Goal: Task Accomplishment & Management: Manage account settings

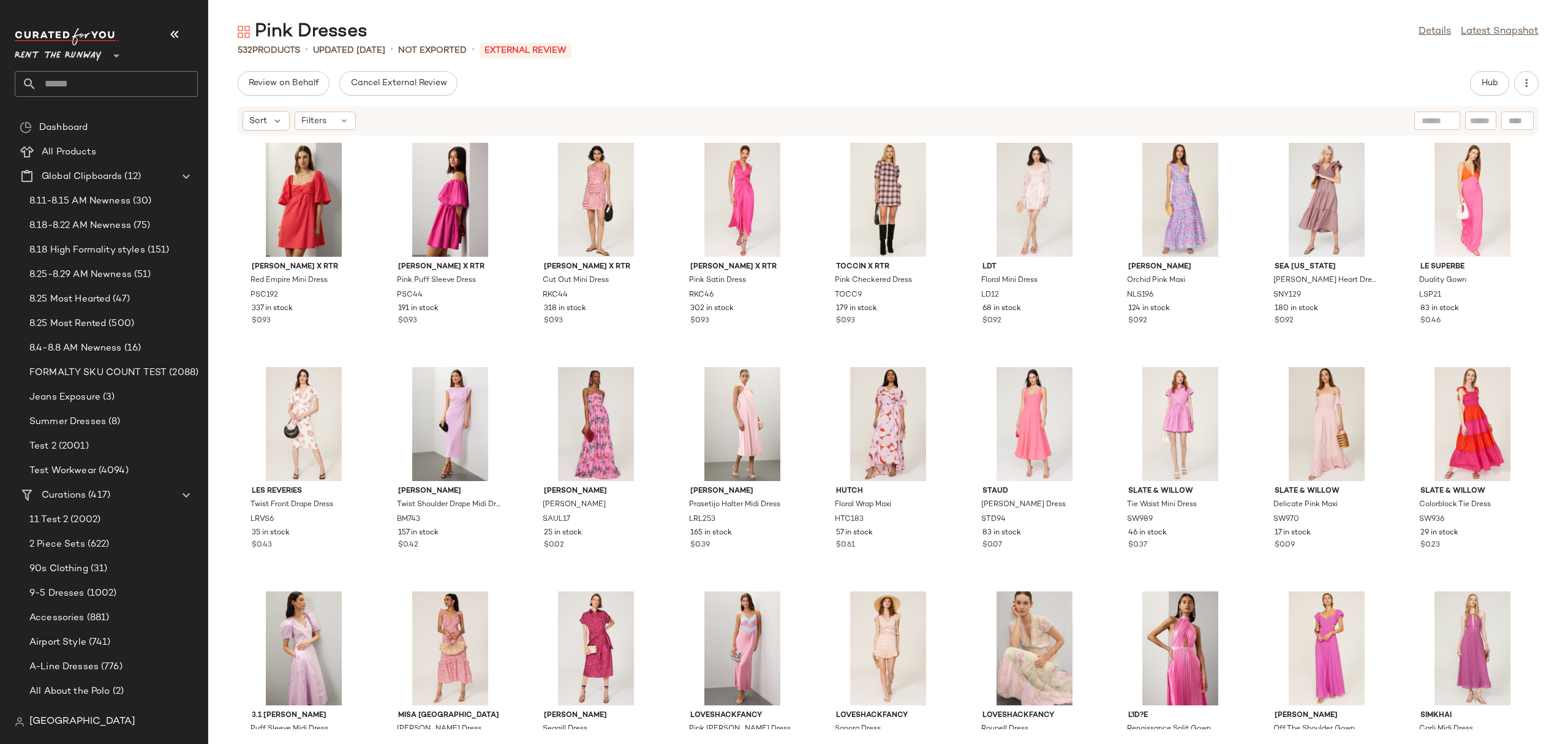
click at [804, 363] on div "Lauren Ralph Lauren Prasetijo Halter Midi Dress LRL253 165 in stock $0.39" at bounding box center [742, 470] width 133 height 214
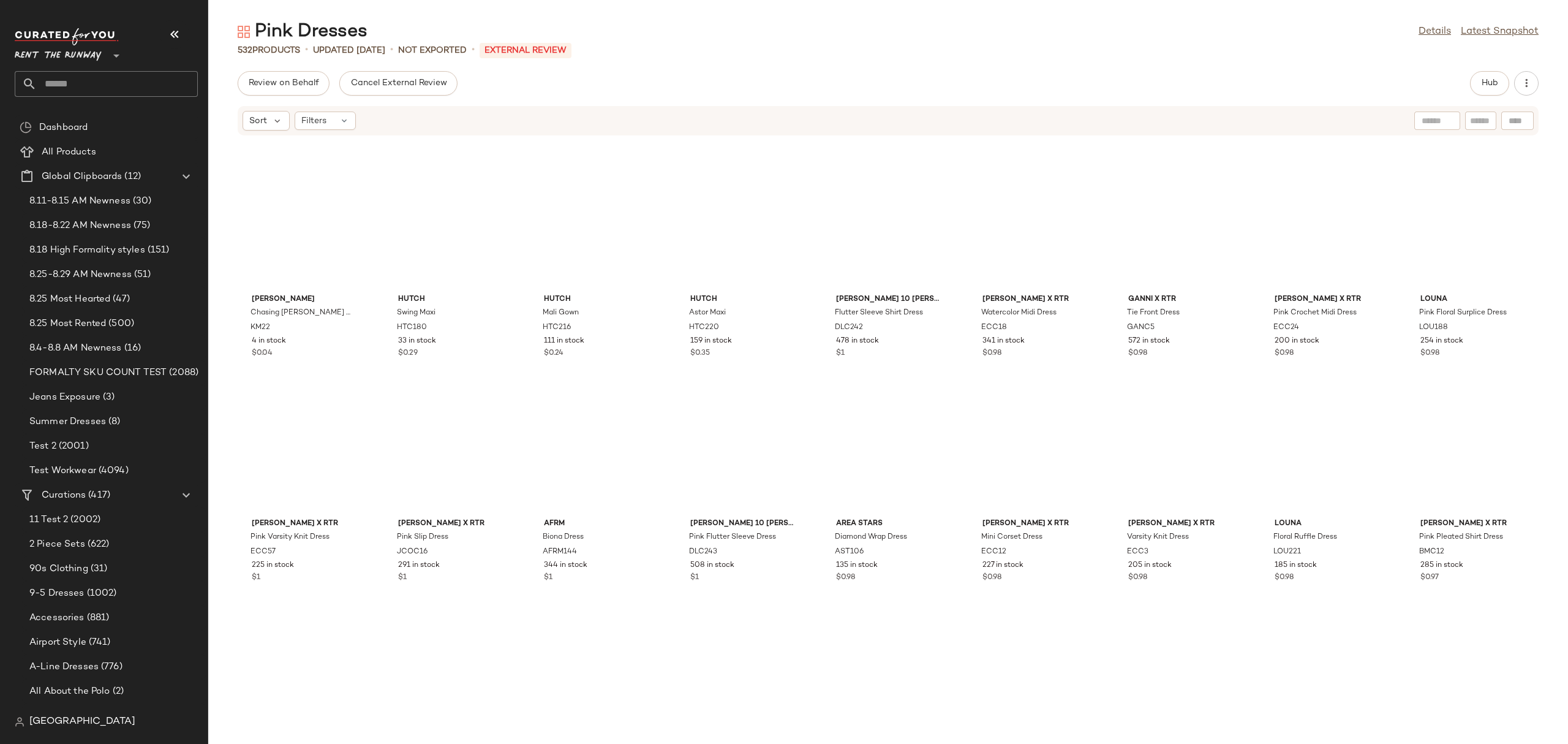
scroll to position [719, 0]
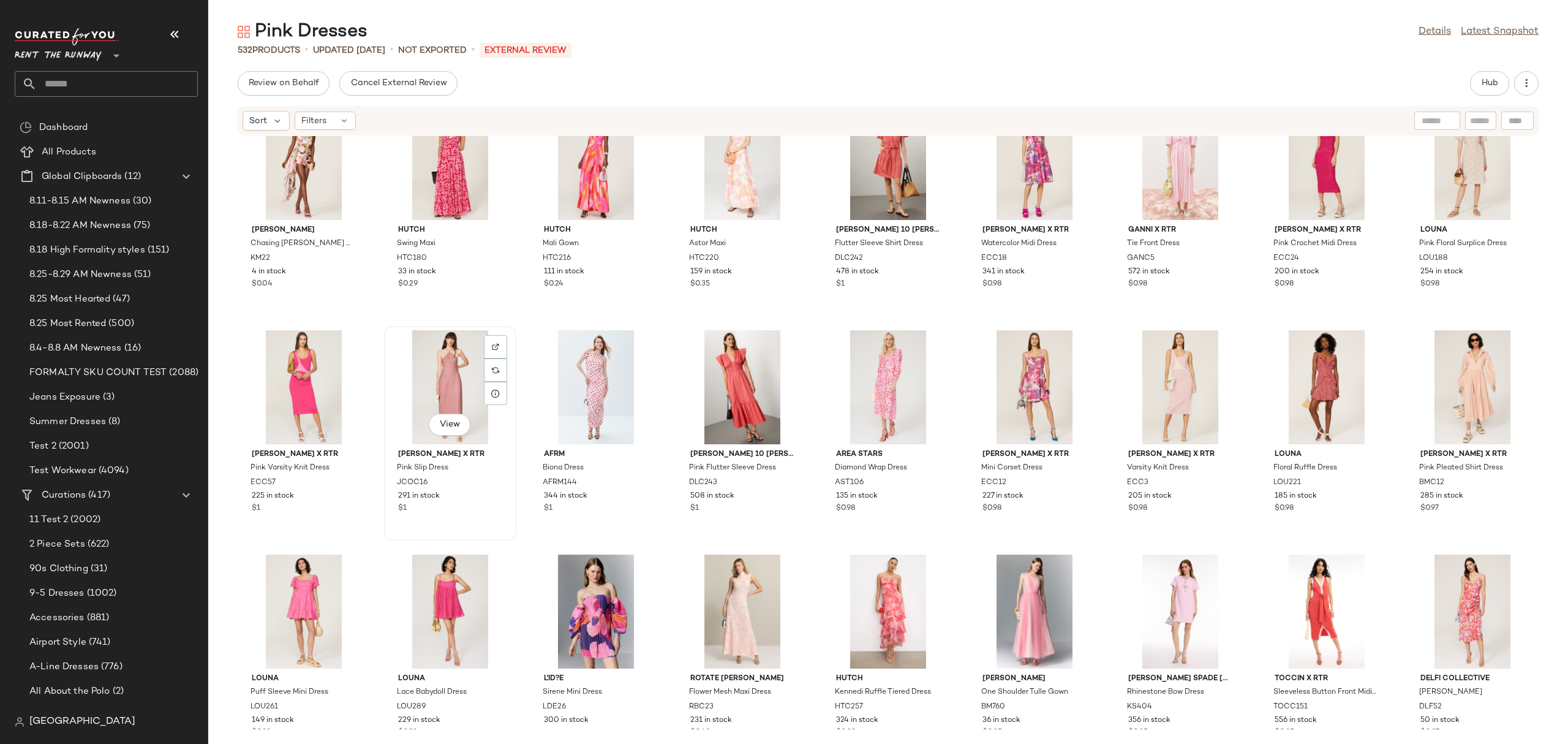
click at [450, 368] on div "View" at bounding box center [450, 387] width 123 height 114
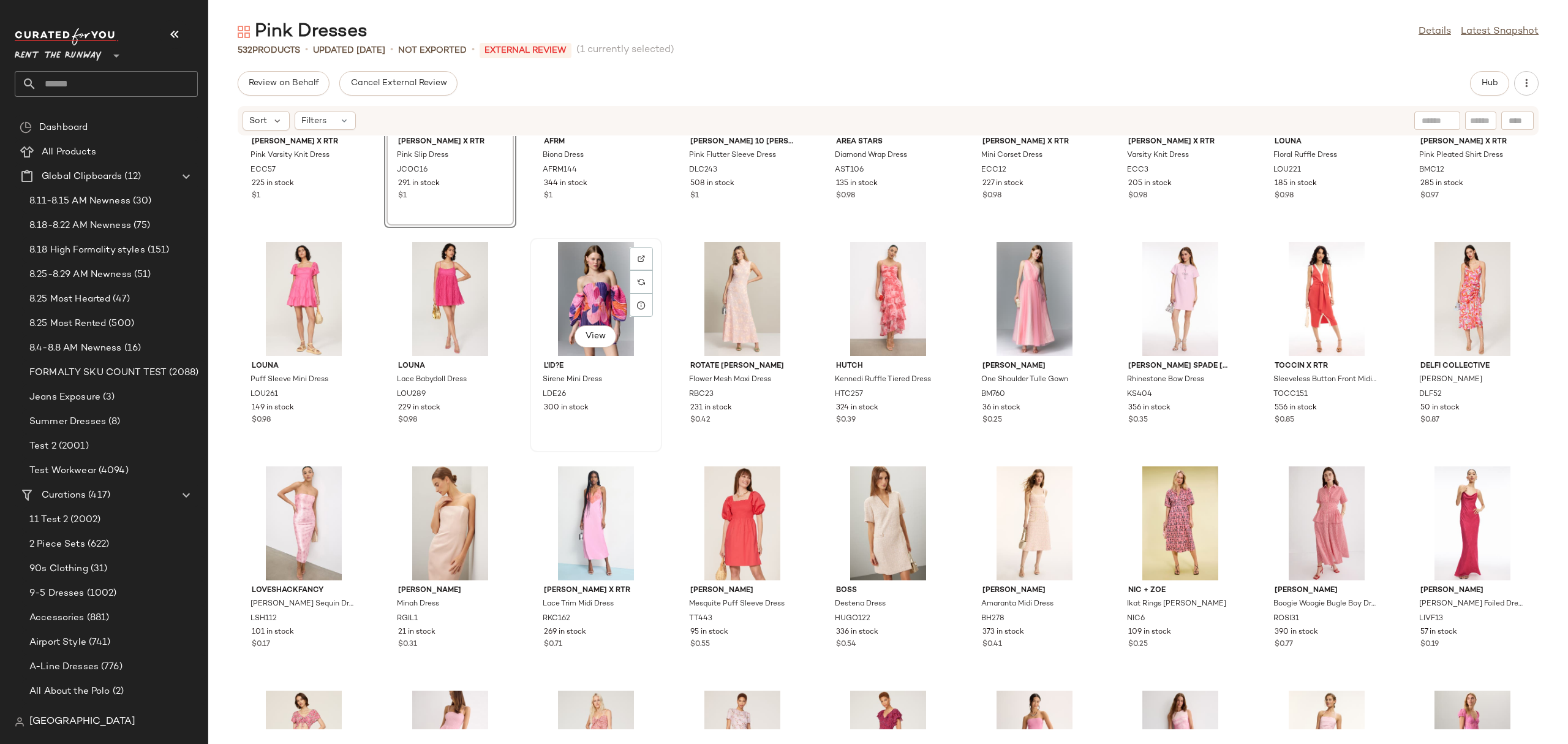
click at [580, 321] on div "View" at bounding box center [596, 299] width 123 height 114
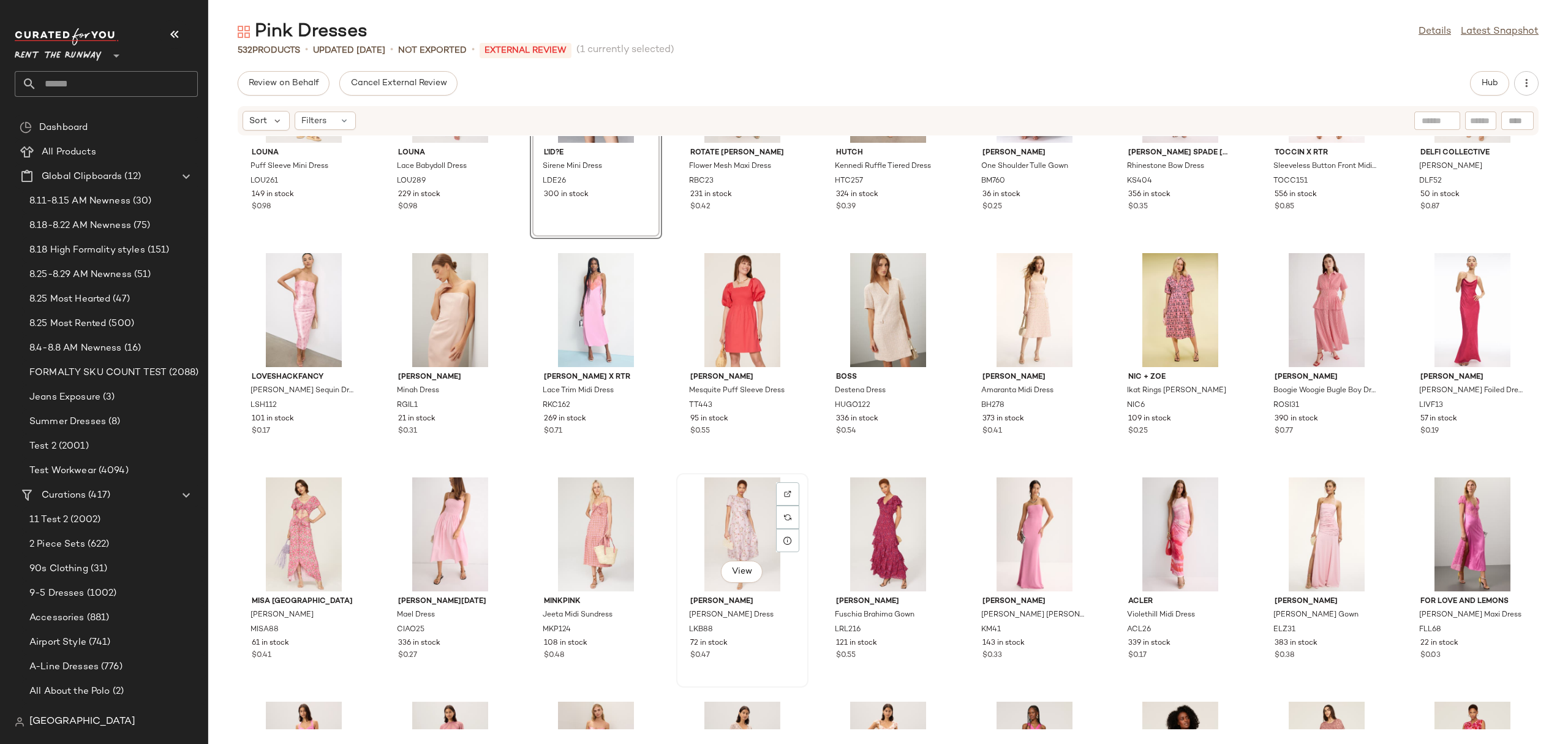
click at [700, 495] on div "View" at bounding box center [742, 534] width 123 height 114
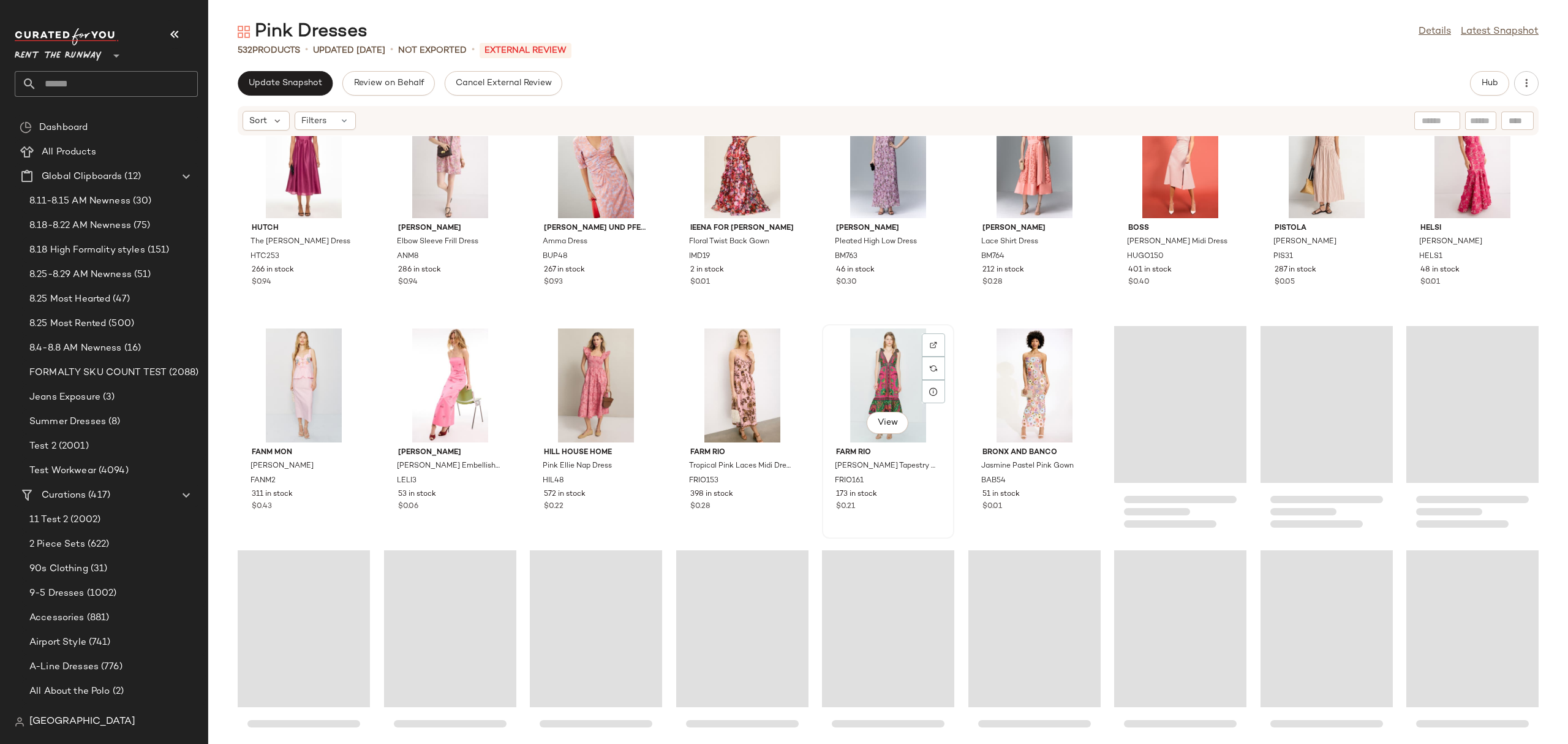
scroll to position [5089, 0]
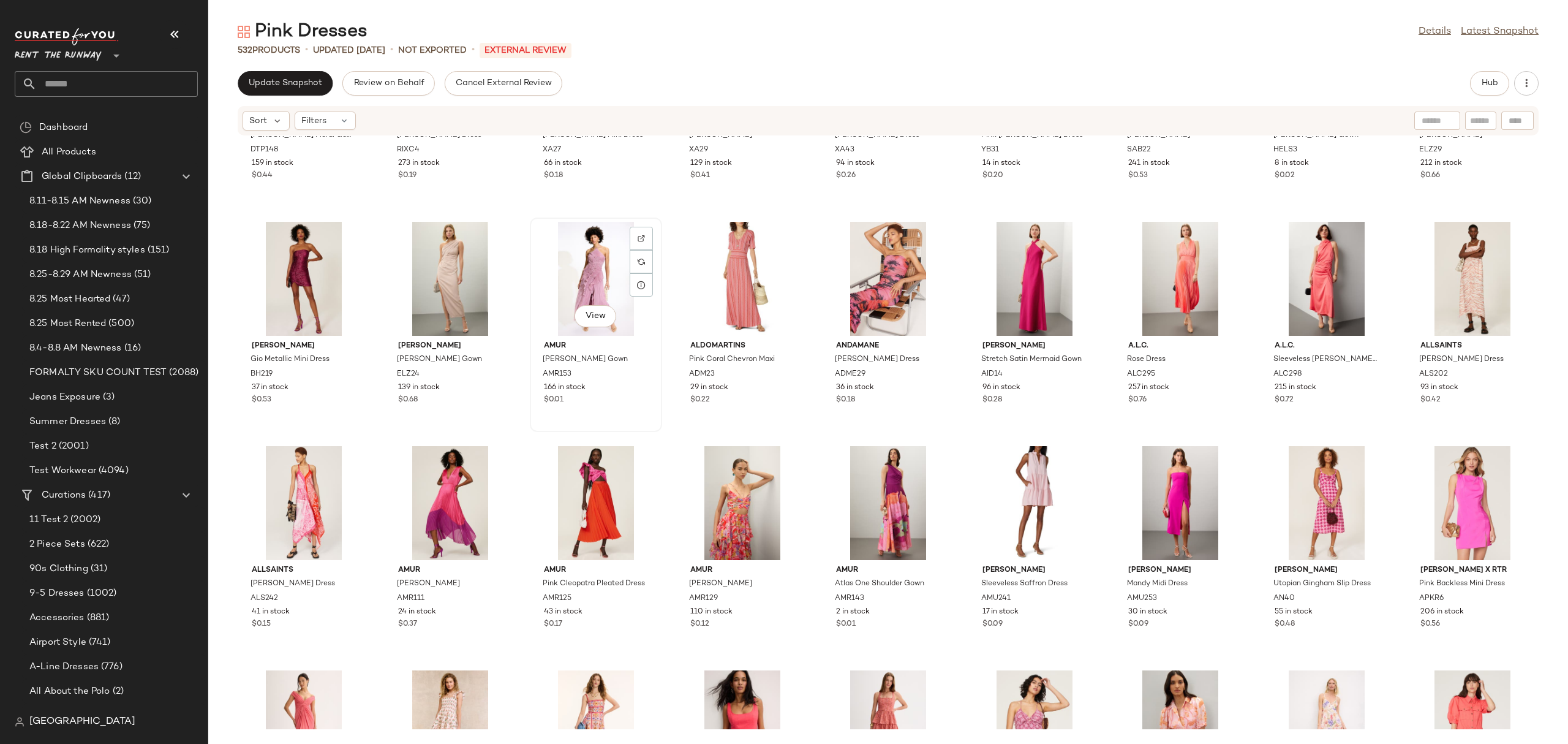
click at [562, 284] on div "View" at bounding box center [596, 279] width 123 height 114
click at [864, 484] on div "View" at bounding box center [888, 503] width 123 height 114
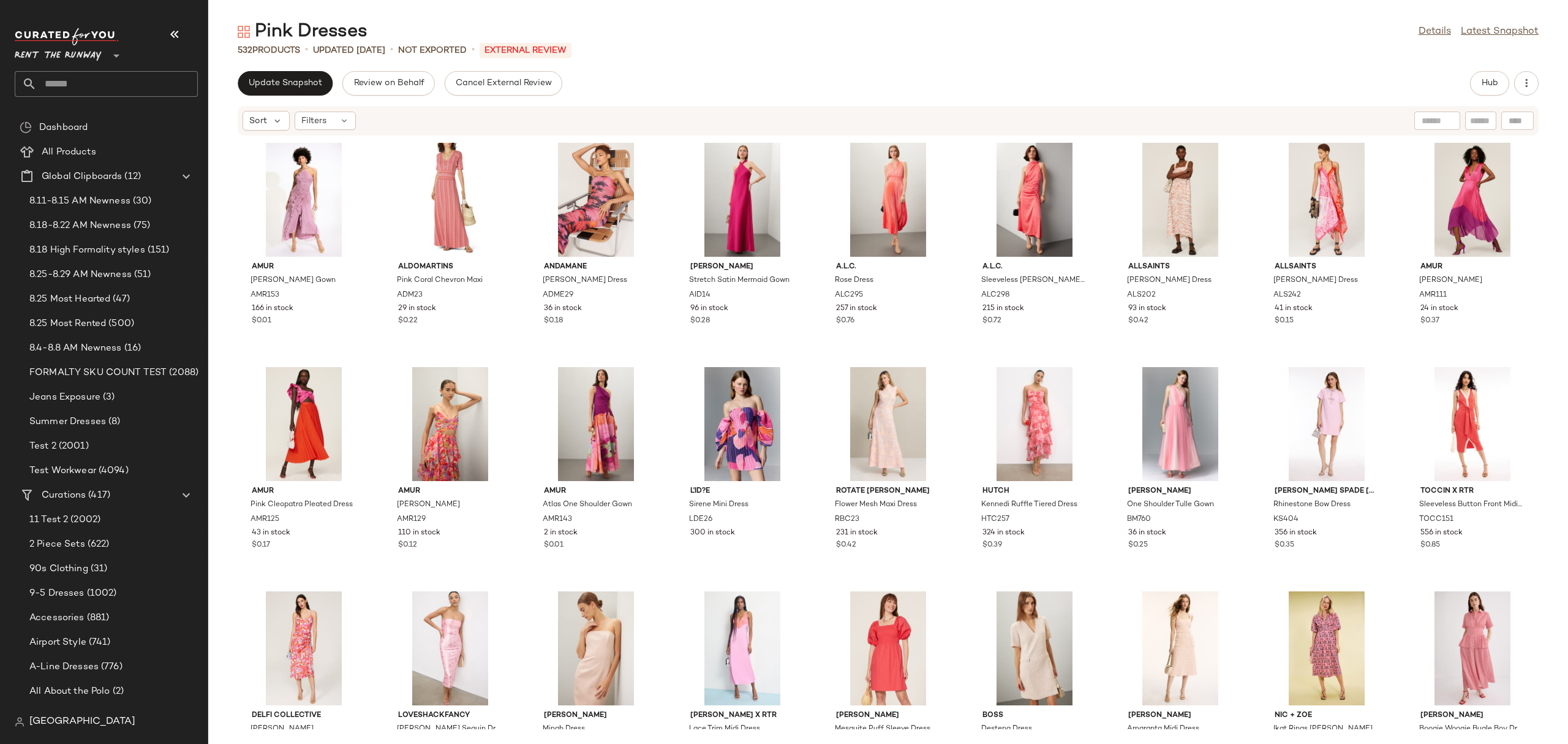
click at [1483, 59] on div "Pink Dresses Details Latest Snapshot 532 Products • updated Aug 25th • Not Expo…" at bounding box center [888, 382] width 1360 height 724
click at [1485, 79] on span "Hub" at bounding box center [1489, 83] width 18 height 10
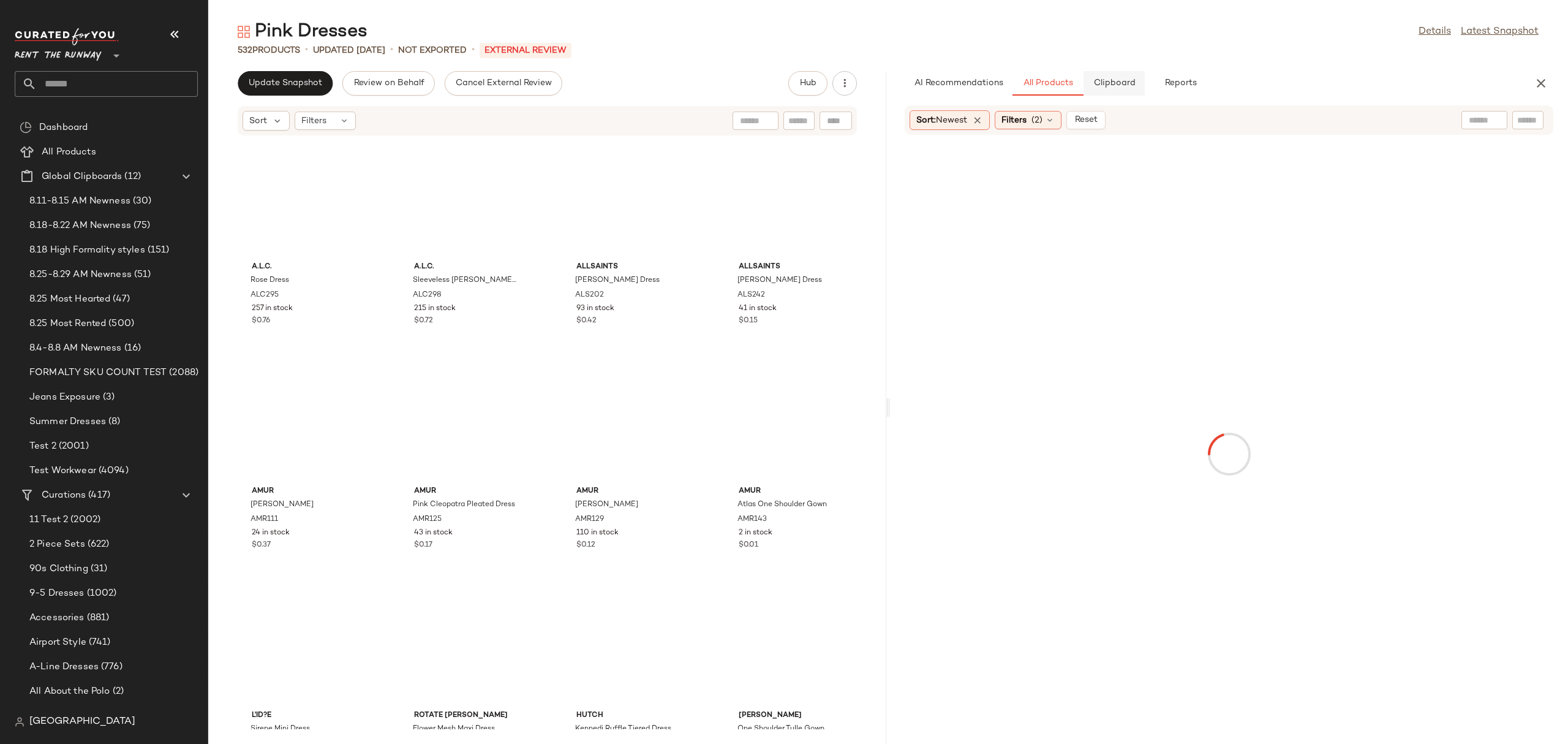
click at [1130, 71] on button "Clipboard" at bounding box center [1114, 83] width 61 height 24
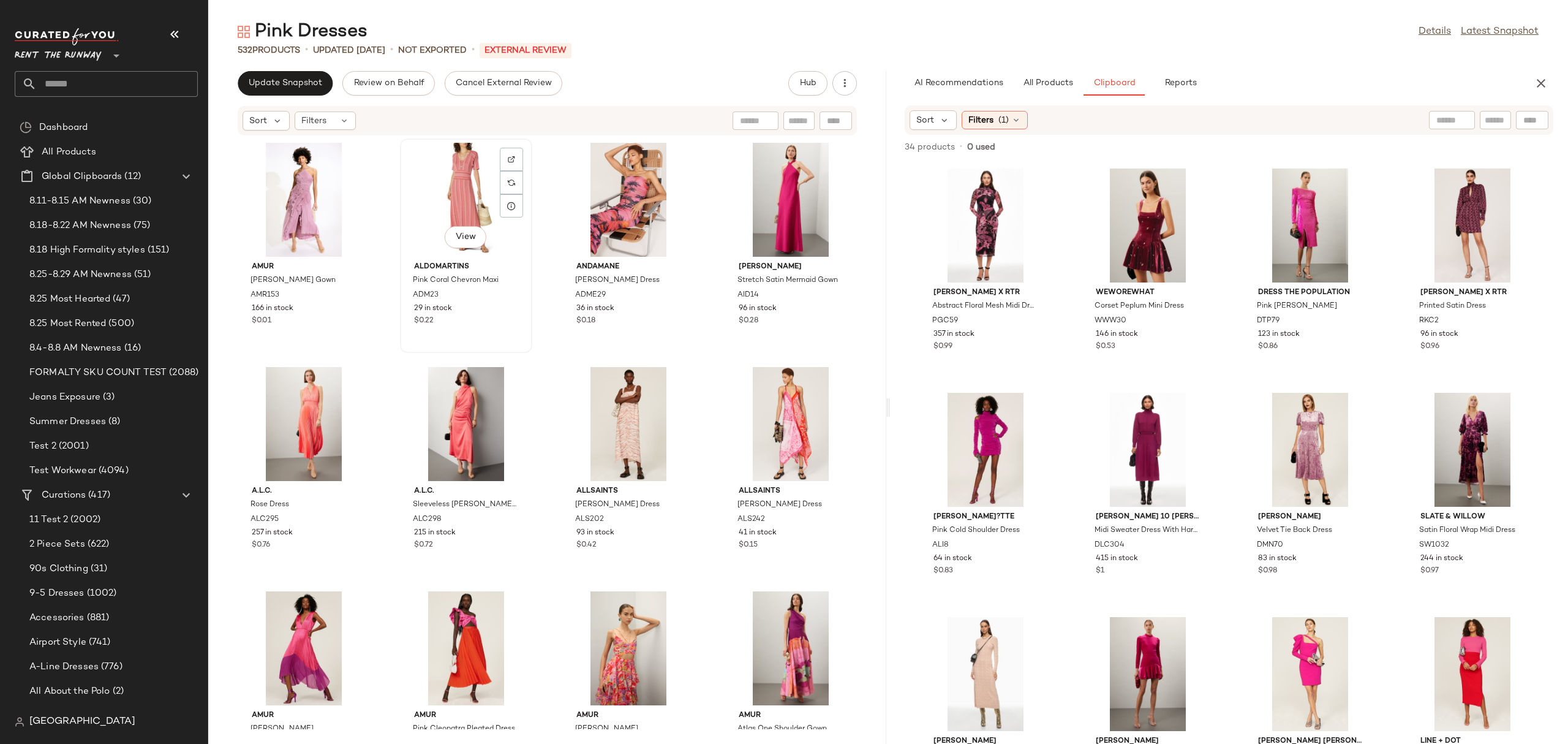
click at [449, 175] on div "View" at bounding box center [466, 199] width 123 height 114
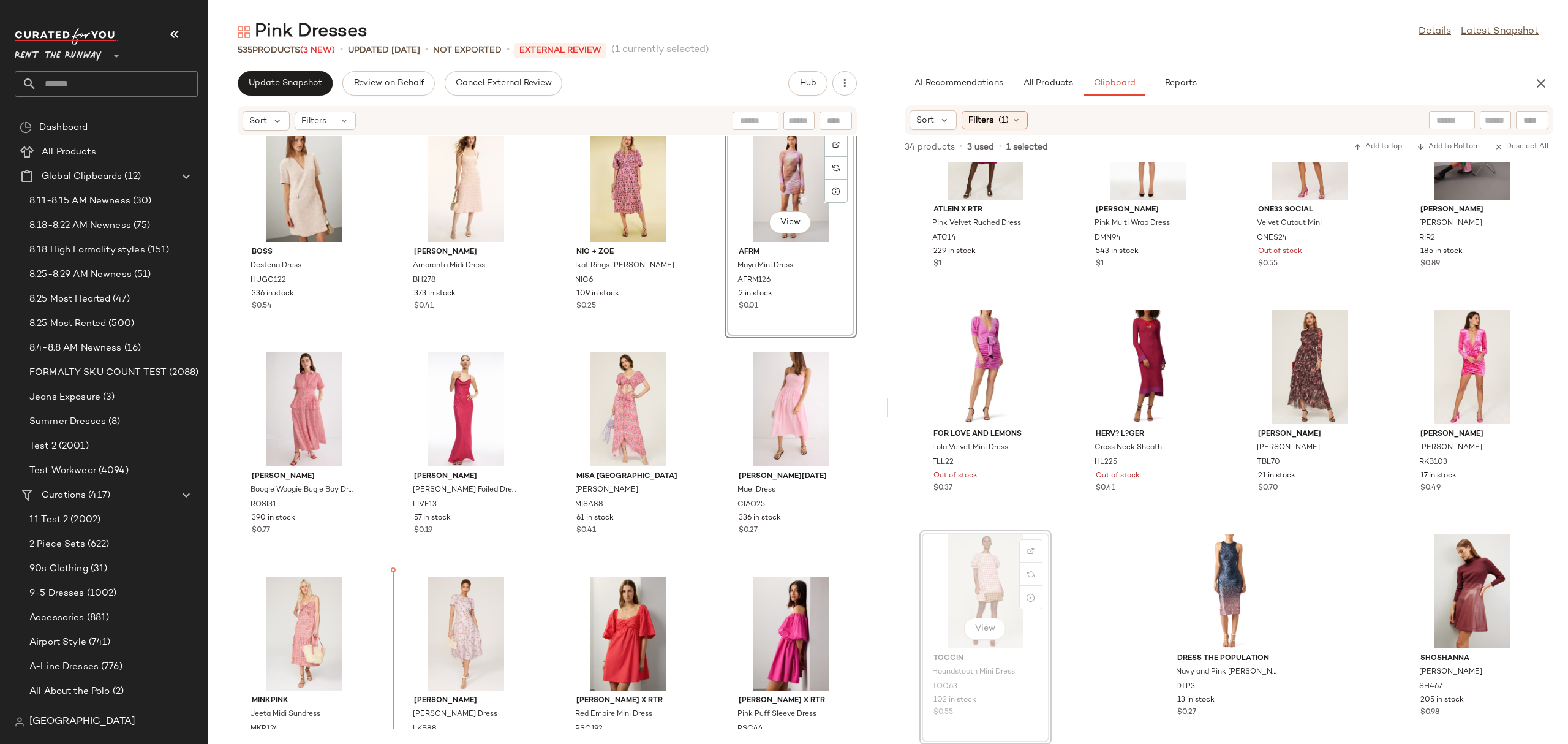
scroll to position [1380, 0]
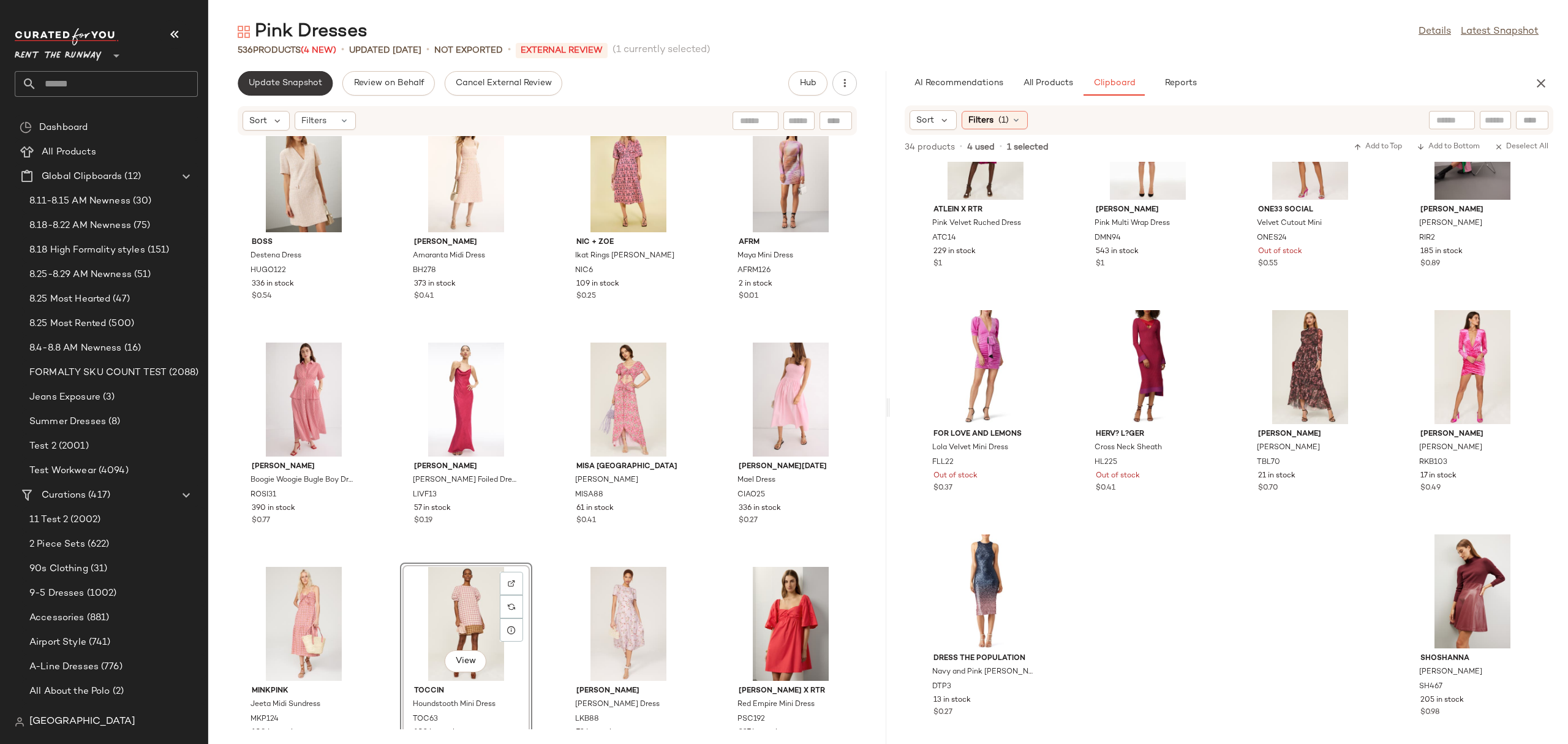
click at [318, 87] on span "Update Snapshot" at bounding box center [285, 83] width 74 height 10
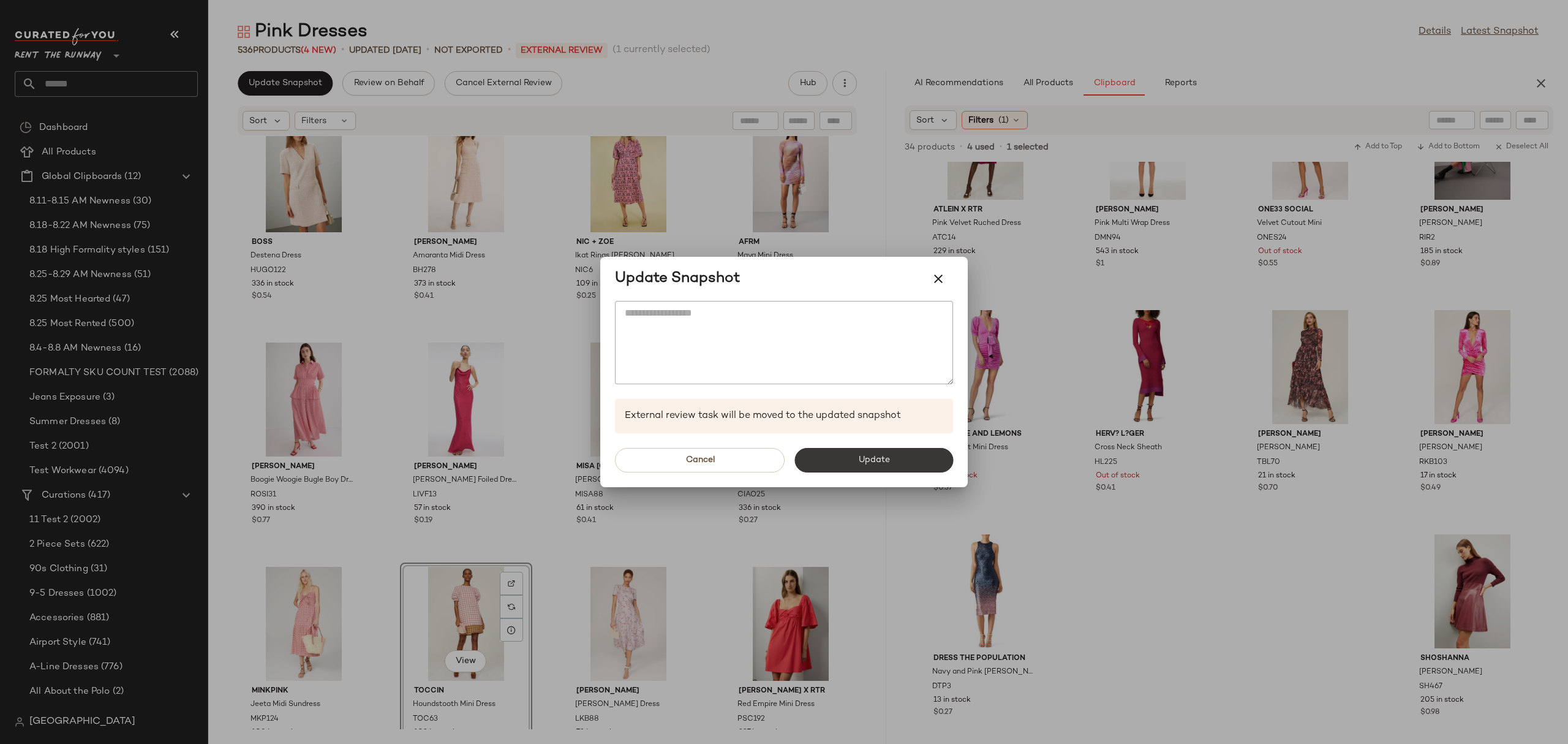
click at [876, 450] on button "Update" at bounding box center [874, 460] width 158 height 24
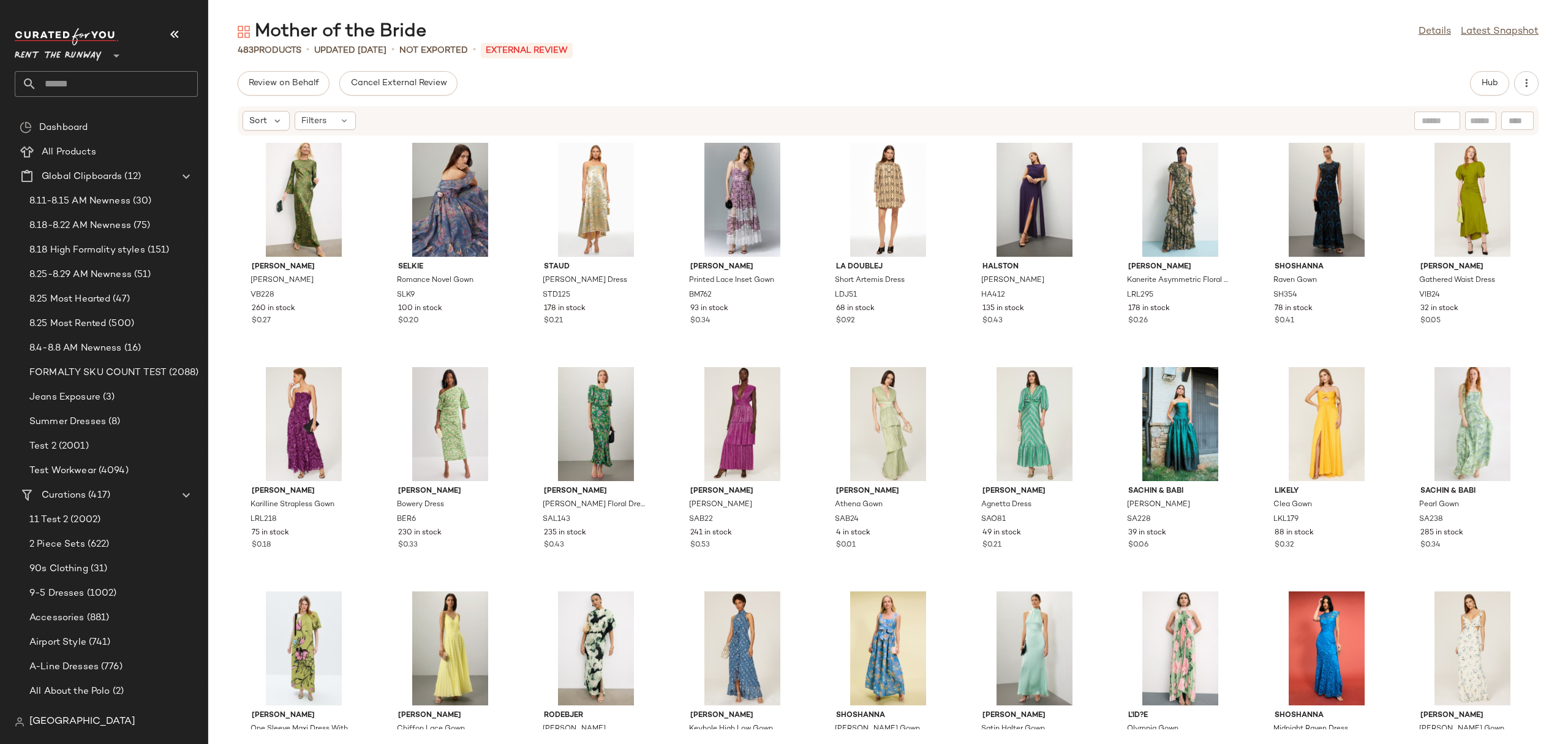
click at [954, 122] on div "Sort Filters" at bounding box center [809, 121] width 1132 height 20
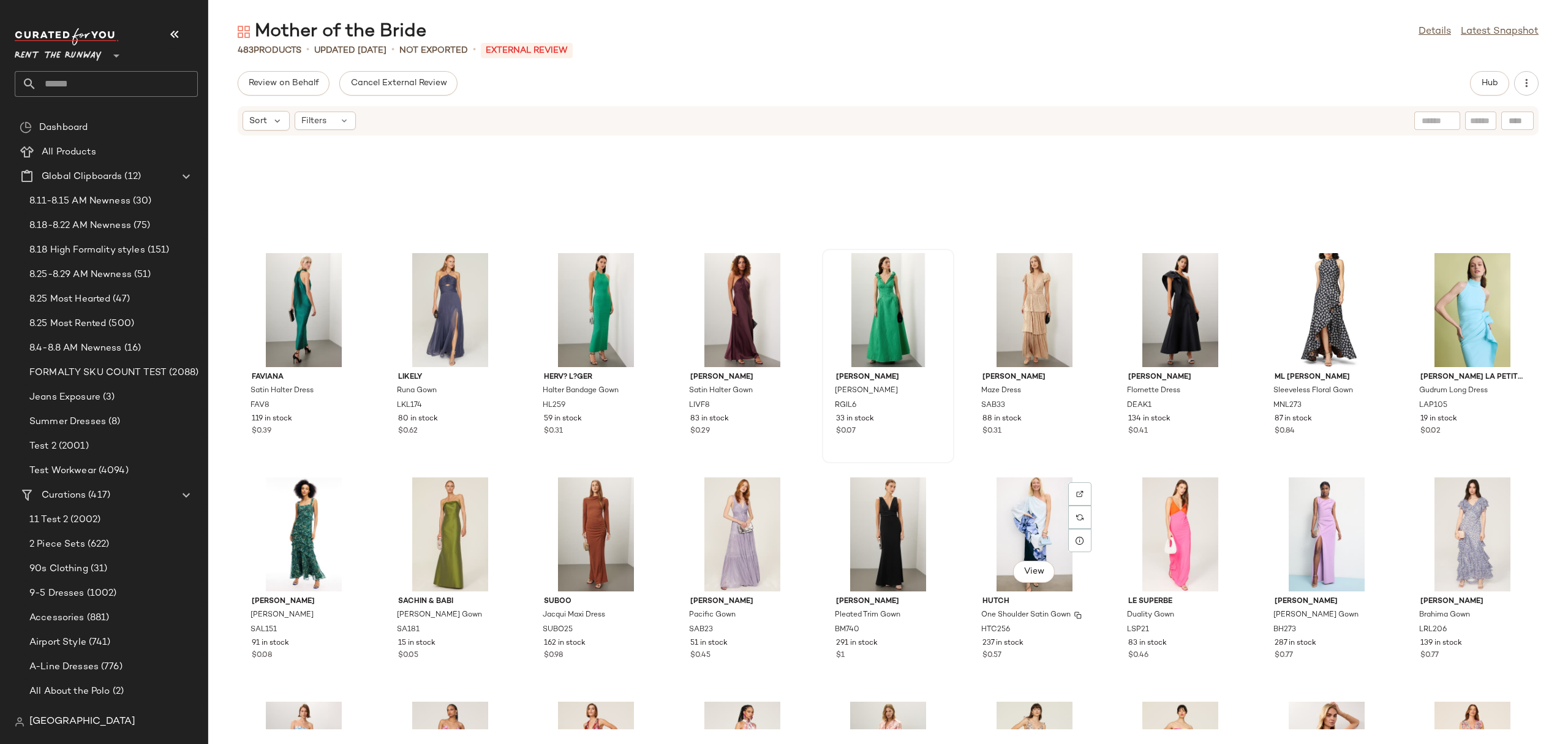
scroll to position [758, 0]
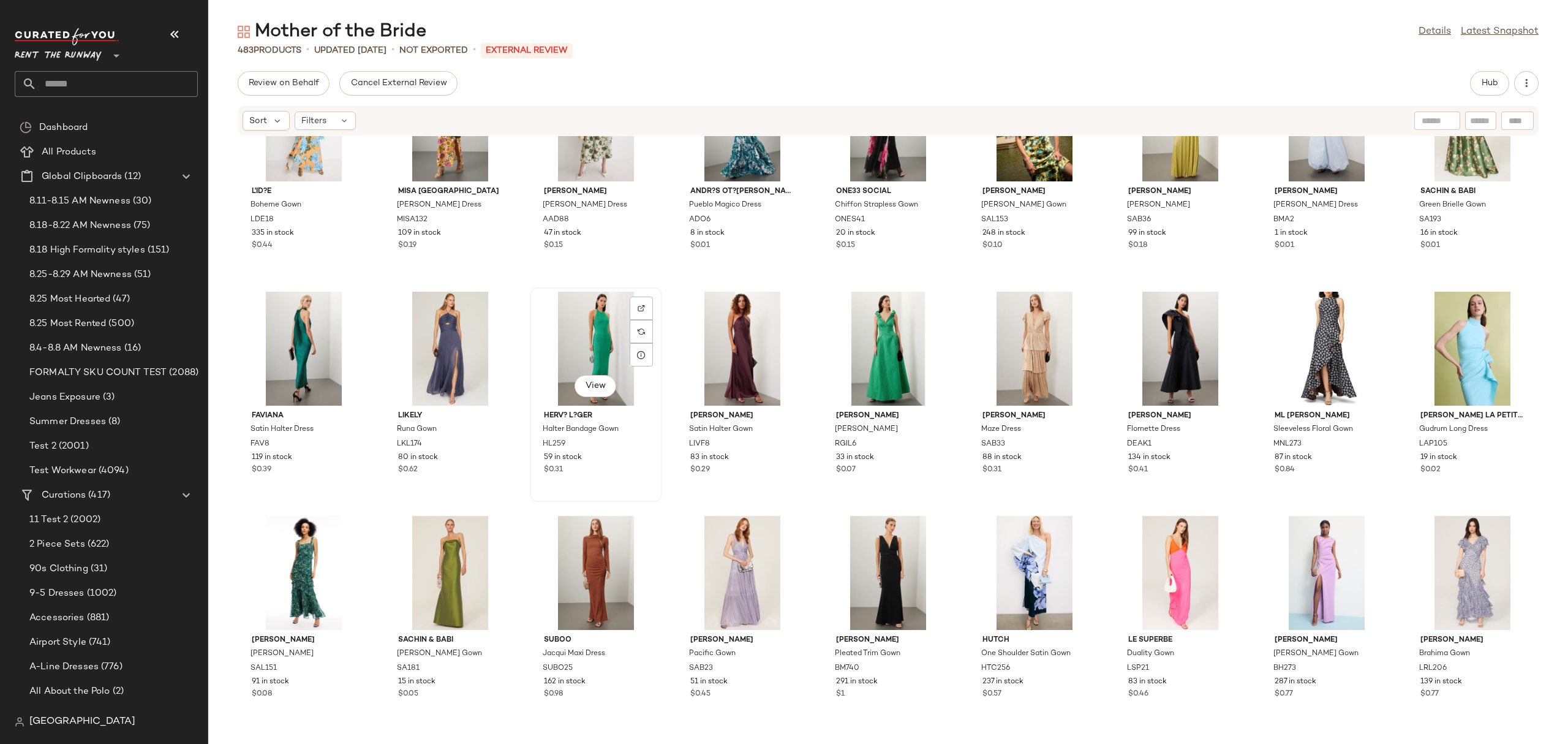
click at [553, 354] on div "View" at bounding box center [596, 349] width 123 height 114
click at [1157, 349] on div "View" at bounding box center [1180, 349] width 123 height 114
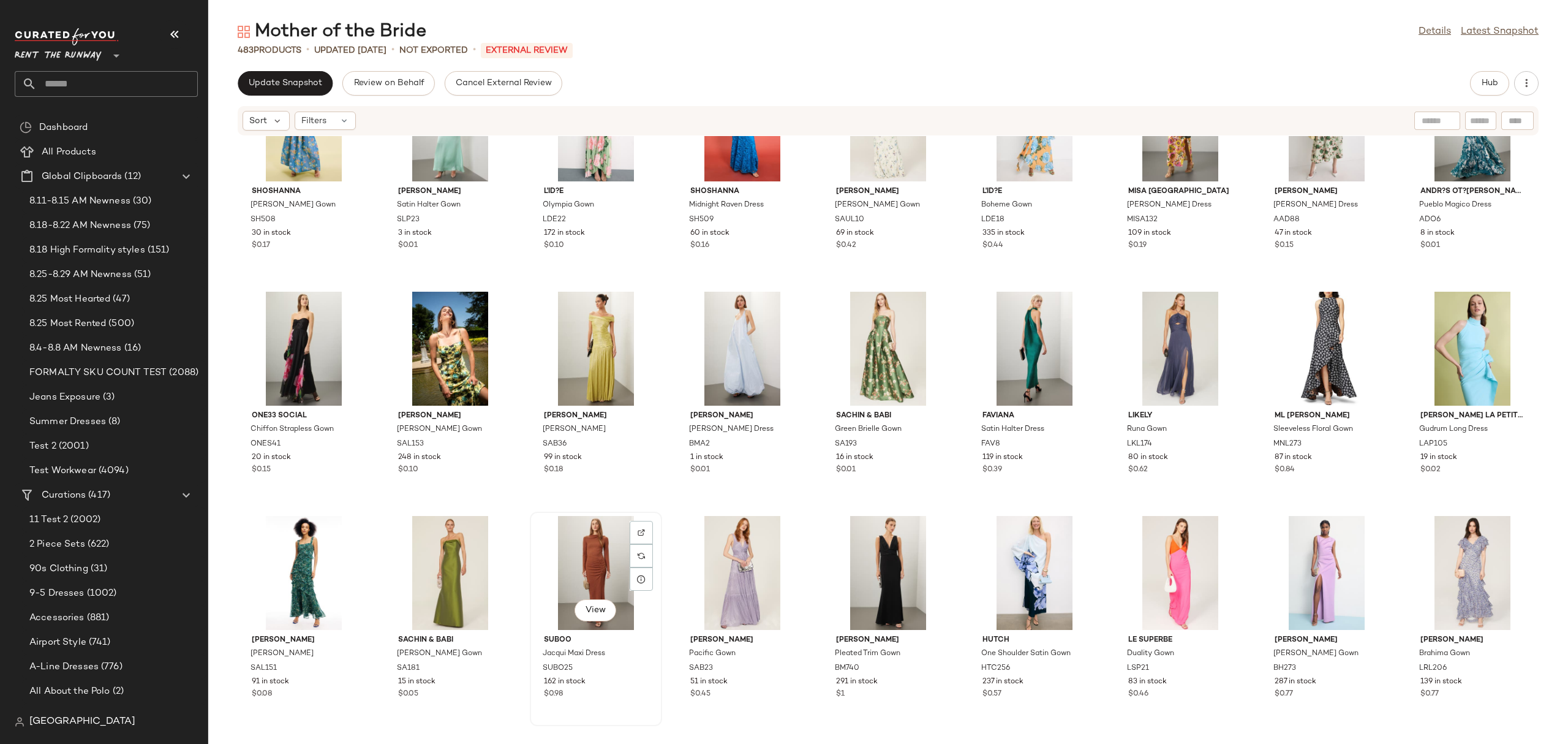
click at [613, 574] on div "View" at bounding box center [596, 573] width 123 height 114
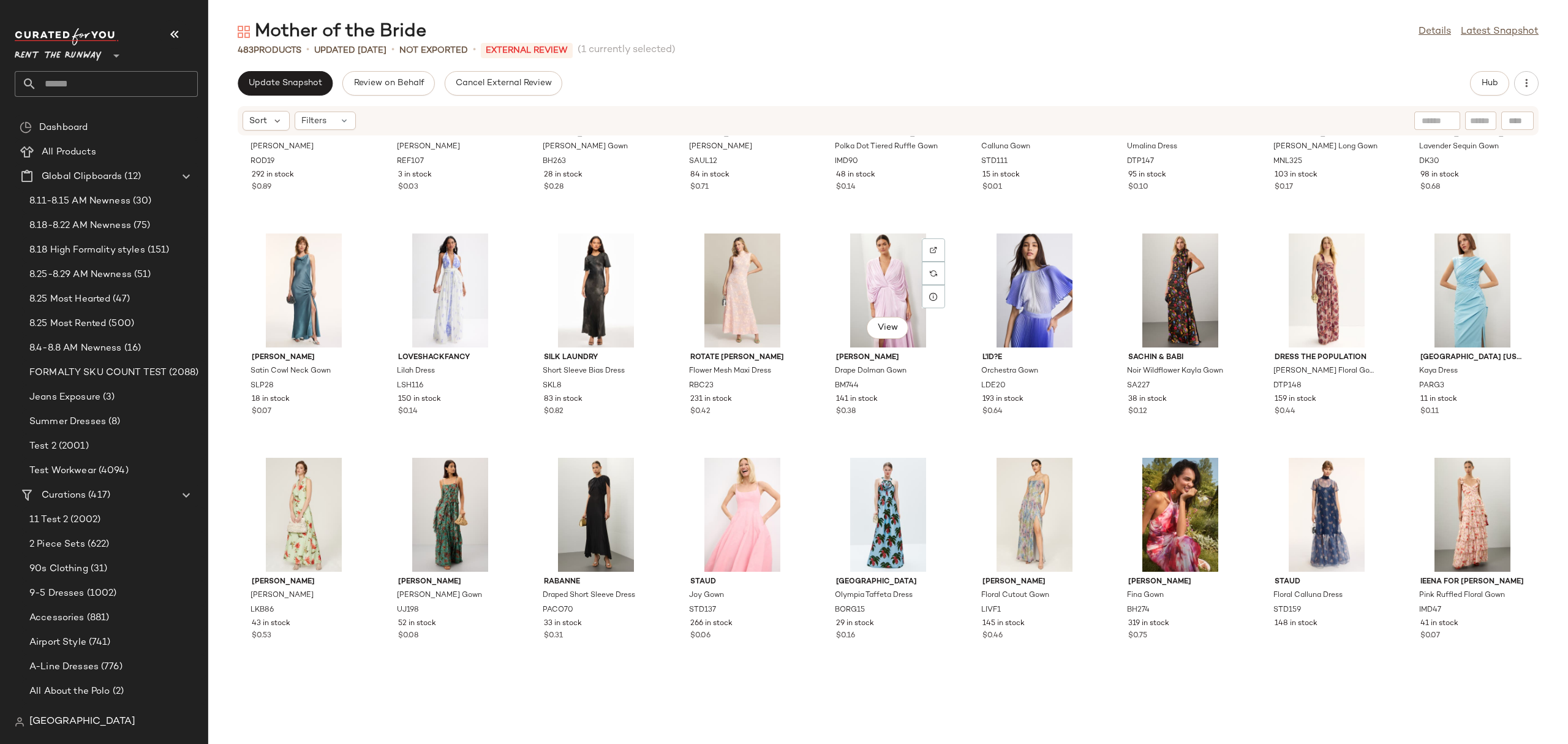
scroll to position [4854, 0]
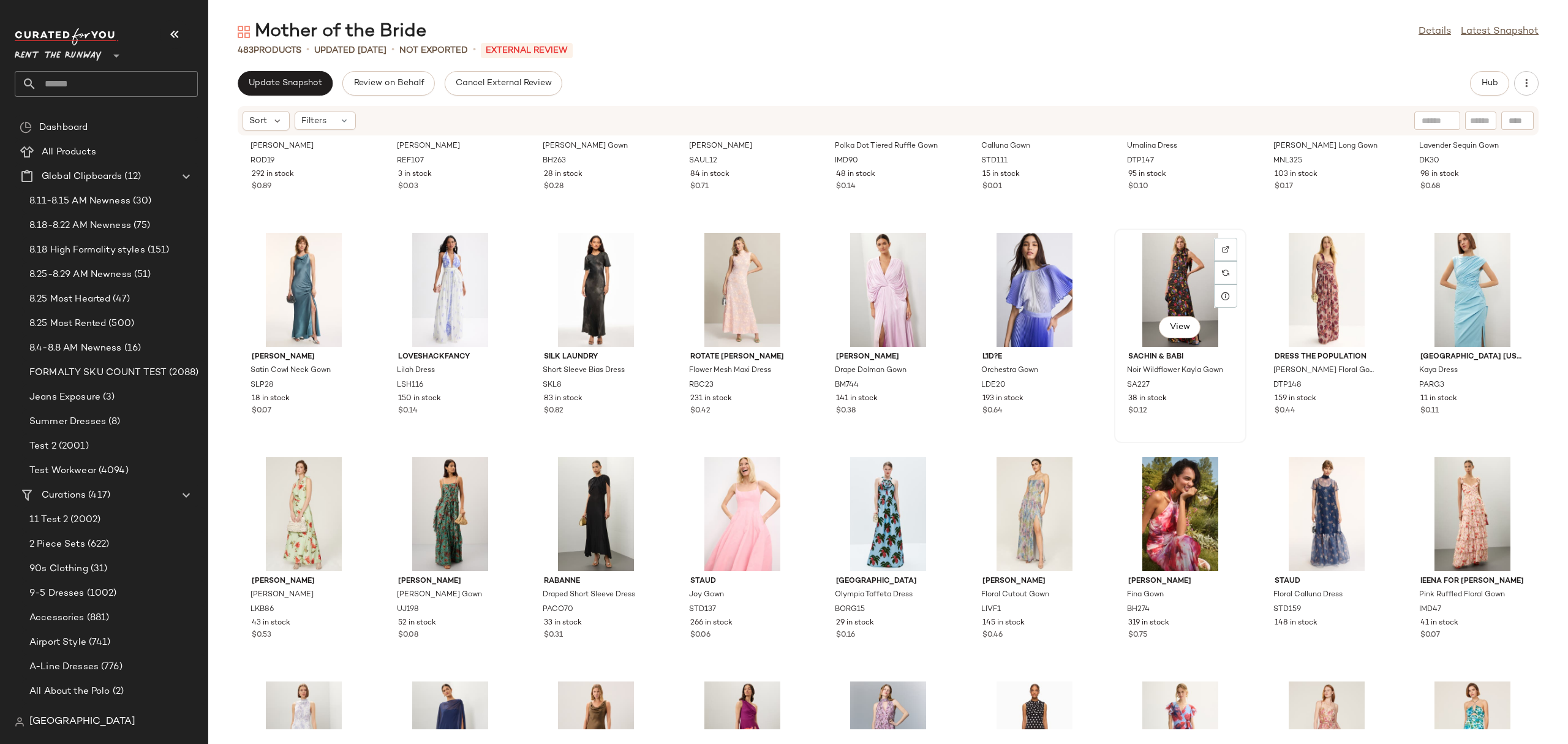
click at [1150, 310] on div "View" at bounding box center [1180, 289] width 123 height 114
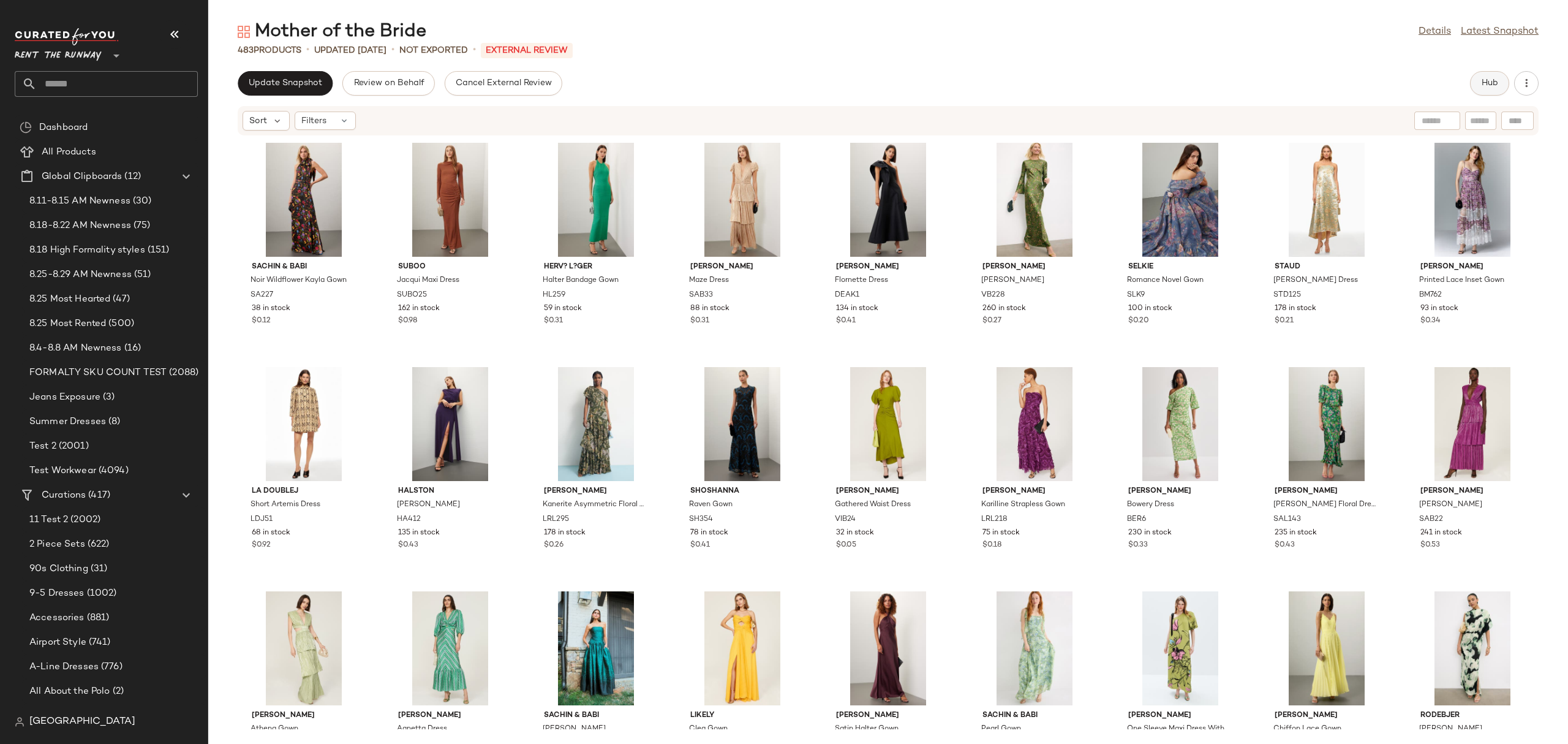
click at [1492, 77] on button "Hub" at bounding box center [1489, 83] width 39 height 24
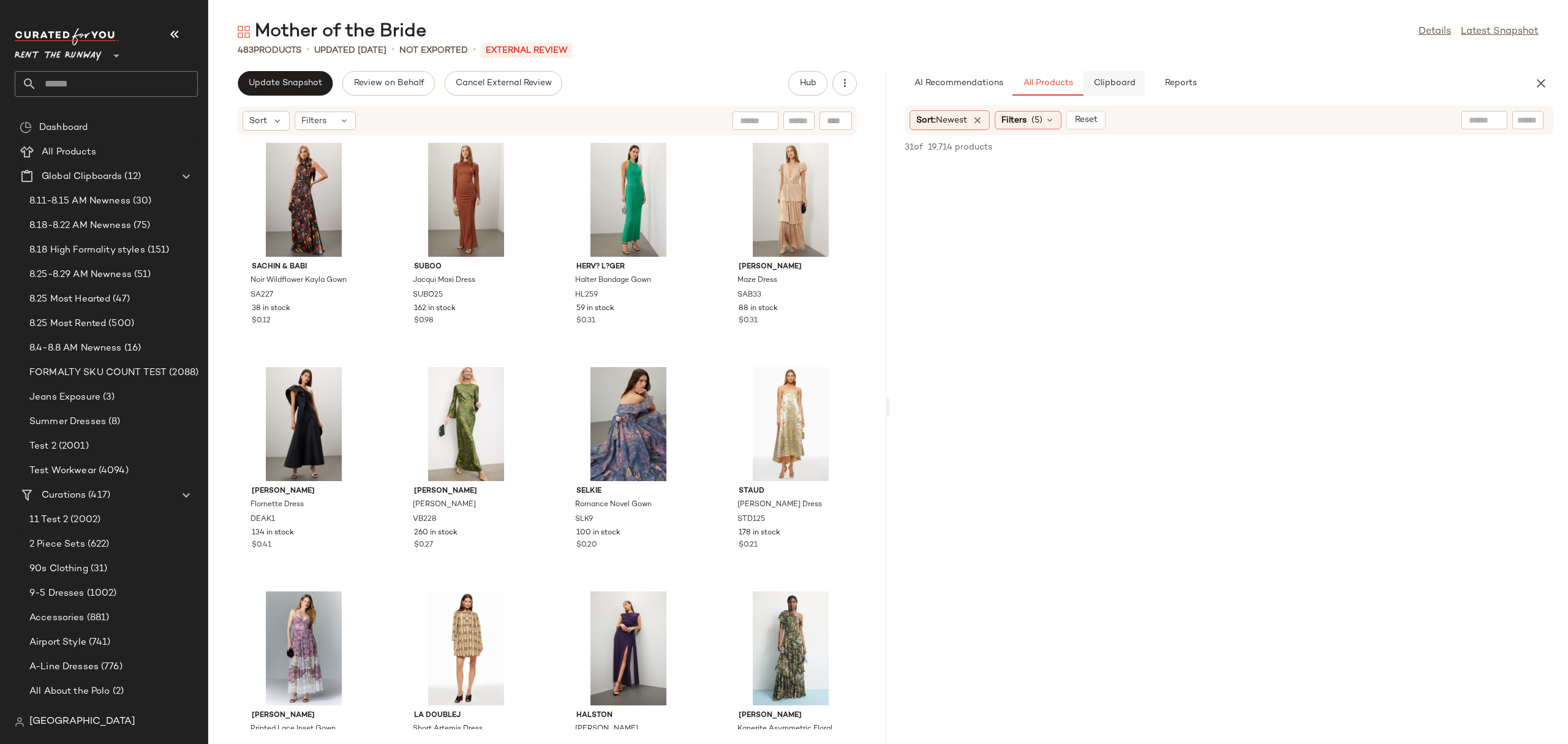
click at [1124, 84] on span "Clipboard" at bounding box center [1114, 83] width 43 height 10
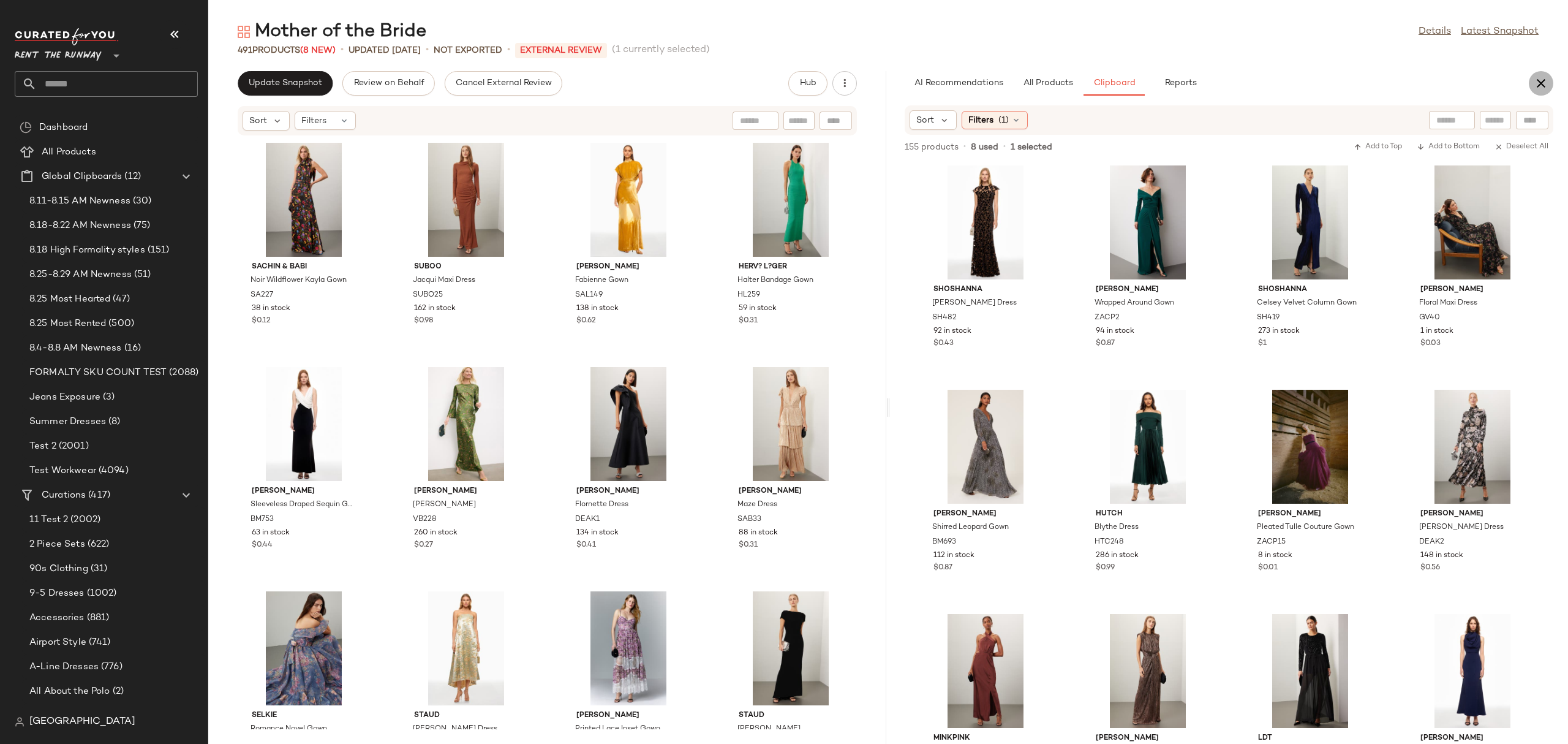
click at [1545, 84] on icon "button" at bounding box center [1541, 83] width 15 height 15
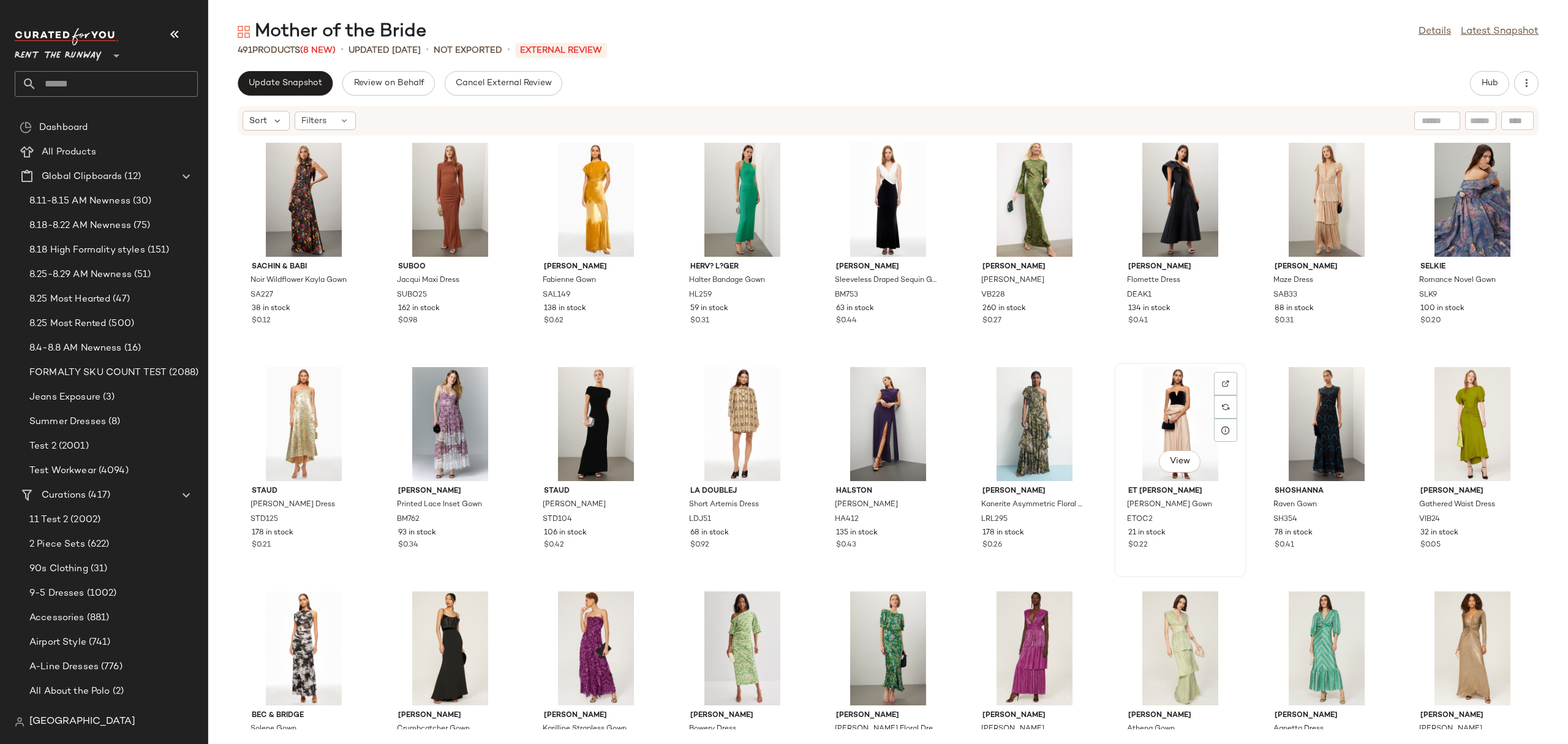
click at [1137, 390] on div "View" at bounding box center [1180, 424] width 123 height 114
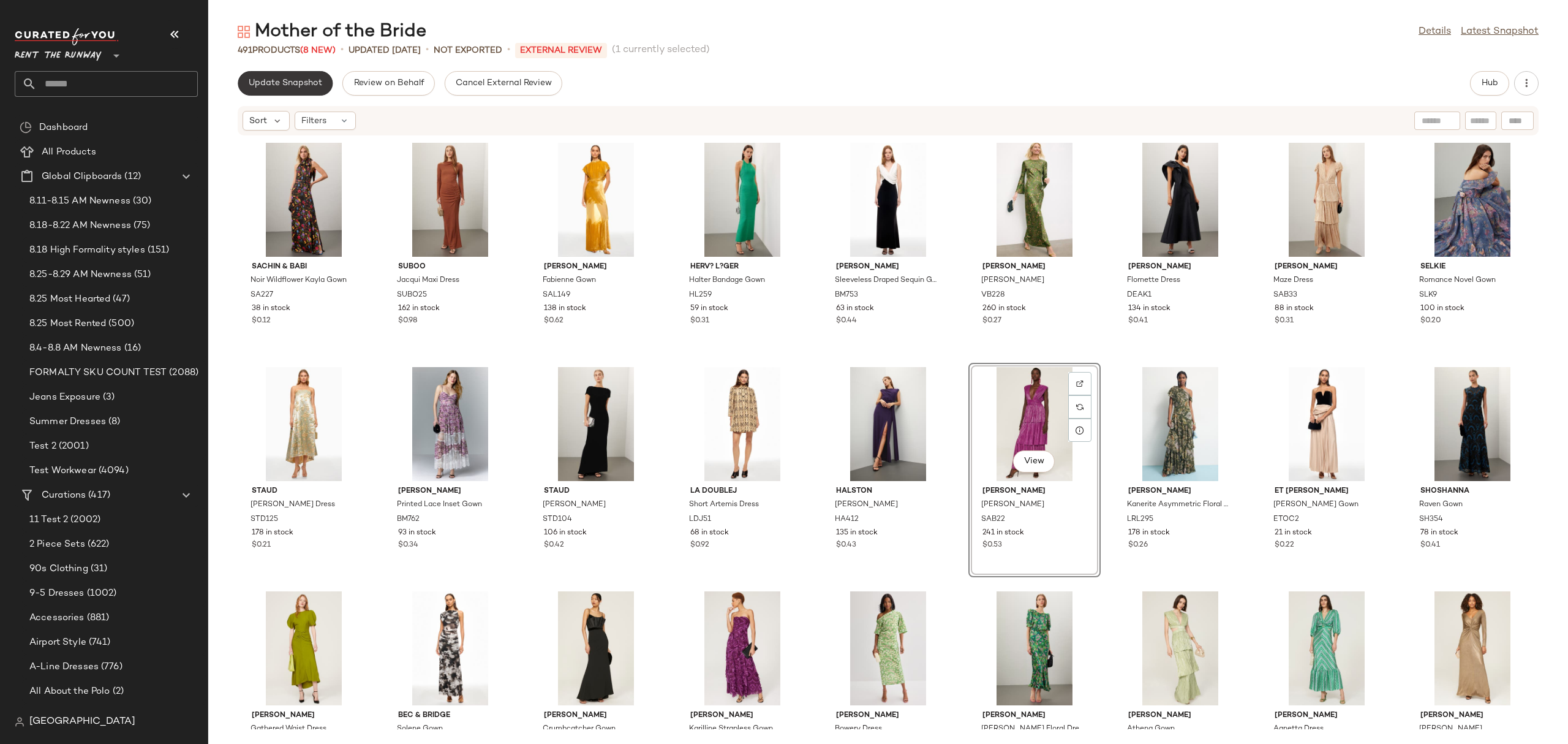
click at [320, 89] on button "Update Snapshot" at bounding box center [285, 83] width 95 height 24
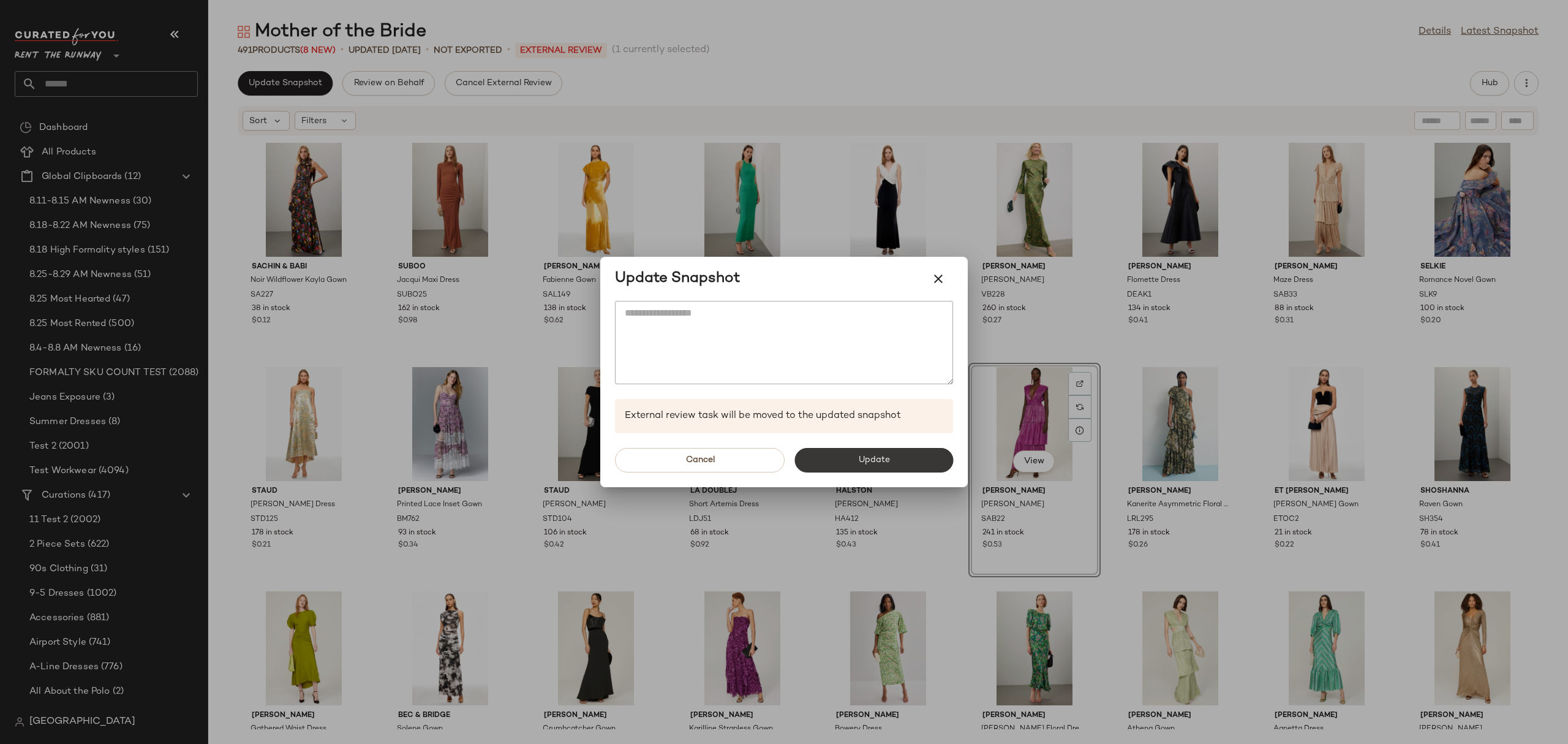
click at [860, 463] on span "Update" at bounding box center [874, 460] width 32 height 10
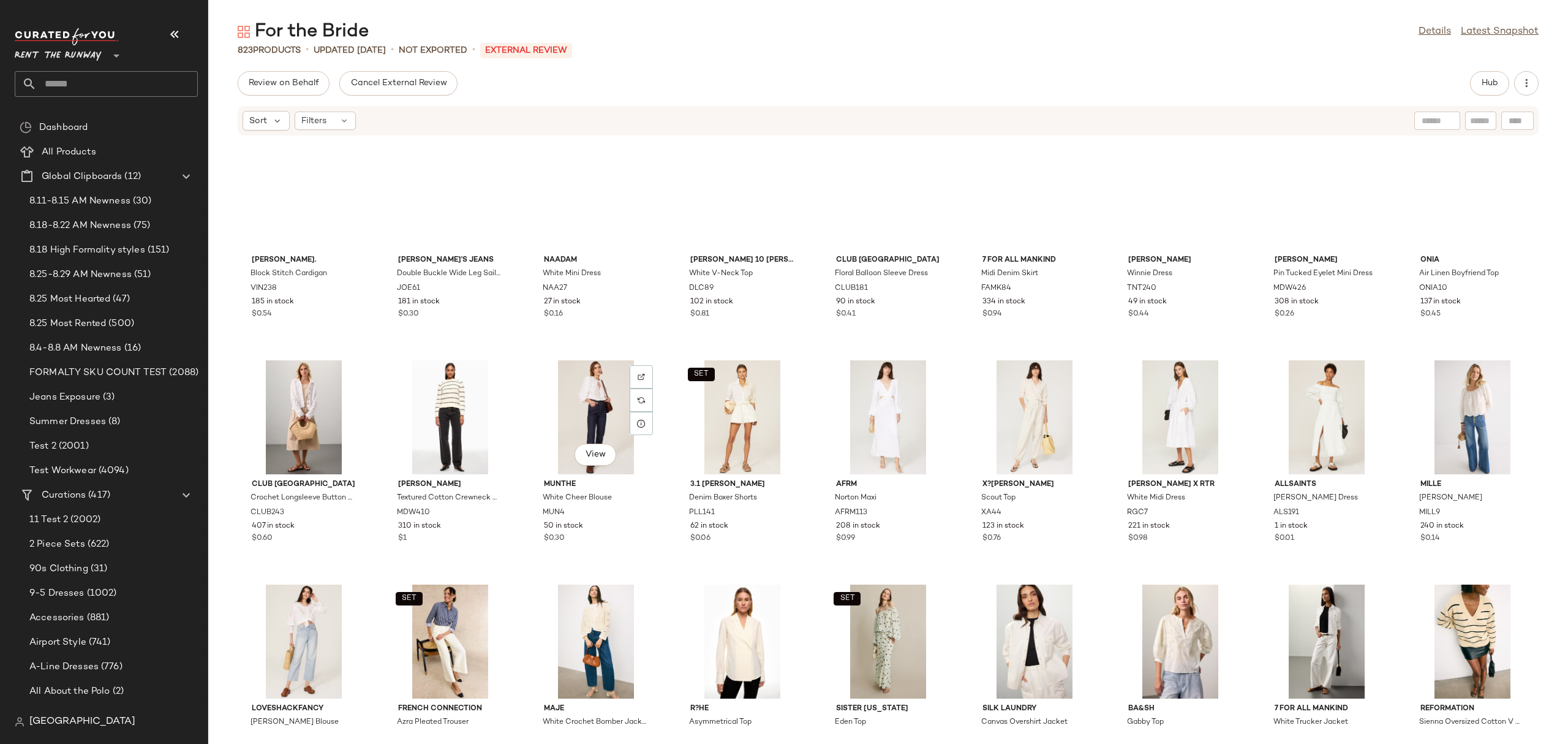
scroll to position [18580, 0]
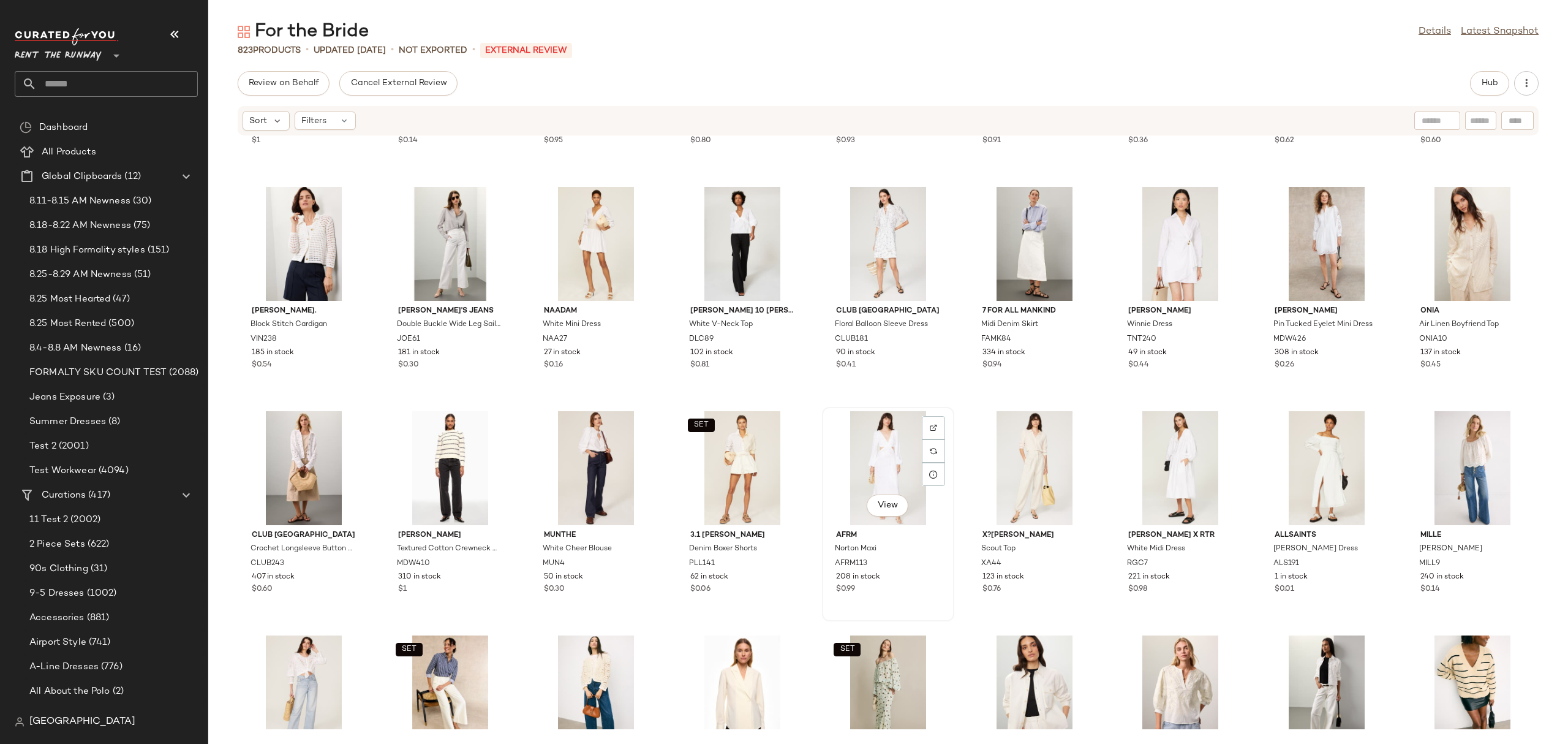
click at [850, 458] on div "View" at bounding box center [888, 468] width 123 height 114
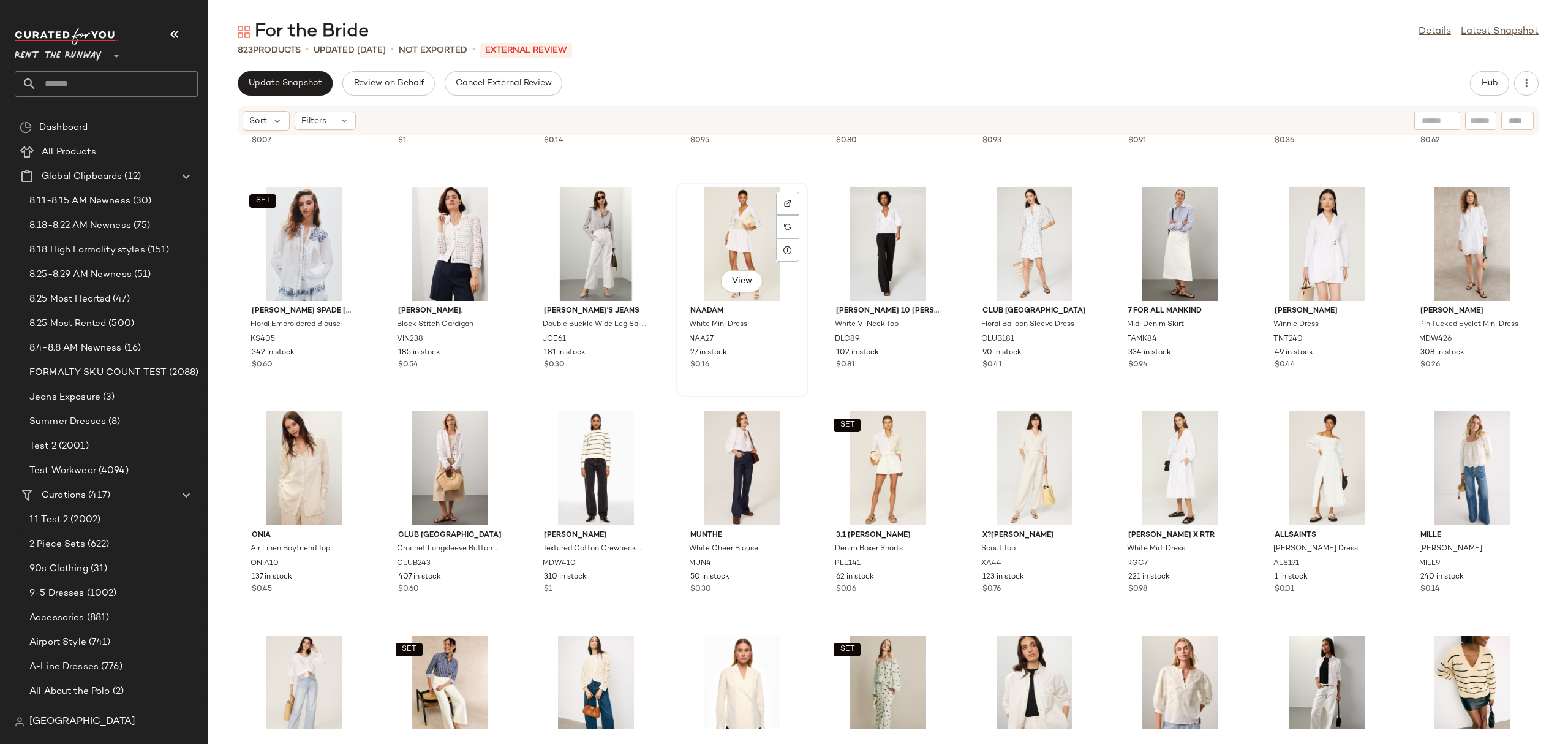
click at [728, 229] on div "View" at bounding box center [742, 244] width 123 height 114
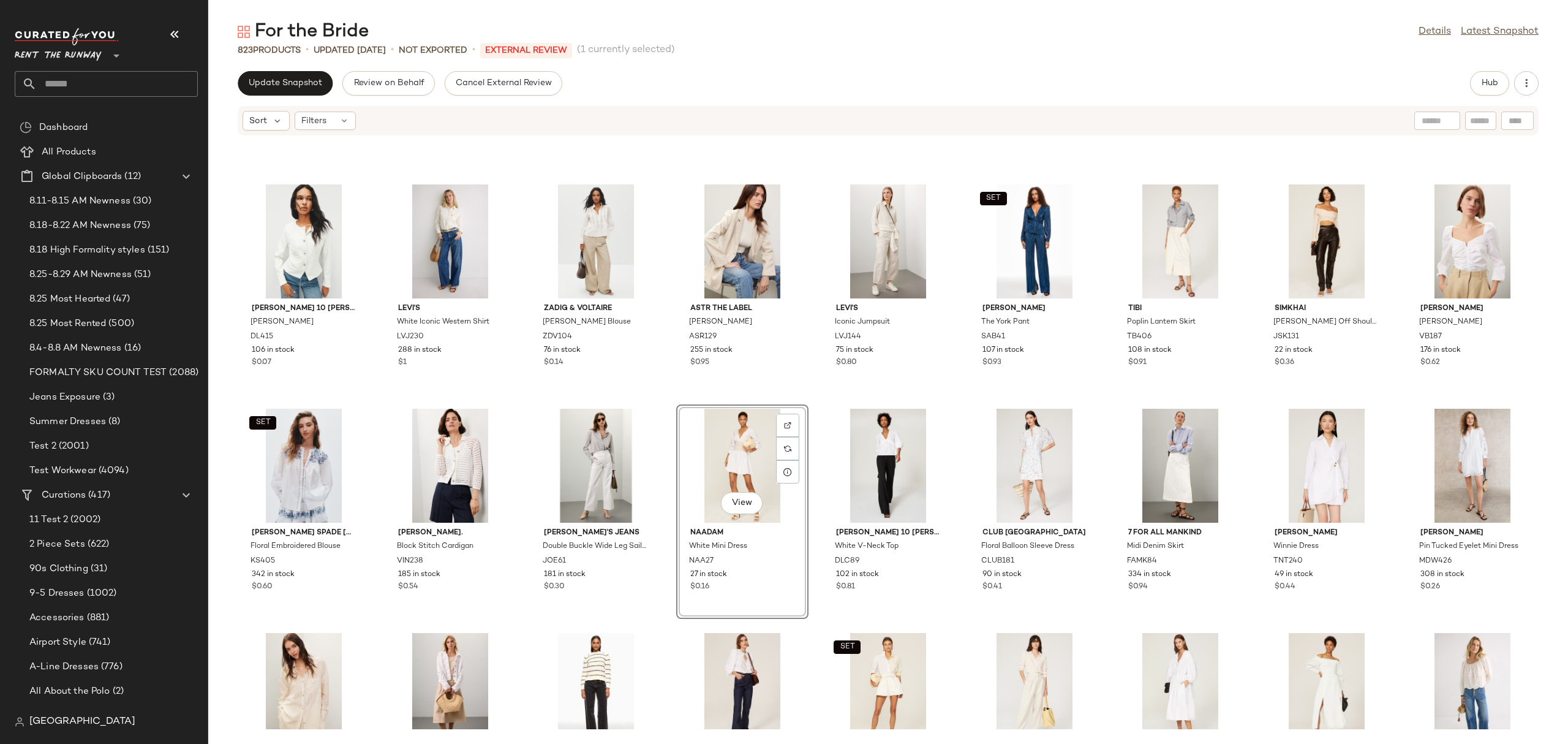
scroll to position [18341, 0]
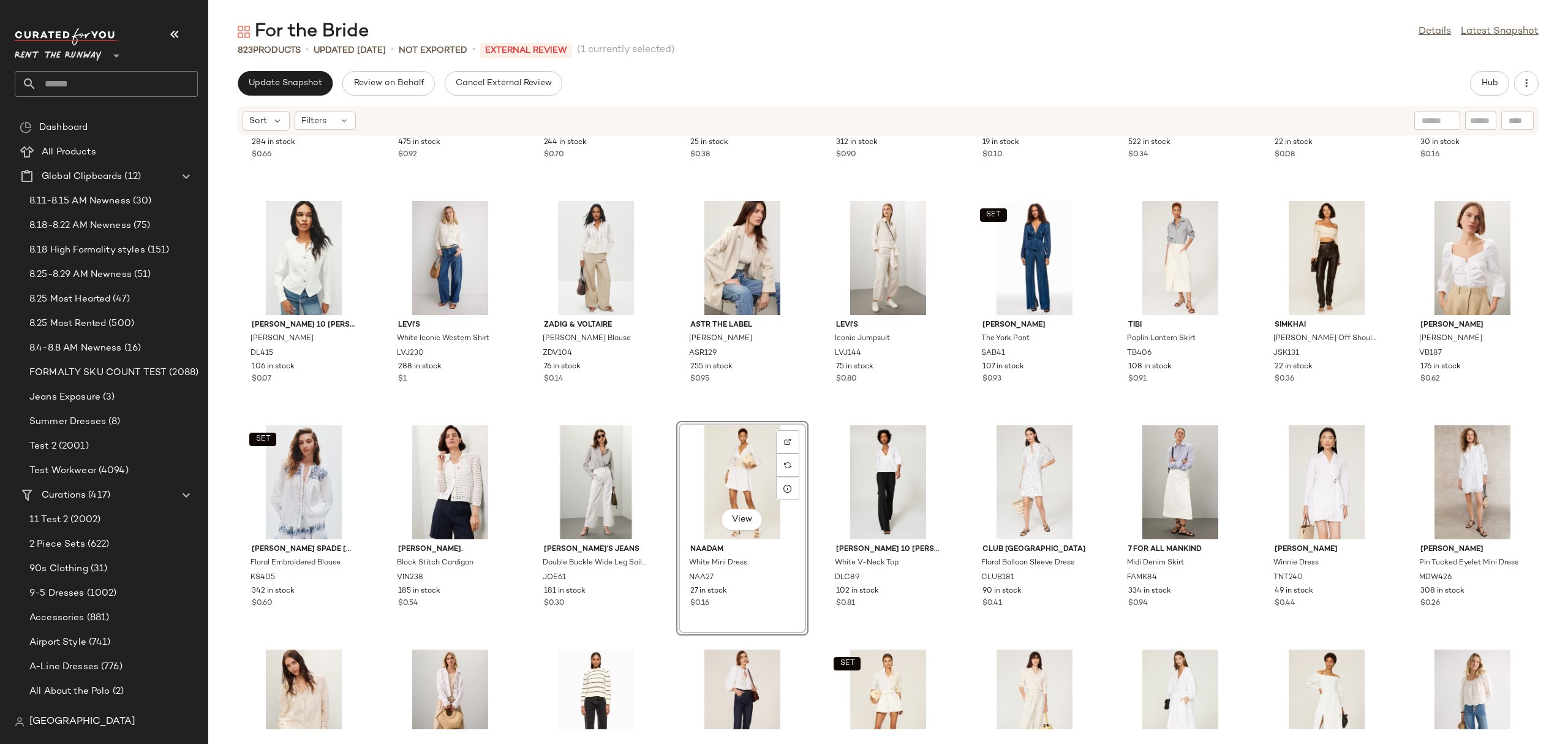
click at [698, 462] on div "View" at bounding box center [742, 482] width 123 height 114
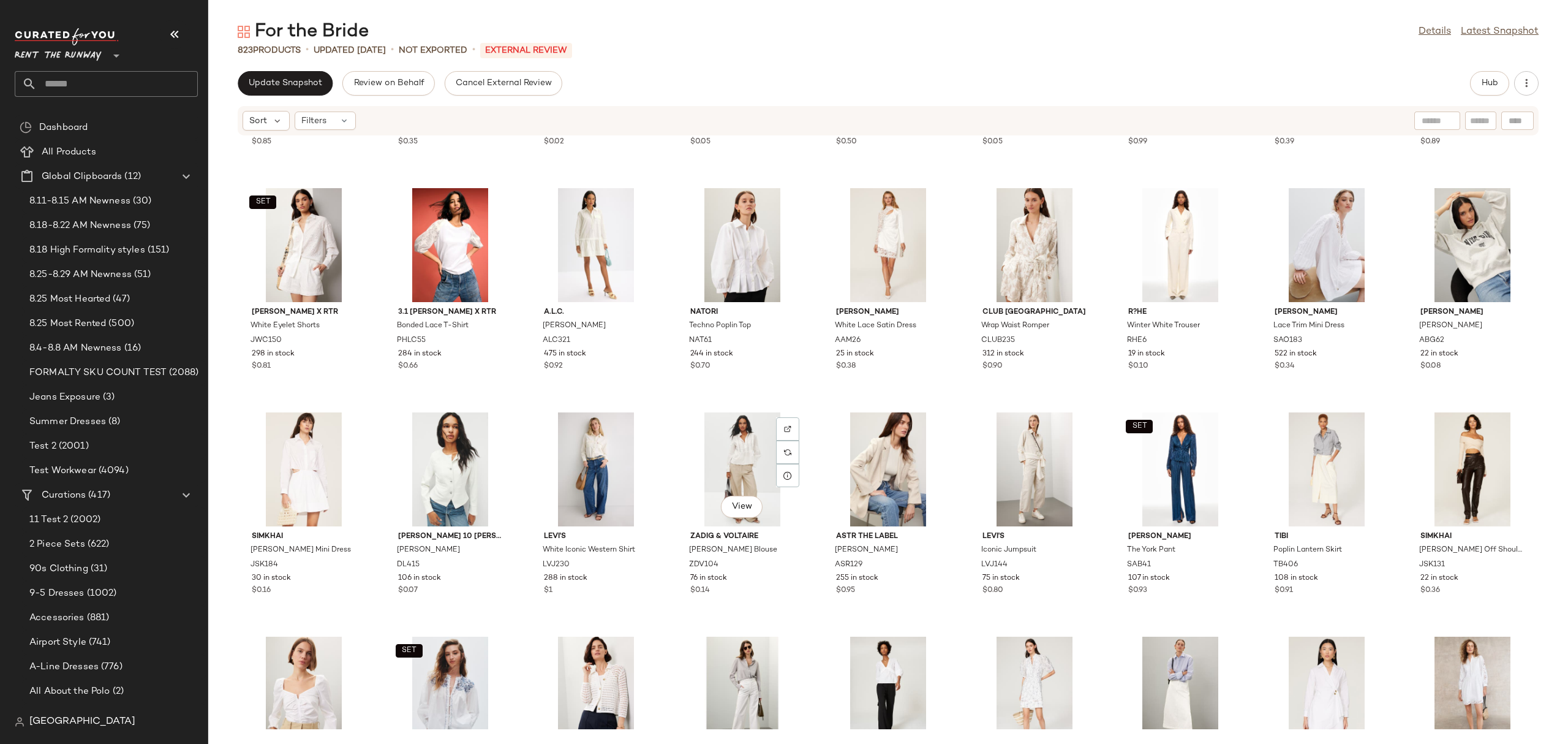
scroll to position [18096, 0]
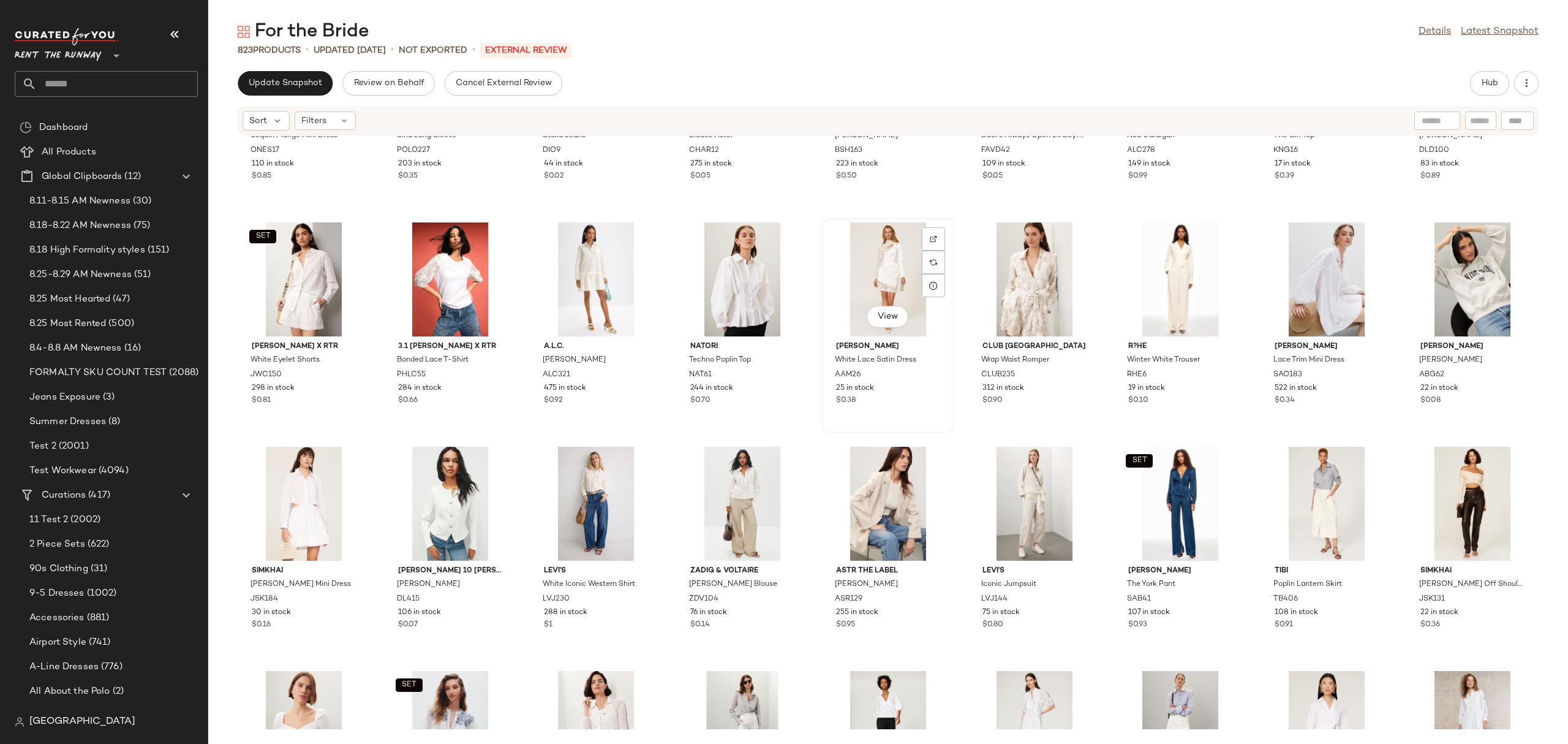
click at [902, 269] on div "View" at bounding box center [888, 279] width 123 height 114
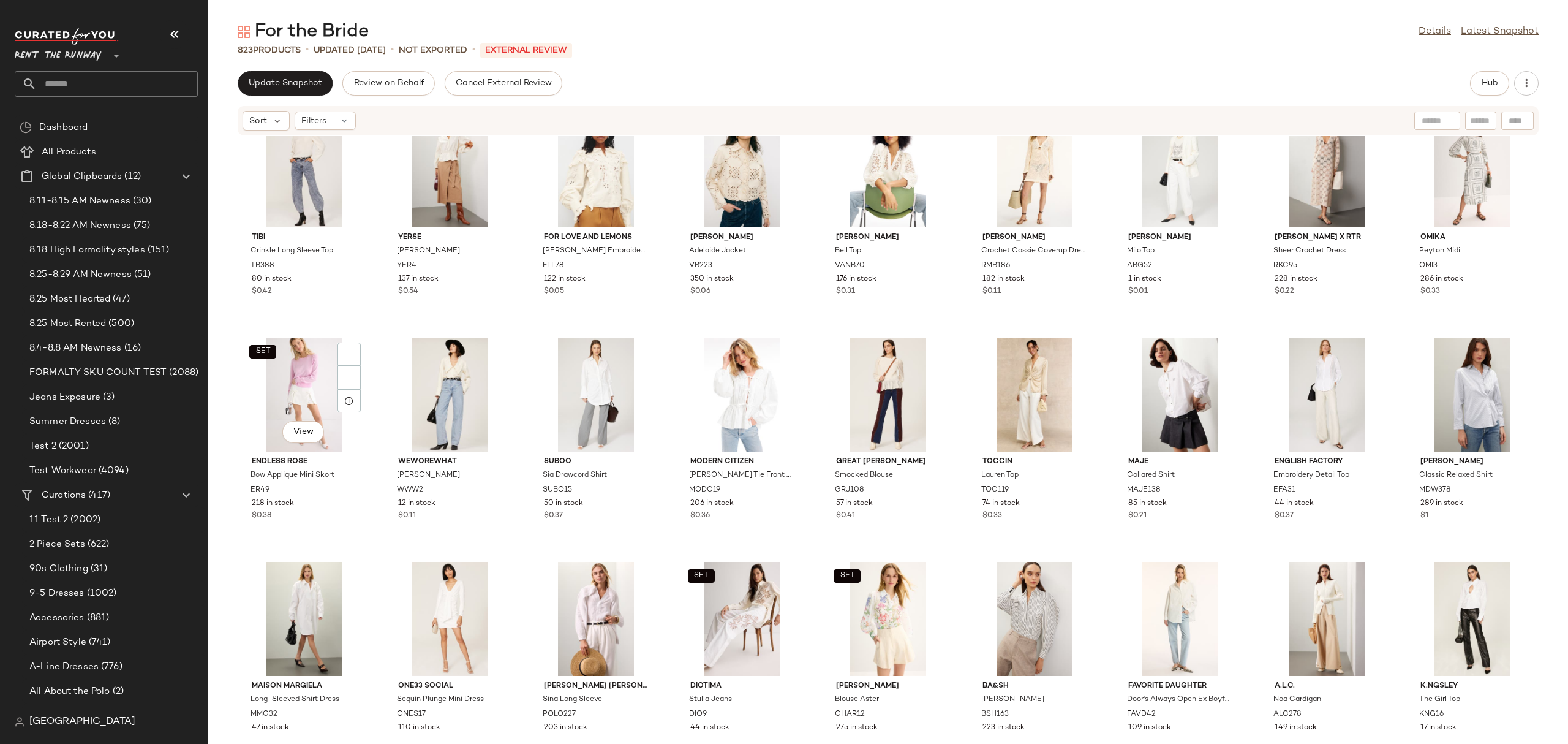
scroll to position [17277, 0]
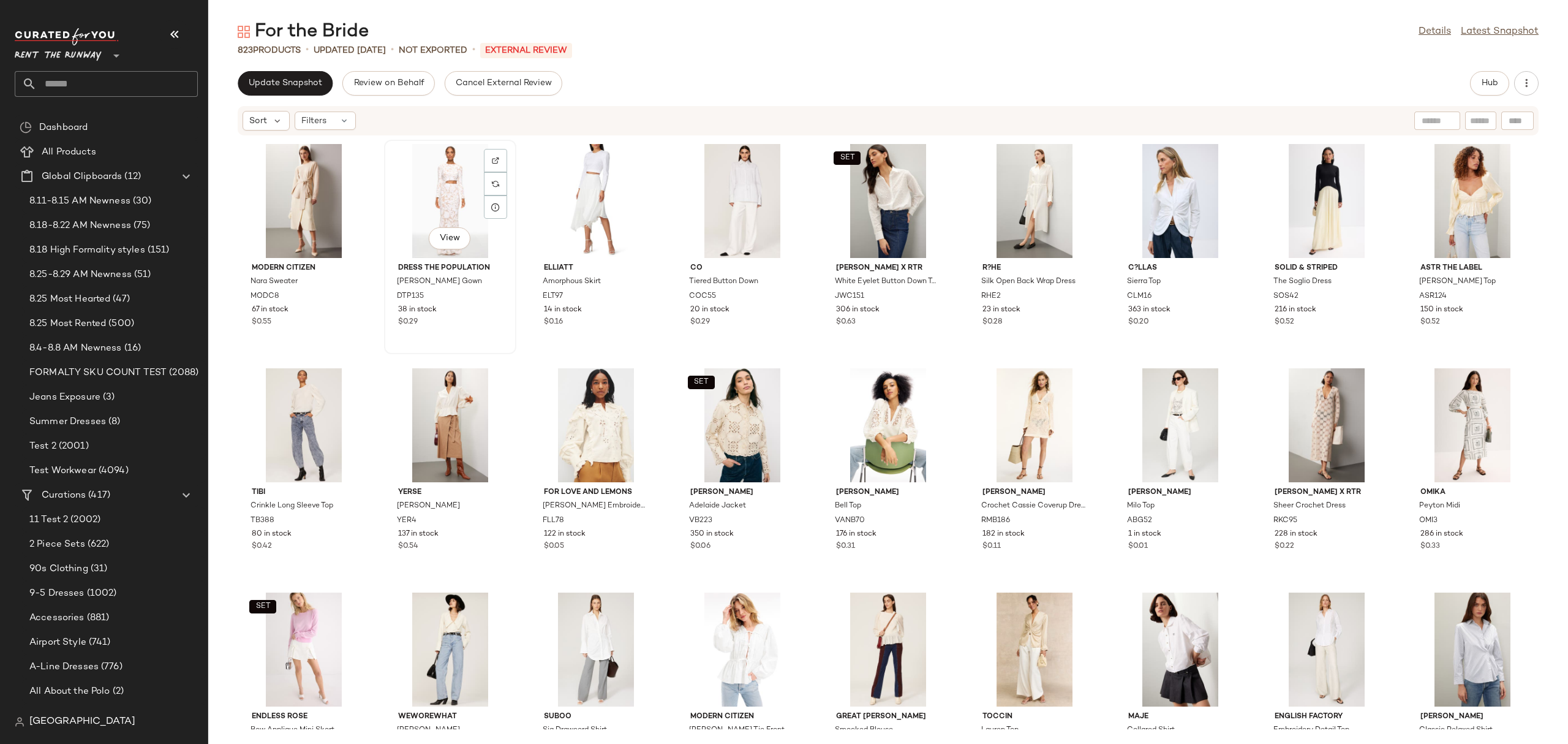
click at [463, 219] on div "View" at bounding box center [450, 201] width 123 height 114
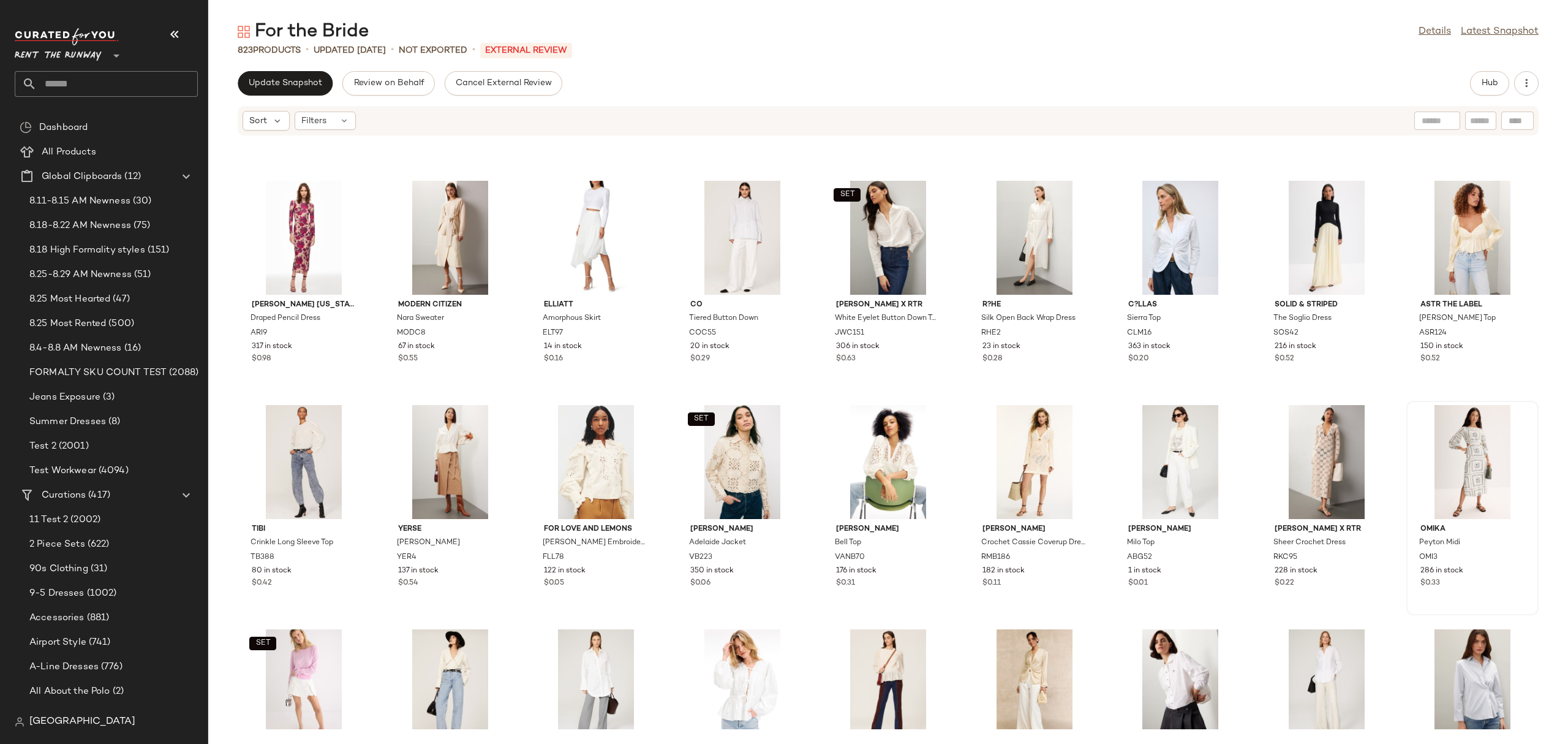
scroll to position [17219, 0]
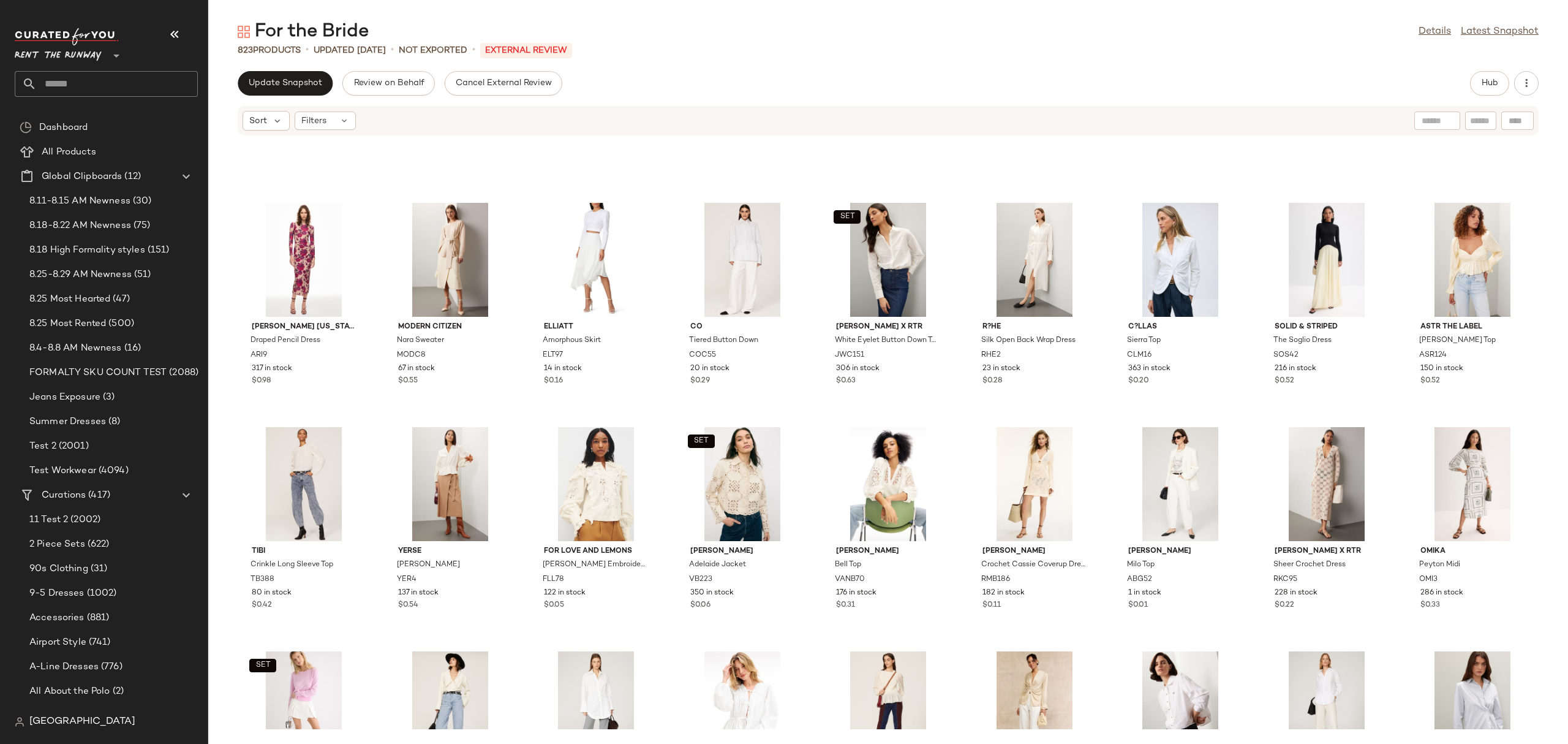
drag, startPoint x: 1559, startPoint y: 631, endPoint x: 1550, endPoint y: 424, distance: 207.2
click at [1550, 387] on div "ARIAS NEW YORK Draped Pencil Dress ARI9 317 in stock $0.98 Modern Citizen Nara …" at bounding box center [888, 432] width 1360 height 593
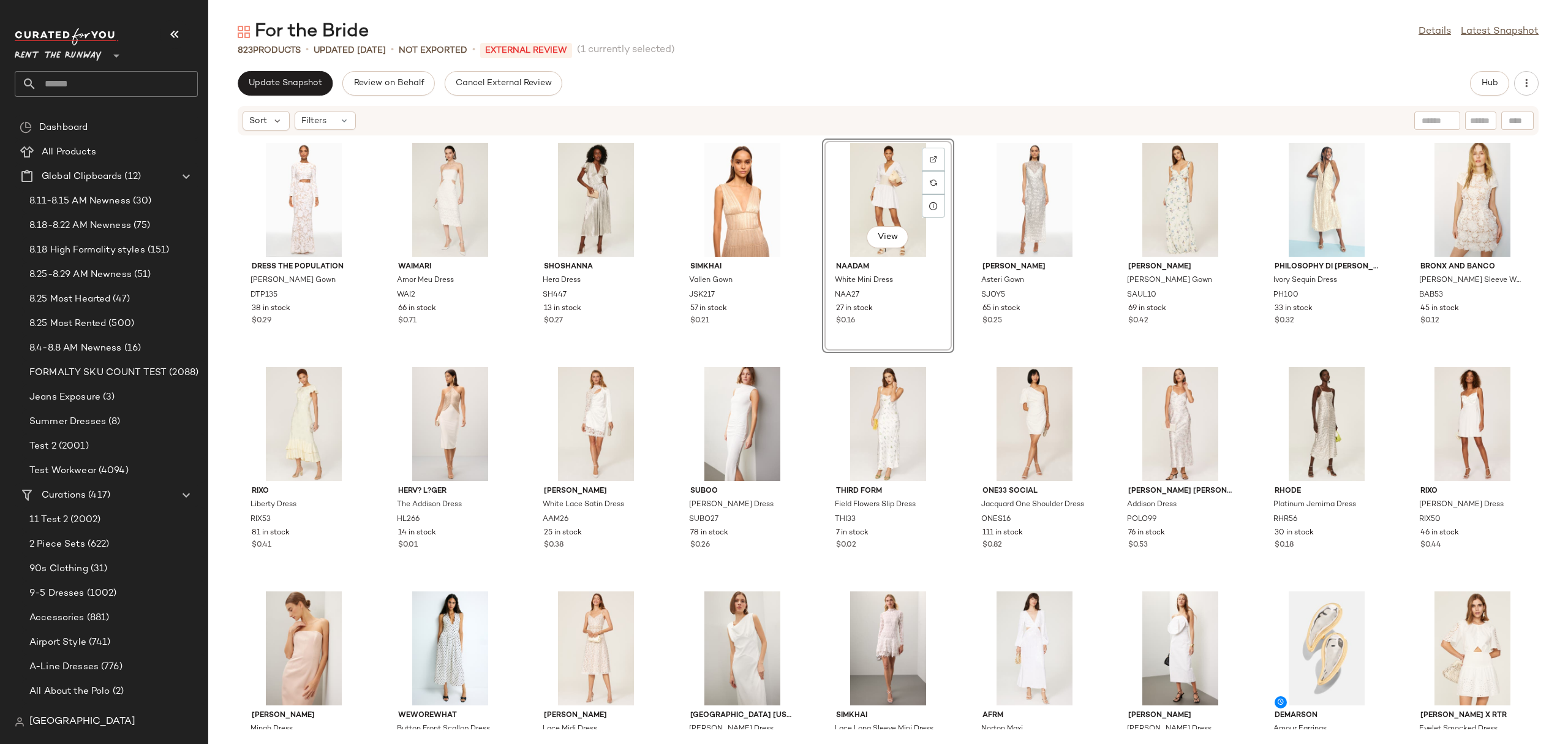
click at [1469, 84] on div "Update Snapshot Review on Behalf Cancel External Review Hub" at bounding box center [888, 83] width 1300 height 24
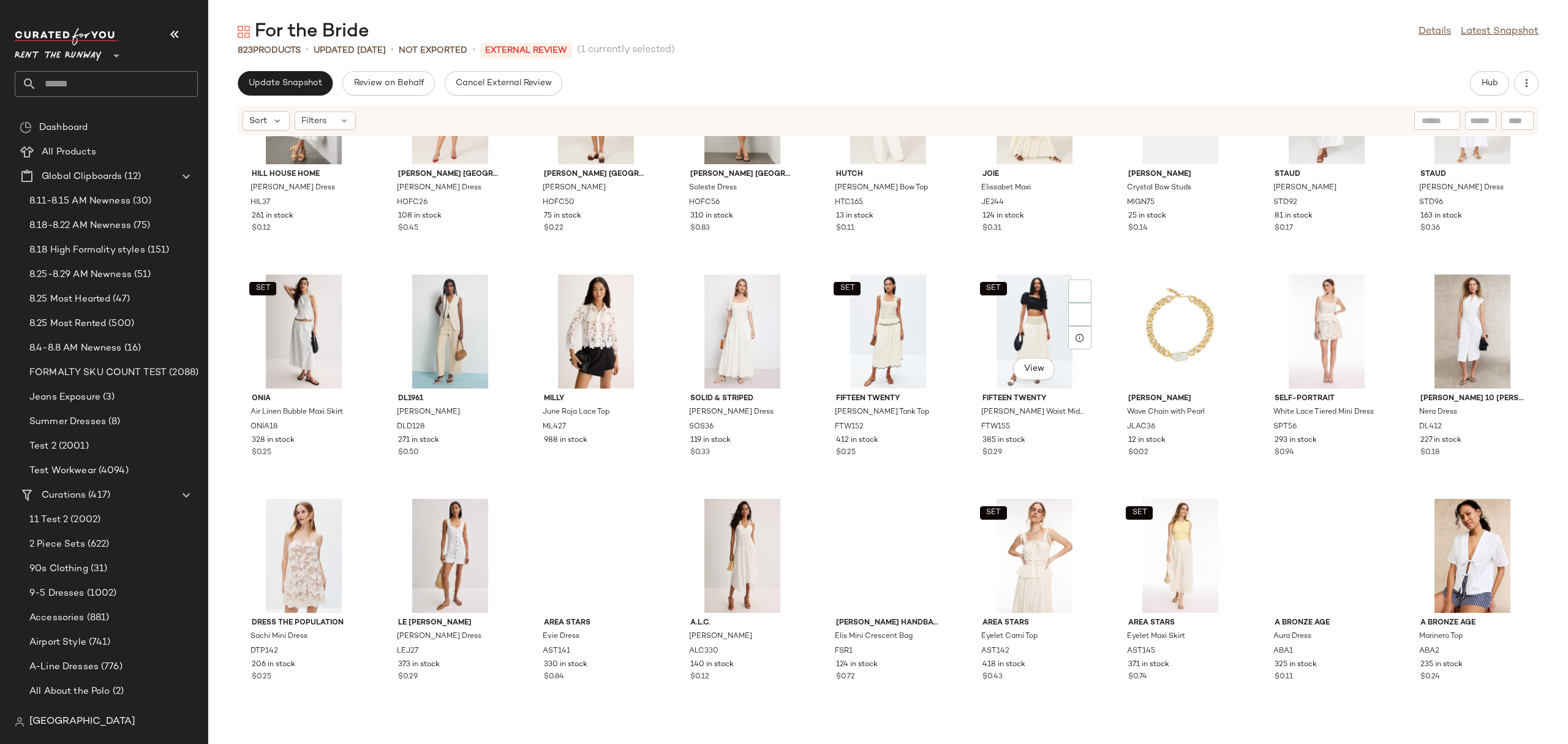
scroll to position [2828, 0]
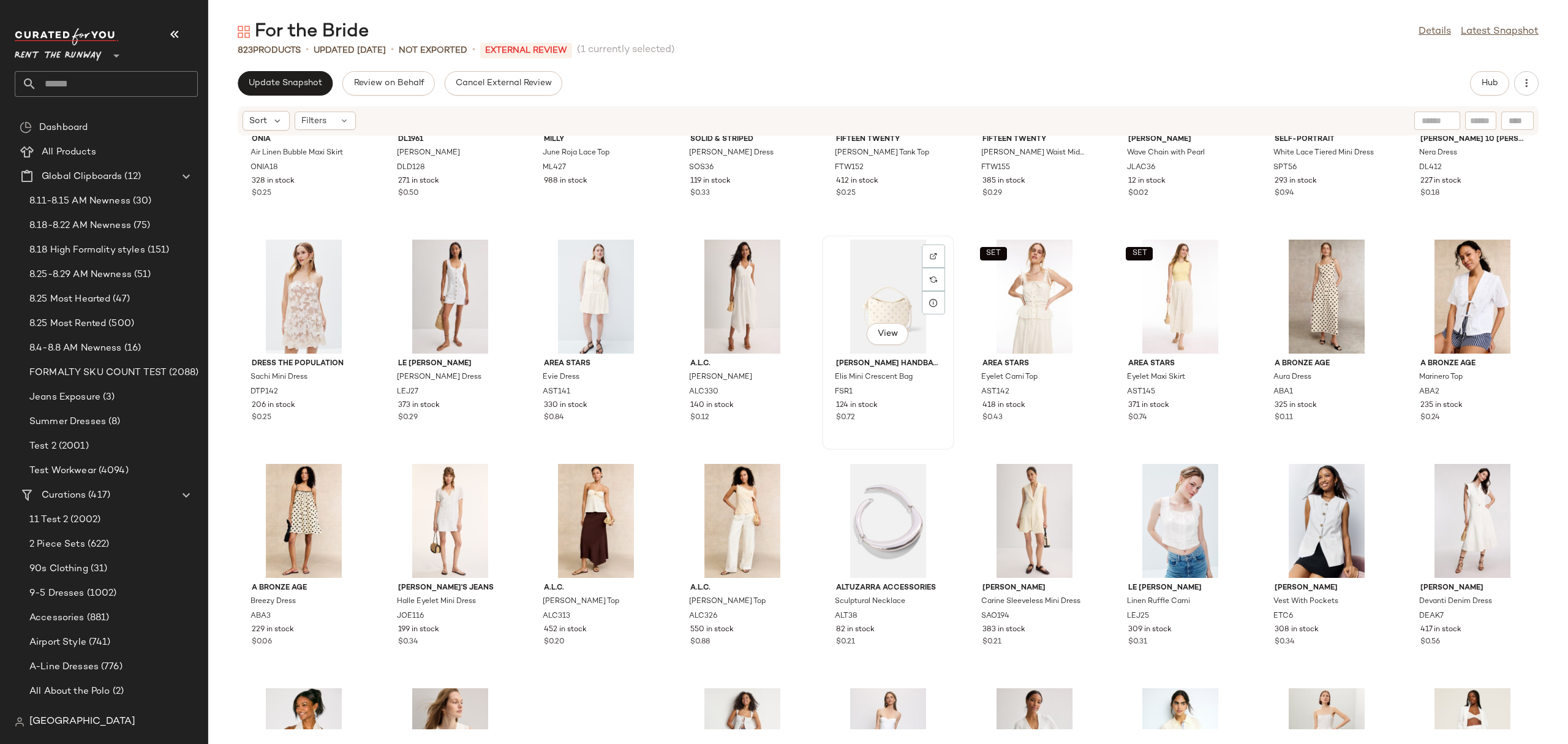
click at [908, 298] on div "View" at bounding box center [888, 296] width 123 height 114
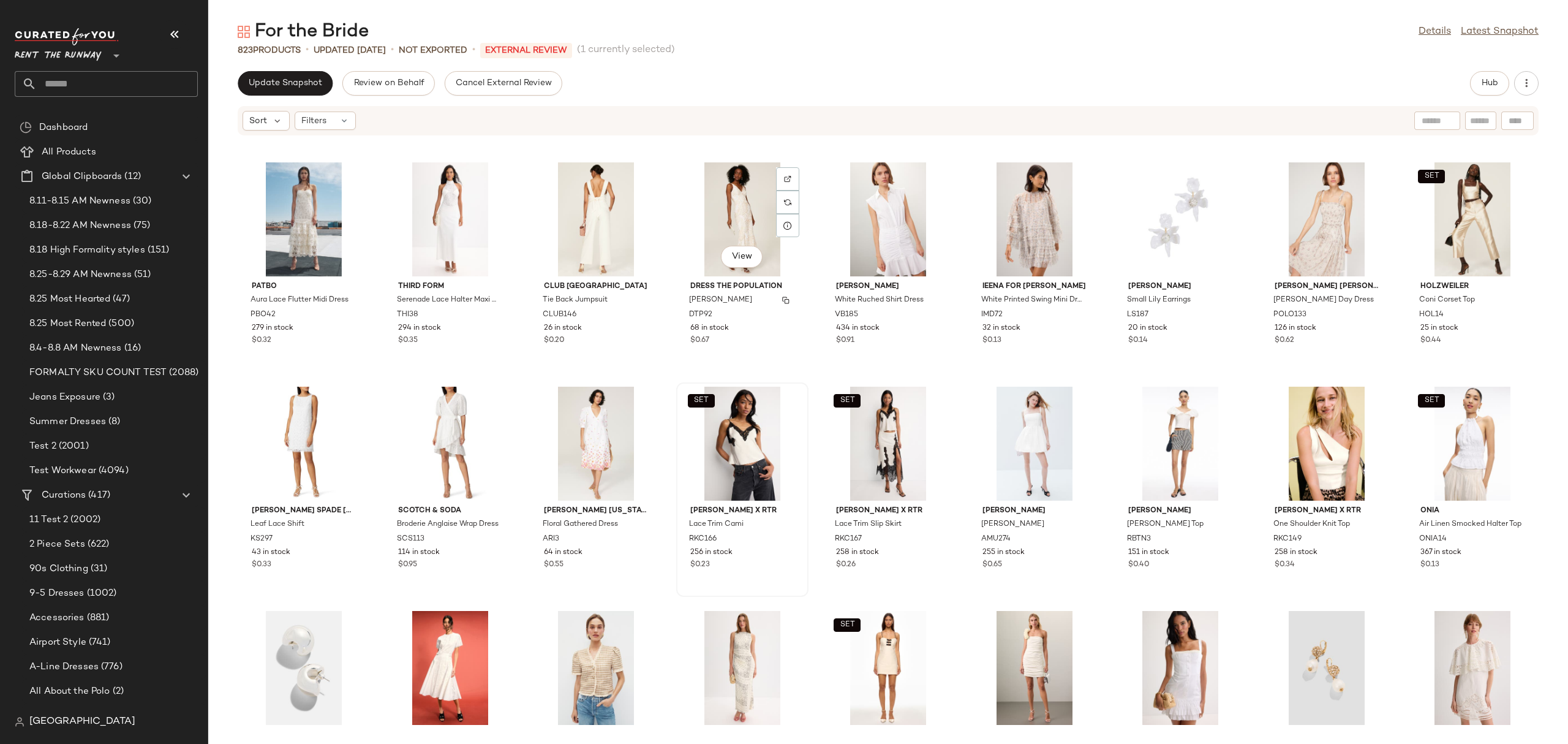
scroll to position [4434, 0]
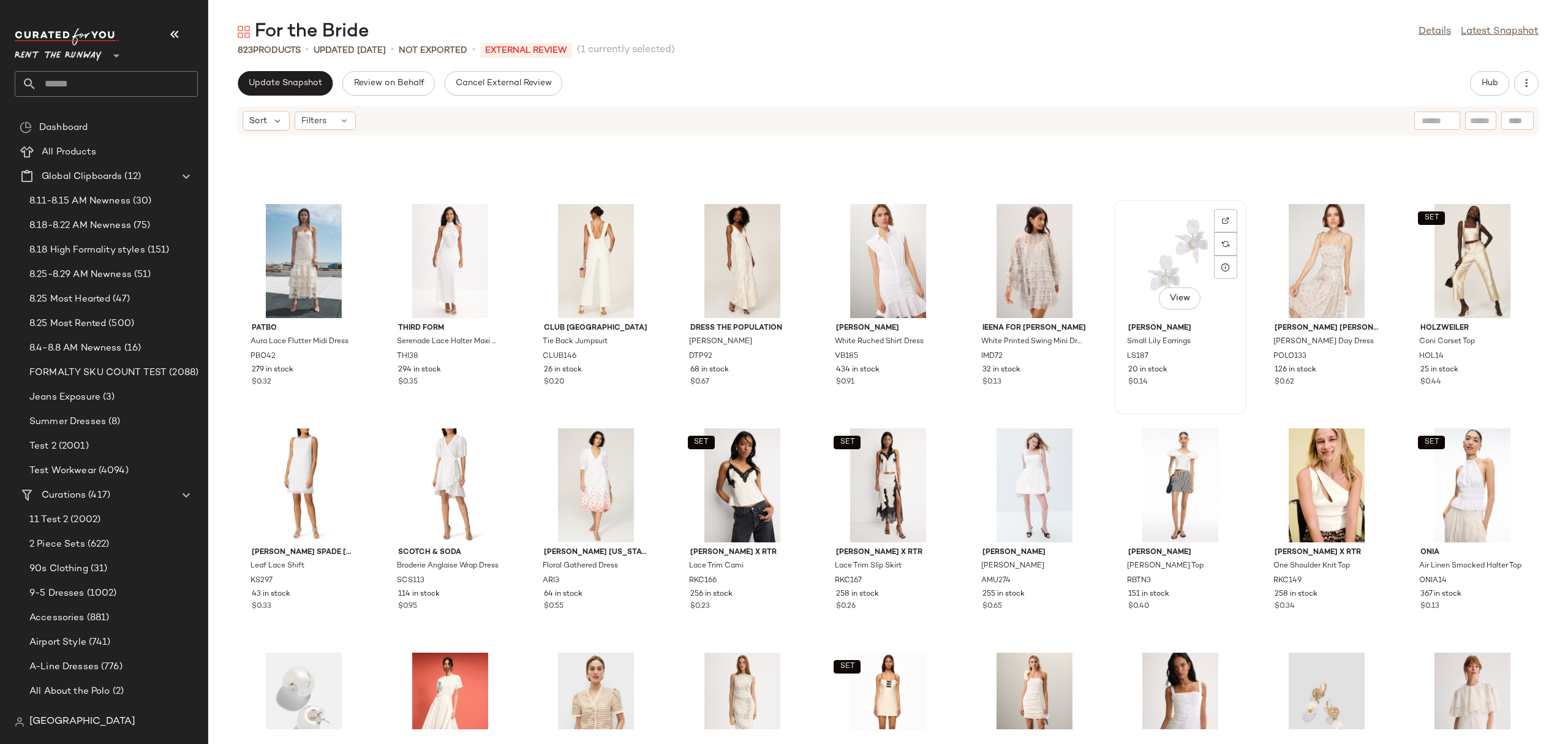
click at [1155, 239] on div "View" at bounding box center [1180, 261] width 123 height 114
click at [1478, 81] on button "Hub" at bounding box center [1489, 83] width 39 height 24
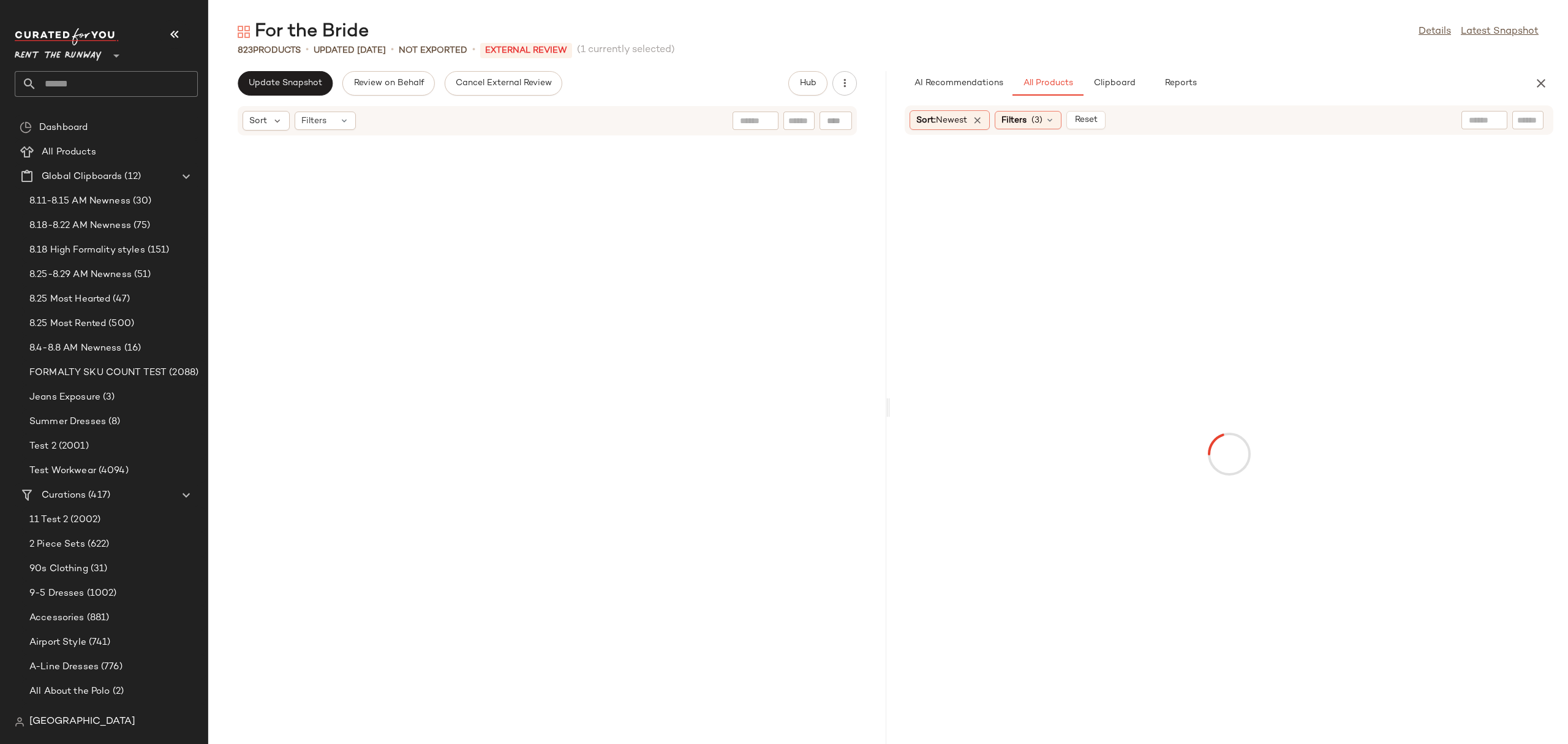
scroll to position [10092, 0]
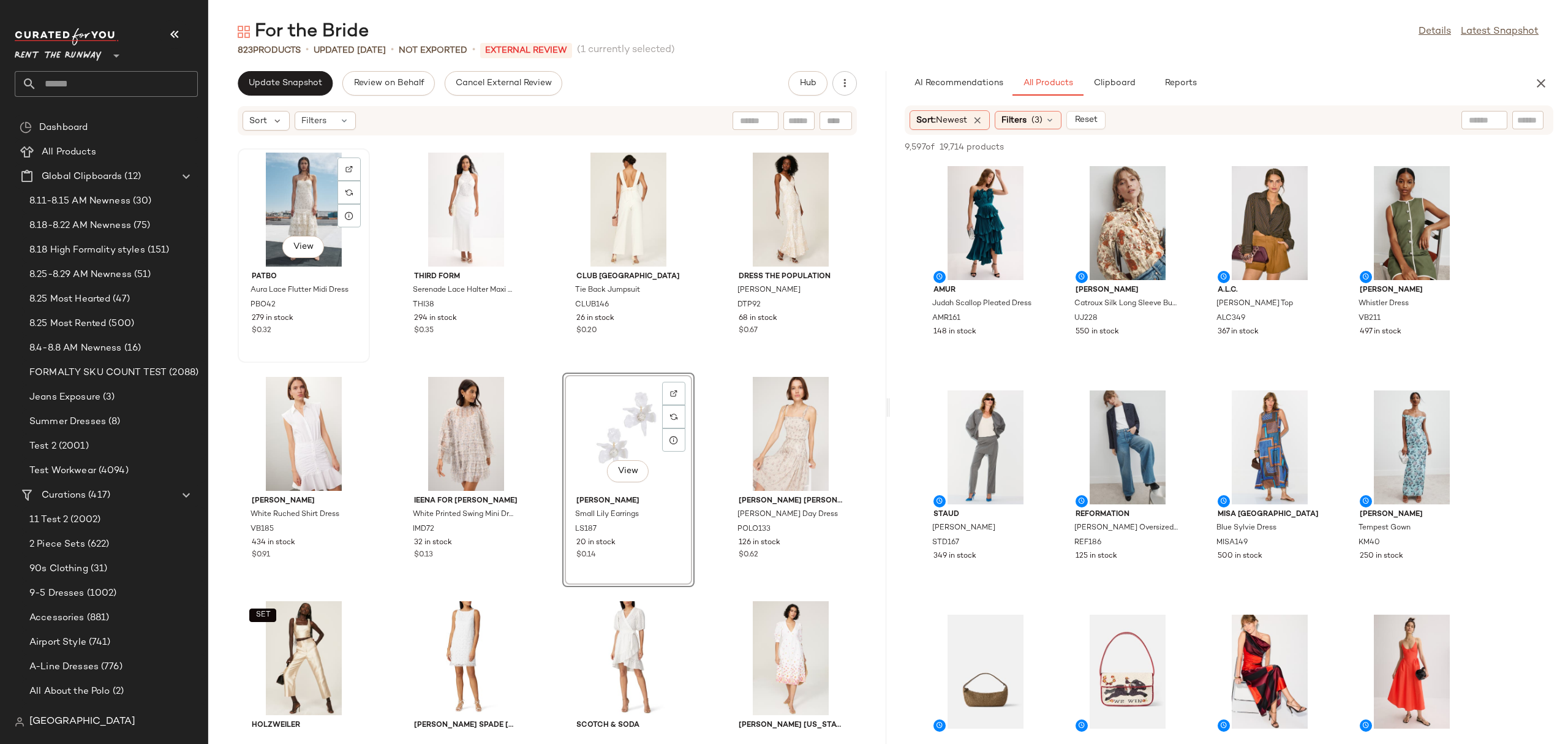
click at [271, 204] on div "View" at bounding box center [303, 209] width 123 height 114
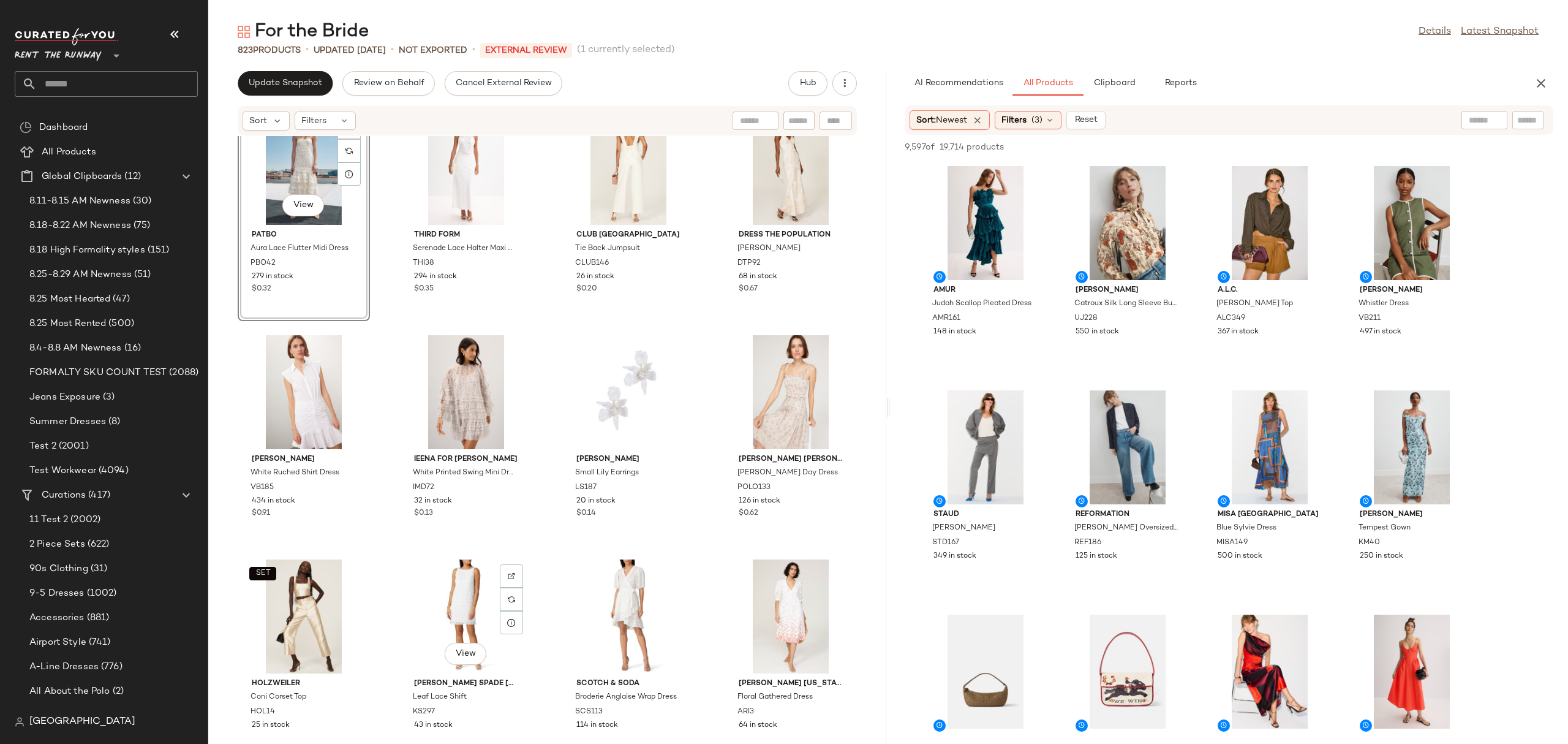
scroll to position [10131, 0]
click at [735, 382] on div "View" at bounding box center [790, 395] width 123 height 114
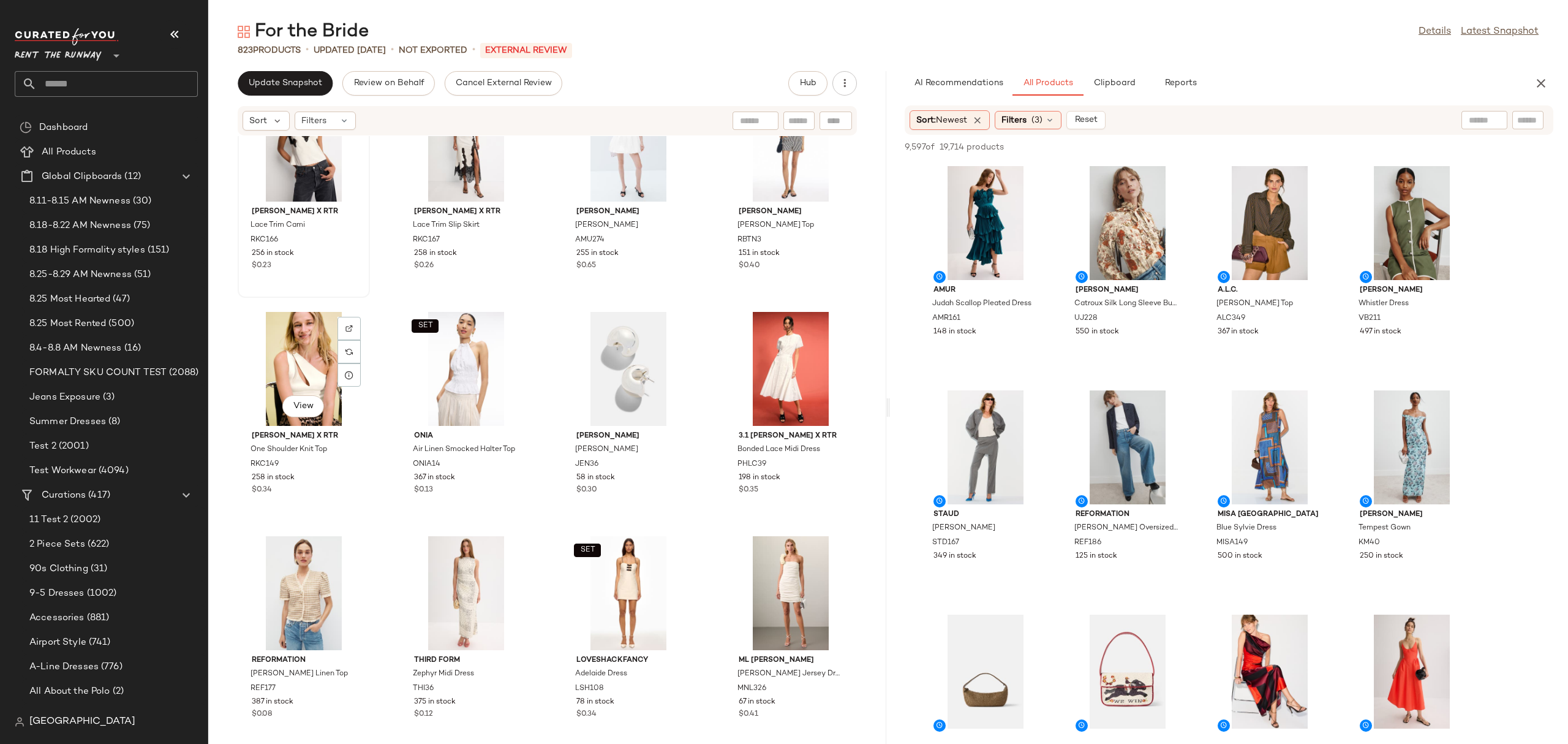
scroll to position [10744, 0]
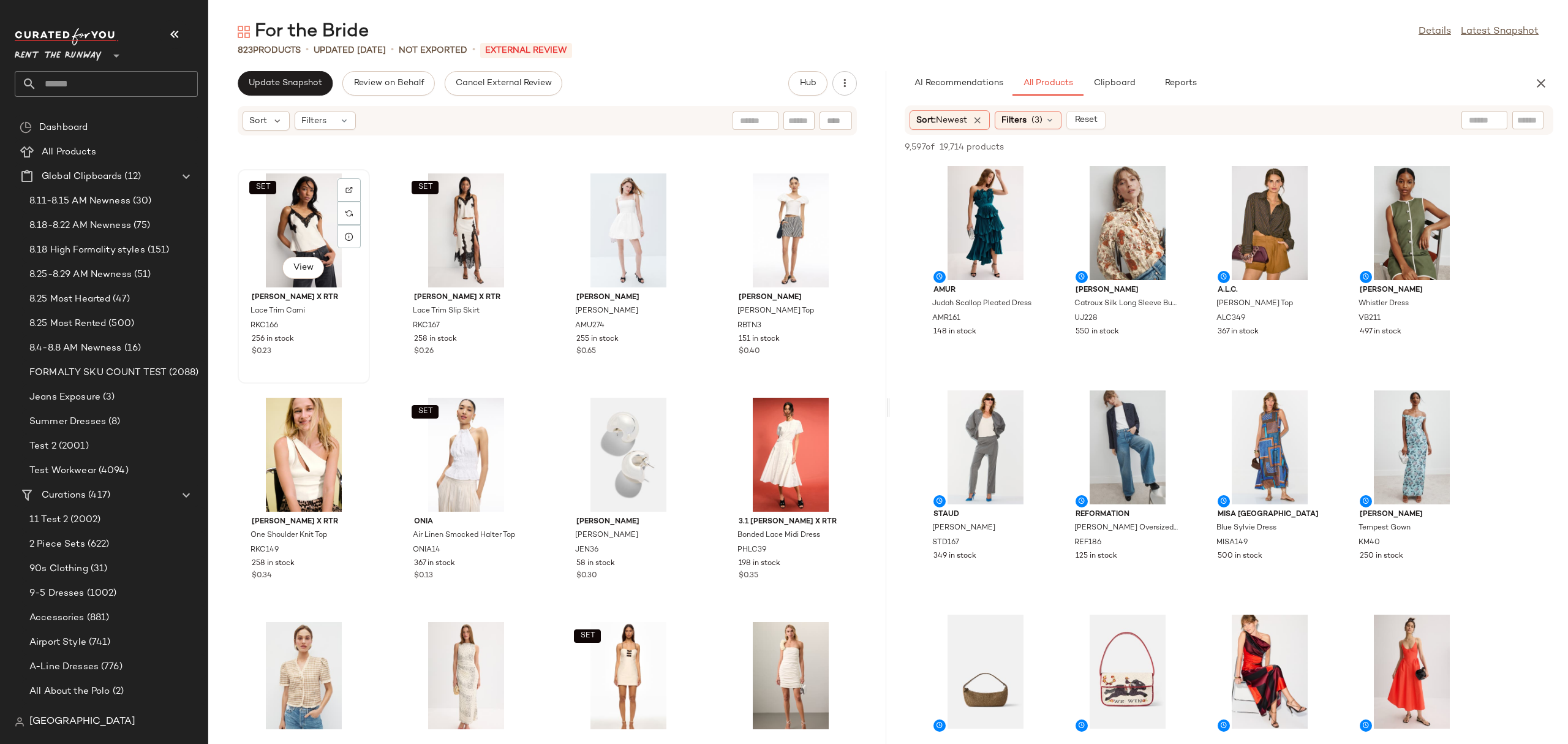
click at [266, 225] on div "SET View" at bounding box center [303, 230] width 123 height 114
click at [624, 444] on div "View" at bounding box center [629, 455] width 123 height 114
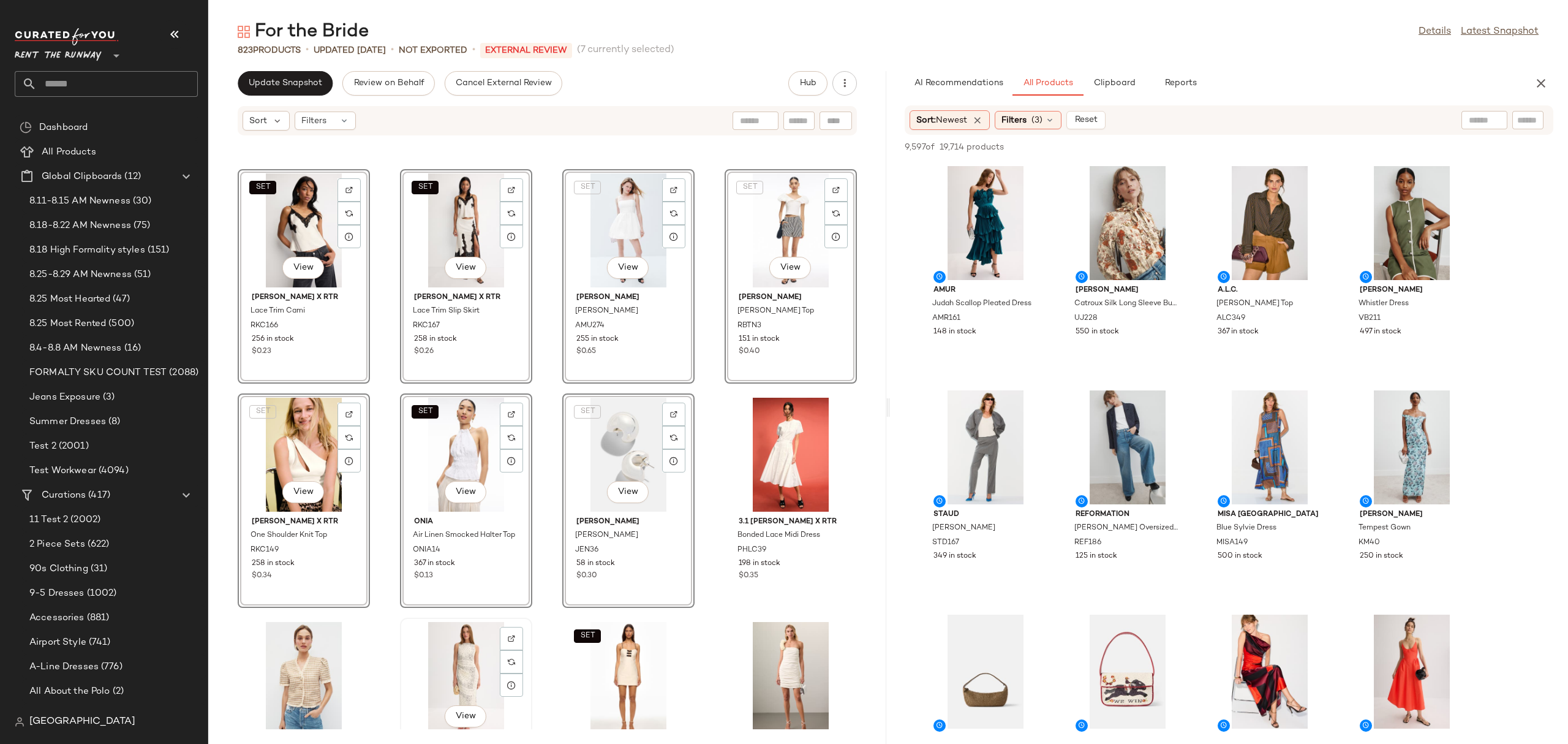
click at [458, 626] on div "View" at bounding box center [466, 679] width 123 height 114
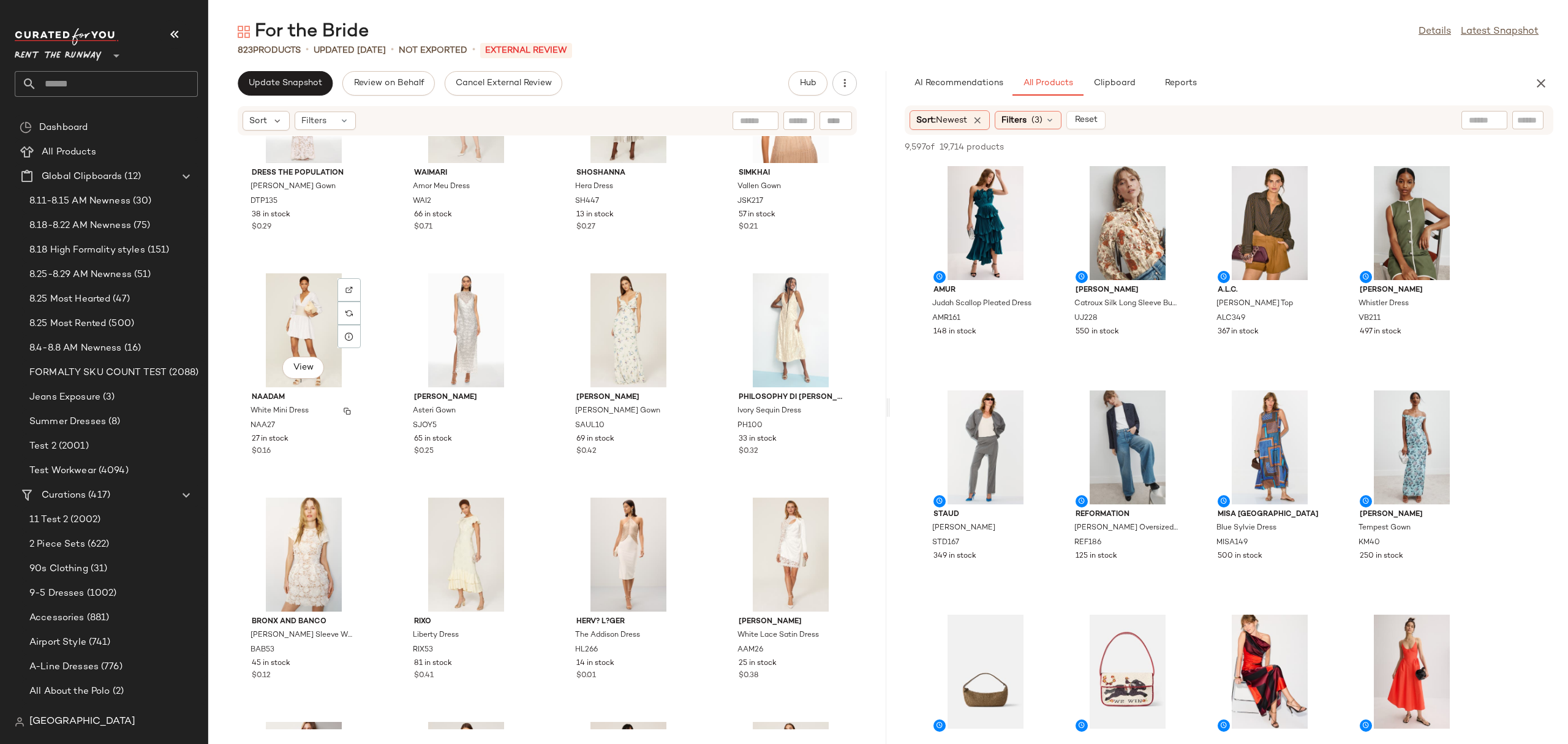
scroll to position [479, 0]
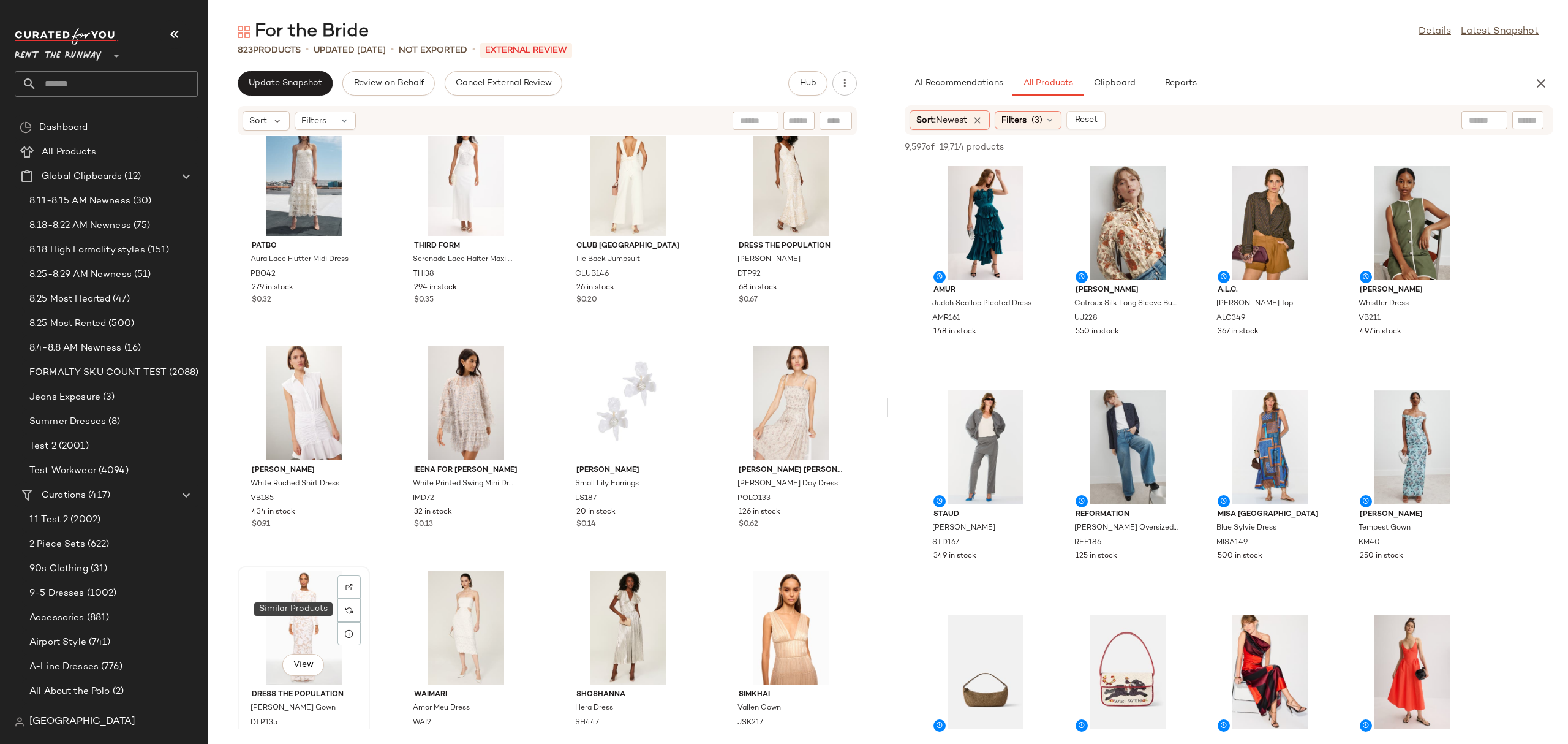
click at [308, 618] on div "View" at bounding box center [303, 627] width 123 height 114
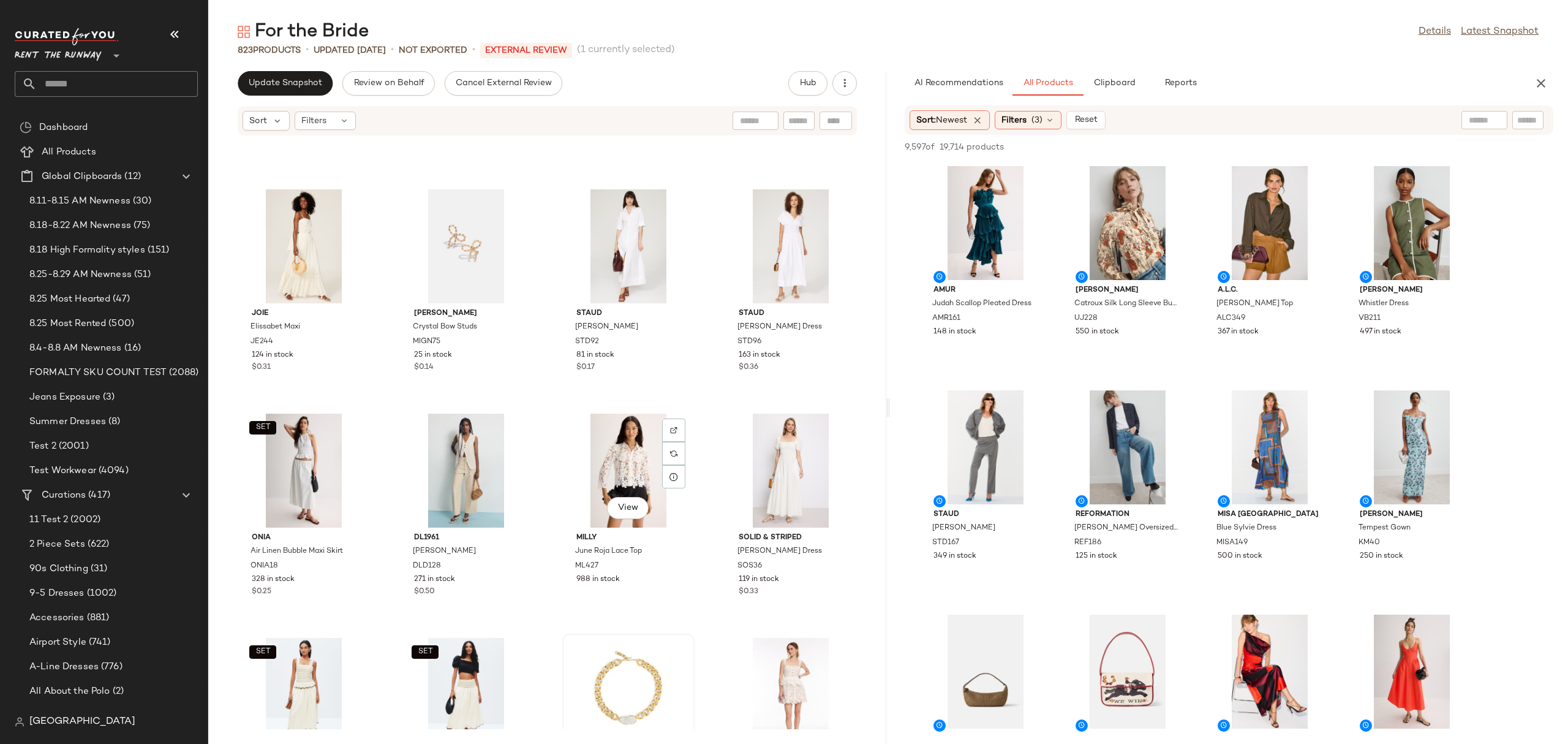
scroll to position [6844, 0]
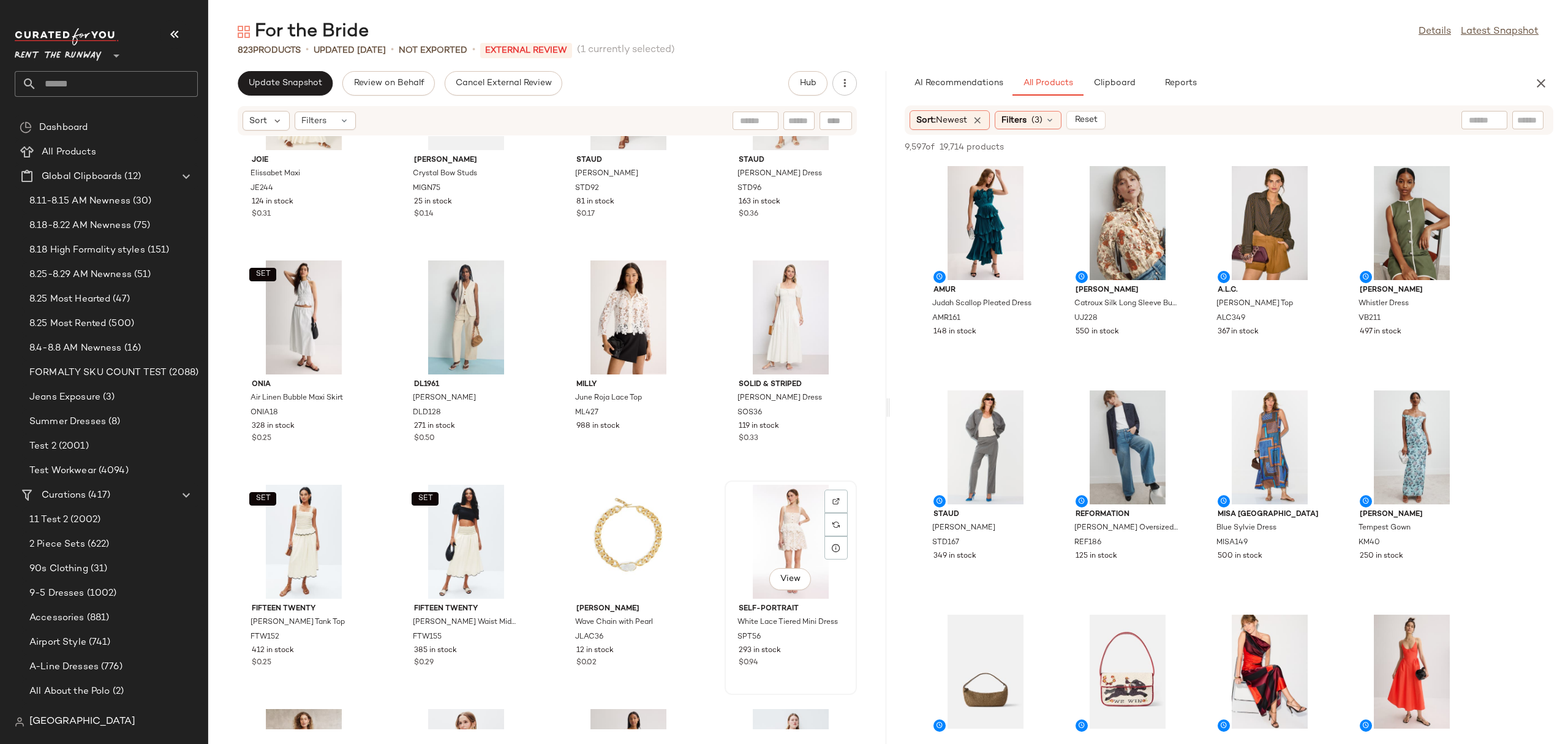
click at [739, 531] on div "View" at bounding box center [790, 541] width 123 height 114
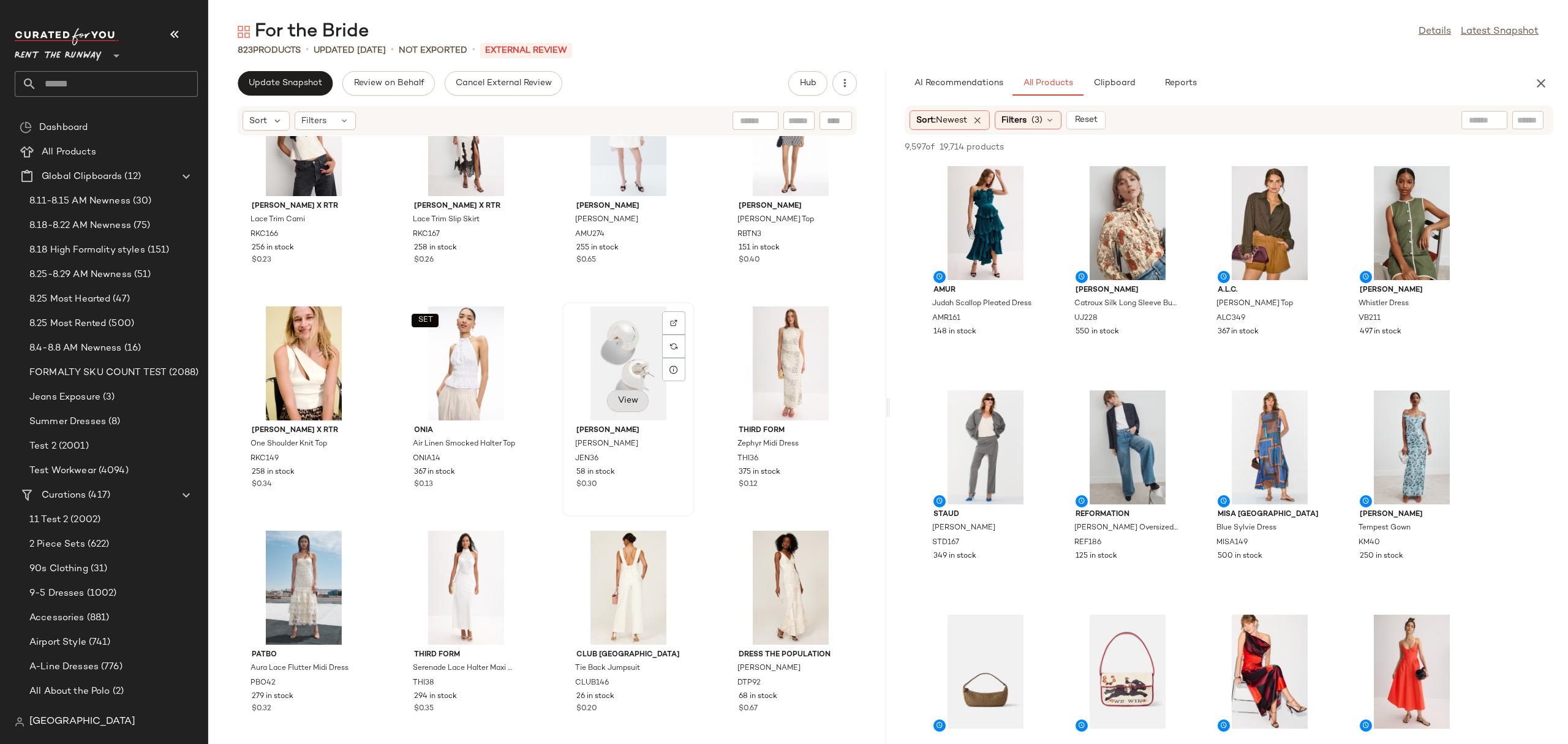
scroll to position [6577, 0]
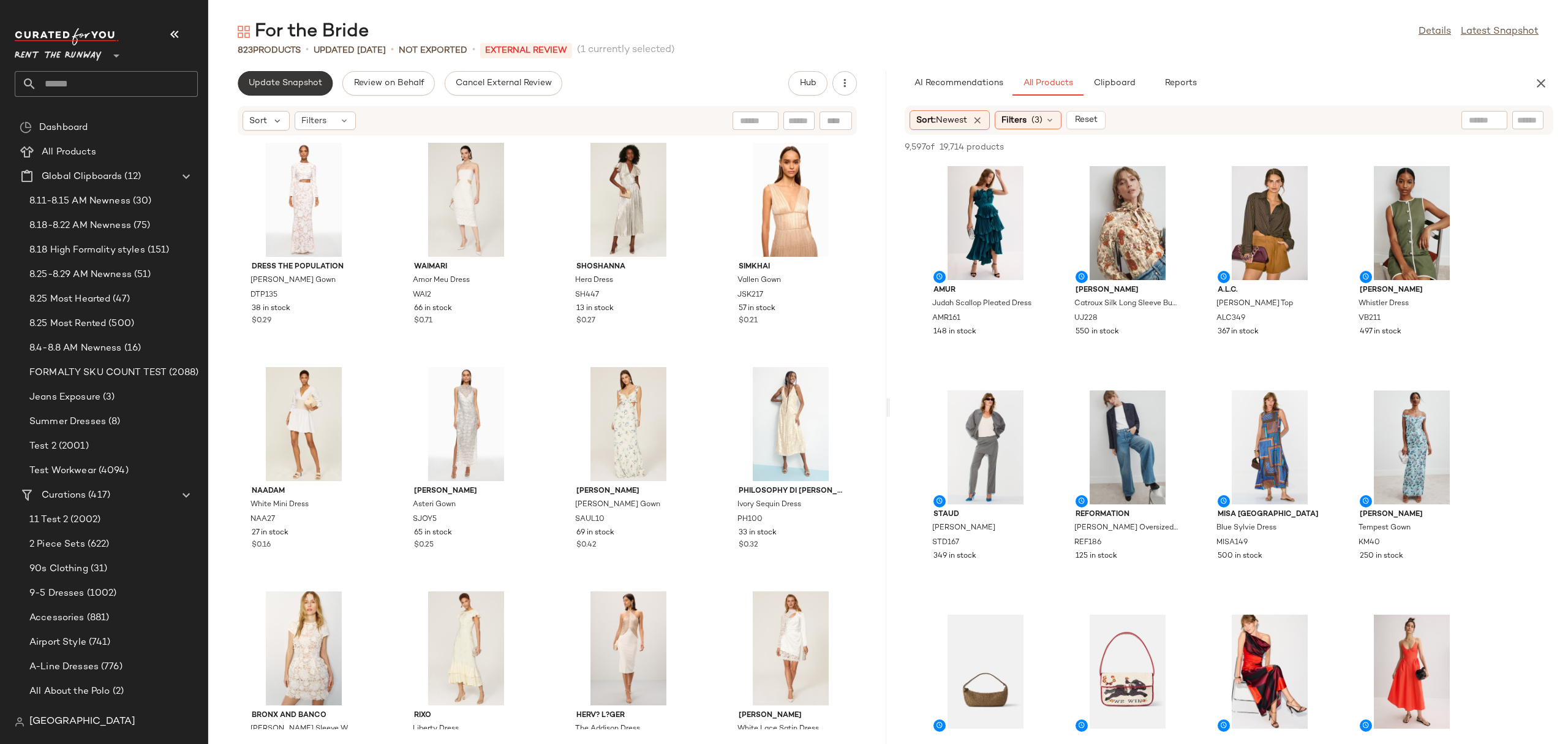
click at [304, 78] on span "Update Snapshot" at bounding box center [285, 83] width 74 height 10
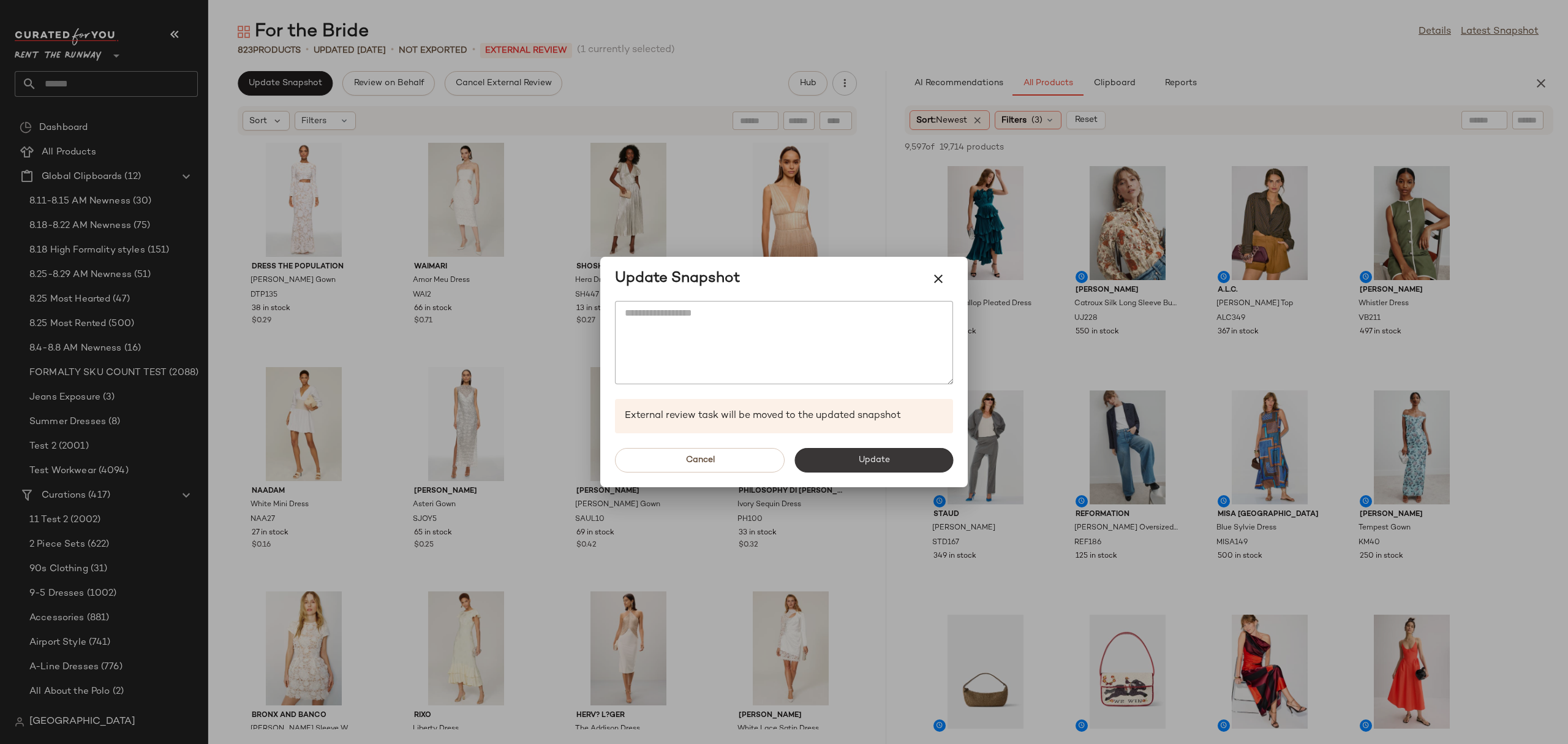
click at [830, 455] on button "Update" at bounding box center [874, 460] width 158 height 24
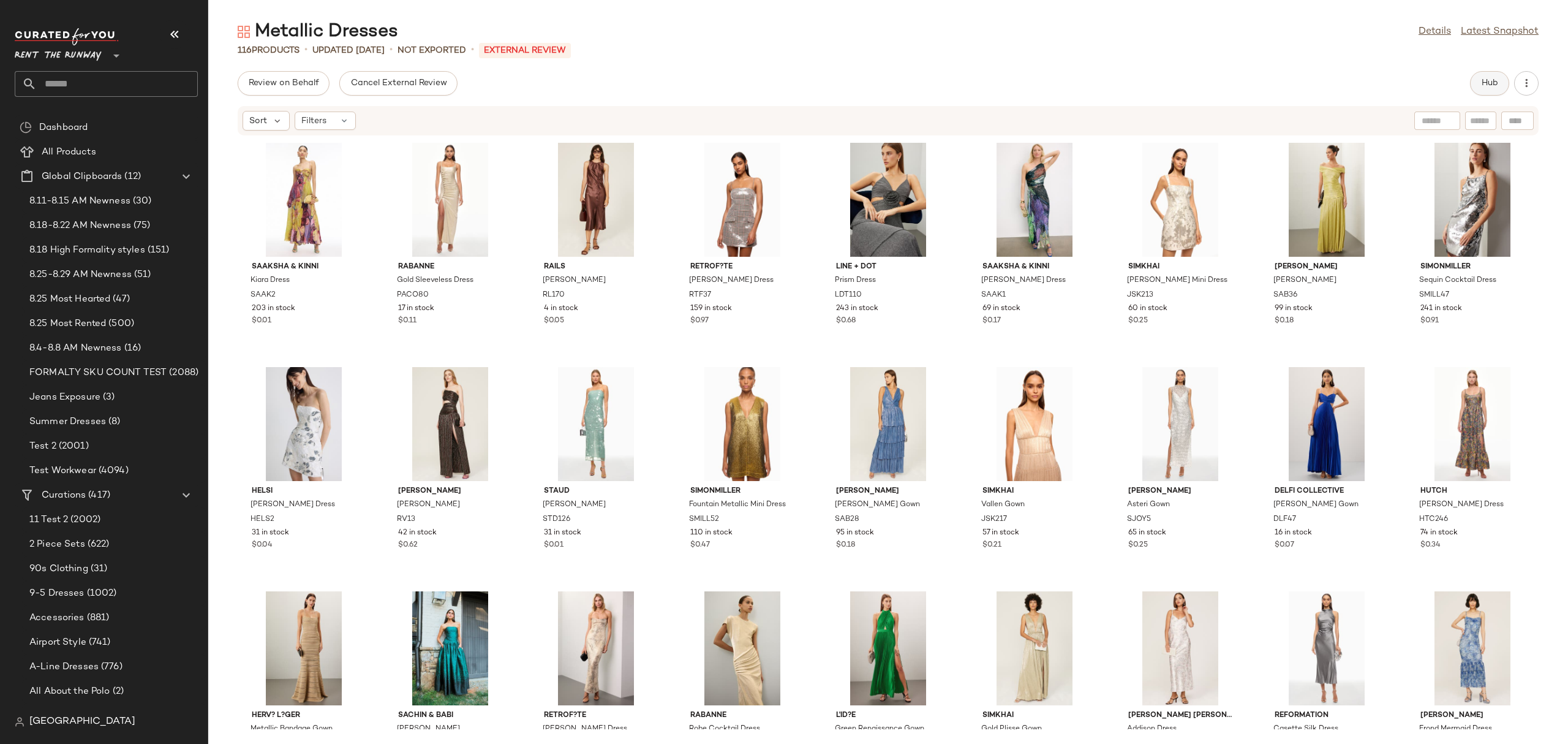
click at [1487, 82] on span "Hub" at bounding box center [1489, 83] width 18 height 10
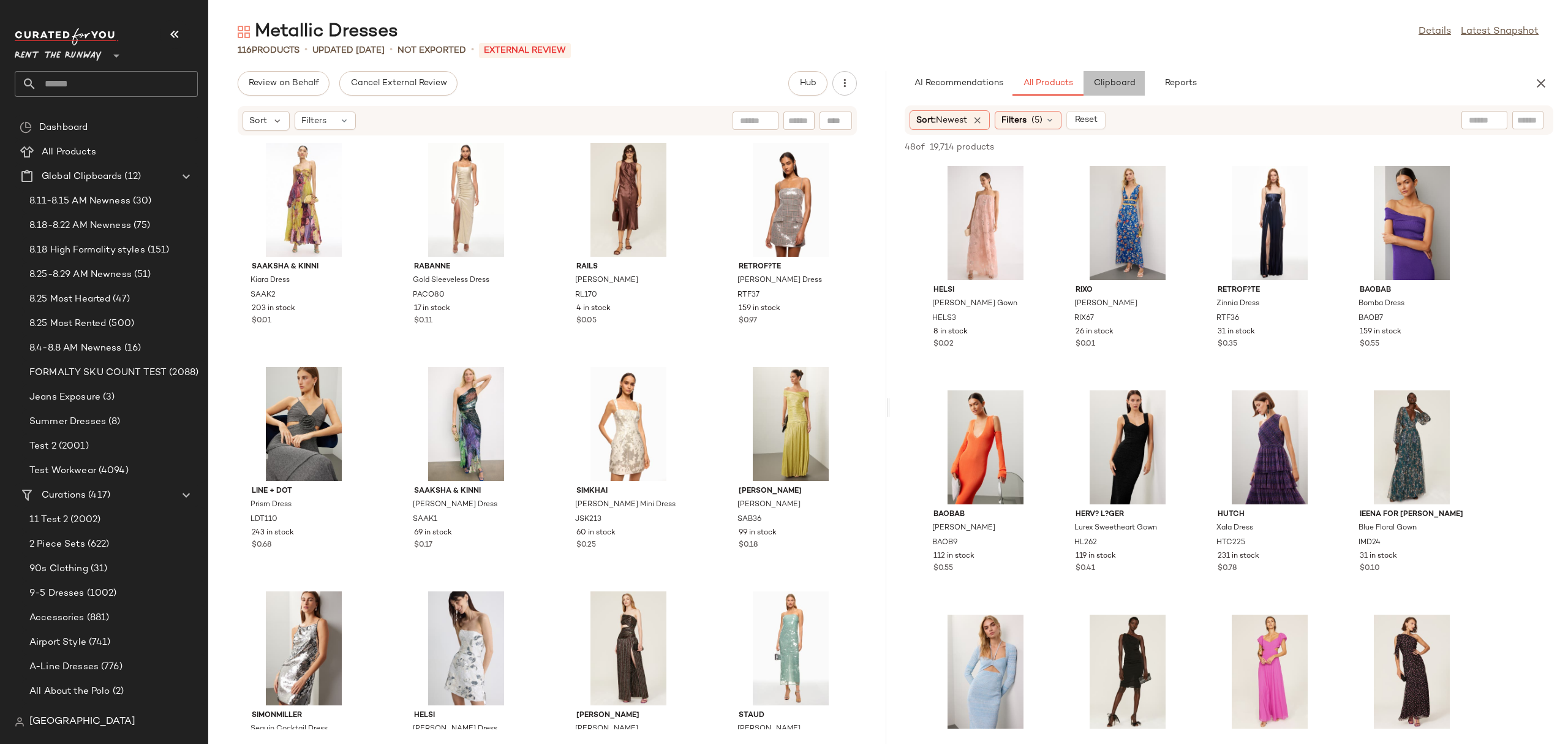
click at [1125, 71] on button "Clipboard" at bounding box center [1114, 83] width 61 height 24
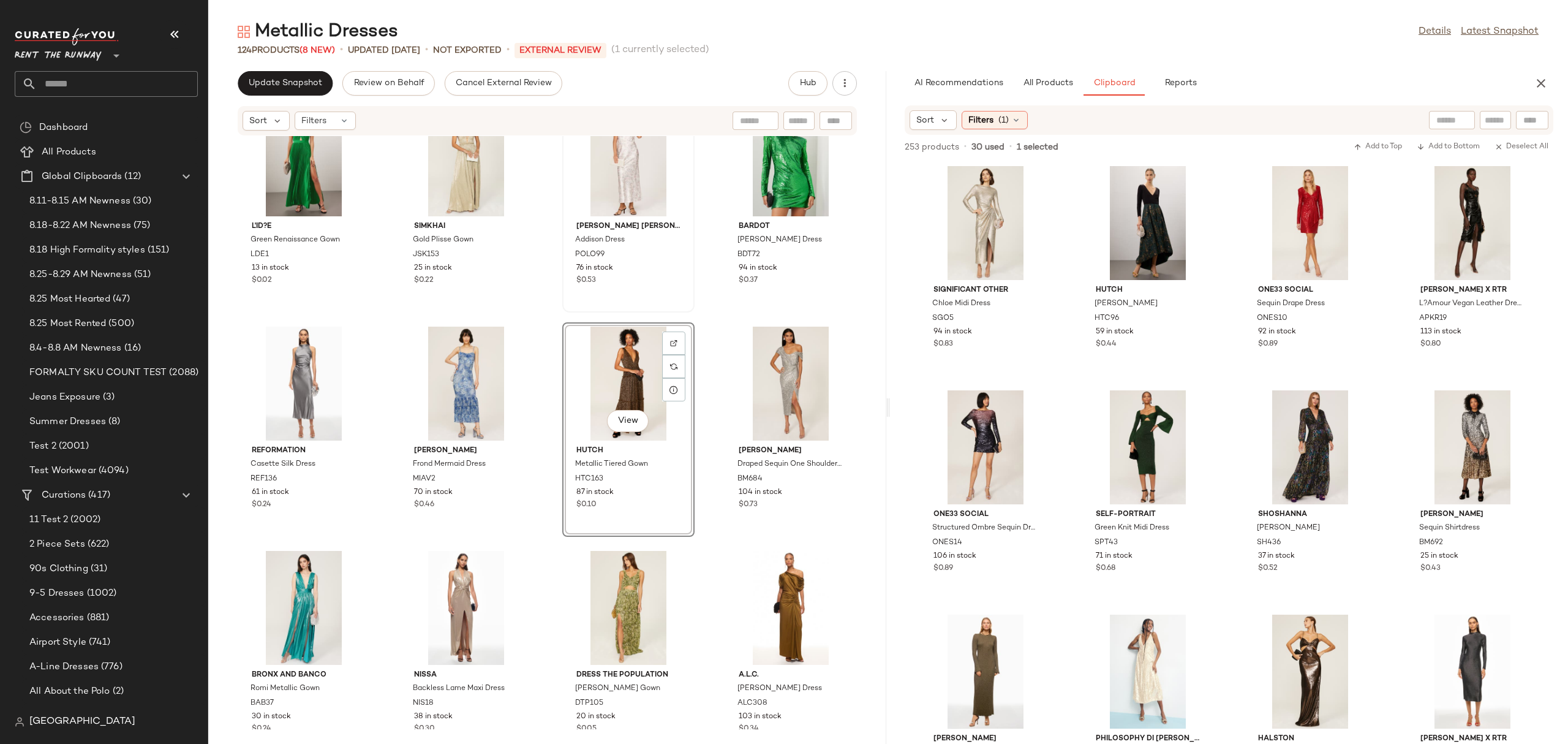
scroll to position [1590, 0]
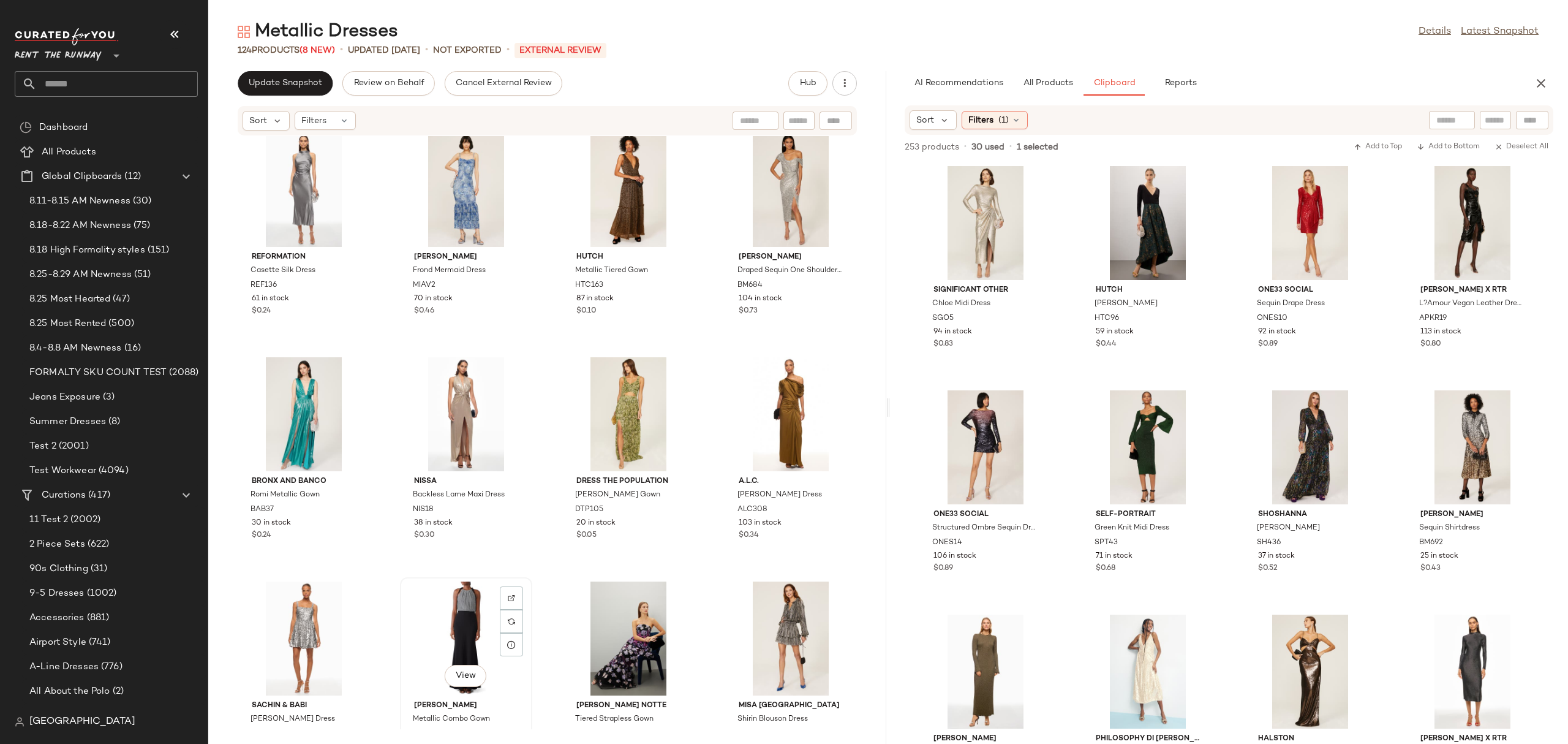
click at [430, 619] on div "View" at bounding box center [466, 638] width 123 height 114
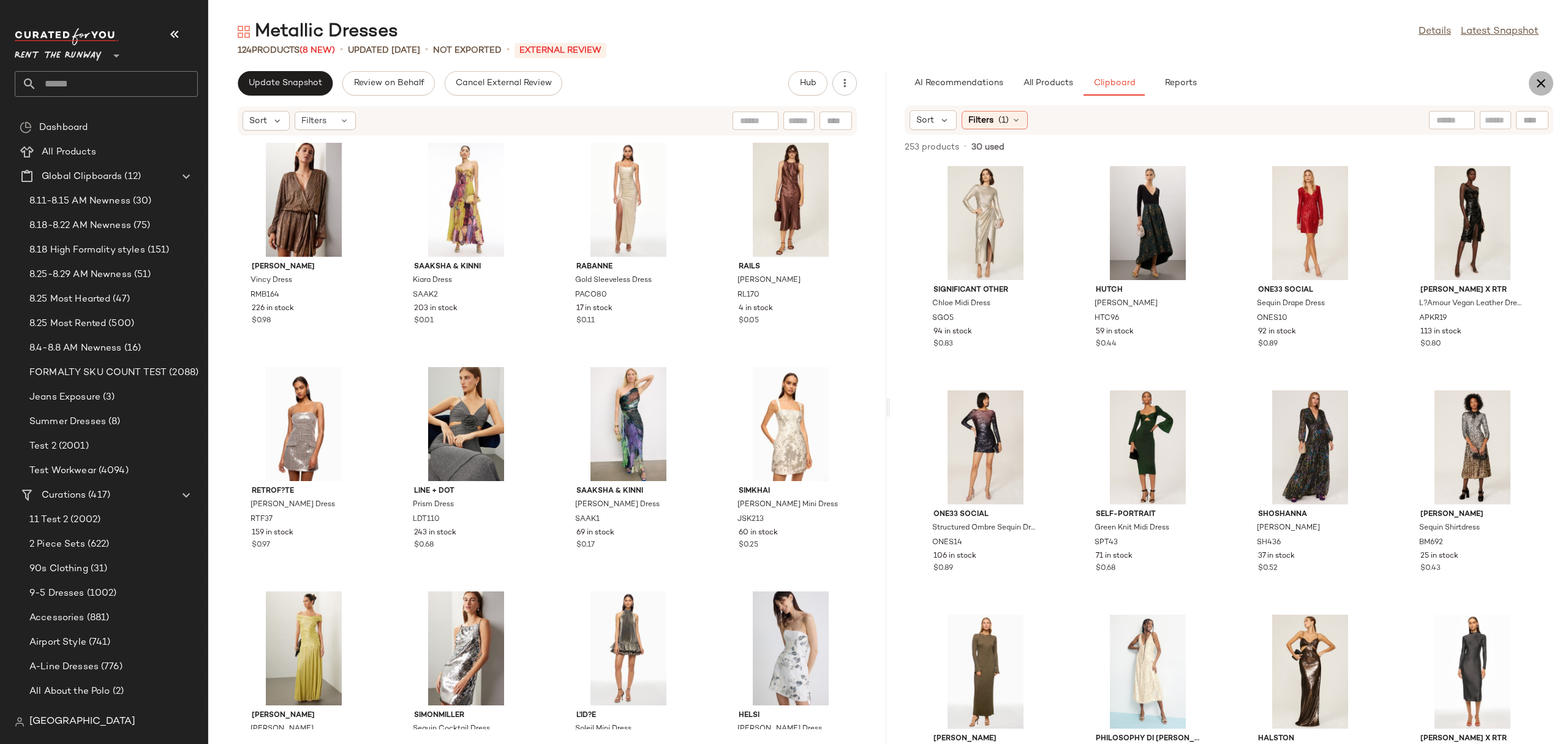
click at [1530, 79] on button "button" at bounding box center [1540, 83] width 24 height 24
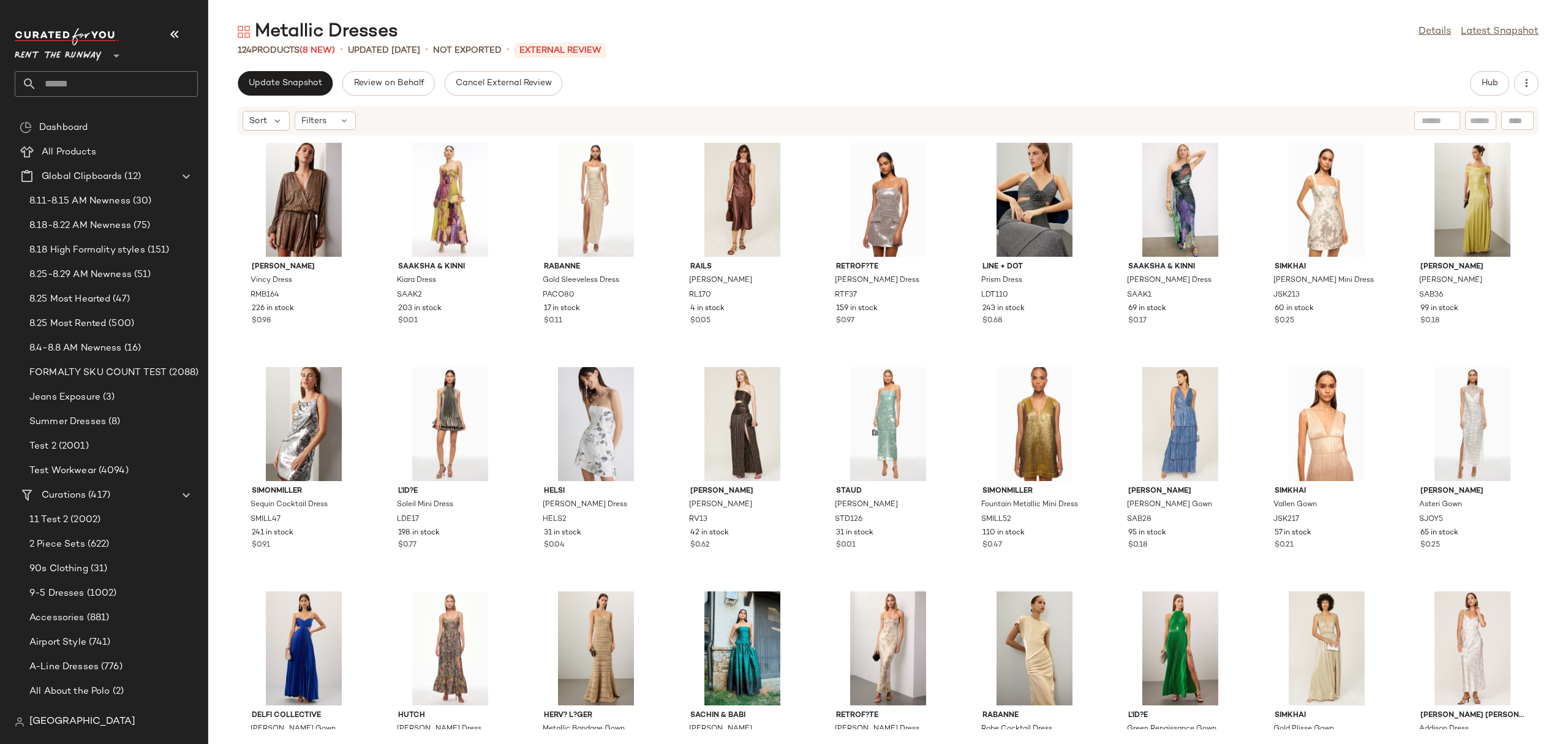
click at [807, 361] on div "Ramy Brook Vincy Dress RMB164 226 in stock $0.98 Saaksha & Kinni Kiara Dress SA…" at bounding box center [888, 432] width 1360 height 593
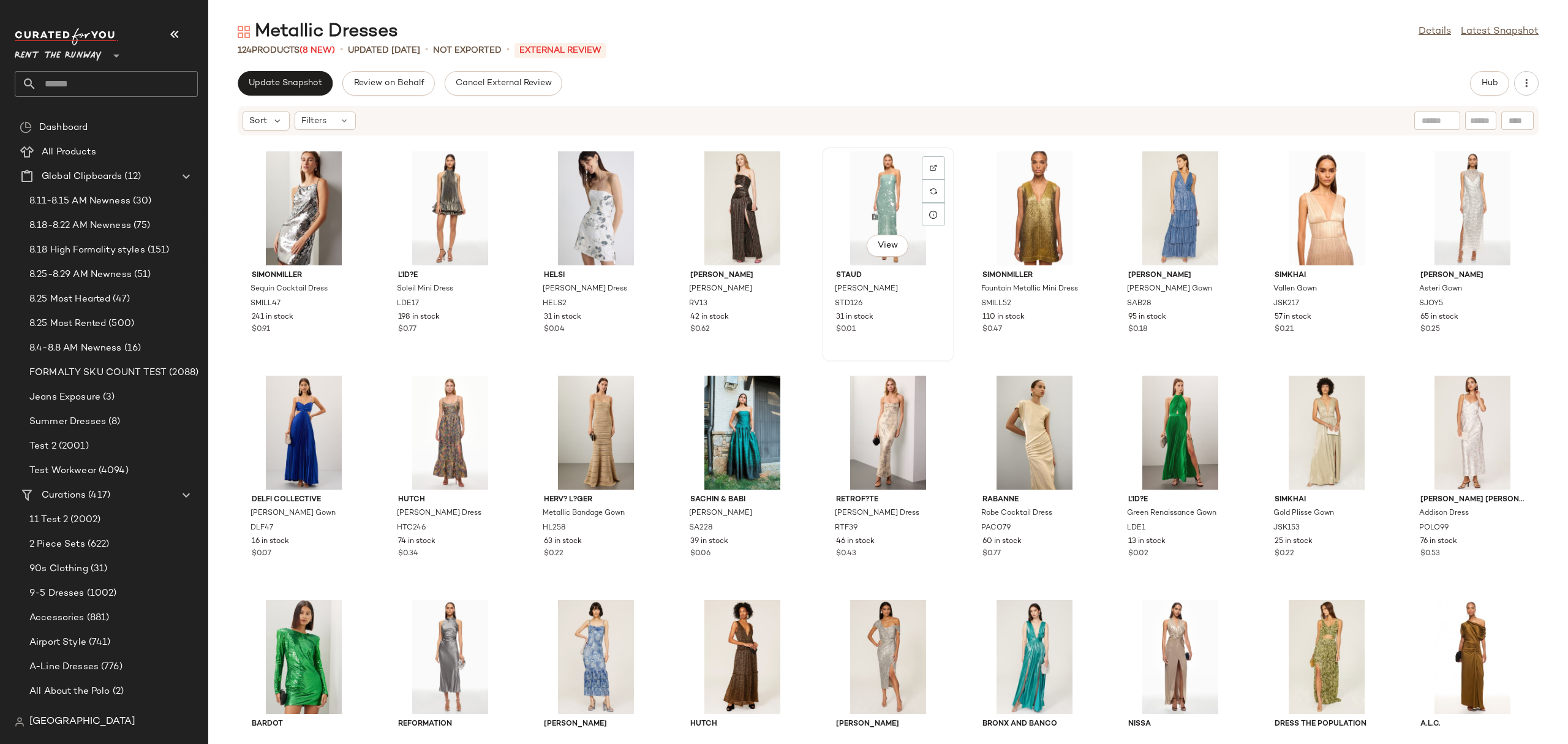
scroll to position [219, 0]
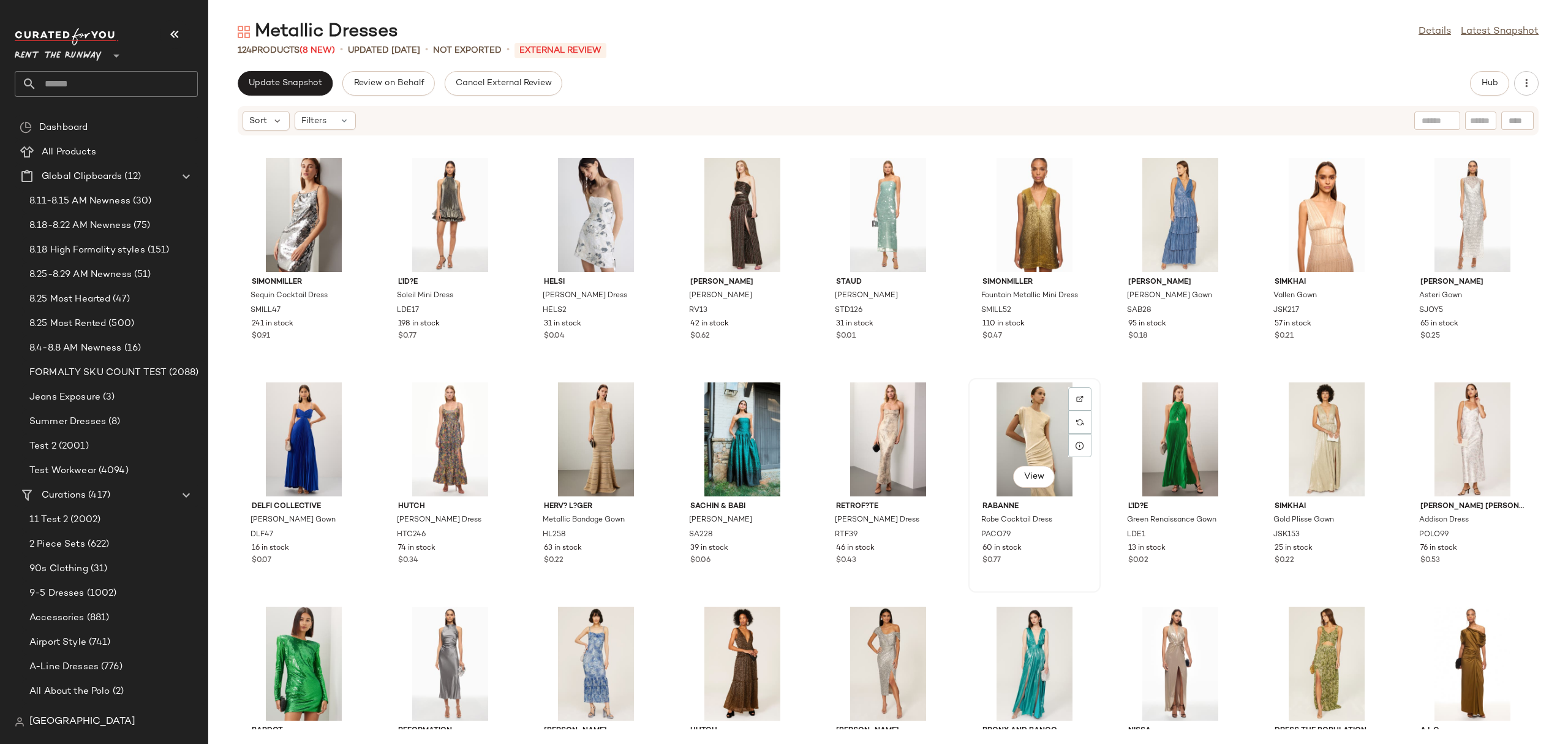
click at [988, 412] on div "View" at bounding box center [1034, 439] width 123 height 114
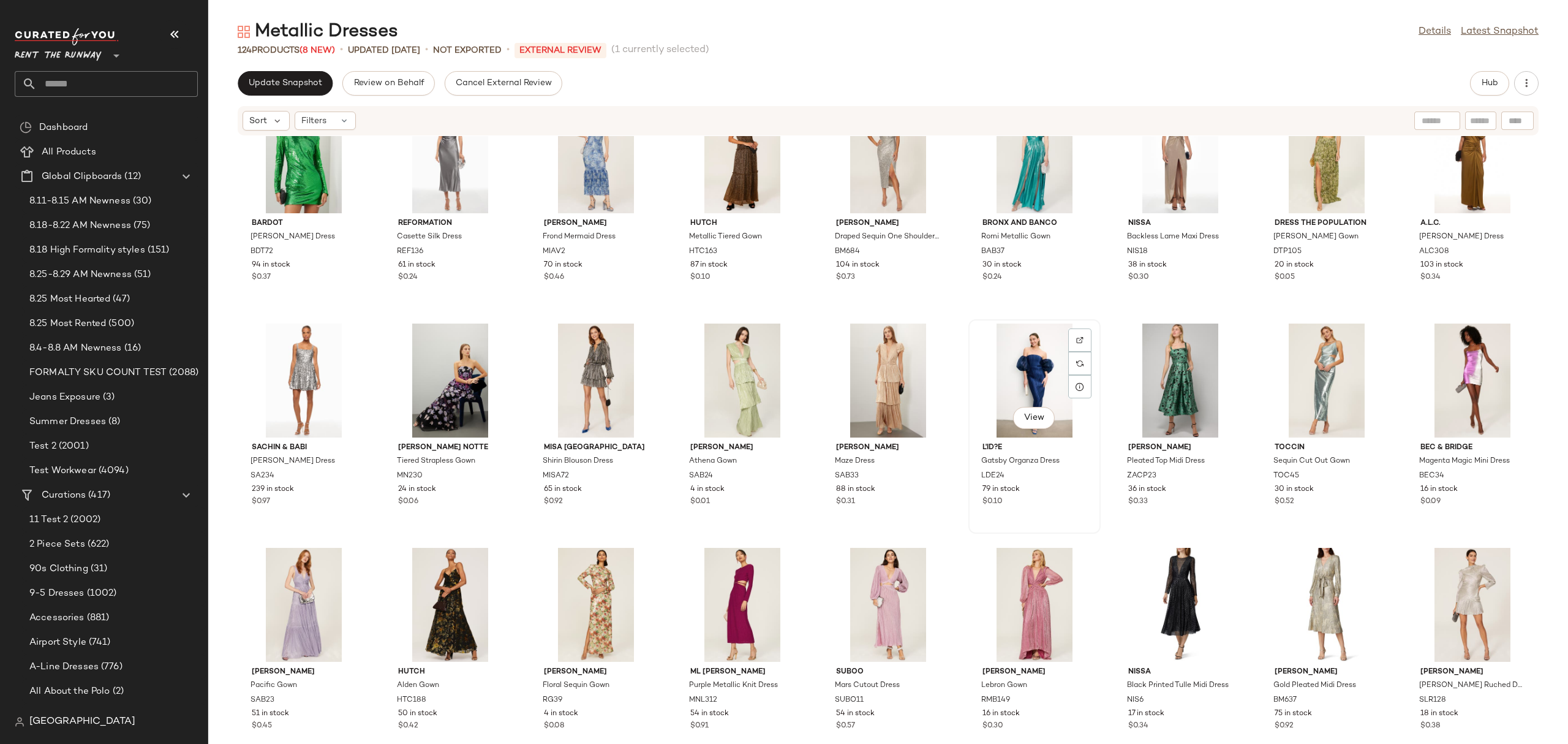
click at [1009, 387] on div "View" at bounding box center [1034, 380] width 123 height 114
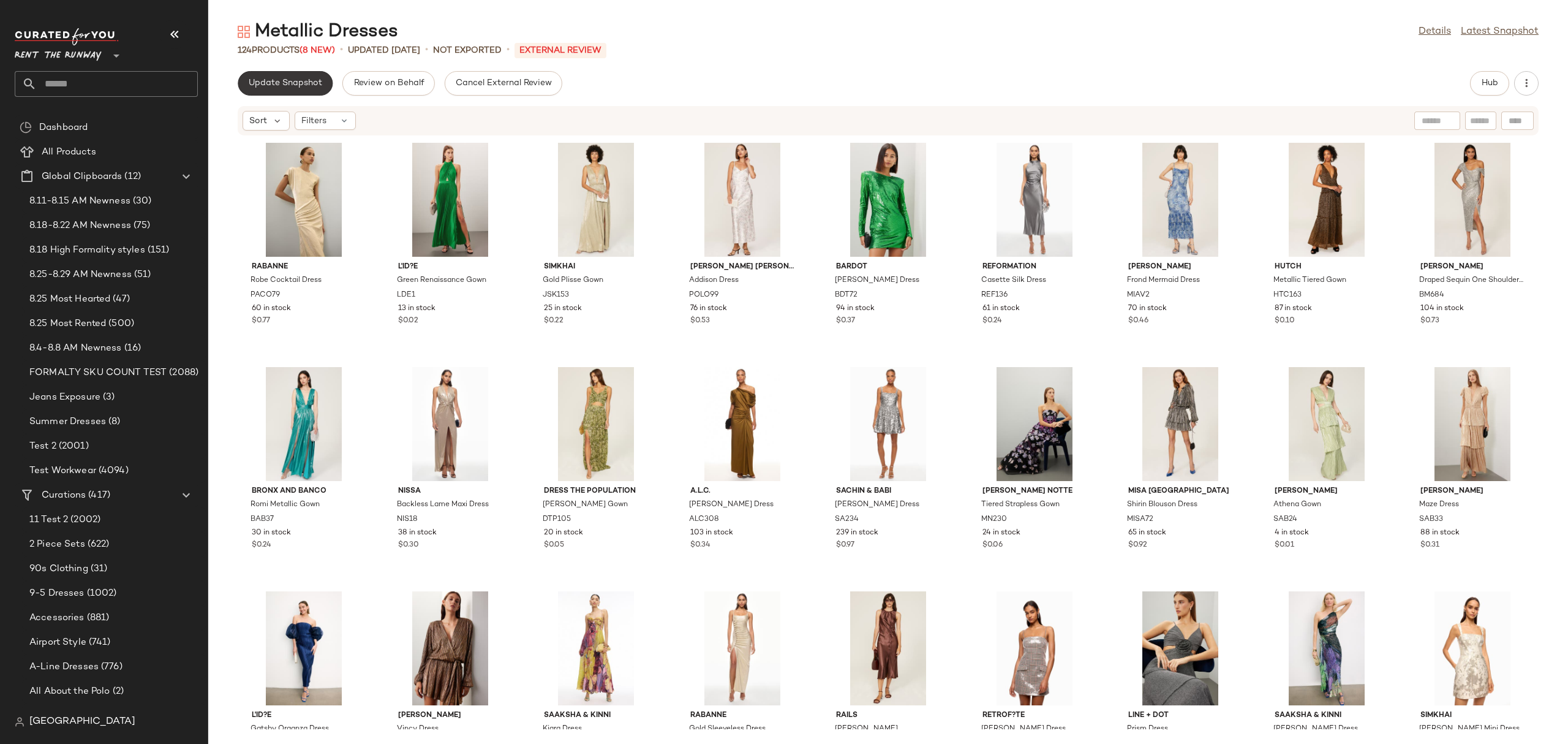
click at [258, 81] on span "Update Snapshot" at bounding box center [285, 83] width 74 height 10
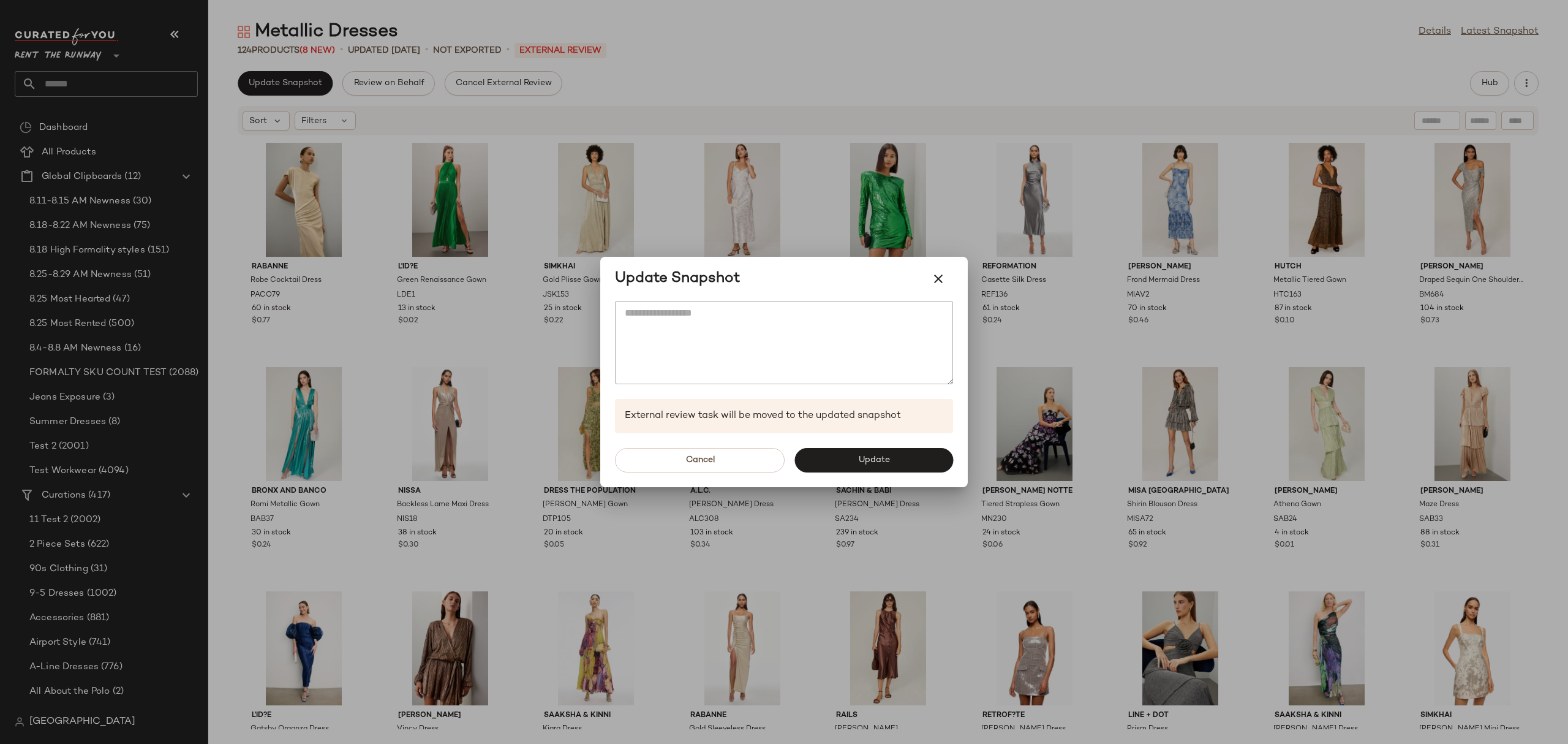
click at [856, 441] on div "Cancel Update" at bounding box center [784, 460] width 368 height 54
click at [863, 456] on span "Update" at bounding box center [874, 460] width 32 height 10
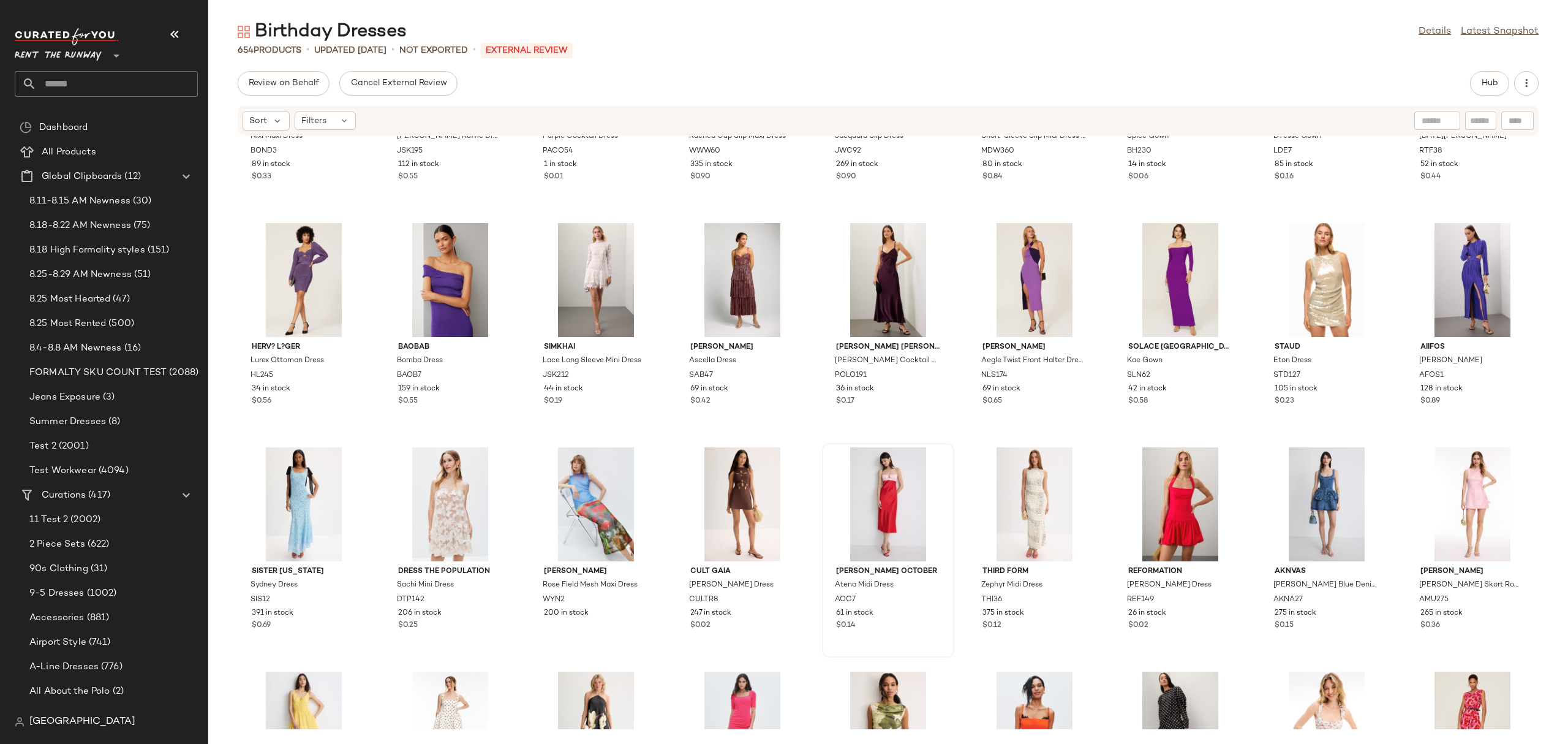
scroll to position [2618, 0]
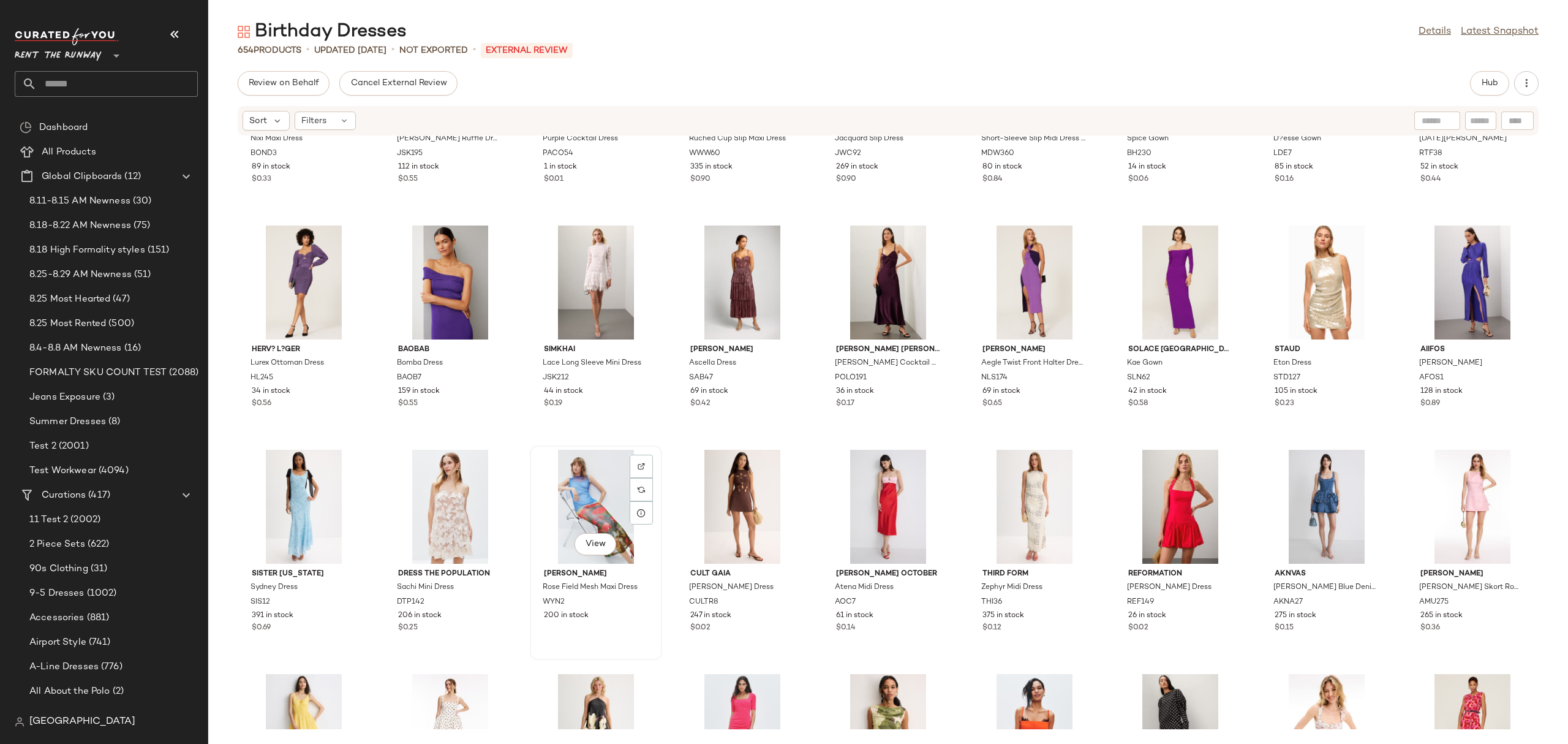
click at [550, 509] on div "View" at bounding box center [596, 506] width 123 height 114
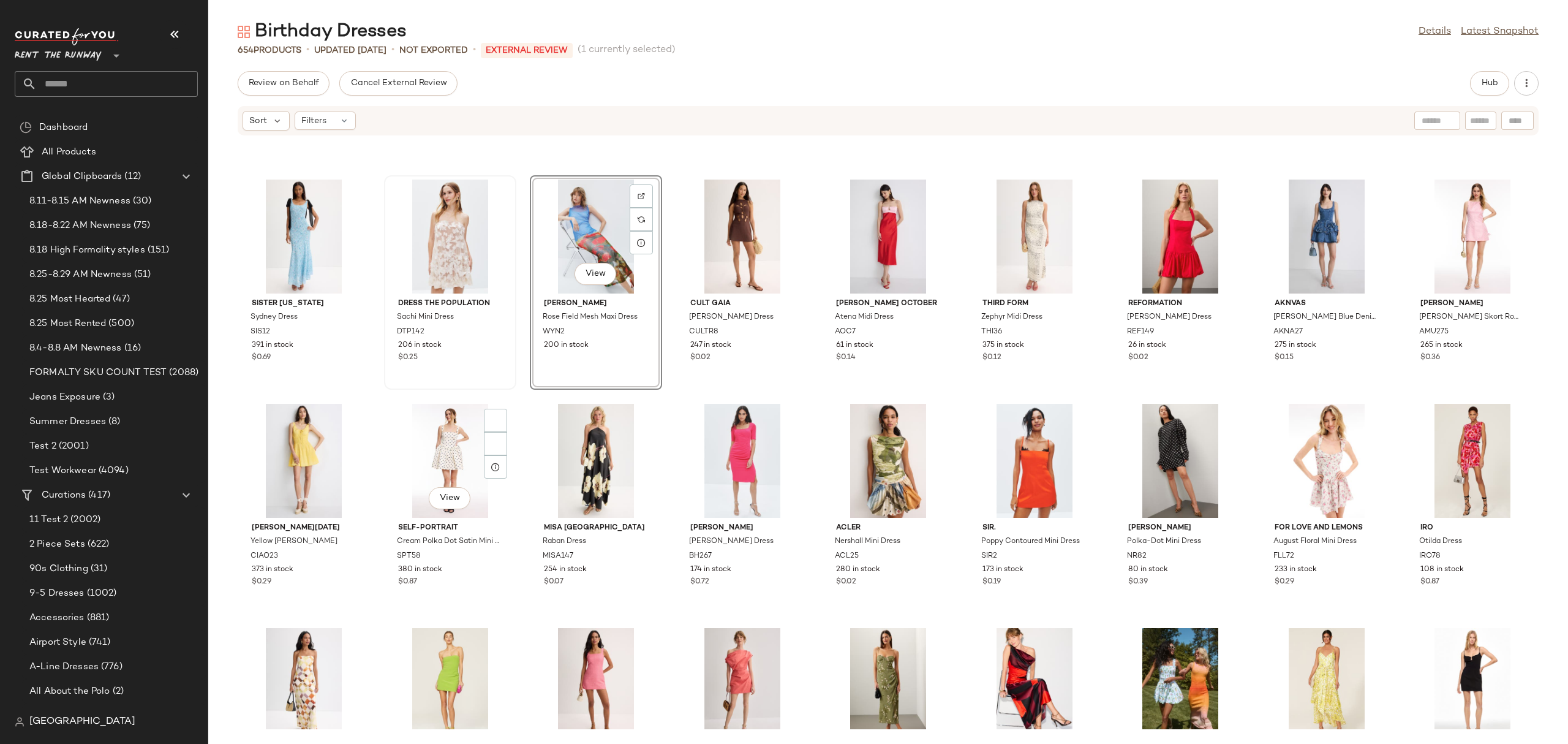
scroll to position [2900, 0]
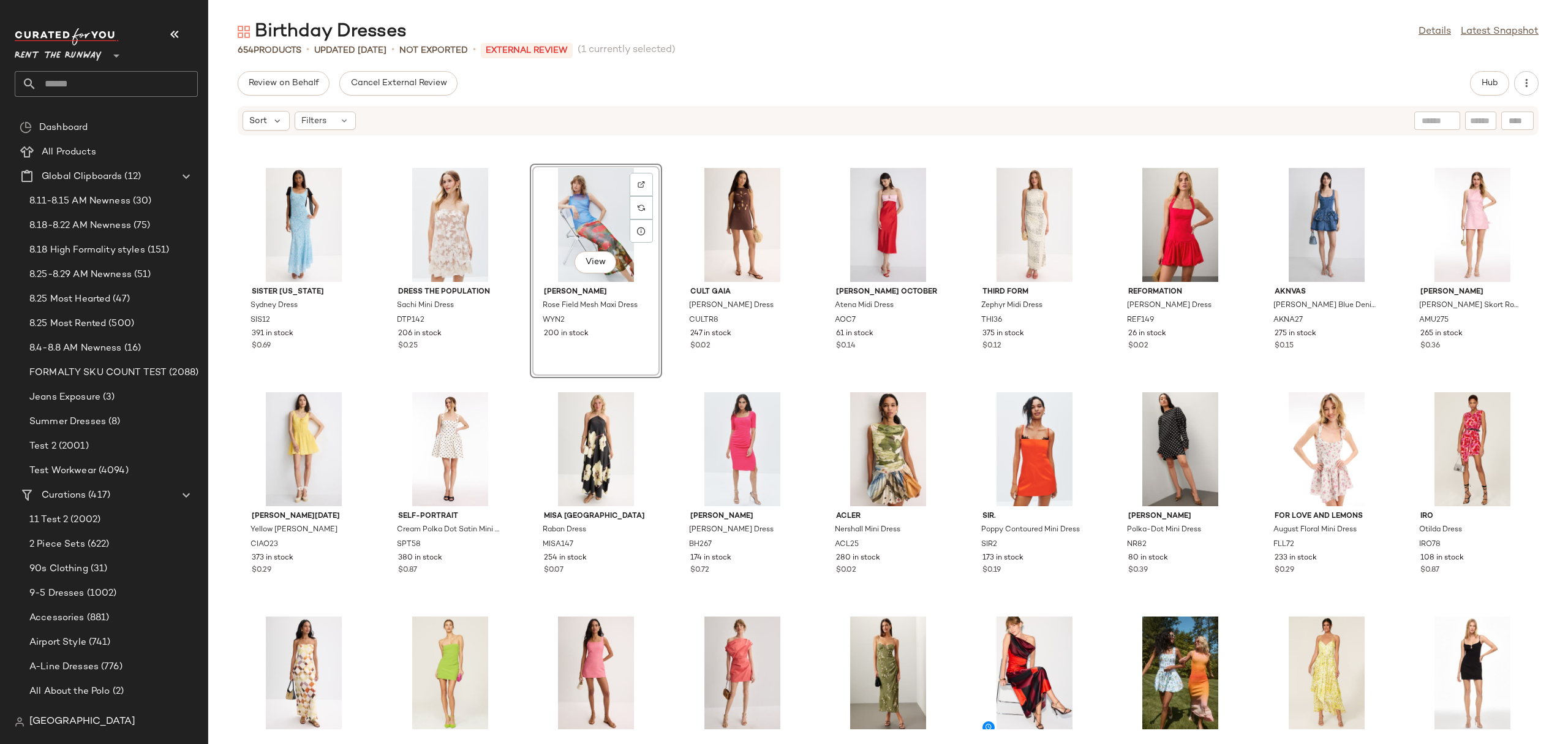
click at [599, 219] on div "View" at bounding box center [596, 224] width 123 height 114
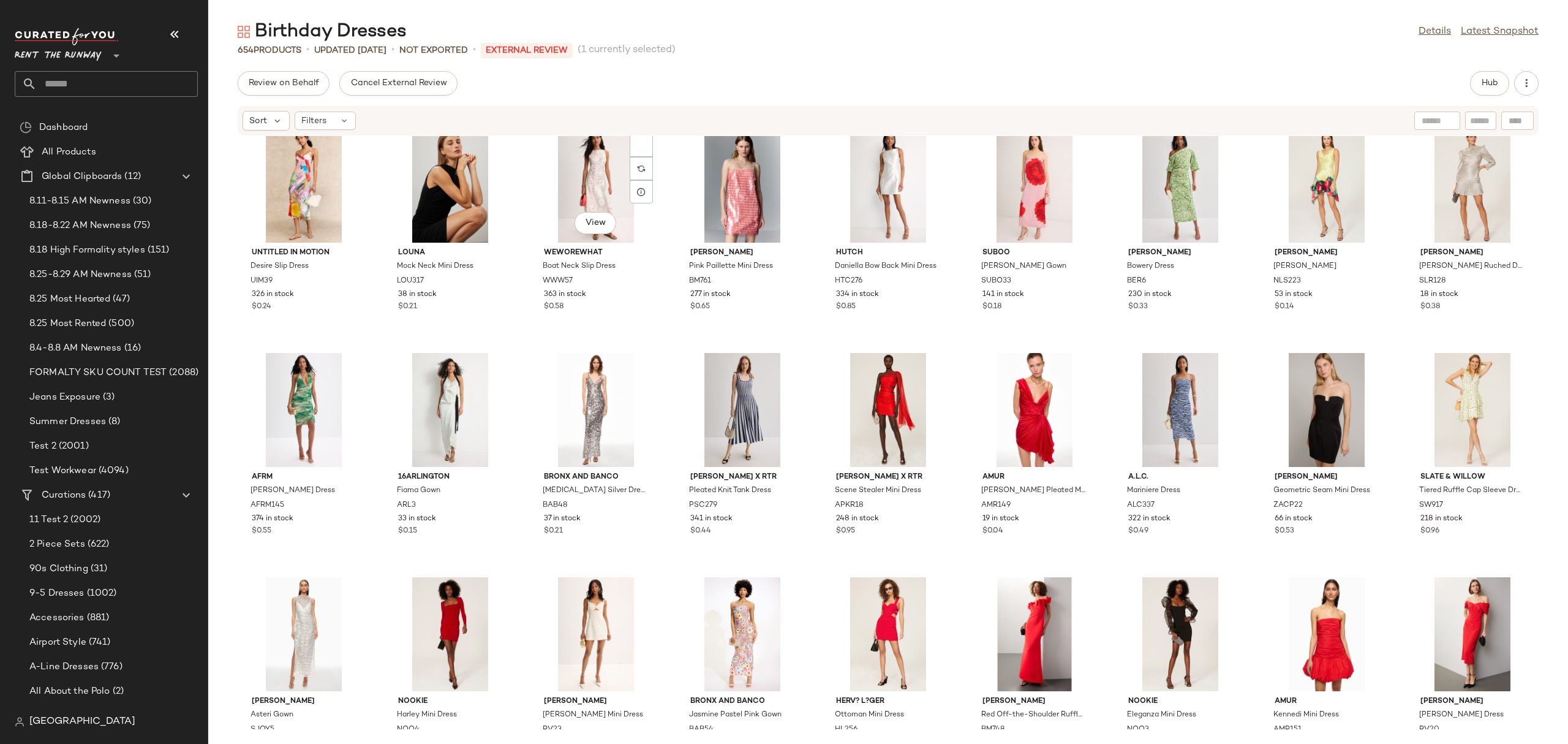
scroll to position [4195, 0]
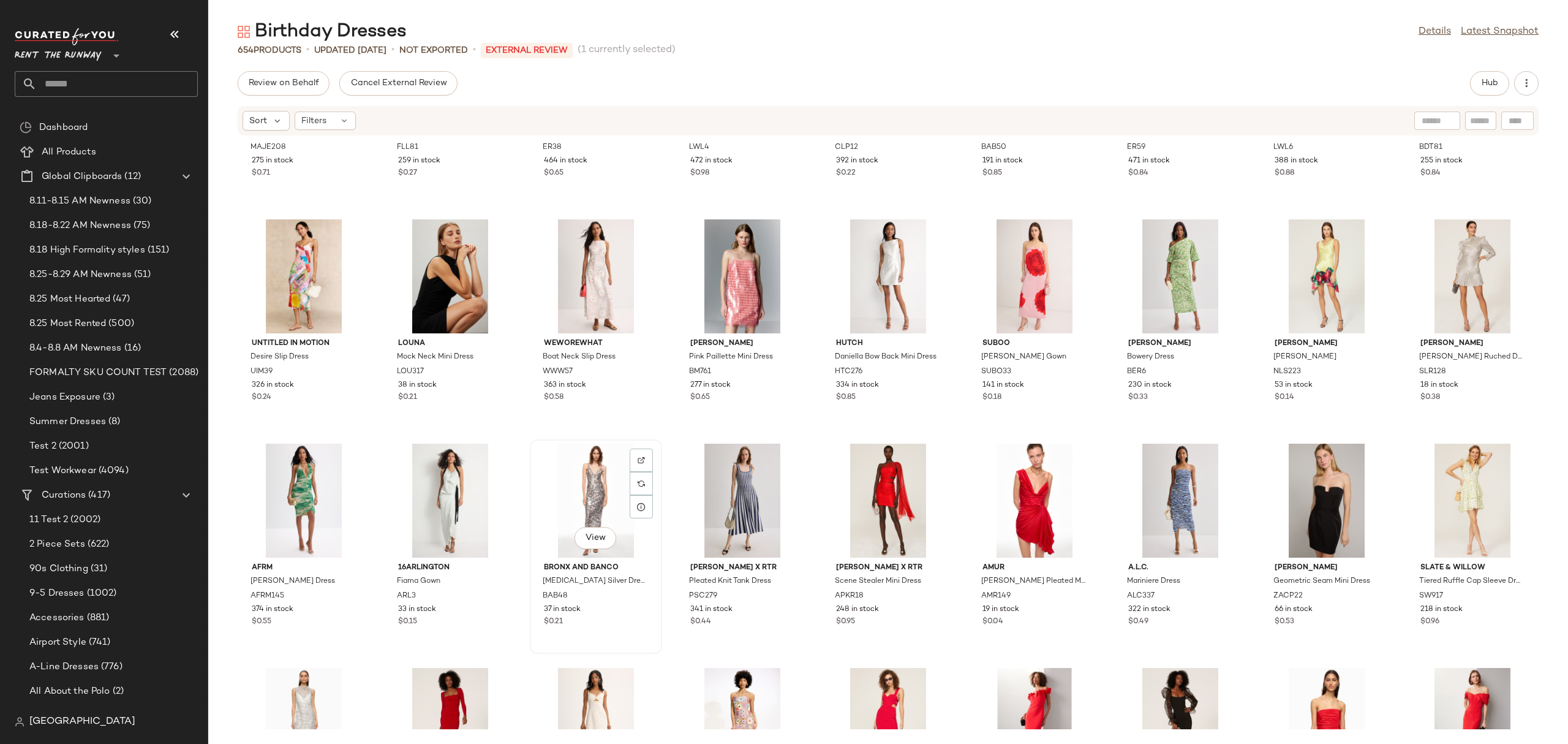
click at [559, 512] on div "View" at bounding box center [596, 500] width 123 height 114
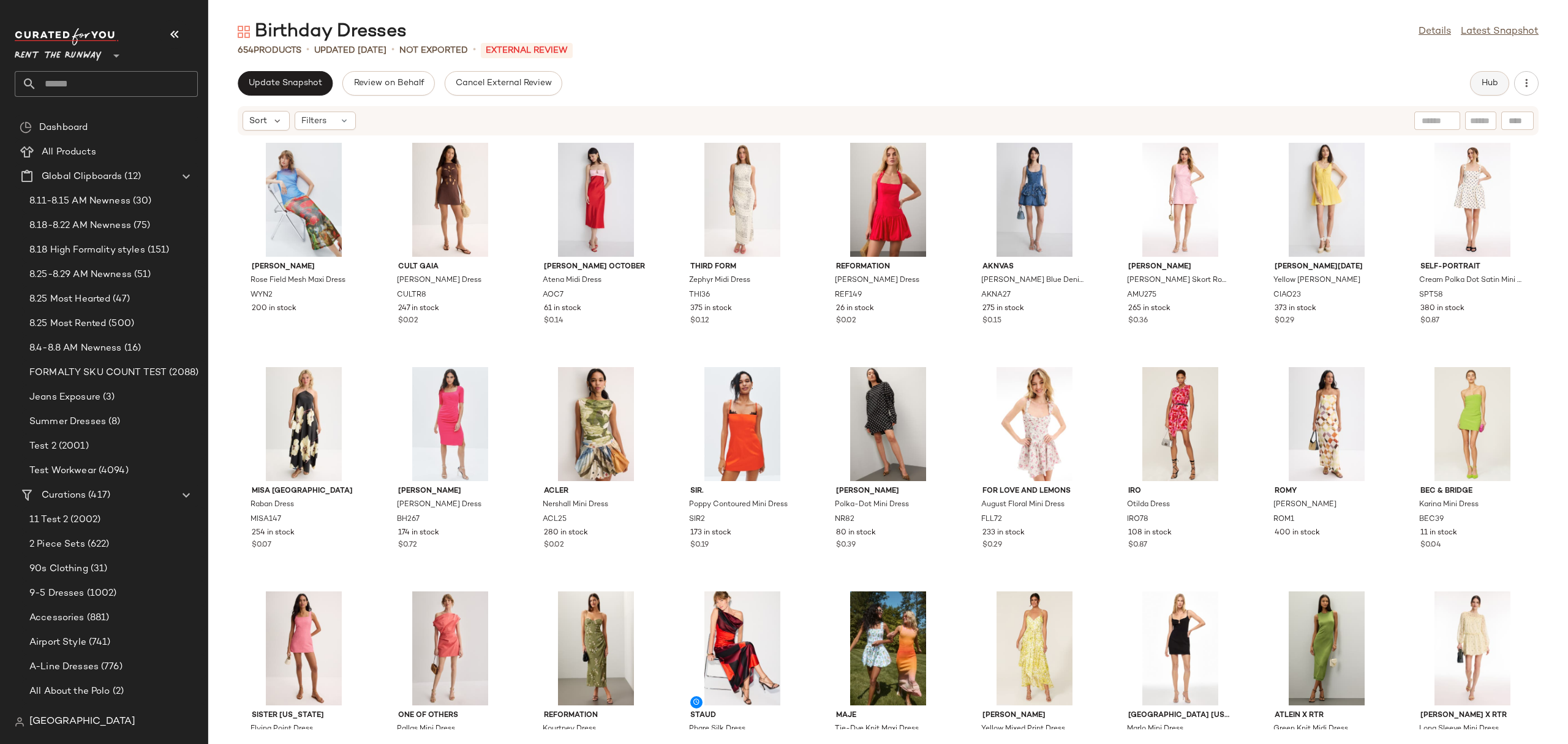
click at [1476, 88] on button "Hub" at bounding box center [1489, 83] width 39 height 24
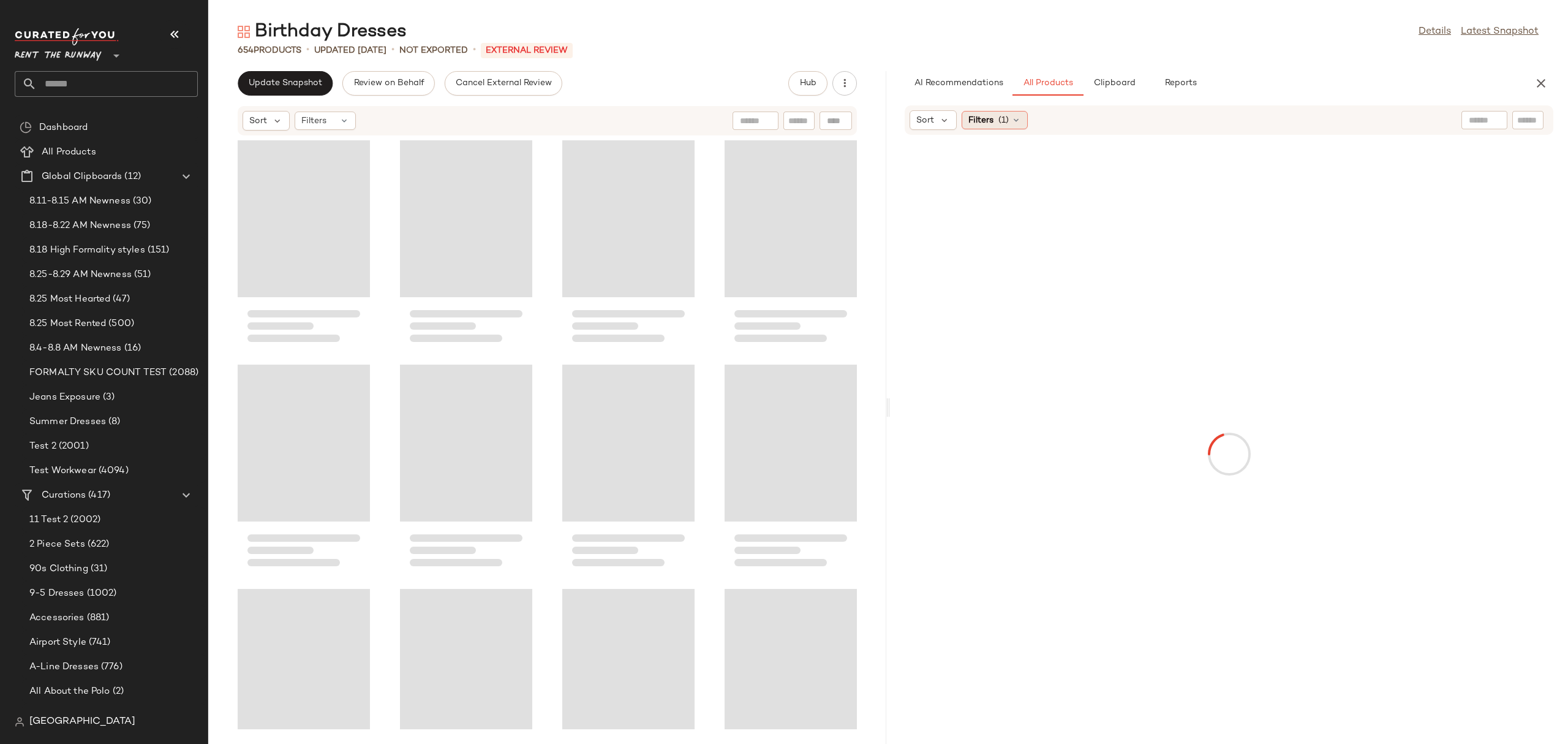
scroll to position [3139, 0]
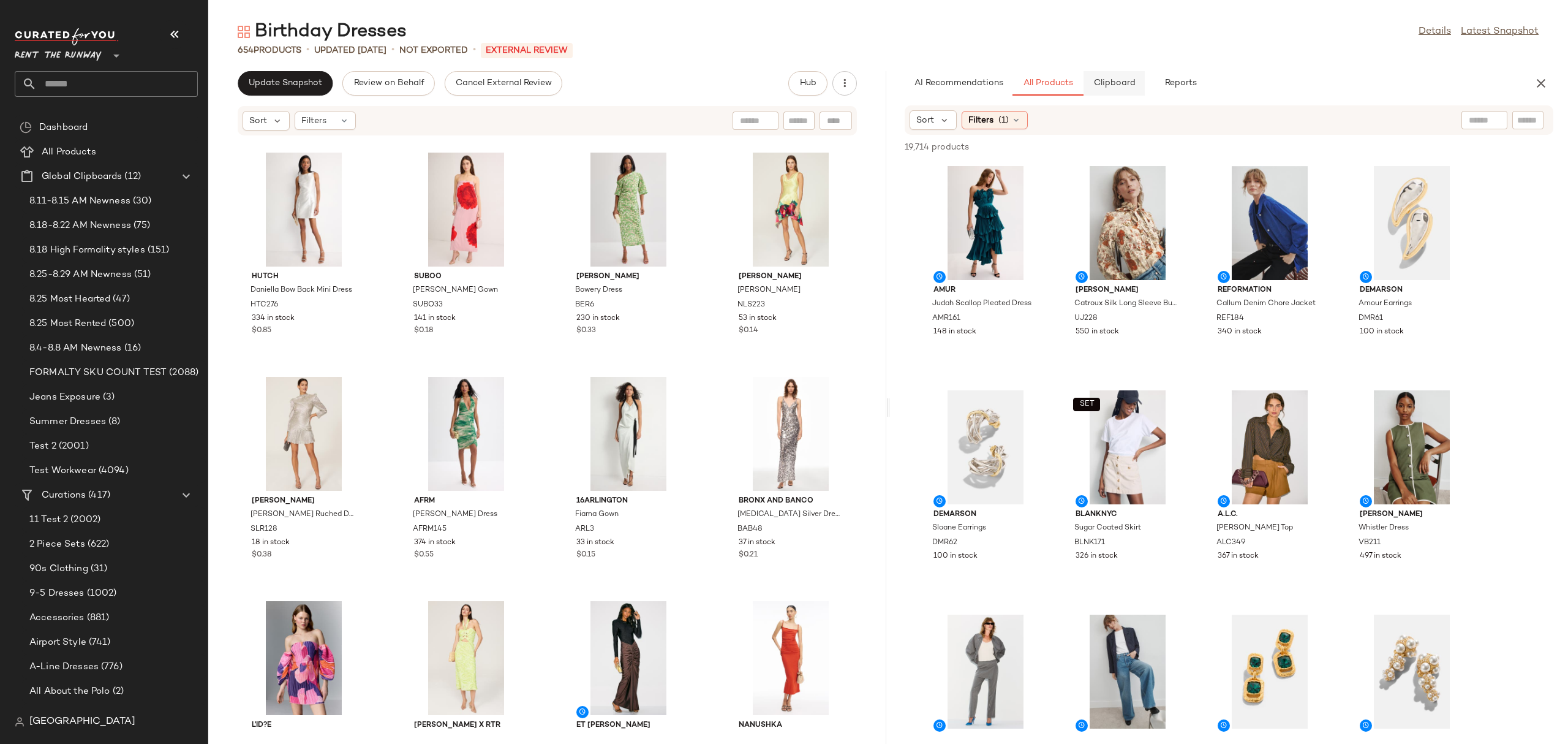
click at [1105, 79] on span "Clipboard" at bounding box center [1114, 83] width 43 height 10
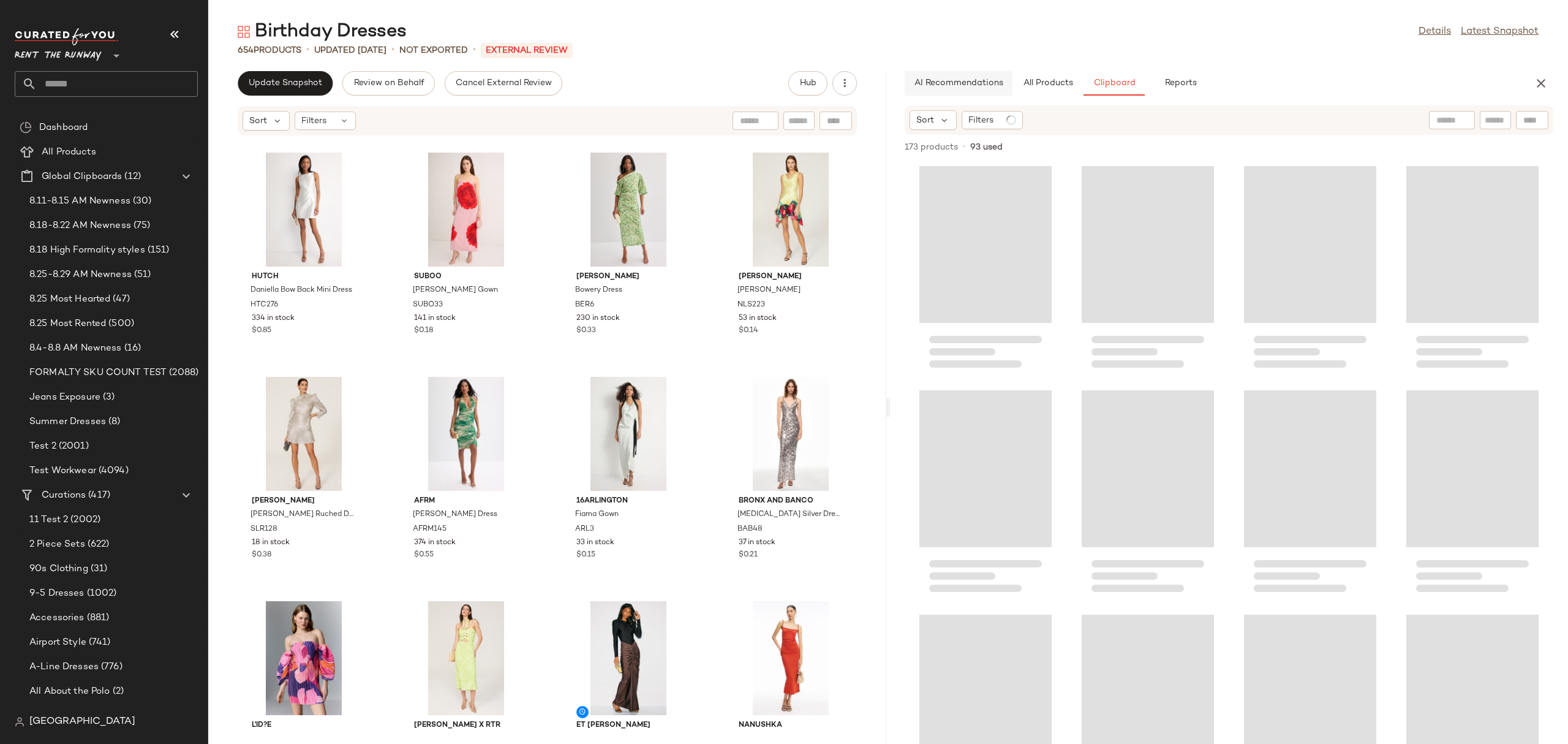
click at [1010, 78] on button "AI Recommendations" at bounding box center [958, 83] width 108 height 24
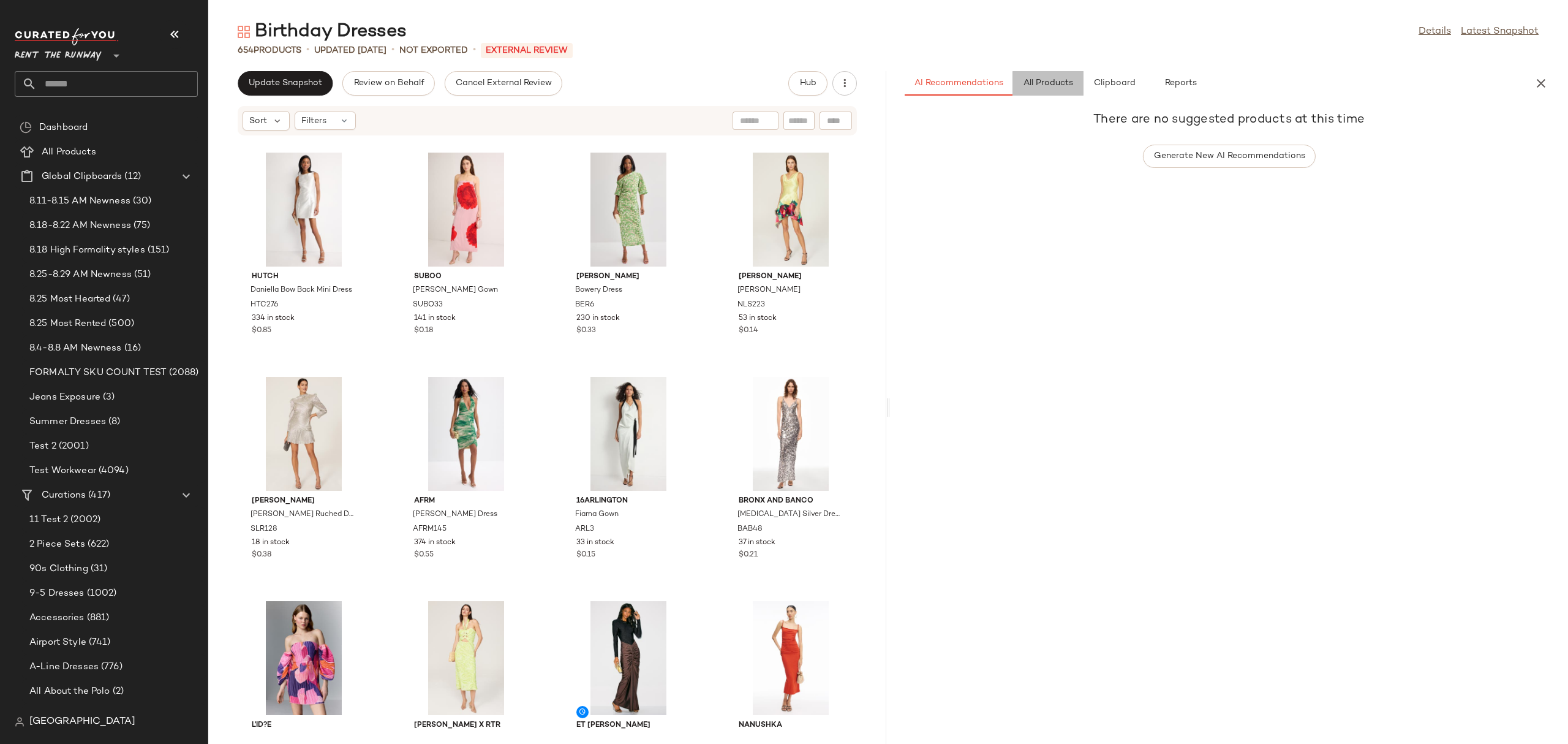
click at [1060, 76] on button "All Products" at bounding box center [1047, 83] width 71 height 24
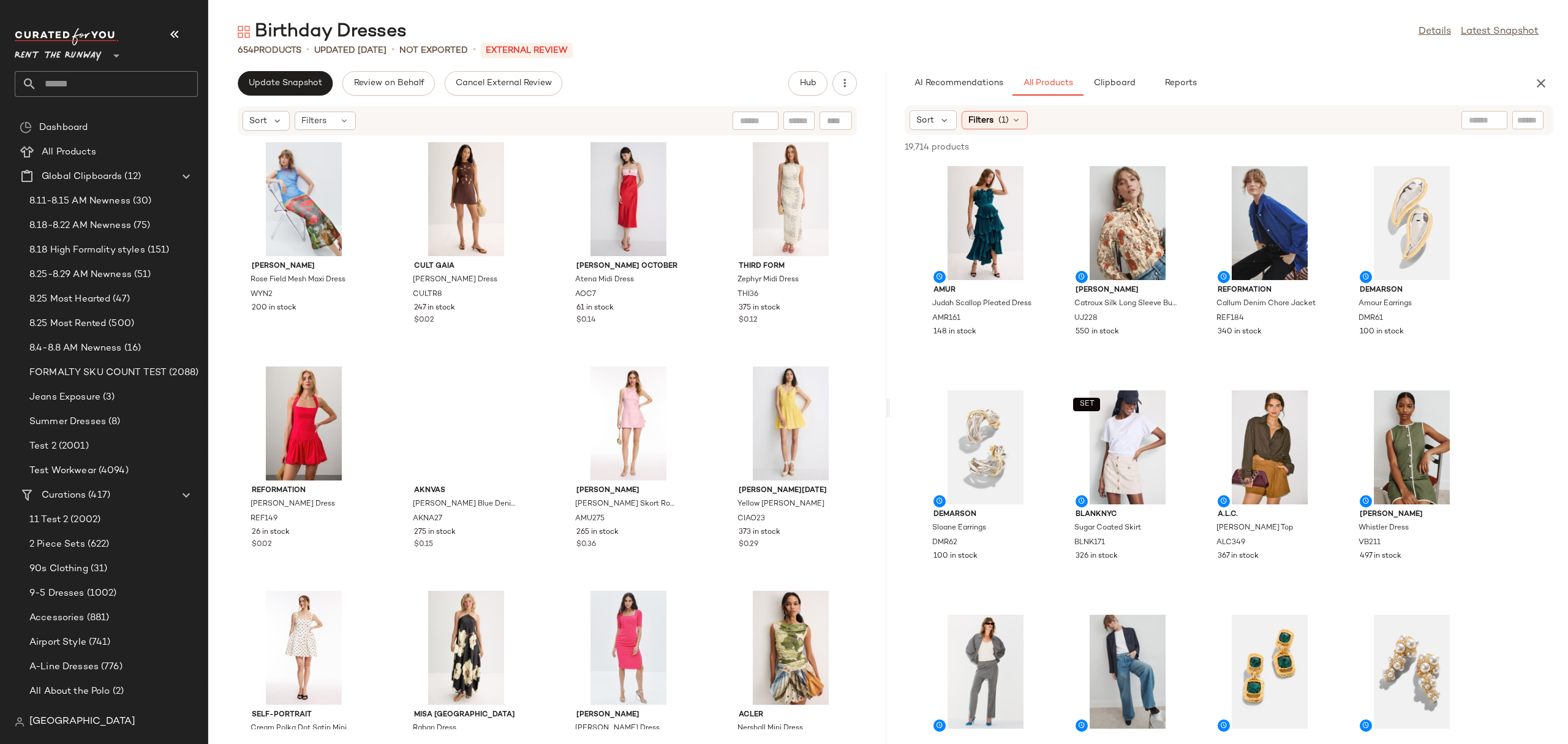
scroll to position [0, 0]
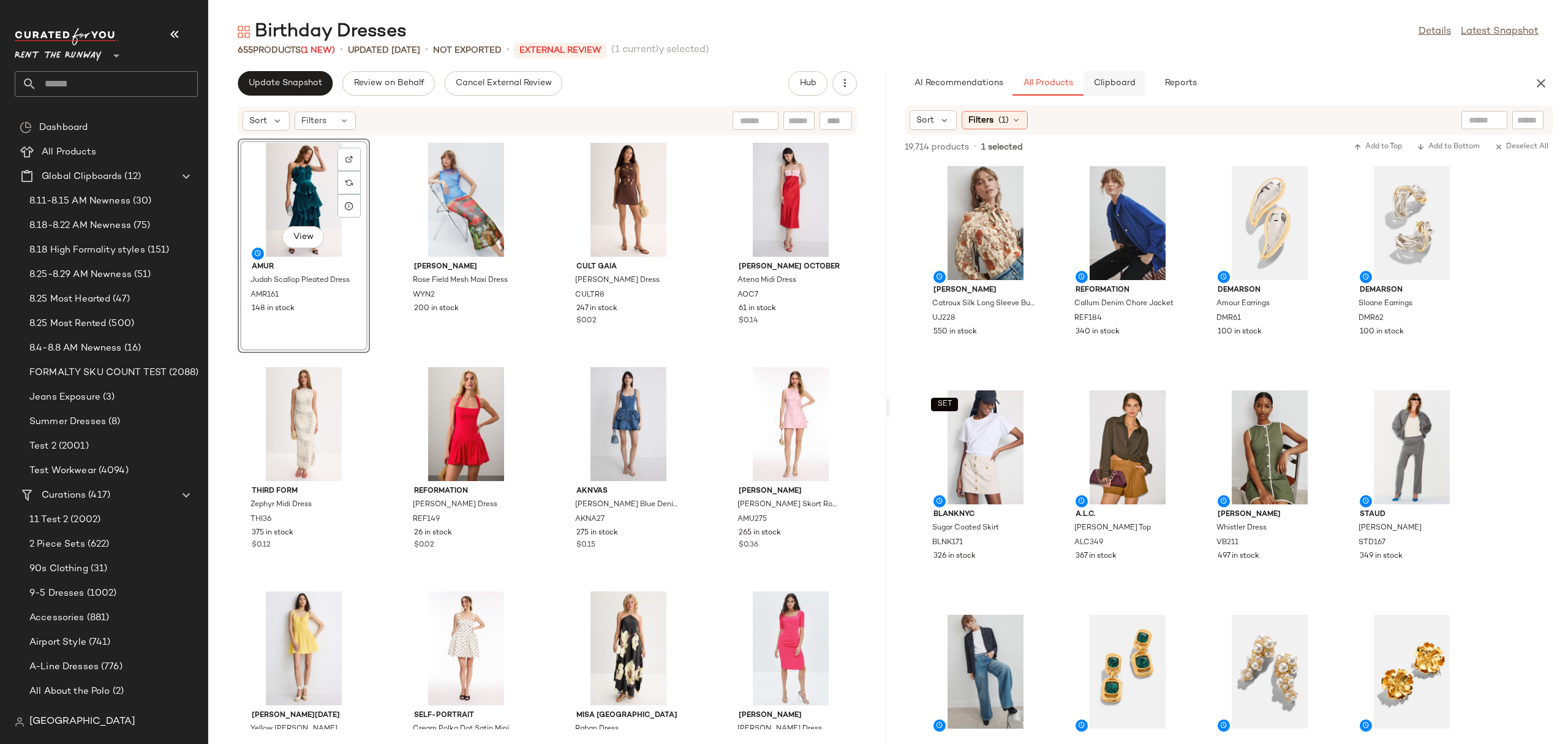
click at [1105, 83] on span "Clipboard" at bounding box center [1114, 83] width 43 height 10
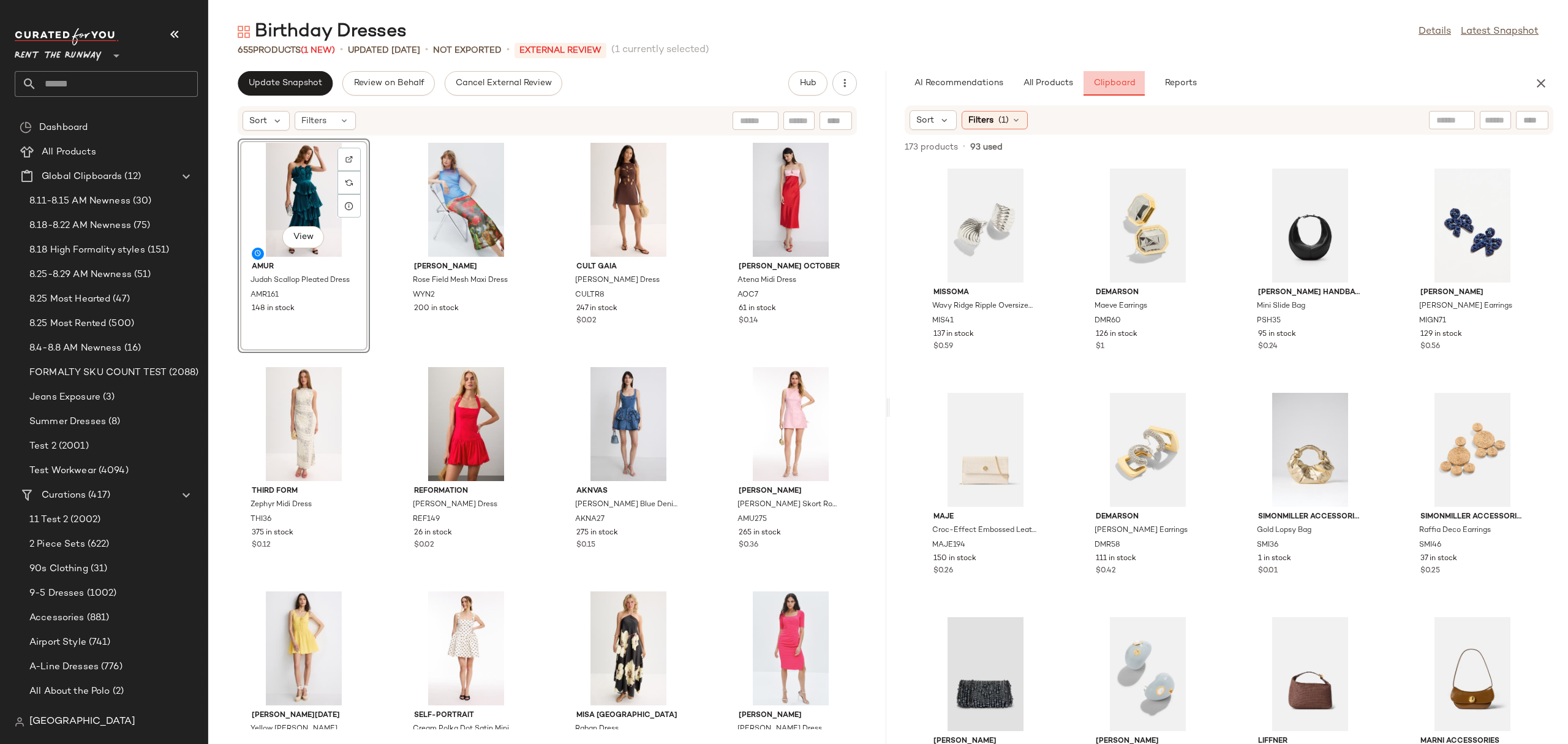
click at [1123, 88] on button "Clipboard" at bounding box center [1114, 83] width 61 height 24
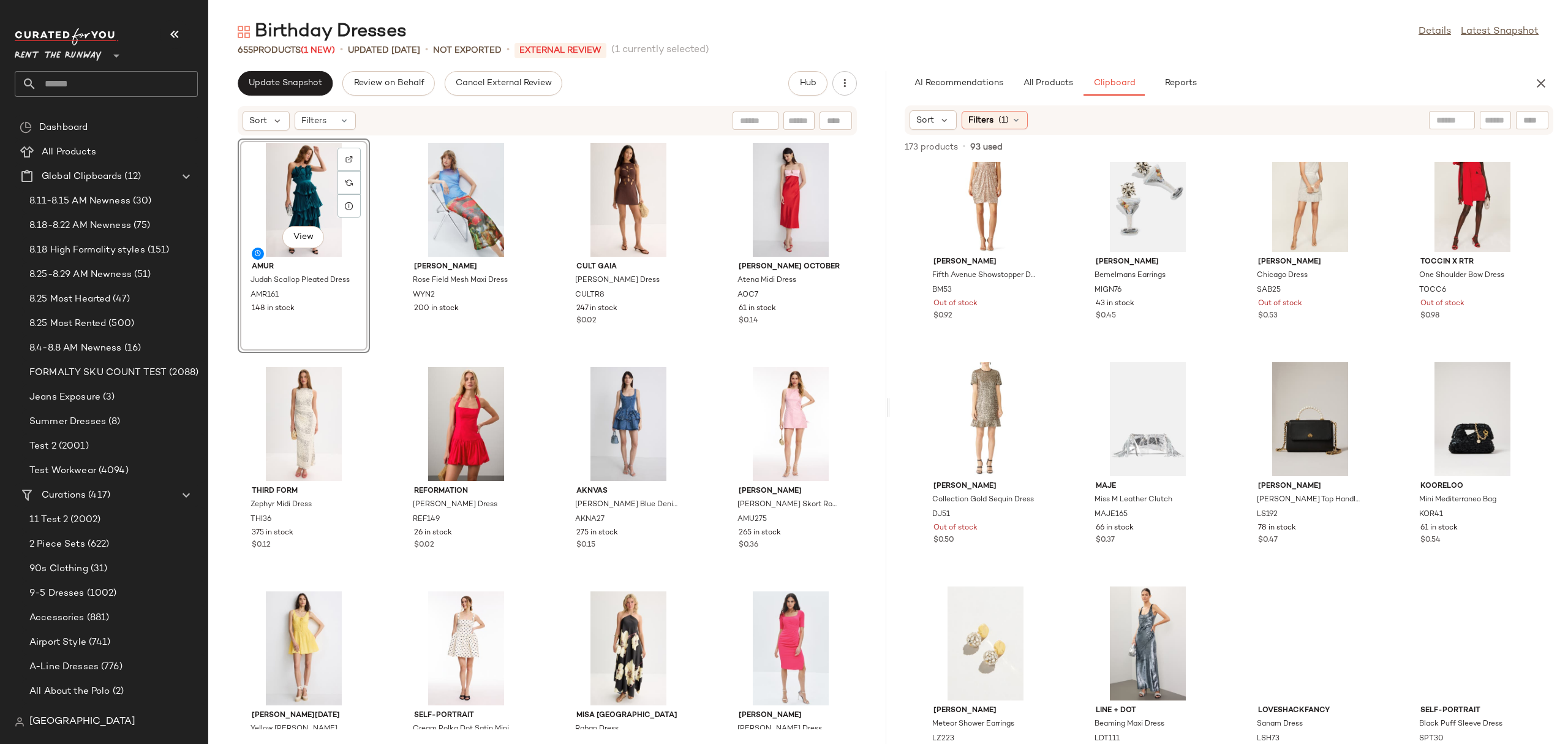
scroll to position [3905, 0]
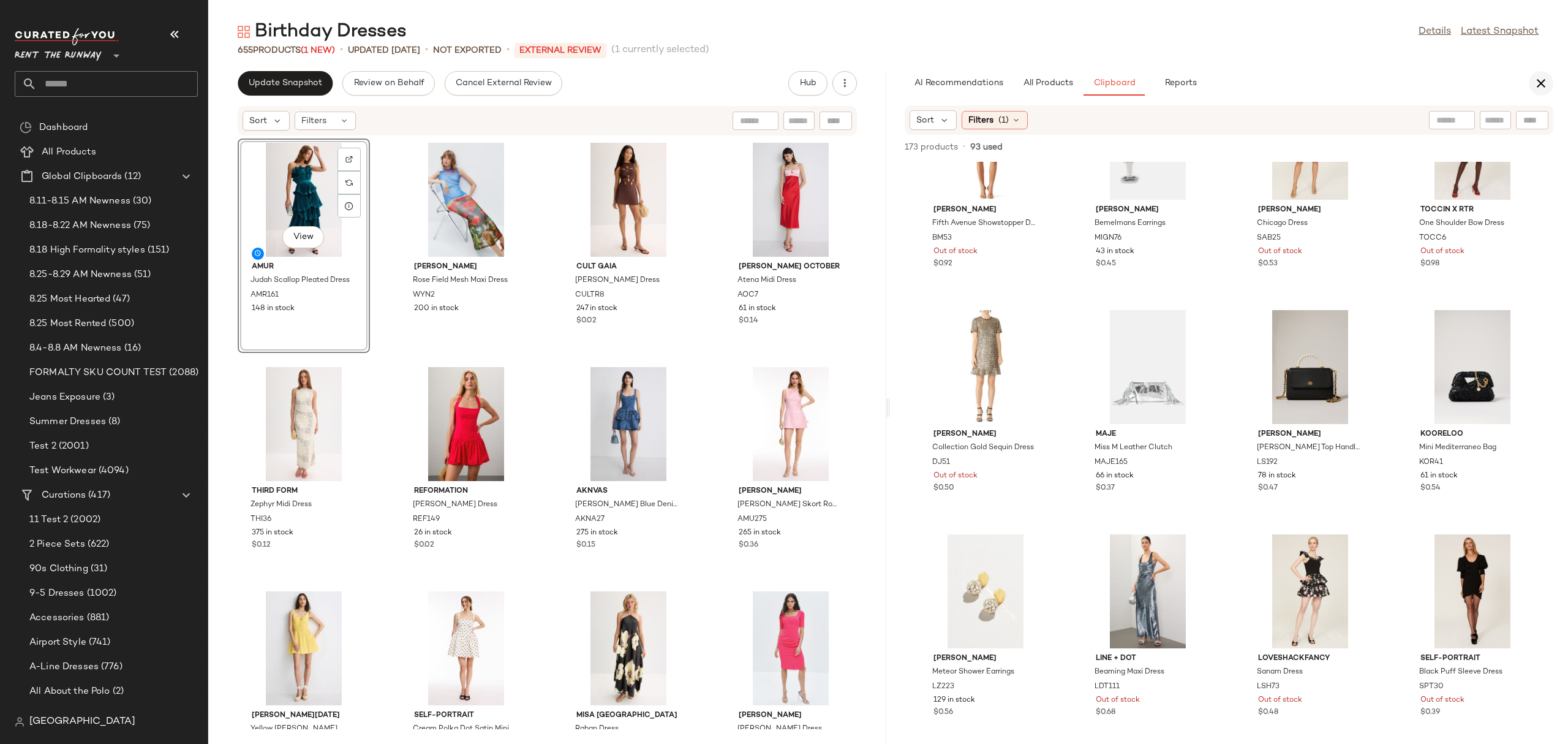
click at [1538, 74] on button "button" at bounding box center [1540, 83] width 24 height 24
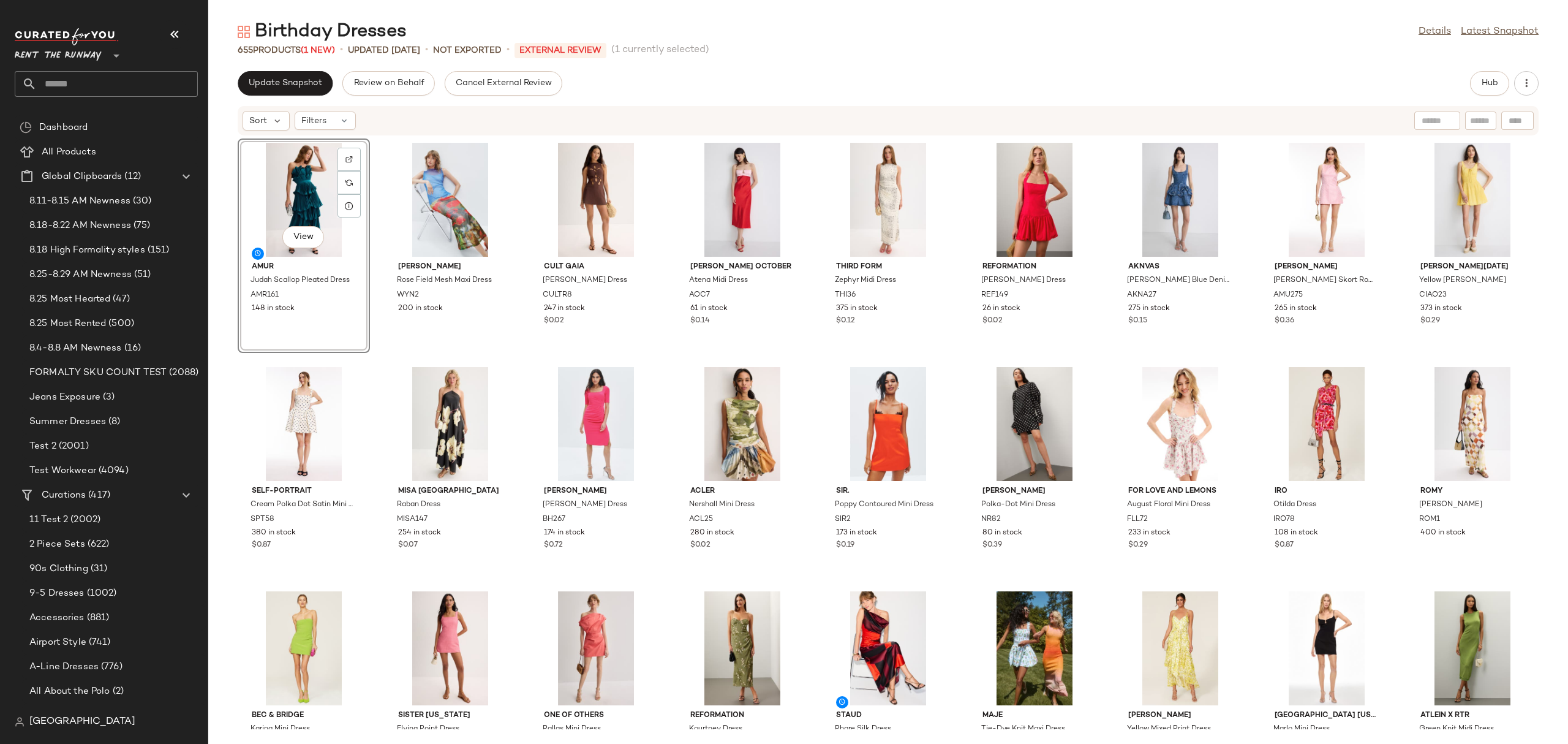
click at [823, 354] on div "View AMUR Judah Scallop Pleated Dress AMR161 148 in stock Wynn Hamlyn Rose Fiel…" at bounding box center [888, 432] width 1360 height 593
click at [281, 78] on span "Update Snapshot" at bounding box center [285, 83] width 74 height 10
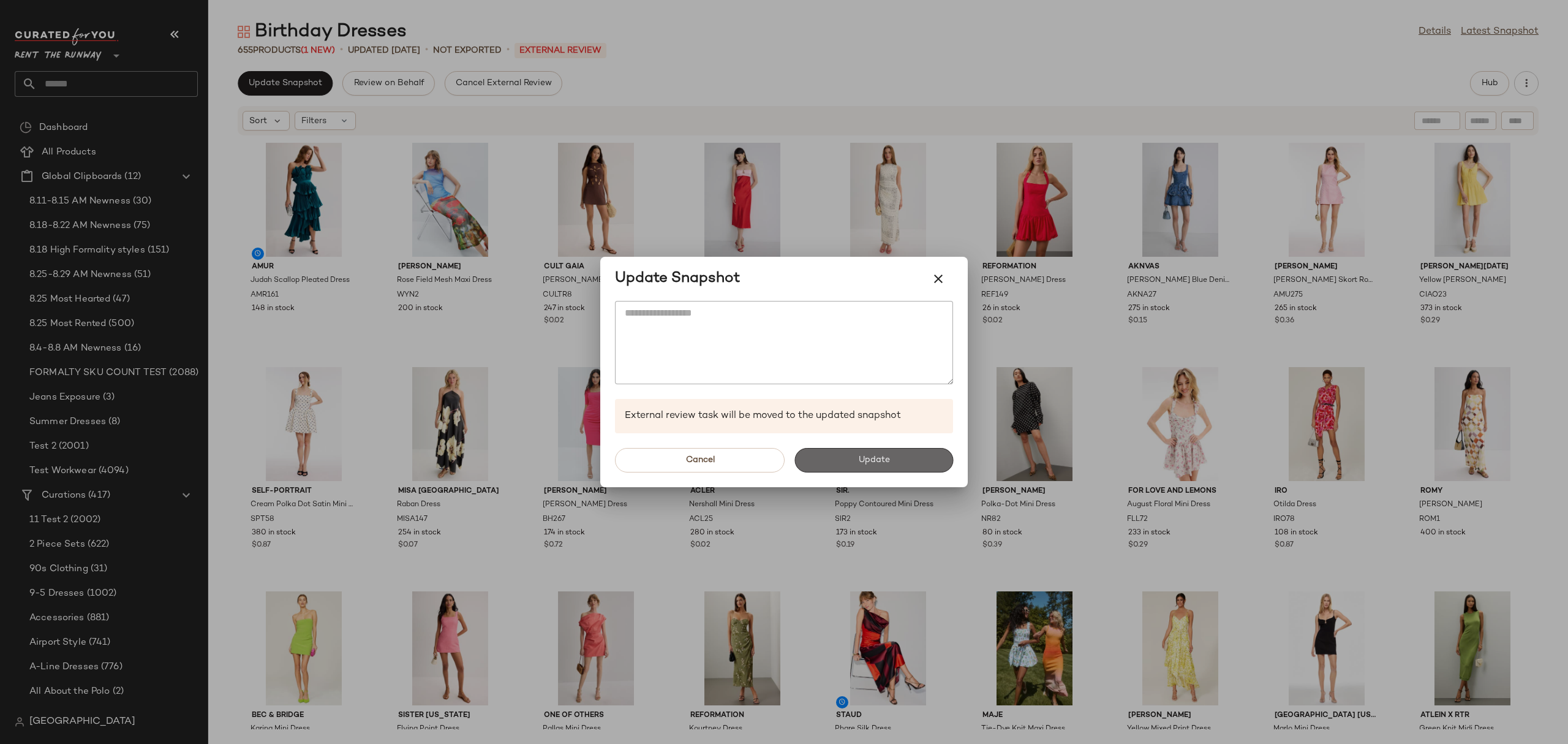
click at [839, 456] on button "Update" at bounding box center [874, 460] width 158 height 24
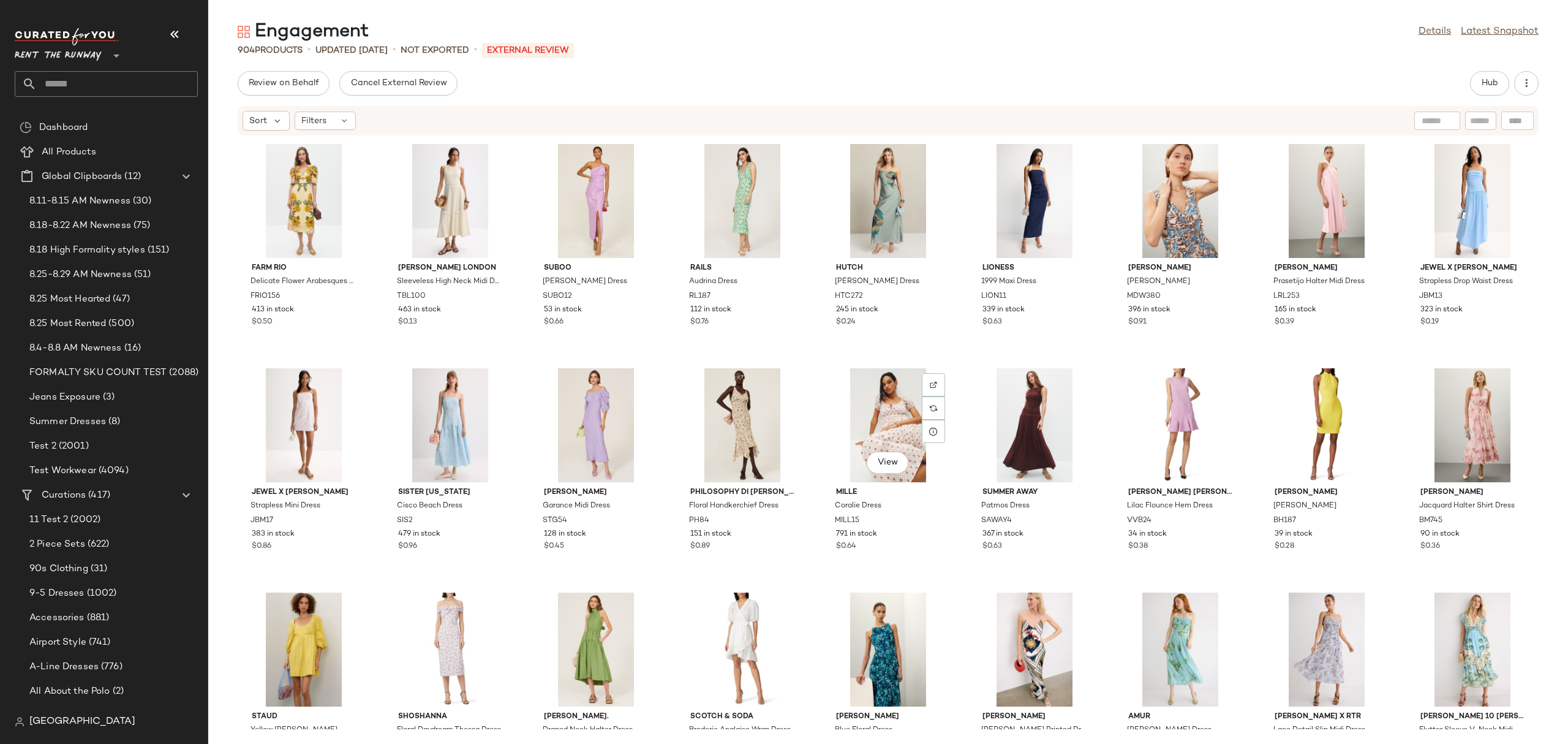
scroll to position [902, 0]
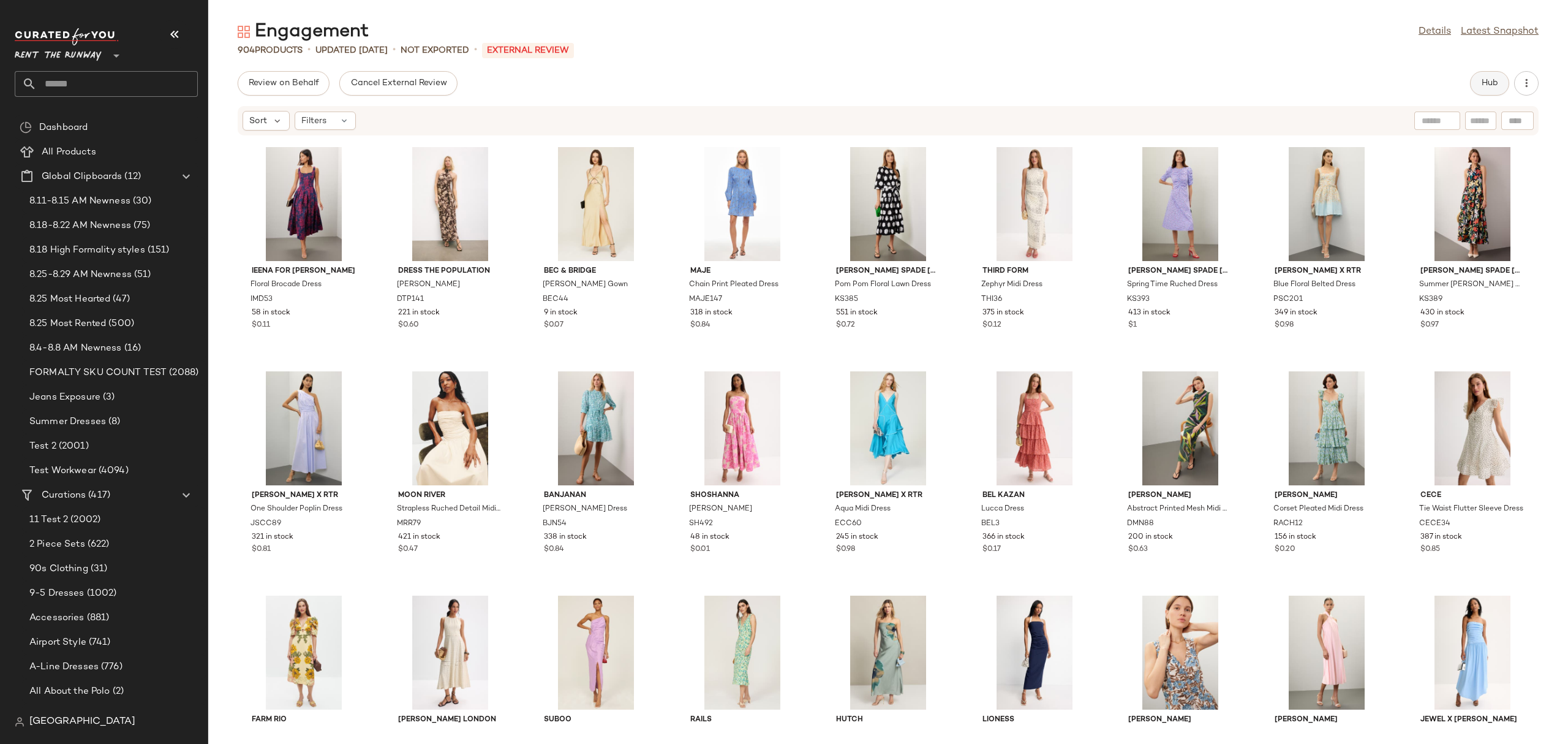
click at [1475, 84] on button "Hub" at bounding box center [1489, 83] width 39 height 24
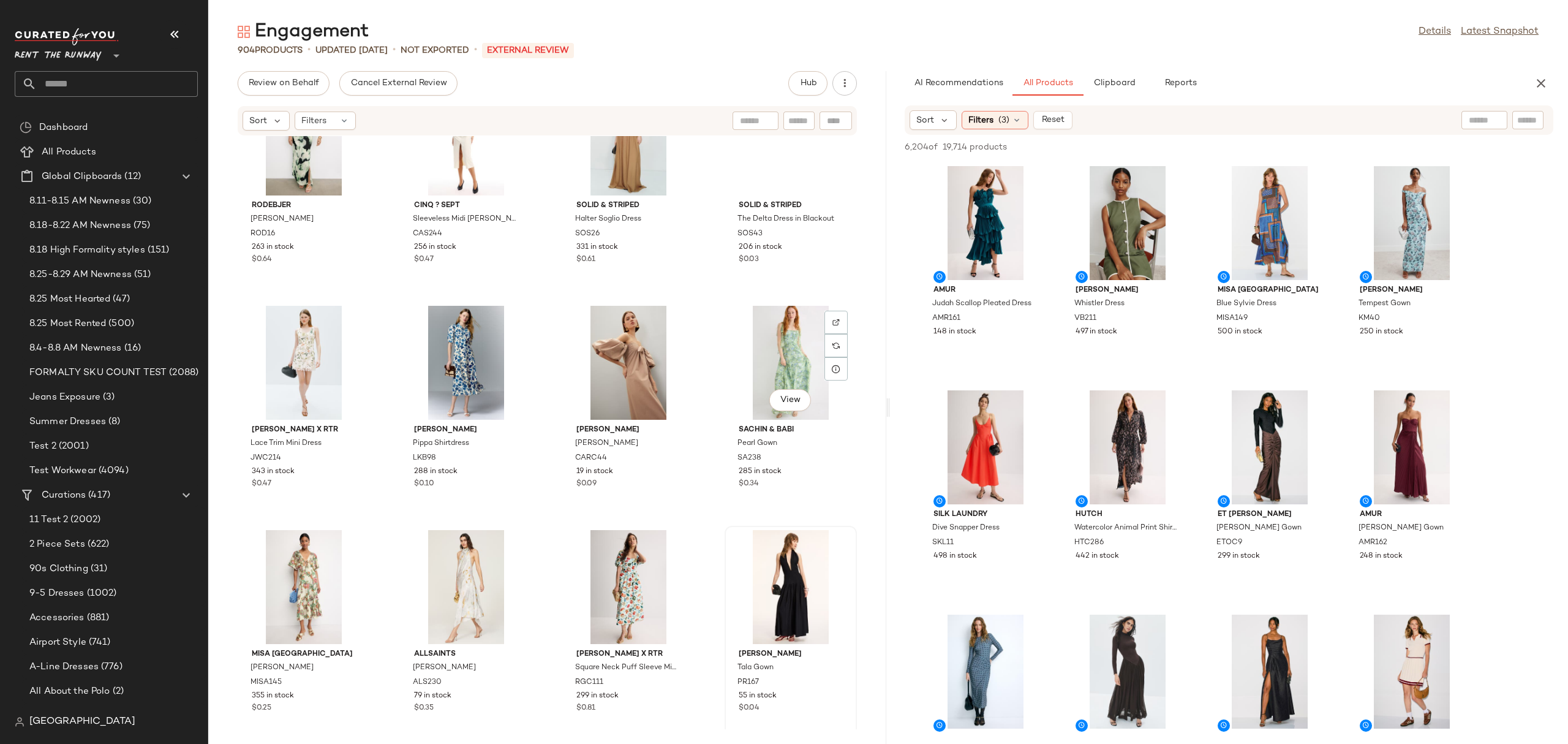
scroll to position [0, 0]
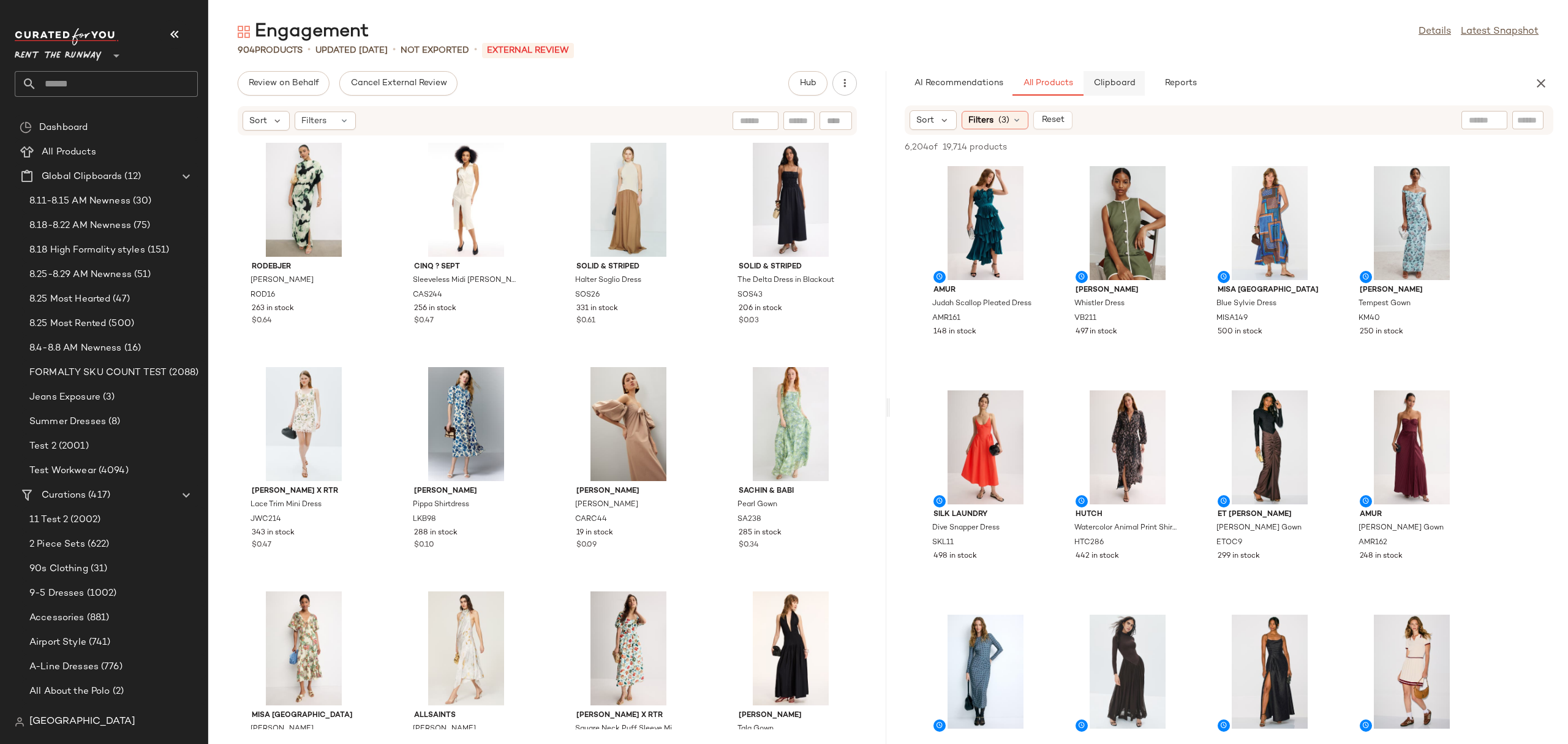
click at [1107, 89] on button "Clipboard" at bounding box center [1114, 83] width 61 height 24
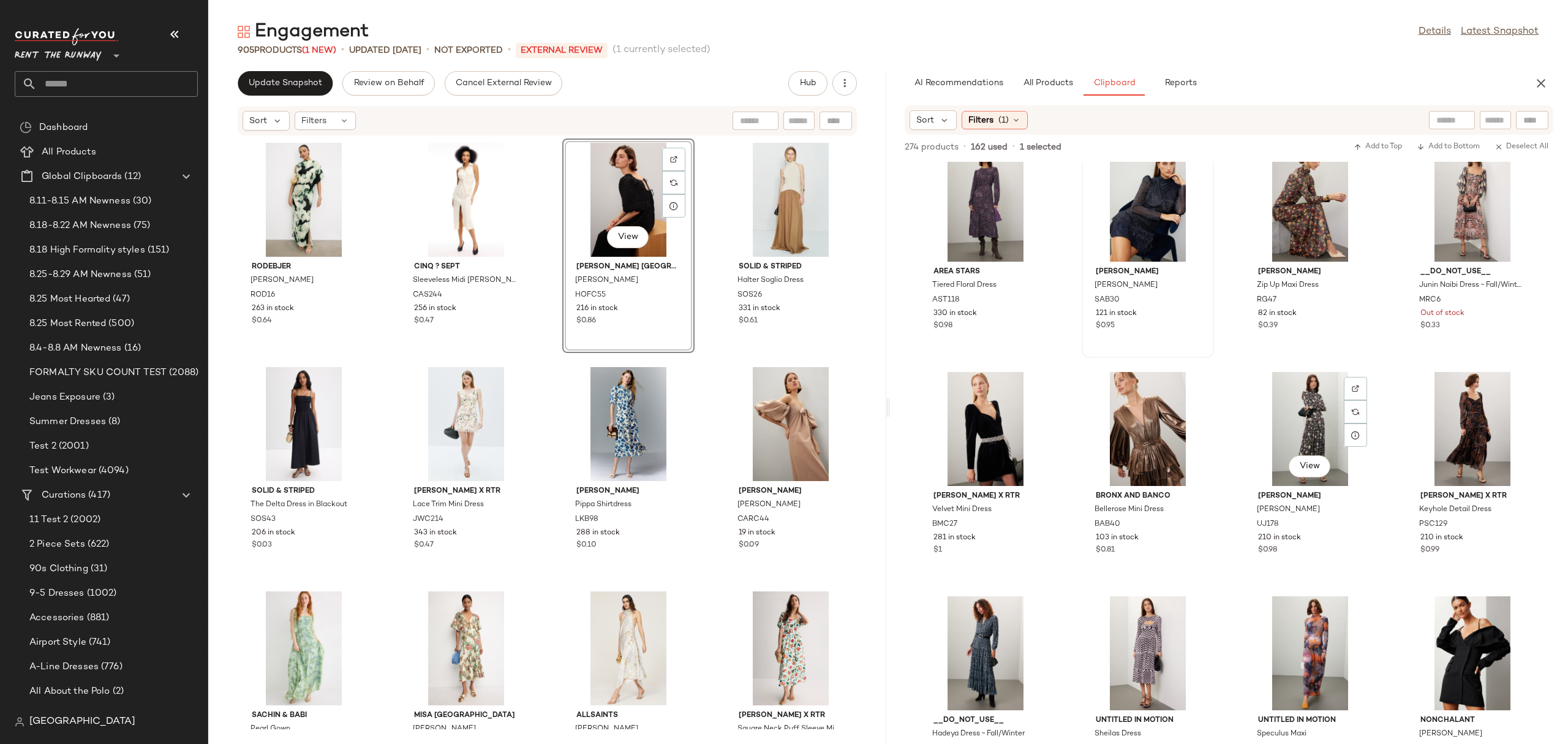
scroll to position [25, 0]
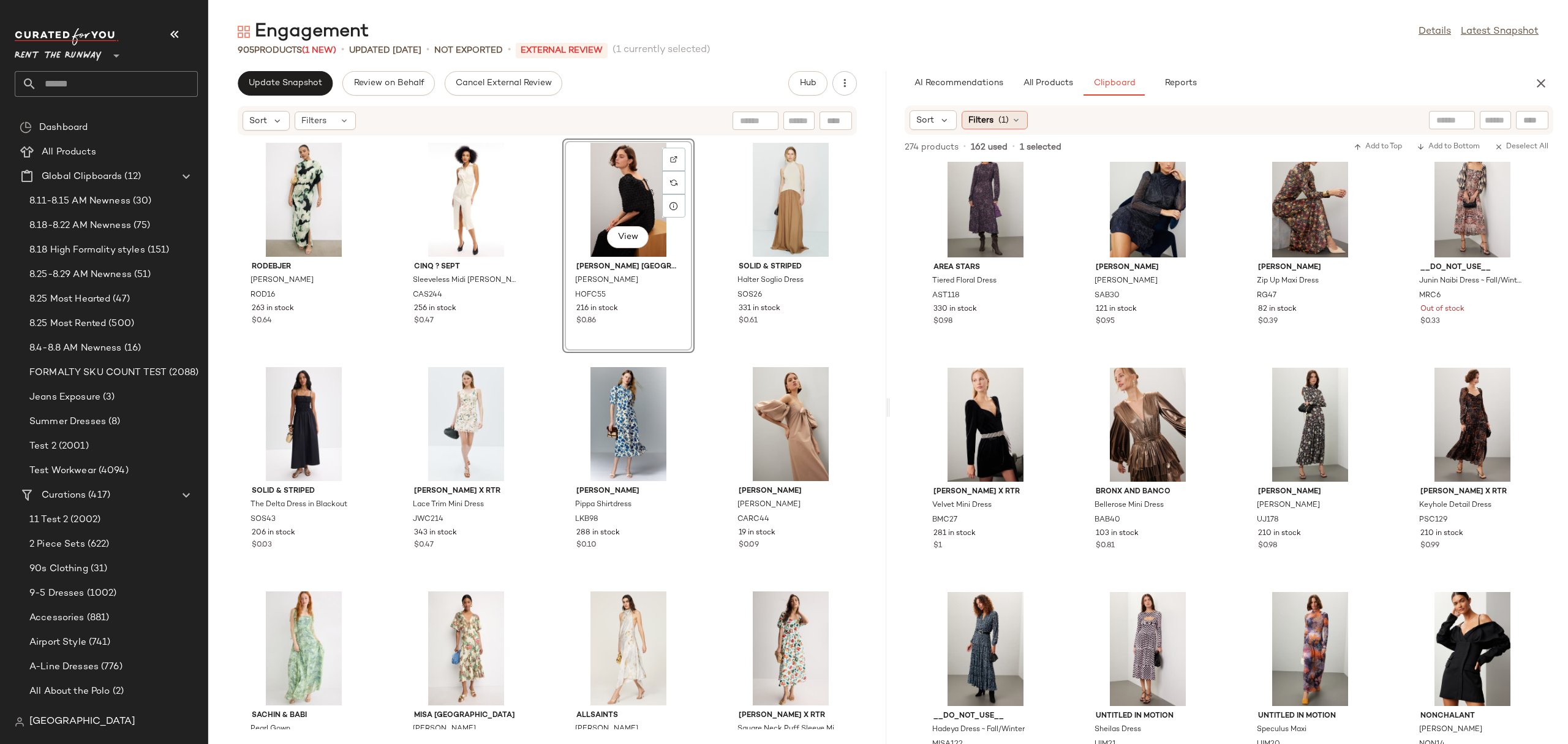
click at [1012, 128] on div "Filters (1)" at bounding box center [994, 120] width 66 height 18
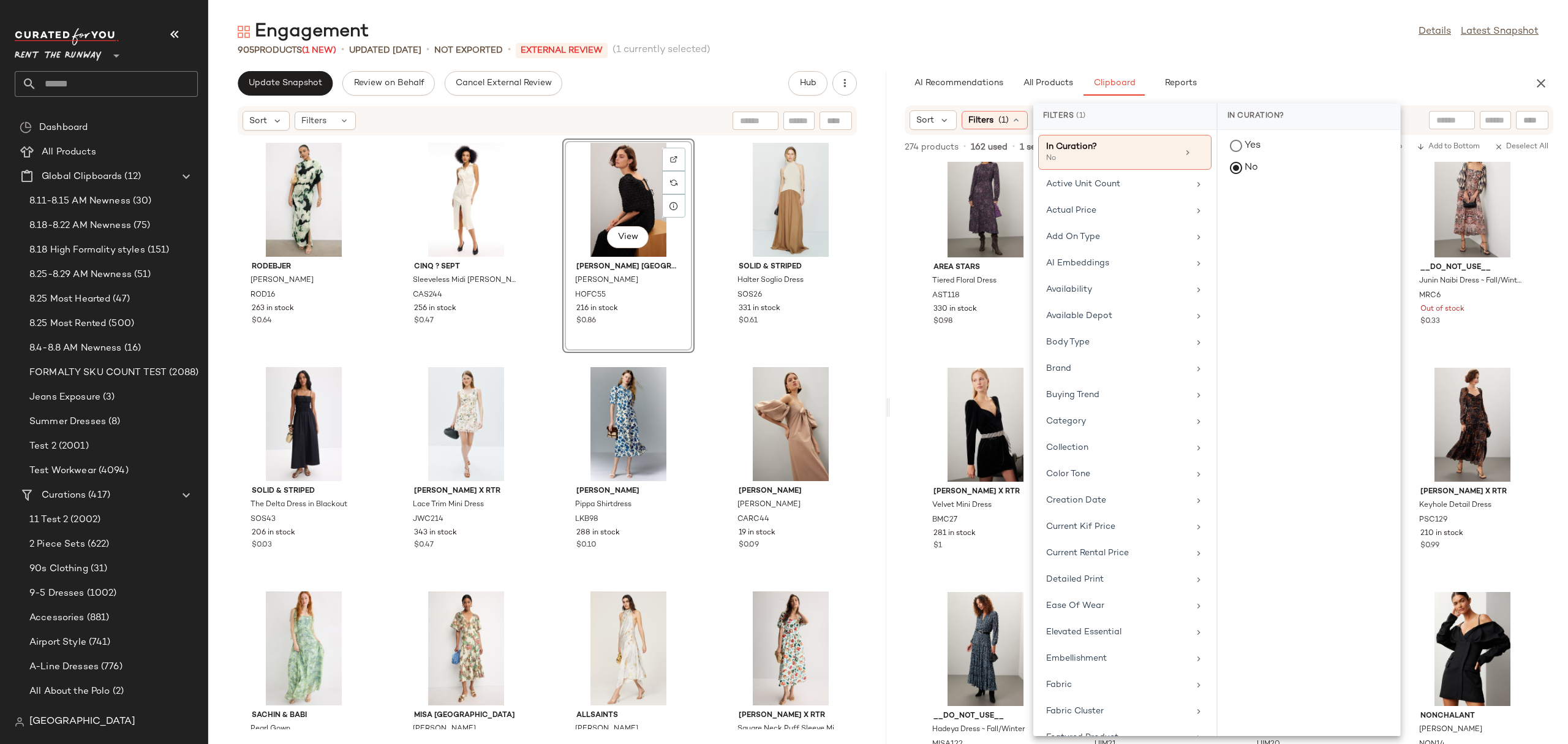
scroll to position [859, 0]
click at [1090, 639] on div "Total Inventory" at bounding box center [1117, 637] width 143 height 13
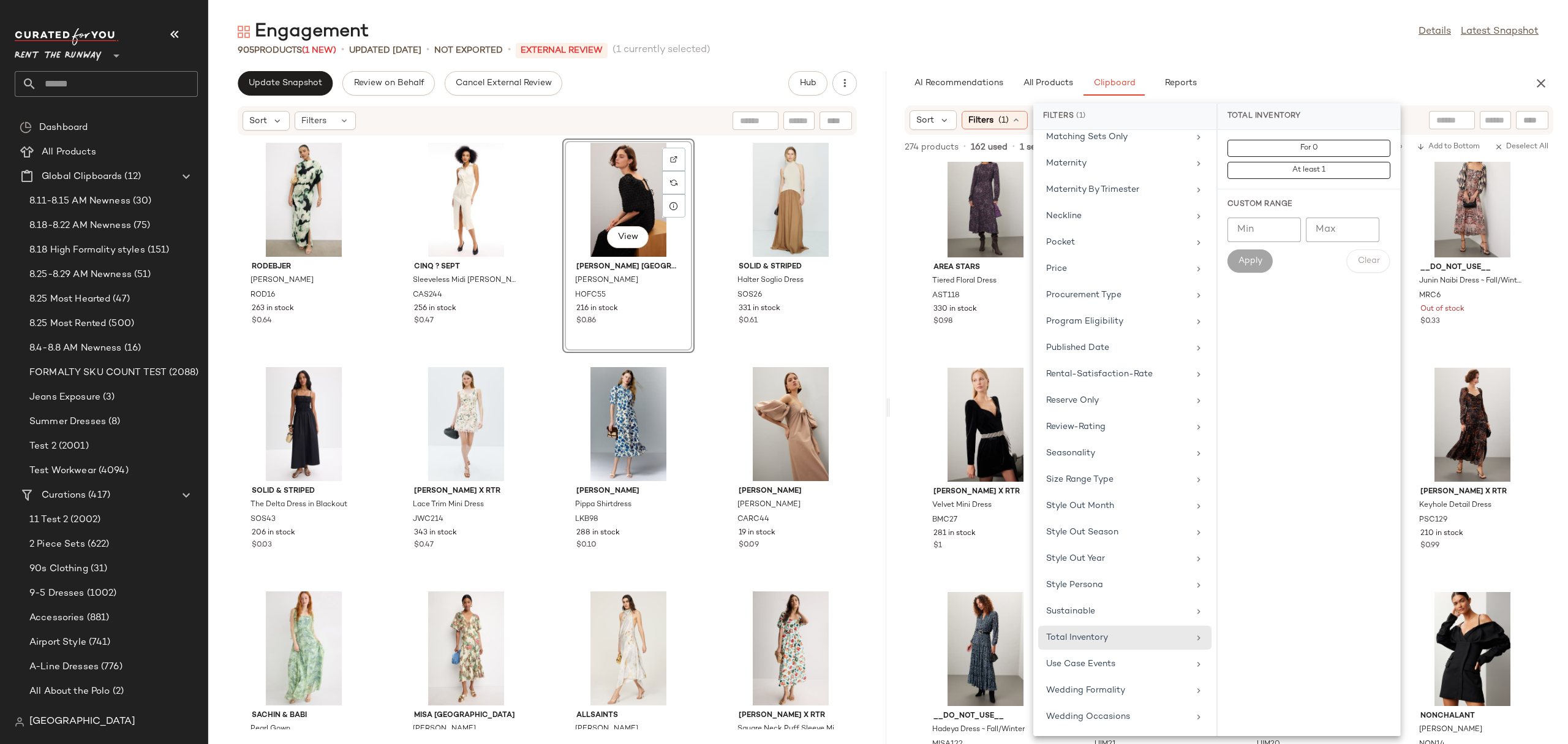
click at [1326, 160] on div "For 0 At least 1" at bounding box center [1308, 159] width 163 height 39
click at [1339, 165] on button "At least 1" at bounding box center [1308, 170] width 163 height 18
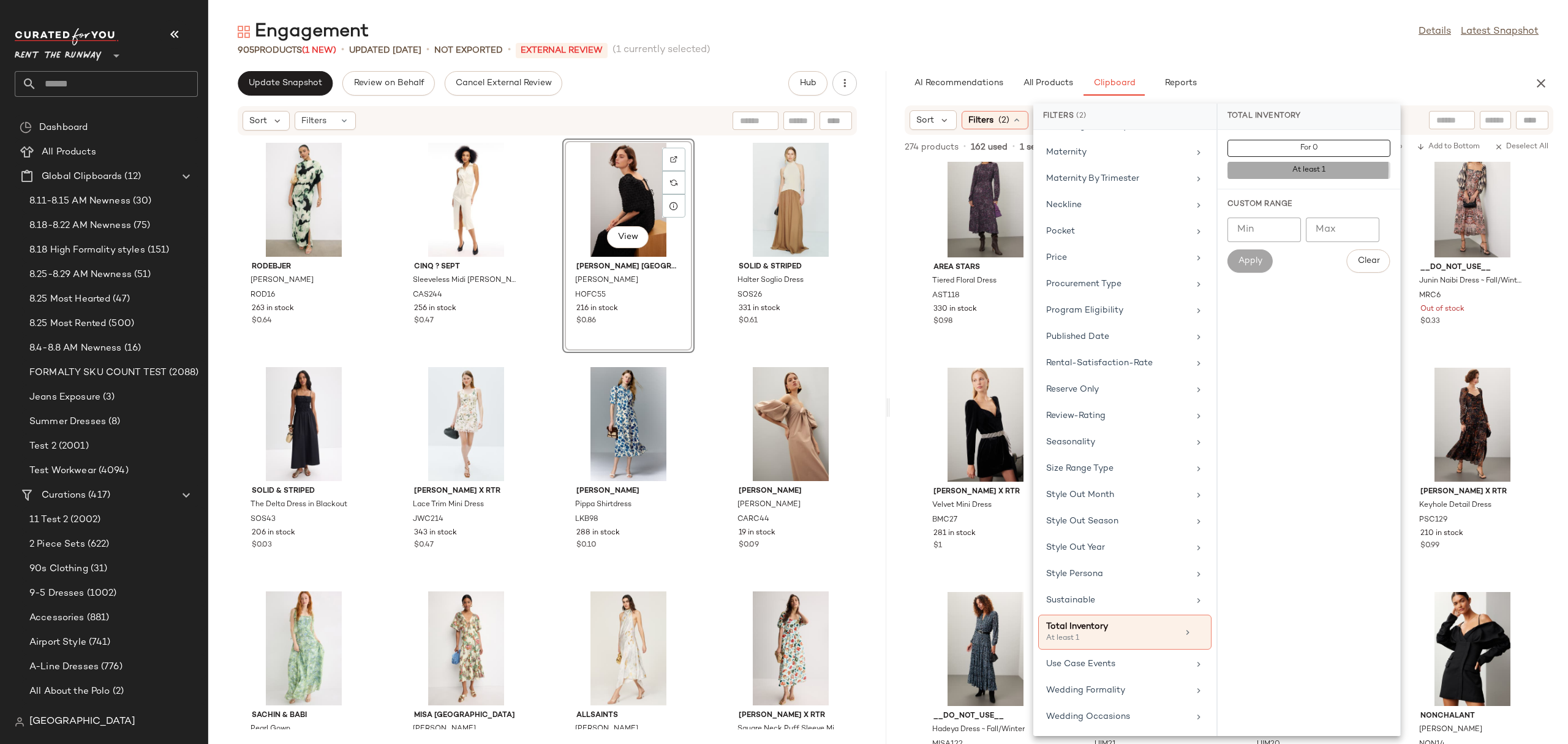
click at [1427, 109] on div "Sort Filters (2) Reset" at bounding box center [1229, 119] width 649 height 29
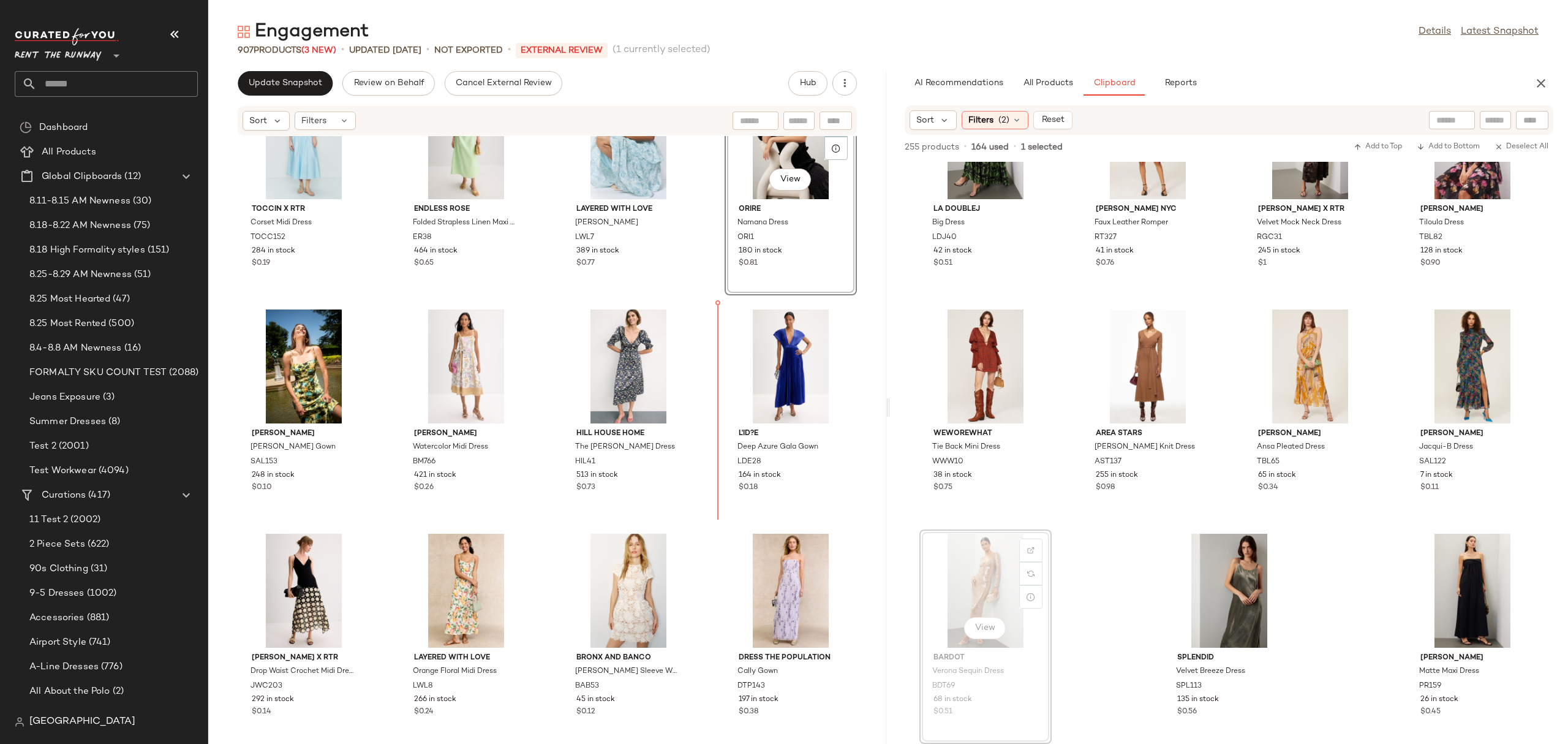
scroll to position [980, 0]
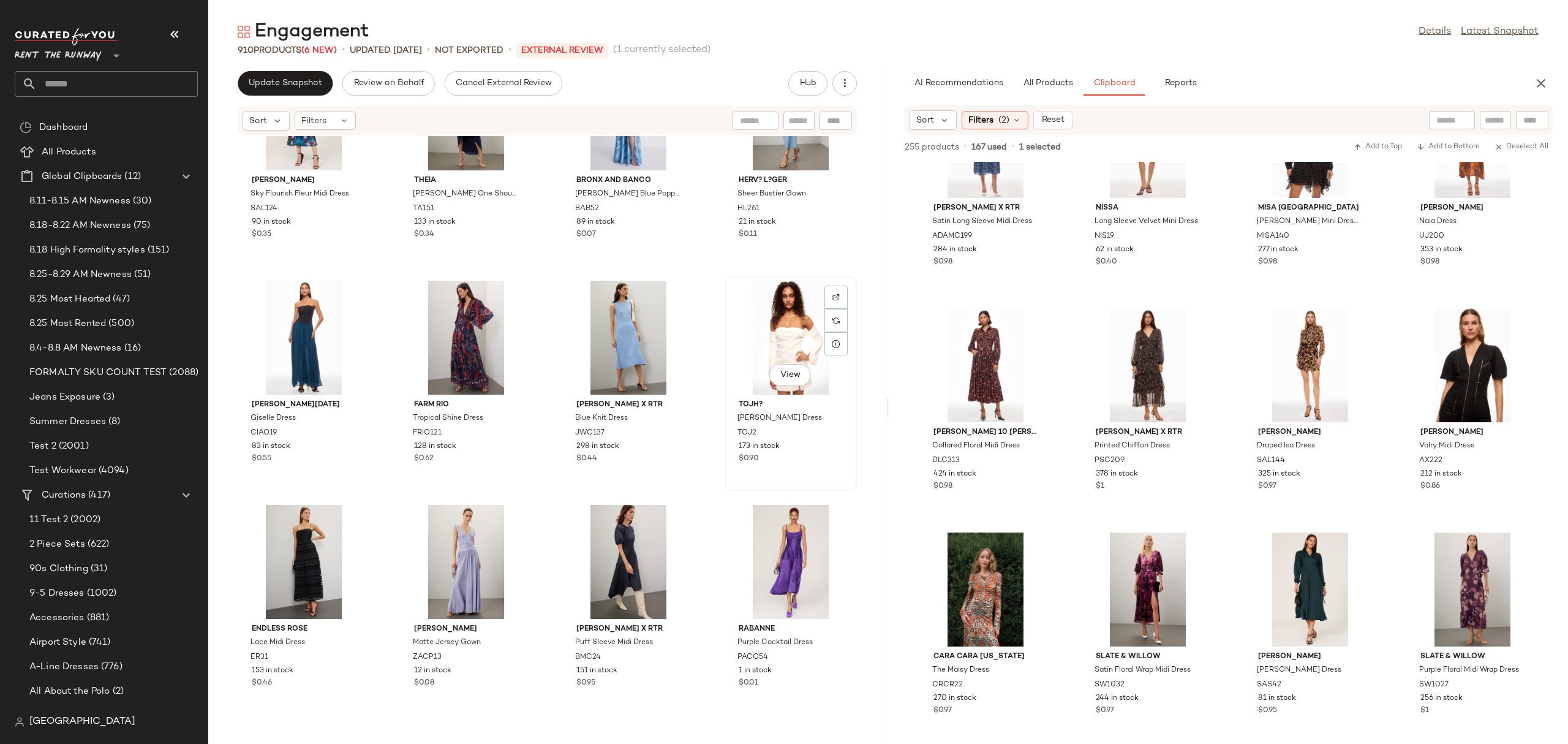
scroll to position [7267, 0]
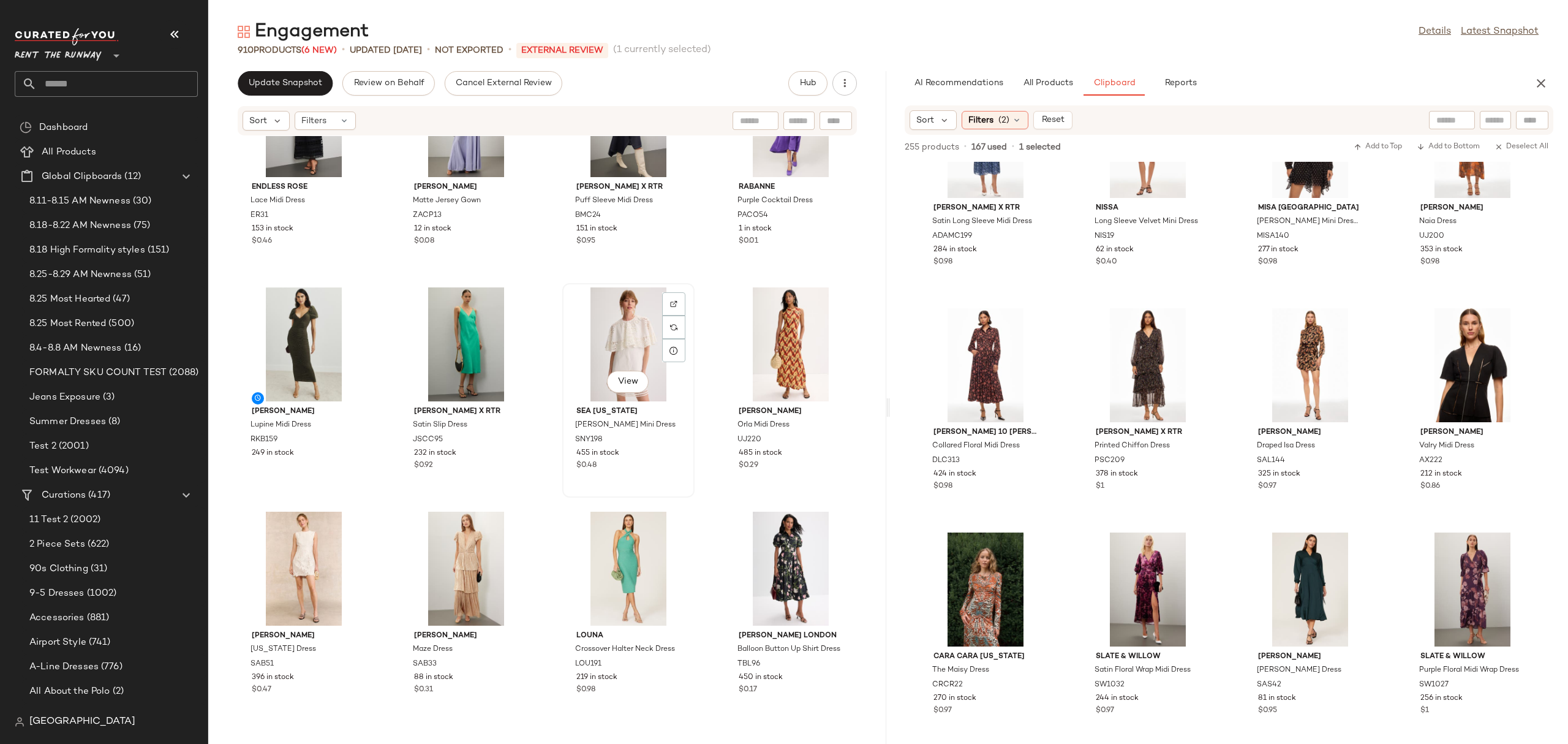
click at [613, 352] on div "View" at bounding box center [629, 344] width 123 height 114
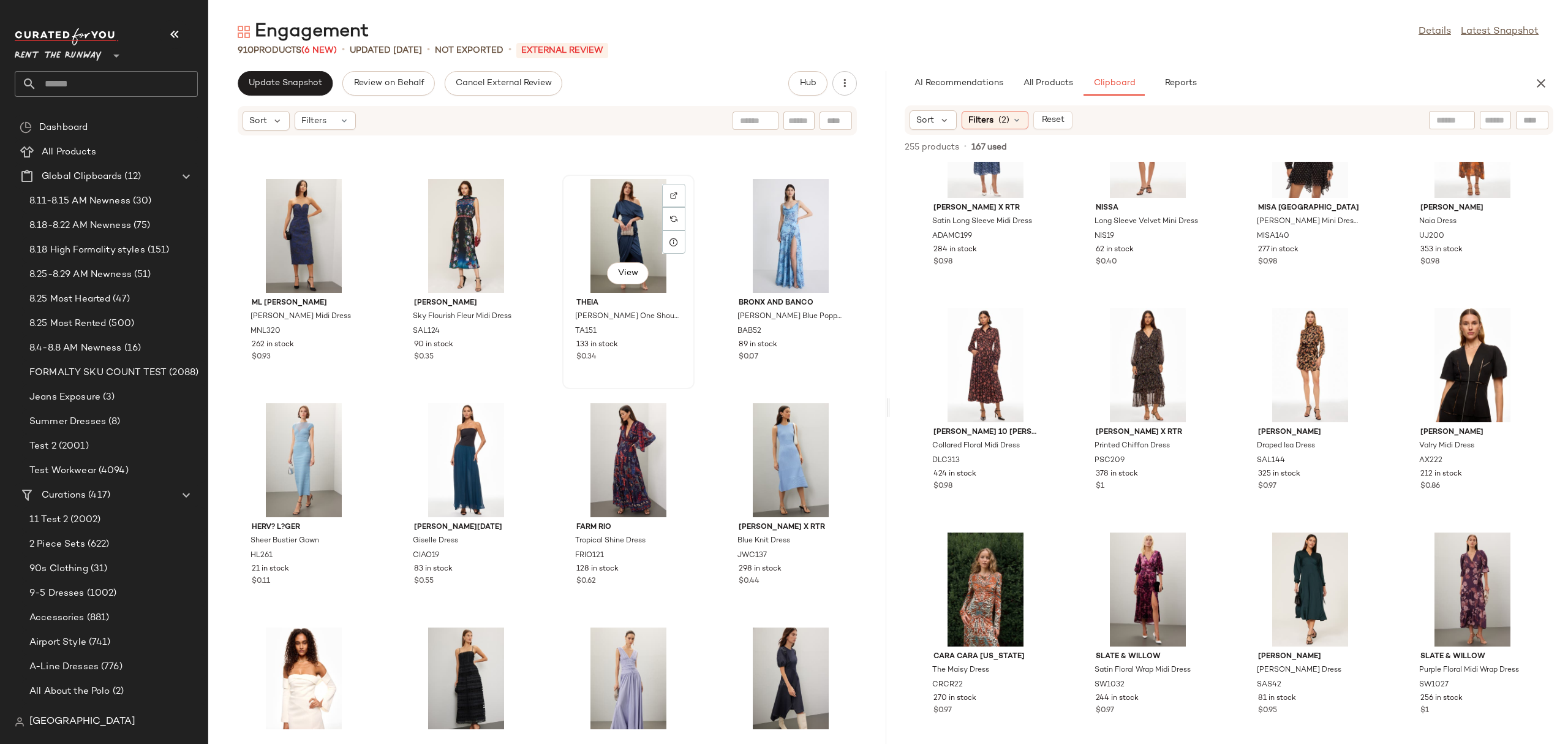
click at [588, 225] on div "View" at bounding box center [629, 236] width 123 height 114
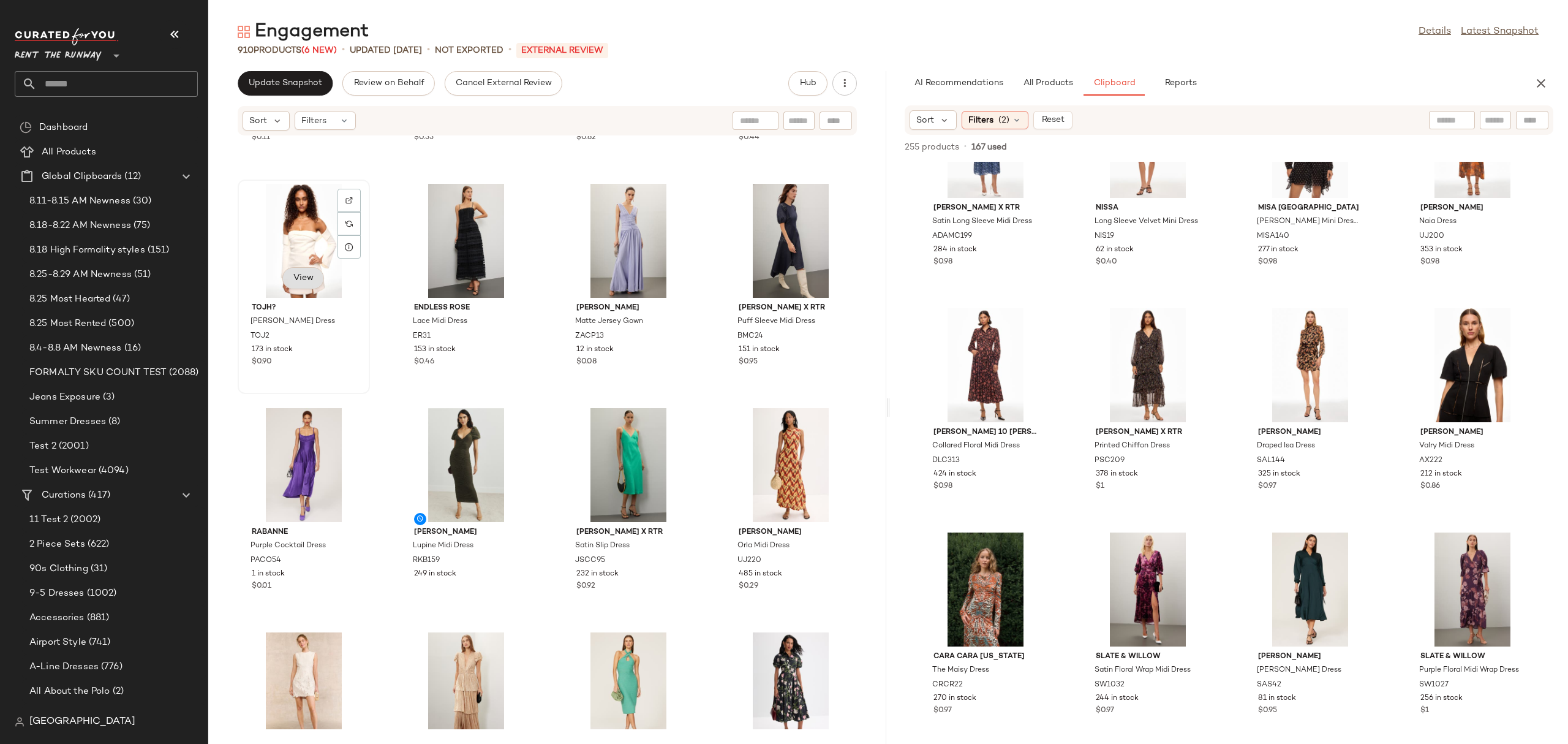
scroll to position [7180, 0]
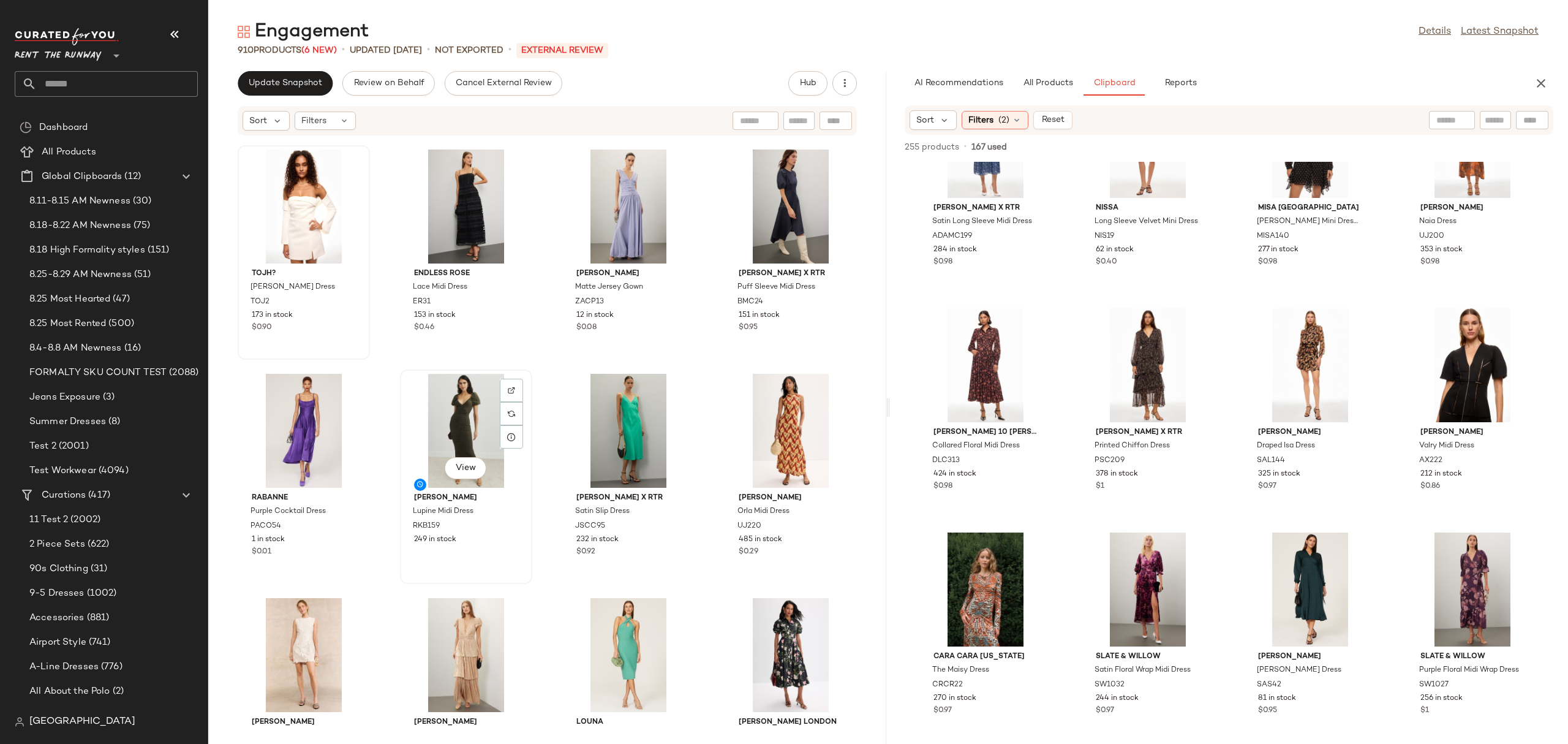
click at [429, 415] on div "View" at bounding box center [466, 430] width 123 height 114
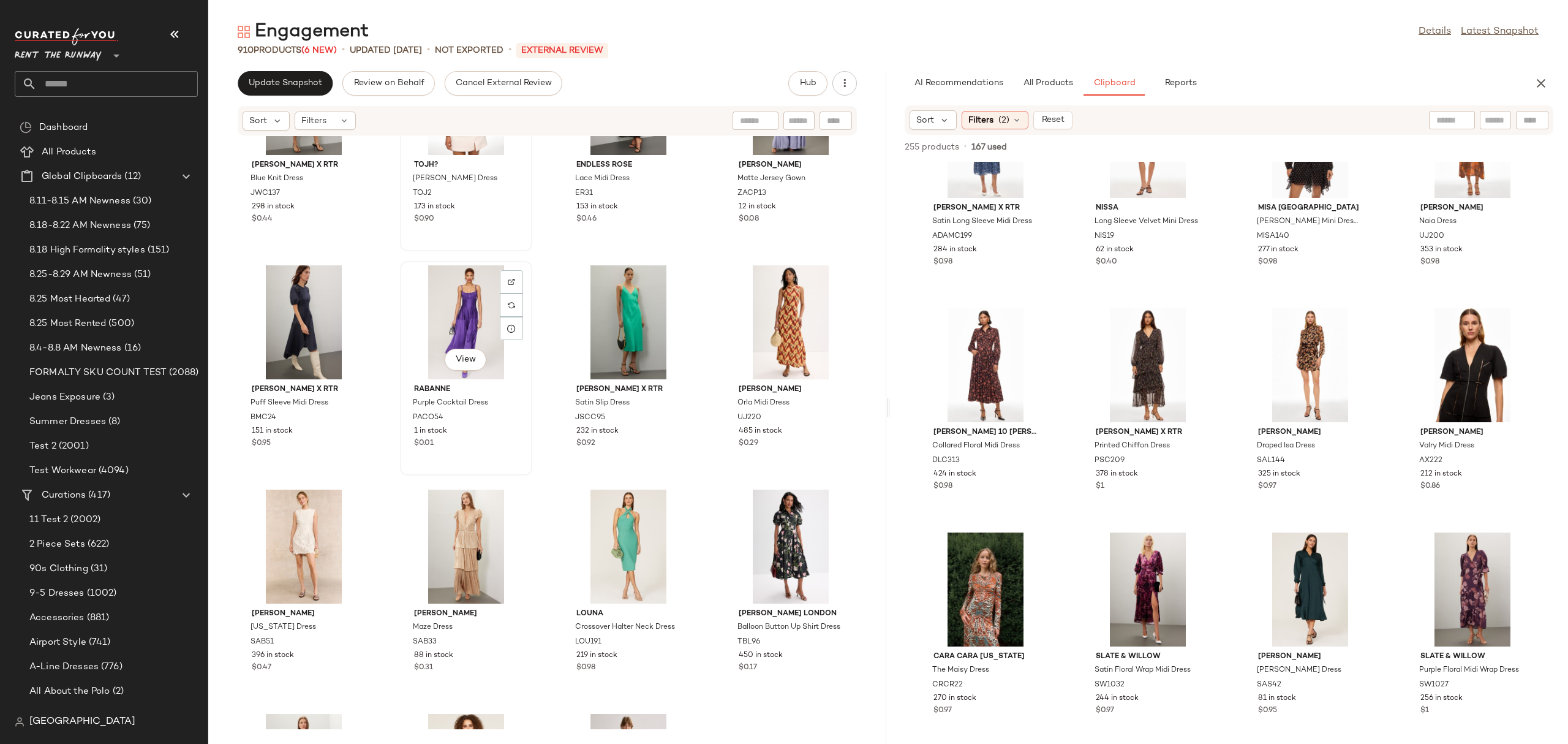
scroll to position [7363, 0]
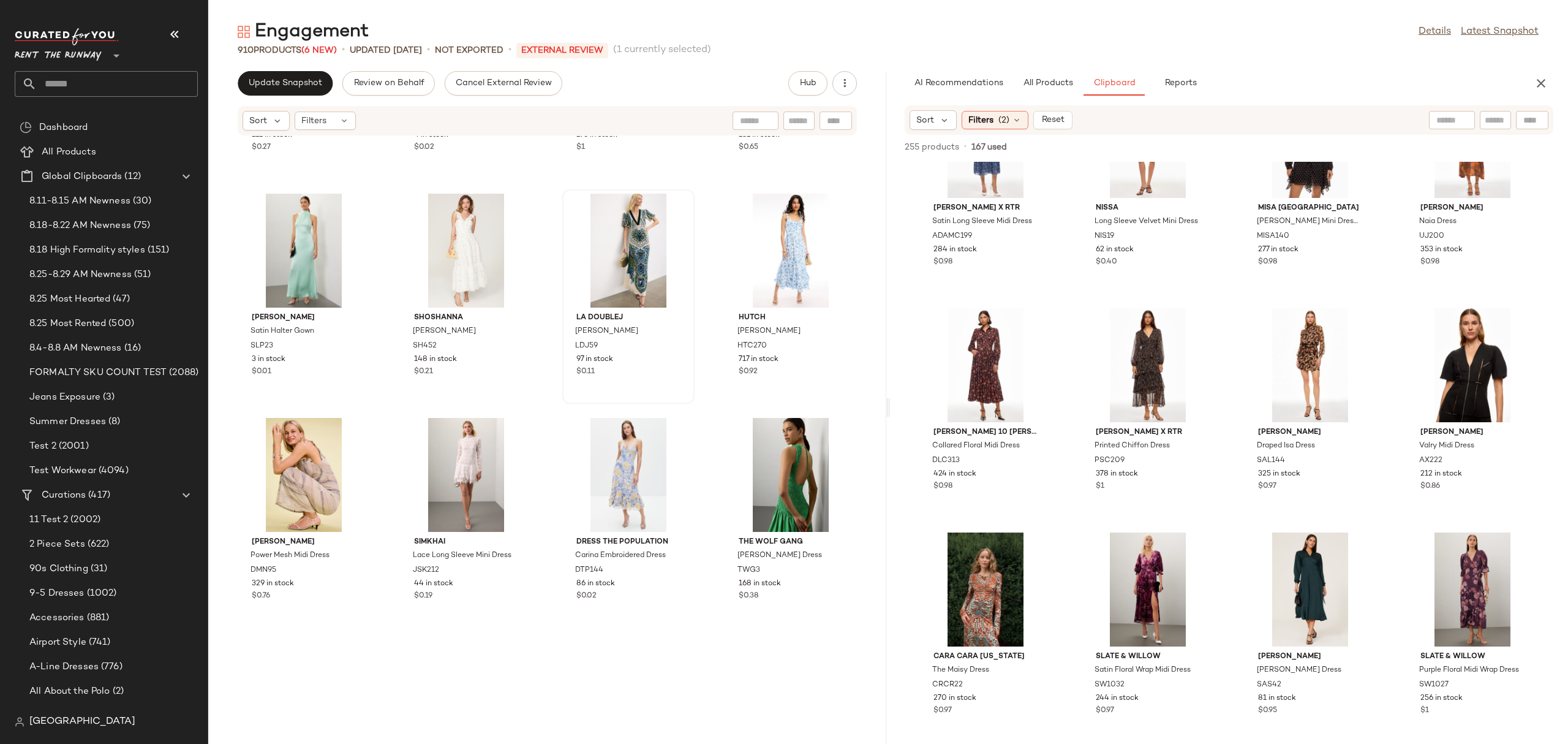
scroll to position [10725, 0]
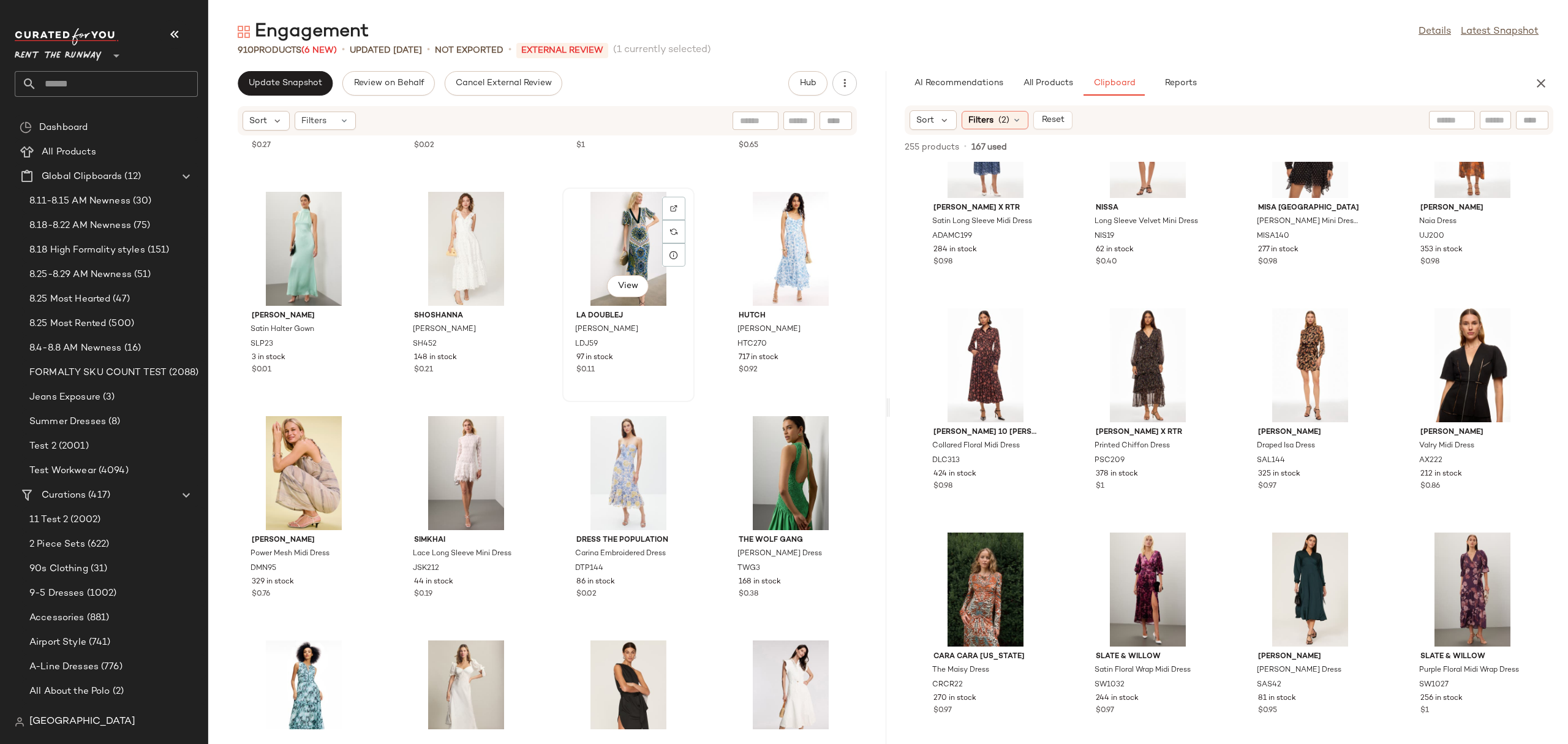
click at [617, 245] on div "View" at bounding box center [629, 249] width 123 height 114
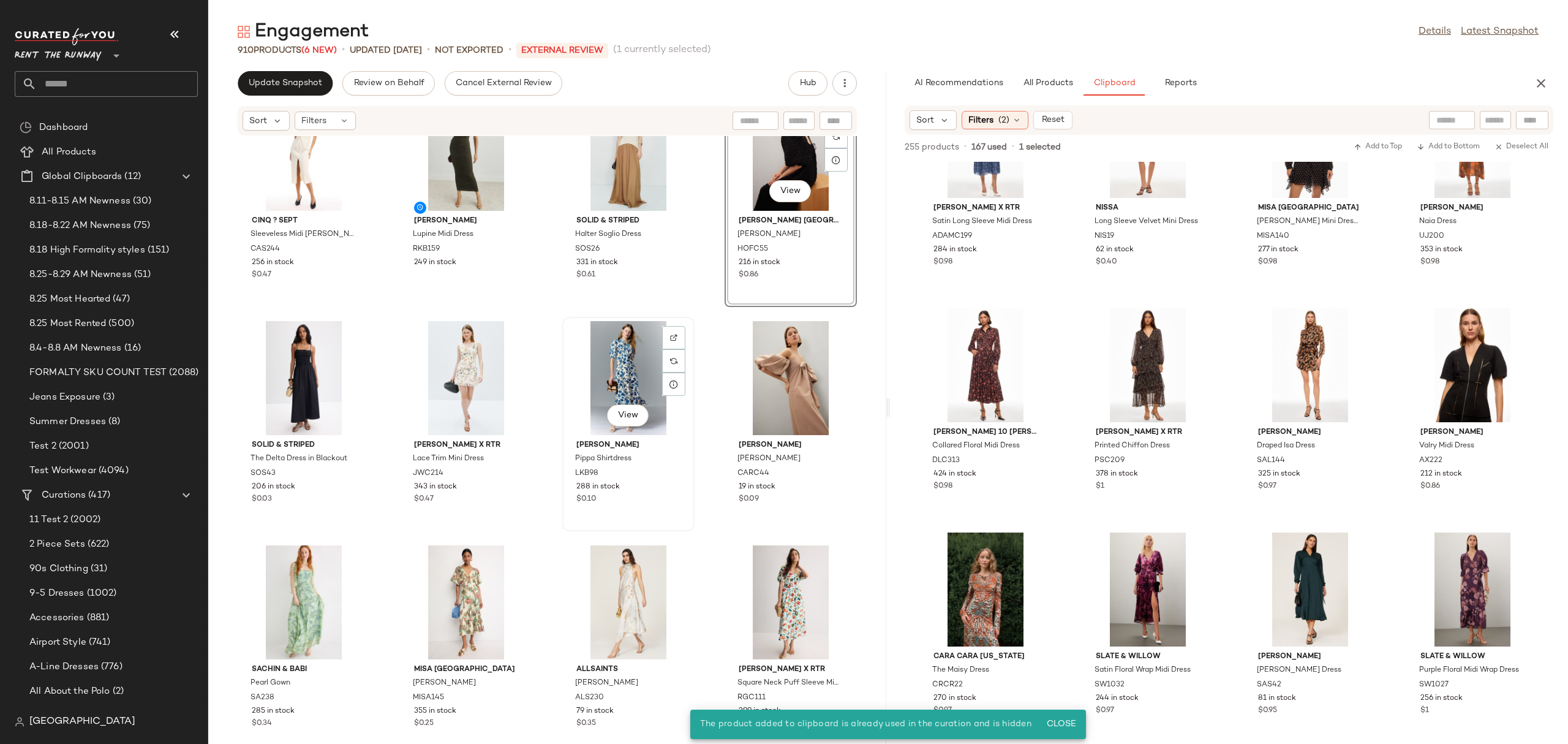
scroll to position [279, 0]
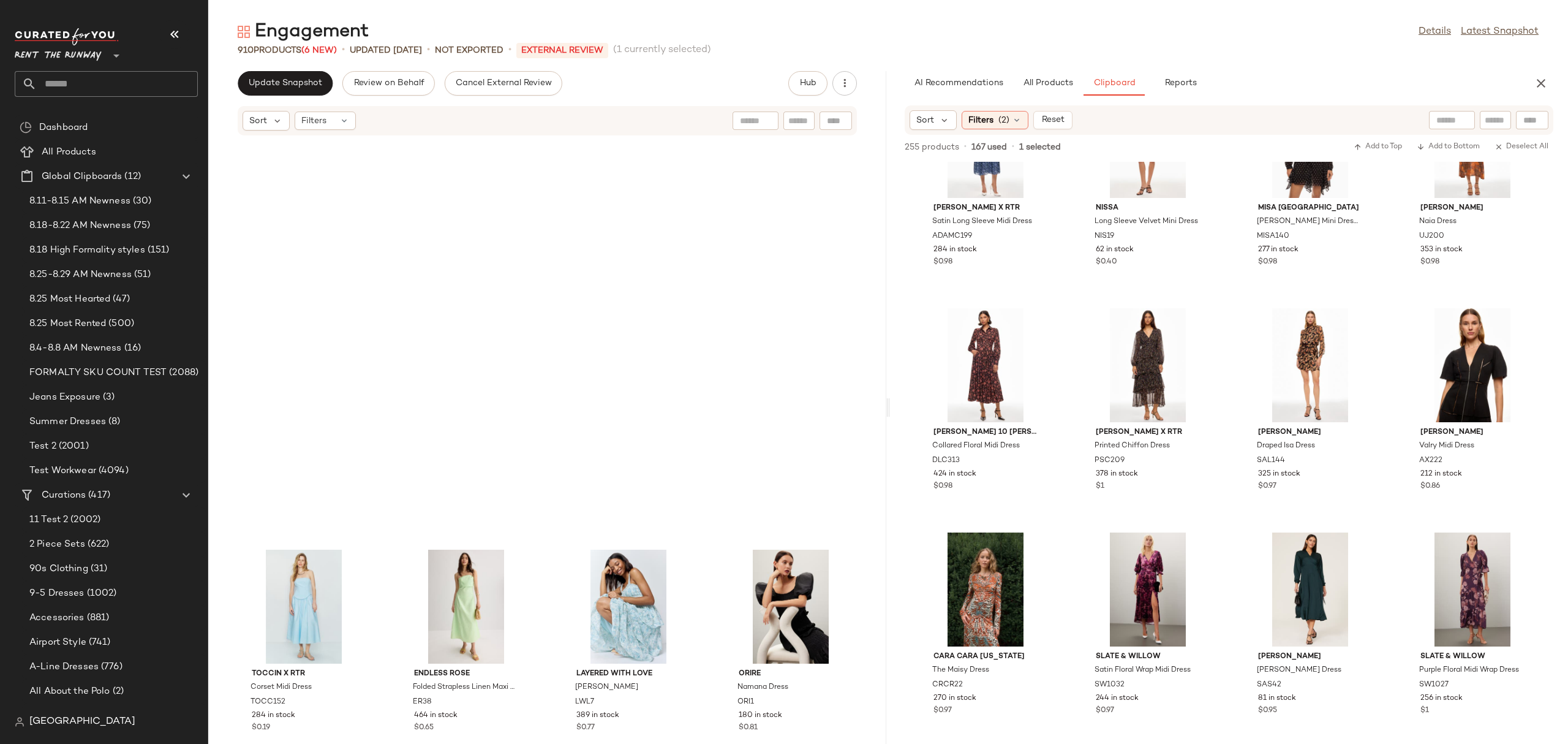
scroll to position [1280, 0]
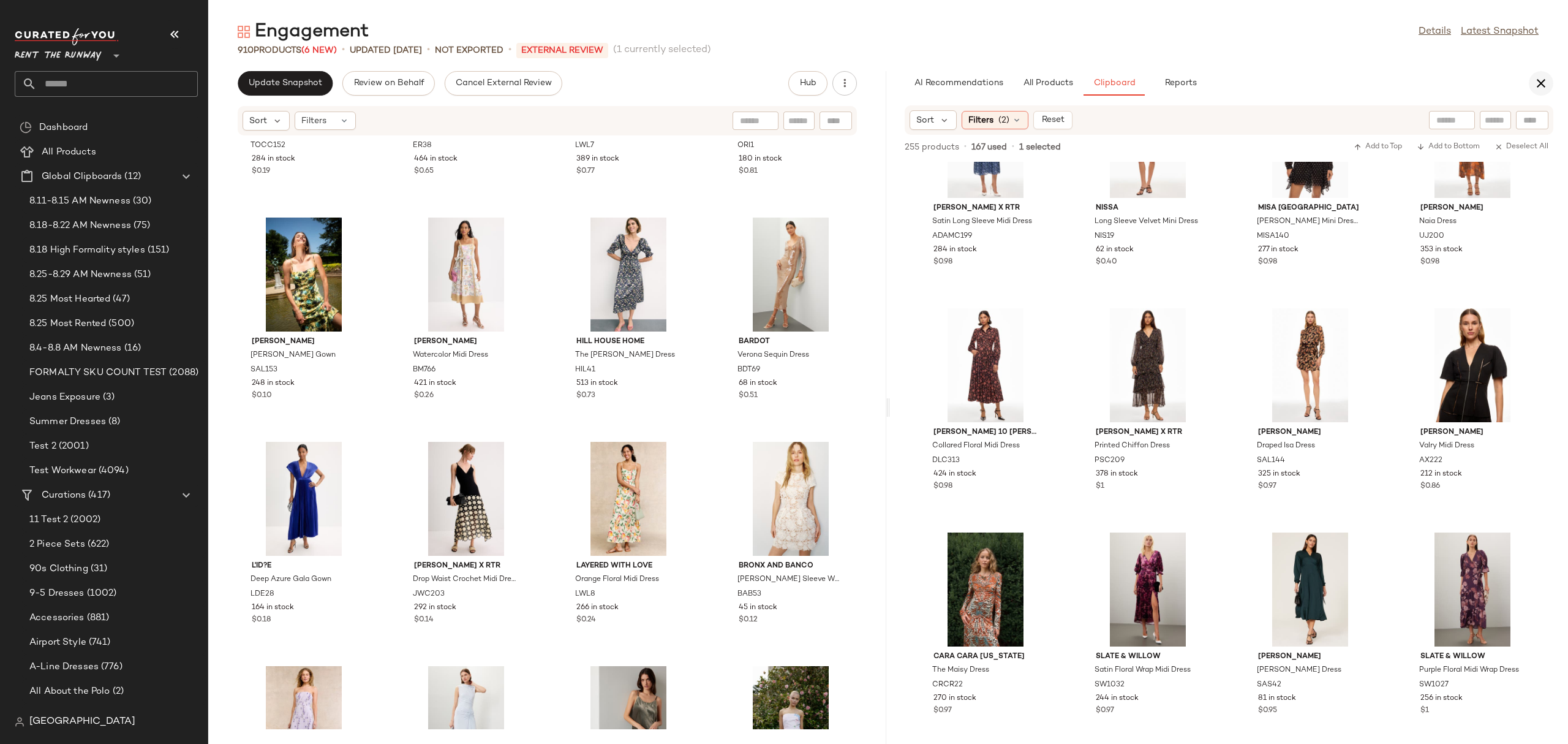
click at [1531, 75] on button "button" at bounding box center [1540, 83] width 24 height 24
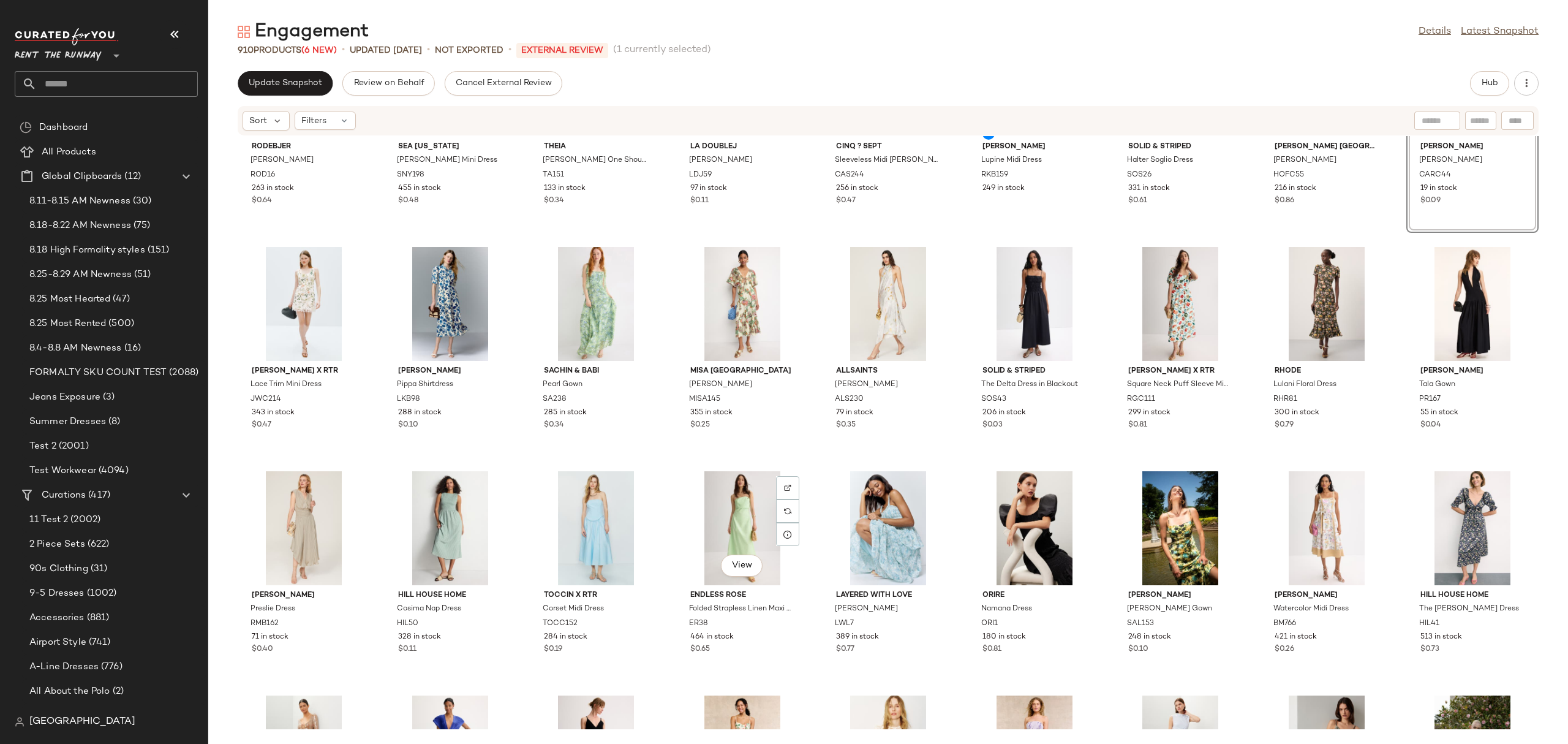
scroll to position [0, 0]
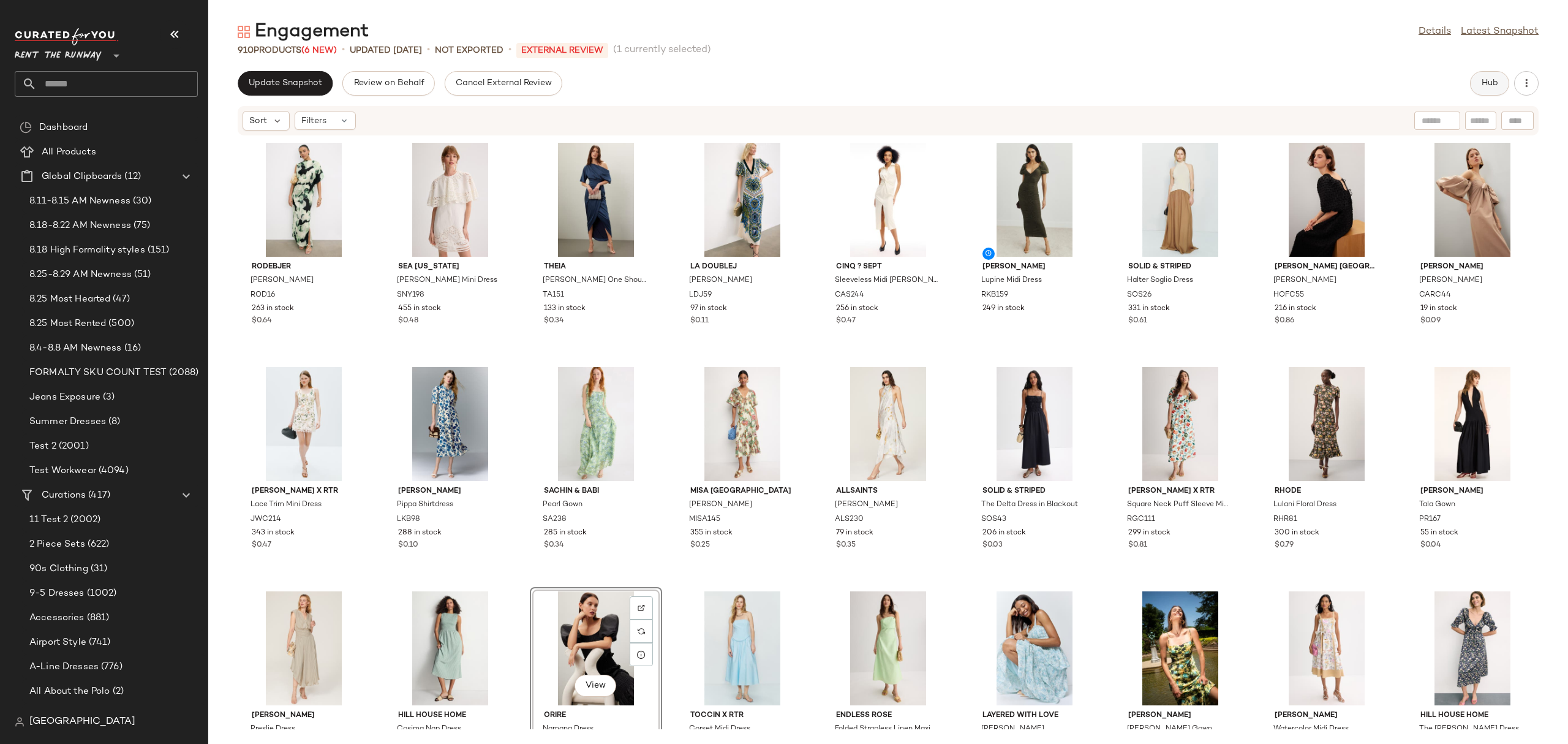
click at [1499, 78] on button "Hub" at bounding box center [1489, 83] width 39 height 24
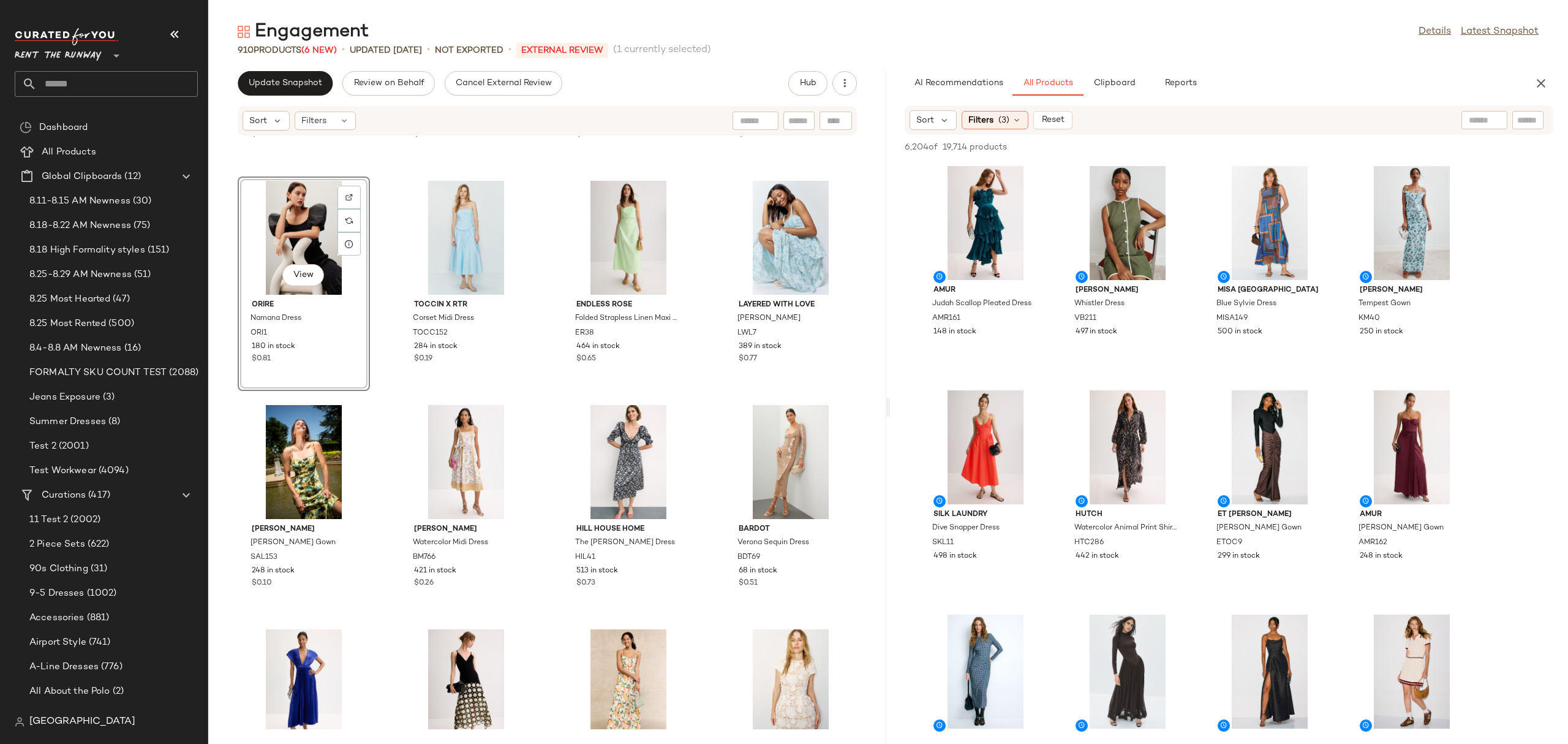
scroll to position [1430, 0]
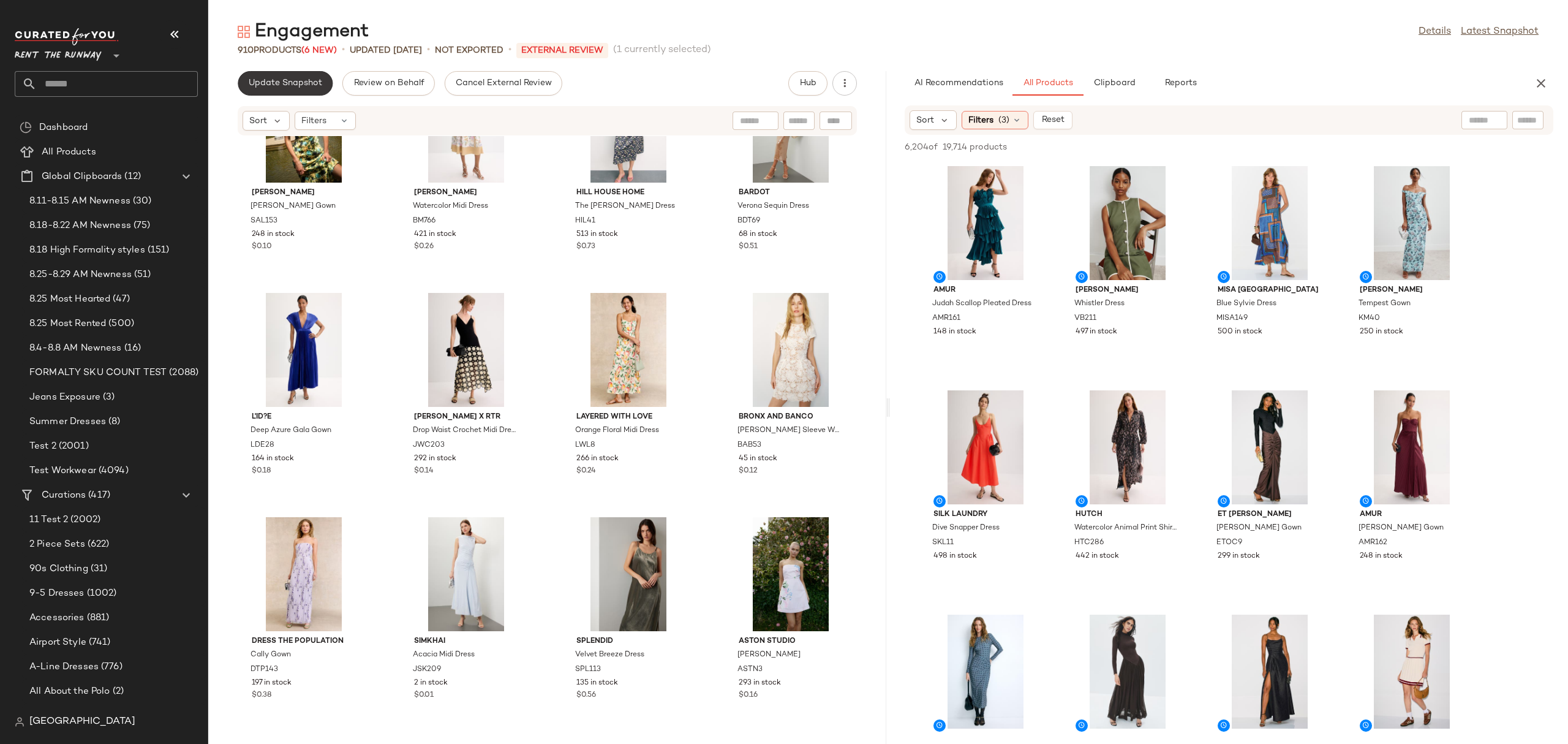
click at [288, 78] on span "Update Snapshot" at bounding box center [285, 83] width 74 height 10
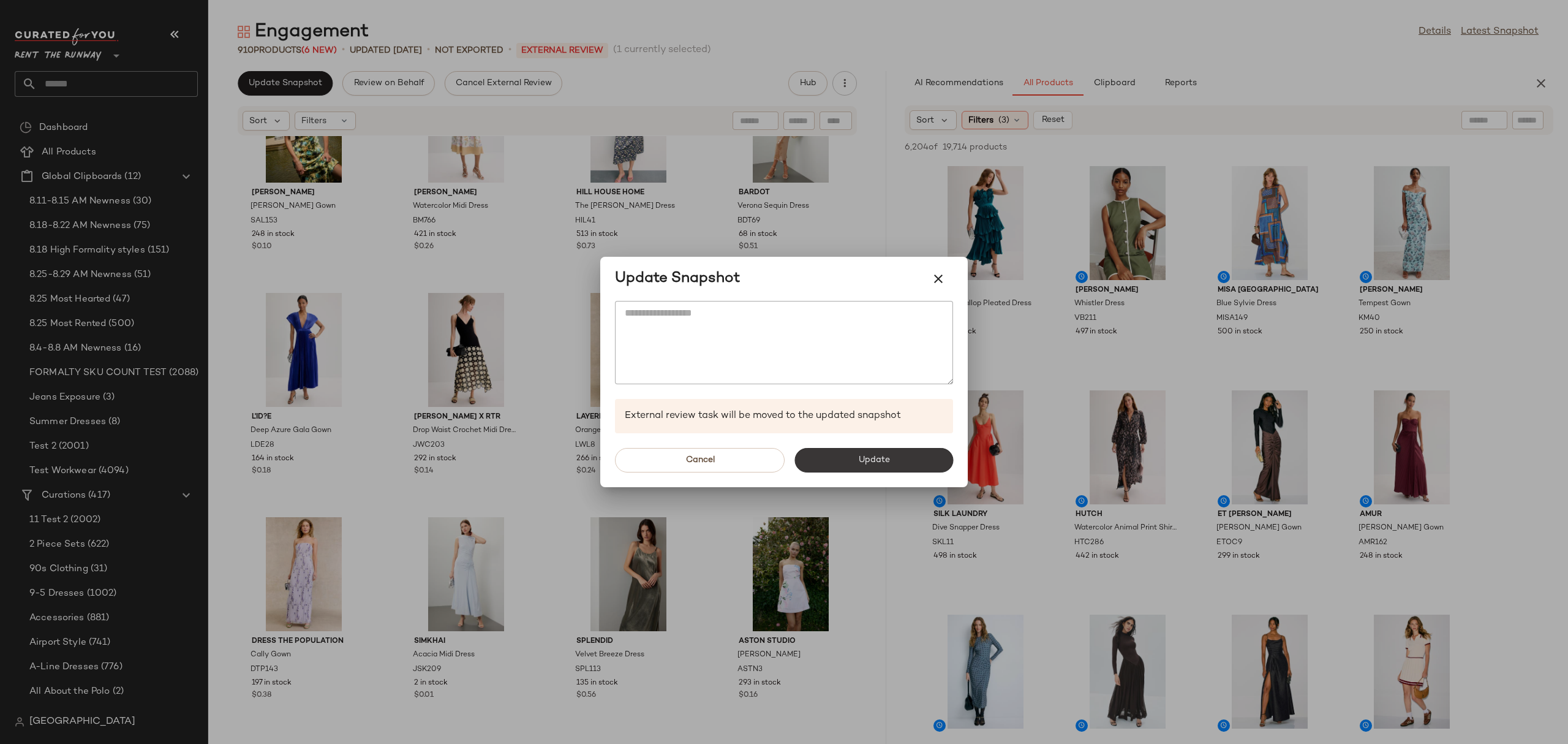
click at [839, 465] on button "Update" at bounding box center [874, 460] width 158 height 24
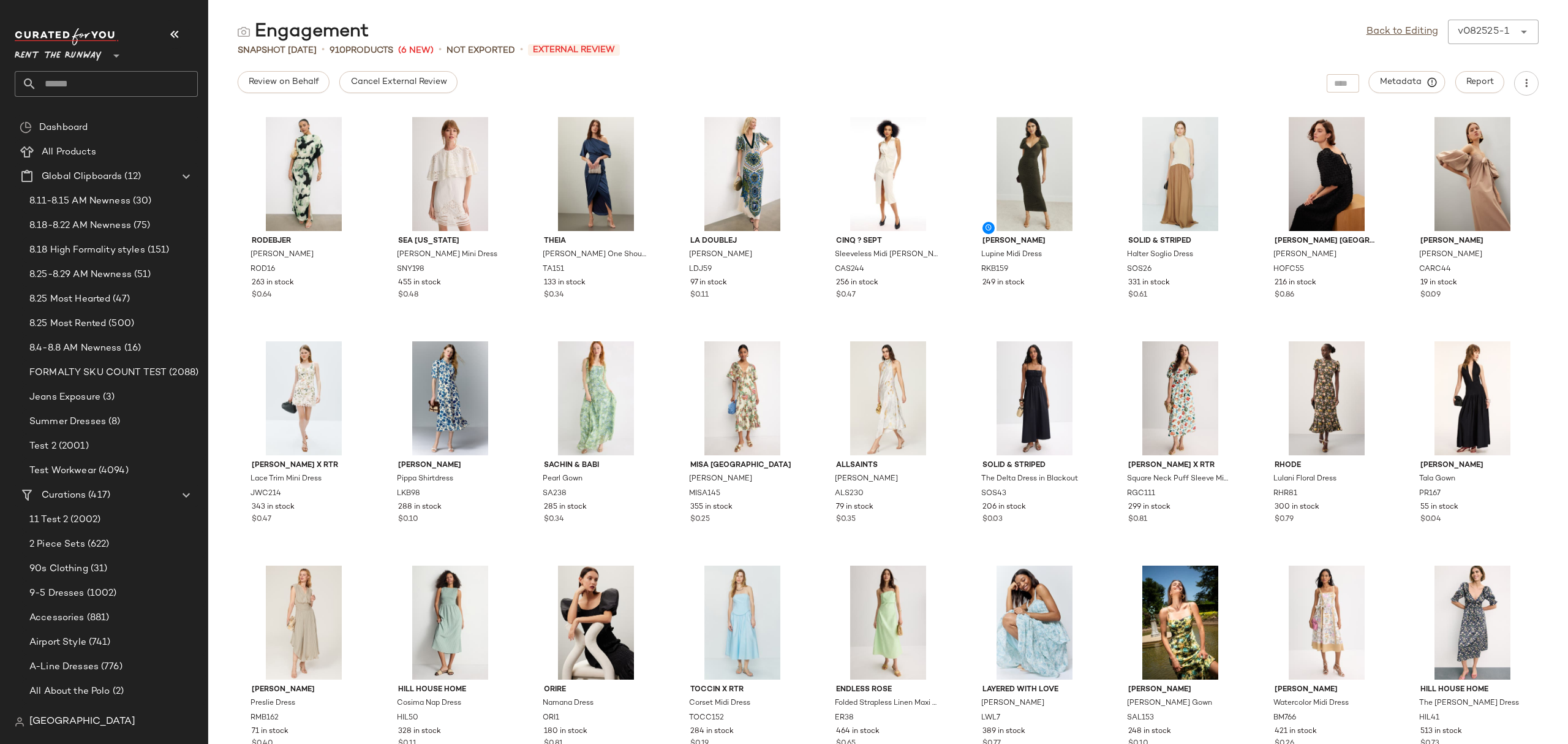
click at [147, 79] on input "text" at bounding box center [117, 83] width 161 height 26
type input "*********"
click at [43, 123] on b "Honeymoon" at bounding box center [49, 119] width 50 height 13
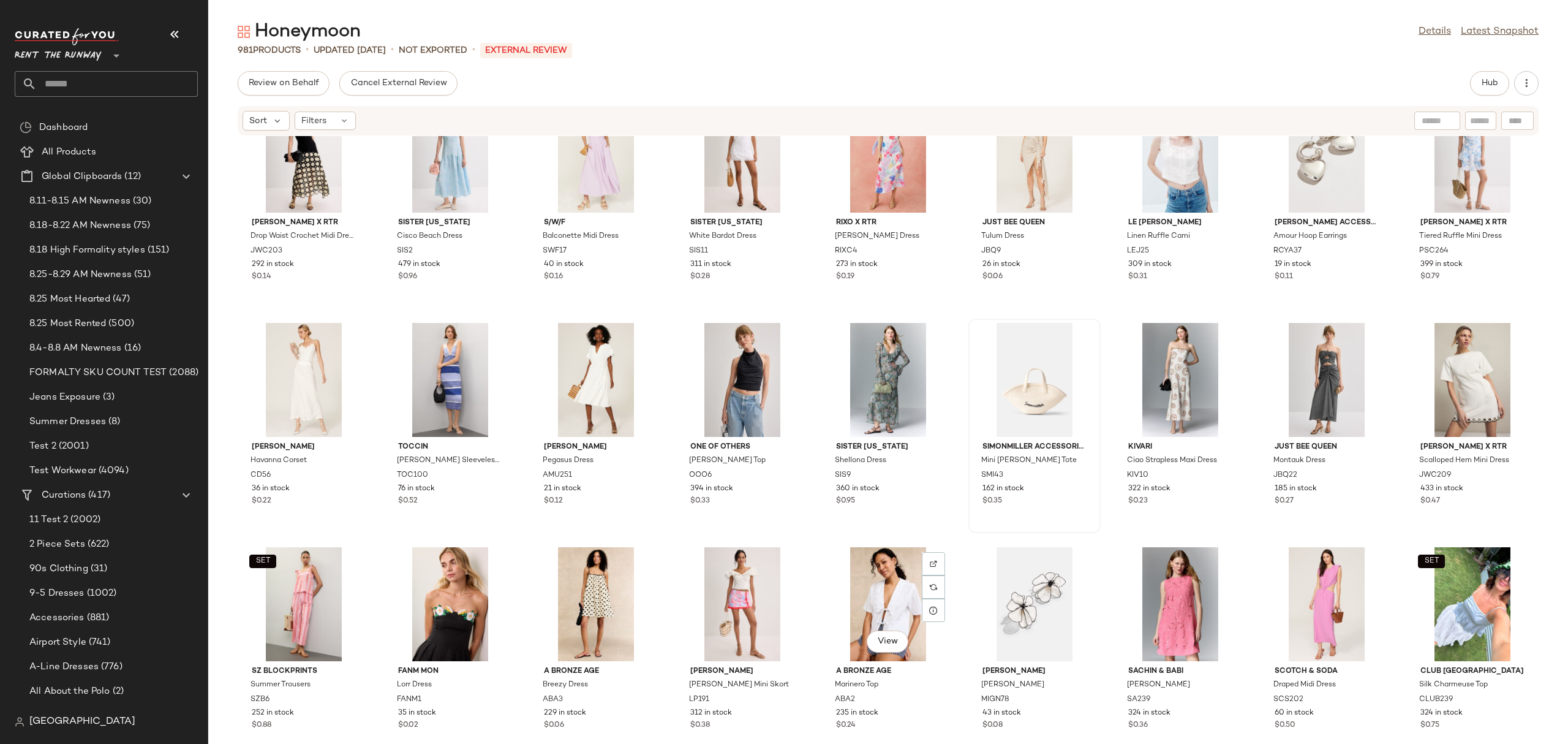
scroll to position [716, 0]
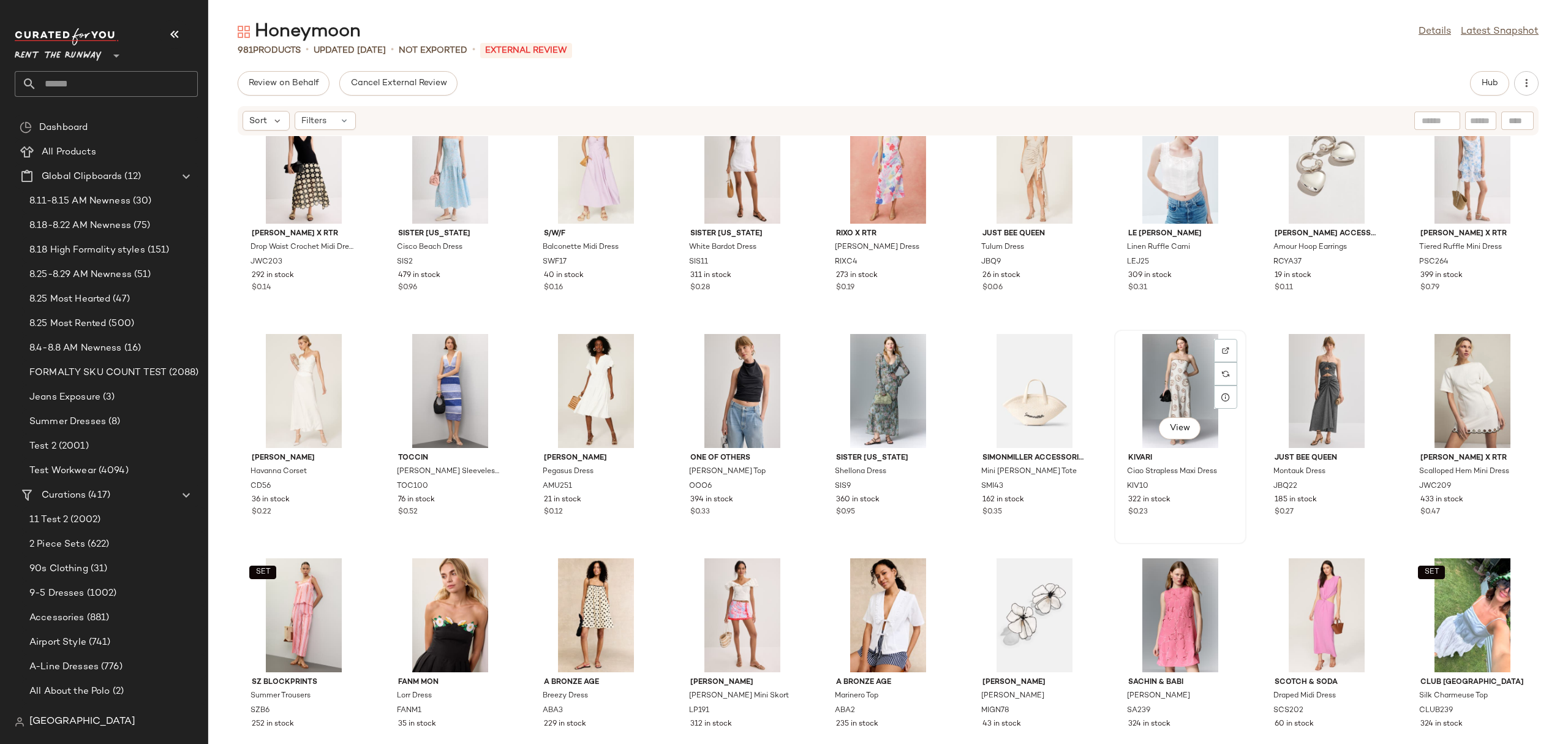
click at [1127, 410] on div "View" at bounding box center [1180, 390] width 123 height 114
click at [1494, 78] on span "Hub" at bounding box center [1489, 83] width 18 height 10
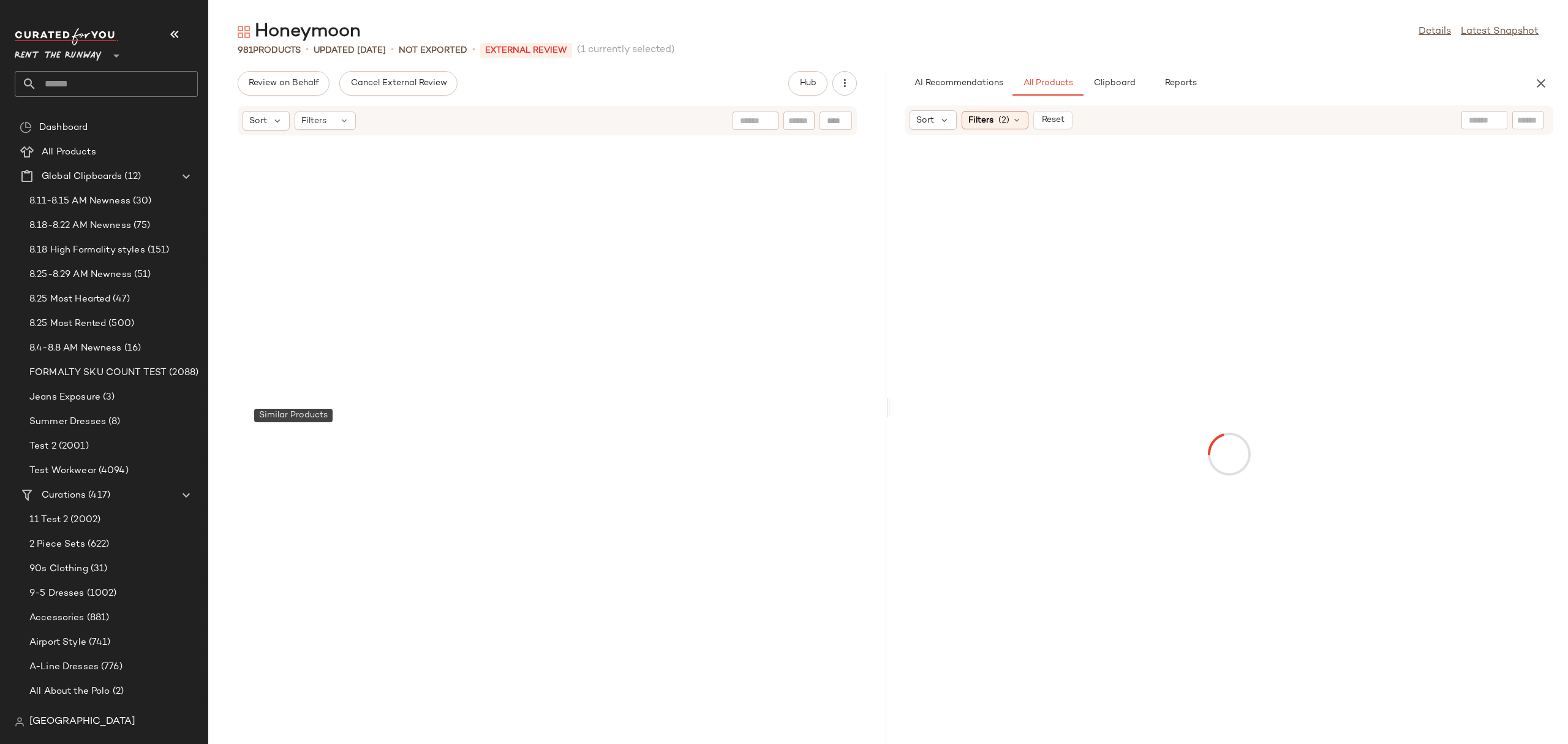
scroll to position [2018, 0]
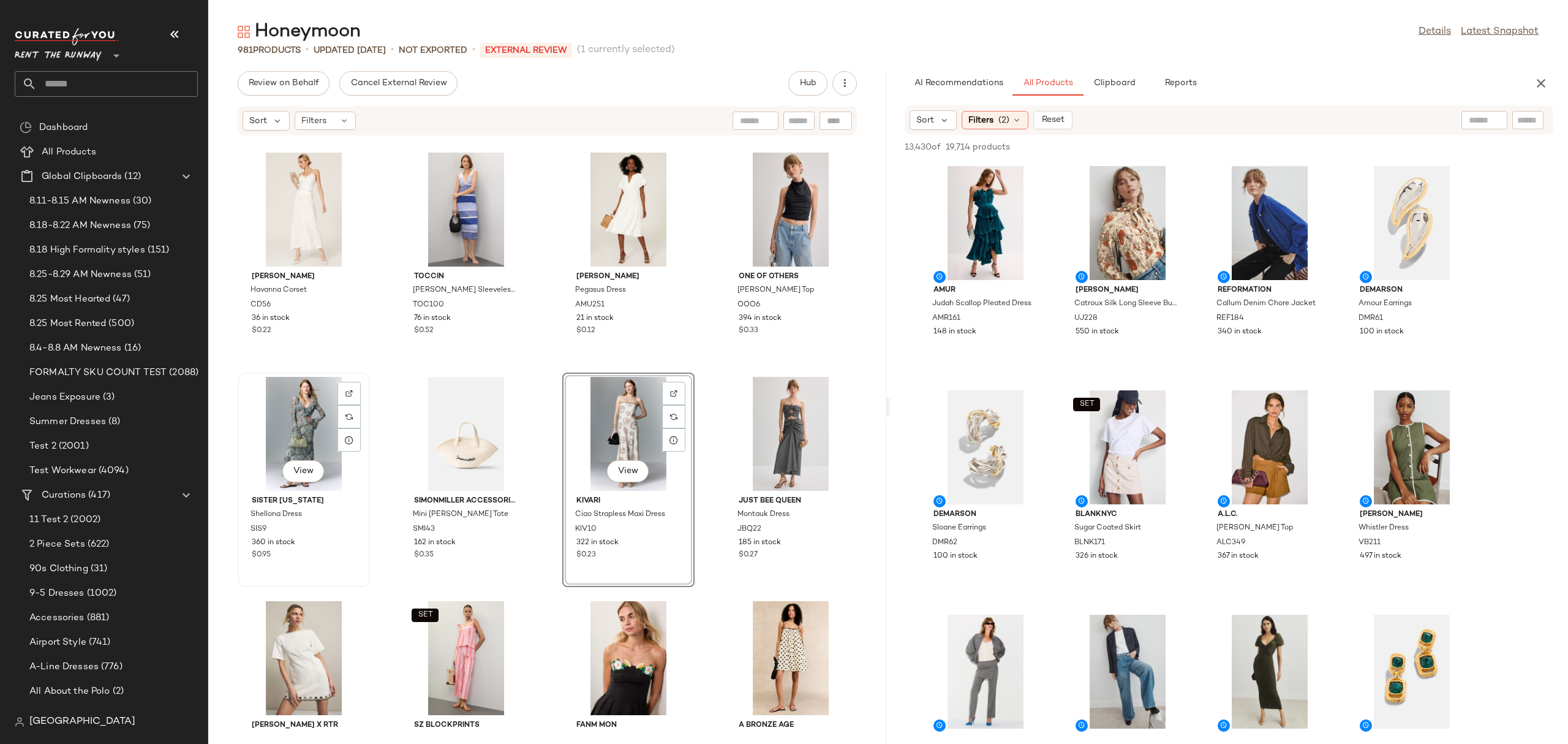
click at [286, 440] on div "View" at bounding box center [303, 434] width 123 height 114
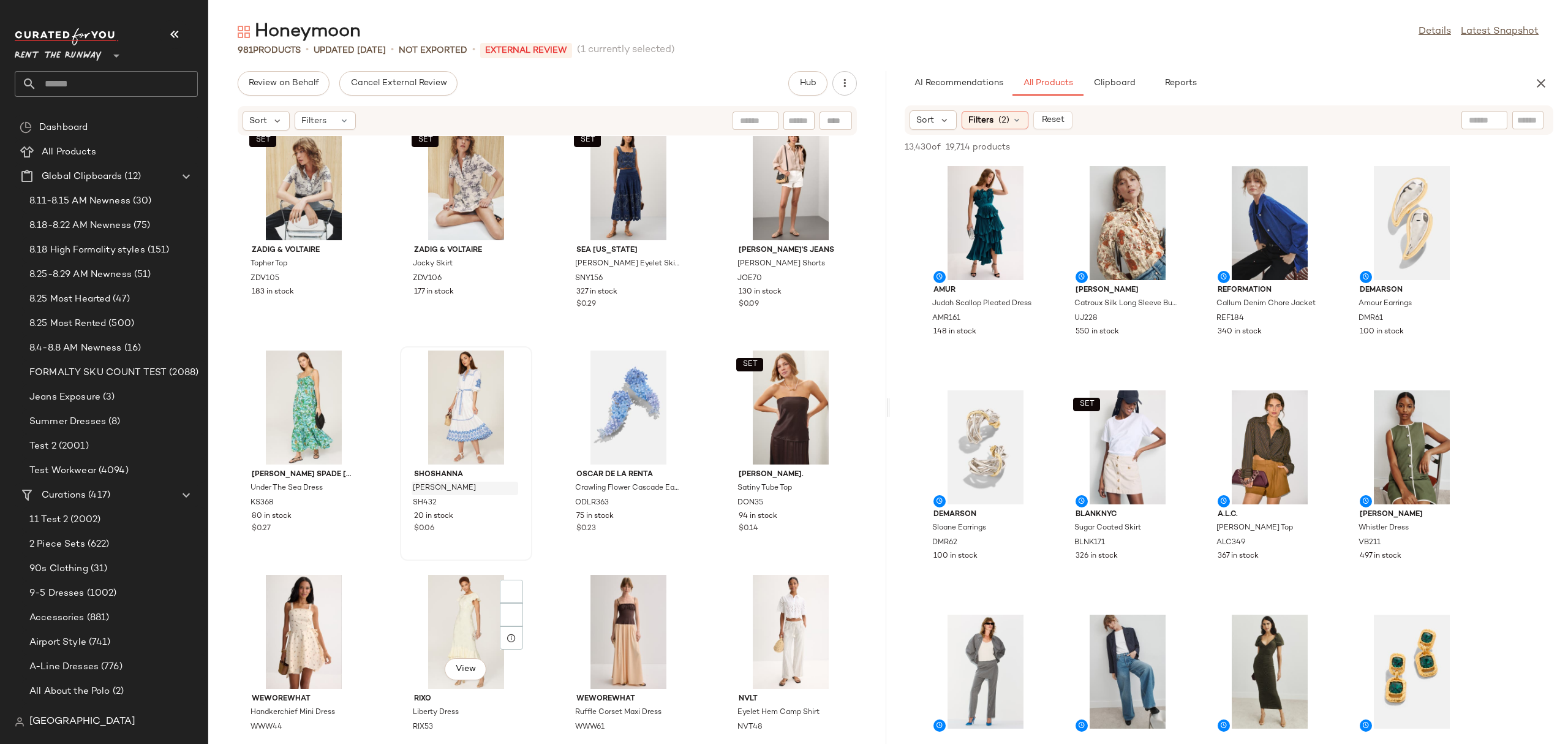
scroll to position [3393, 0]
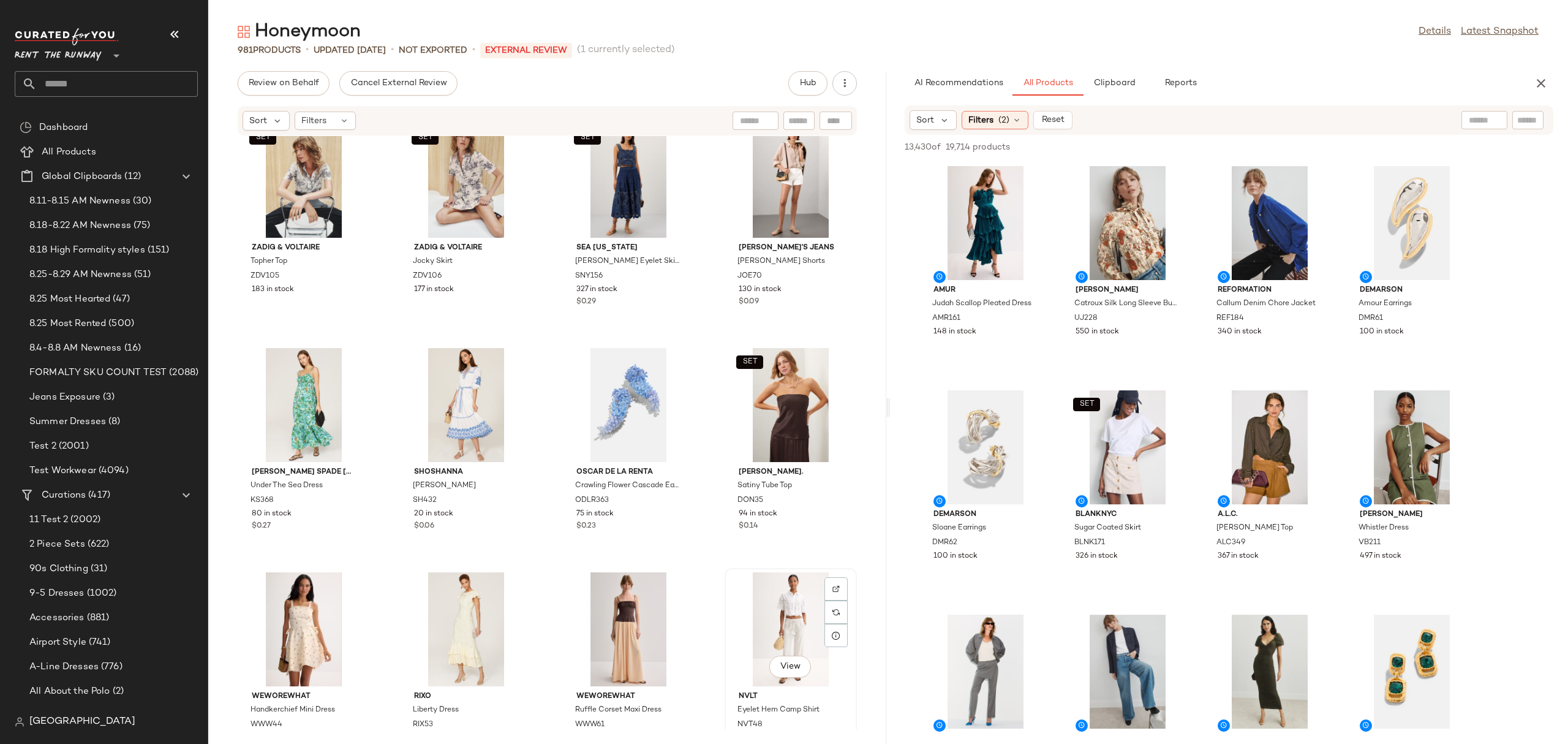
click at [745, 598] on div "View" at bounding box center [790, 629] width 123 height 114
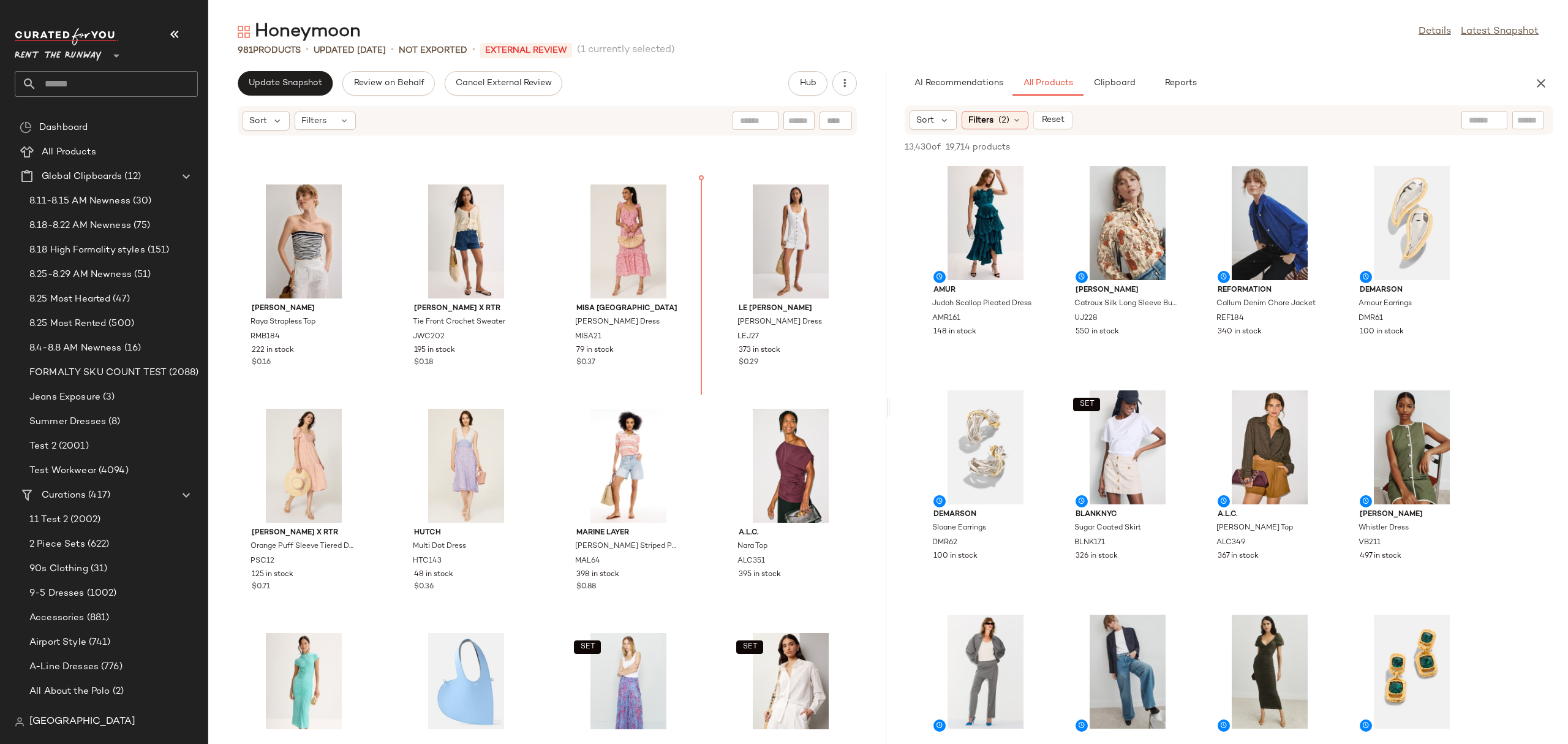
scroll to position [1761, 0]
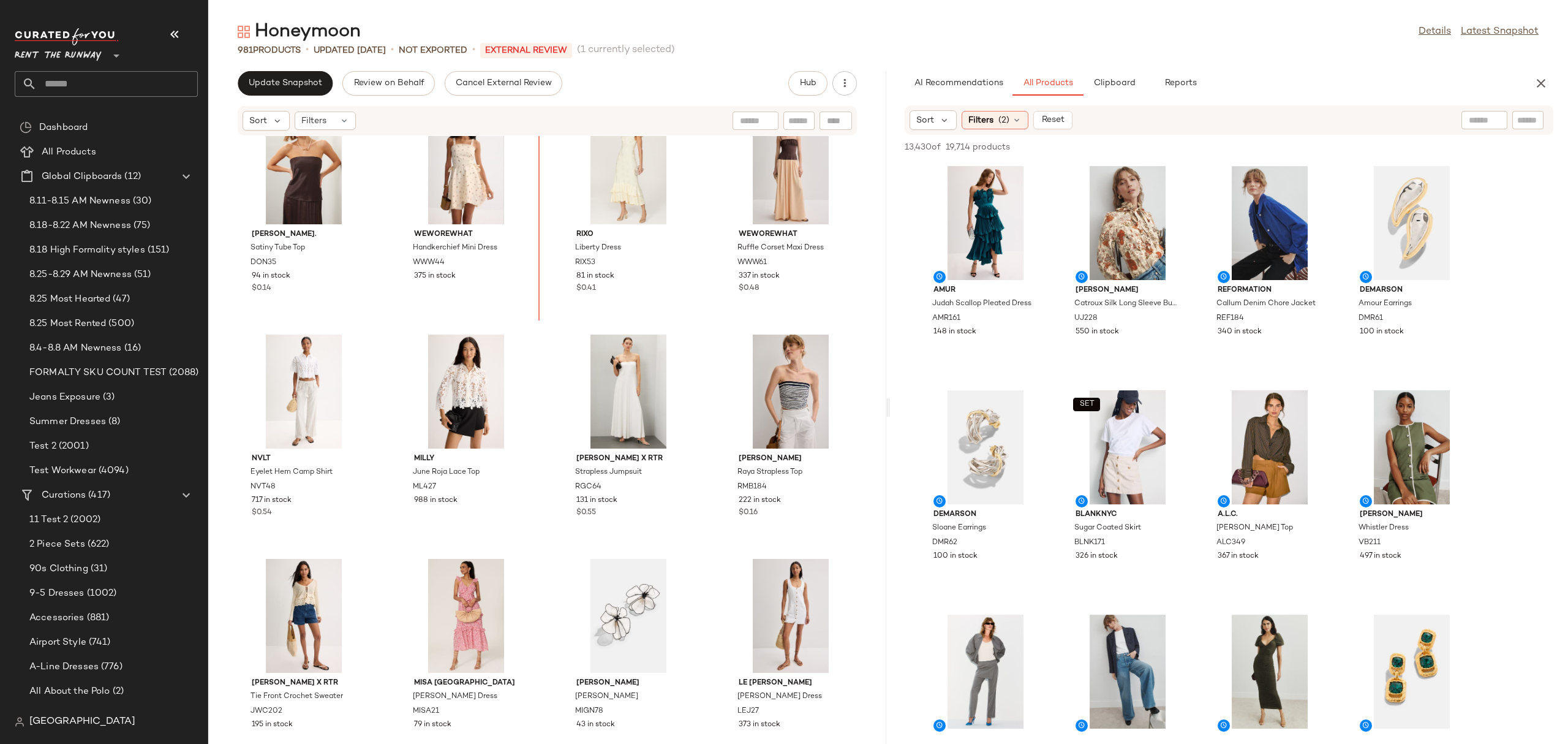
scroll to position [1310, 0]
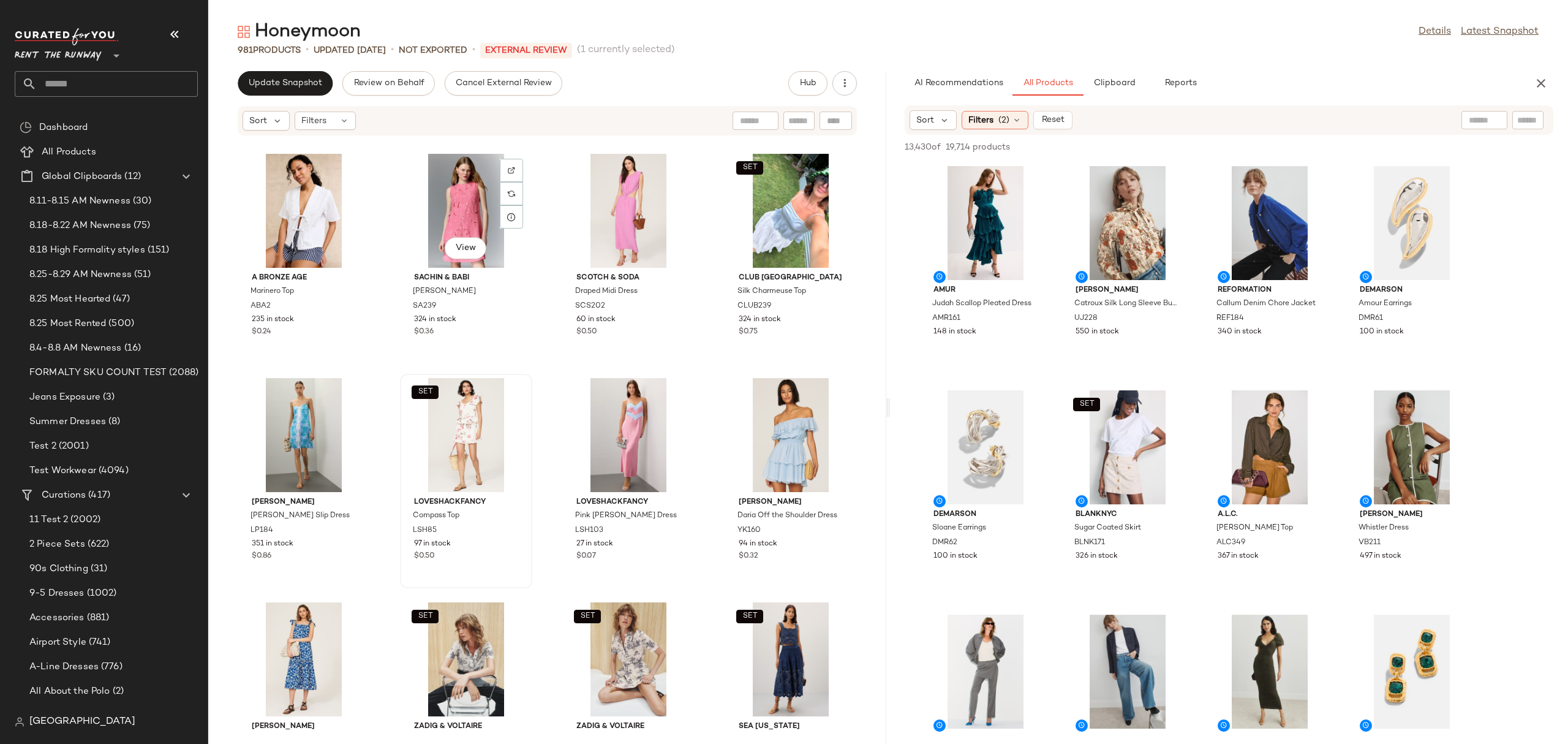
scroll to position [459, 0]
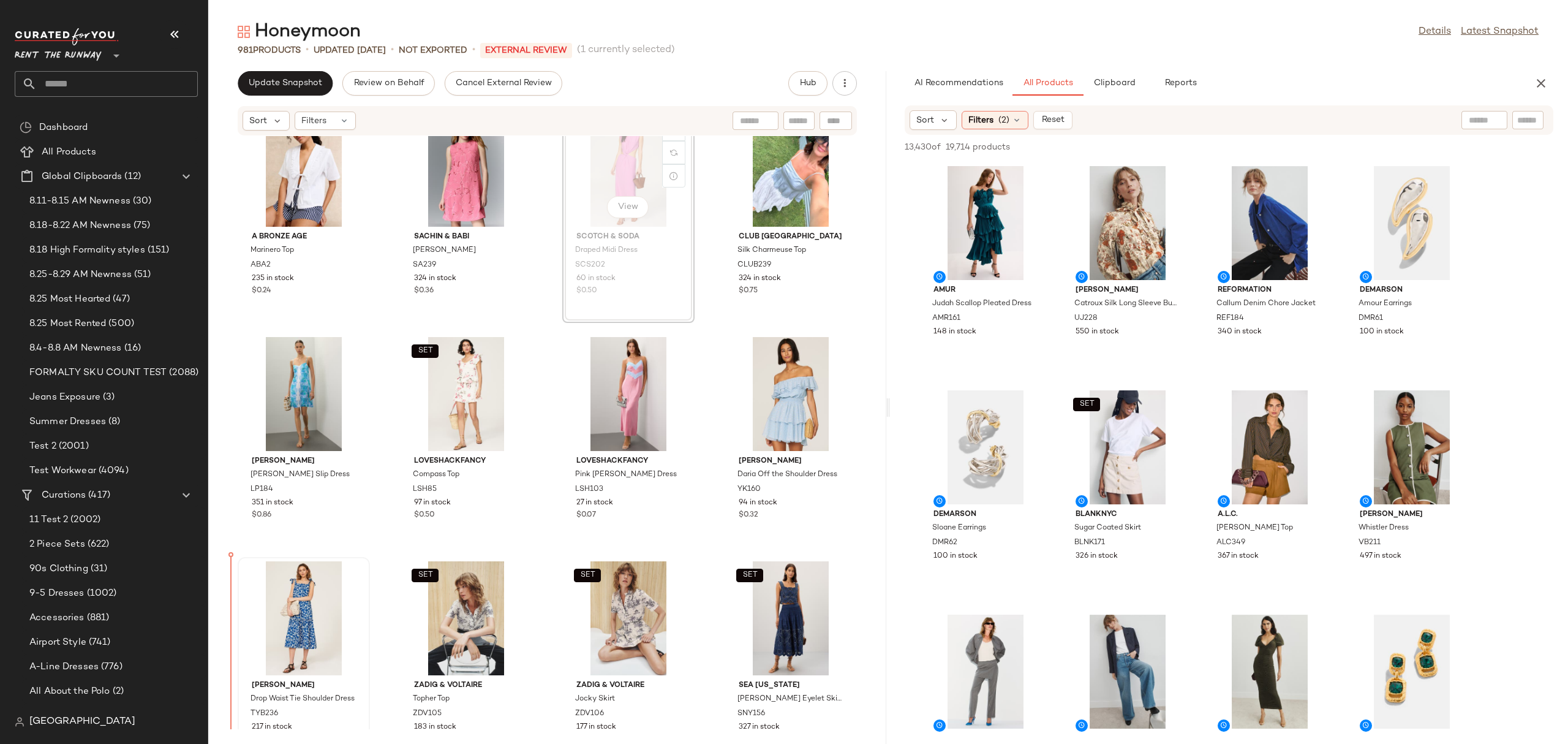
scroll to position [495, 0]
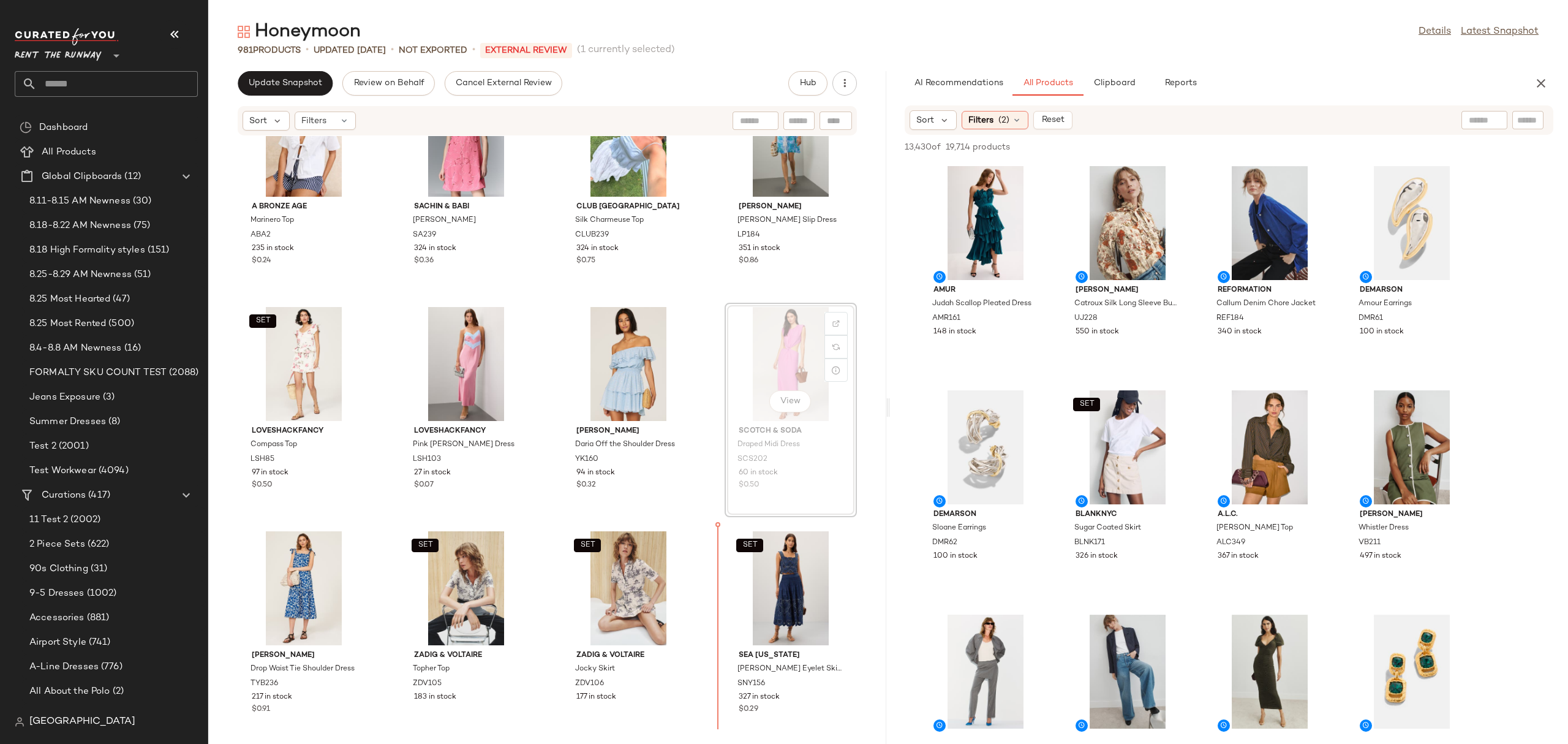
scroll to position [528, 0]
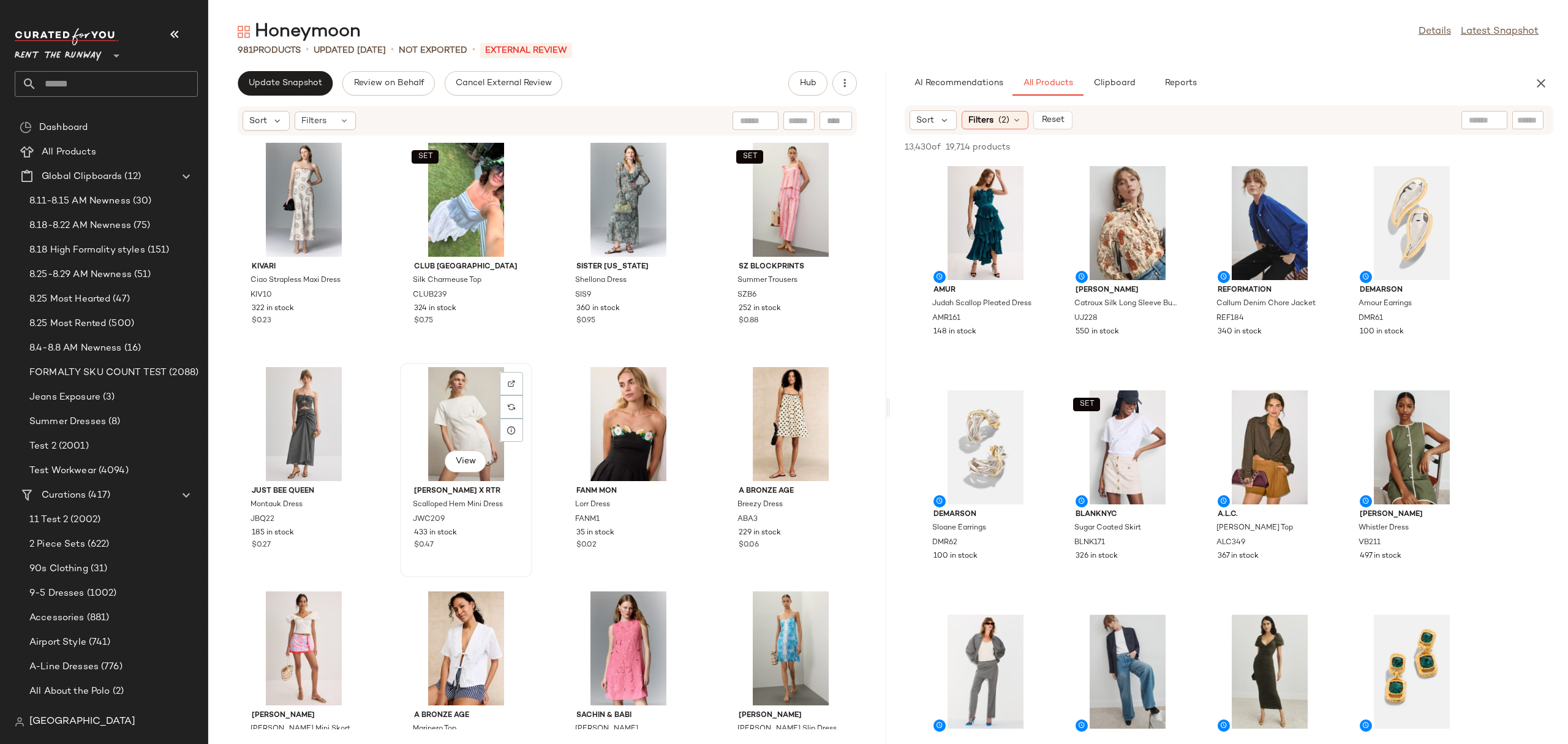
click at [473, 412] on div "View" at bounding box center [466, 424] width 123 height 114
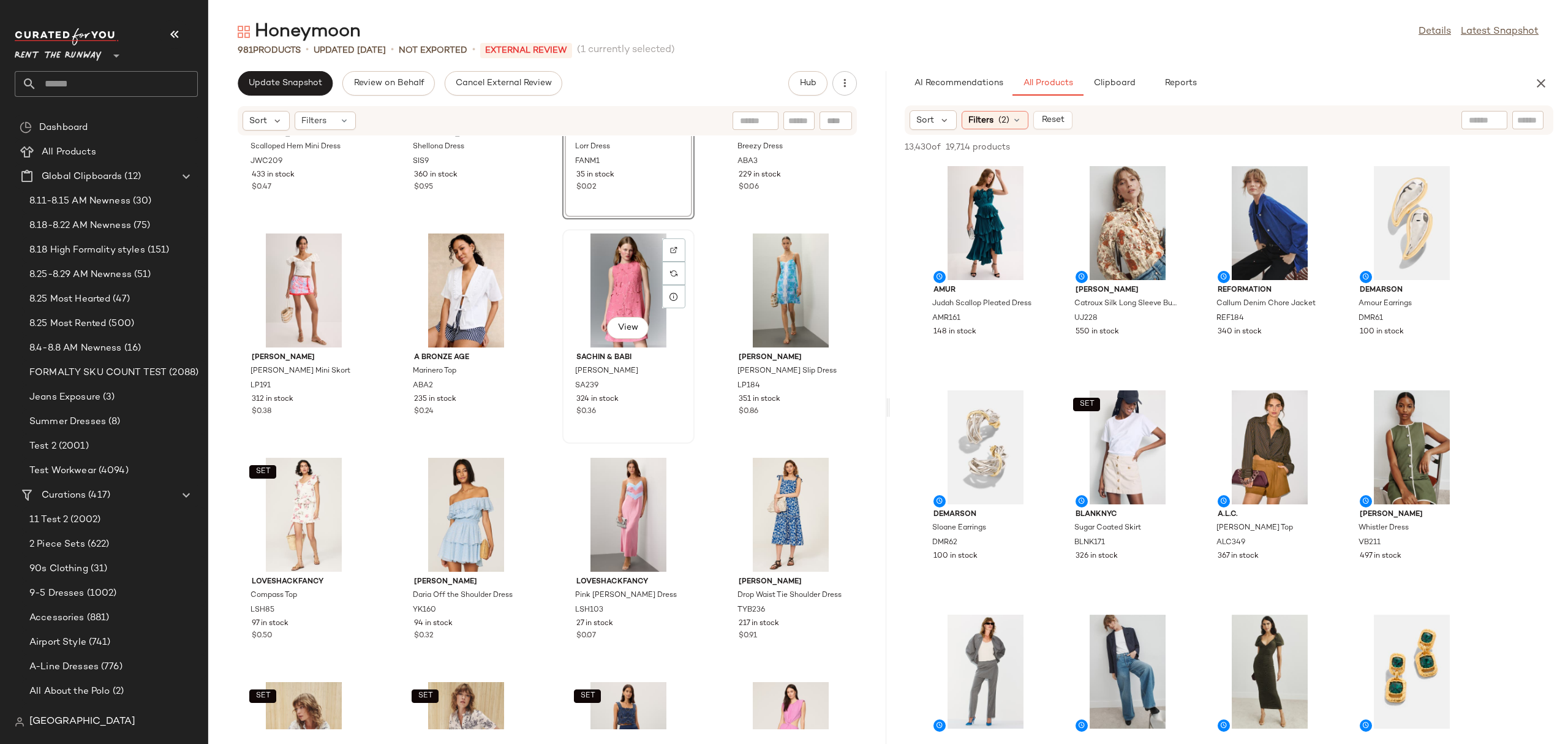
scroll to position [390, 0]
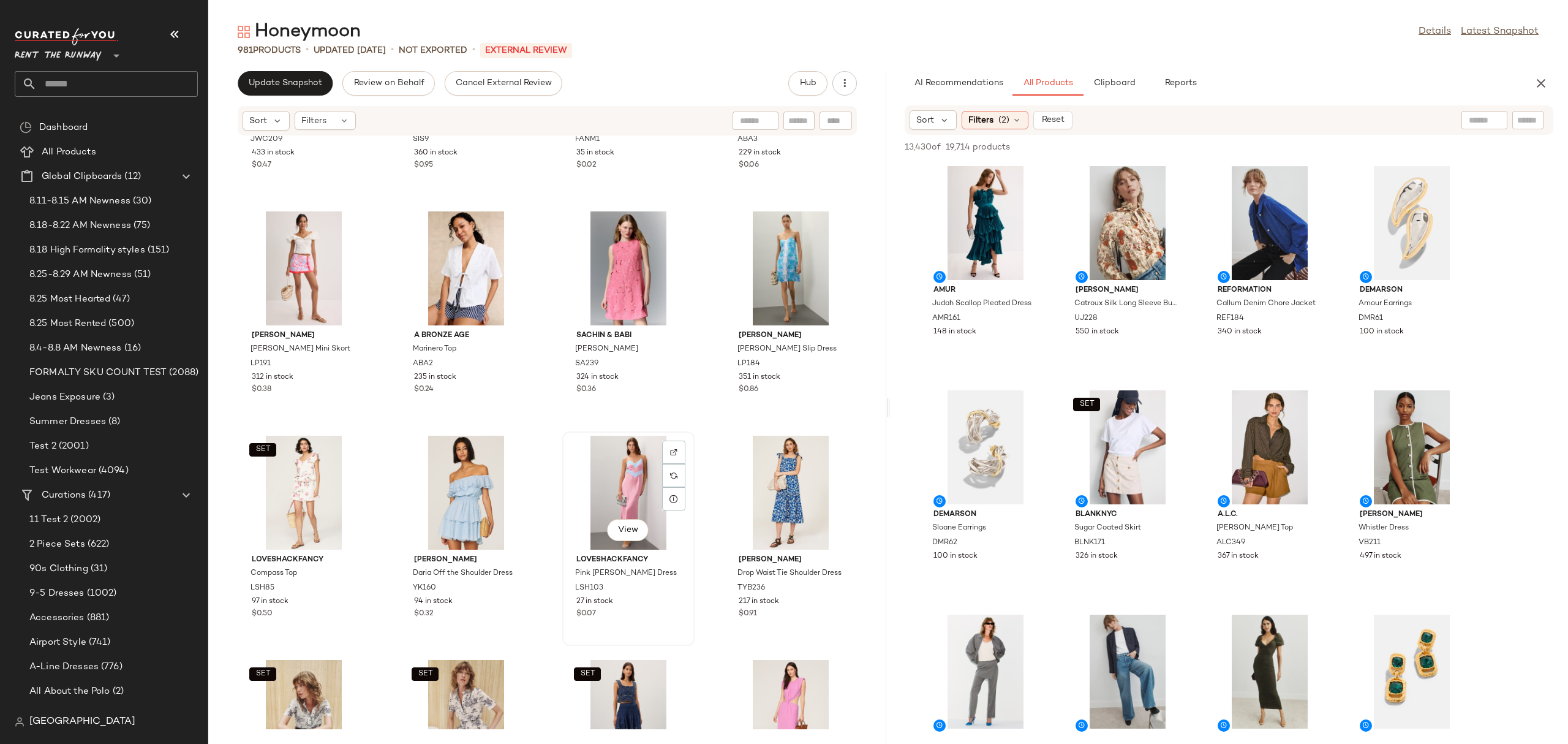
click at [615, 467] on div "View" at bounding box center [629, 492] width 123 height 114
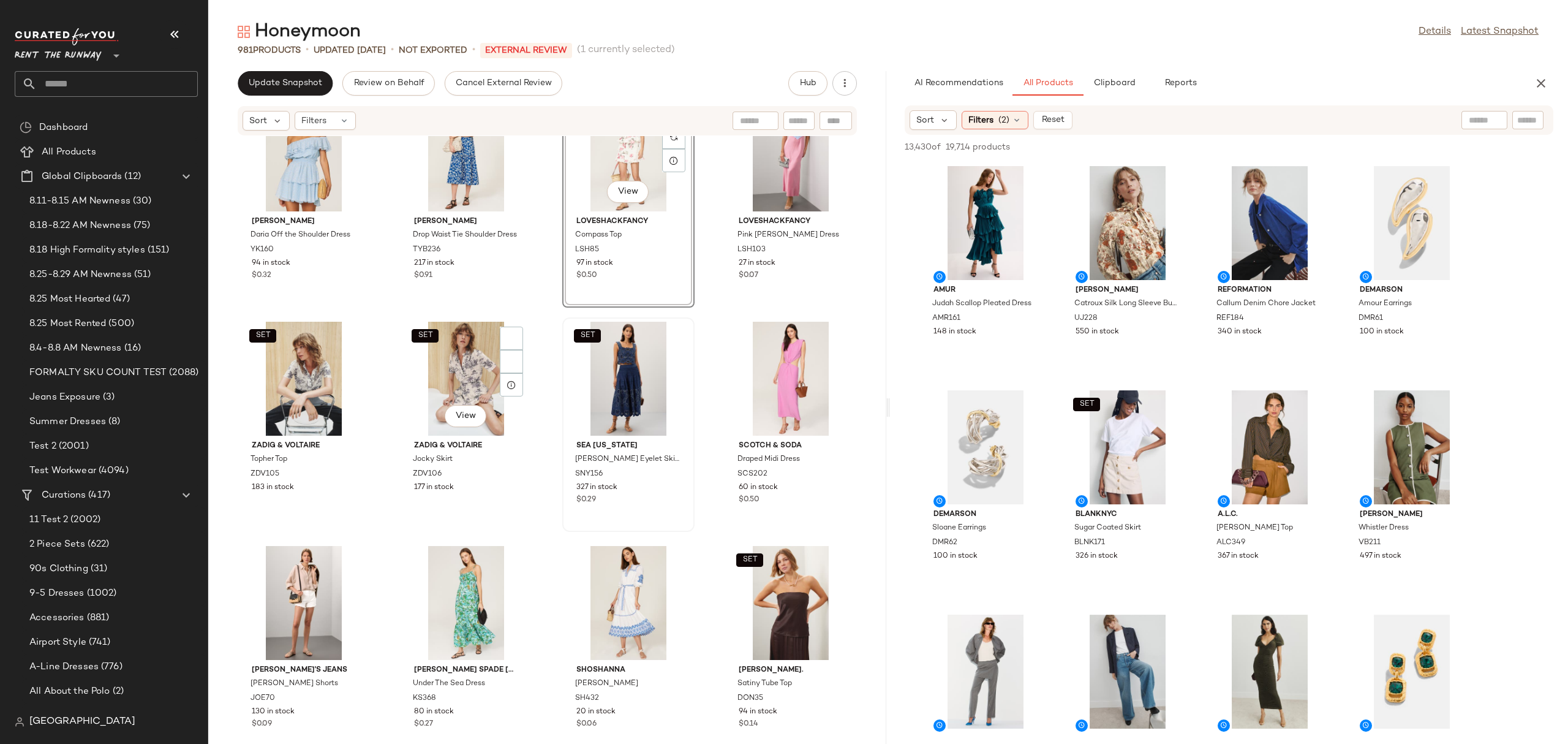
scroll to position [775, 0]
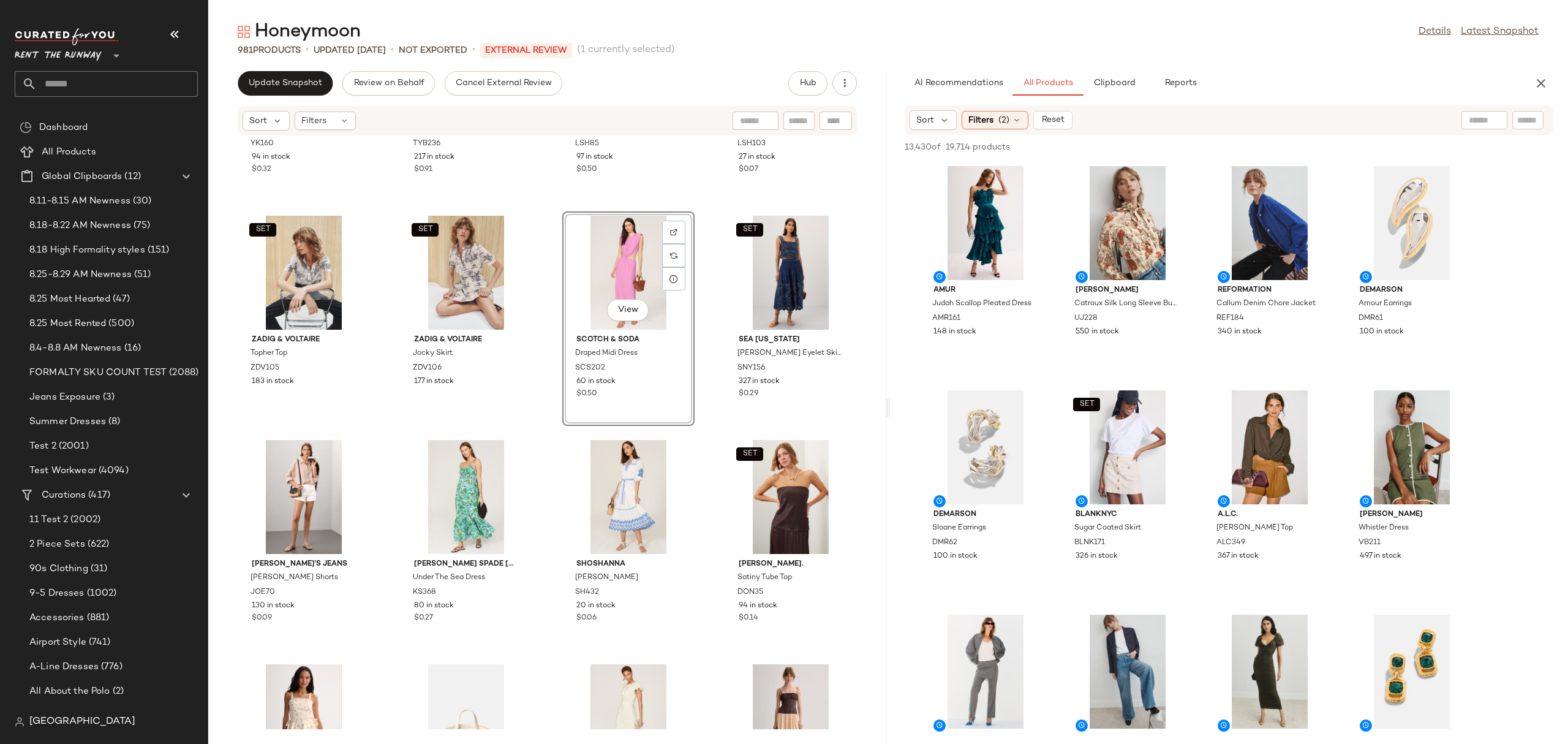
scroll to position [934, 0]
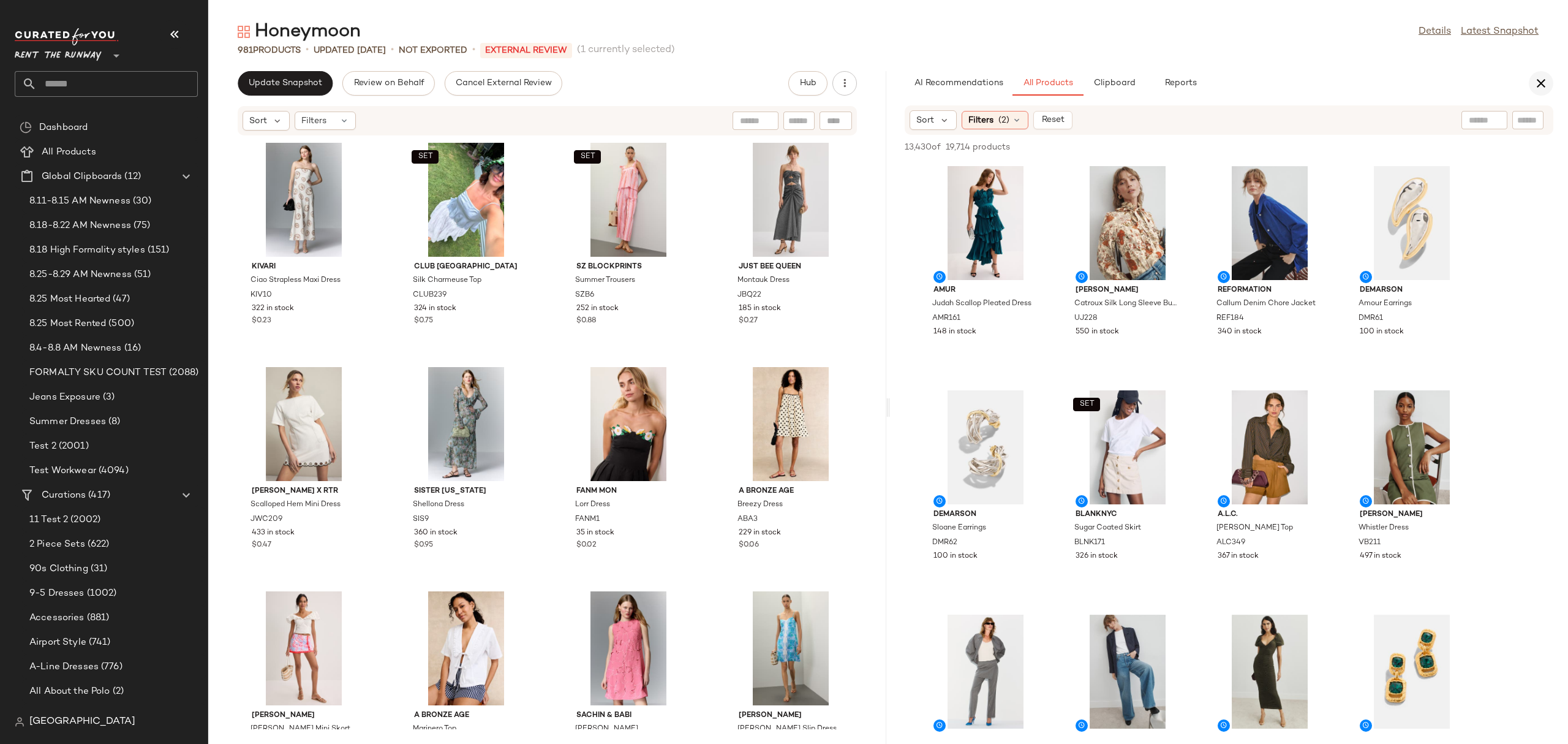
click at [1539, 80] on icon "button" at bounding box center [1541, 83] width 15 height 15
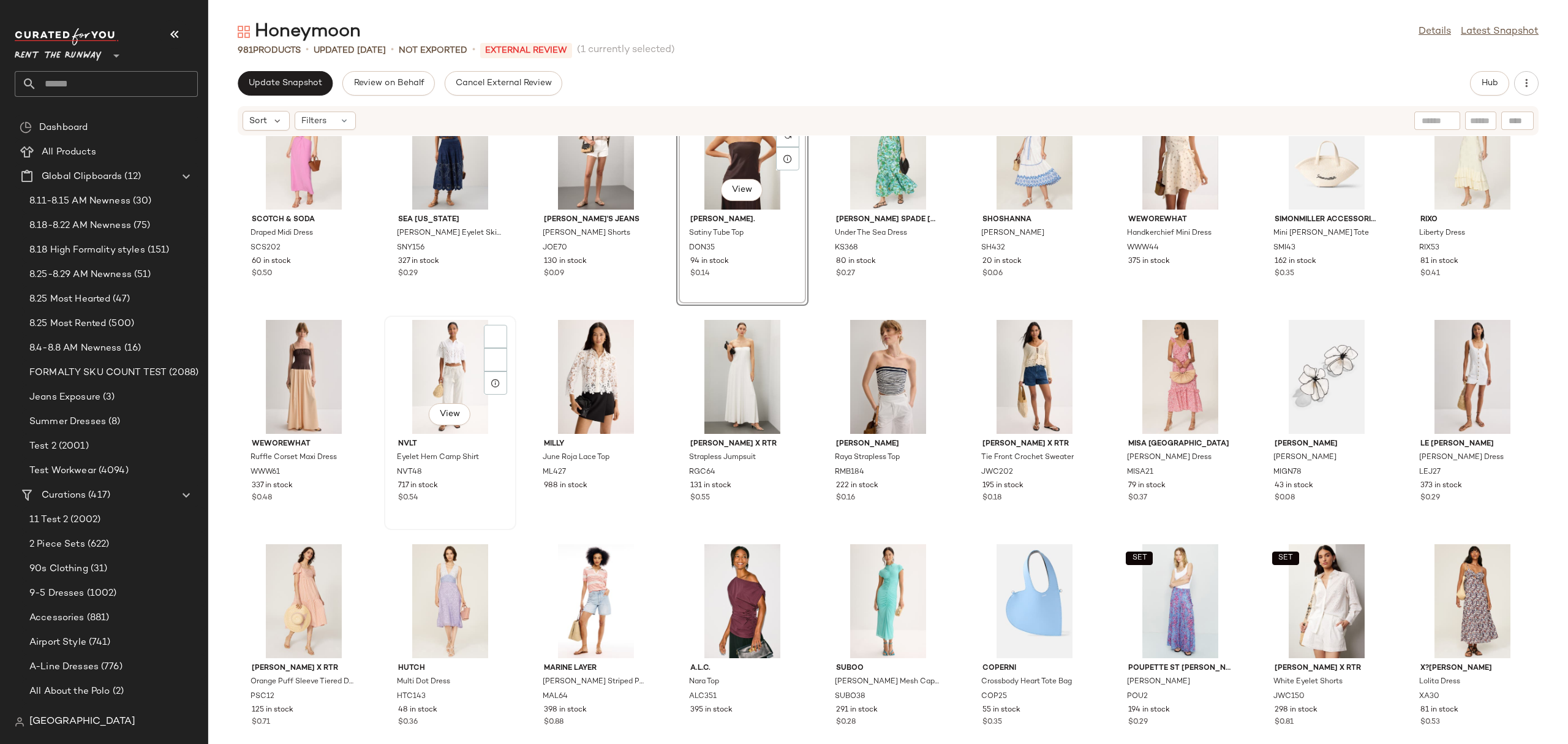
scroll to position [641, 0]
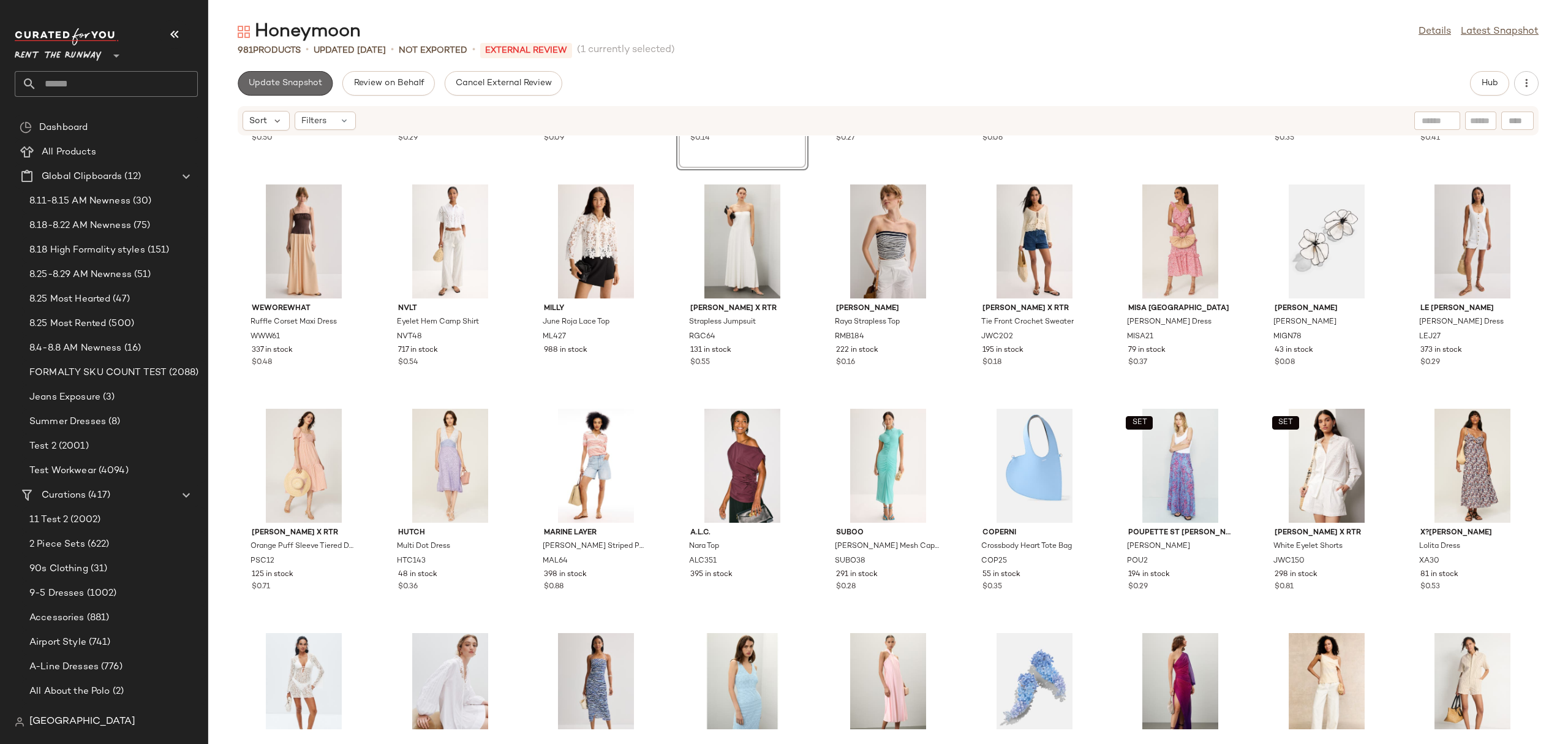
click at [323, 91] on button "Update Snapshot" at bounding box center [285, 83] width 95 height 24
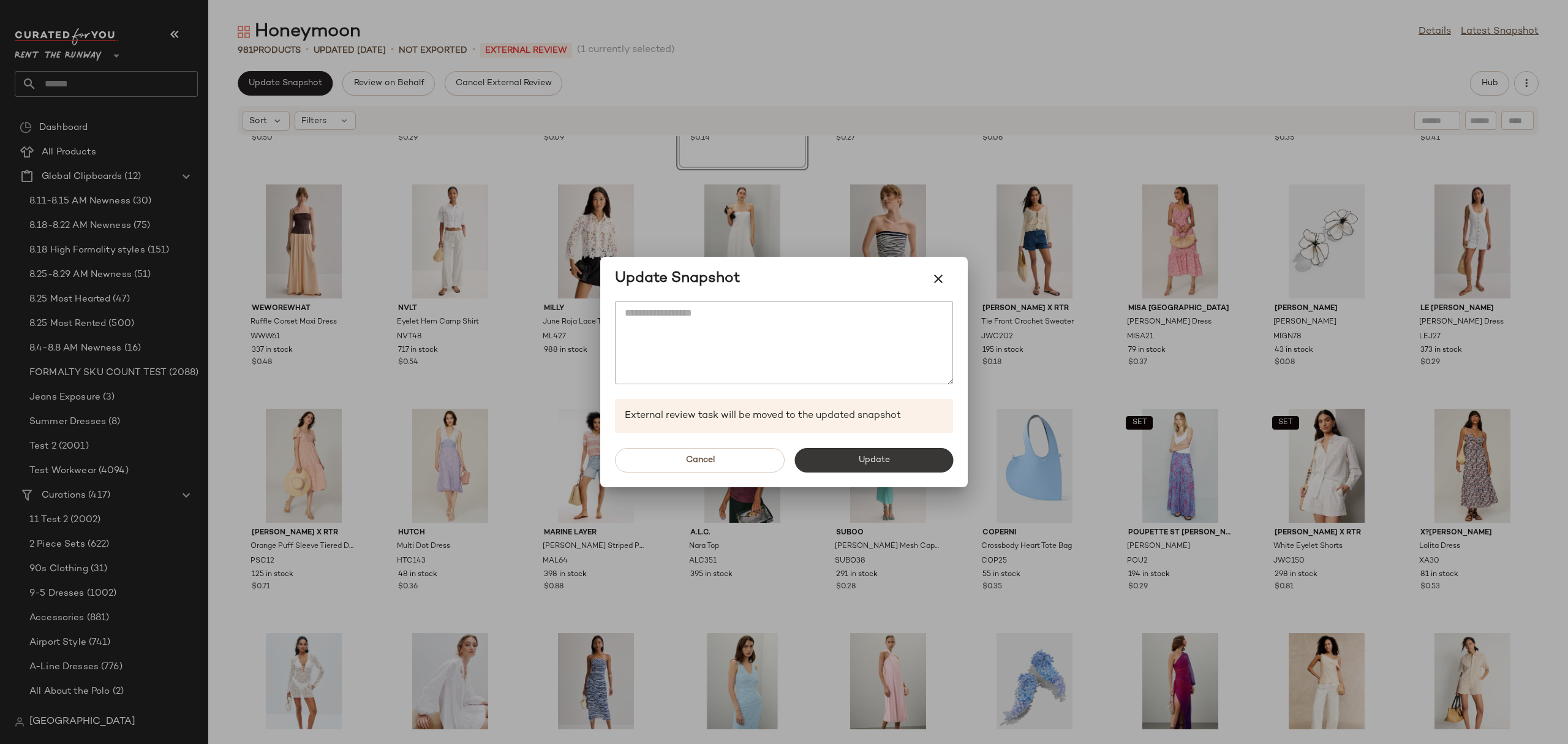
click at [881, 455] on span "Update" at bounding box center [874, 460] width 32 height 10
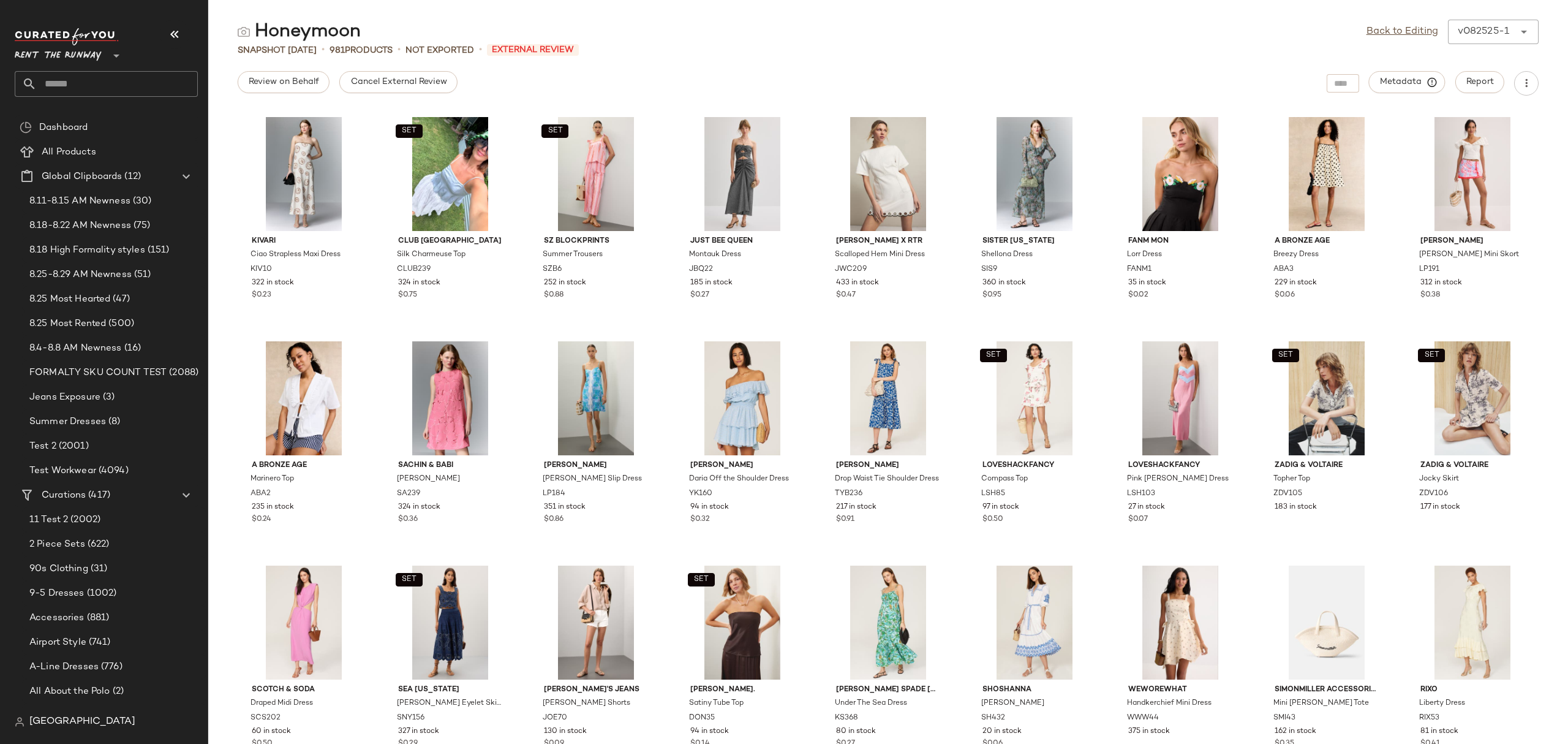
click at [118, 88] on input "text" at bounding box center [117, 83] width 161 height 26
type input "*"
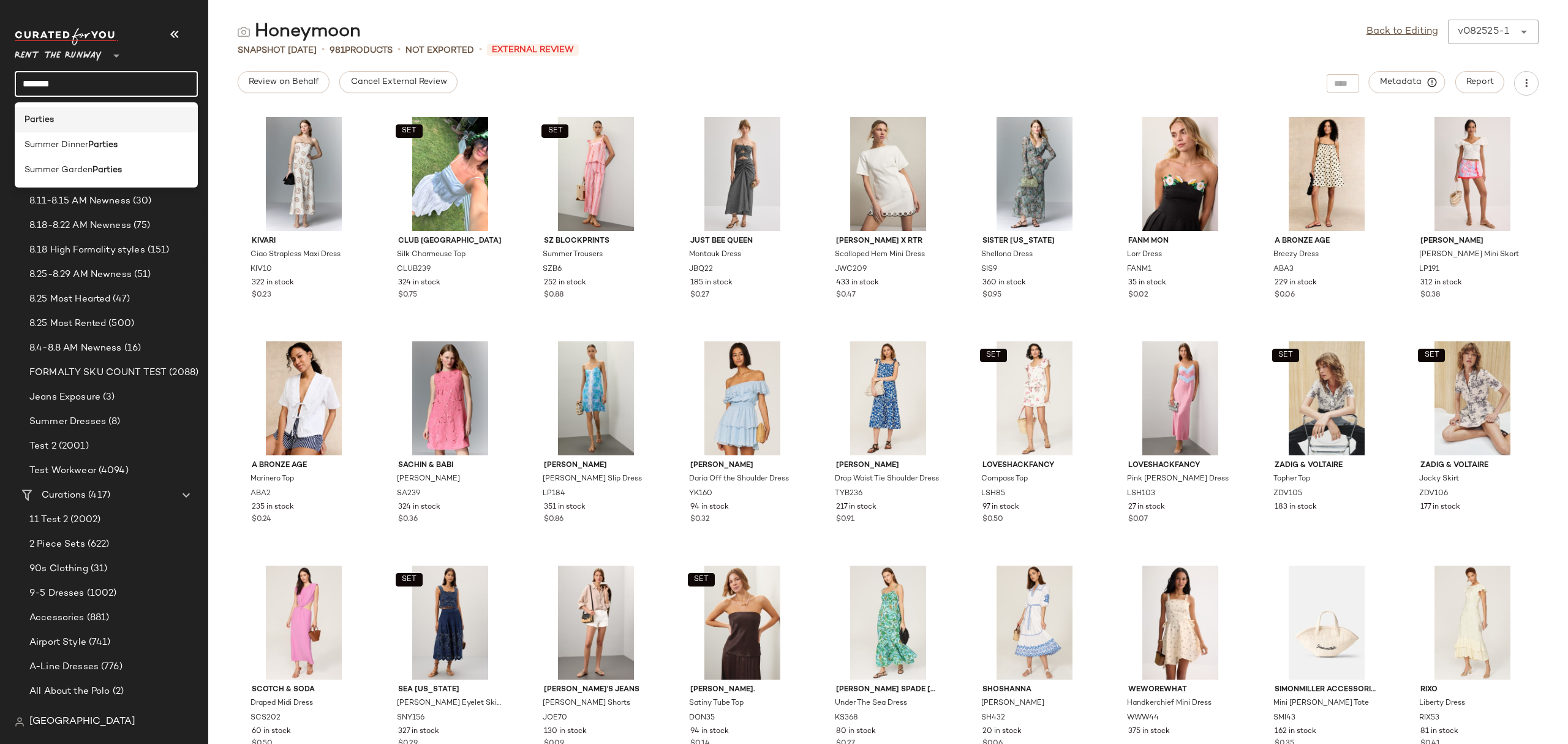
type input "*******"
click at [104, 120] on div "Parties" at bounding box center [106, 119] width 163 height 13
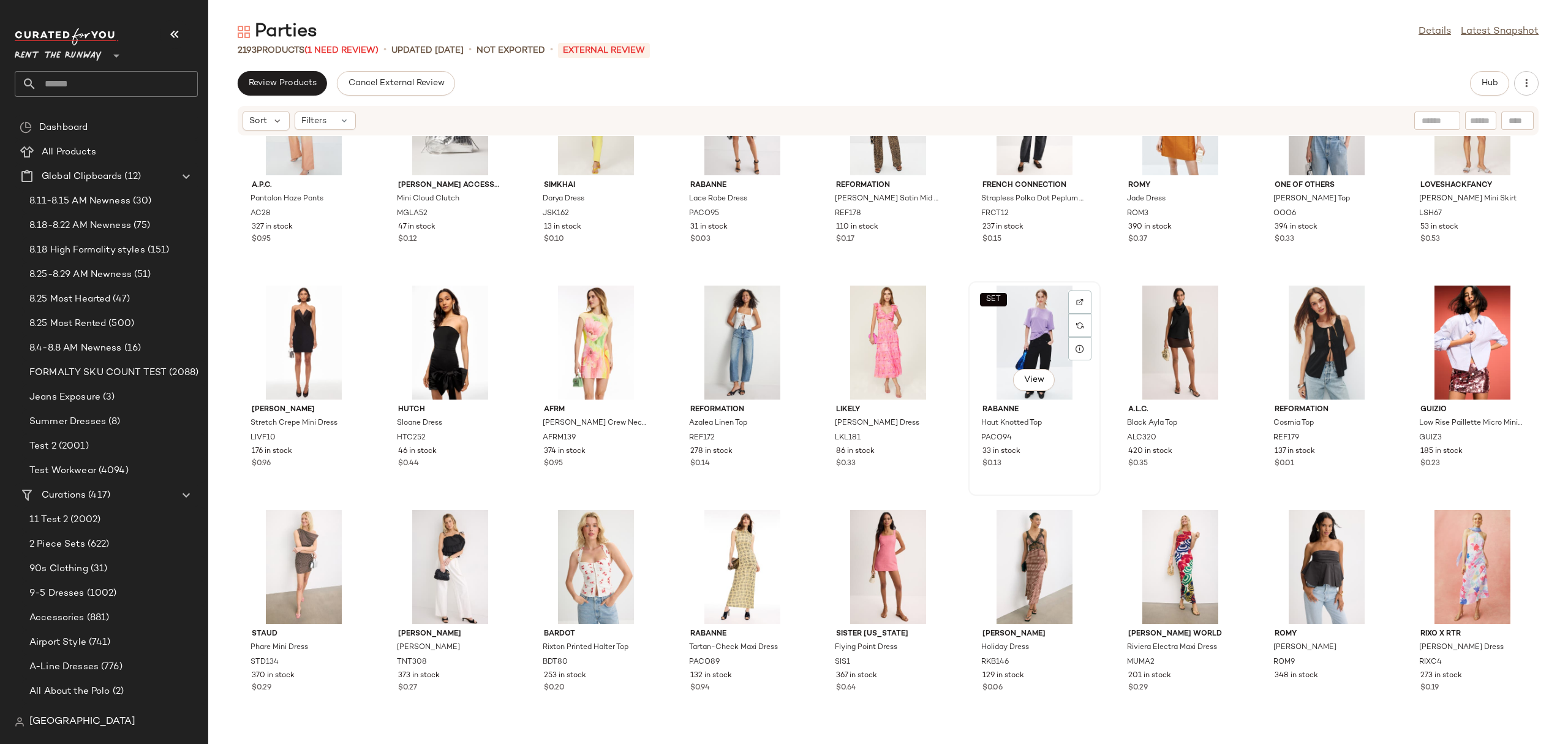
scroll to position [6358, 0]
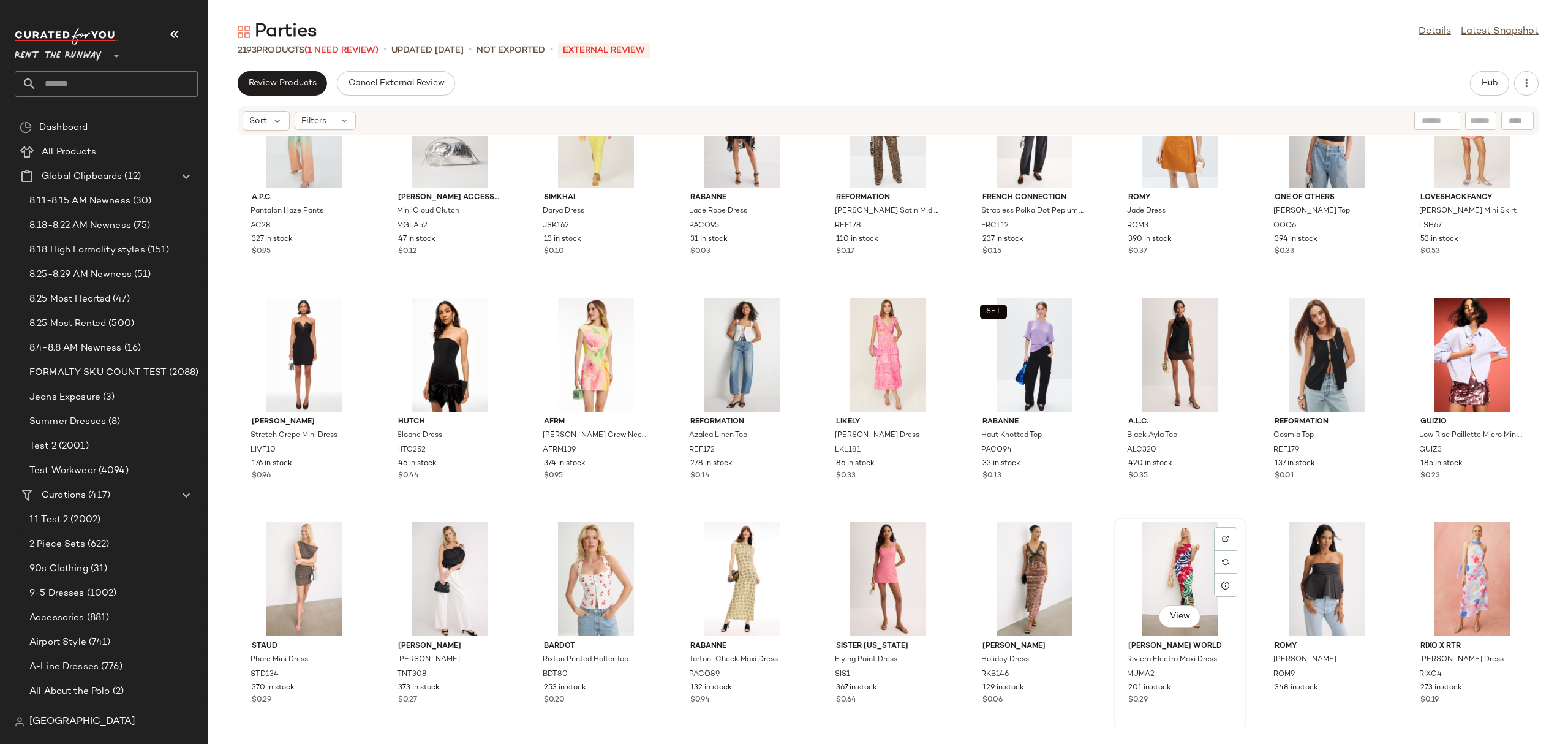
click at [1155, 563] on div "View" at bounding box center [1180, 579] width 123 height 114
click button "Hub"
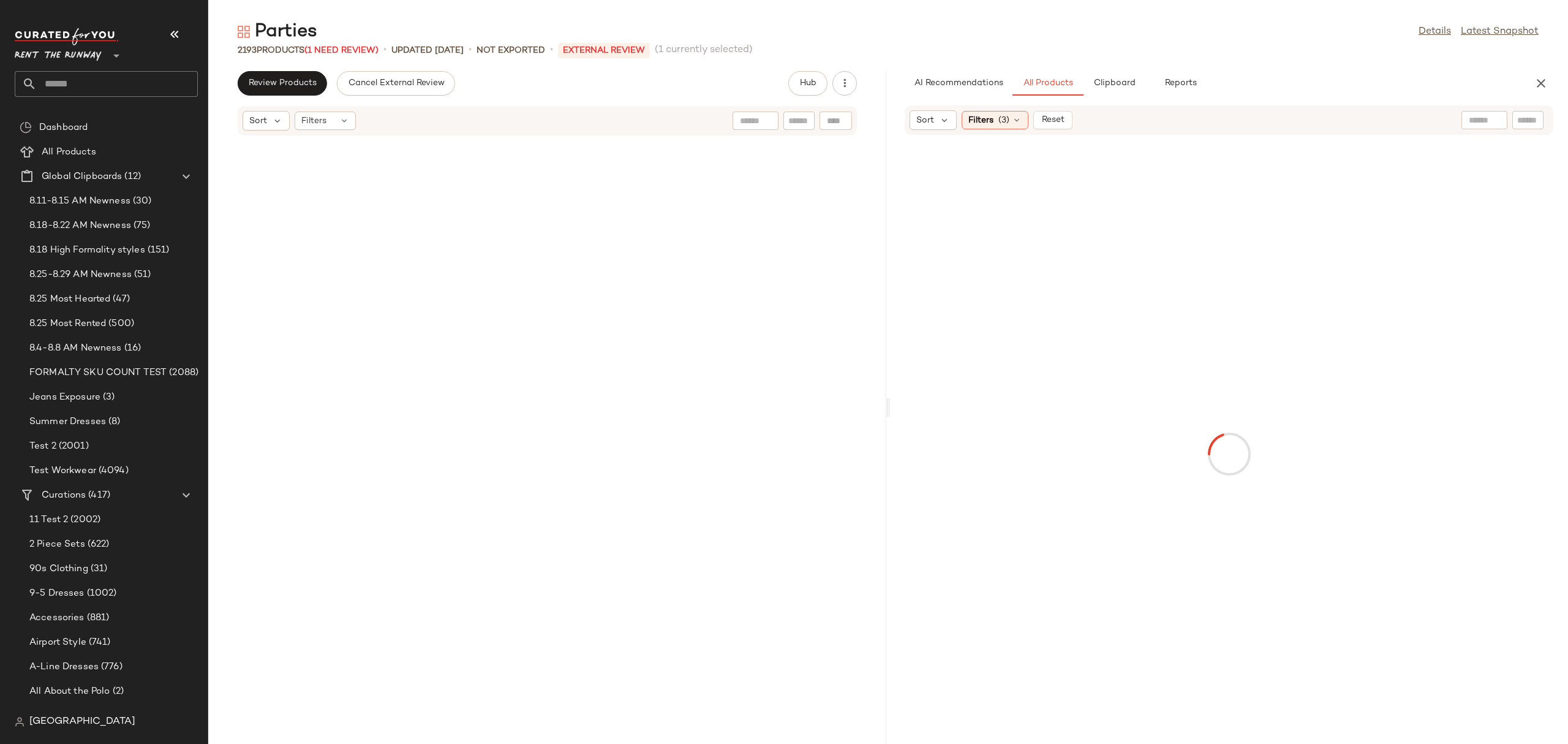
scroll to position [15250, 0]
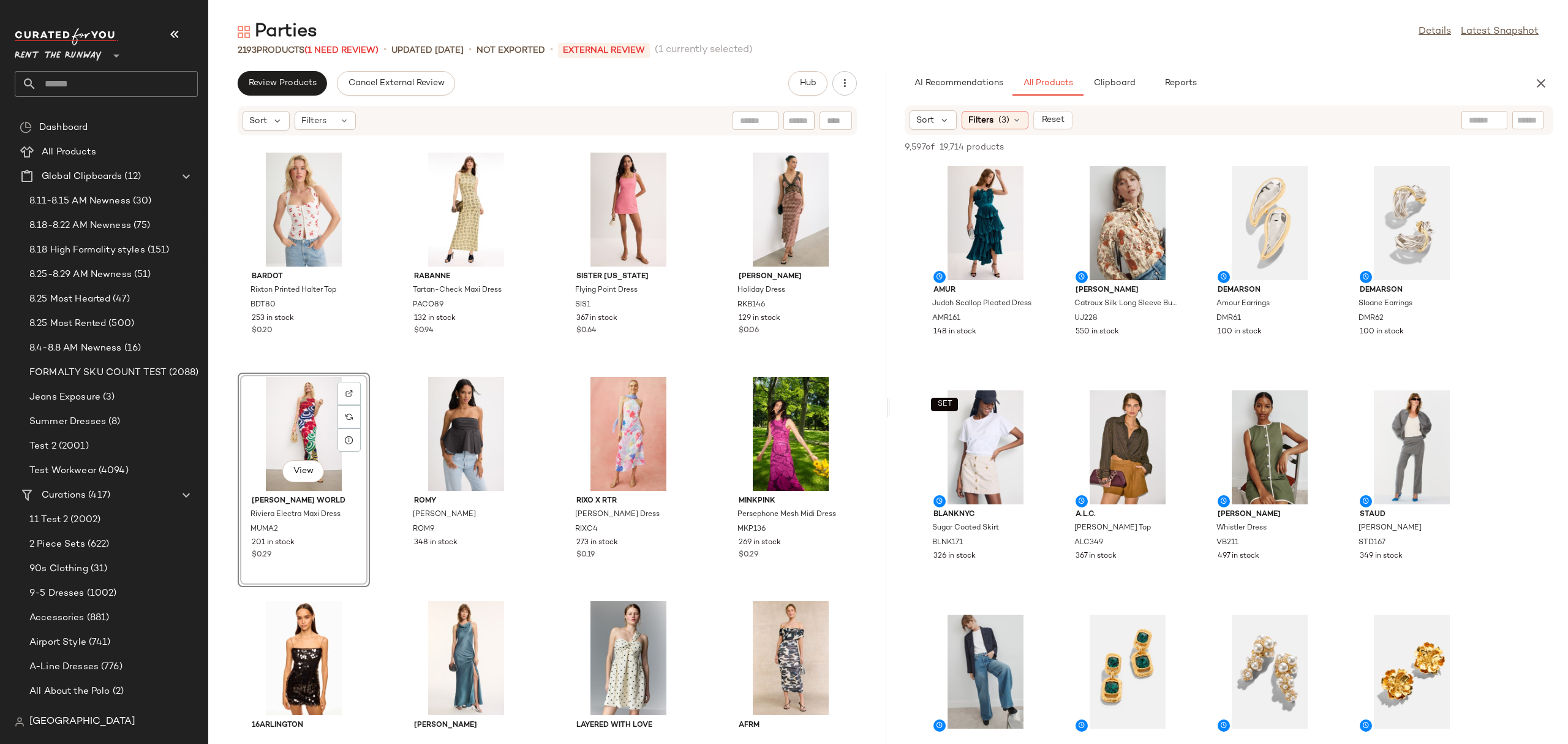
click div "View"
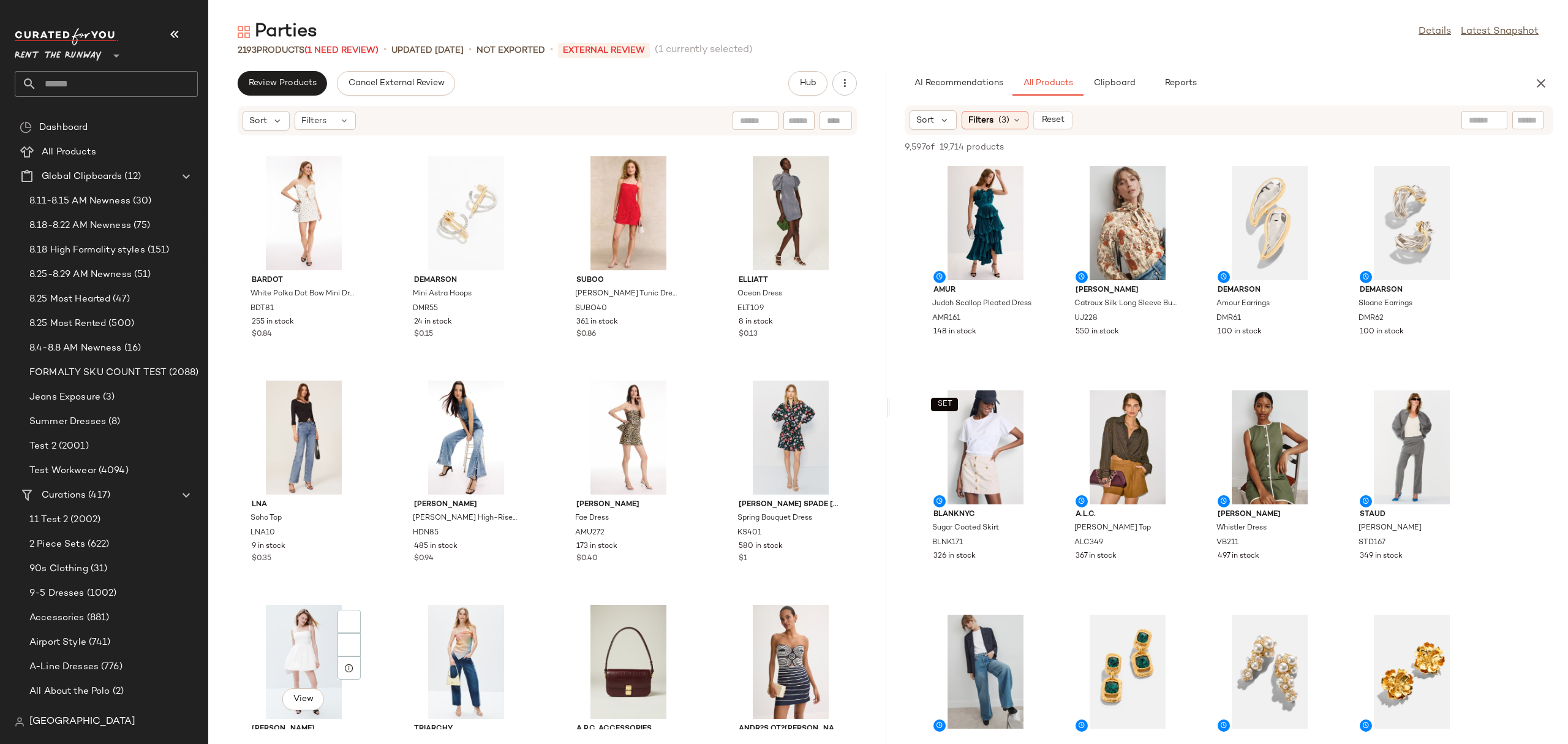
scroll to position [20032, 0]
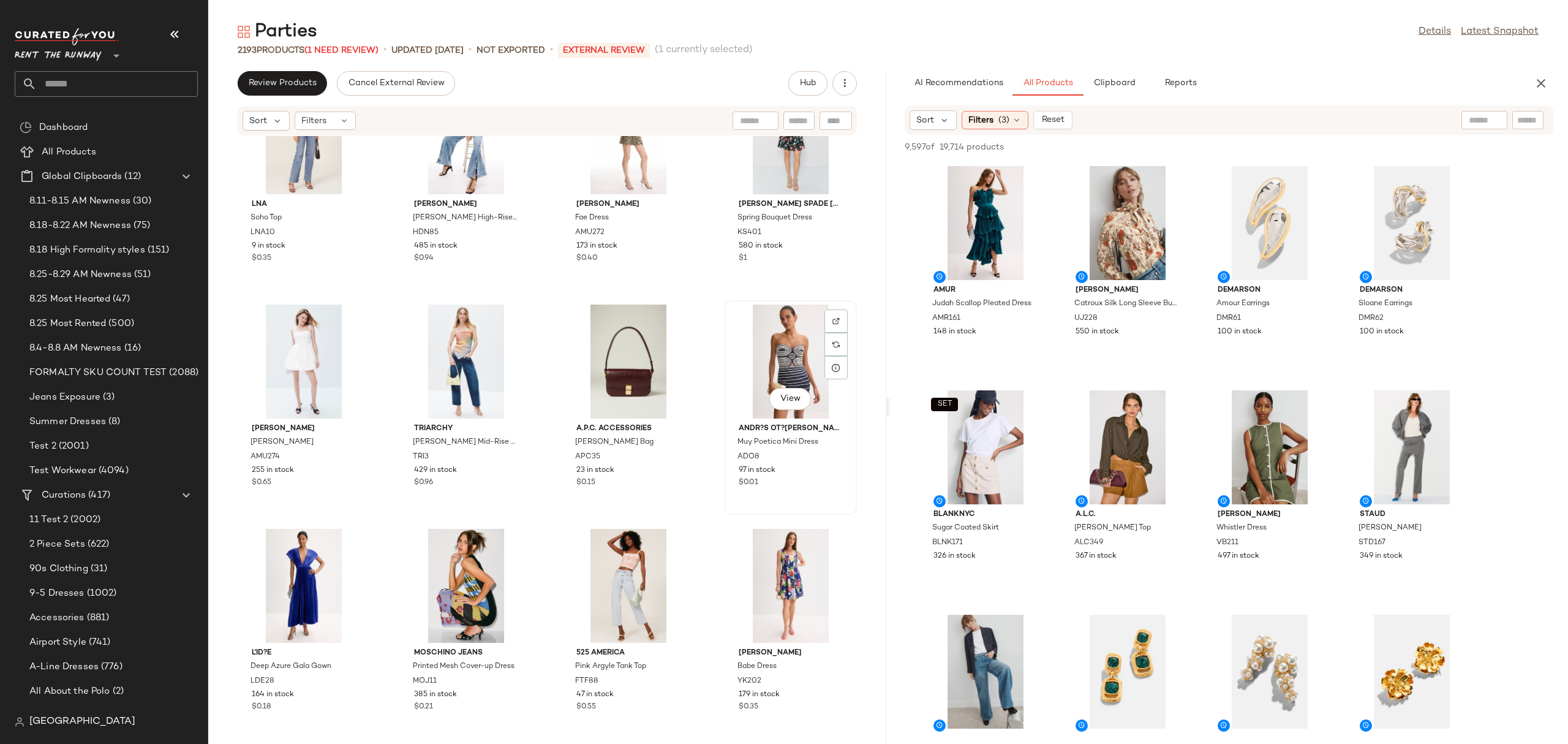
click div "View"
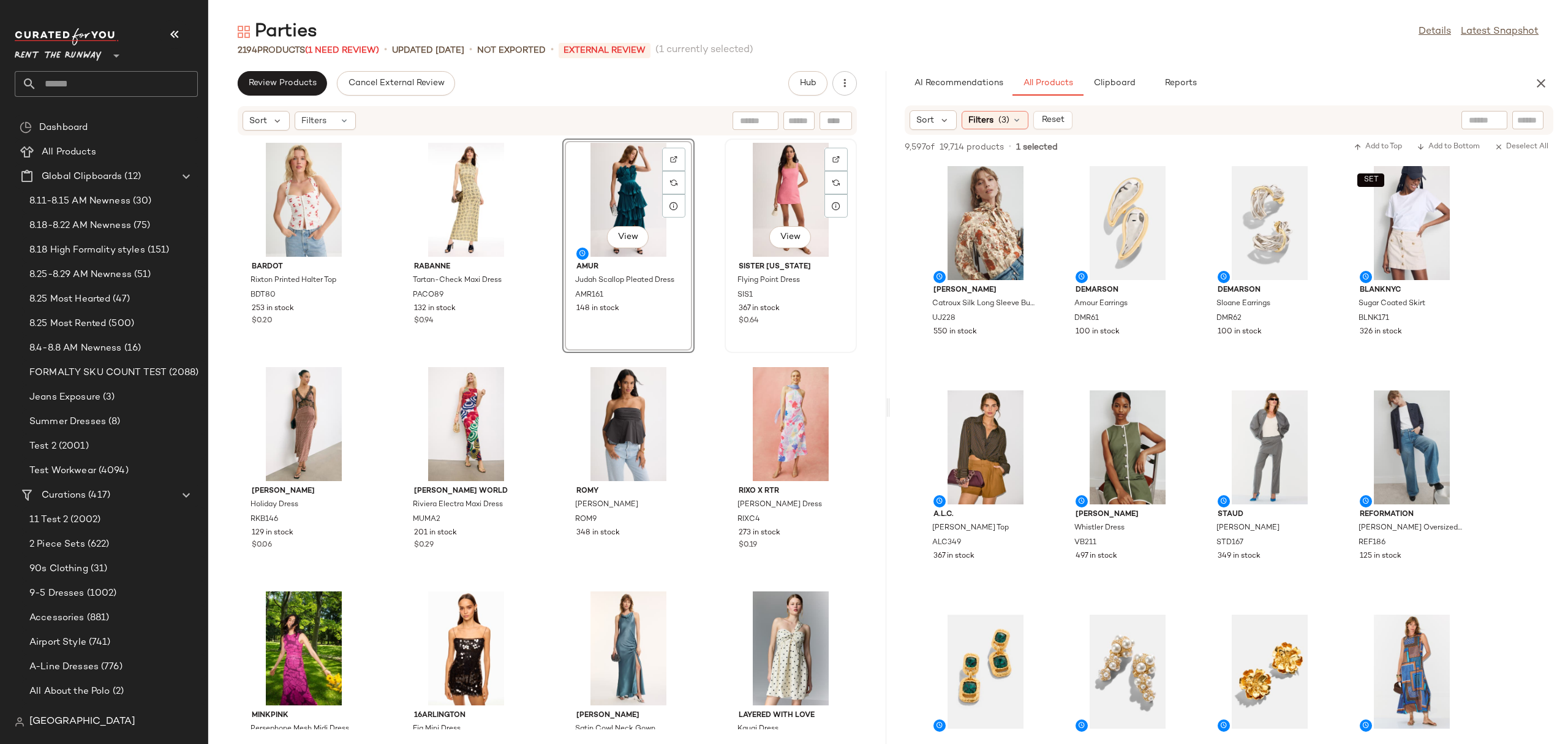
click div "View"
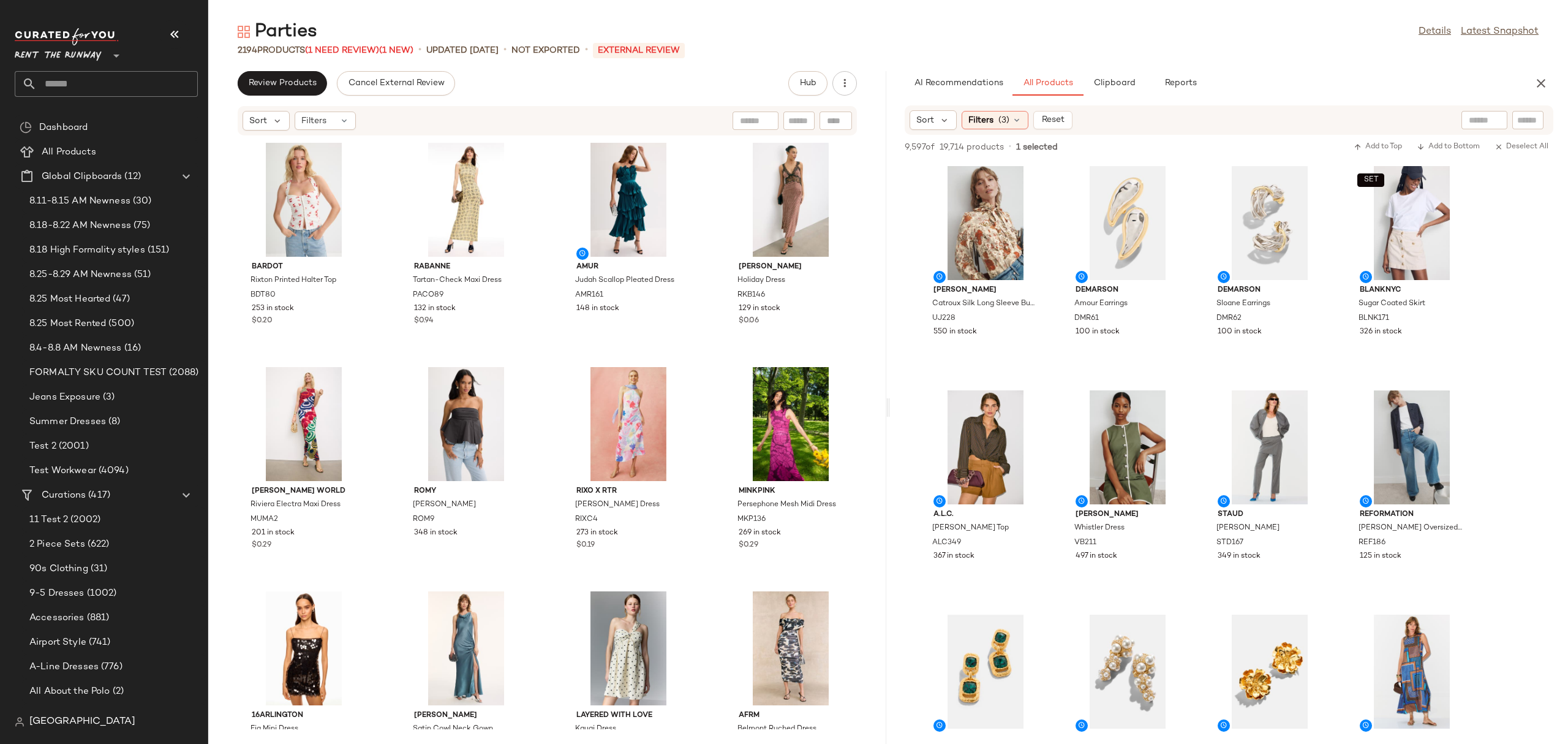
click div "Parties Details Latest Snapshot 2194 Products (1 Need Review) (1 New) • updated…"
click icon "button"
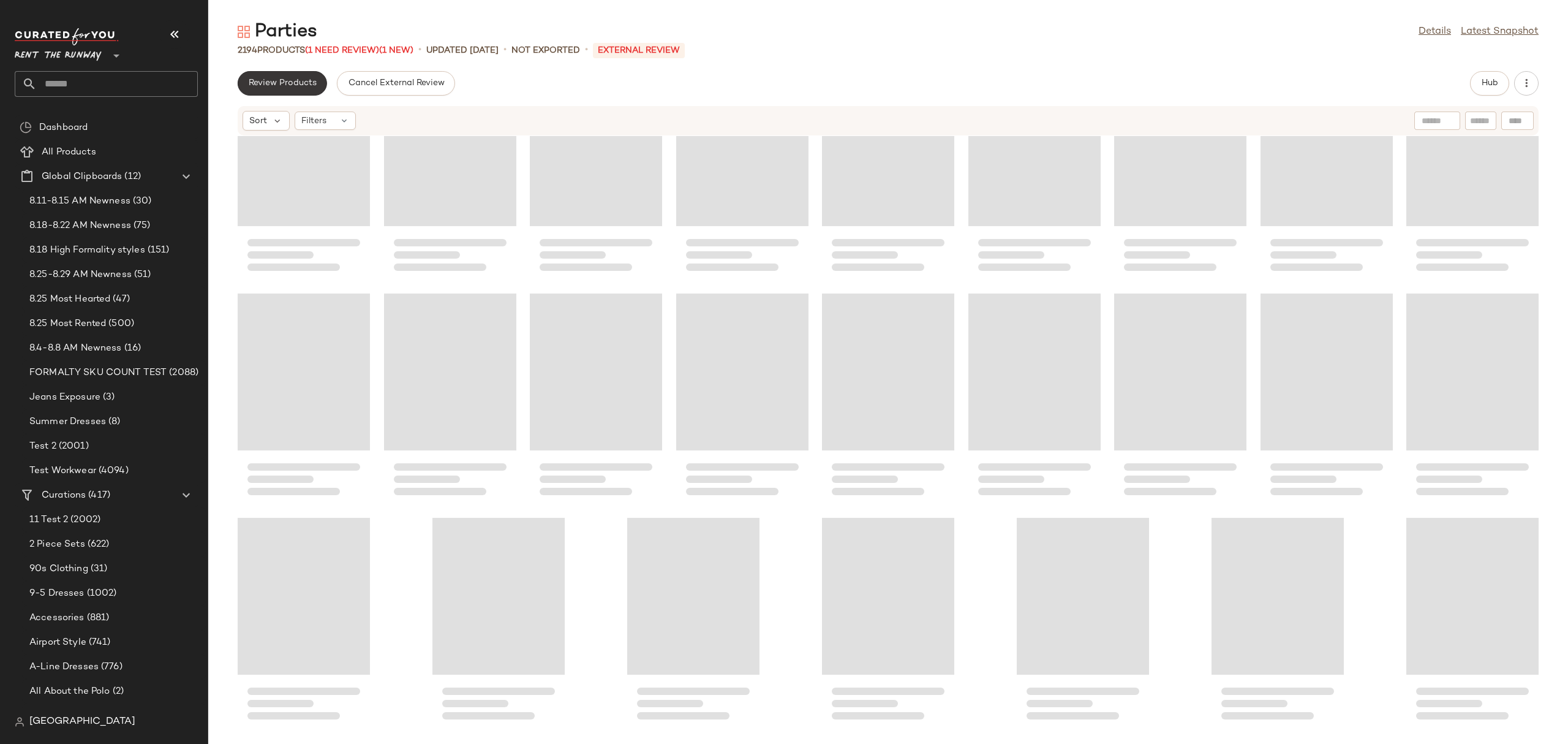
click button "Review Products"
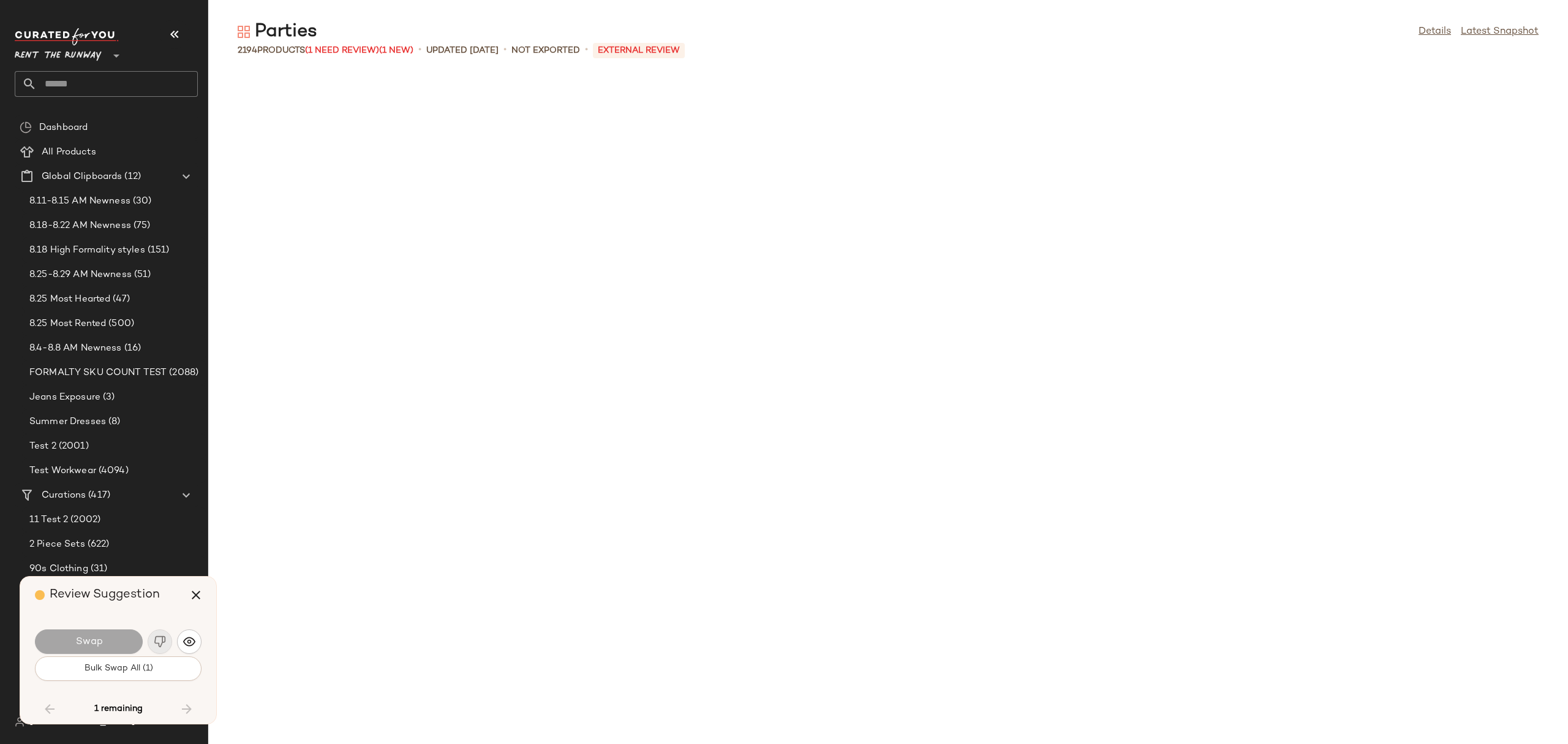
scroll to position [41265, 0]
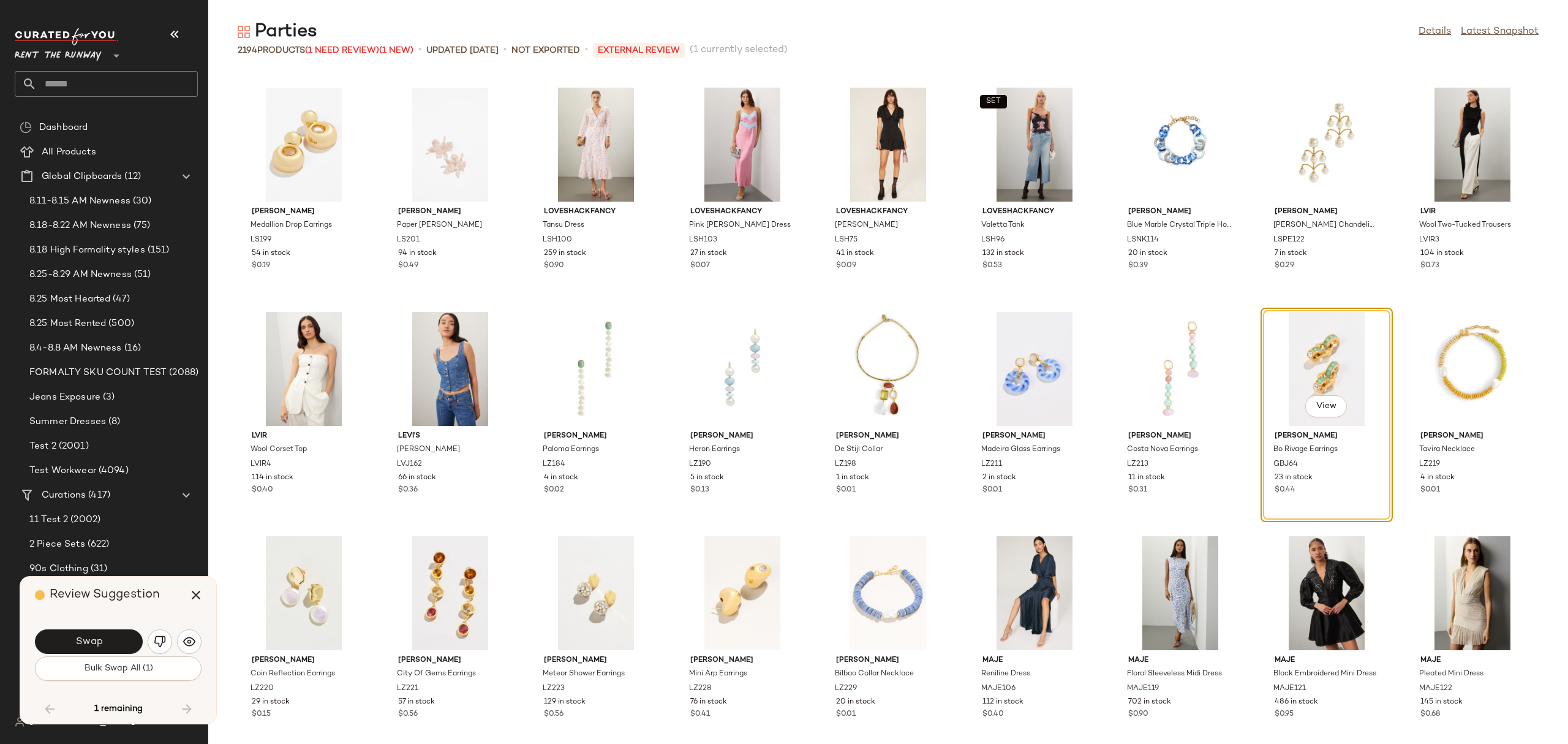
click div "View"
click icon "button"
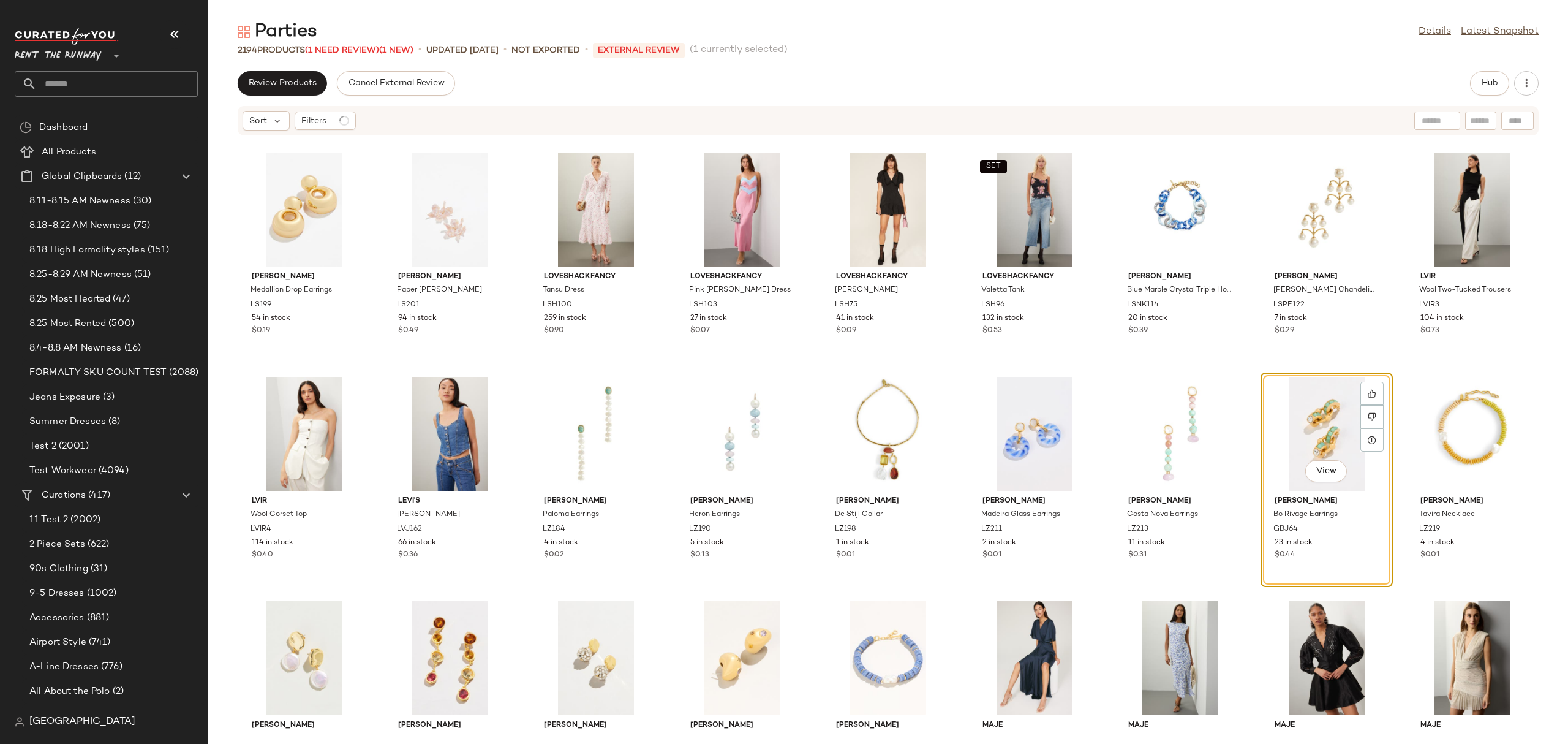
click div "View"
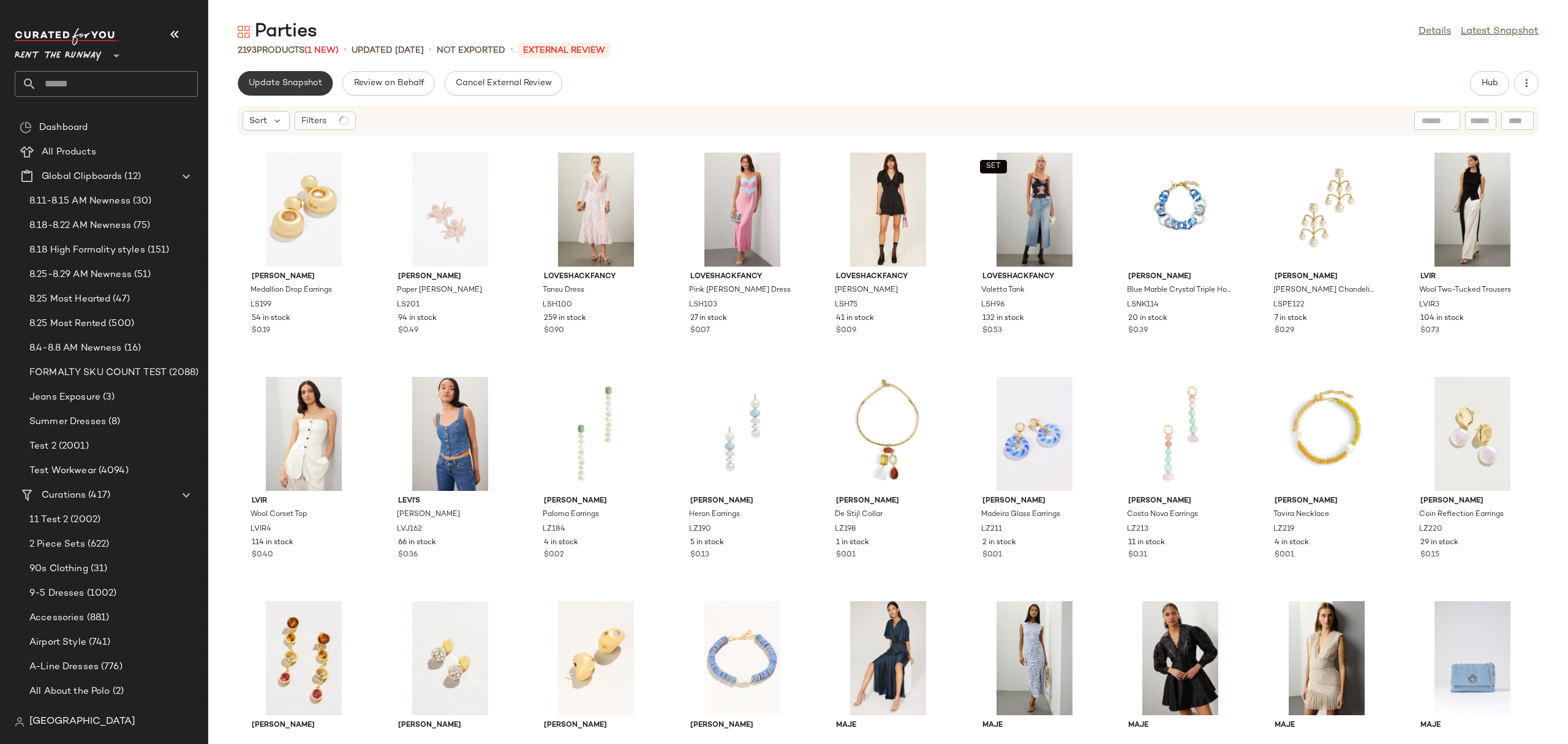
click button "Update Snapshot"
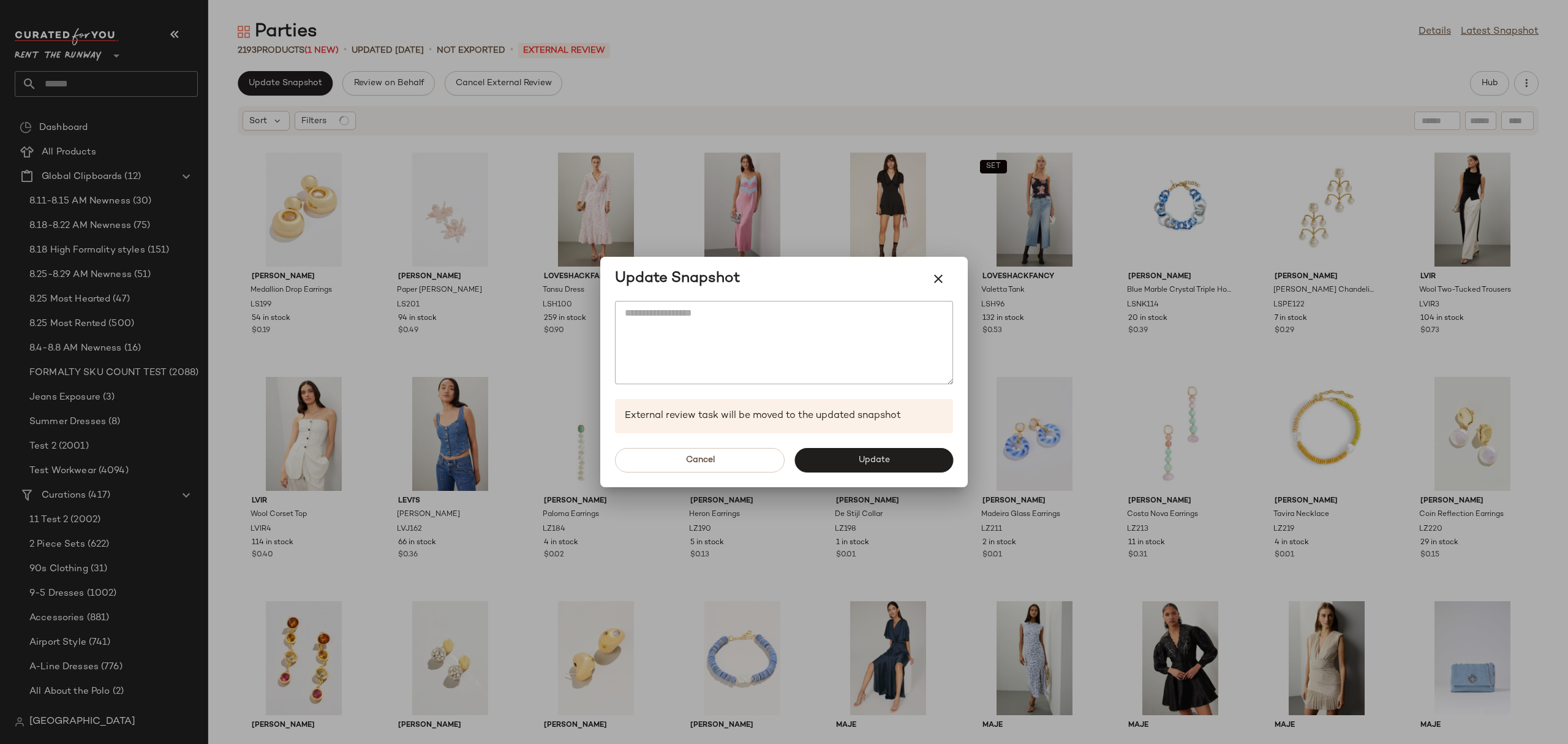
click button "Update"
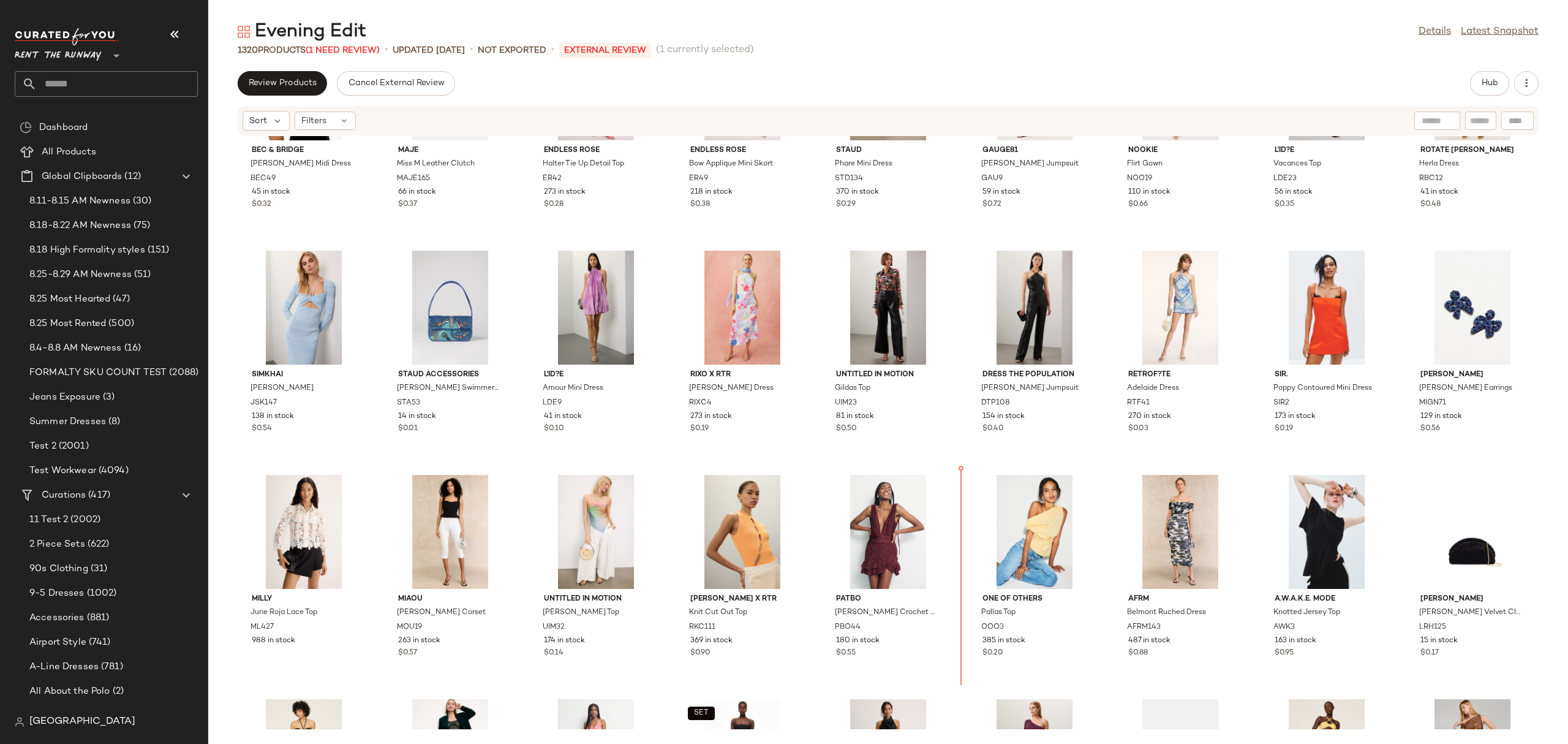
scroll to position [2000, 0]
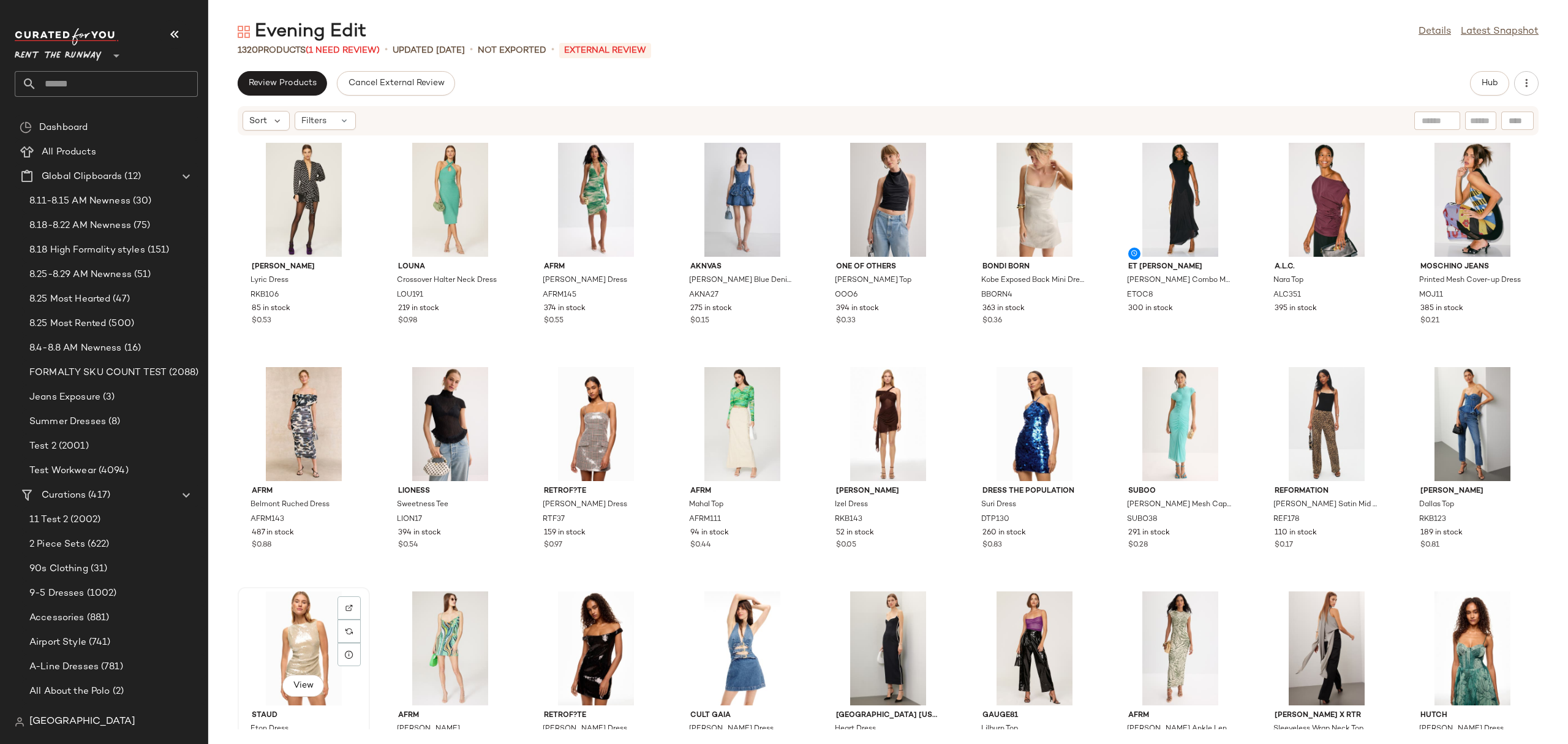
scroll to position [3, 0]
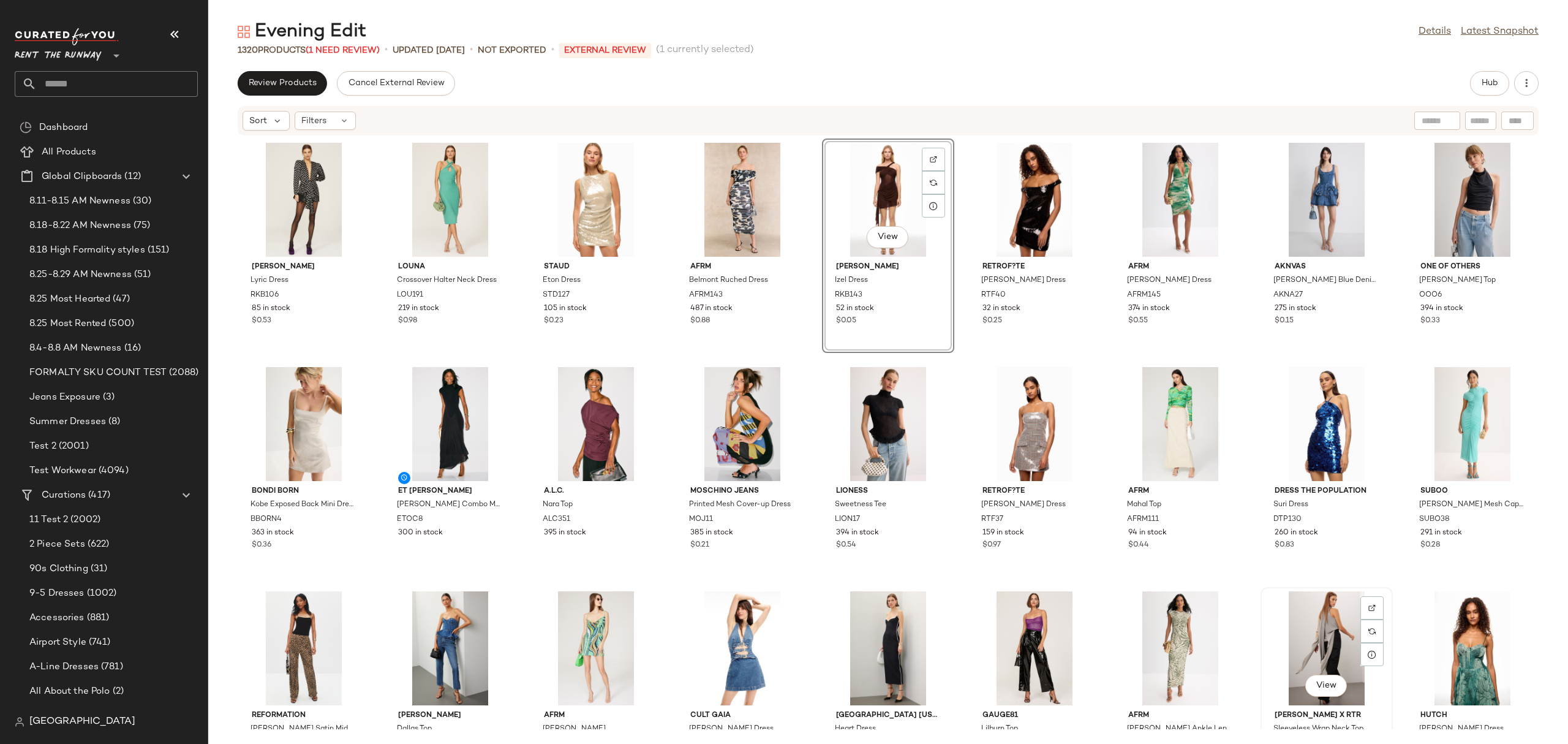
scroll to position [1, 0]
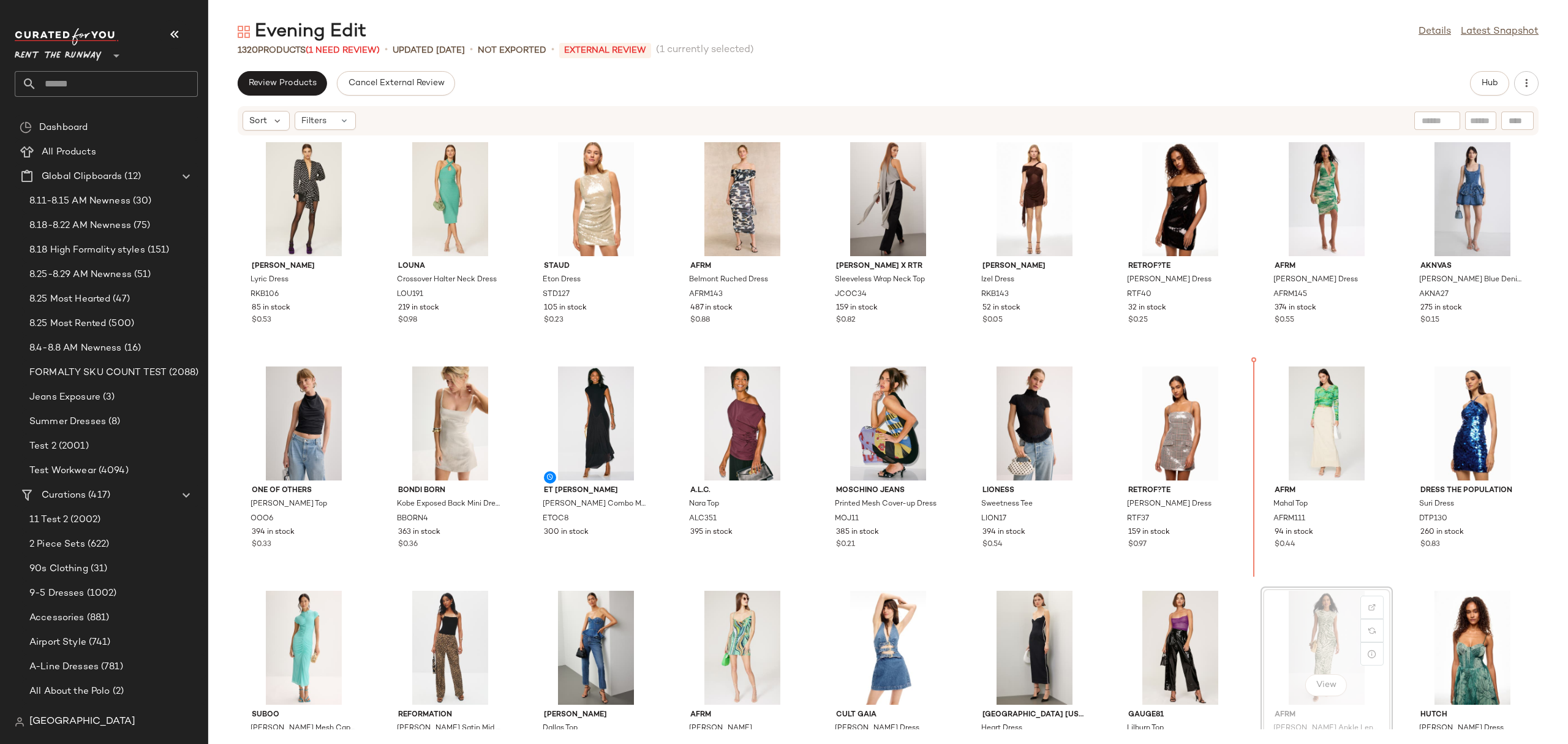
scroll to position [1, 0]
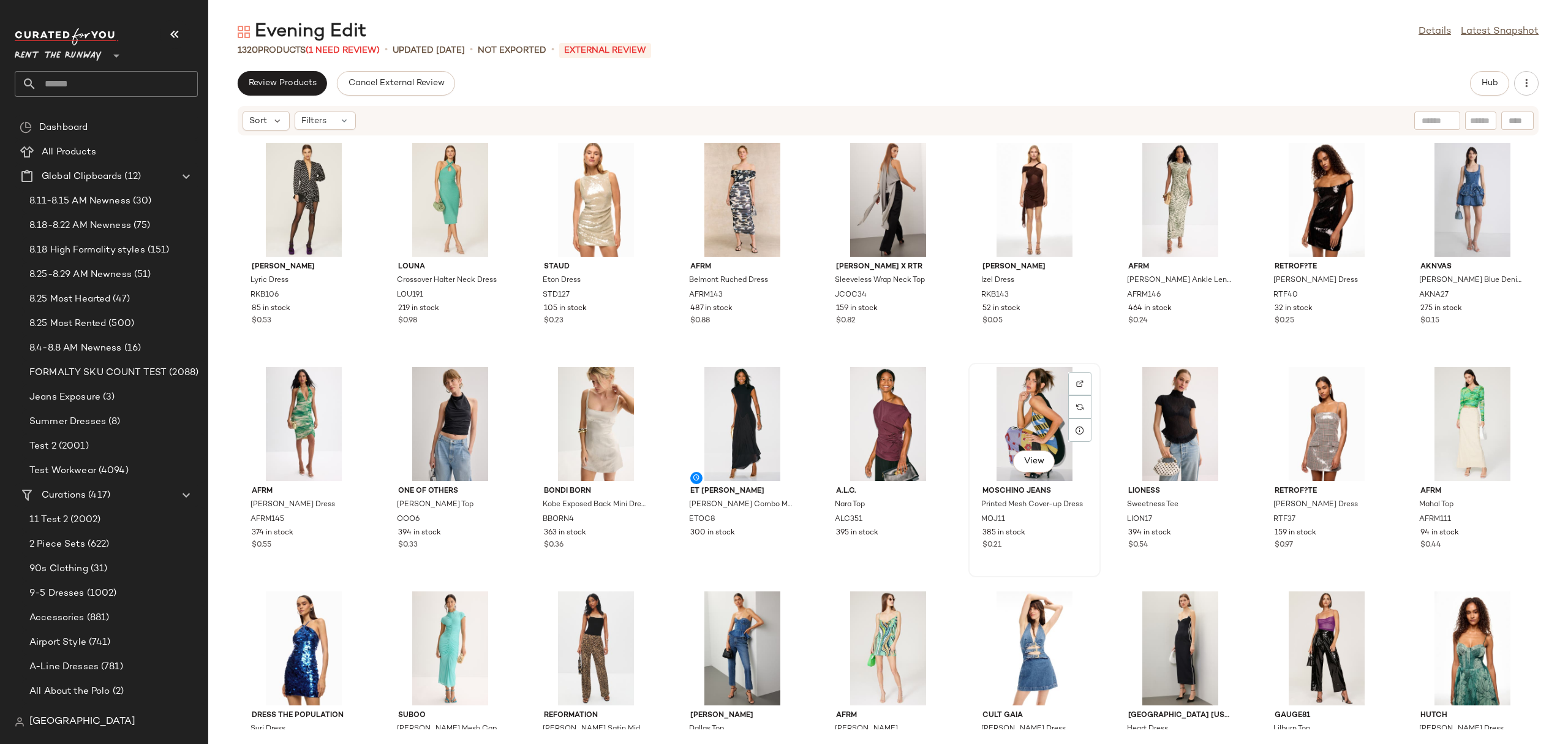
click at [1012, 425] on div "View" at bounding box center [1034, 424] width 123 height 114
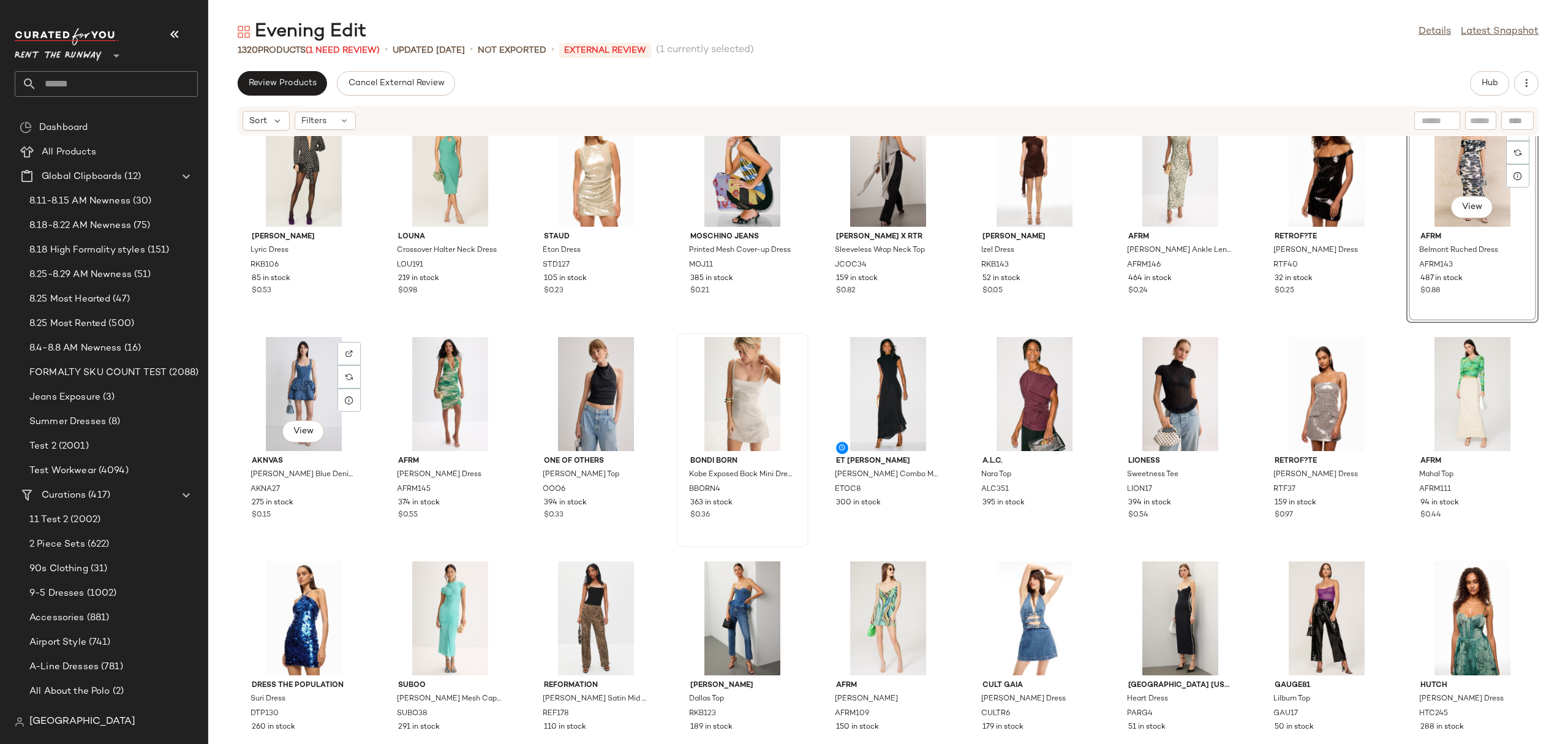
scroll to position [49, 0]
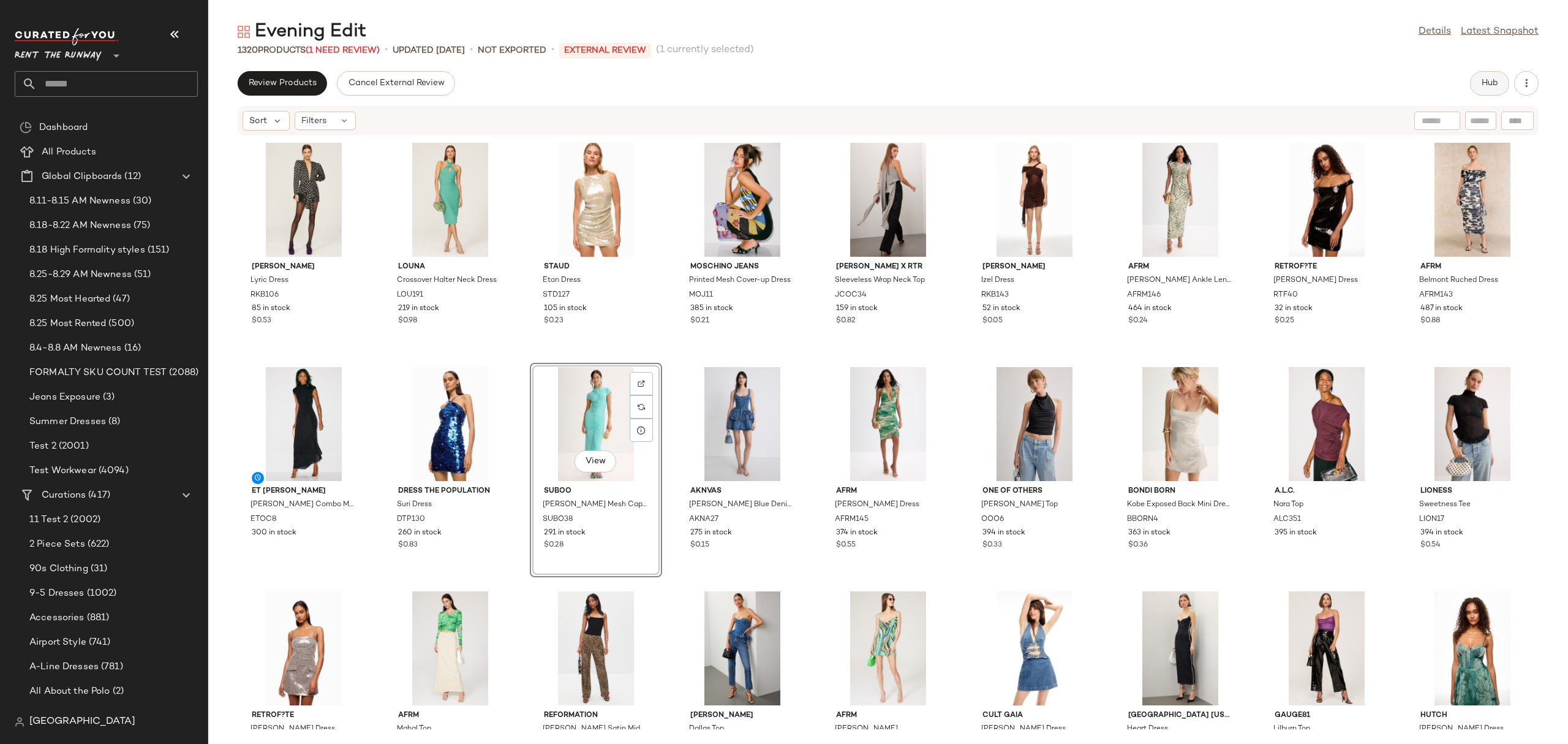
click at [1485, 85] on span "Hub" at bounding box center [1489, 83] width 18 height 10
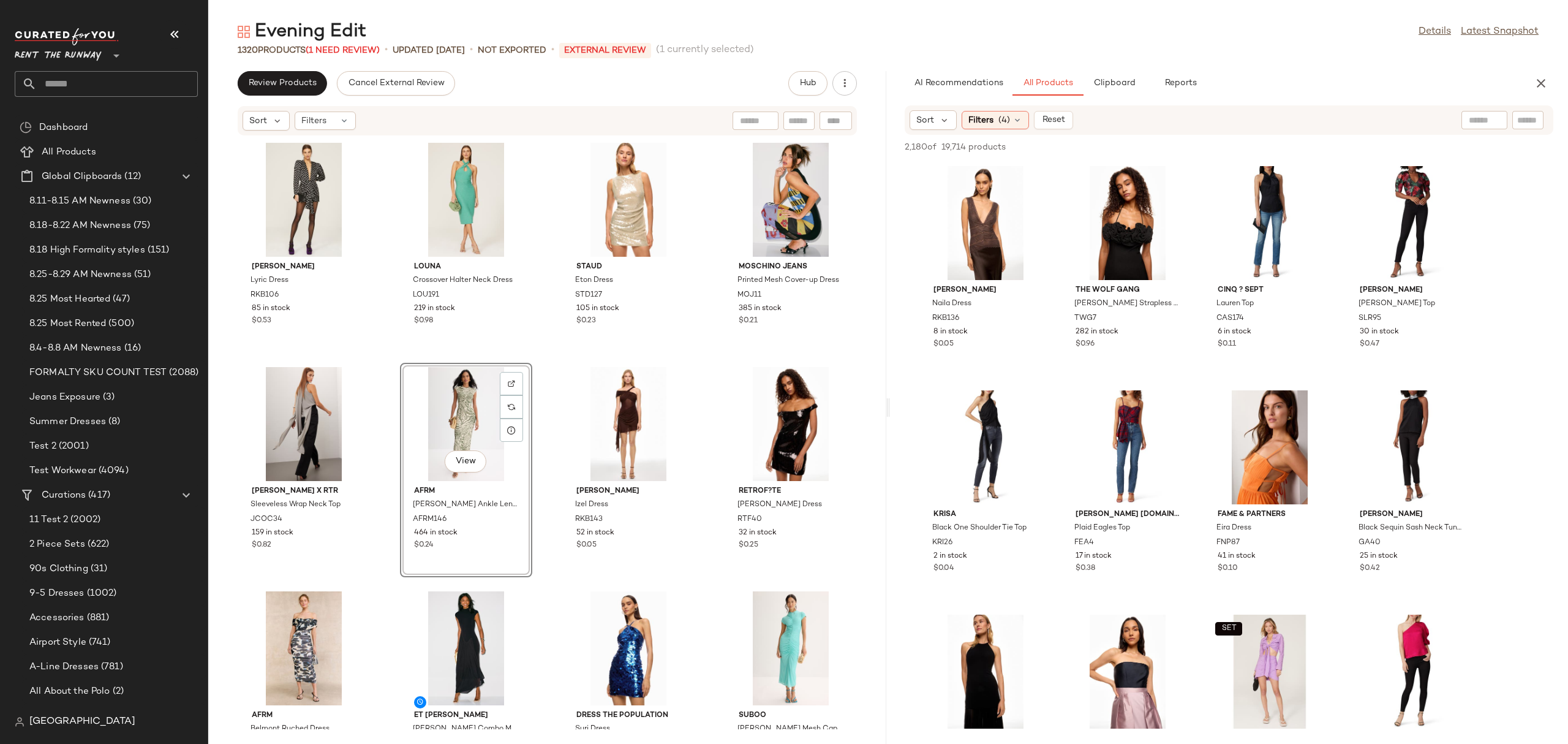
click at [549, 364] on div "Ronny Kobo Lyric Dress RKB106 85 in stock $0.53 Louna Crossover Halter Neck Dre…" at bounding box center [547, 432] width 678 height 593
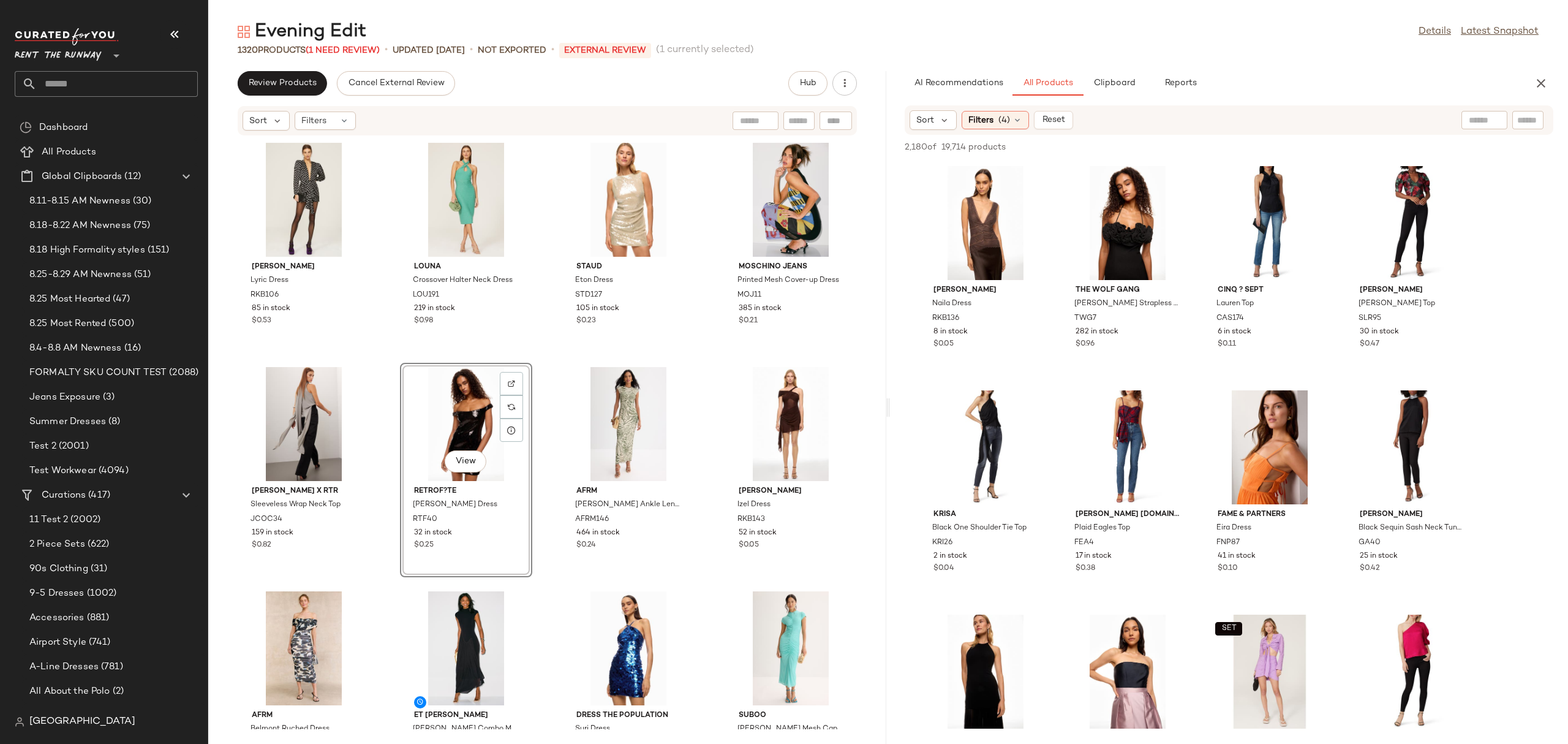
click at [541, 391] on div "Ronny Kobo Lyric Dress RKB106 85 in stock $0.53 Louna Crossover Halter Neck Dre…" at bounding box center [547, 432] width 678 height 593
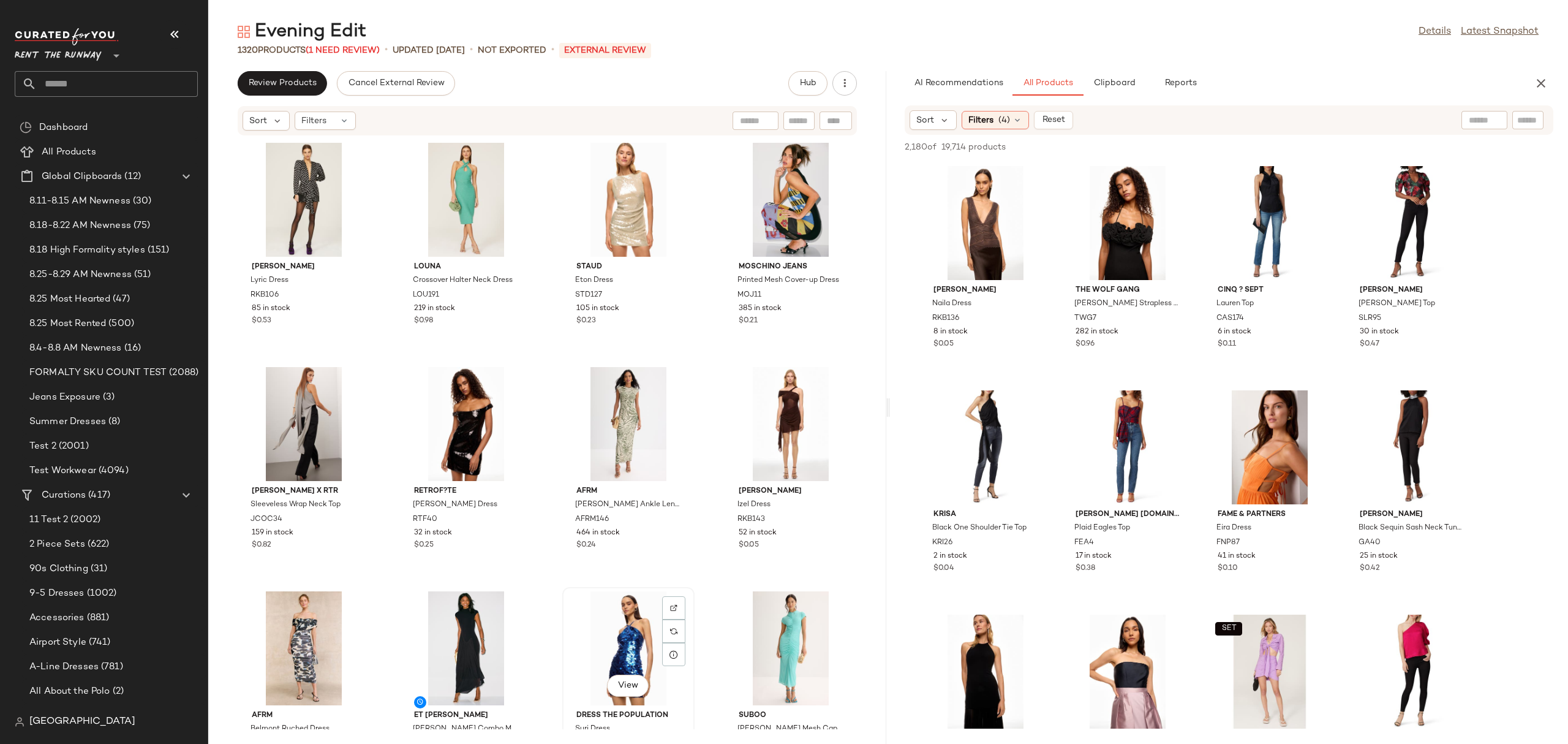
click at [599, 650] on div "View" at bounding box center [629, 648] width 123 height 114
click at [303, 634] on div "View" at bounding box center [303, 648] width 123 height 114
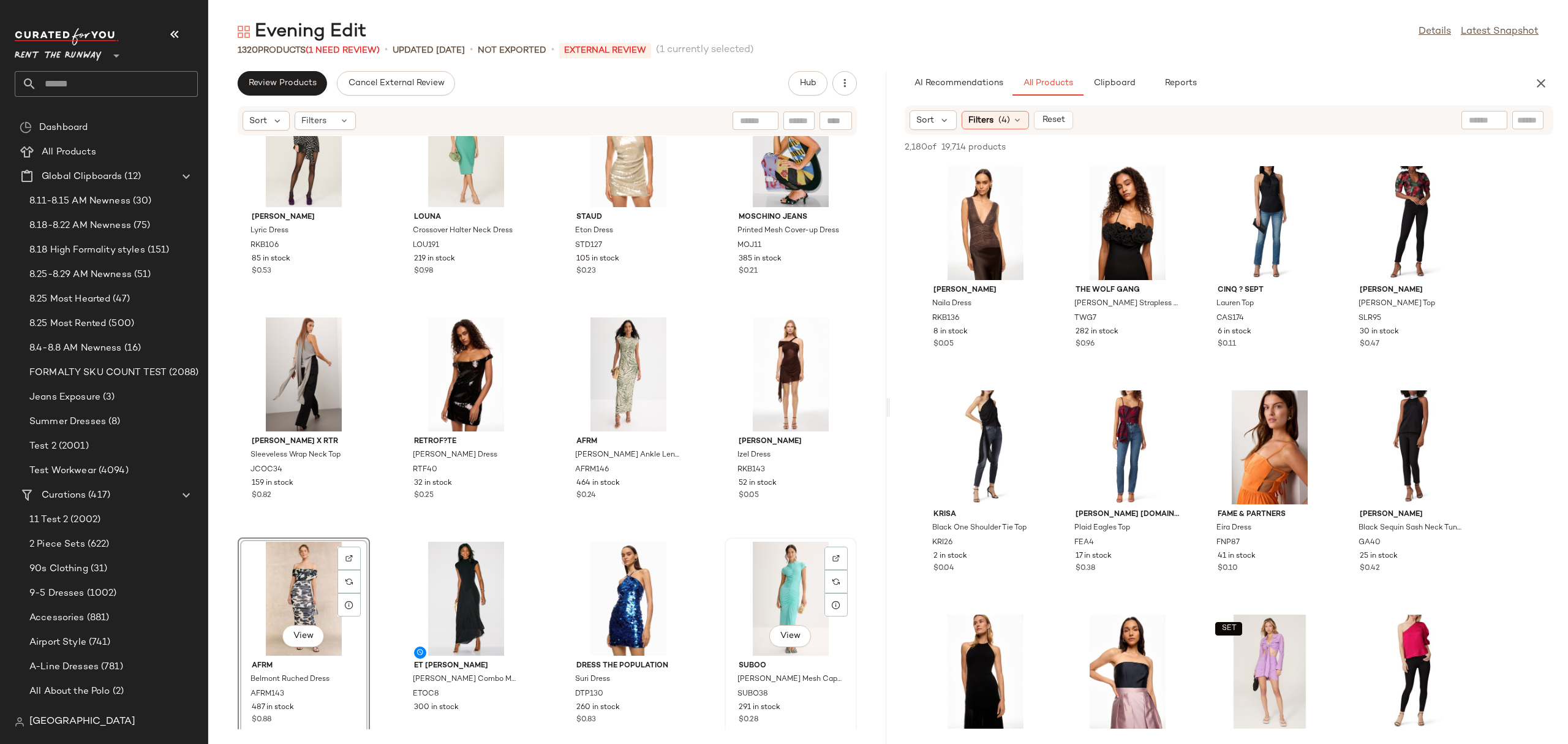
scroll to position [48, 0]
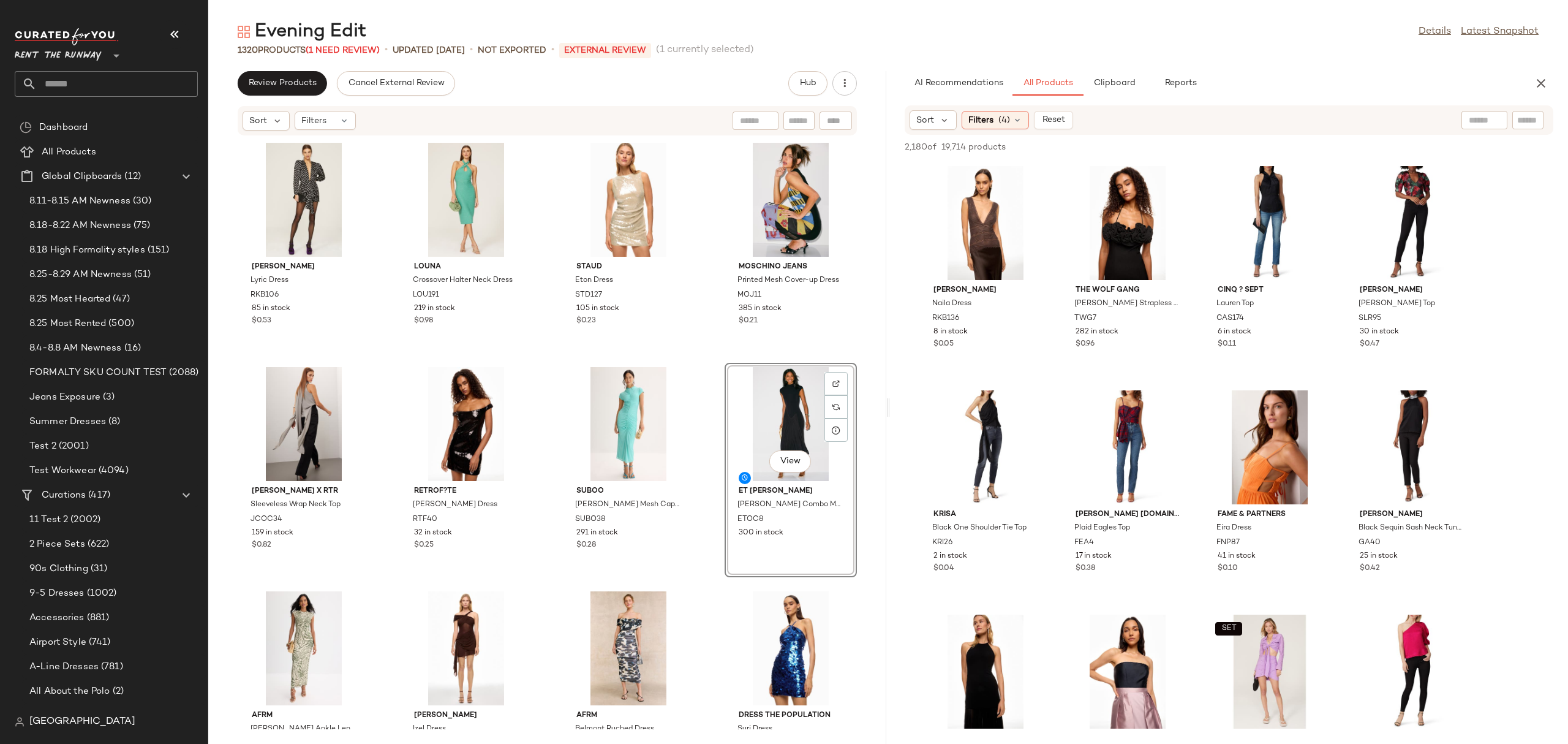
click at [712, 339] on div "Ronny Kobo Lyric Dress RKB106 85 in stock $0.53 Louna Crossover Halter Neck Dre…" at bounding box center [547, 432] width 678 height 593
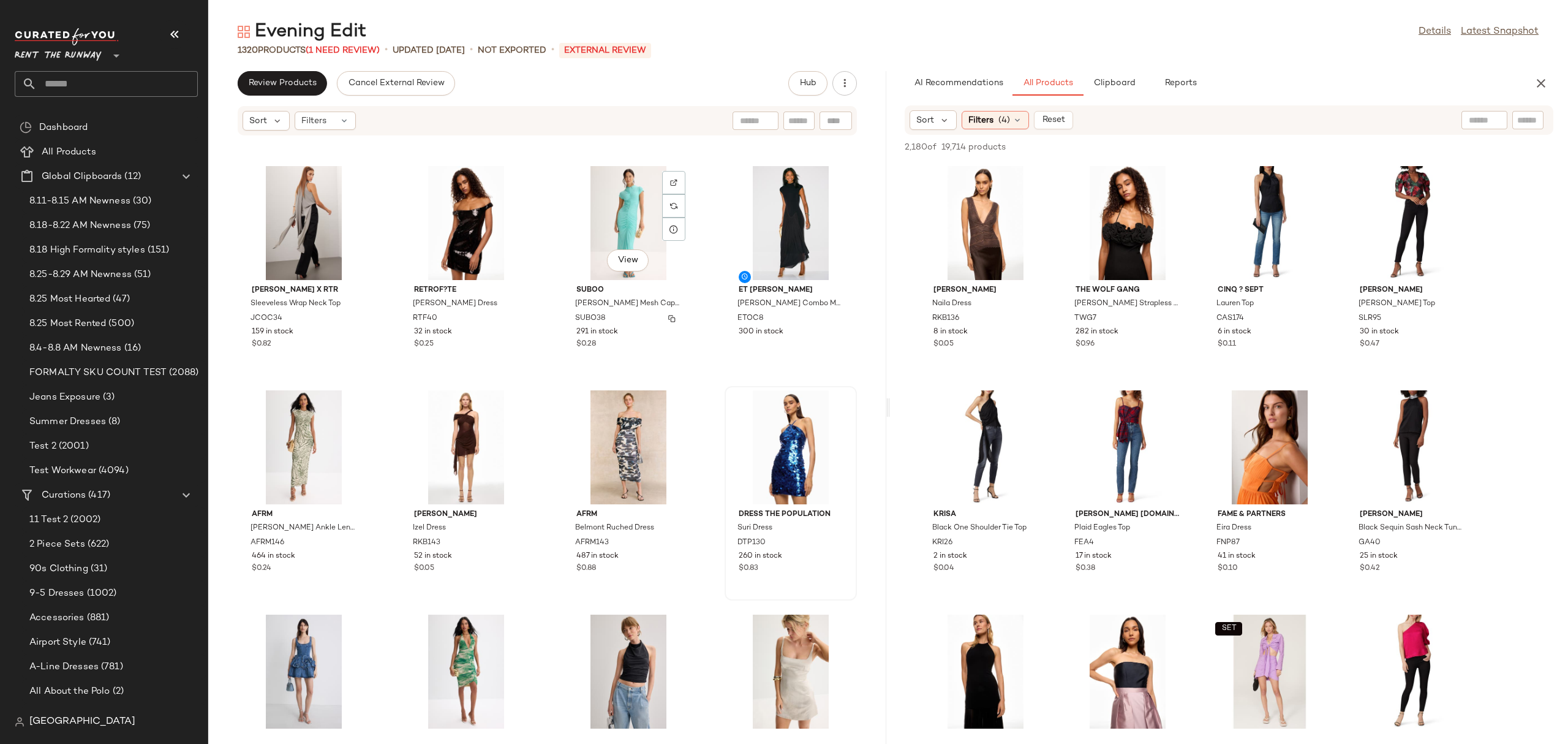
scroll to position [214, 0]
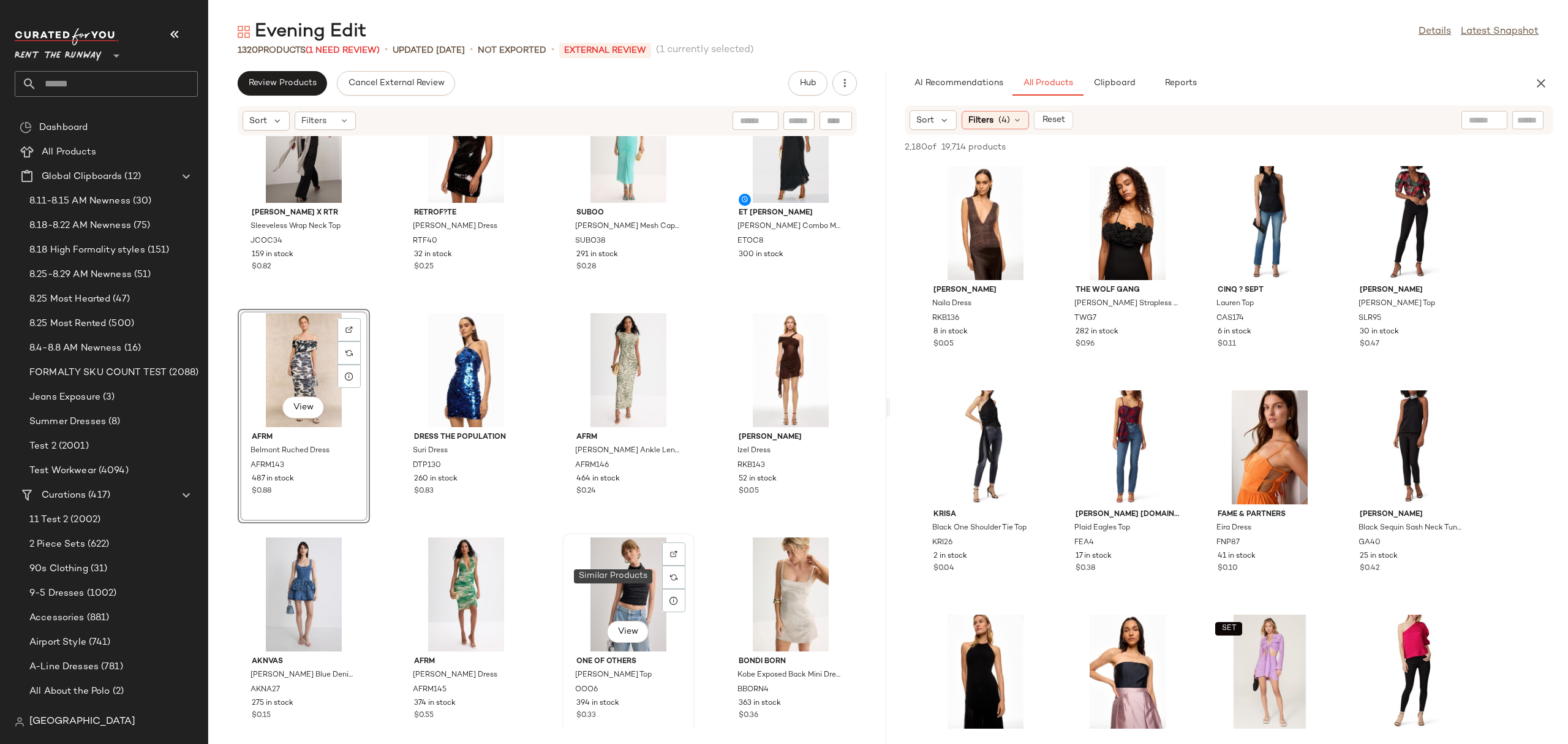
scroll to position [557, 0]
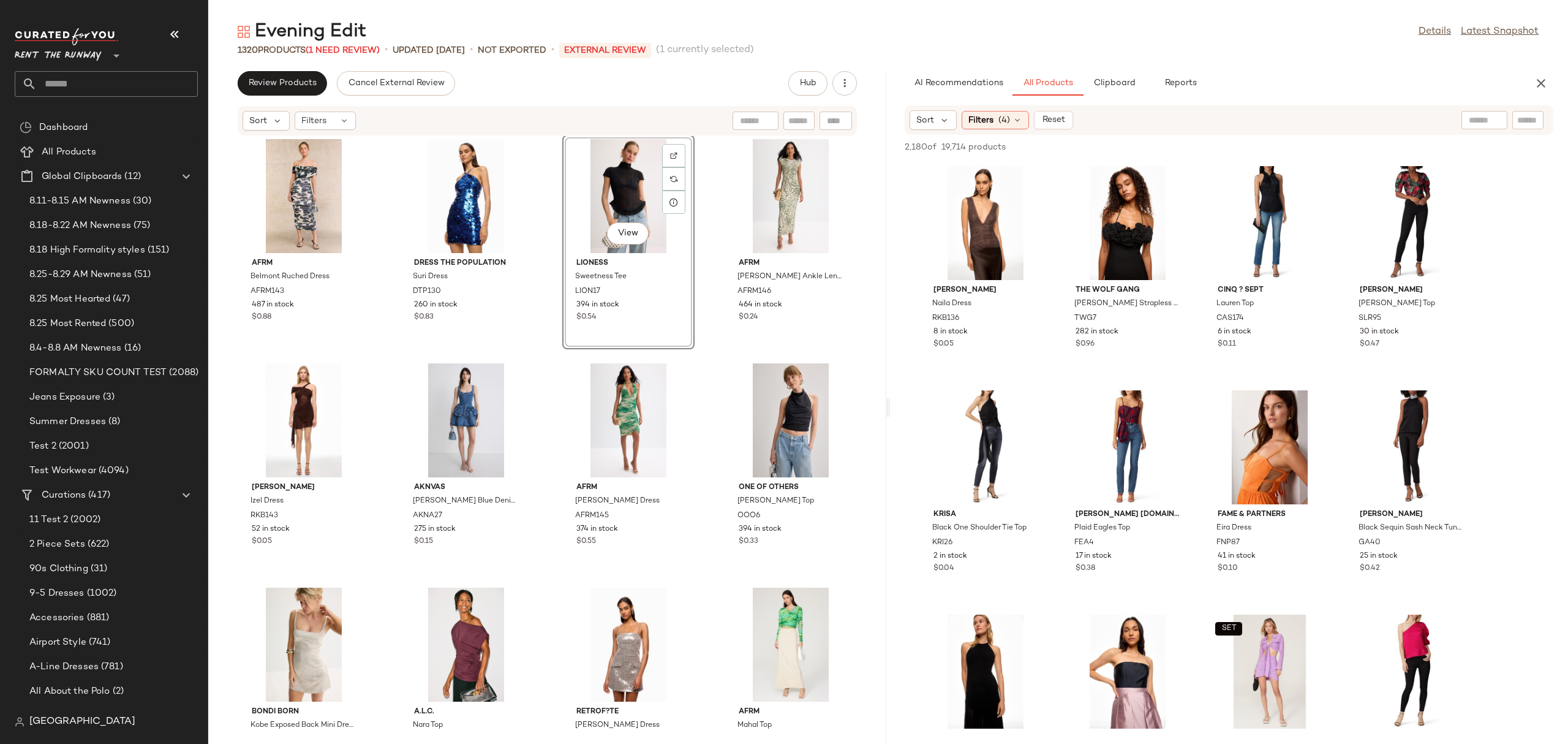
scroll to position [473, 0]
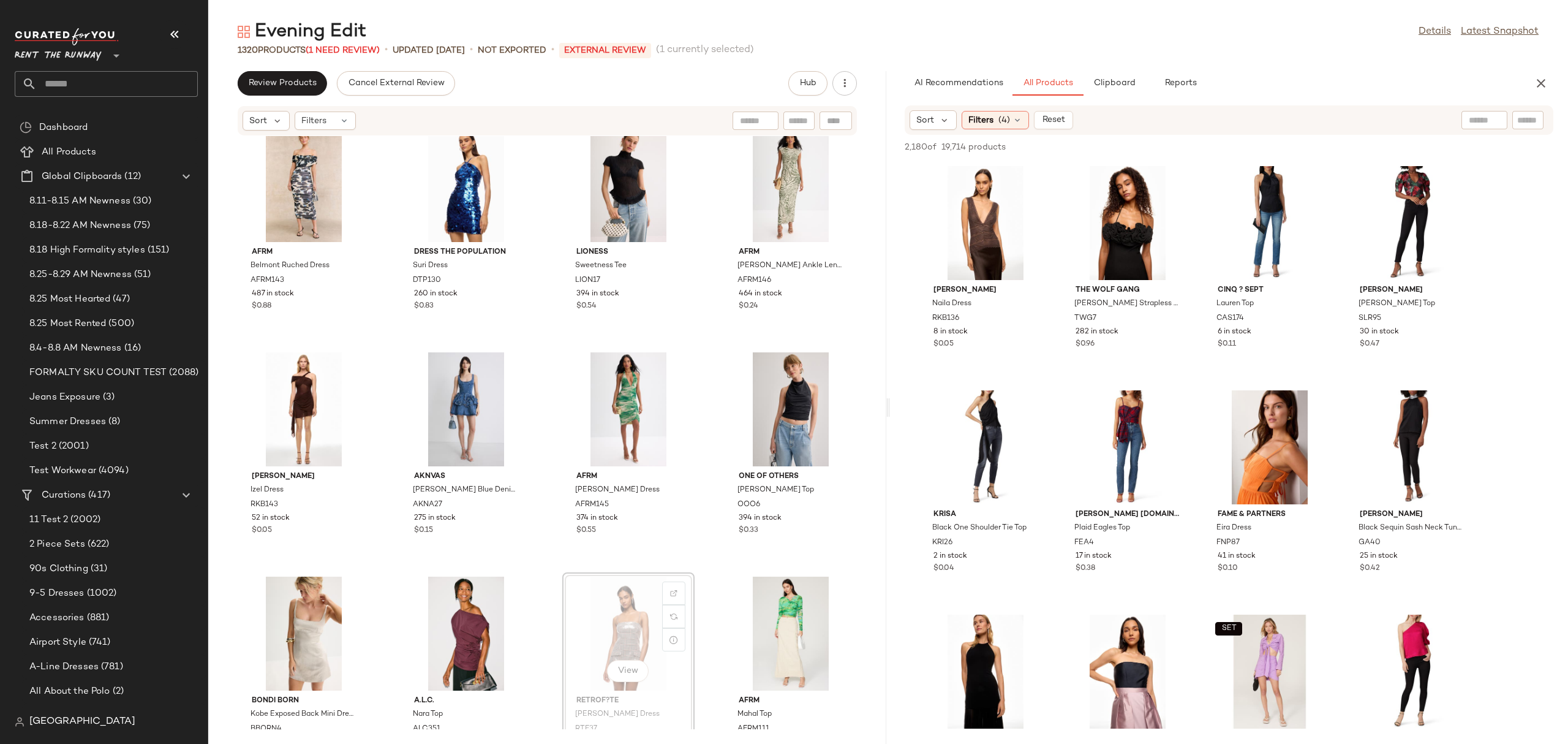
scroll to position [475, 0]
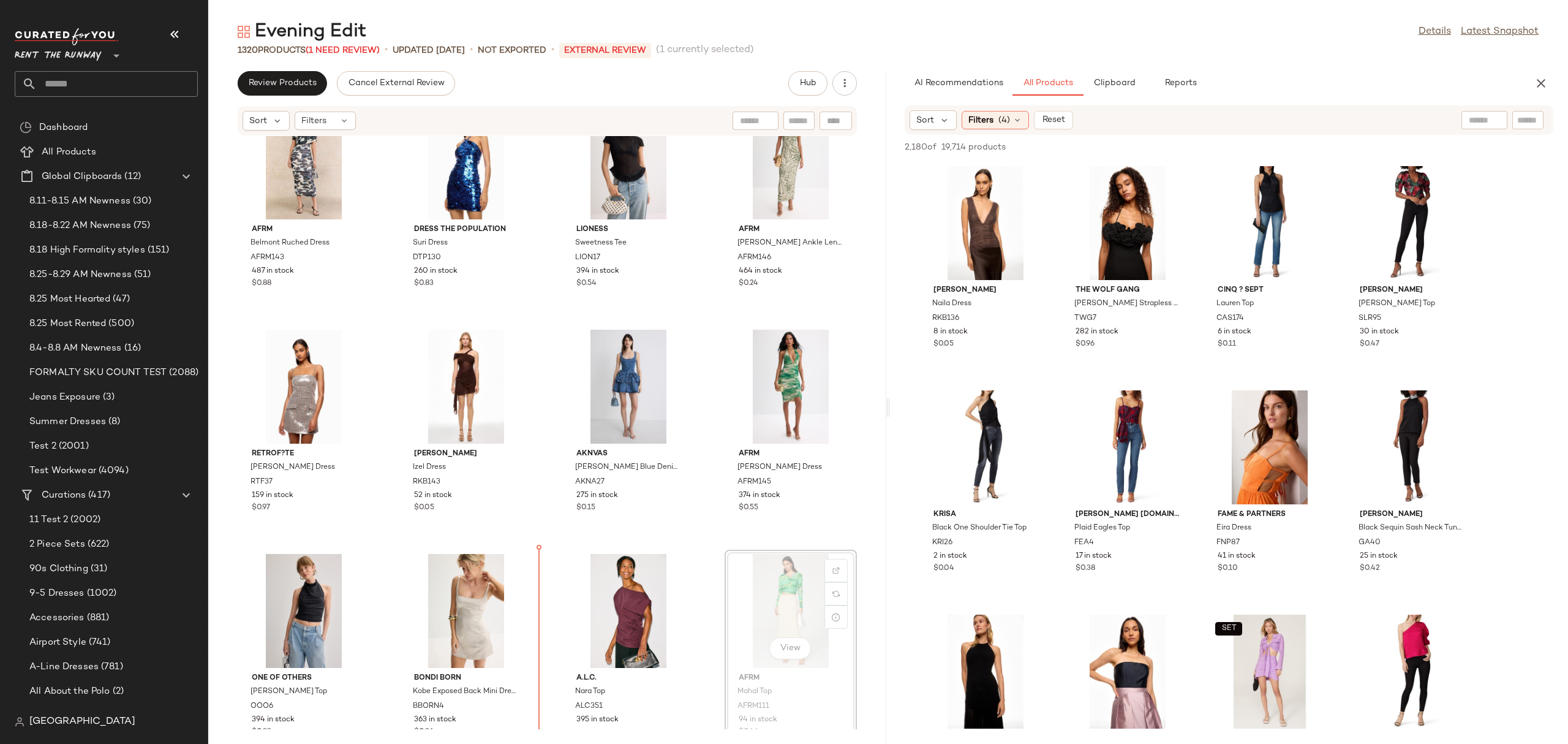
scroll to position [503, 0]
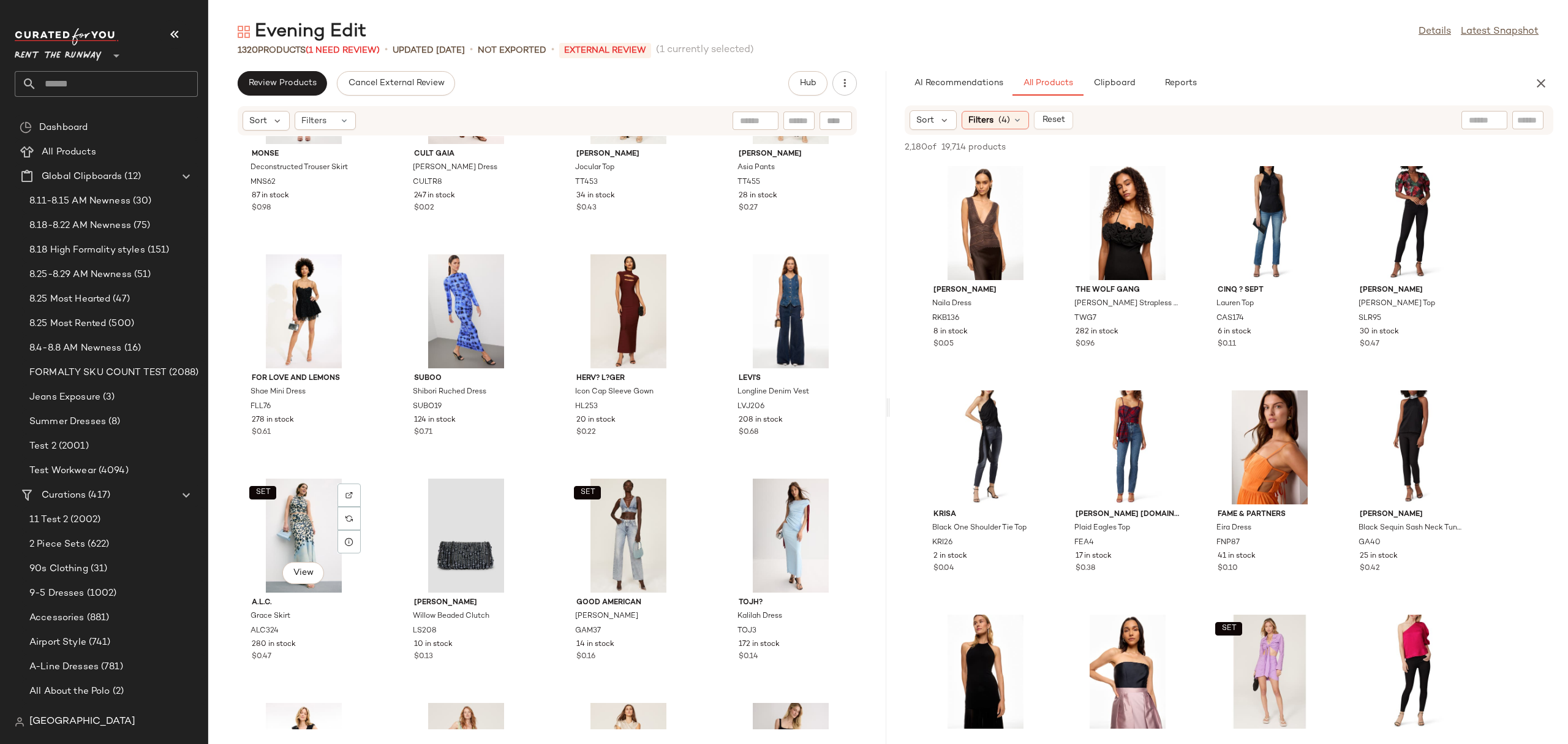
scroll to position [1946, 0]
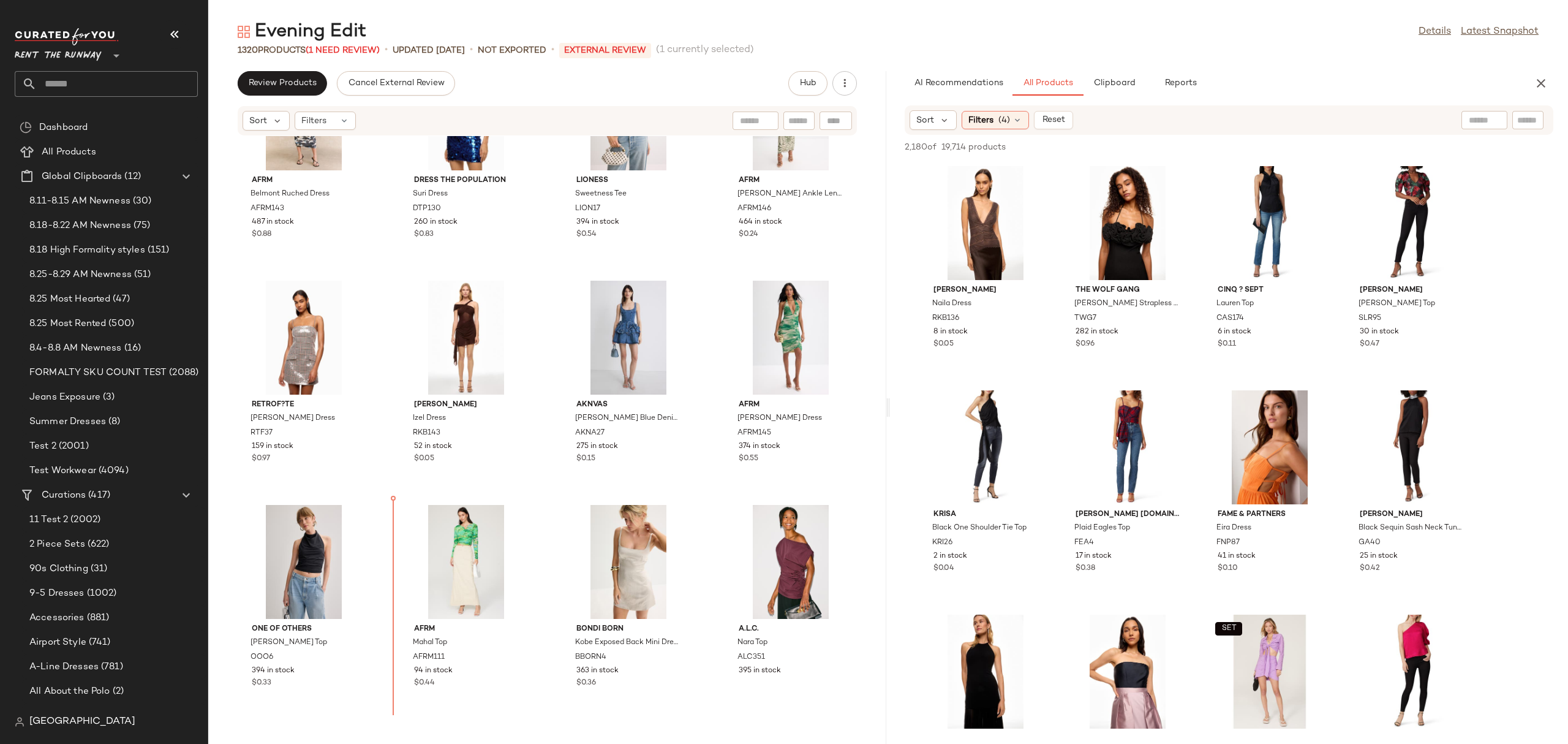
scroll to position [545, 0]
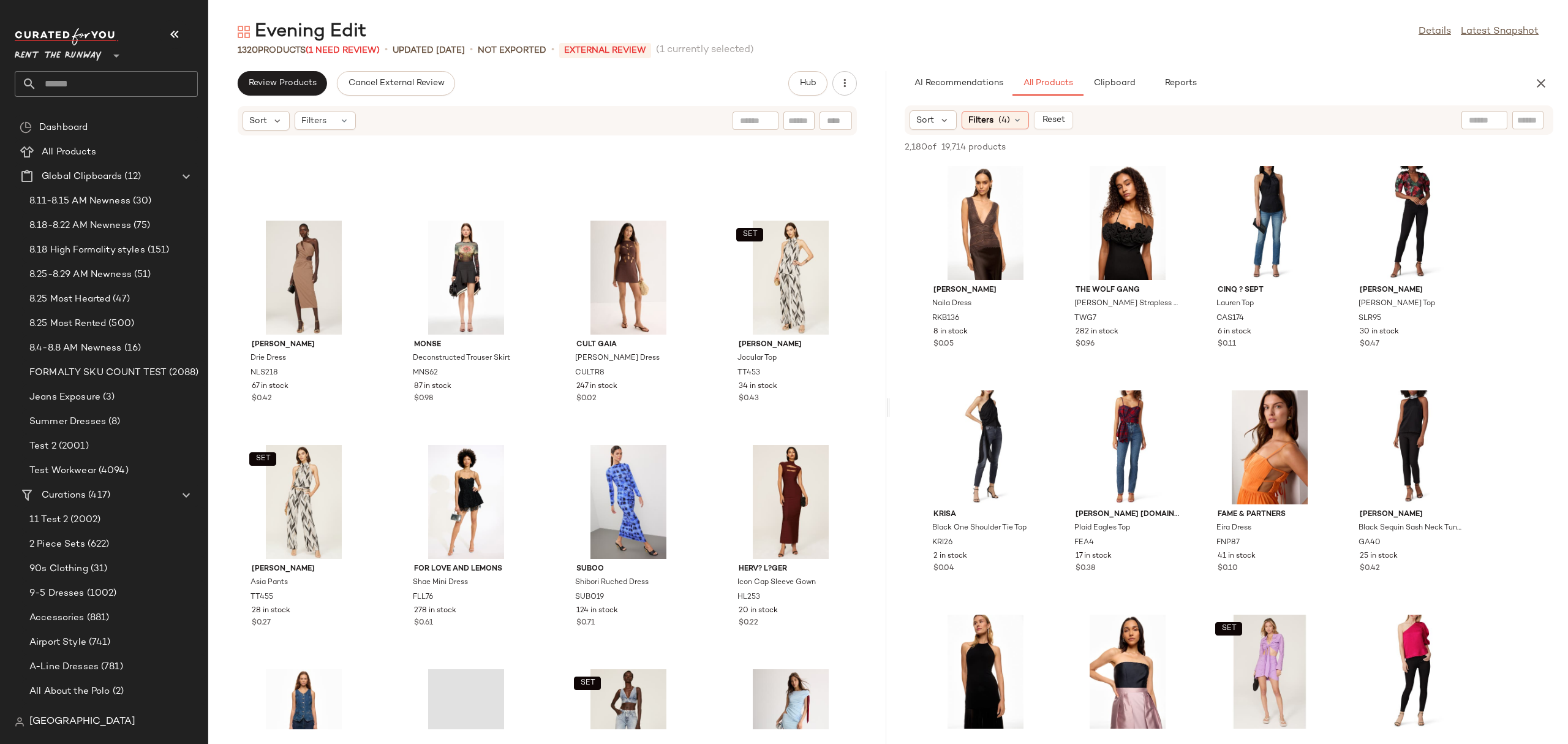
scroll to position [1714, 0]
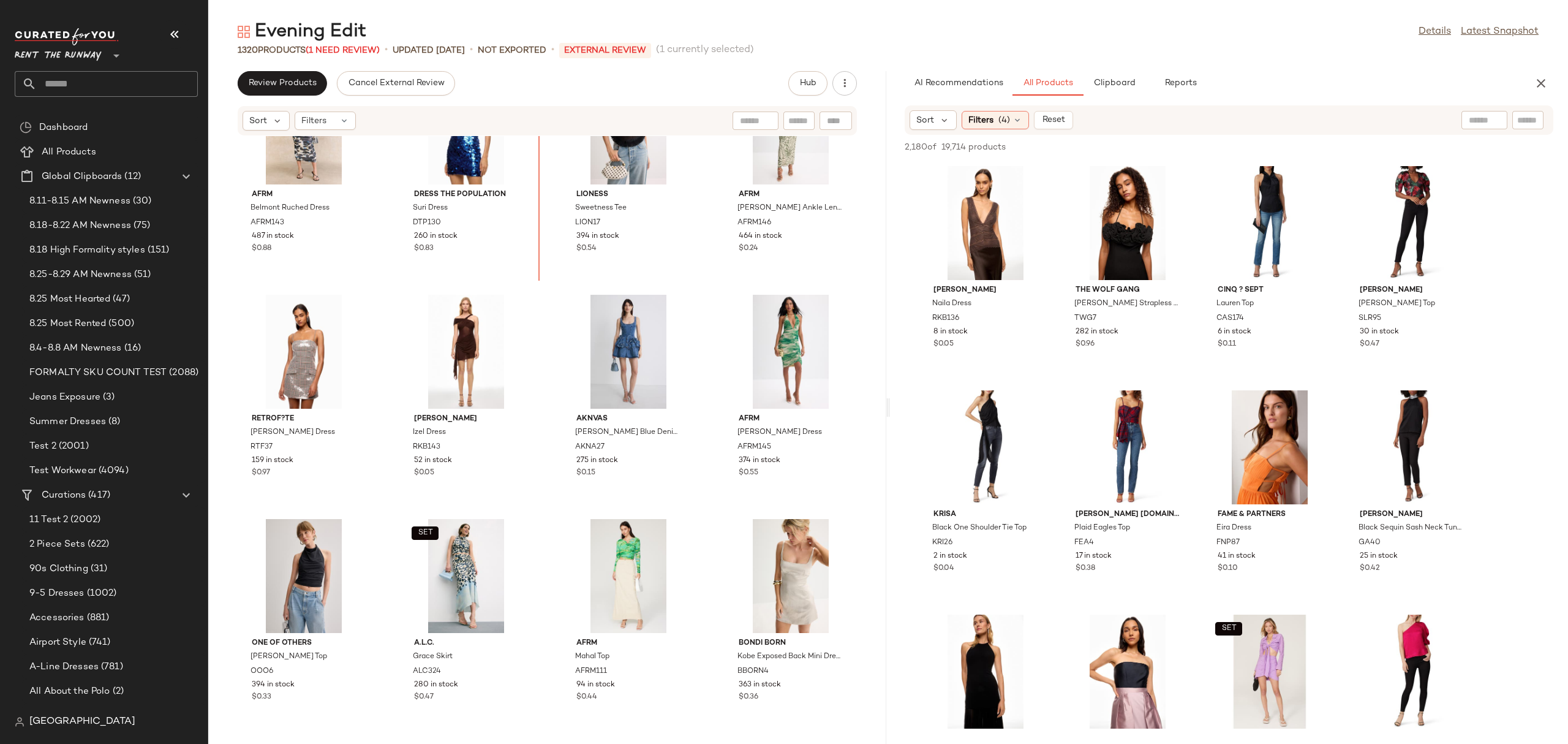
scroll to position [530, 0]
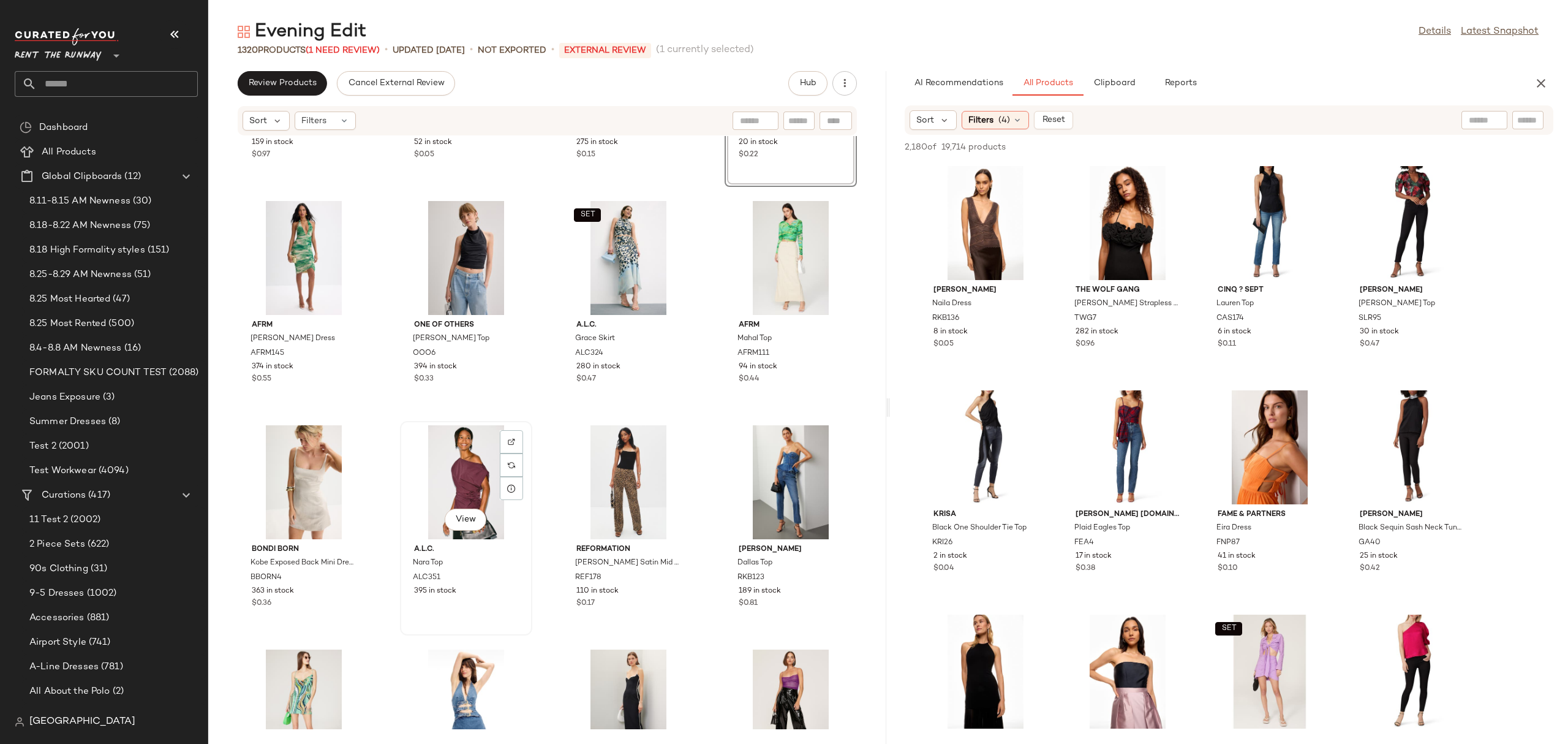
scroll to position [1018, 0]
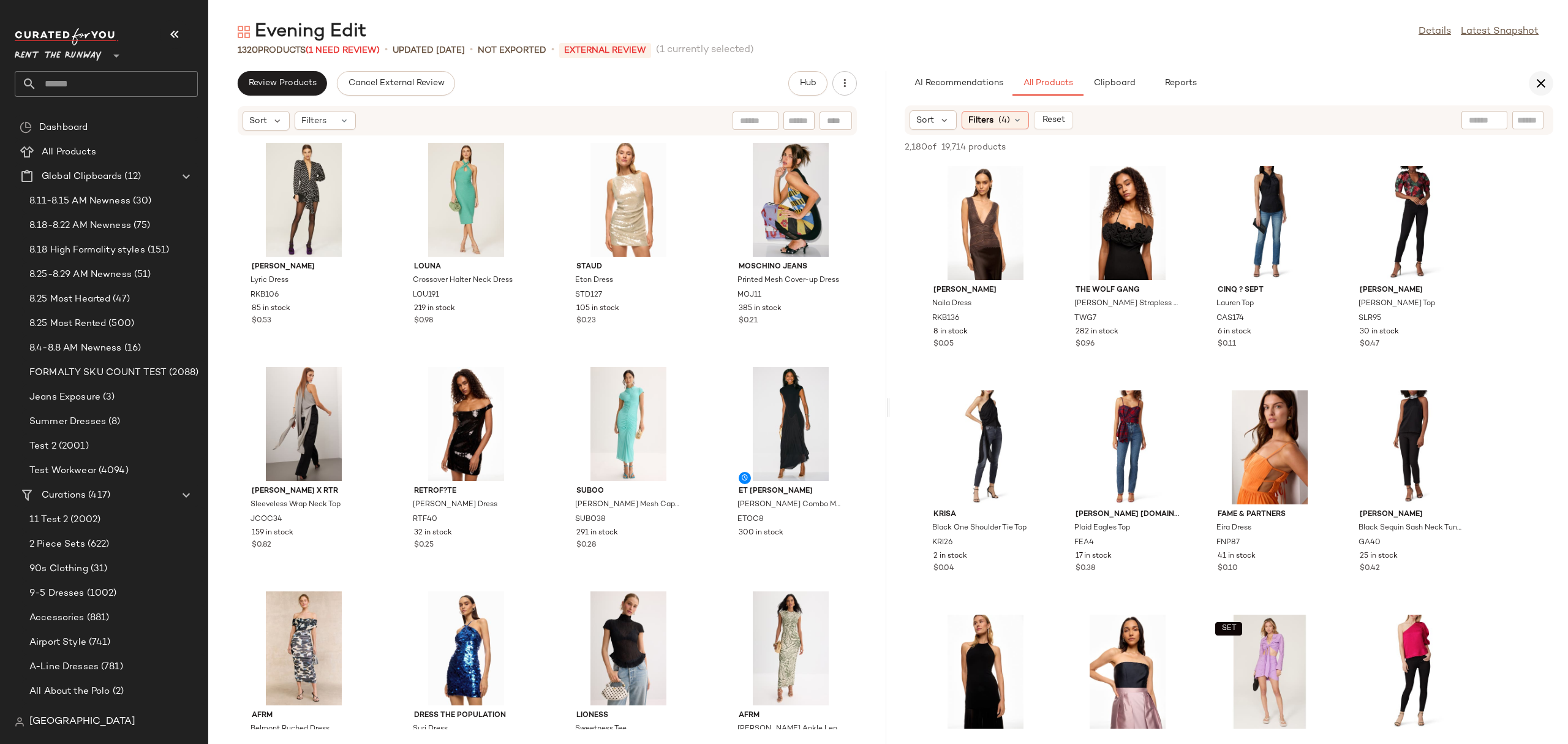
click at [1540, 80] on icon "button" at bounding box center [1541, 83] width 15 height 15
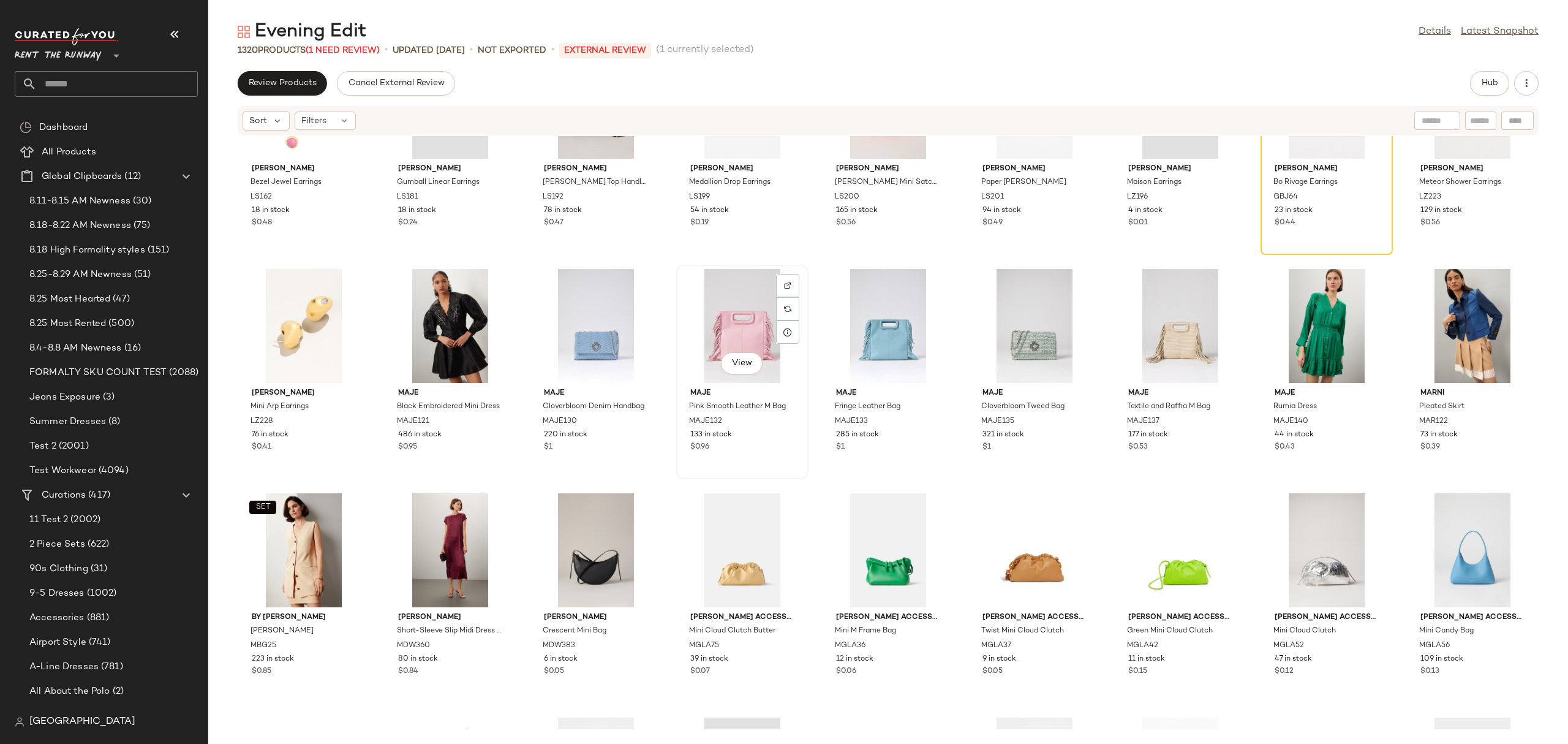
scroll to position [27093, 0]
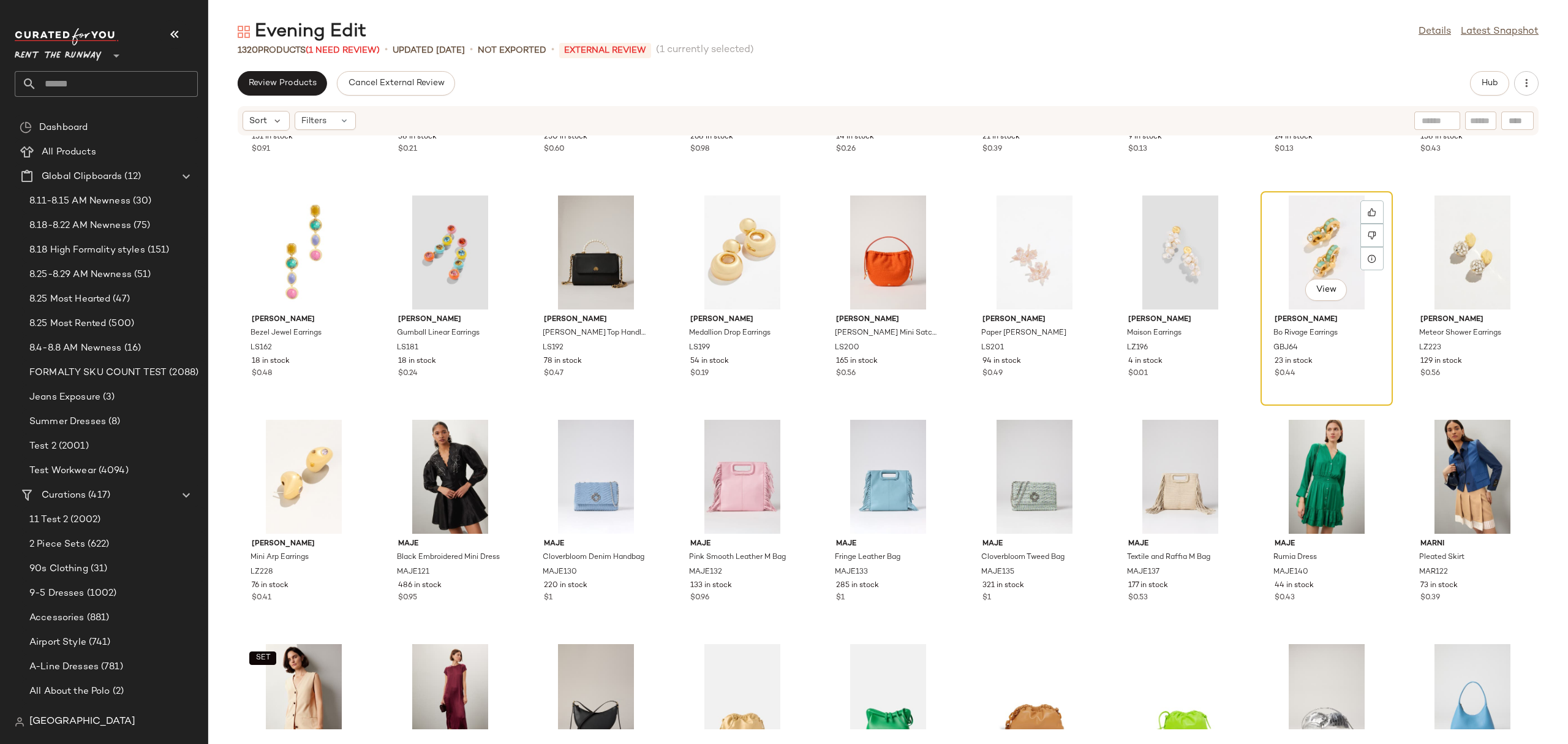
click at [1302, 239] on div "View" at bounding box center [1326, 252] width 123 height 114
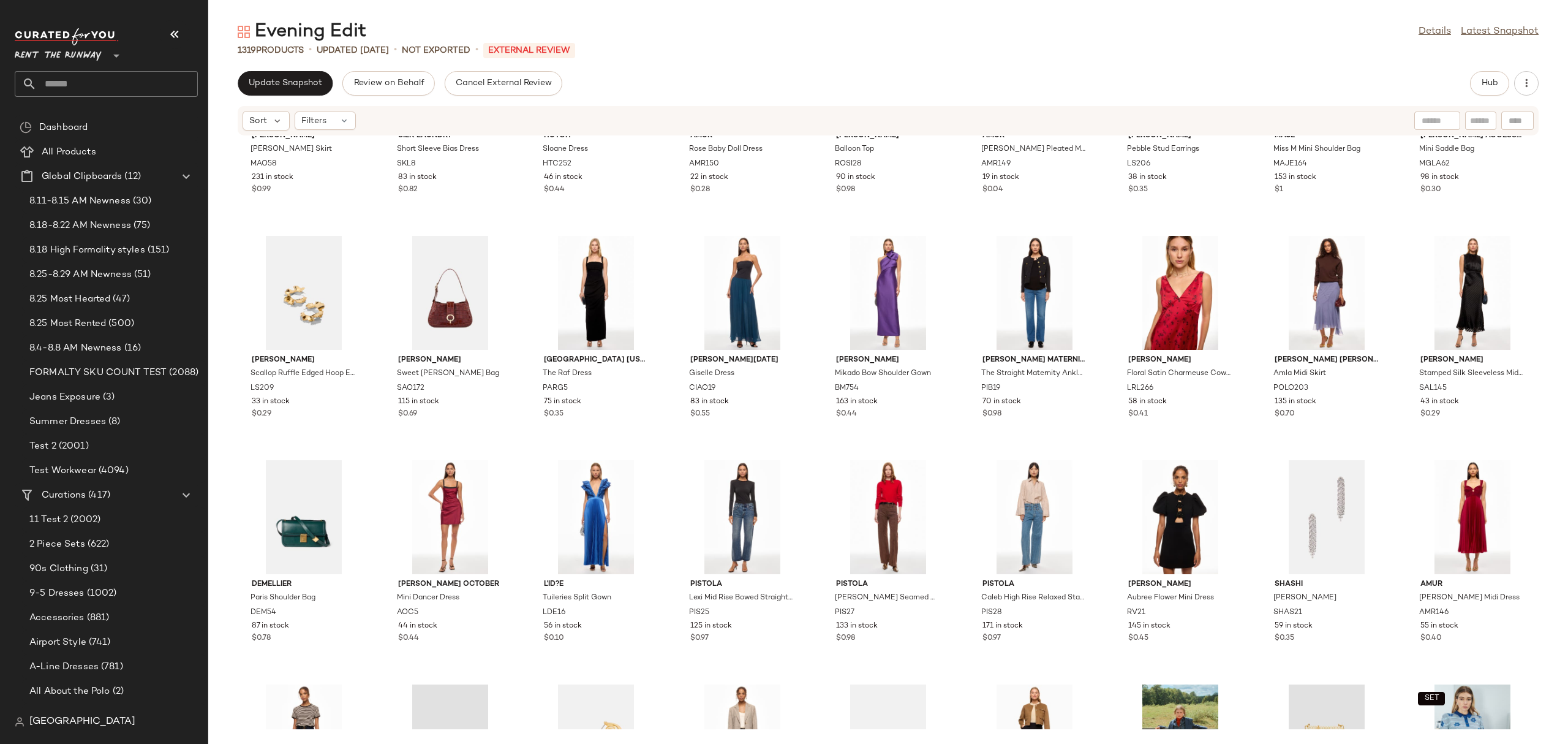
scroll to position [20106, 0]
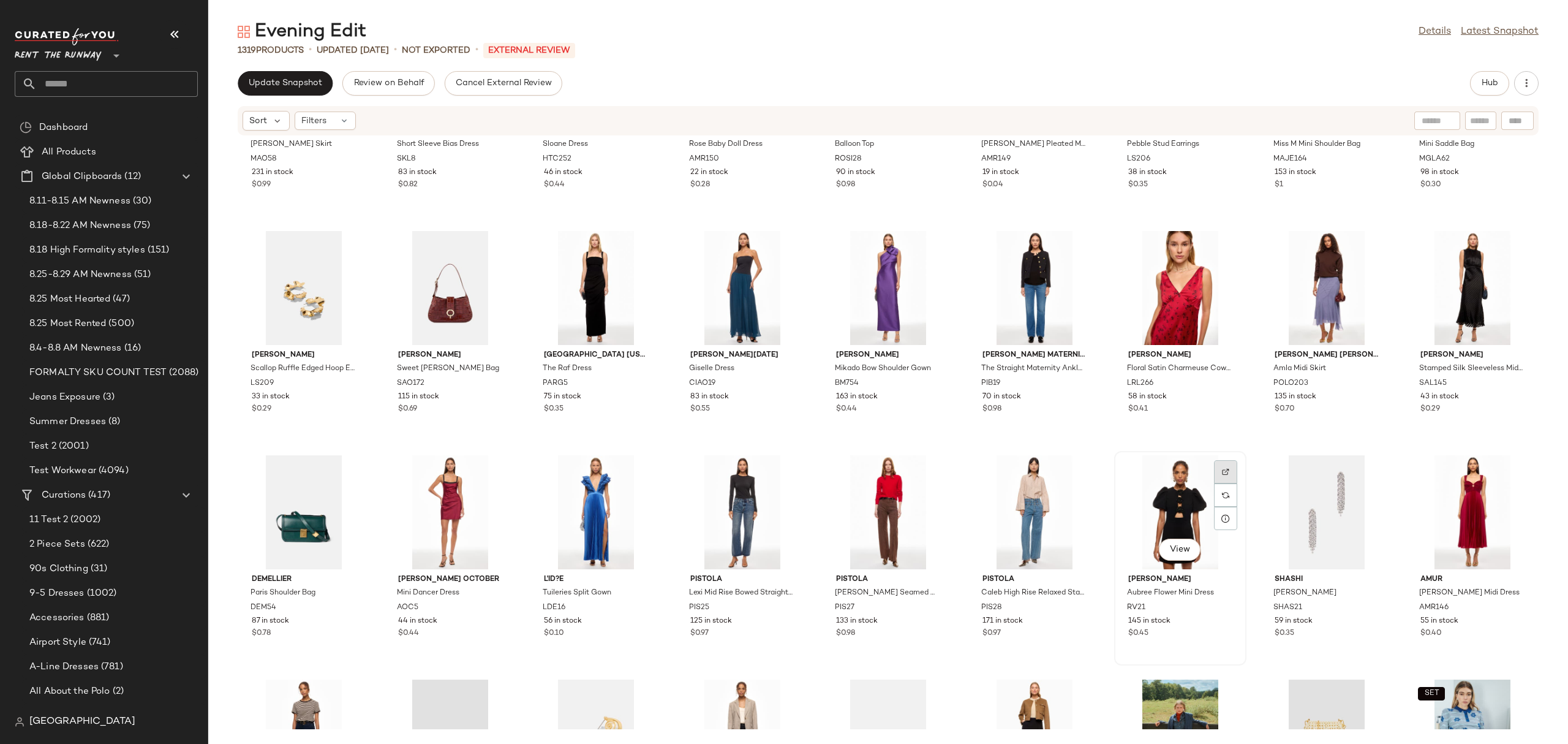
click at [1218, 475] on div at bounding box center [1225, 472] width 23 height 23
click at [1155, 506] on div "View" at bounding box center [1180, 512] width 123 height 114
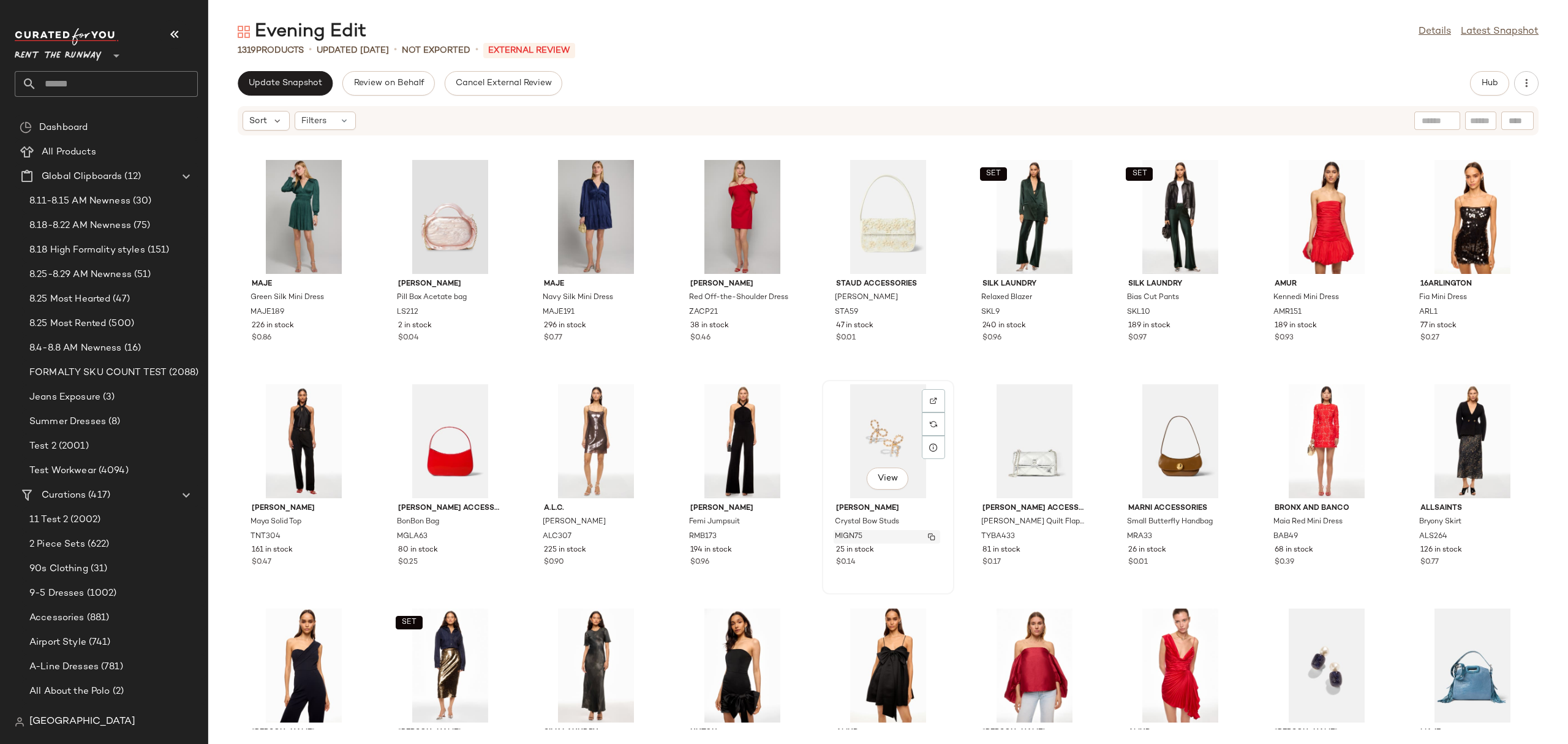
scroll to position [19407, 0]
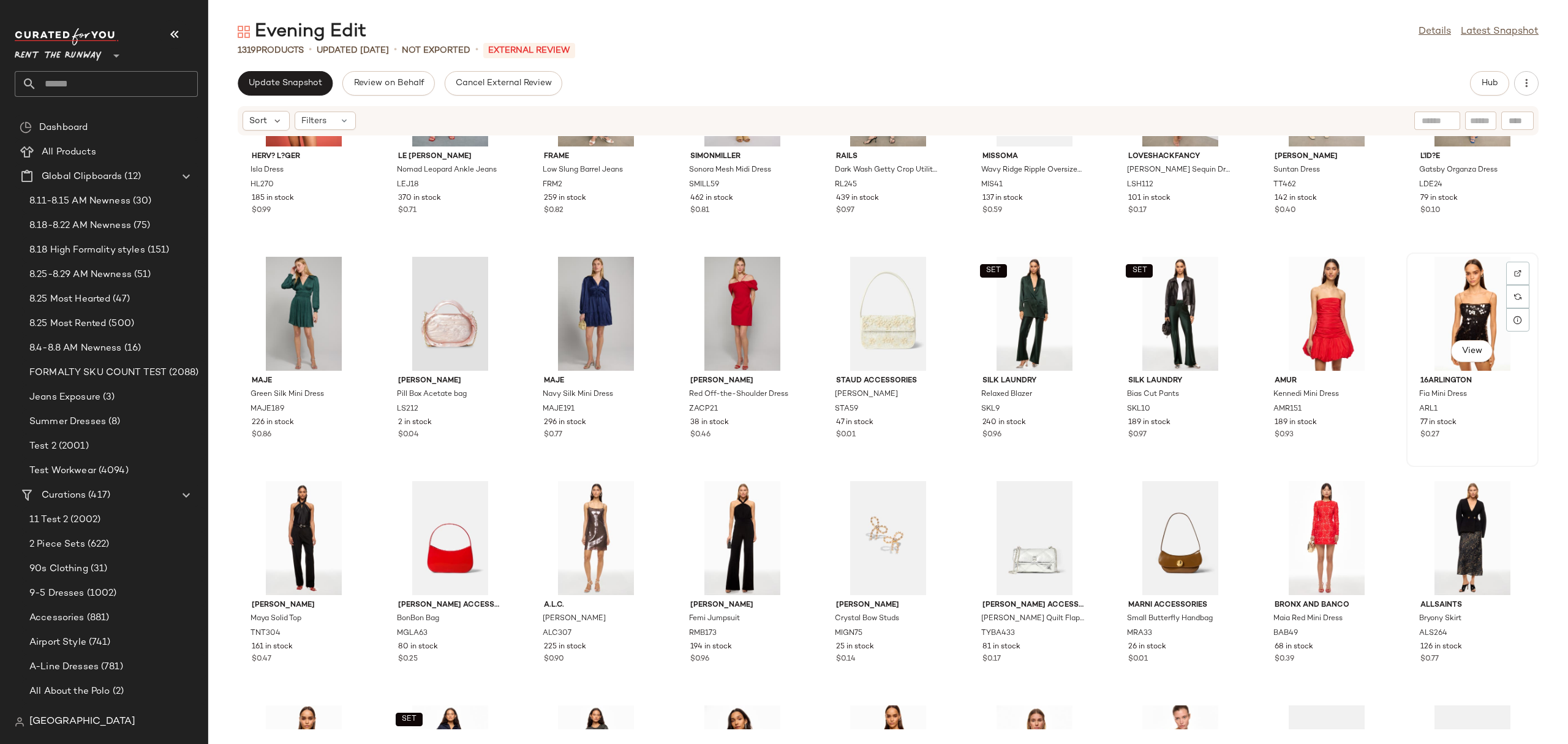
click at [1450, 299] on div "View" at bounding box center [1472, 314] width 123 height 114
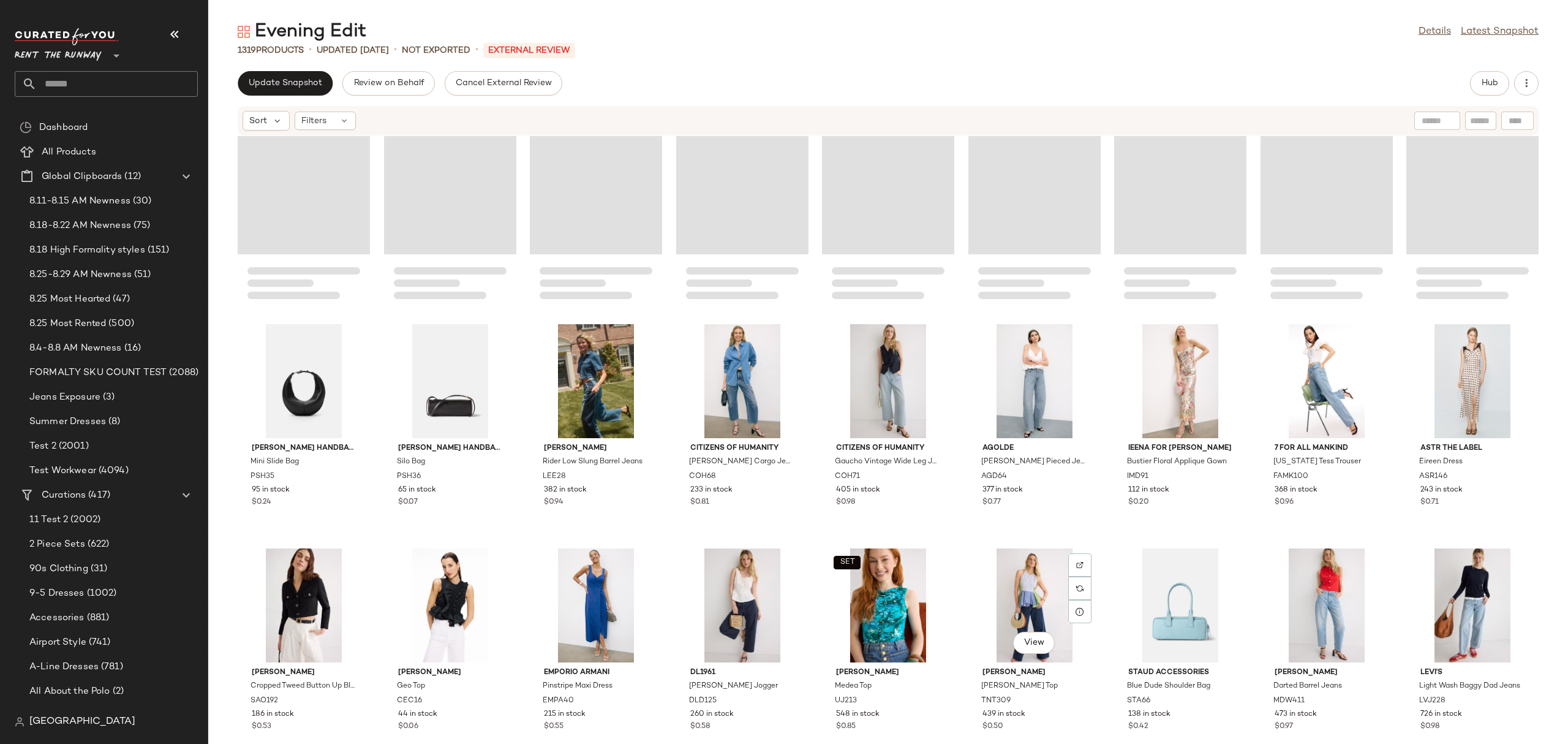
scroll to position [18437, 0]
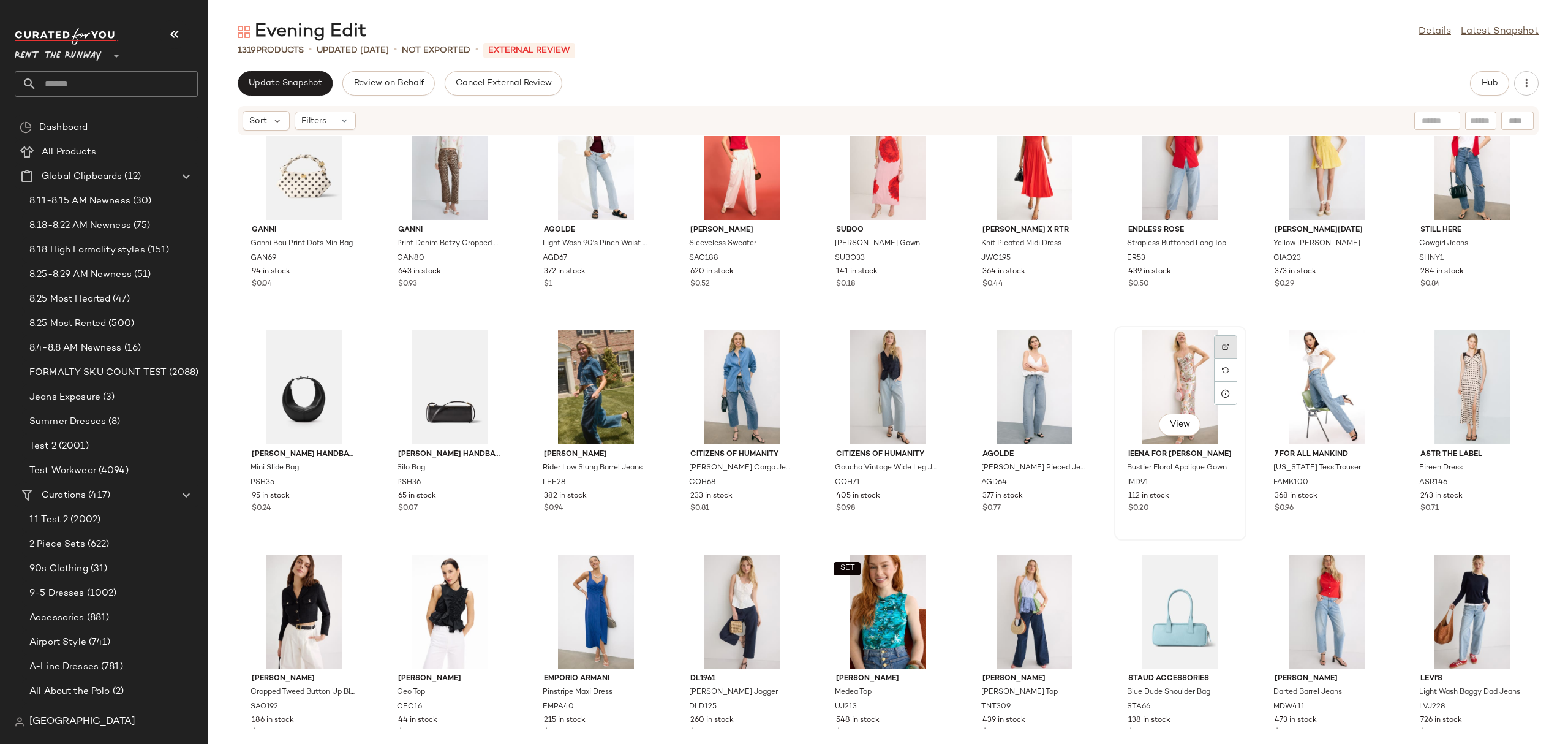
click at [1222, 344] on img at bounding box center [1225, 346] width 8 height 8
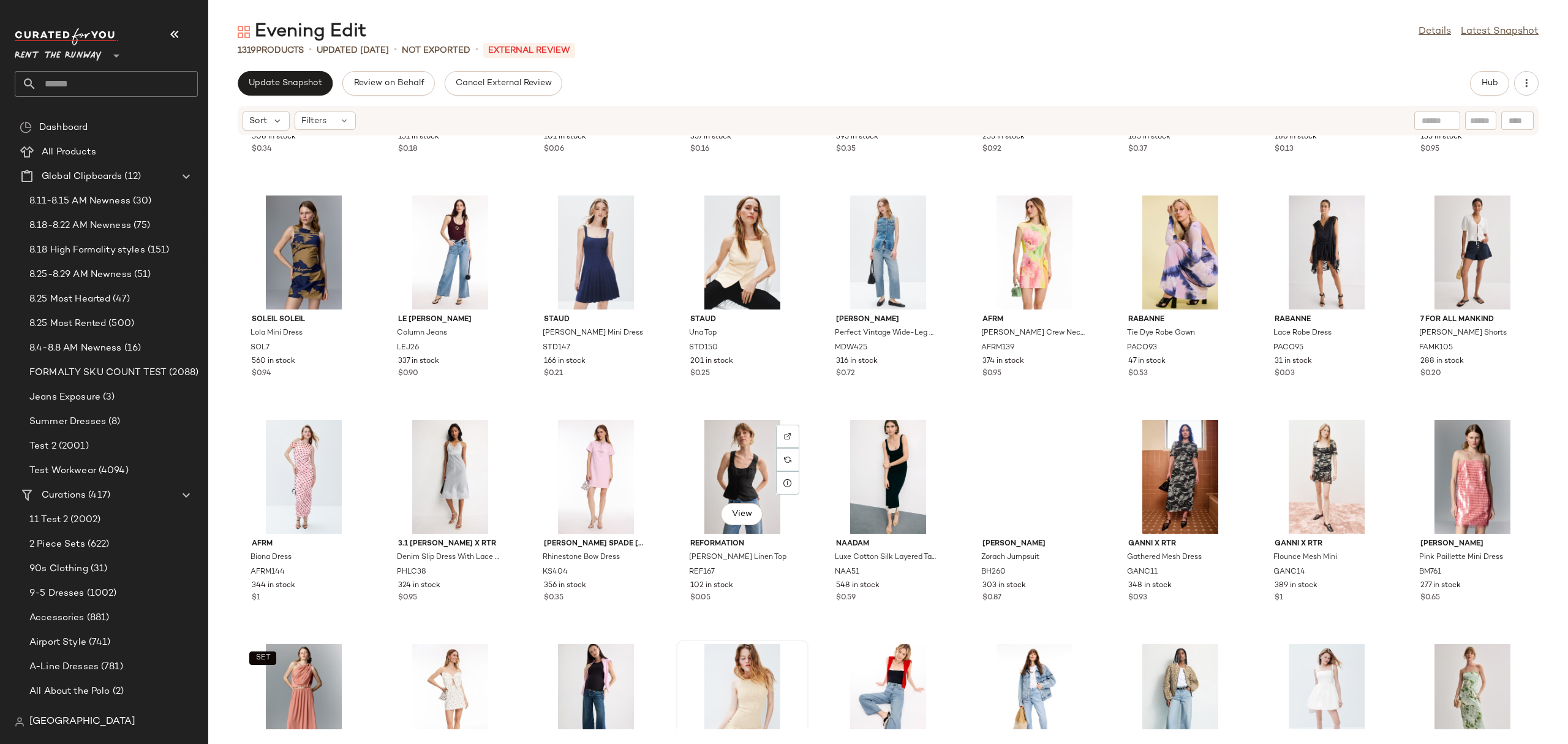
scroll to position [16940, 0]
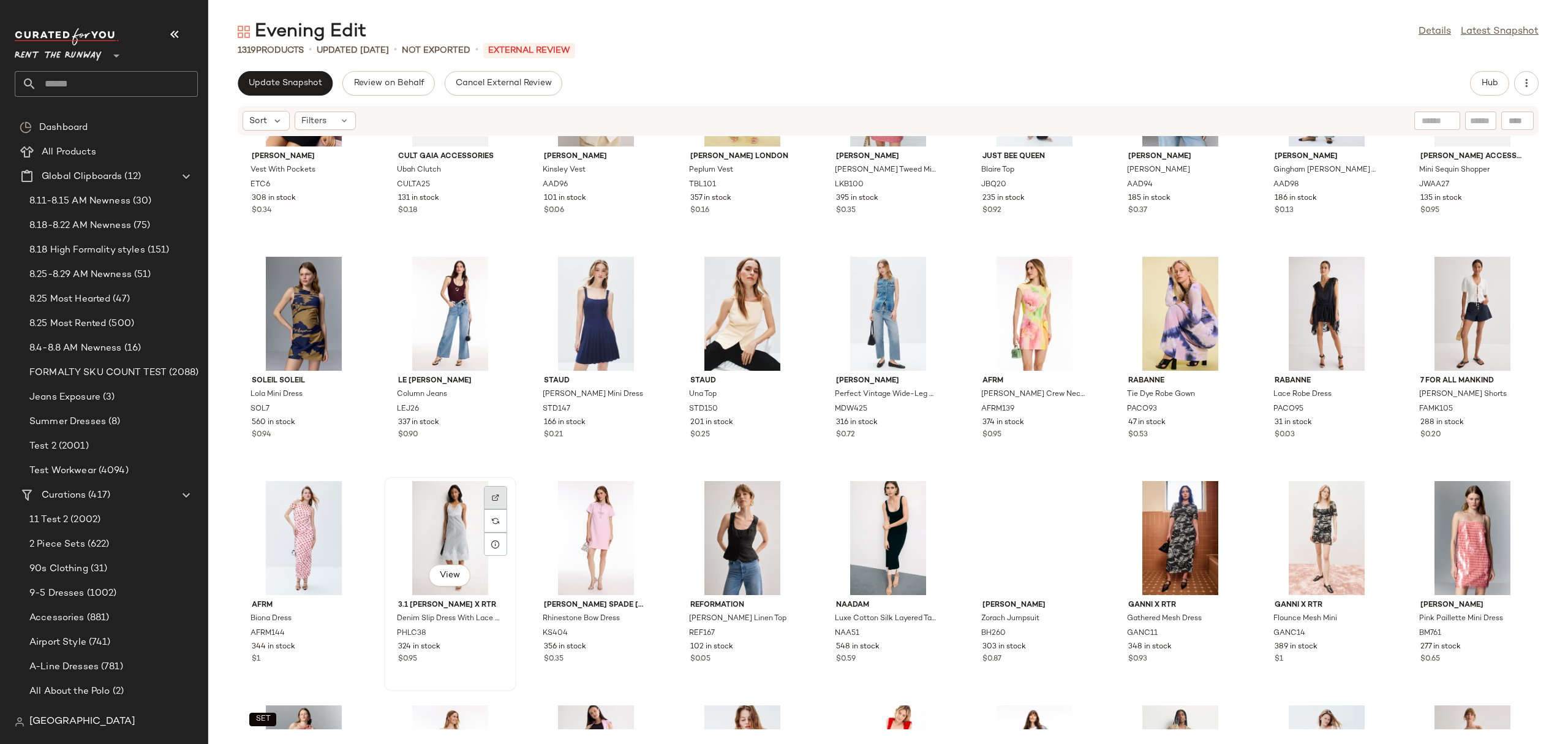
click at [500, 488] on div at bounding box center [495, 498] width 23 height 23
click at [411, 498] on div "View" at bounding box center [450, 538] width 123 height 114
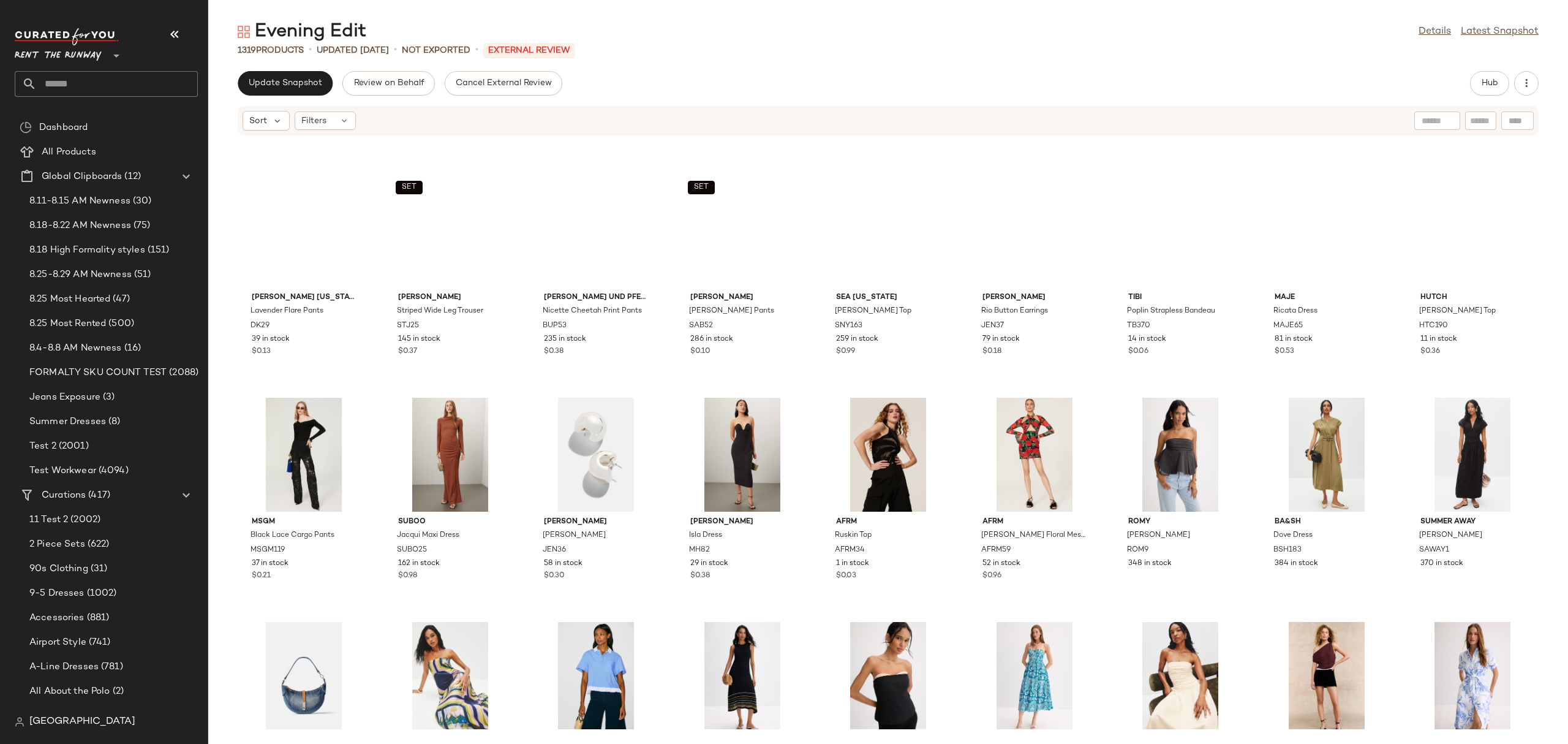
scroll to position [12908, 0]
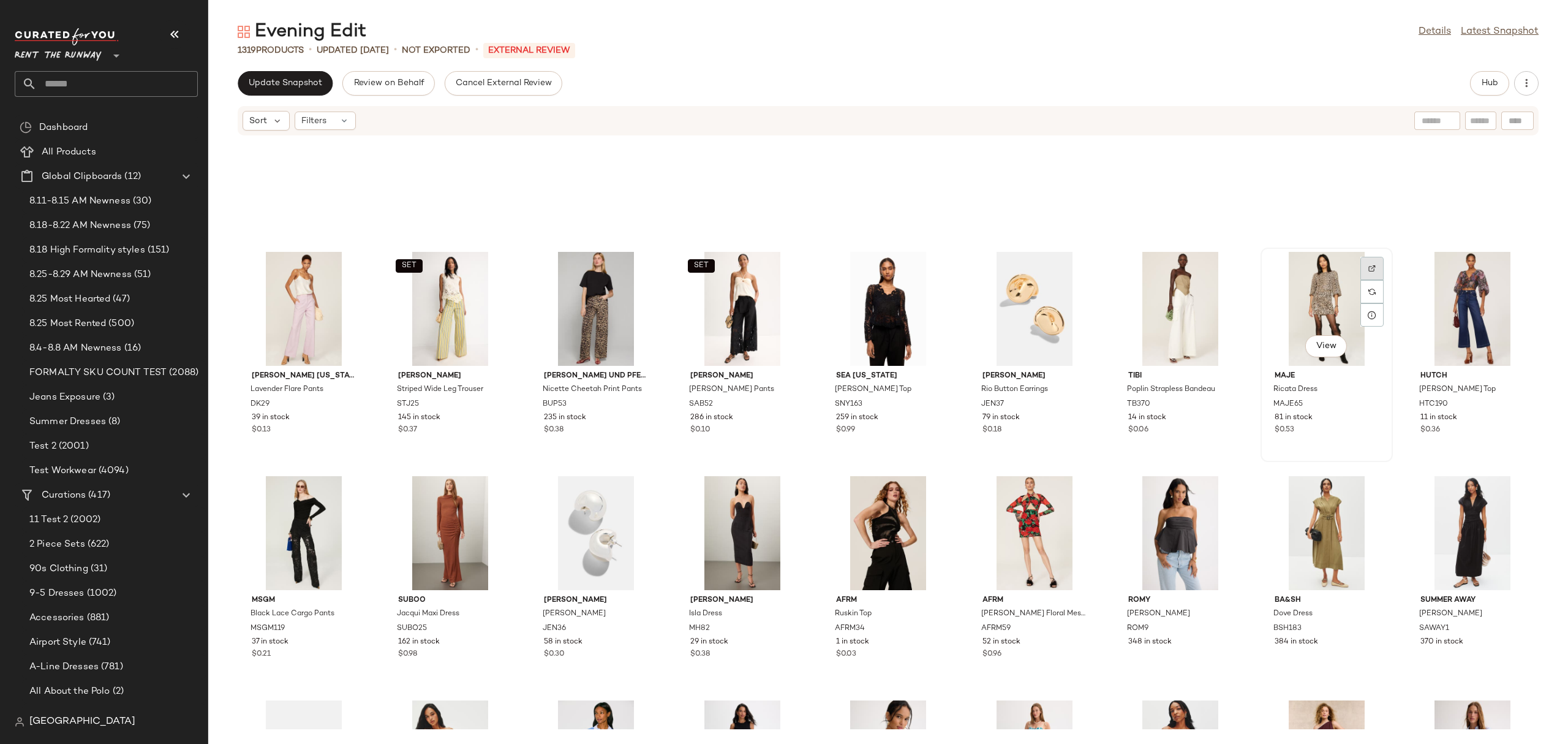
click at [1360, 262] on div at bounding box center [1372, 269] width 23 height 23
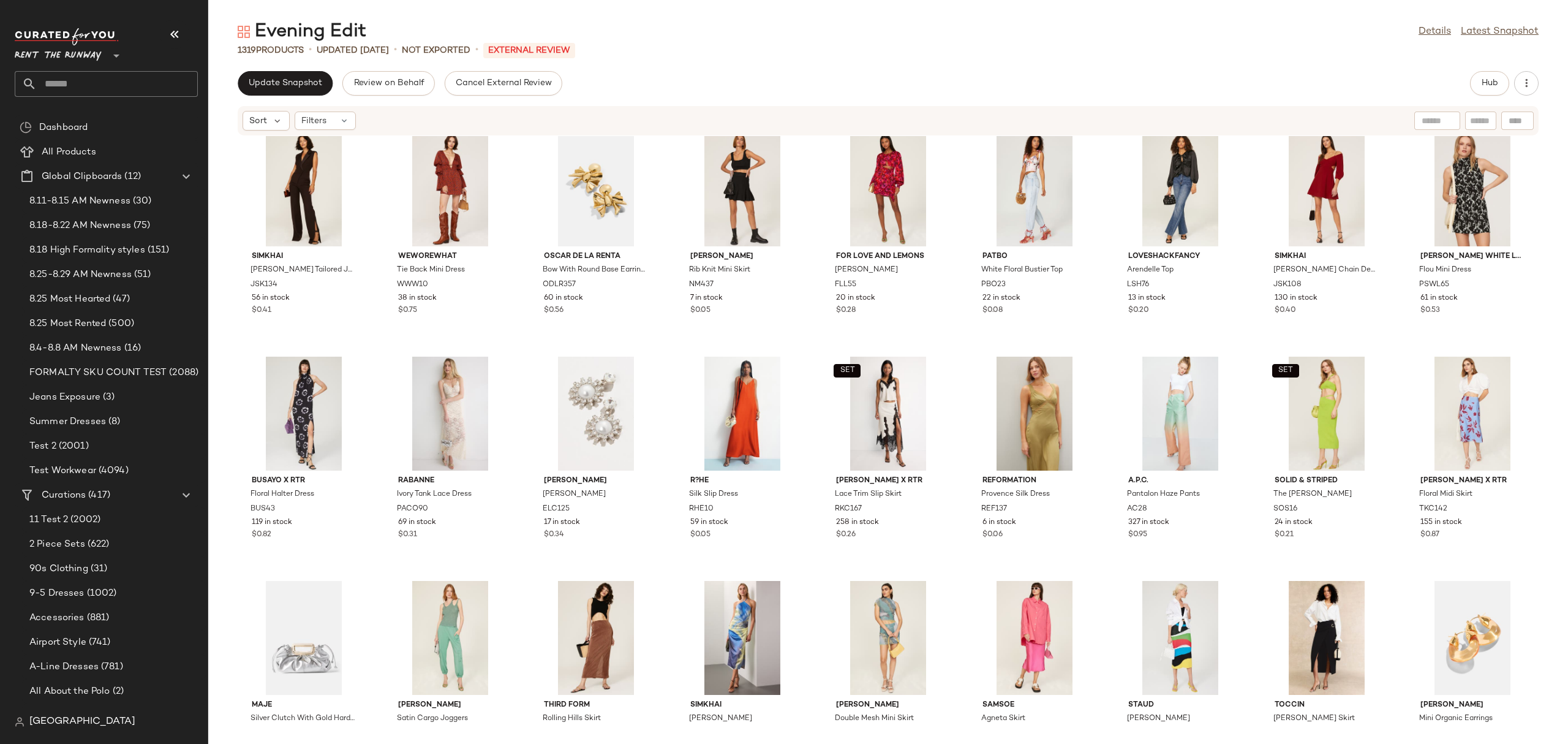
scroll to position [12117, 0]
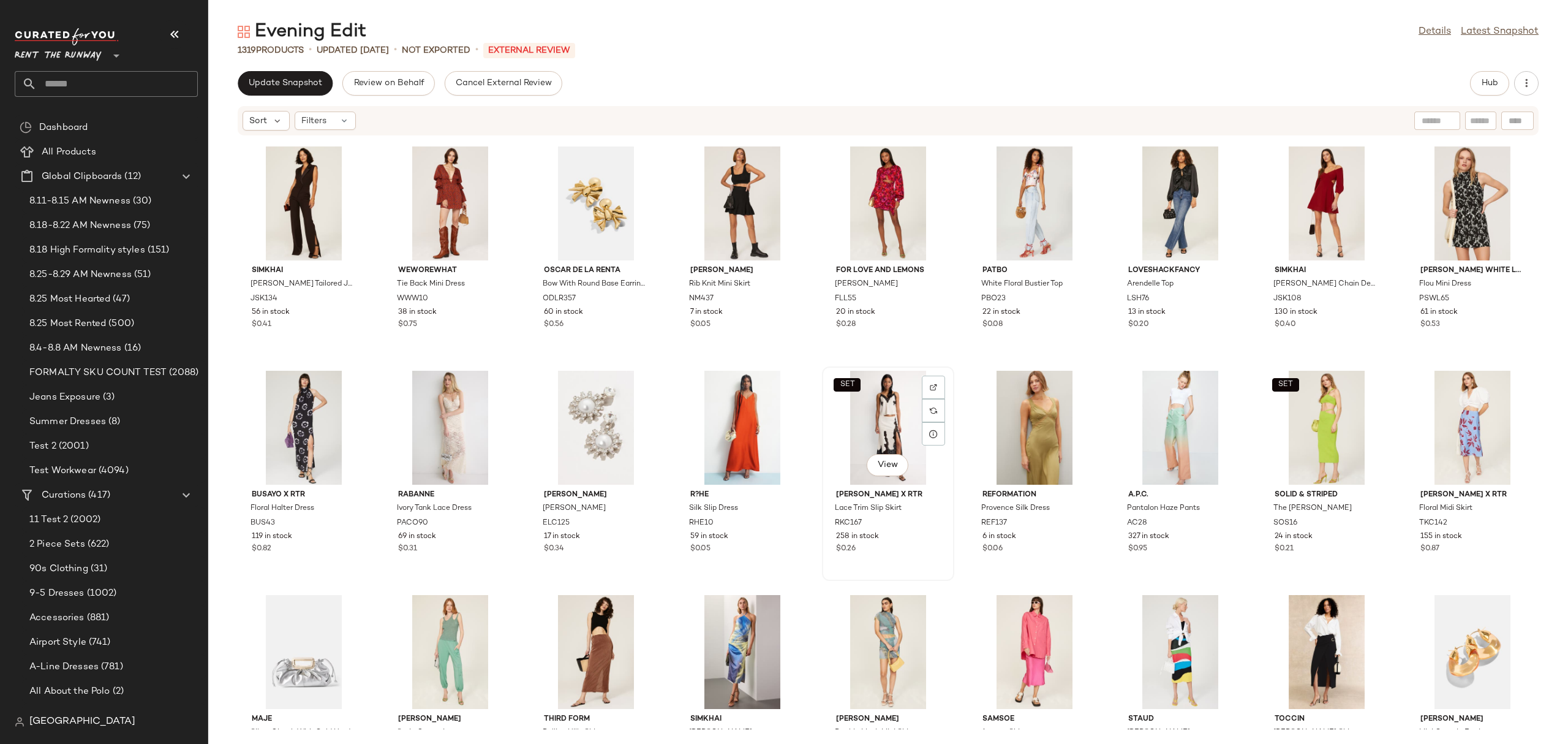
click at [847, 441] on div "SET View" at bounding box center [888, 427] width 123 height 114
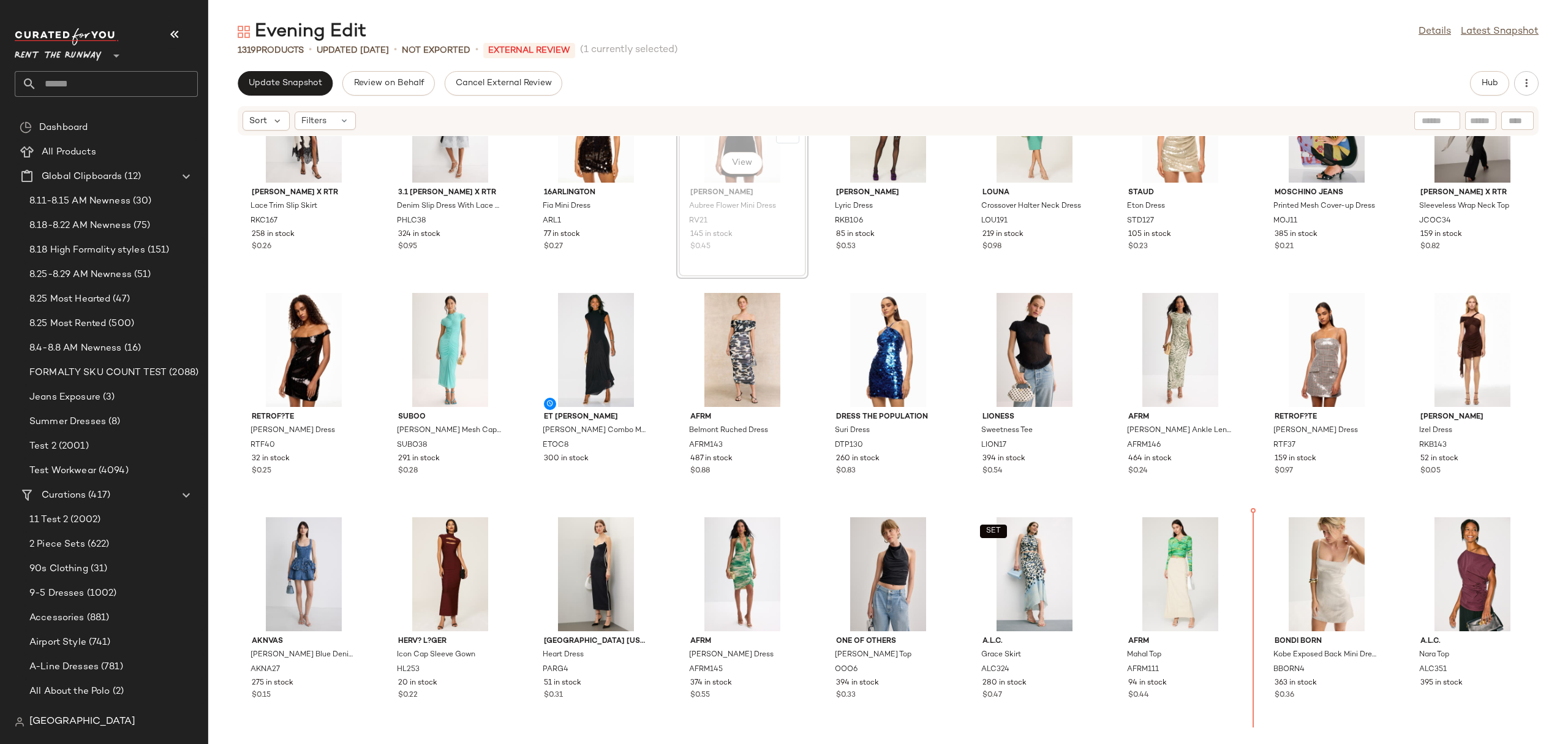
scroll to position [98, 0]
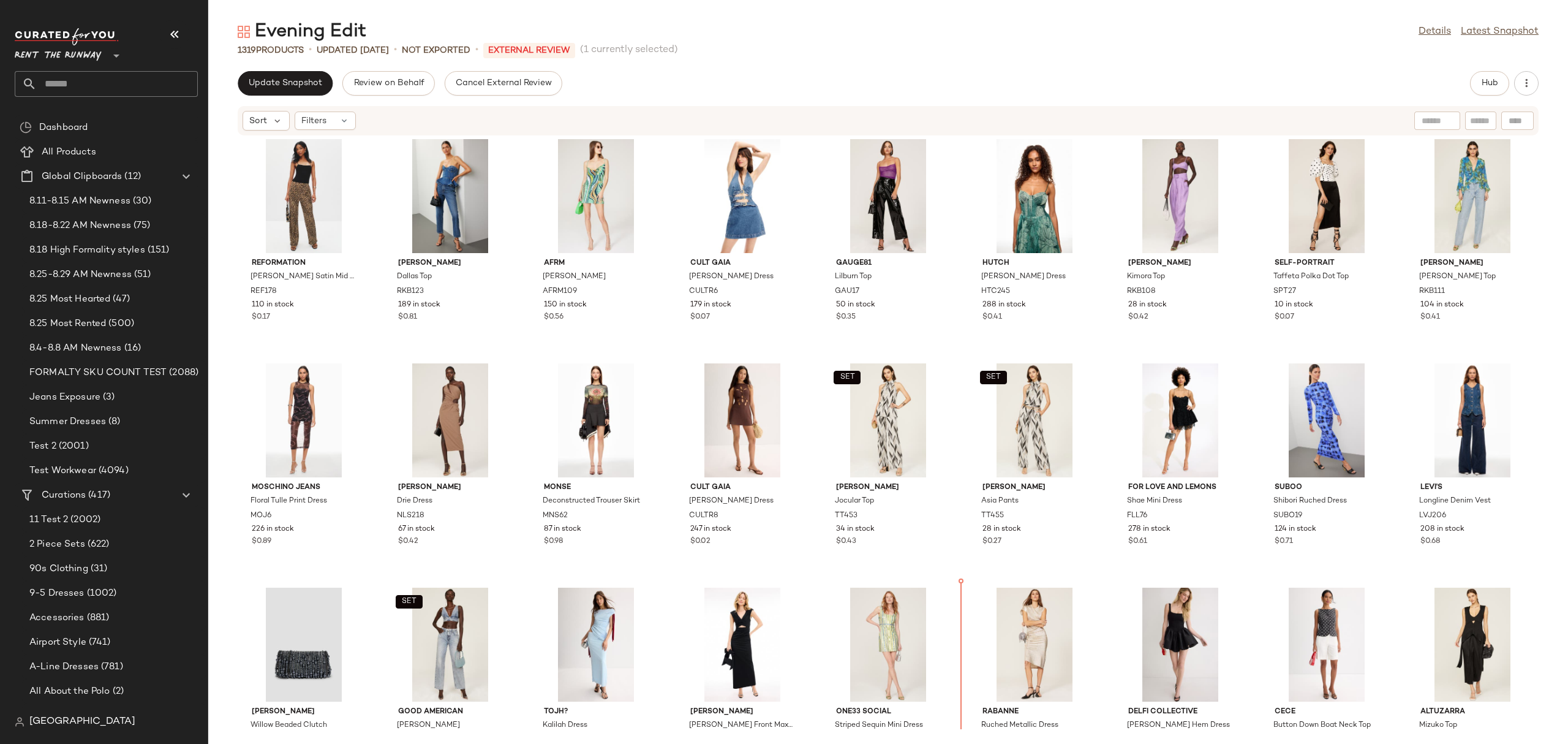
scroll to position [702, 0]
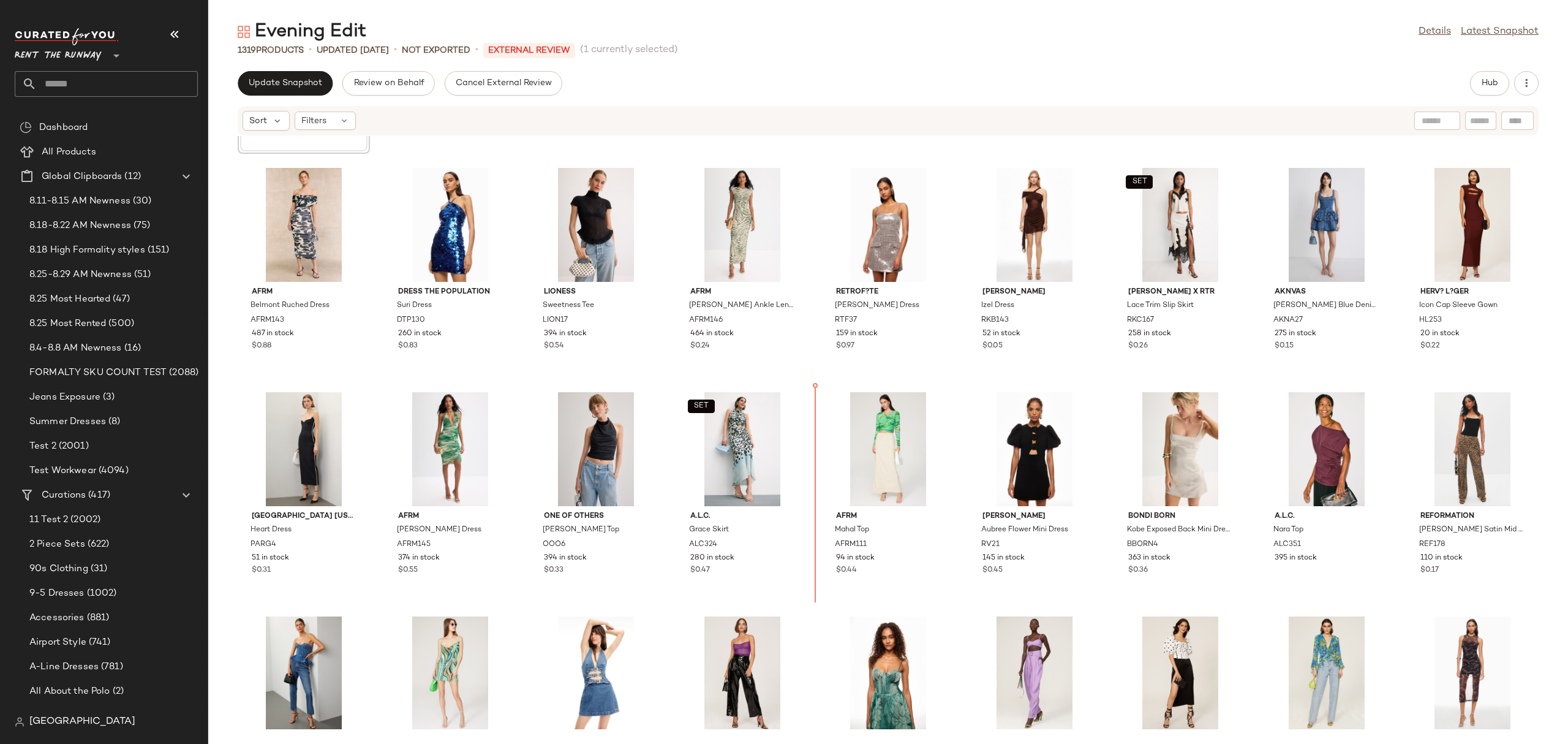
scroll to position [206, 0]
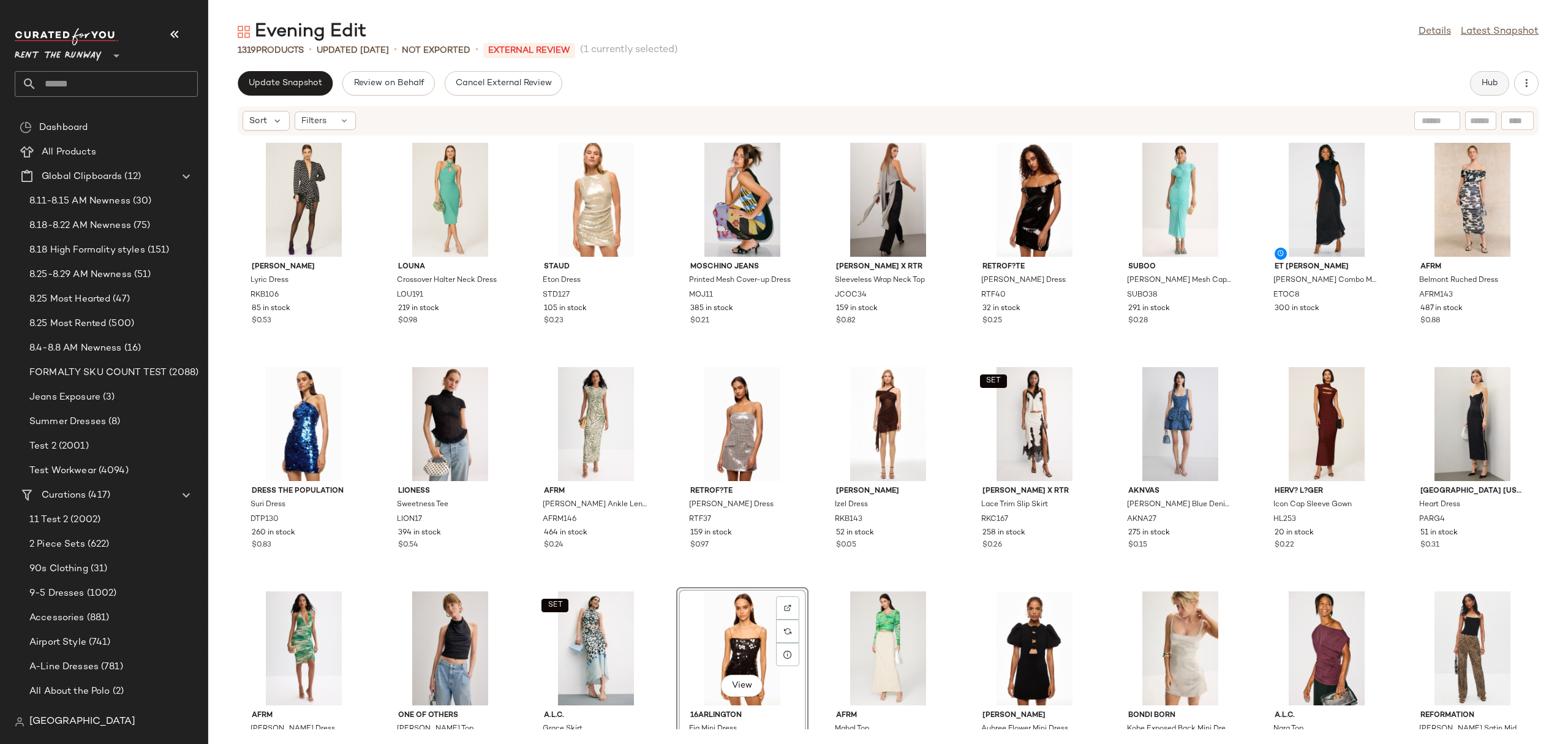
click at [1494, 77] on button "Hub" at bounding box center [1489, 83] width 39 height 24
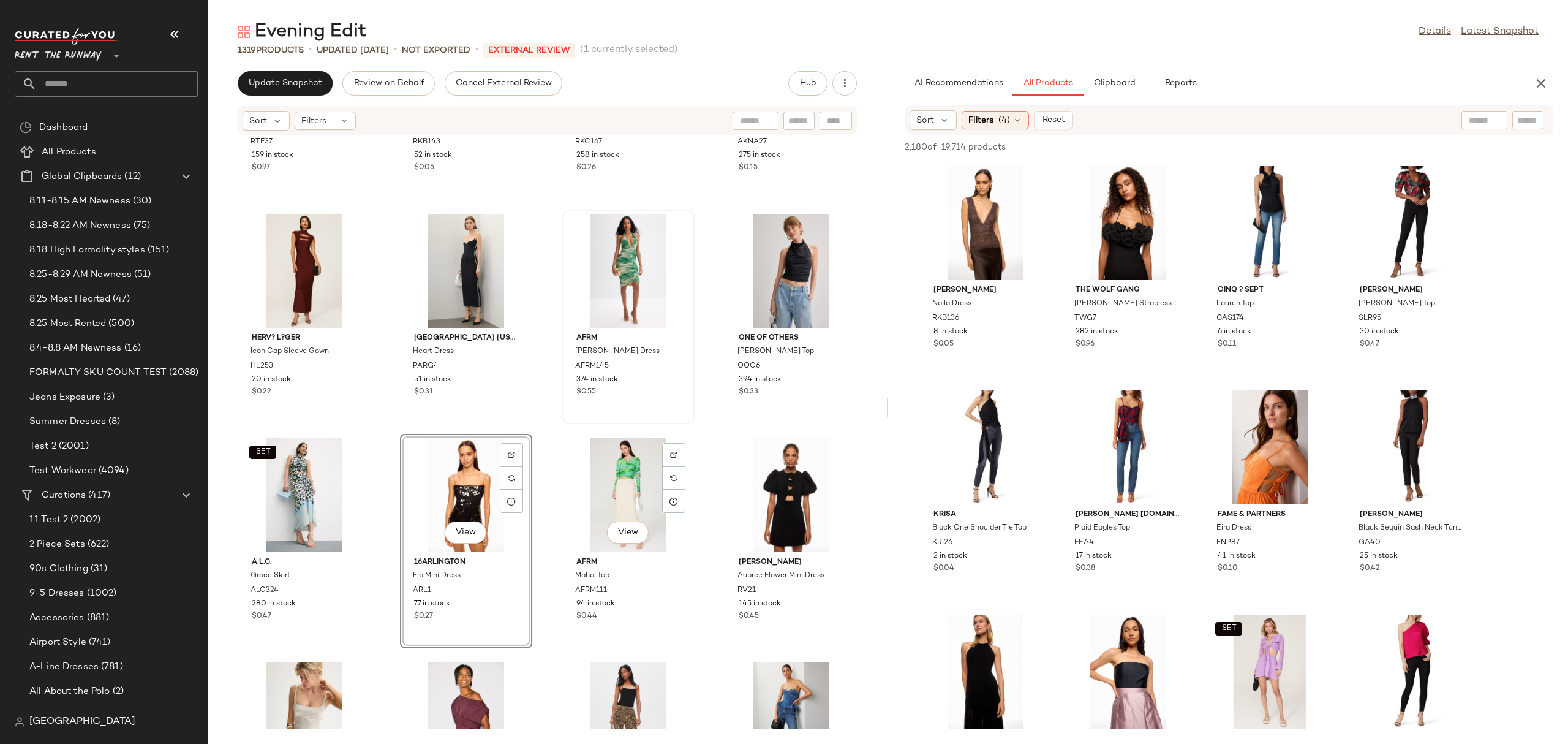
scroll to position [847, 0]
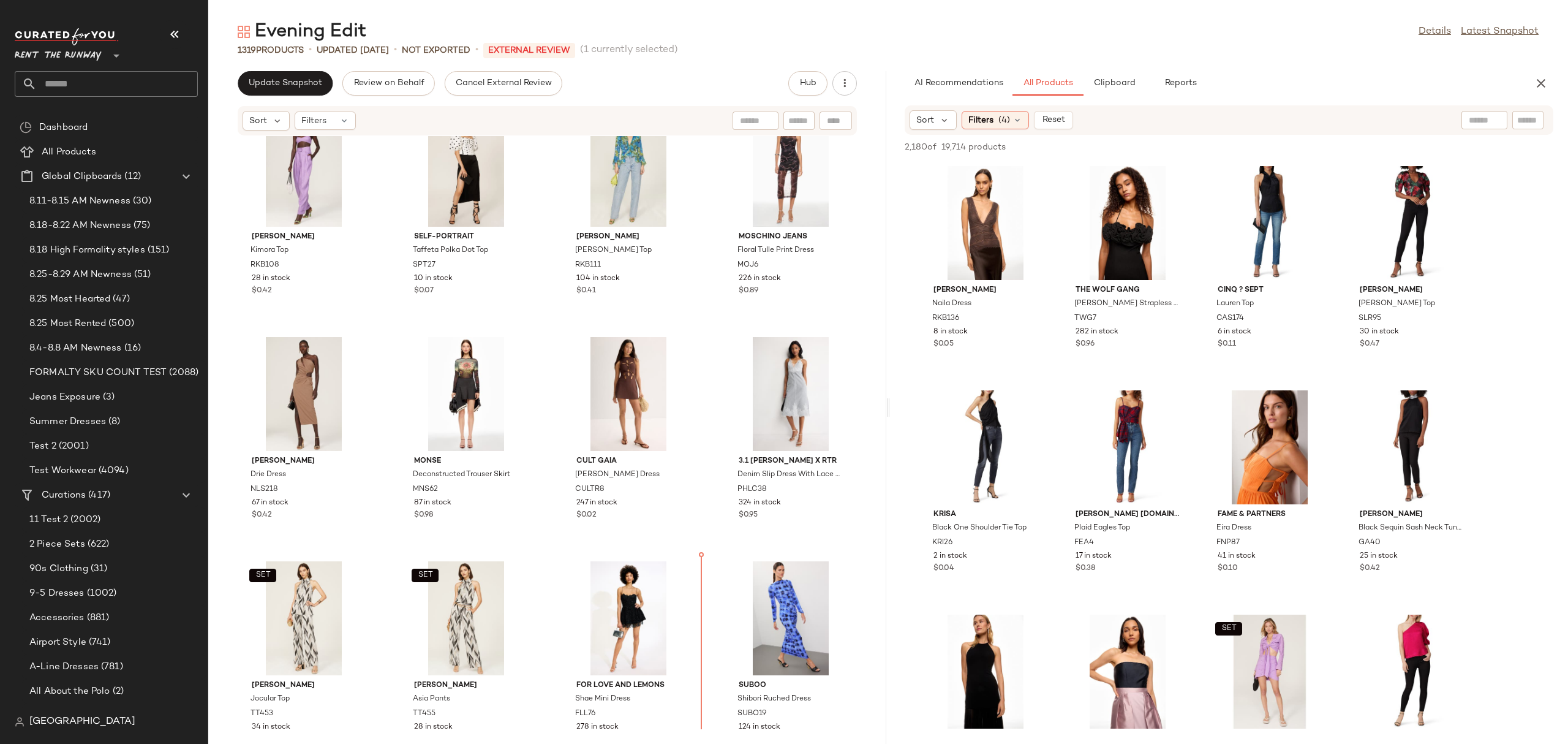
scroll to position [1928, 0]
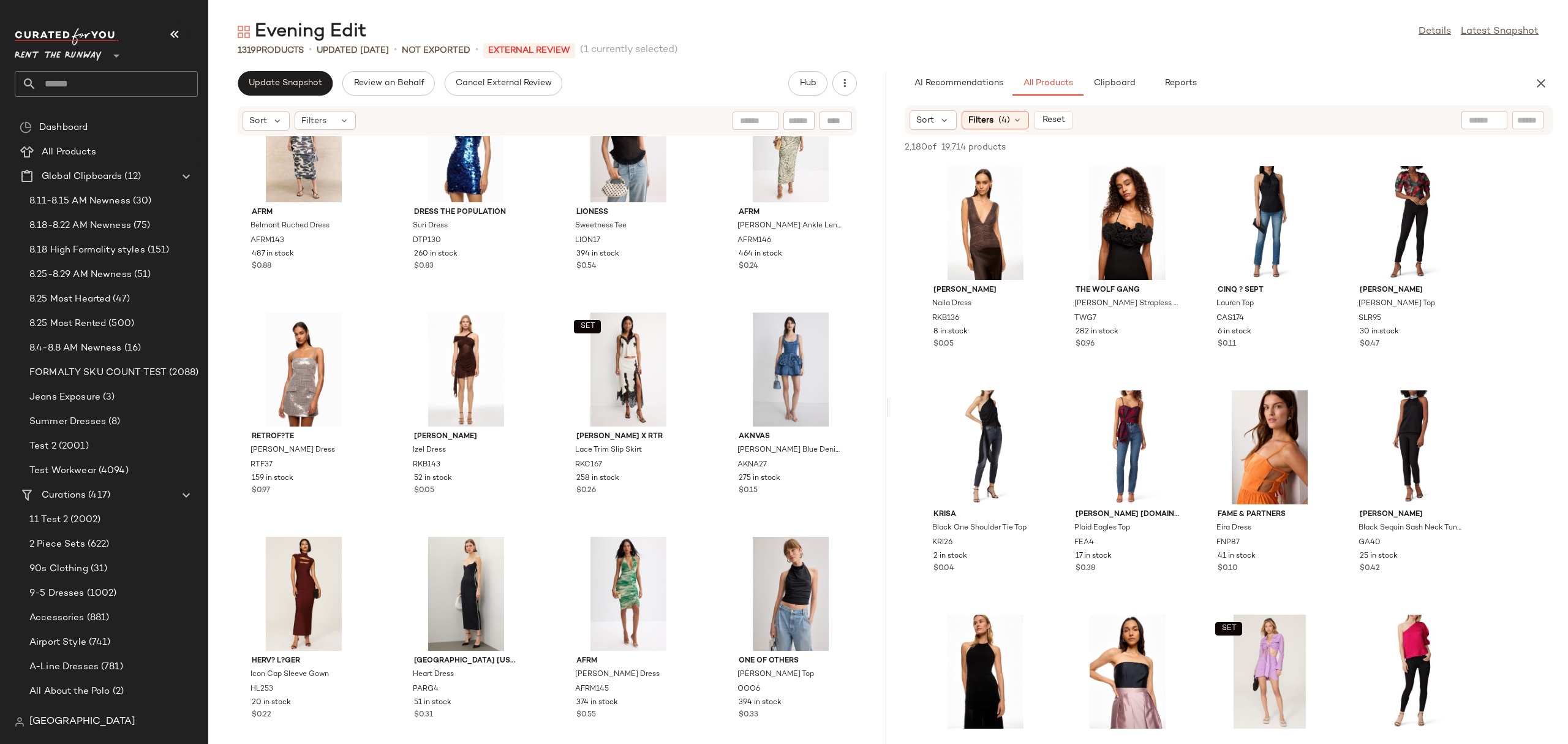
scroll to position [525, 0]
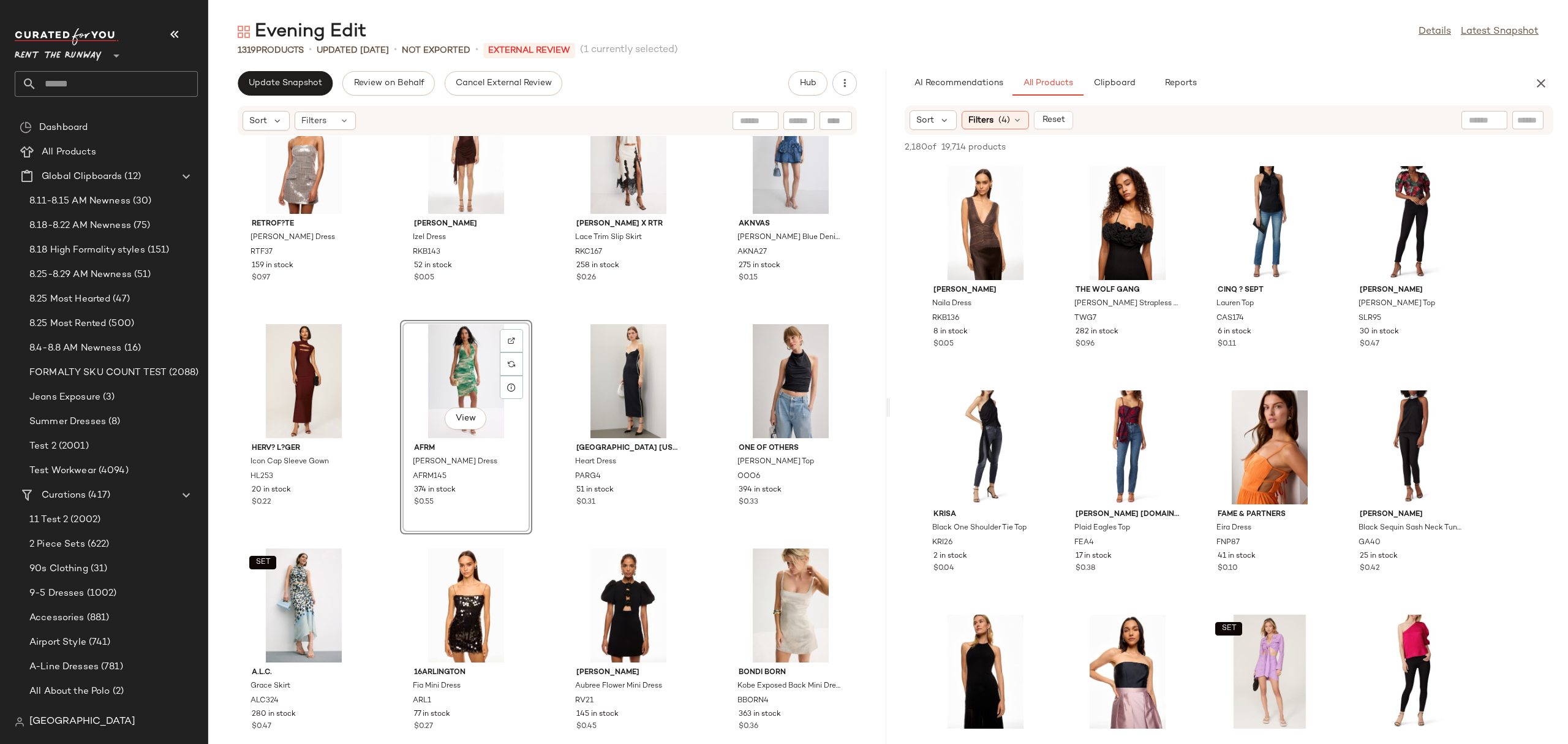
scroll to position [744, 0]
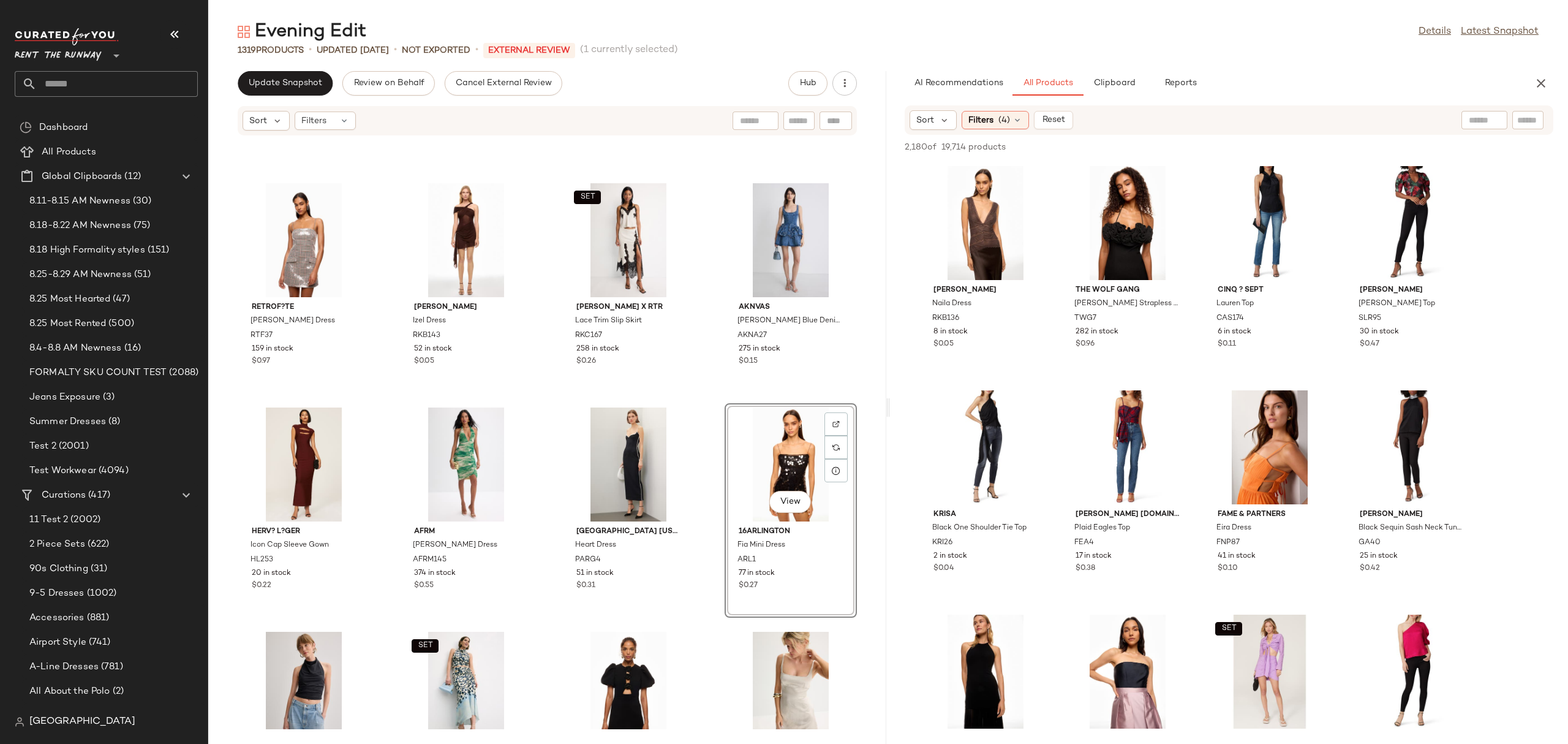
scroll to position [717, 0]
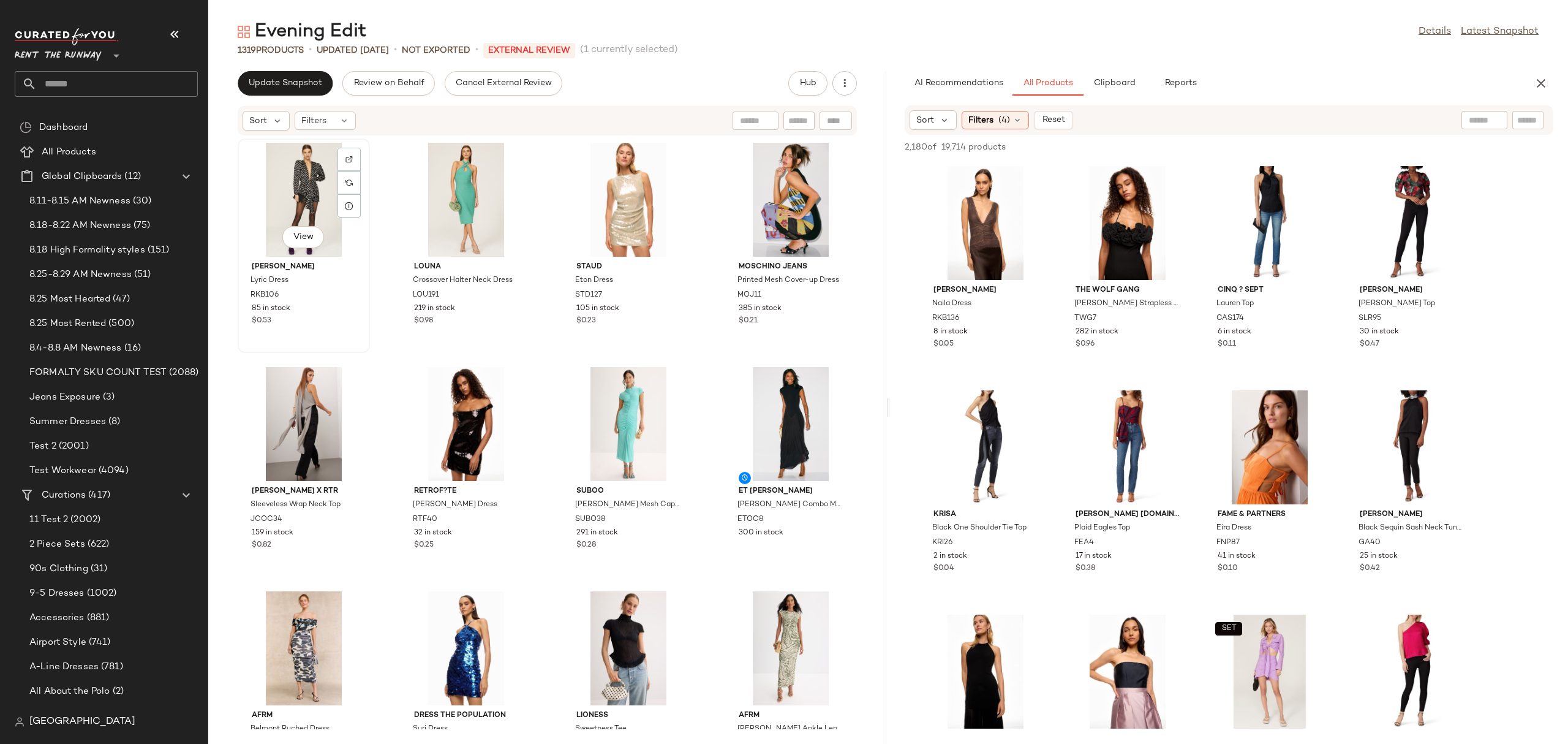
click at [319, 191] on div "View" at bounding box center [303, 199] width 123 height 114
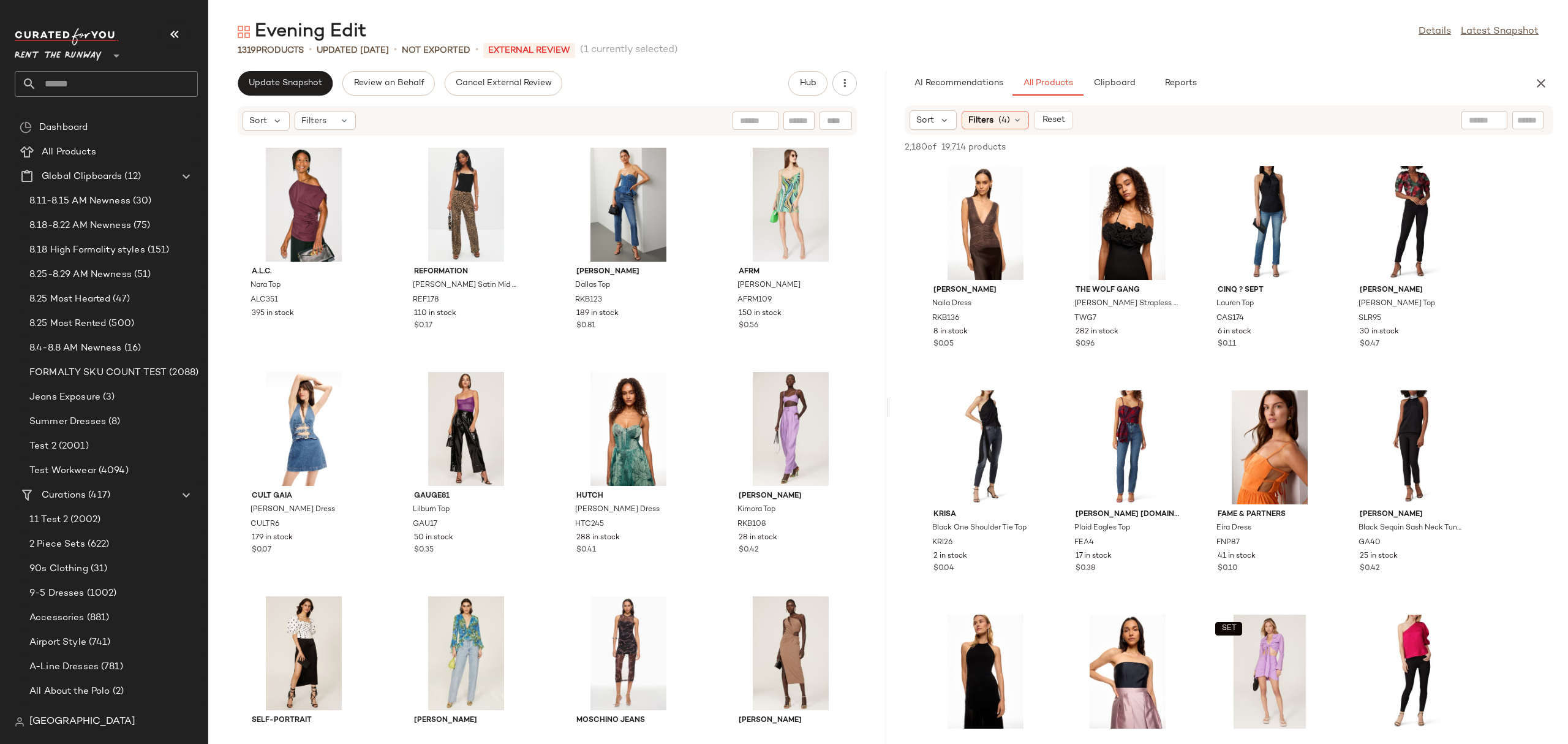
scroll to position [1653, 0]
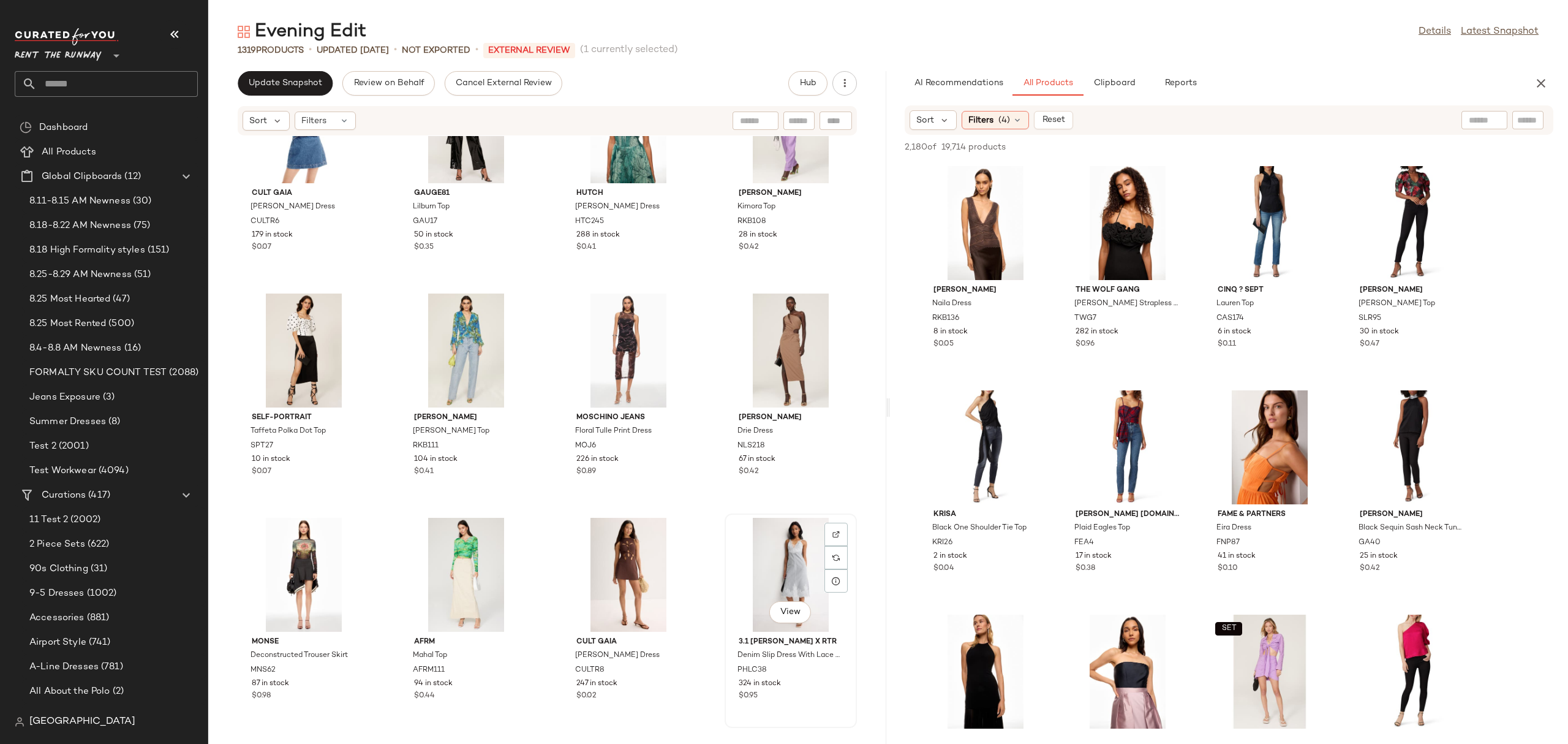
click at [761, 547] on div "View" at bounding box center [790, 575] width 123 height 114
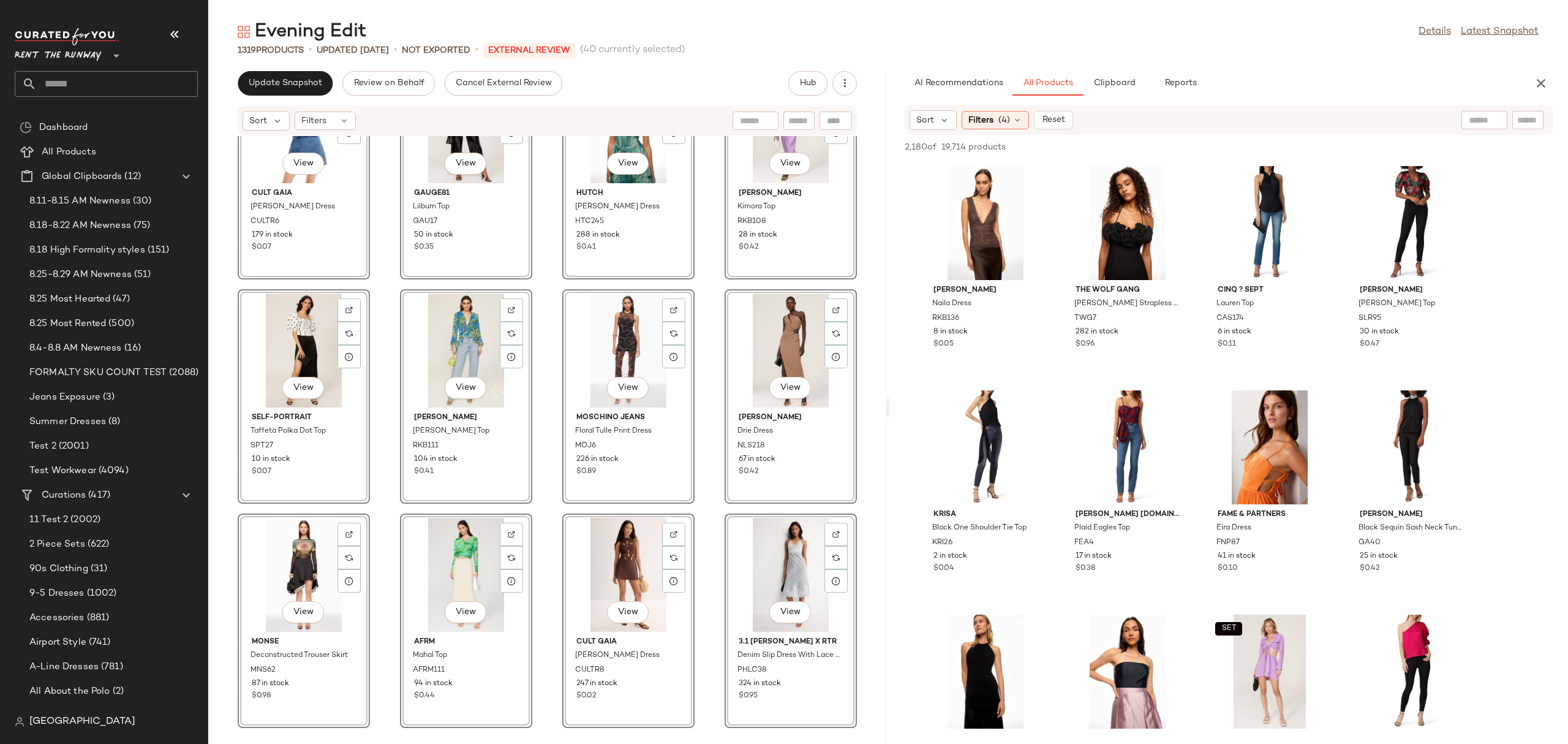
scroll to position [1637, 0]
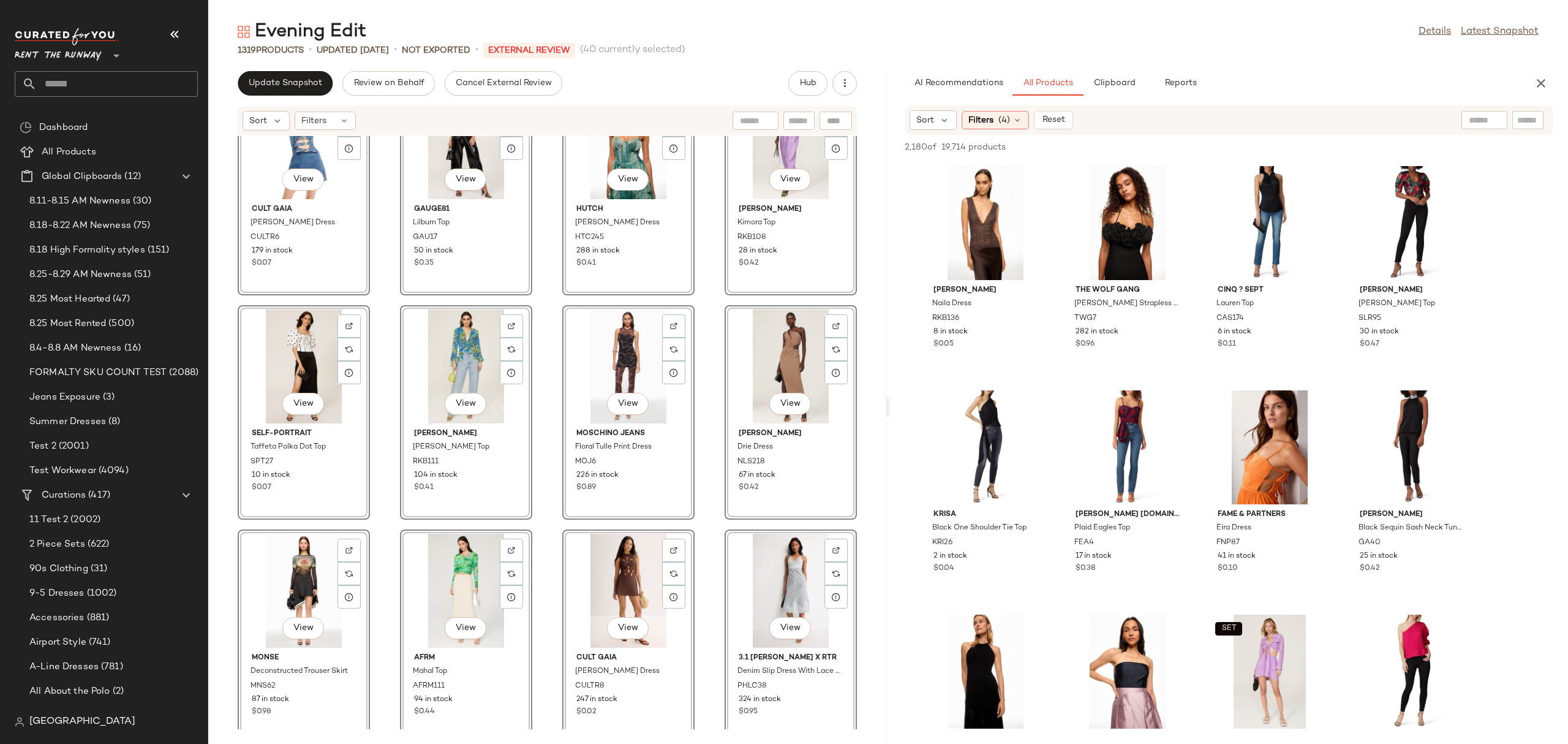
click at [709, 480] on div "View A.L.C. Nara Top ALC351 395 in stock View Reformation Gale Satin Mid Rise B…" at bounding box center [547, 432] width 678 height 593
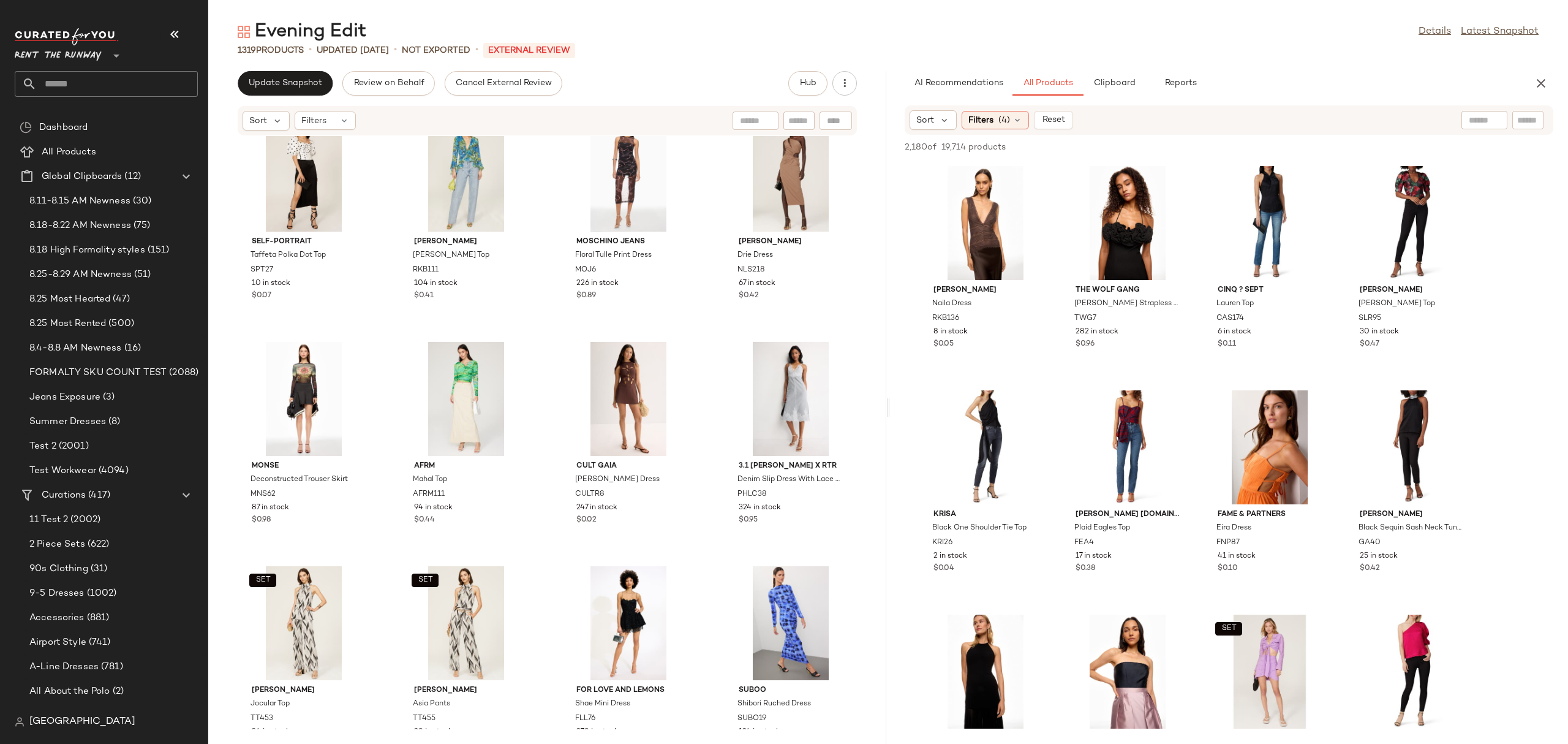
scroll to position [2057, 0]
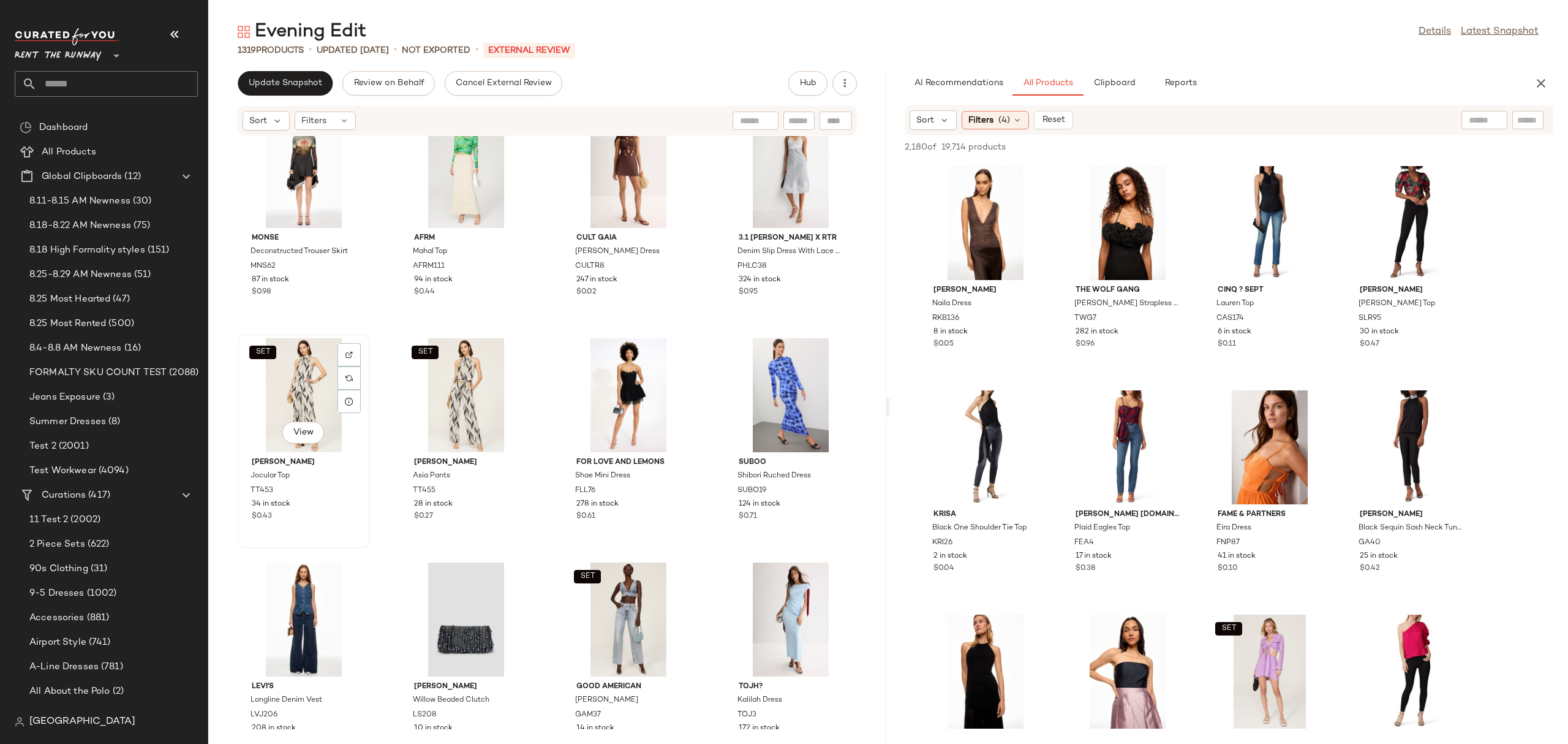
click at [276, 380] on div "SET View" at bounding box center [303, 395] width 123 height 114
click at [754, 390] on div "View" at bounding box center [790, 395] width 123 height 114
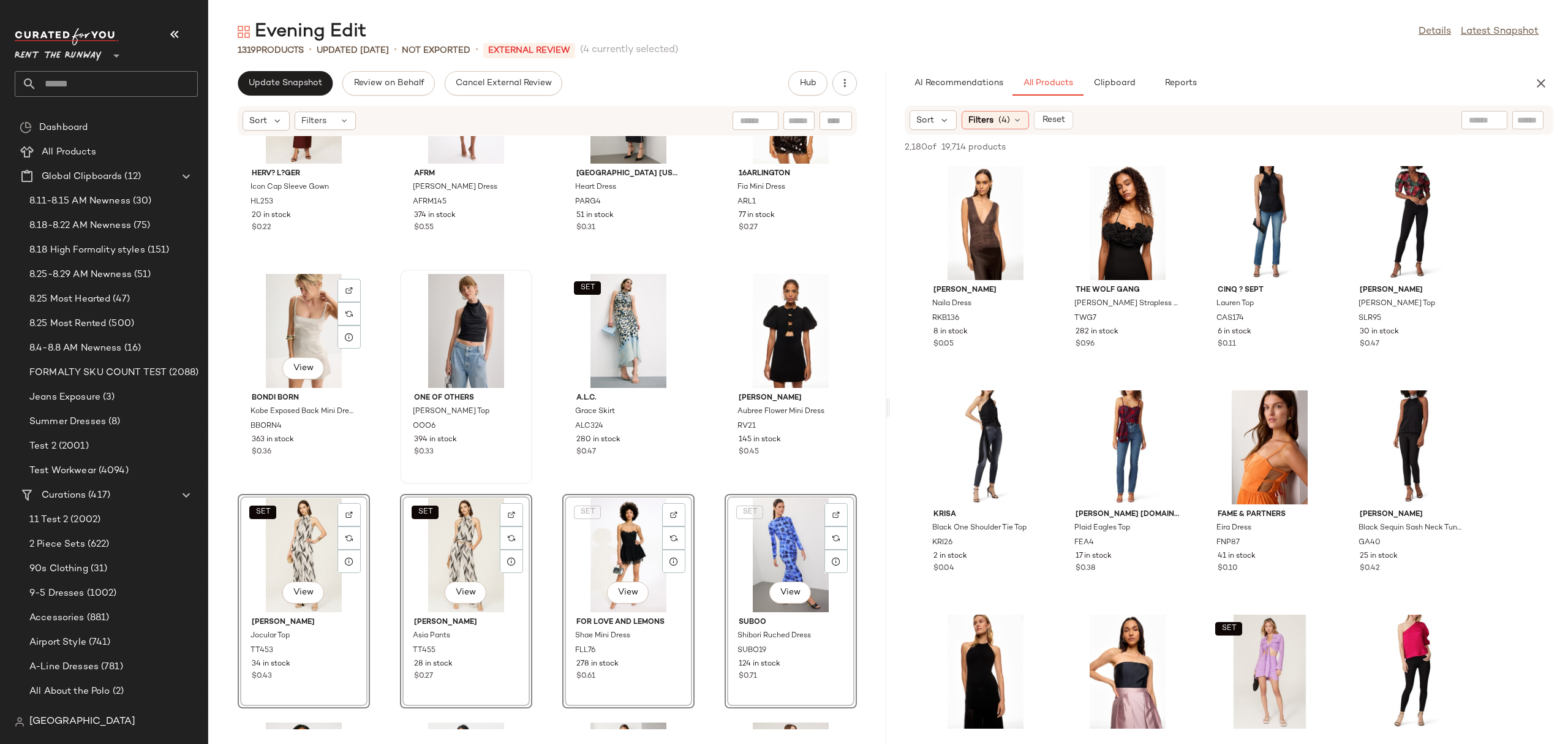
scroll to position [989, 0]
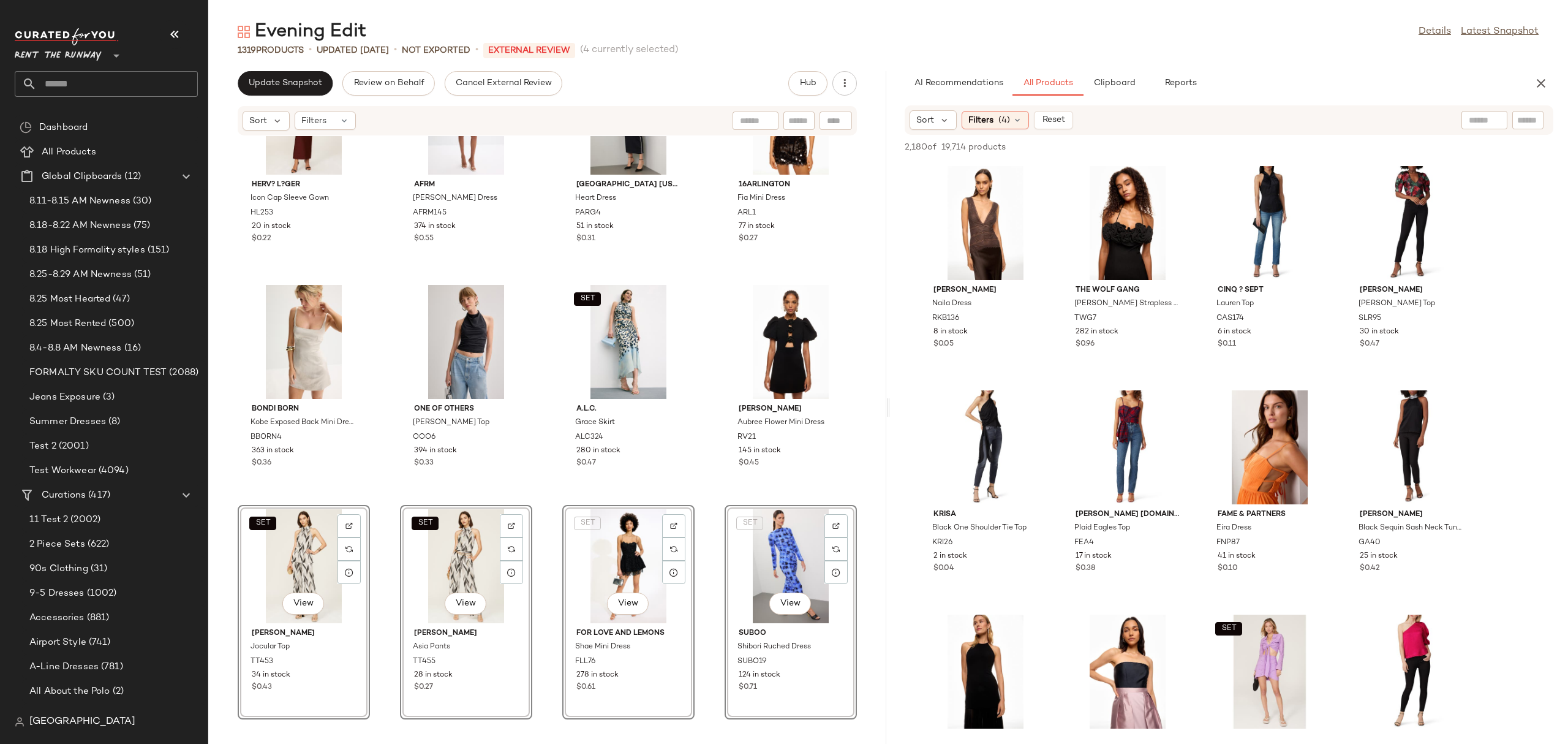
click at [534, 386] on div "Herv? L?ger Icon Cap Sleeve Gown HL253 20 in stock $0.22 AFRM Norwood Dress AFR…" at bounding box center [547, 432] width 678 height 593
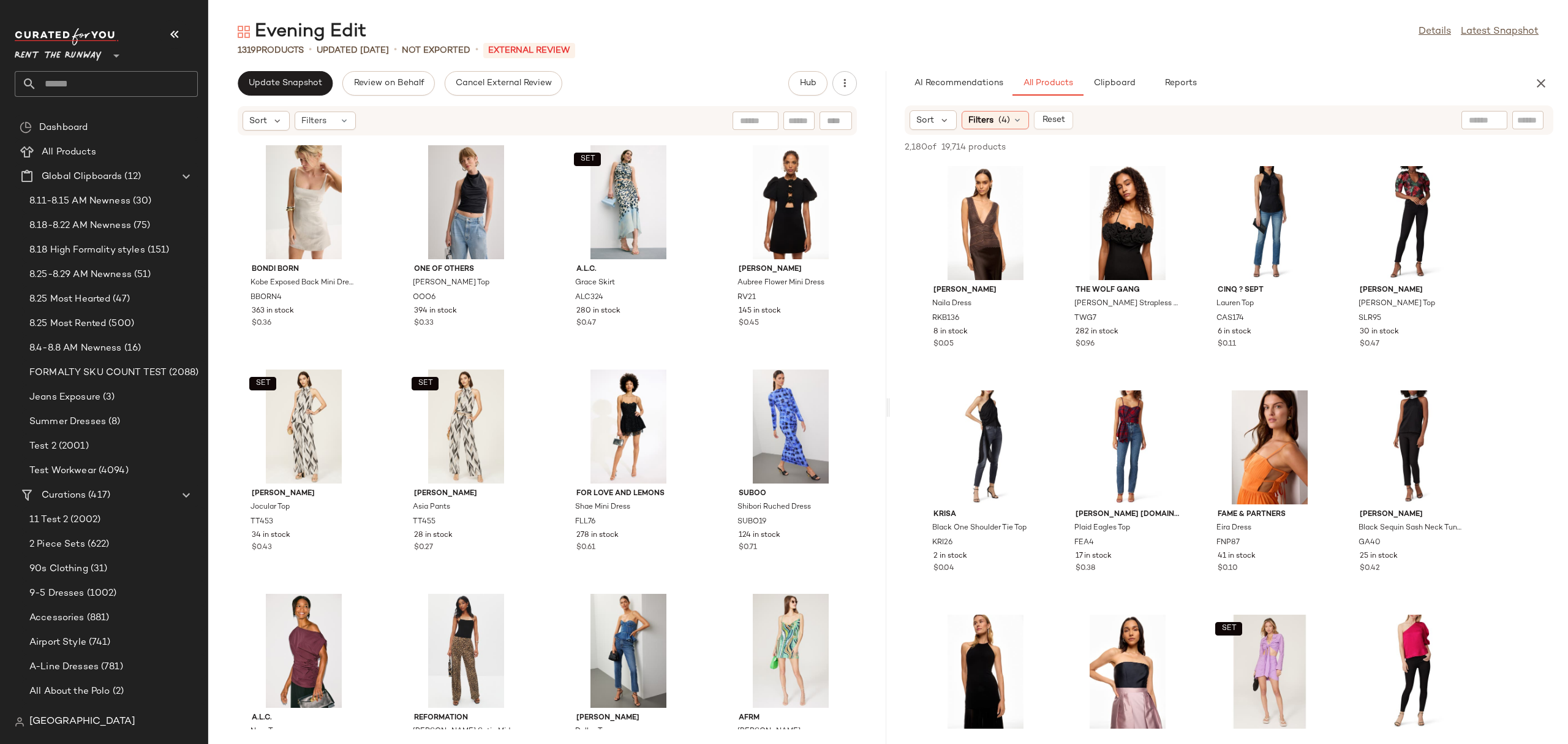
scroll to position [1174, 0]
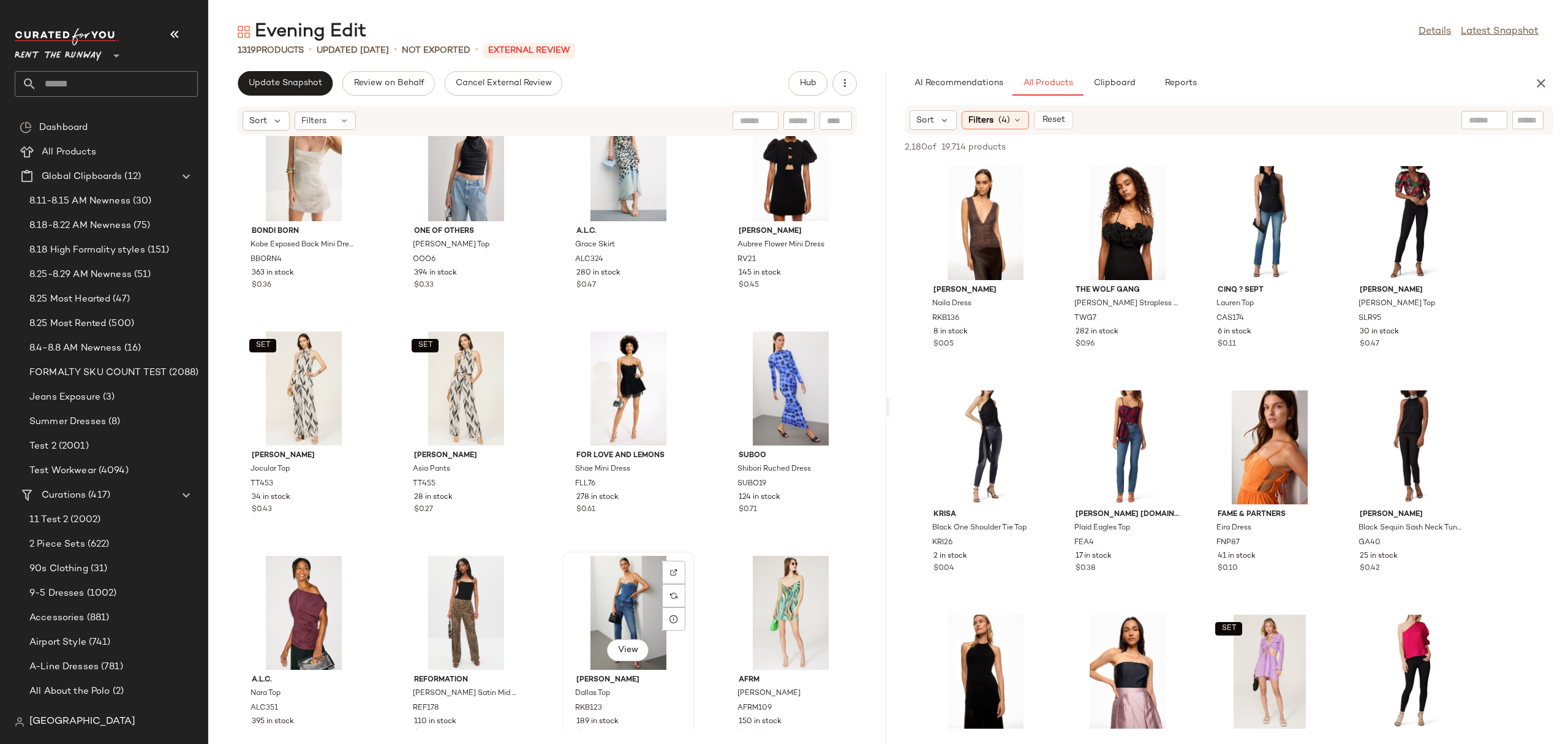
scroll to position [1168, 0]
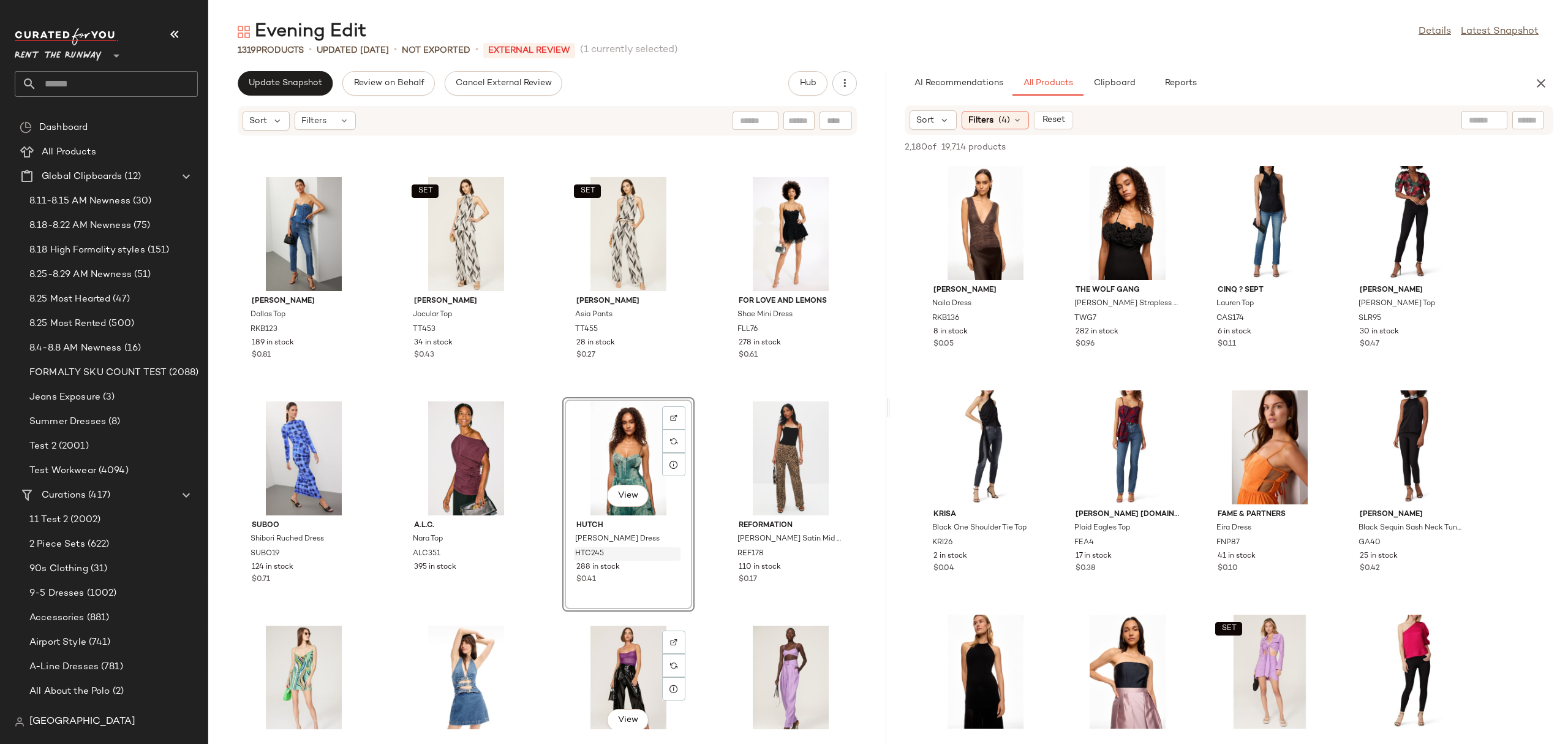
scroll to position [1307, 0]
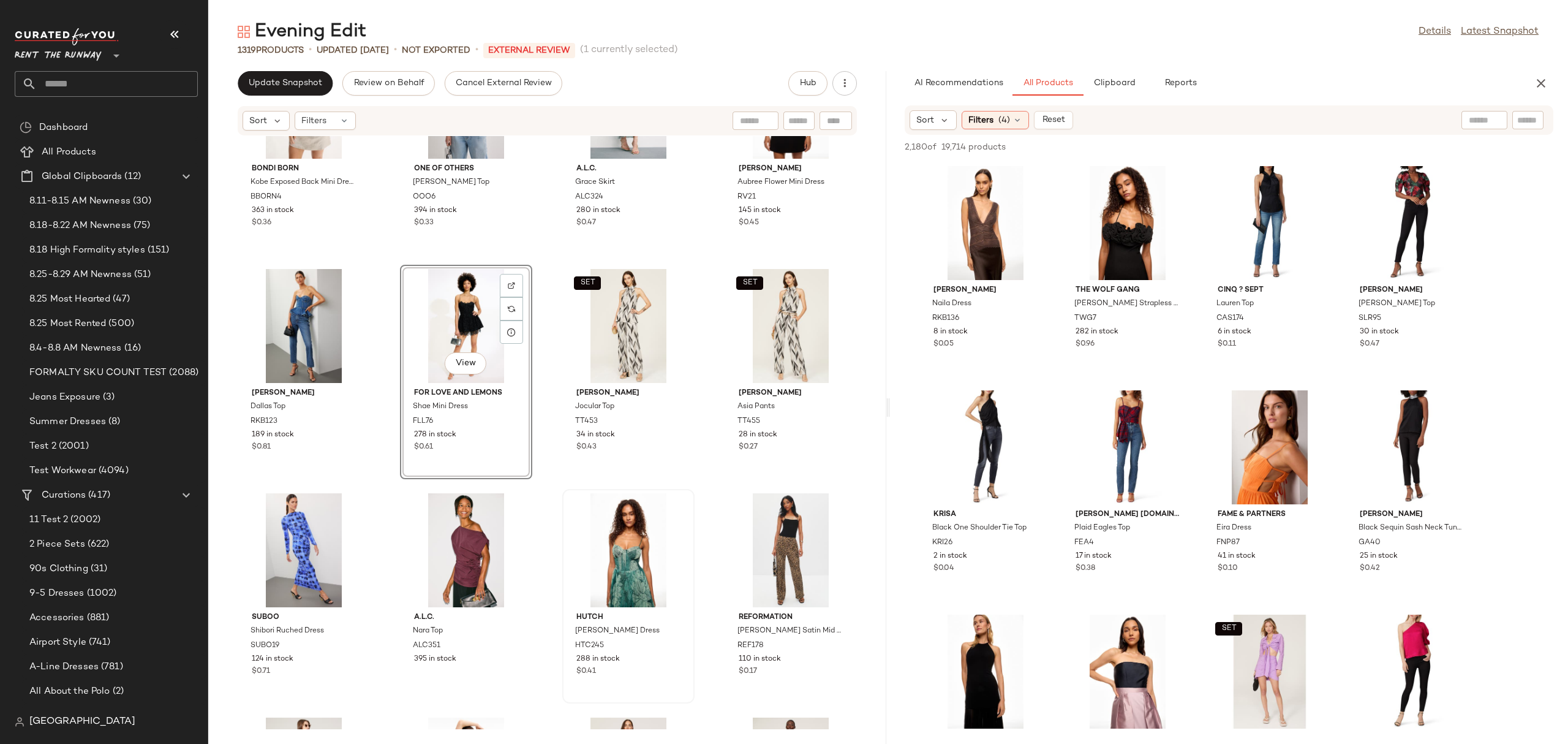
scroll to position [1234, 0]
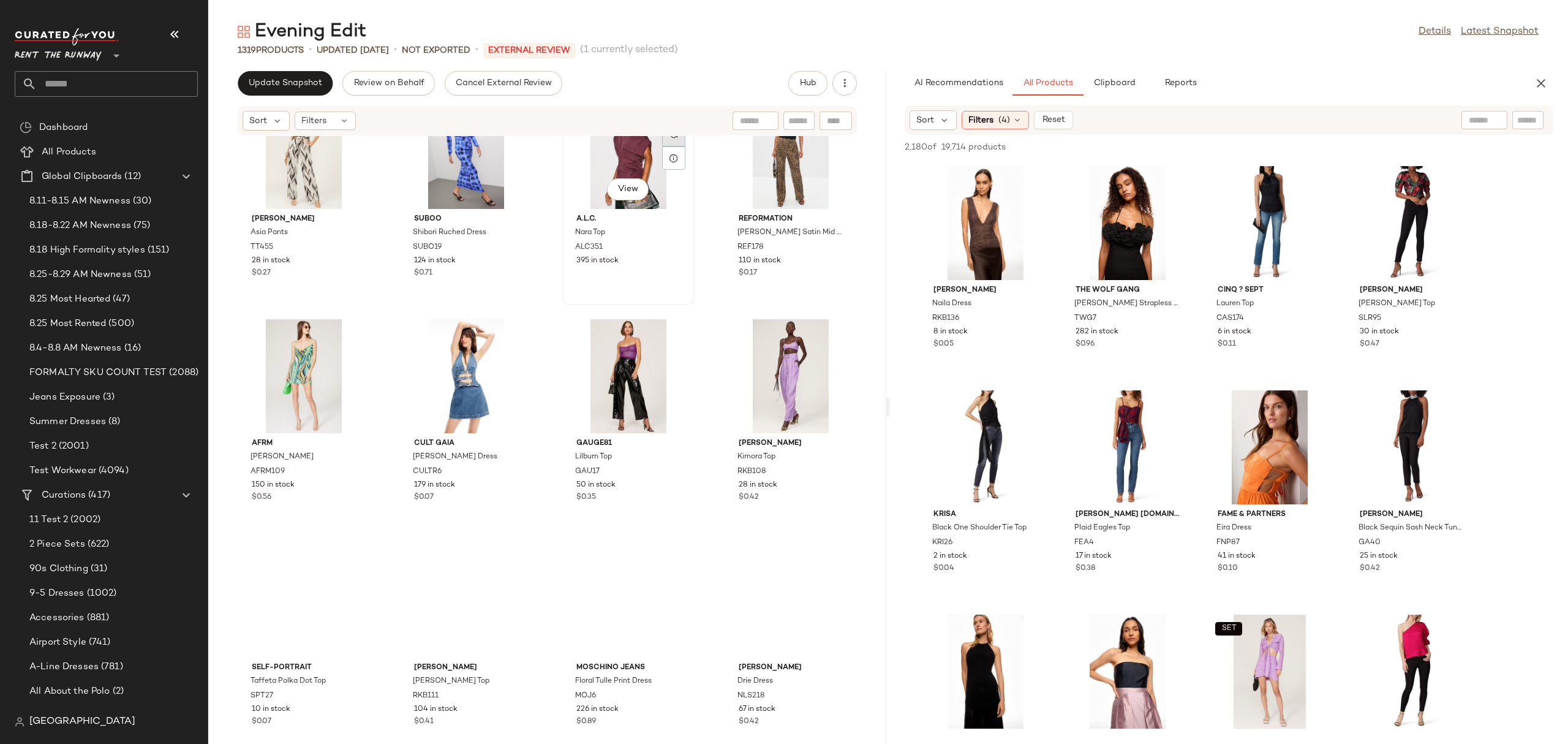
scroll to position [1690, 0]
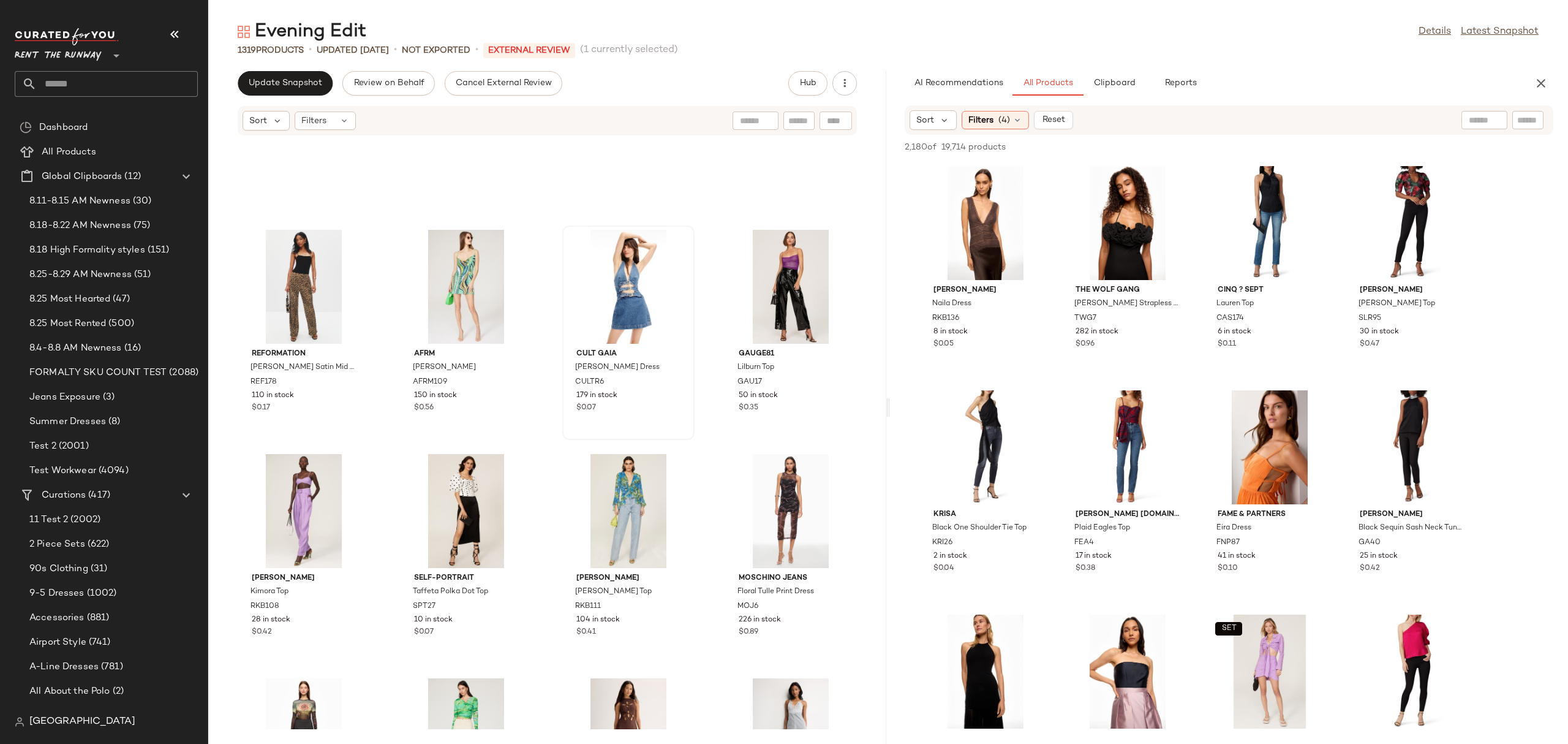
scroll to position [1651, 0]
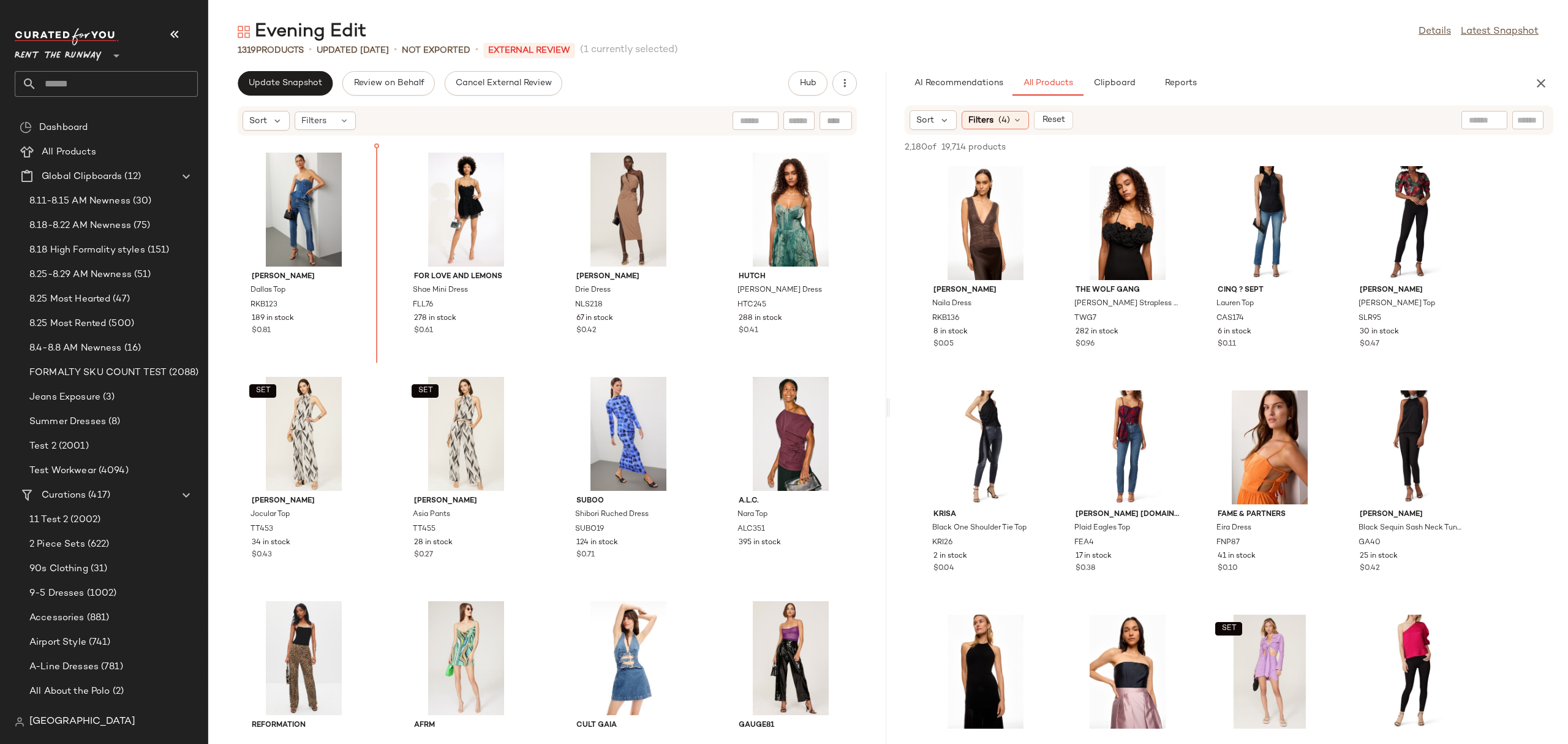
scroll to position [1310, 0]
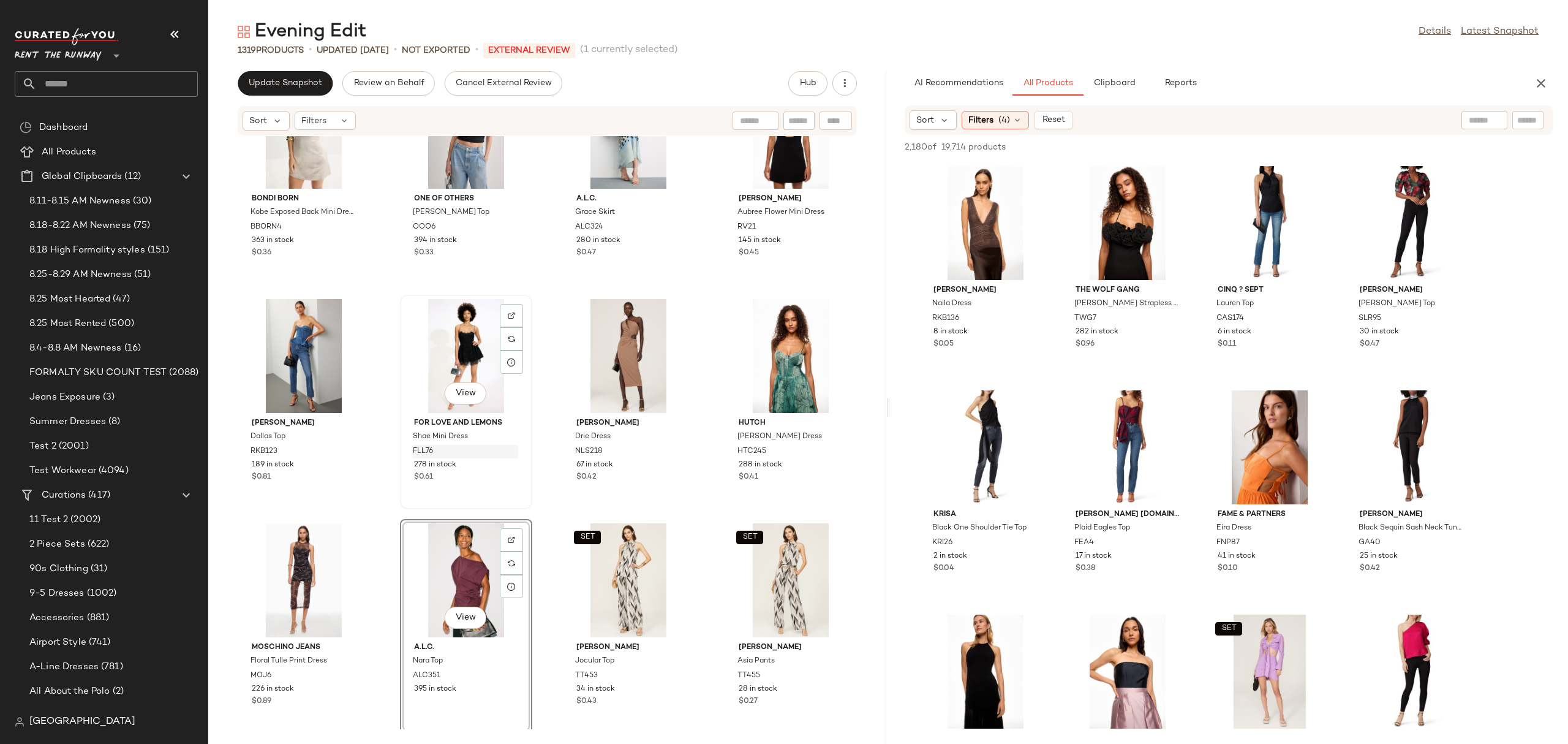
scroll to position [1180, 0]
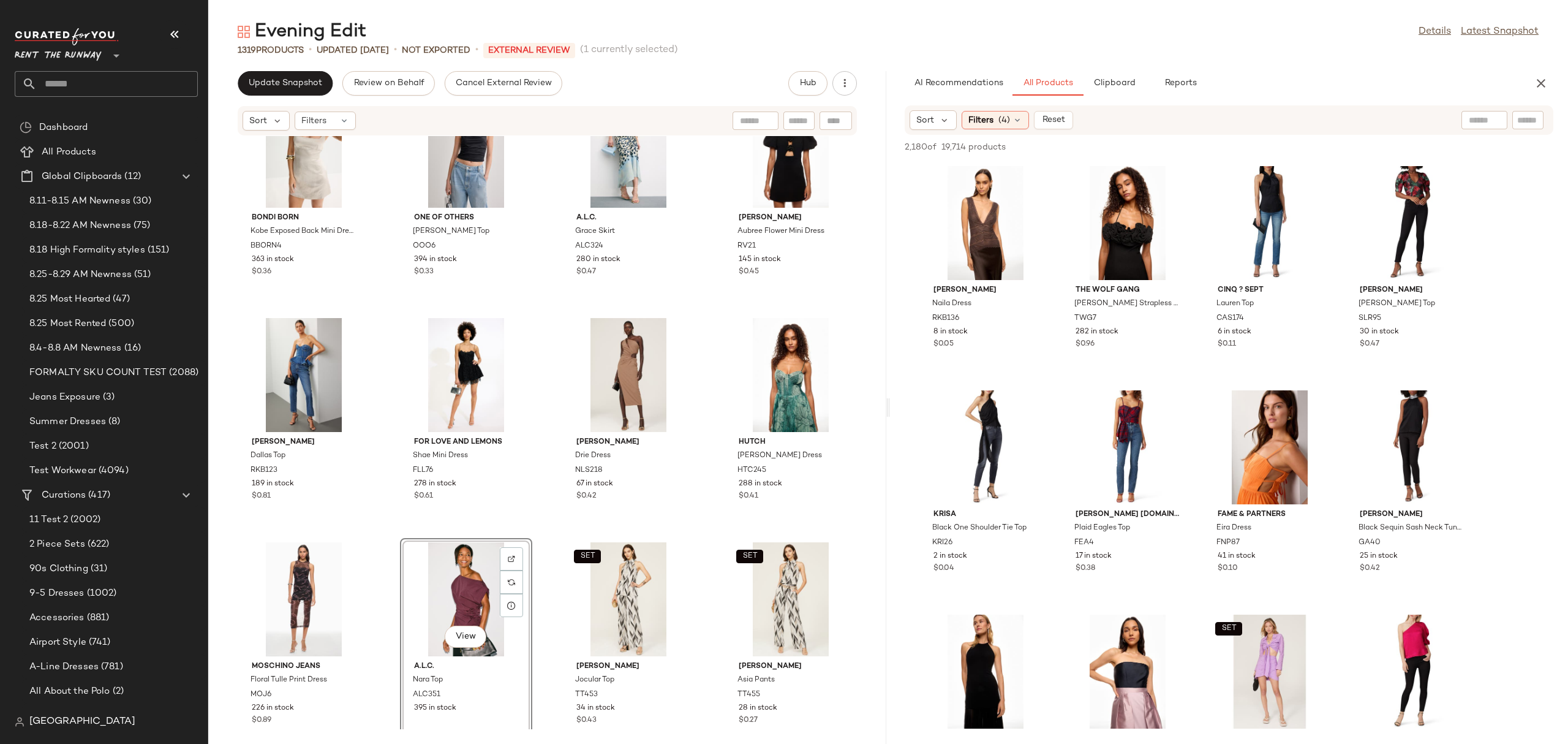
click at [539, 470] on div "BONDI BORN Kobe Exposed Back Mini Dress BBORN4 363 in stock $0.36 One of Others…" at bounding box center [547, 432] width 678 height 593
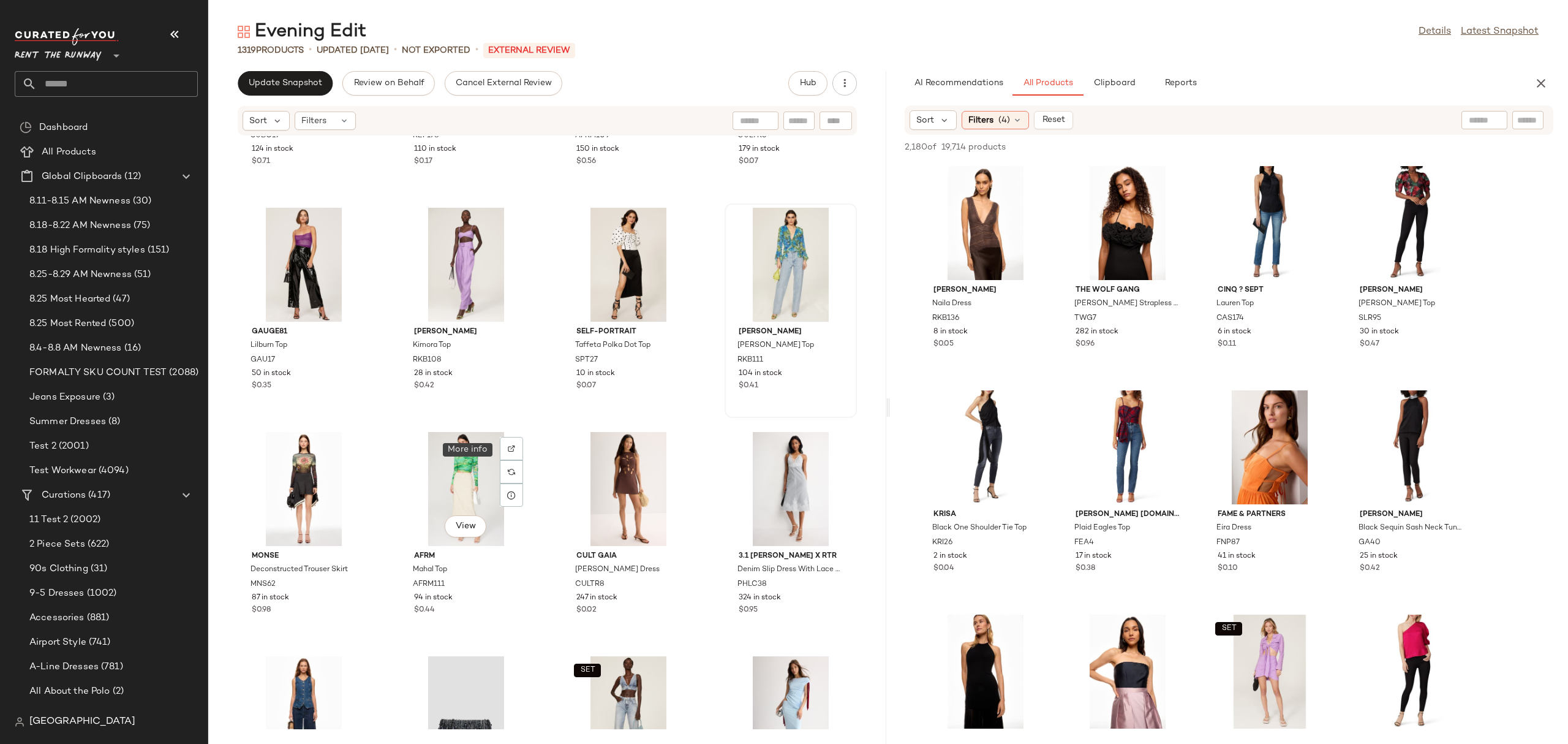
scroll to position [1913, 0]
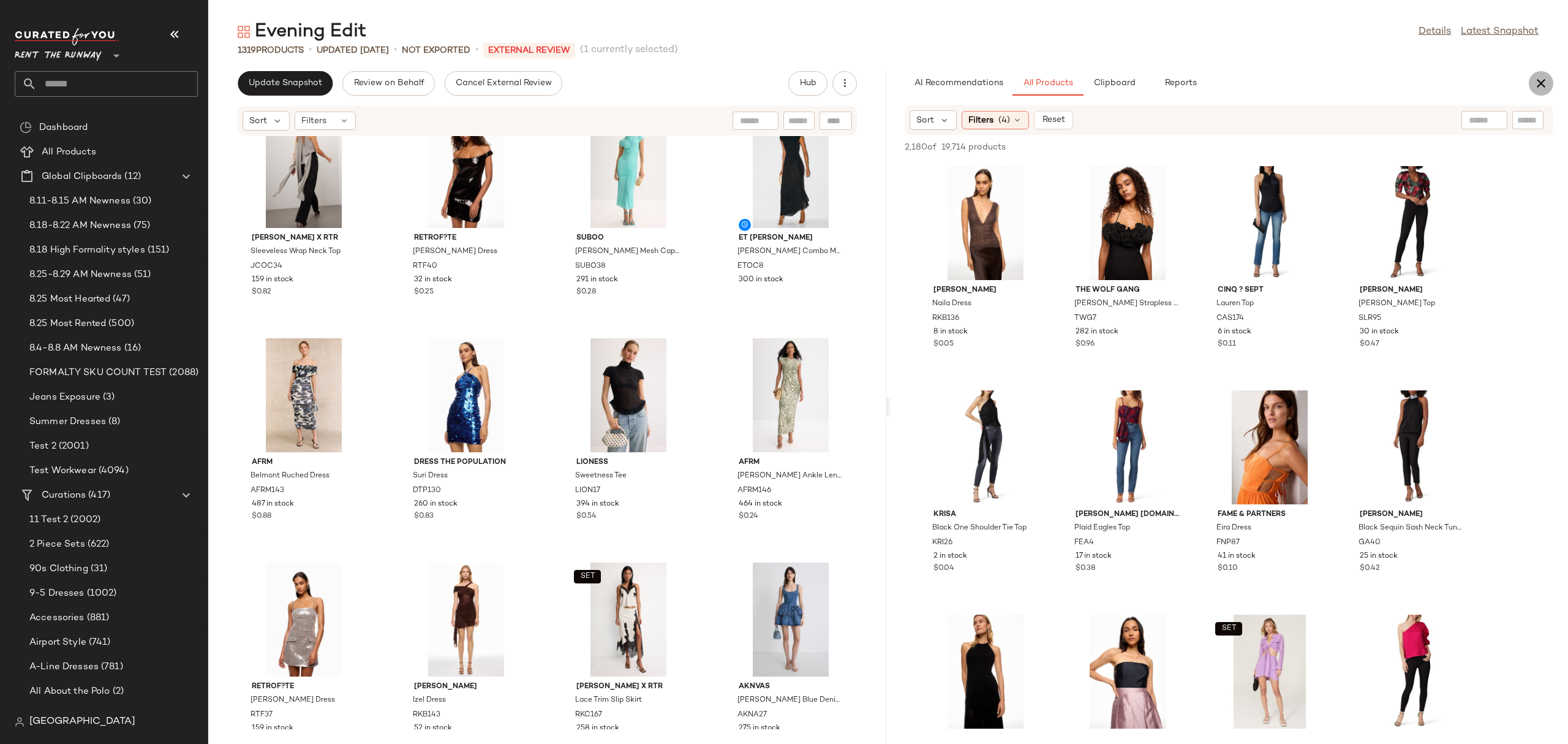
click at [1540, 78] on icon "button" at bounding box center [1541, 83] width 15 height 15
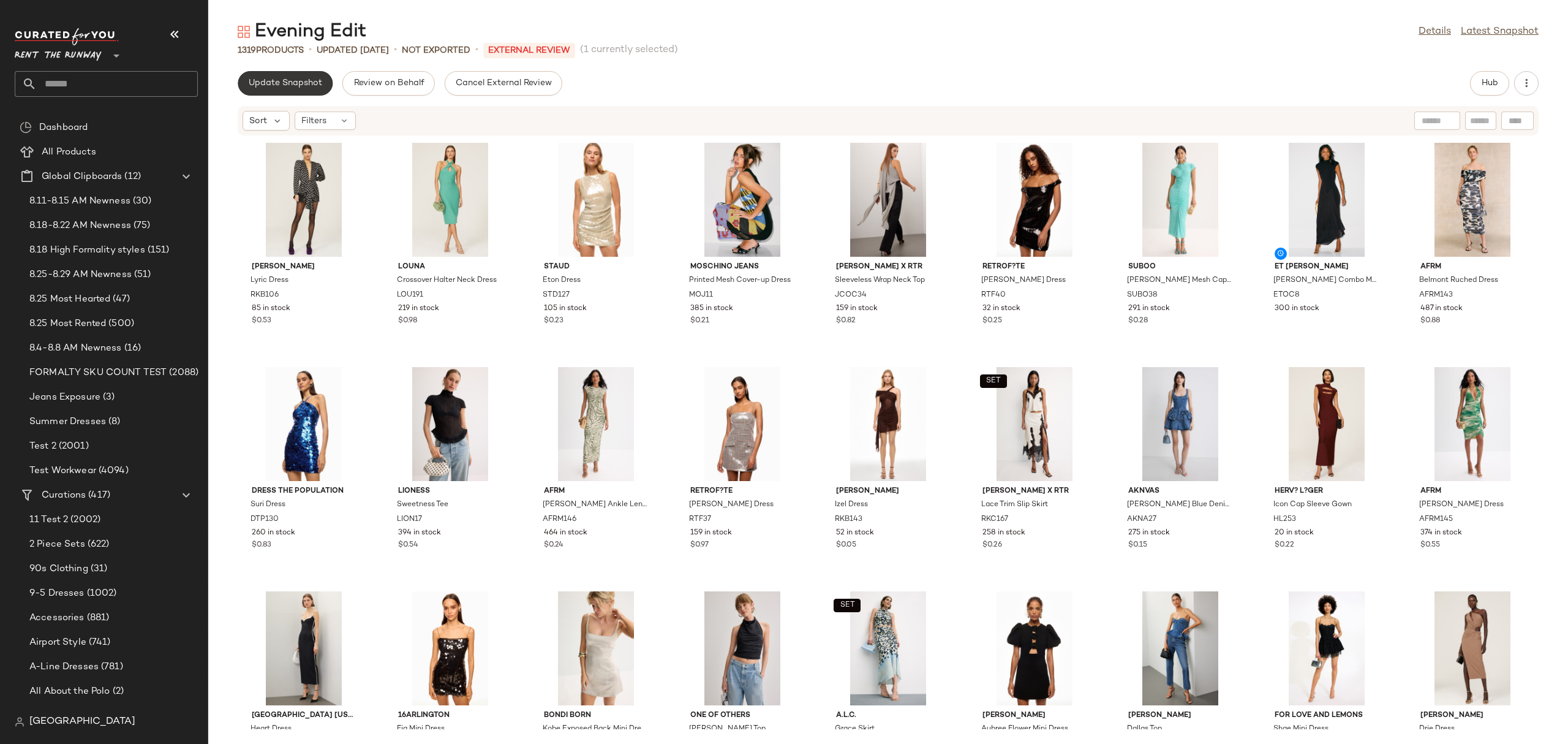
click at [299, 85] on span "Update Snapshot" at bounding box center [285, 83] width 74 height 10
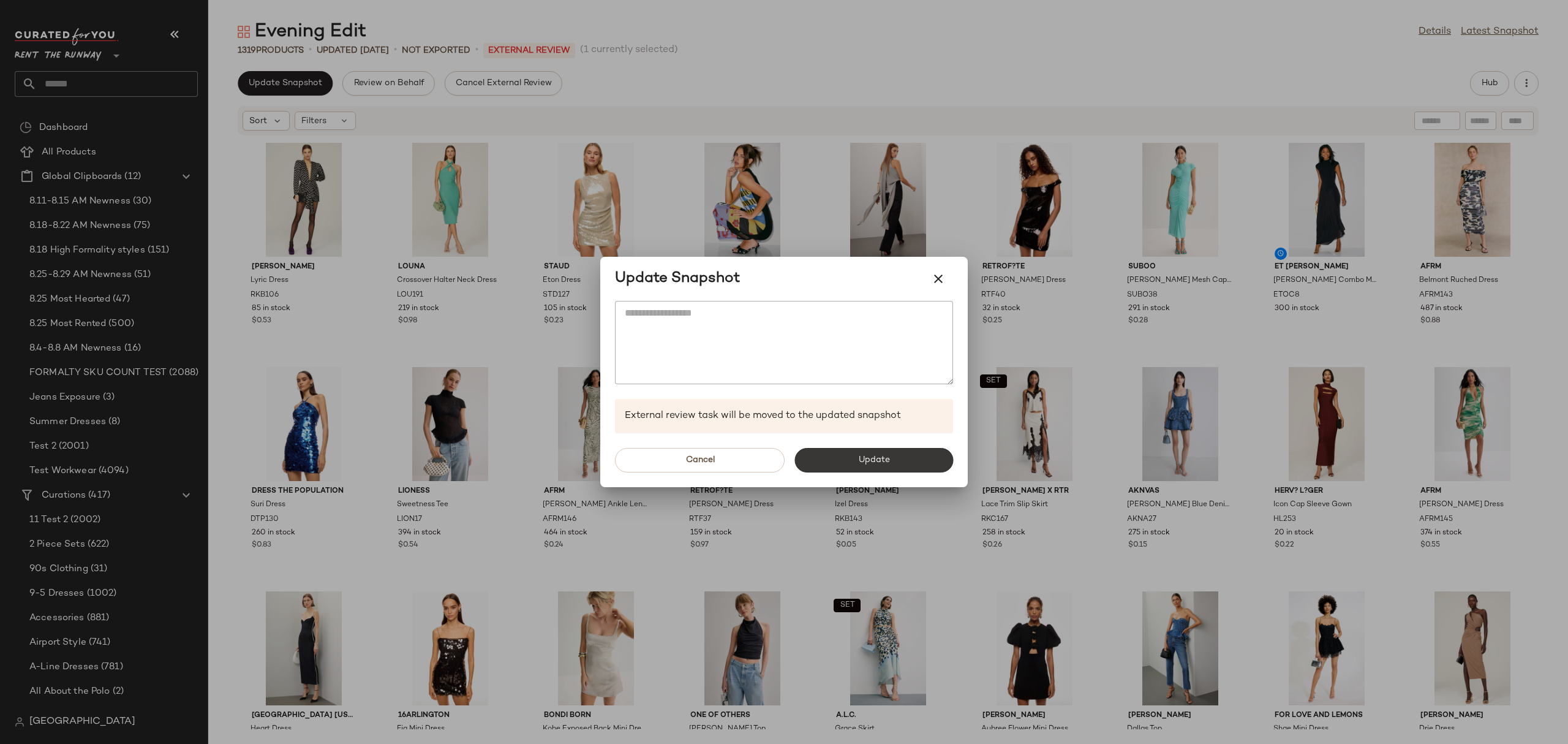
click at [846, 467] on button "Update" at bounding box center [874, 460] width 158 height 24
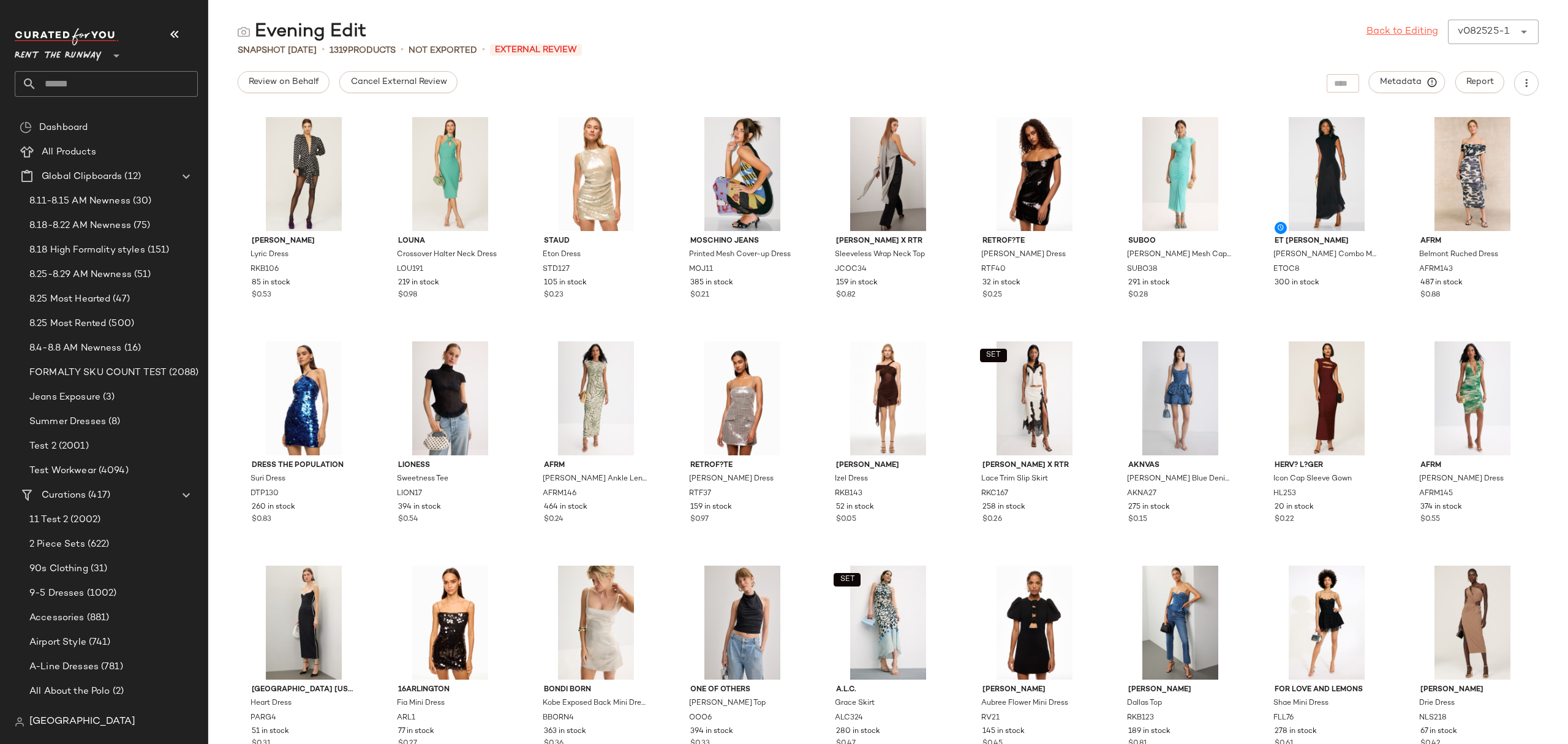
click at [1412, 27] on link "Back to Editing" at bounding box center [1402, 32] width 72 height 15
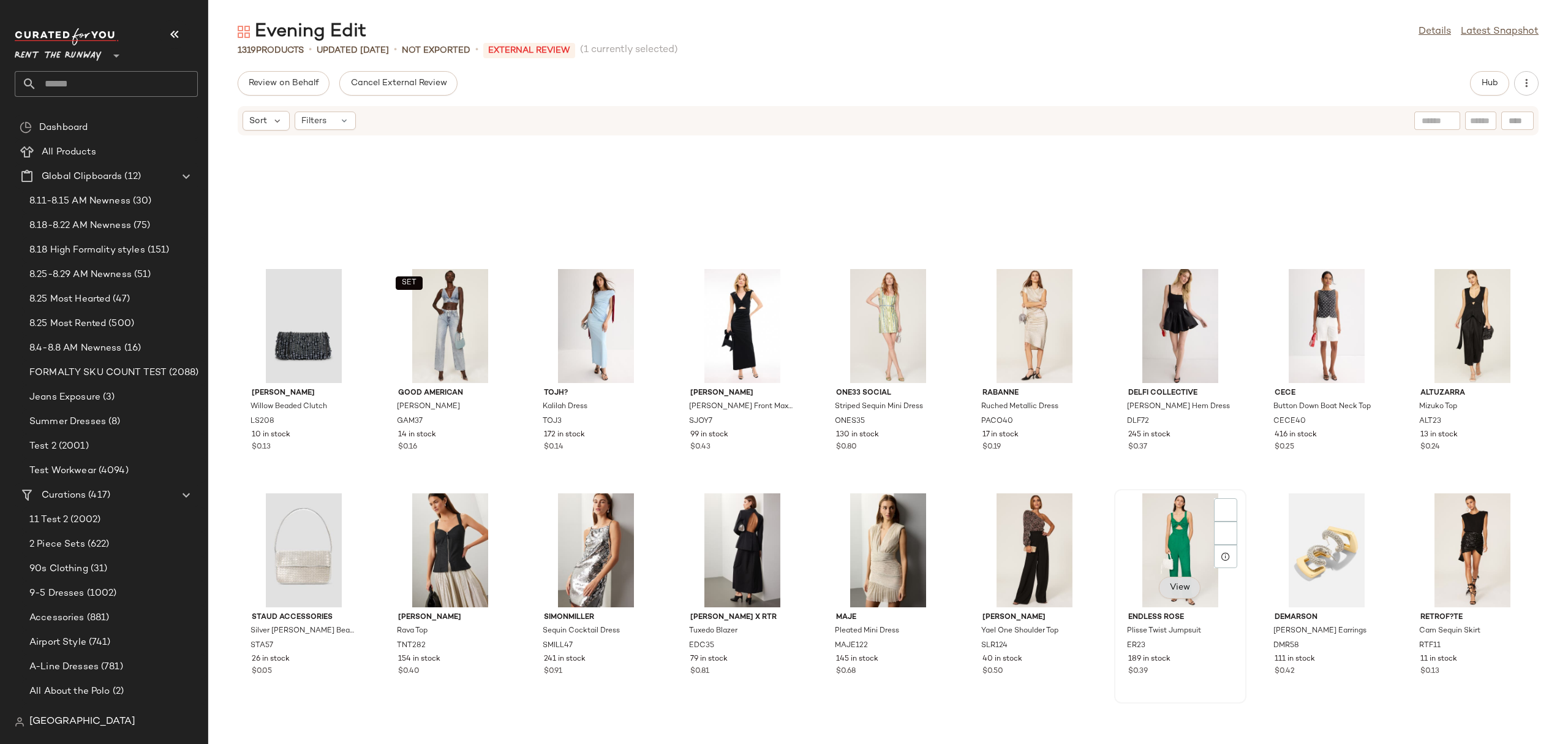
scroll to position [1214, 0]
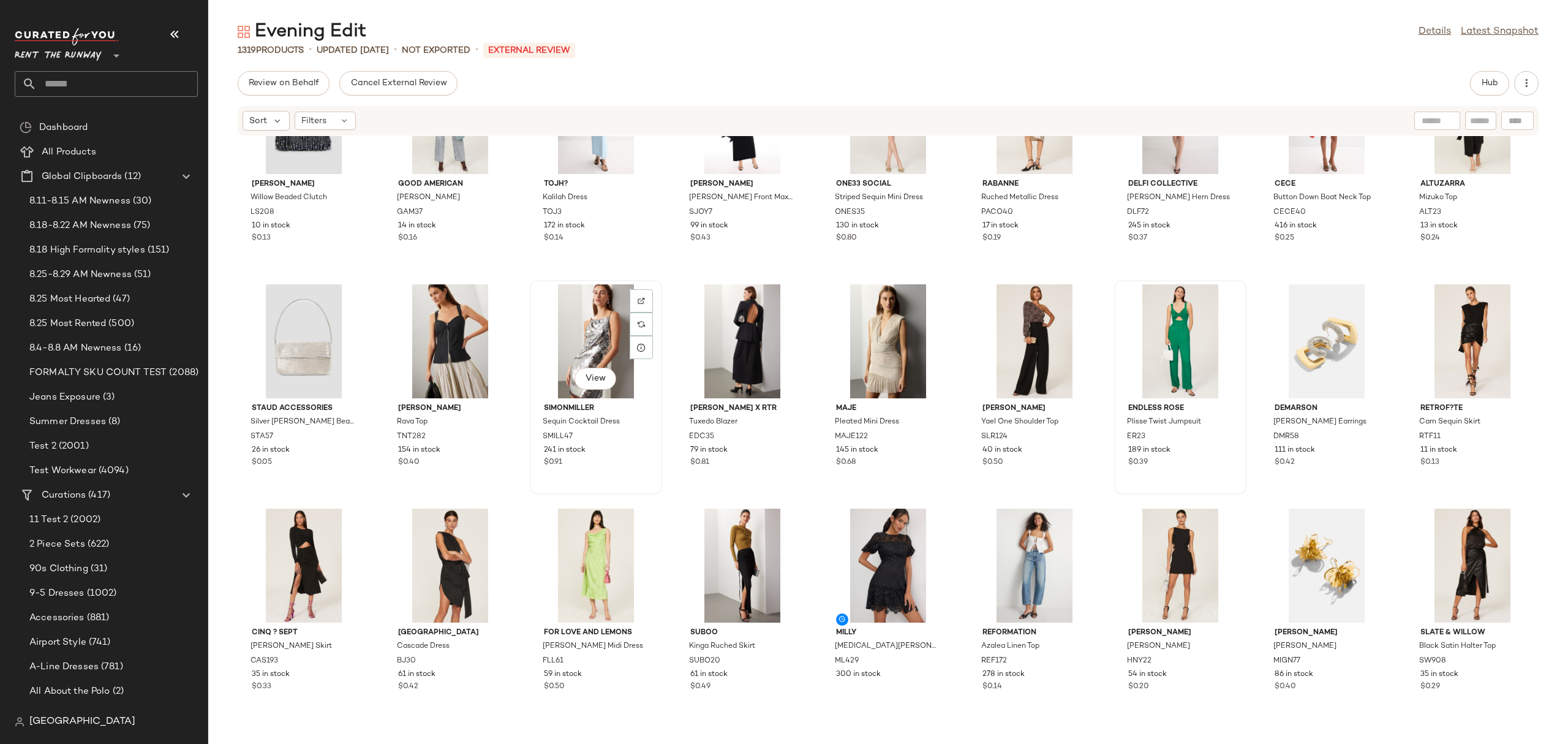
click at [601, 341] on div "View" at bounding box center [596, 341] width 123 height 114
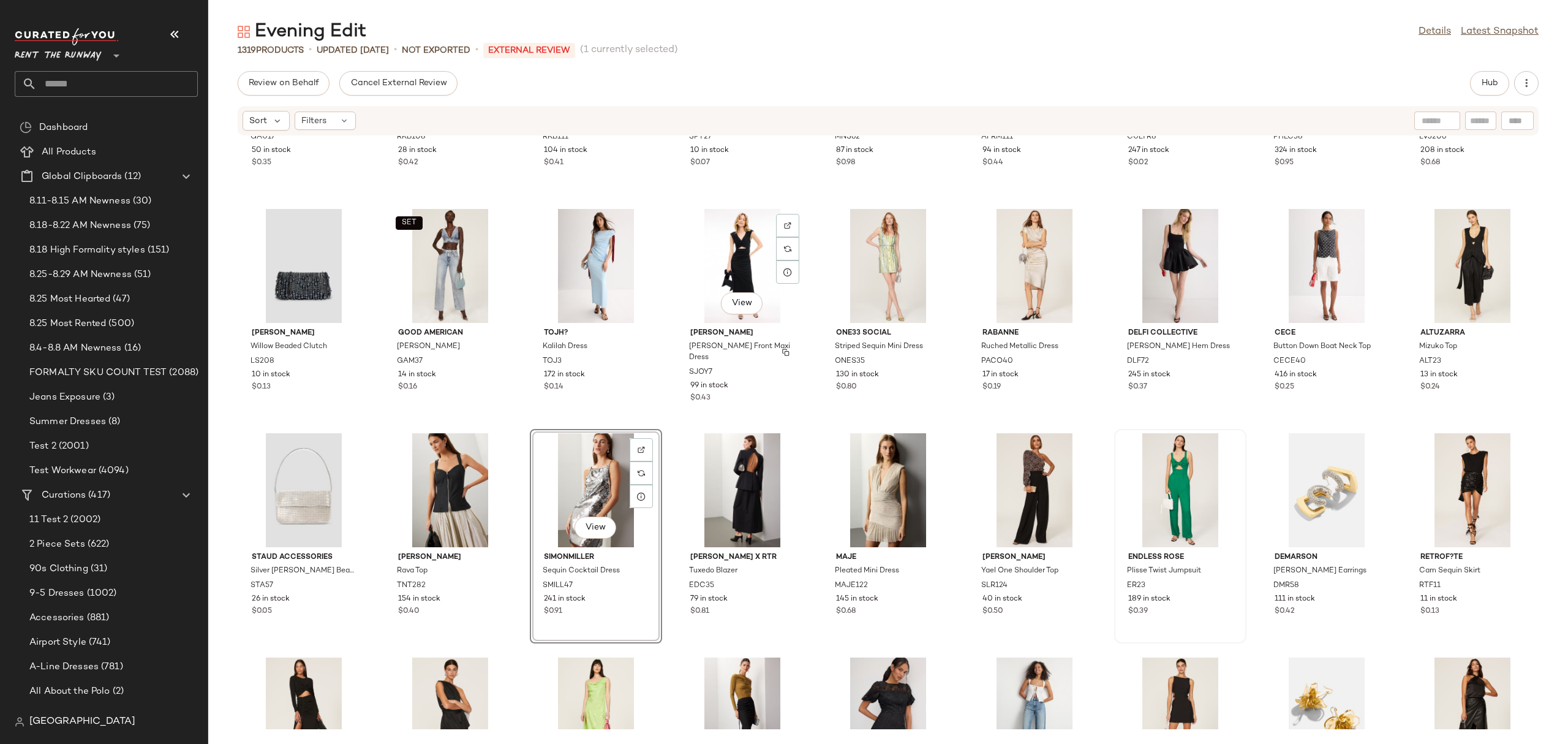
scroll to position [1072, 0]
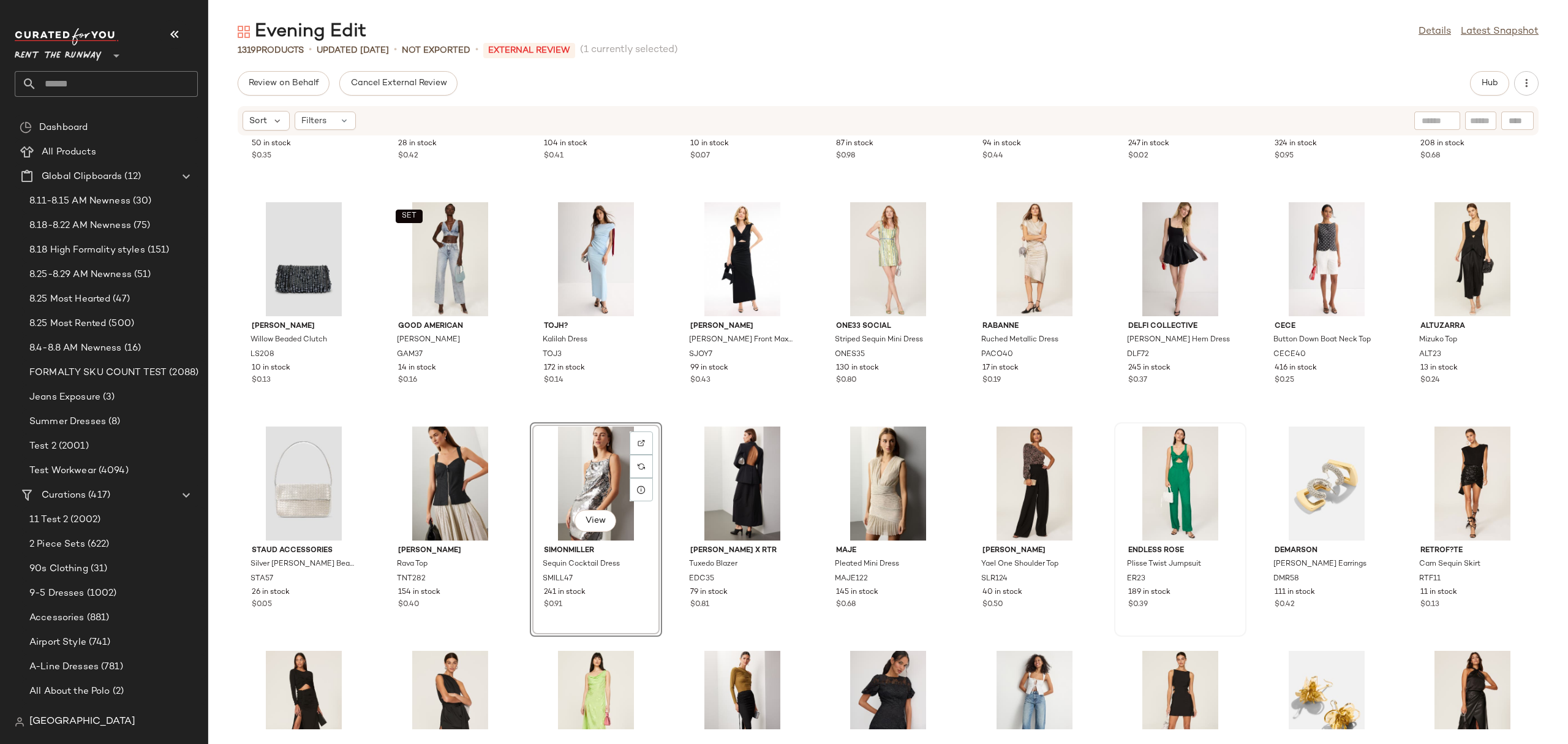
click at [580, 465] on div "View" at bounding box center [596, 483] width 123 height 114
click at [882, 477] on div "View" at bounding box center [888, 483] width 123 height 114
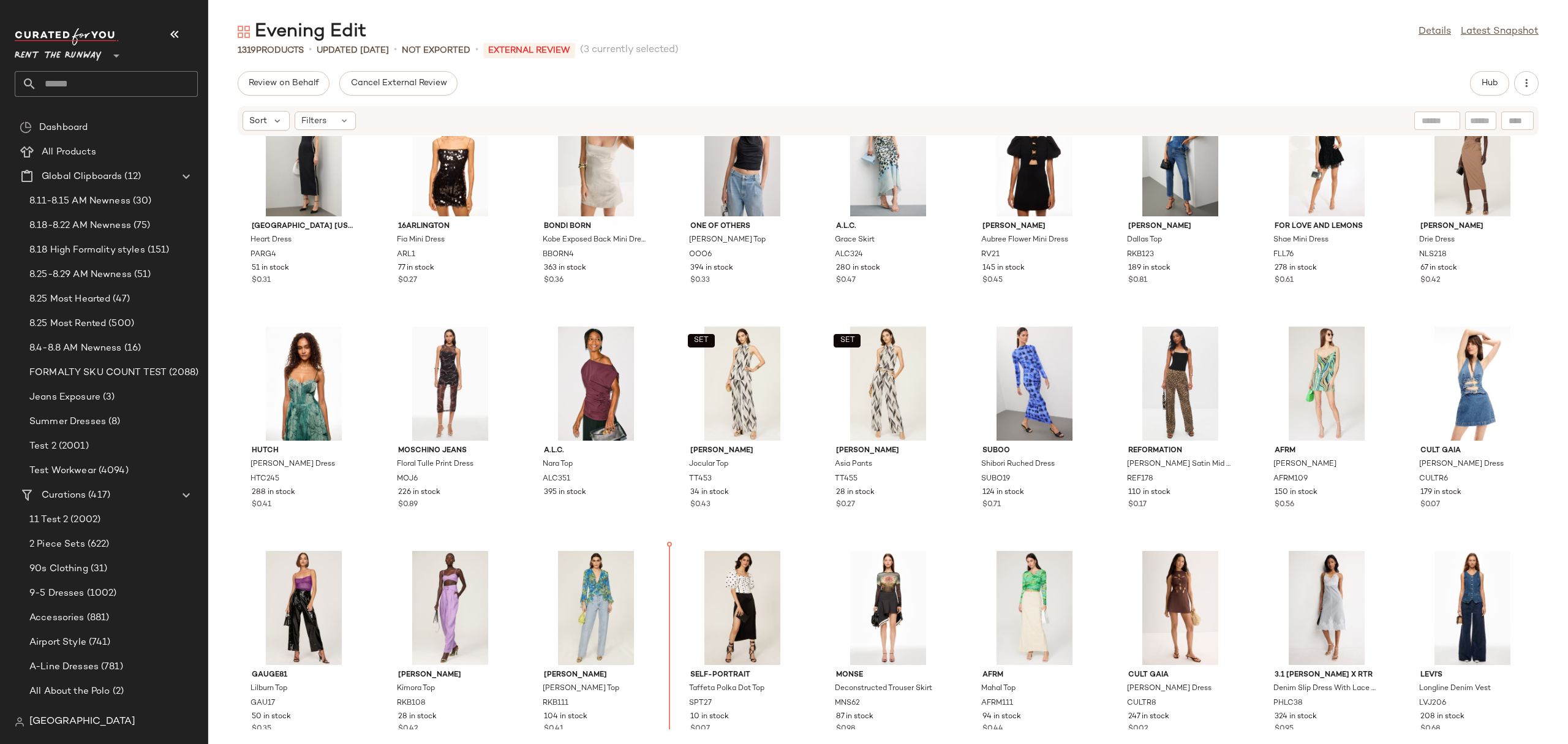
scroll to position [501, 0]
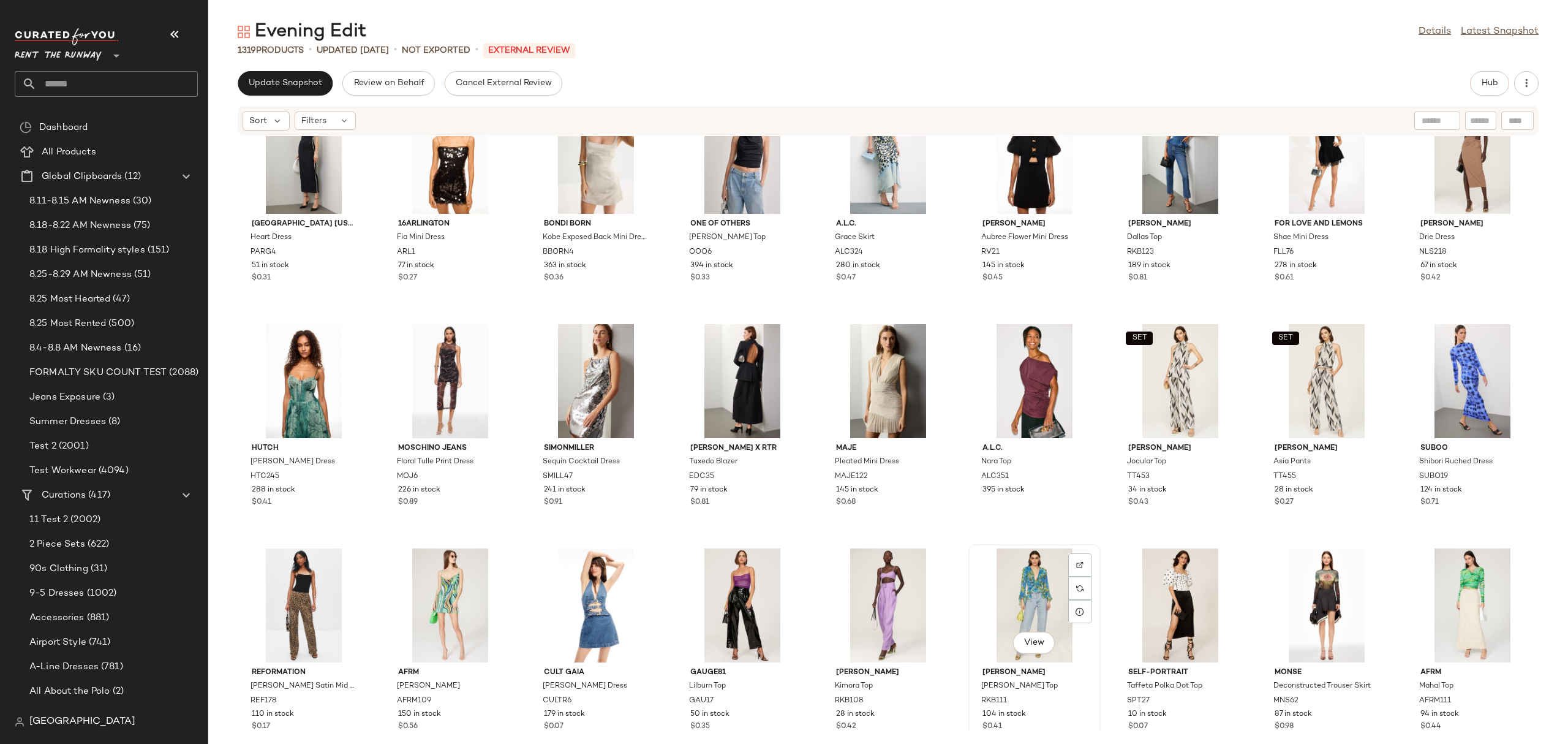
click at [1021, 607] on div "View" at bounding box center [1034, 606] width 123 height 114
click at [1300, 585] on div "View" at bounding box center [1326, 606] width 123 height 114
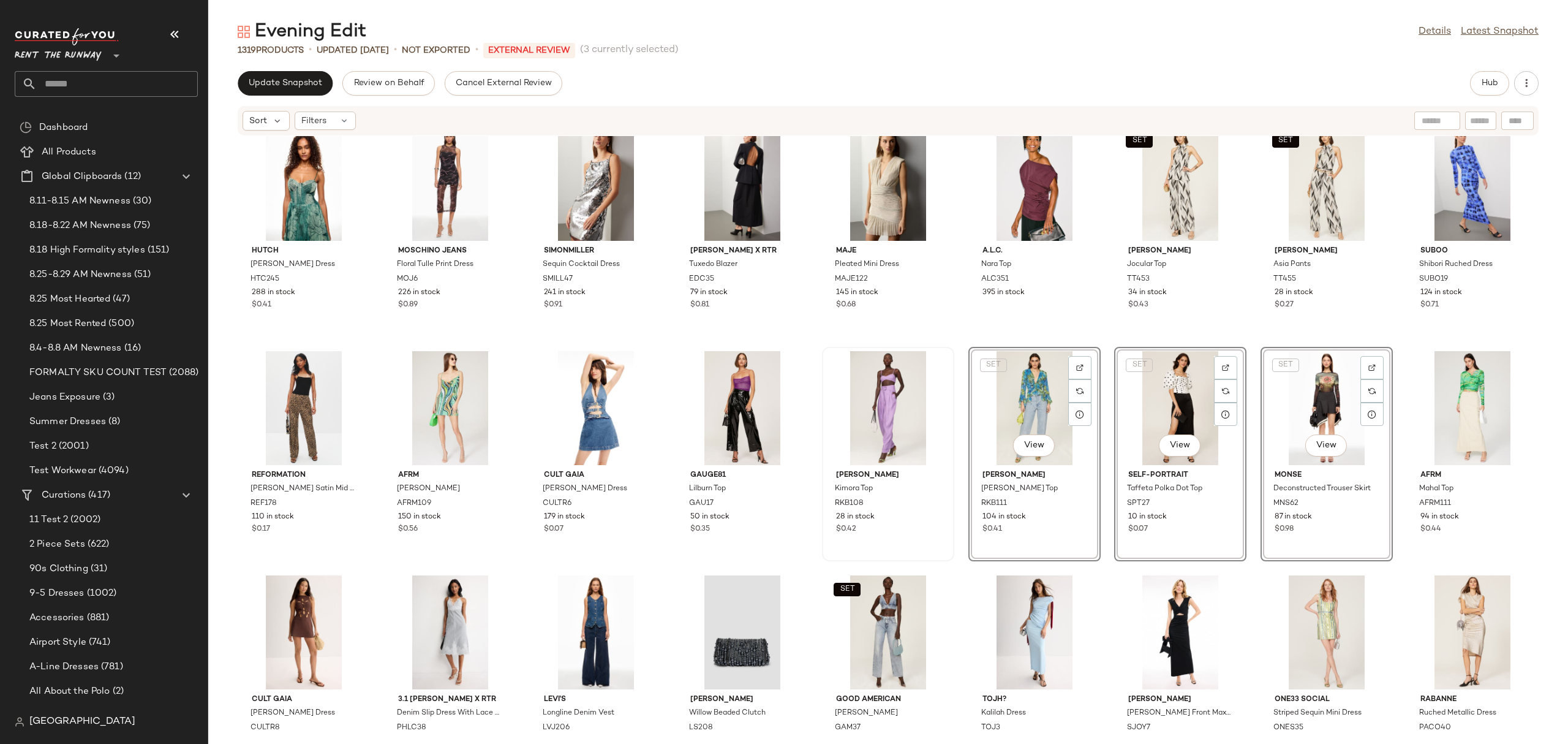
scroll to position [706, 0]
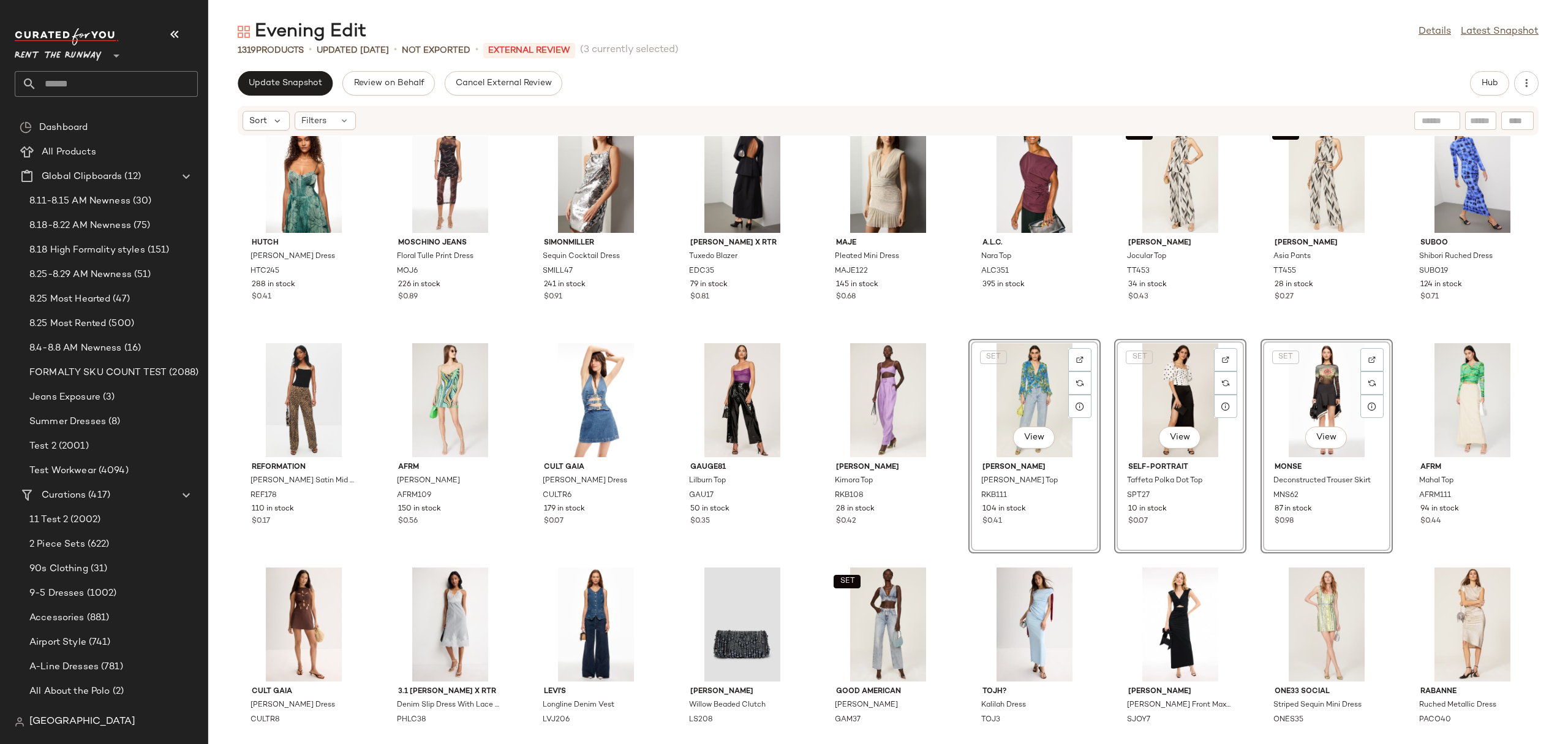
click at [957, 425] on div "Paris Georgia Heart Dress PARG4 51 in stock $0.31 16ARLINGTON Fia Mini Dress AR…" at bounding box center [888, 432] width 1360 height 593
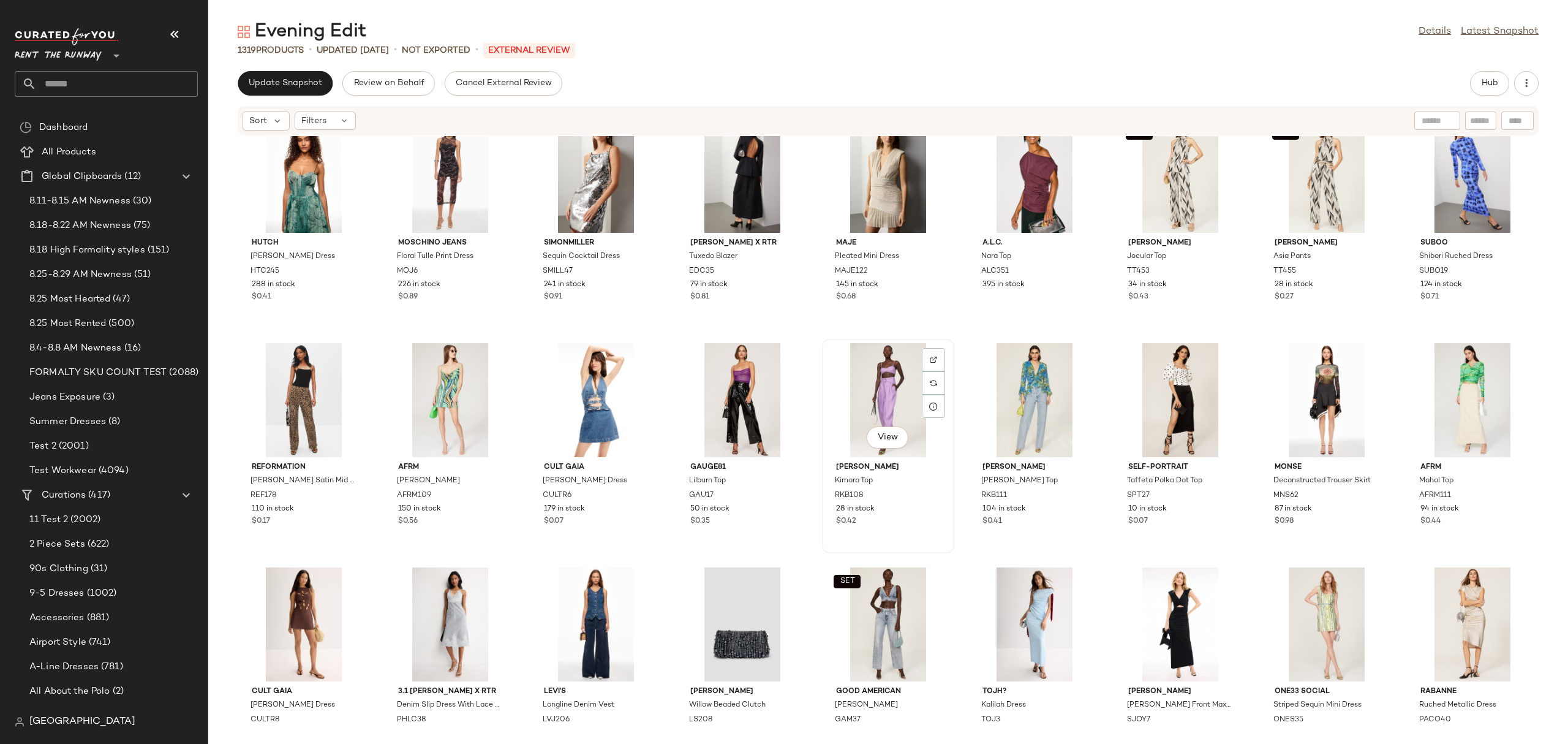
click at [851, 382] on div "View" at bounding box center [888, 400] width 123 height 114
click at [1021, 383] on div "View" at bounding box center [1034, 400] width 123 height 114
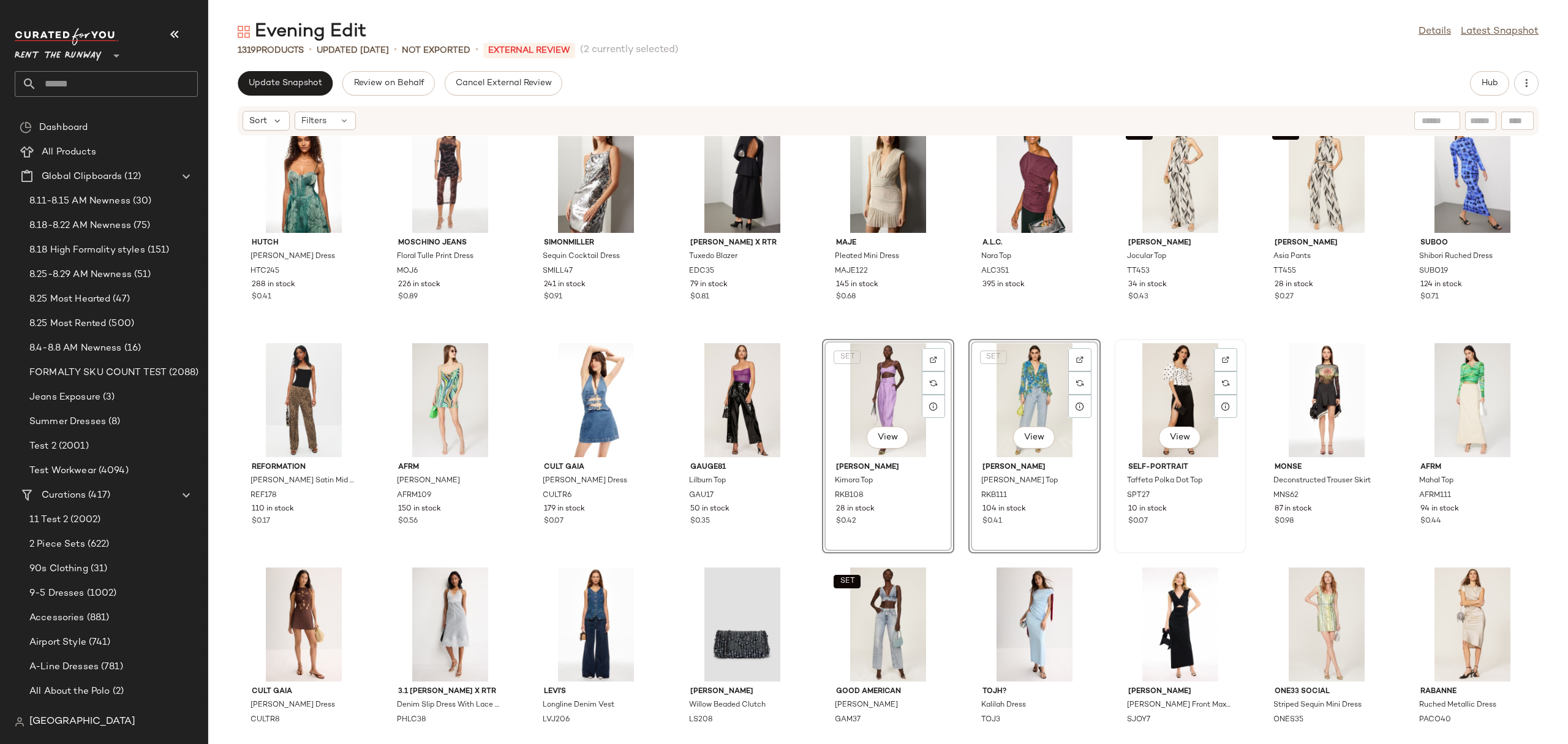
click at [1161, 383] on div "View" at bounding box center [1180, 400] width 123 height 114
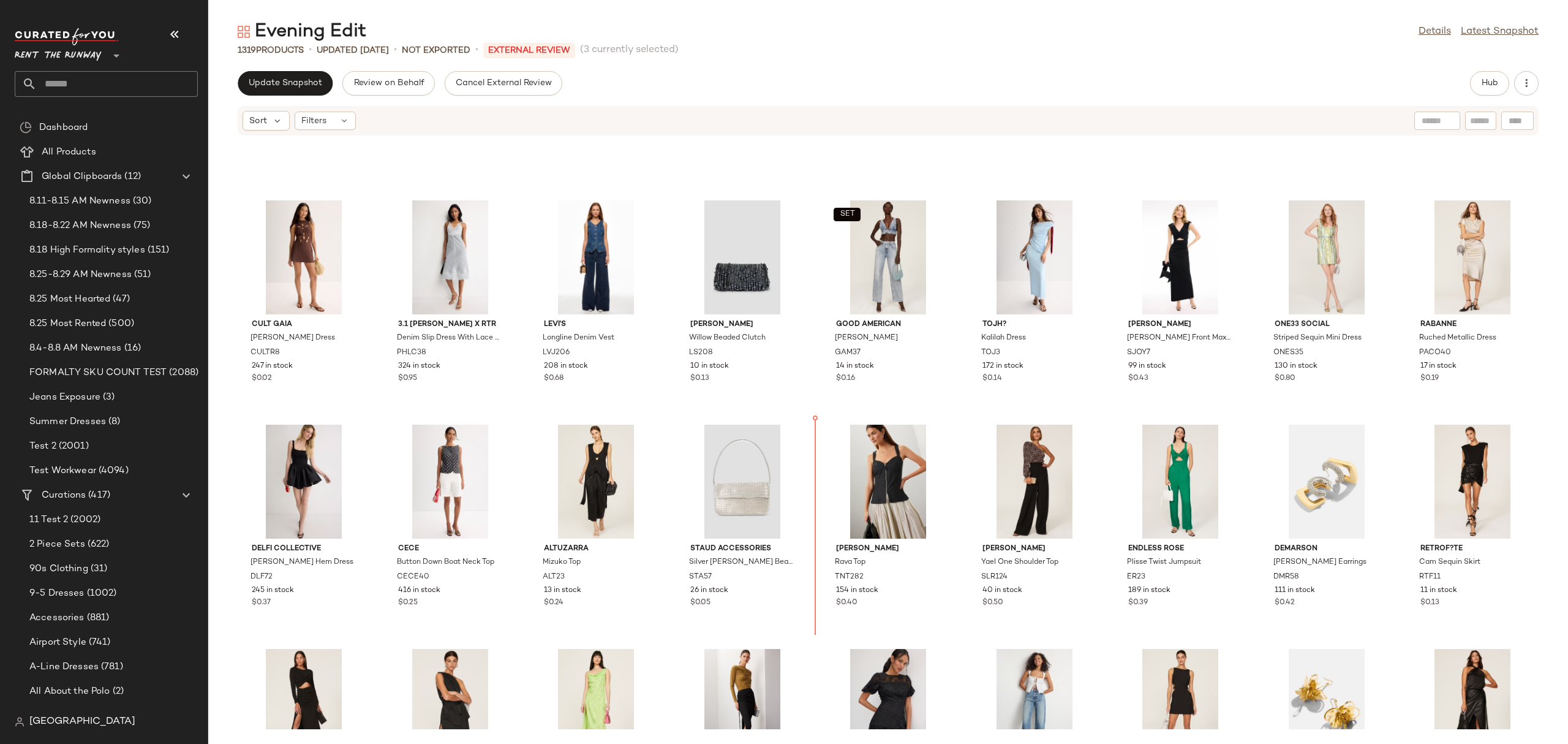
scroll to position [1028, 0]
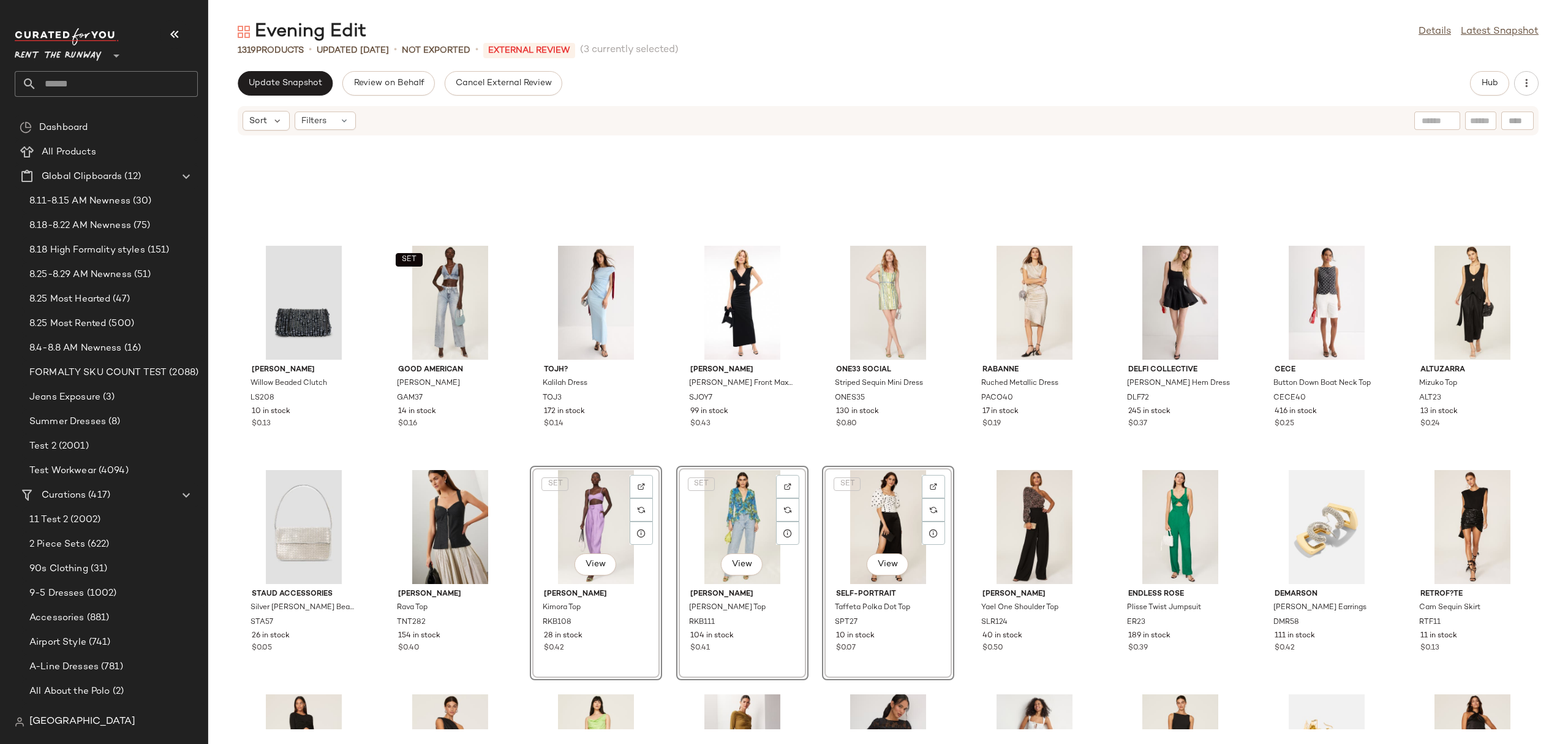
click at [813, 442] on div "Lele Sadoughi Willow Beaded Clutch LS208 10 in stock $0.13 SET GOOD AMERICAN De…" at bounding box center [888, 432] width 1360 height 593
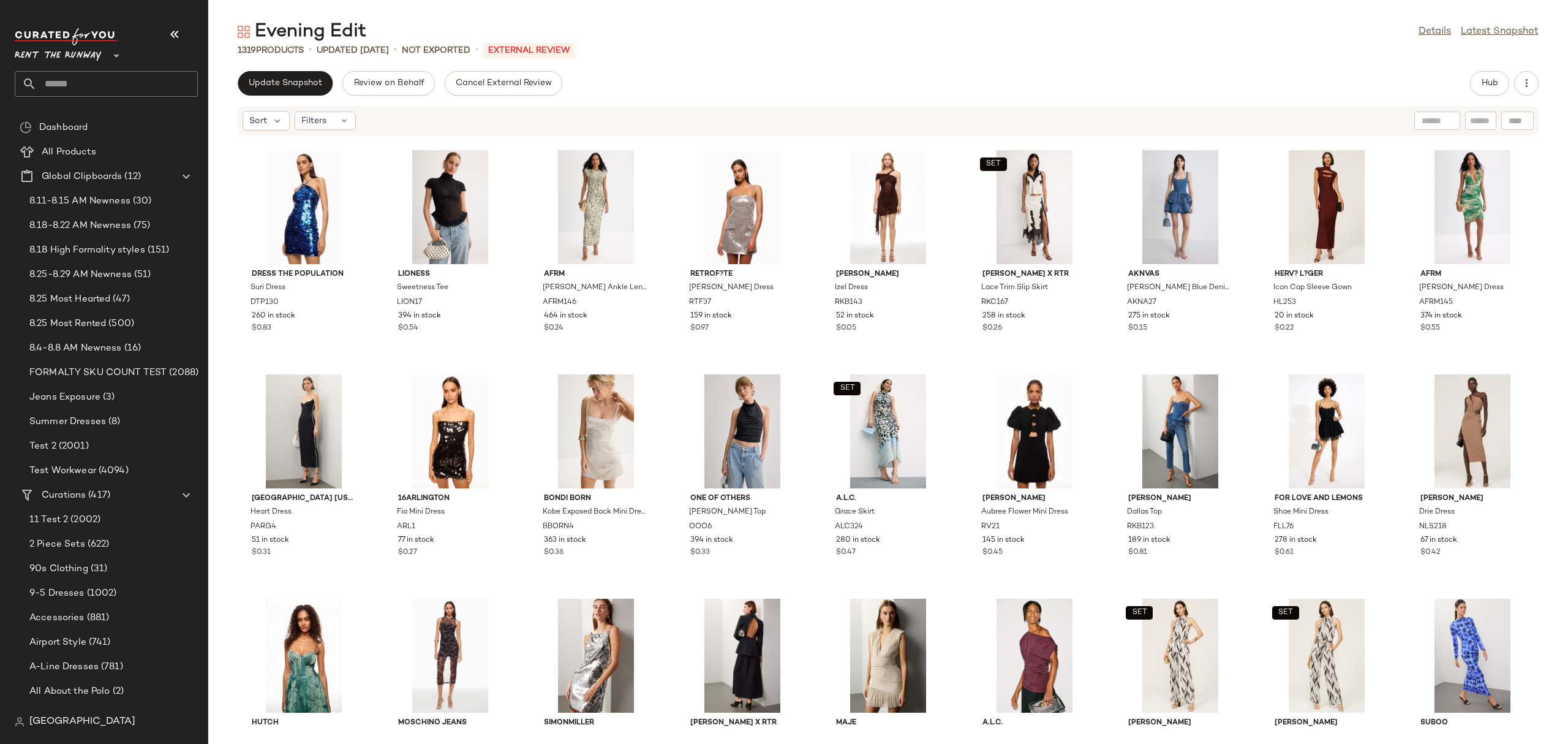
scroll to position [224, 0]
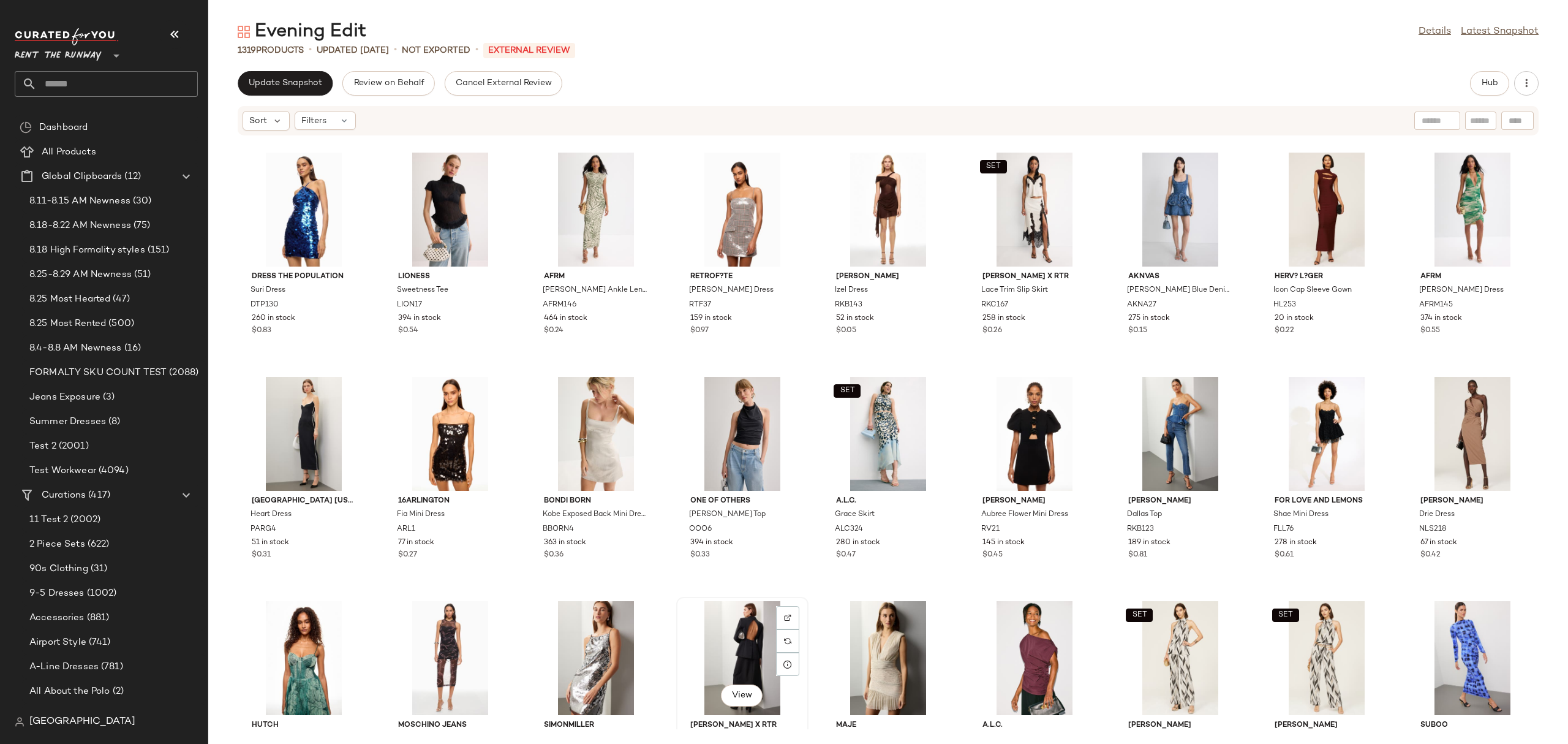
click at [729, 659] on div "View" at bounding box center [742, 658] width 123 height 114
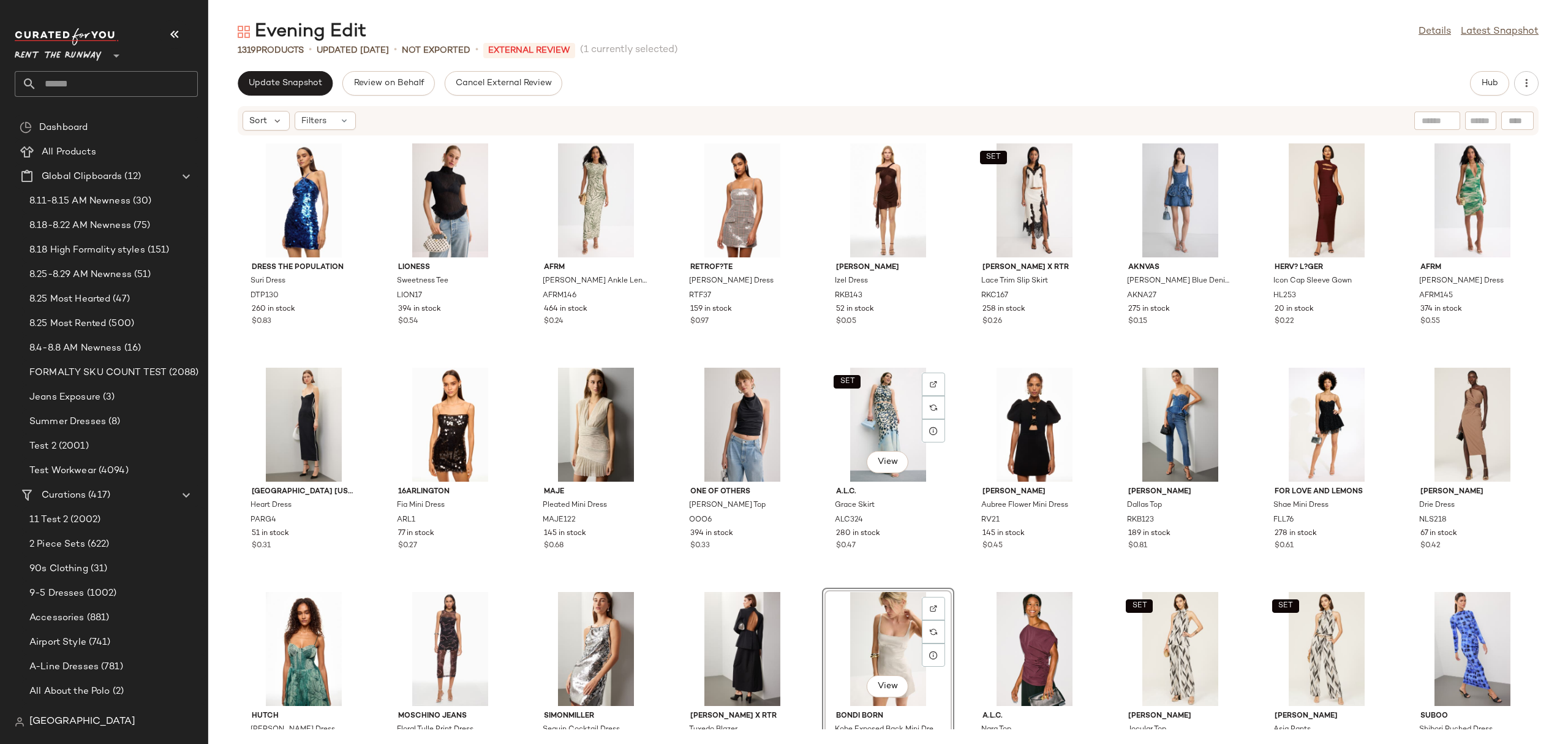
scroll to position [244, 0]
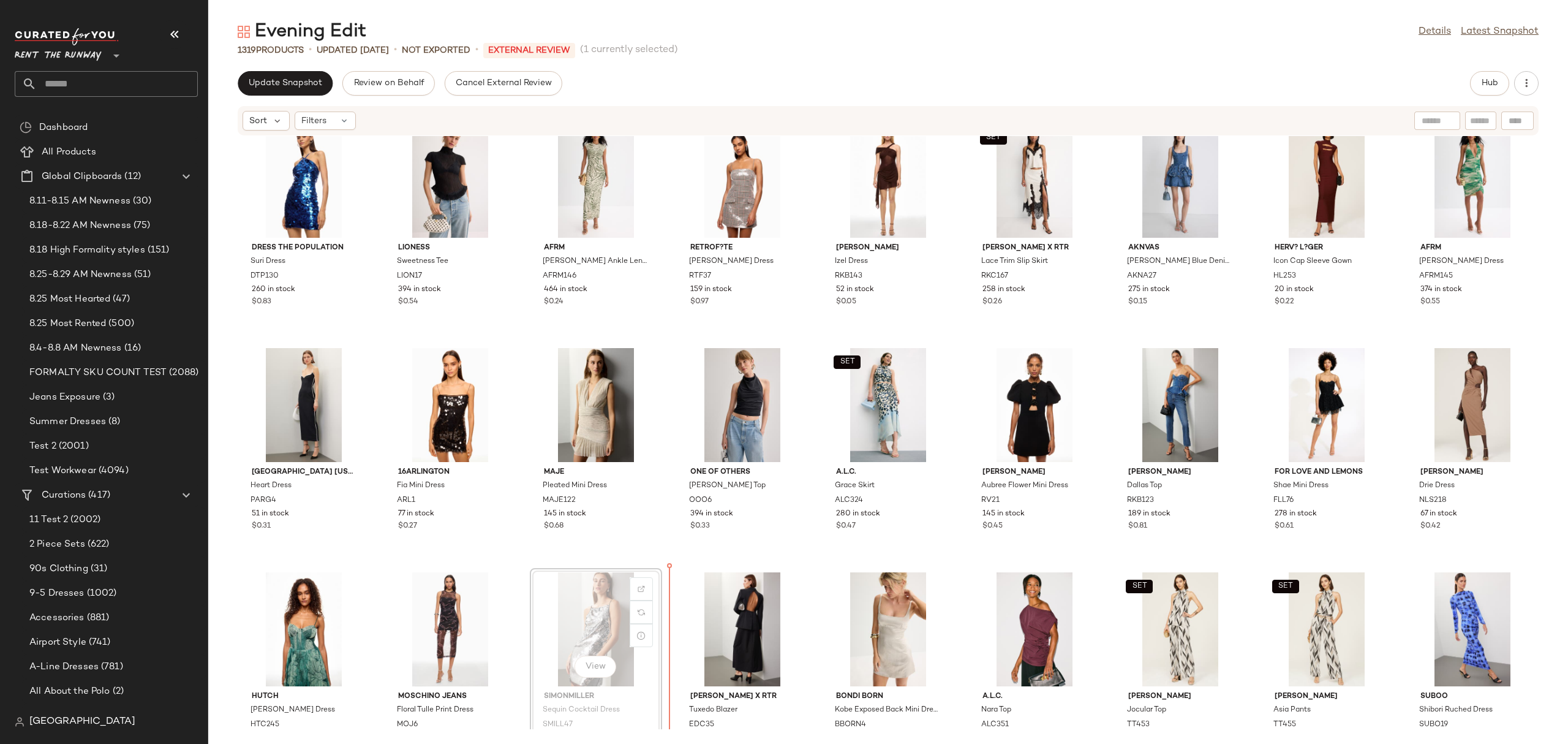
scroll to position [248, 0]
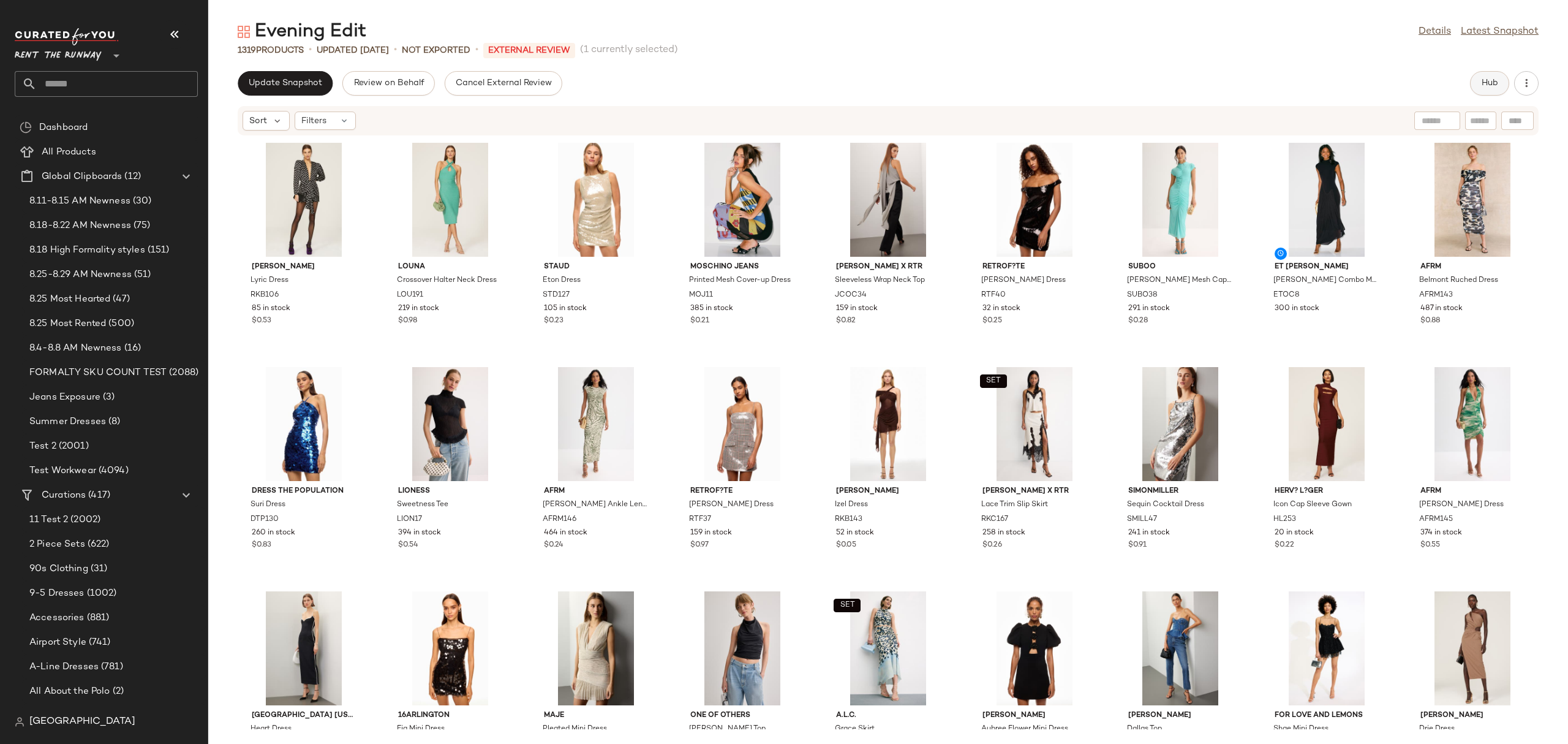
click at [1495, 79] on span "Hub" at bounding box center [1489, 83] width 18 height 10
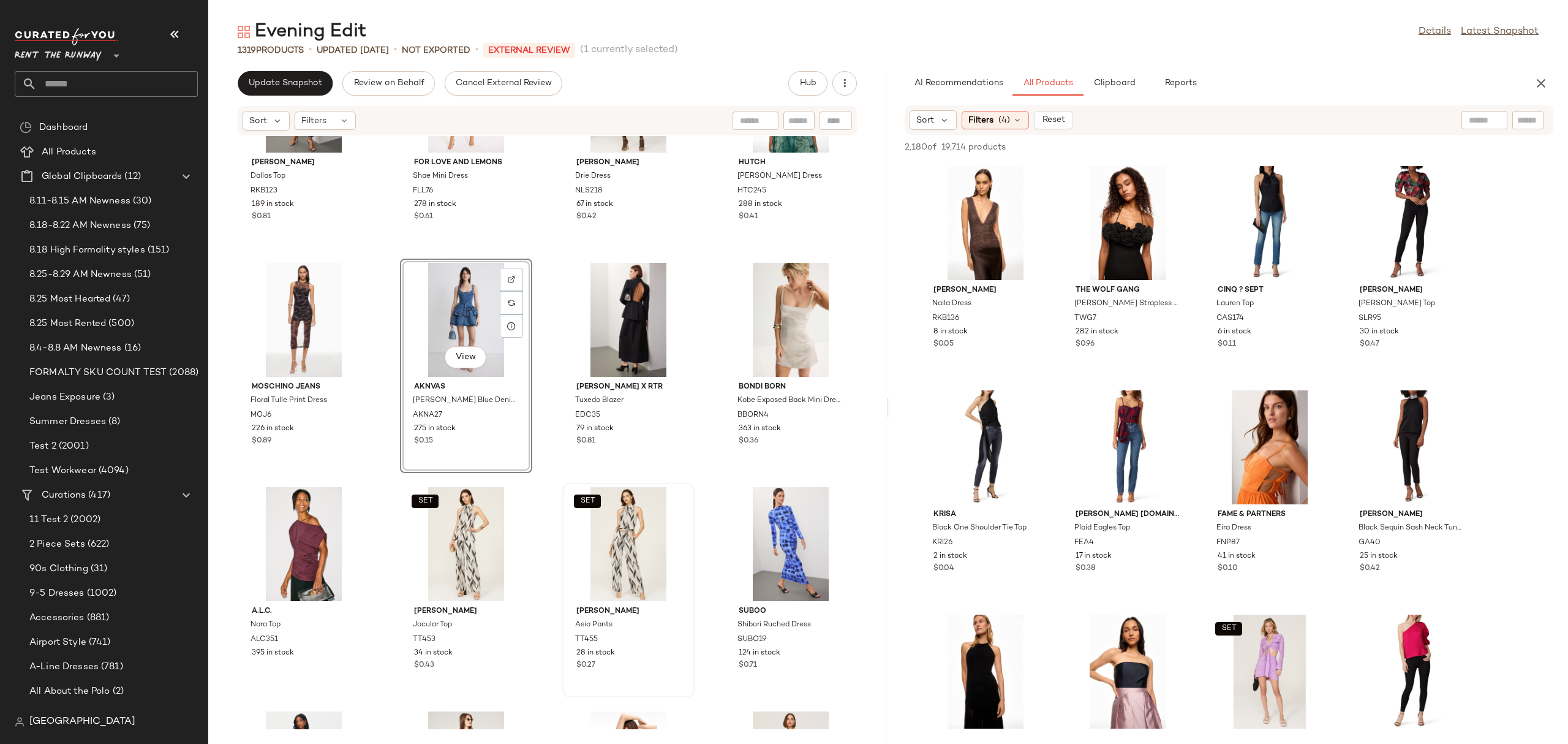
scroll to position [1461, 0]
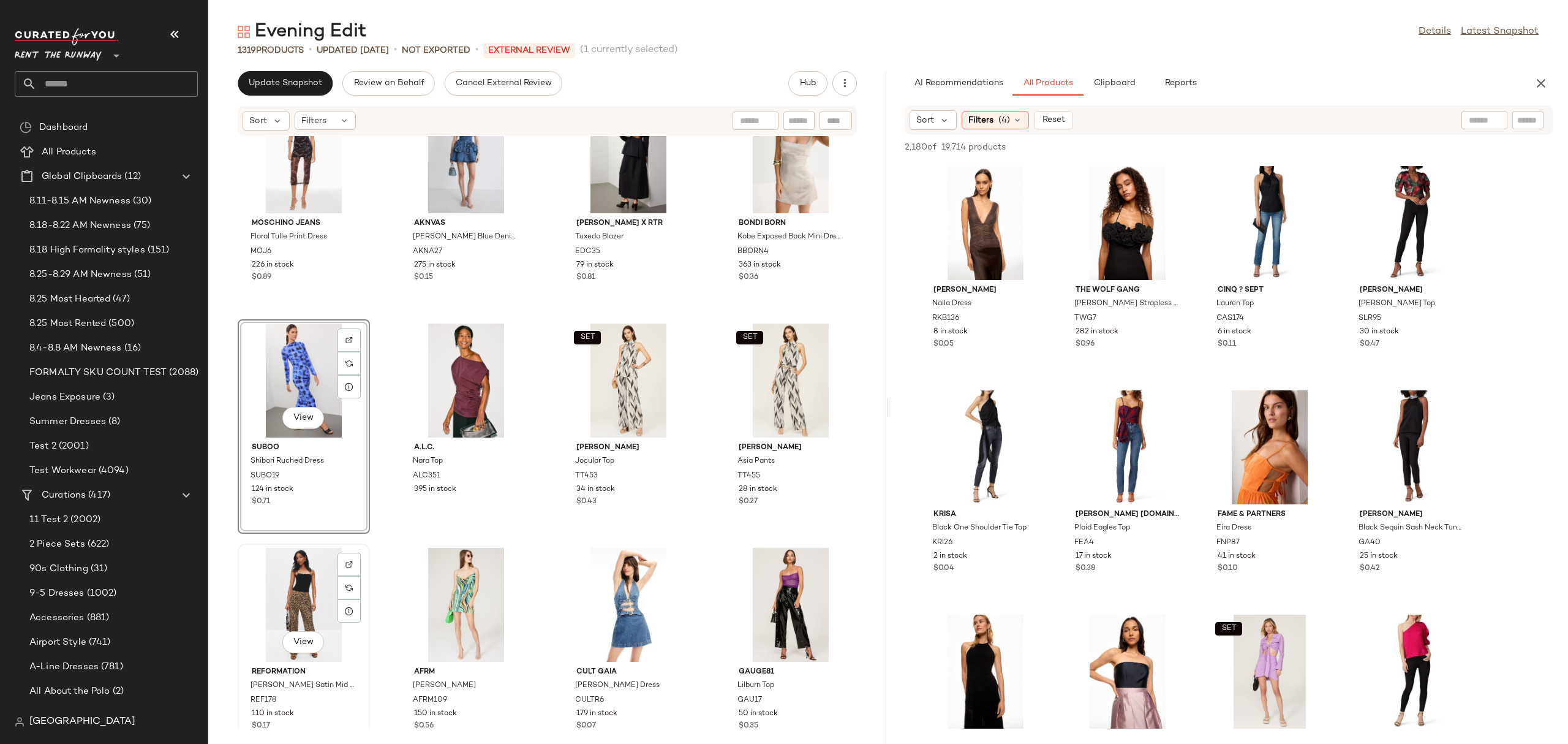
scroll to position [1830, 0]
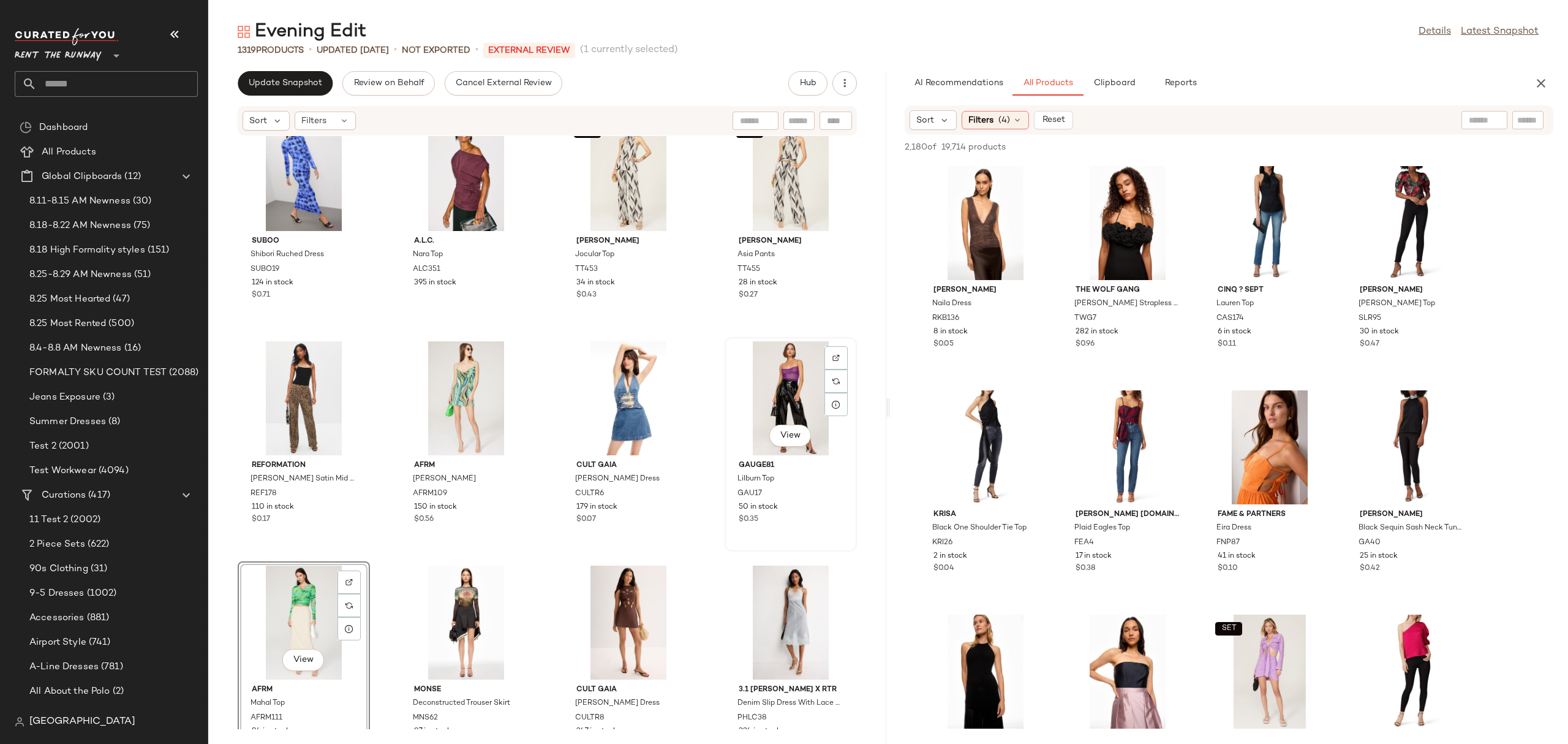
click at [788, 388] on div "View" at bounding box center [790, 398] width 123 height 114
click at [1547, 81] on icon "button" at bounding box center [1541, 83] width 15 height 15
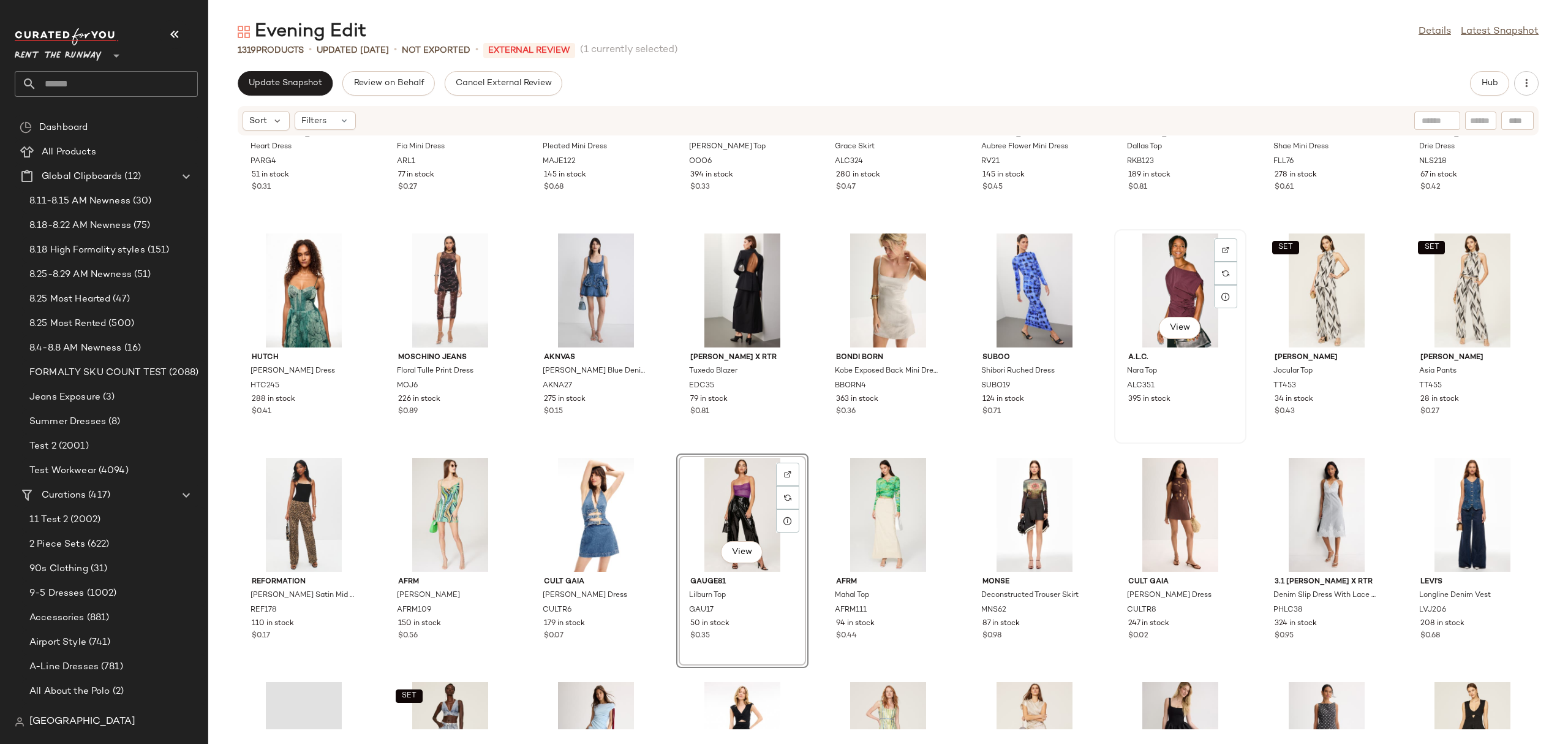
scroll to position [603, 0]
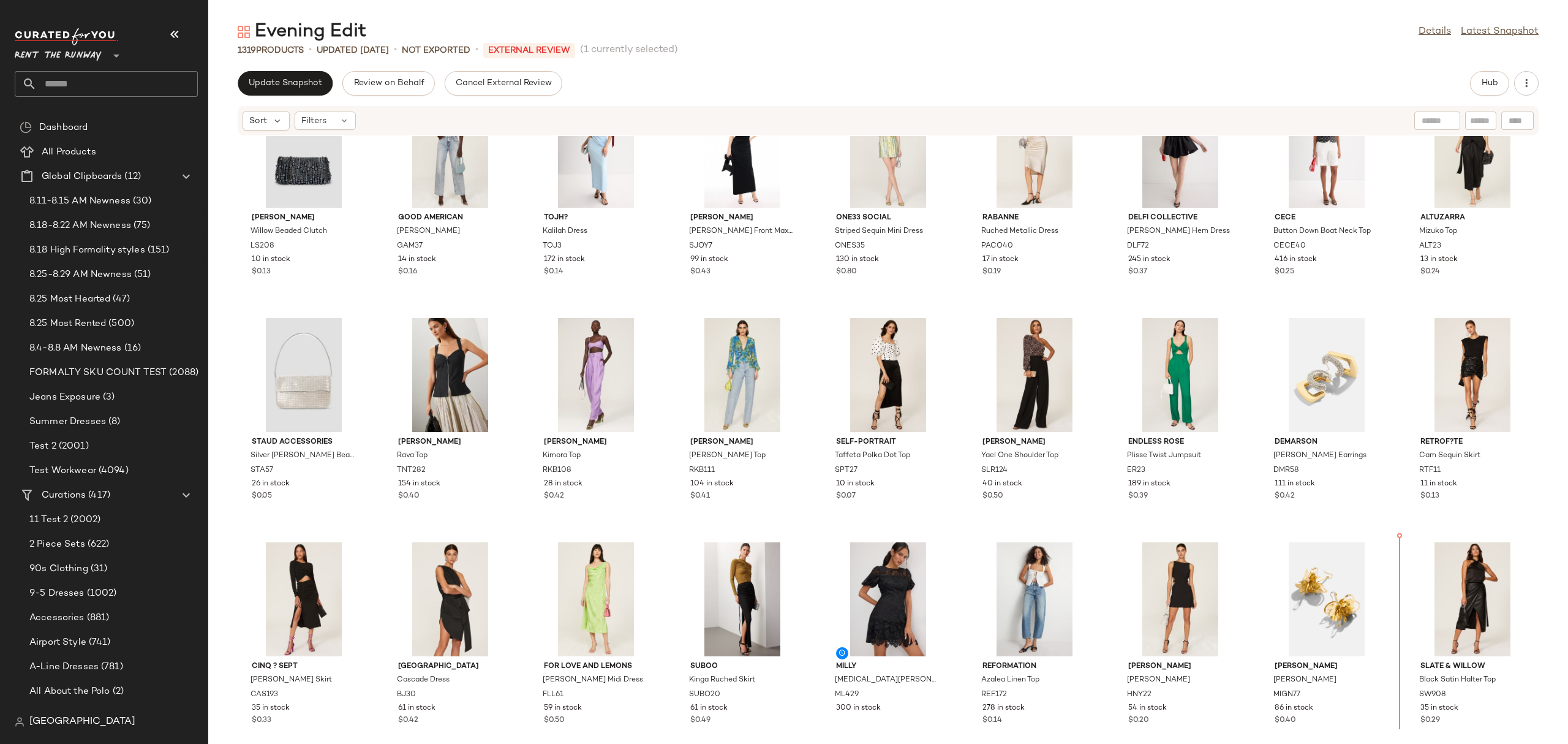
scroll to position [1191, 0]
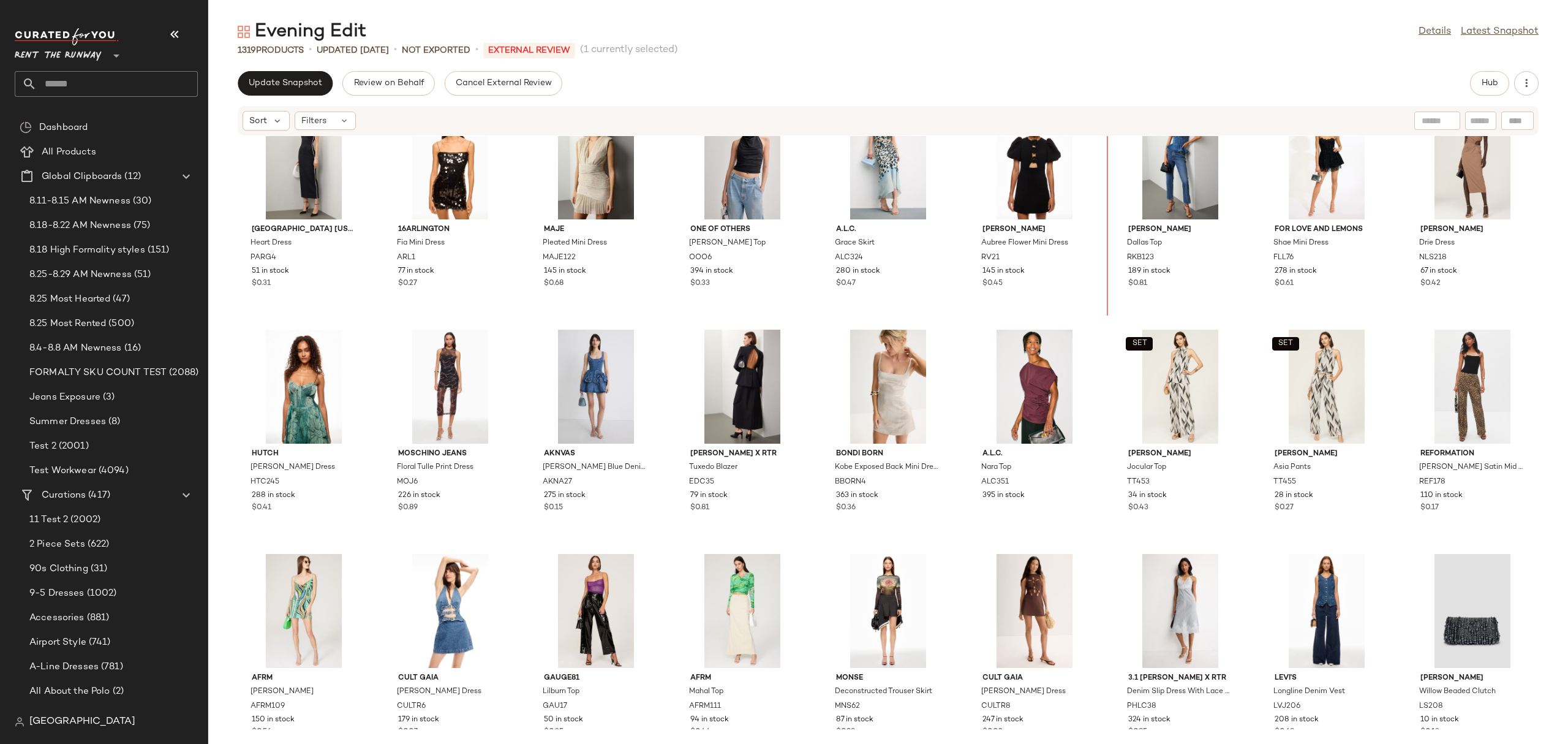
scroll to position [493, 0]
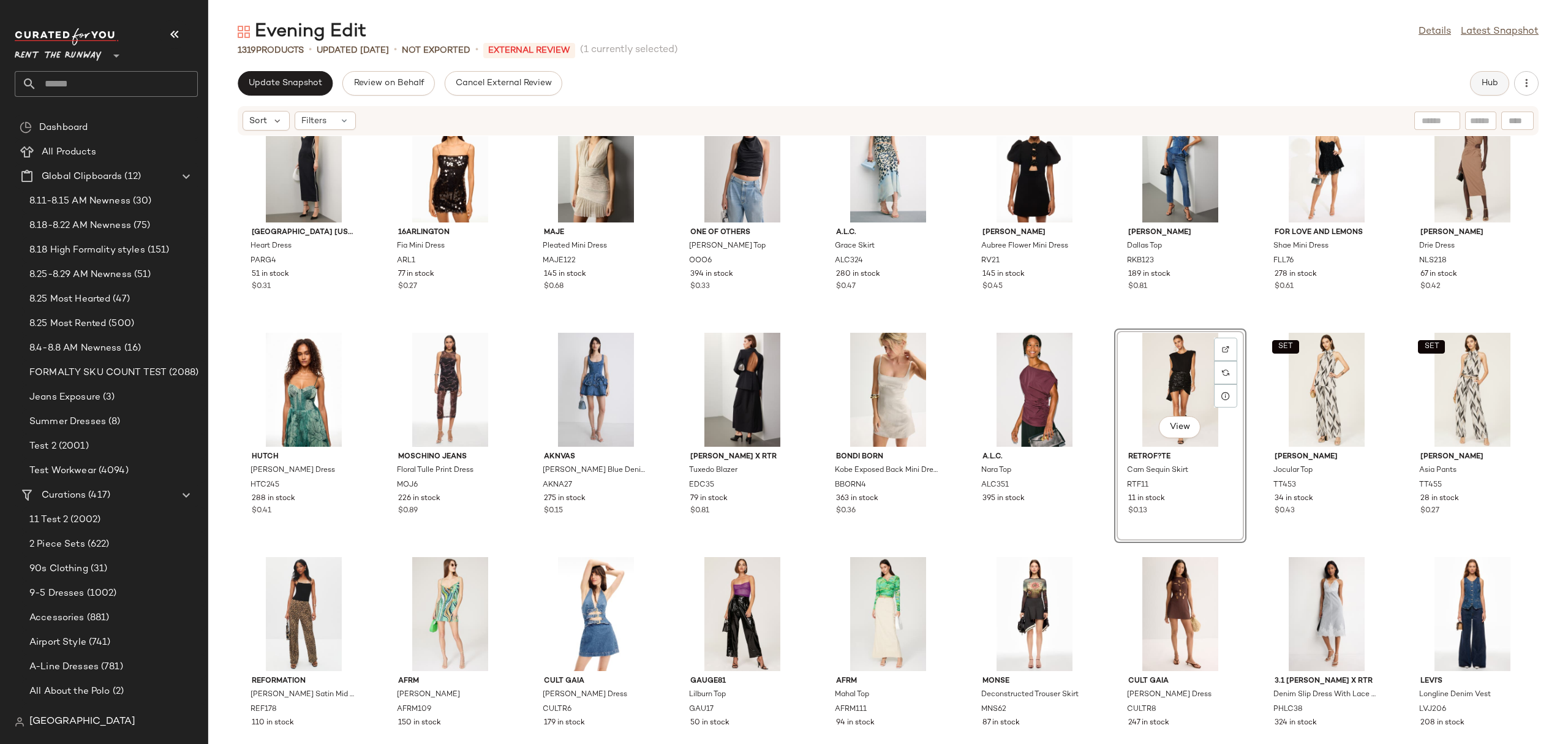
click at [1480, 87] on button "Hub" at bounding box center [1489, 83] width 39 height 24
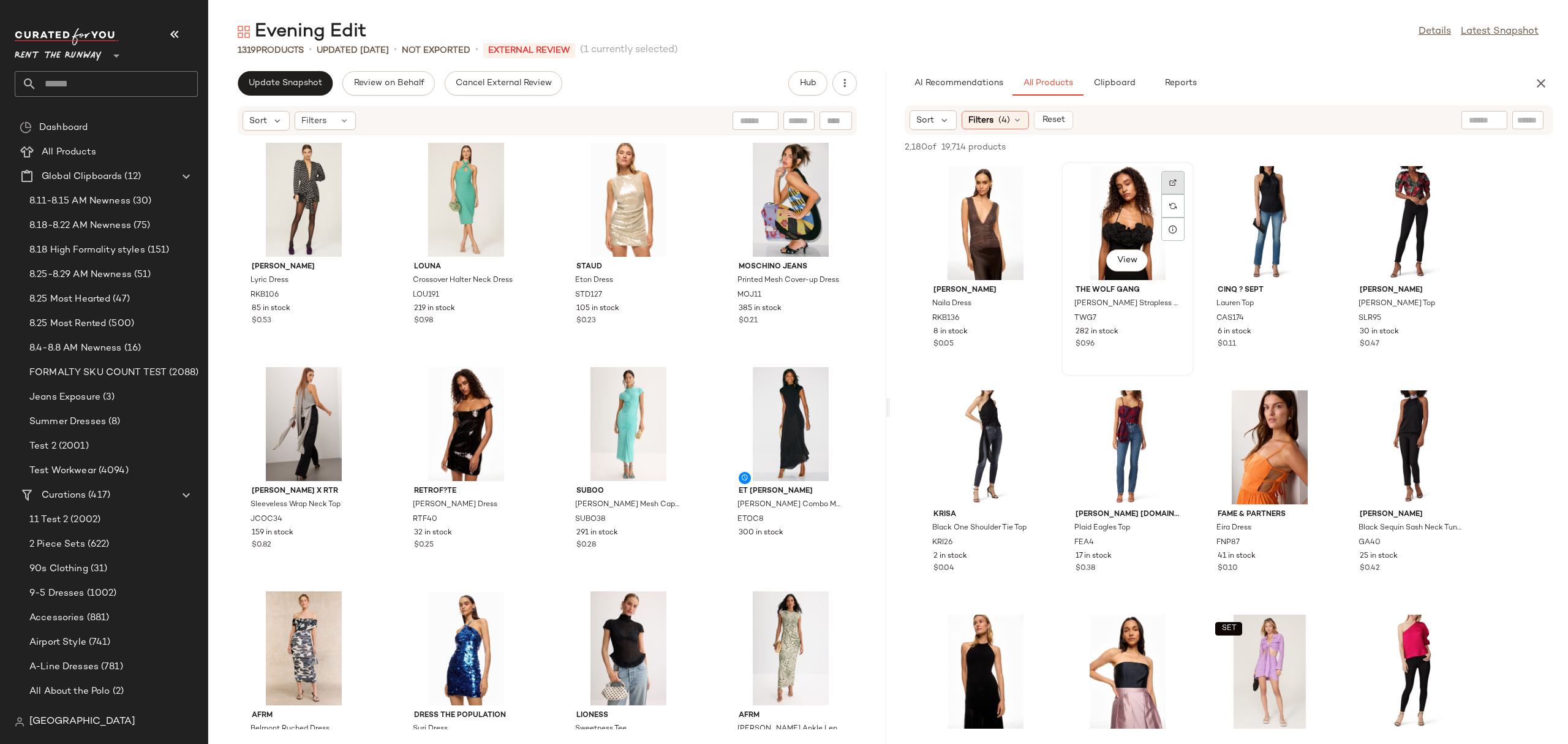
click at [1170, 183] on img at bounding box center [1172, 183] width 8 height 8
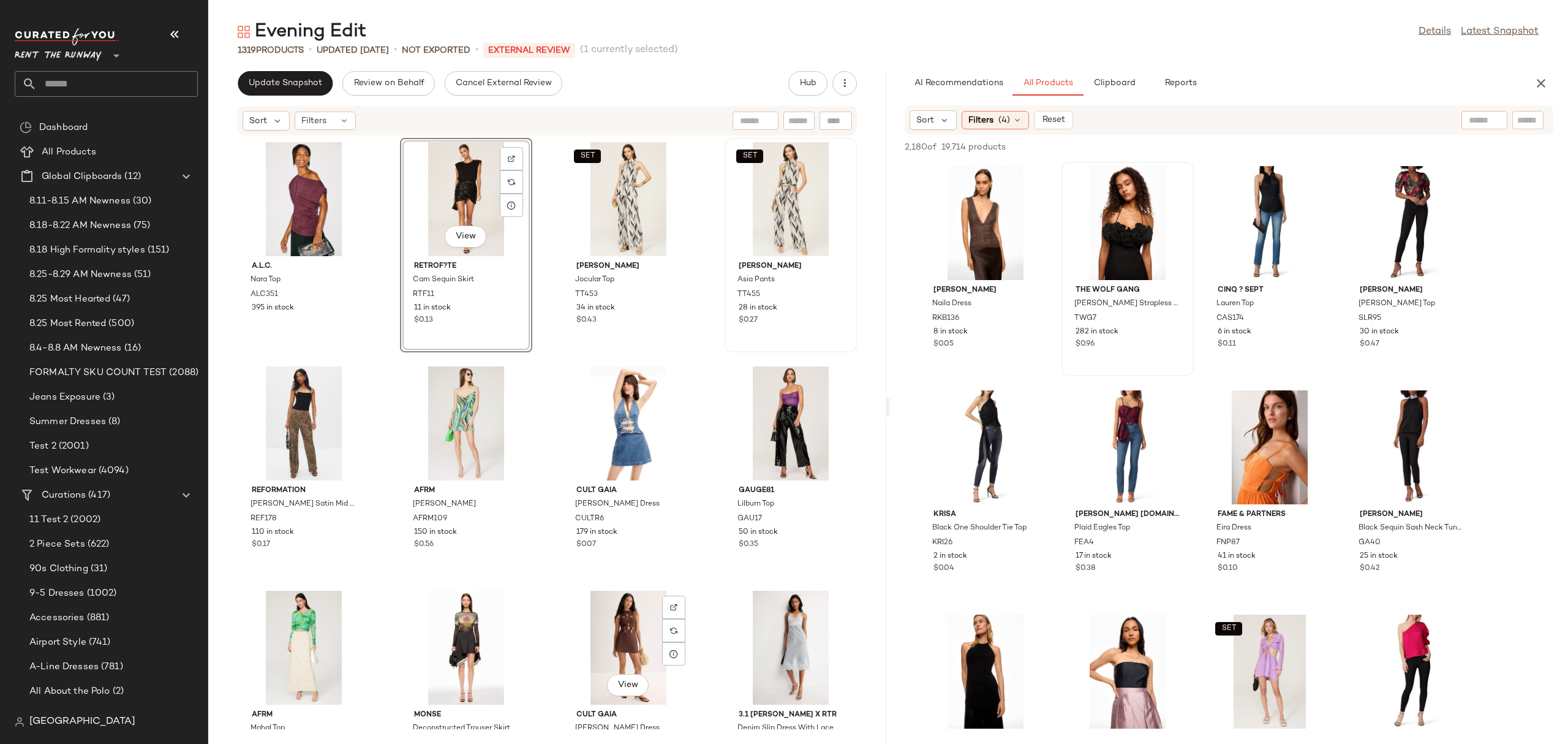
scroll to position [1791, 0]
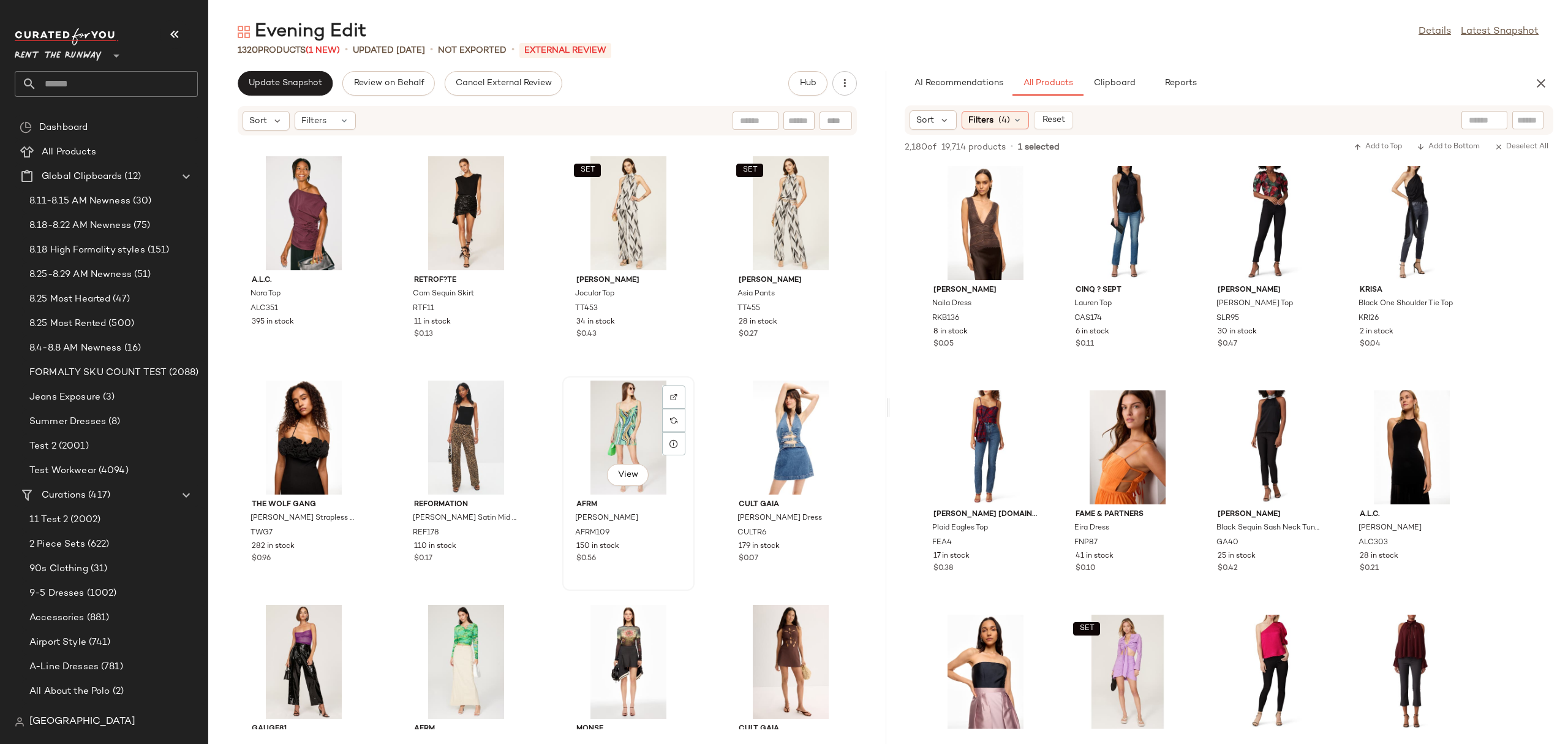
click at [601, 425] on div "View" at bounding box center [629, 437] width 123 height 114
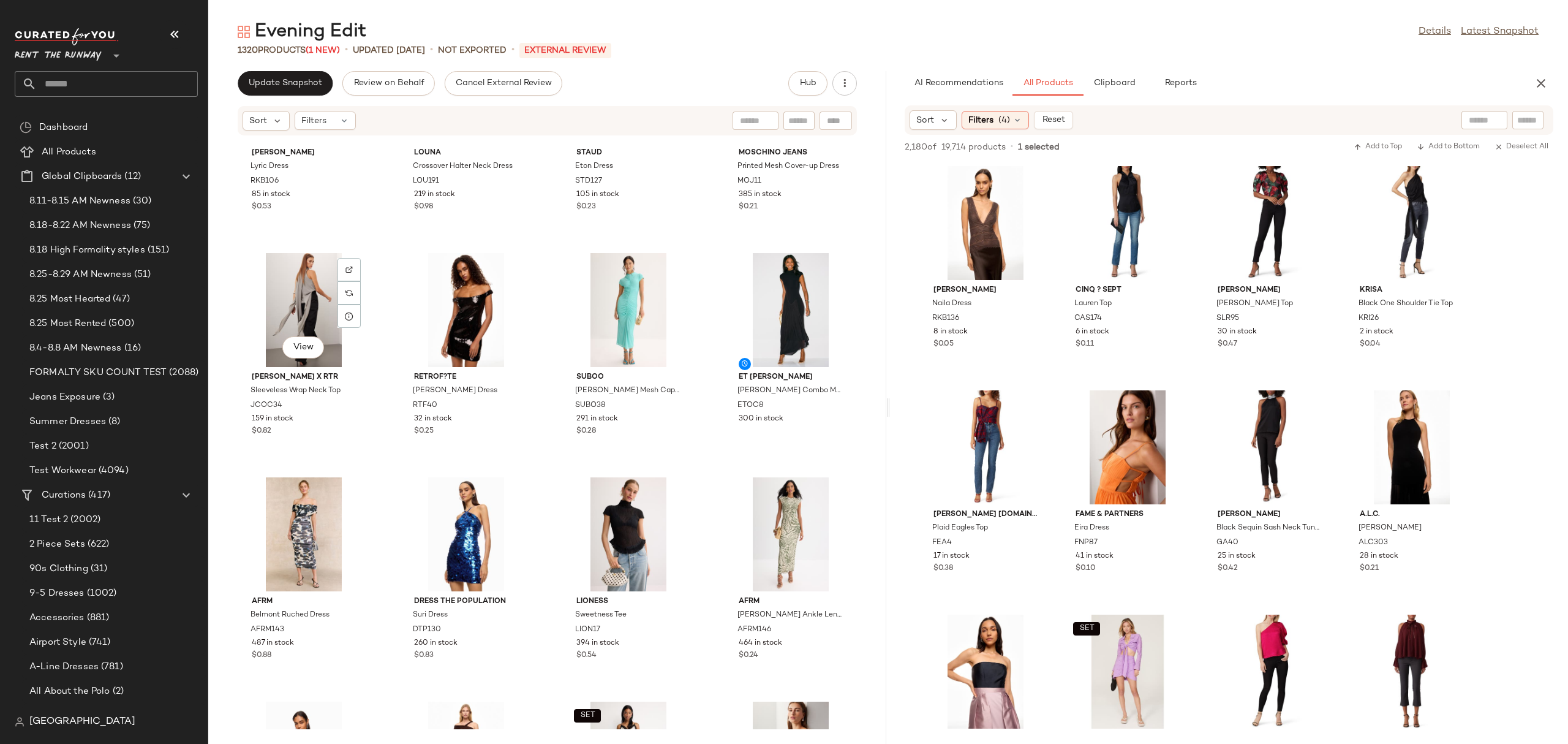
scroll to position [113, 0]
click at [312, 92] on button "Update Snapshot" at bounding box center [285, 83] width 95 height 24
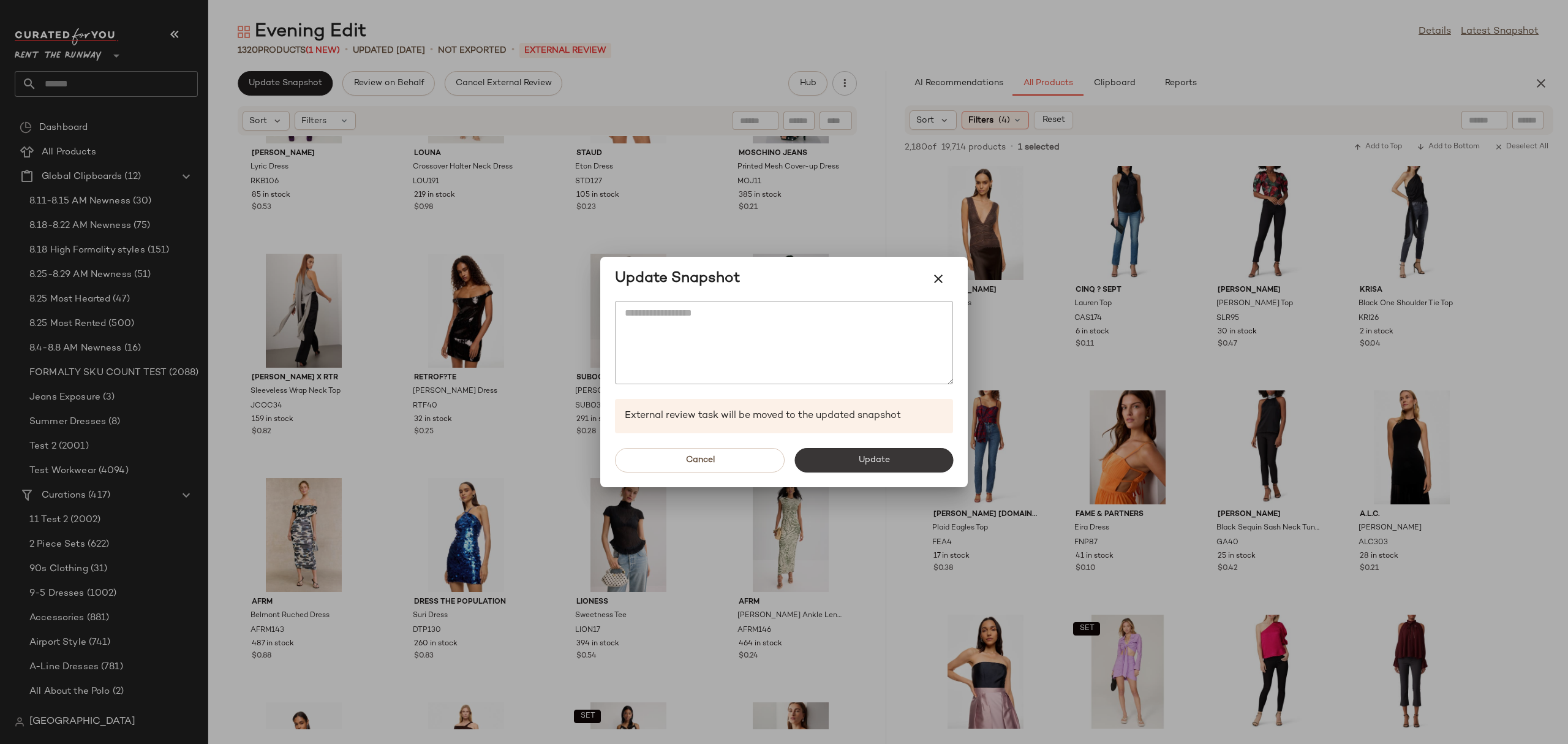
click at [829, 461] on button "Update" at bounding box center [874, 460] width 158 height 24
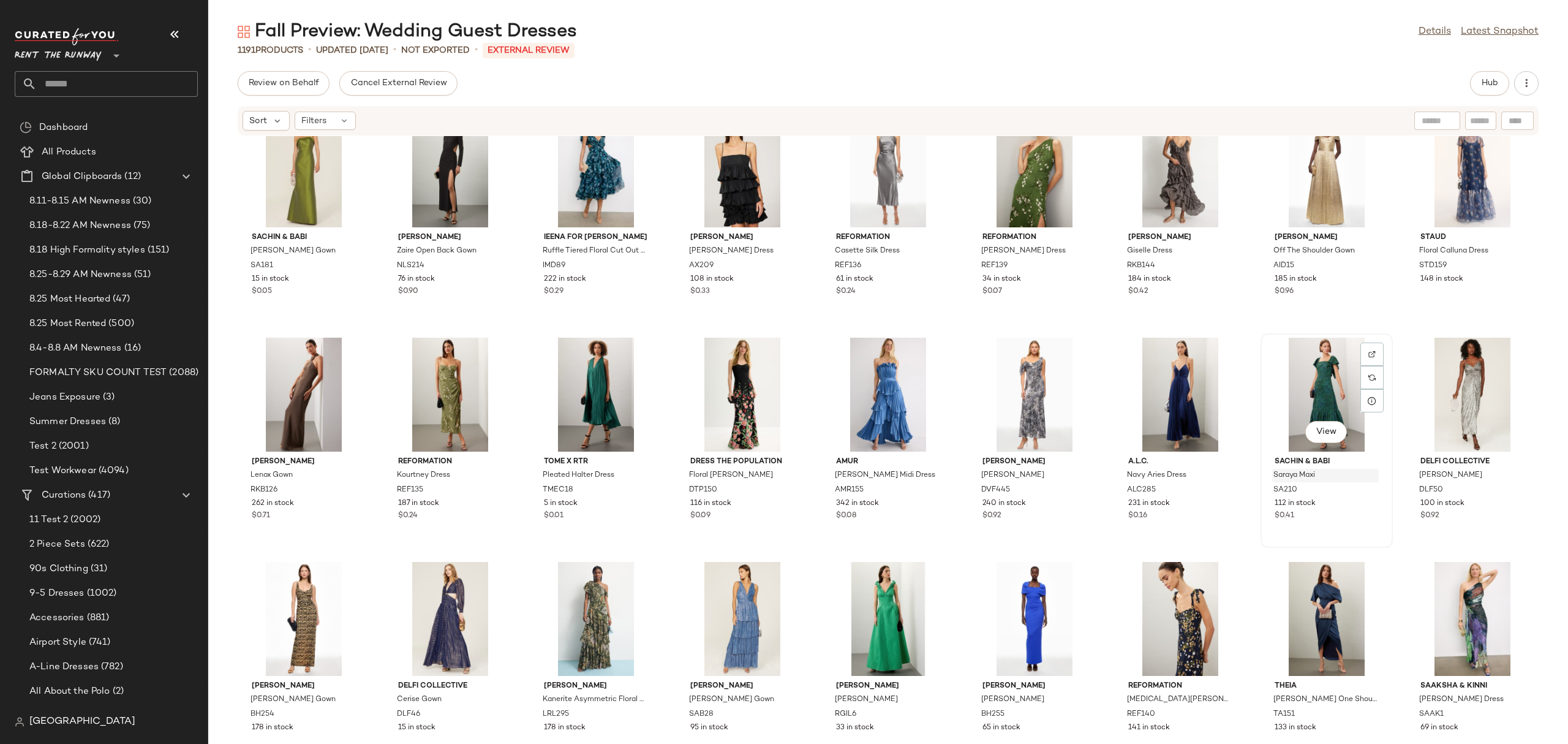
scroll to position [268, 0]
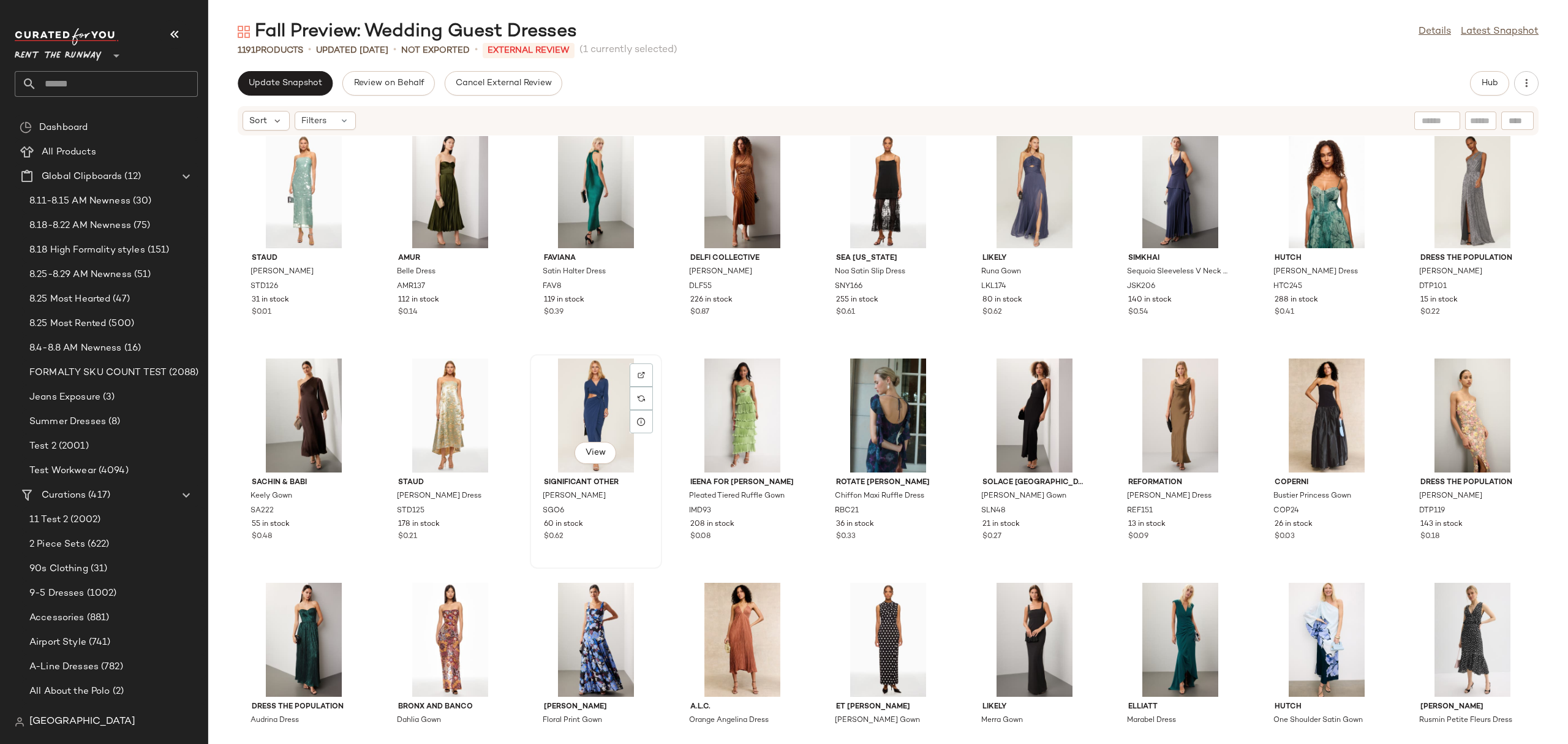
scroll to position [1016, 0]
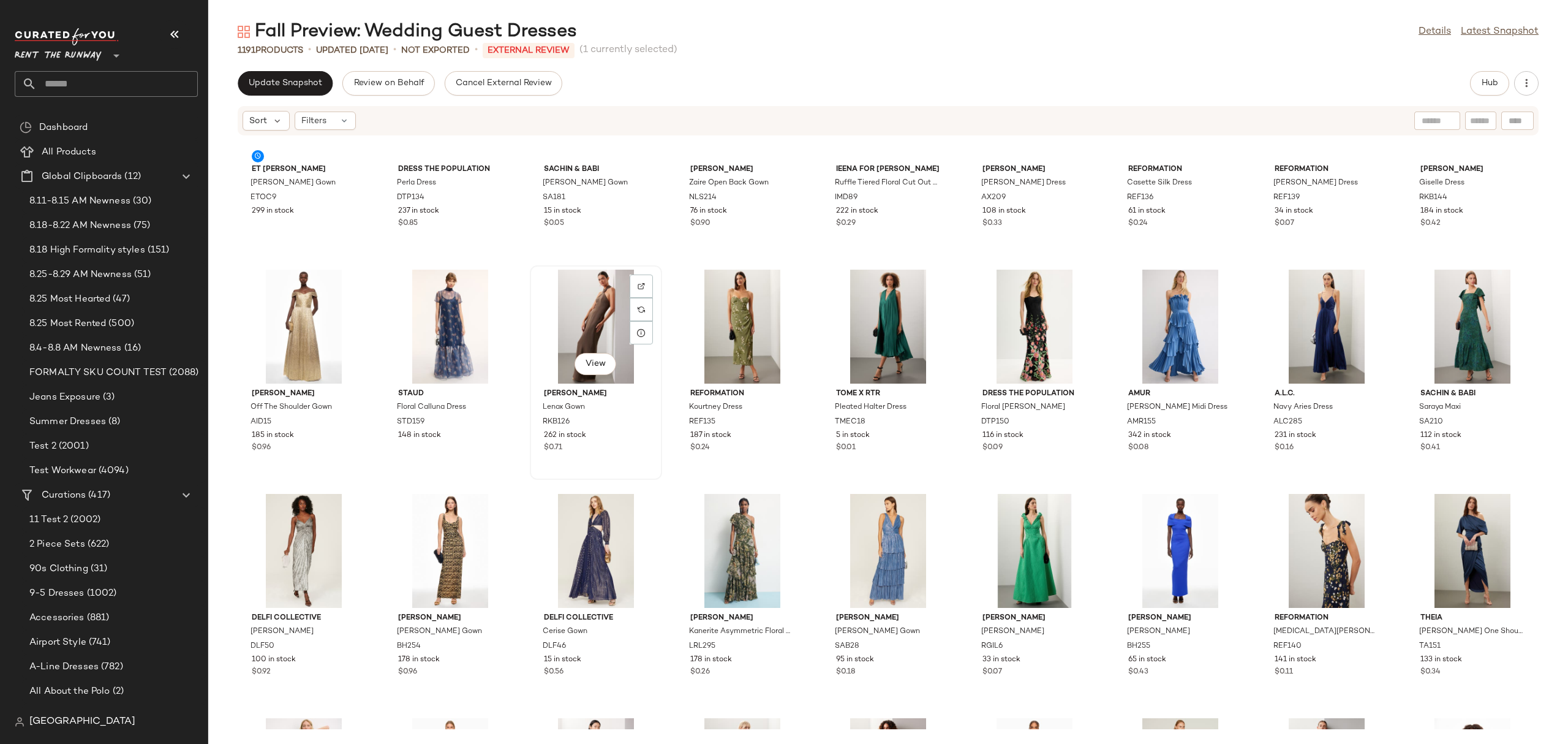
scroll to position [148, 0]
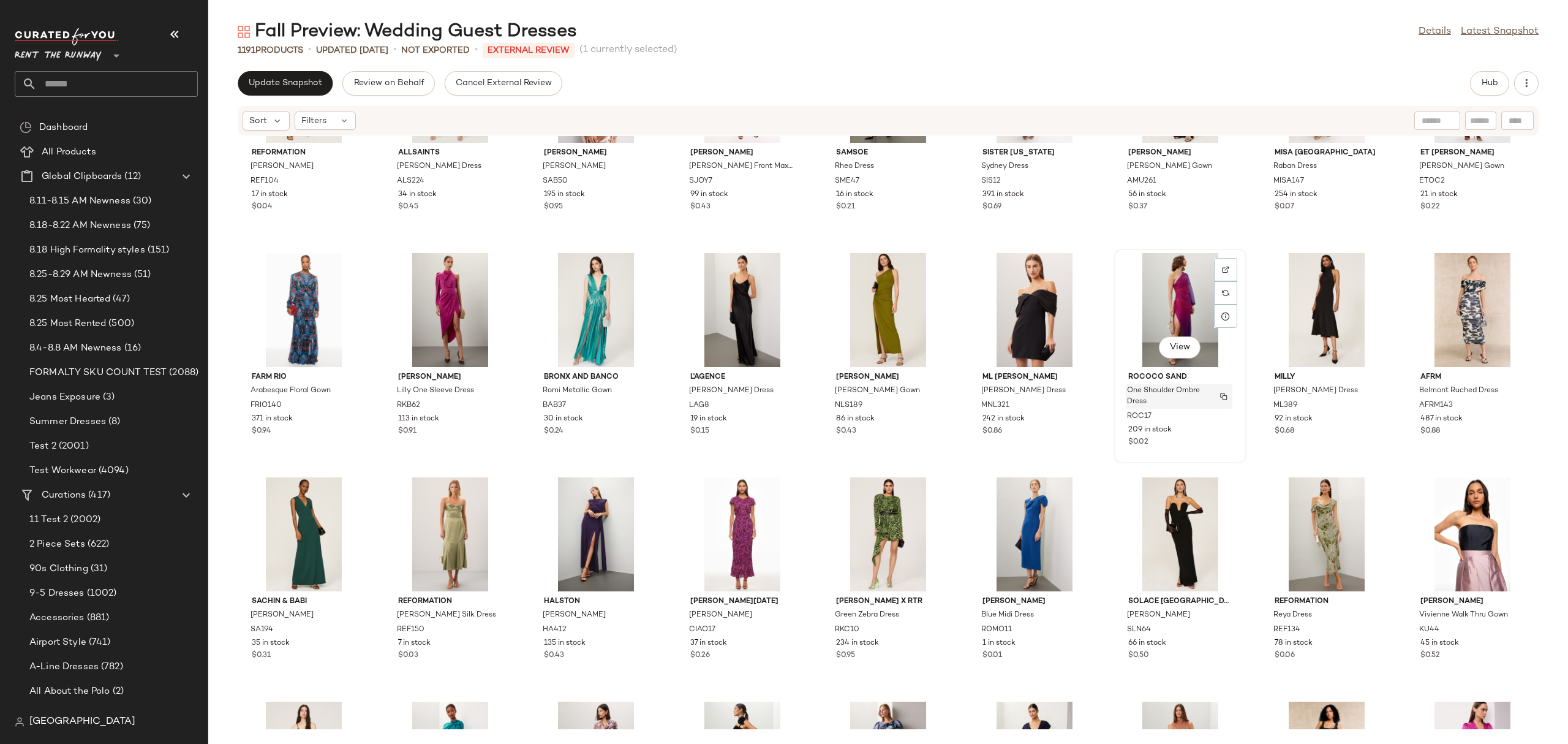
scroll to position [2109, 0]
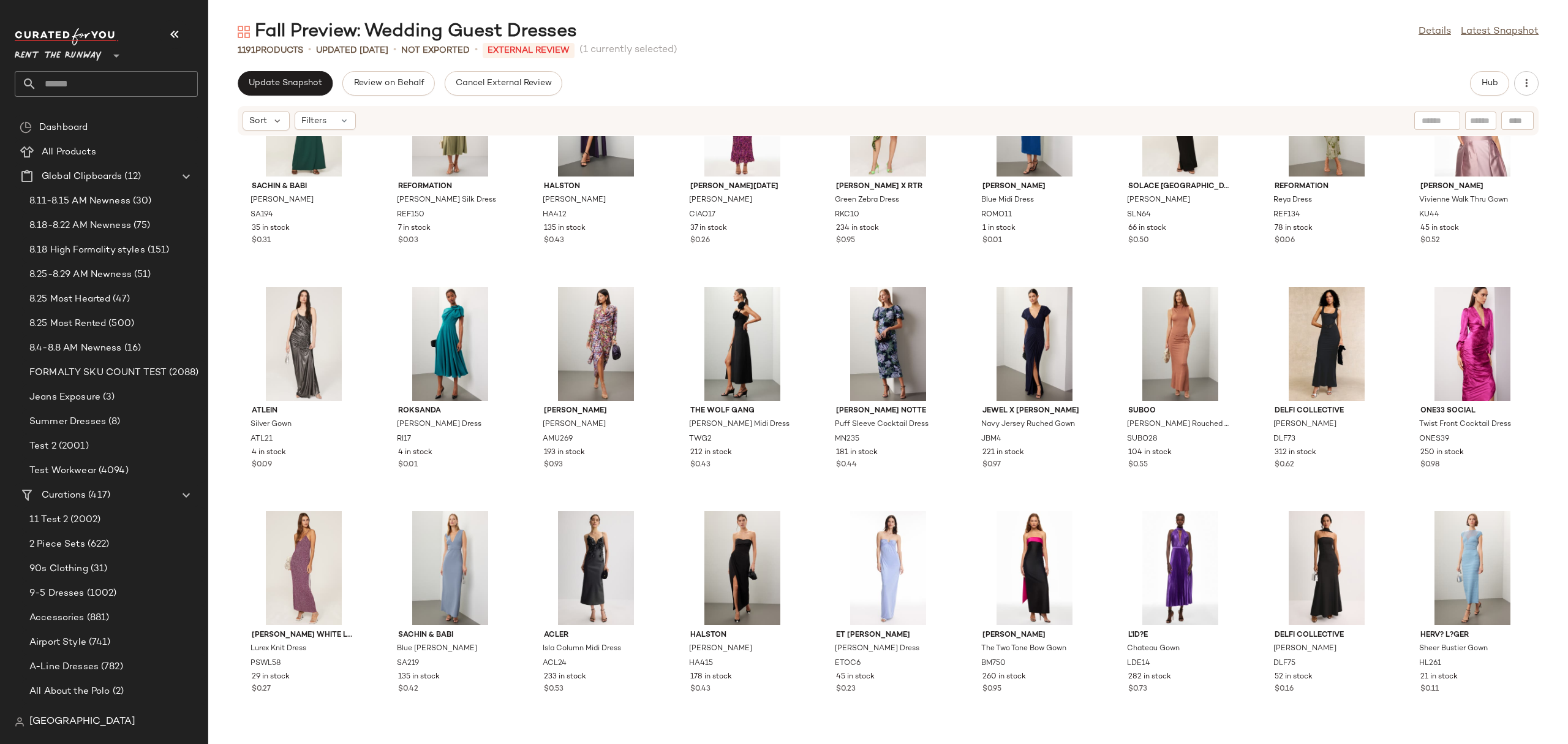
click at [1478, 122] on input "text" at bounding box center [1480, 120] width 22 height 13
type input "*****"
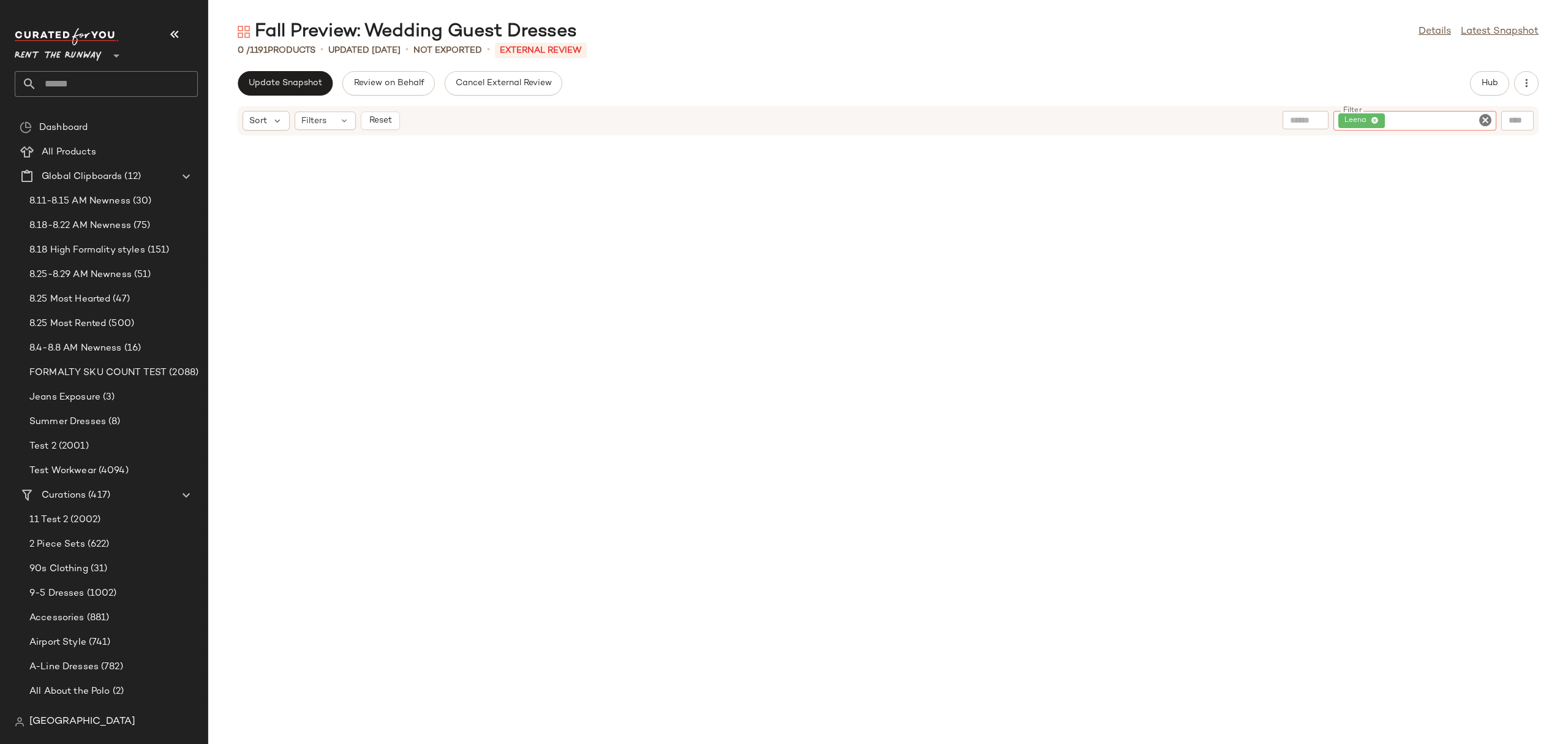
click at [1483, 124] on icon "Clear Filter" at bounding box center [1485, 120] width 15 height 15
click at [1475, 75] on button "Hub" at bounding box center [1489, 83] width 39 height 24
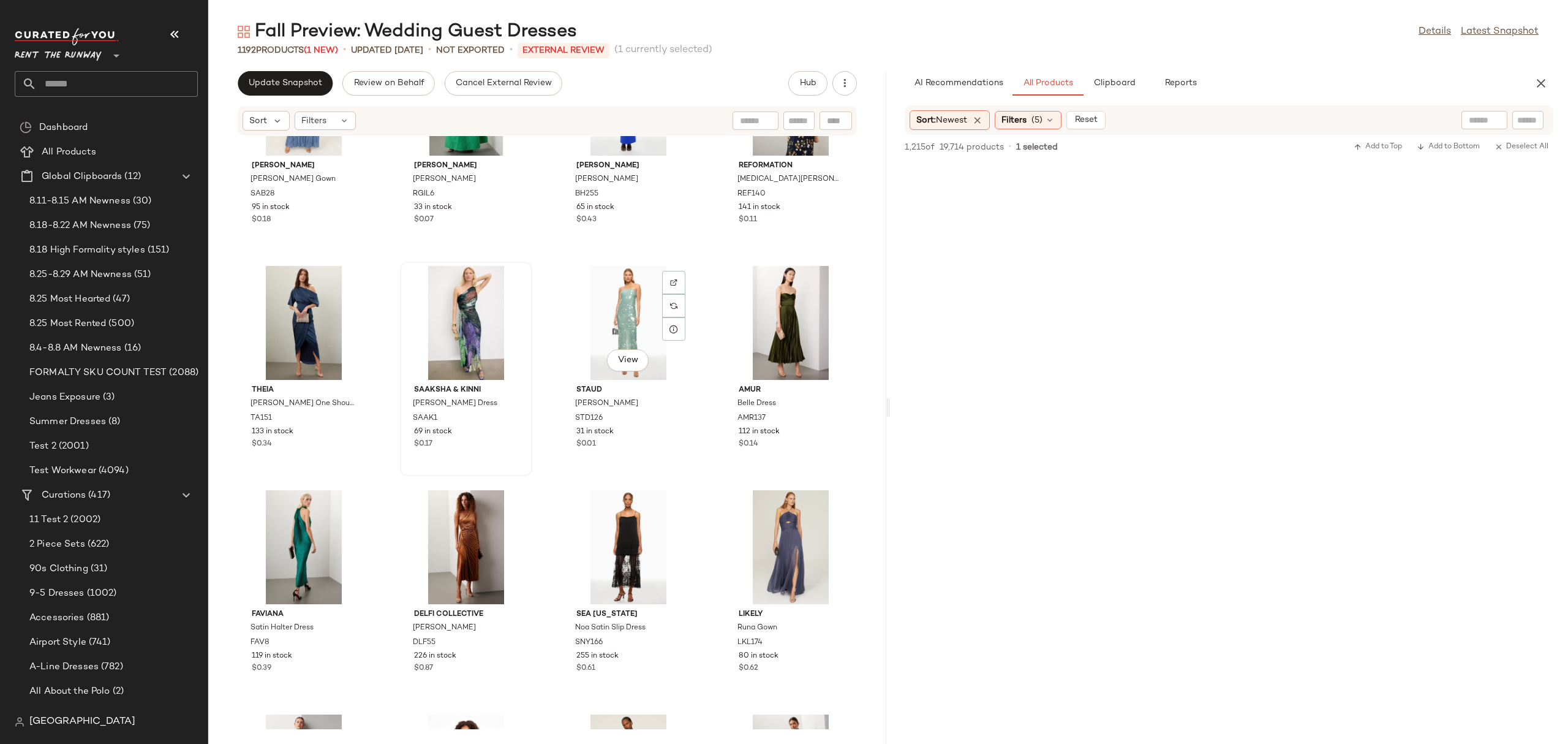
scroll to position [1772, 0]
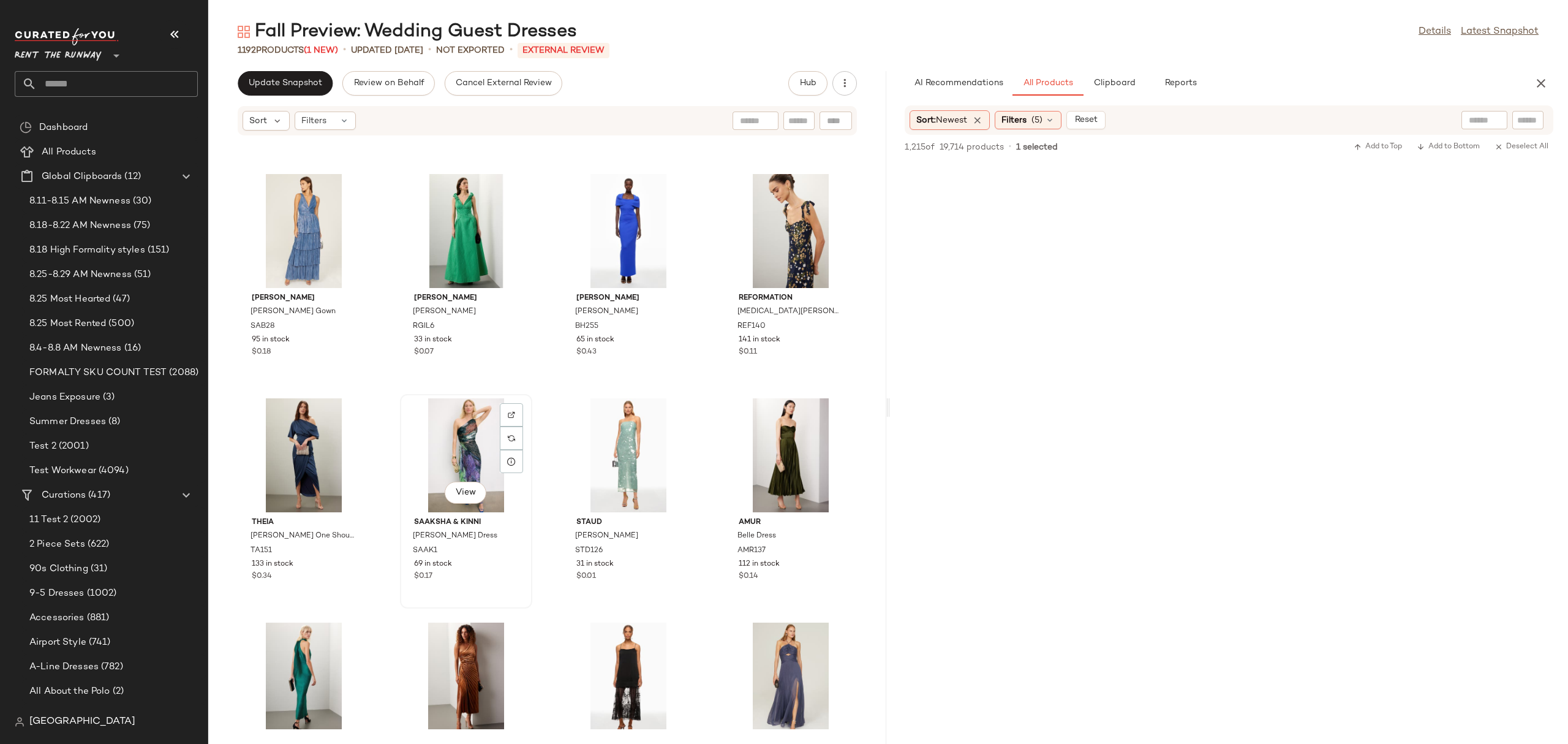
click at [470, 451] on div "View" at bounding box center [466, 455] width 123 height 114
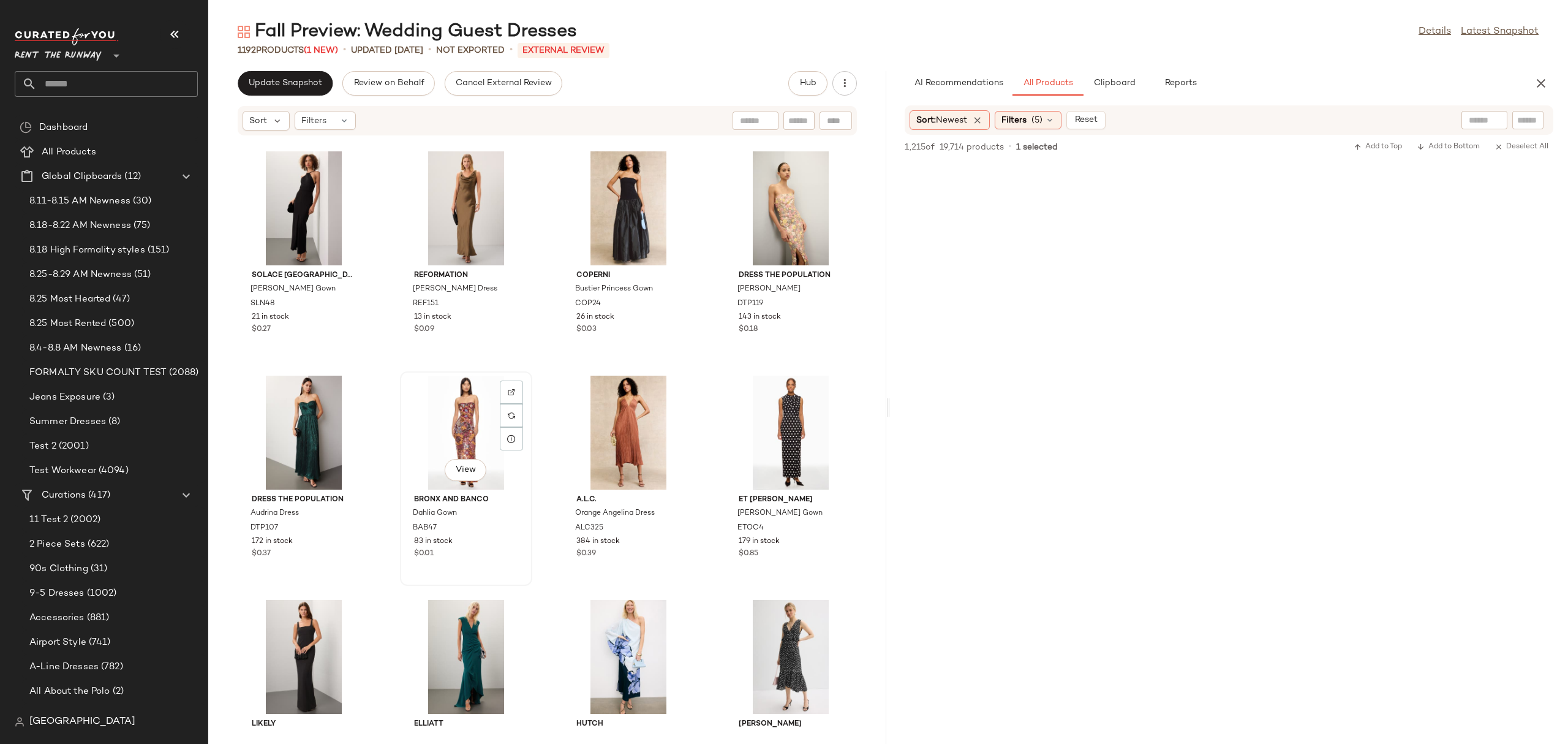
scroll to position [2918, 0]
click at [320, 430] on div "View" at bounding box center [303, 432] width 123 height 114
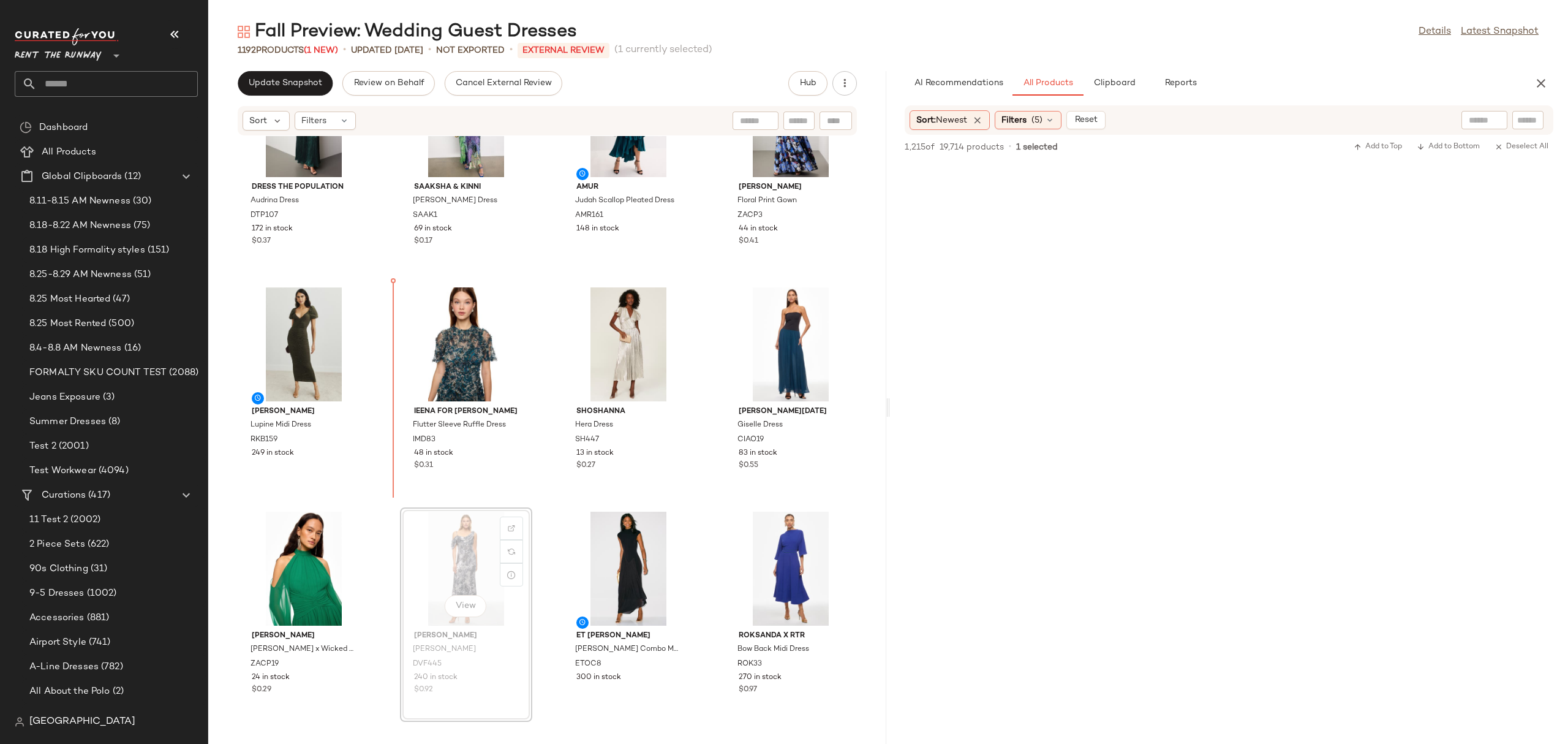
scroll to position [97, 0]
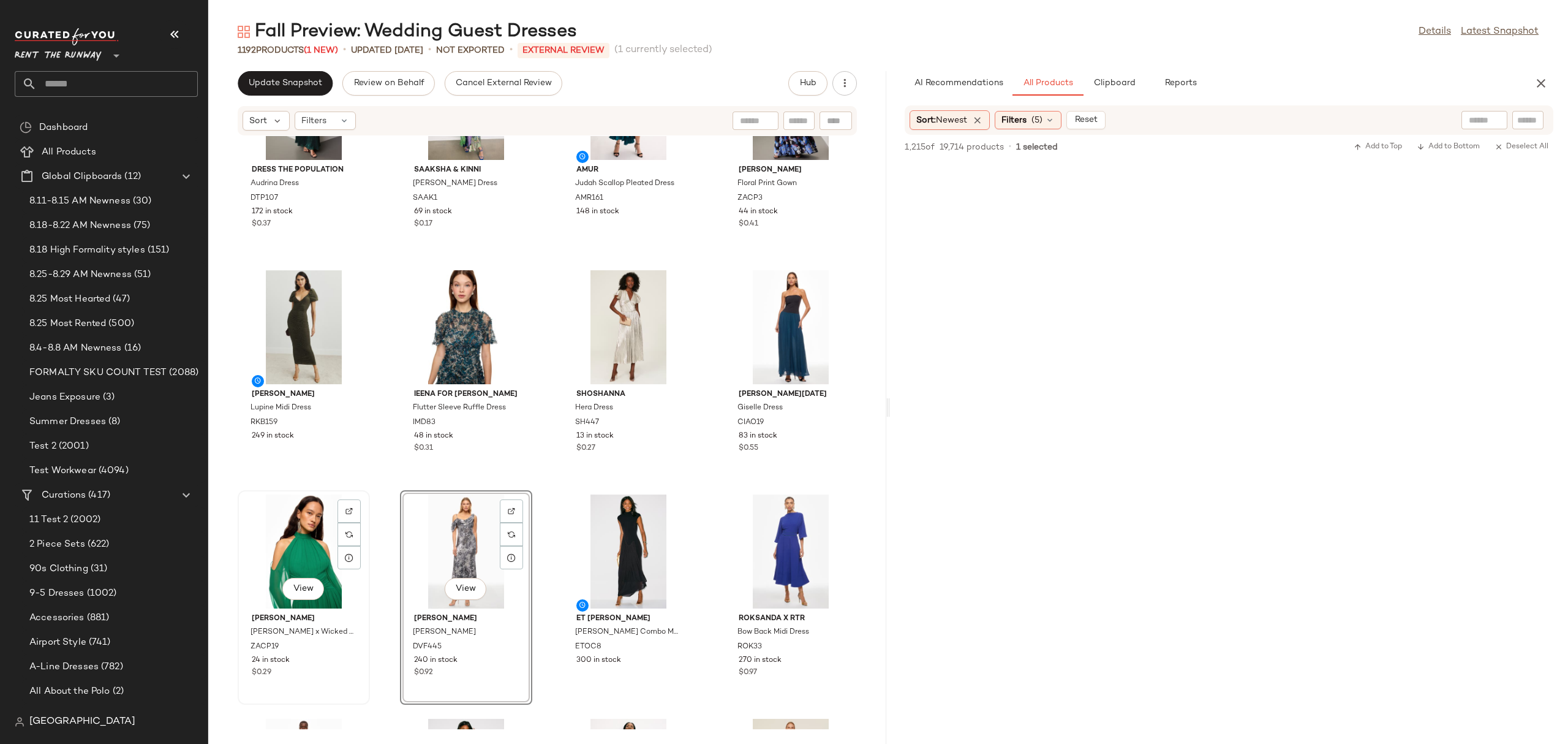
click at [303, 555] on div "View" at bounding box center [303, 551] width 123 height 114
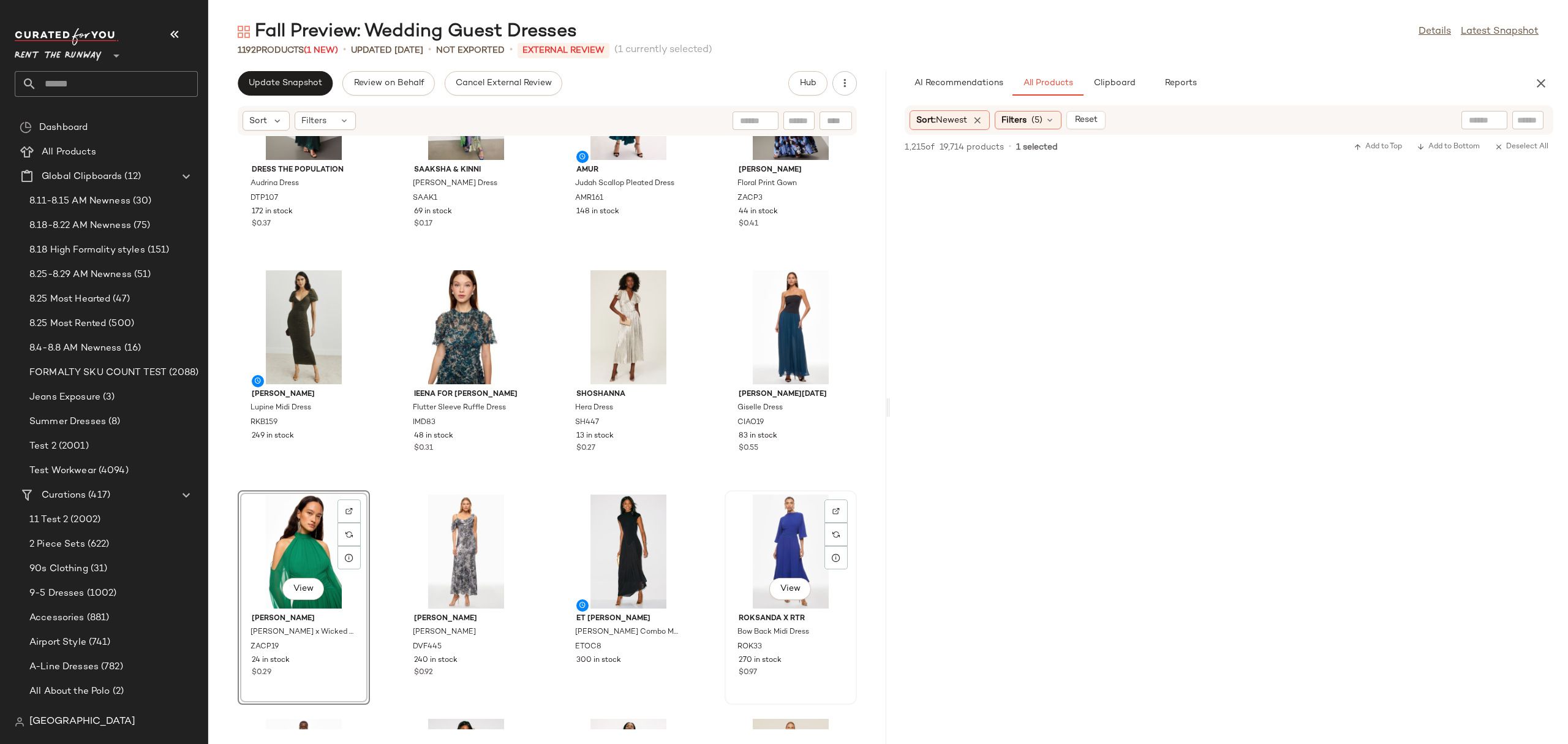
click at [738, 547] on div "View" at bounding box center [790, 551] width 123 height 114
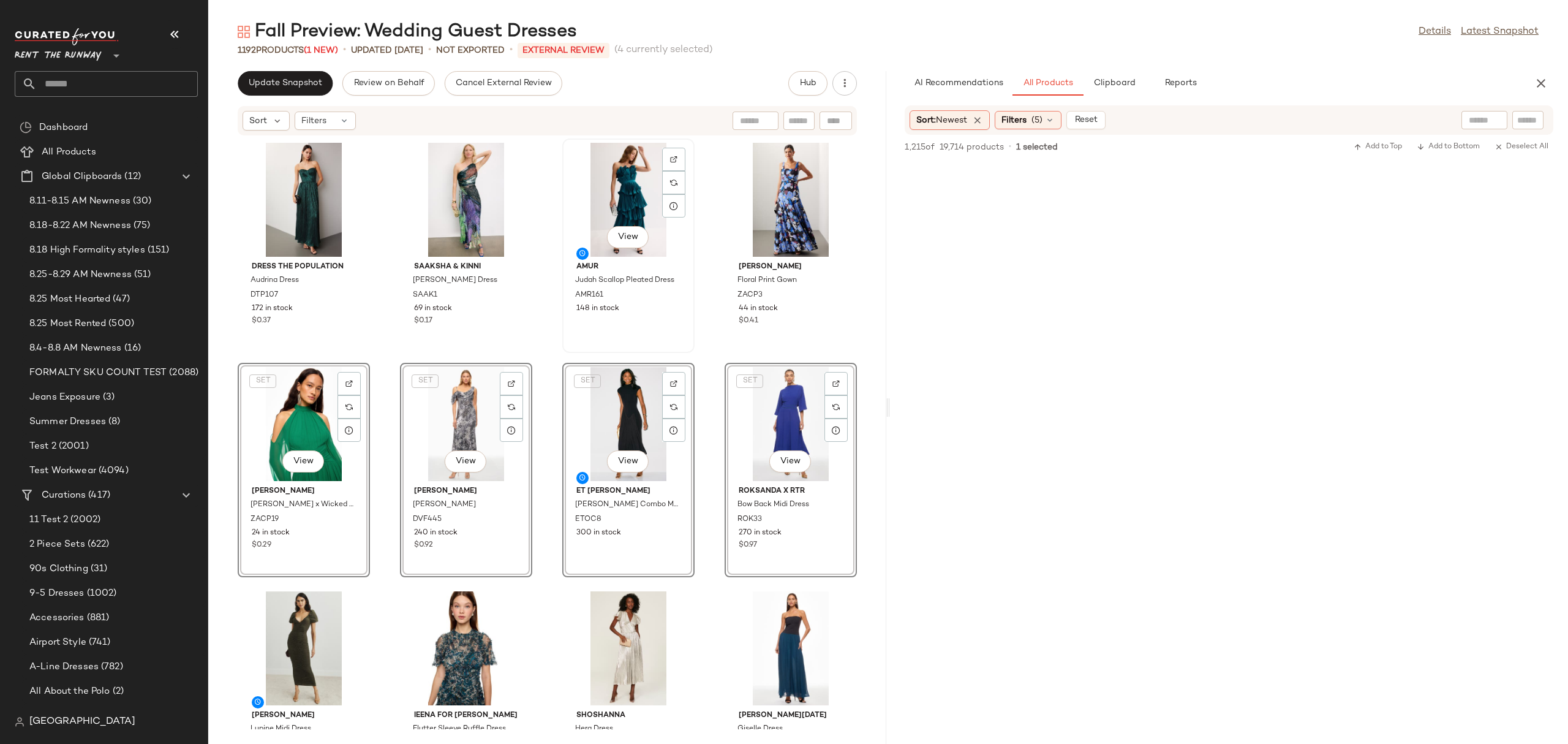
click at [564, 343] on div "View AMUR Judah Scallop Pleated Dress AMR161 148 in stock" at bounding box center [629, 246] width 130 height 212
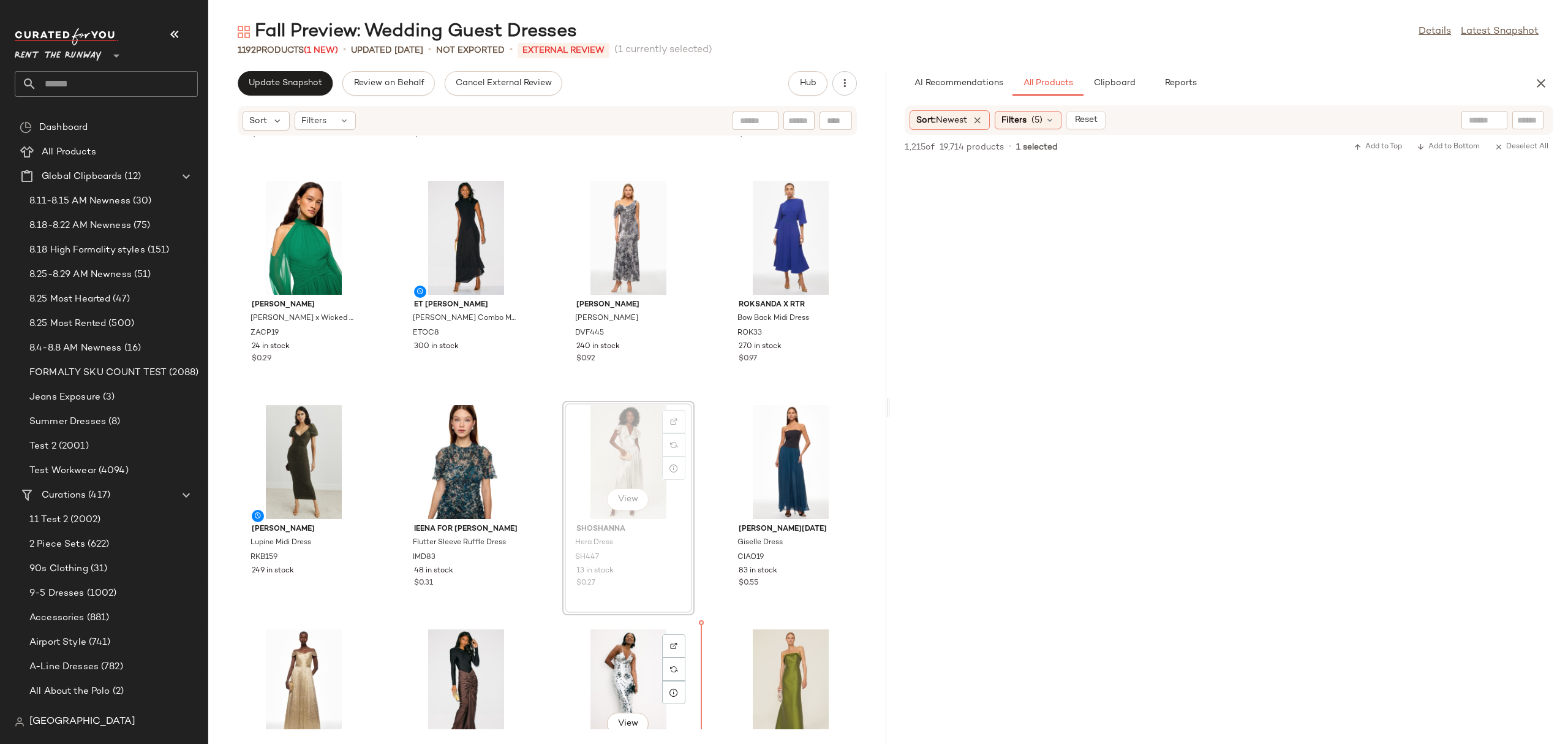
scroll to position [190, 0]
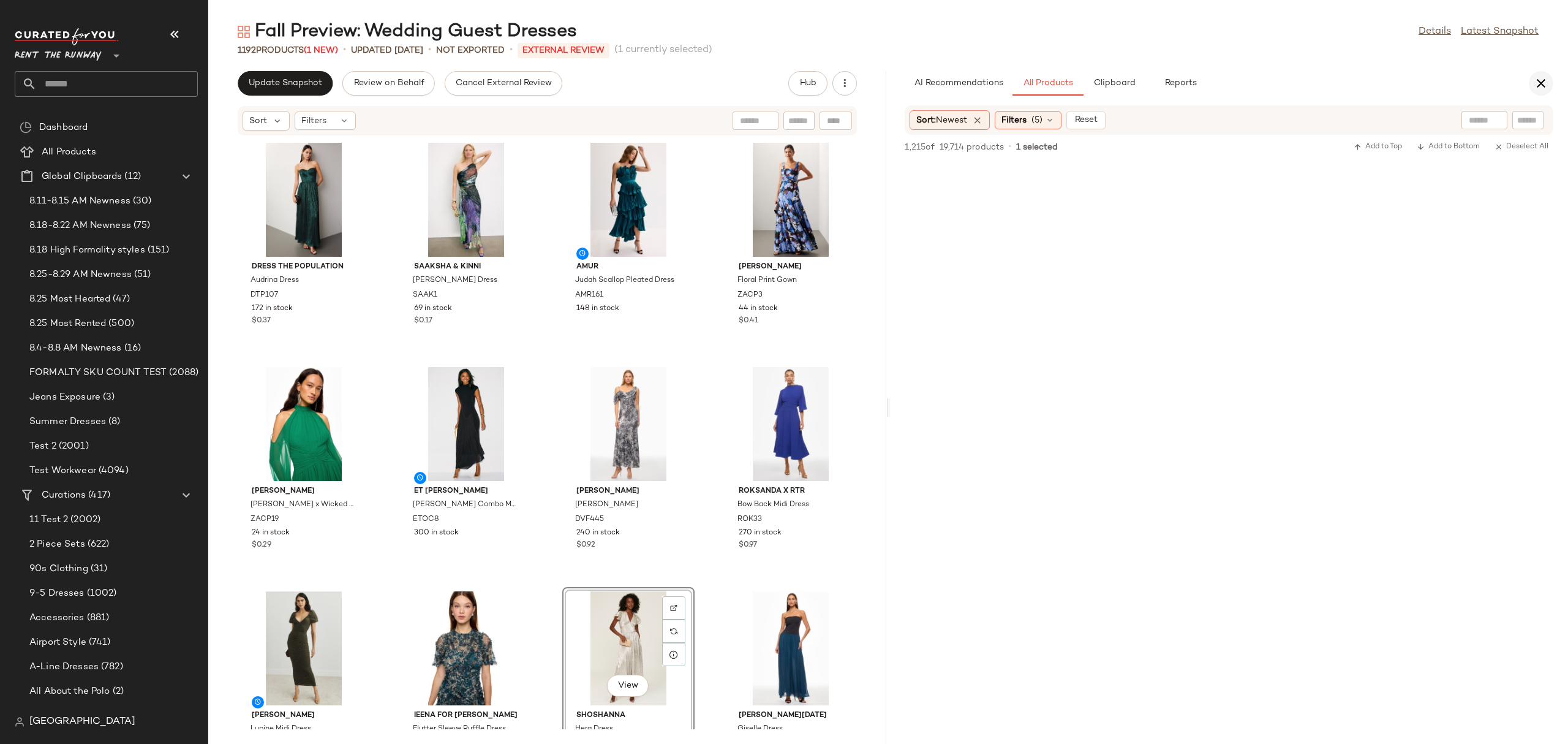
click at [1540, 77] on icon "button" at bounding box center [1541, 83] width 15 height 15
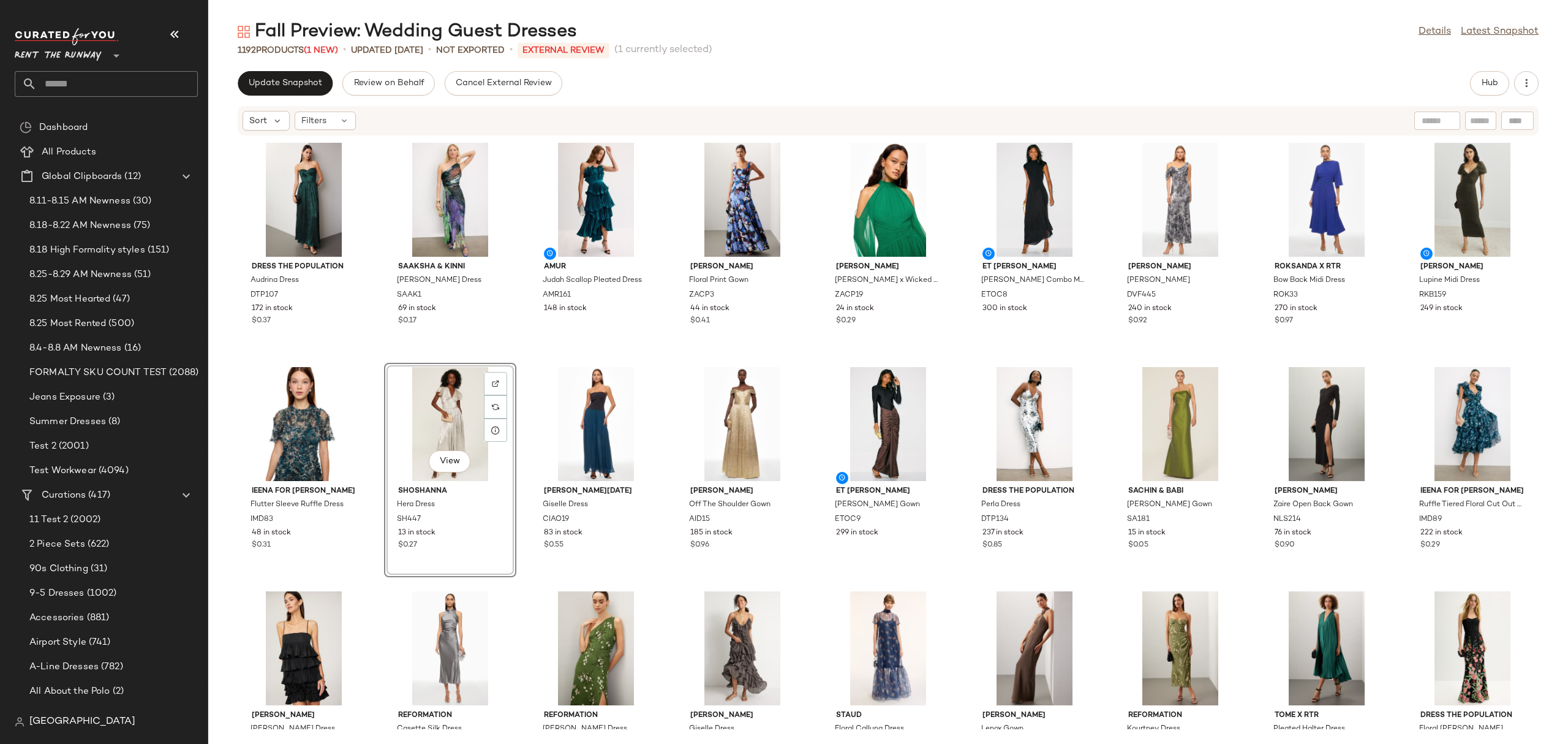
click at [666, 360] on div "Dress The Population Audrina Dress DTP107 172 in stock $0.37 Saaksha & Kinni Cl…" at bounding box center [888, 432] width 1360 height 593
click at [248, 83] on span "Update Snapshot" at bounding box center [285, 83] width 74 height 10
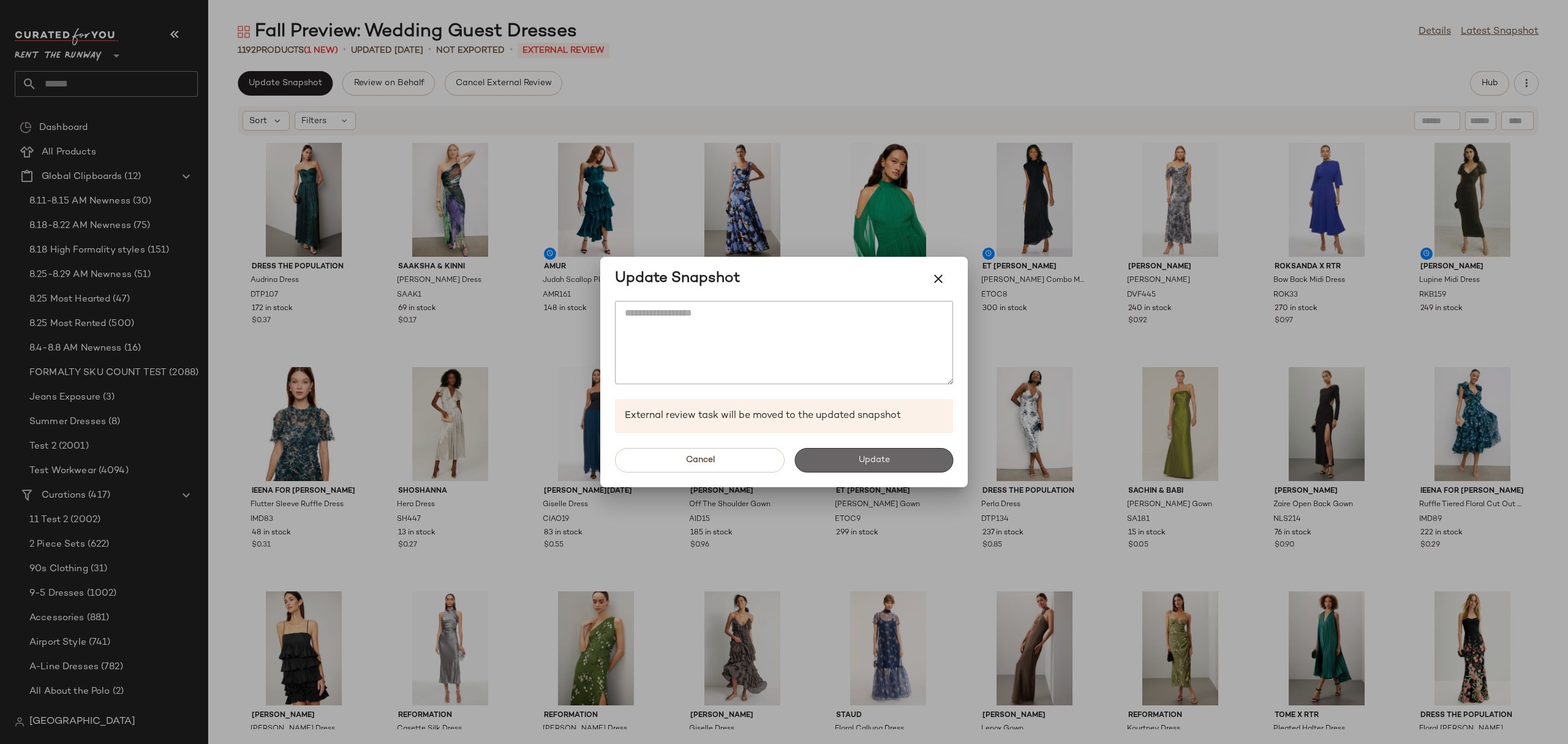
click at [829, 465] on button "Update" at bounding box center [874, 460] width 158 height 24
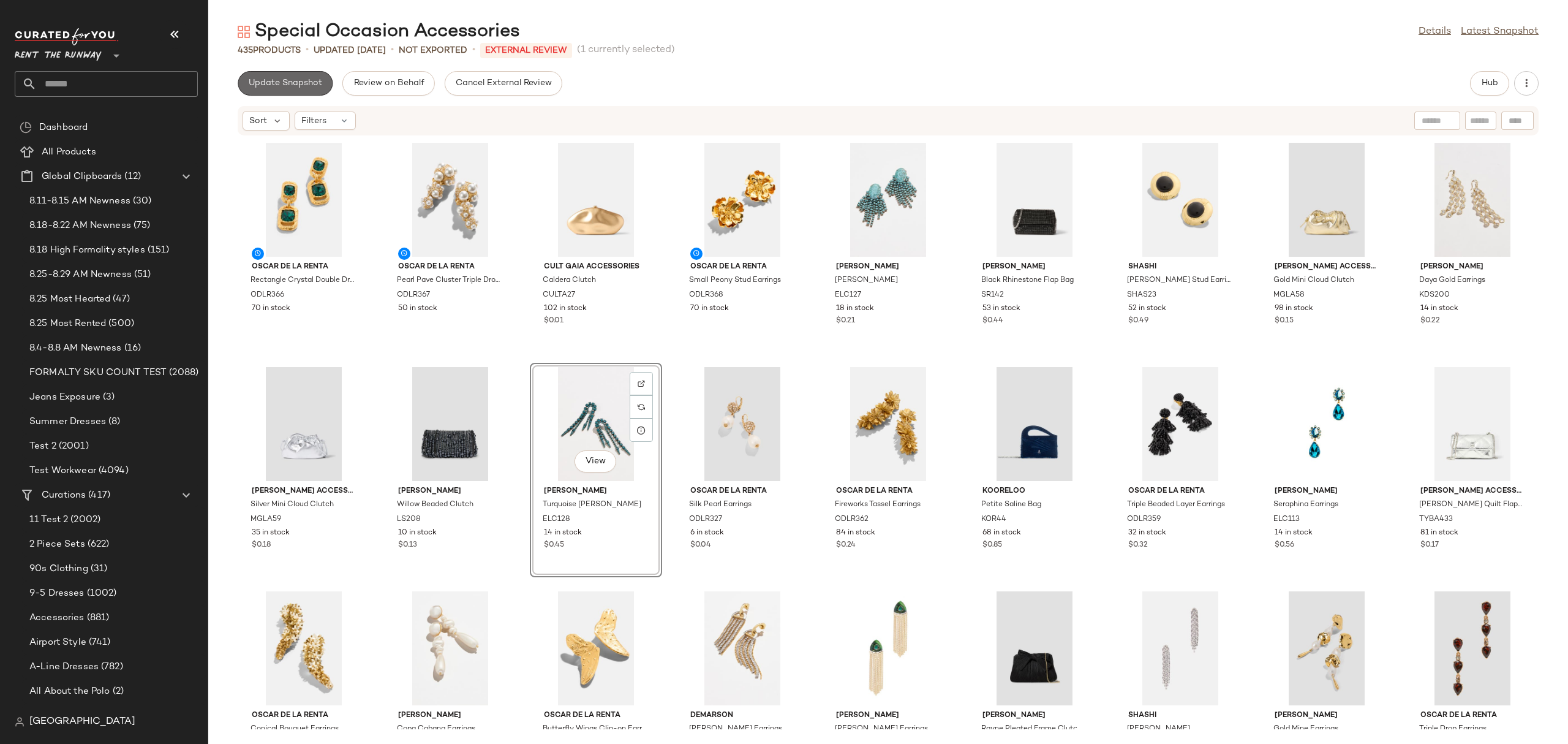
click at [296, 93] on button "Update Snapshot" at bounding box center [285, 83] width 95 height 24
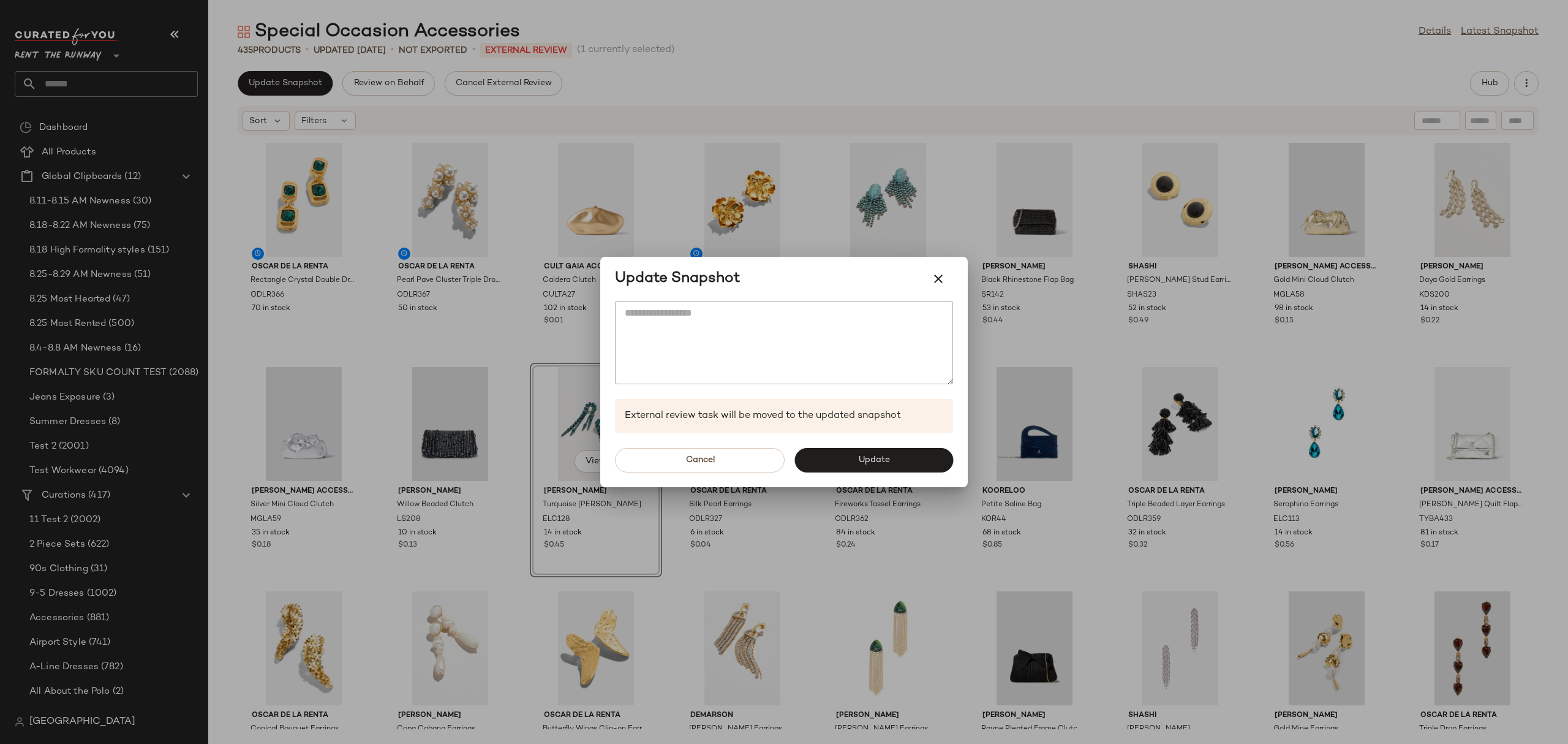
drag, startPoint x: 832, startPoint y: 458, endPoint x: 829, endPoint y: 452, distance: 6.7
click at [833, 458] on button "Update" at bounding box center [874, 460] width 158 height 24
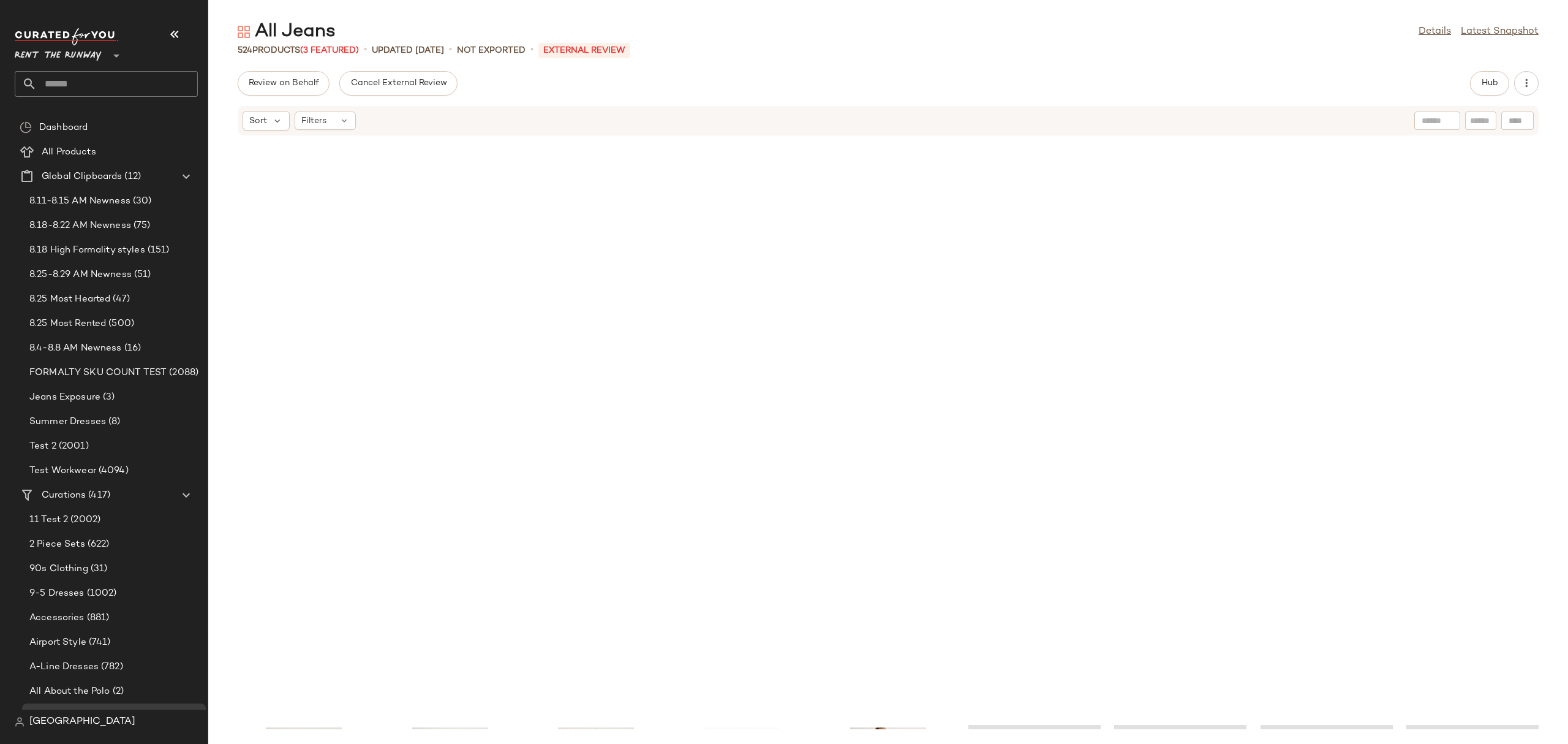
scroll to position [1250, 0]
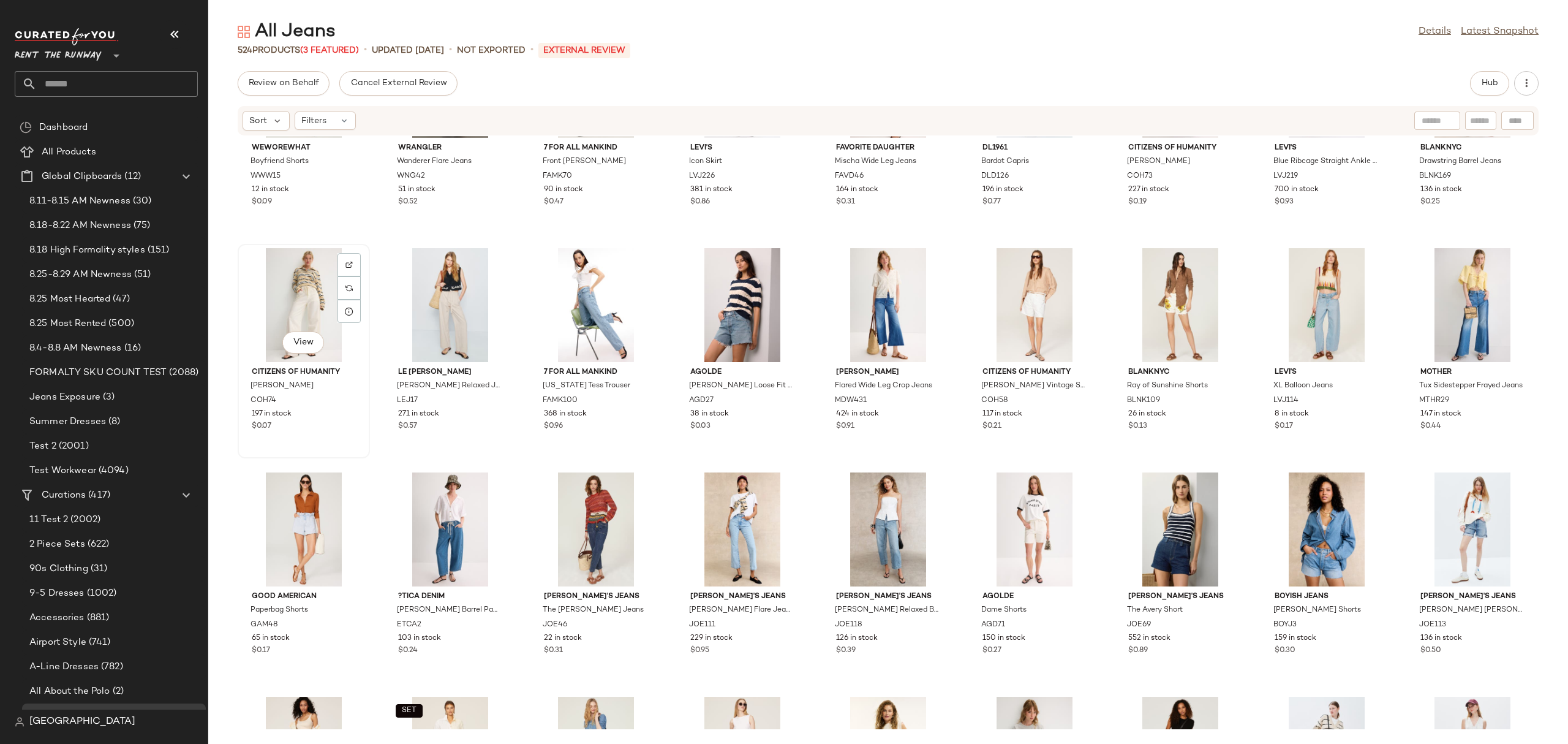
click at [297, 309] on div "View" at bounding box center [303, 305] width 123 height 114
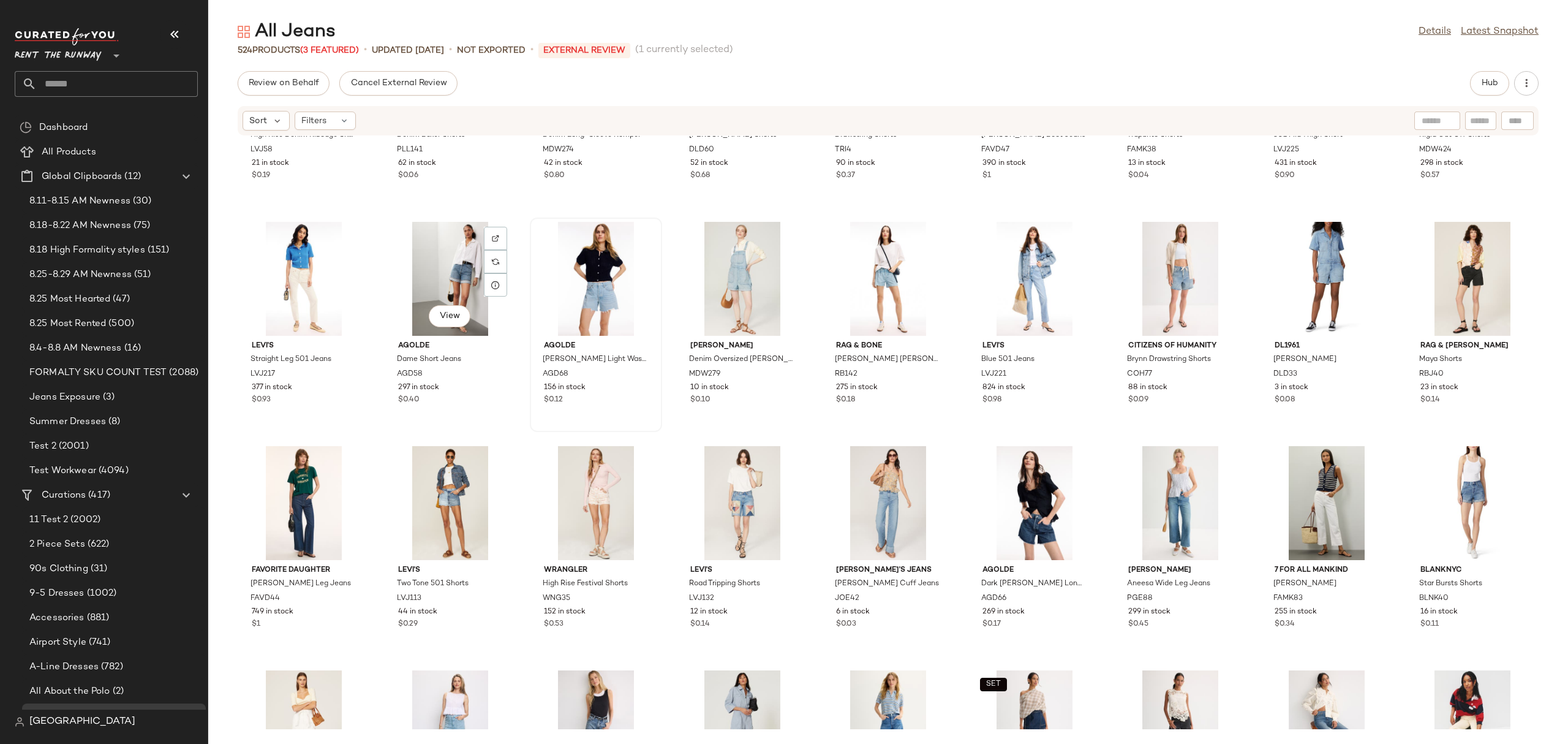
scroll to position [2010, 0]
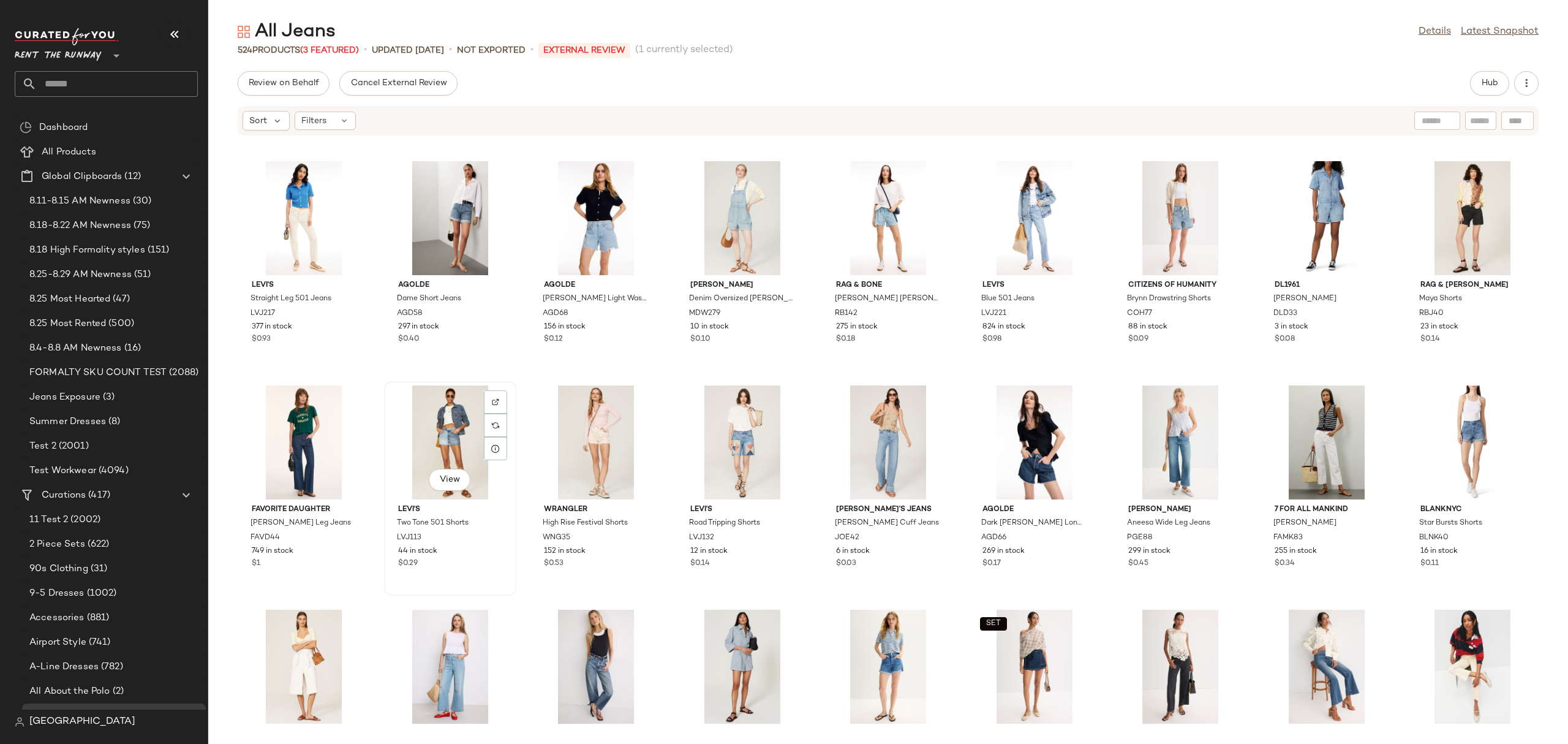
click at [423, 421] on div "View" at bounding box center [450, 442] width 123 height 114
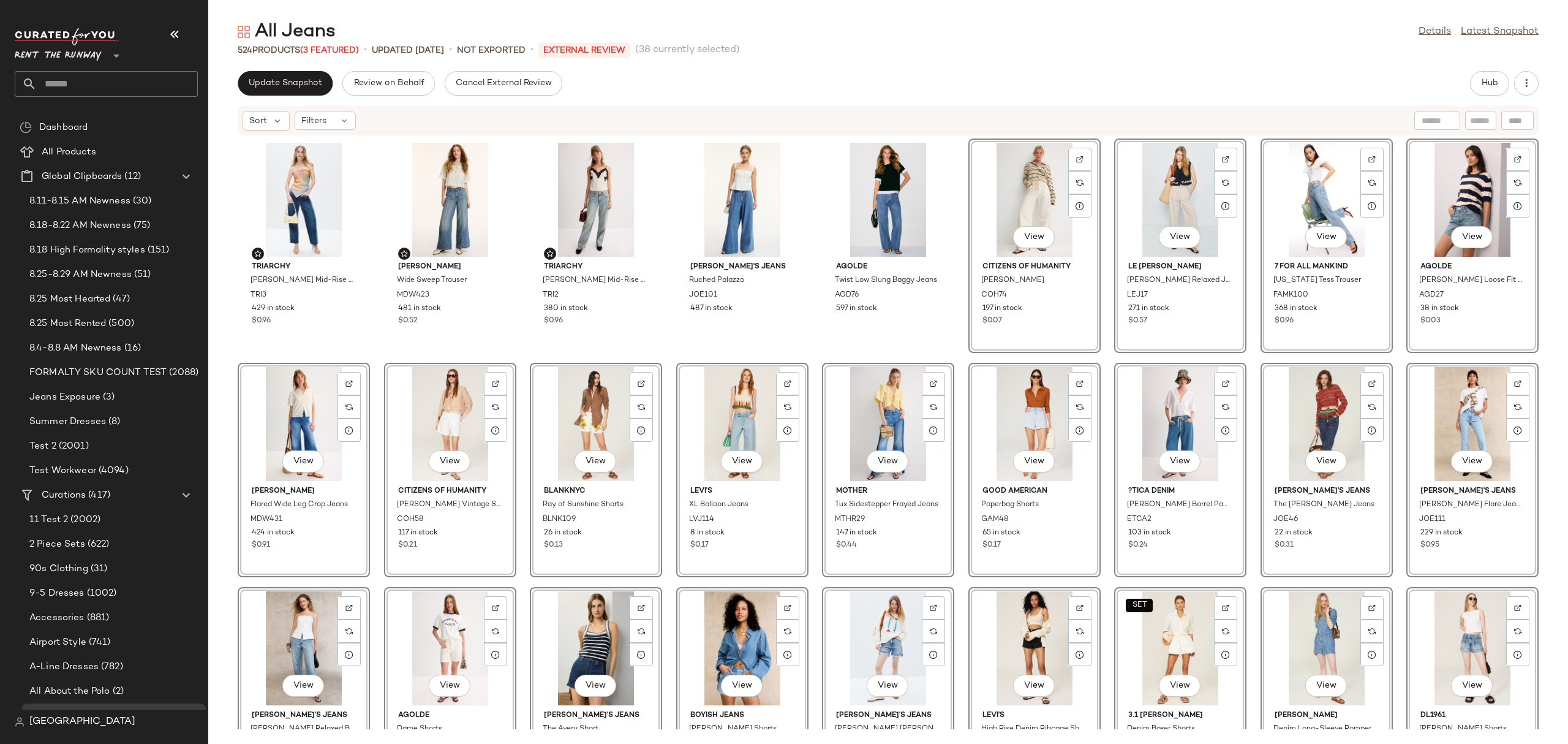
click at [954, 359] on div "[PERSON_NAME] Cropped Mid-Rise Straight Leg TRI3 429 in stock $0.96 [PERSON_NAM…" at bounding box center [888, 432] width 1360 height 593
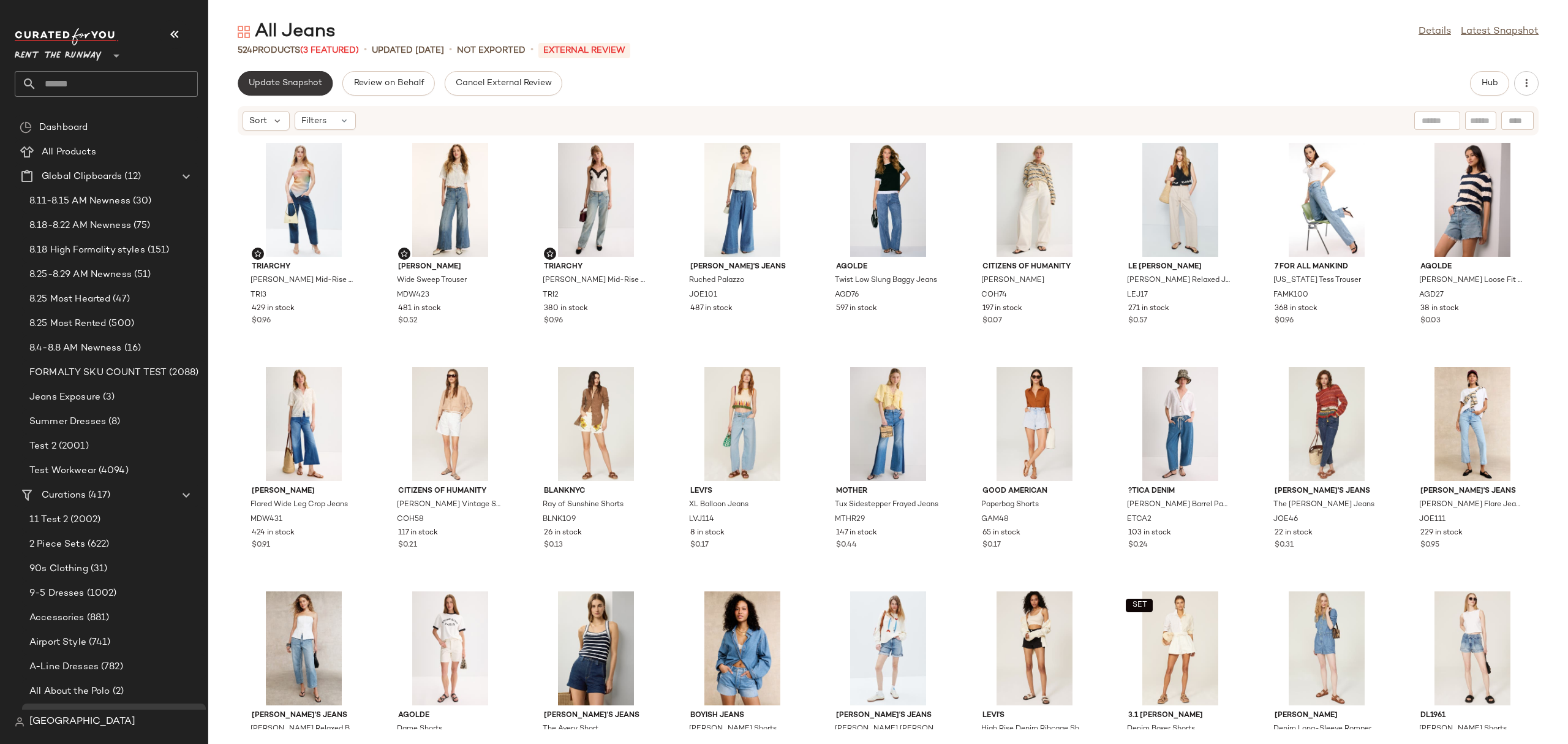
click at [258, 83] on span "Update Snapshot" at bounding box center [285, 83] width 74 height 10
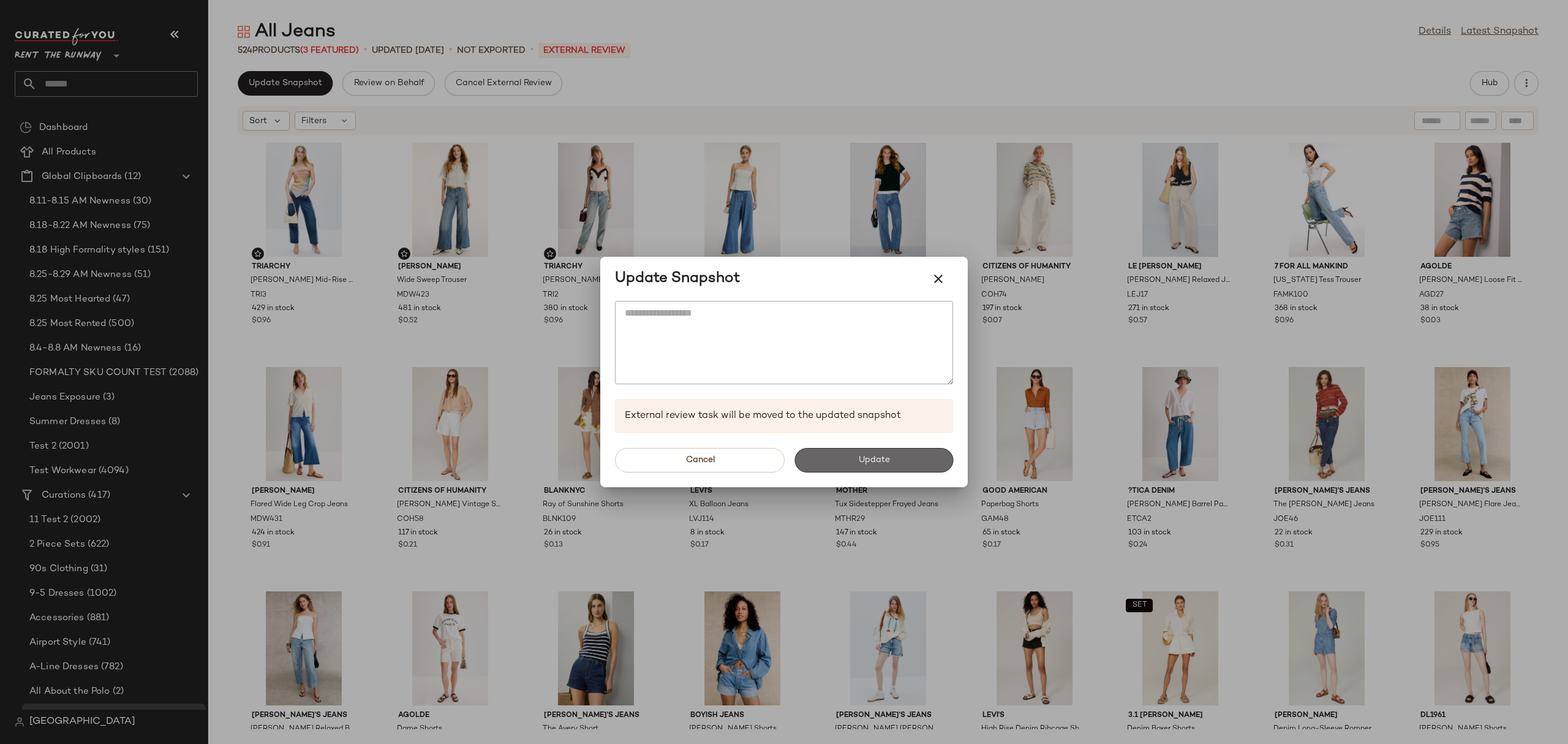
click at [816, 457] on button "Update" at bounding box center [874, 460] width 158 height 24
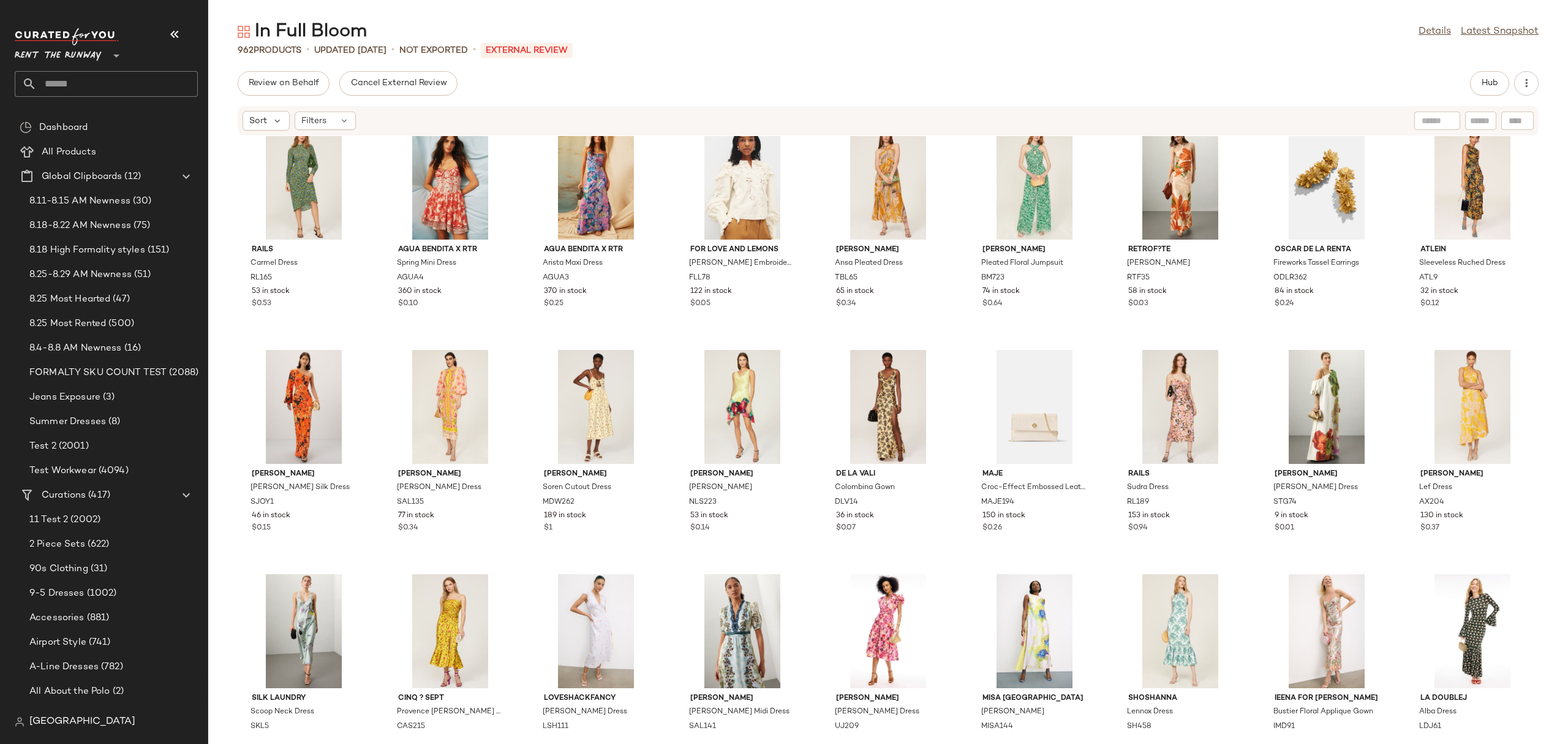
scroll to position [3876, 0]
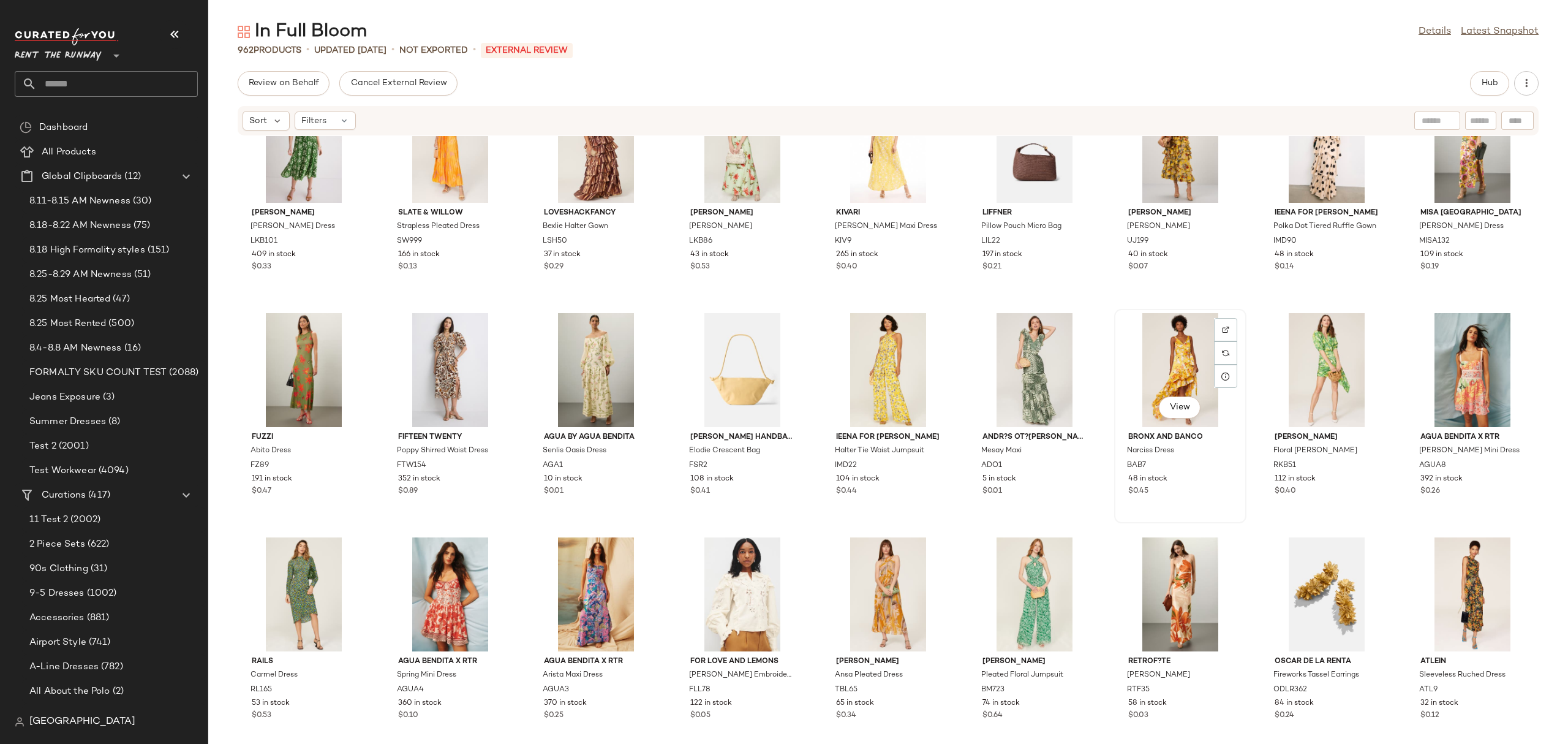
click at [1183, 357] on div "View" at bounding box center [1180, 369] width 123 height 114
click at [1480, 91] on button "Hub" at bounding box center [1489, 83] width 39 height 24
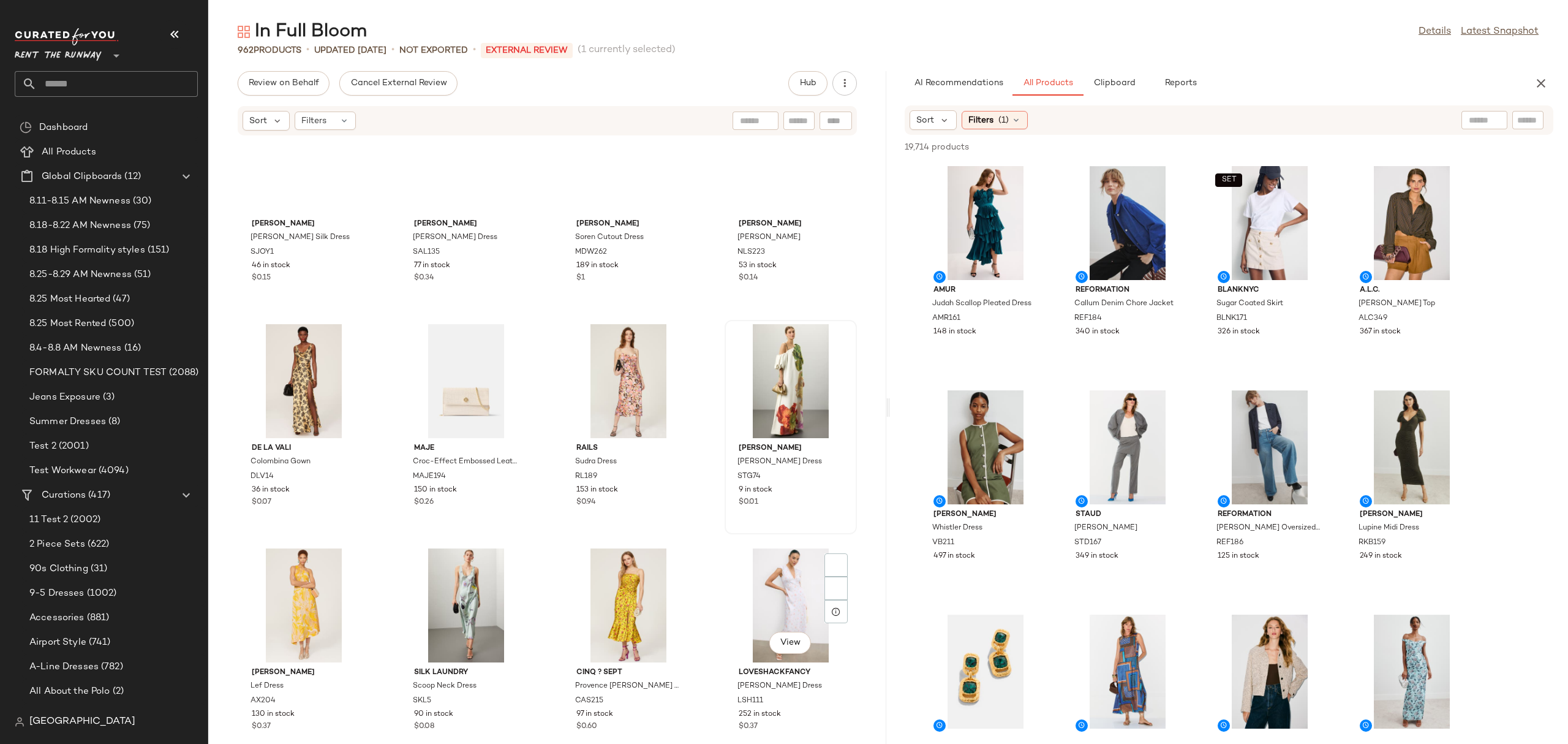
scroll to position [10128, 0]
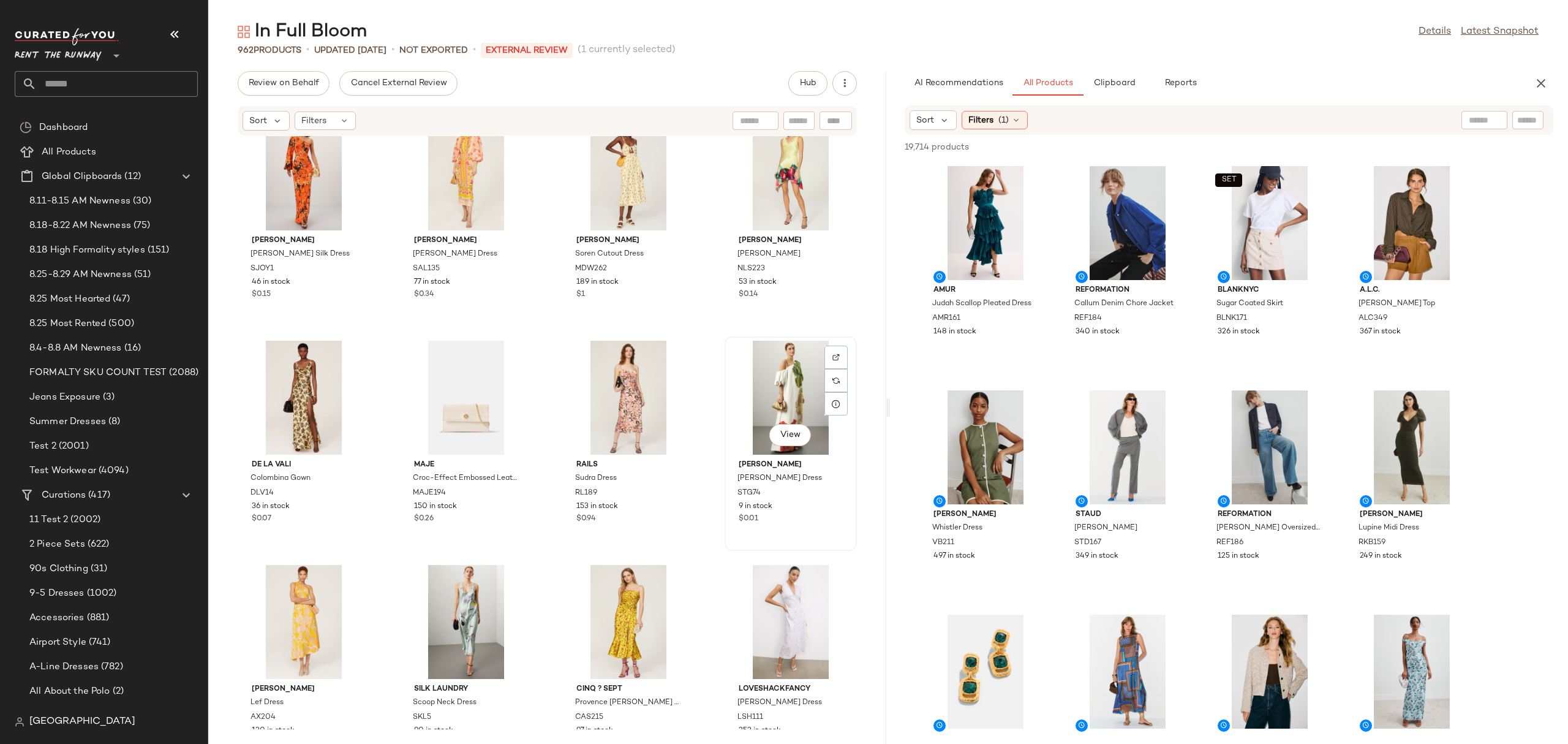
click at [773, 393] on div "View" at bounding box center [790, 397] width 123 height 114
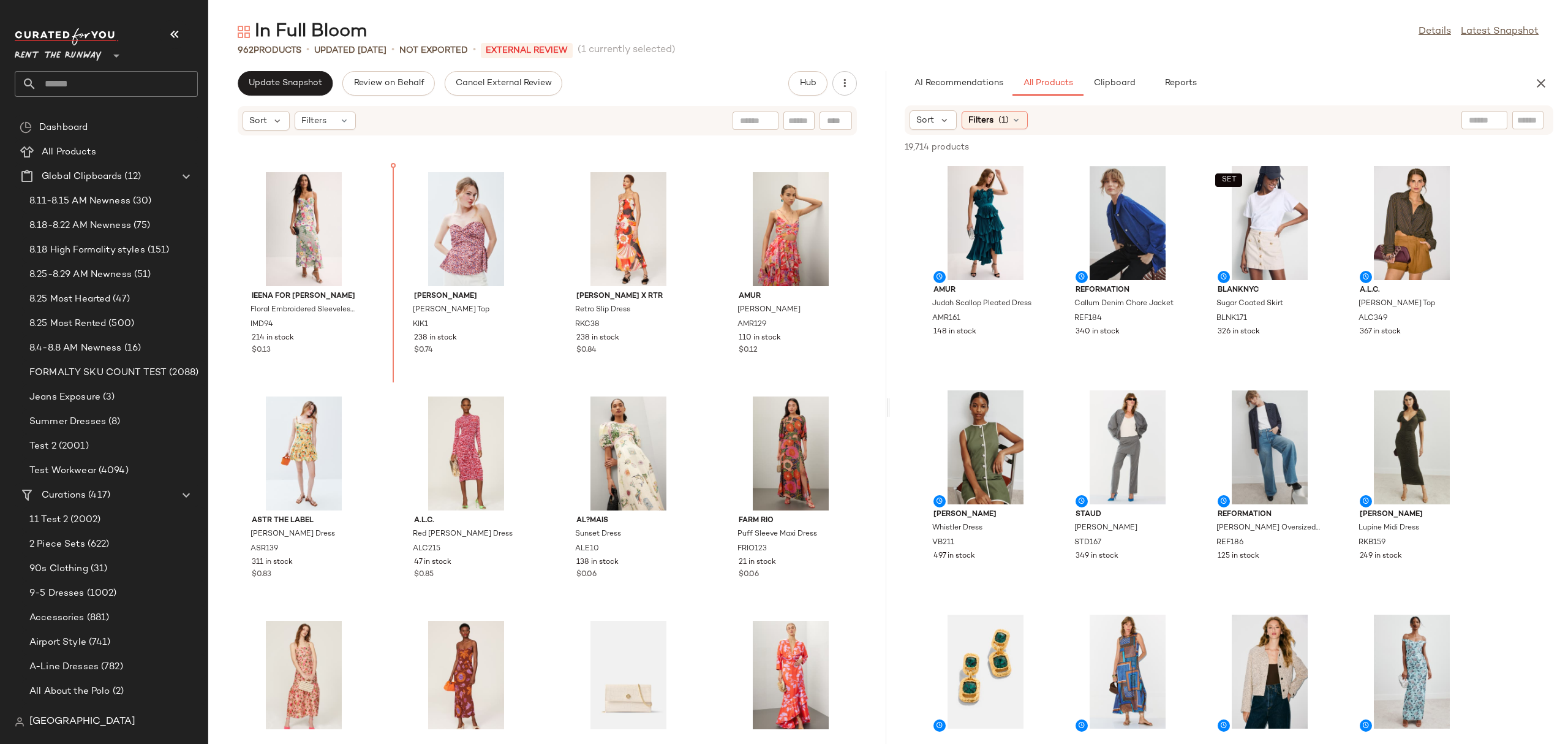
scroll to position [1318, 0]
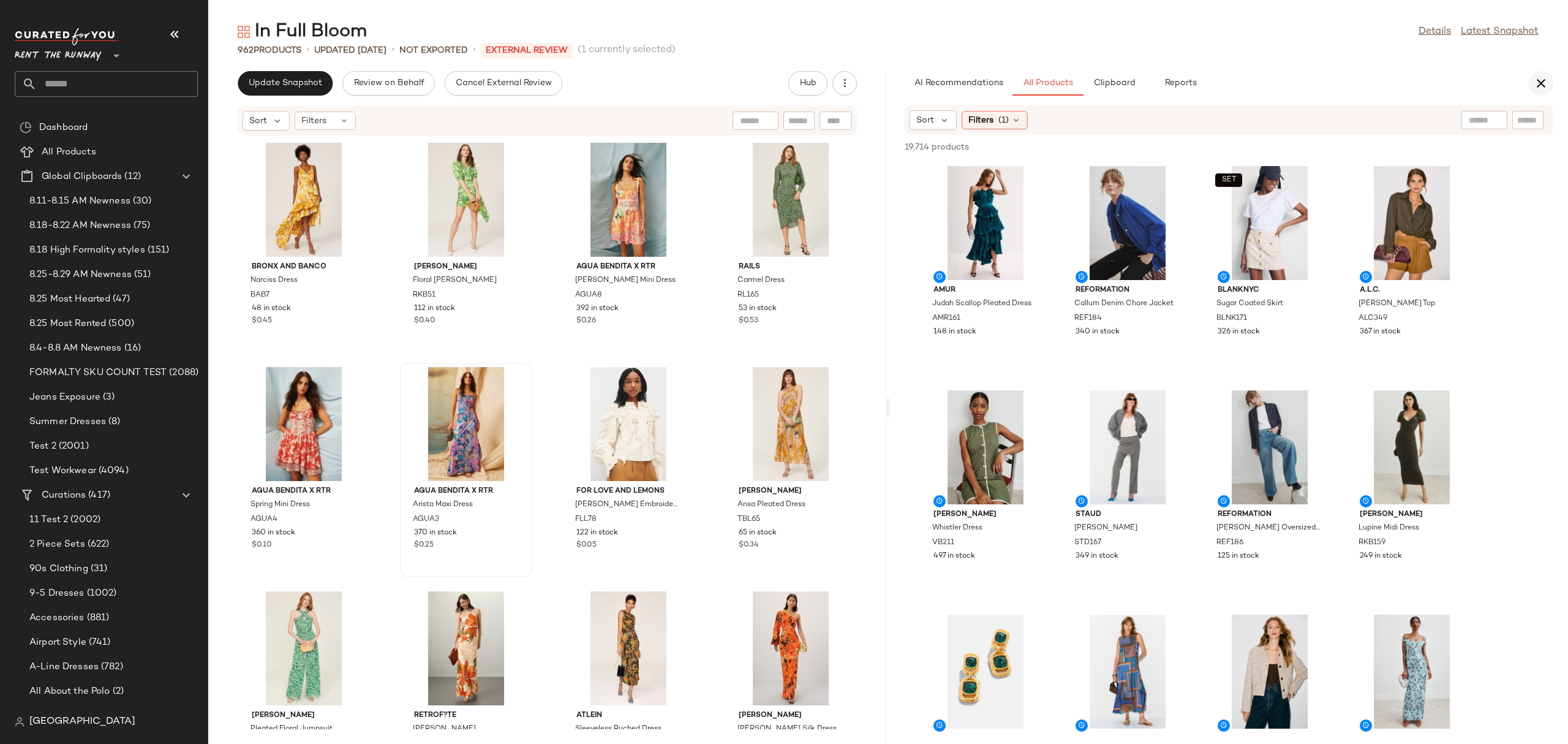
click at [1529, 78] on button "button" at bounding box center [1540, 83] width 24 height 24
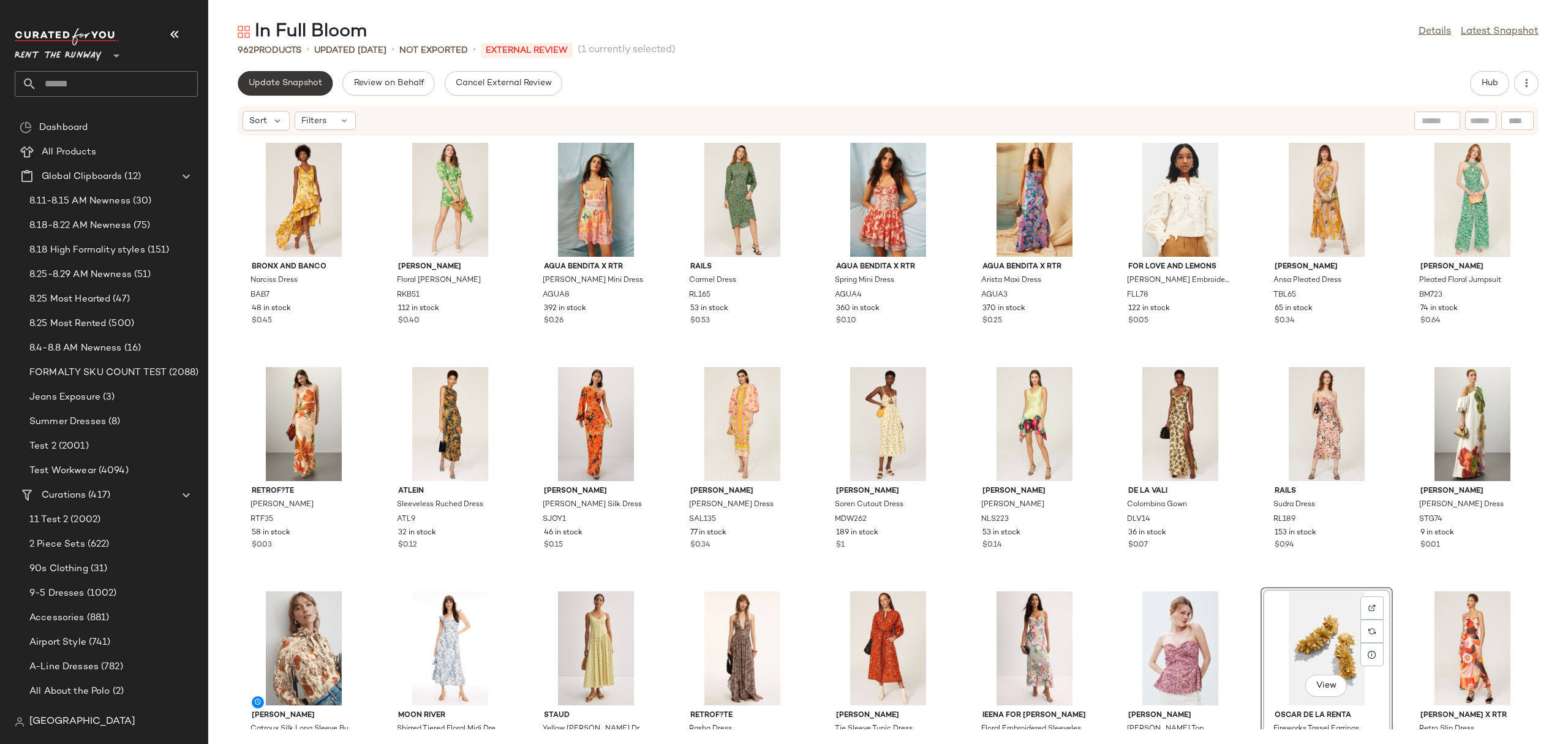
click at [250, 87] on span "Update Snapshot" at bounding box center [285, 83] width 74 height 10
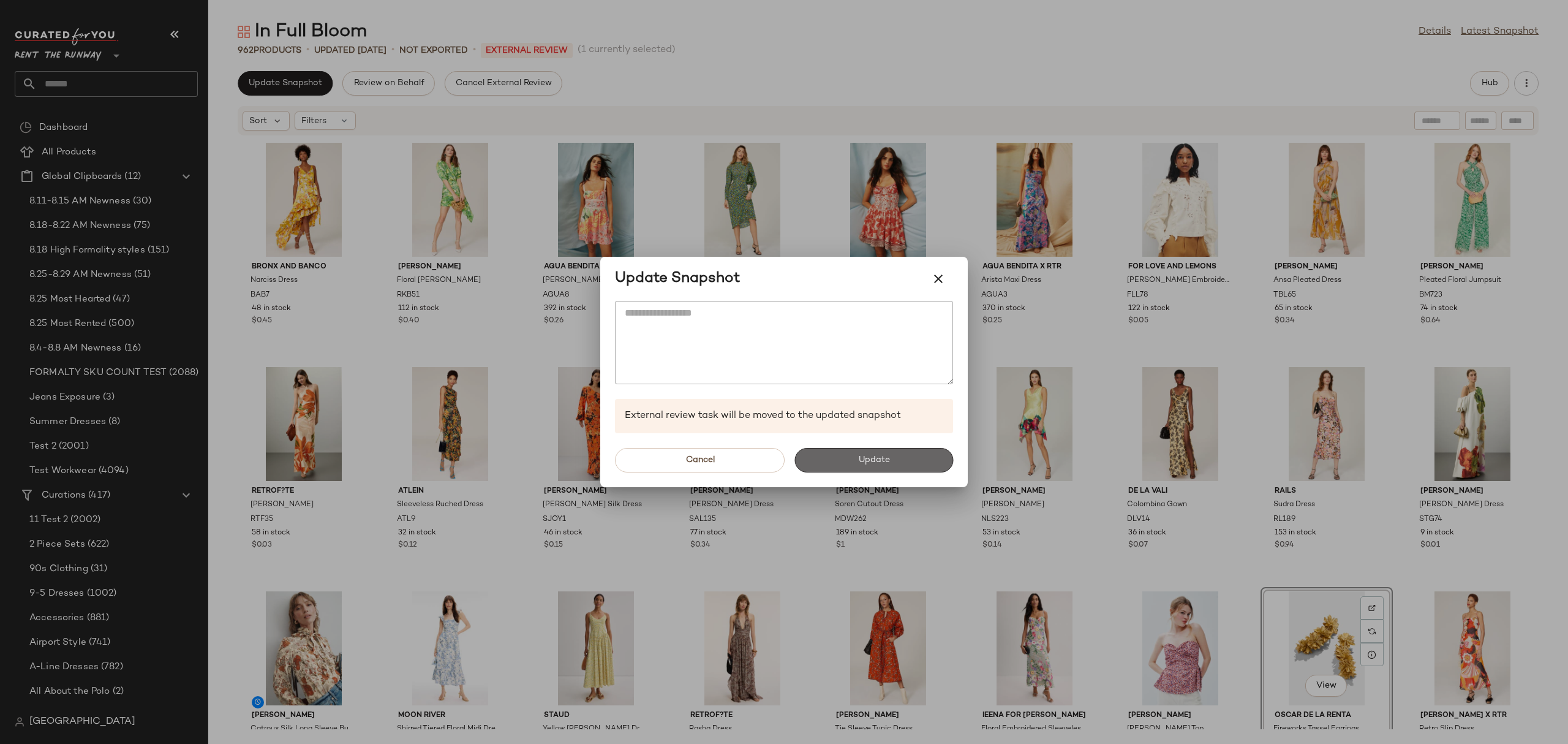
click at [899, 461] on button "Update" at bounding box center [874, 460] width 158 height 24
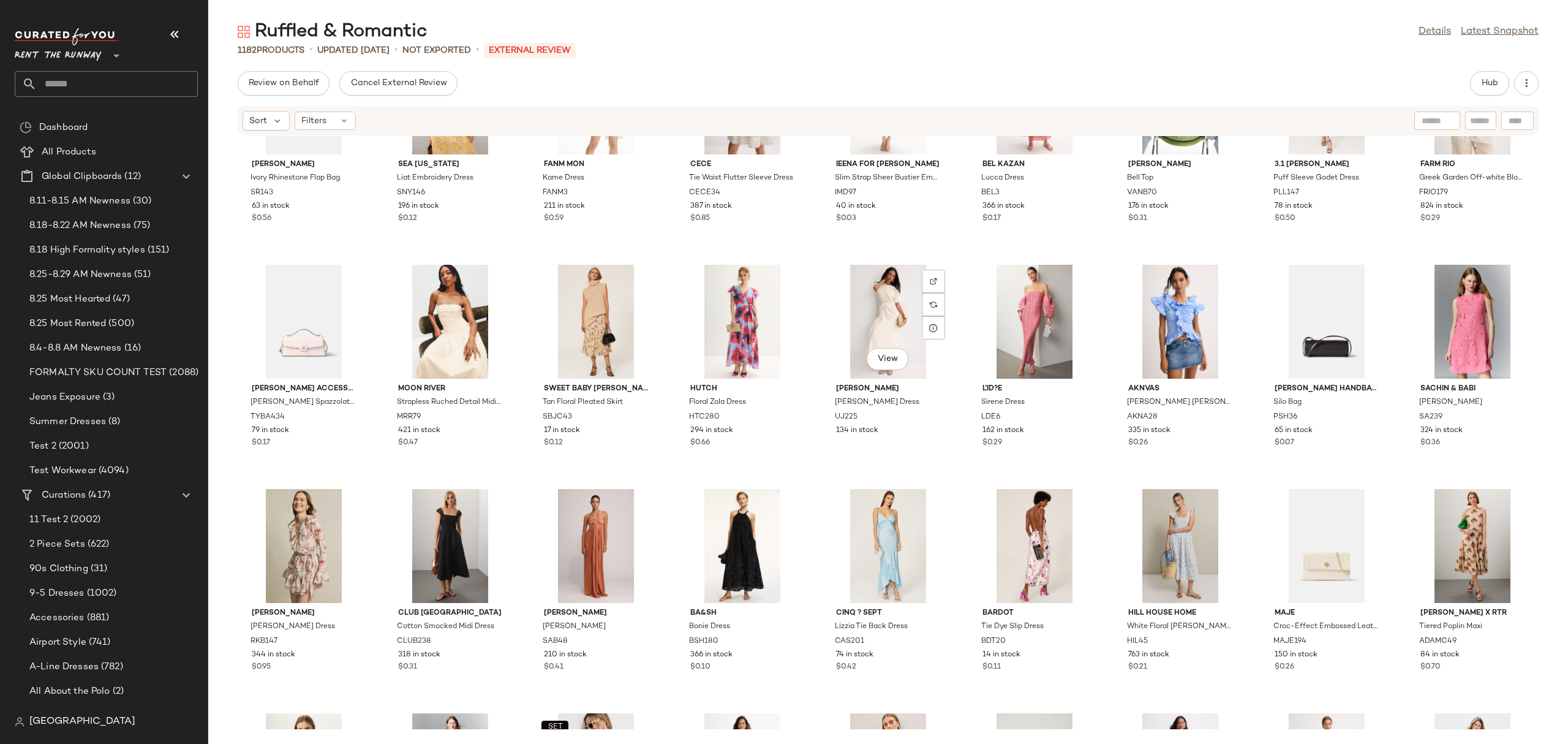
scroll to position [6324, 0]
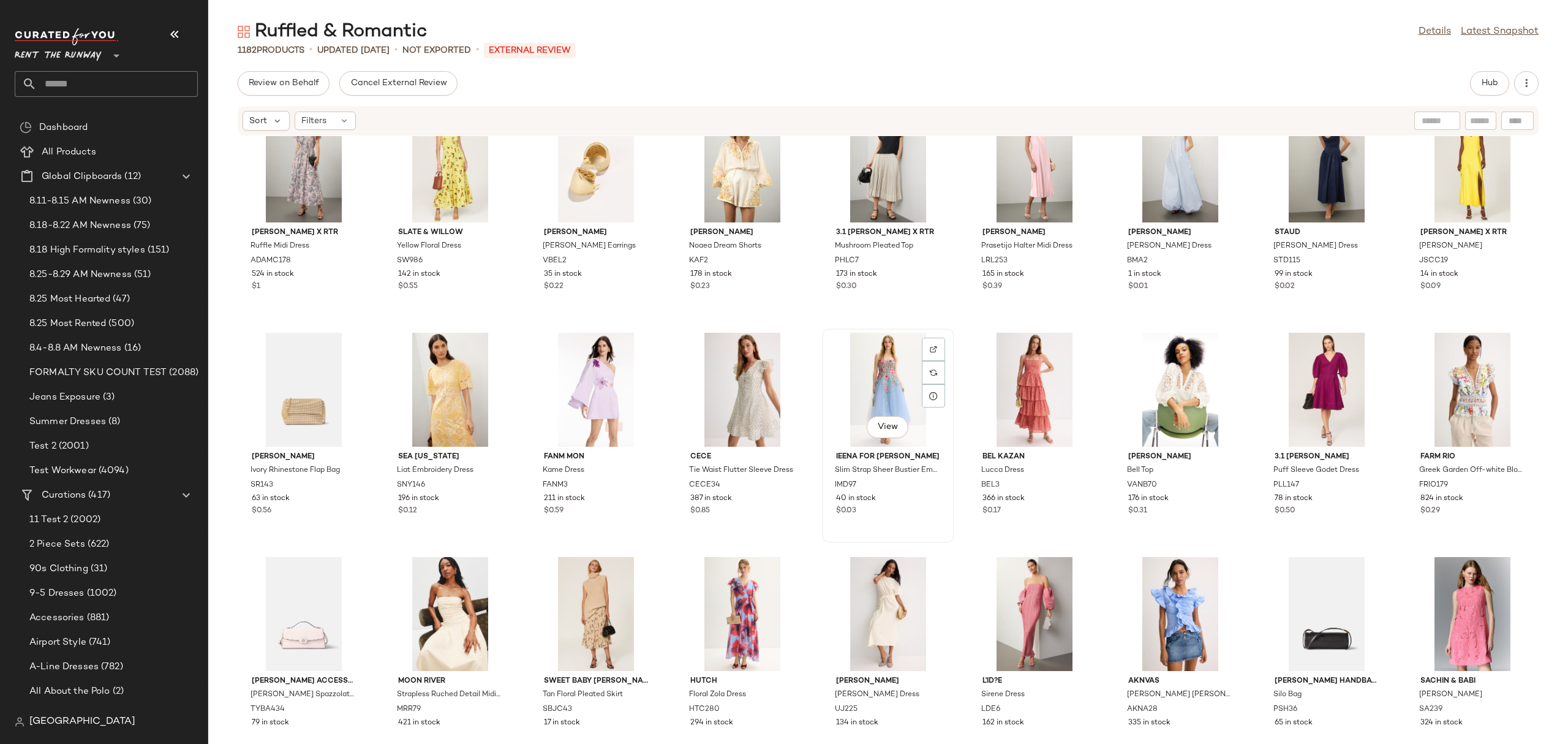
click at [861, 377] on div "View" at bounding box center [888, 390] width 123 height 114
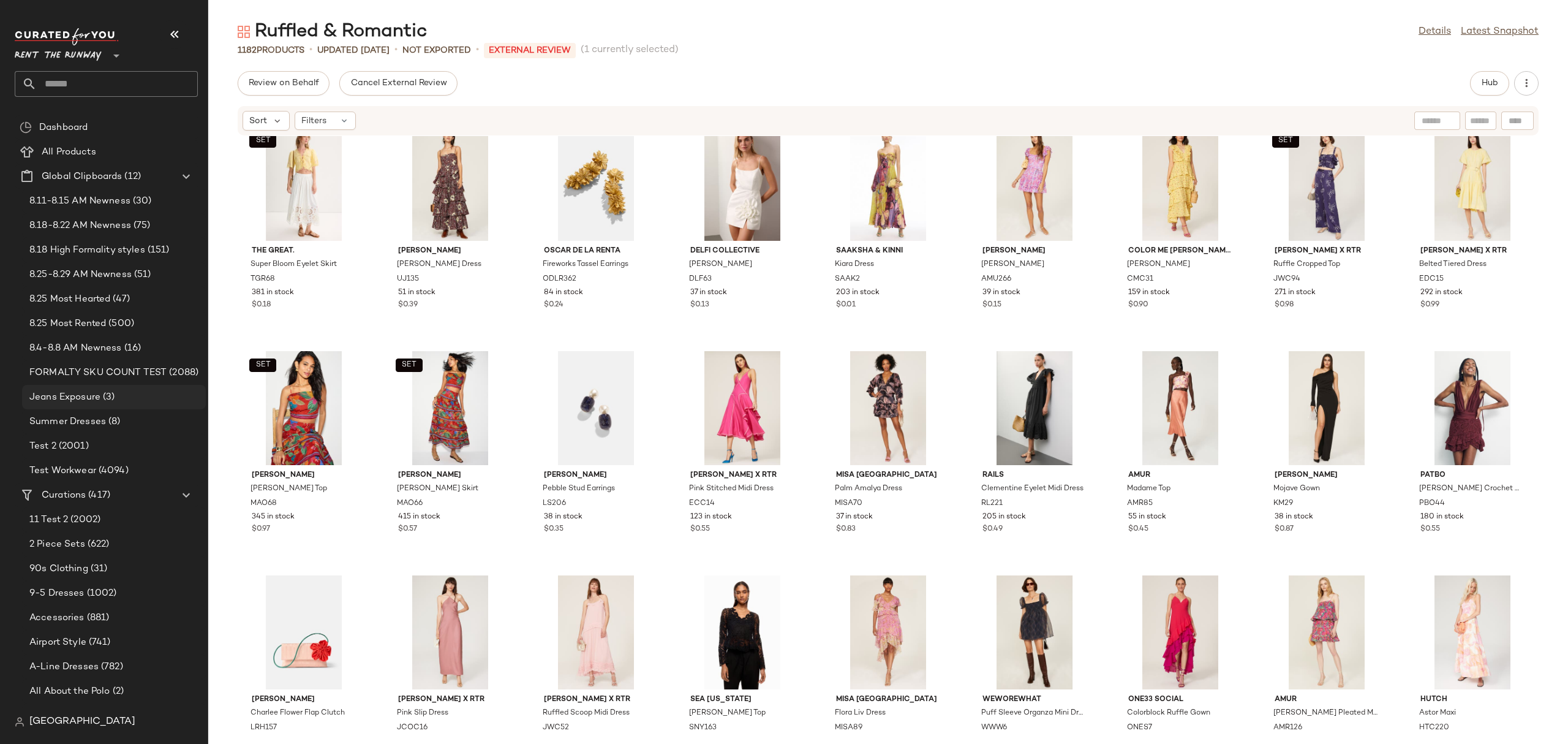
scroll to position [9664, 0]
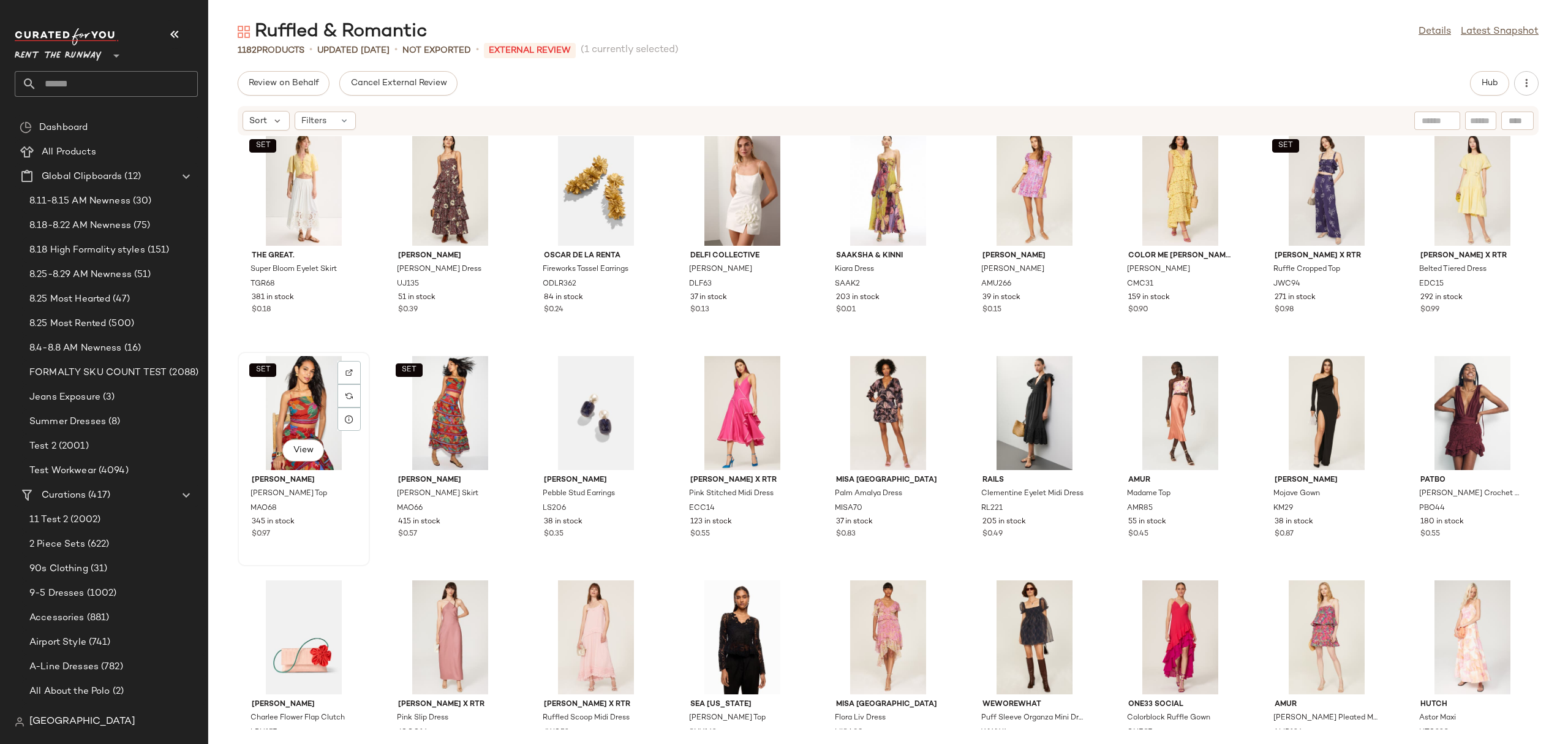
click at [279, 407] on div "SET View" at bounding box center [303, 413] width 123 height 114
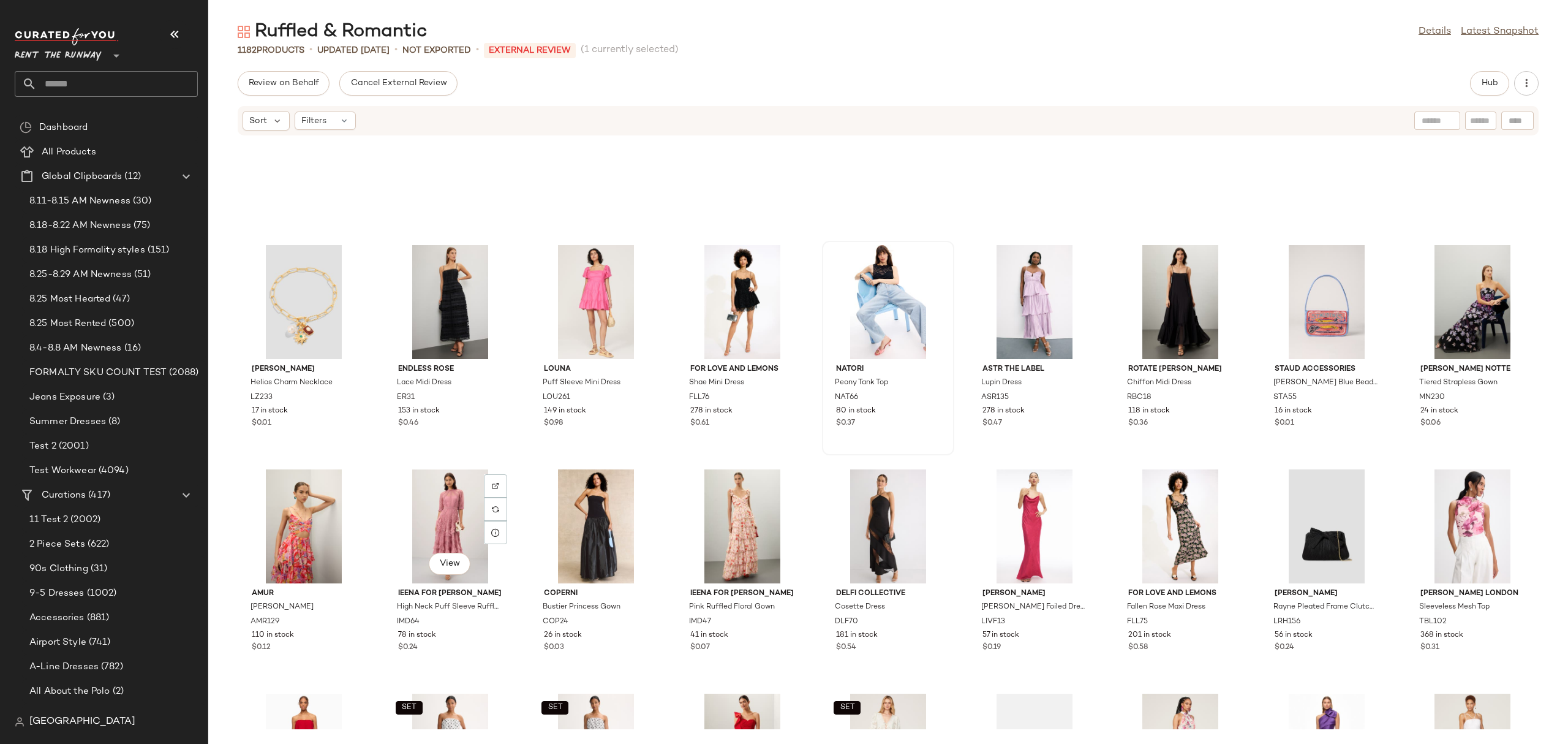
scroll to position [10199, 0]
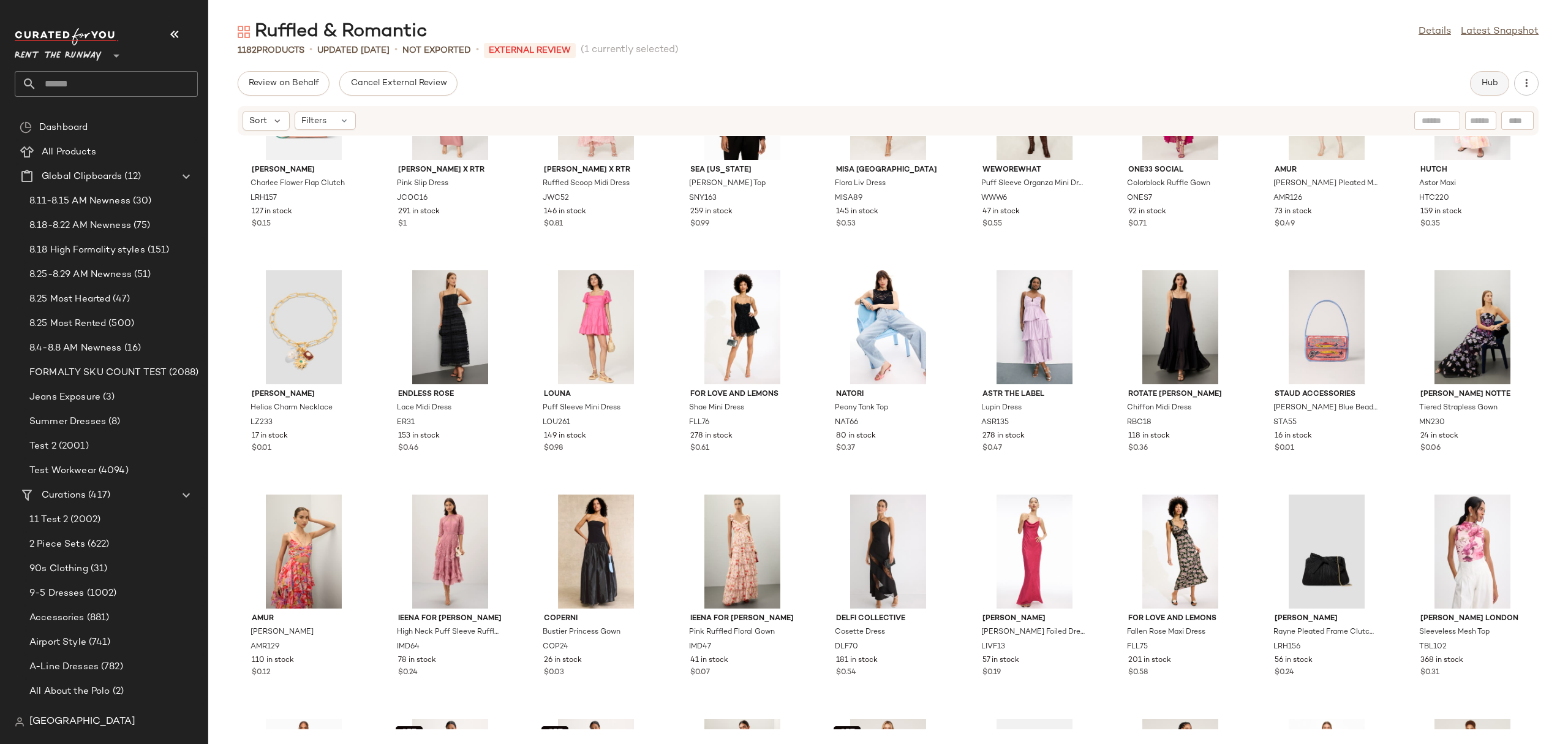
click at [1485, 78] on span "Hub" at bounding box center [1489, 83] width 18 height 10
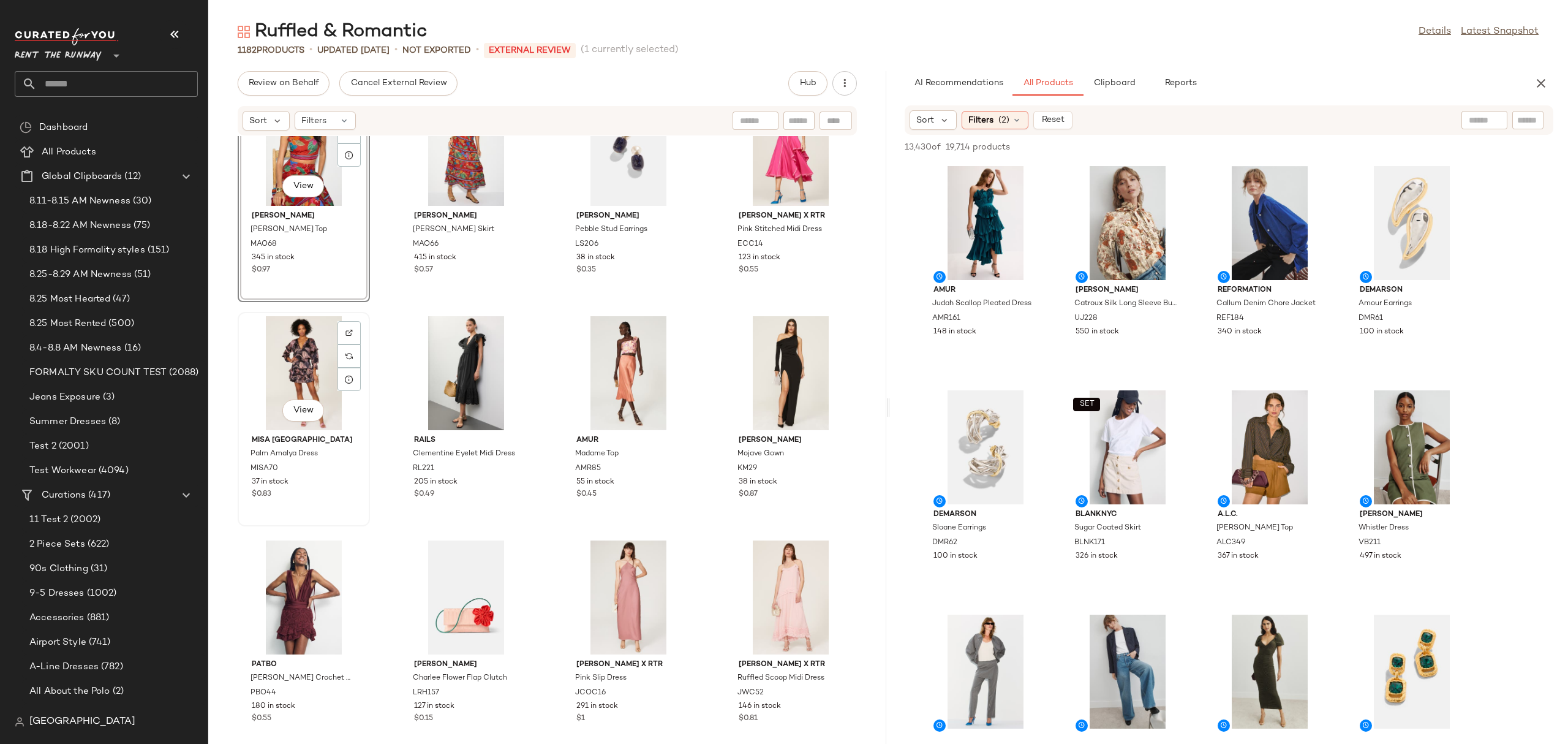
click at [298, 348] on div "View" at bounding box center [303, 373] width 123 height 114
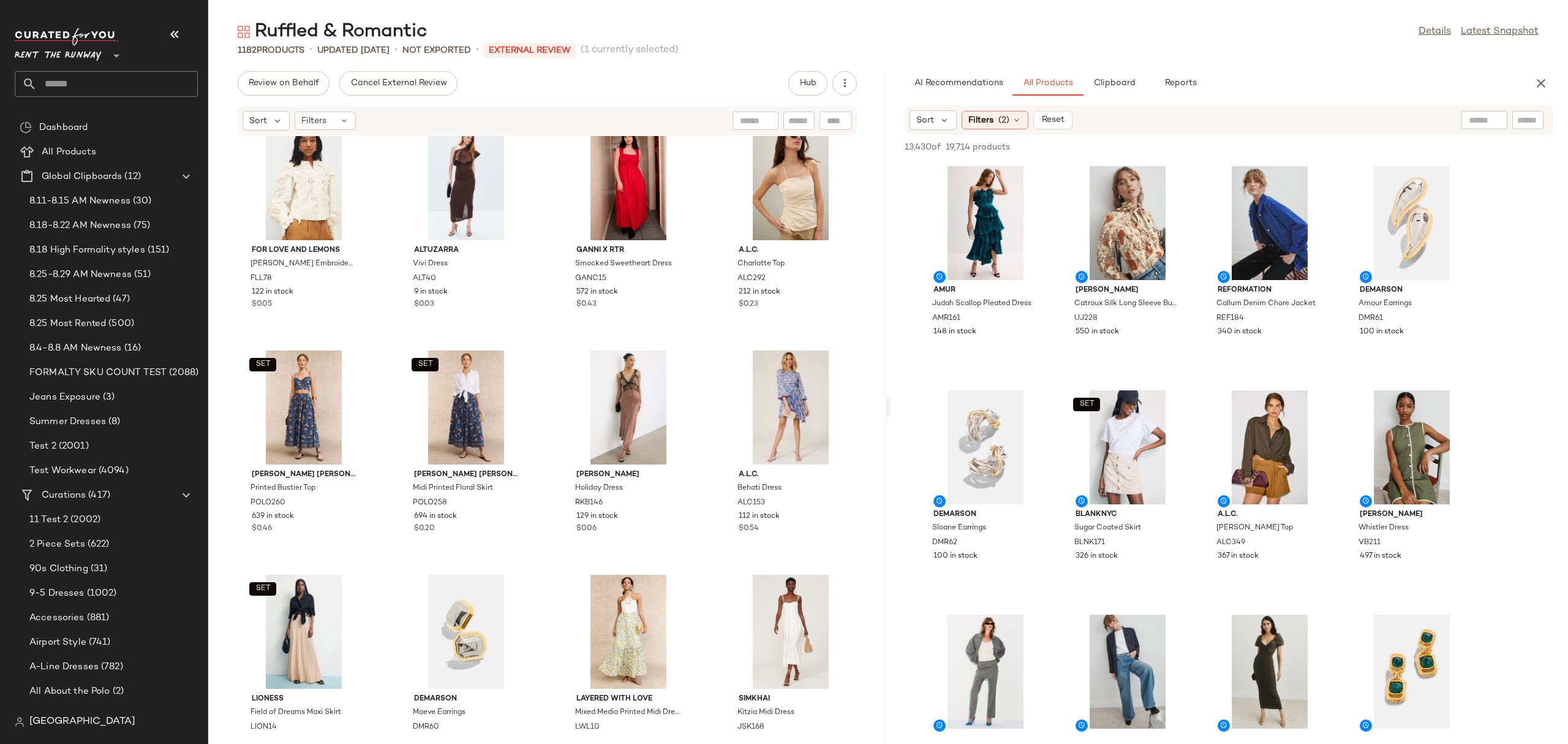
scroll to position [25563, 0]
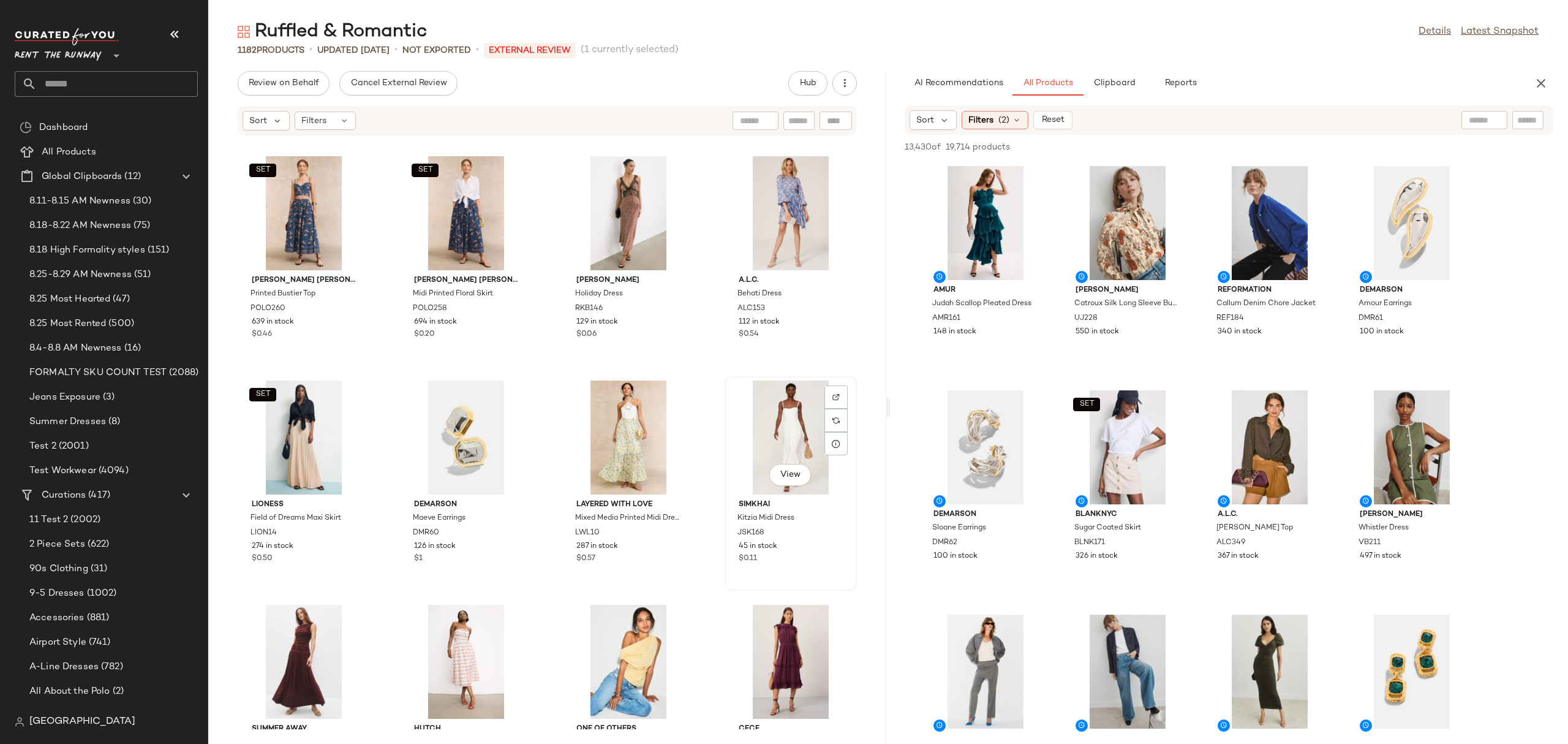
click at [790, 415] on div "View" at bounding box center [790, 437] width 123 height 114
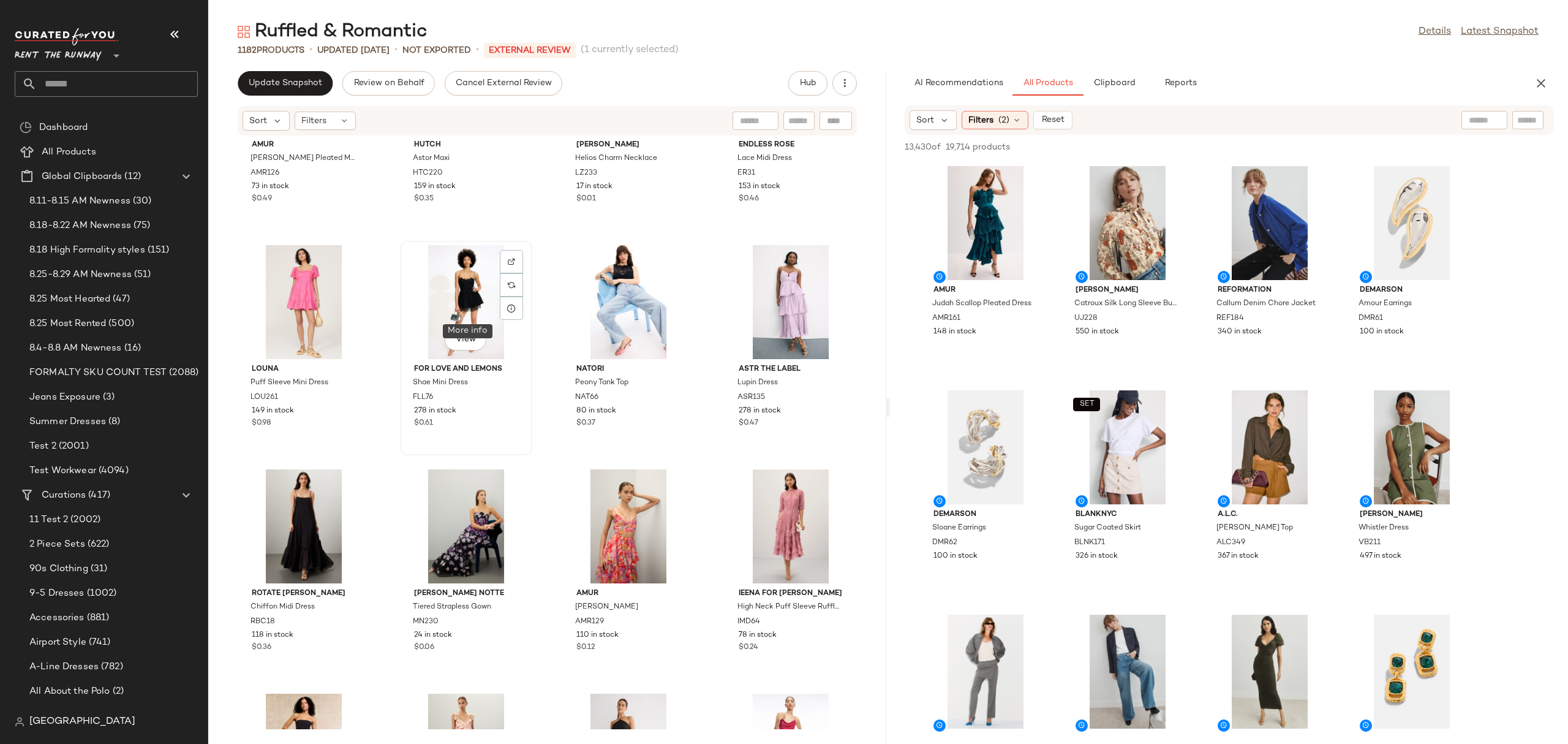
scroll to position [641, 0]
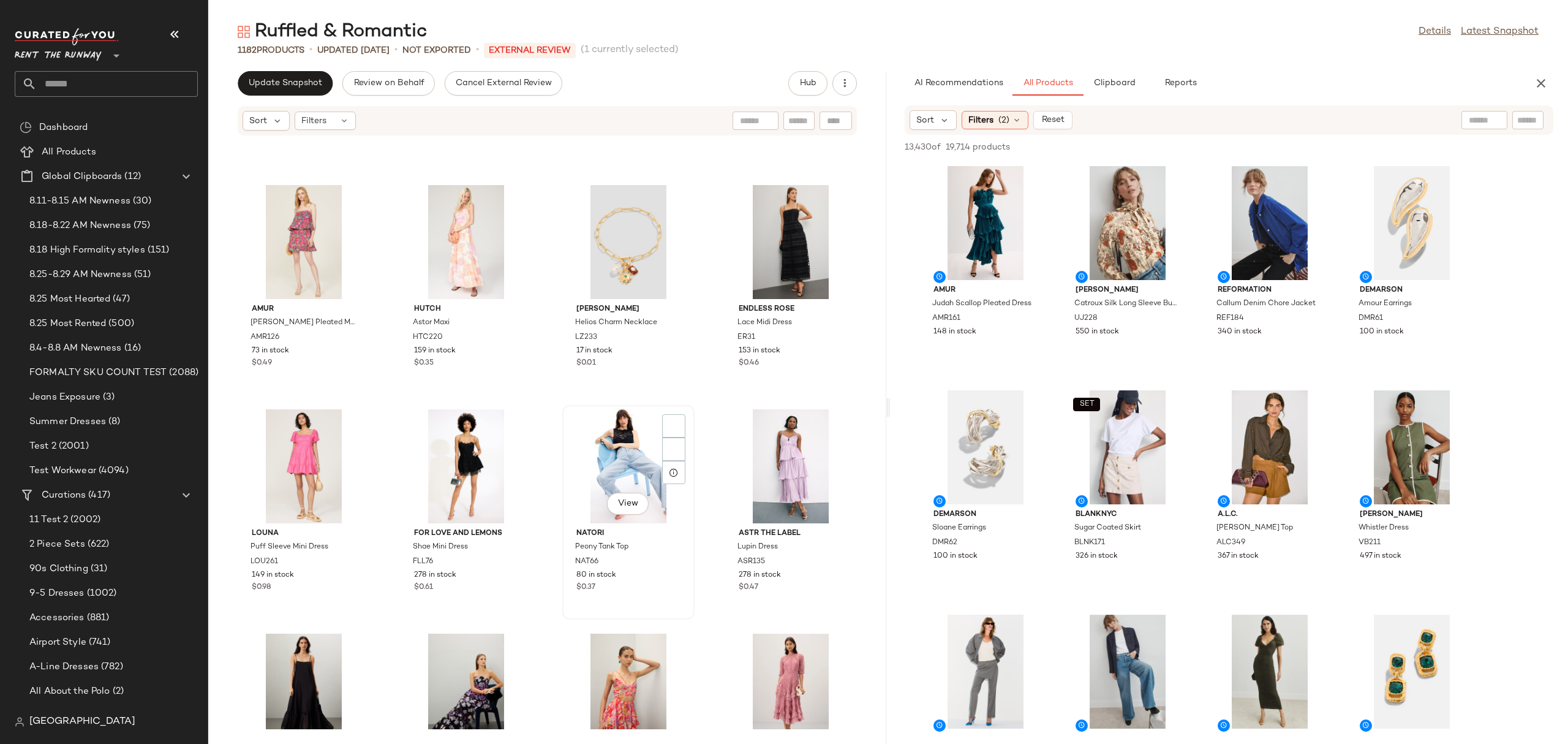
drag, startPoint x: 547, startPoint y: 246, endPoint x: 567, endPoint y: 416, distance: 171.2
click at [569, 440] on div "AMUR Kate Pleated Mini Dress AMR126 73 in stock $0.49 Hutch Astor Maxi HTC220 1…" at bounding box center [547, 432] width 678 height 593
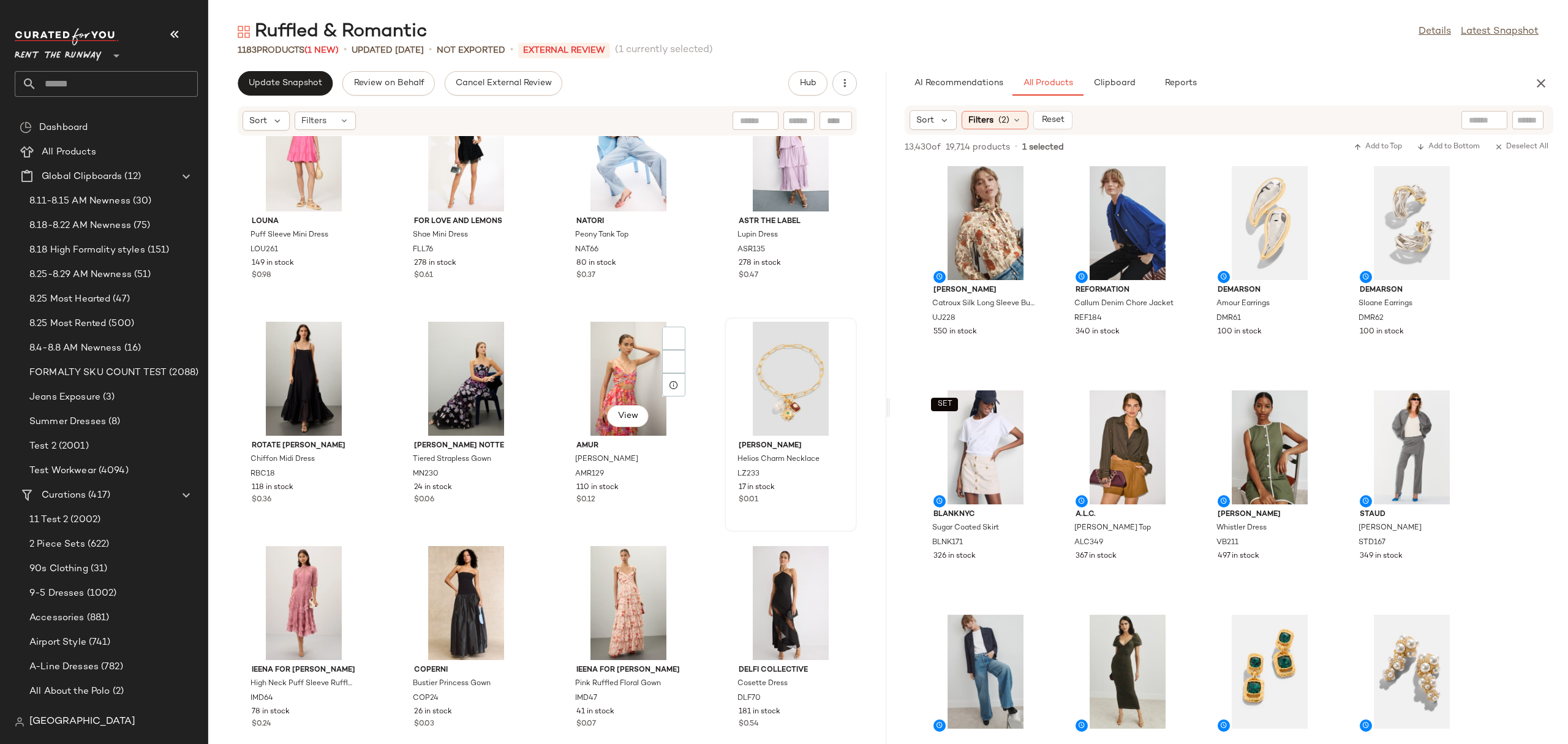
scroll to position [959, 0]
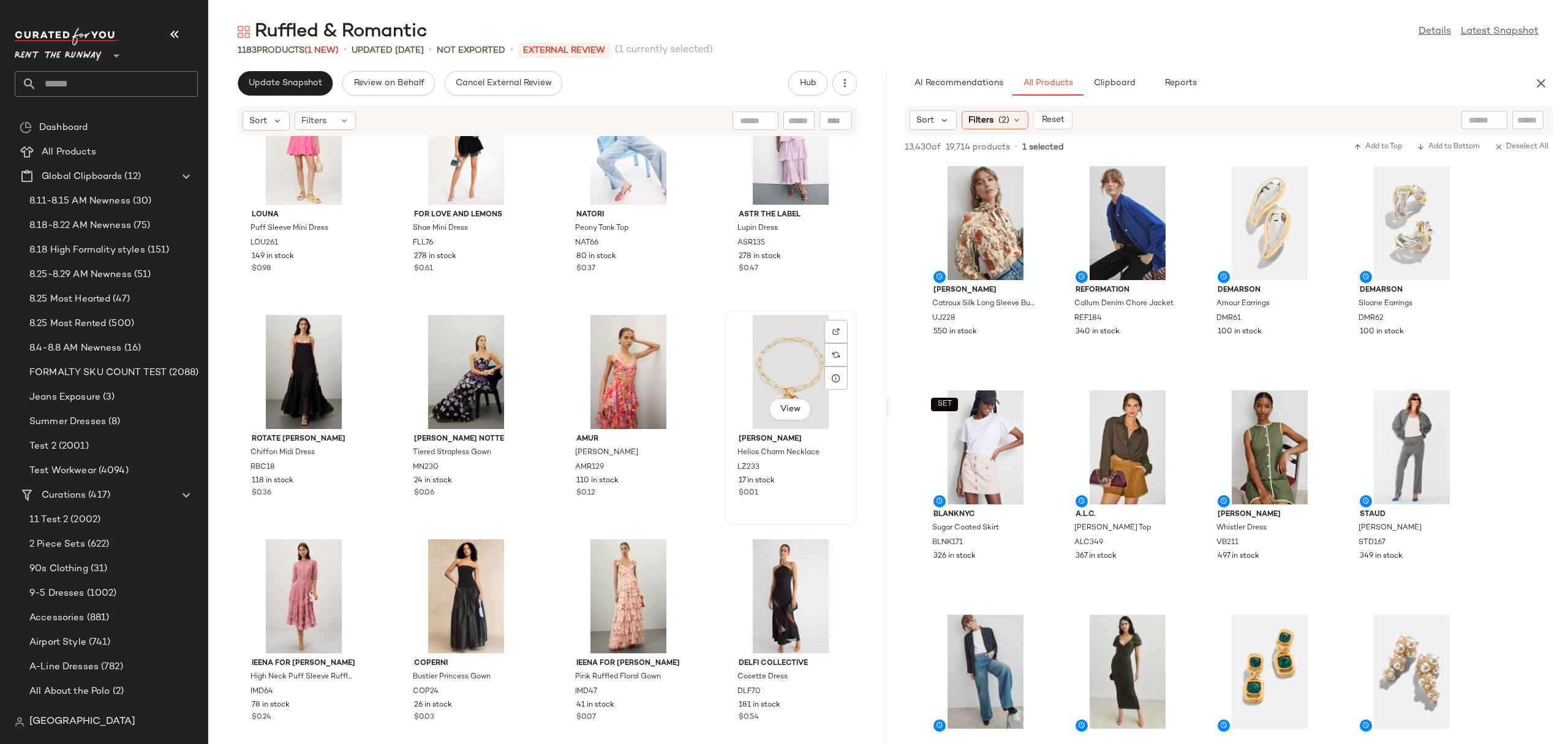
click at [764, 374] on div "View" at bounding box center [790, 372] width 123 height 114
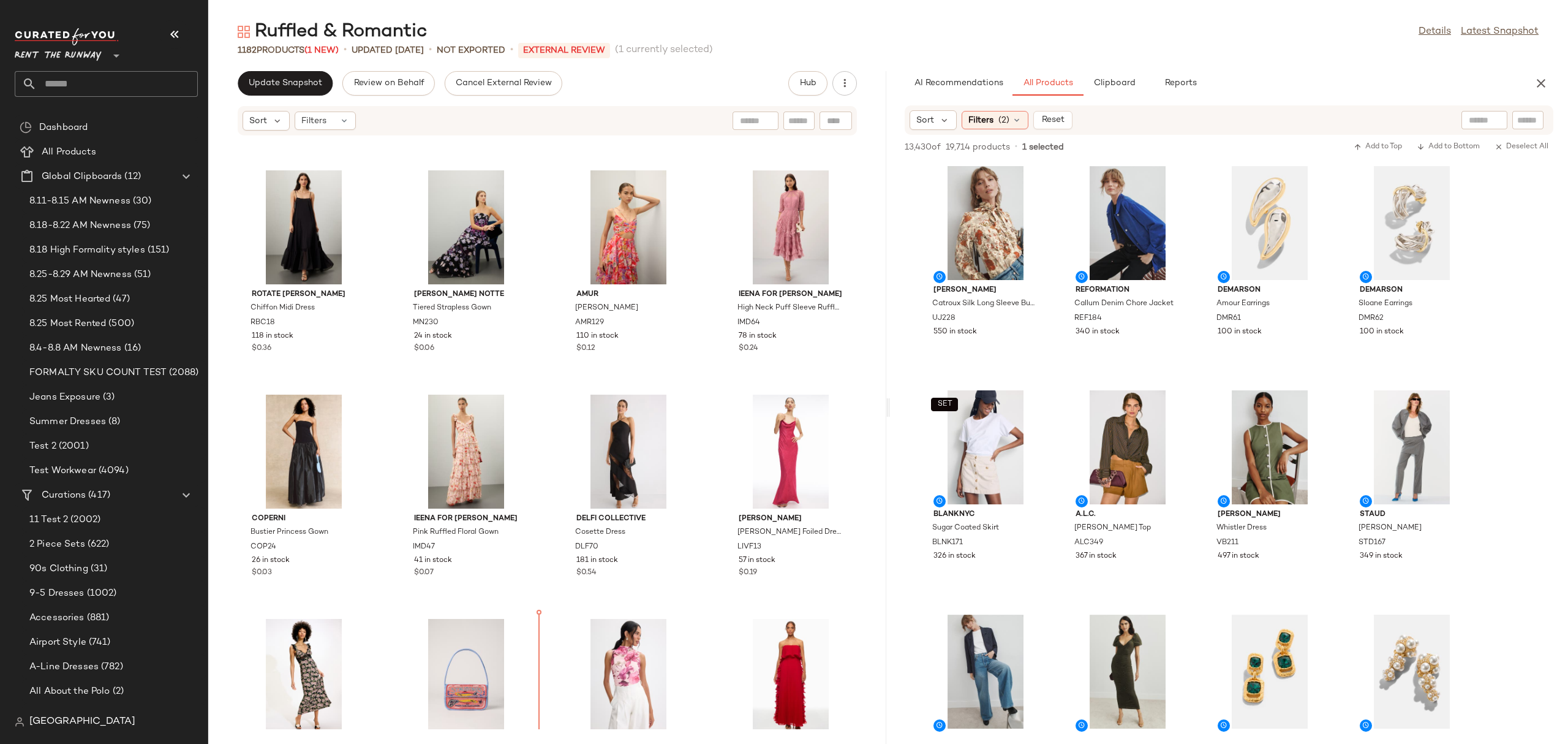
scroll to position [1108, 0]
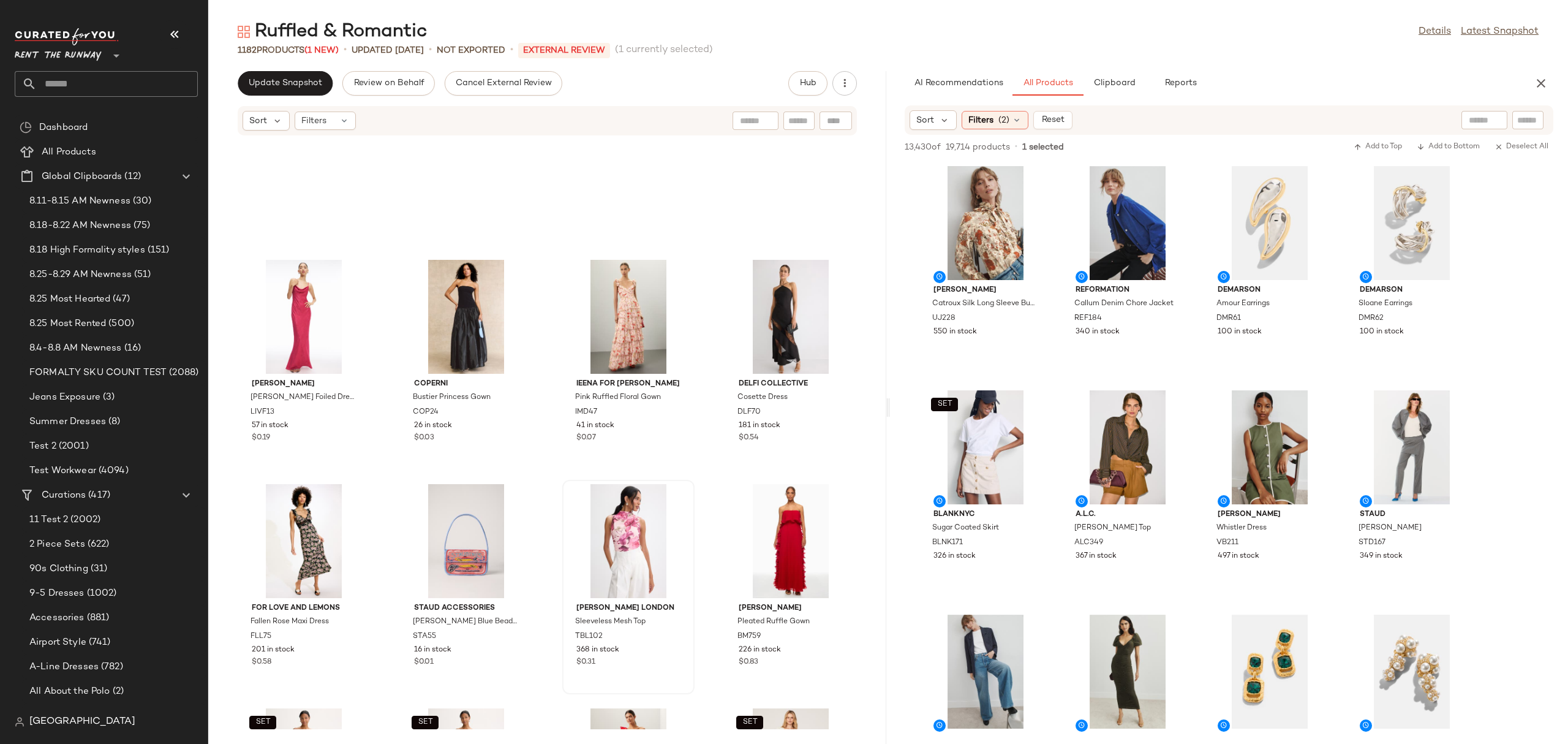
scroll to position [1542, 0]
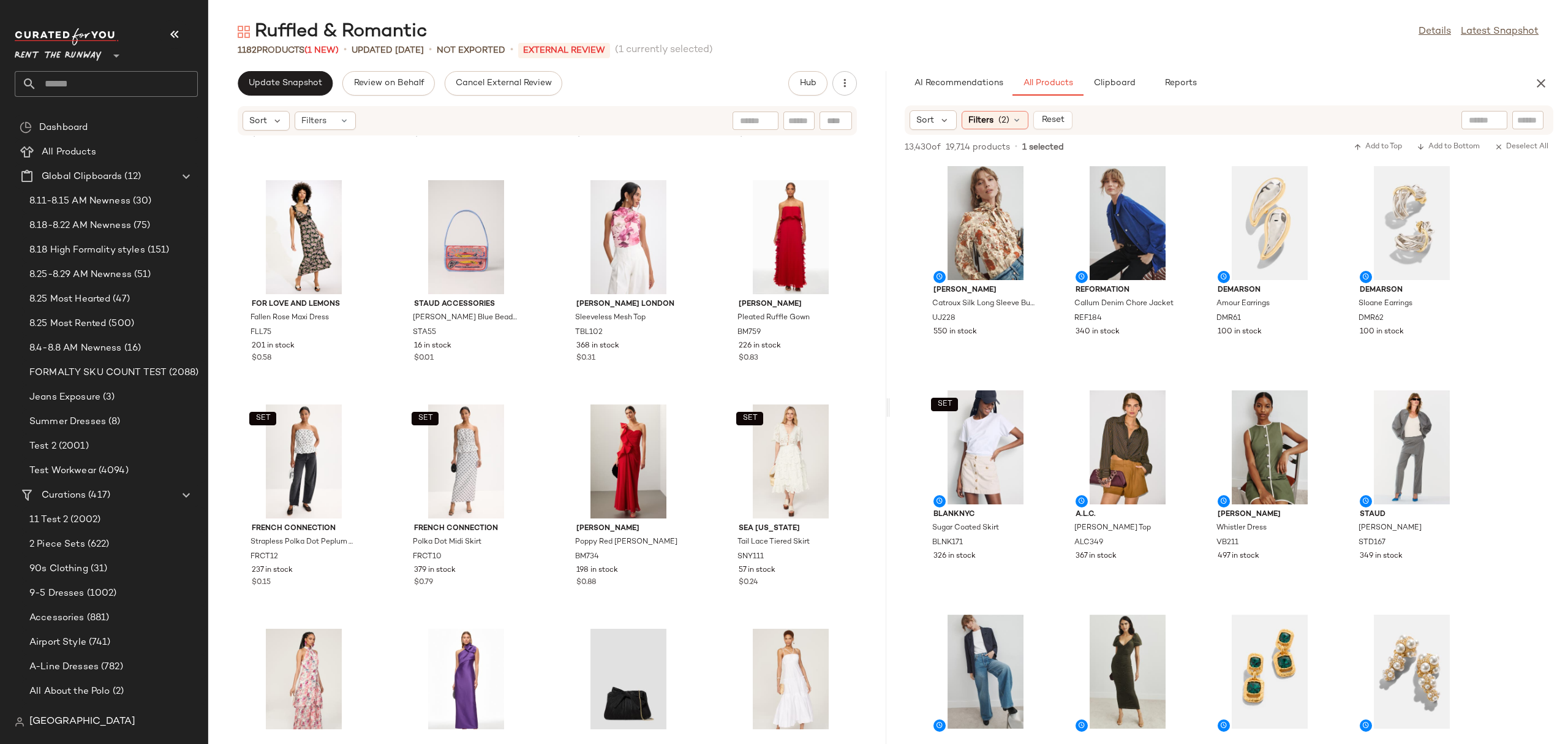
click at [1553, 75] on div "AI Recommendations All Products Clipboard Reports" at bounding box center [1228, 83] width 678 height 24
click at [1540, 80] on icon "button" at bounding box center [1541, 83] width 15 height 15
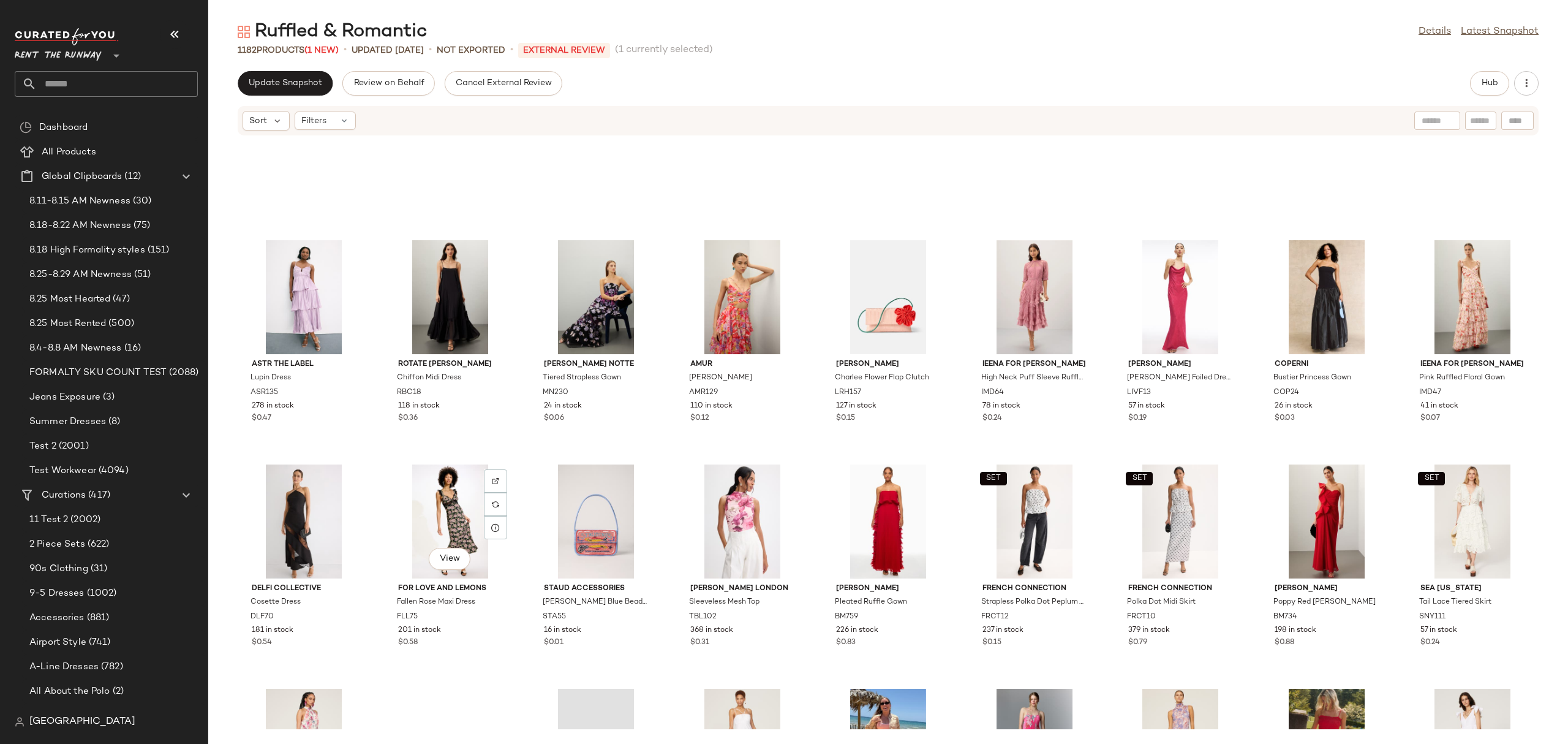
scroll to position [0, 0]
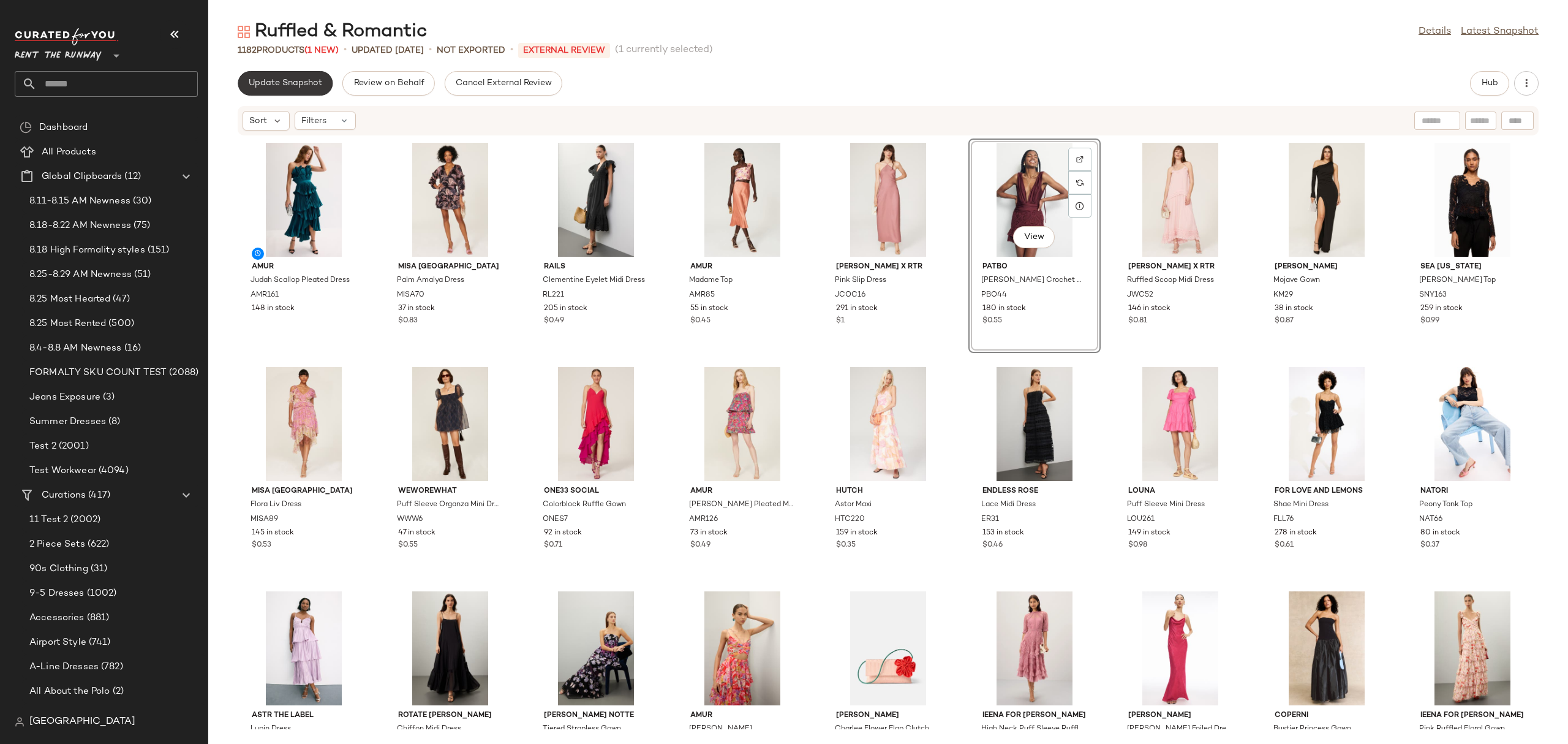
click at [317, 83] on span "Update Snapshot" at bounding box center [285, 83] width 74 height 10
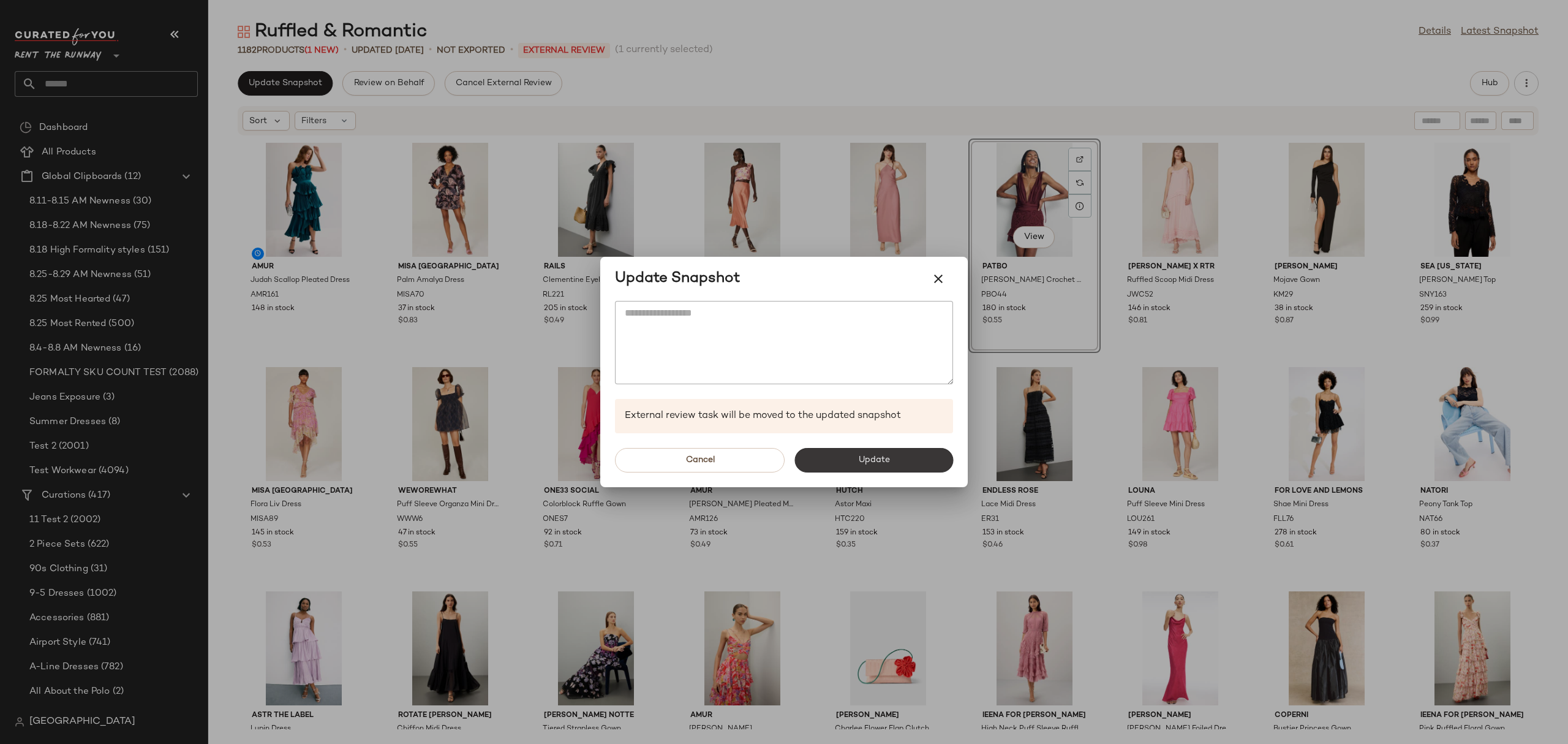
click at [879, 463] on span "Update" at bounding box center [874, 460] width 32 height 10
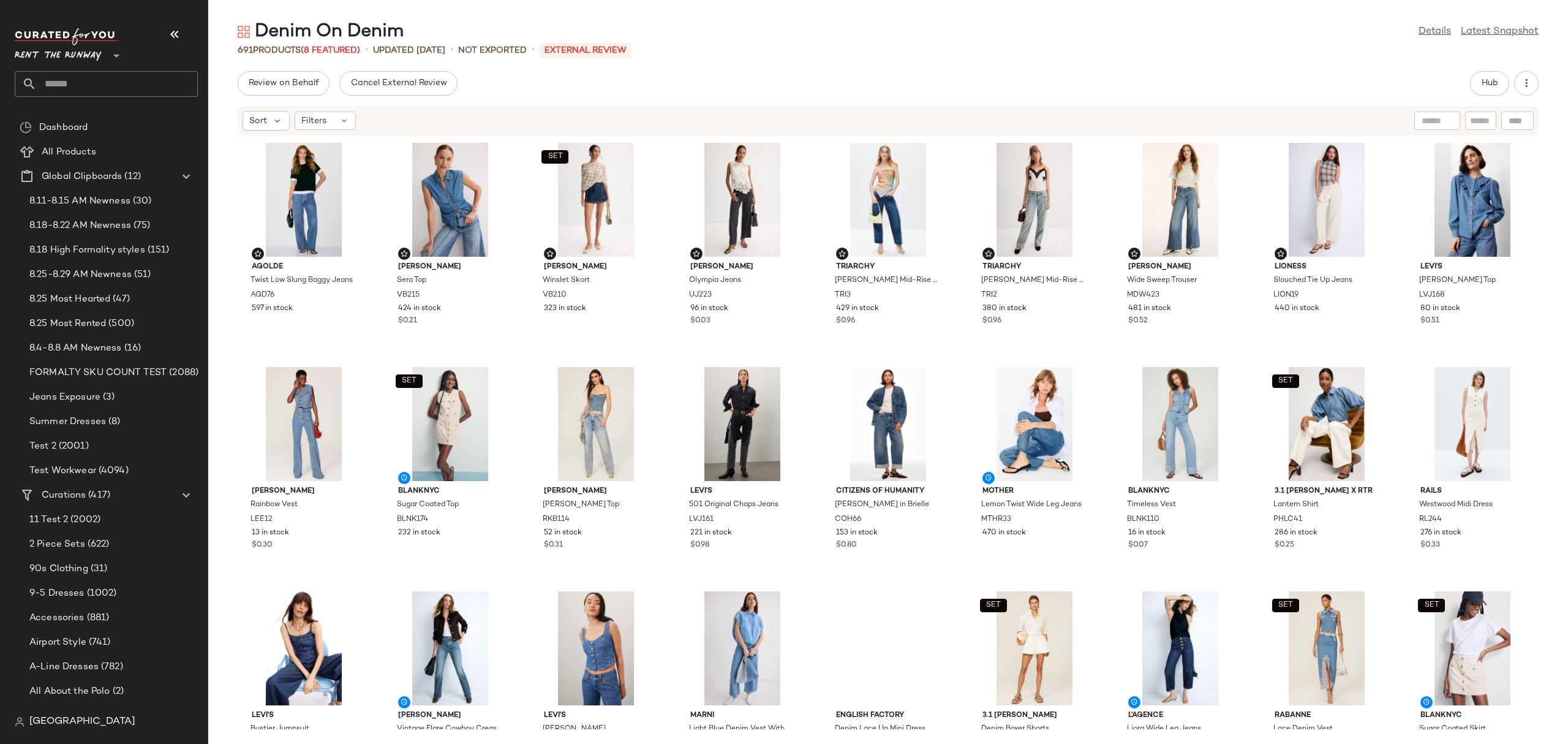
click at [1479, 123] on input "text" at bounding box center [1480, 120] width 22 height 13
click at [1530, 117] on div "Find by ID Find by ID" at bounding box center [1445, 121] width 178 height 18
paste input "*****"
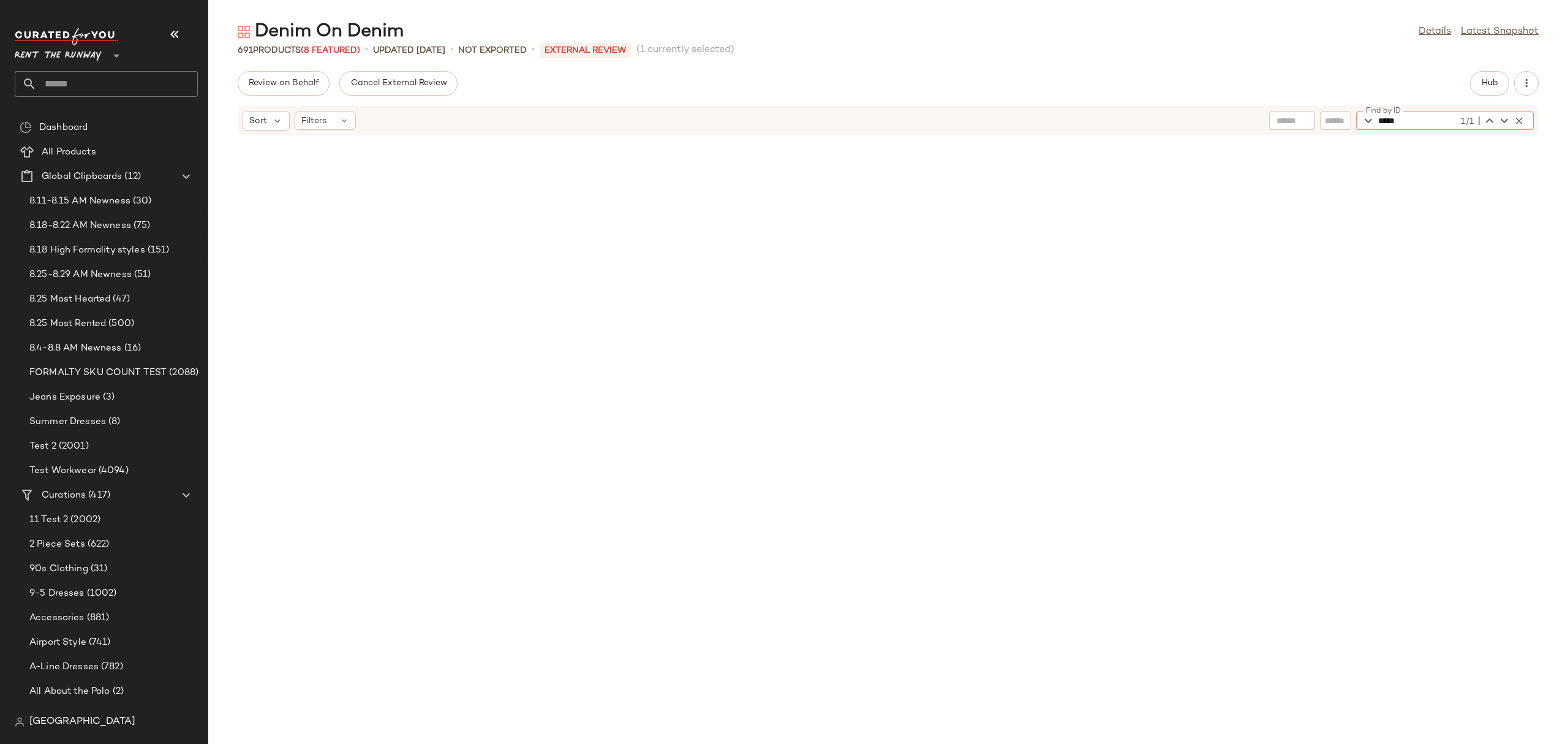
scroll to position [3364, 0]
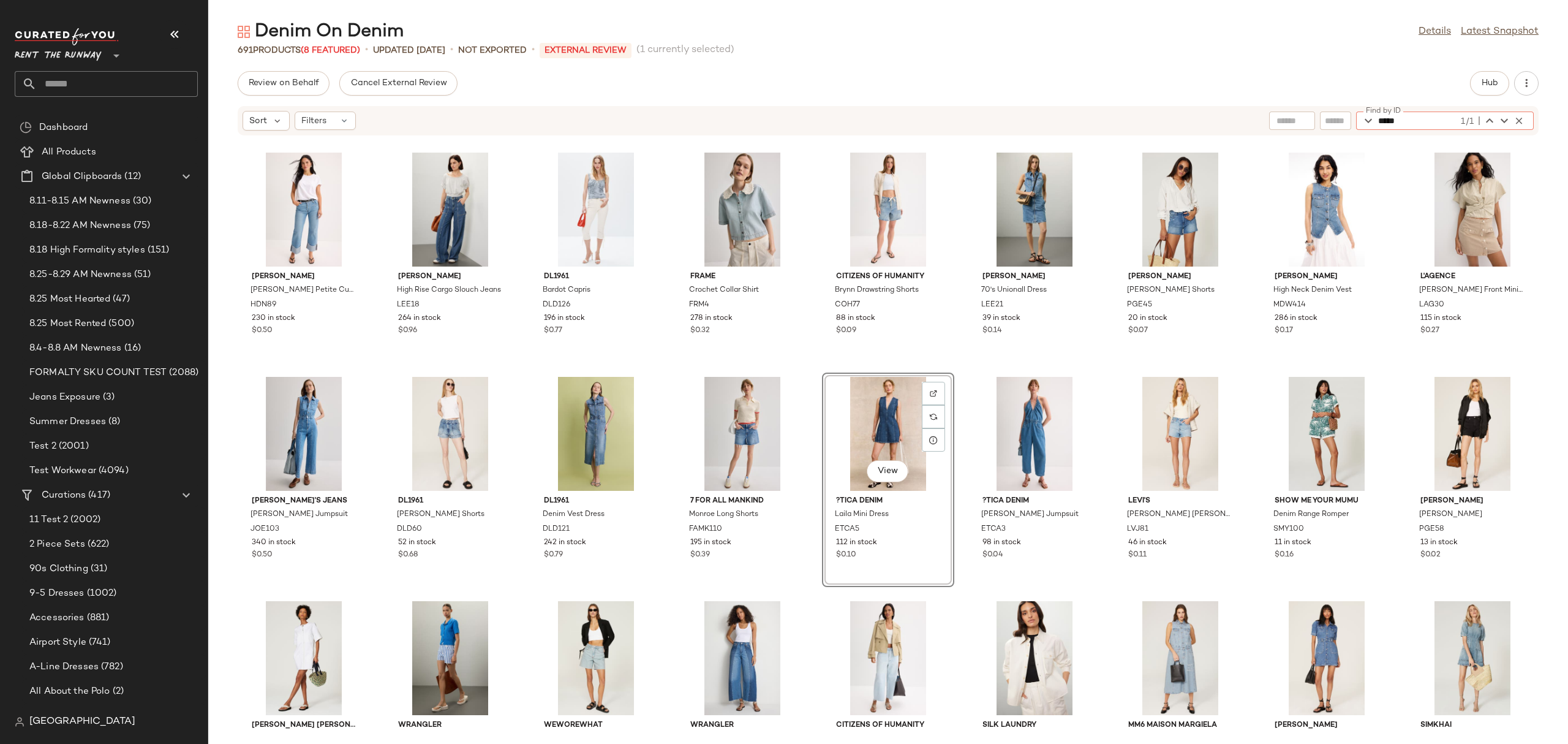
click at [867, 400] on div "View" at bounding box center [888, 434] width 123 height 114
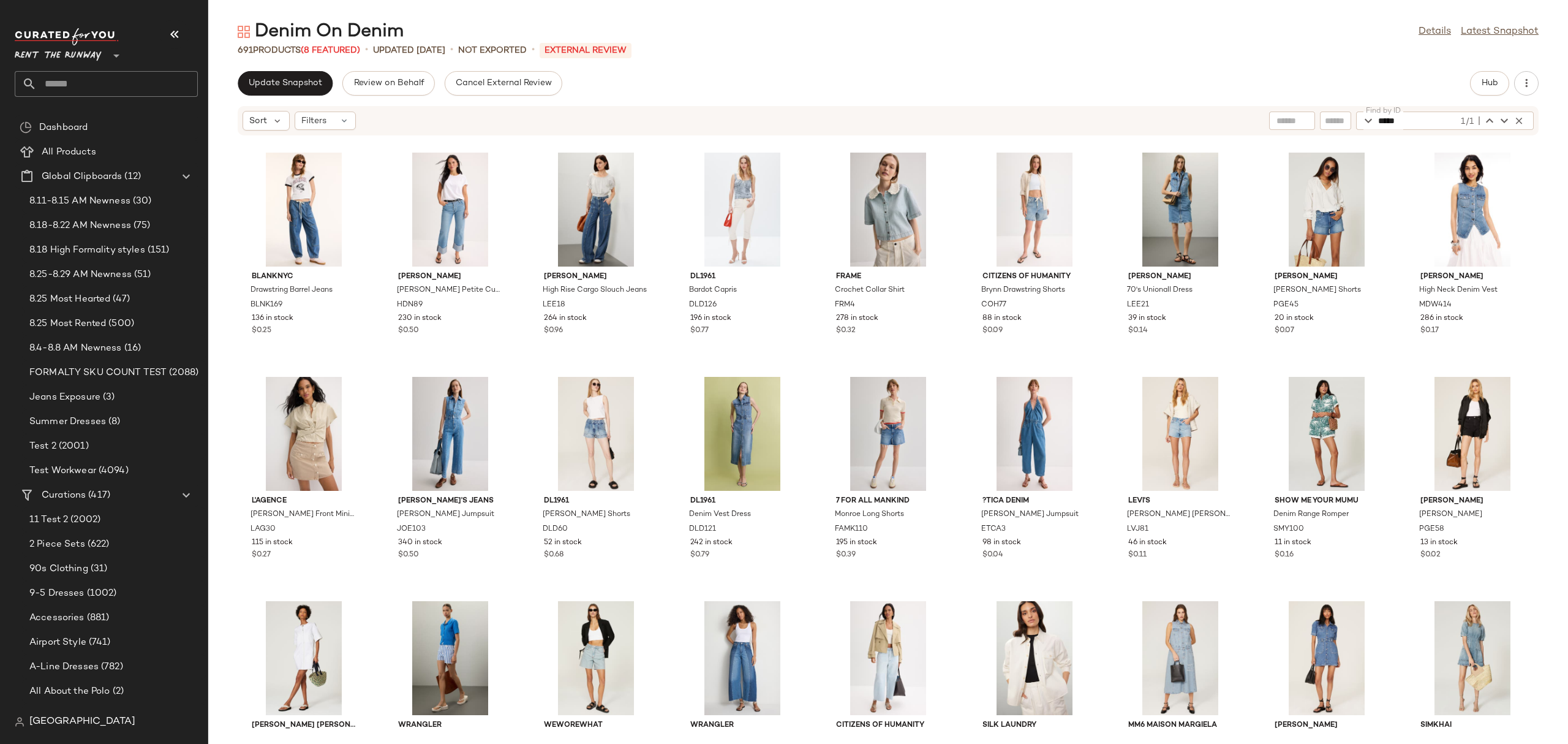
click at [1440, 122] on input "*****" at bounding box center [1418, 121] width 80 height 18
paste input "text"
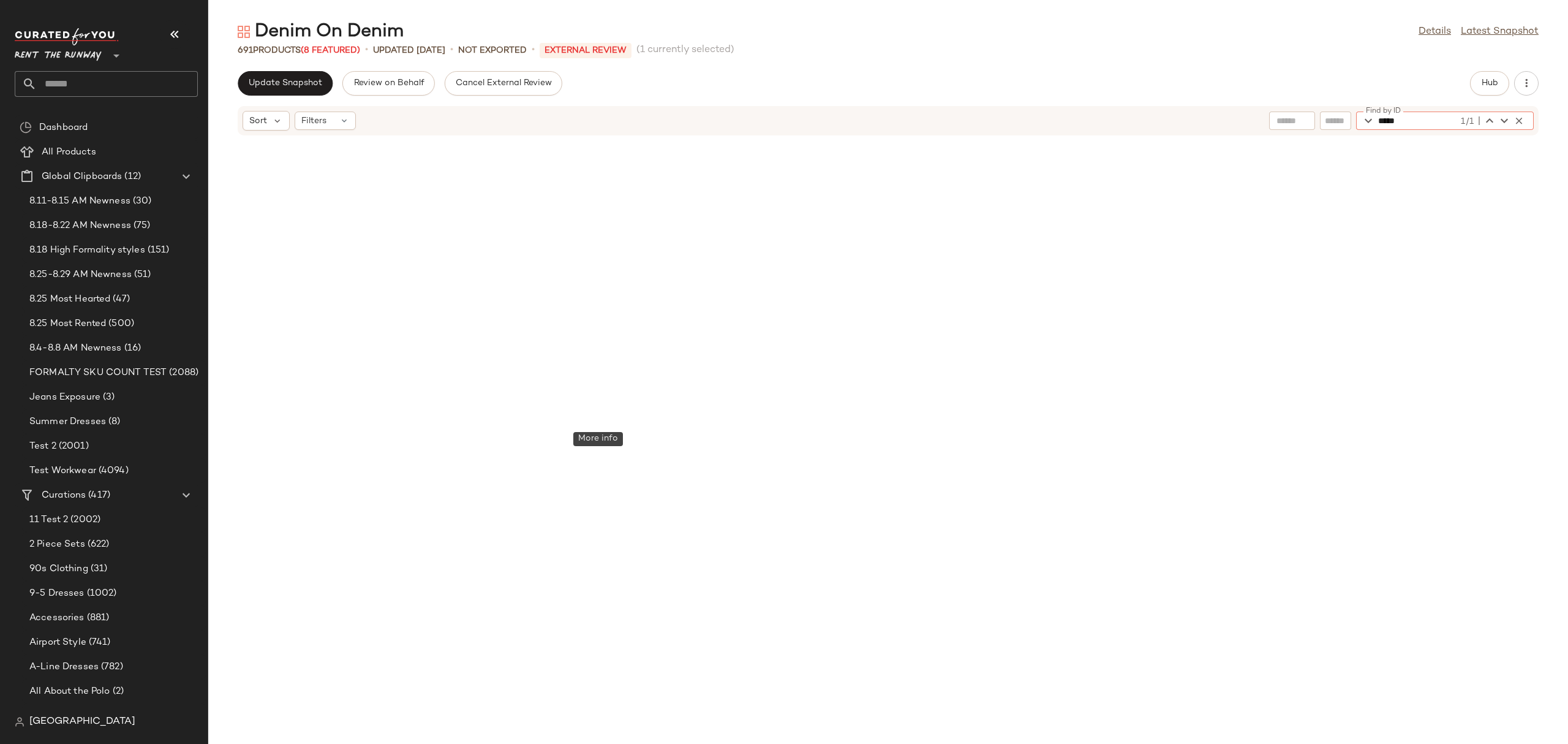
scroll to position [673, 0]
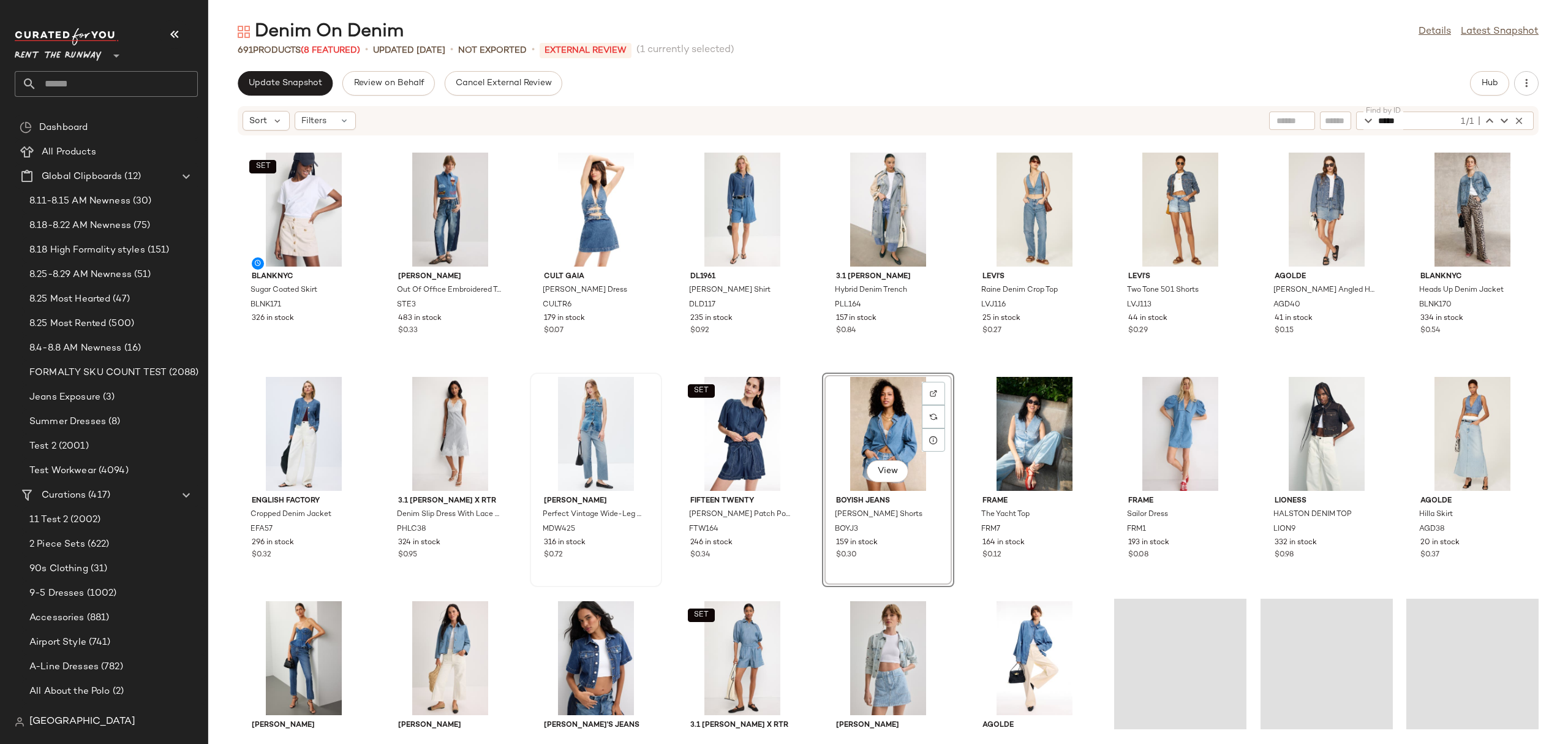
click at [891, 430] on div "View" at bounding box center [888, 434] width 123 height 114
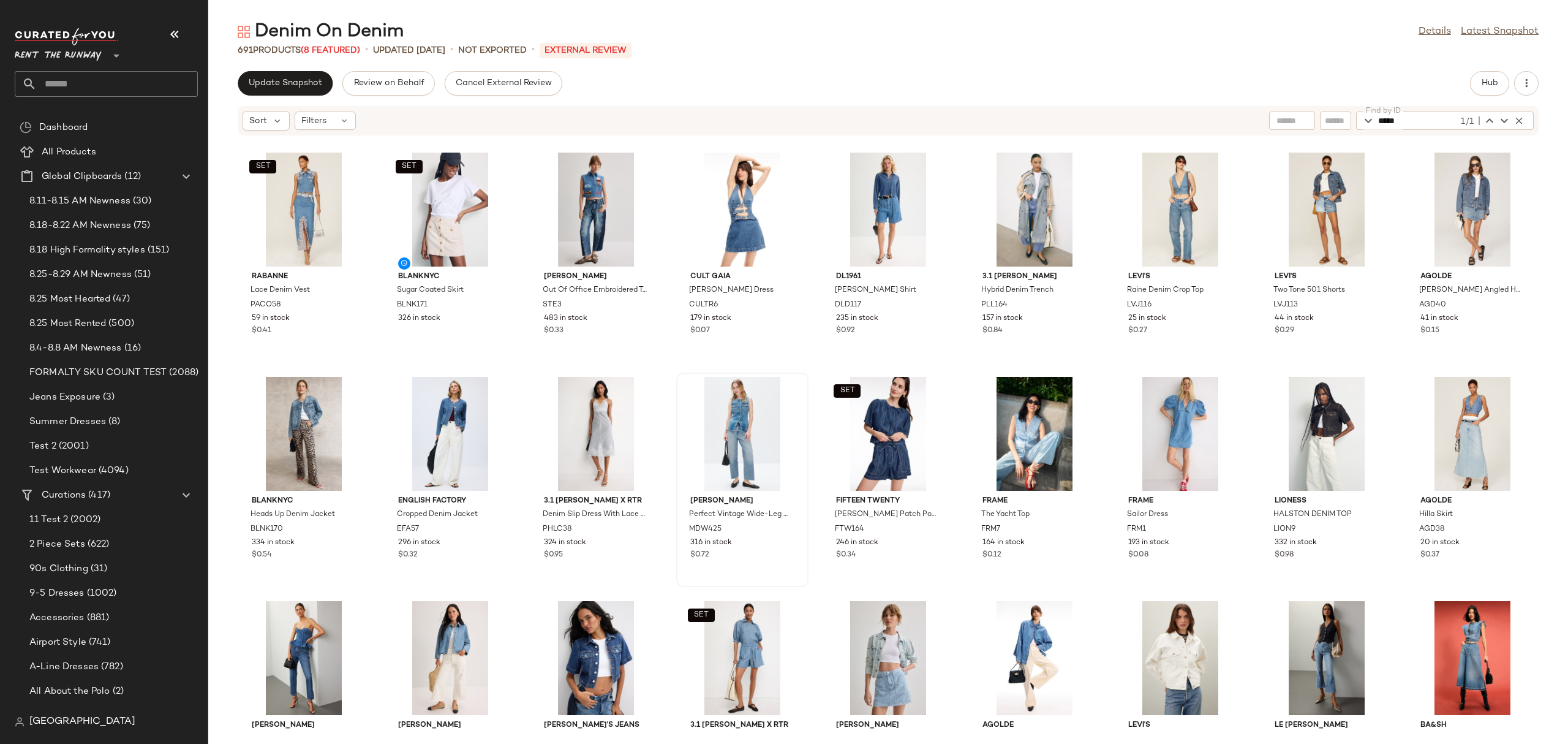
click at [1421, 126] on input "*****" at bounding box center [1418, 121] width 80 height 18
click at [1421, 125] on input "*****" at bounding box center [1418, 121] width 80 height 18
paste input "*"
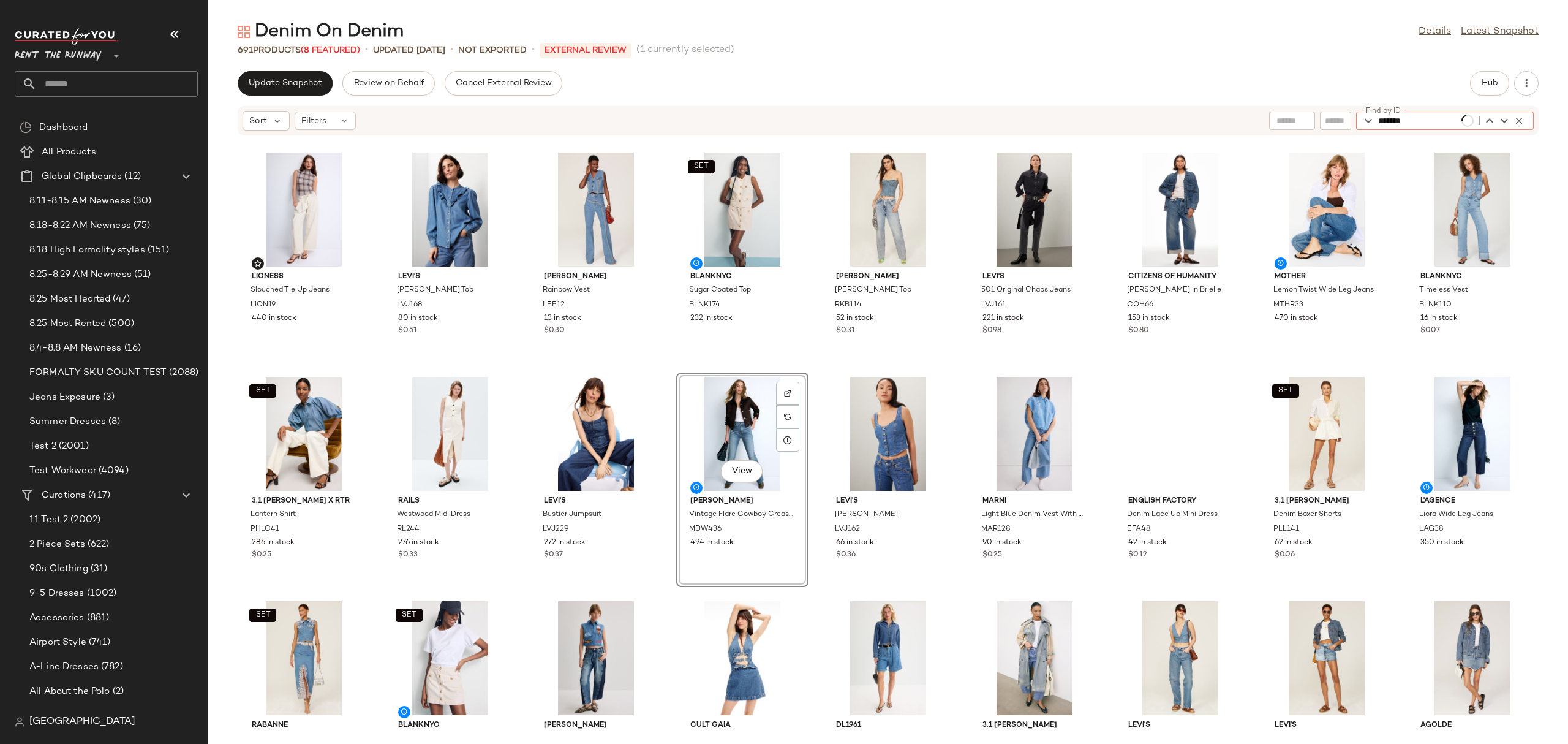
type input "*******"
click at [742, 410] on div "View" at bounding box center [742, 434] width 123 height 114
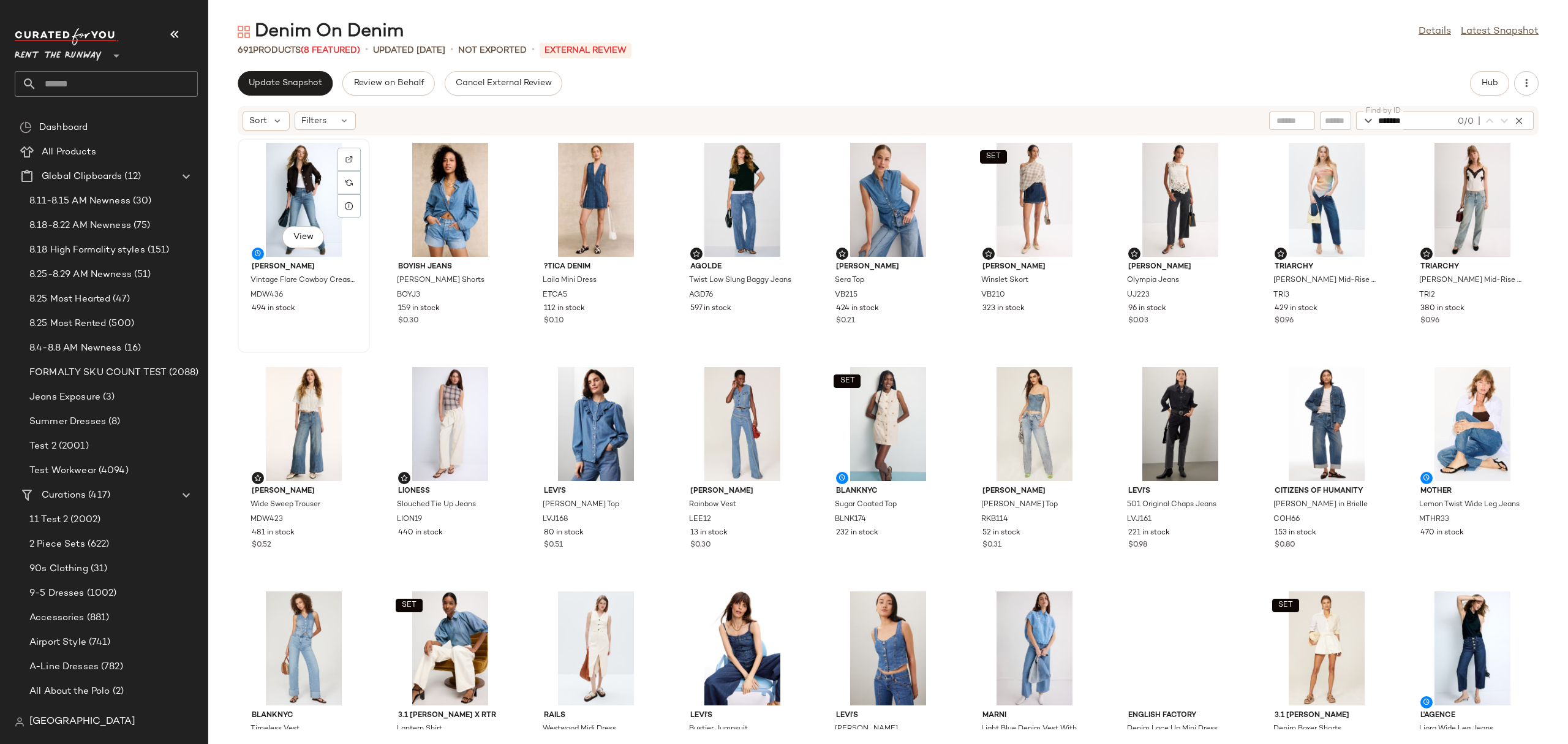
click at [291, 216] on div "View" at bounding box center [303, 199] width 123 height 114
click at [550, 195] on div "View" at bounding box center [596, 199] width 123 height 114
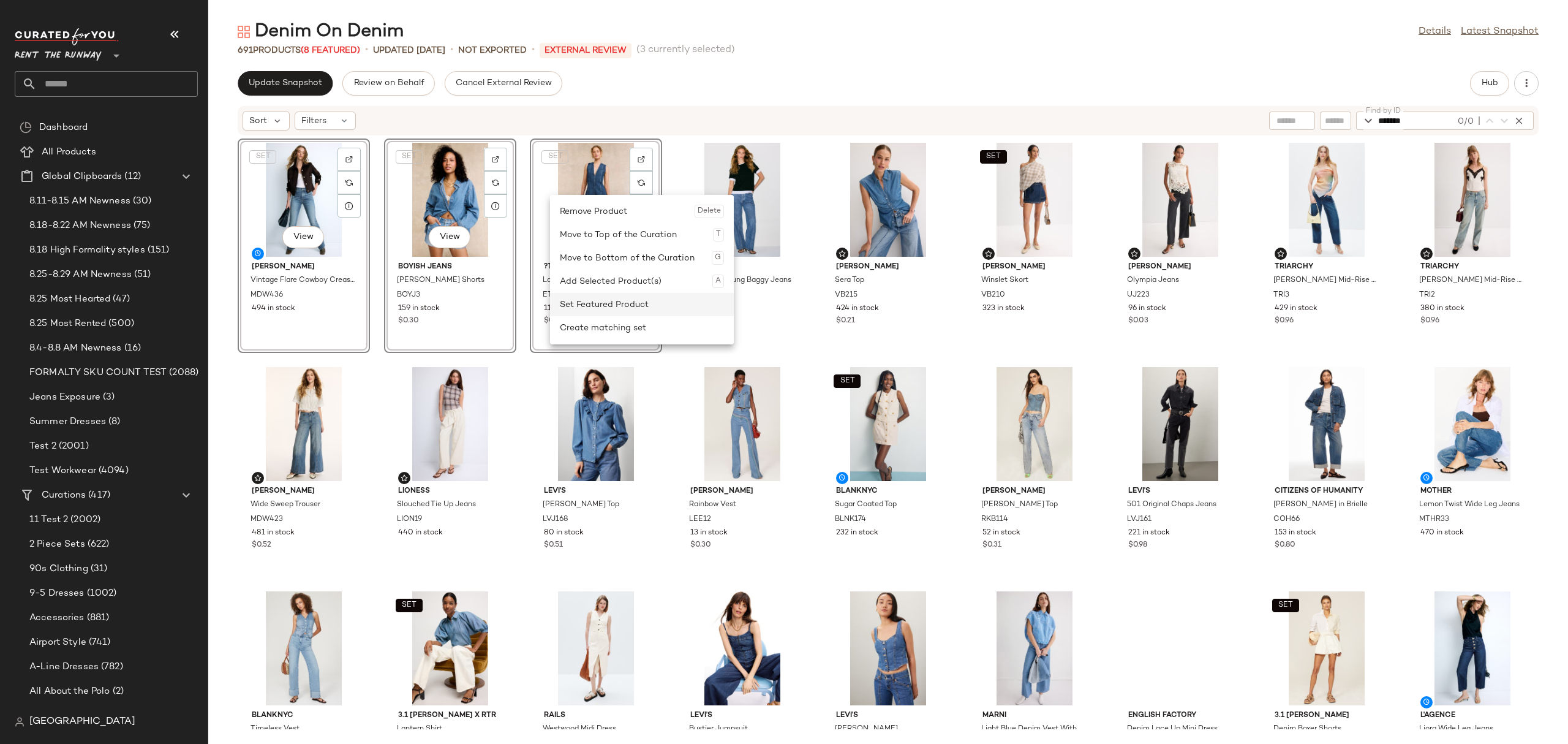
click at [625, 306] on div "Set Featured Product" at bounding box center [641, 304] width 164 height 23
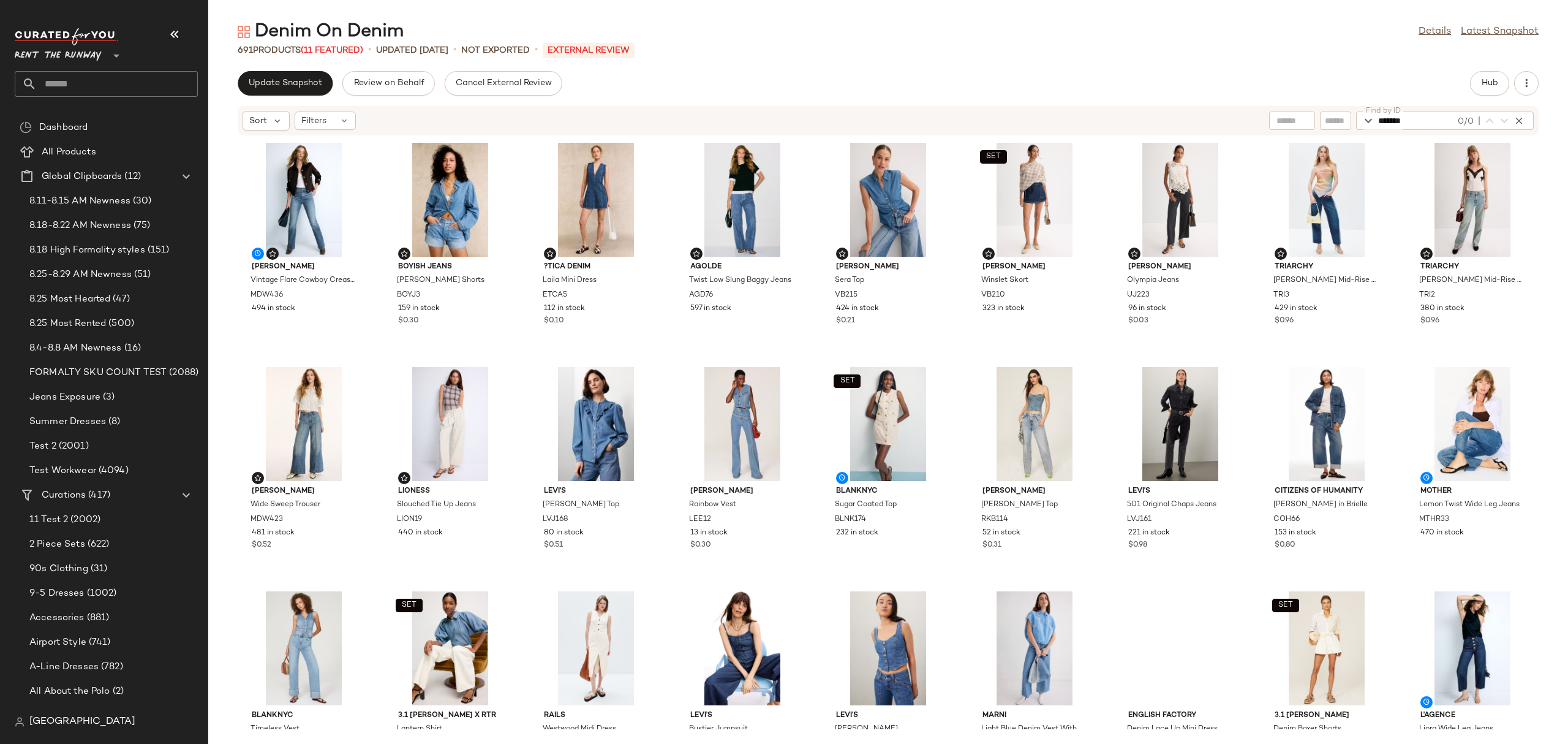
click at [663, 366] on div "Madewell Vintage Flare Cowboy Crease Jeans MDW436 494 in stock Boyish Jeans Cod…" at bounding box center [888, 432] width 1360 height 593
click at [299, 92] on button "Update Snapshot" at bounding box center [285, 83] width 95 height 24
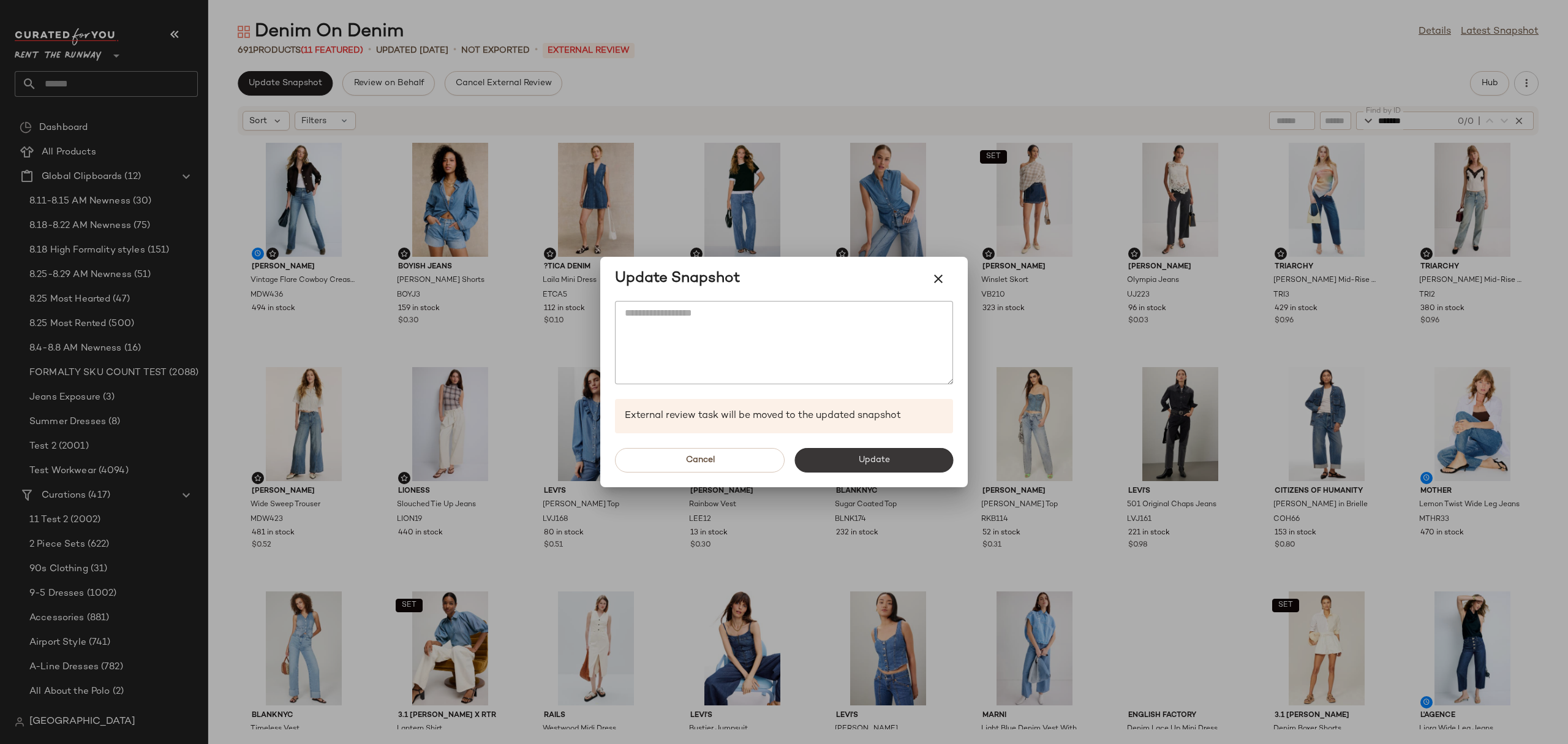
click at [847, 465] on button "Update" at bounding box center [874, 460] width 158 height 24
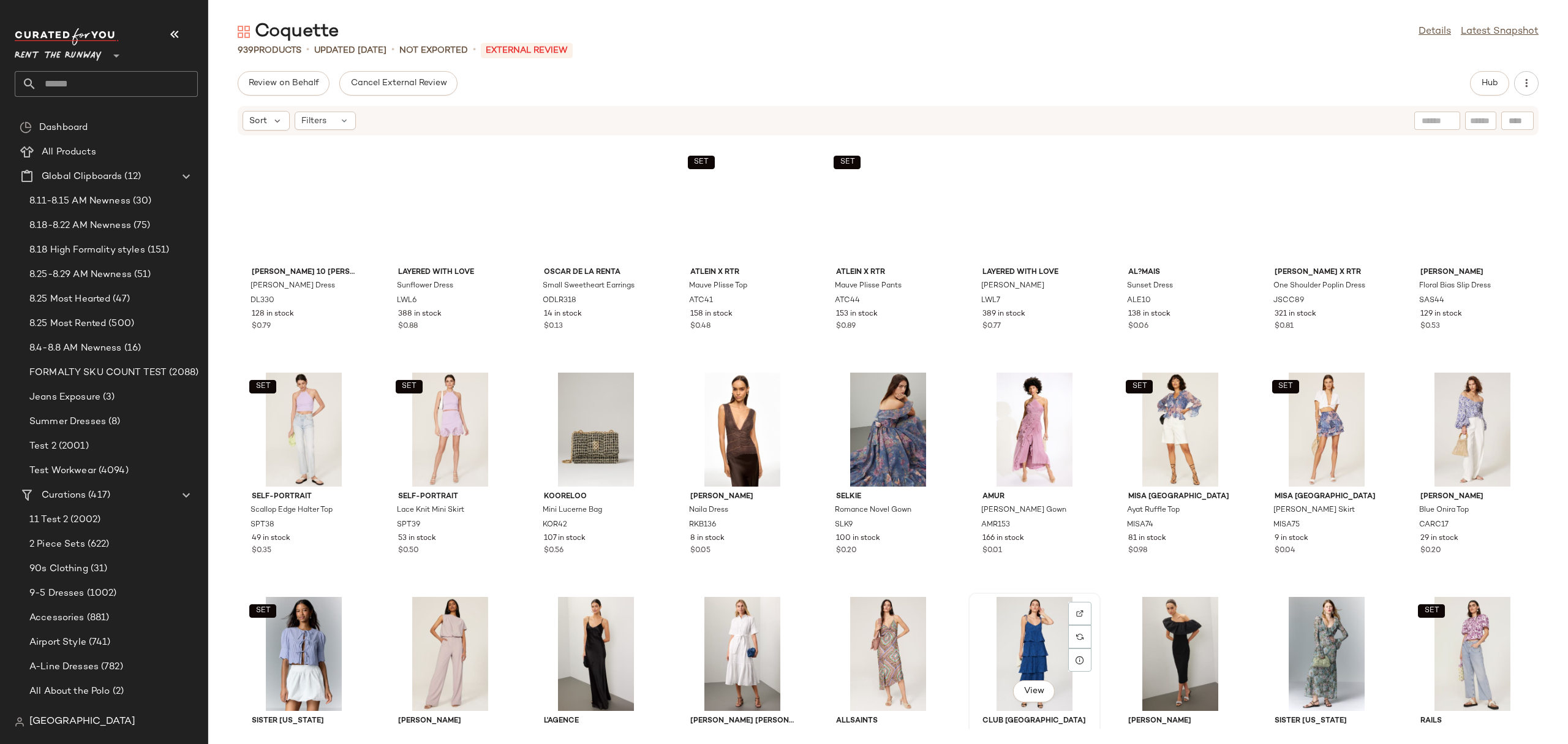
scroll to position [1545, 0]
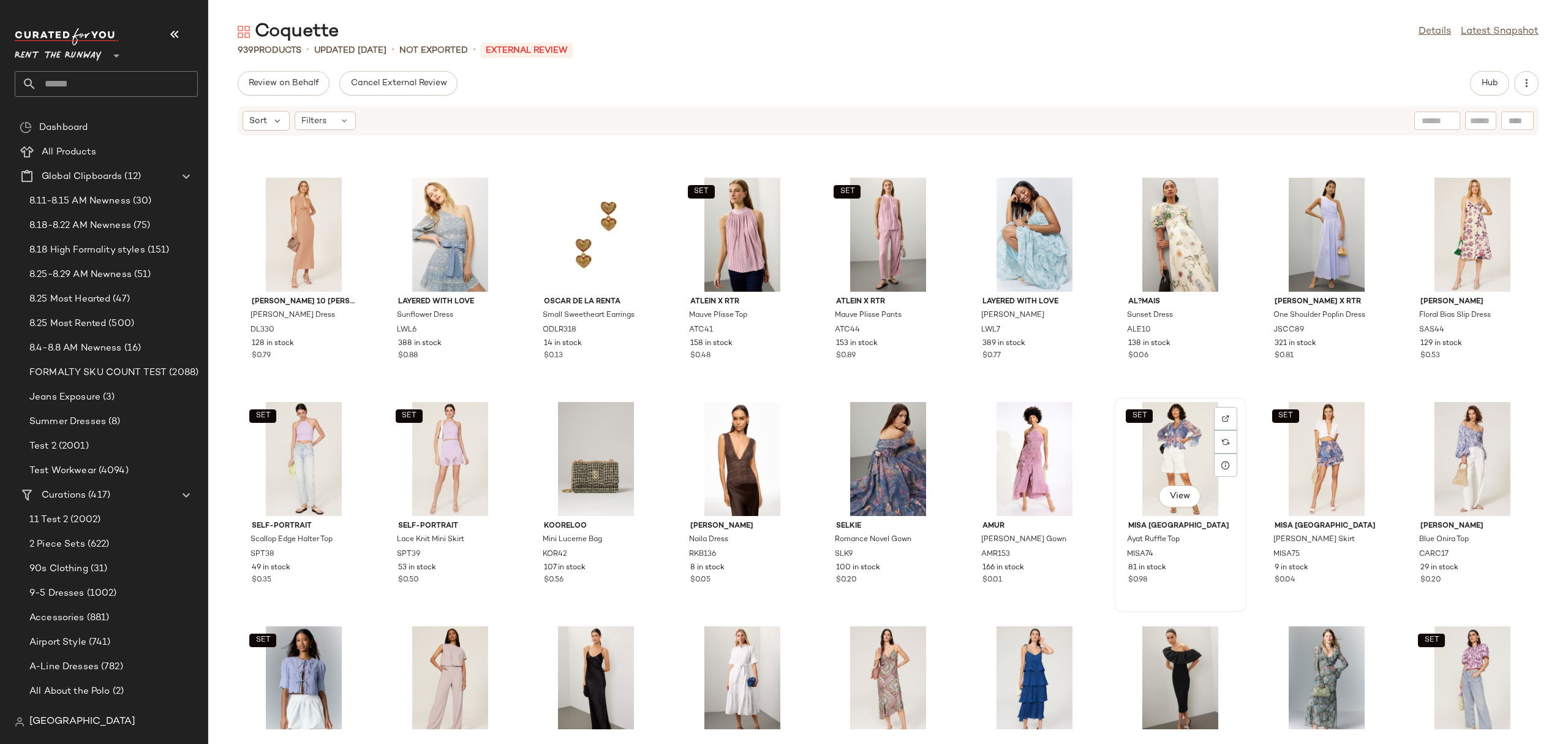
click at [1118, 443] on div "SET View" at bounding box center [1180, 459] width 123 height 114
click at [863, 452] on div "View" at bounding box center [888, 459] width 123 height 114
click at [1480, 84] on span "Hub" at bounding box center [1489, 83] width 18 height 10
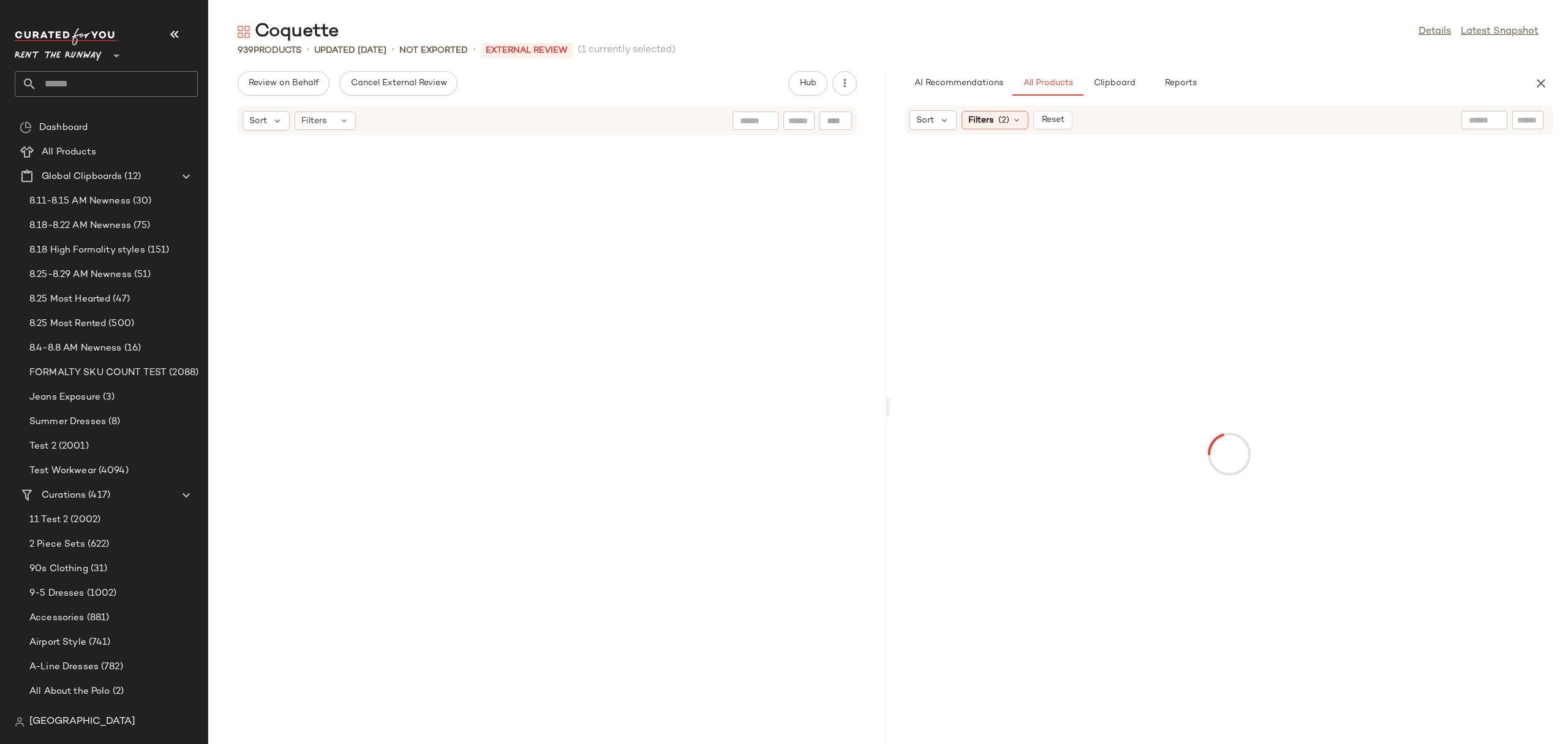
scroll to position [4037, 0]
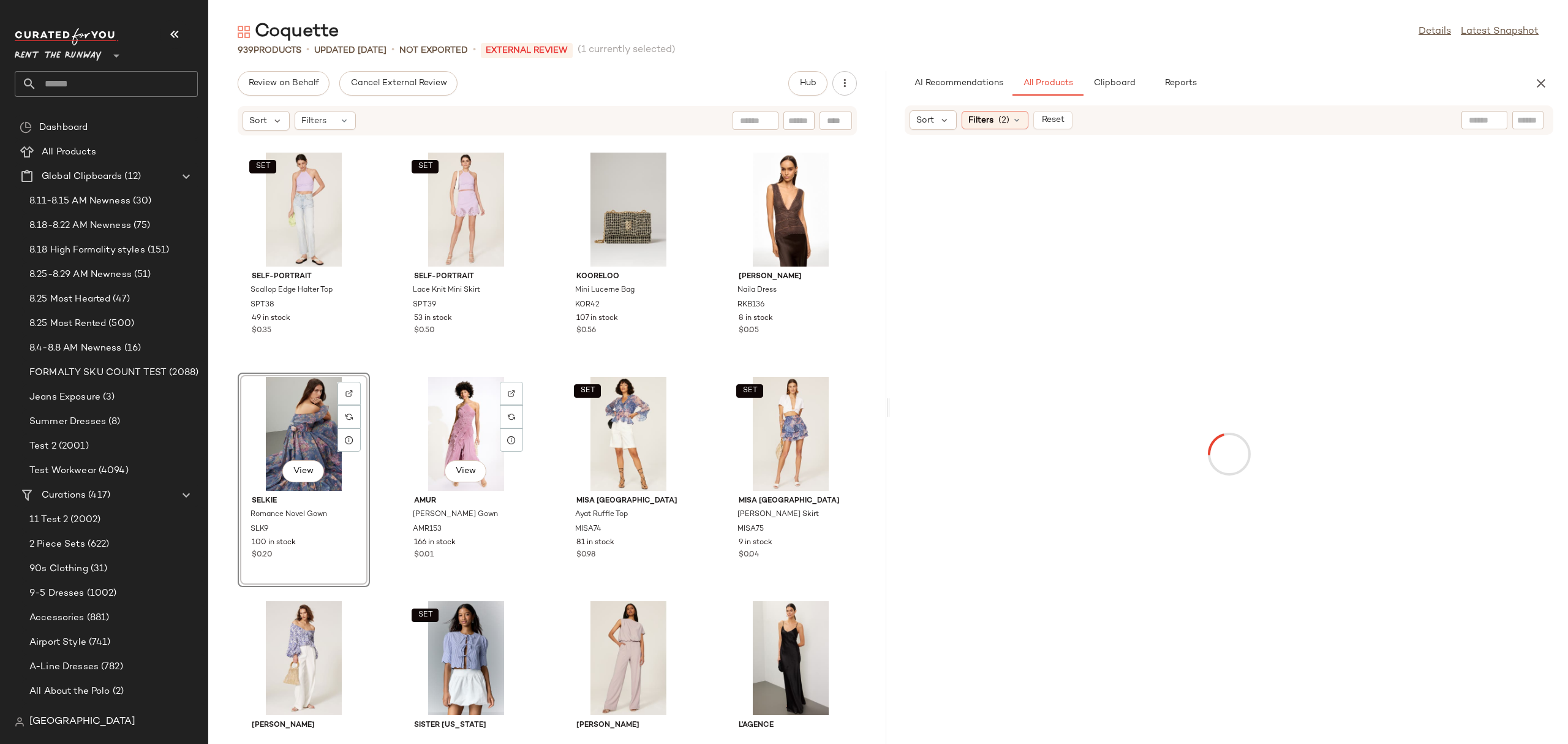
click at [286, 424] on div "View" at bounding box center [303, 434] width 123 height 114
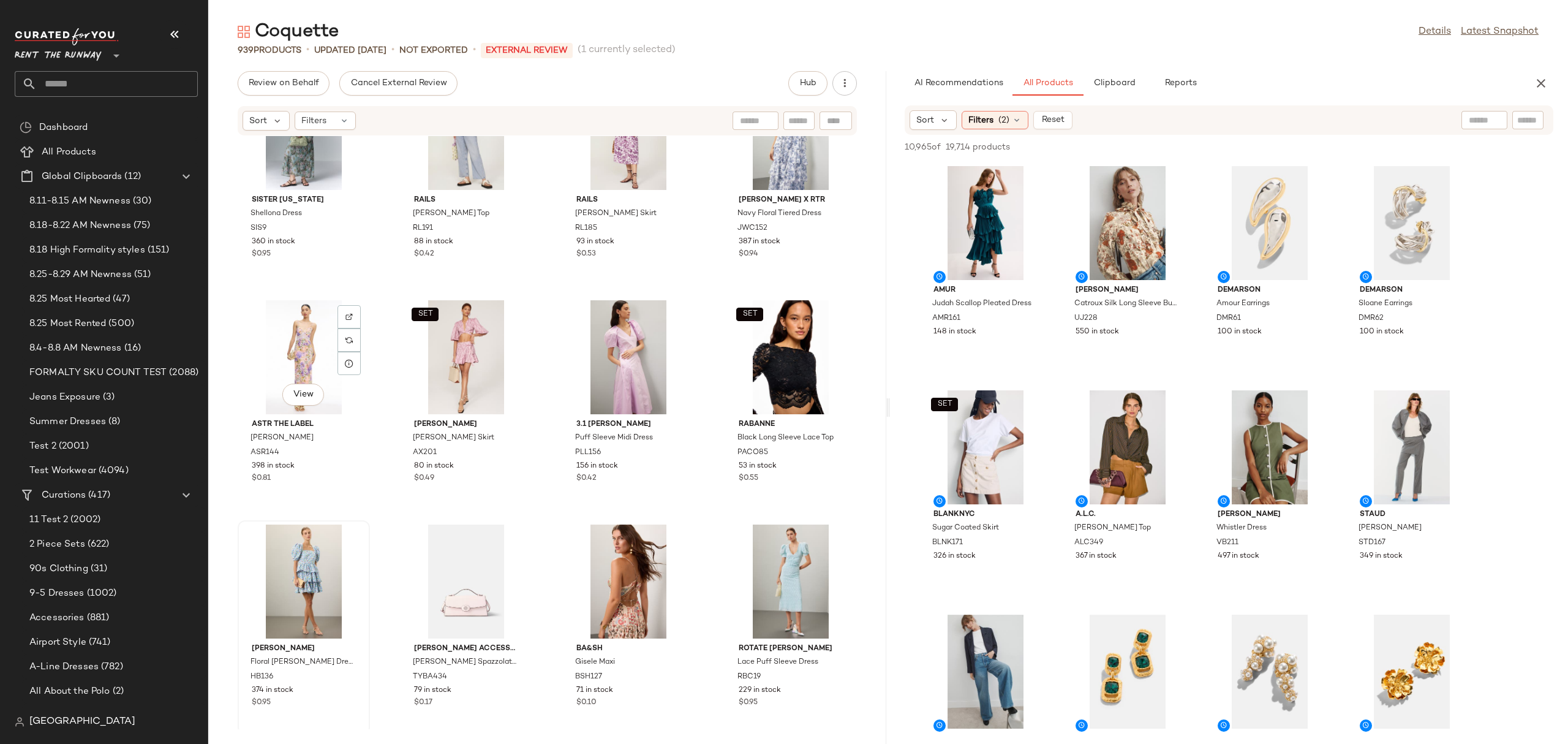
scroll to position [5196, 0]
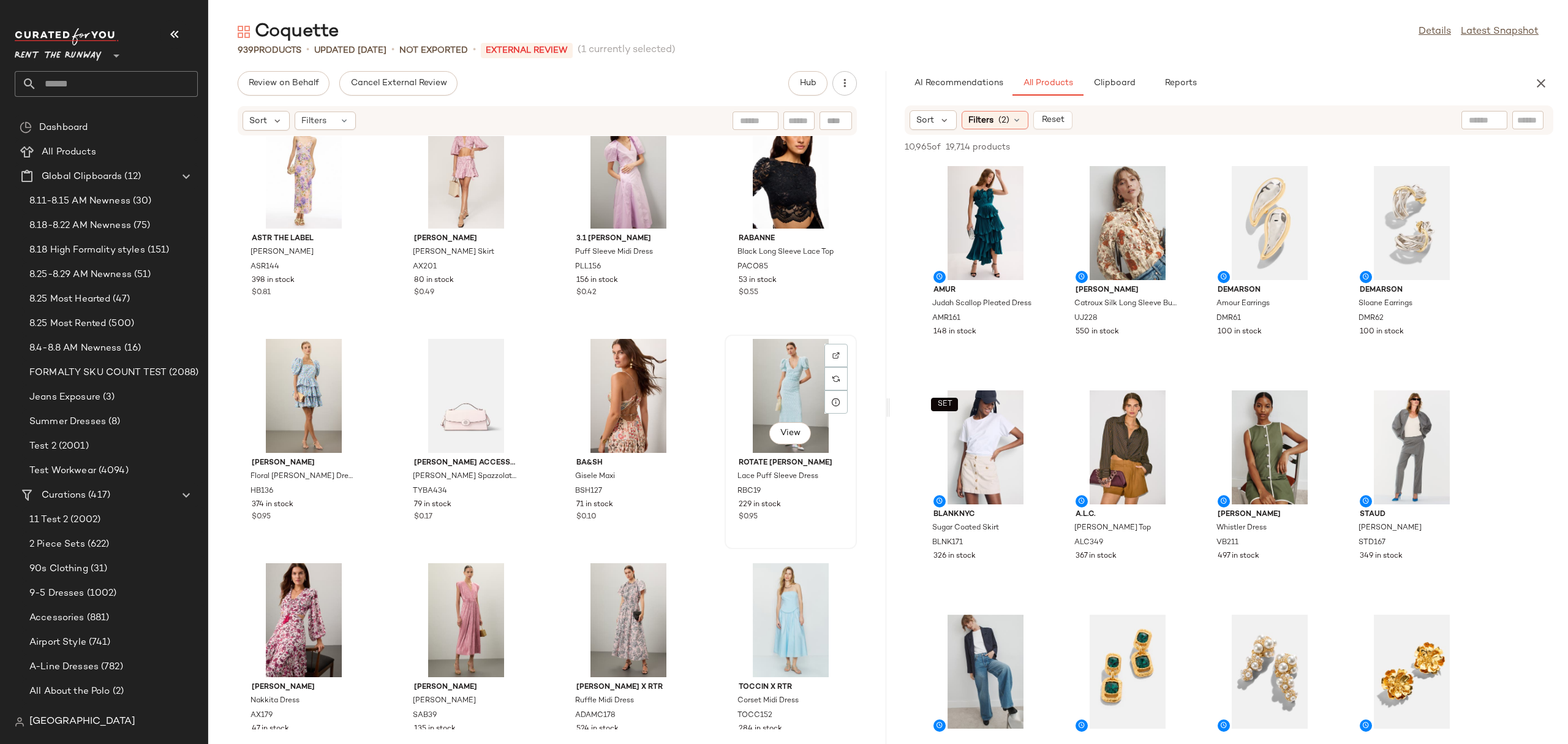
click at [738, 394] on div "View" at bounding box center [790, 395] width 123 height 114
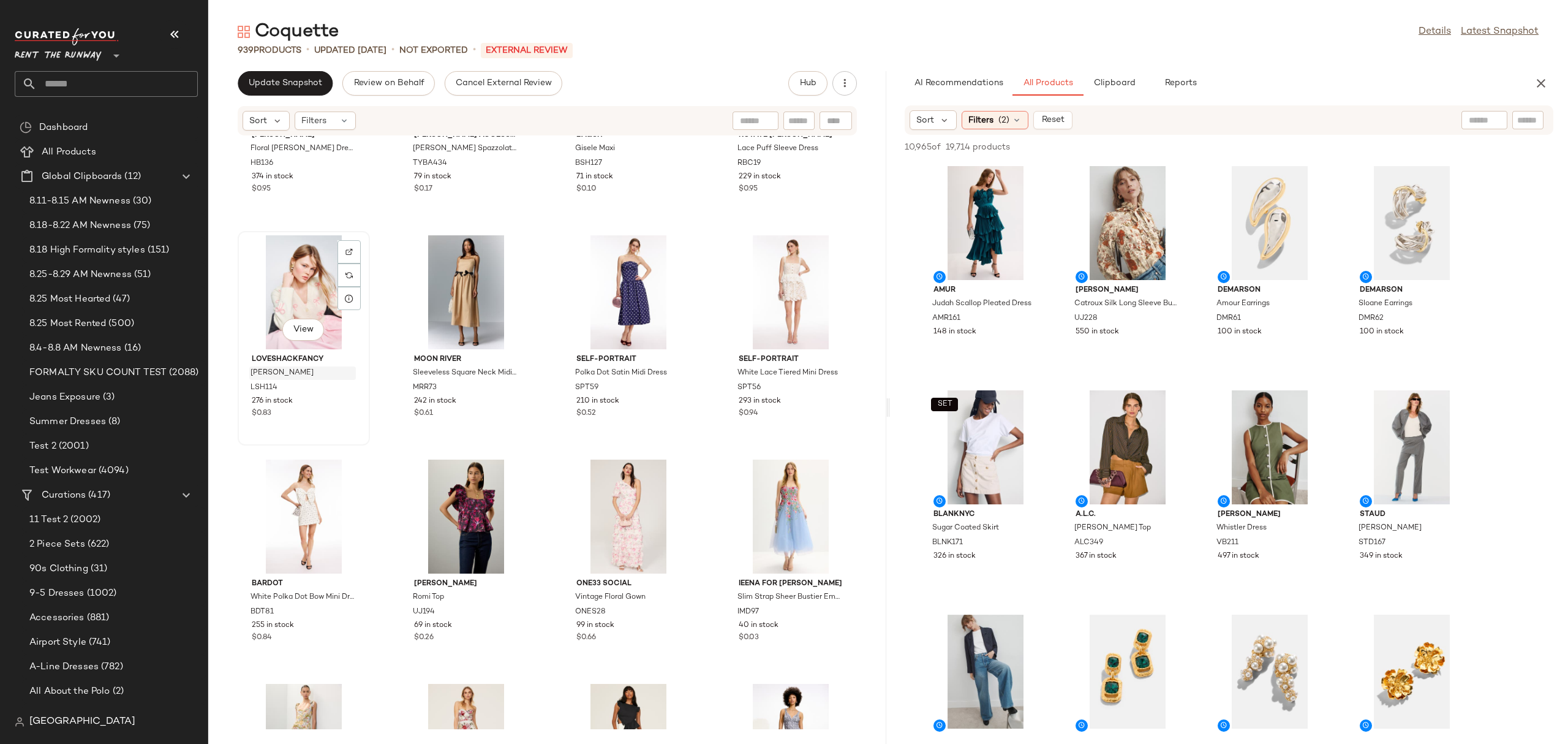
scroll to position [1334, 0]
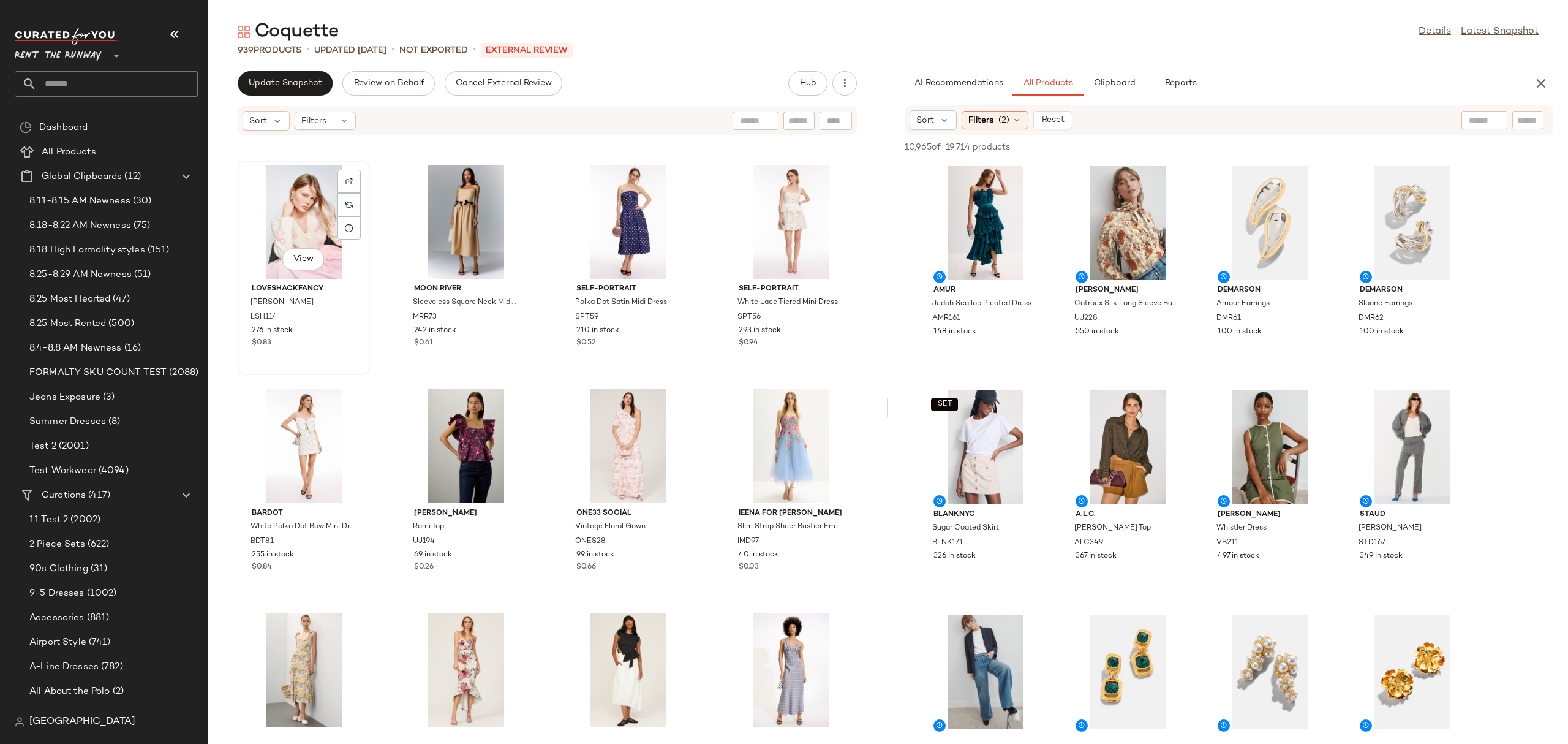
click at [294, 242] on div "View" at bounding box center [303, 222] width 123 height 114
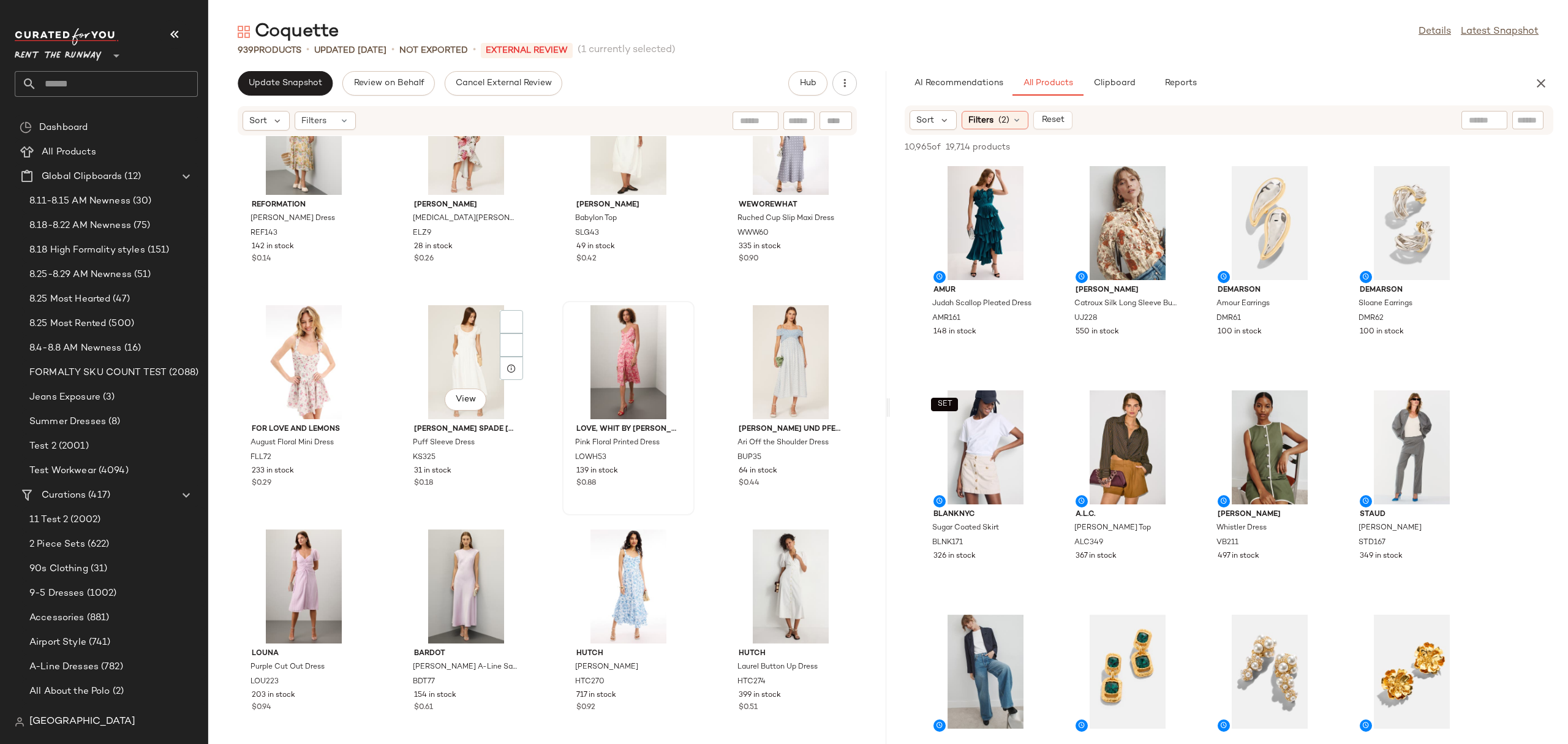
scroll to position [1868, 0]
click at [763, 305] on div "View" at bounding box center [790, 359] width 123 height 114
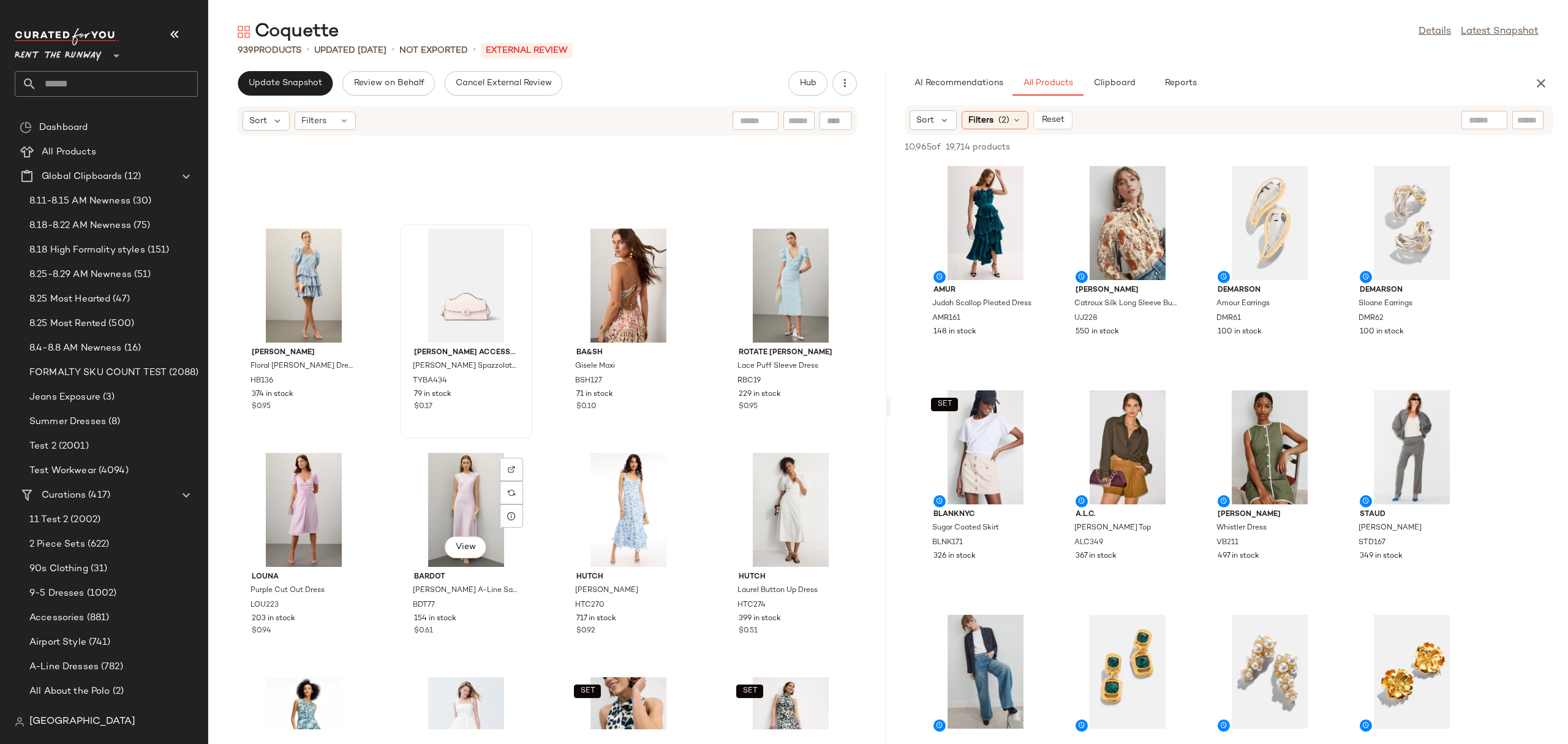
scroll to position [1904, 0]
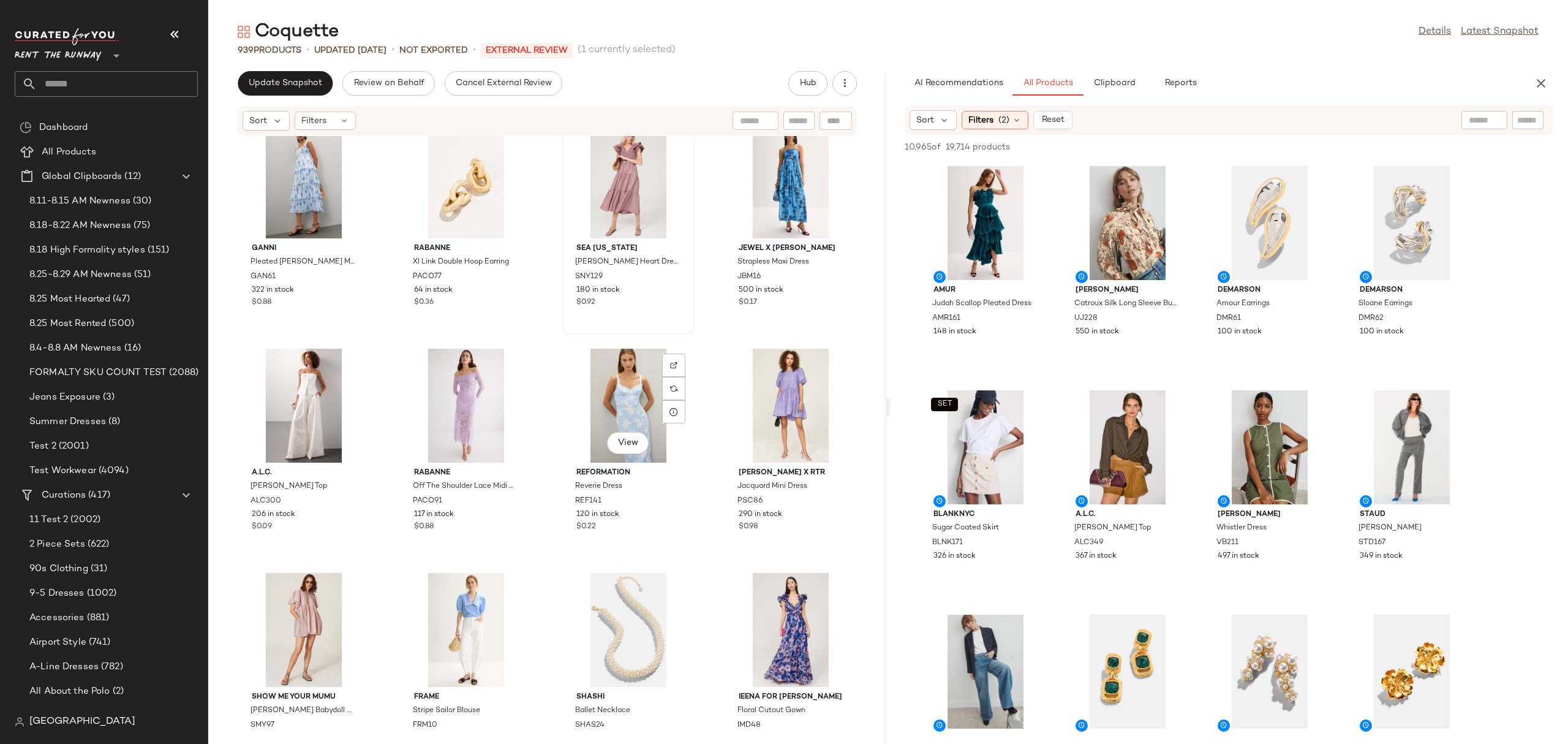
scroll to position [3234, 0]
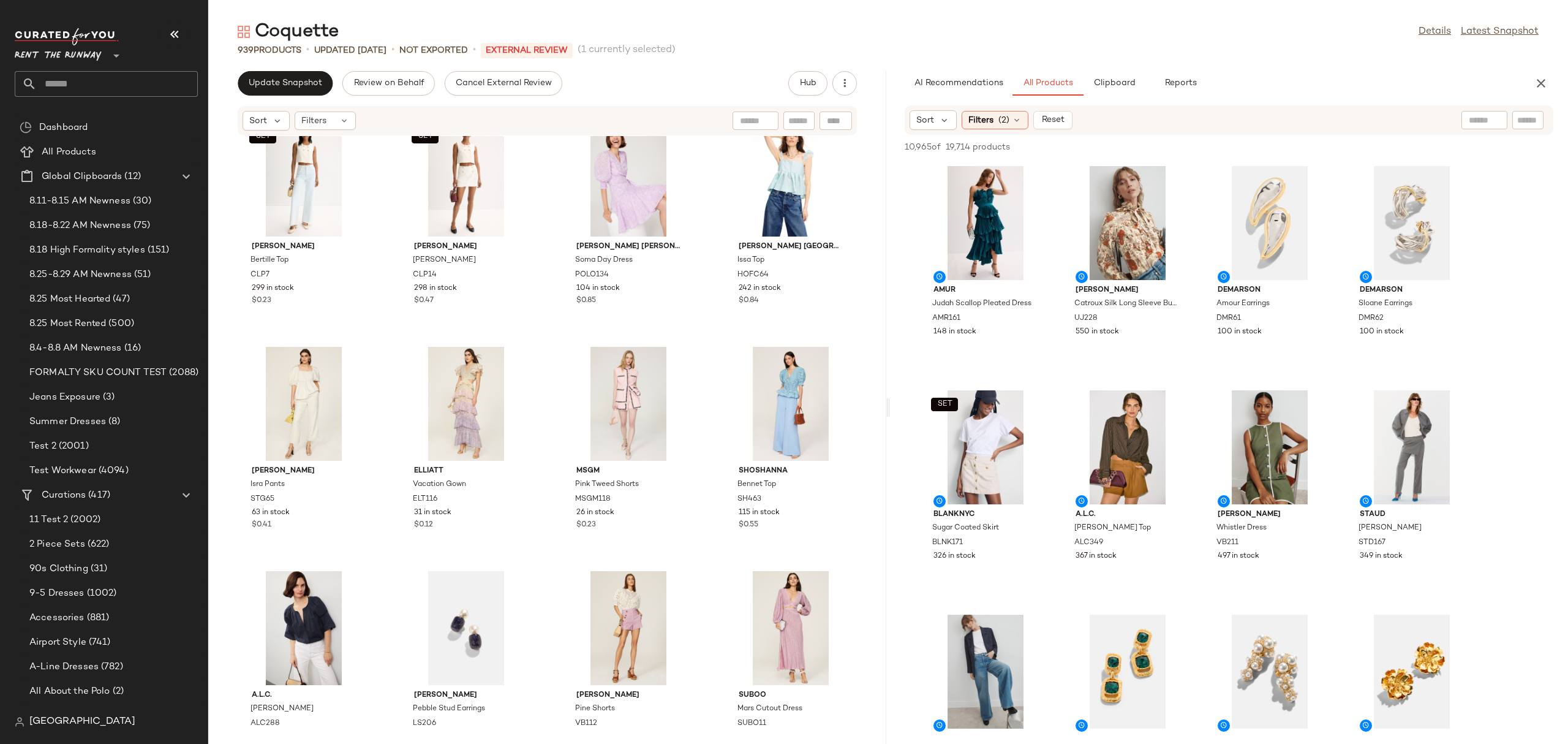
scroll to position [3624, 0]
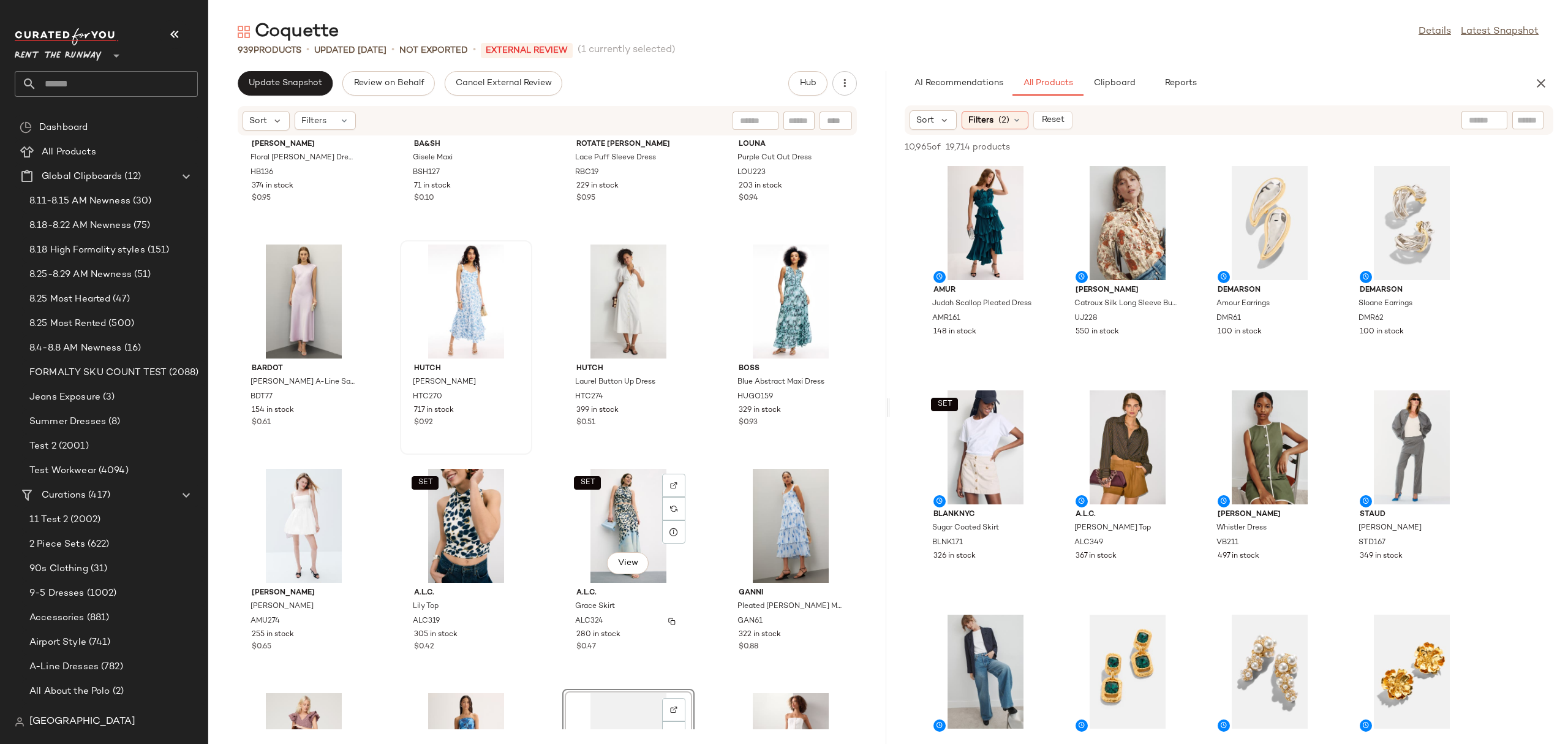
scroll to position [2099, 0]
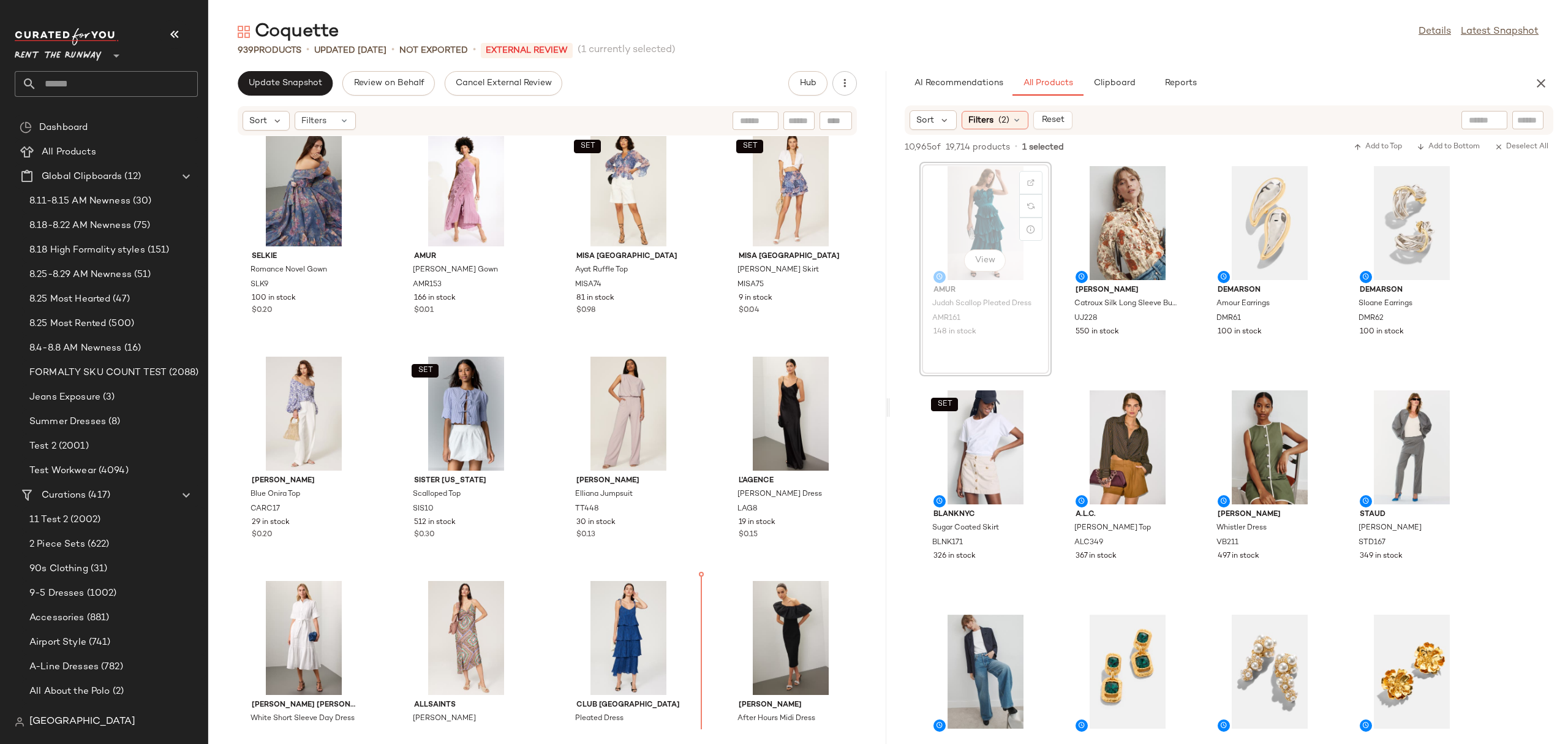
scroll to position [938, 0]
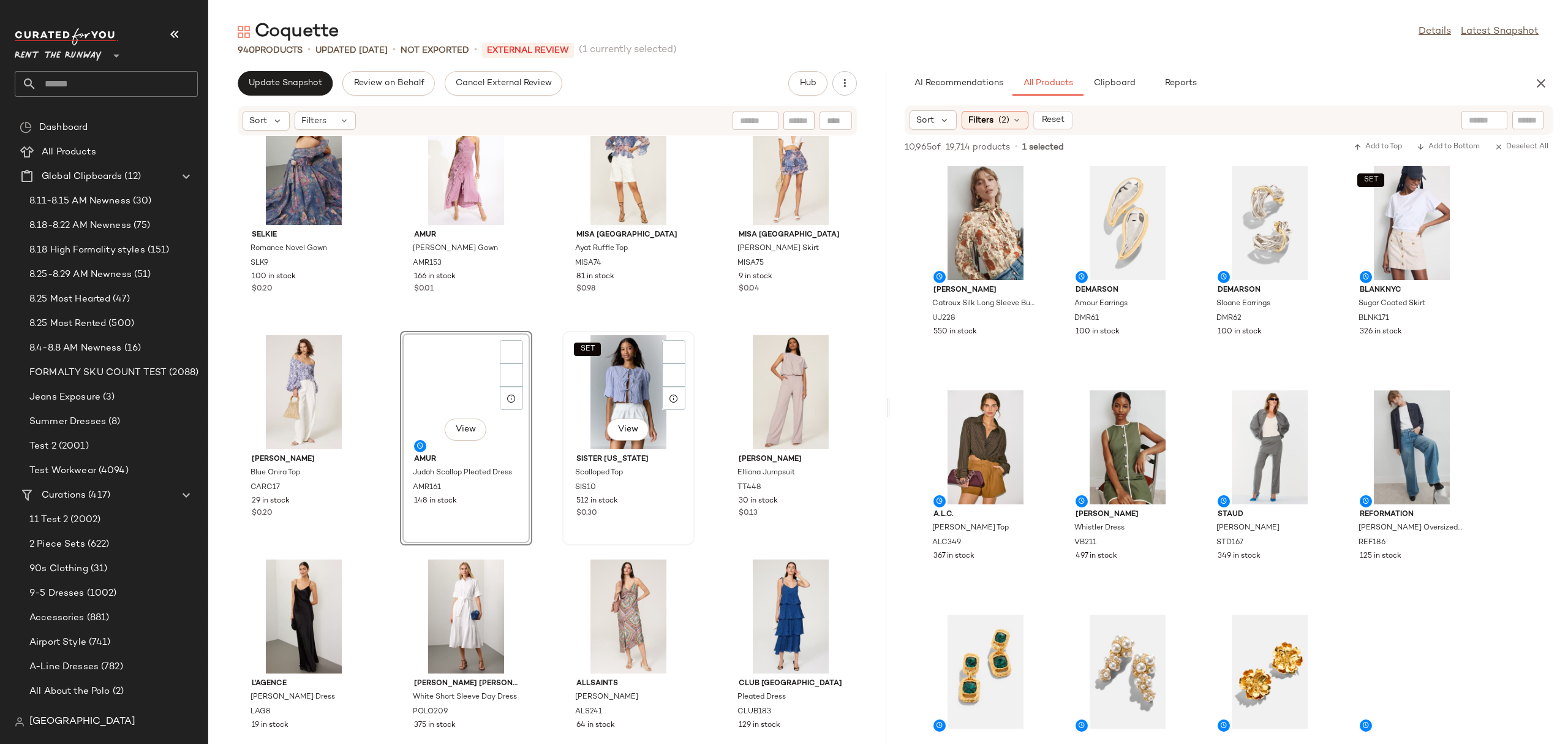
click at [583, 399] on div "SET View" at bounding box center [629, 392] width 123 height 114
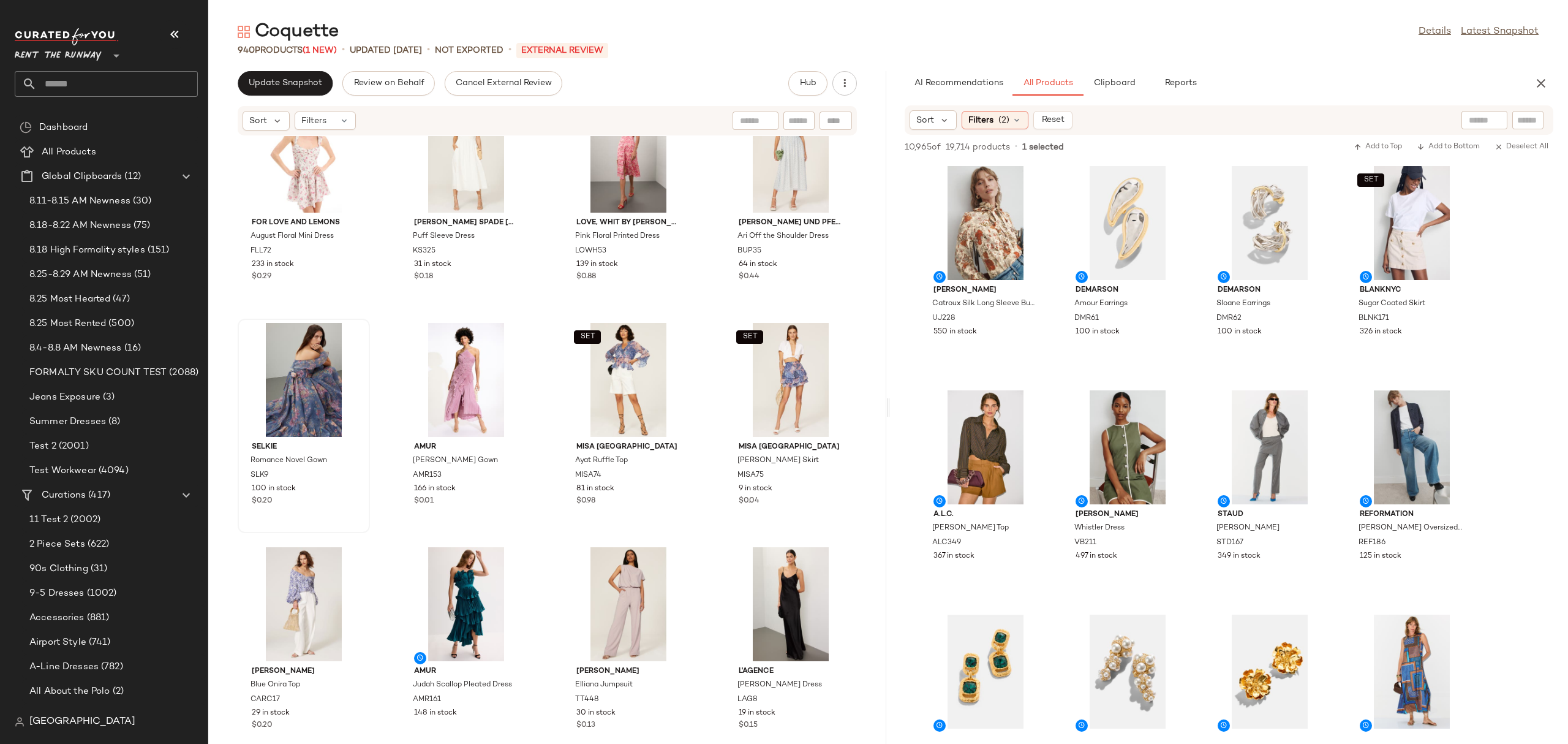
scroll to position [718, 0]
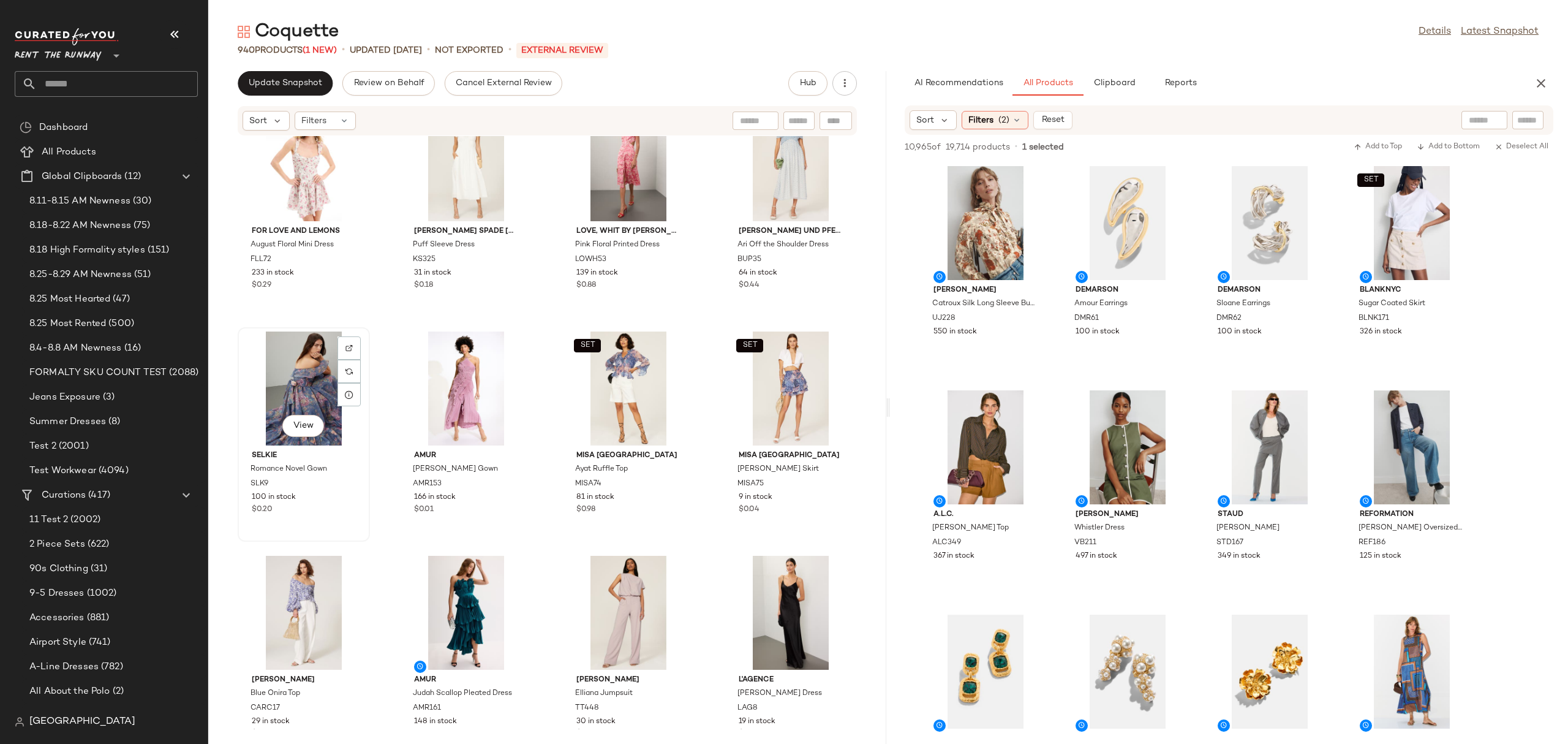
click at [330, 374] on div "View" at bounding box center [303, 388] width 123 height 114
click at [765, 385] on div "SET" at bounding box center [790, 388] width 123 height 114
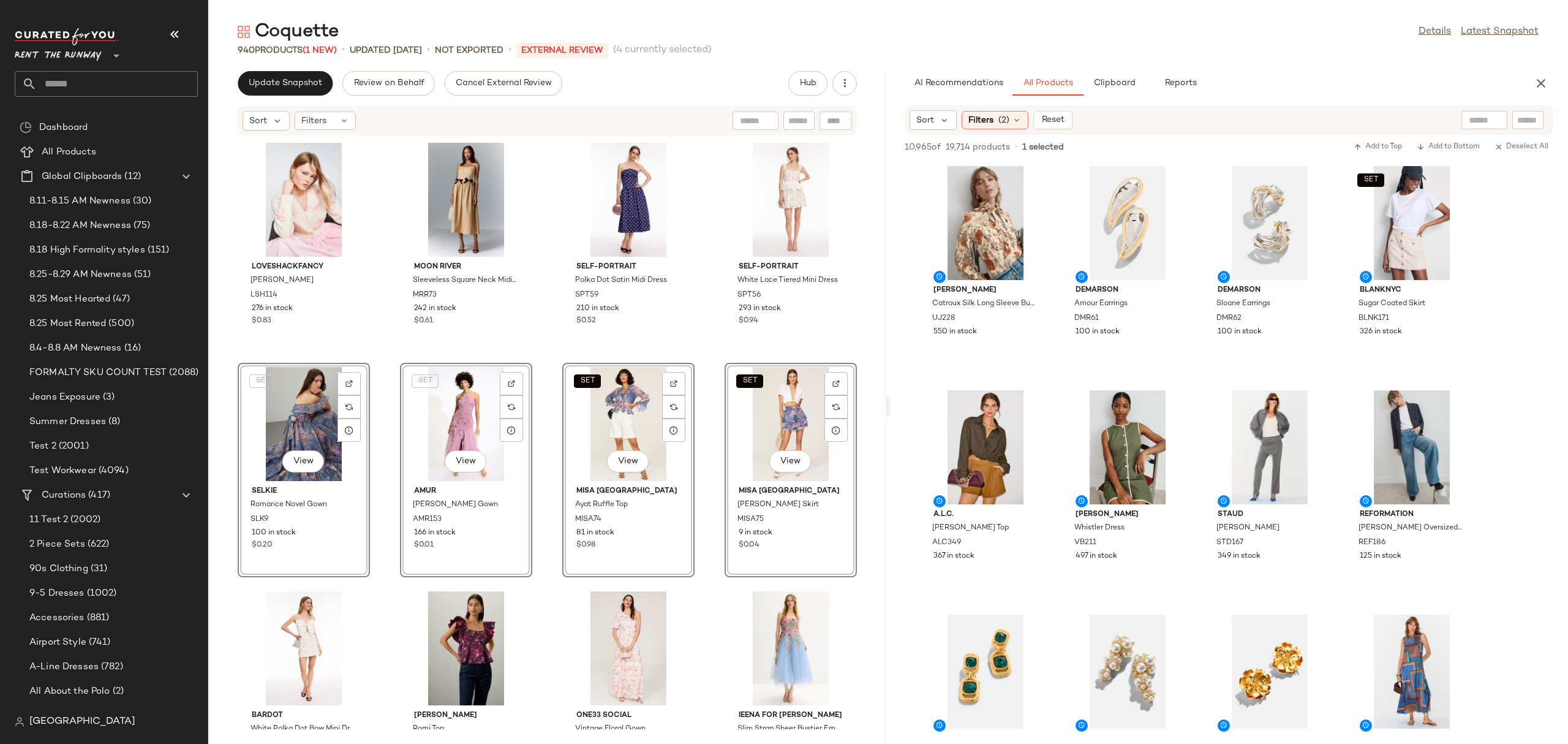
click at [554, 359] on div "LoveShackFancy Francette Cardigan LSH114 276 in stock $0.83 Moon River Sleevele…" at bounding box center [547, 432] width 678 height 593
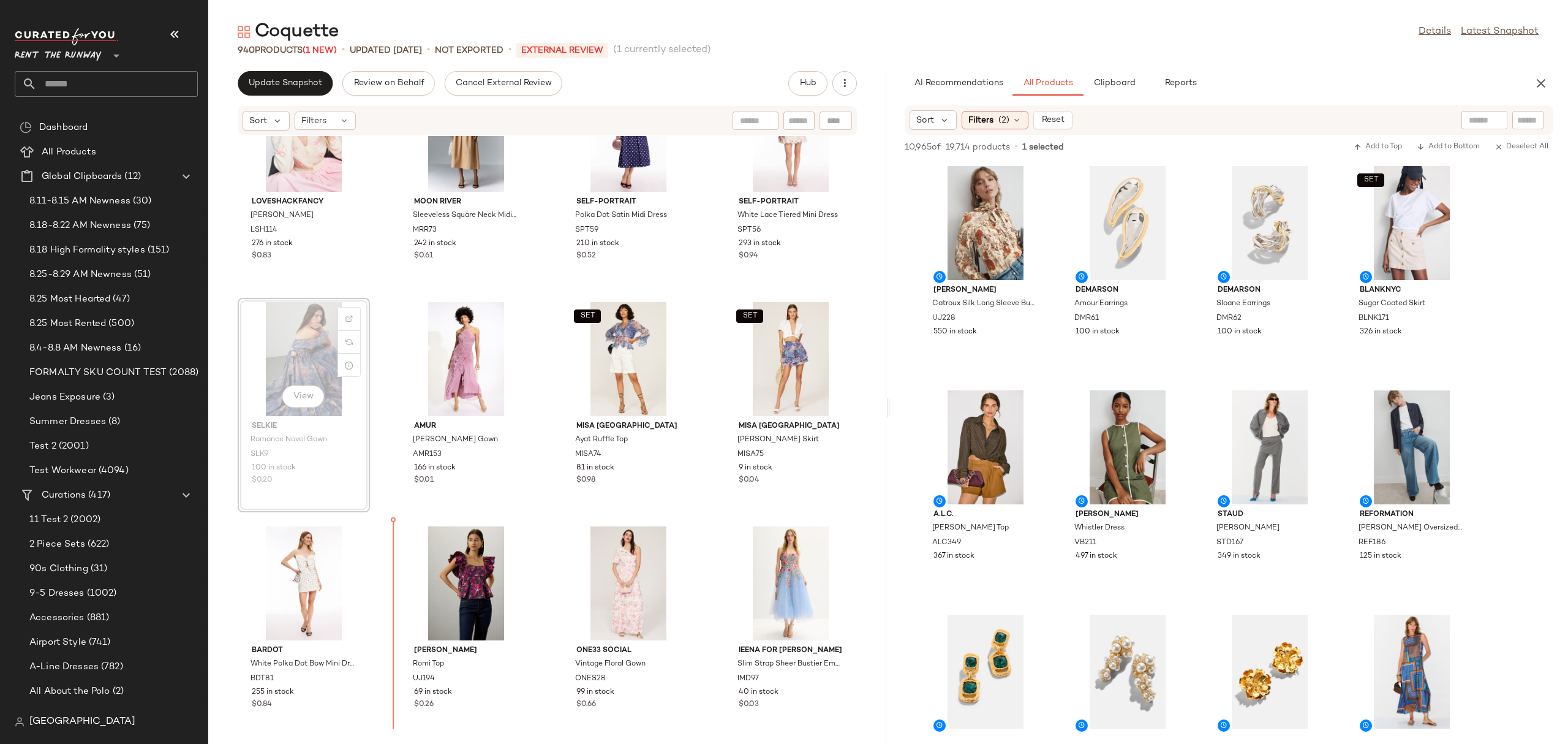
scroll to position [65, 0]
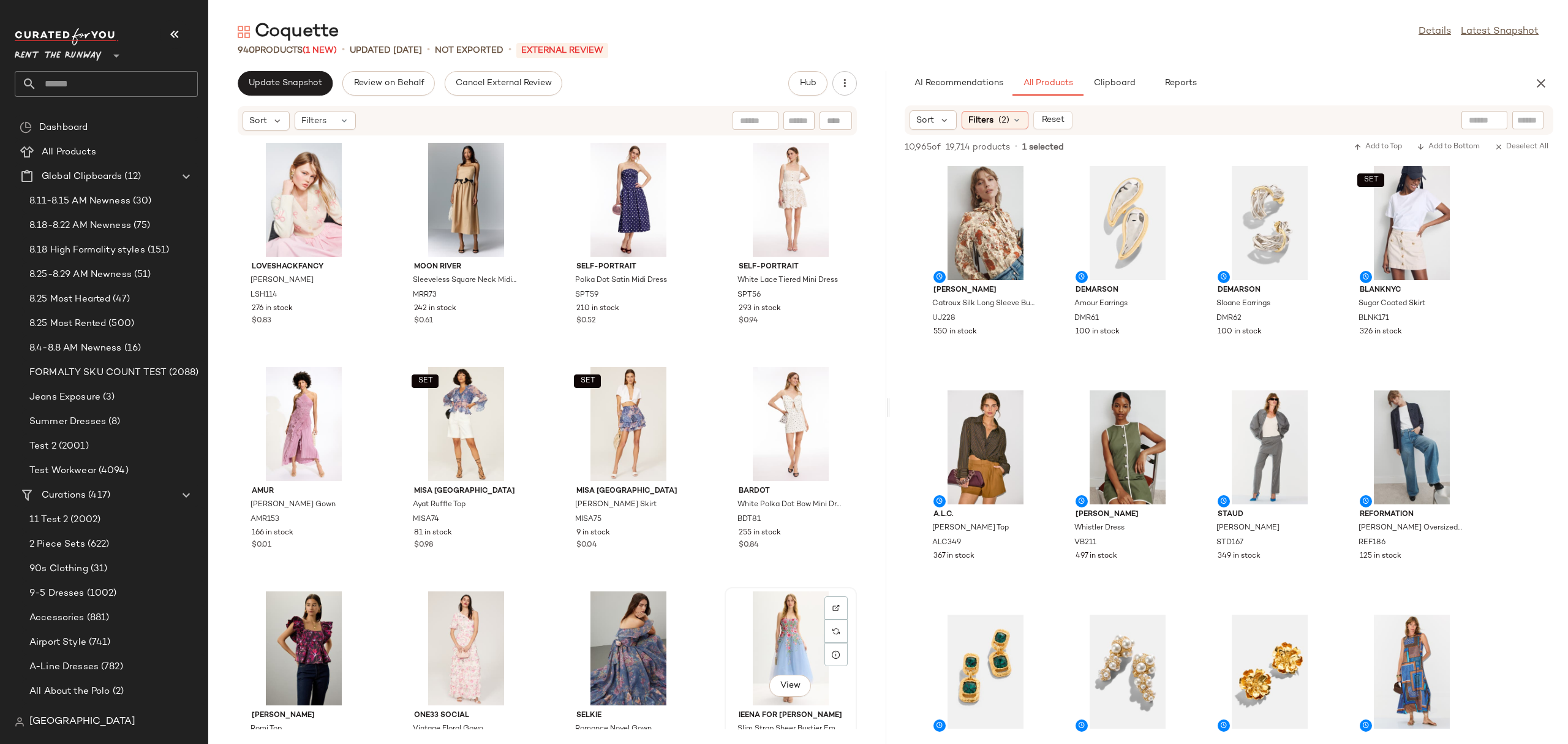
scroll to position [1, 0]
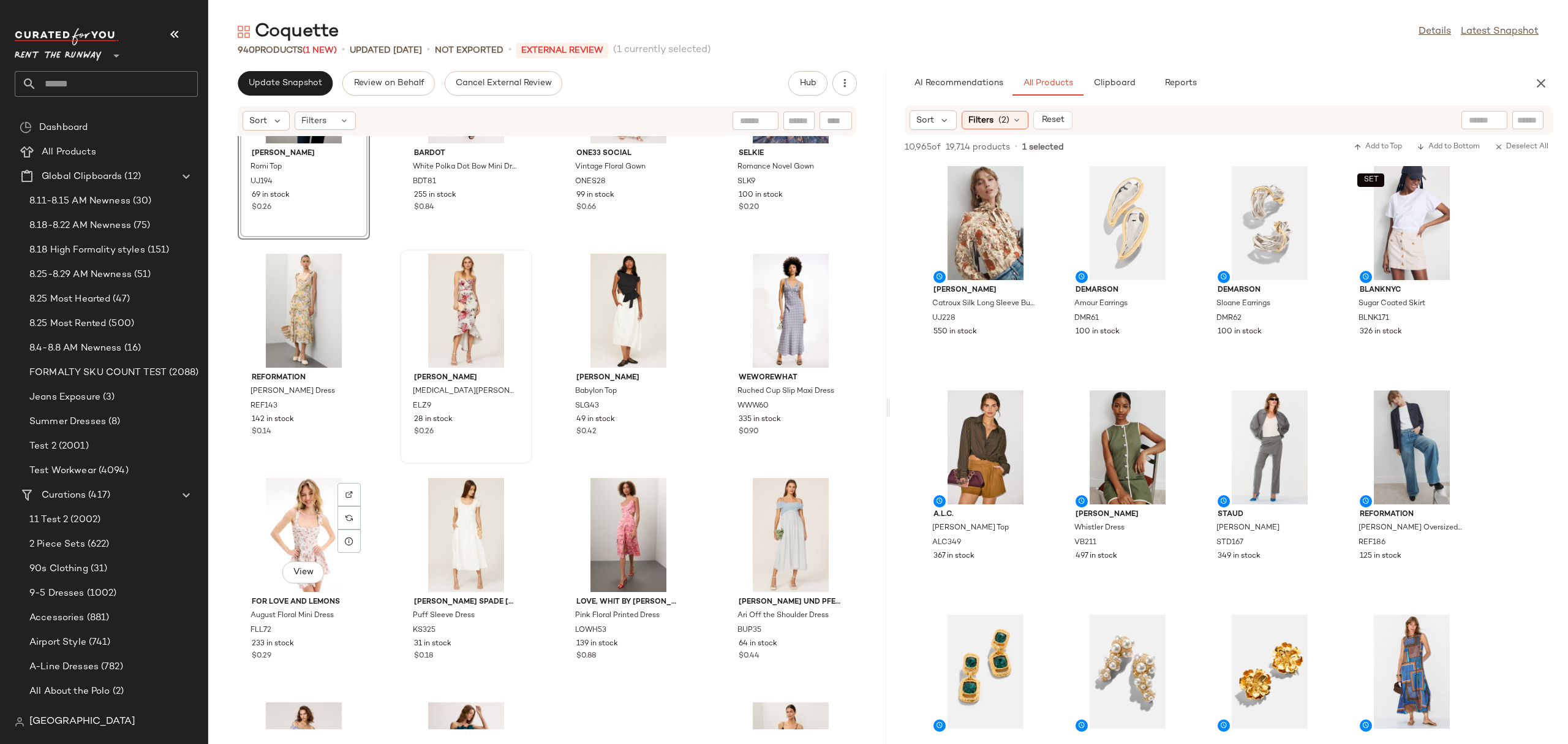
scroll to position [574, 0]
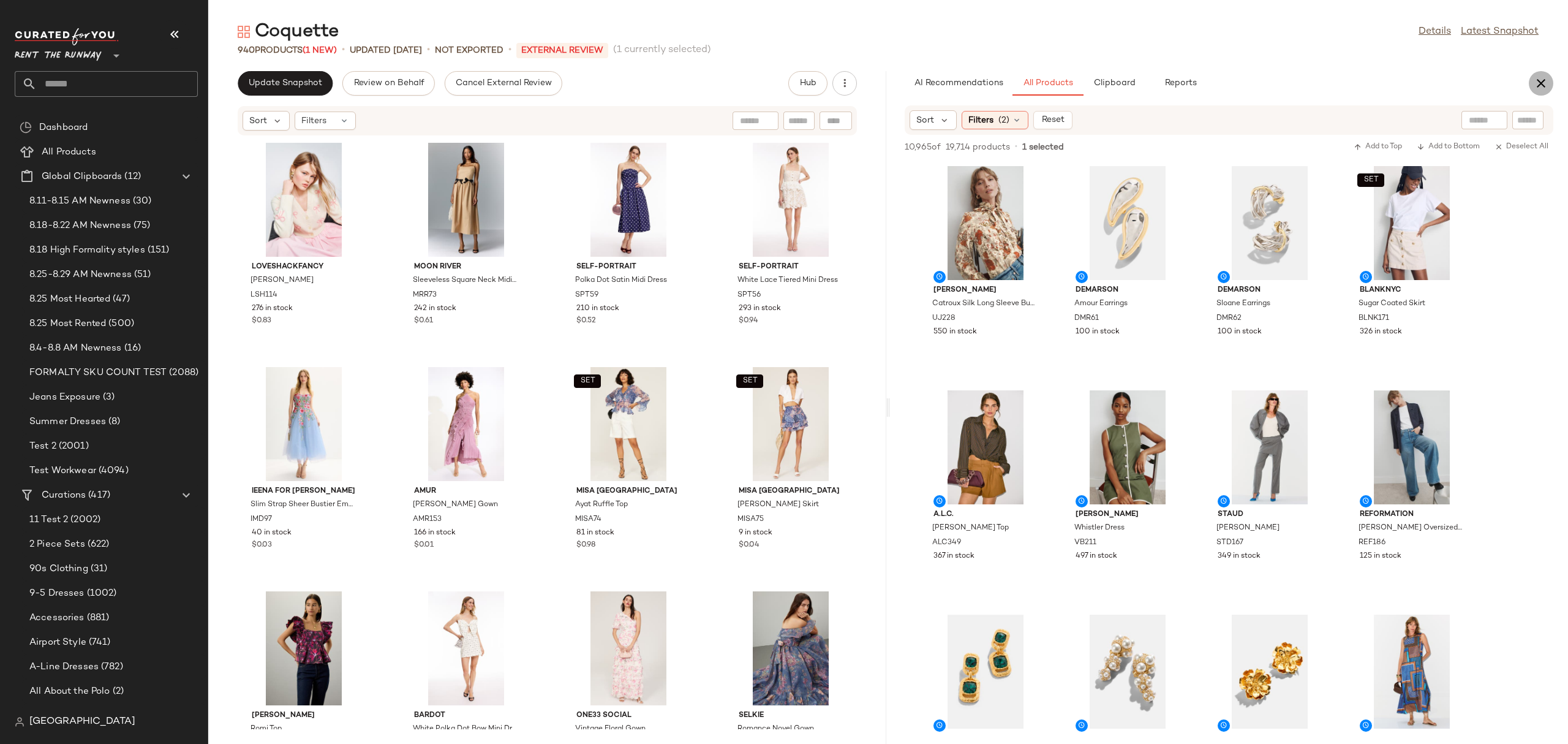
click at [1543, 80] on icon "button" at bounding box center [1541, 83] width 15 height 15
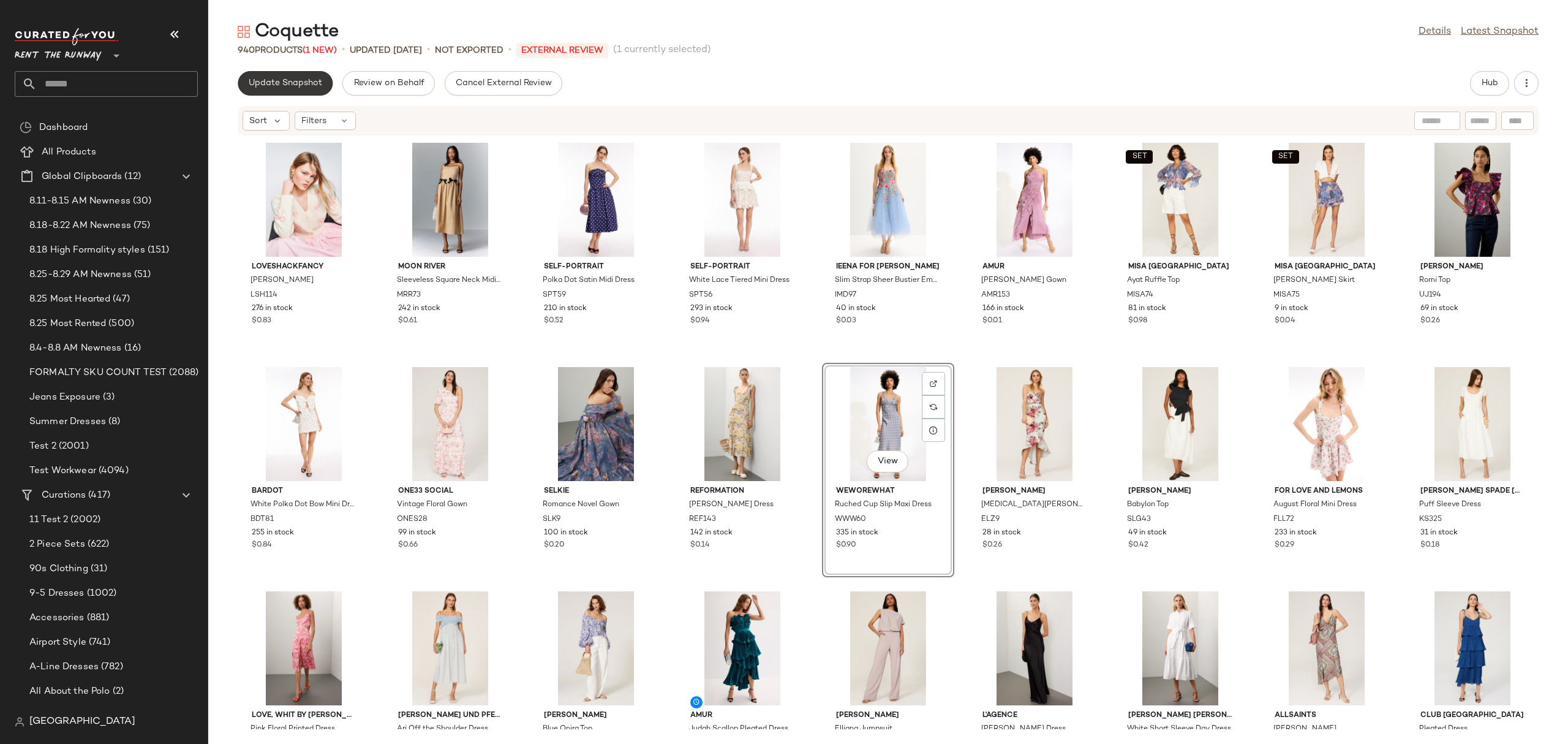
click at [269, 83] on span "Update Snapshot" at bounding box center [285, 83] width 74 height 10
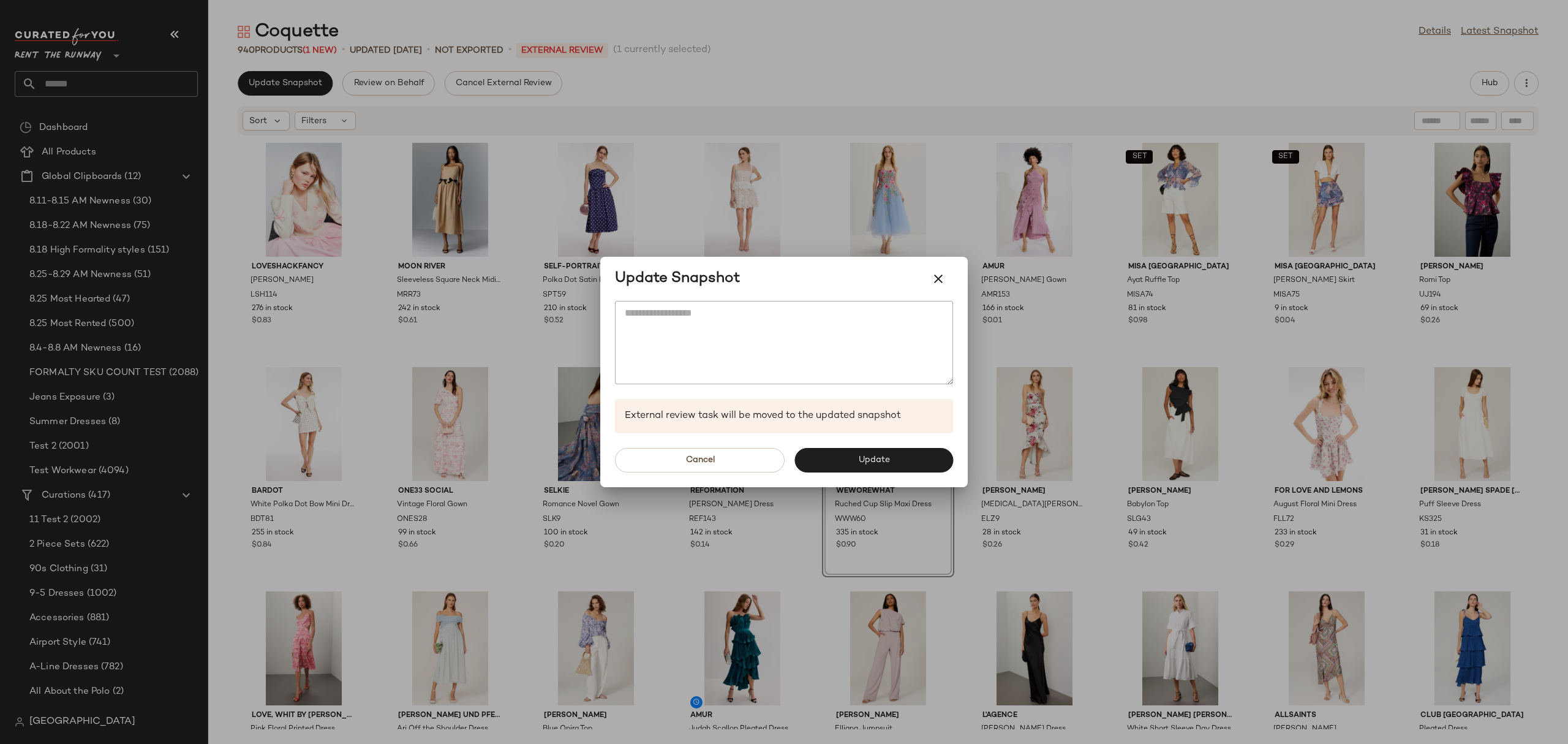
click at [808, 456] on button "Update" at bounding box center [874, 460] width 158 height 24
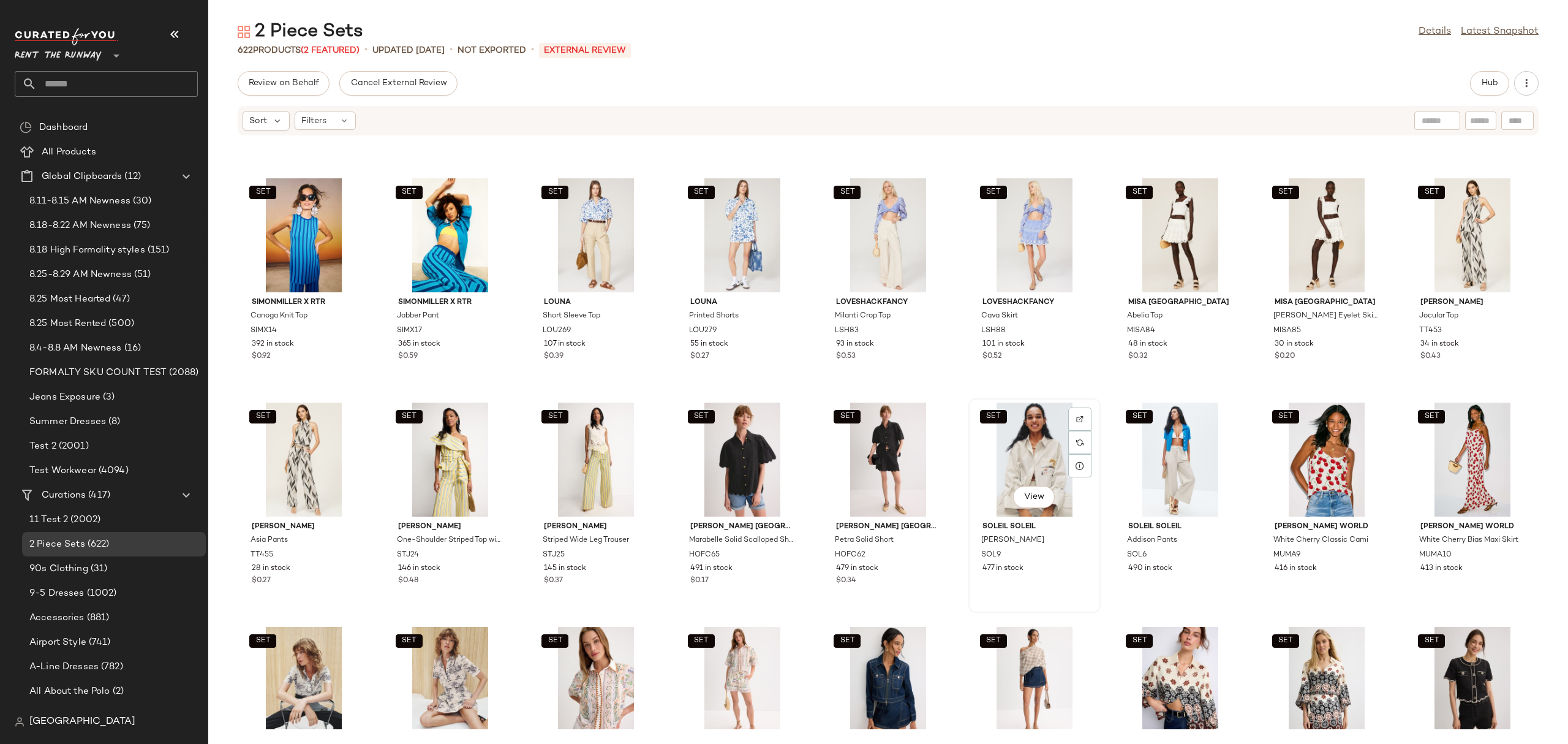
scroll to position [878, 0]
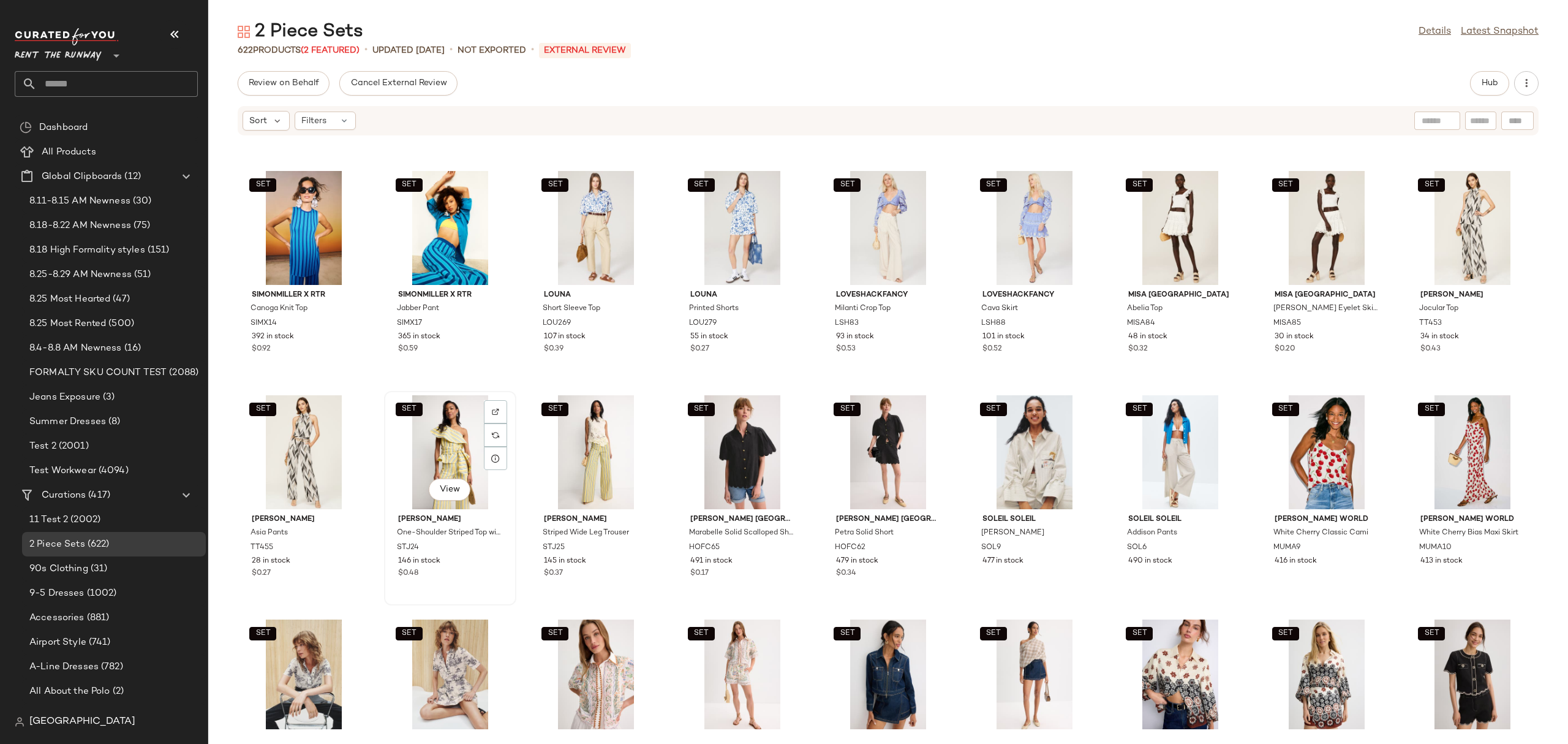
click at [433, 466] on div "SET View" at bounding box center [450, 452] width 123 height 114
click at [1167, 456] on div "SET View" at bounding box center [1180, 452] width 123 height 114
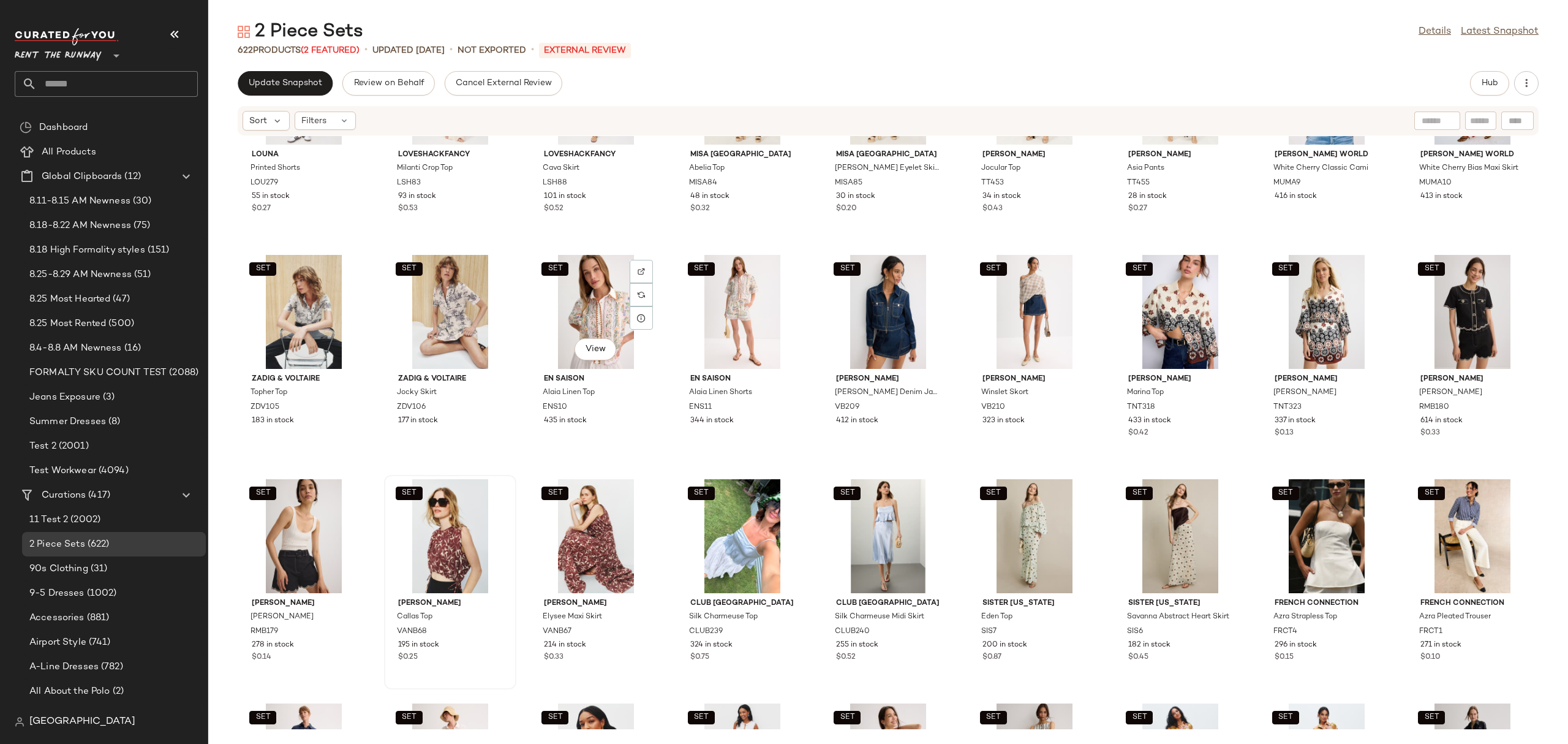
scroll to position [1259, 0]
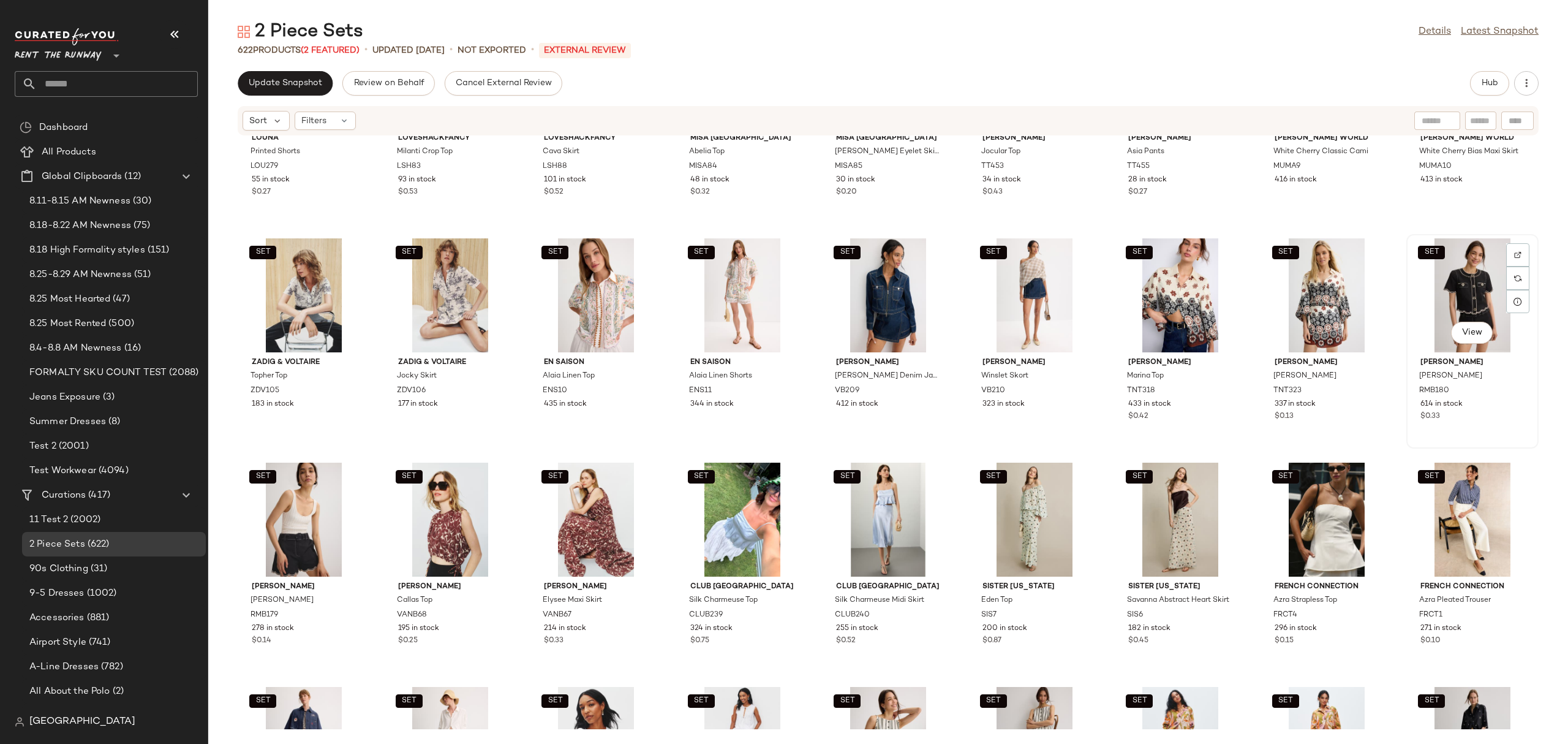
click at [1449, 280] on div "SET View" at bounding box center [1472, 295] width 123 height 114
click at [1185, 294] on div "SET View" at bounding box center [1180, 295] width 123 height 114
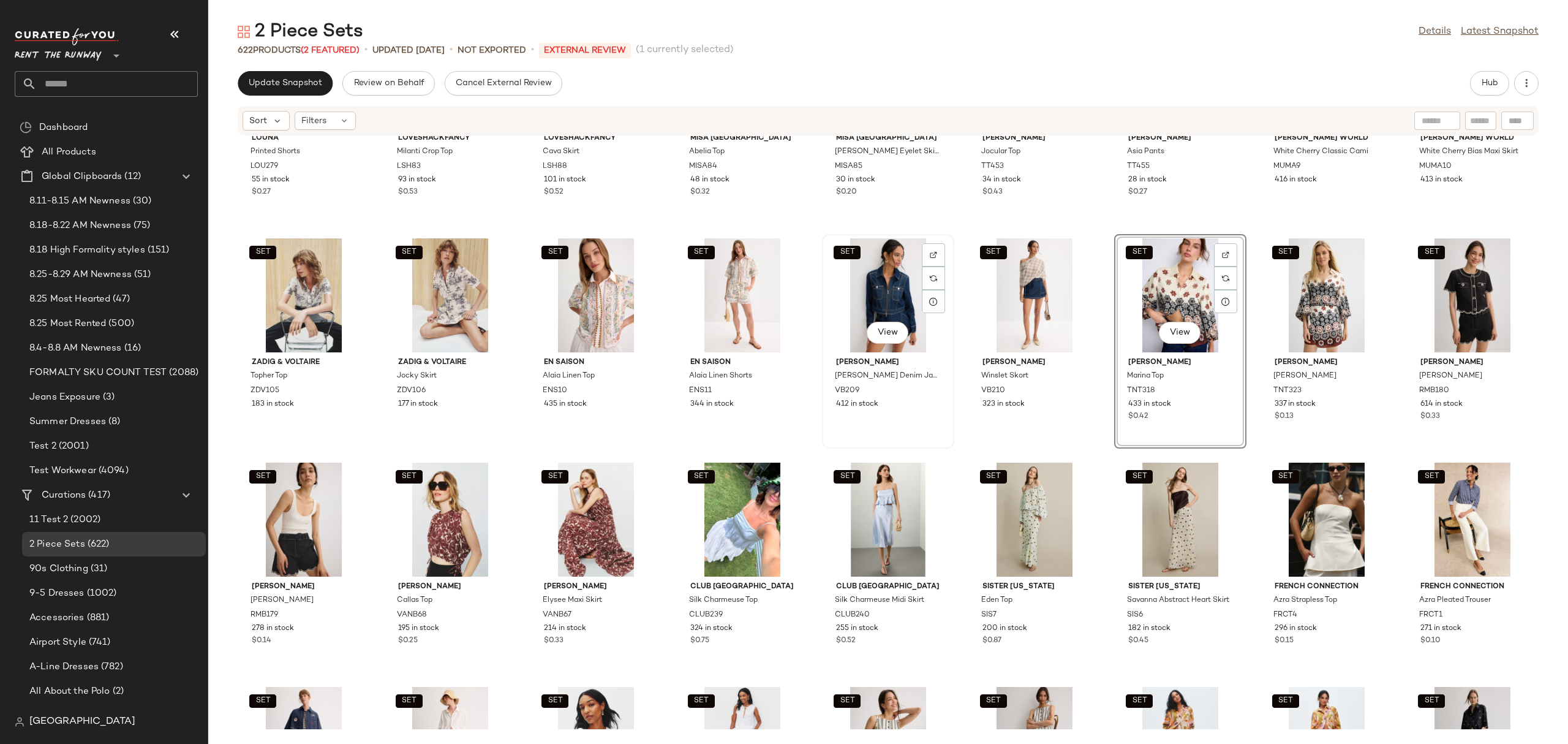
click at [893, 287] on div "SET View" at bounding box center [888, 295] width 123 height 114
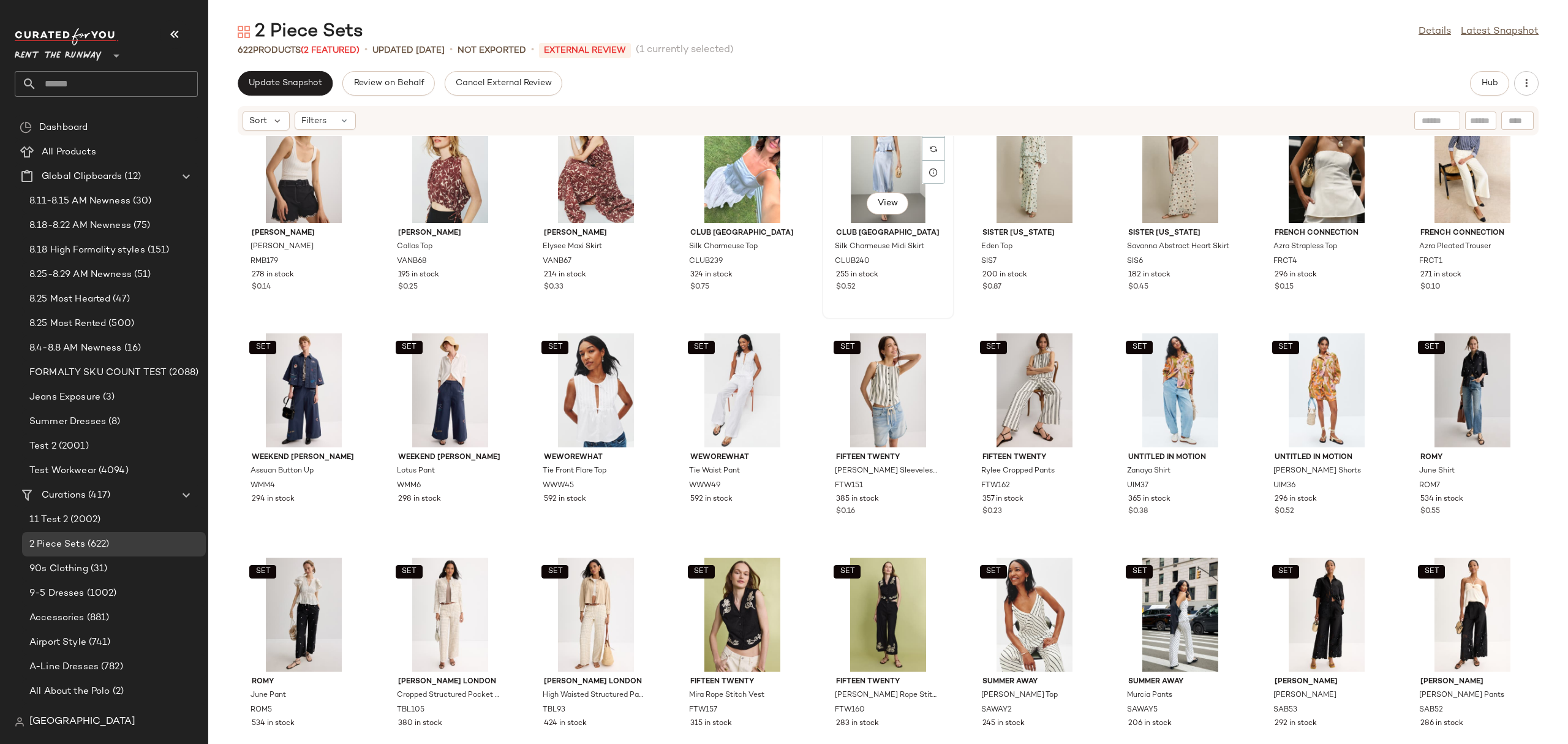
scroll to position [1629, 0]
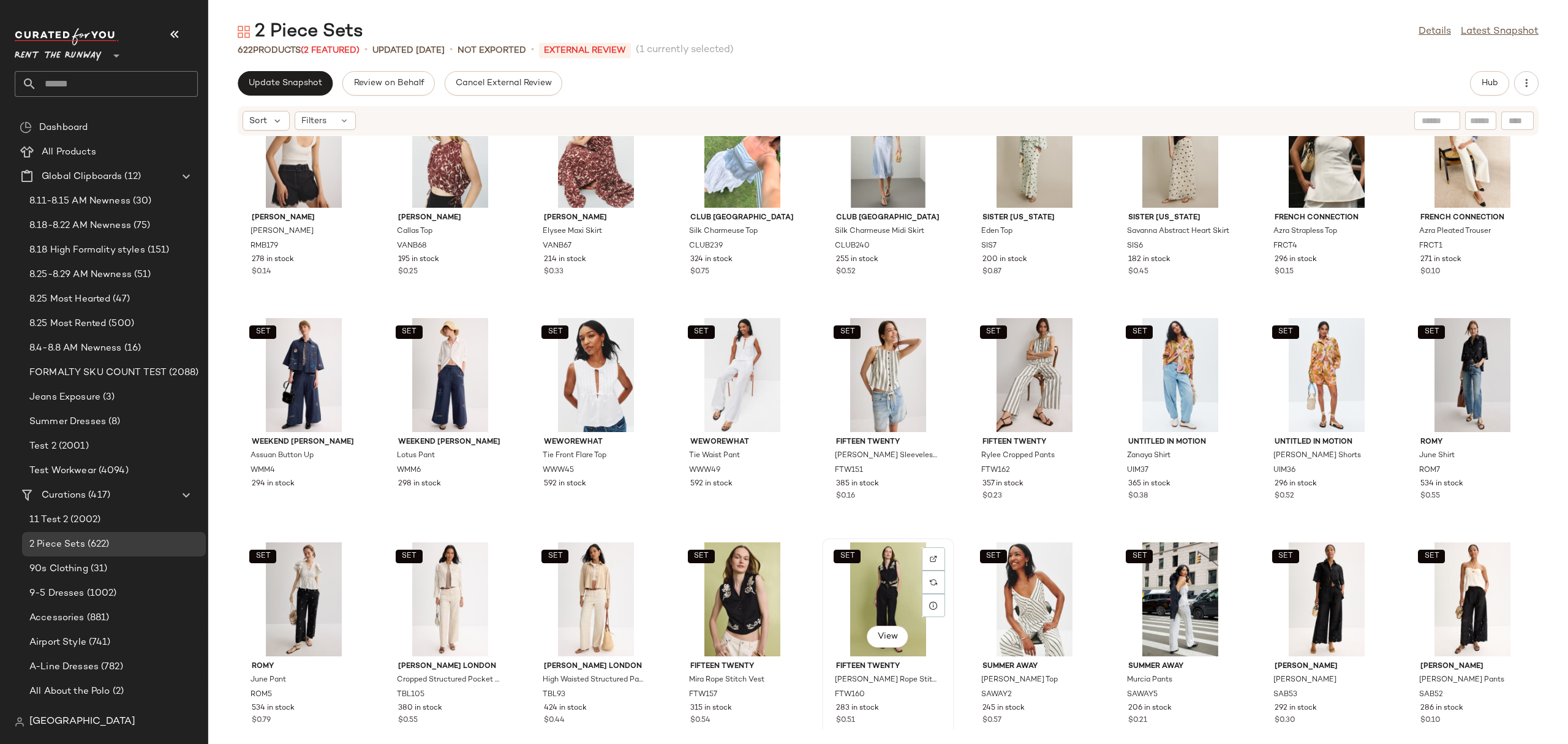
click at [871, 591] on div "SET View" at bounding box center [888, 599] width 123 height 114
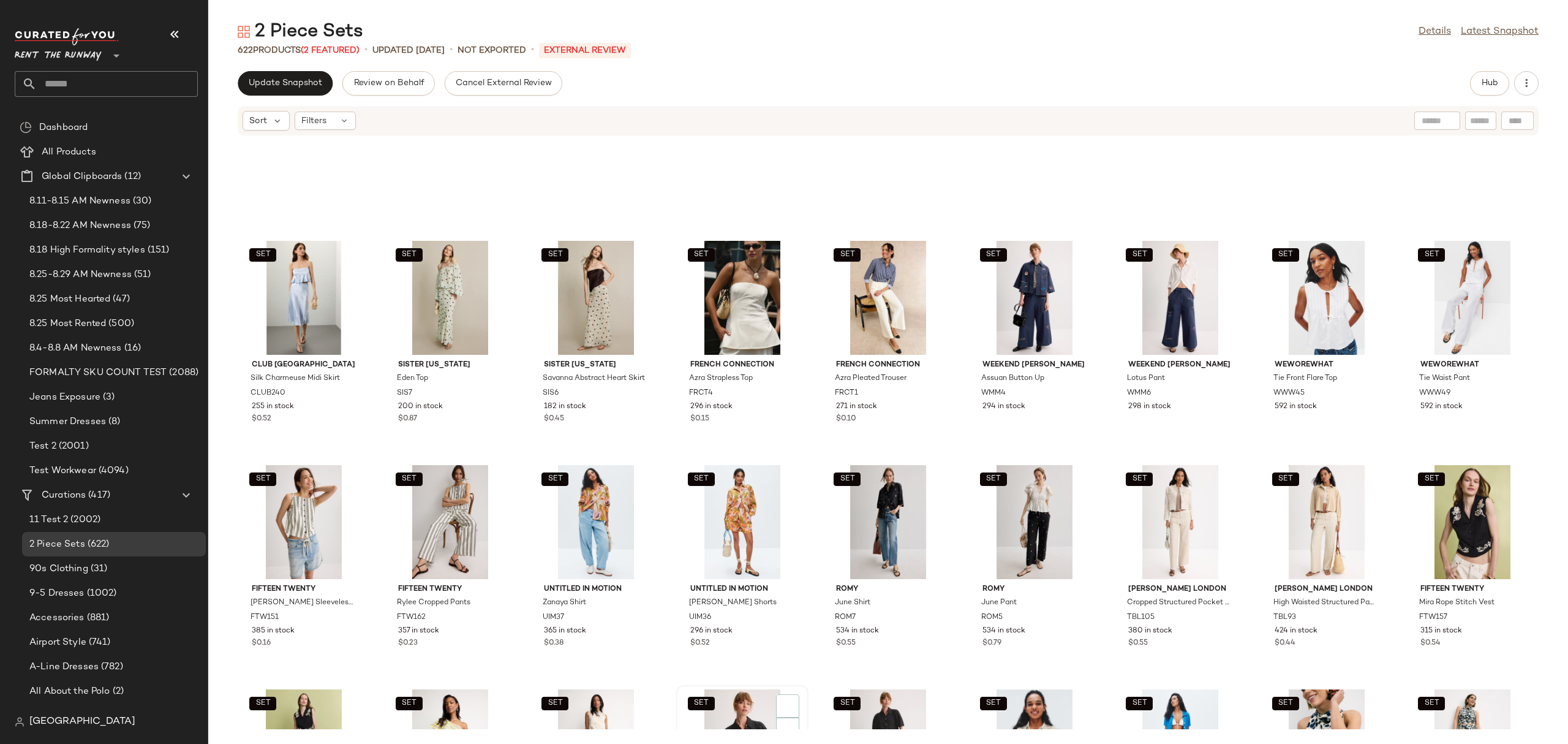
scroll to position [375, 0]
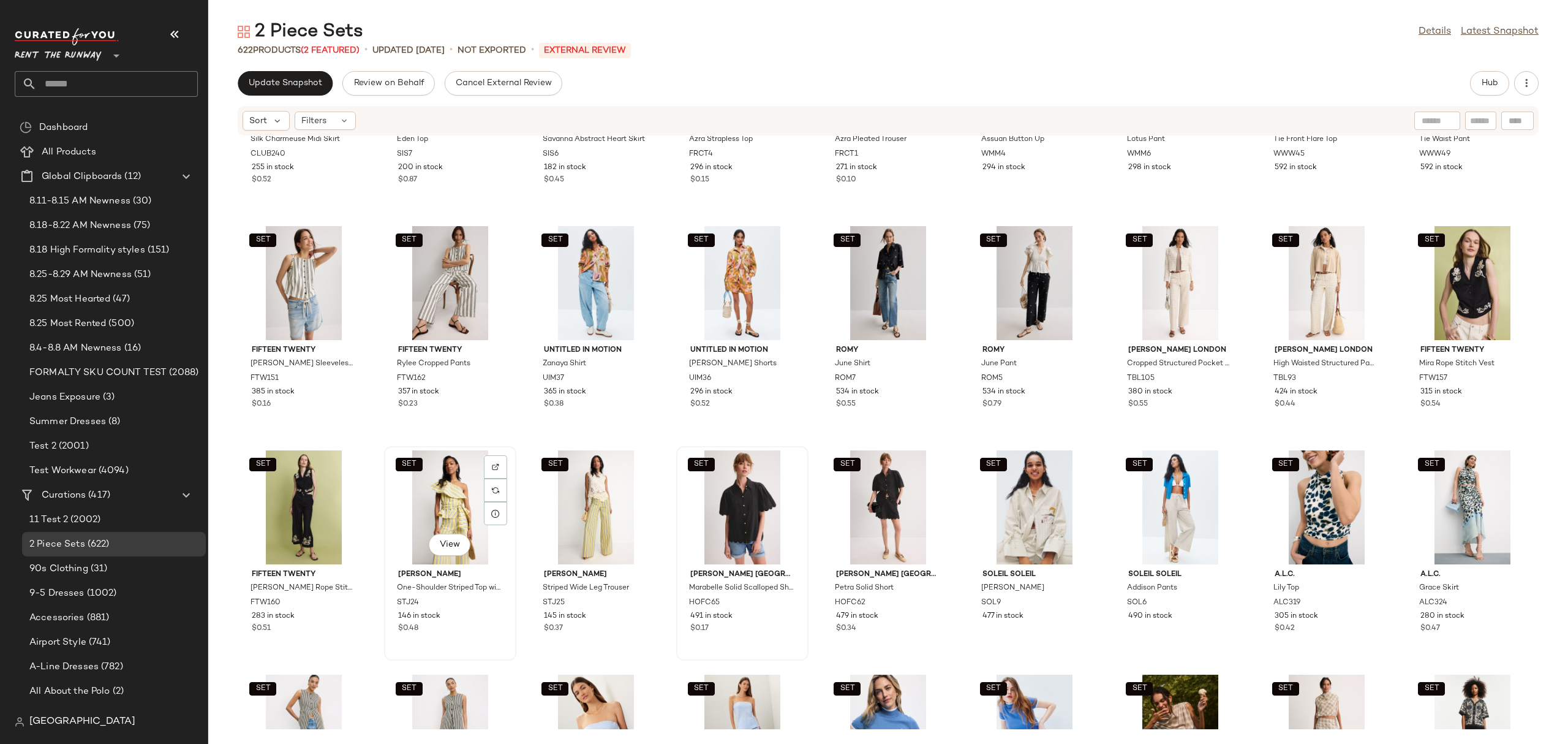
click at [443, 501] on div "SET View" at bounding box center [450, 507] width 123 height 114
click at [1169, 505] on div "SET View" at bounding box center [1180, 507] width 123 height 114
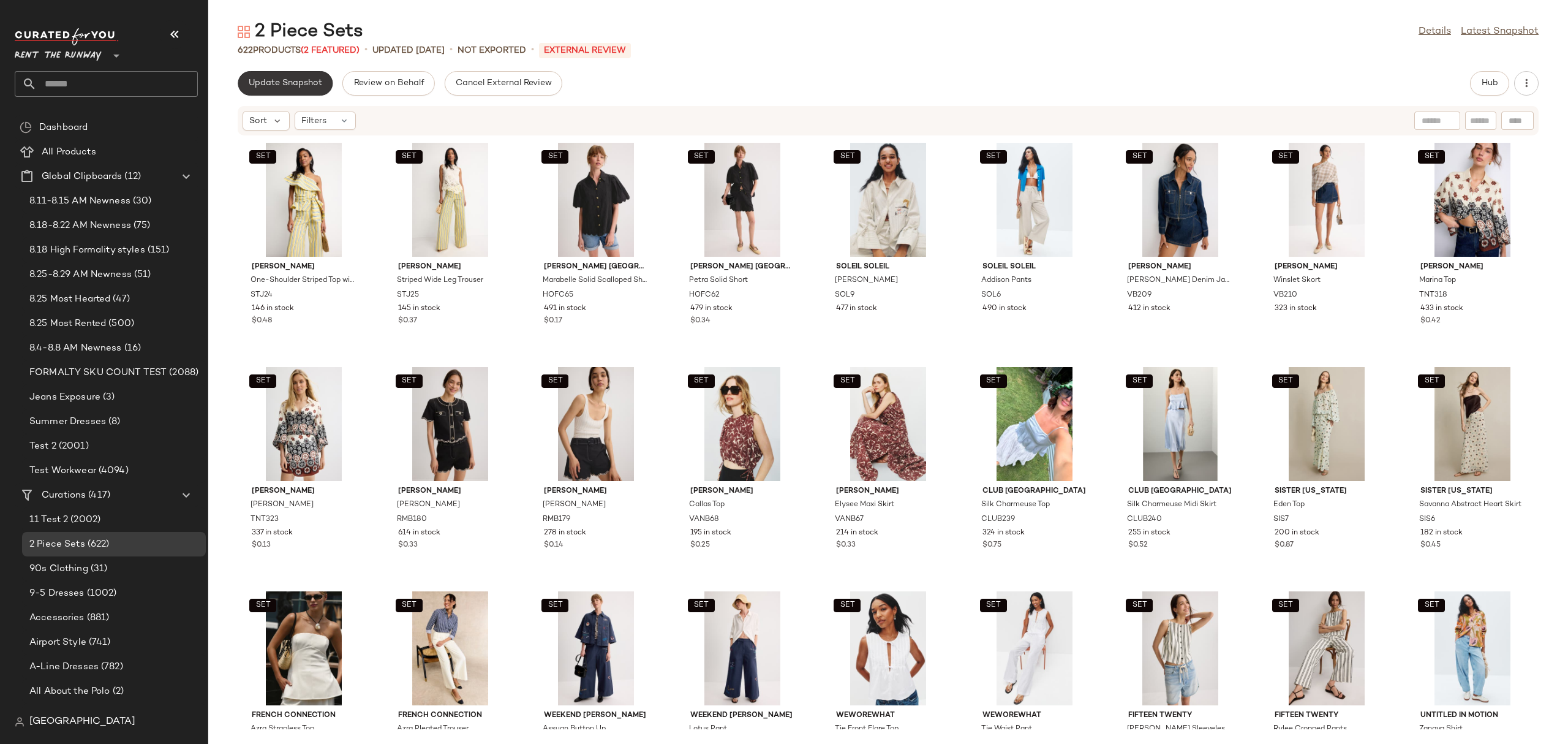
click at [285, 87] on span "Update Snapshot" at bounding box center [285, 83] width 74 height 10
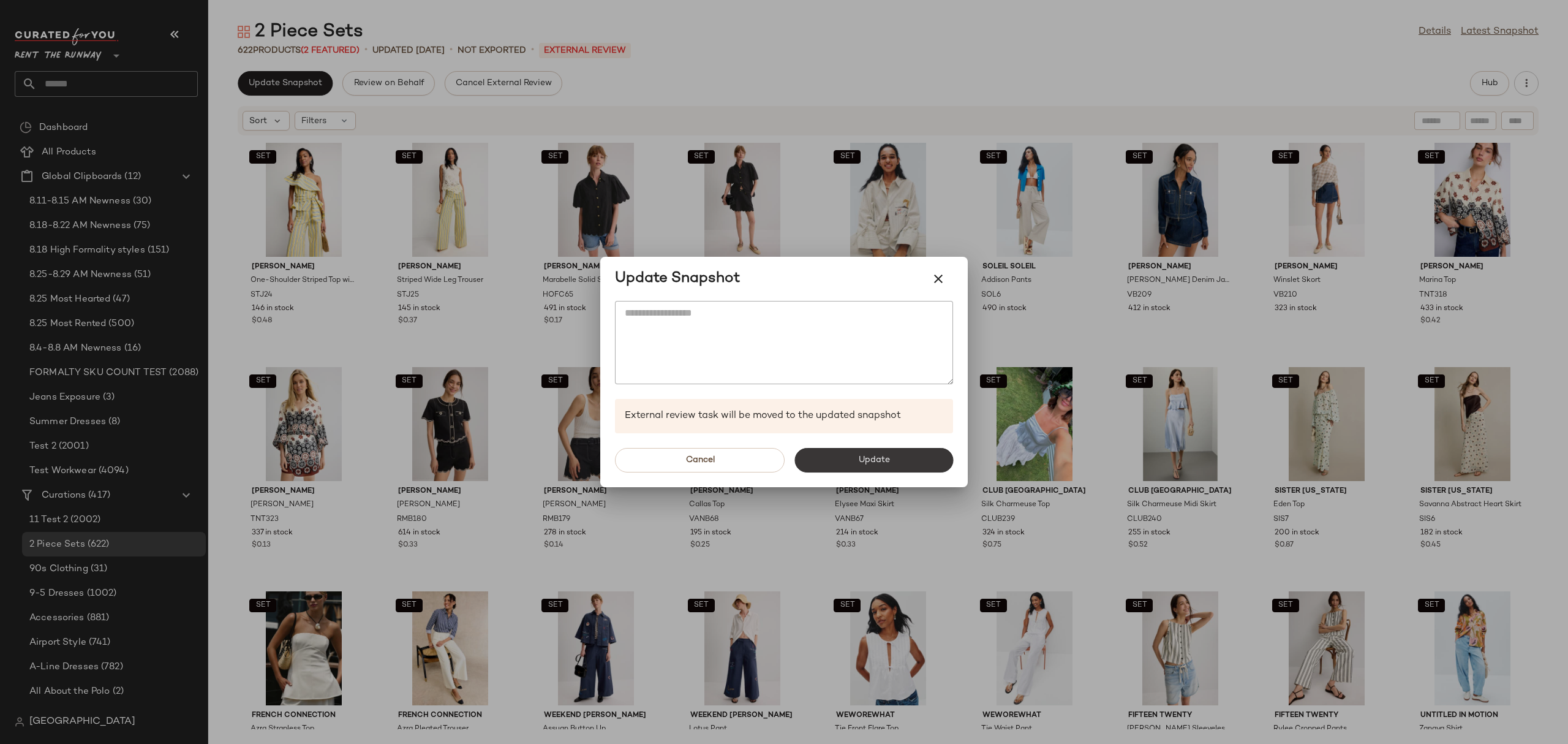
click at [845, 465] on button "Update" at bounding box center [874, 460] width 158 height 24
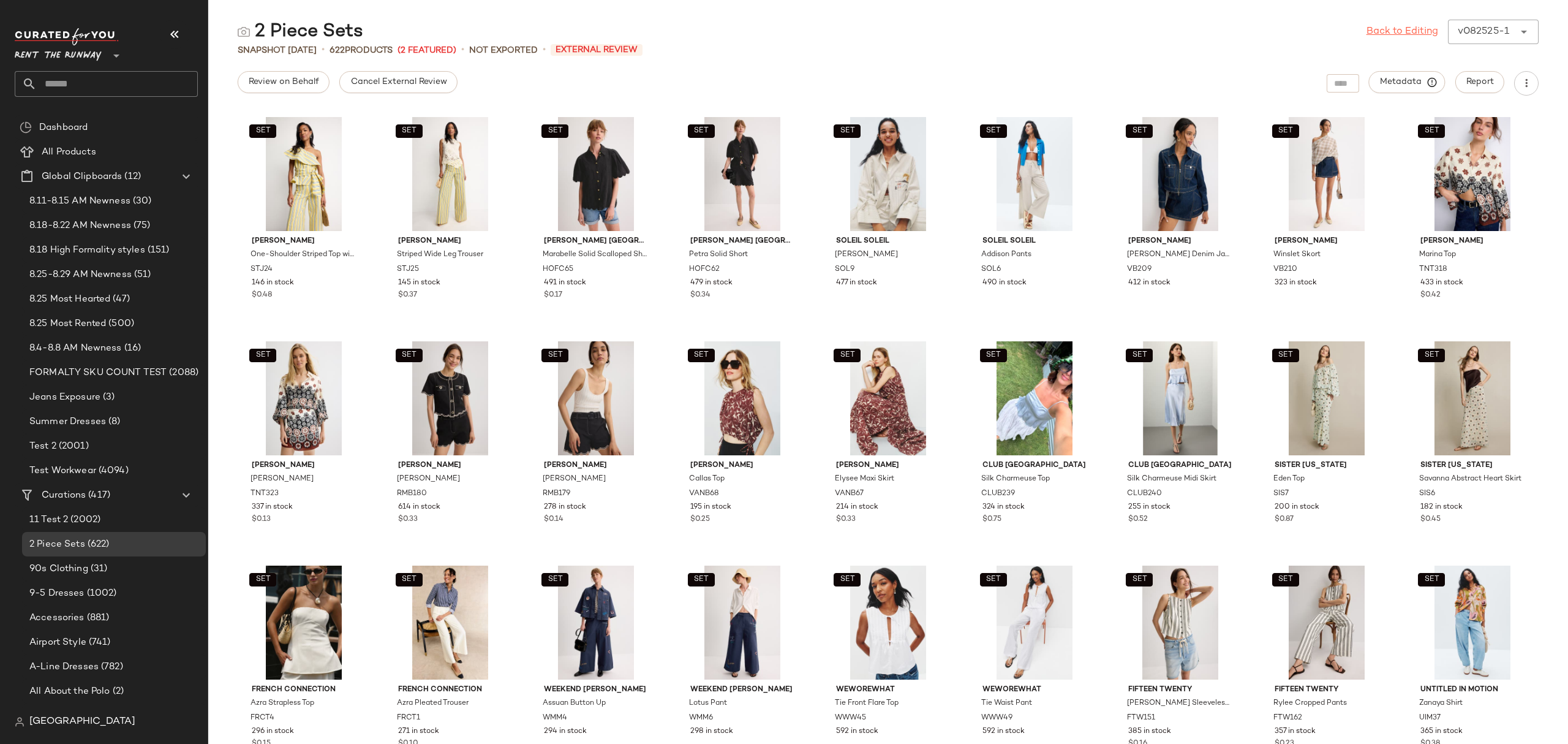
click at [1405, 27] on link "Back to Editing" at bounding box center [1402, 32] width 72 height 15
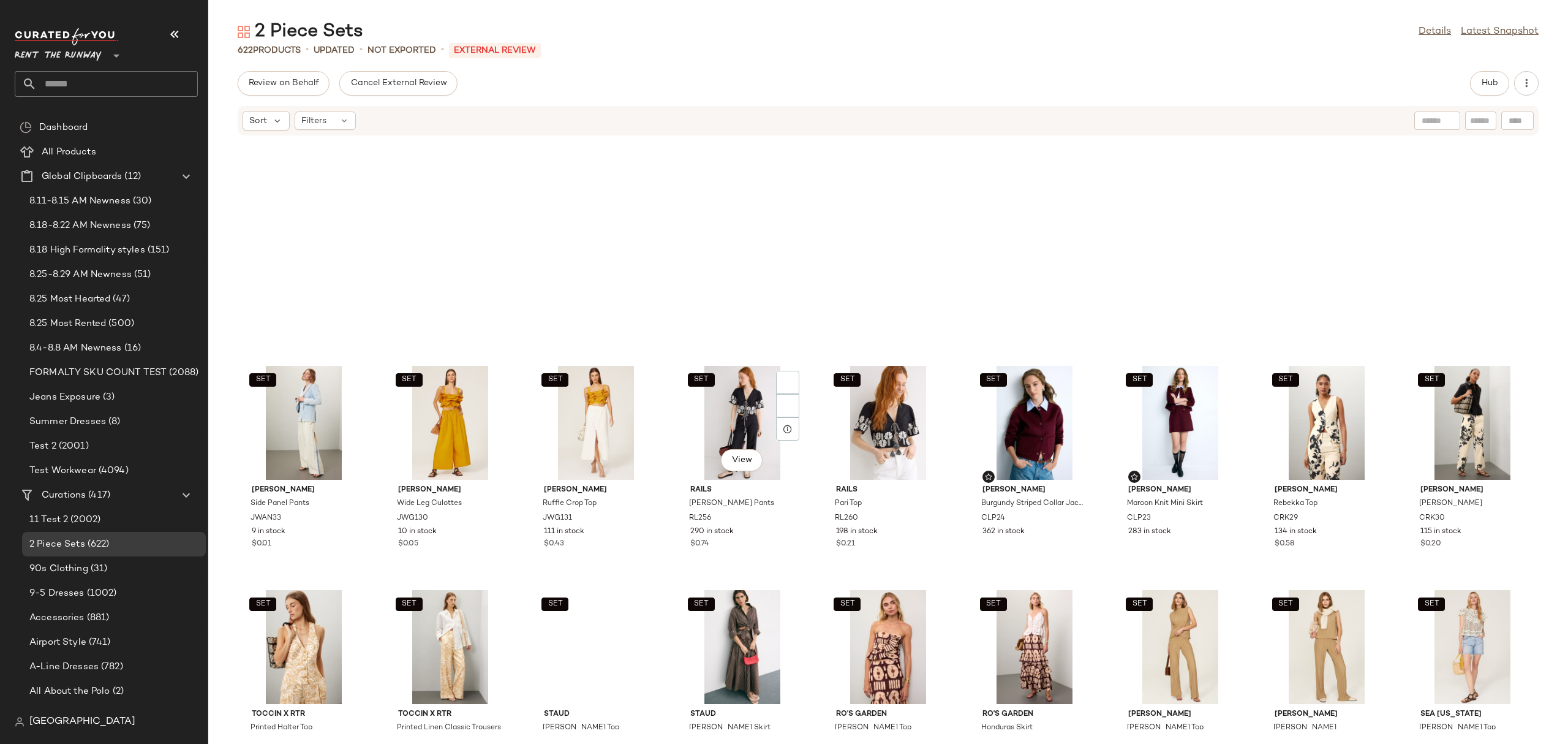
scroll to position [6082, 0]
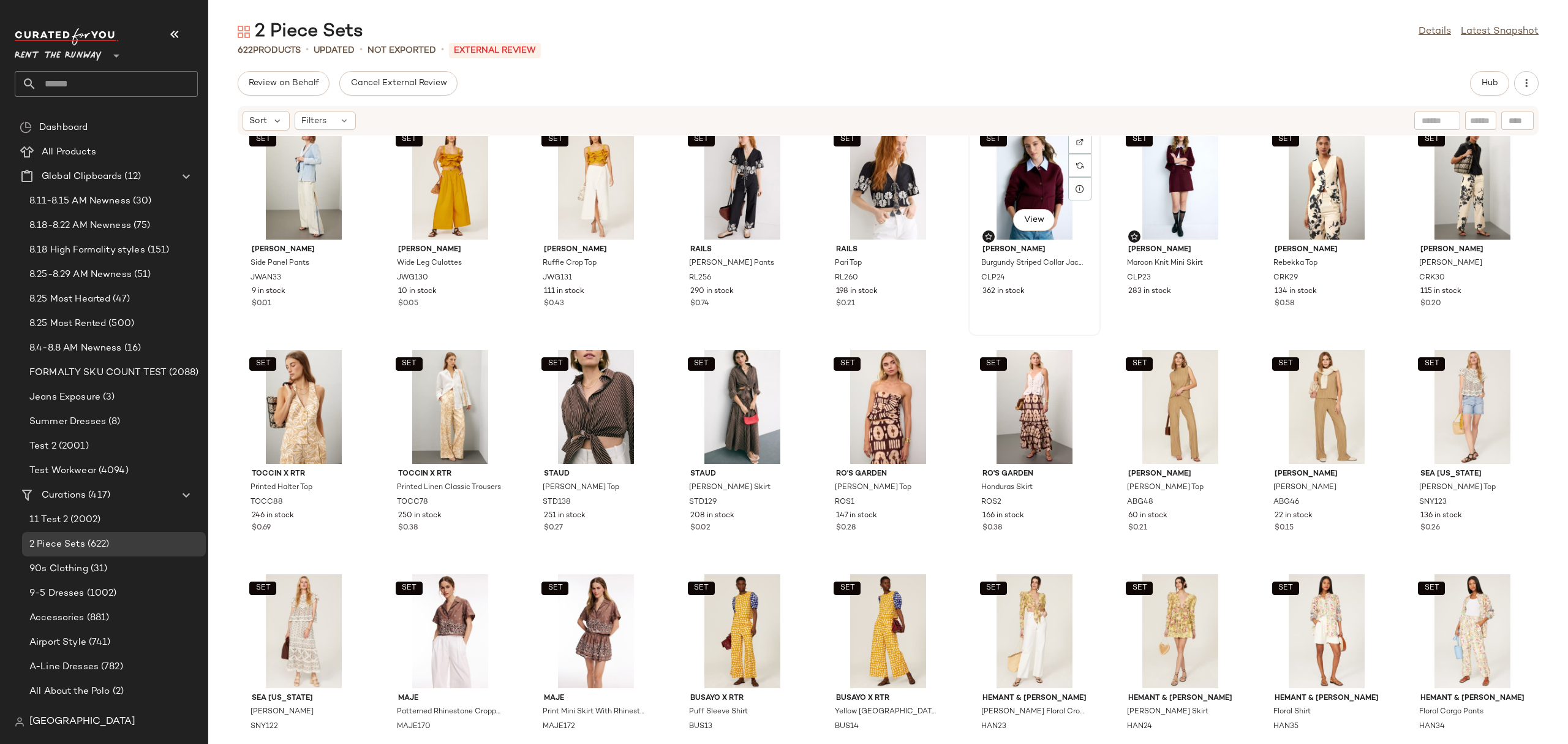
click at [1006, 169] on div "SET View" at bounding box center [1034, 183] width 123 height 114
click at [1147, 168] on div "SET View" at bounding box center [1180, 183] width 123 height 114
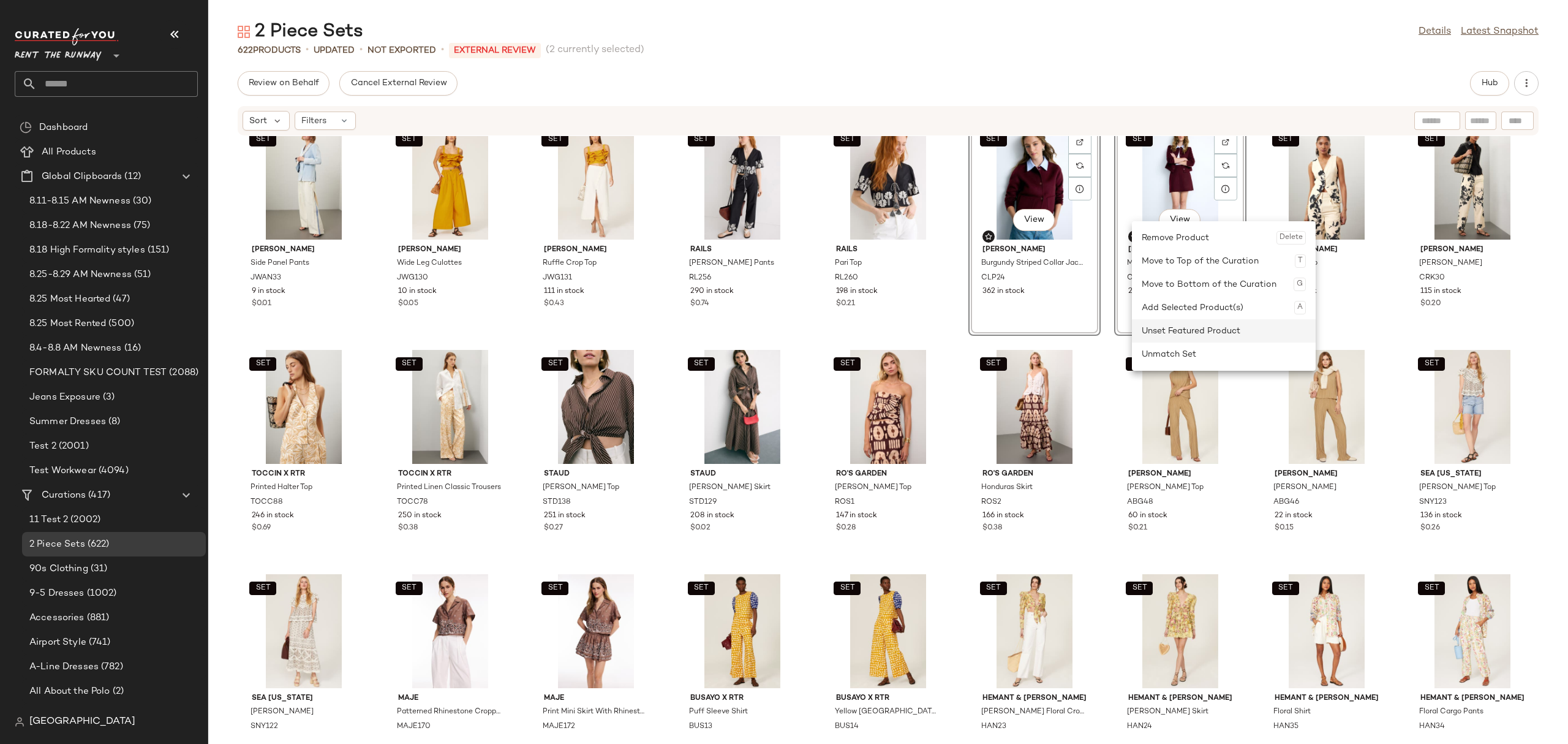
click at [1180, 322] on div "Unset Featured Product" at bounding box center [1223, 331] width 164 height 23
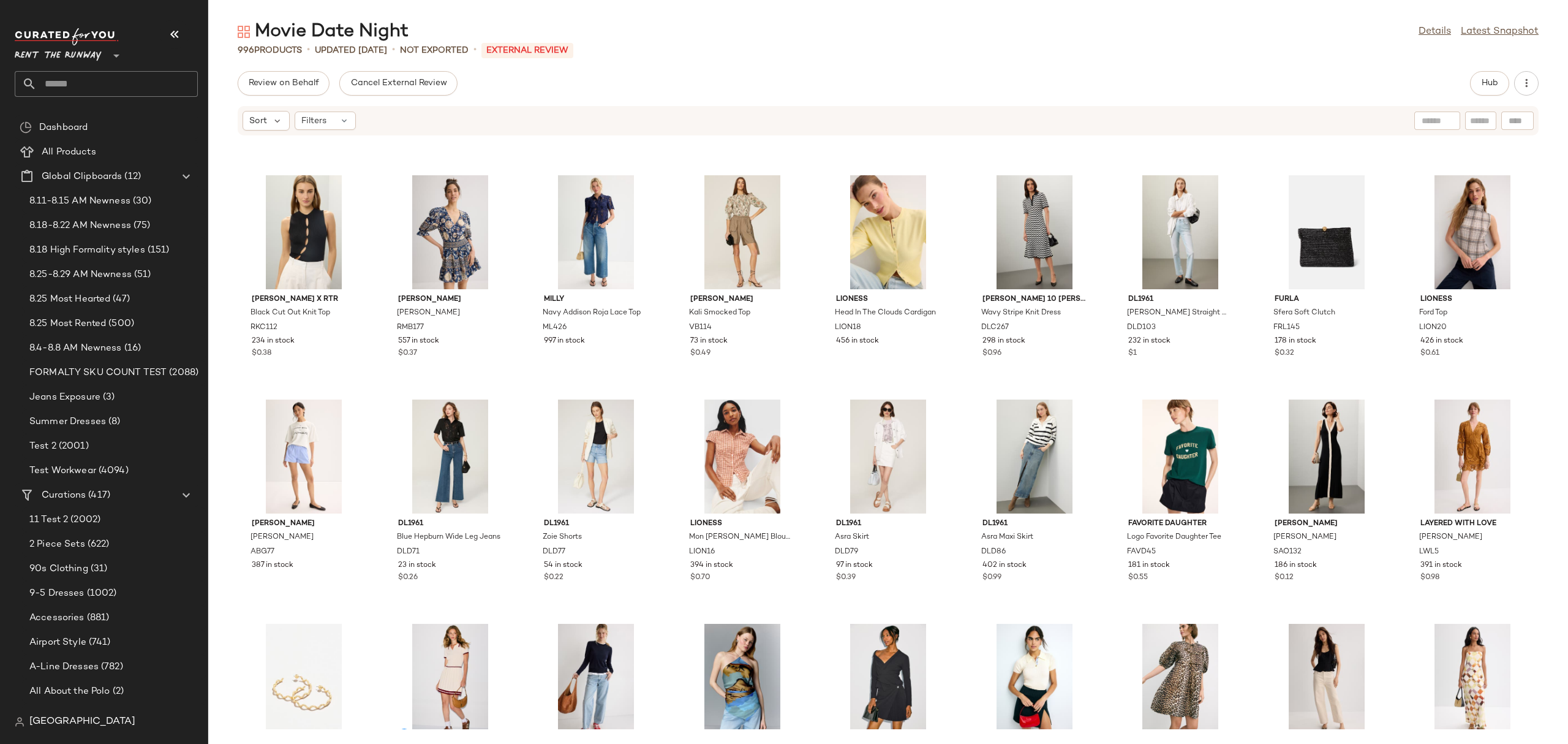
scroll to position [3042, 0]
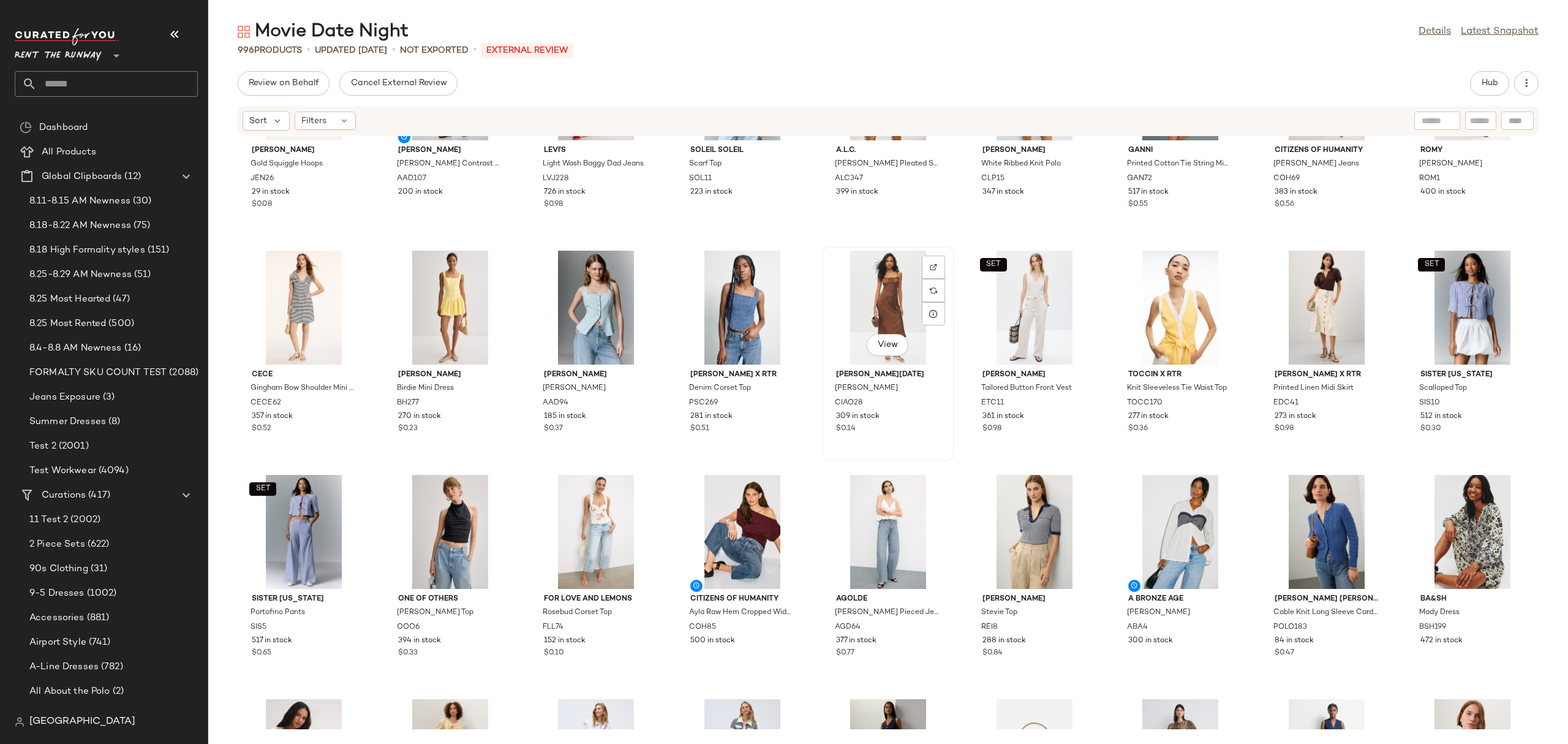
click at [854, 313] on div "View" at bounding box center [888, 307] width 123 height 114
click at [1475, 82] on button "Hub" at bounding box center [1489, 83] width 39 height 24
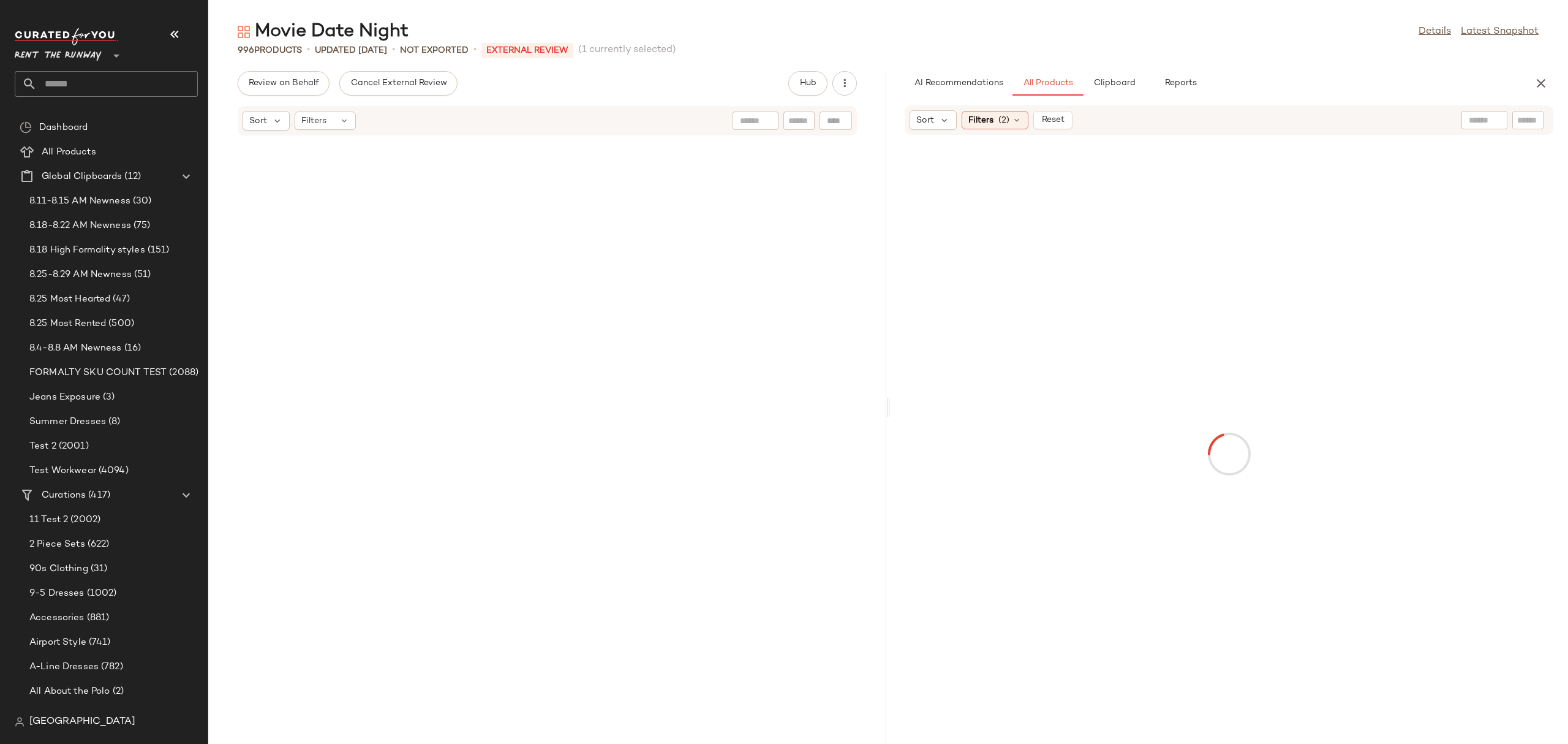
scroll to position [6952, 0]
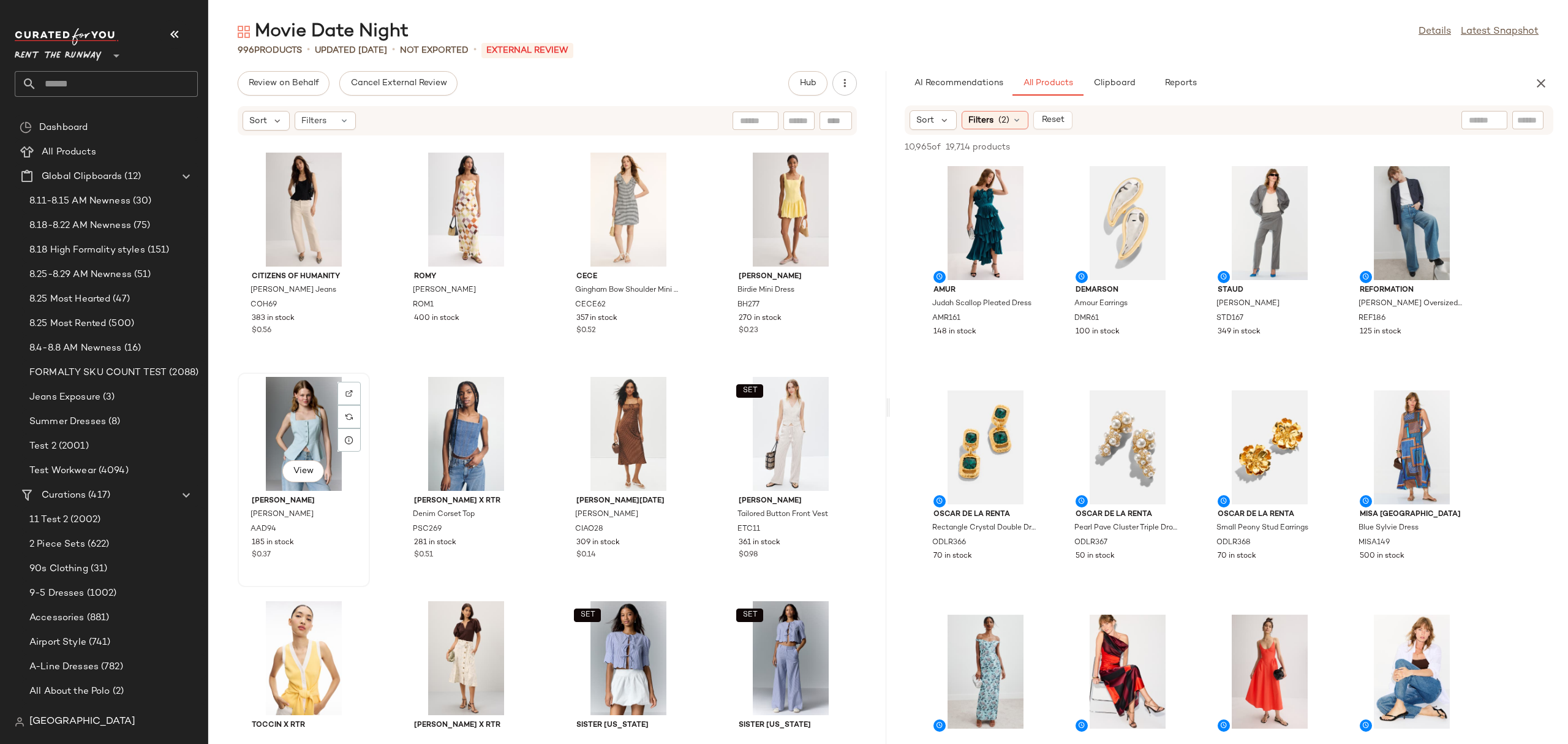
click at [315, 424] on div "View" at bounding box center [303, 434] width 123 height 114
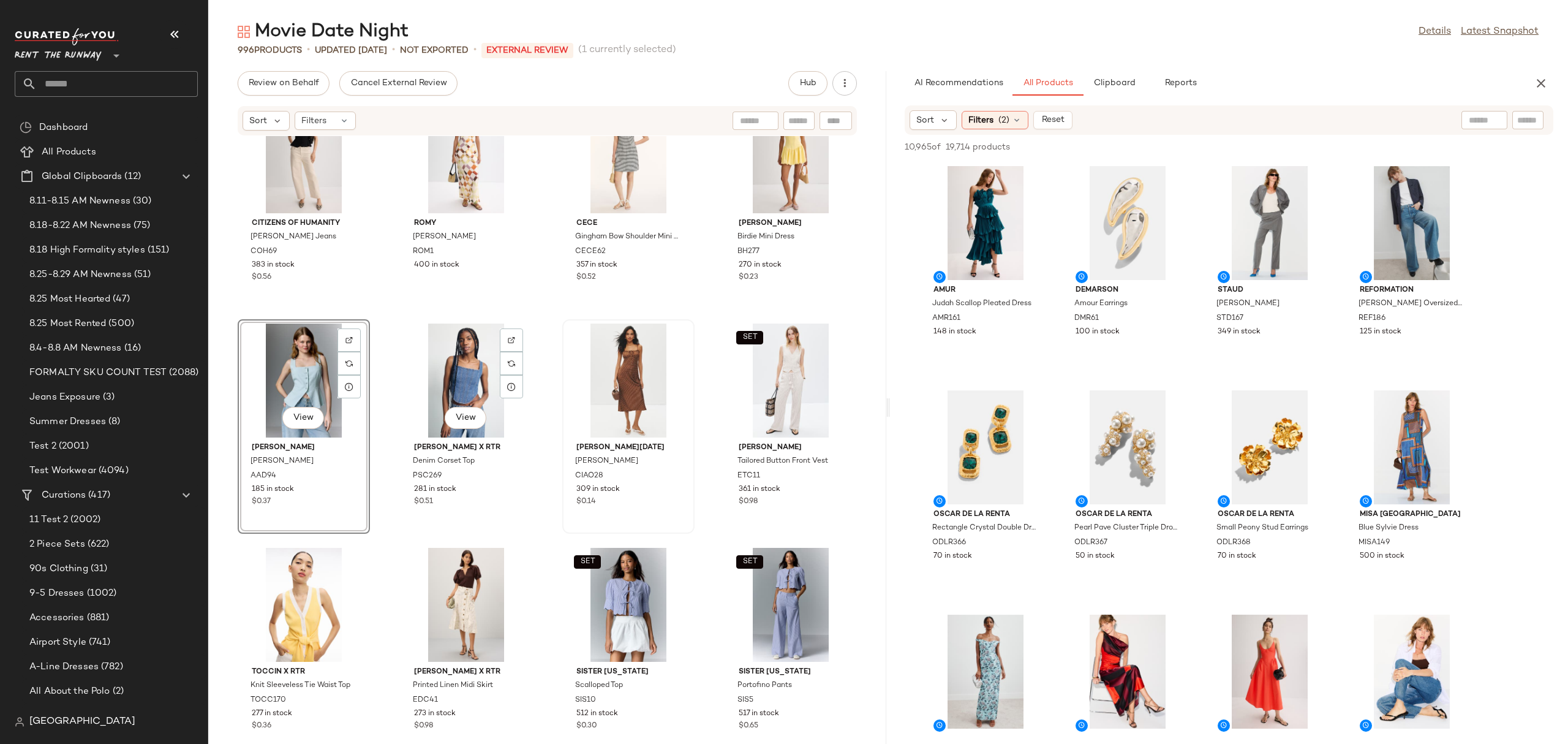
scroll to position [7027, 0]
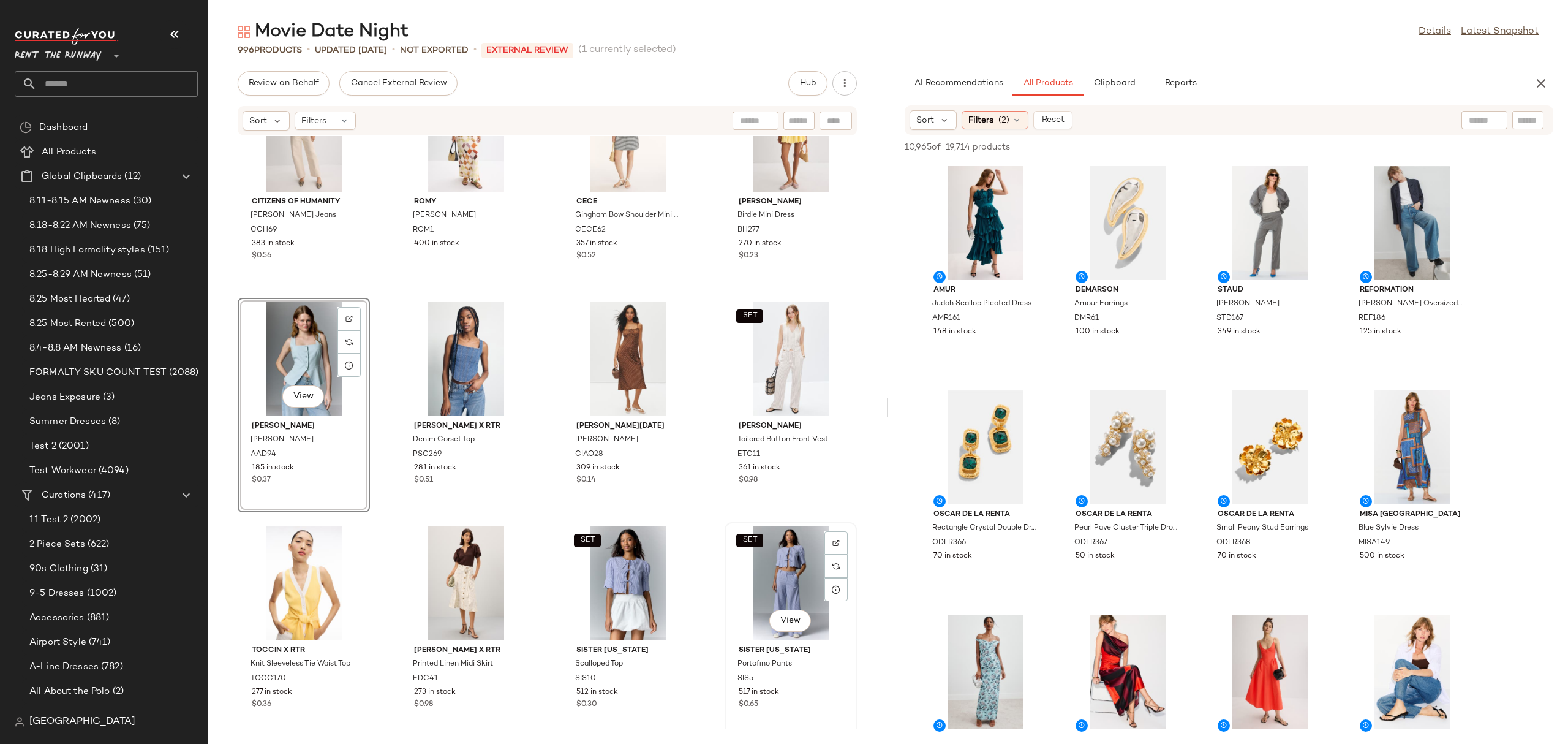
click at [774, 571] on div "SET View" at bounding box center [790, 583] width 123 height 114
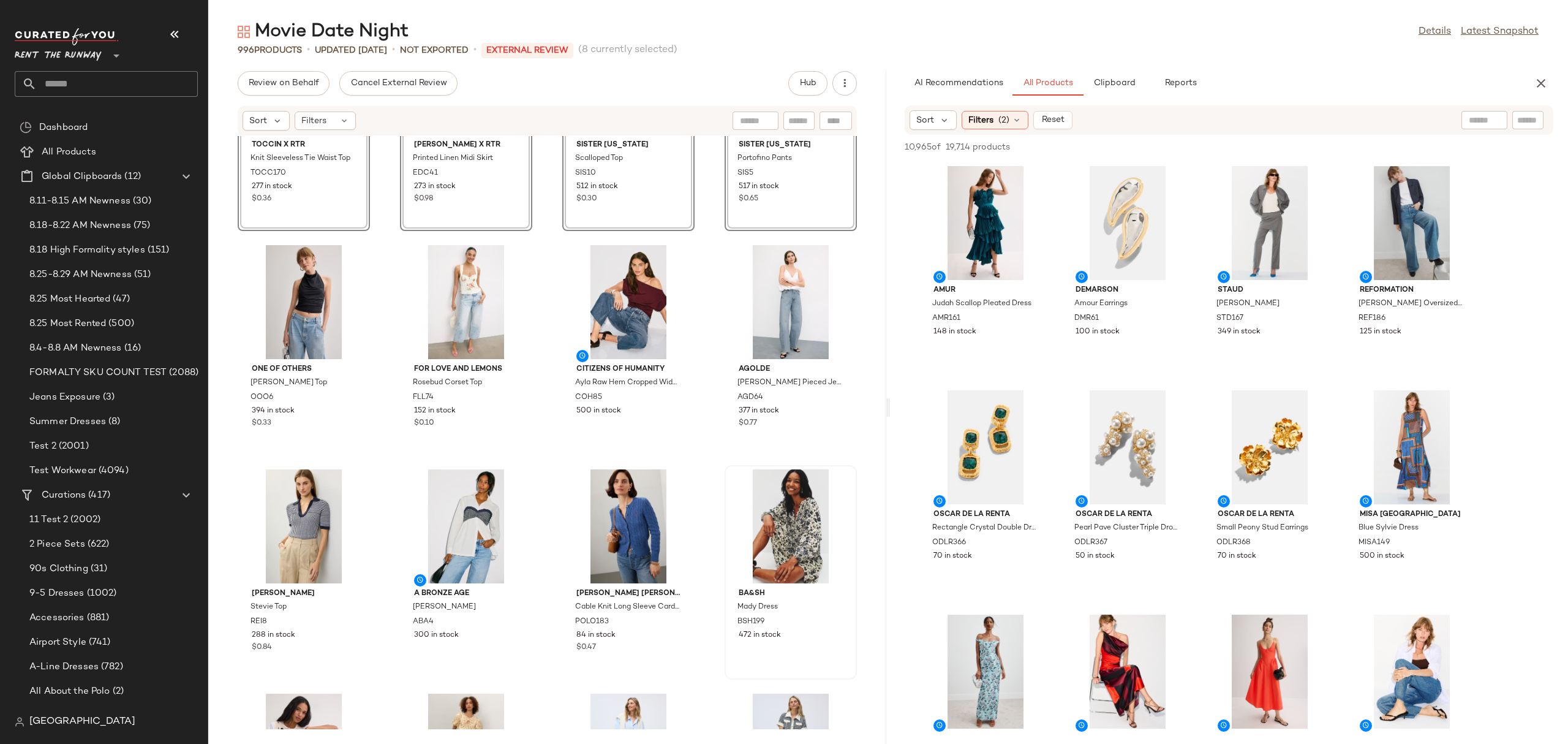
scroll to position [7533, 0]
click at [776, 522] on div "View" at bounding box center [790, 525] width 123 height 114
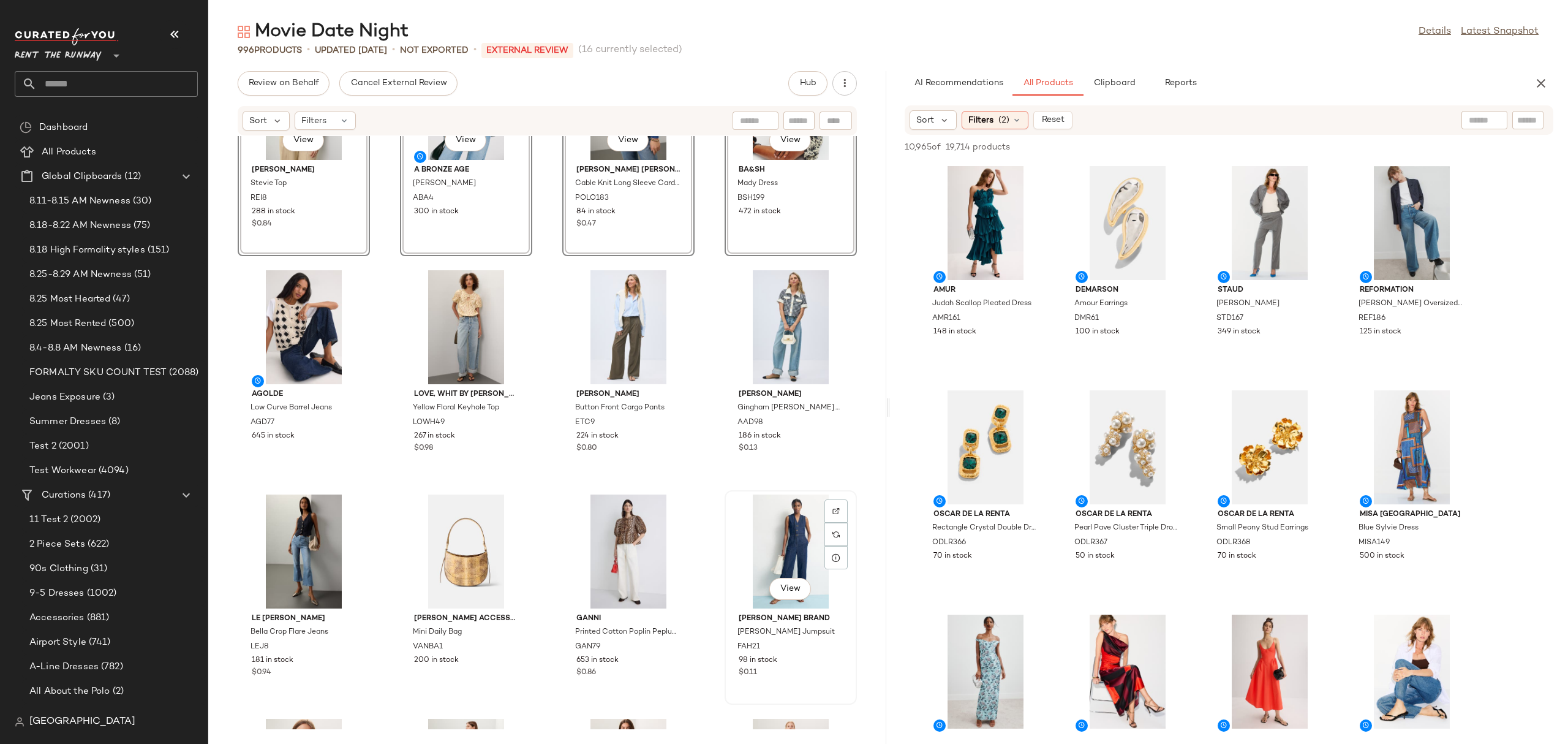
scroll to position [7967, 0]
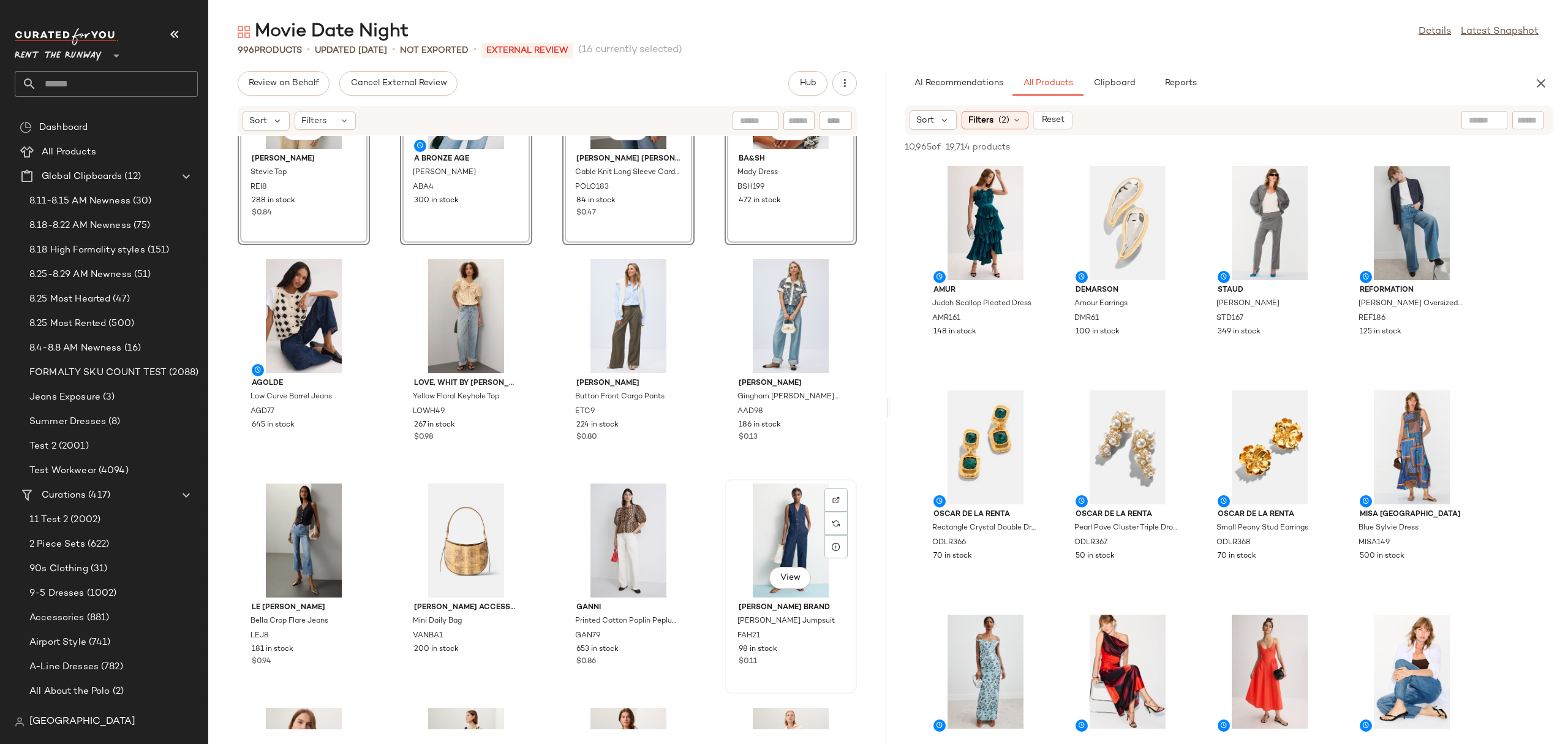
click at [770, 523] on div "View" at bounding box center [790, 540] width 123 height 114
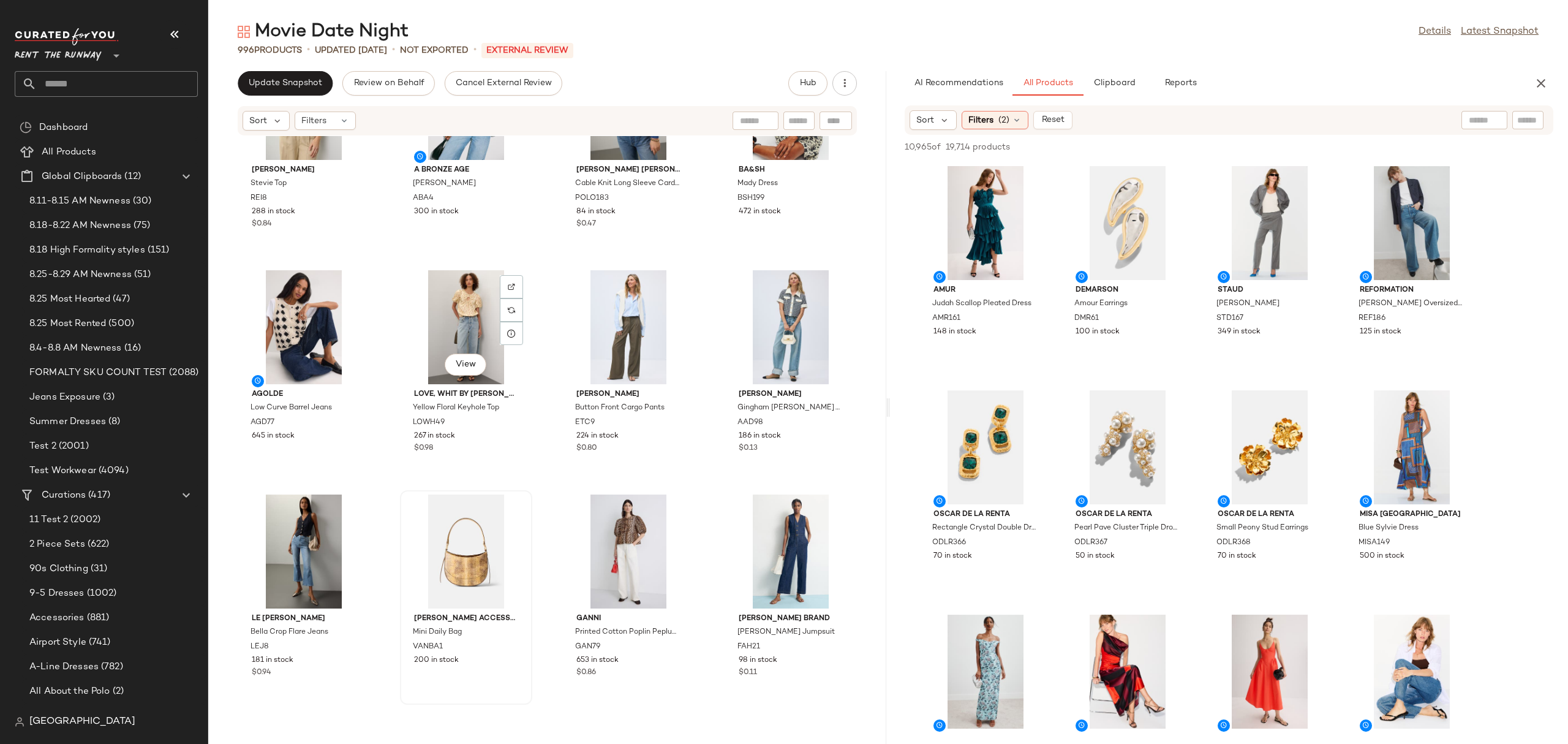
scroll to position [917, 0]
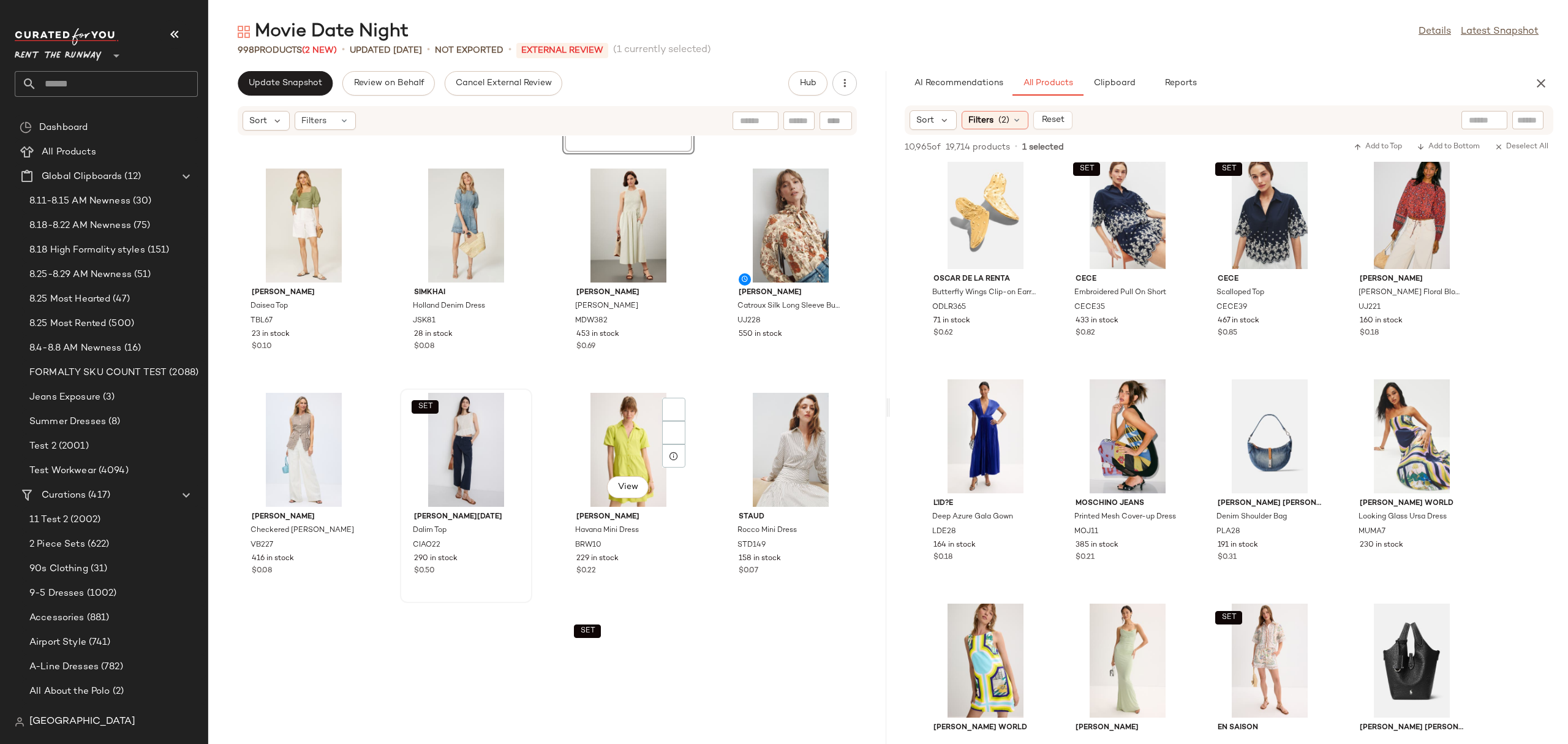
scroll to position [1789, 0]
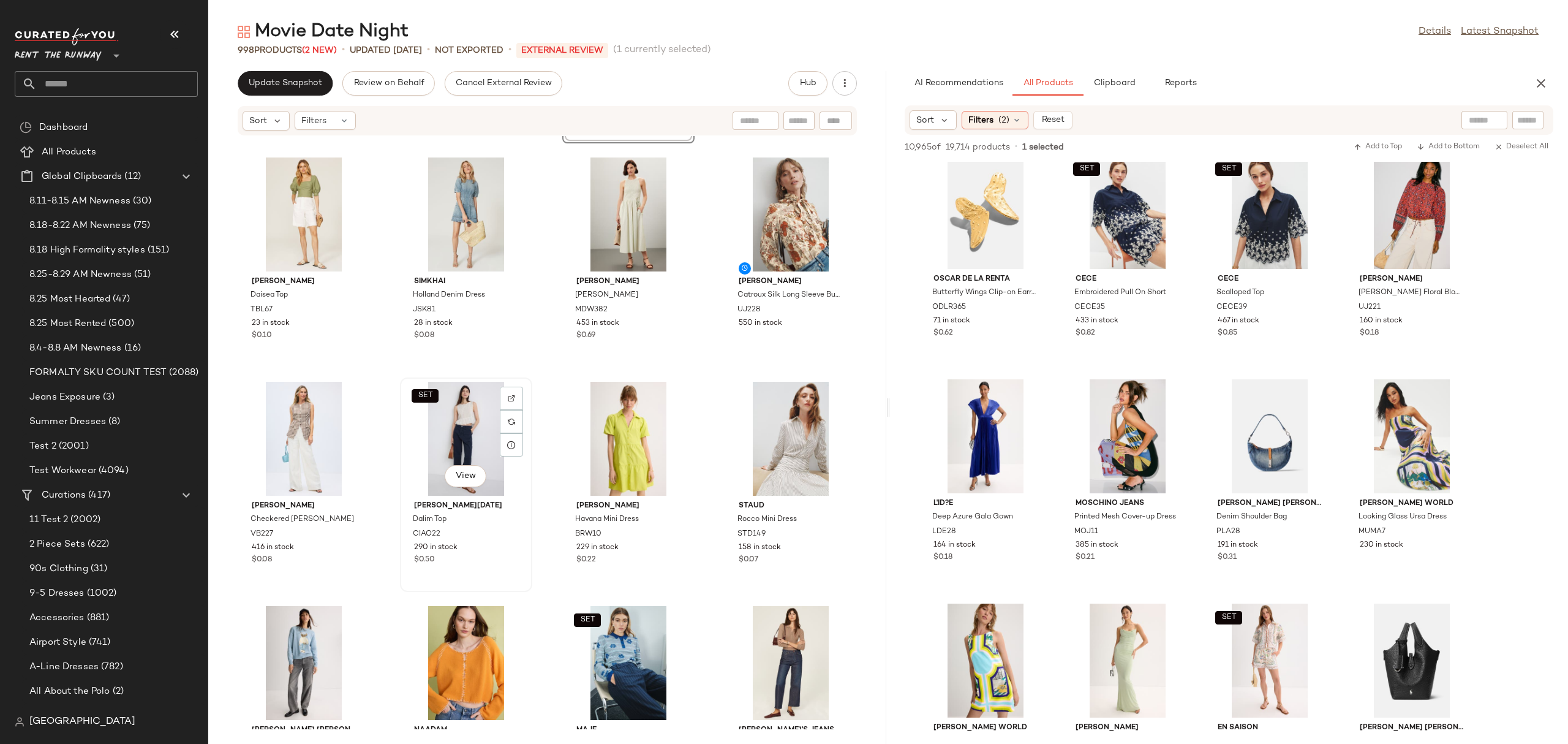
click at [462, 444] on div "SET View" at bounding box center [466, 439] width 123 height 114
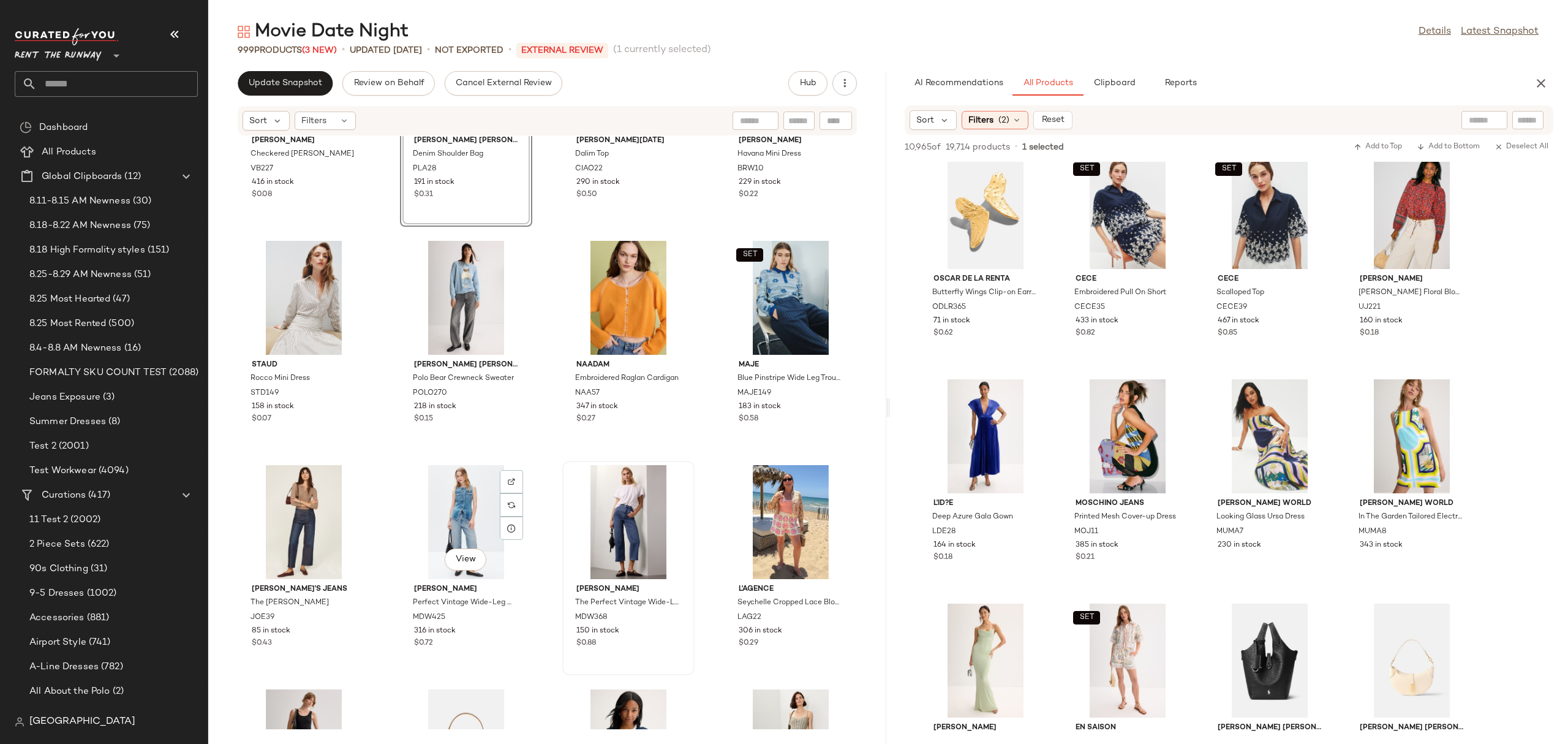
scroll to position [2155, 0]
click at [623, 514] on div "View" at bounding box center [629, 521] width 123 height 114
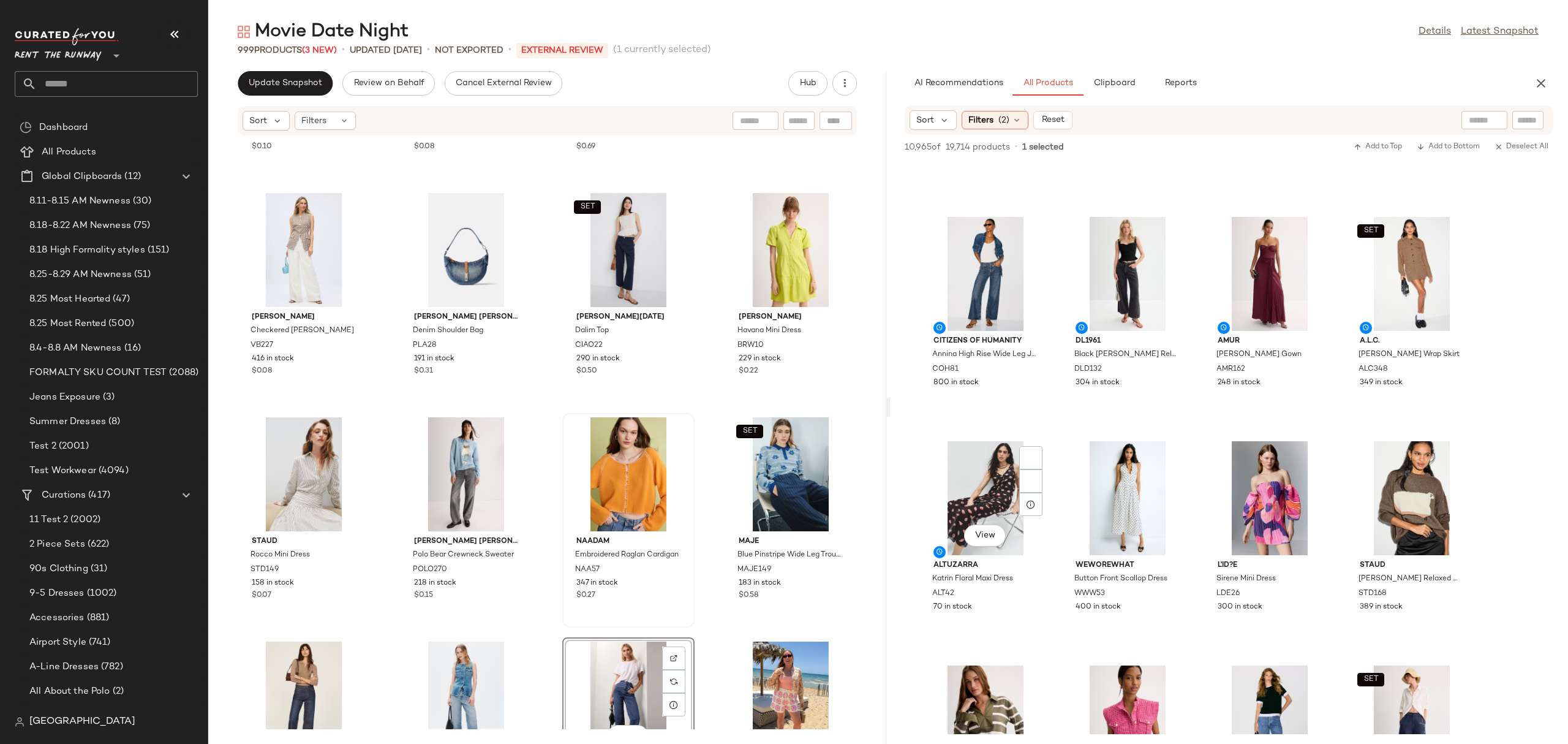
scroll to position [1083, 0]
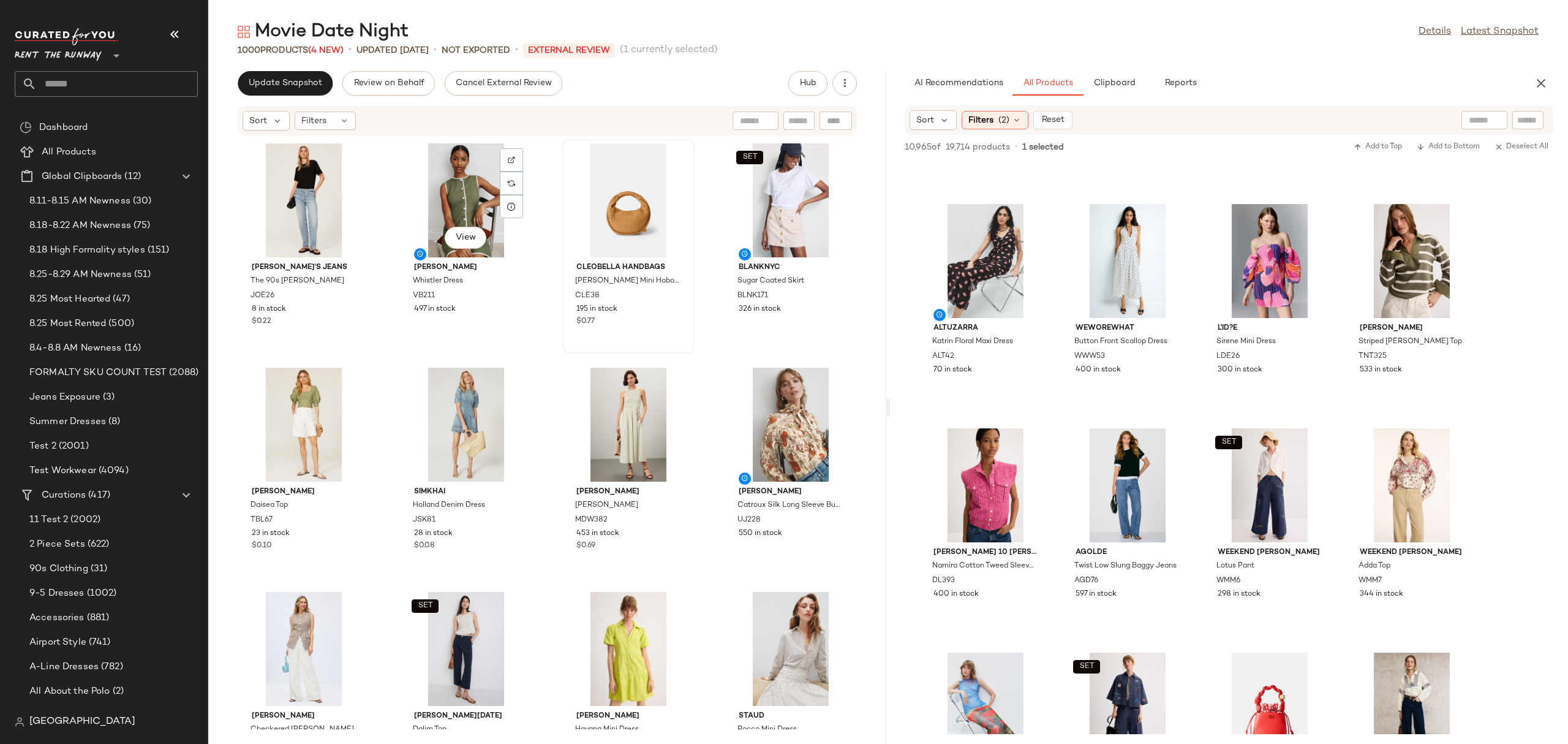
scroll to position [1555, 0]
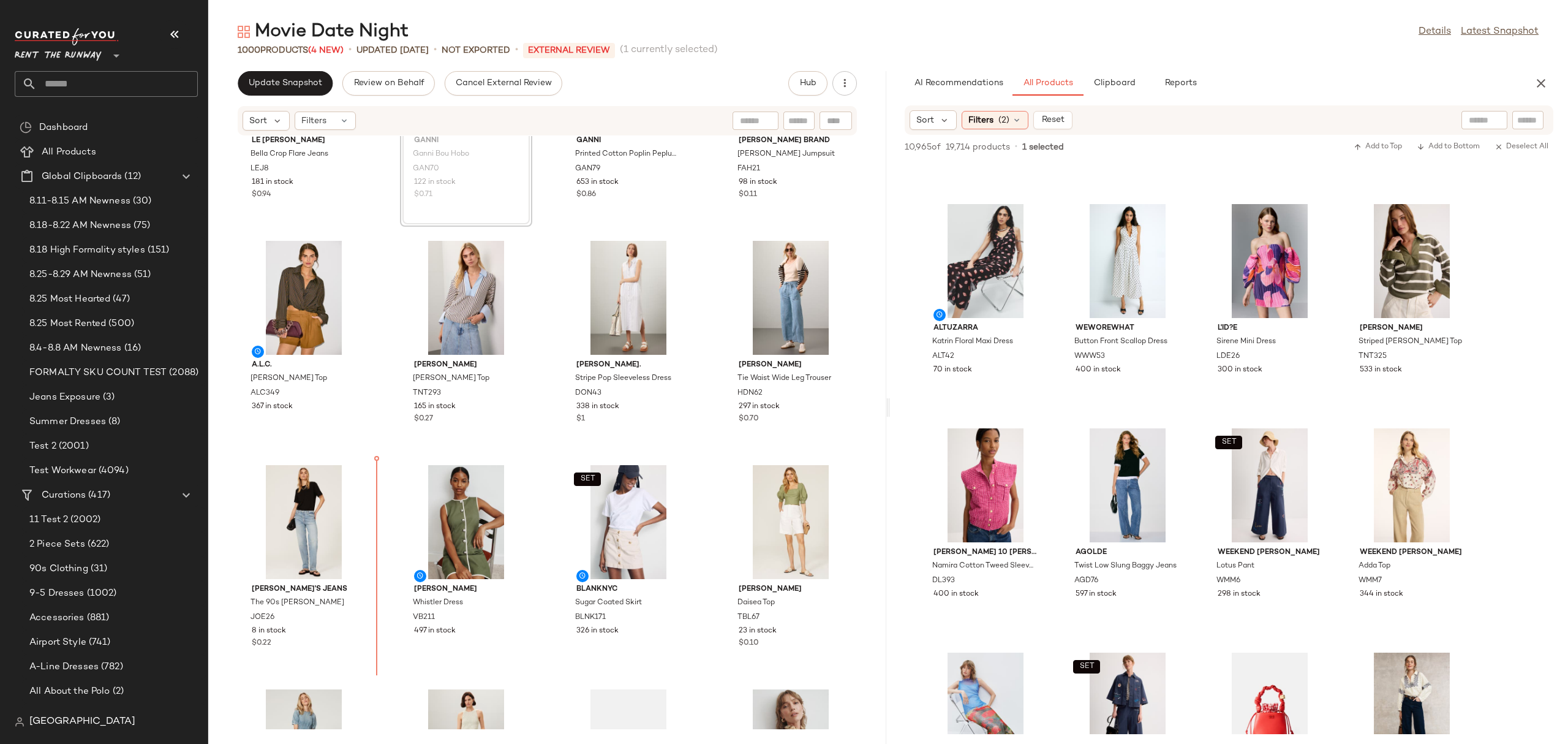
scroll to position [1270, 0]
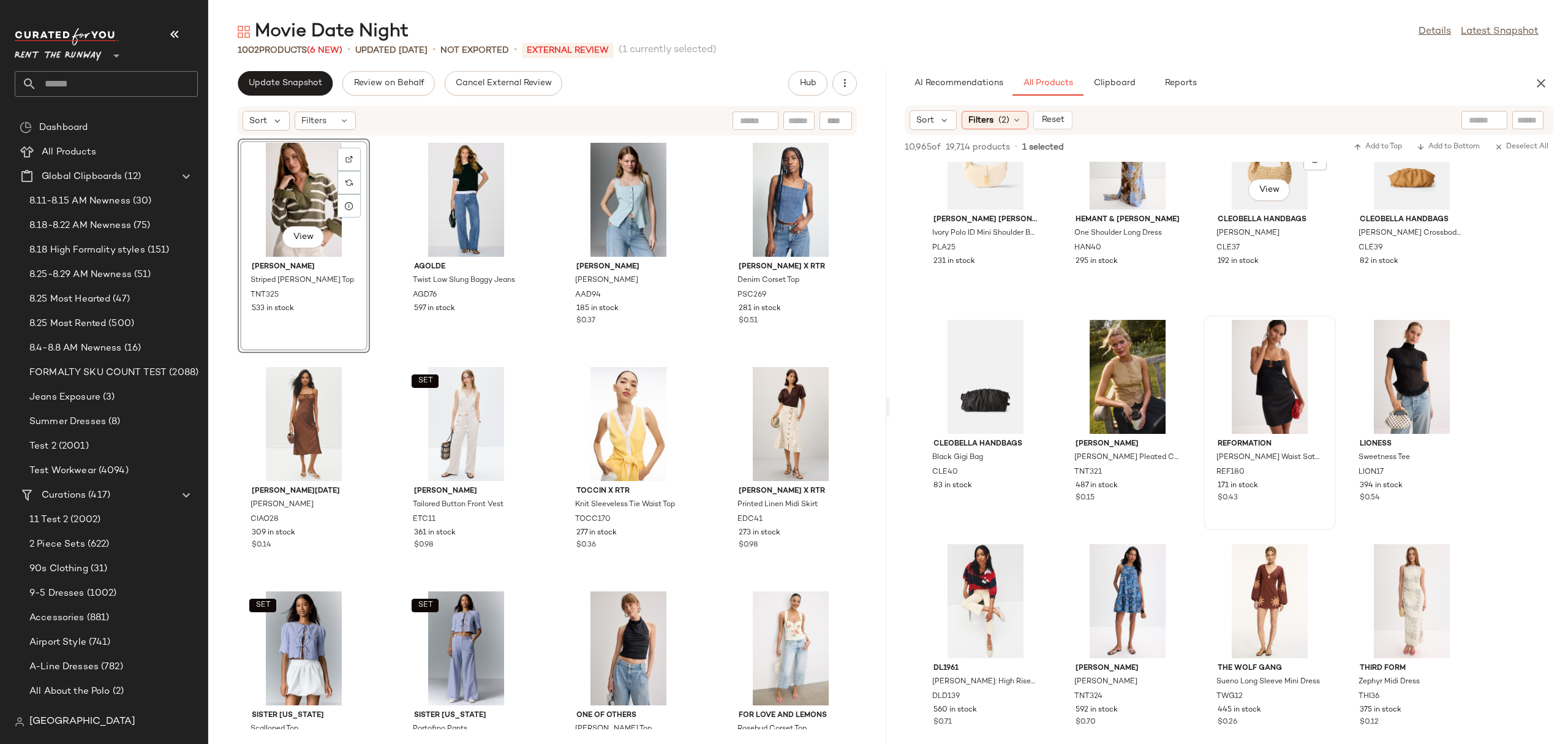
scroll to position [2991, 0]
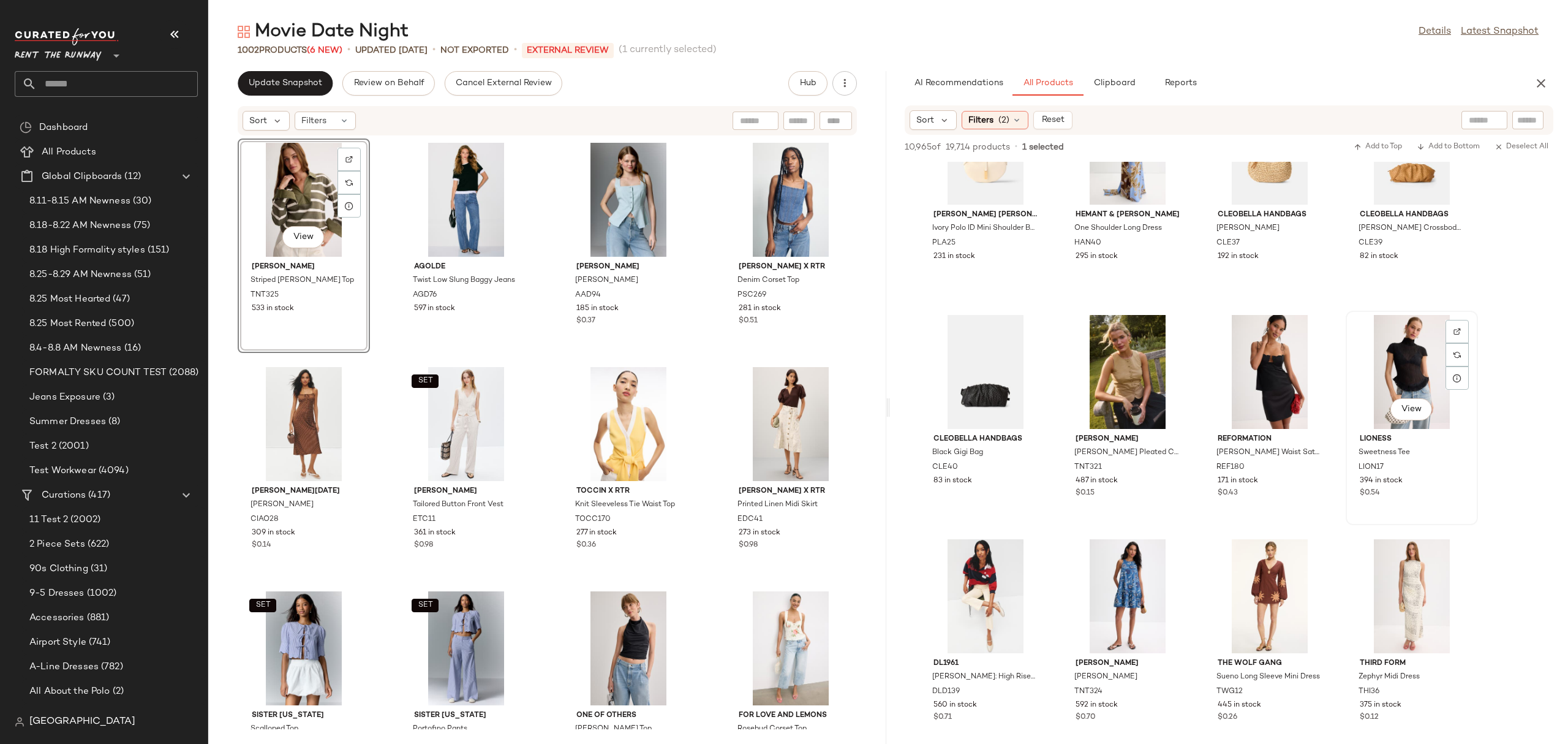
click at [1449, 319] on div at bounding box center [1457, 331] width 23 height 23
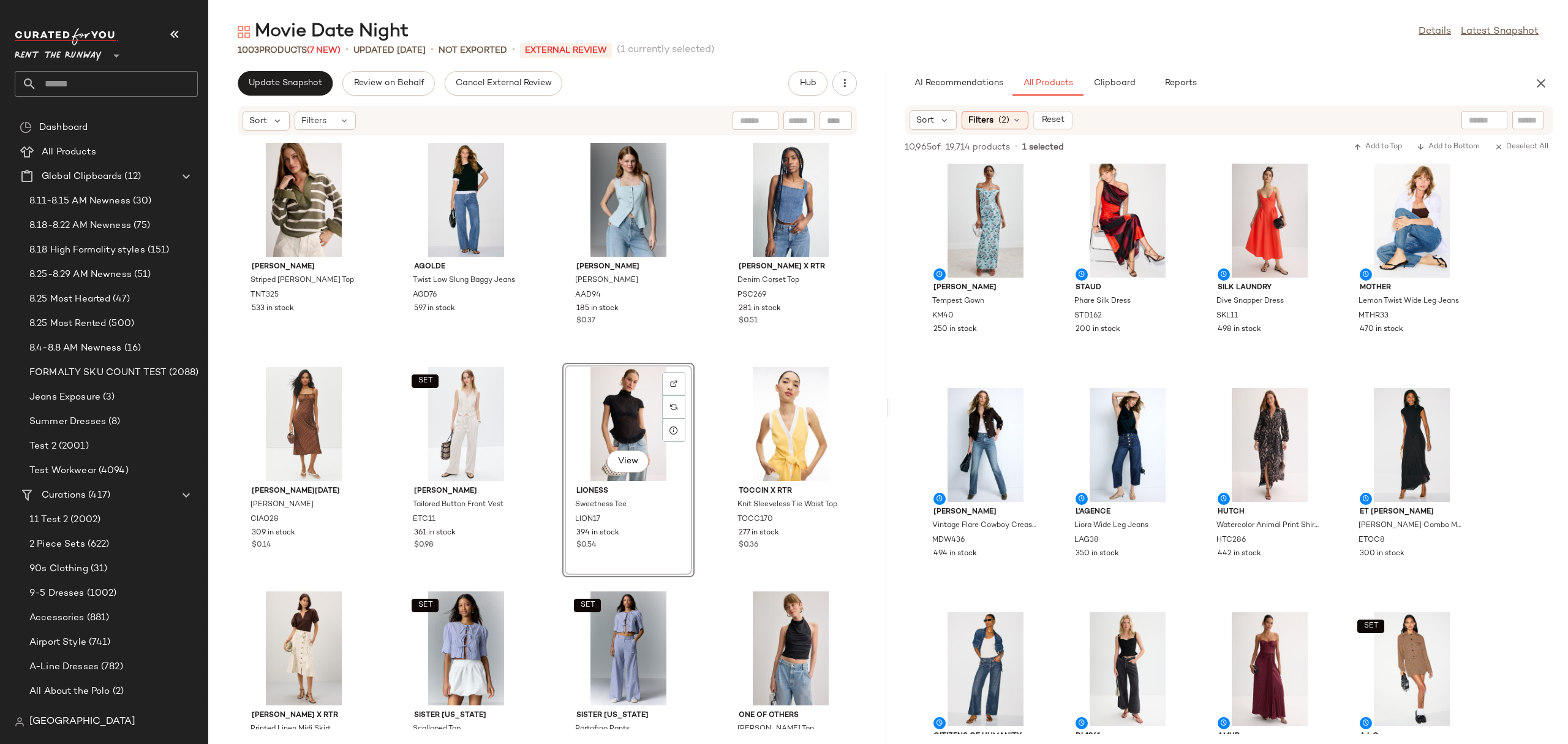
scroll to position [0, 0]
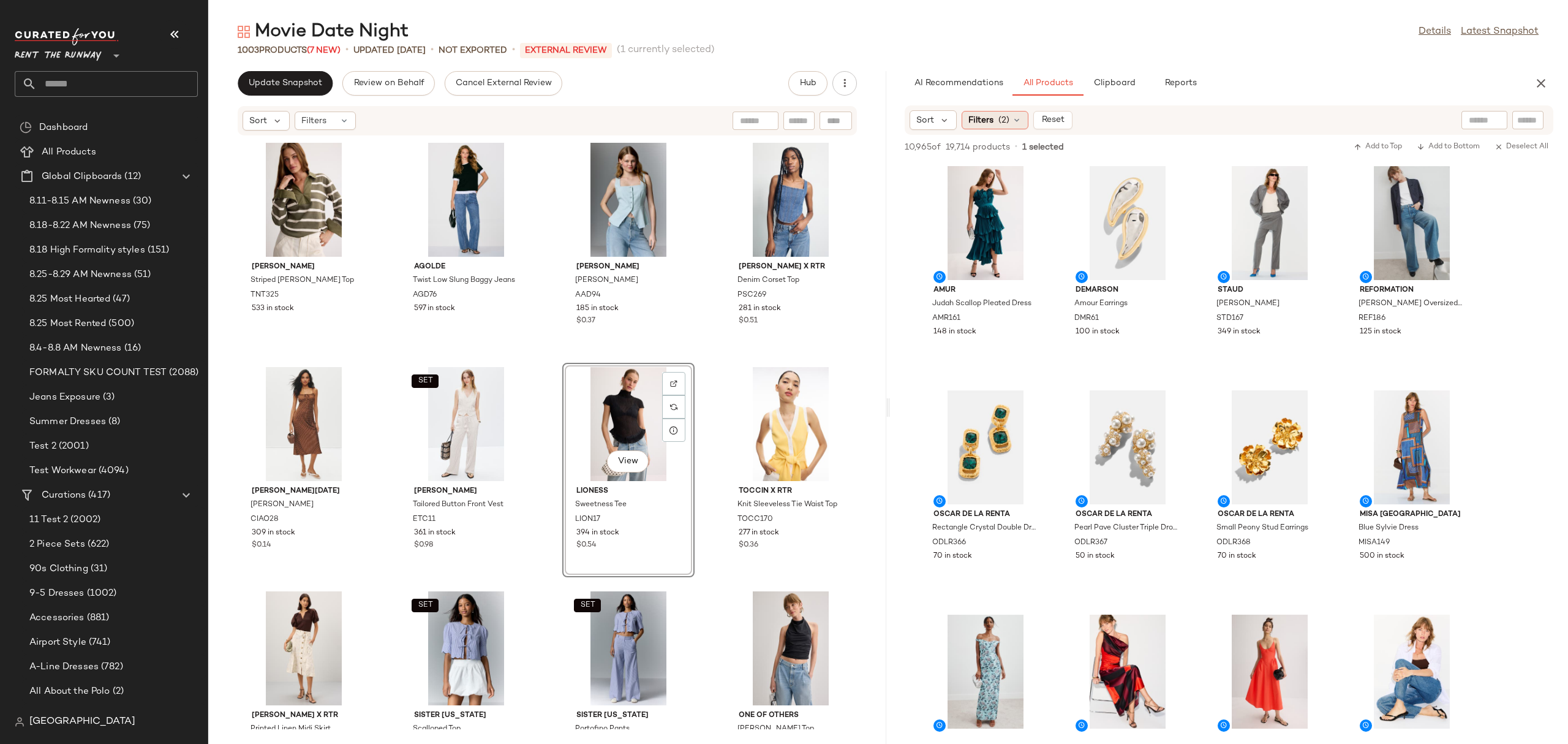
click at [1002, 118] on span "(2)" at bounding box center [1003, 120] width 11 height 13
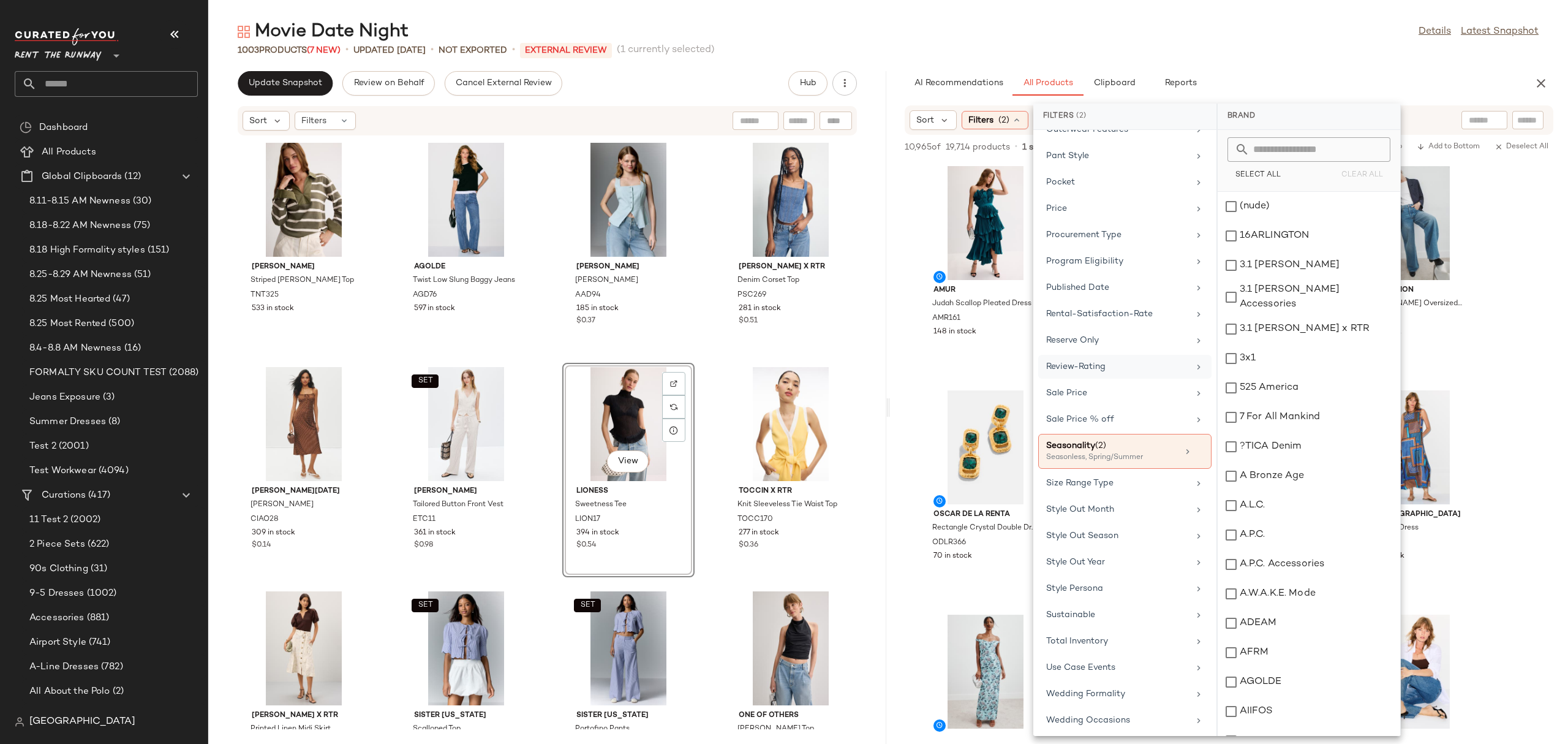
scroll to position [1057, 0]
click at [1195, 446] on icon at bounding box center [1199, 448] width 8 height 8
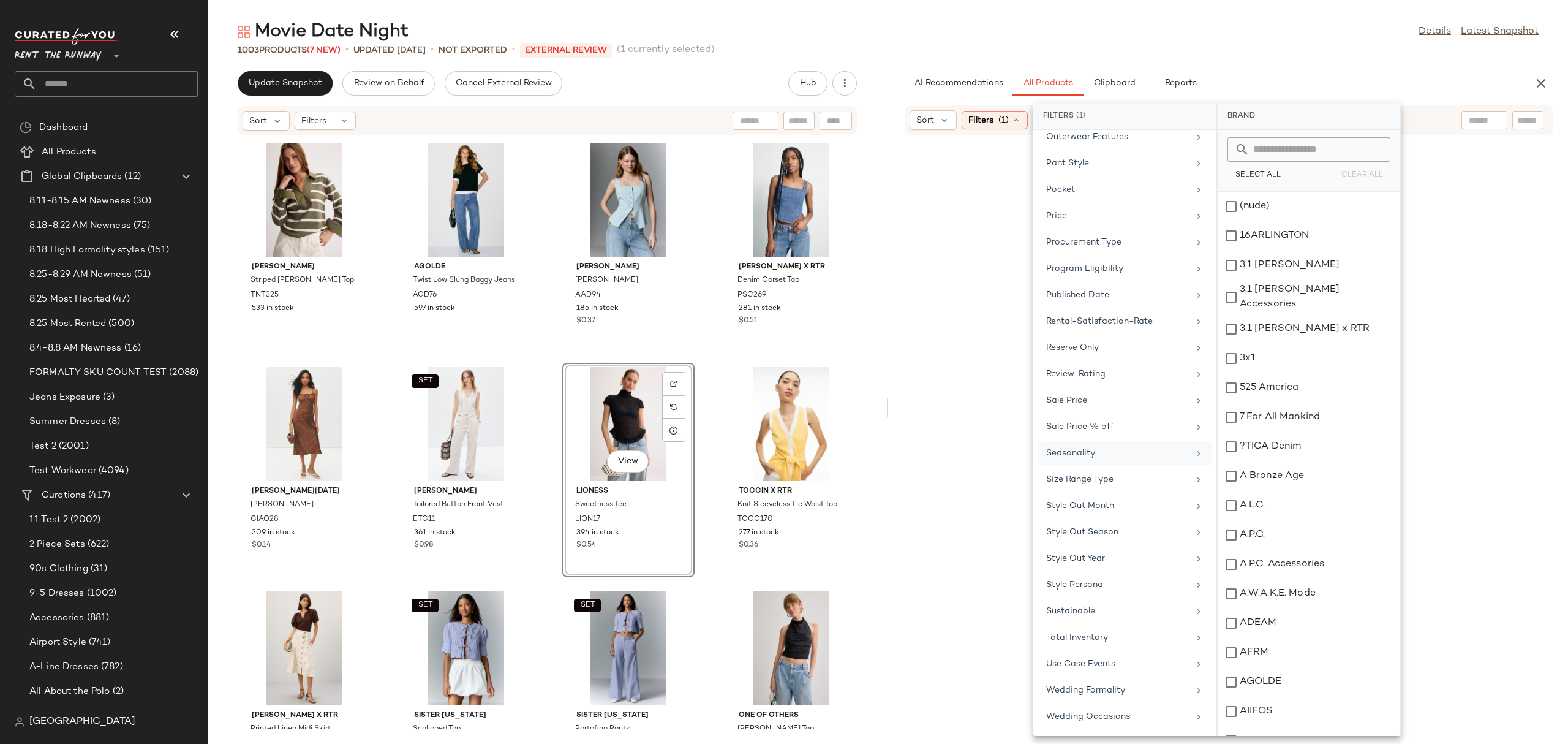
scroll to position [1047, 0]
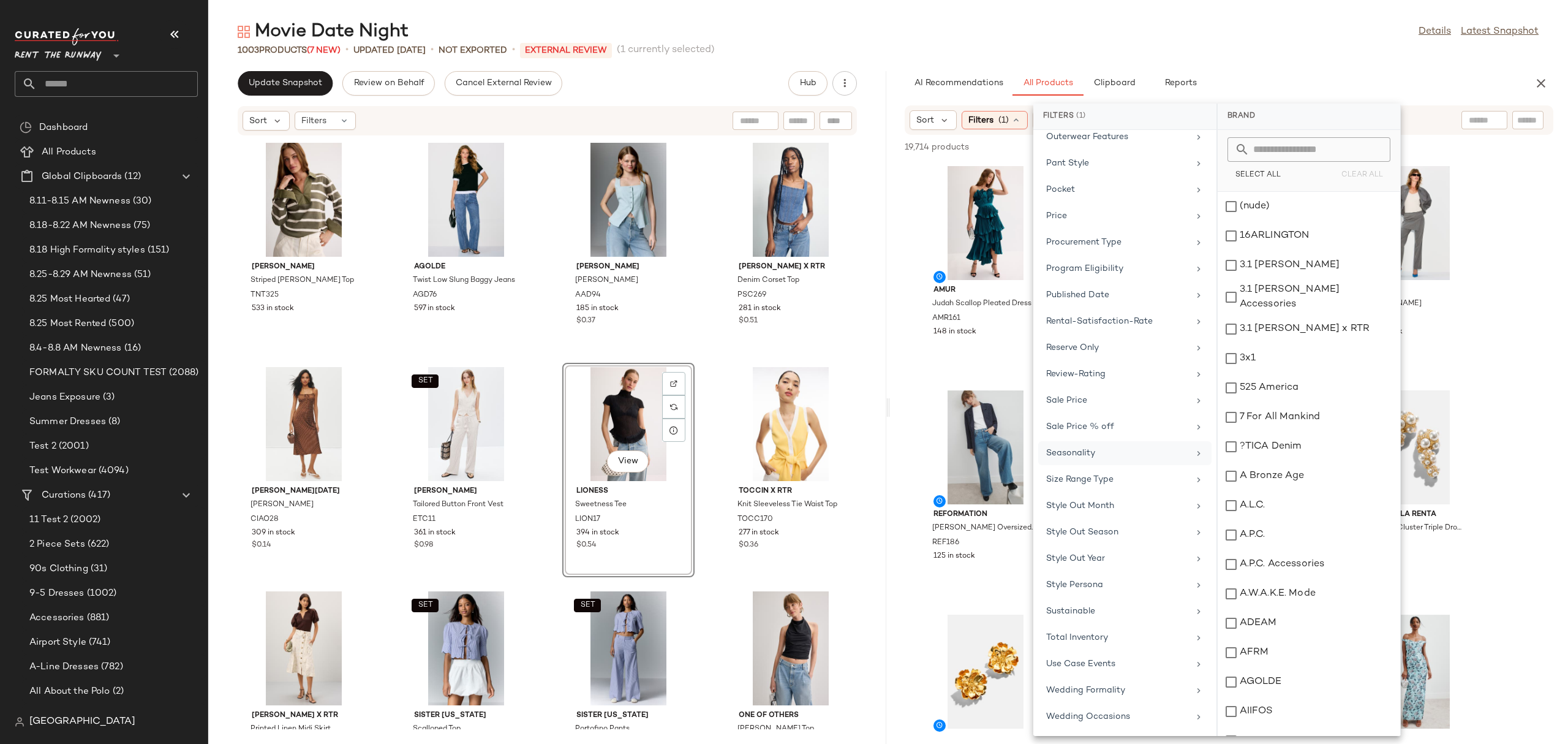
click at [1464, 156] on div "19,714 products • 0 selected Add to Top Add to Bottom Deselect All" at bounding box center [1228, 148] width 678 height 27
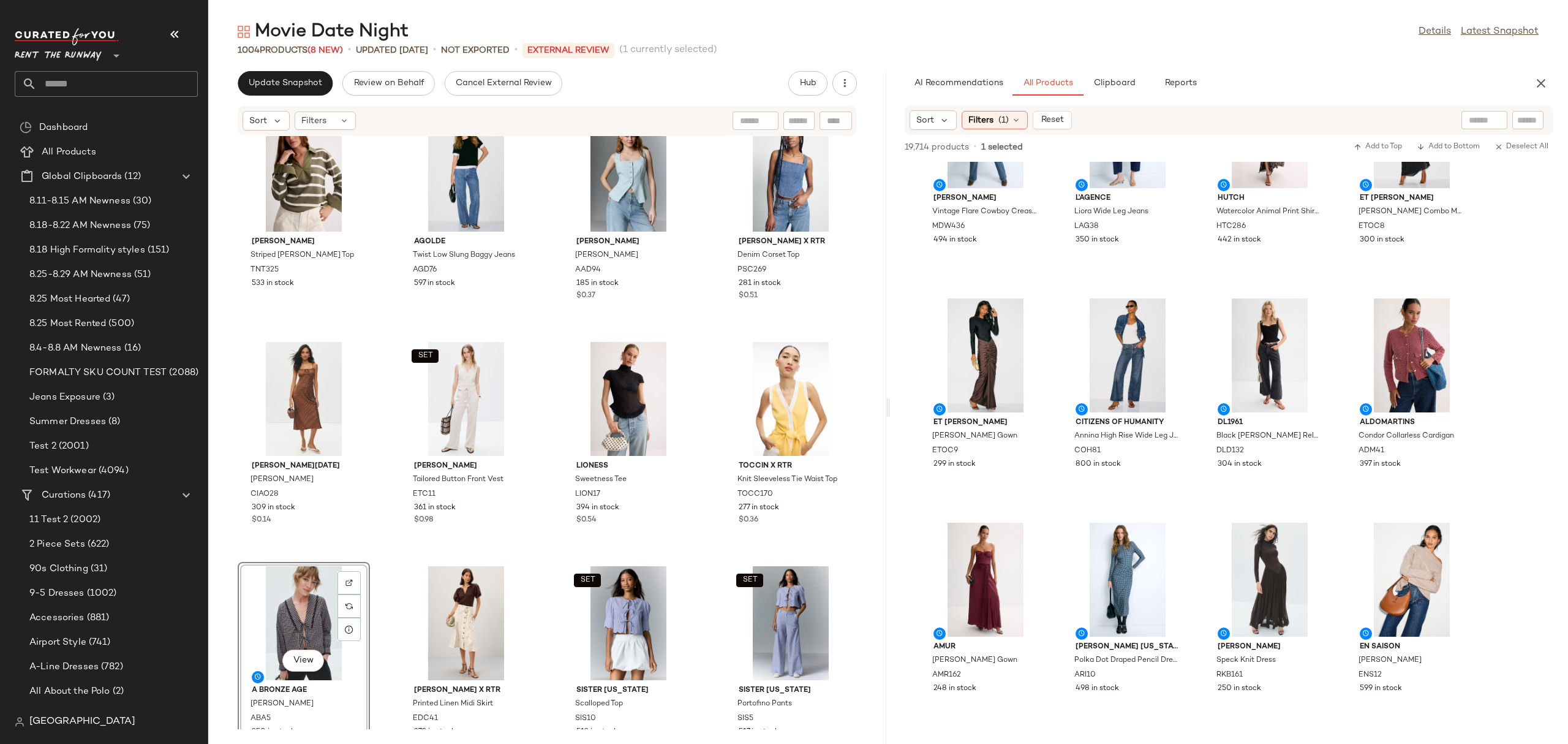
scroll to position [0, 0]
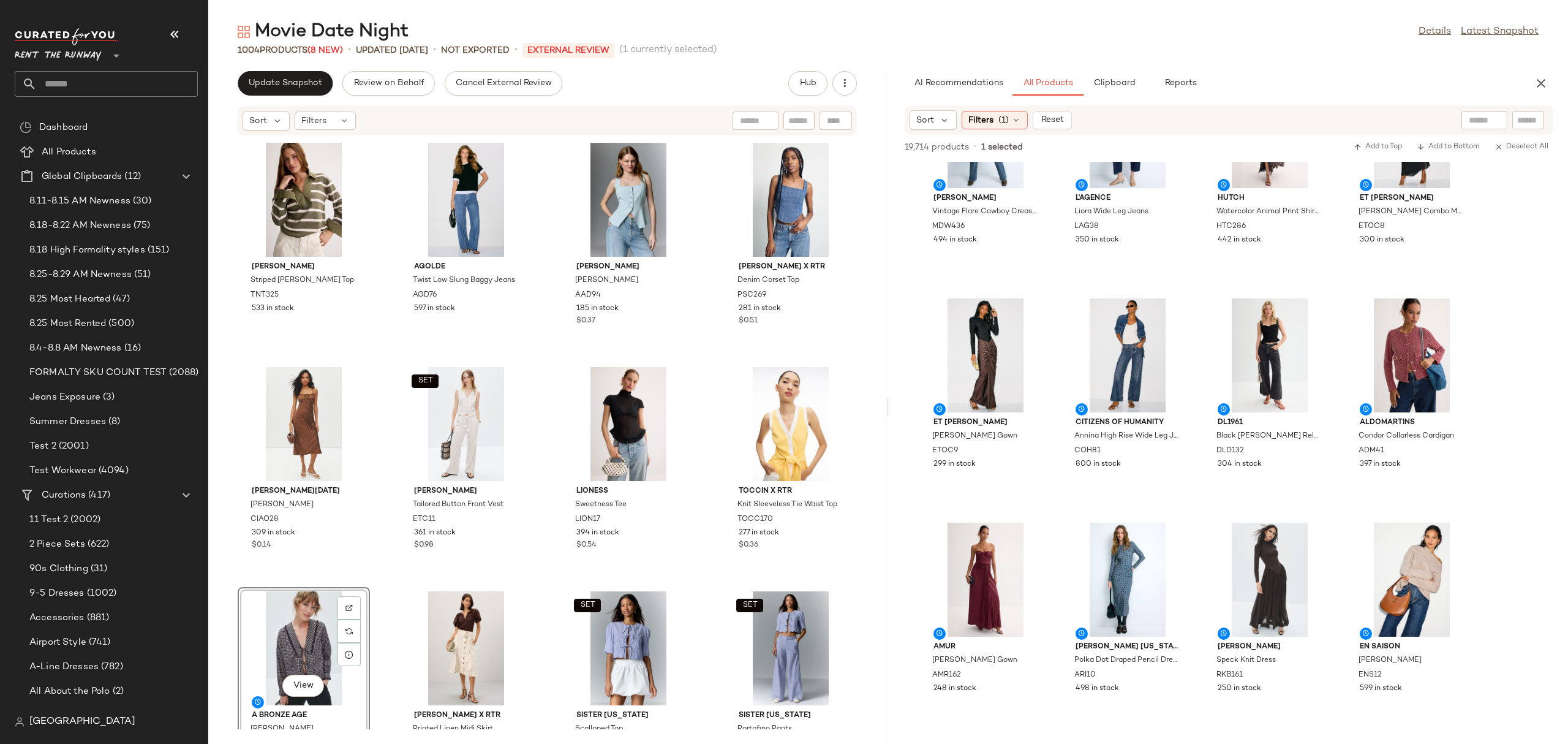
click at [283, 68] on div "Movie Date Night Details Latest Snapshot 1004 Products (8 New) • updated Aug 25…" at bounding box center [888, 382] width 1360 height 724
click at [291, 76] on button "Update Snapshot" at bounding box center [285, 83] width 95 height 24
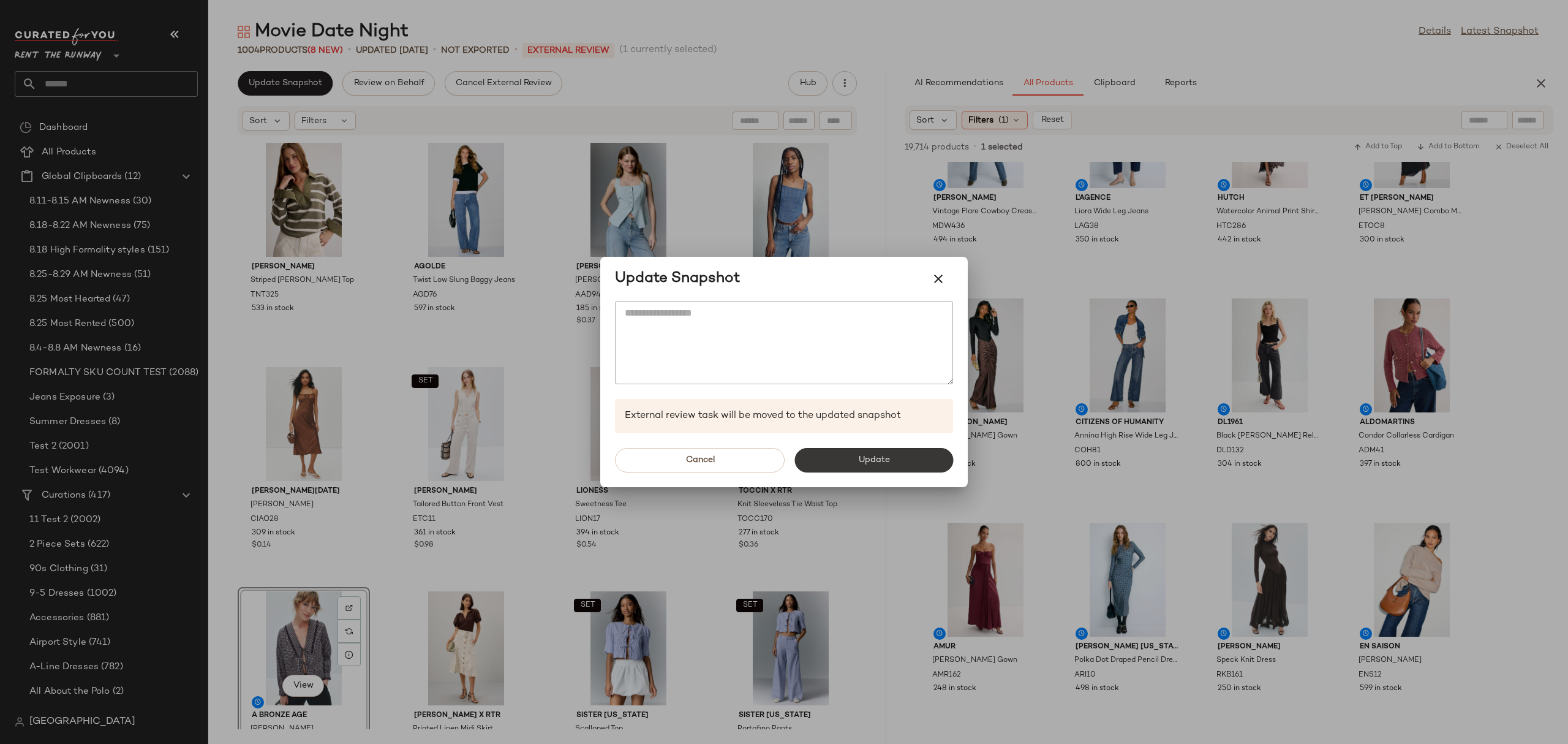
click at [915, 460] on button "Update" at bounding box center [874, 460] width 158 height 24
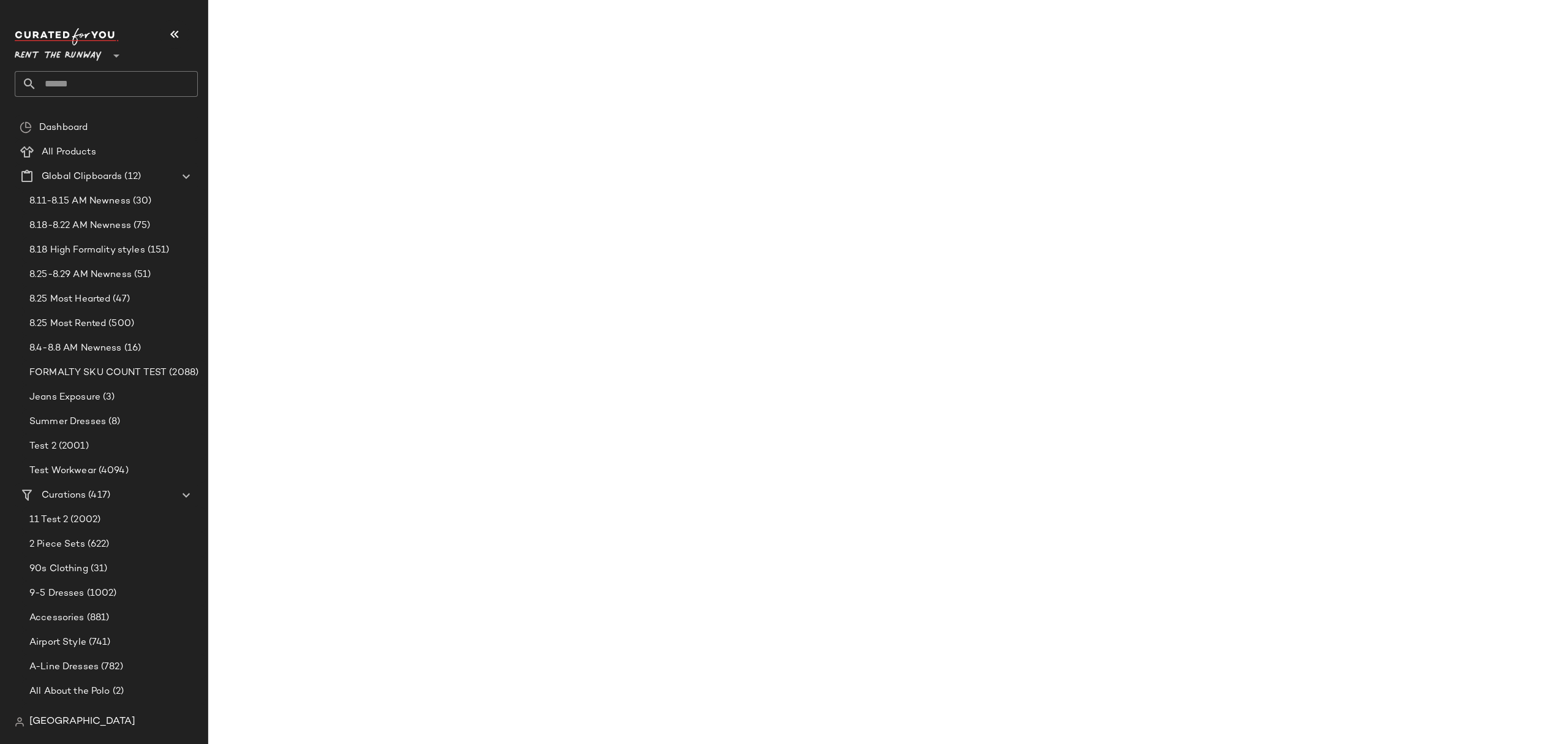
scroll to position [1437, 0]
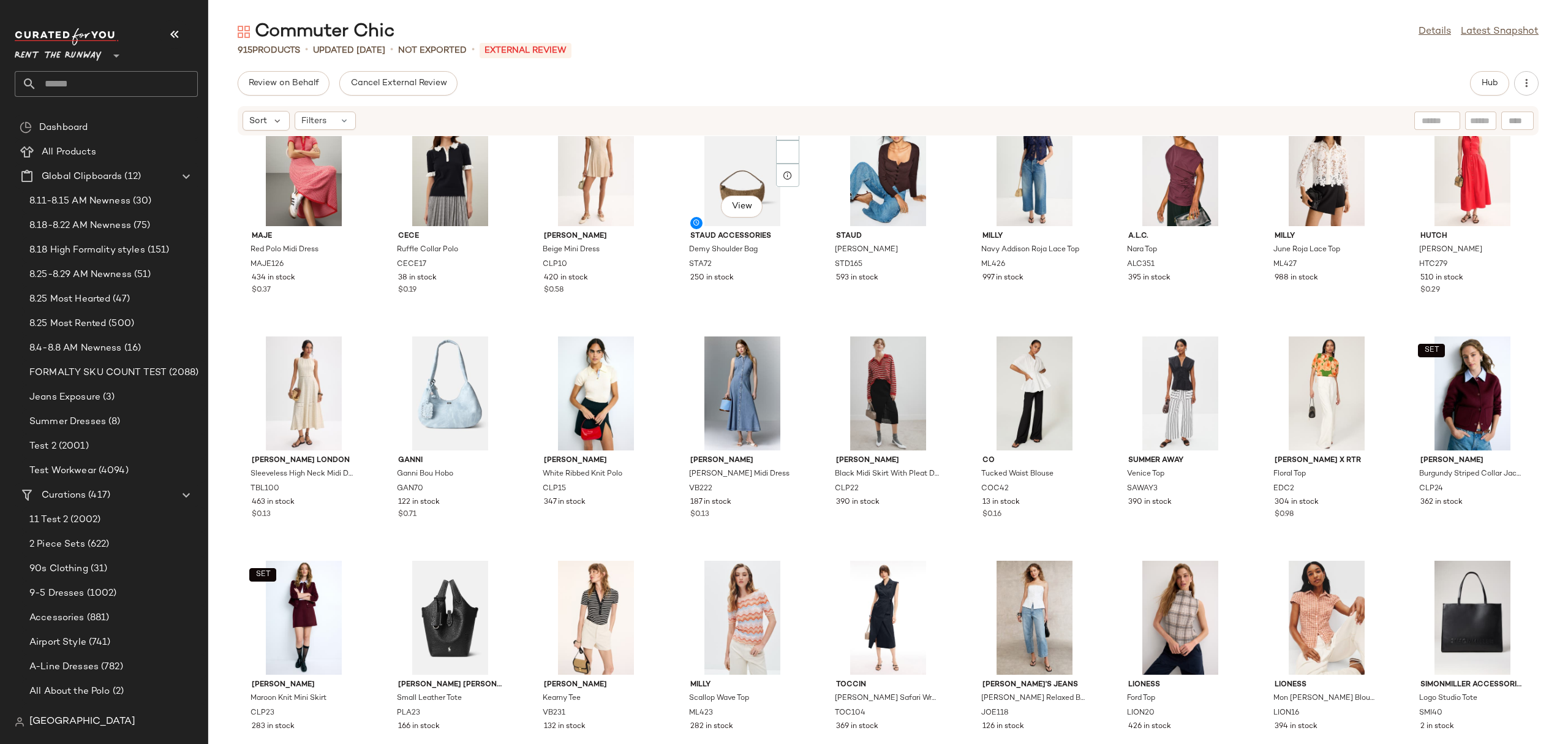
scroll to position [591, 0]
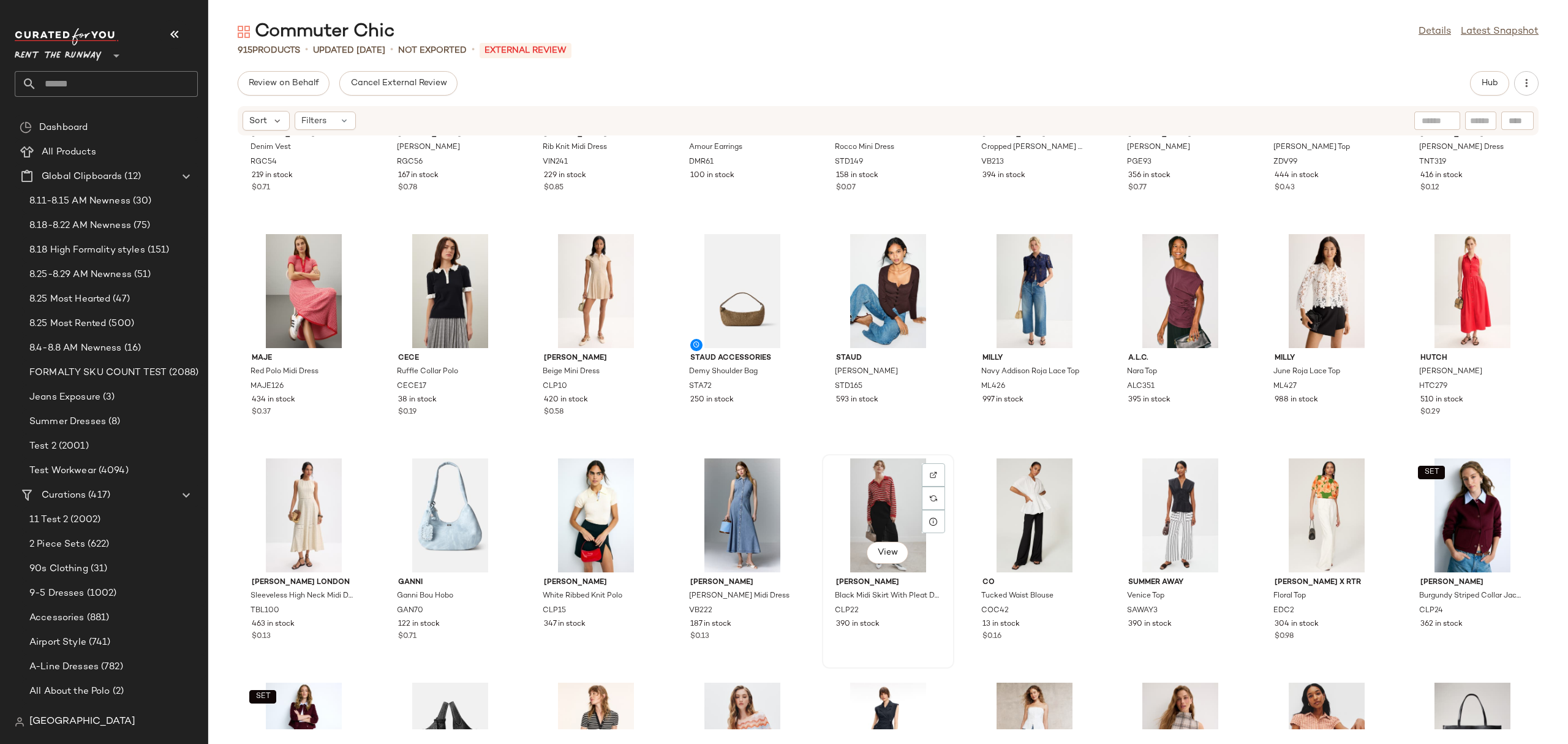
click at [862, 514] on div "View" at bounding box center [888, 515] width 123 height 114
click at [1480, 82] on button "Hub" at bounding box center [1489, 83] width 39 height 24
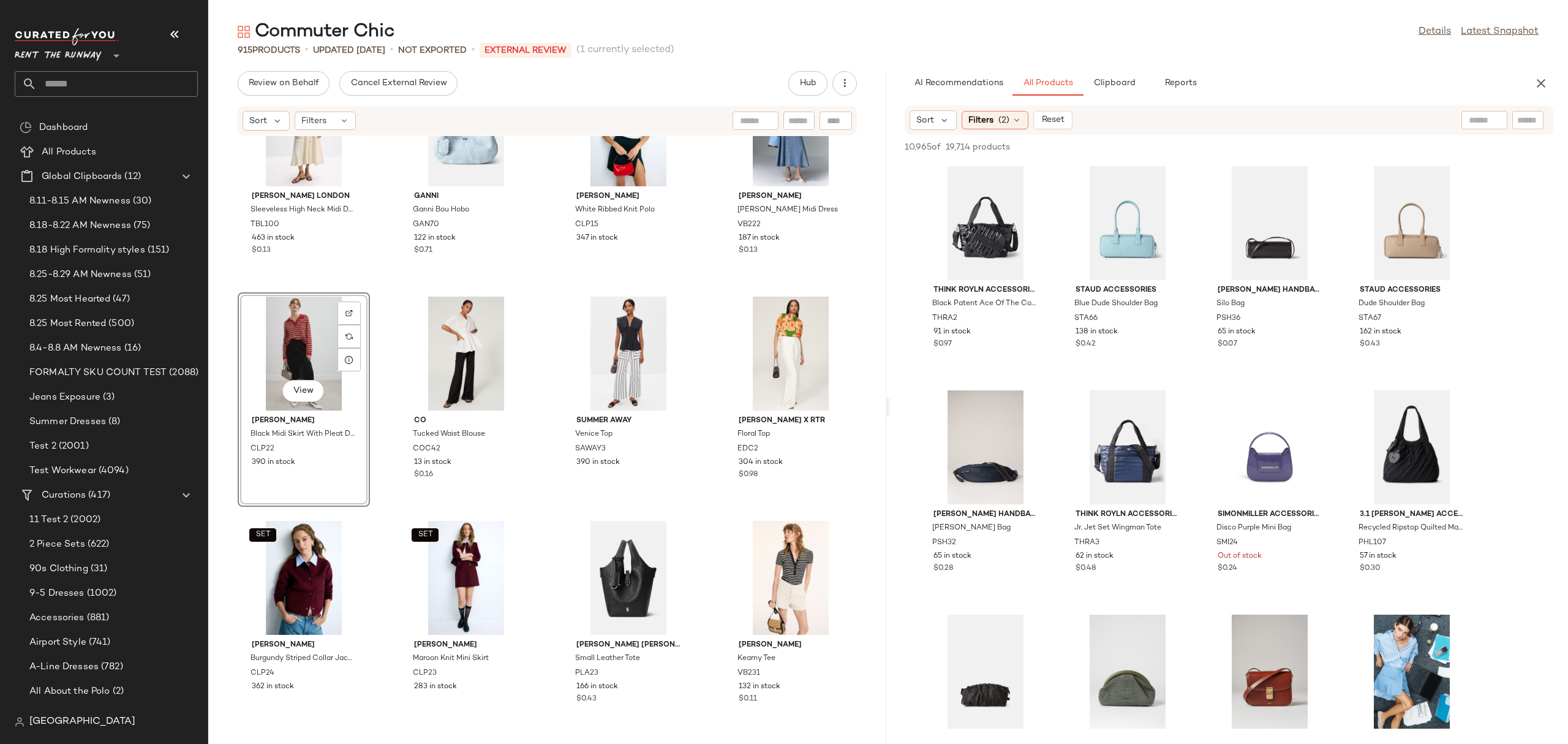
click at [301, 369] on div "View" at bounding box center [303, 354] width 123 height 114
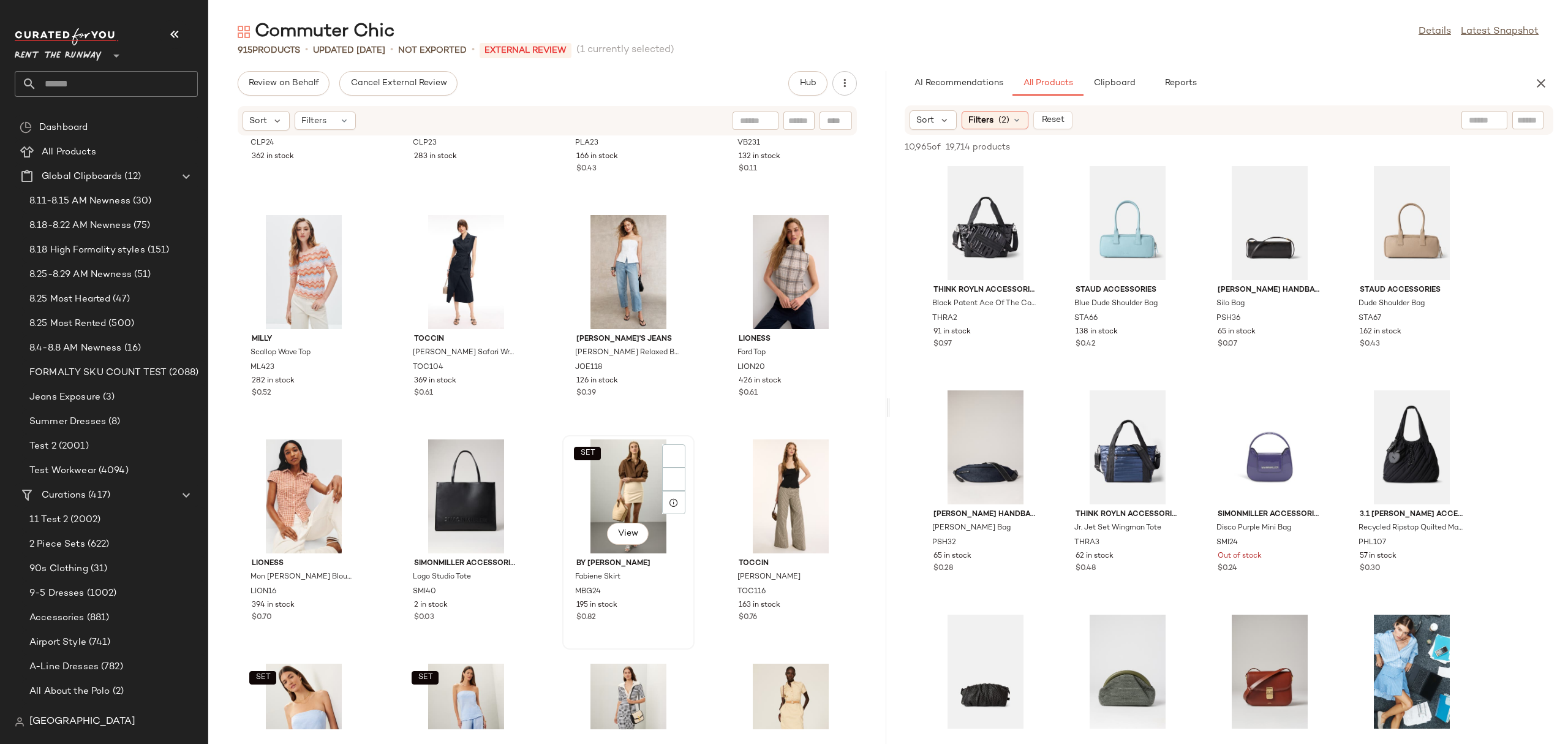
scroll to position [2662, 0]
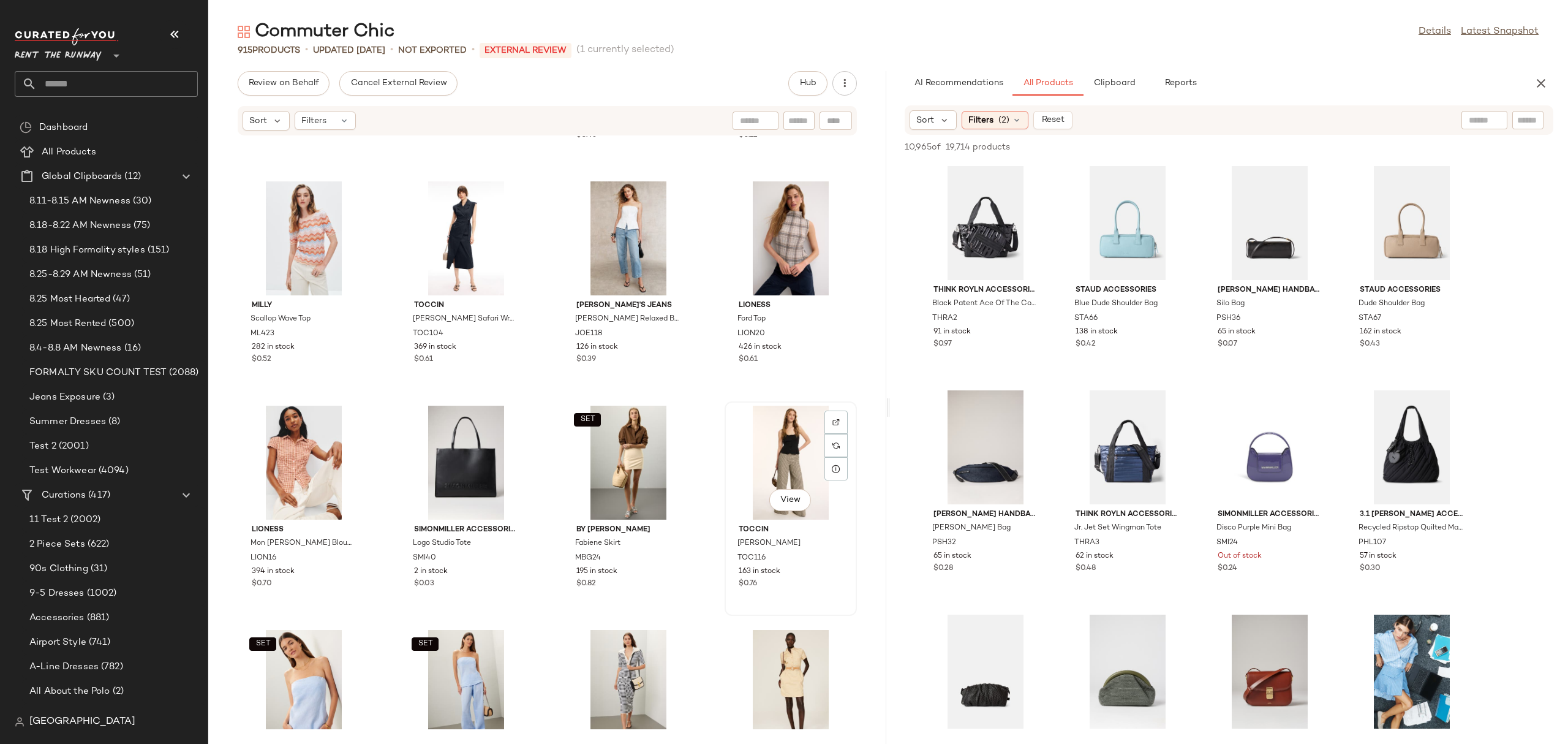
click at [762, 458] on div "View" at bounding box center [790, 462] width 123 height 114
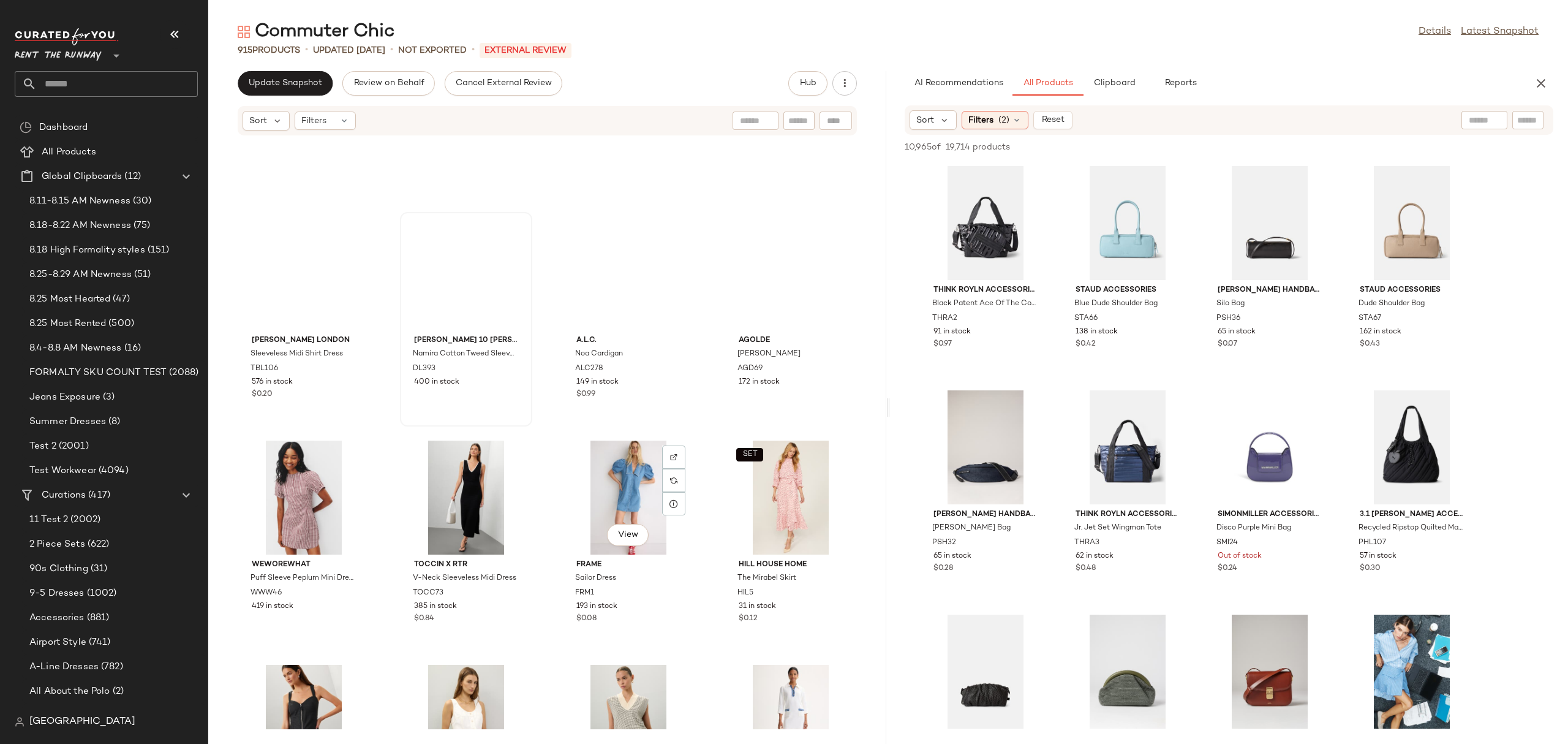
scroll to position [831, 0]
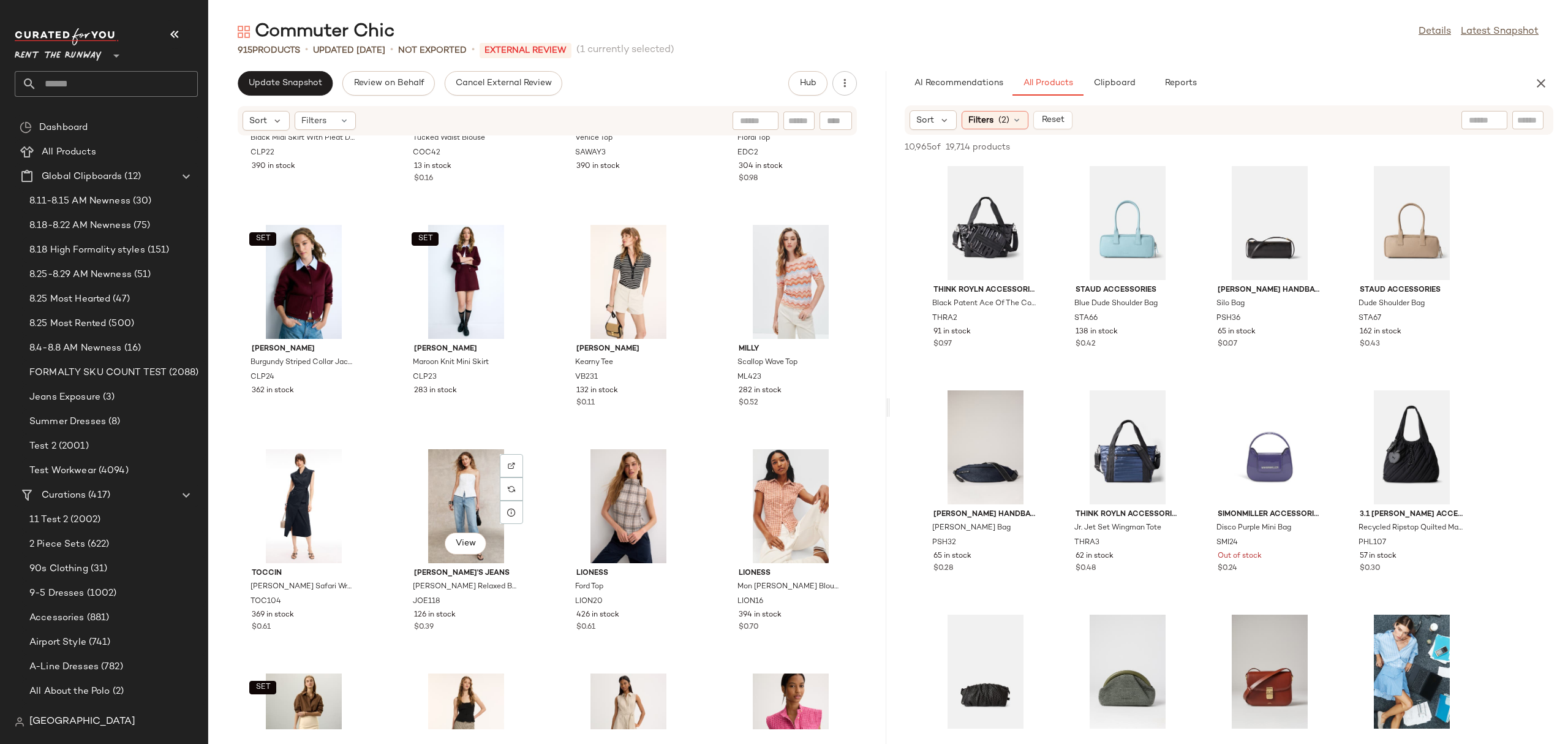
scroll to position [484, 0]
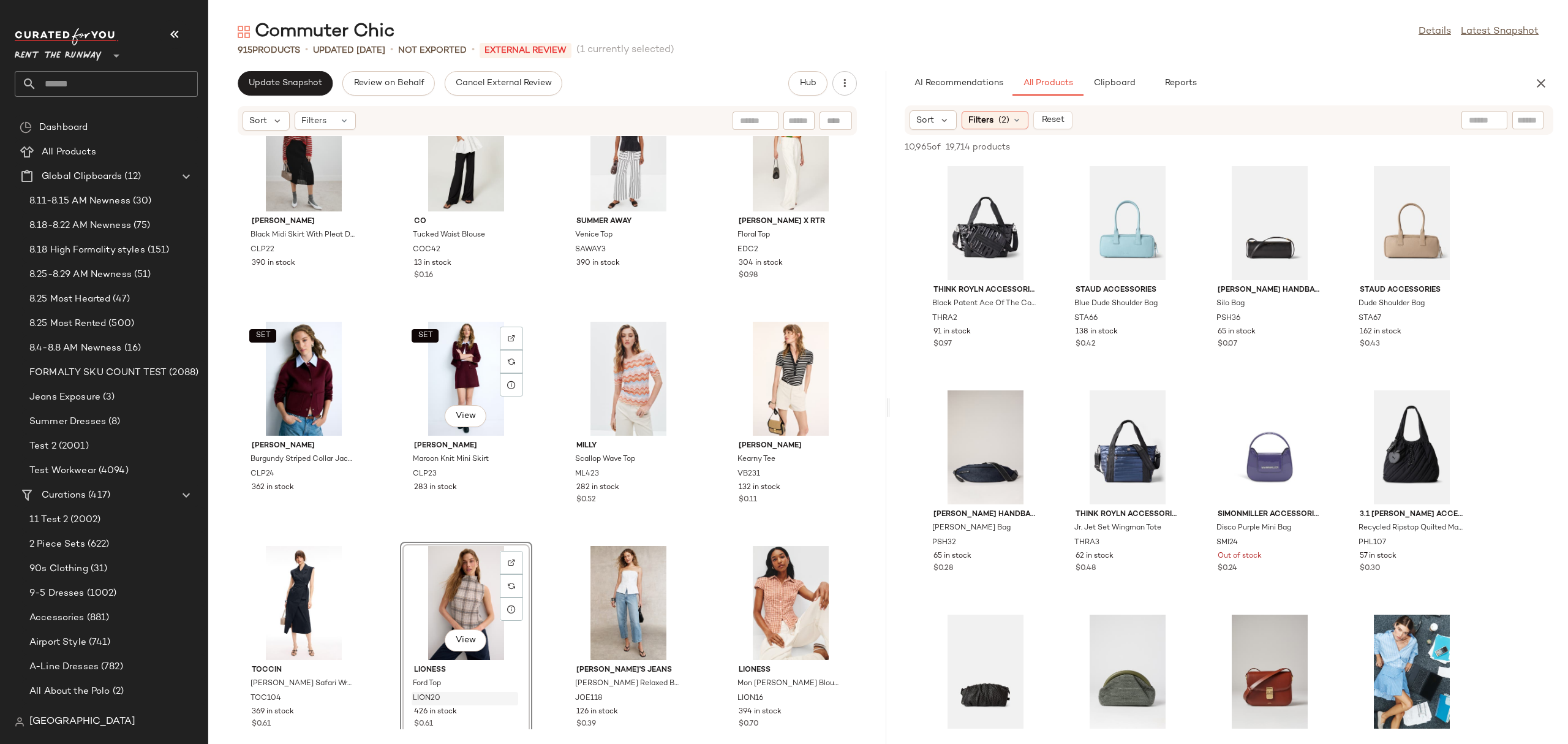
scroll to position [255, 0]
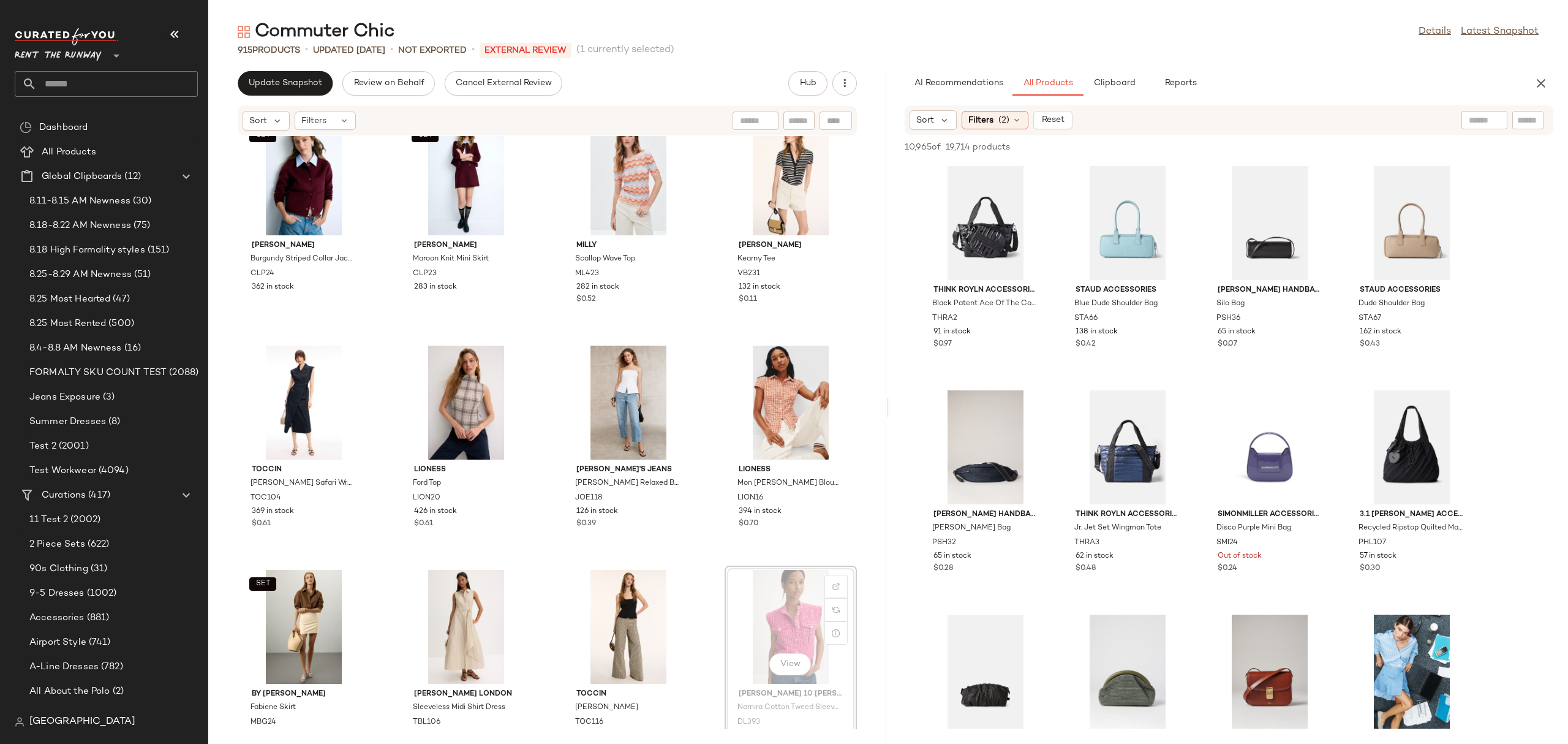
scroll to position [258, 0]
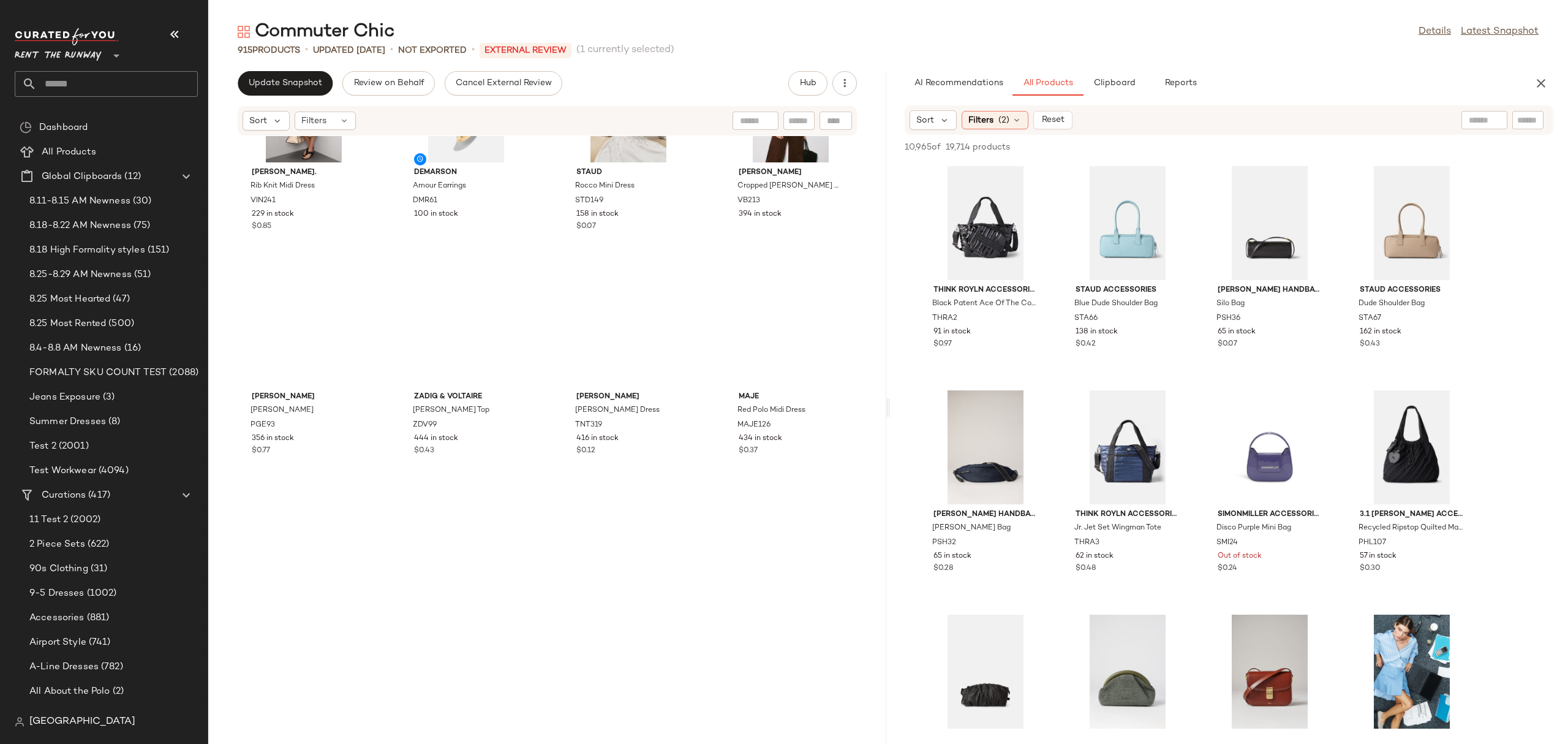
scroll to position [2185, 0]
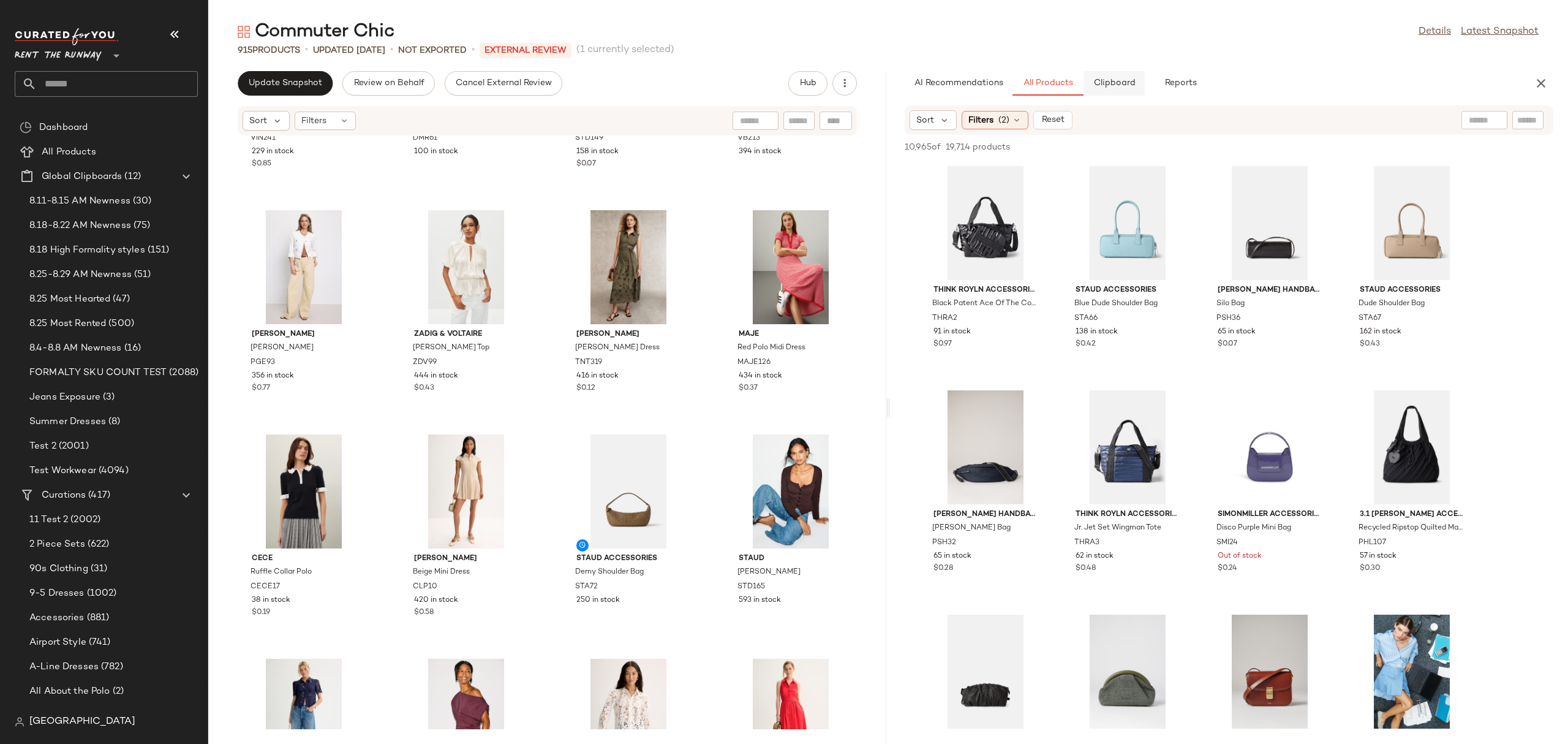
click at [1121, 85] on span "Clipboard" at bounding box center [1114, 83] width 43 height 10
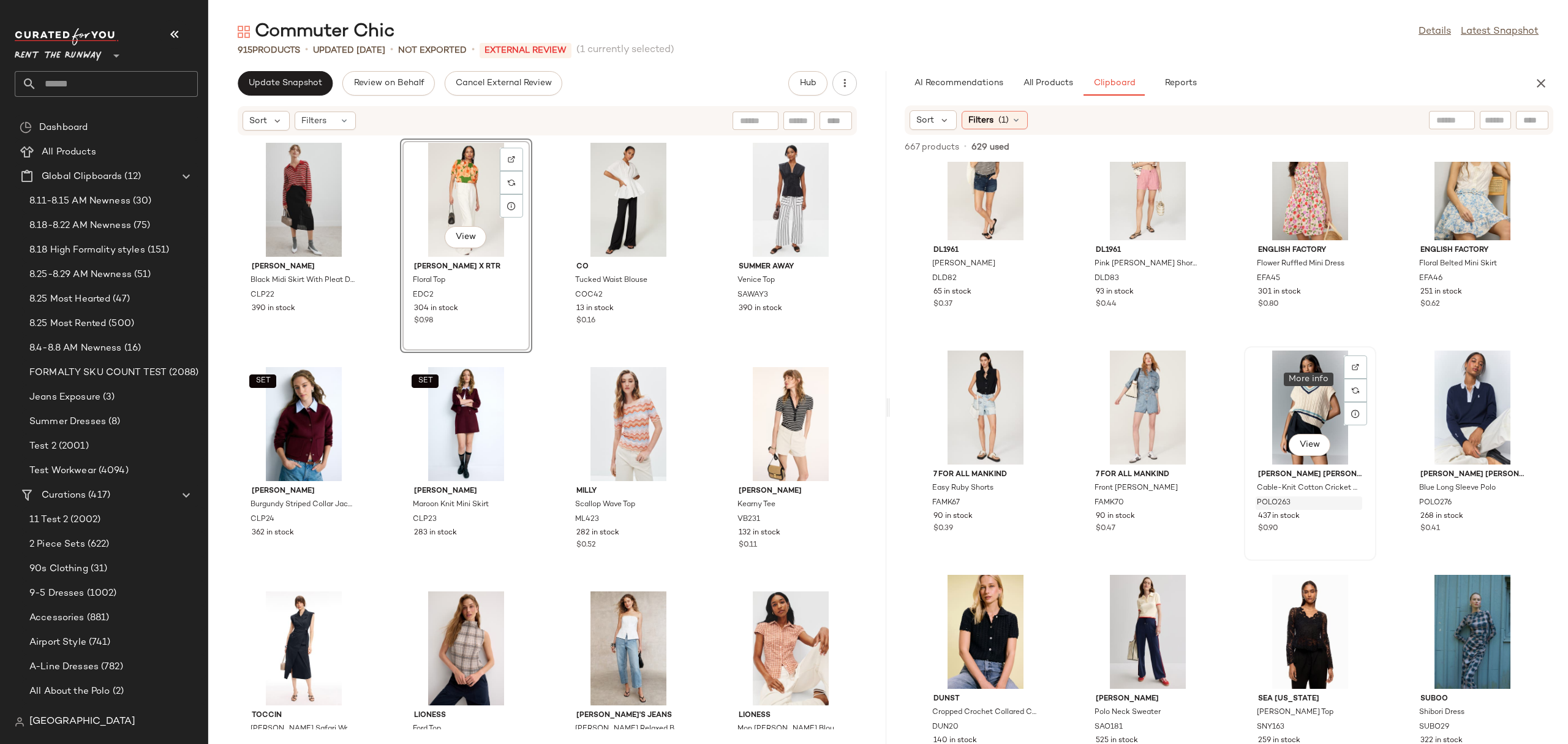
scroll to position [629, 0]
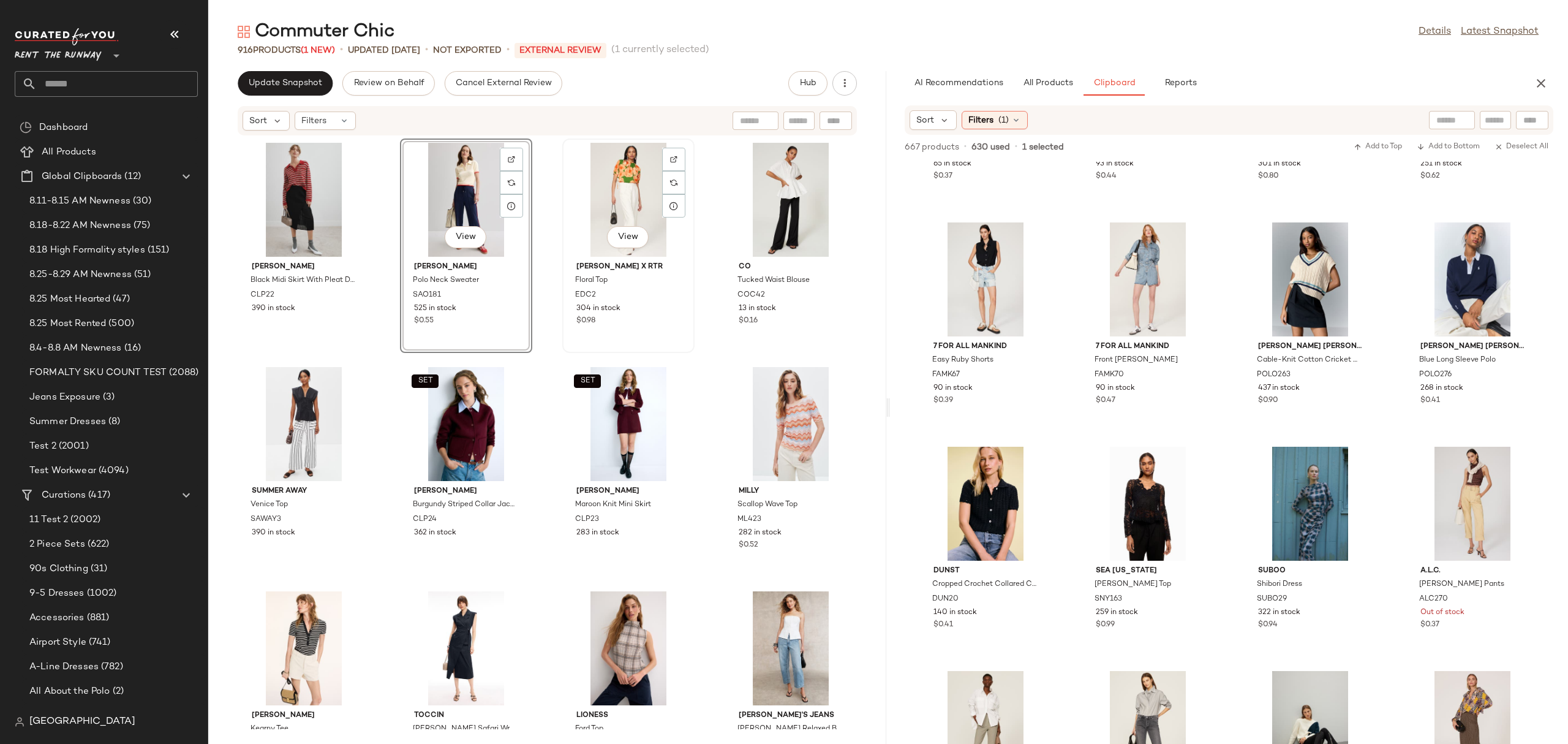
click at [576, 199] on div "View" at bounding box center [629, 199] width 123 height 114
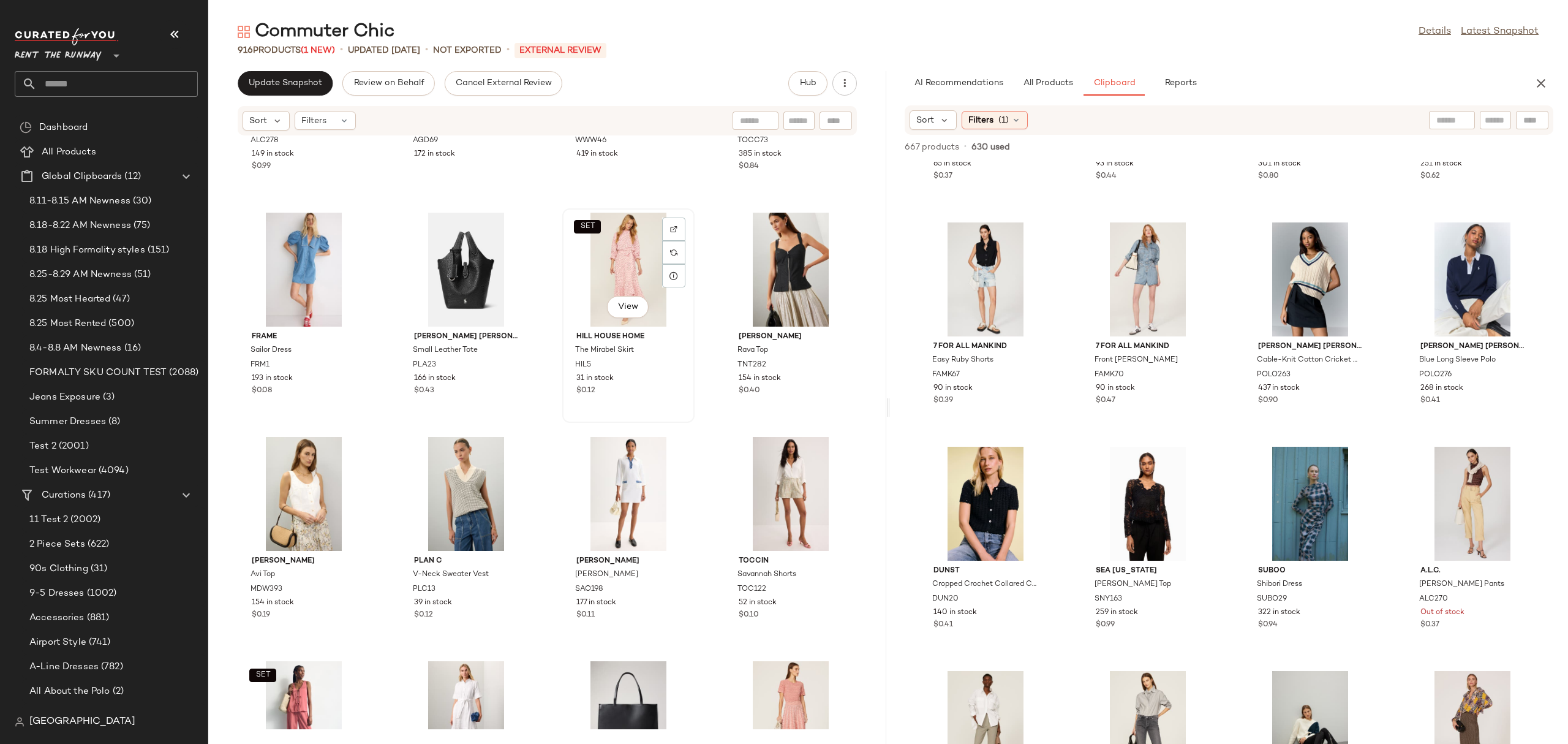
scroll to position [1382, 0]
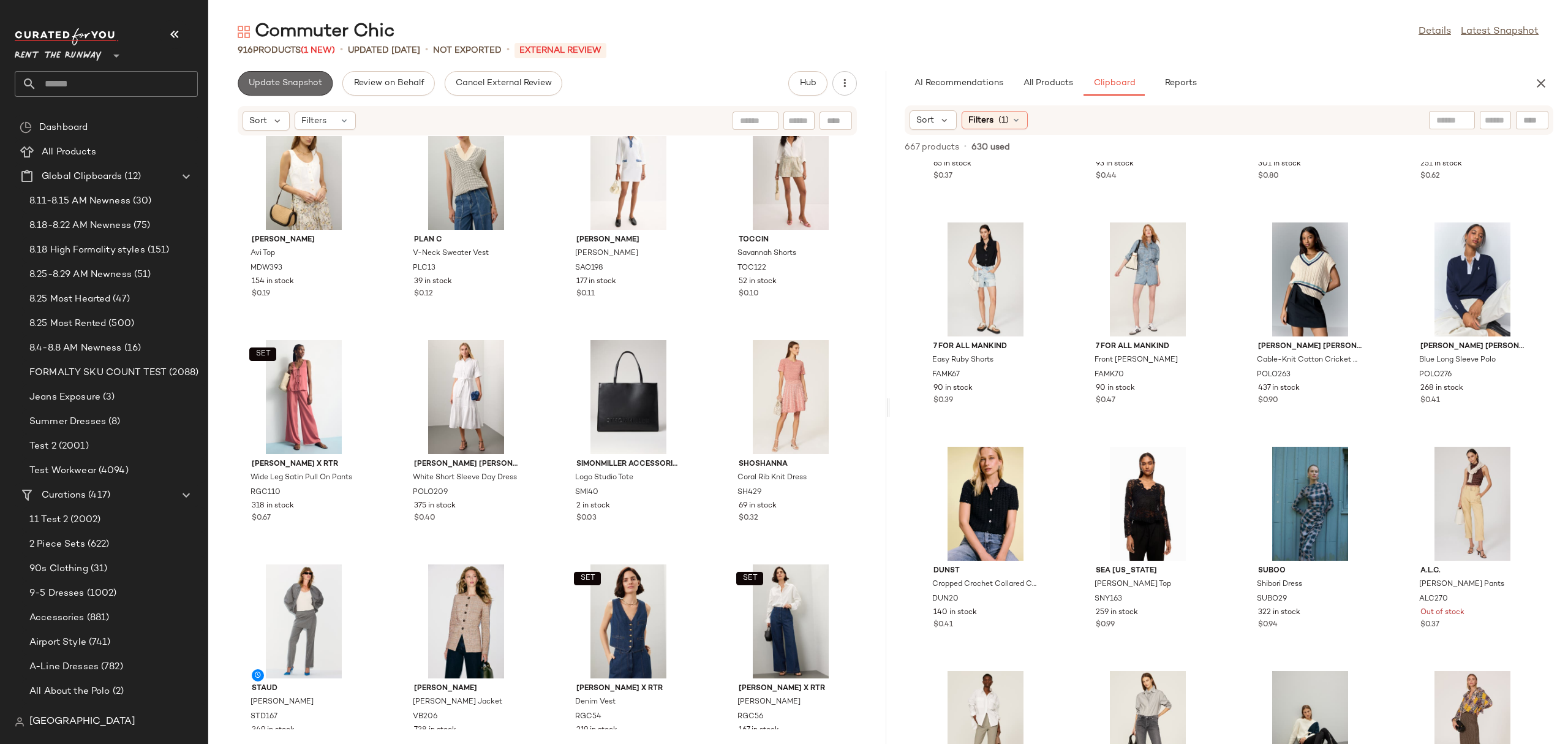
click at [279, 81] on span "Update Snapshot" at bounding box center [285, 83] width 74 height 10
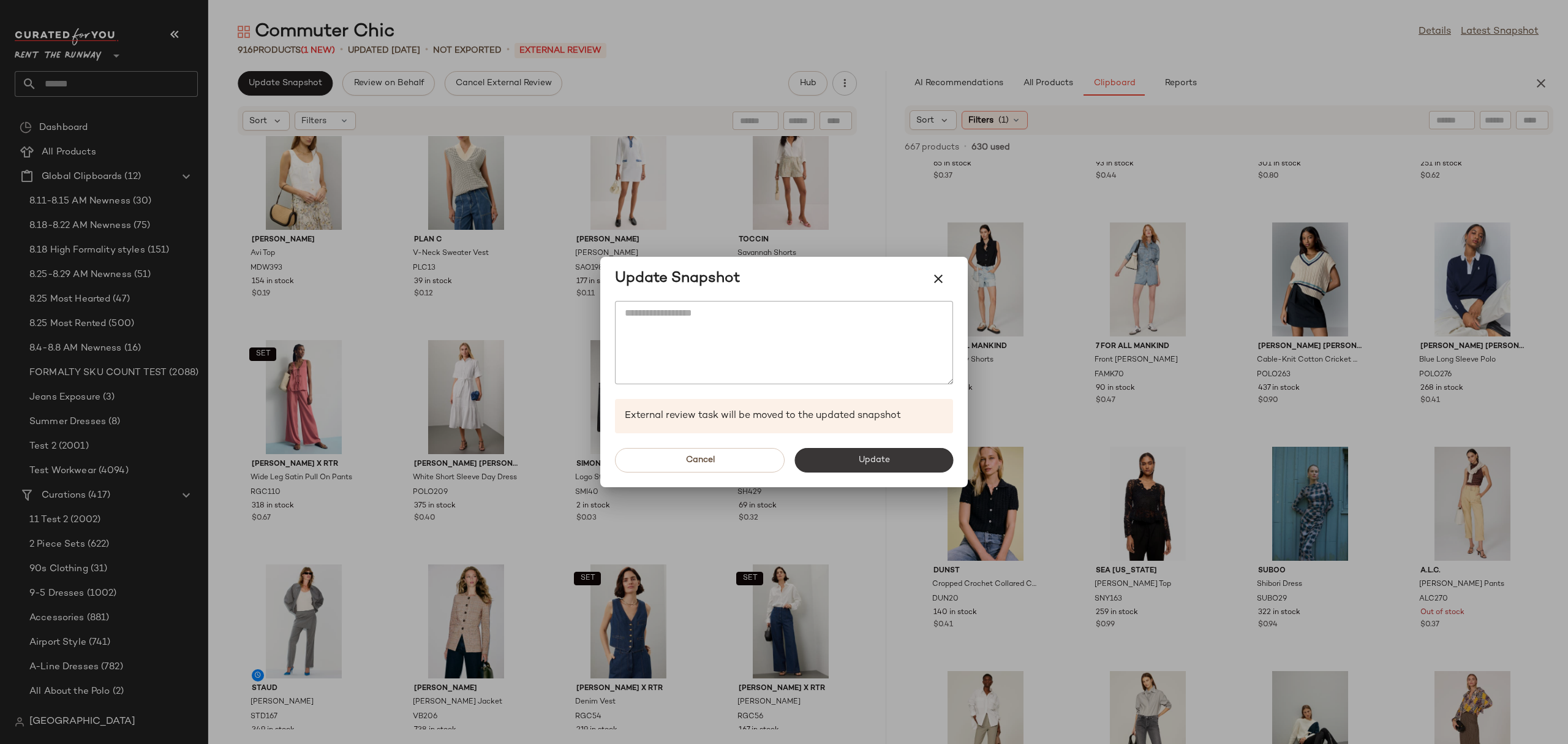
click at [910, 454] on button "Update" at bounding box center [874, 460] width 158 height 24
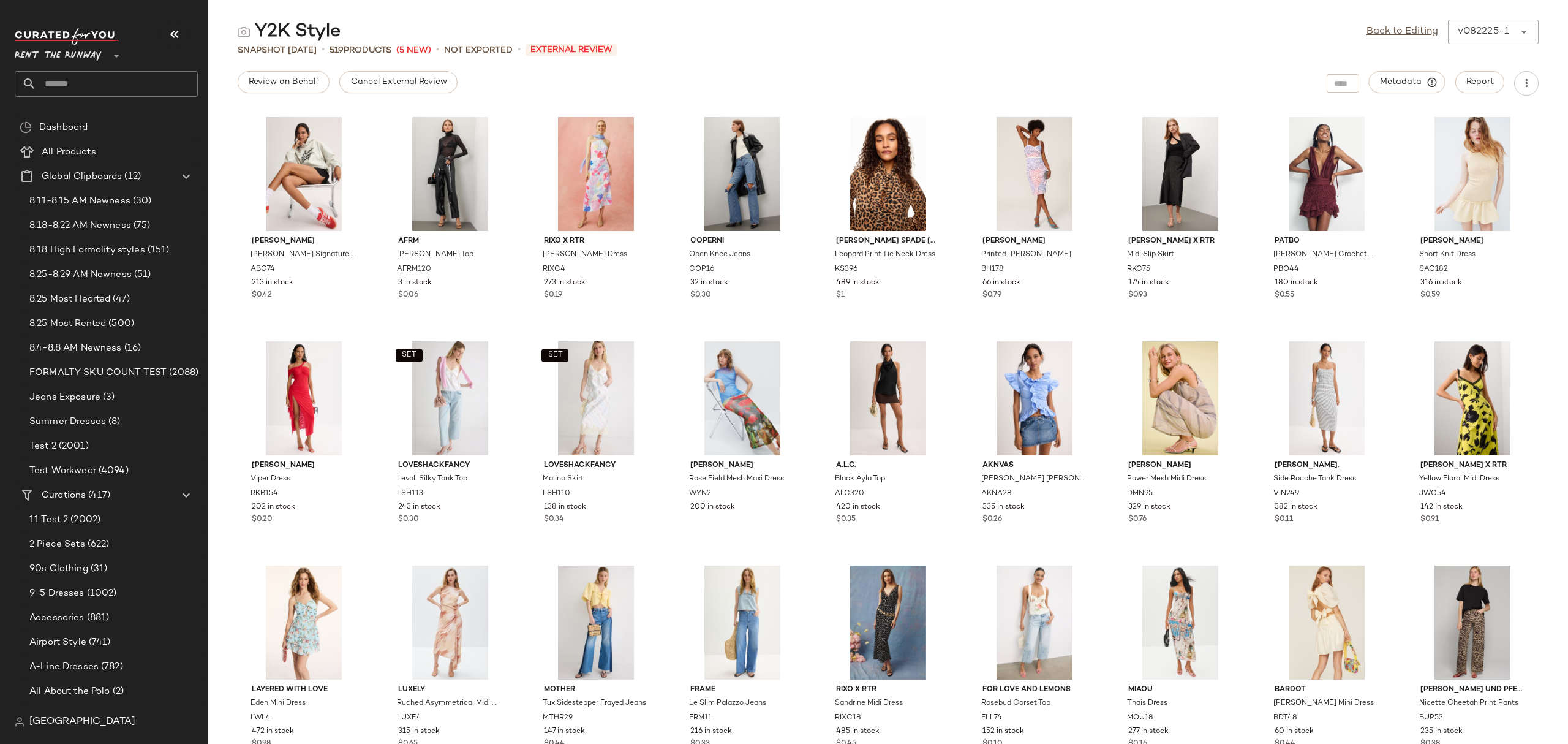
click at [1378, 23] on div "Back to Editing v082225-1 ******" at bounding box center [1452, 32] width 172 height 24
click at [1381, 31] on link "Back to Editing" at bounding box center [1402, 32] width 72 height 15
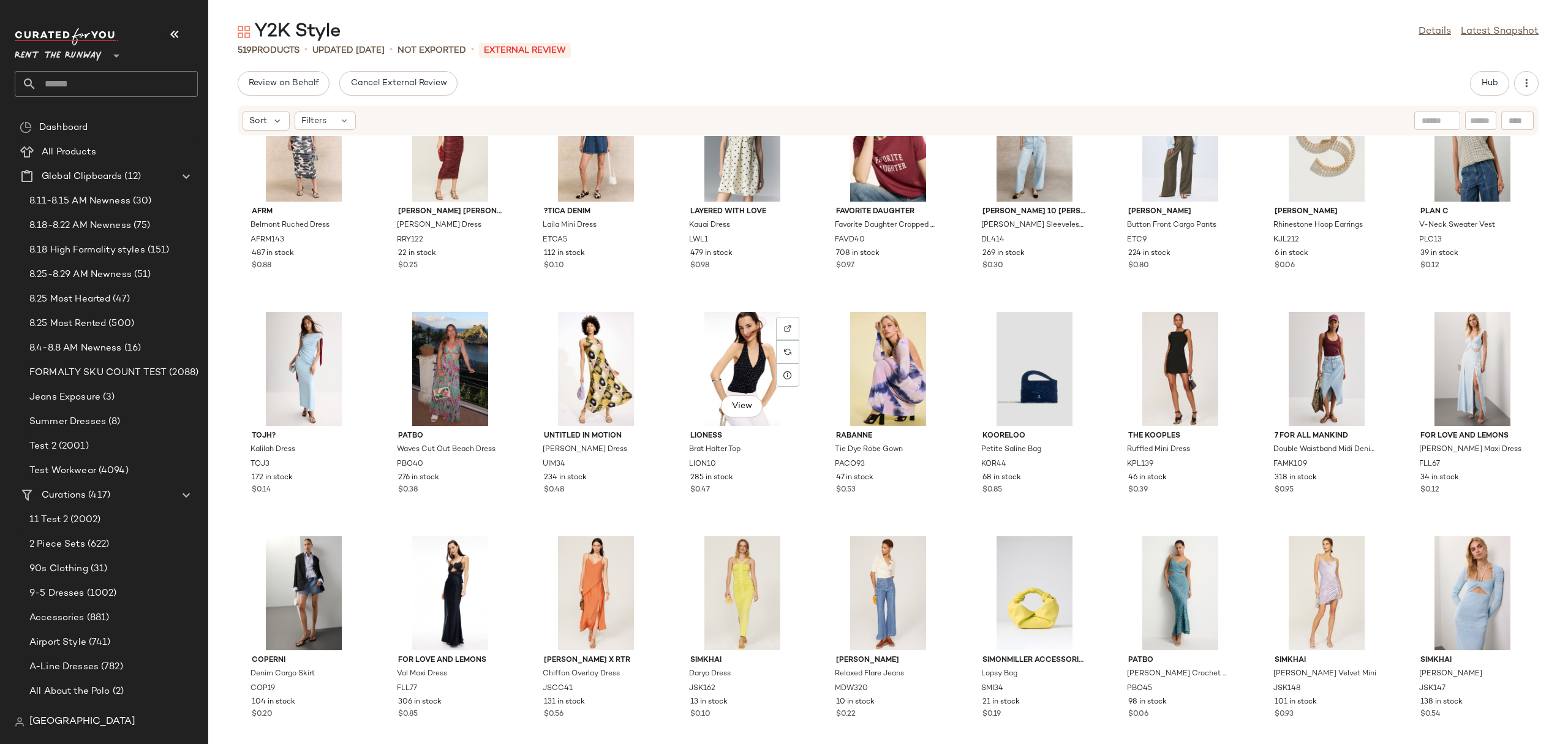
scroll to position [4719, 0]
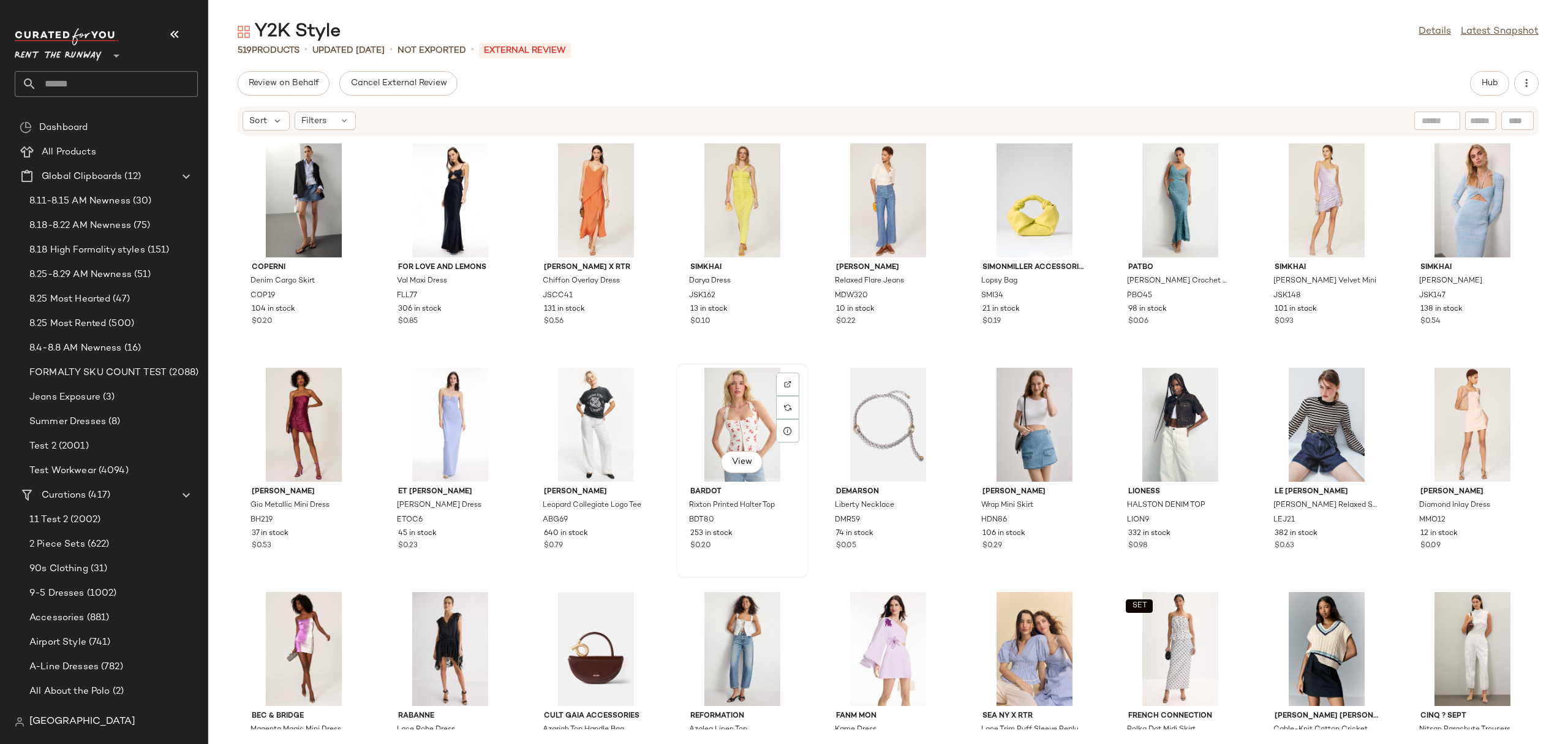
click at [721, 402] on div "View" at bounding box center [742, 425] width 123 height 114
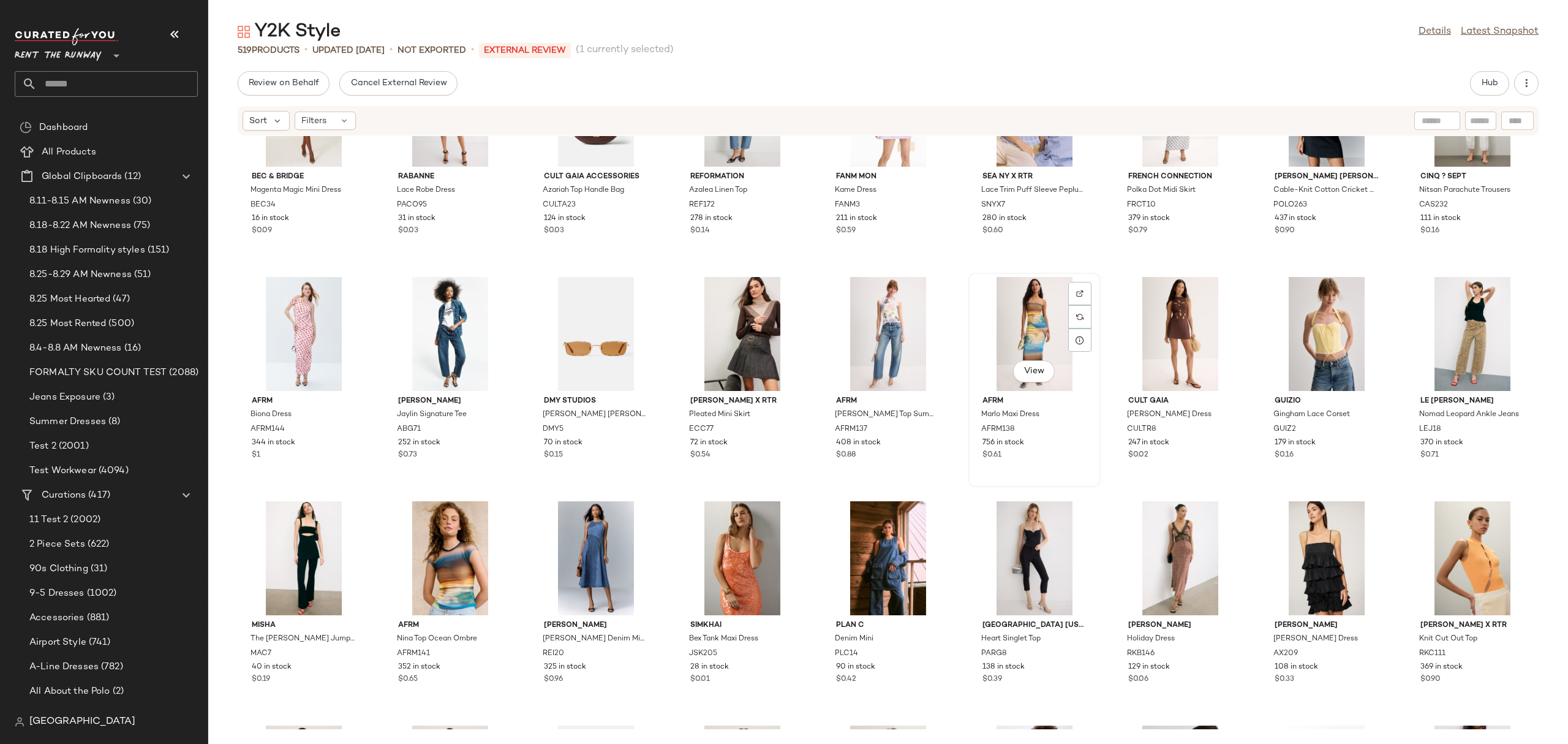
scroll to position [5246, 0]
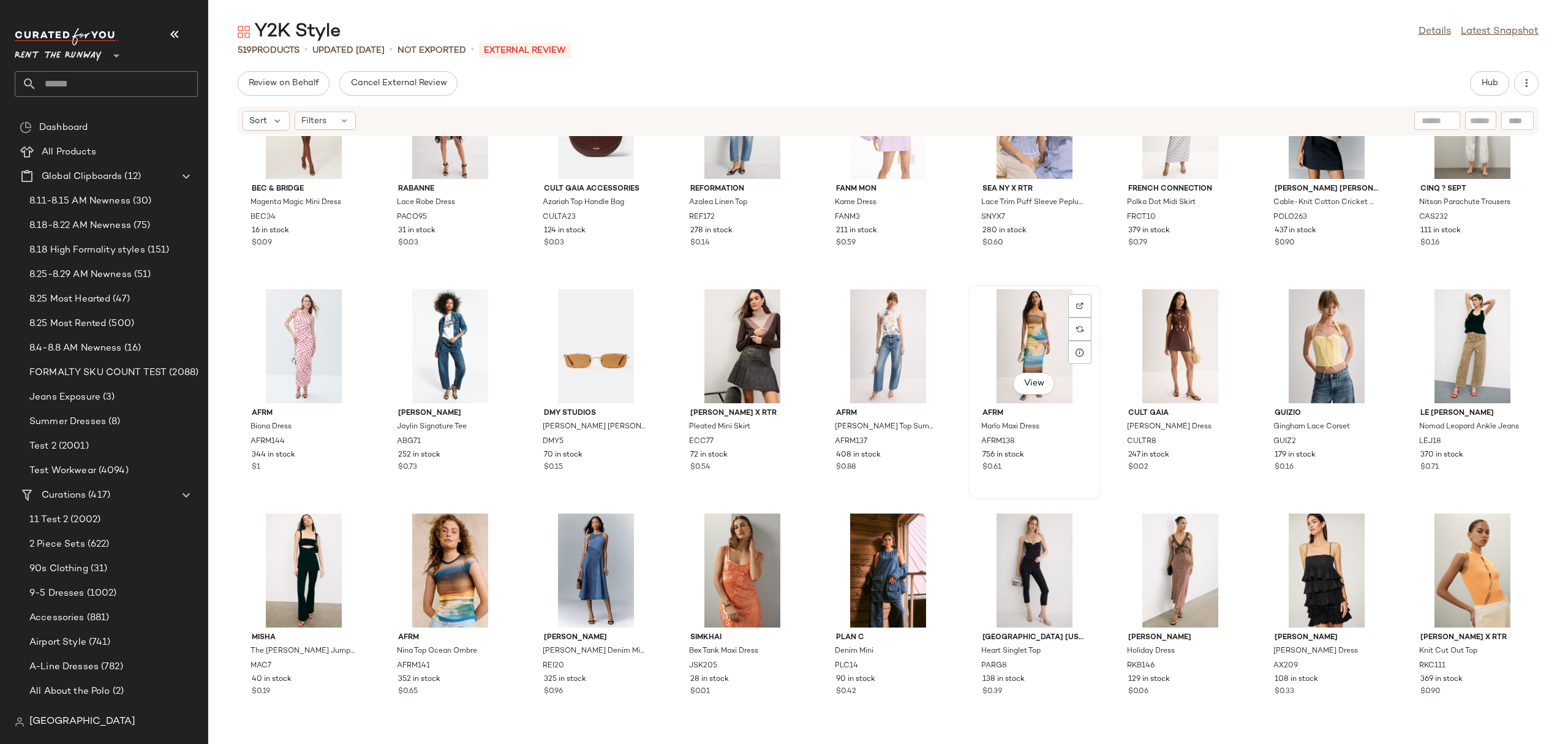
click at [1014, 304] on div "View" at bounding box center [1034, 346] width 123 height 114
click at [1500, 70] on div "Y2K Style Details Latest Snapshot 519 Products • updated Aug 22nd • Not Exporte…" at bounding box center [888, 382] width 1360 height 724
click at [1483, 82] on span "Hub" at bounding box center [1489, 83] width 18 height 10
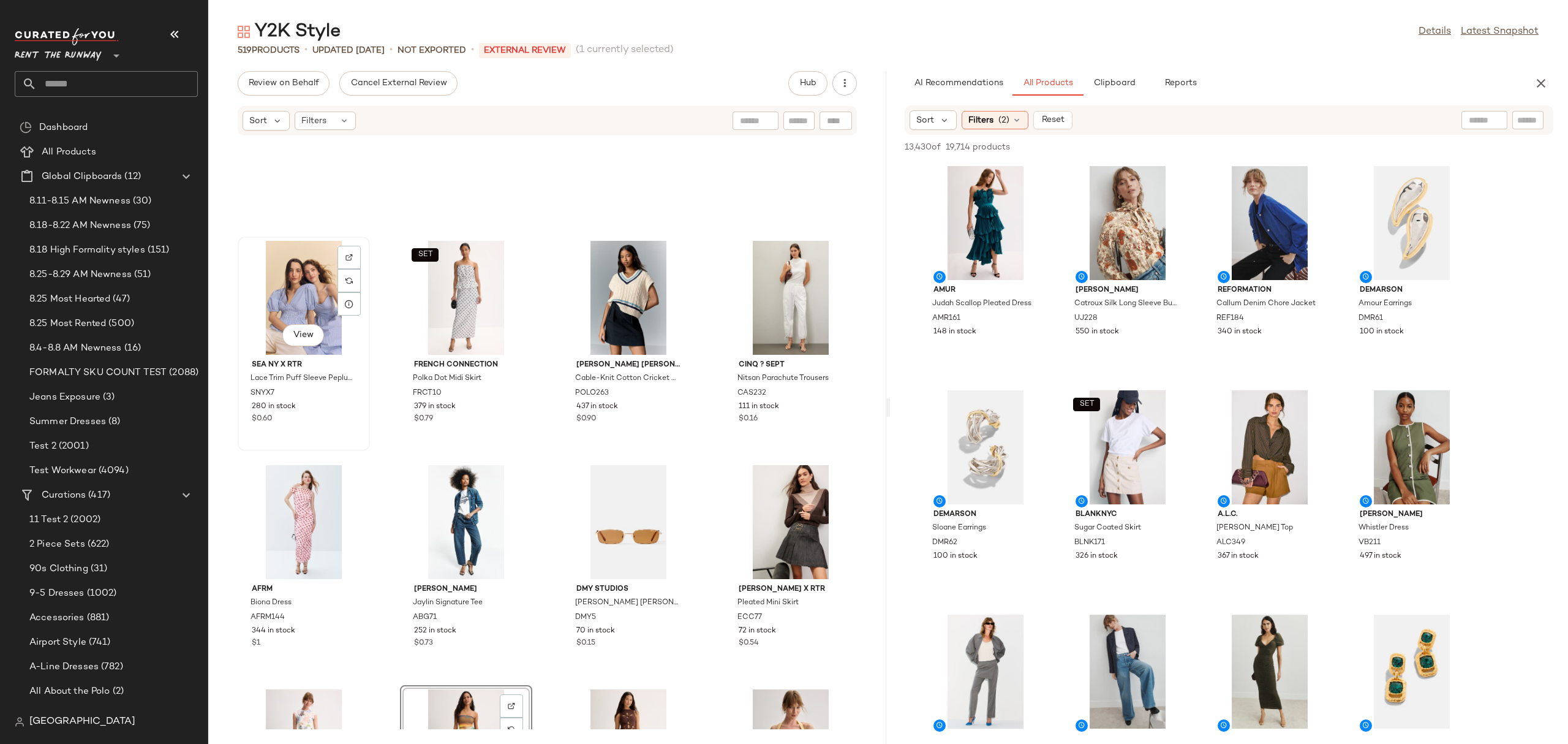
click at [301, 306] on div "View" at bounding box center [303, 298] width 123 height 114
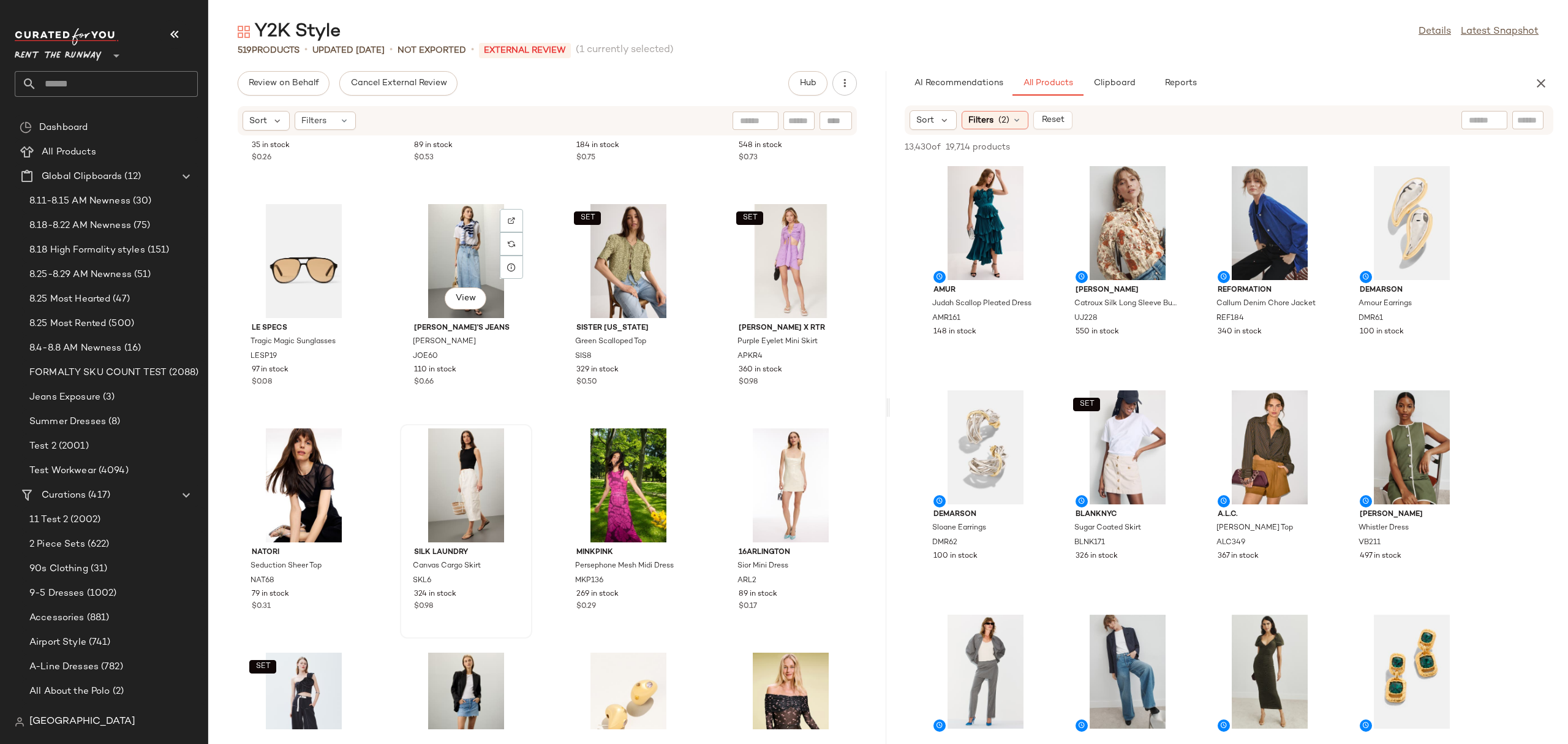
scroll to position [15598, 0]
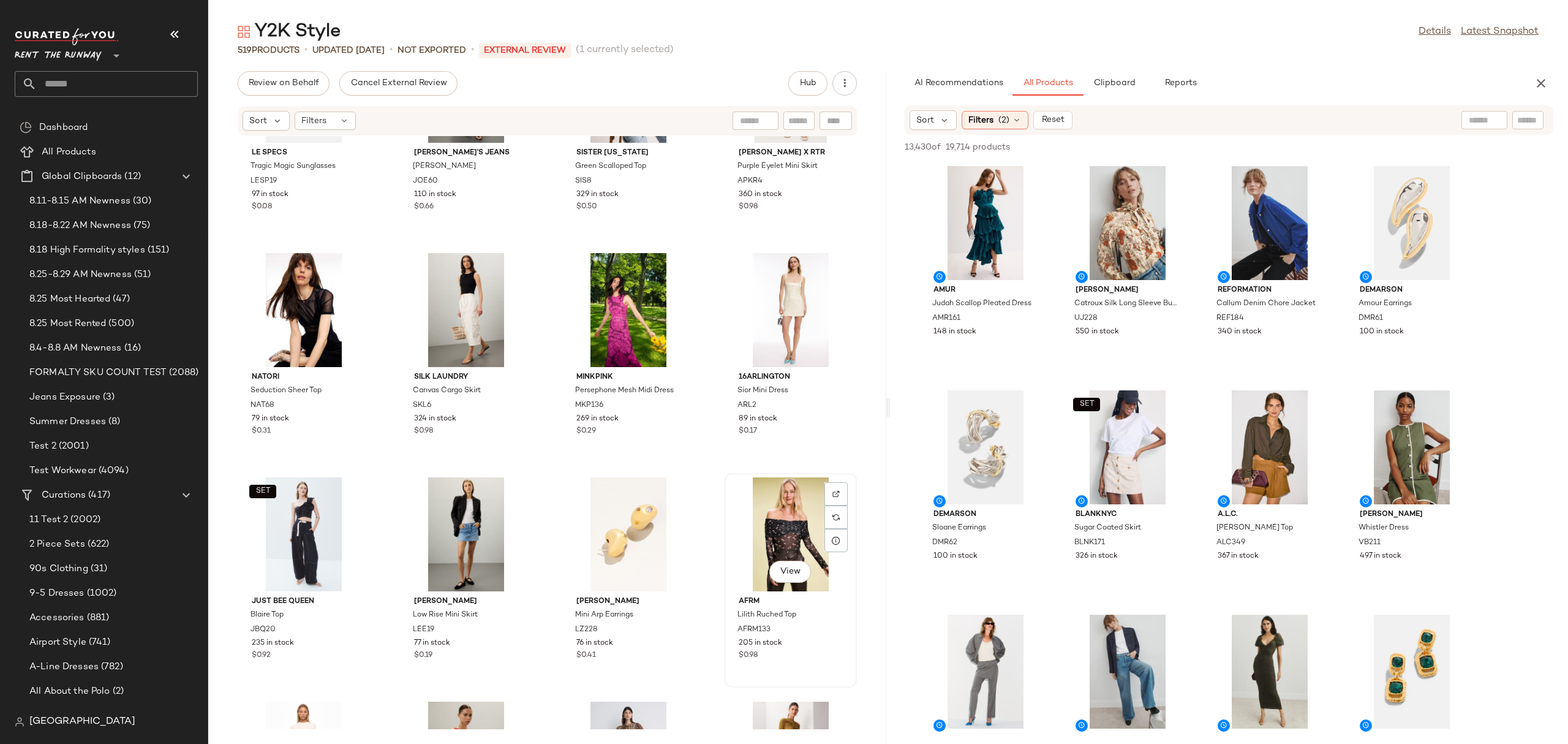
click at [791, 515] on div "View" at bounding box center [790, 534] width 123 height 114
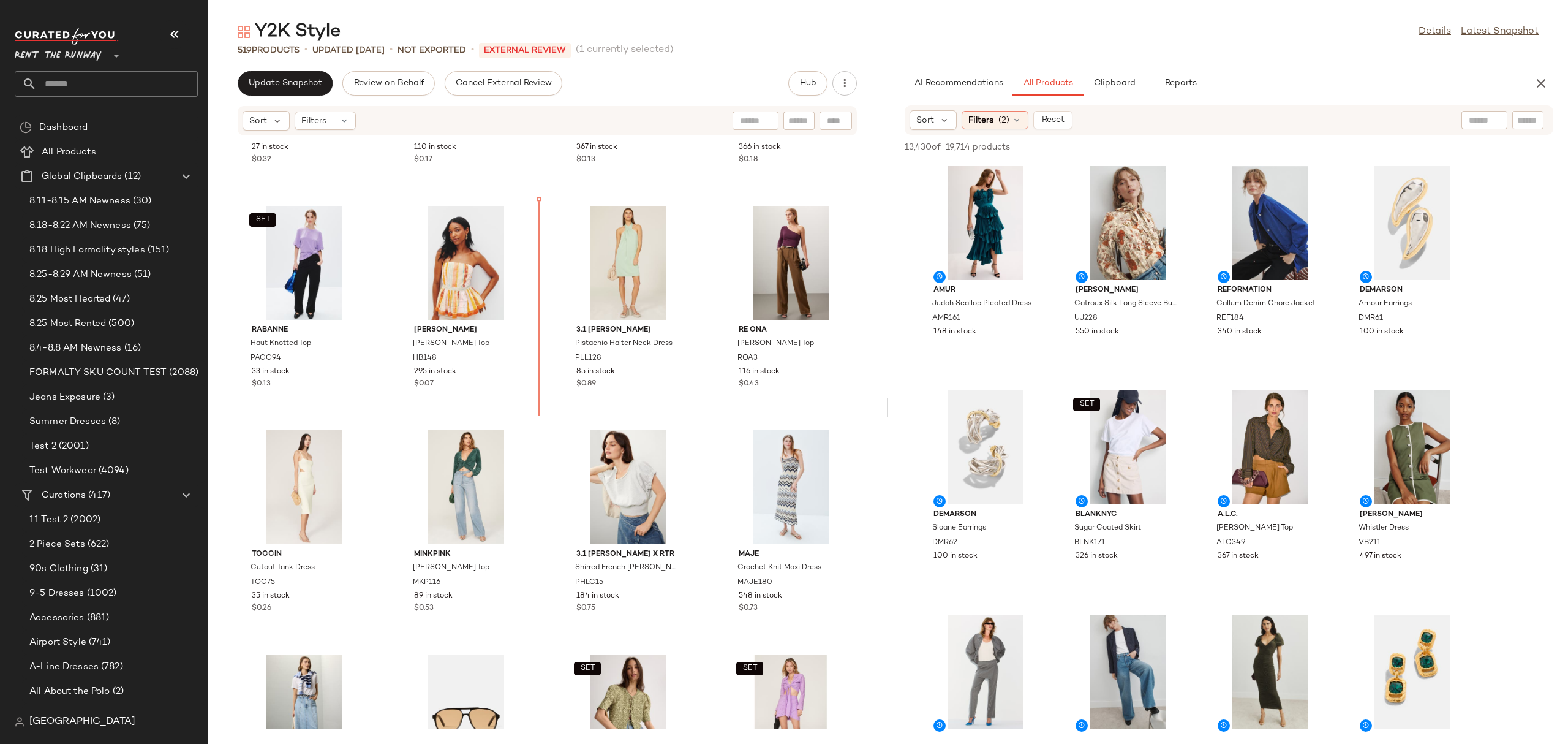
scroll to position [3094, 0]
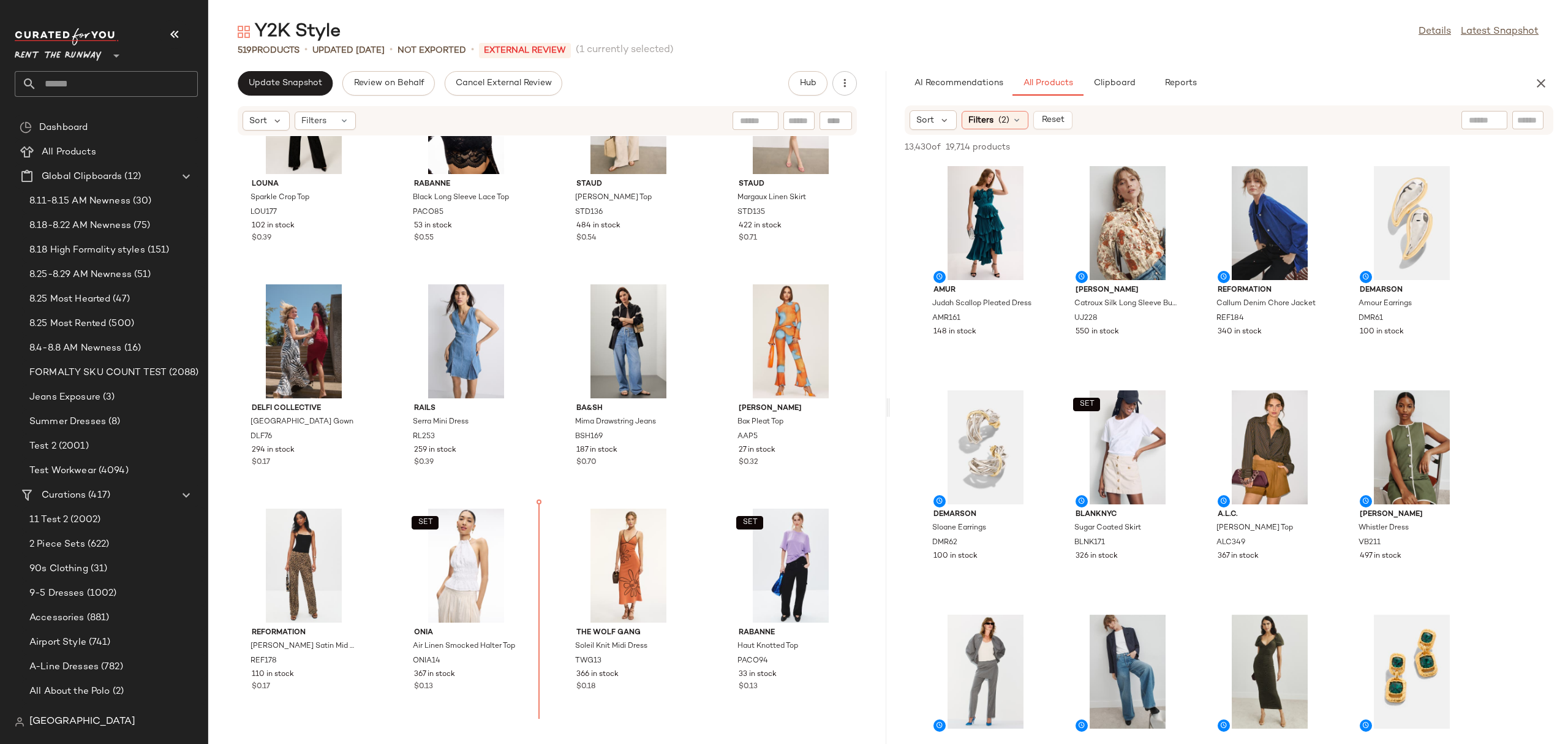
scroll to position [2615, 0]
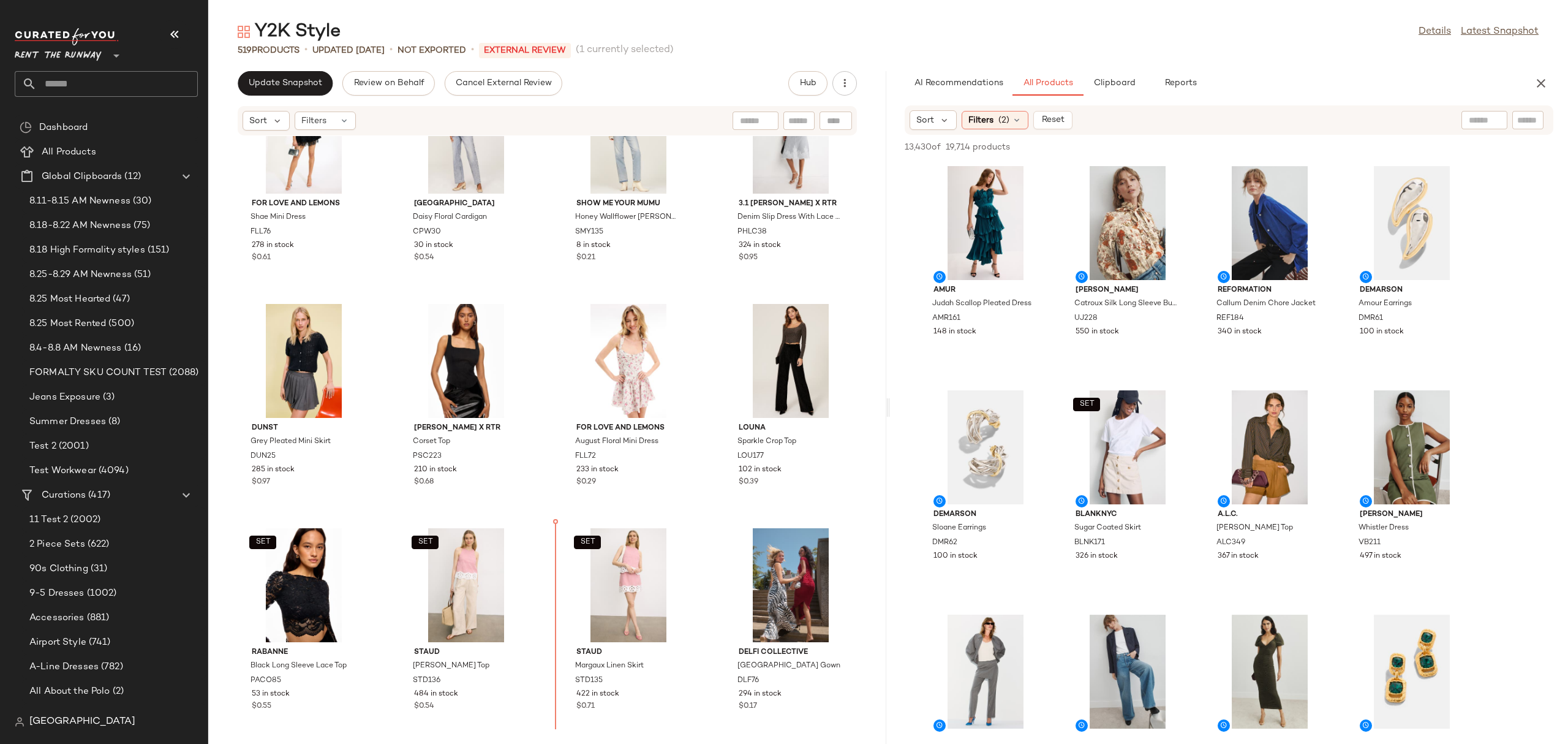
scroll to position [2167, 0]
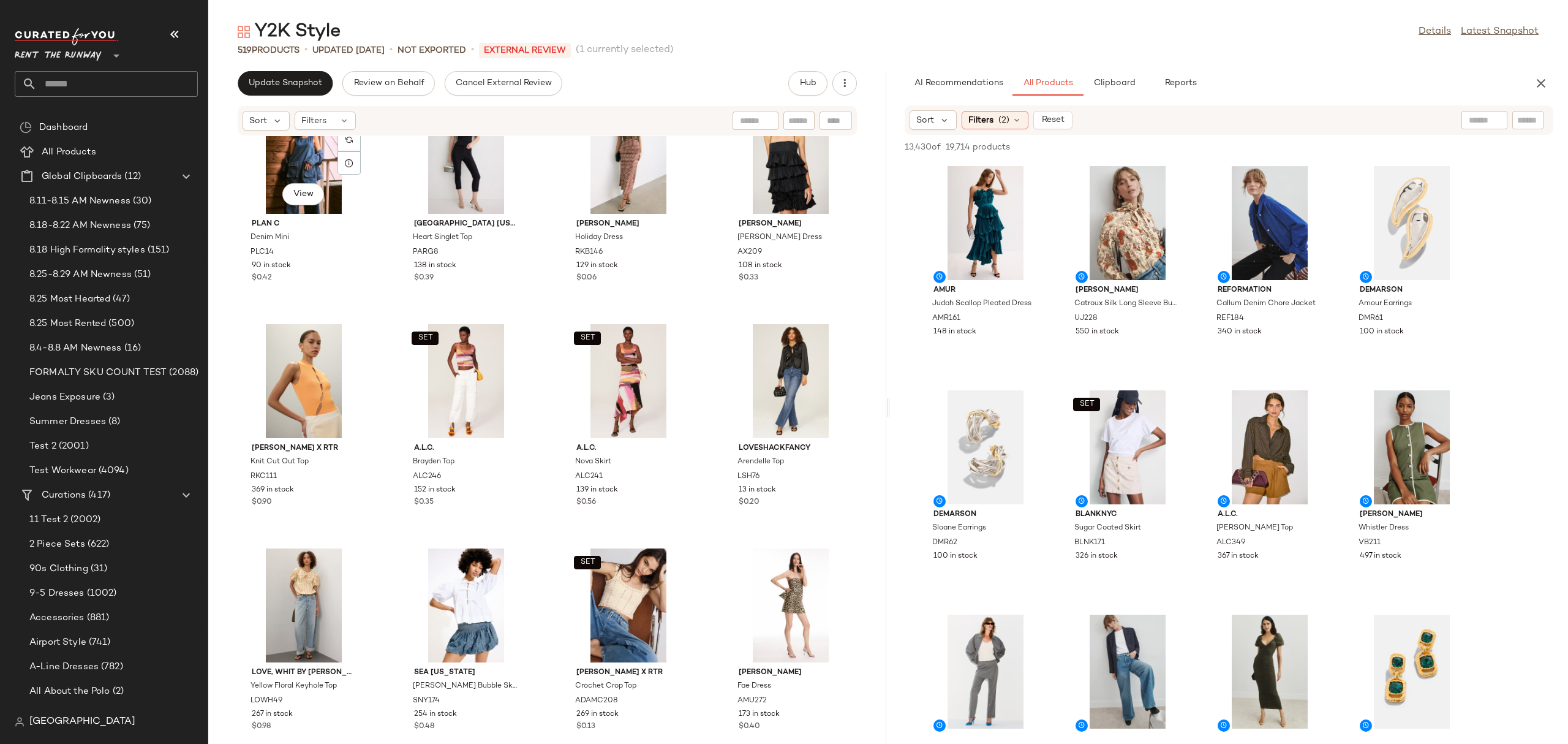
scroll to position [817, 0]
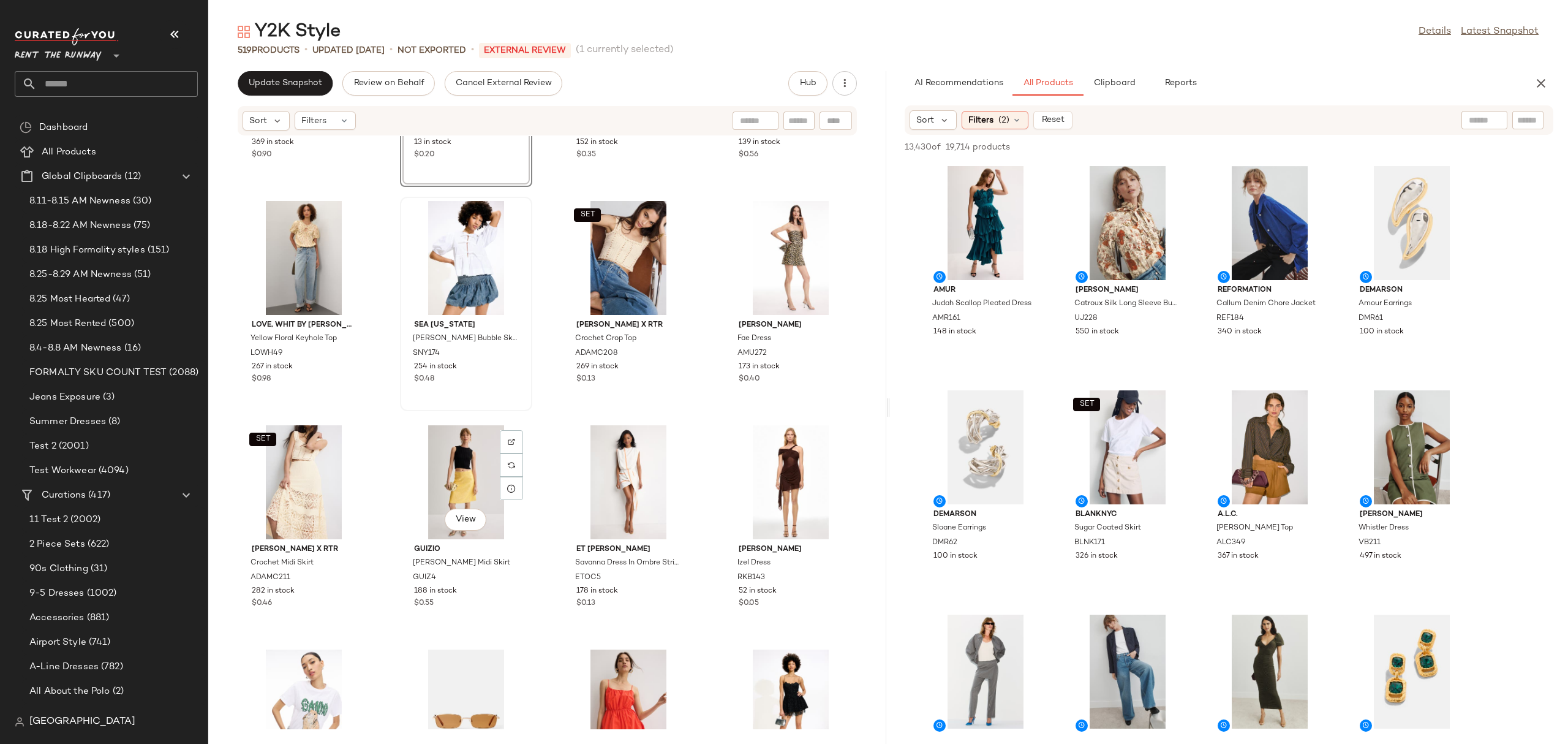
scroll to position [1274, 0]
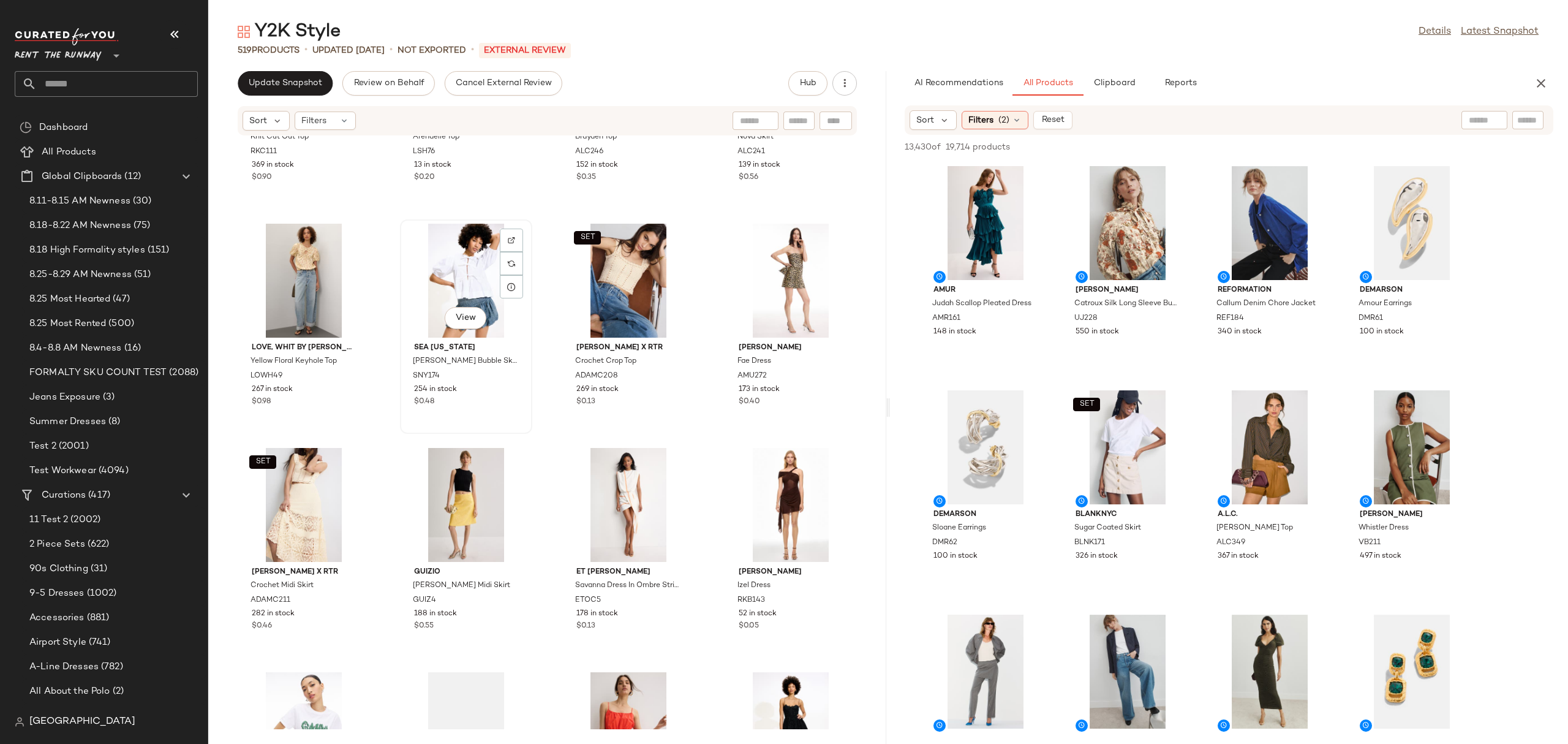
click at [434, 273] on div "View" at bounding box center [466, 280] width 123 height 114
click at [759, 269] on div "View" at bounding box center [790, 280] width 123 height 114
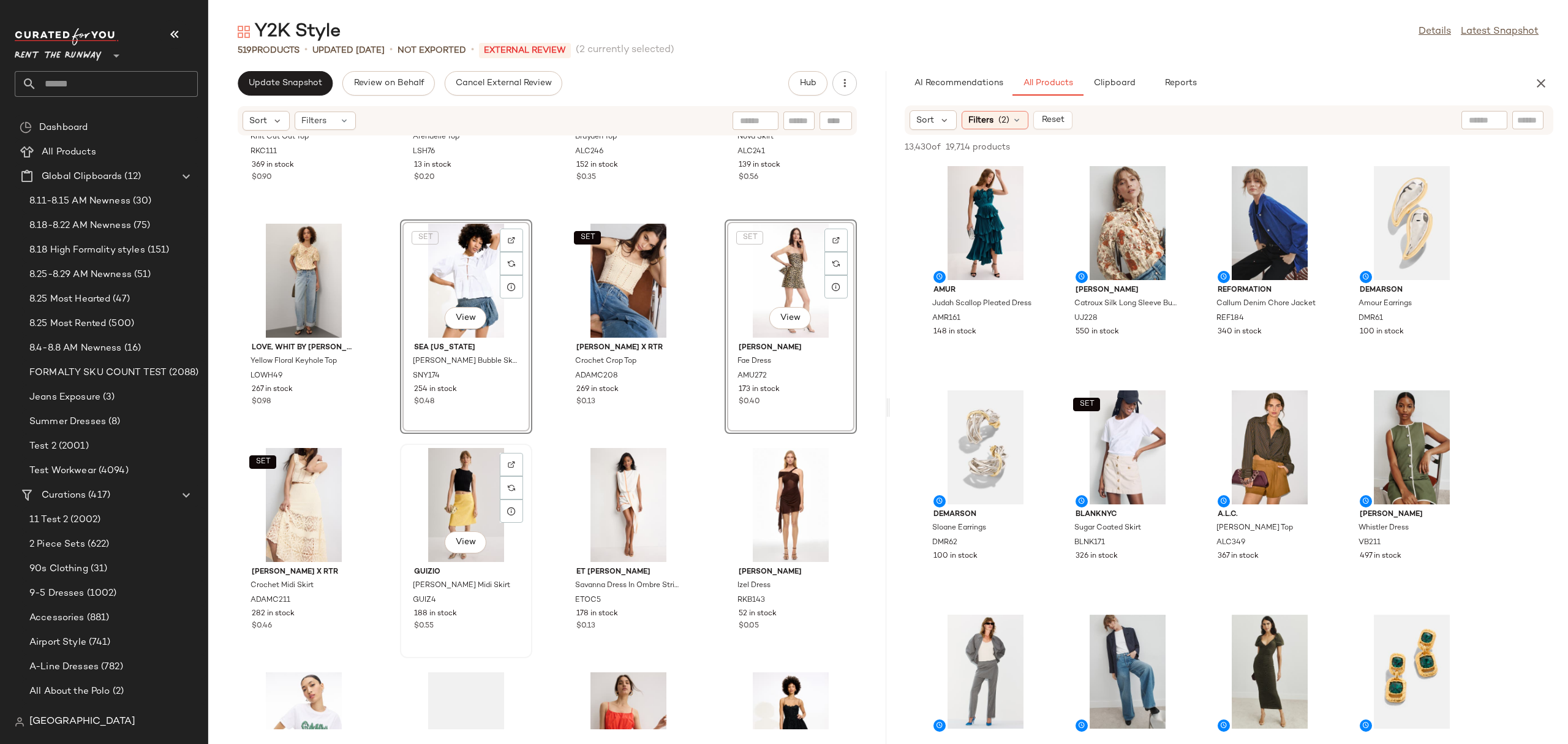
click at [460, 480] on div "View" at bounding box center [466, 505] width 123 height 114
click at [793, 496] on div "View" at bounding box center [790, 505] width 123 height 114
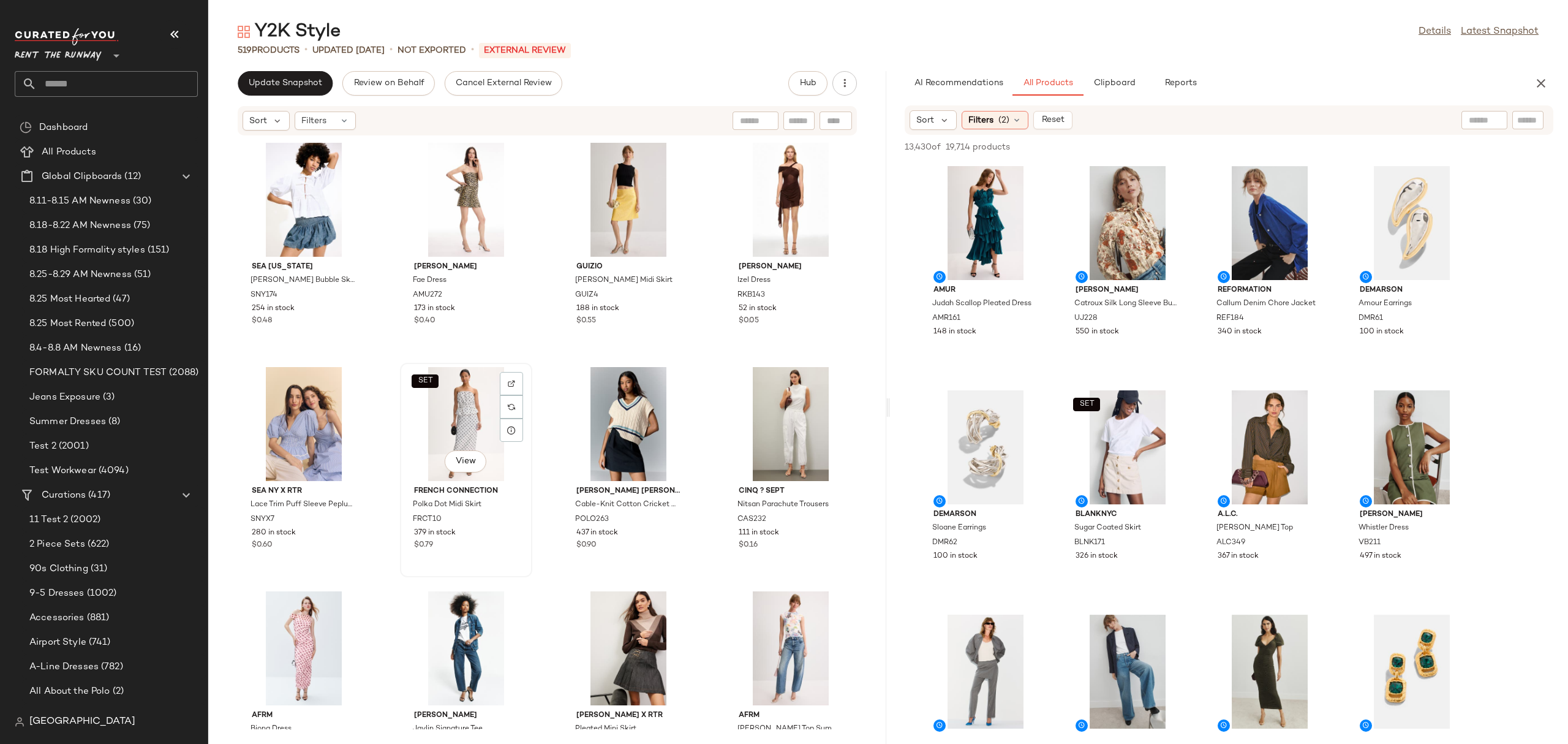
click at [478, 430] on div "SET View" at bounding box center [466, 424] width 123 height 114
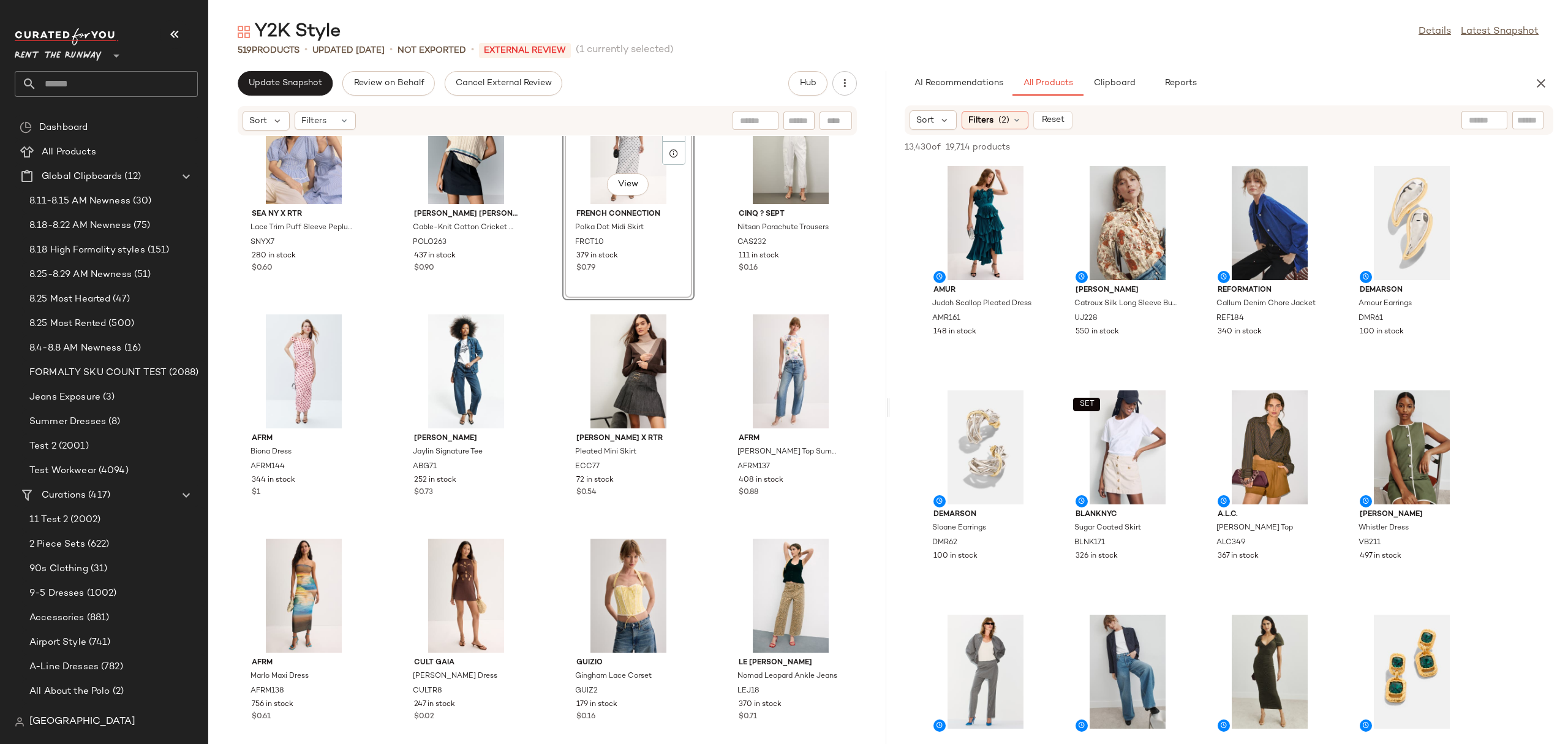
scroll to position [283, 0]
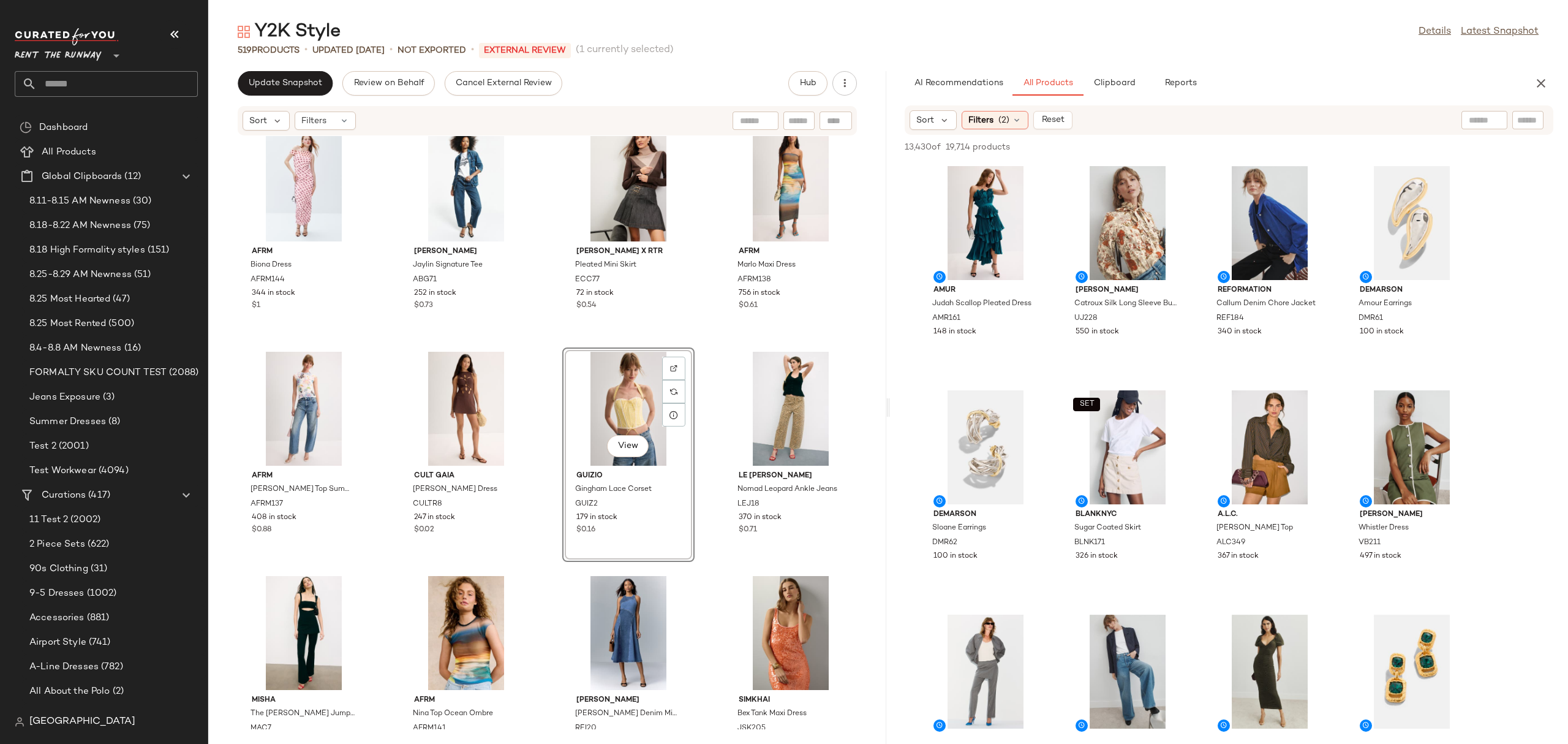
scroll to position [696, 0]
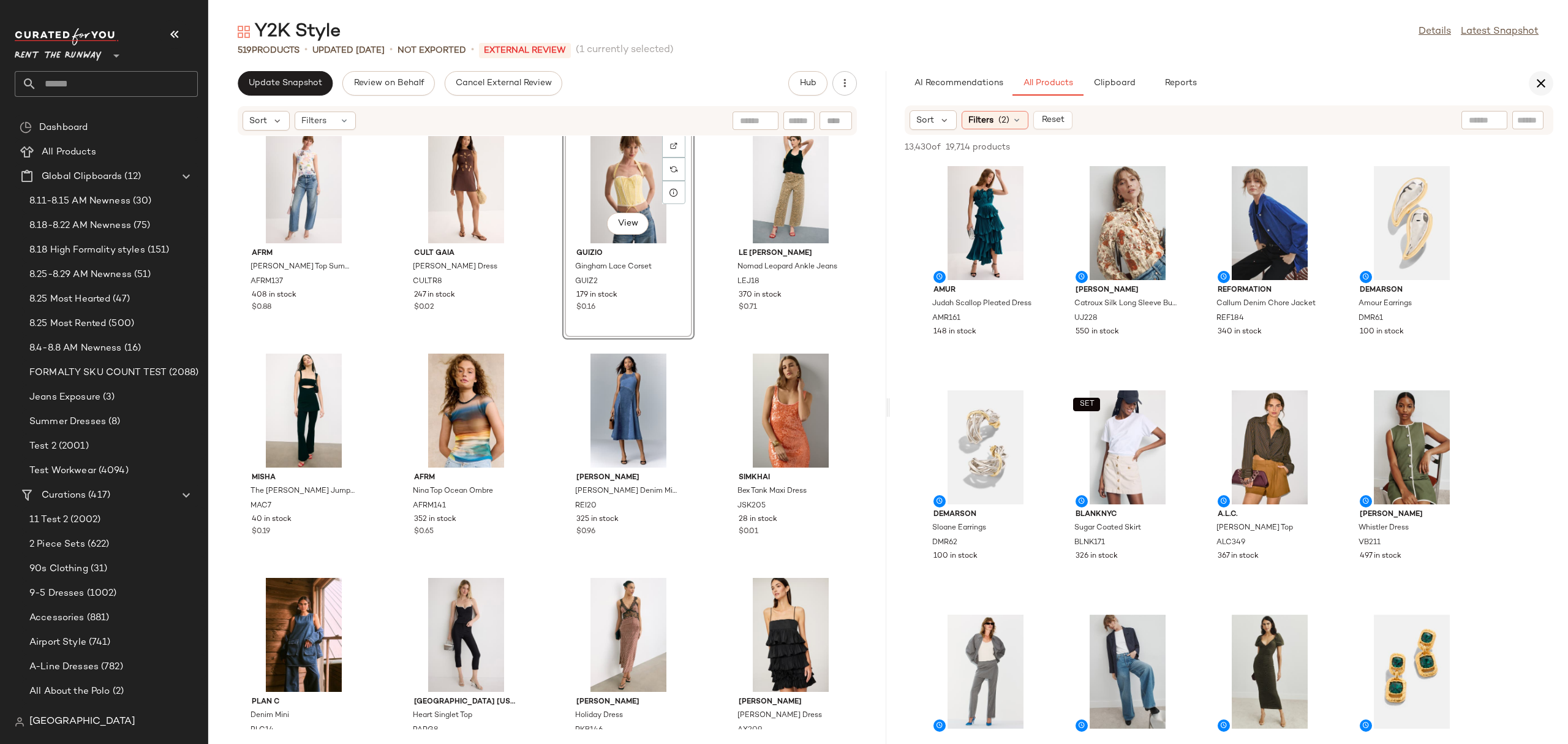
click at [1534, 74] on button "button" at bounding box center [1540, 83] width 24 height 24
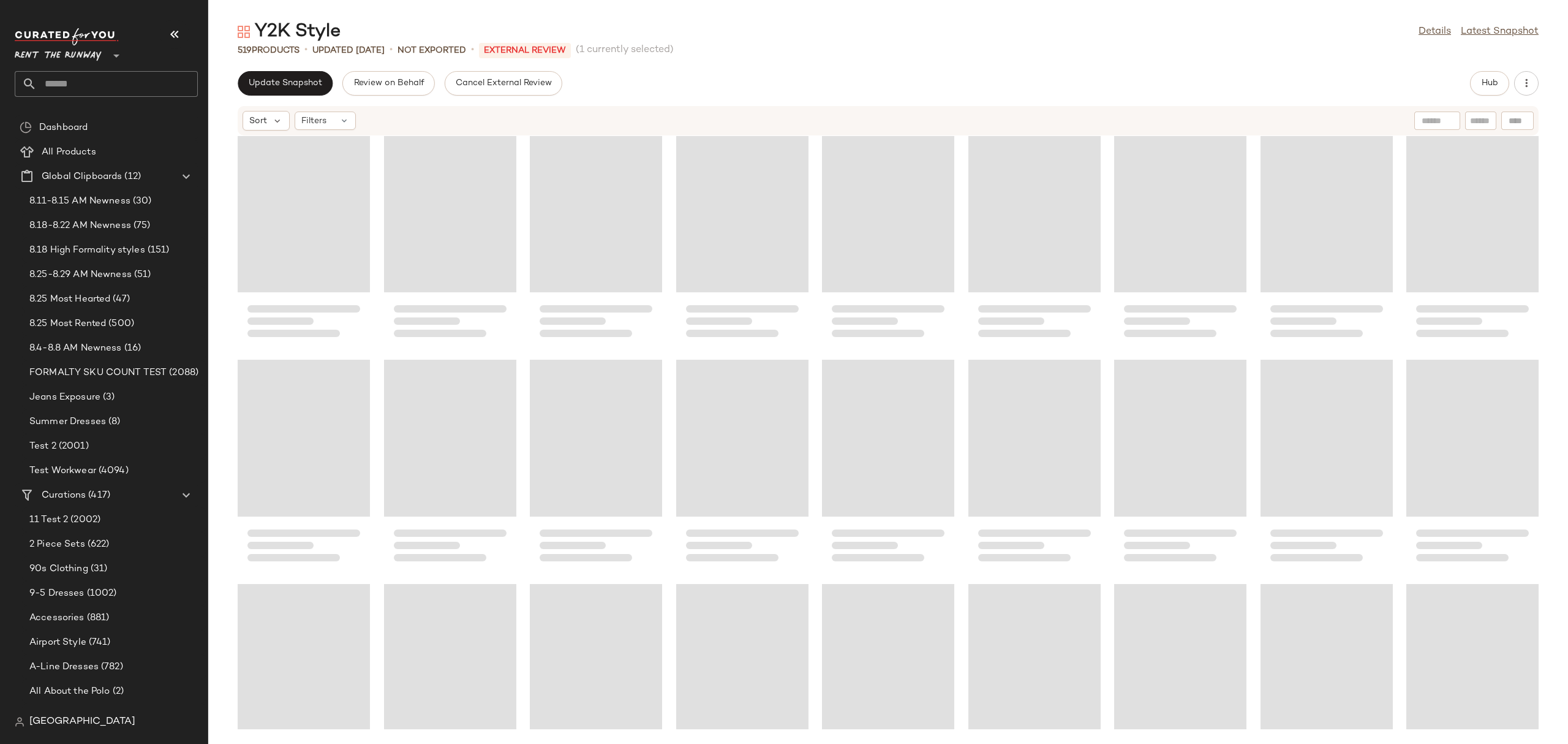
scroll to position [0, 0]
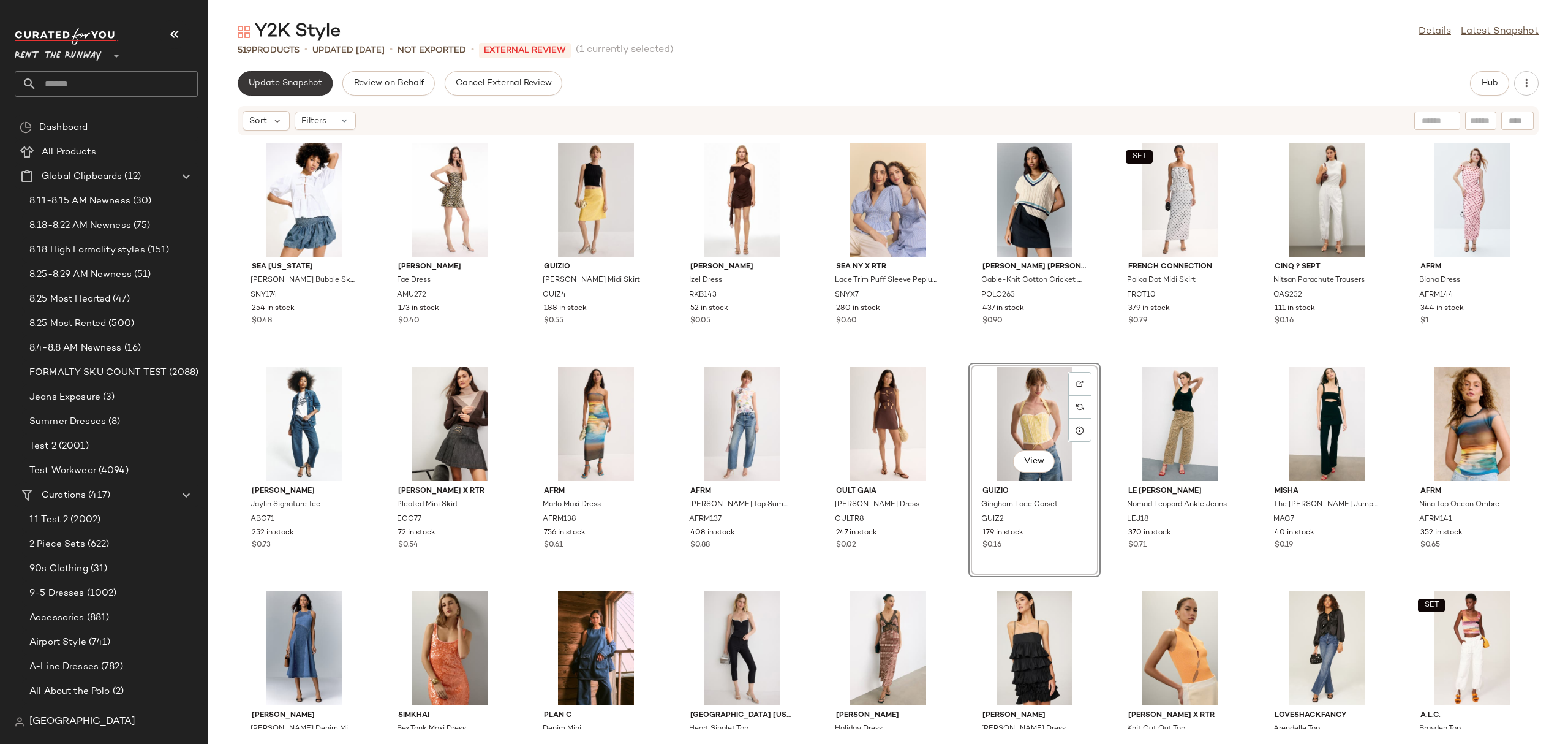
click at [318, 90] on button "Update Snapshot" at bounding box center [285, 83] width 95 height 24
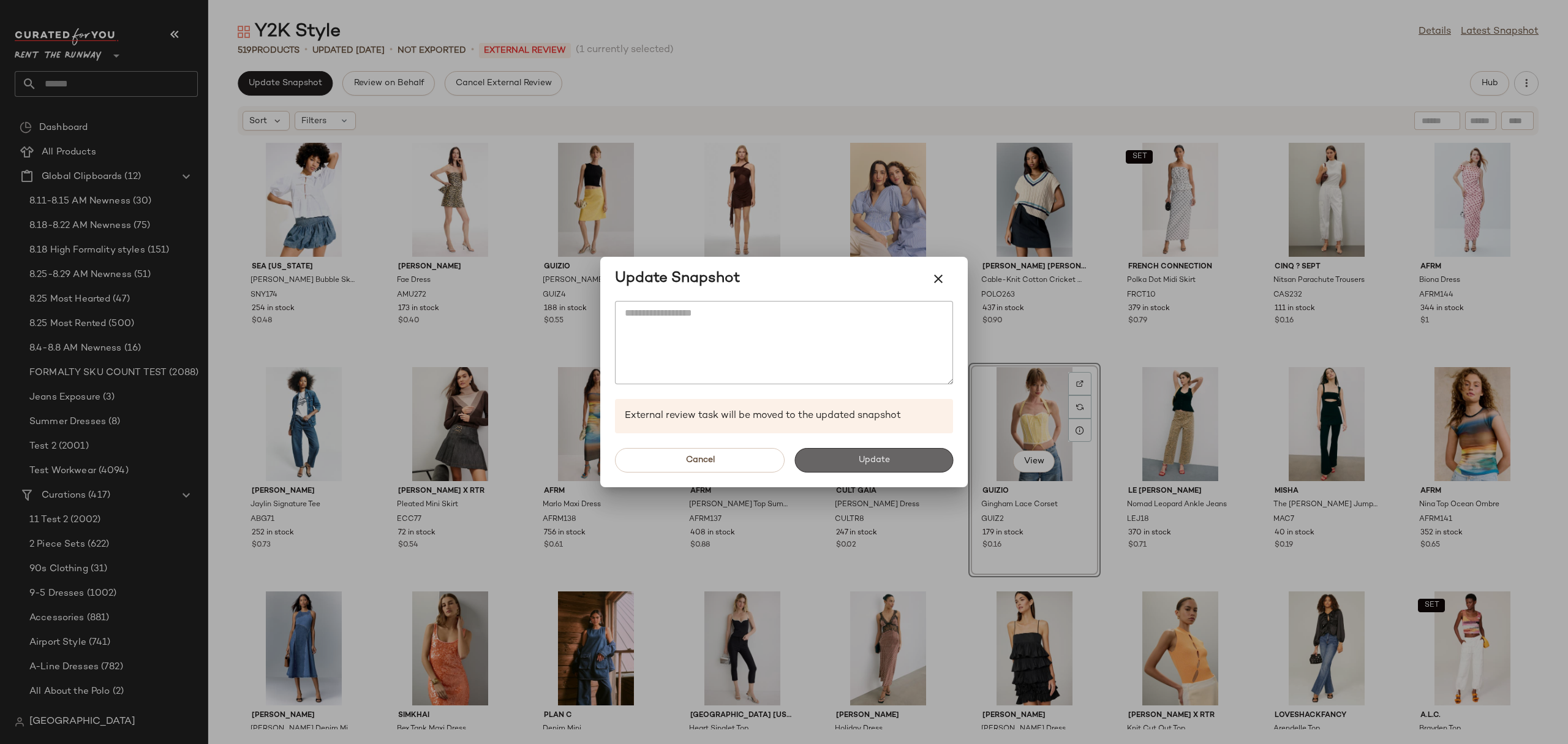
click at [804, 455] on button "Update" at bounding box center [874, 460] width 158 height 24
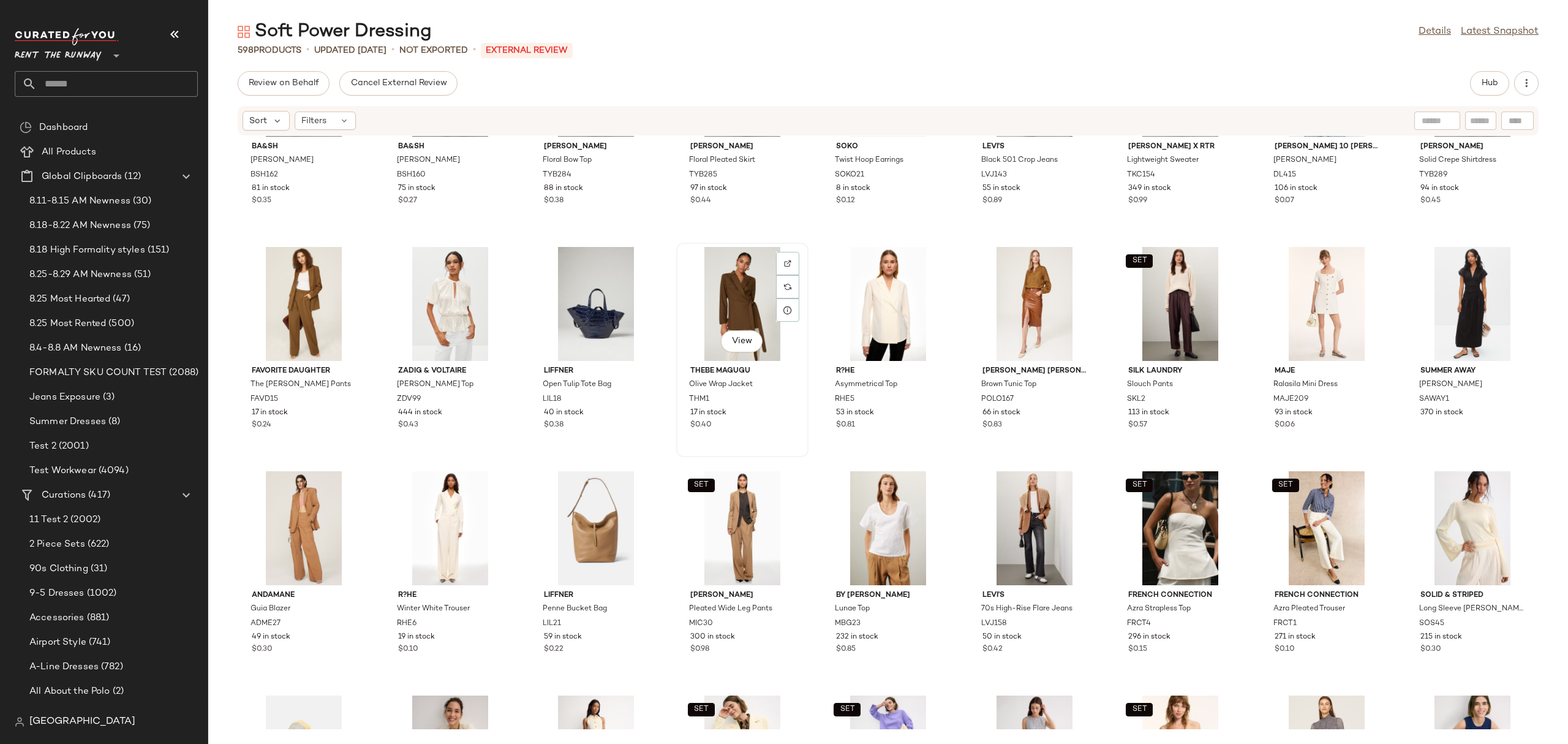
scroll to position [1491, 0]
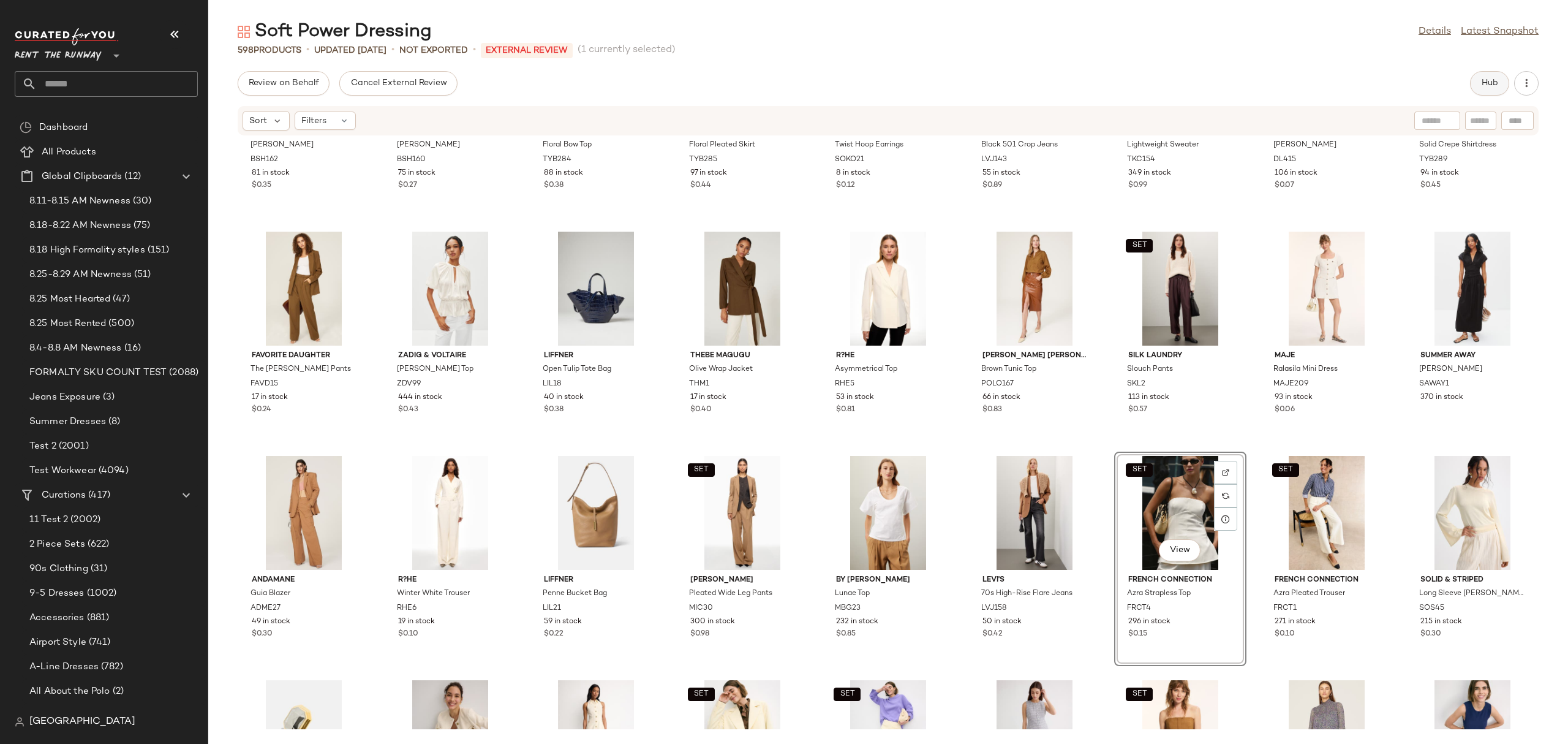
click at [1475, 83] on button "Hub" at bounding box center [1489, 83] width 39 height 24
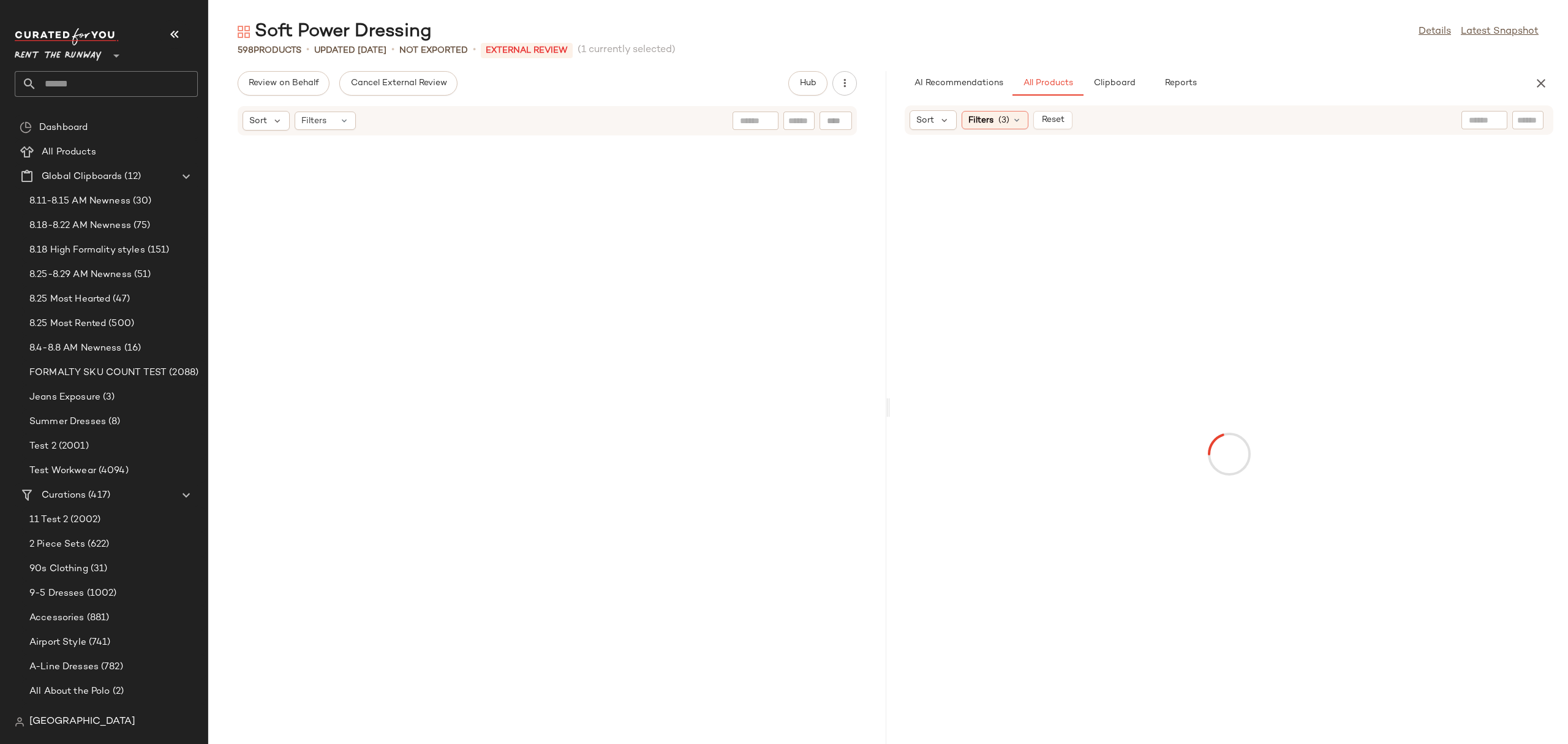
scroll to position [4037, 0]
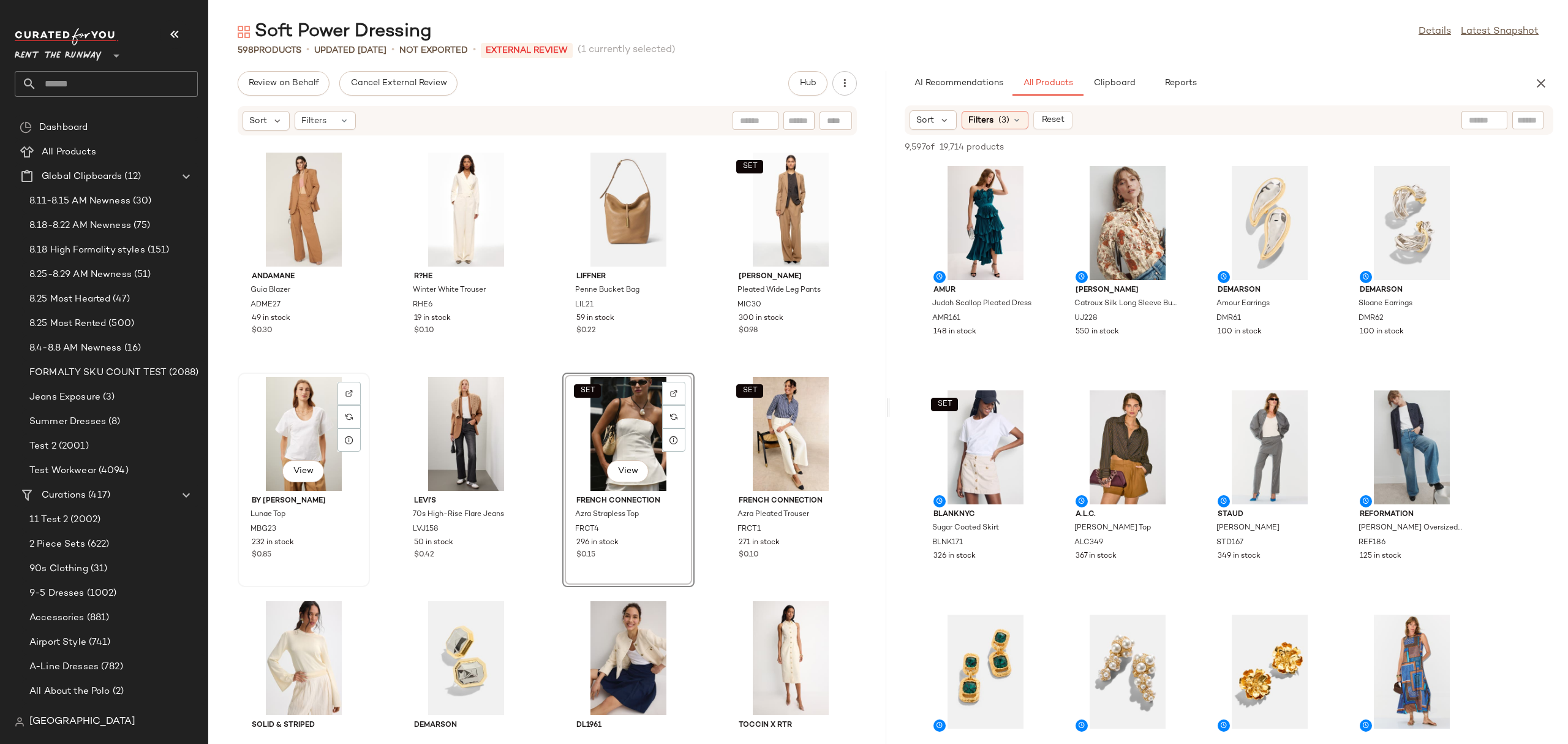
click at [283, 437] on div "View" at bounding box center [303, 434] width 123 height 114
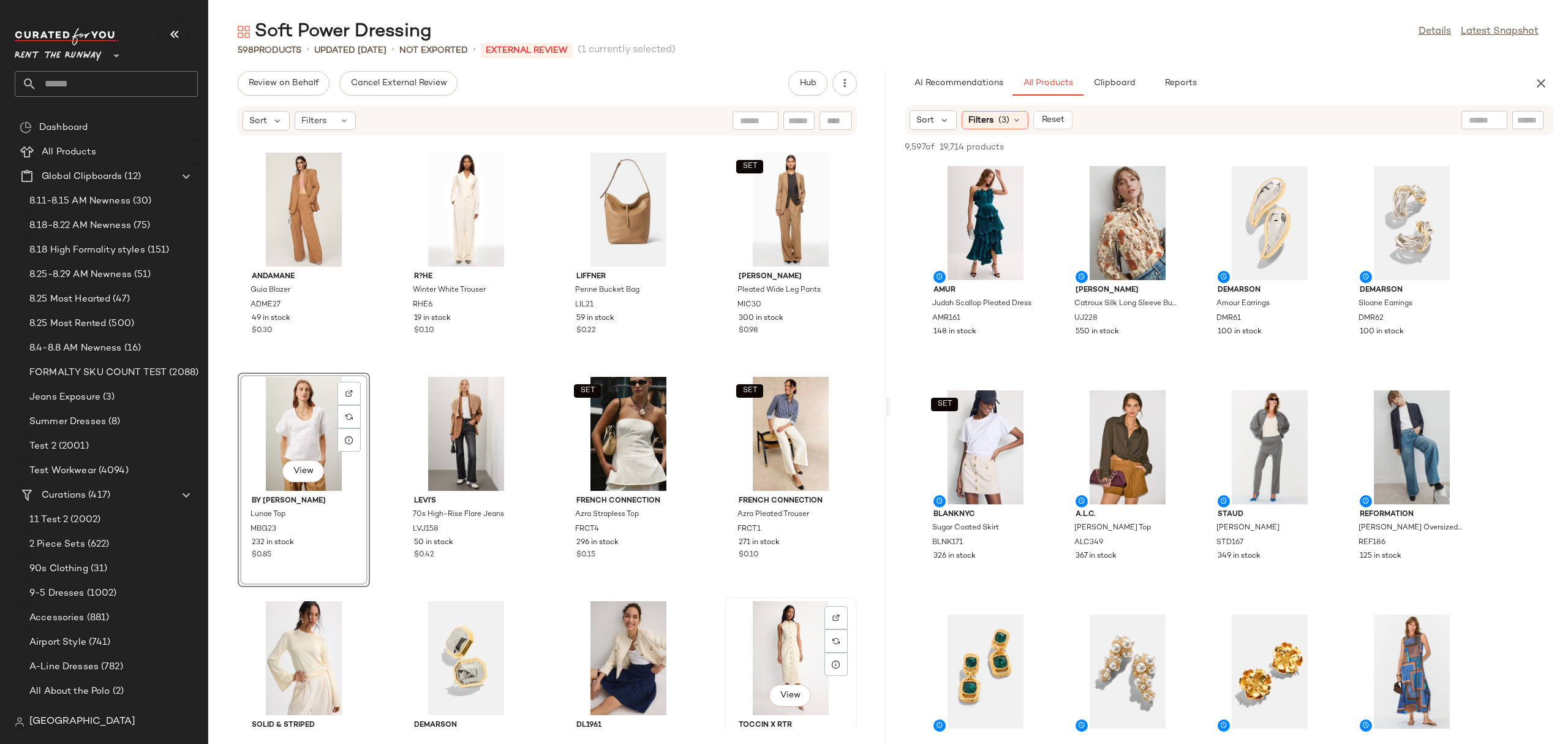
click at [784, 645] on div "View" at bounding box center [790, 658] width 123 height 114
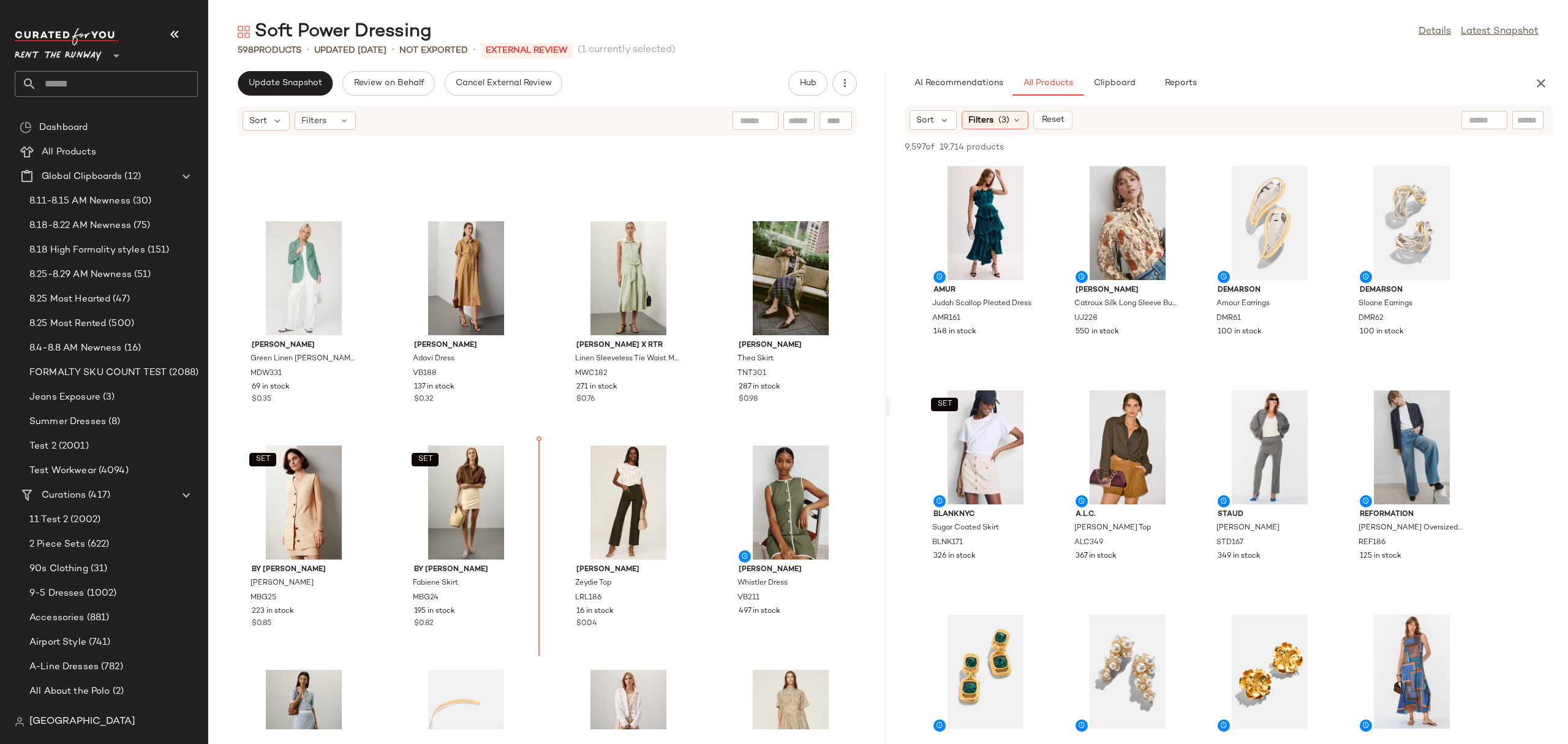
scroll to position [1235, 0]
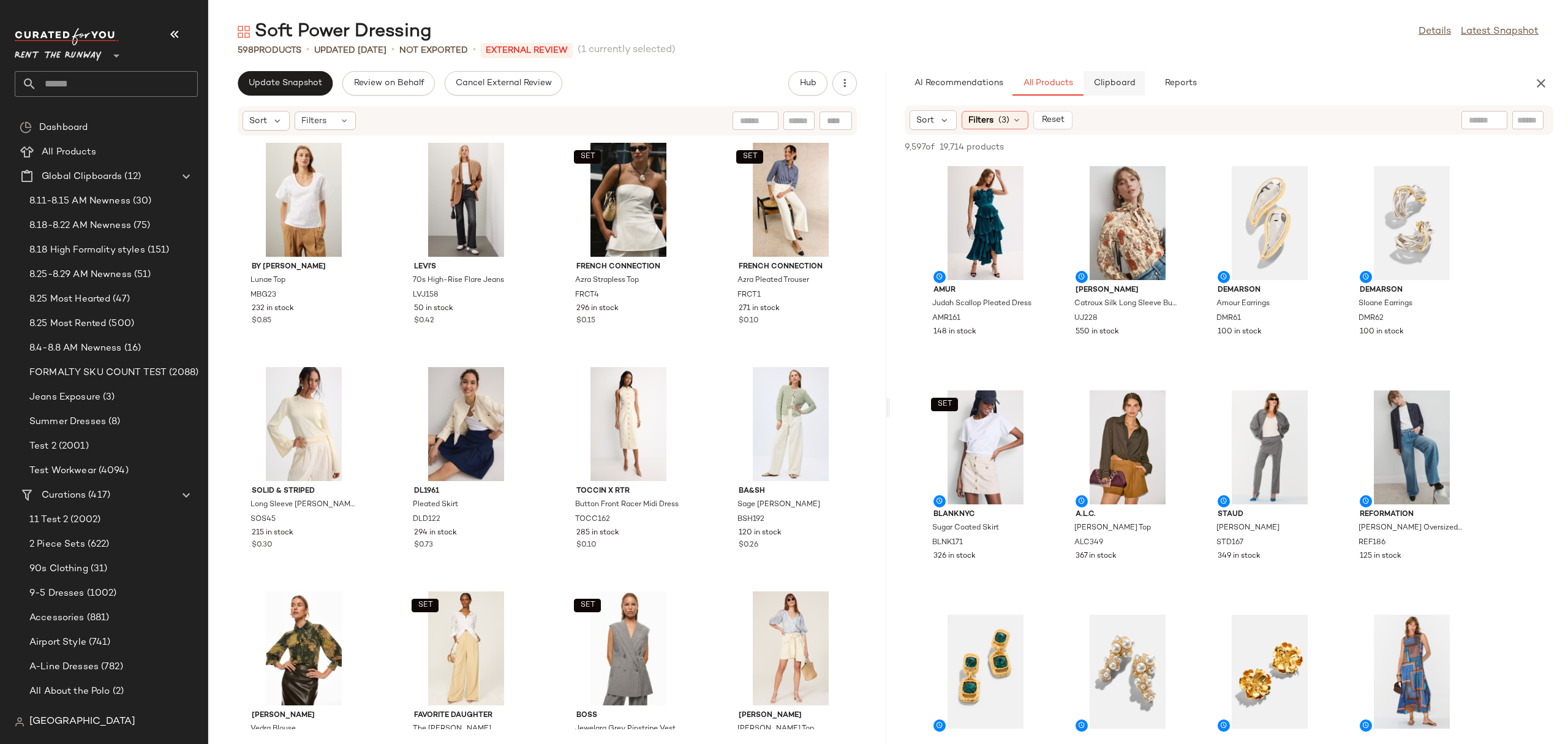
click at [1116, 89] on button "Clipboard" at bounding box center [1114, 83] width 61 height 24
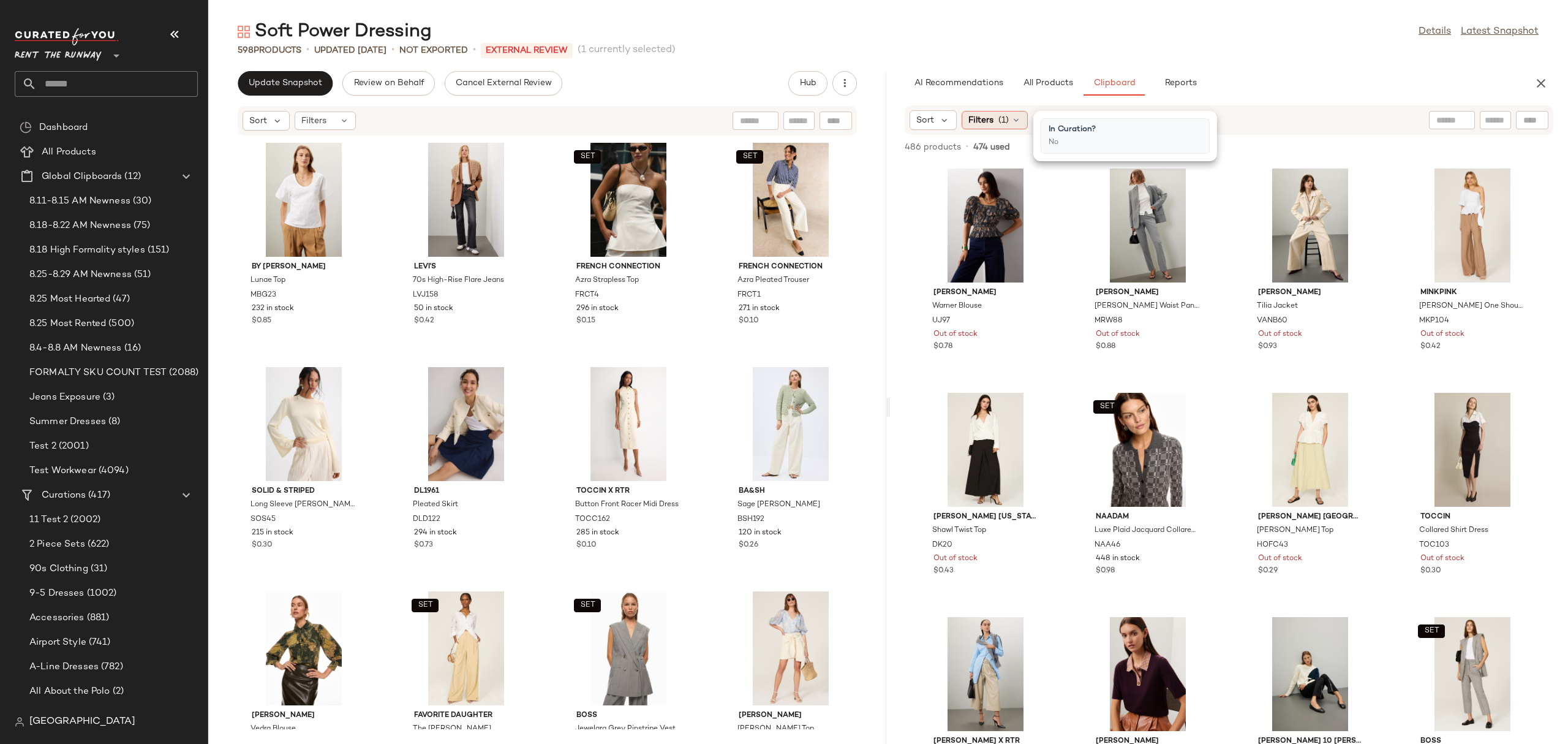
click at [994, 118] on span "Filters" at bounding box center [980, 120] width 25 height 13
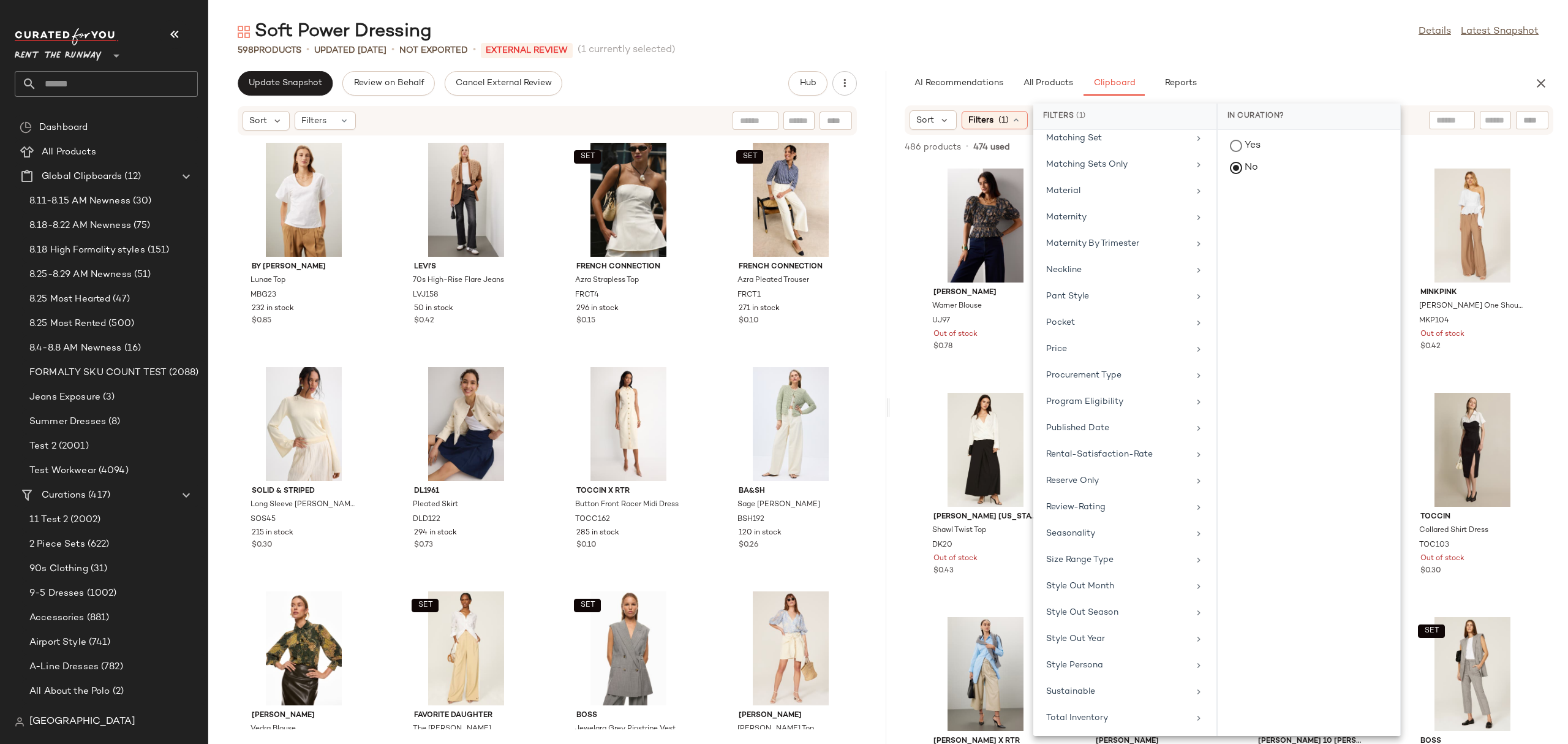
scroll to position [967, 0]
click at [1105, 636] on div "Total Inventory" at bounding box center [1117, 637] width 143 height 13
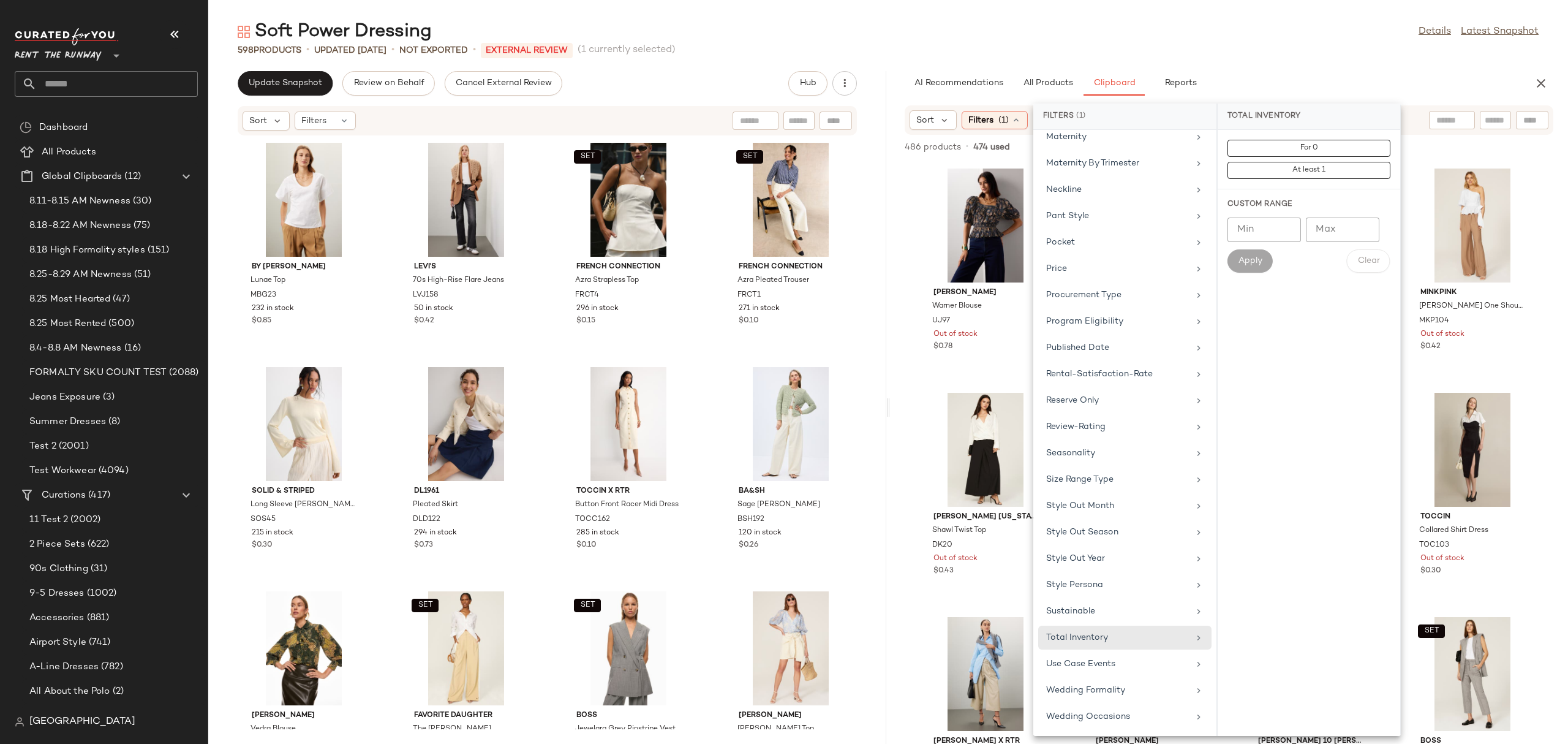
click at [1328, 140] on div "For 0 At least 1" at bounding box center [1308, 159] width 163 height 39
click at [1337, 148] on button "For 0" at bounding box center [1308, 148] width 163 height 18
click at [1415, 114] on div "Sort Filters (2) Reset" at bounding box center [1229, 119] width 649 height 29
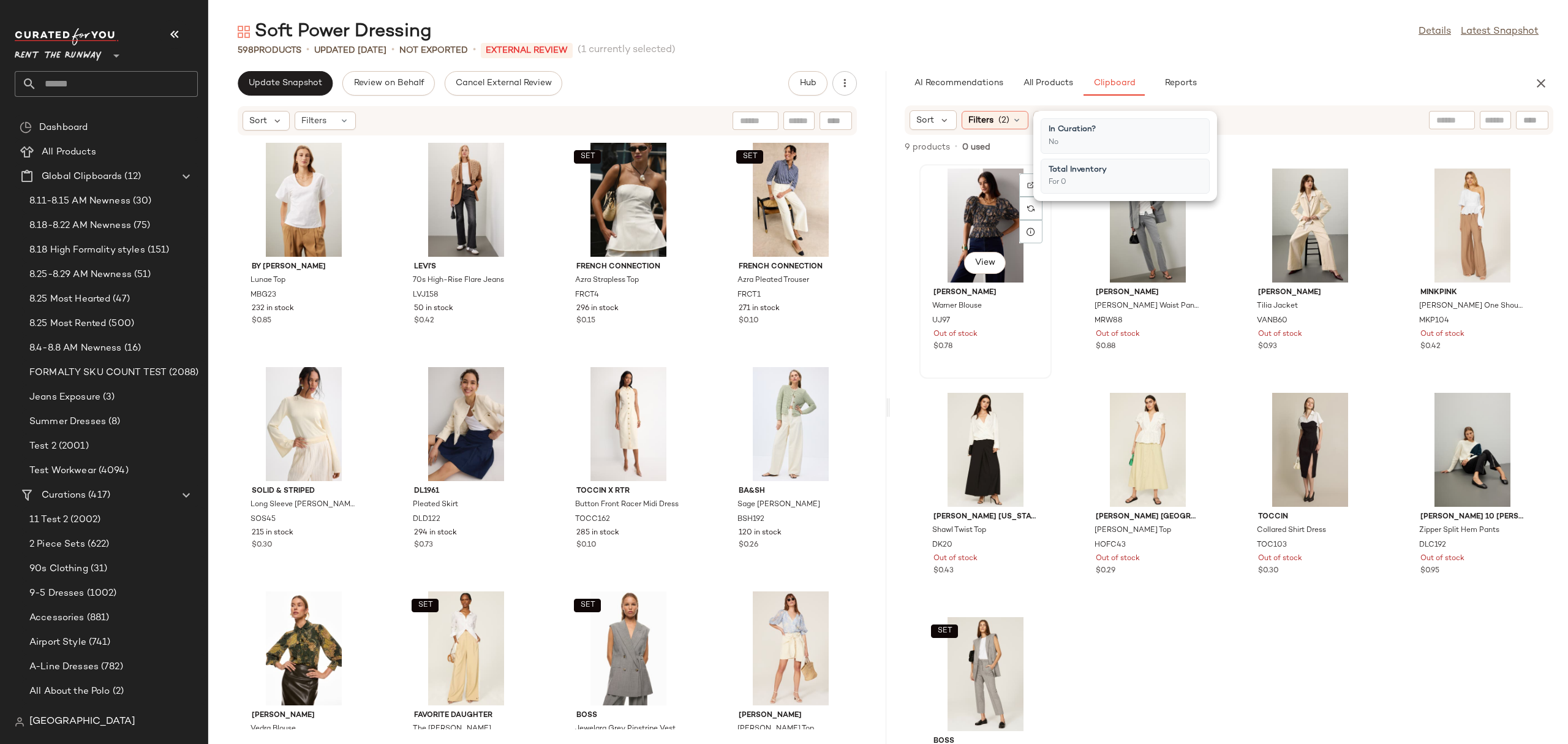
click at [945, 207] on div "View" at bounding box center [985, 225] width 123 height 114
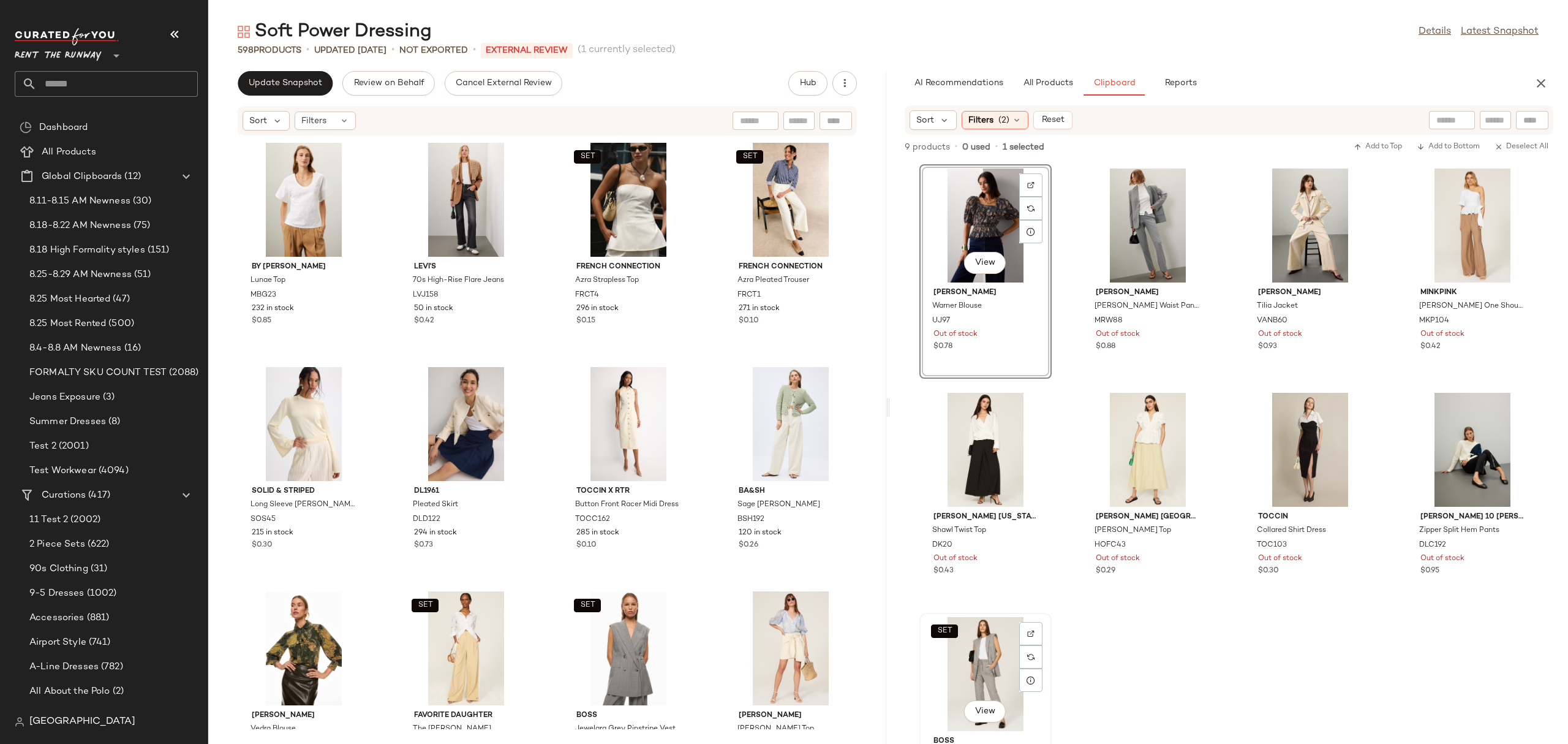
click at [958, 653] on div "SET View" at bounding box center [985, 674] width 123 height 114
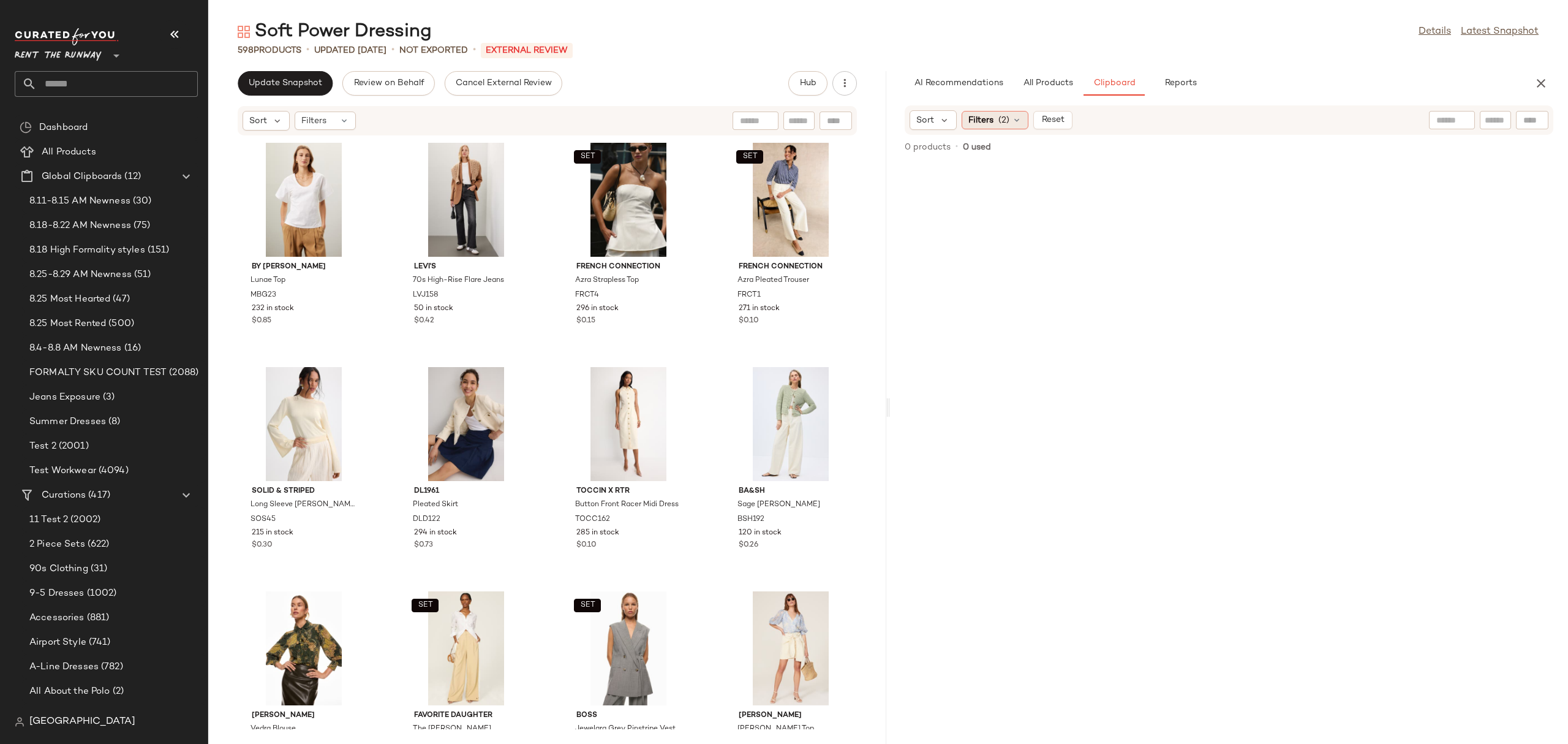
click at [994, 119] on span "Filters" at bounding box center [980, 120] width 25 height 13
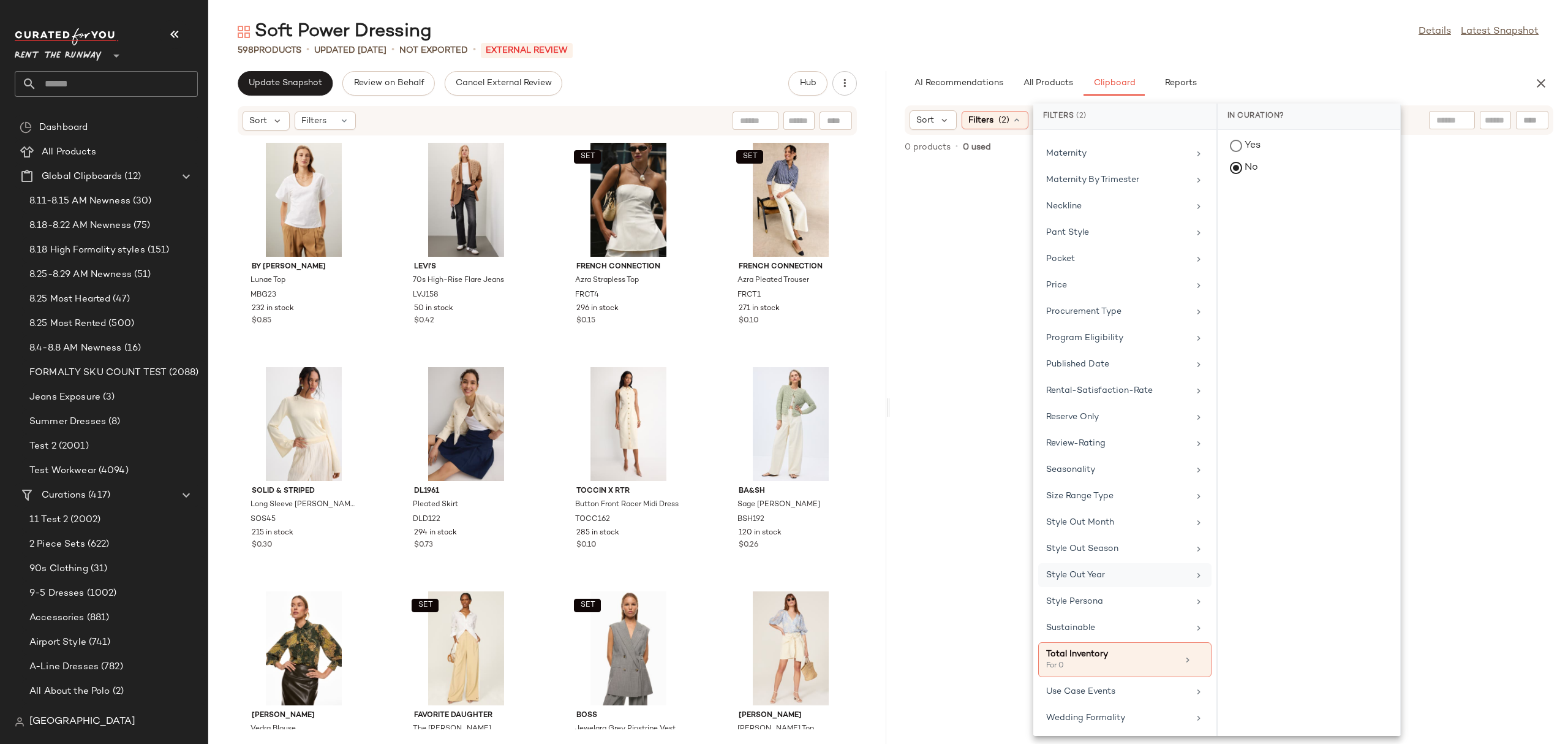
scroll to position [977, 0]
click at [1195, 631] on icon at bounding box center [1199, 632] width 8 height 8
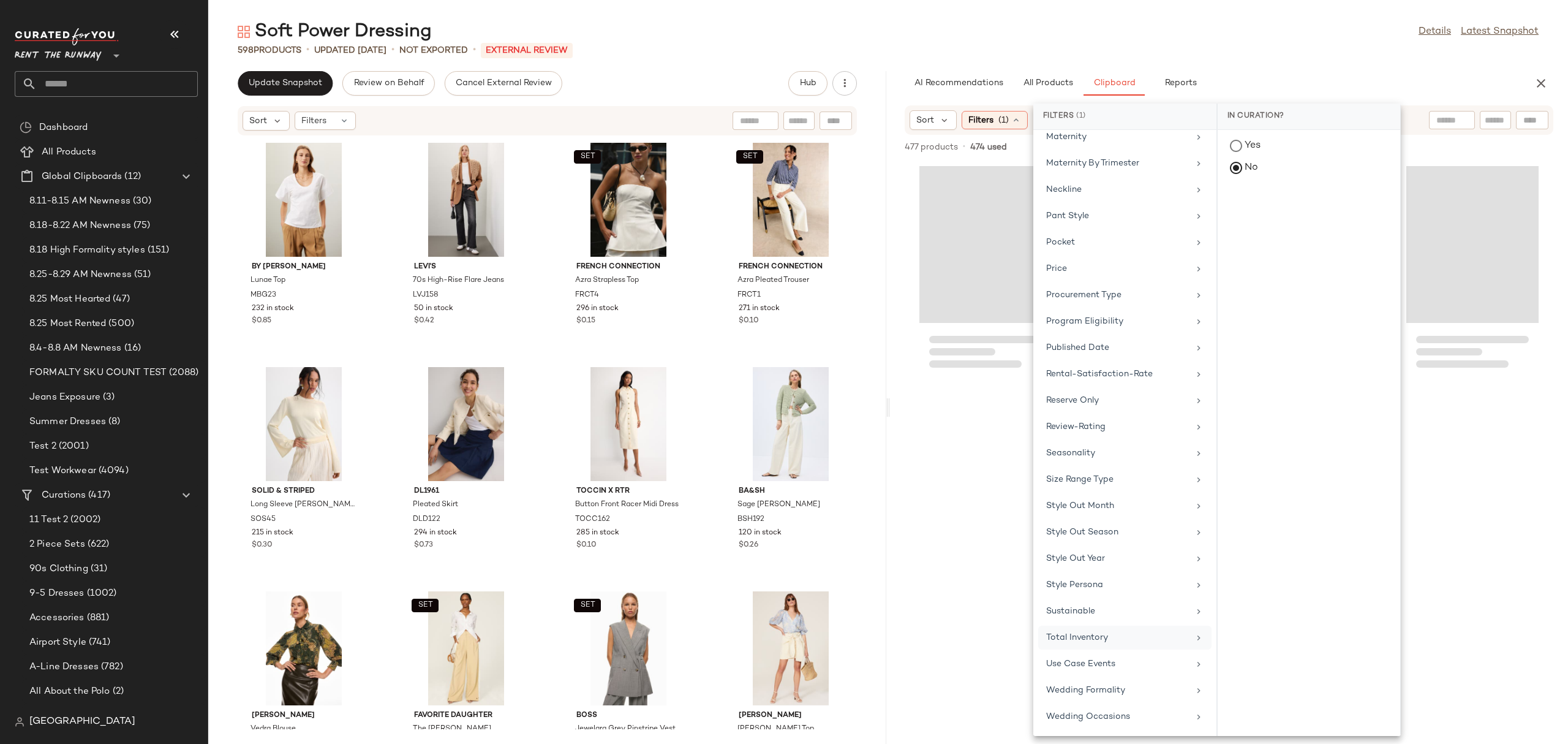
click at [1294, 71] on div "AI Recommendations All Products Clipboard Reports" at bounding box center [1209, 83] width 609 height 24
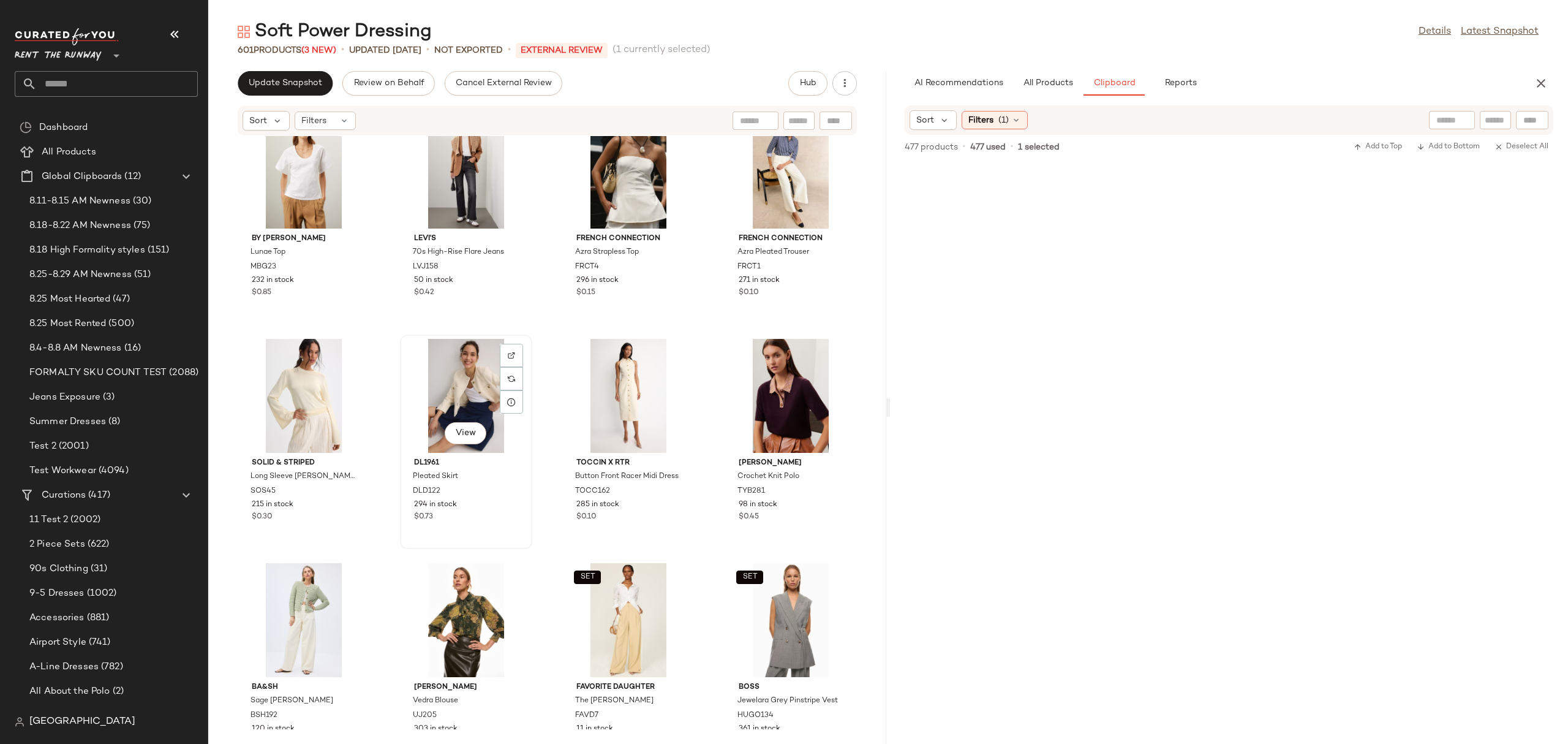
scroll to position [0, 0]
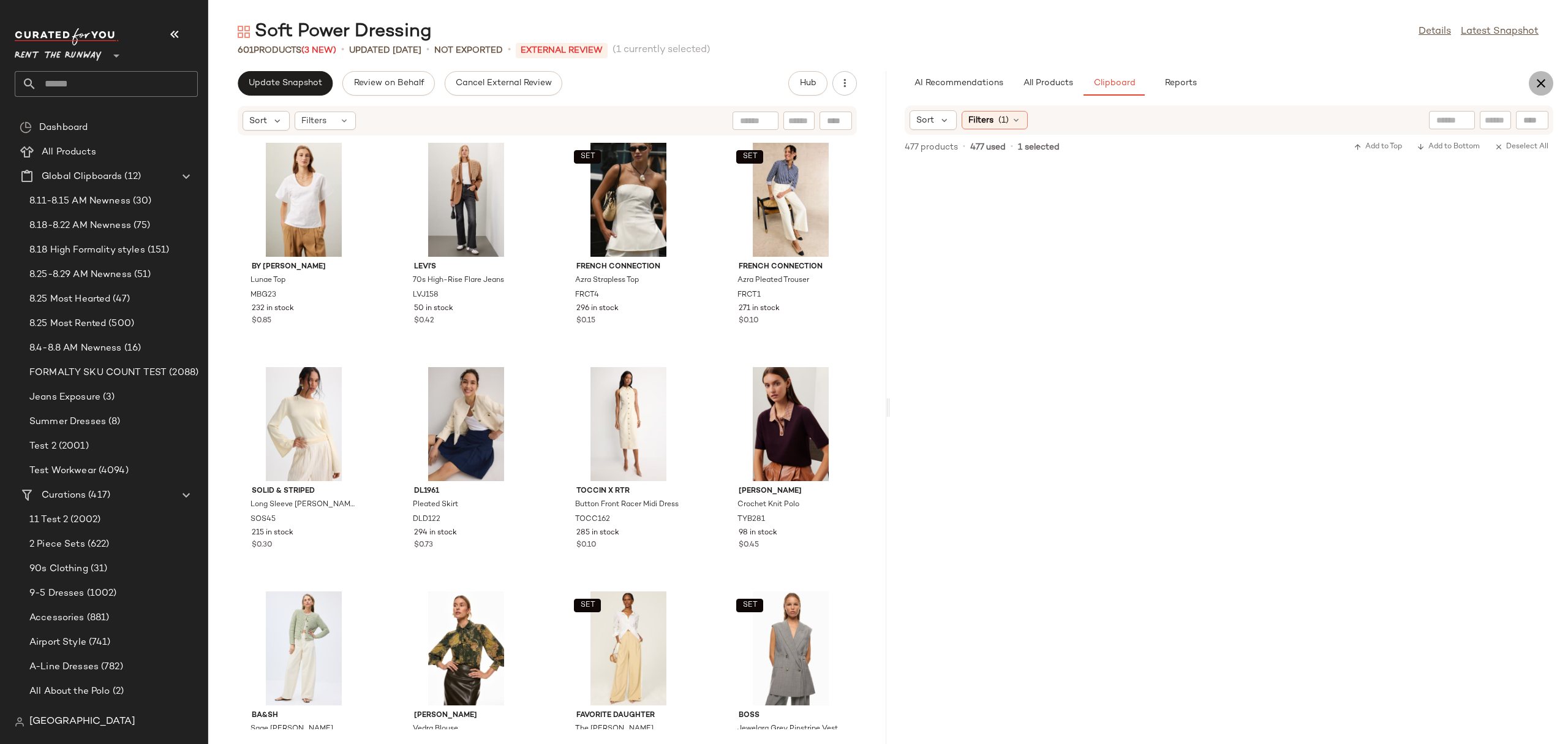
click at [1538, 85] on icon "button" at bounding box center [1541, 83] width 15 height 15
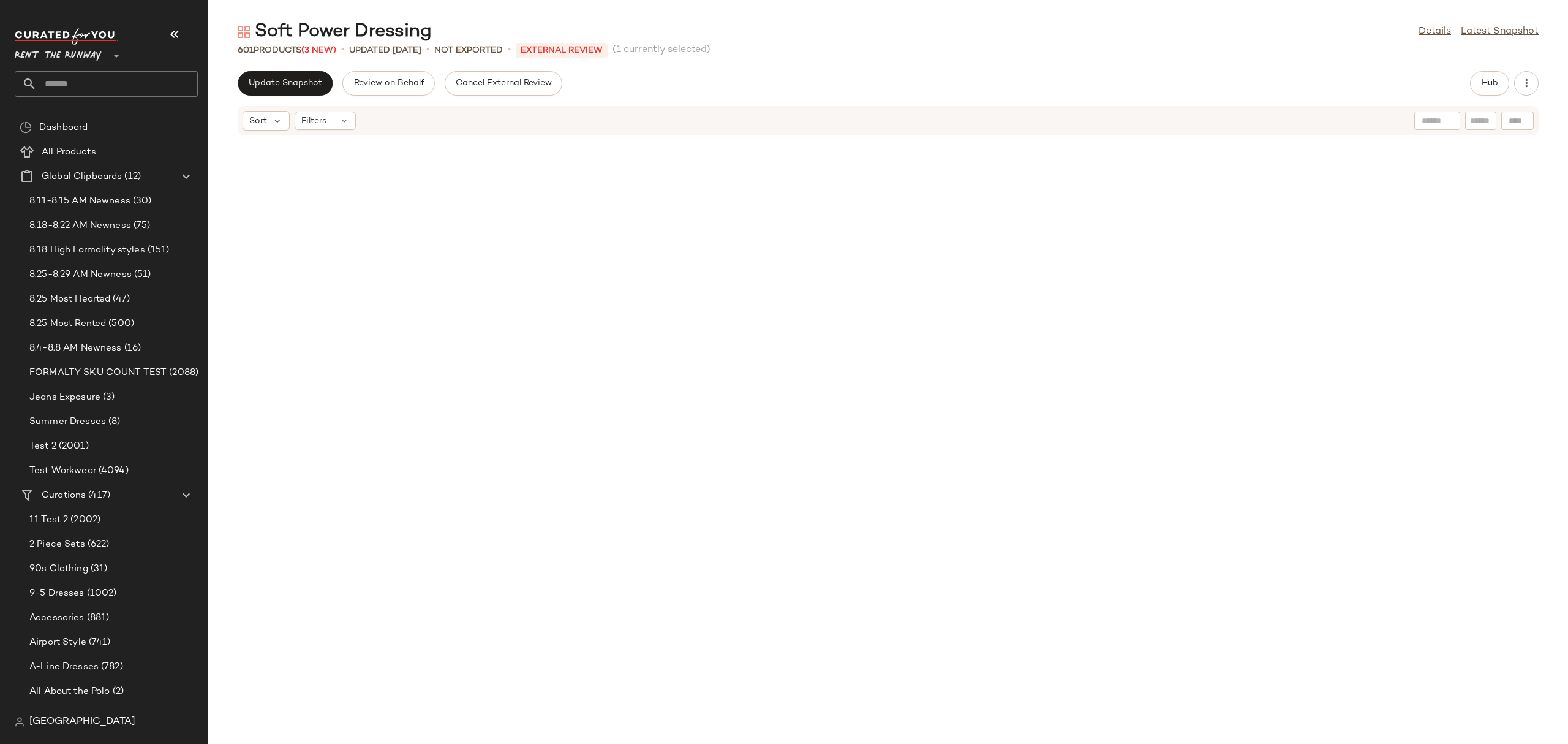
scroll to position [14021, 0]
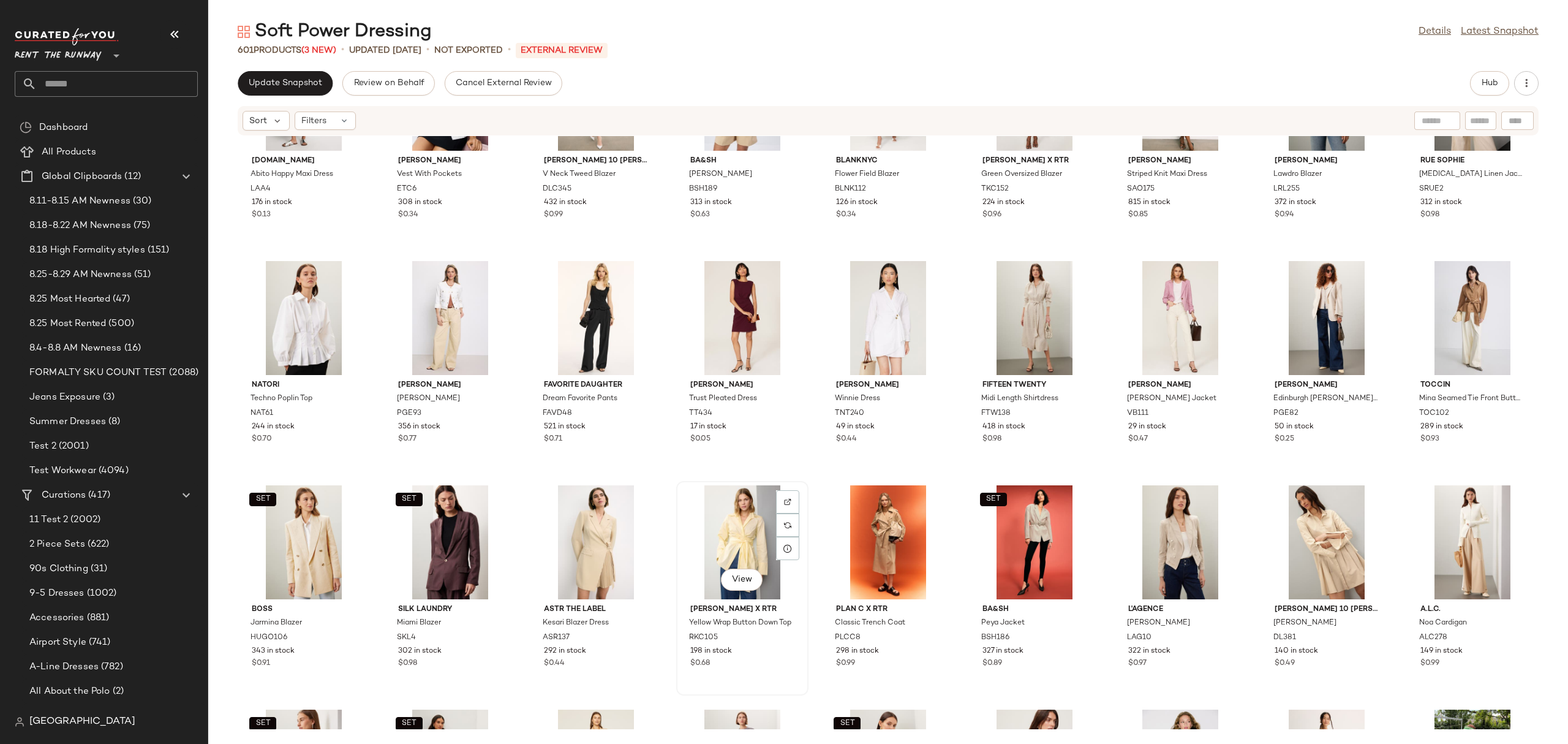
click at [712, 549] on div "View" at bounding box center [742, 542] width 123 height 114
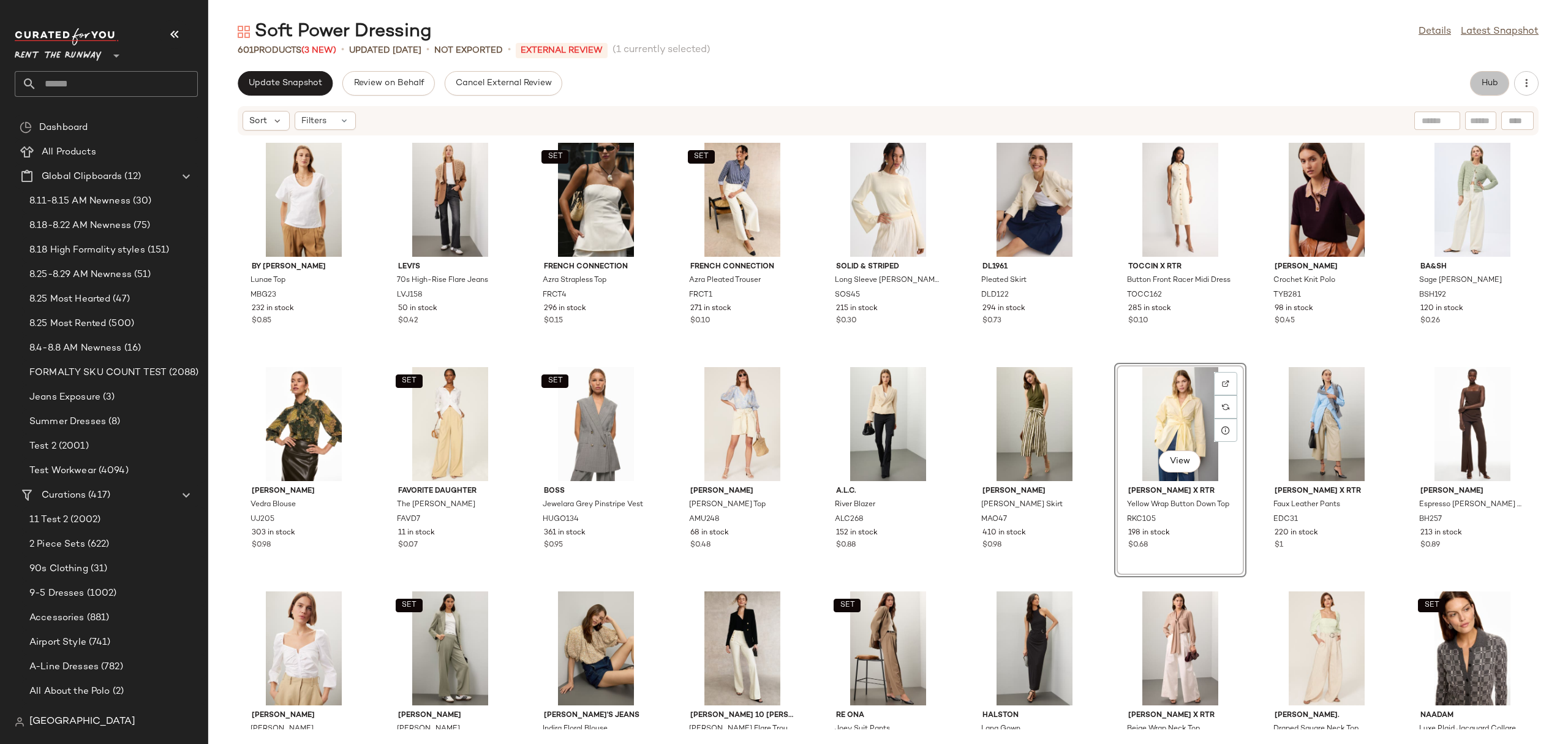
click at [1490, 85] on span "Hub" at bounding box center [1489, 83] width 18 height 10
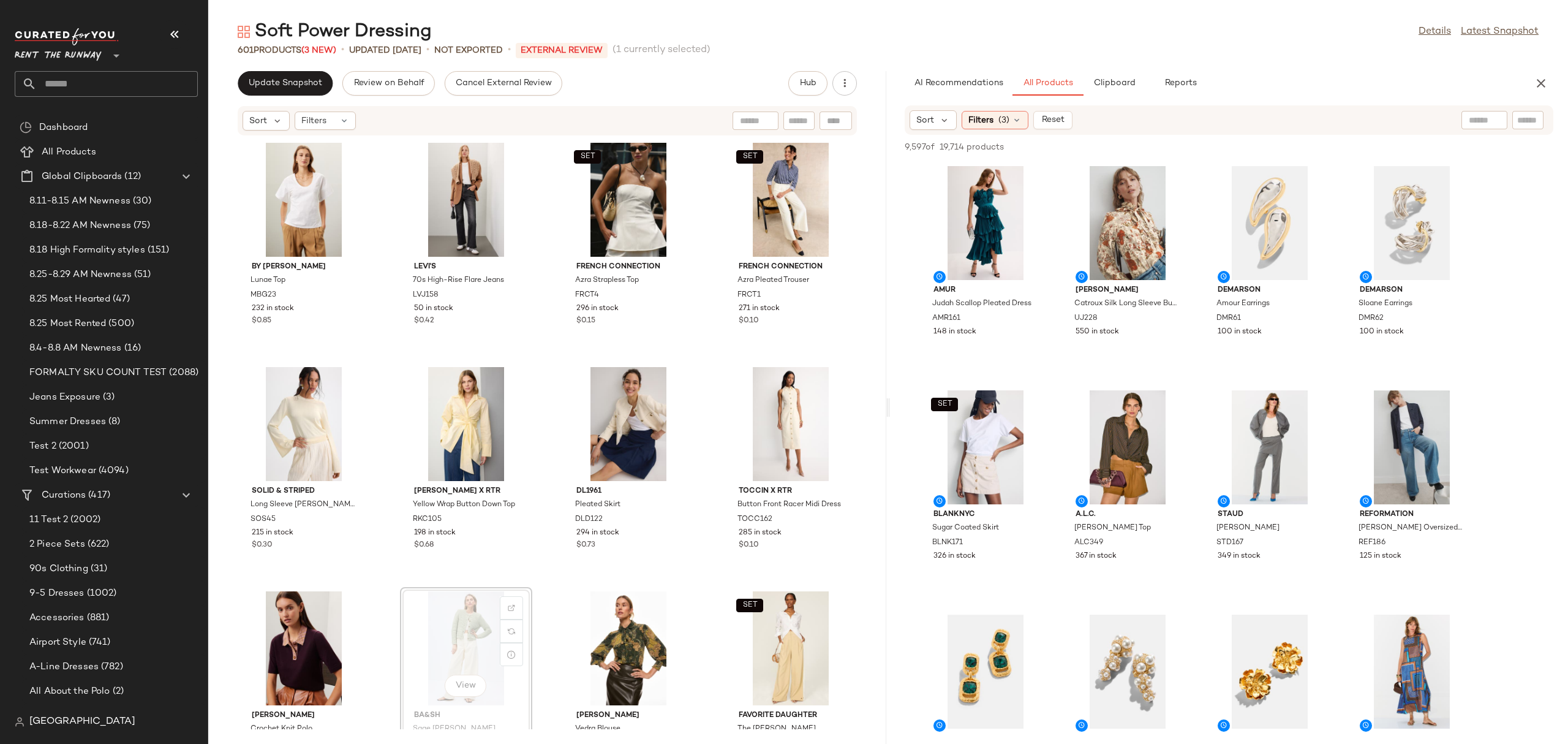
scroll to position [1, 0]
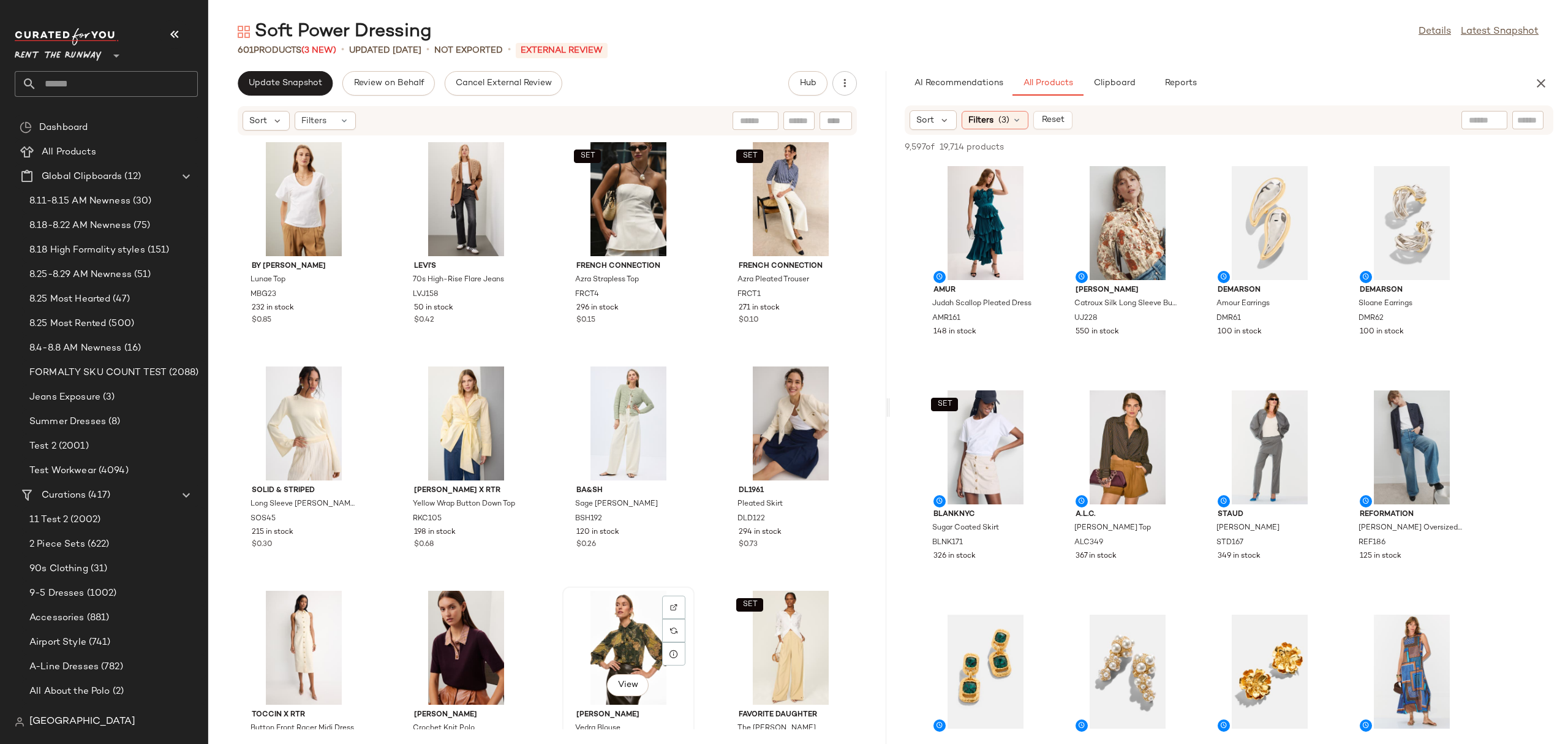
scroll to position [3, 0]
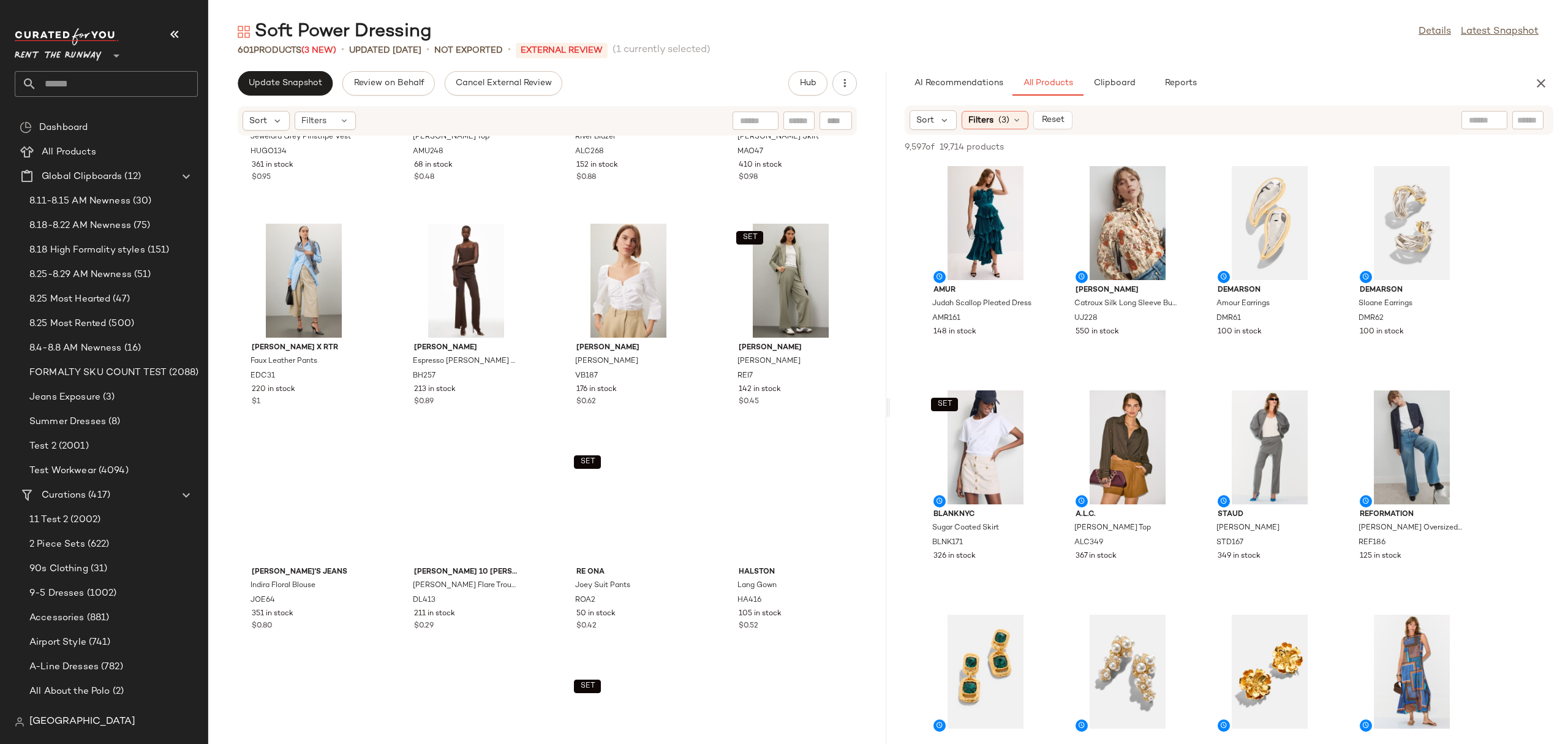
scroll to position [860, 0]
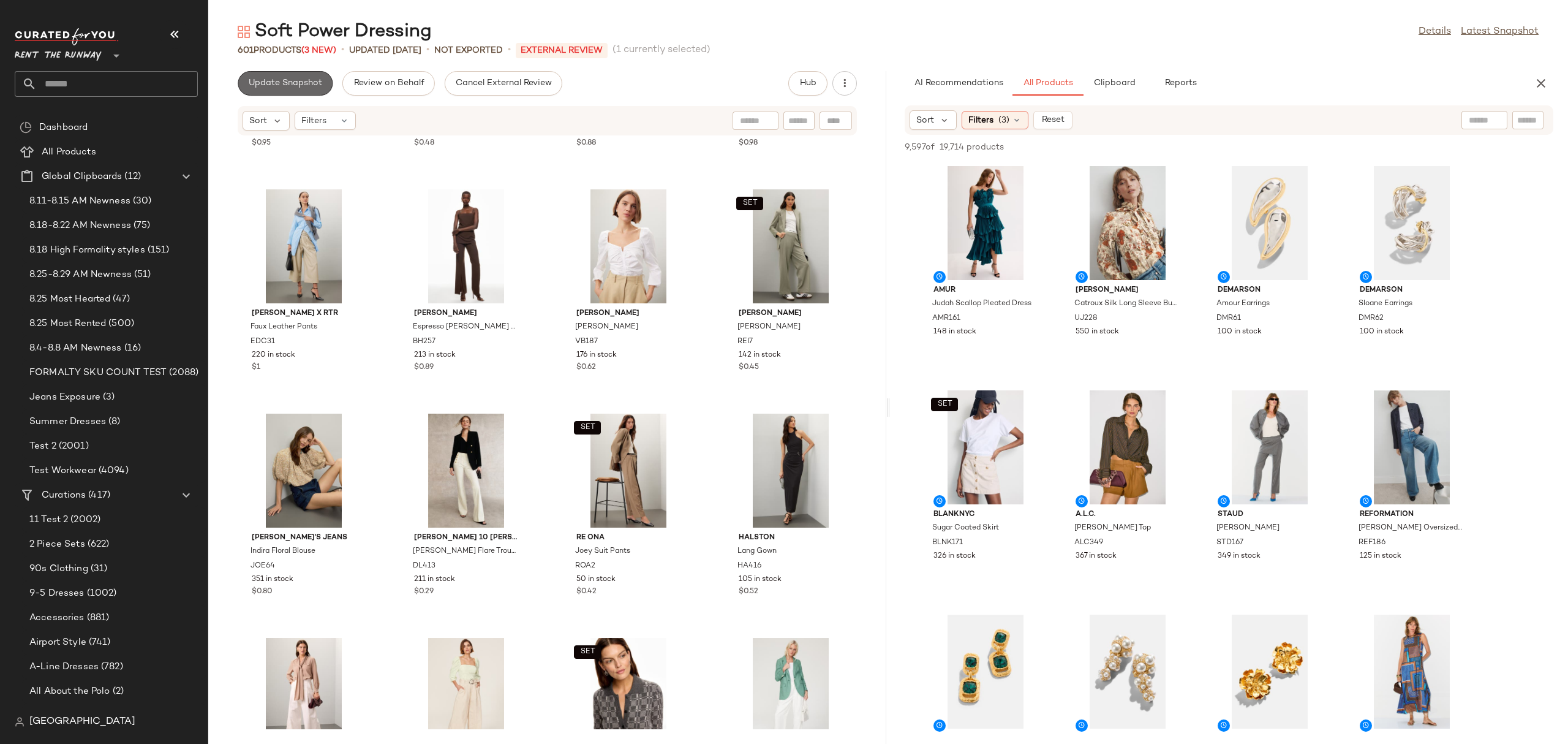
click at [296, 74] on button "Update Snapshot" at bounding box center [285, 83] width 95 height 24
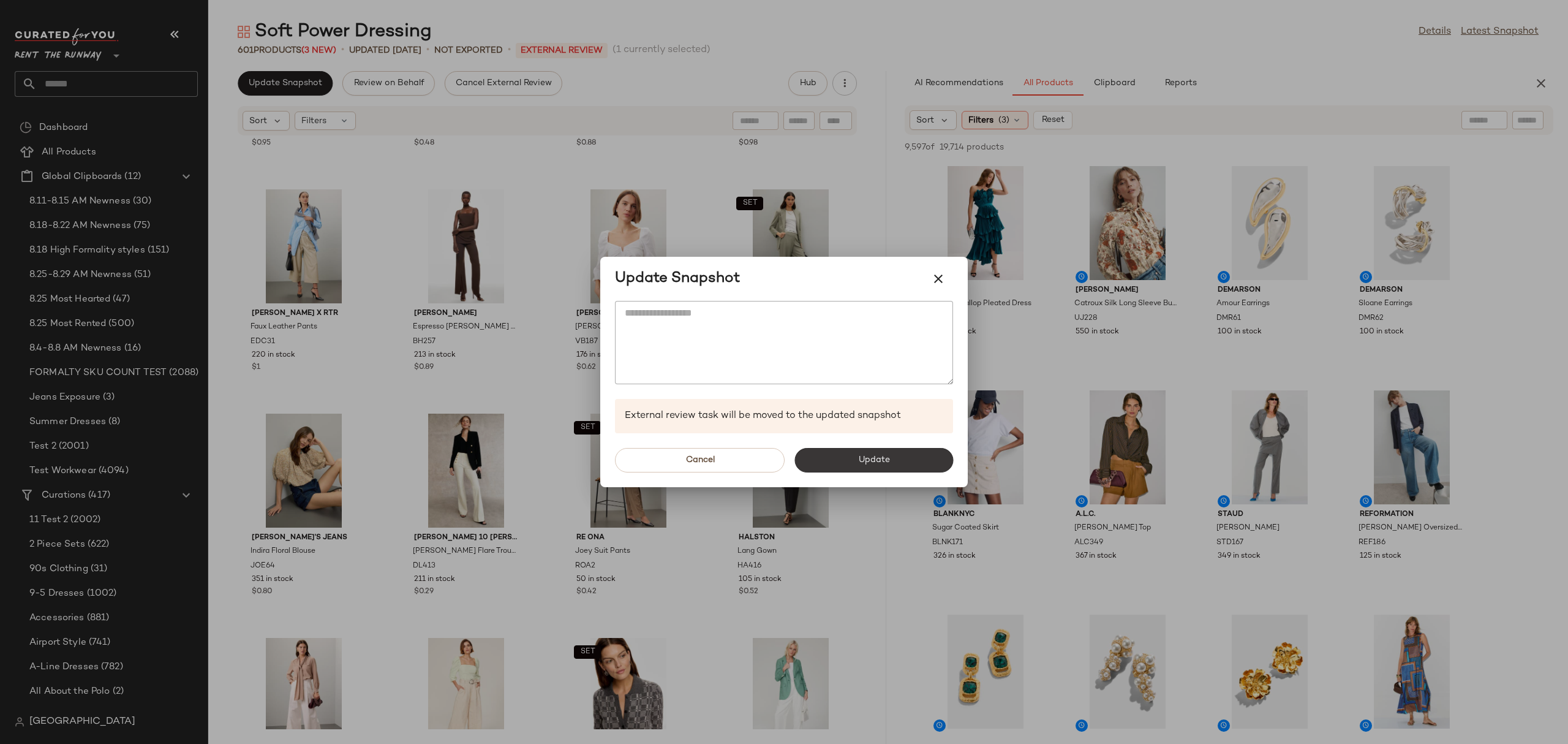
click at [874, 459] on span "Update" at bounding box center [874, 460] width 32 height 10
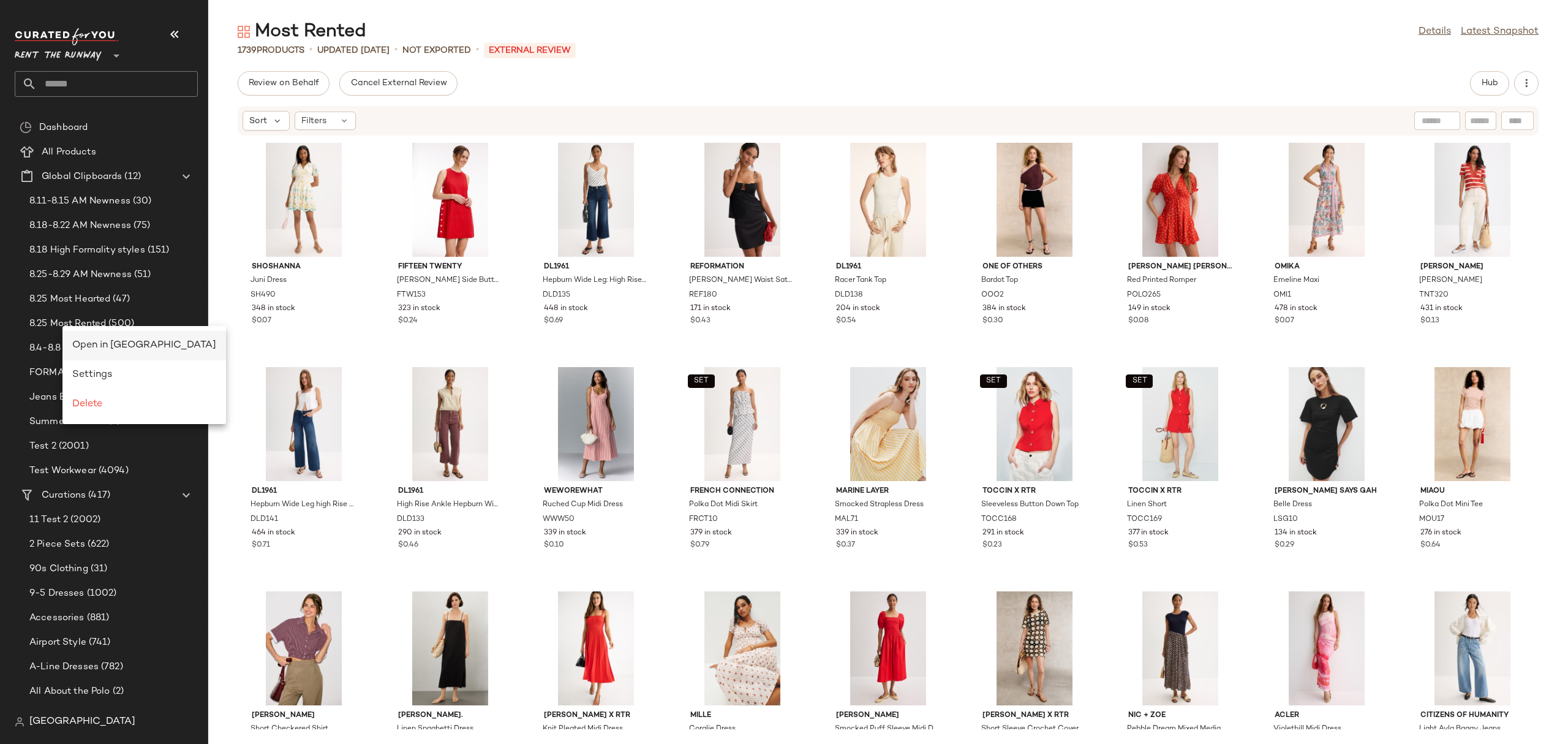
click at [91, 344] on span "Open in [GEOGRAPHIC_DATA]" at bounding box center [144, 345] width 144 height 10
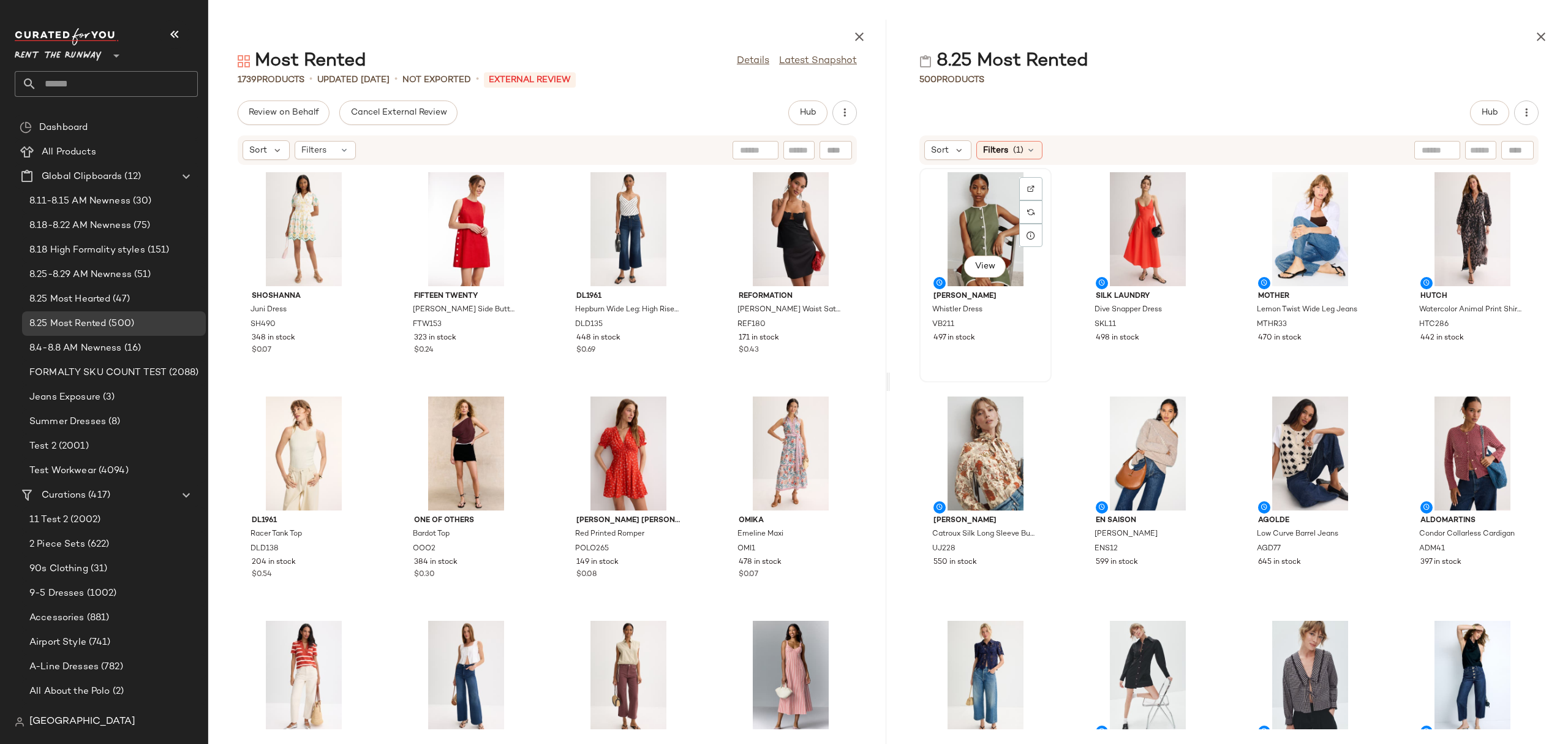
click at [977, 226] on div "View" at bounding box center [985, 229] width 123 height 114
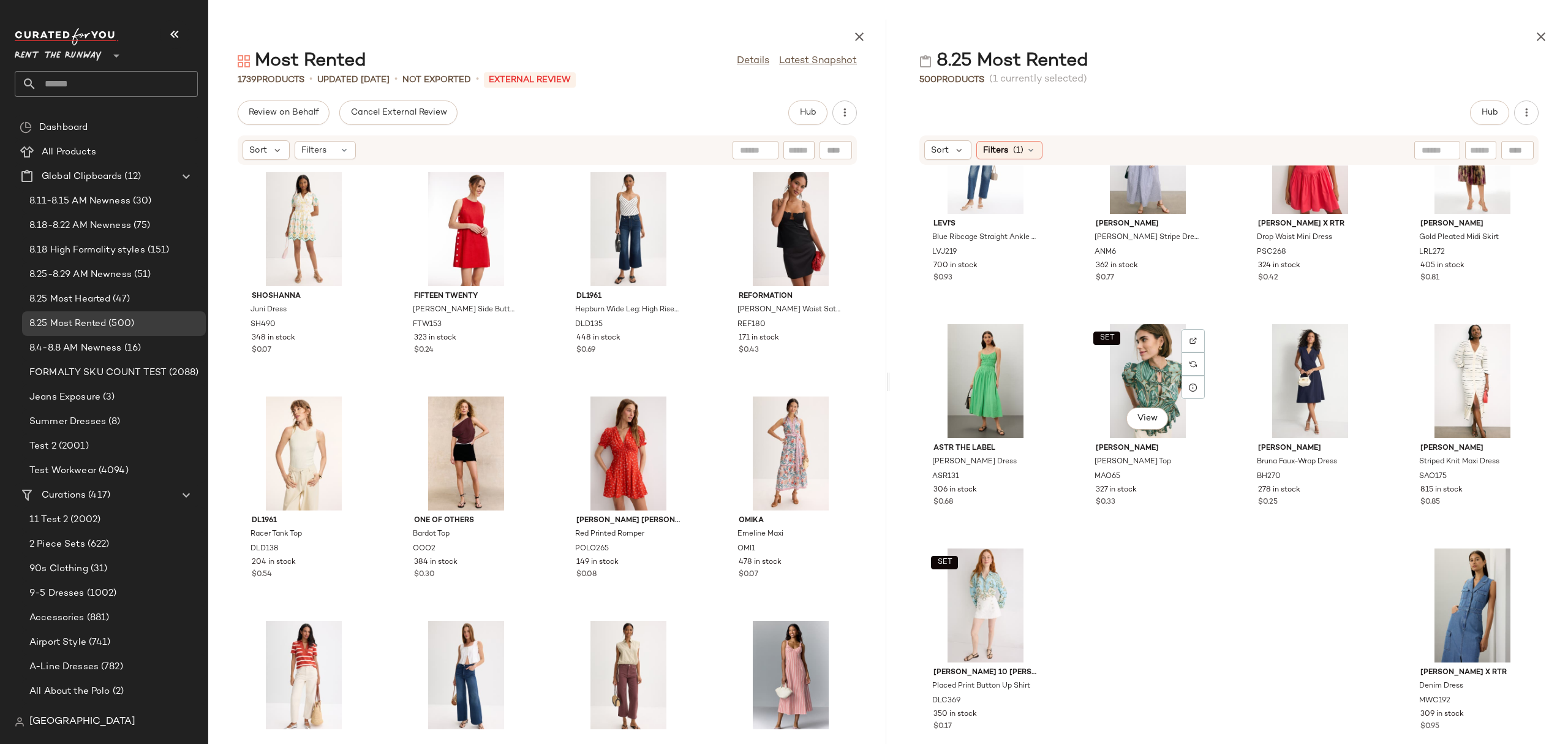
scroll to position [3474, 0]
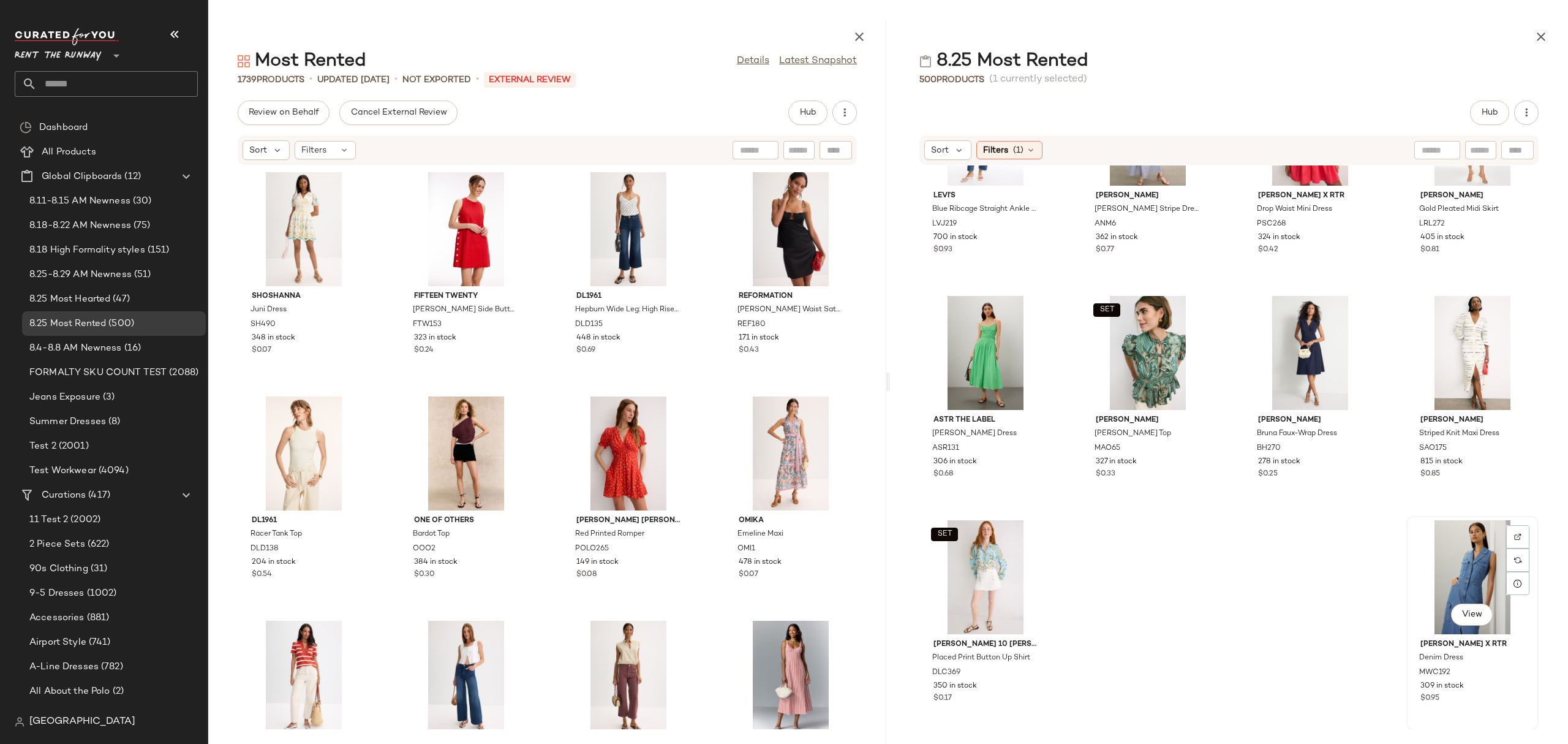
click at [1460, 594] on div "View" at bounding box center [1472, 577] width 123 height 114
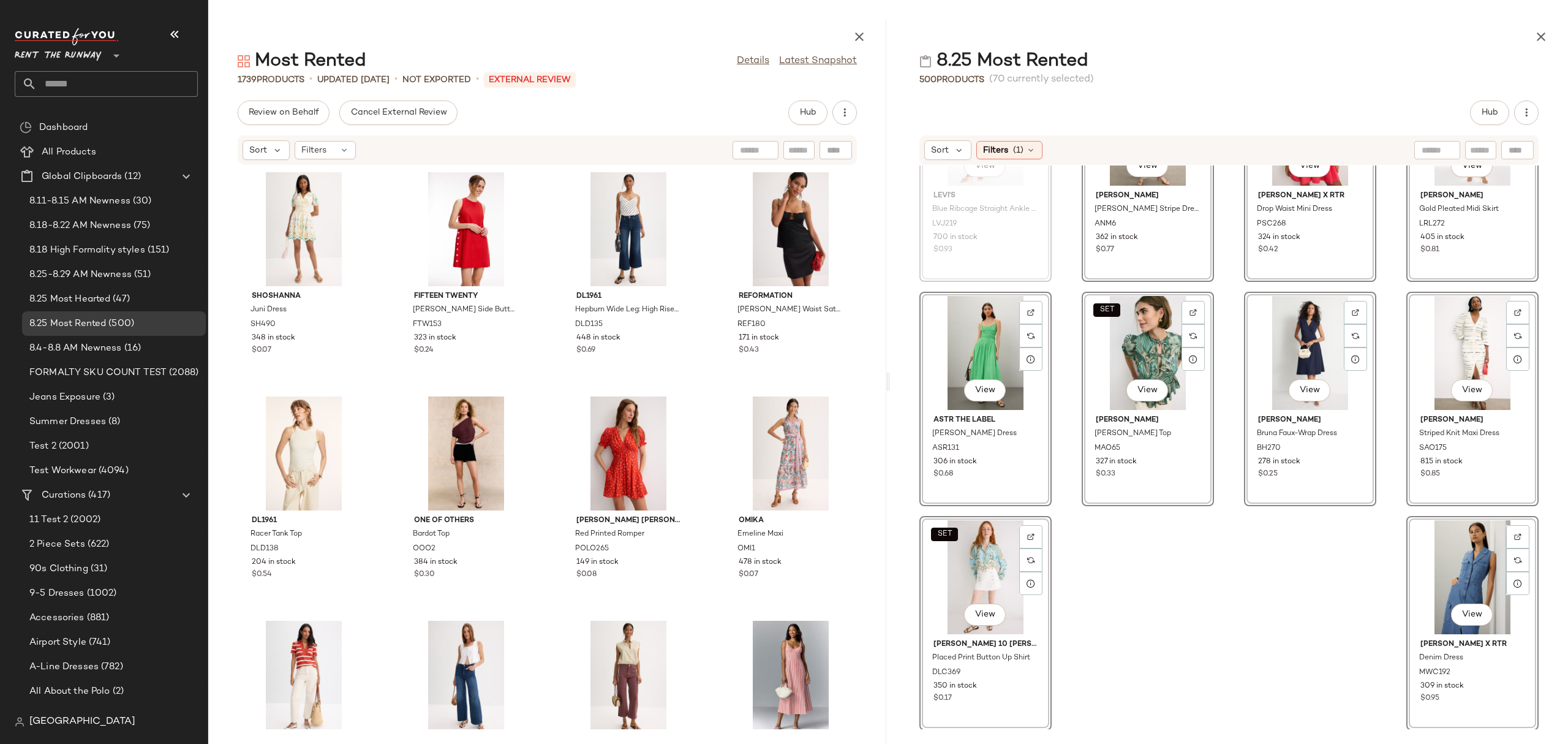
scroll to position [3471, 0]
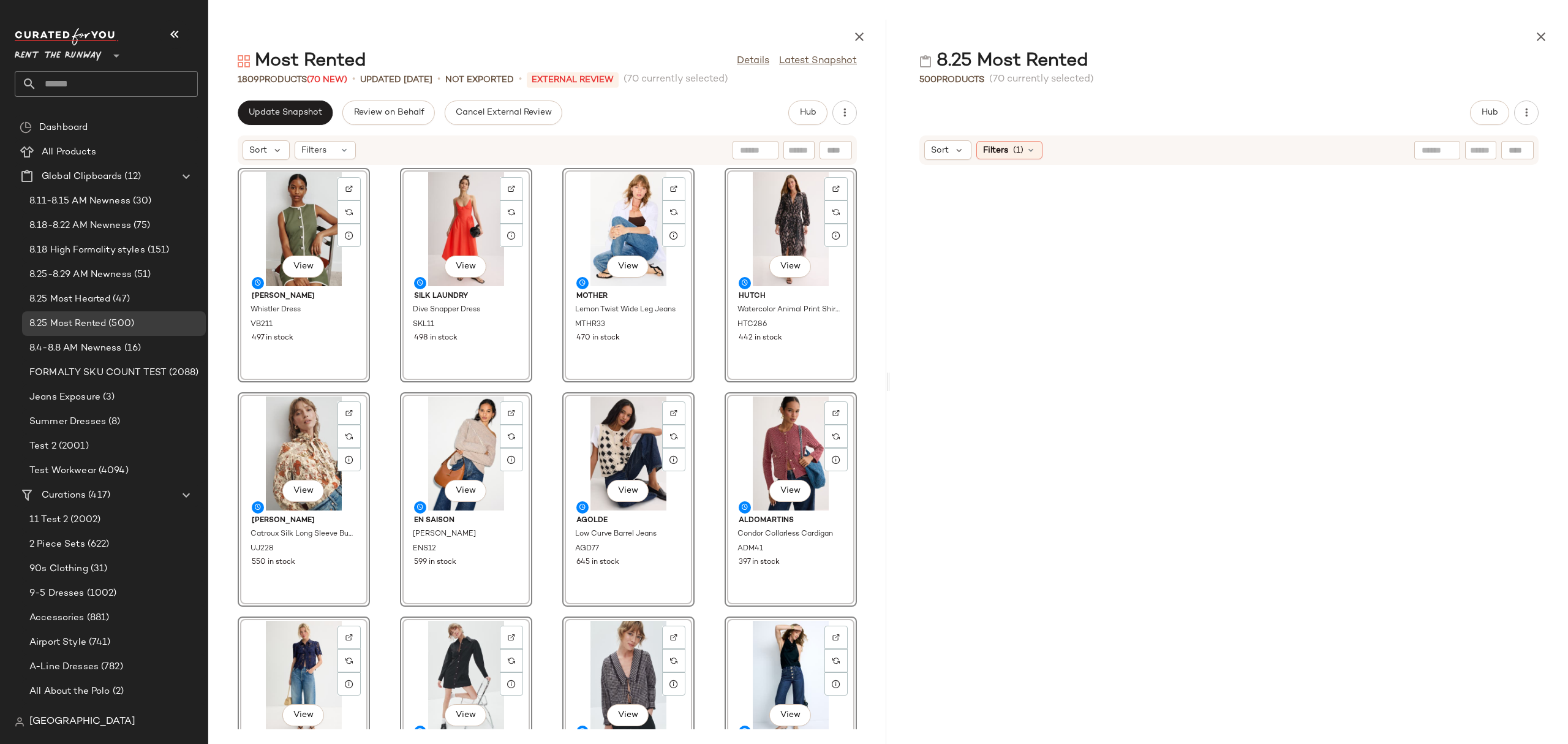
click at [382, 226] on div "View [PERSON_NAME] Whistler Dress VB211 497 in stock View Silk Laundry Dive Sna…" at bounding box center [547, 447] width 678 height 564
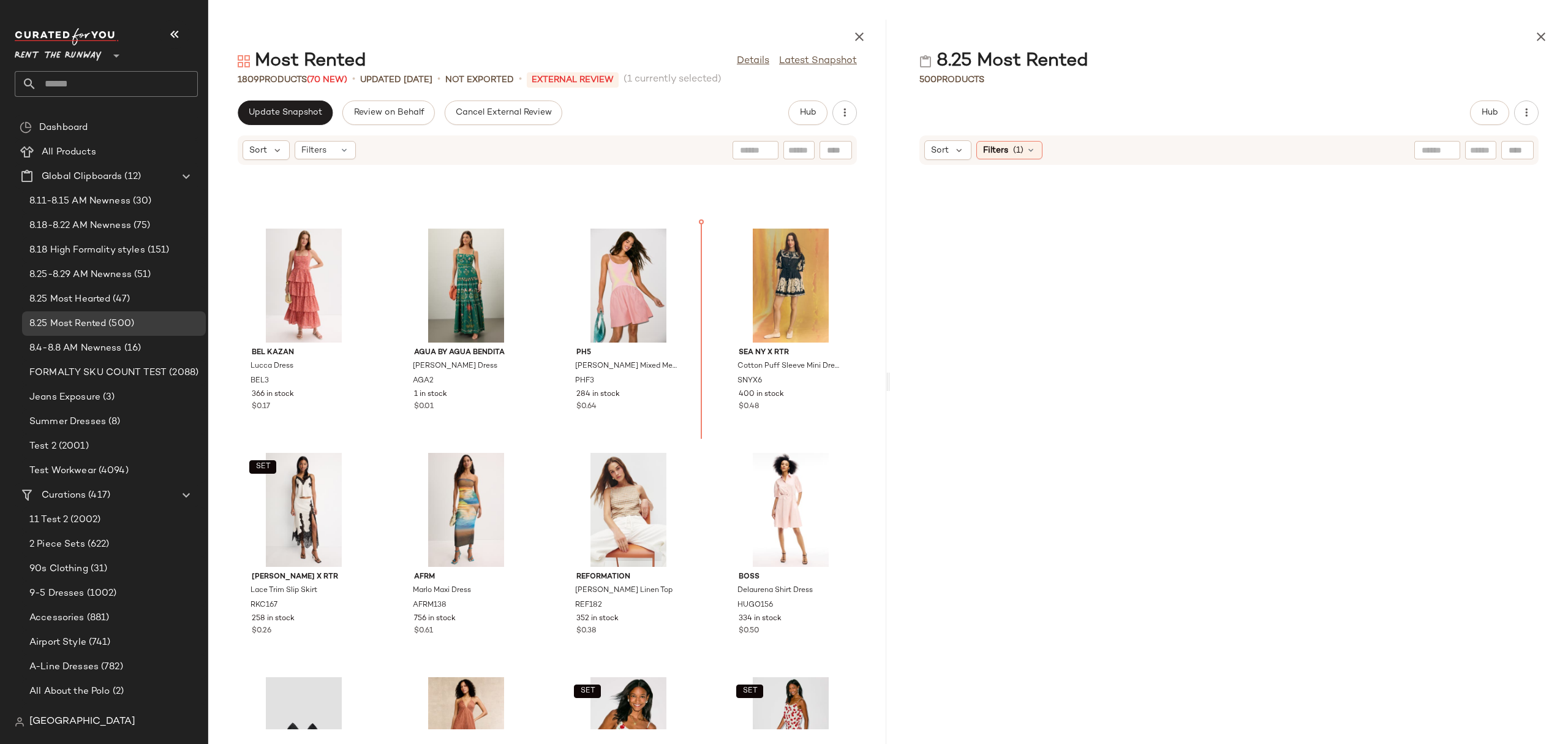
scroll to position [5557, 0]
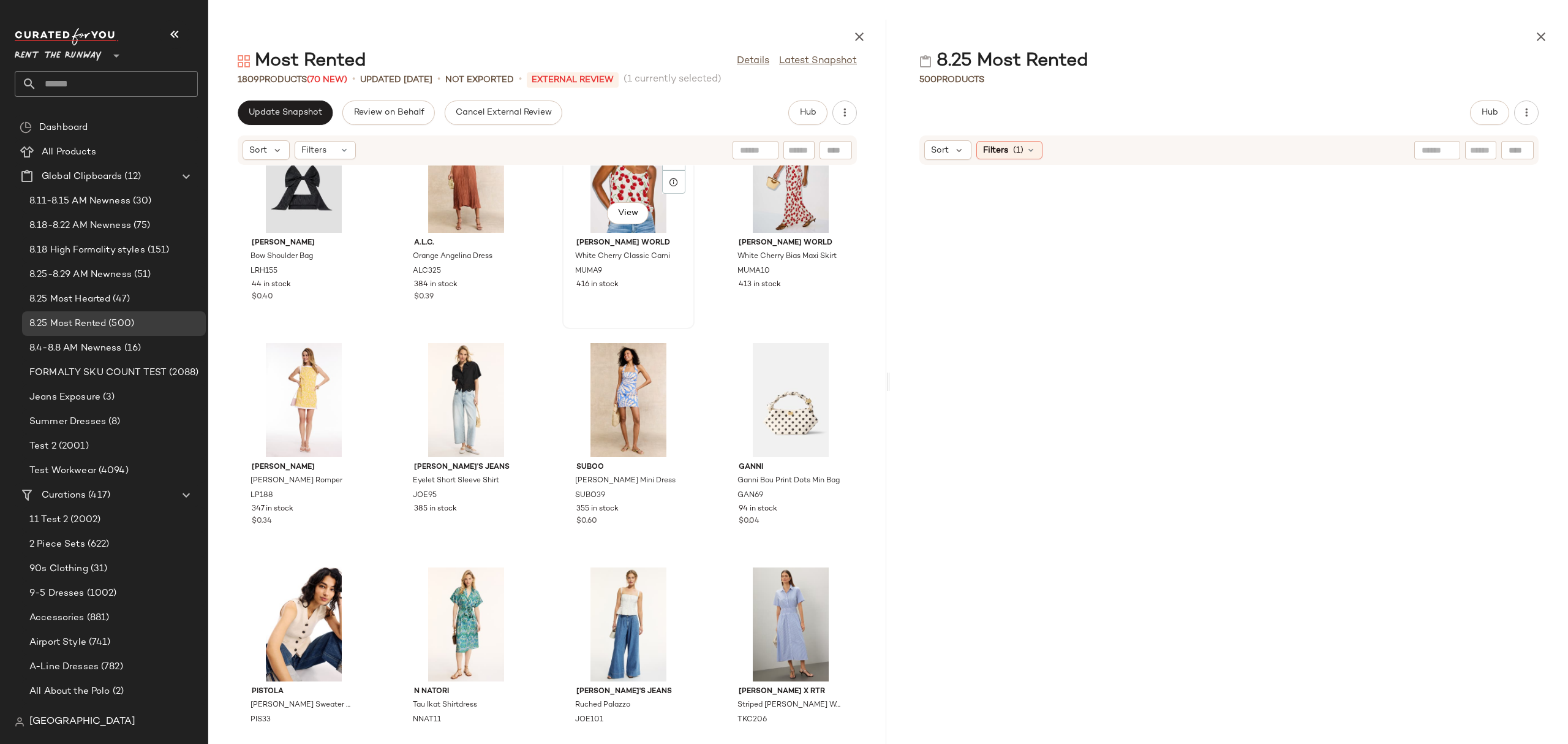
scroll to position [6123, 0]
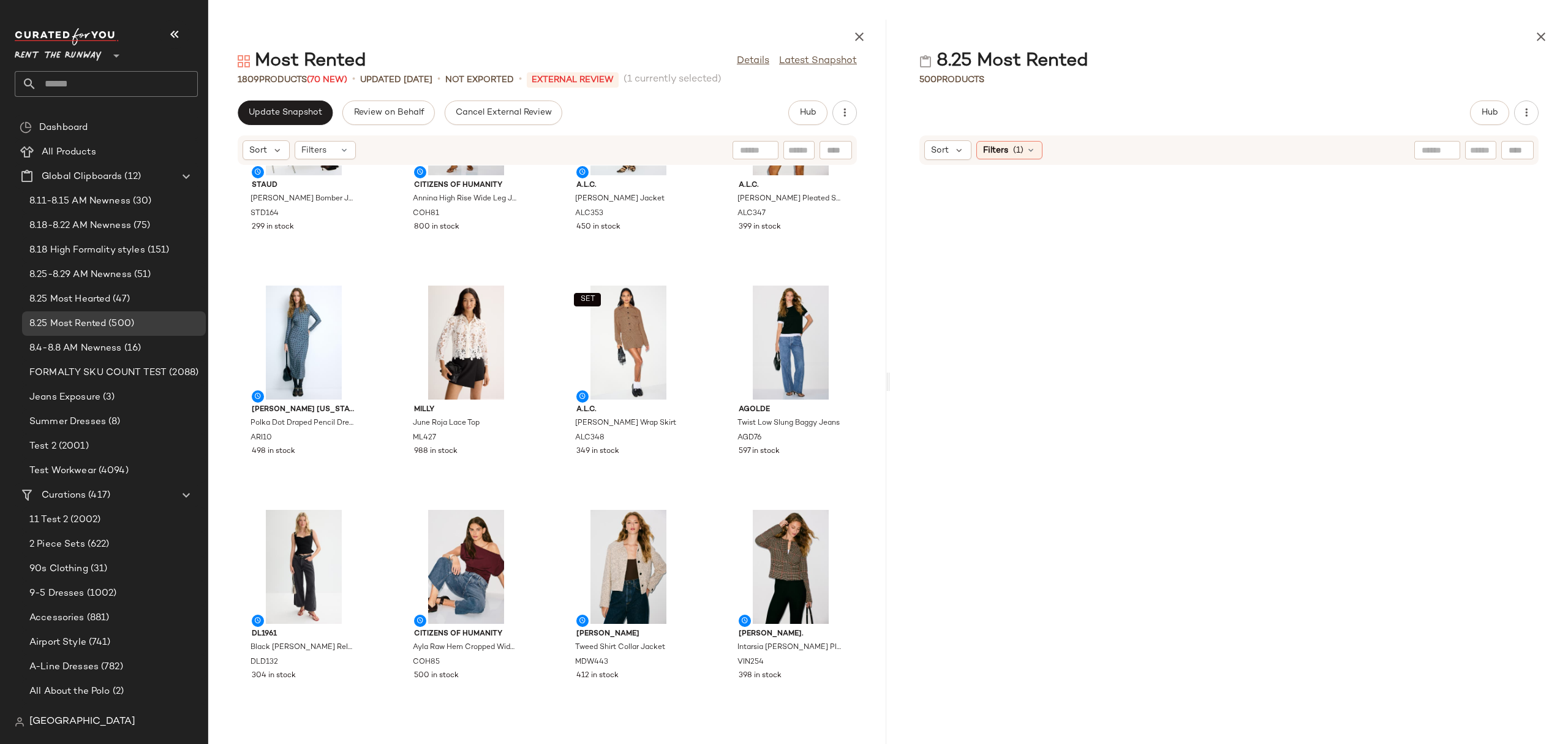
scroll to position [628, 0]
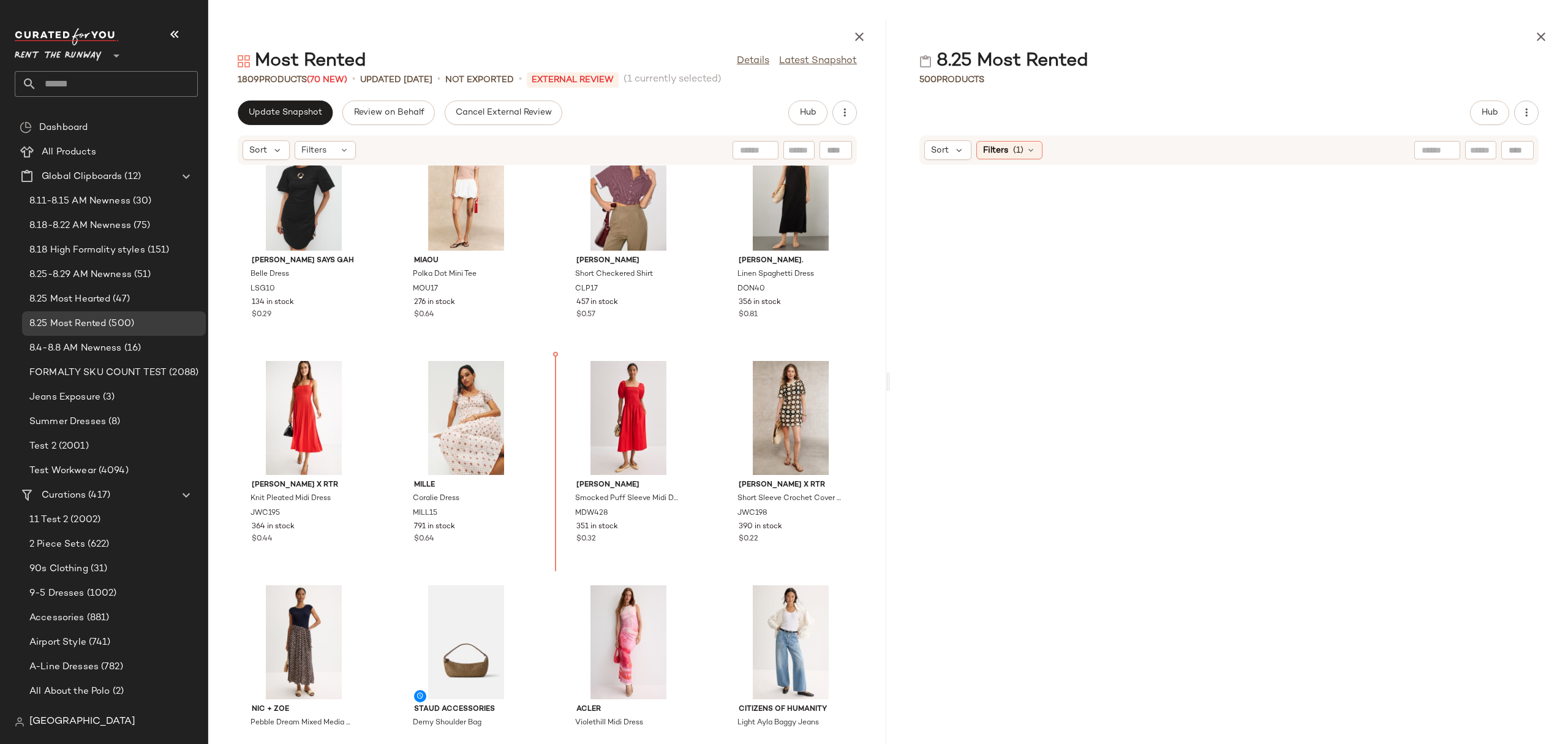
scroll to position [4691, 0]
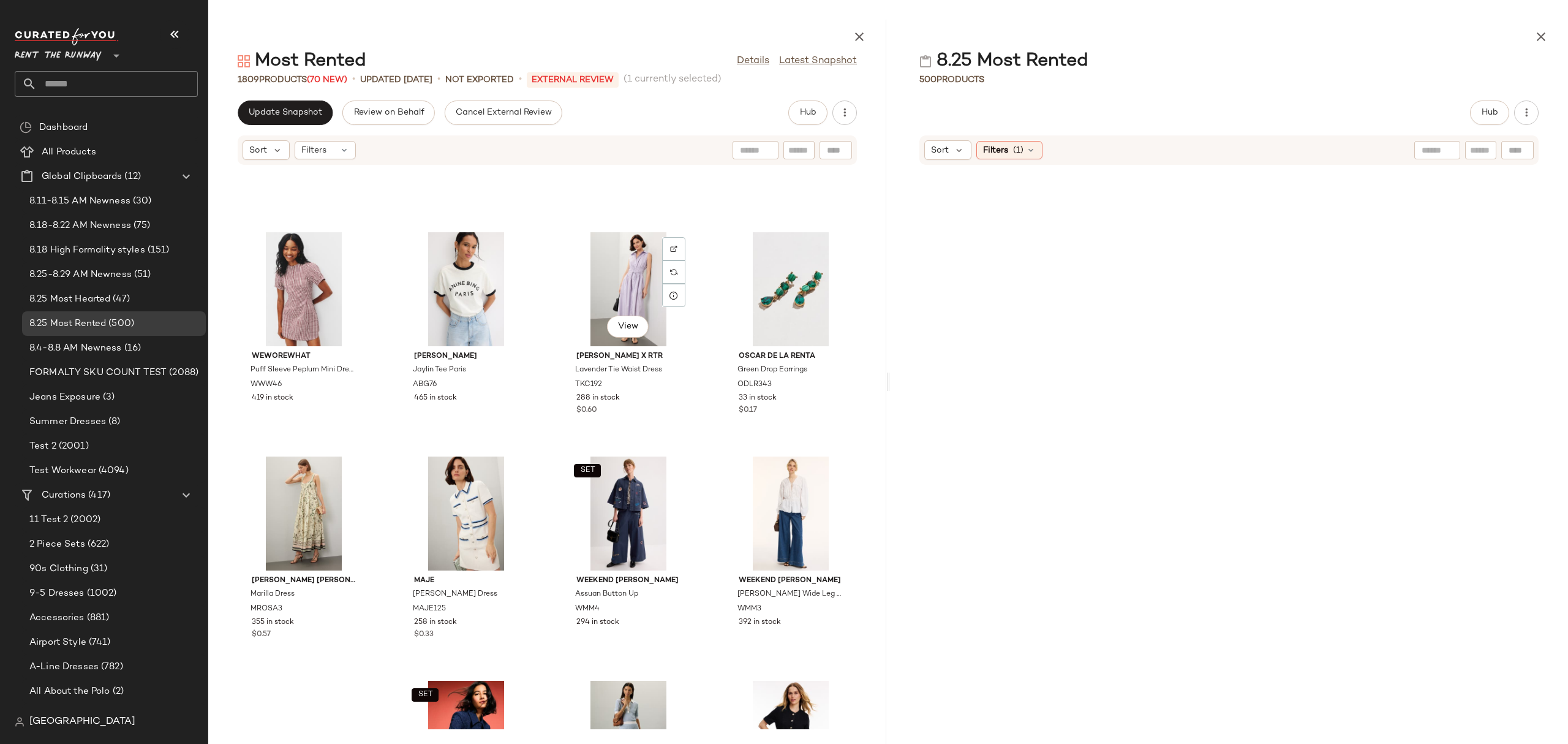
scroll to position [8835, 0]
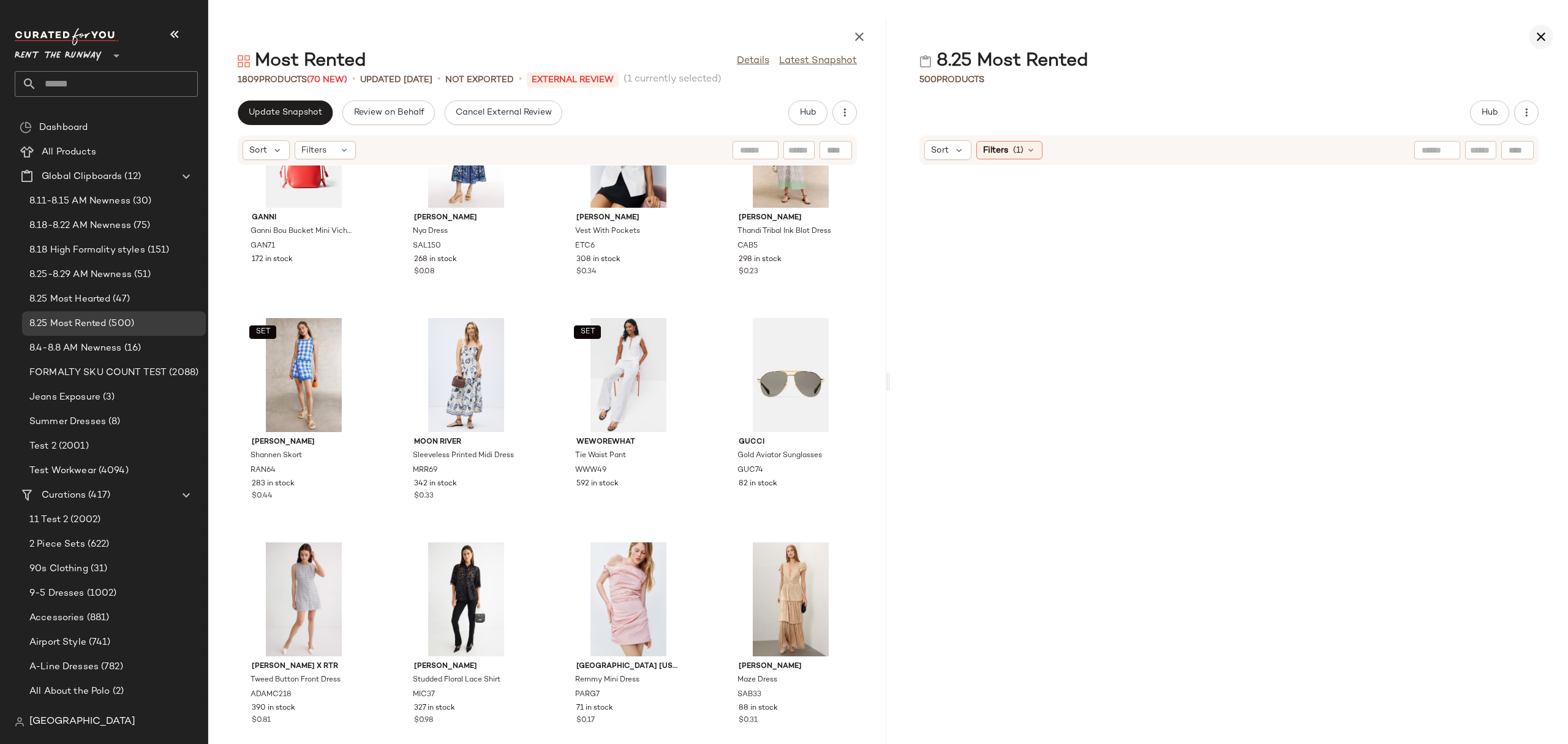
click at [1547, 38] on icon "button" at bounding box center [1541, 37] width 15 height 15
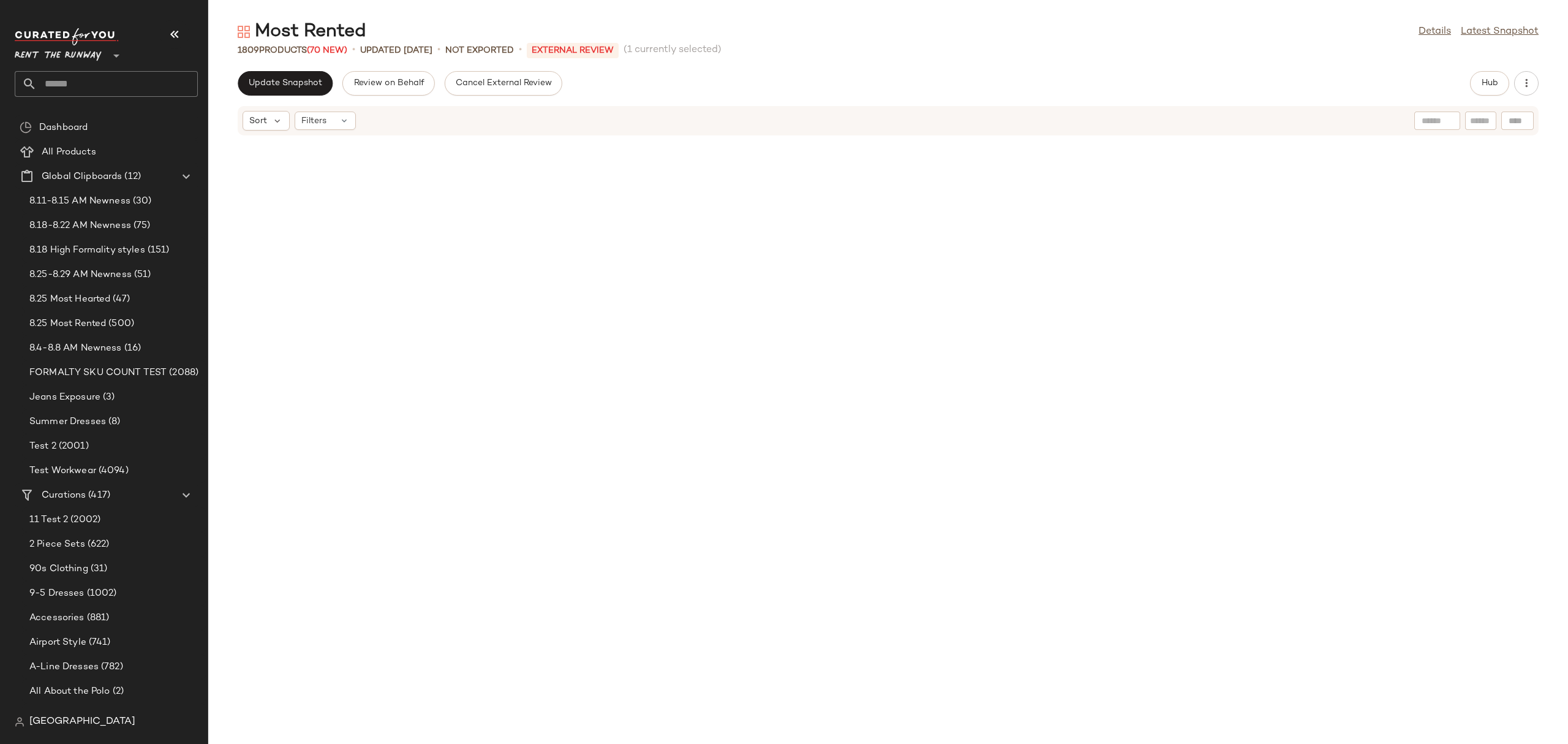
scroll to position [44487, 0]
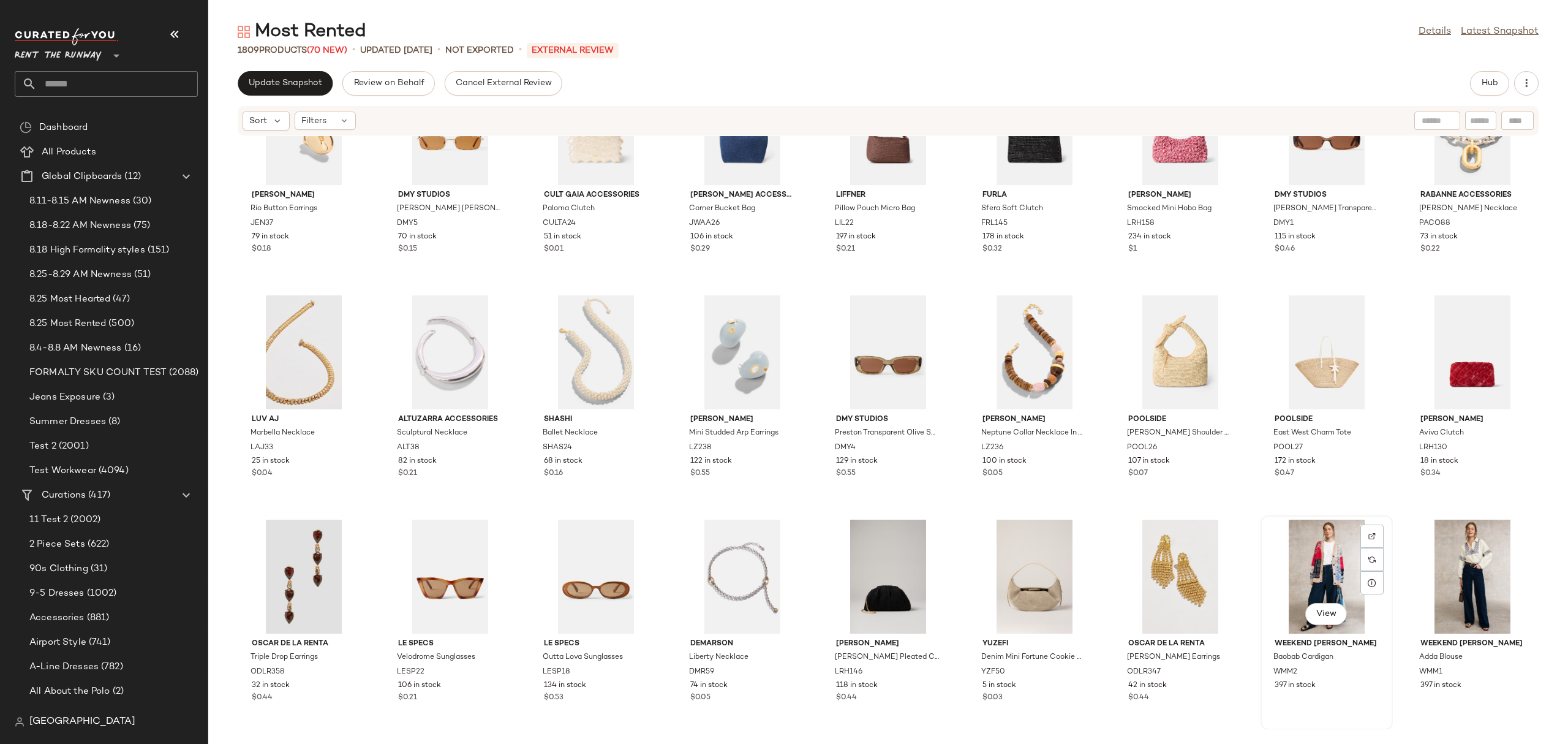
click at [1297, 566] on div "View" at bounding box center [1326, 576] width 123 height 114
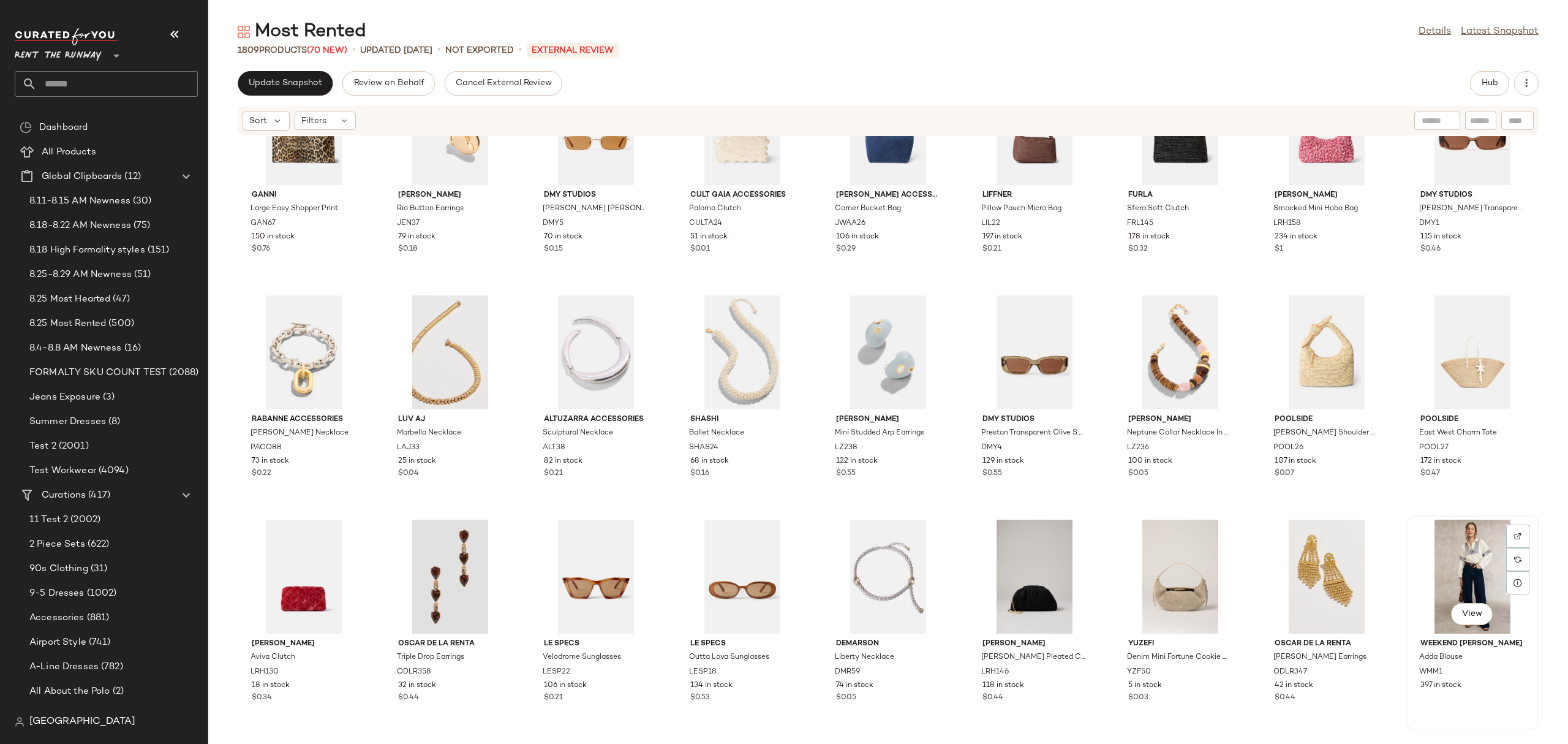
click at [1425, 570] on div "View" at bounding box center [1472, 576] width 123 height 114
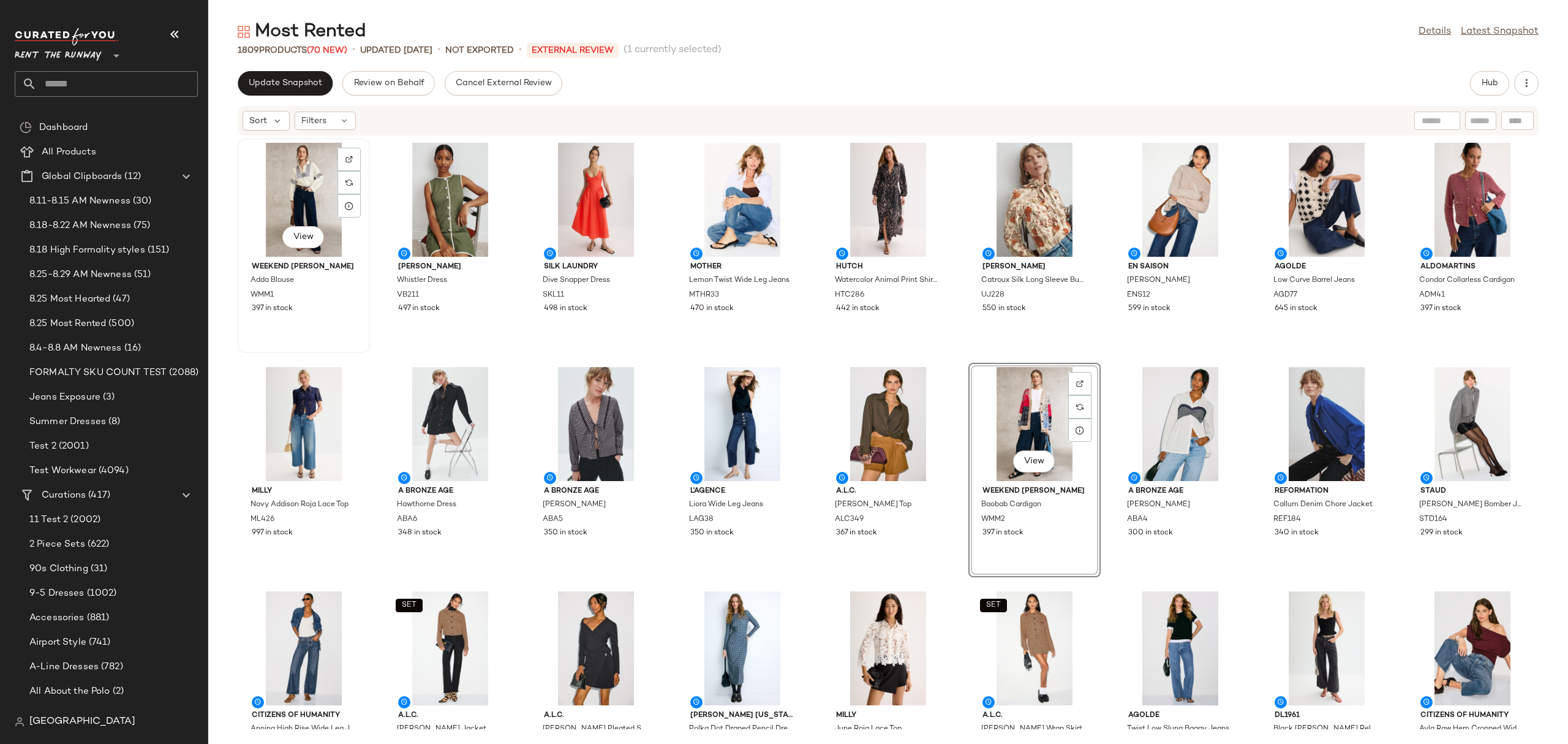
click at [311, 198] on div "View" at bounding box center [303, 199] width 123 height 114
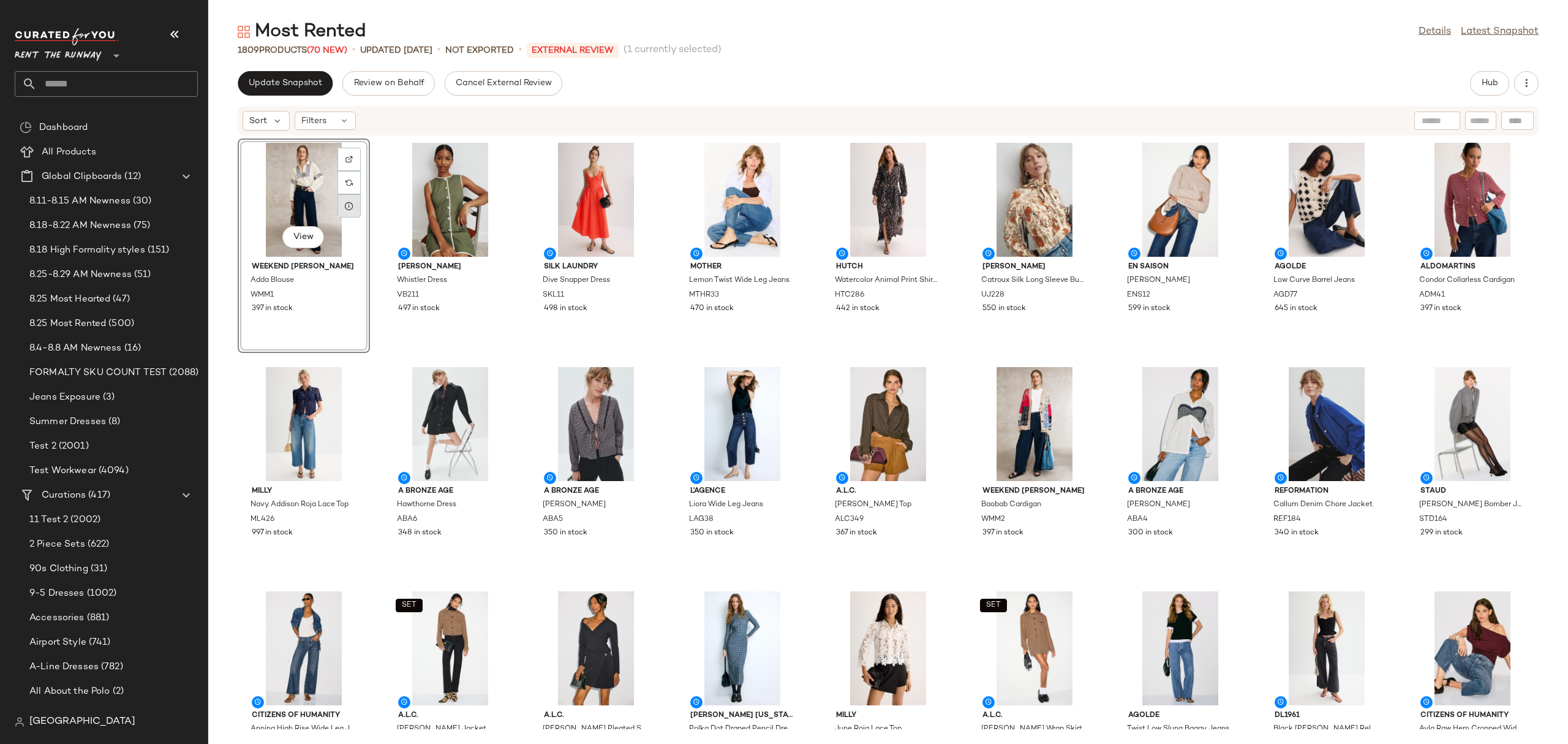
drag, startPoint x: 311, startPoint y: 198, endPoint x: 346, endPoint y: 202, distance: 35.2
click at [342, 202] on div "View" at bounding box center [303, 199] width 123 height 114
click at [1476, 80] on button "Hub" at bounding box center [1489, 83] width 39 height 24
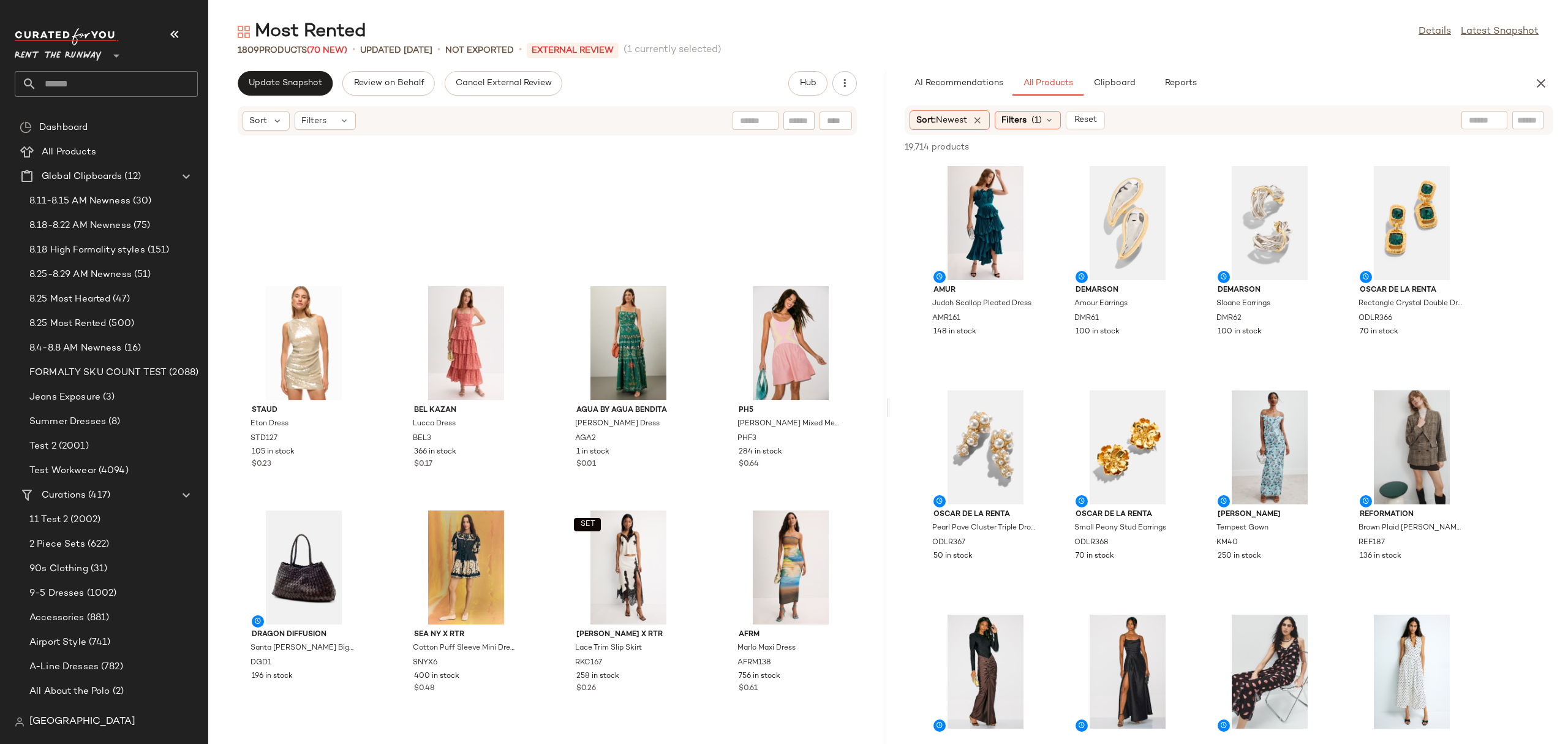
scroll to position [5472, 0]
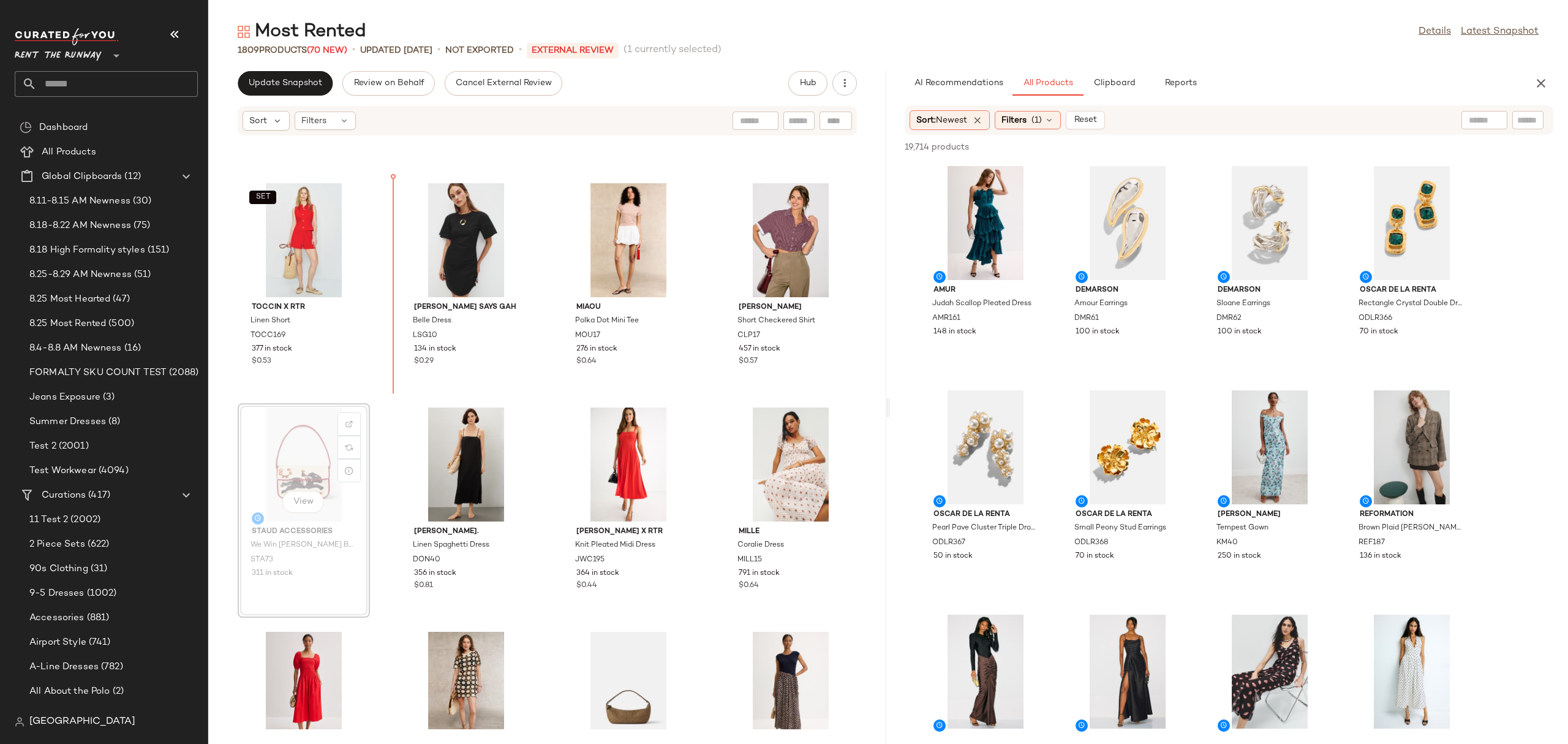
scroll to position [4646, 0]
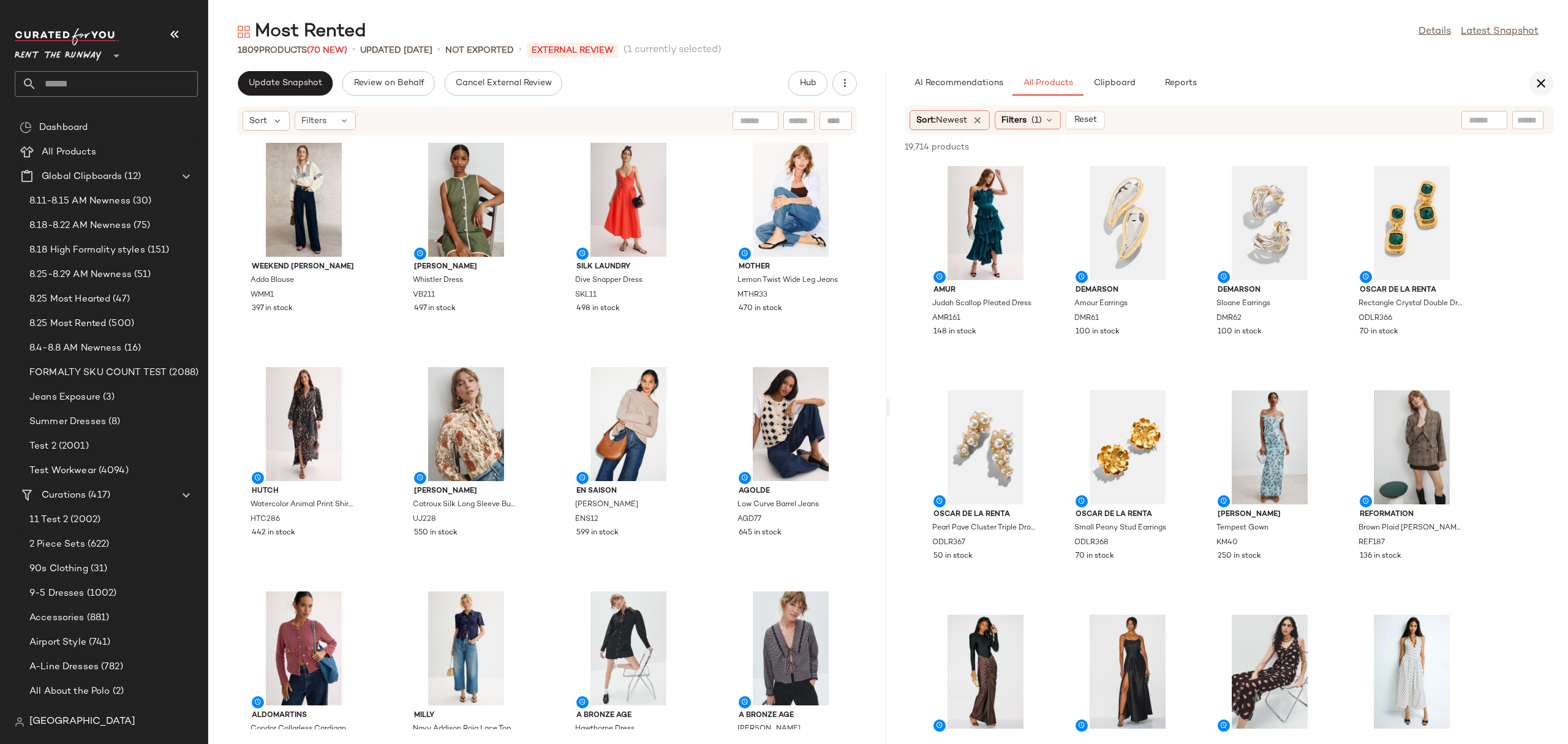
click at [1536, 87] on icon "button" at bounding box center [1541, 83] width 15 height 15
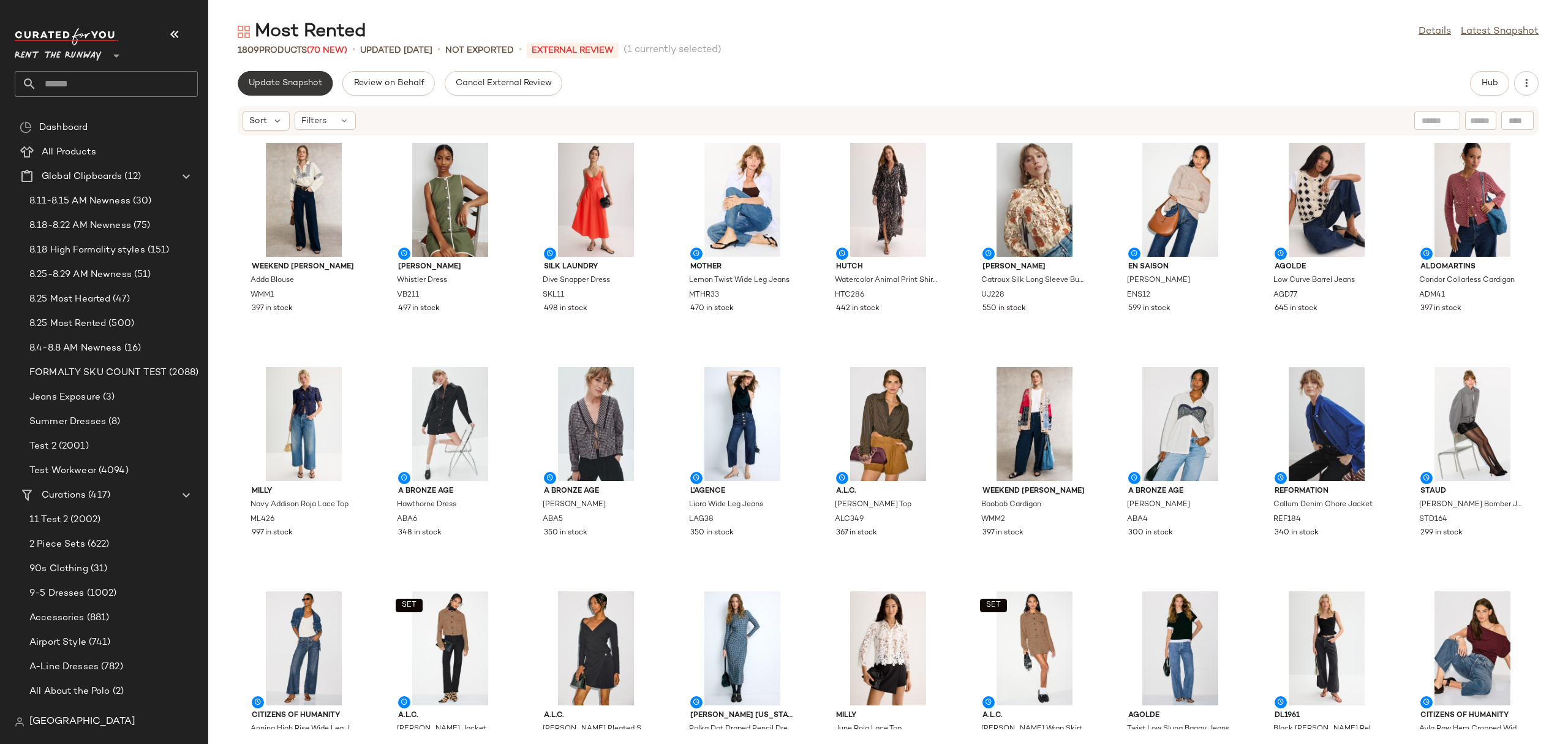
click at [264, 86] on span "Update Snapshot" at bounding box center [285, 83] width 74 height 10
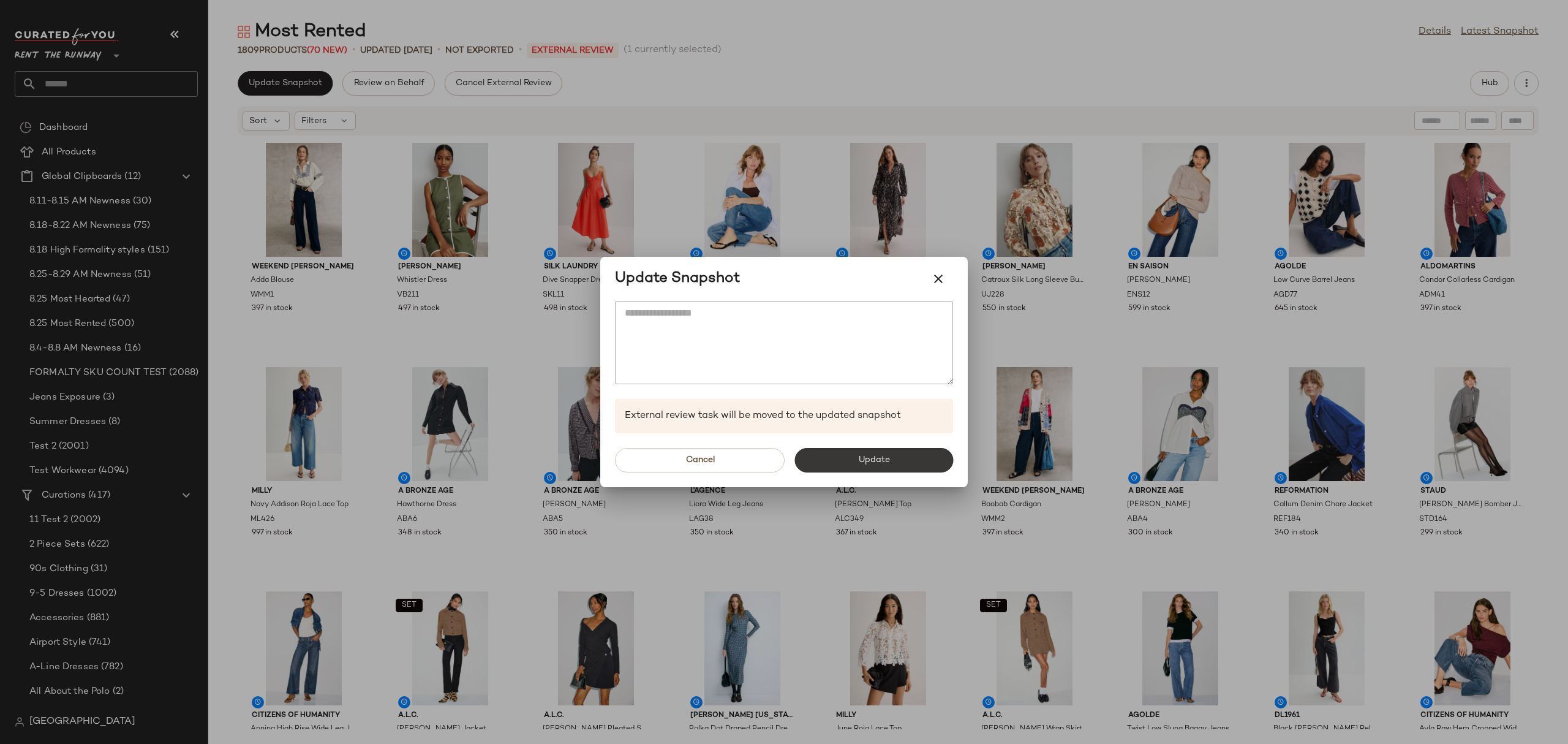
click at [823, 458] on button "Update" at bounding box center [874, 460] width 158 height 24
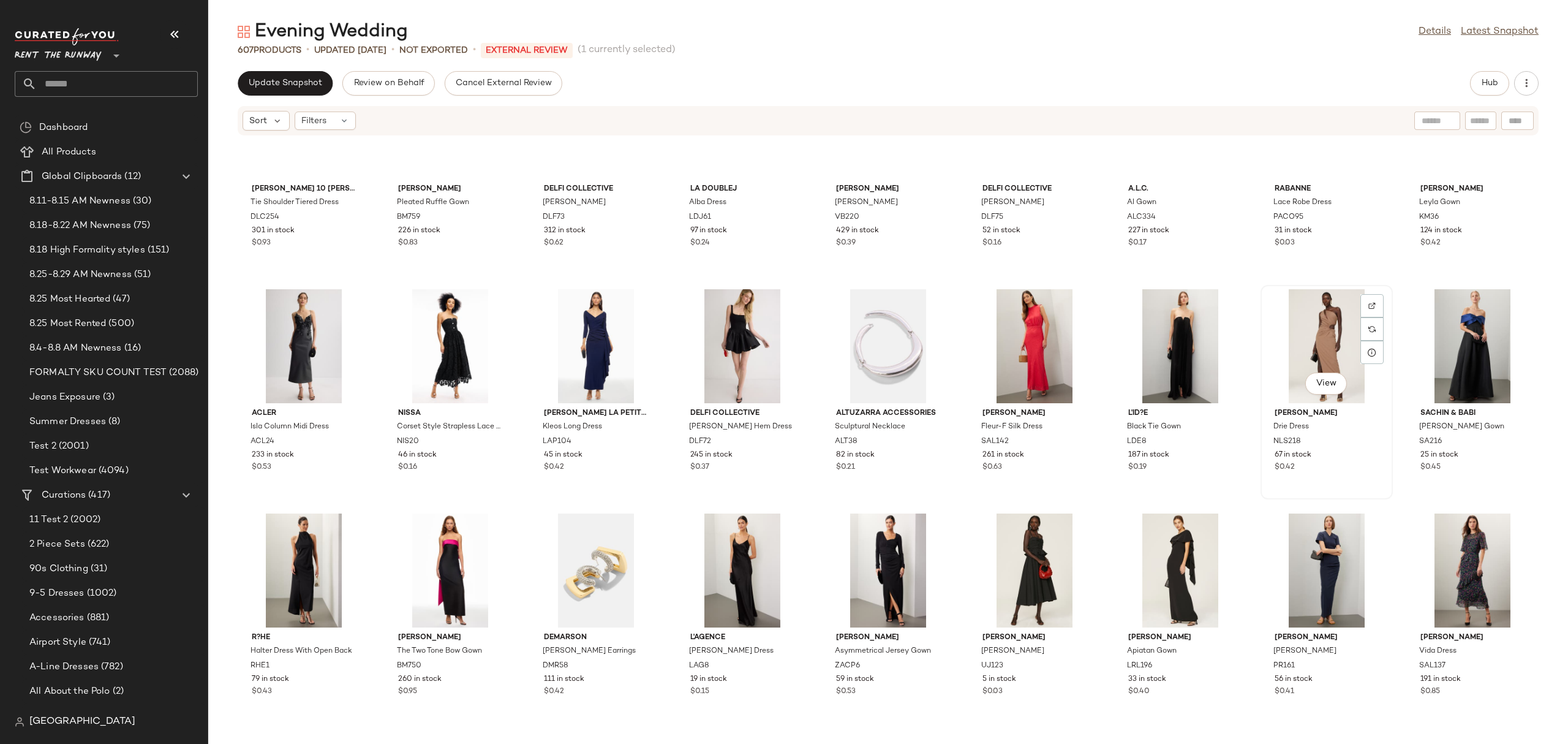
scroll to position [169, 0]
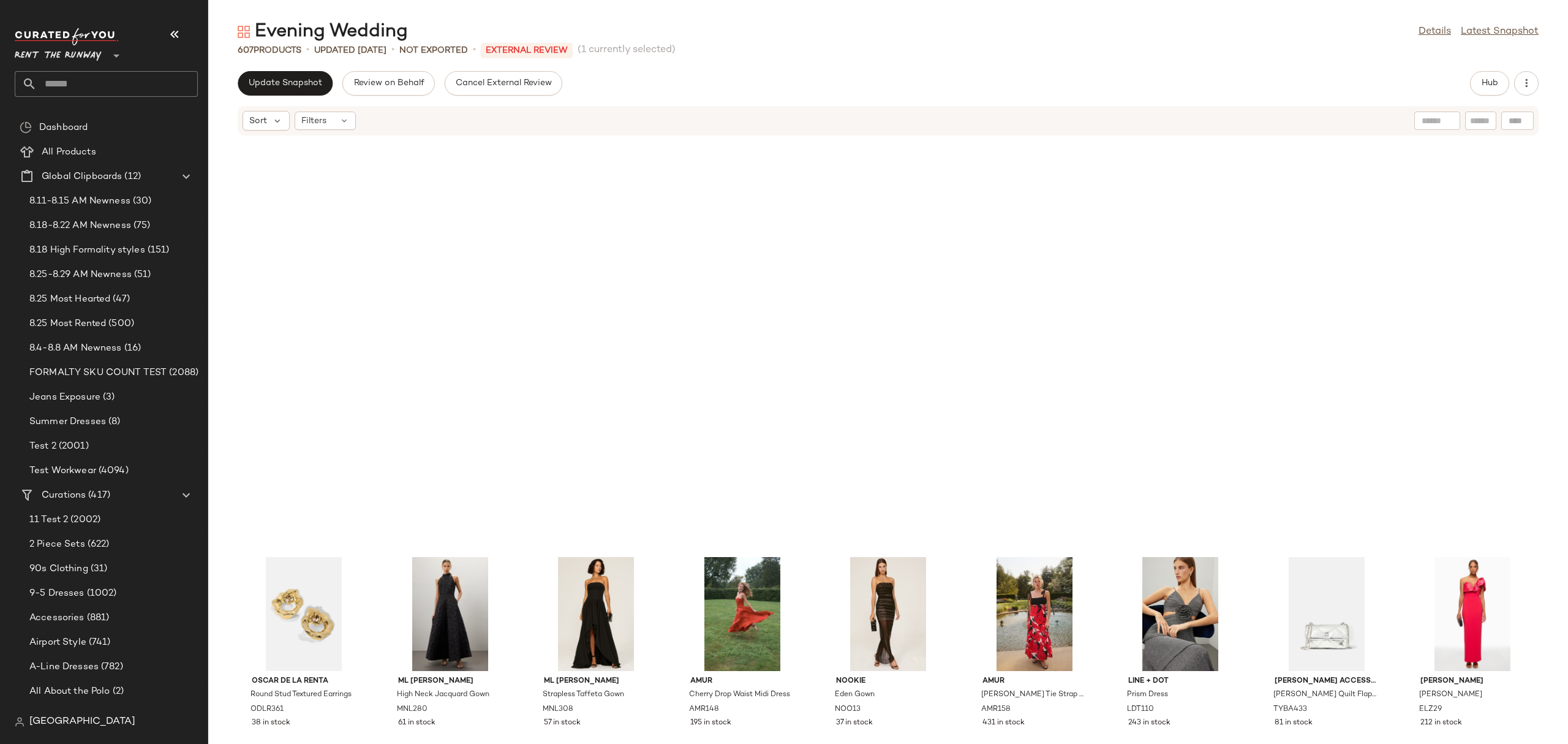
scroll to position [2812, 0]
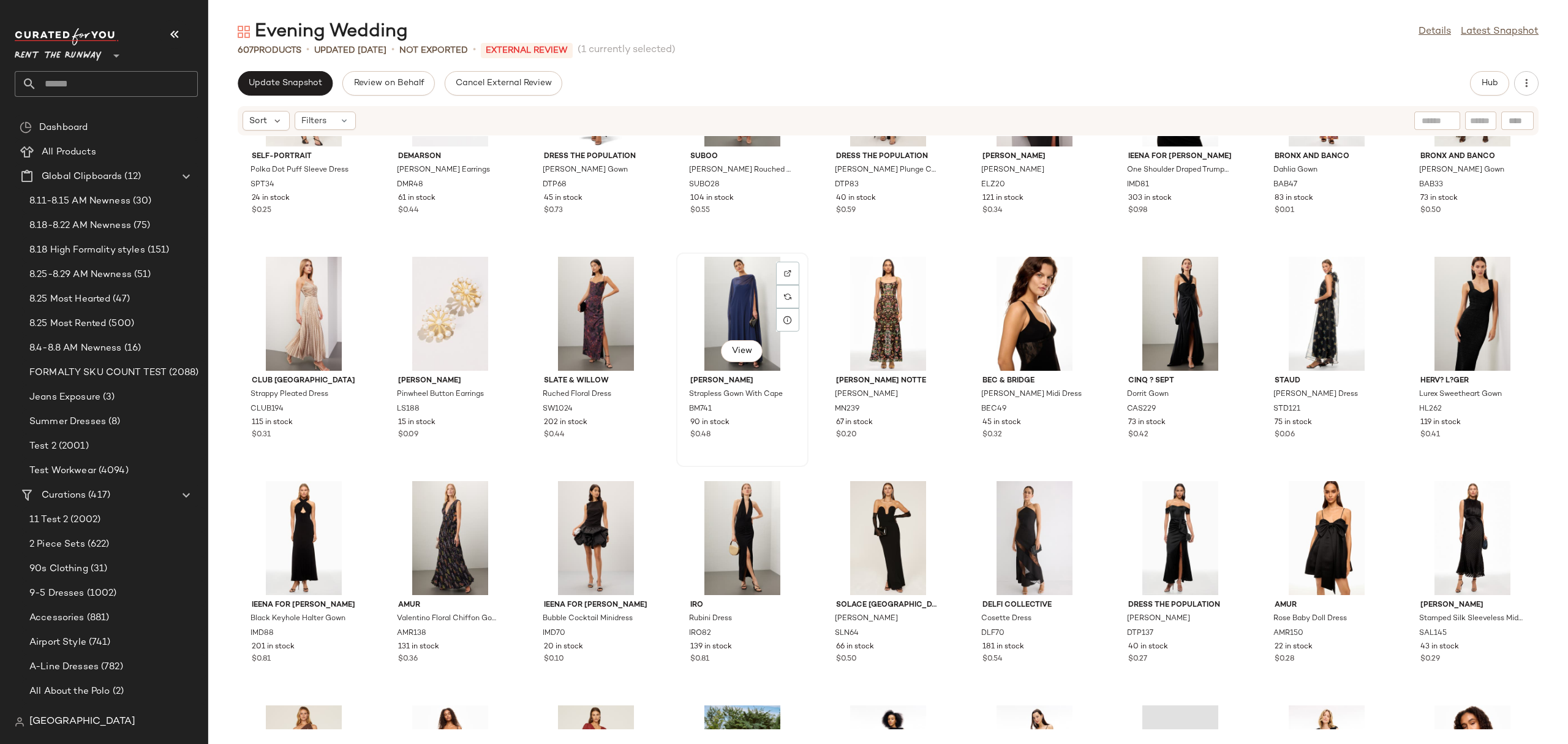
click at [702, 318] on div "View" at bounding box center [742, 314] width 123 height 114
click at [1480, 80] on span "Hub" at bounding box center [1489, 83] width 18 height 10
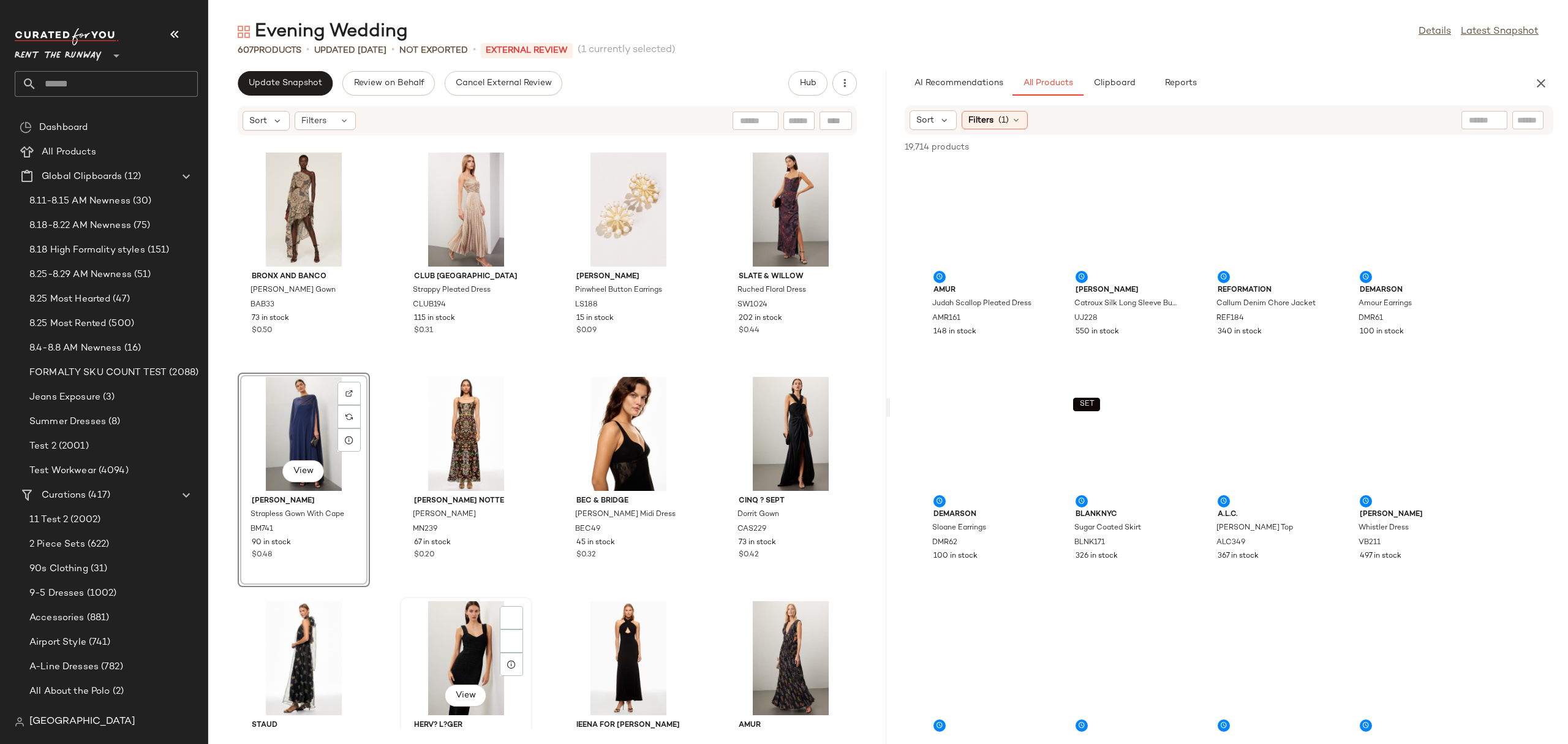
scroll to position [6747, 0]
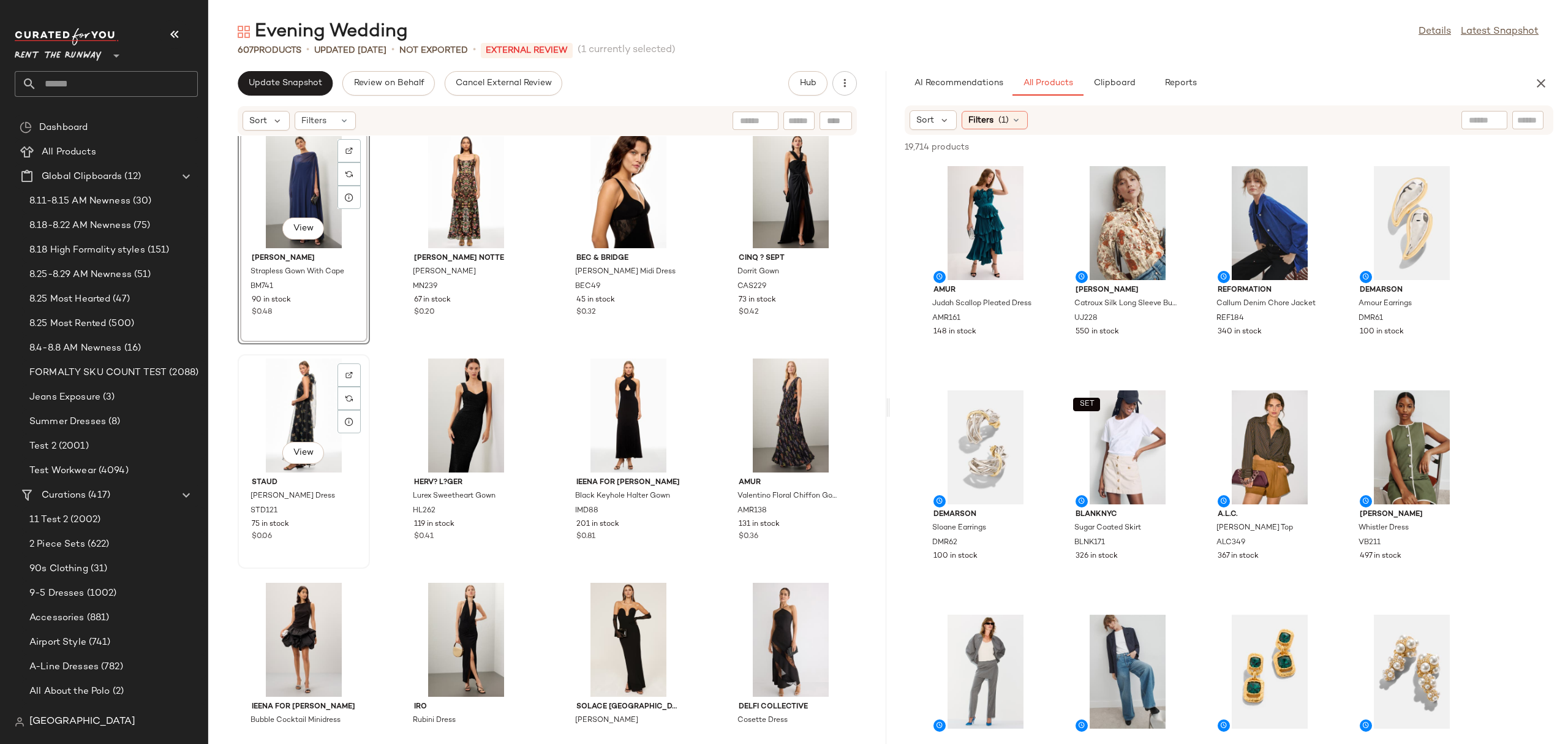
click at [263, 415] on div "View" at bounding box center [303, 415] width 123 height 114
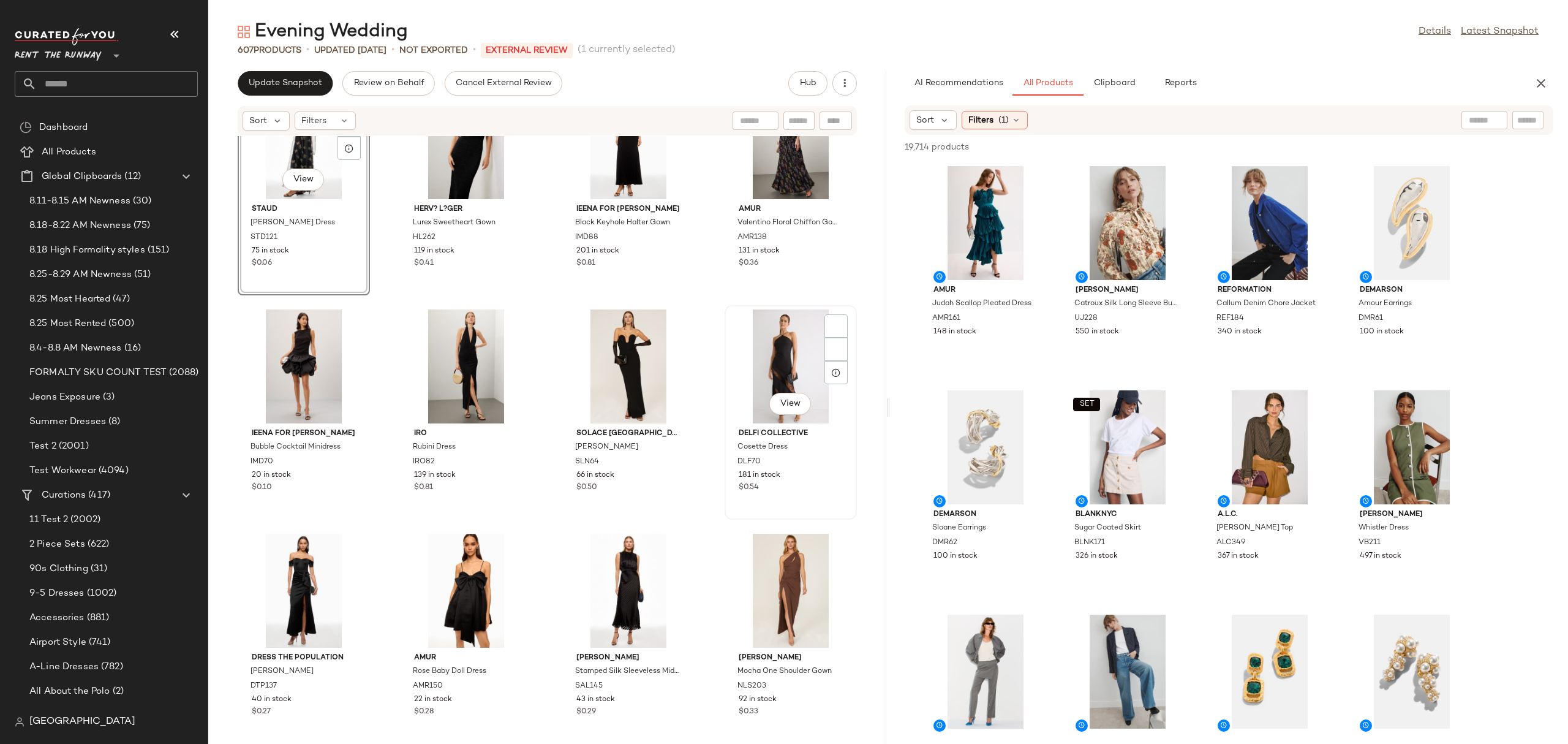
scroll to position [7013, 0]
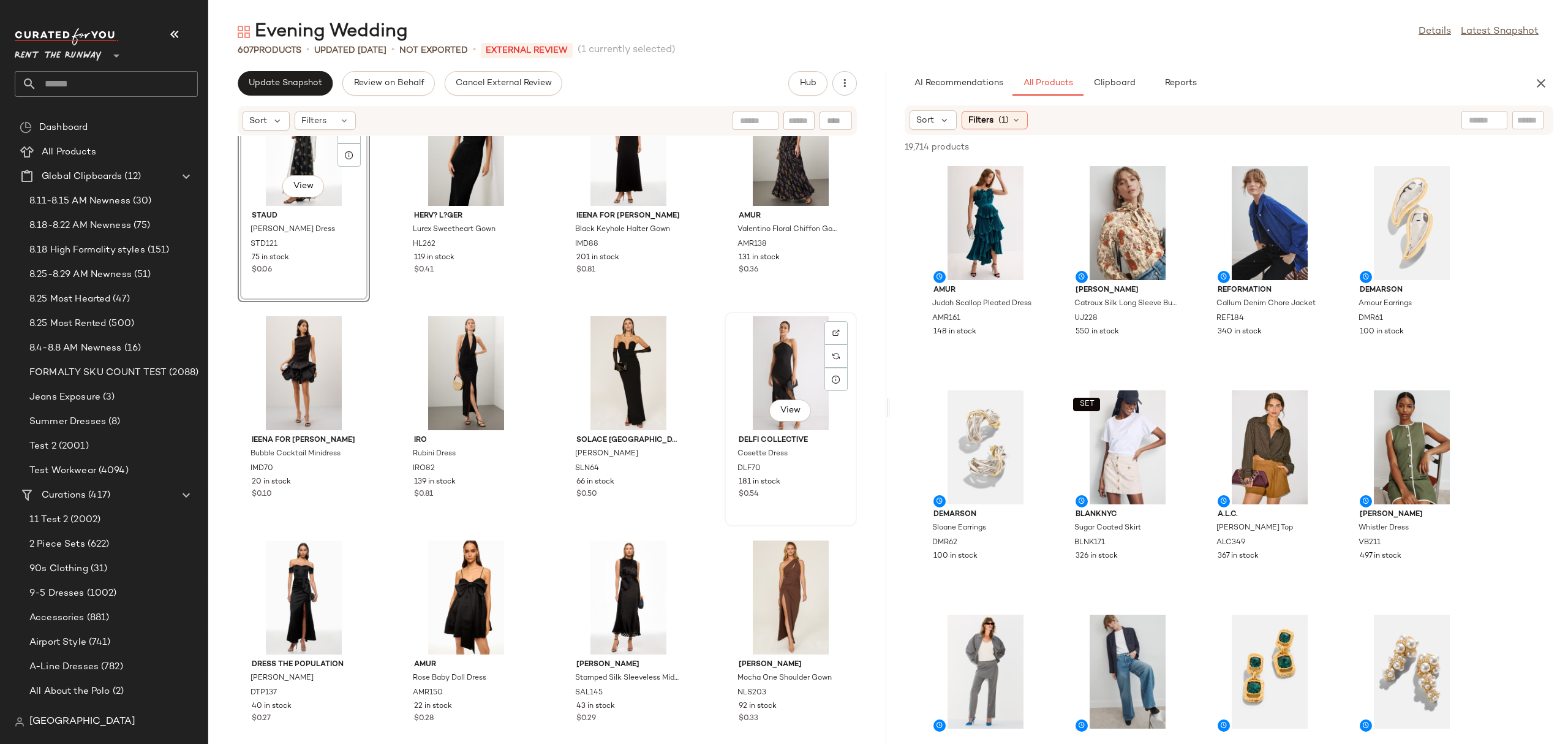
click at [806, 352] on div "View" at bounding box center [790, 373] width 123 height 114
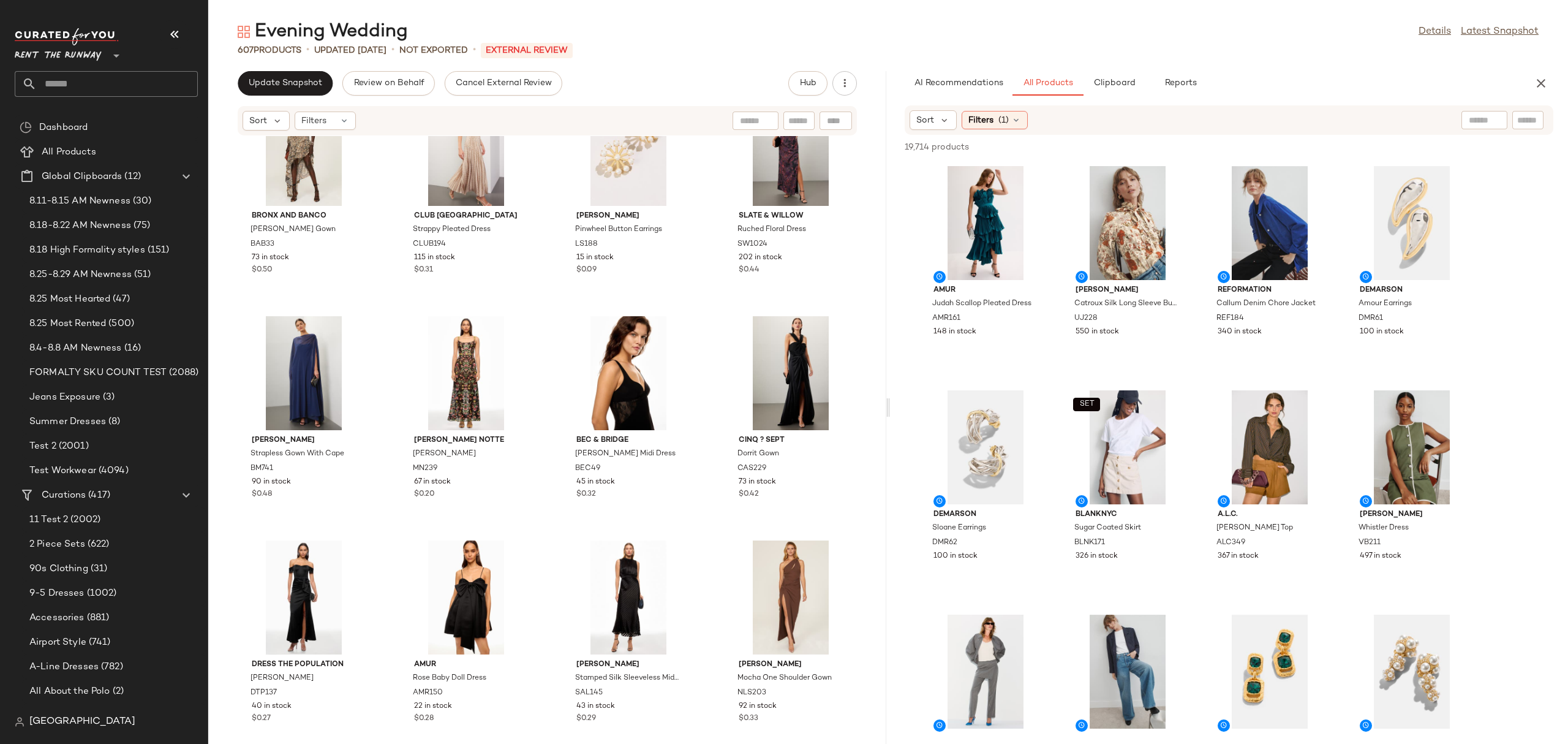
click at [886, 259] on div at bounding box center [887, 407] width 4 height 673
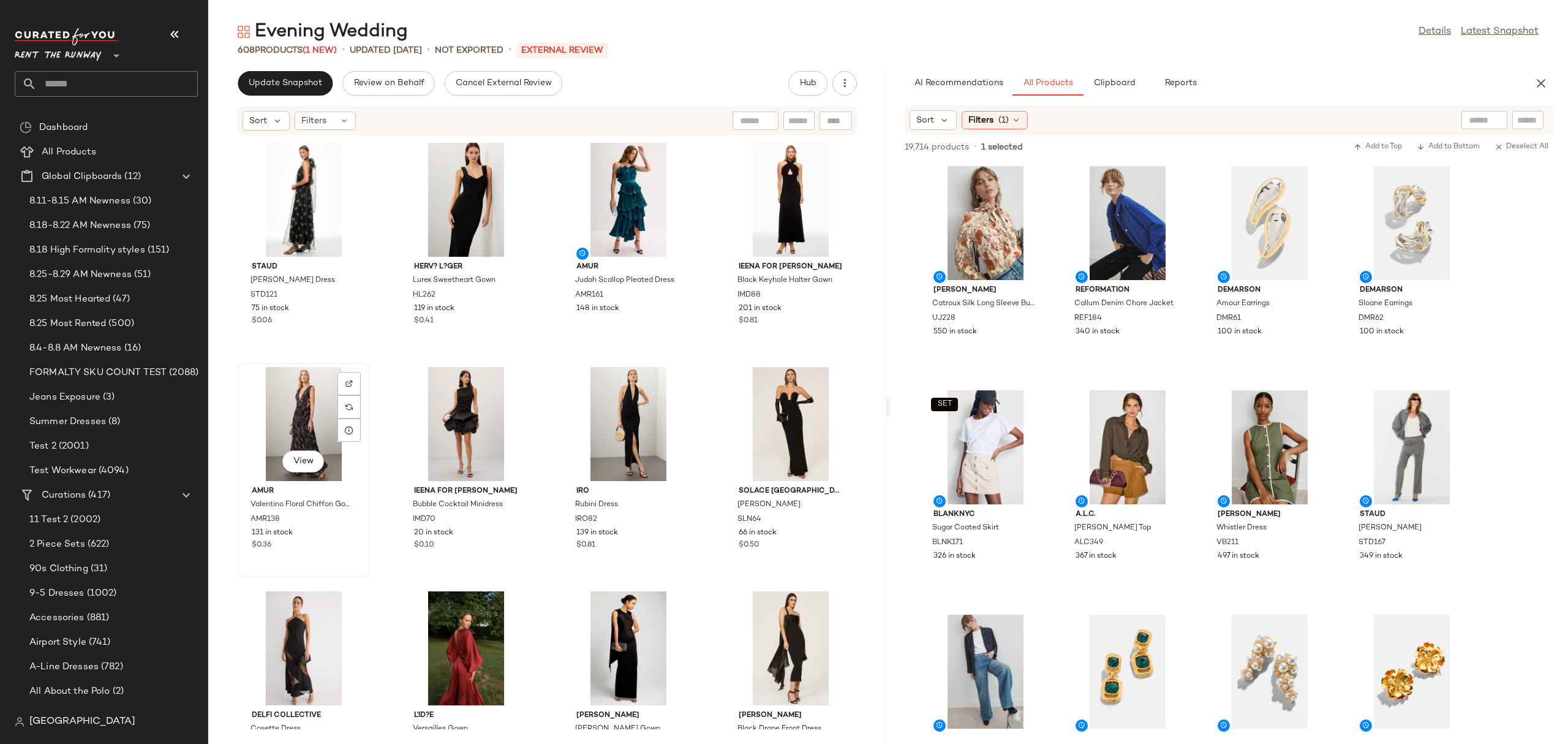
click at [280, 403] on div "View" at bounding box center [303, 424] width 123 height 114
click at [438, 399] on div "View" at bounding box center [466, 424] width 123 height 114
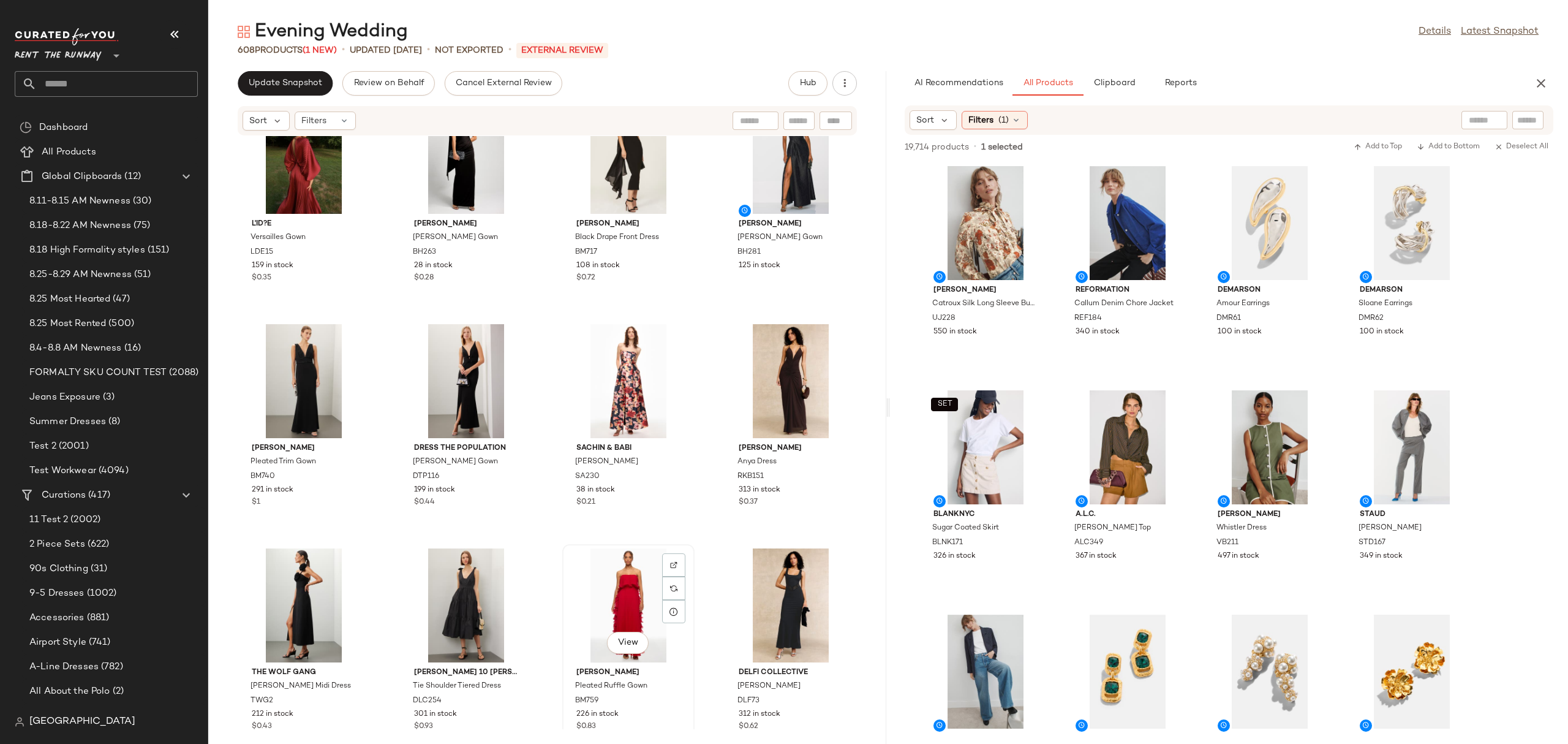
scroll to position [535, 0]
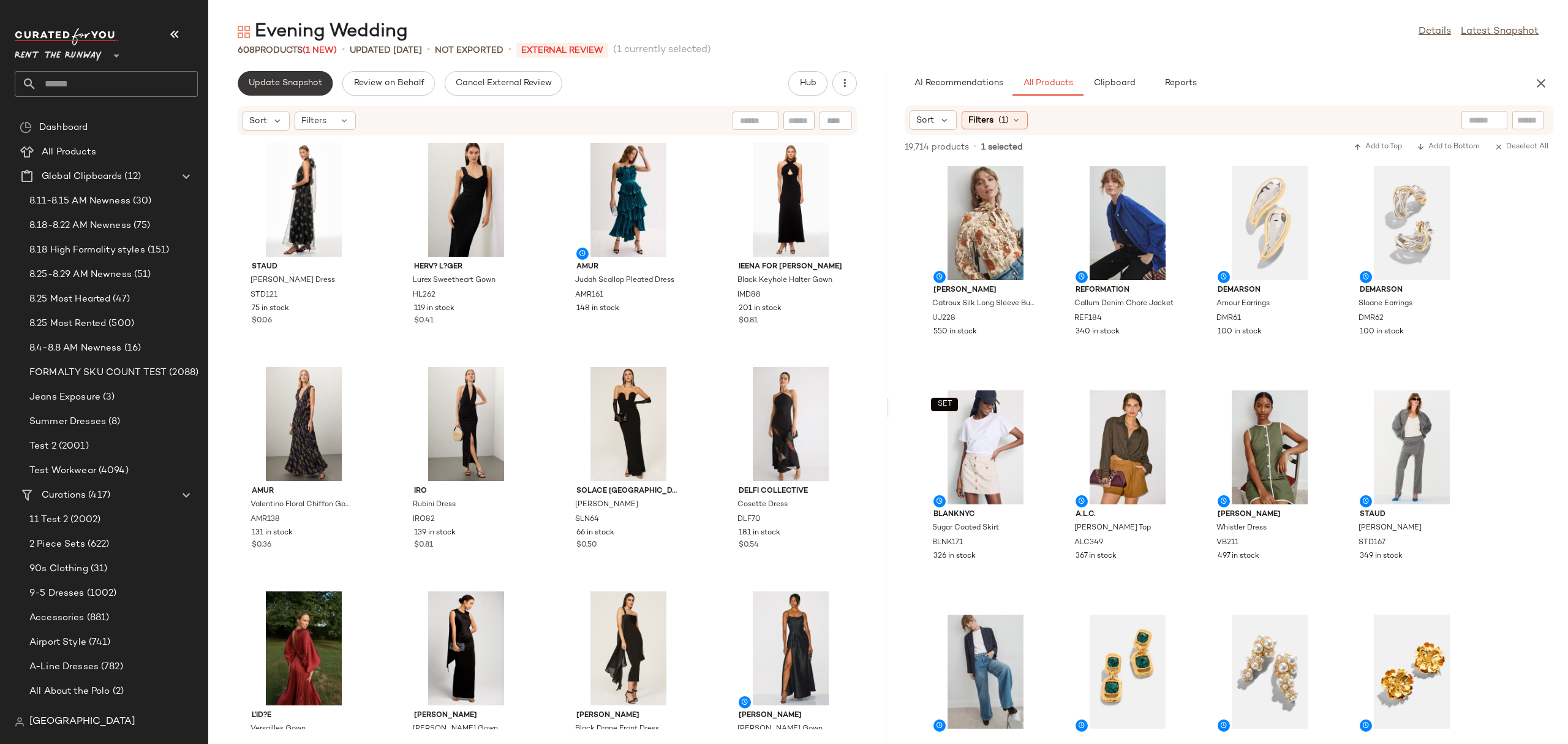
click at [293, 89] on button "Update Snapshot" at bounding box center [285, 83] width 95 height 24
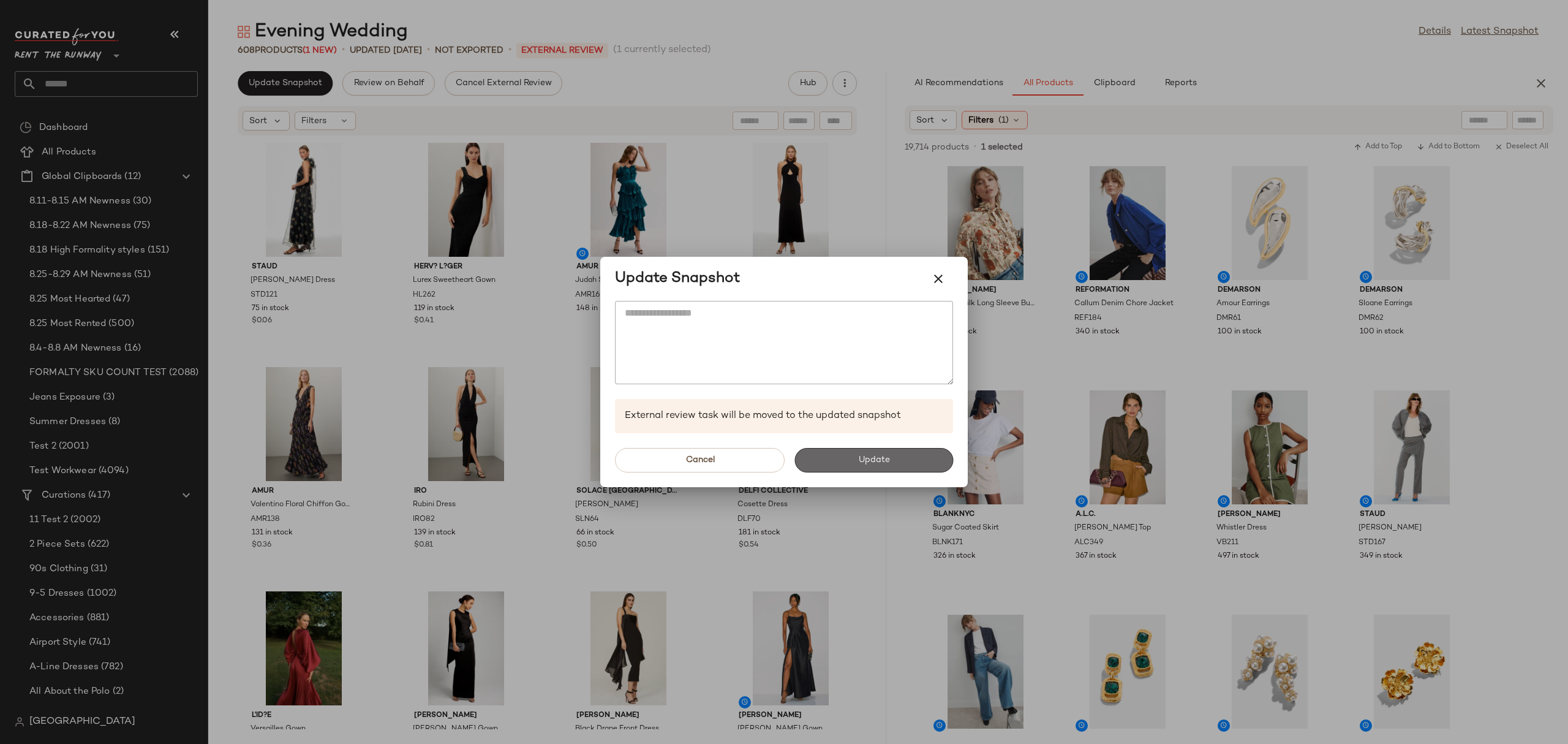
click at [879, 463] on span "Update" at bounding box center [874, 460] width 32 height 10
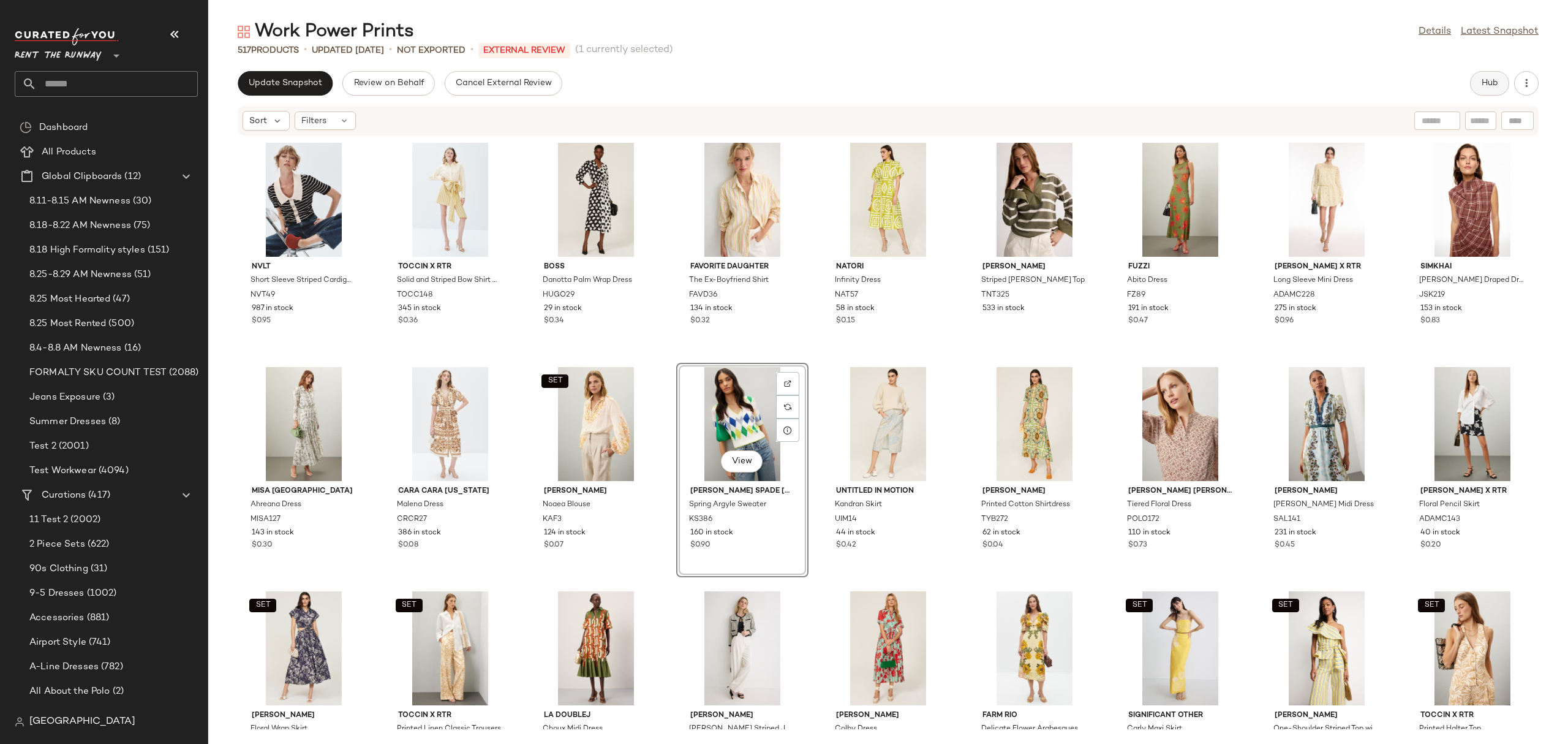
click at [1496, 82] on span "Hub" at bounding box center [1489, 83] width 18 height 10
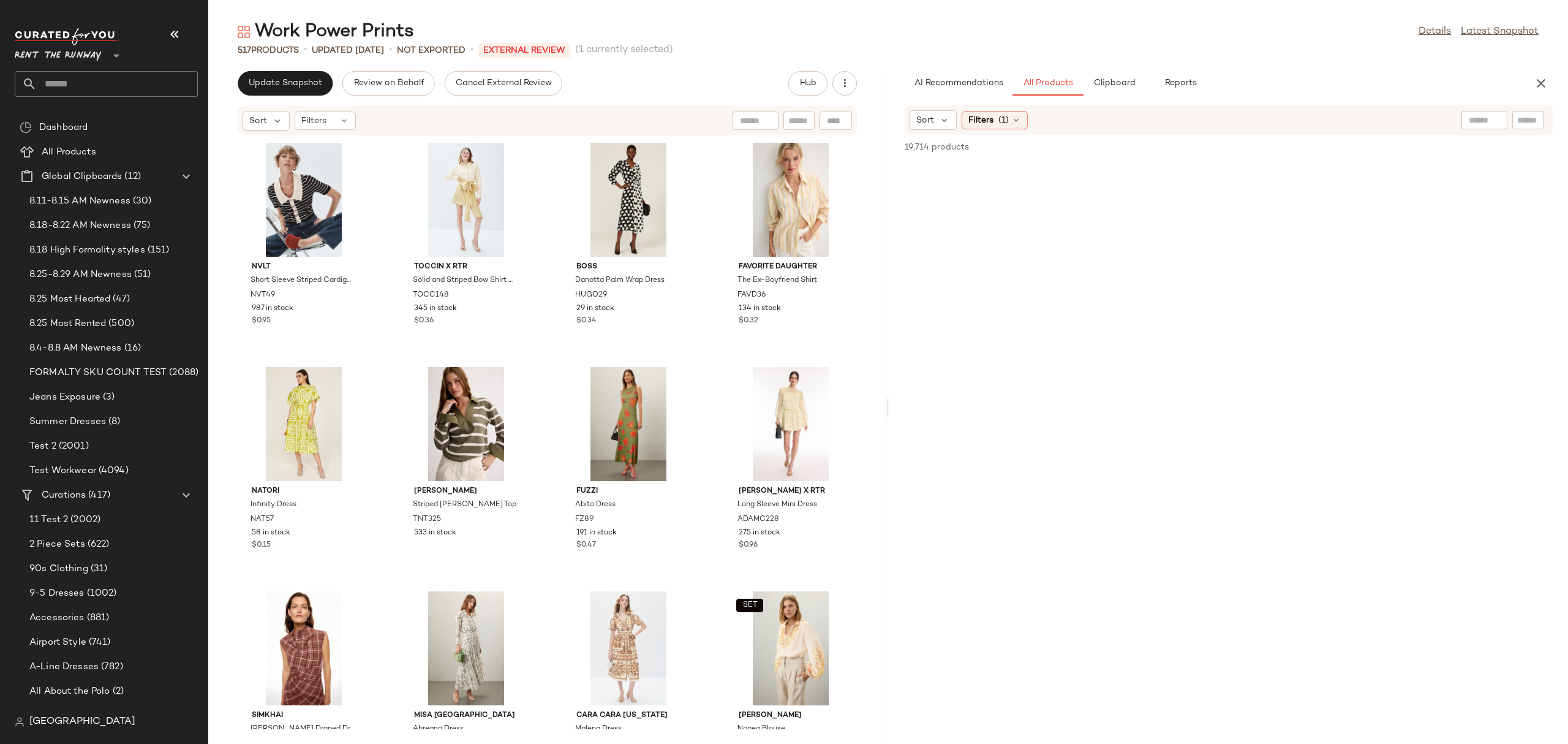
click at [258, 69] on div "Work Power Prints Details Latest Snapshot 517 Products • updated [DATE] • Not E…" at bounding box center [888, 382] width 1360 height 724
click at [308, 75] on button "Update Snapshot" at bounding box center [285, 83] width 95 height 24
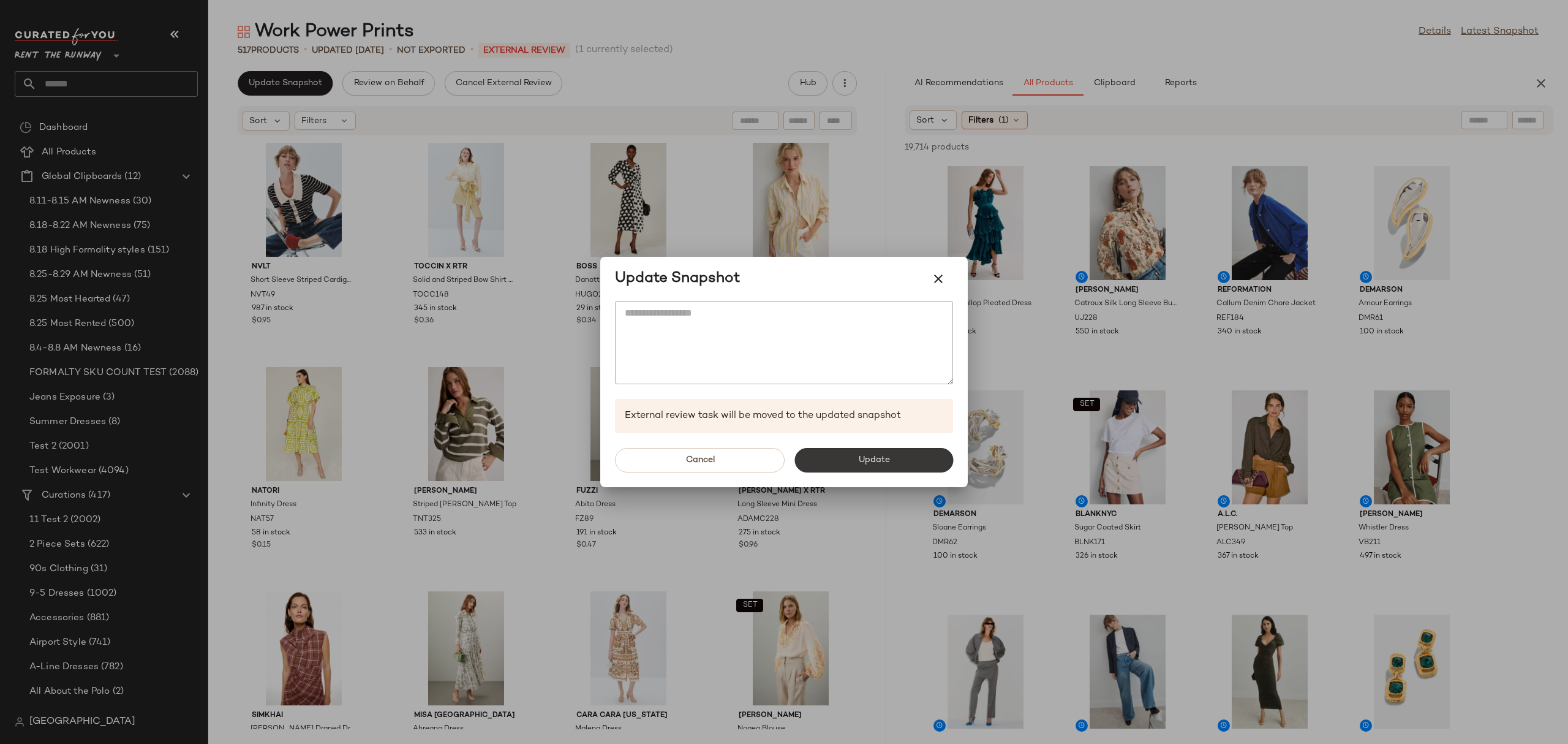
click at [825, 460] on button "Update" at bounding box center [874, 460] width 158 height 24
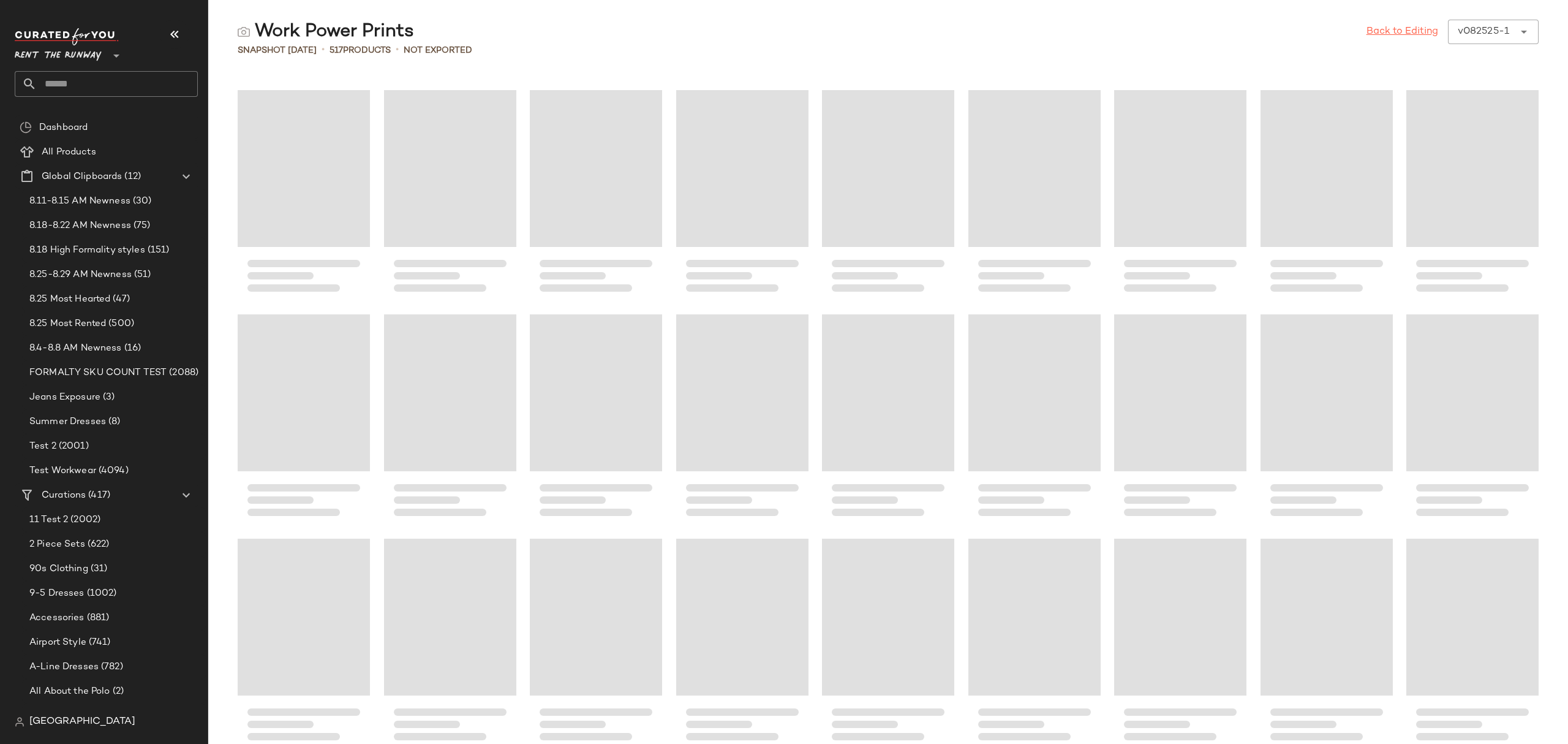
click at [1424, 24] on link "Back to Editing" at bounding box center [1402, 32] width 72 height 15
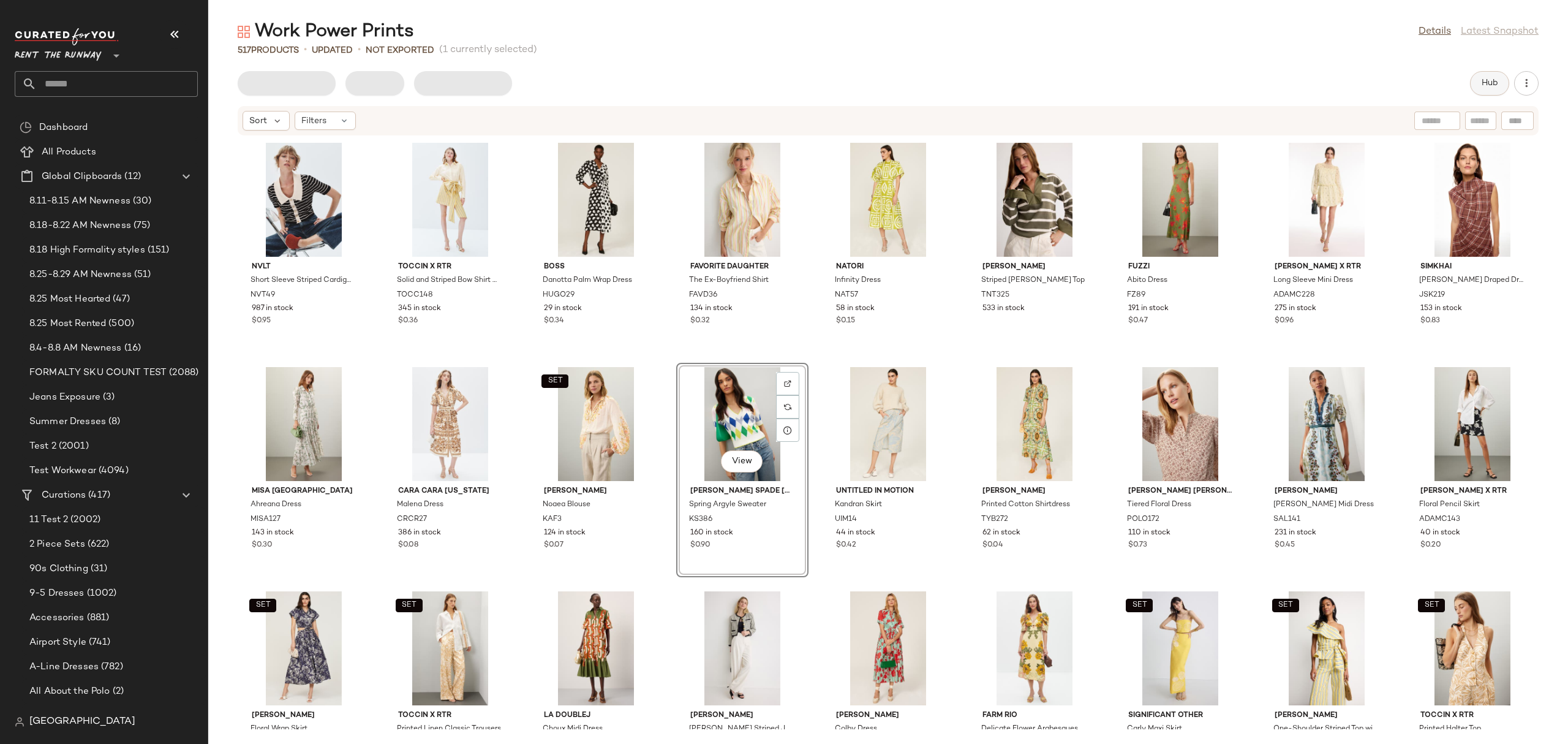
click at [1485, 87] on span "Hub" at bounding box center [1489, 83] width 18 height 10
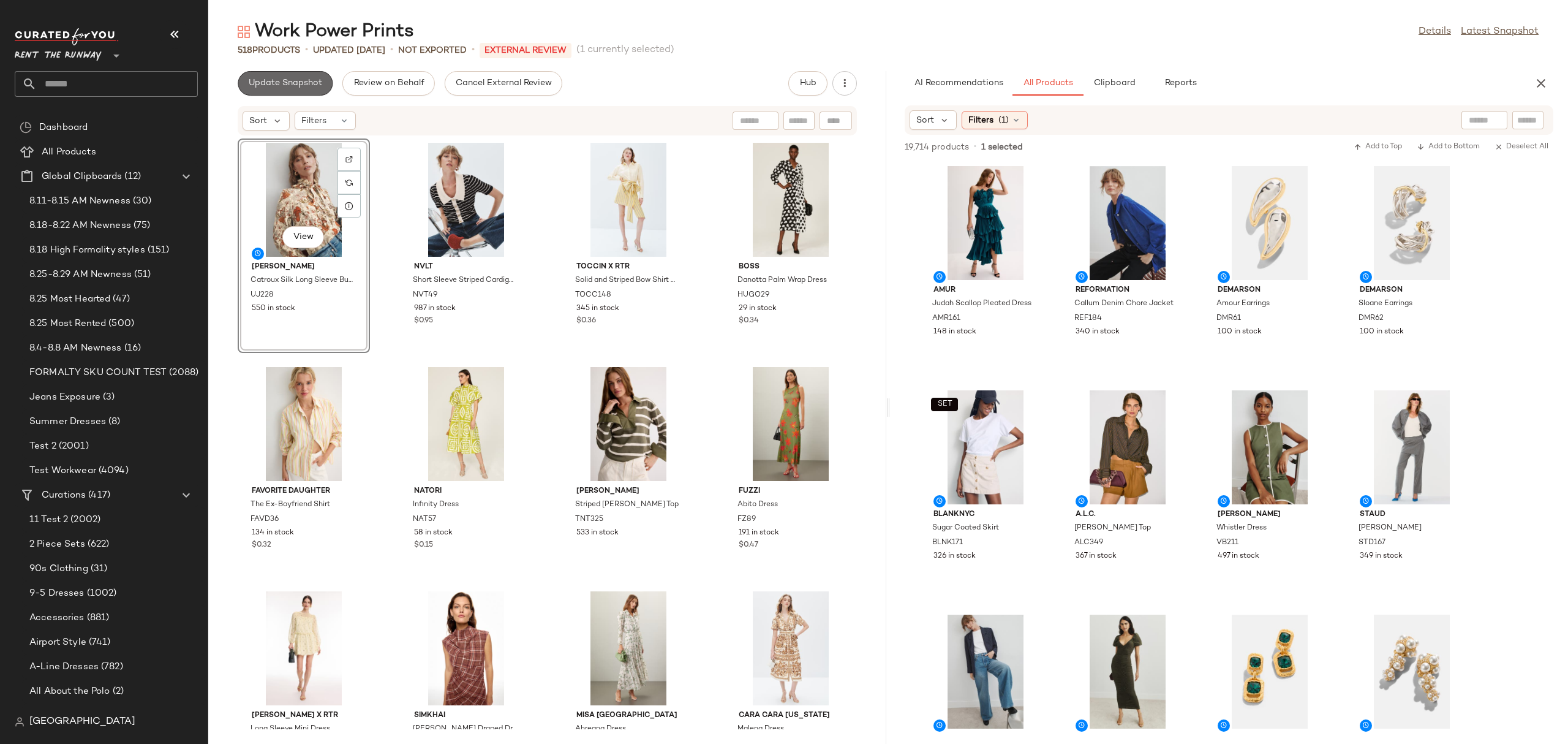
click at [301, 86] on span "Update Snapshot" at bounding box center [285, 83] width 74 height 10
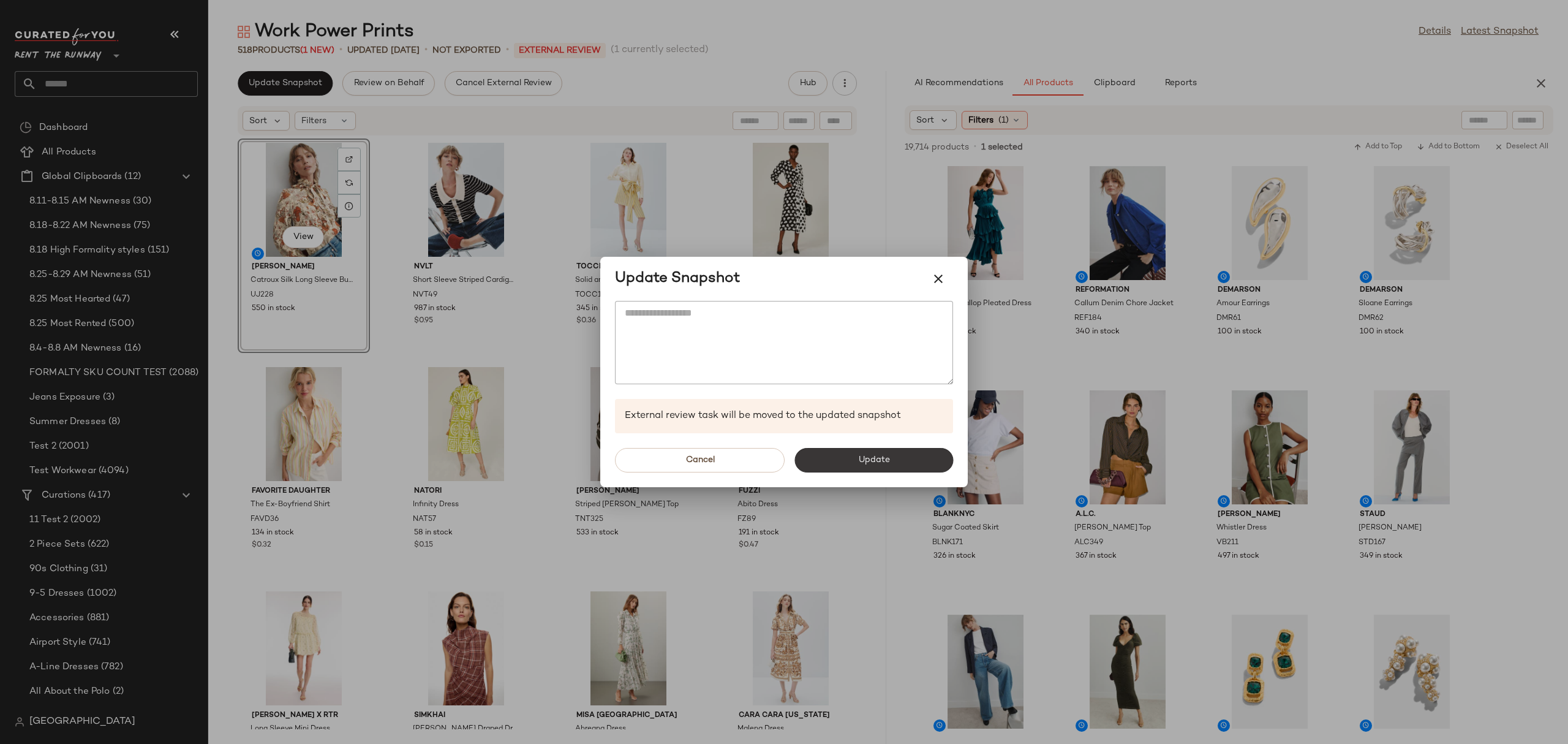
click at [870, 456] on span "Update" at bounding box center [874, 460] width 32 height 10
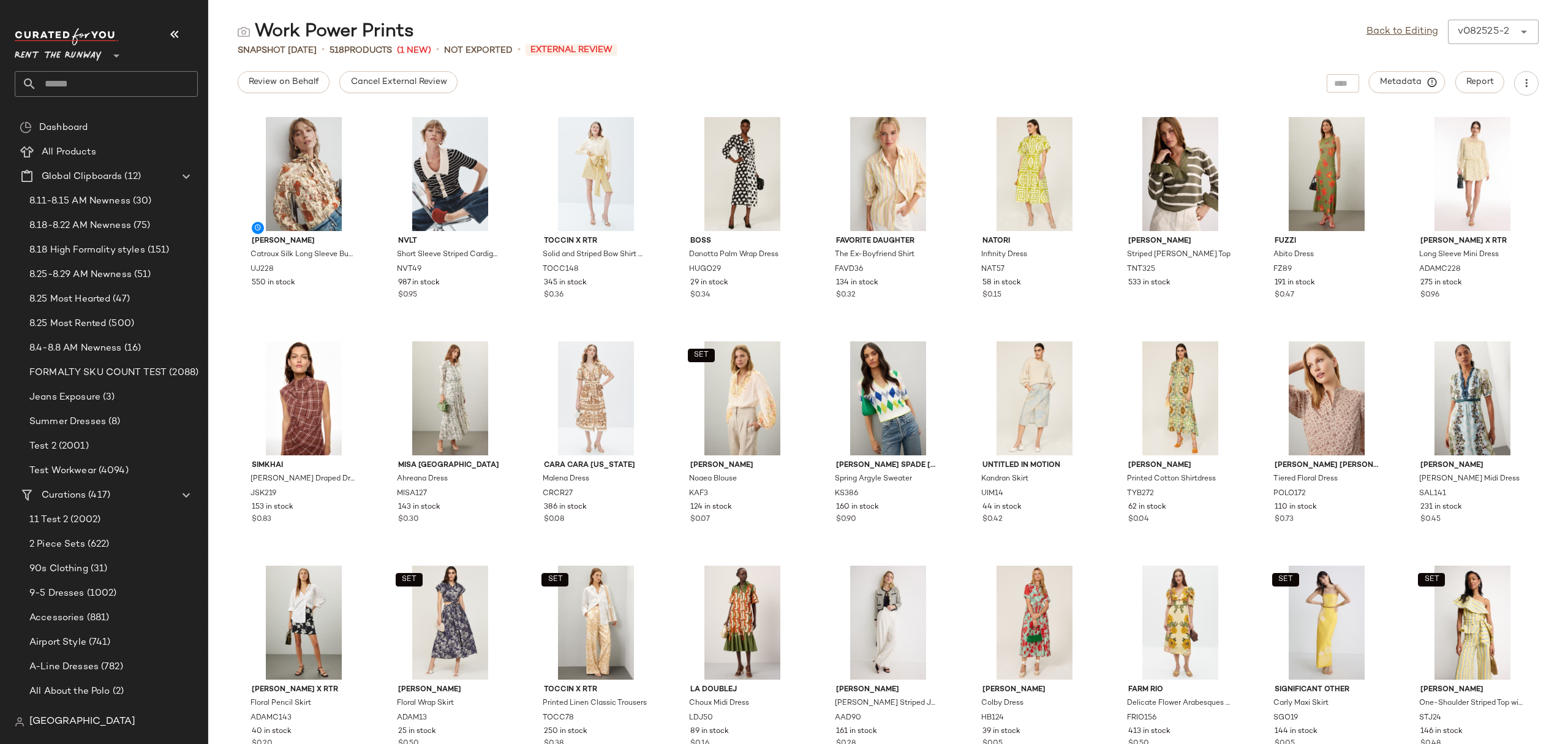
click at [119, 75] on input "text" at bounding box center [117, 83] width 161 height 26
click at [123, 85] on input "text" at bounding box center [117, 83] width 161 height 26
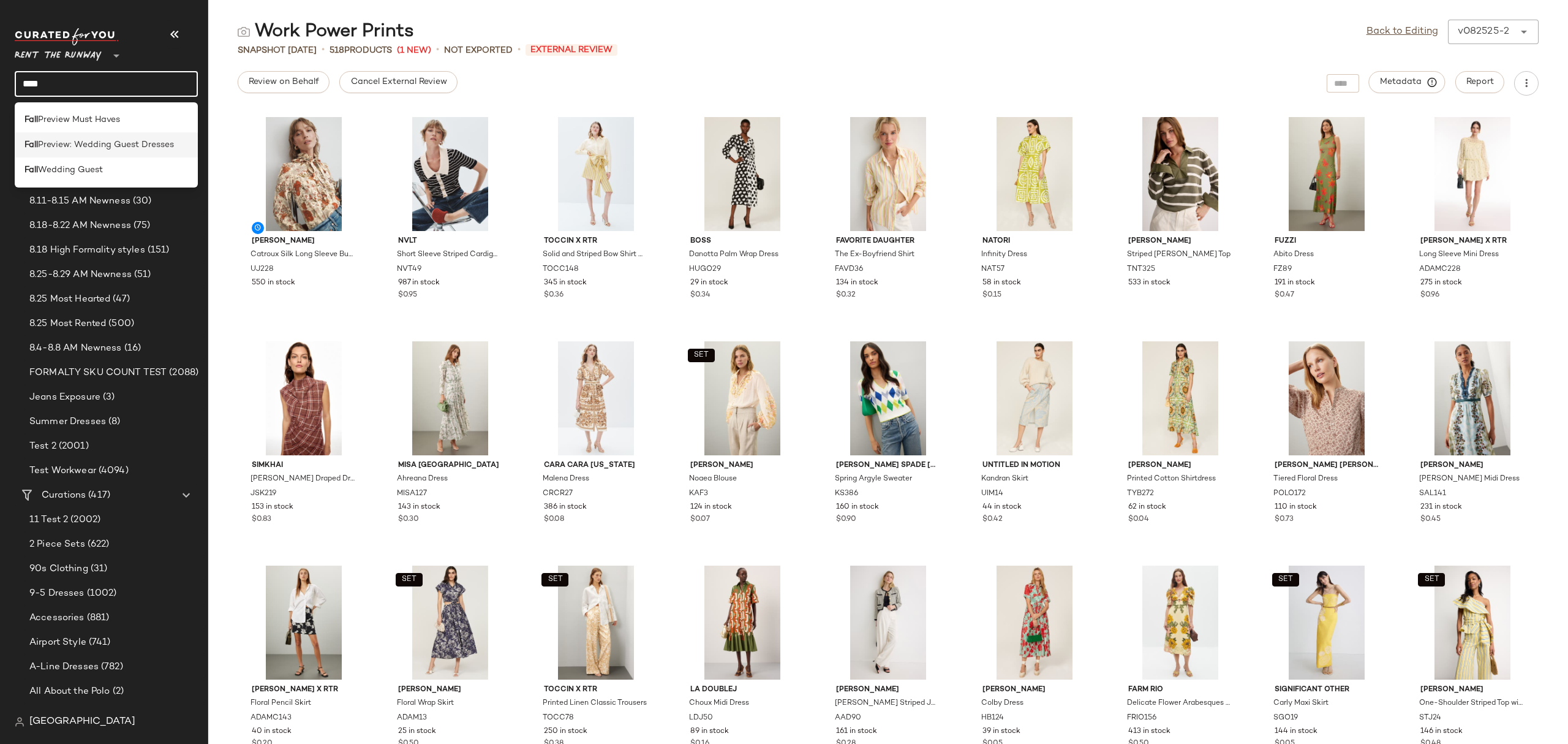
type input "****"
click at [104, 135] on div "Fall Preview: Wedding Guest Dresses" at bounding box center [107, 145] width 183 height 25
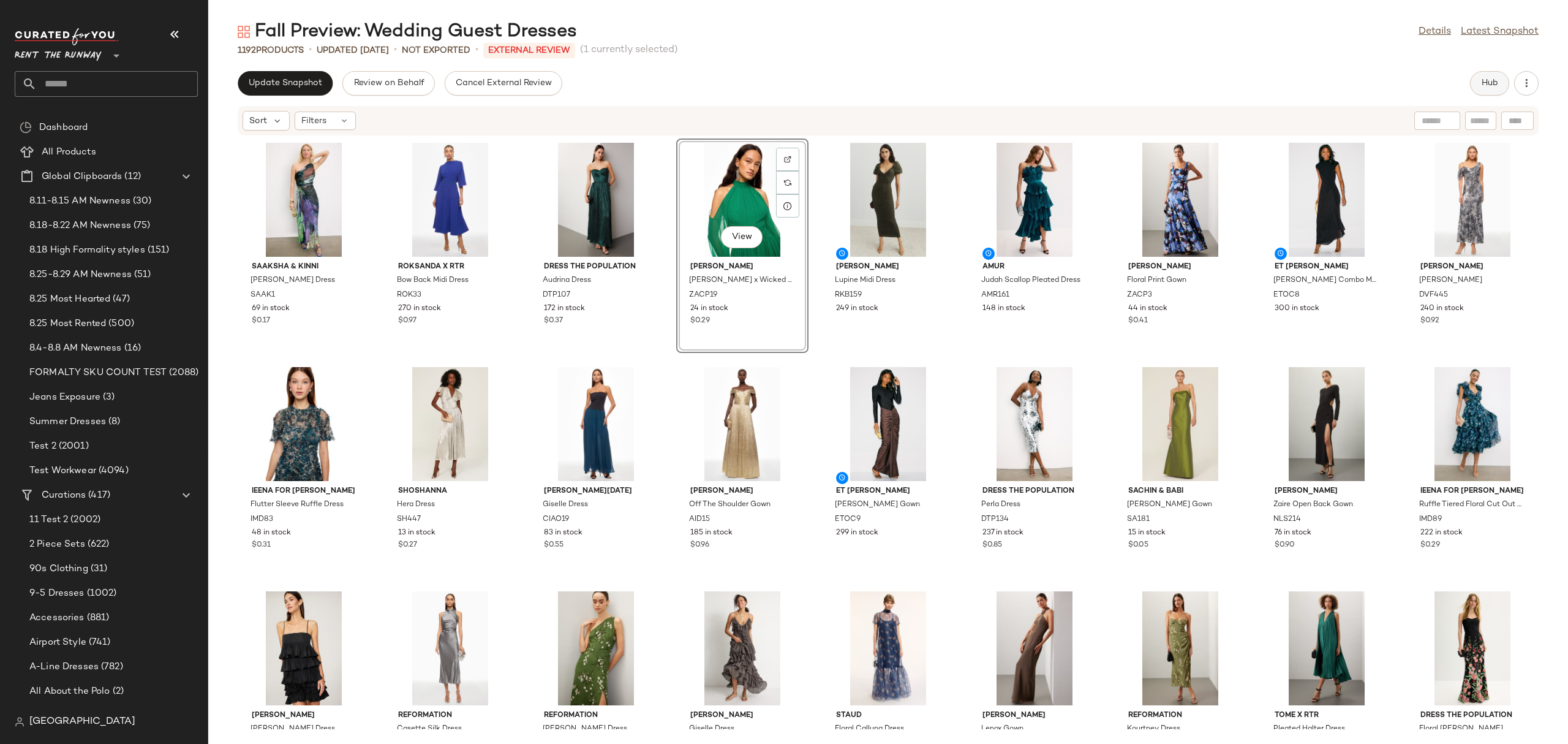
click at [1483, 91] on button "Hub" at bounding box center [1489, 83] width 39 height 24
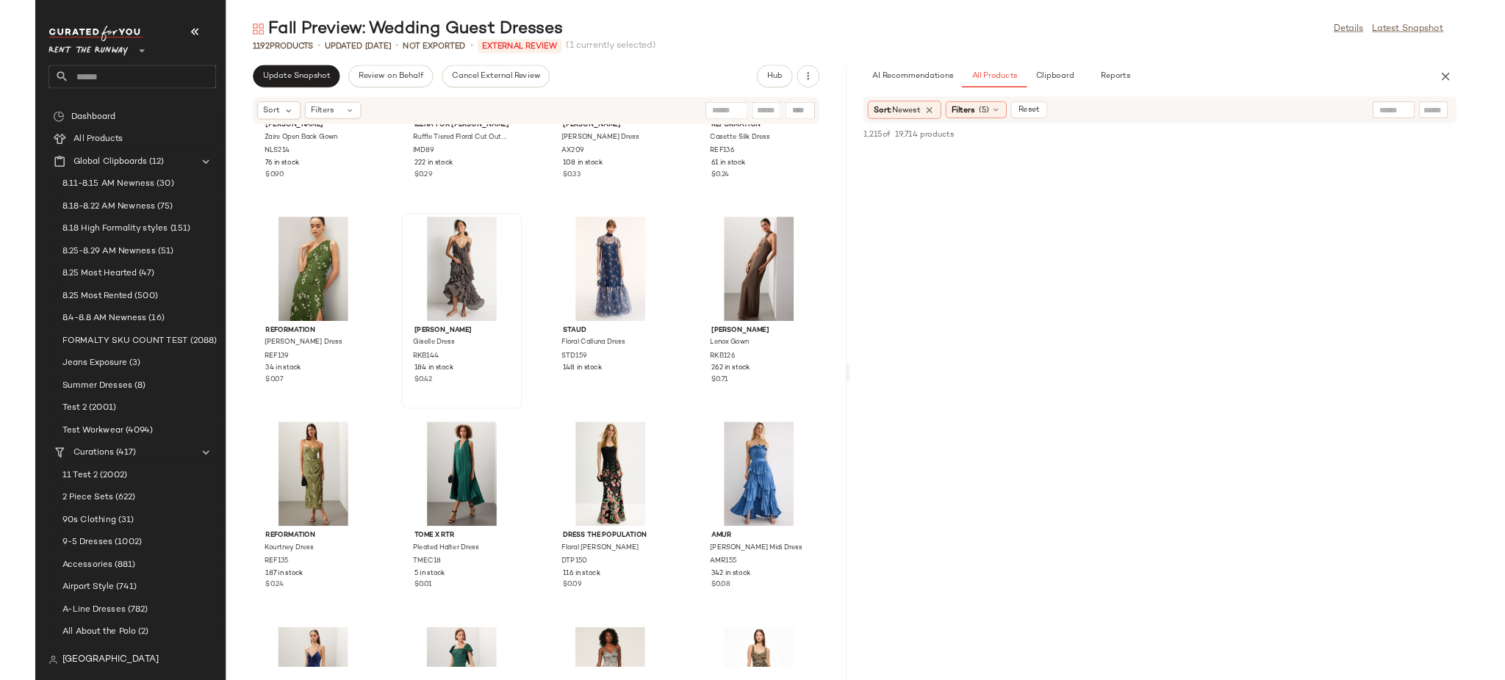
scroll to position [1277, 0]
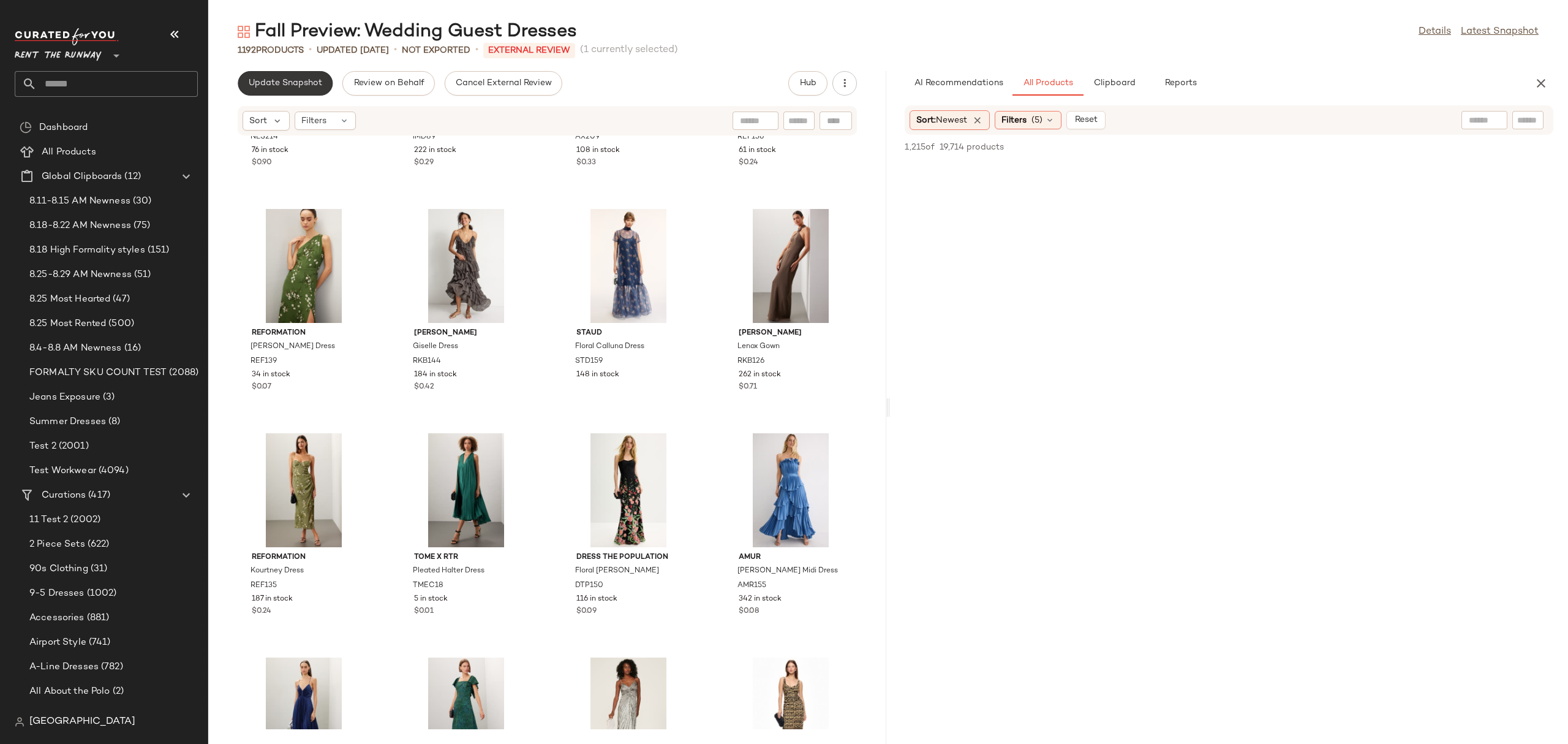
click at [289, 83] on span "Update Snapshot" at bounding box center [285, 83] width 74 height 10
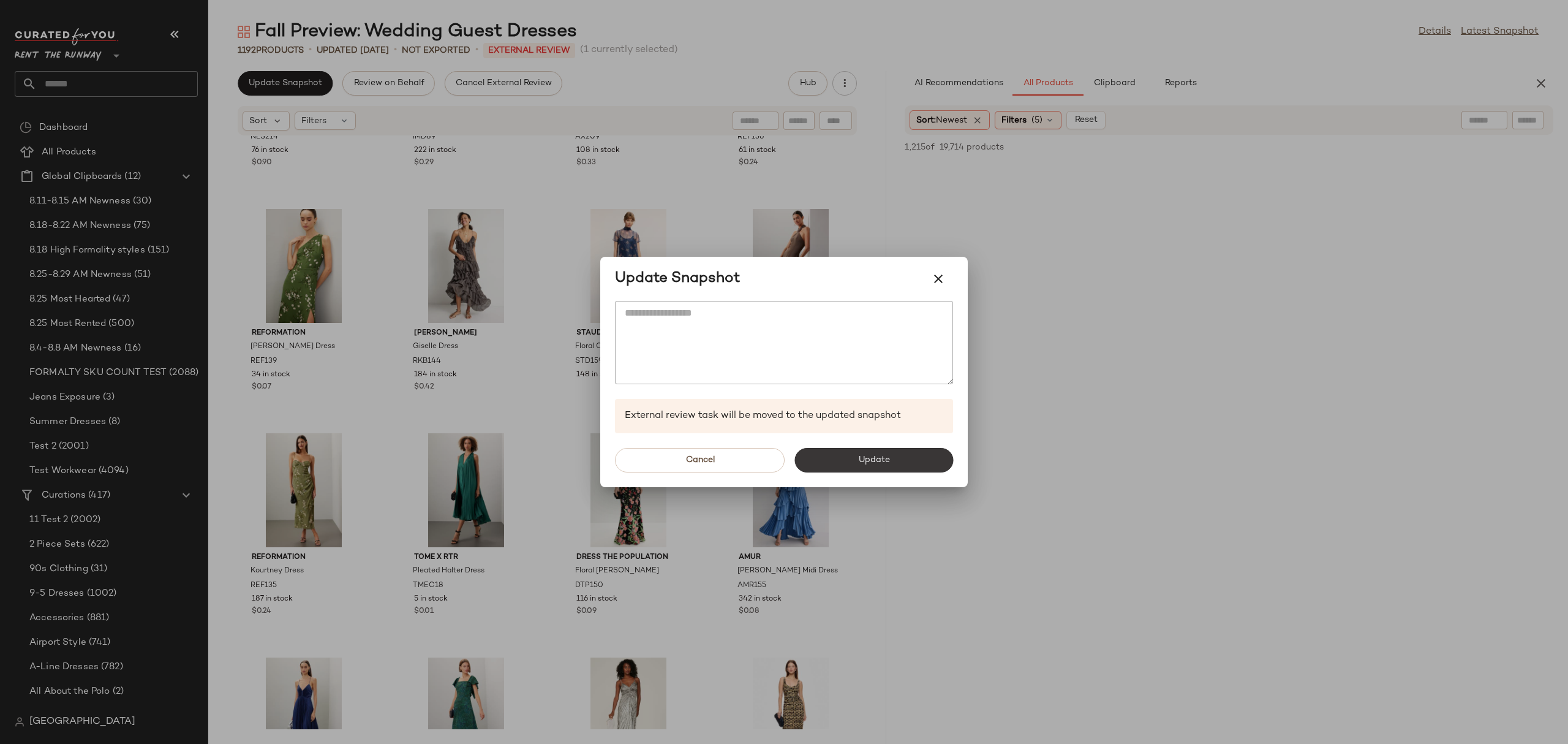
click at [841, 462] on button "Update" at bounding box center [874, 460] width 158 height 24
